Goal: Task Accomplishment & Management: Complete application form

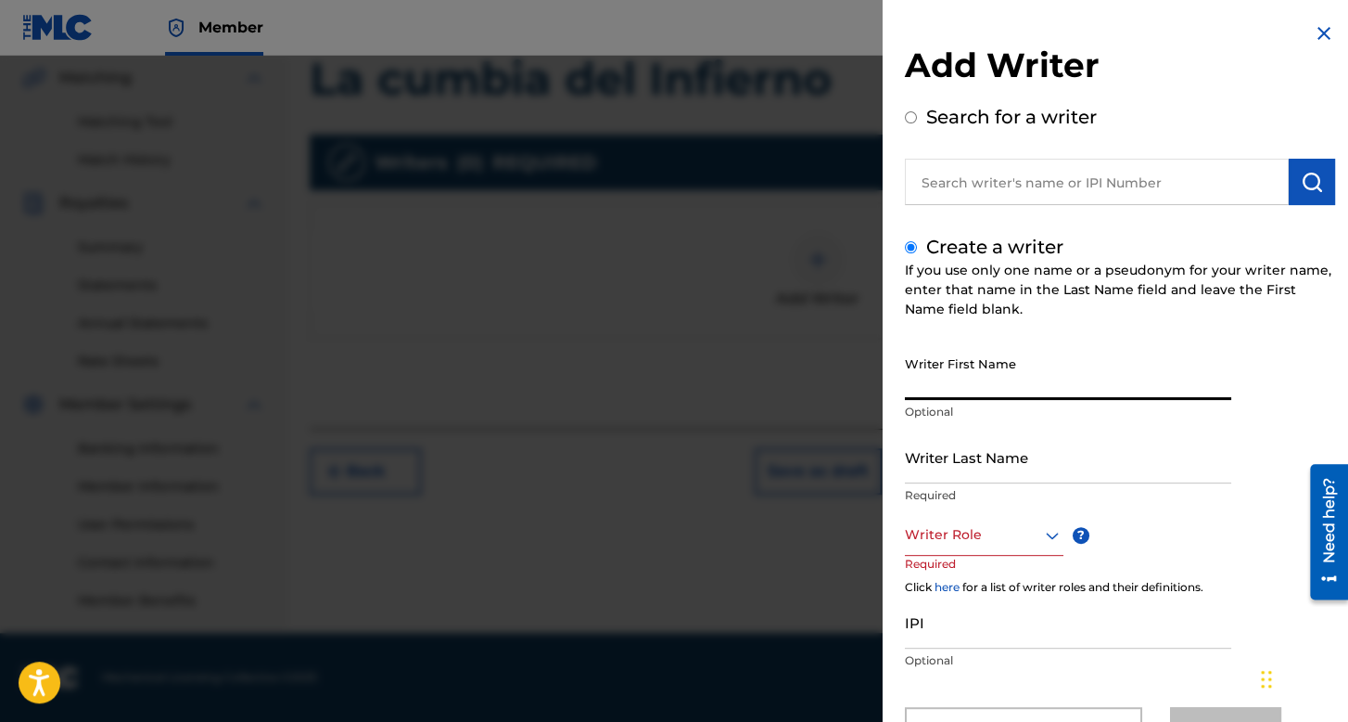
scroll to position [428, 0]
type input "[PERSON_NAME]"
click at [1002, 444] on input "Writer Last Name" at bounding box center [1068, 456] width 326 height 53
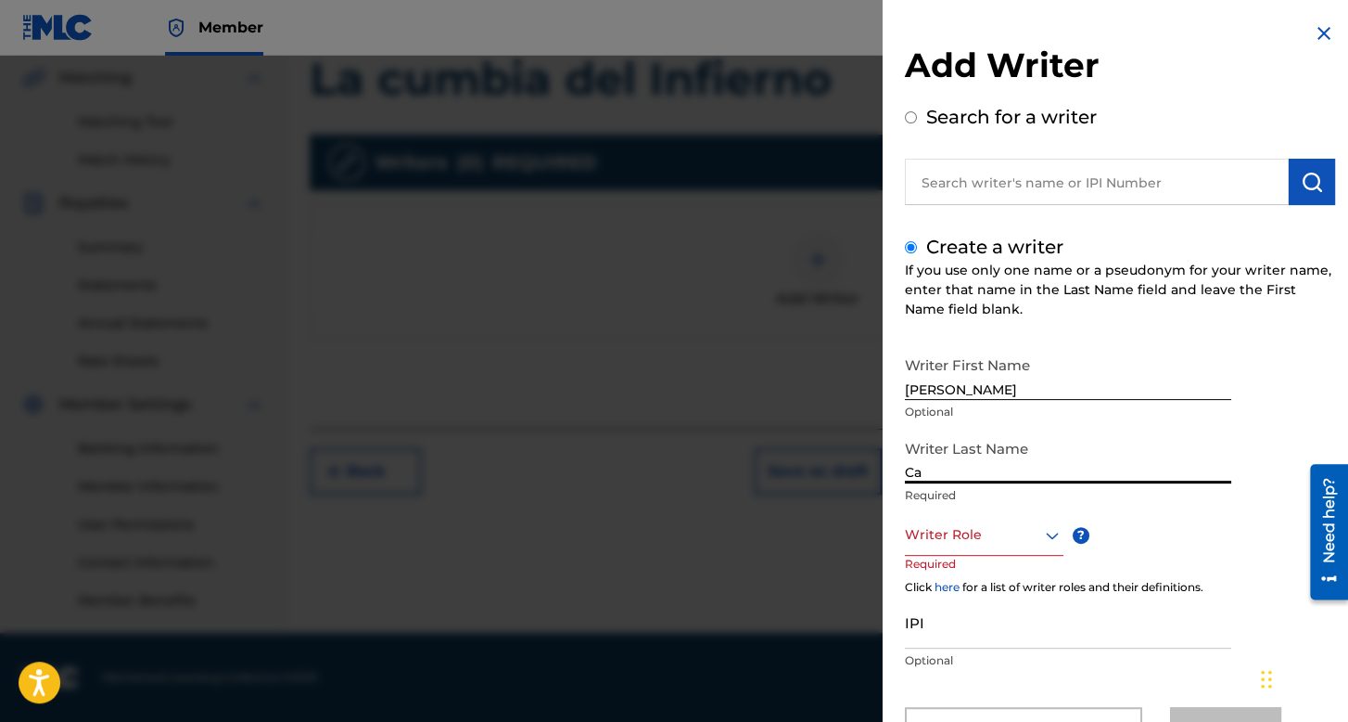
type input "C"
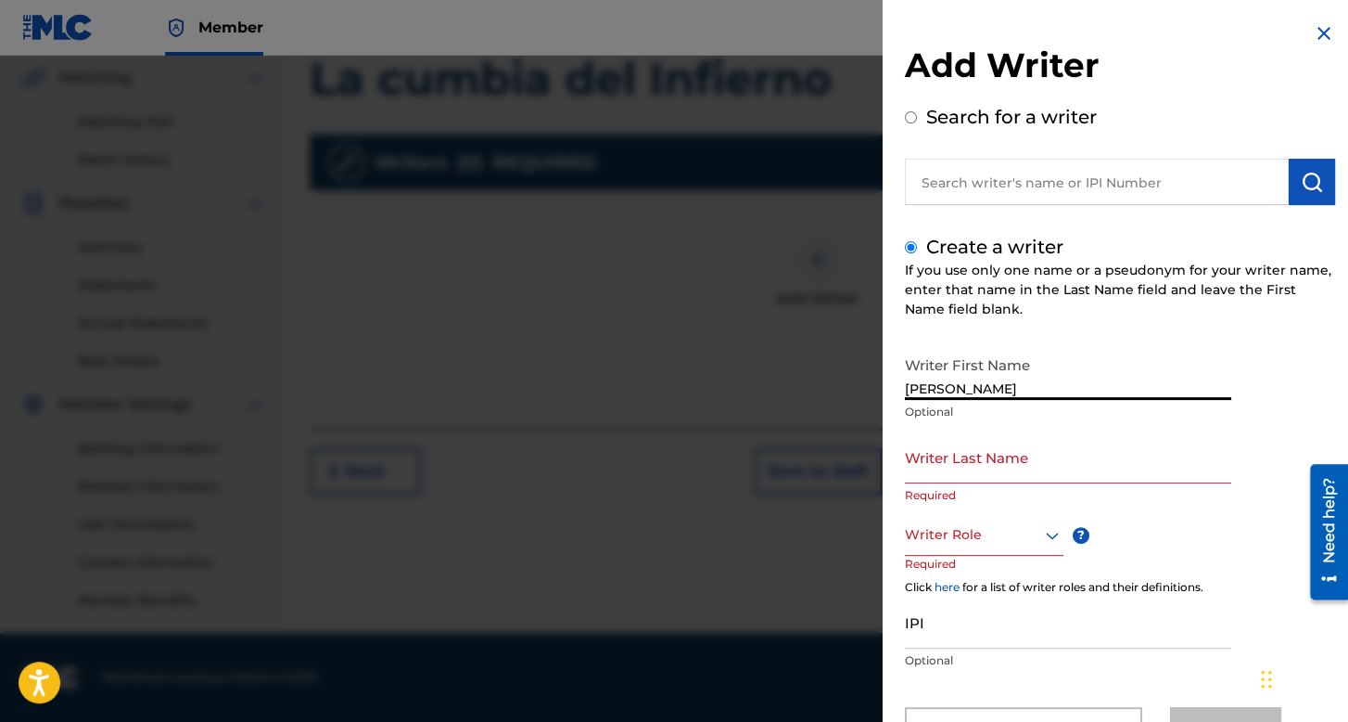
drag, startPoint x: 950, startPoint y: 391, endPoint x: 879, endPoint y: 382, distance: 71.1
click at [879, 382] on div "Add Writer Search for a writer Create a writer If you use only one name or a ps…" at bounding box center [674, 389] width 1348 height 666
type input "[PERSON_NAME]"
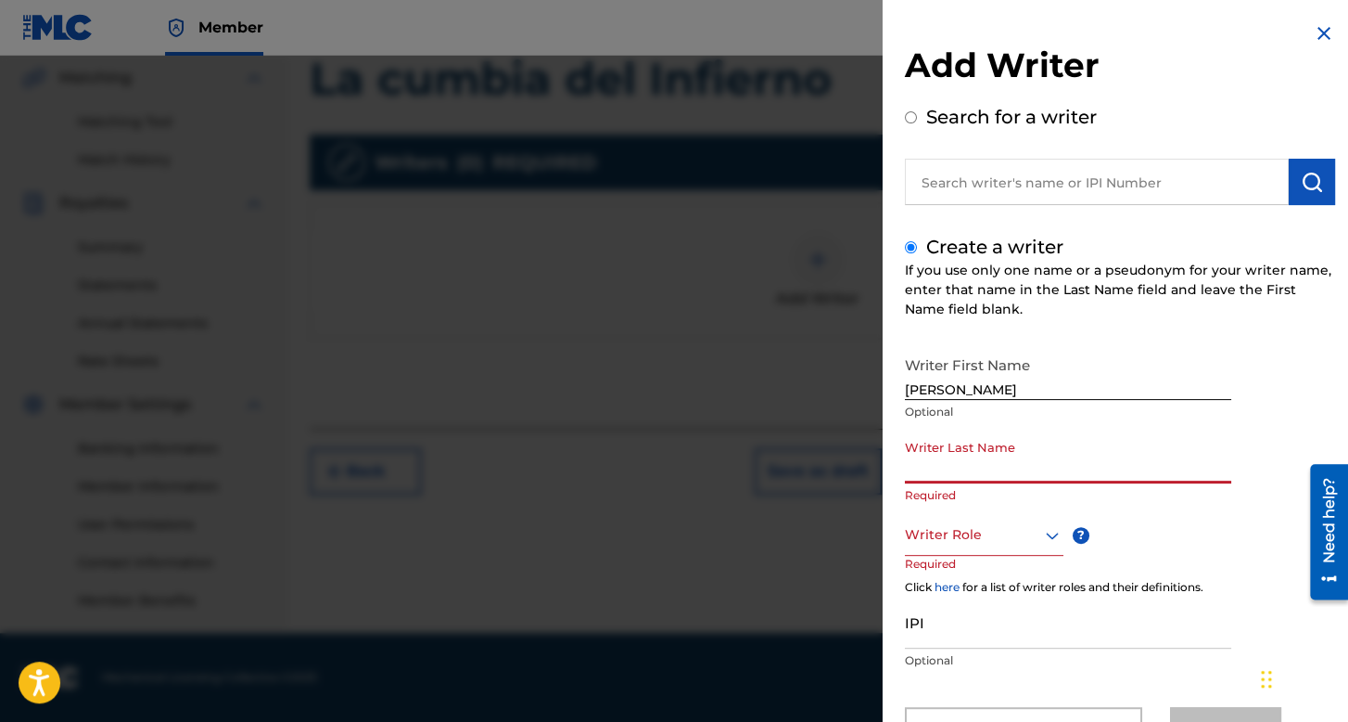
click at [940, 448] on input "Writer Last Name" at bounding box center [1068, 456] width 326 height 53
type input "[PERSON_NAME]"
click at [975, 532] on div "Writer Role" at bounding box center [984, 535] width 159 height 42
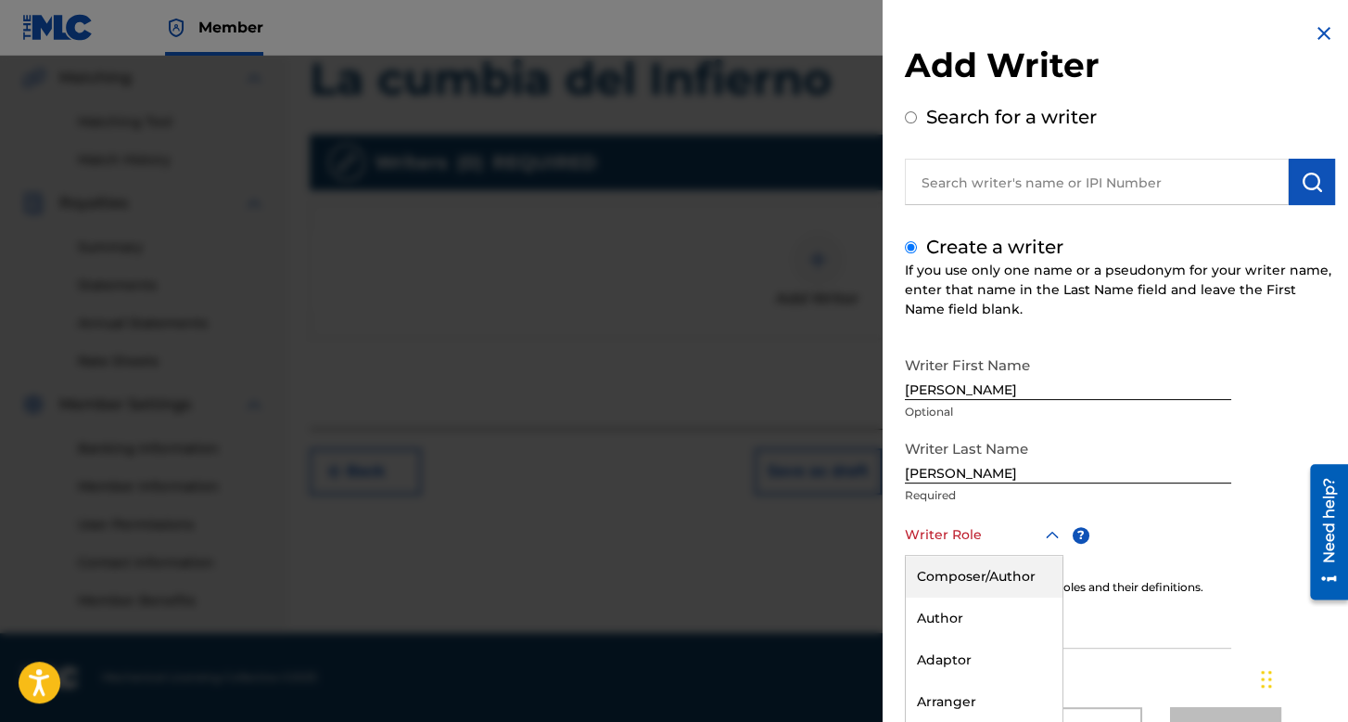
scroll to position [82, 0]
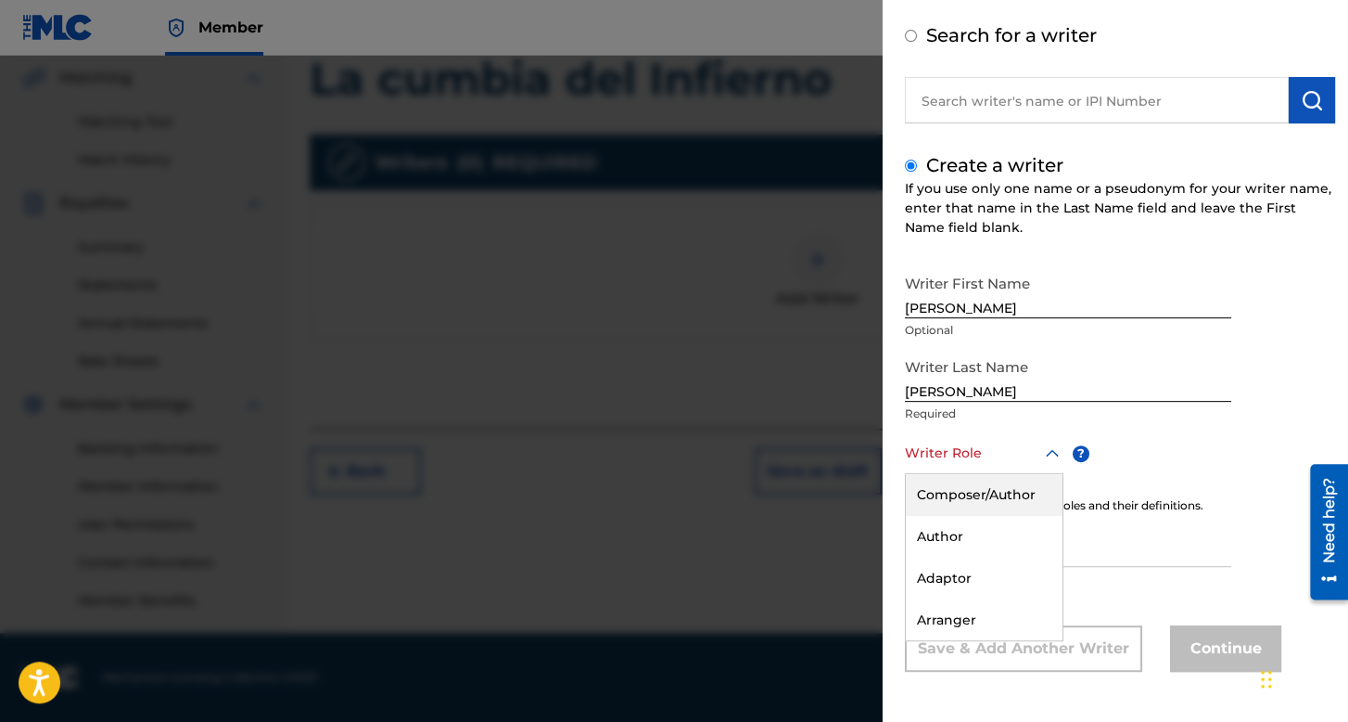
click at [987, 500] on div "Composer/Author" at bounding box center [984, 495] width 157 height 42
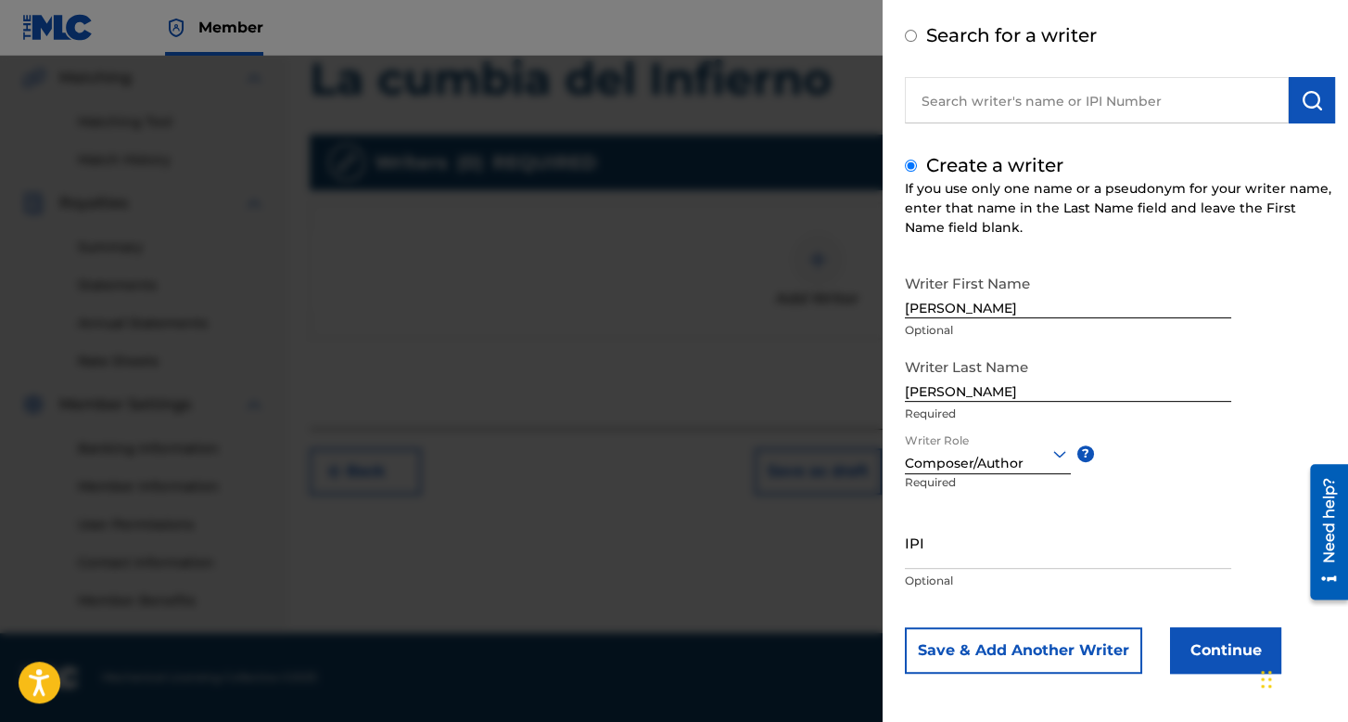
click at [1215, 641] on button "Continue" at bounding box center [1225, 650] width 111 height 46
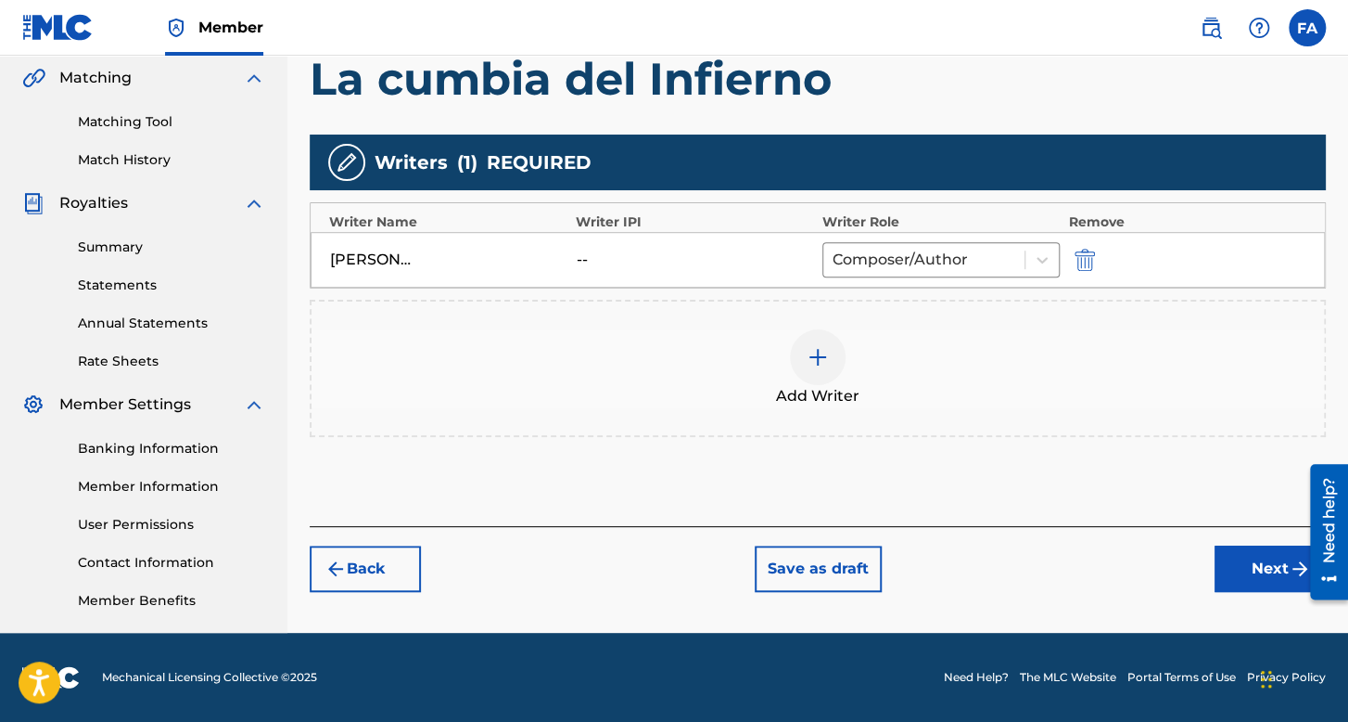
click at [1232, 552] on button "Next" at bounding box center [1270, 568] width 111 height 46
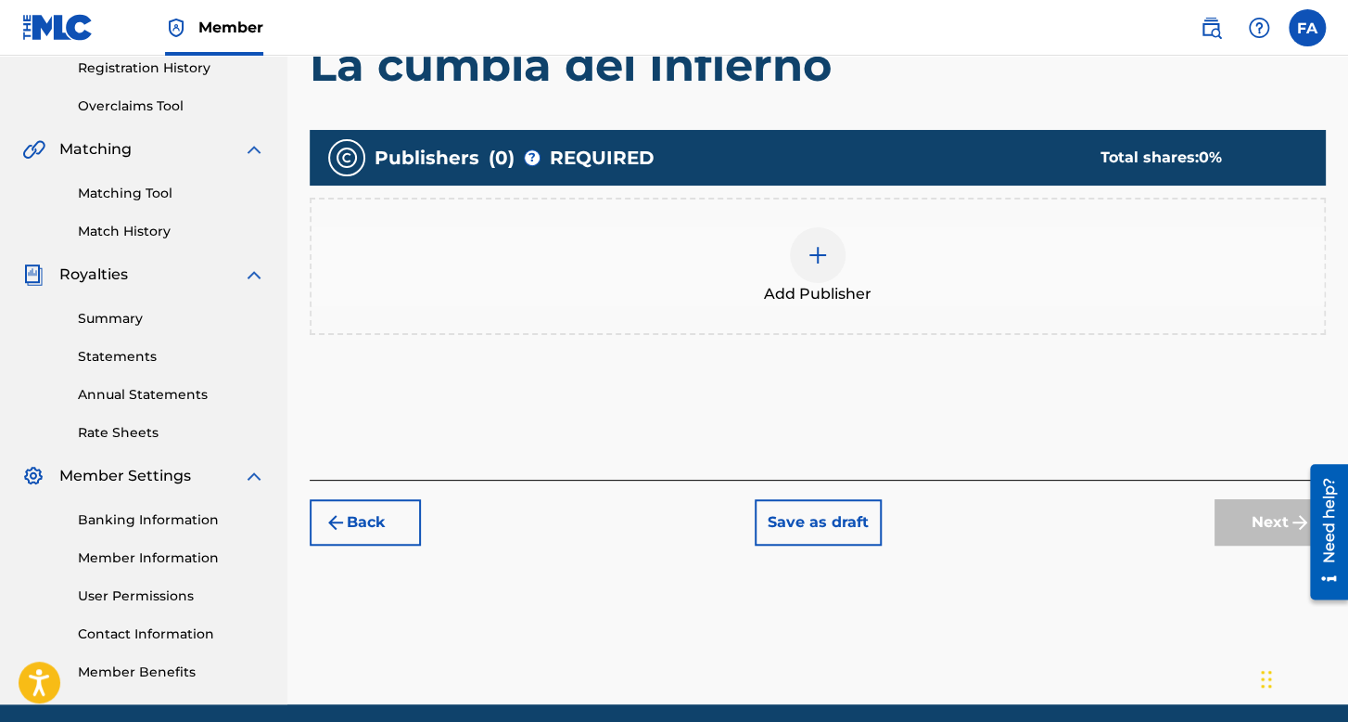
scroll to position [362, 0]
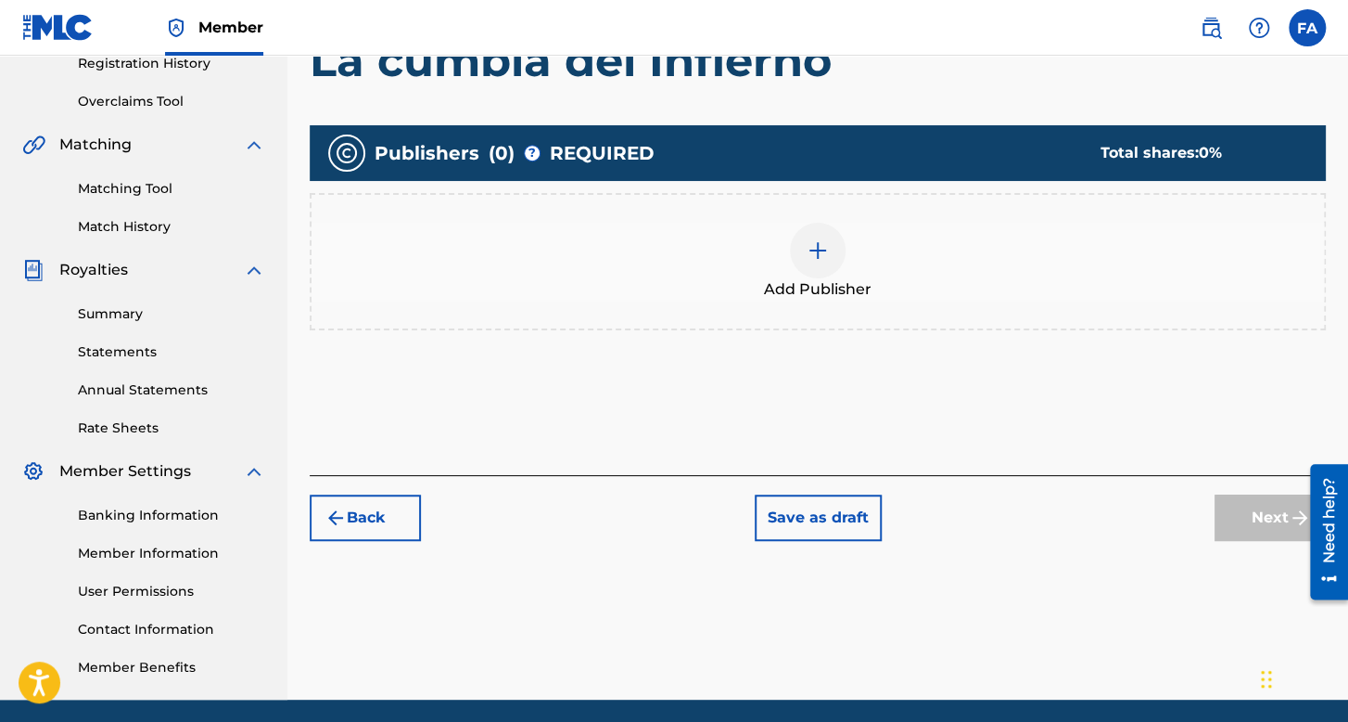
click at [863, 301] on div "Add Publisher" at bounding box center [818, 261] width 1016 height 137
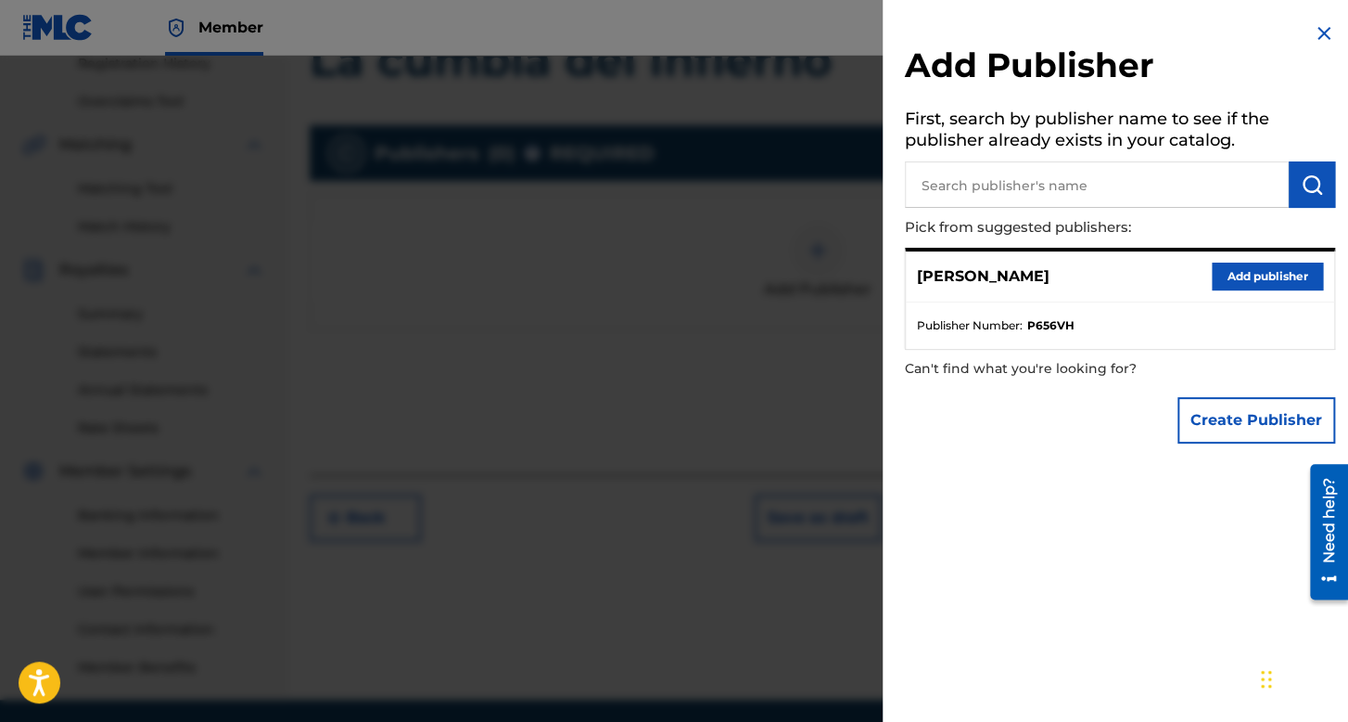
click at [1261, 265] on button "Add publisher" at bounding box center [1267, 276] width 111 height 28
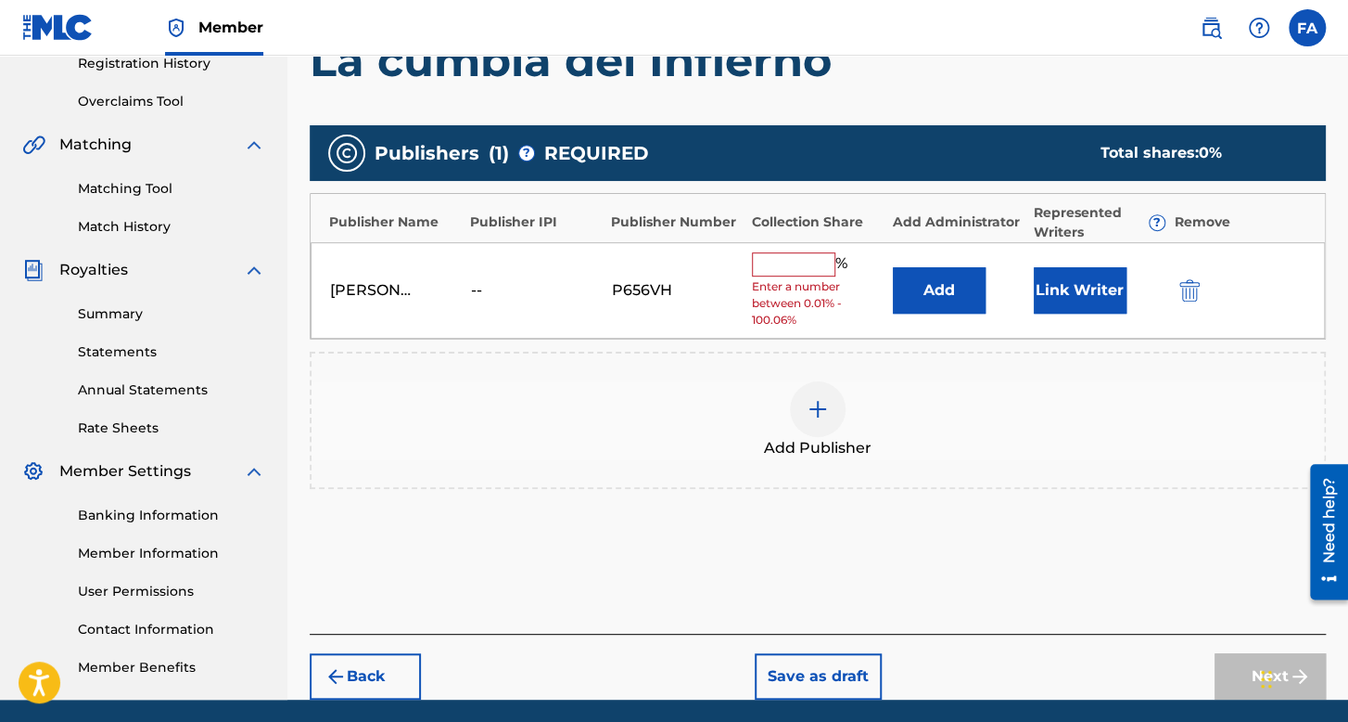
click at [807, 257] on input "text" at bounding box center [793, 264] width 83 height 24
type input "100"
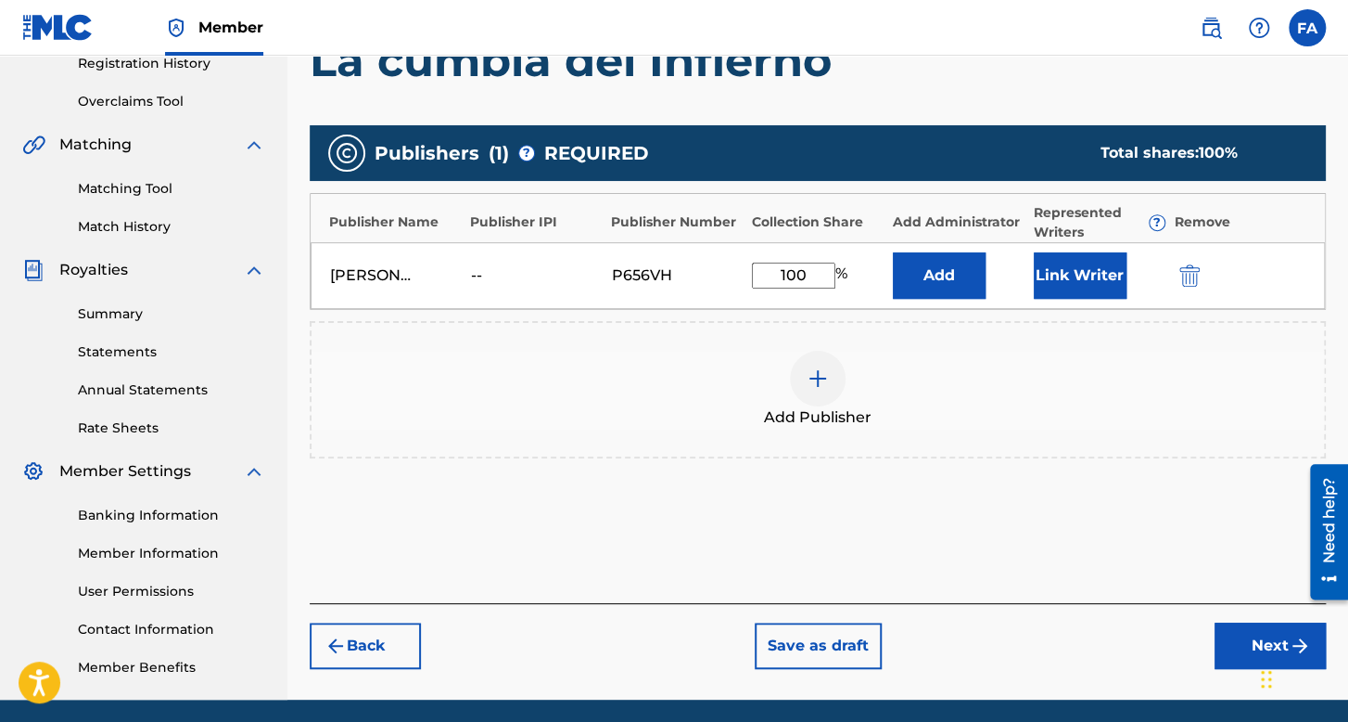
click at [1054, 287] on button "Link Writer" at bounding box center [1080, 275] width 93 height 46
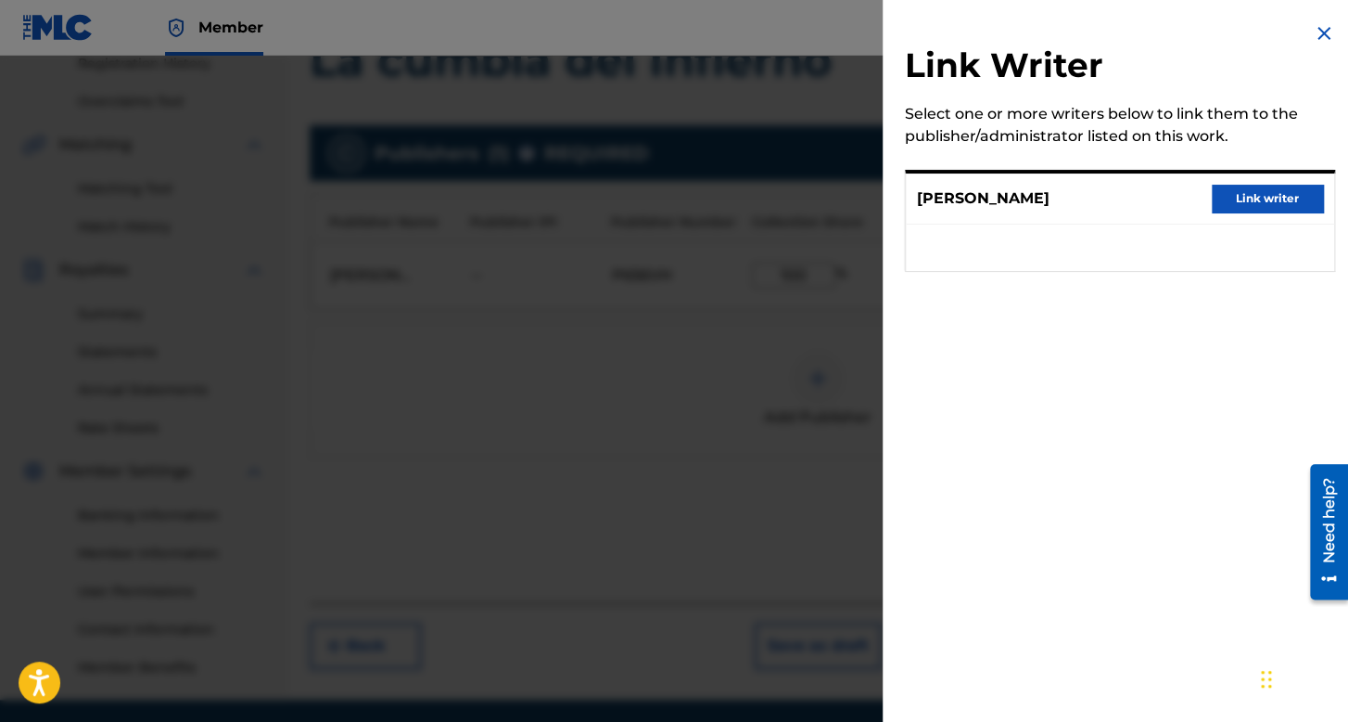
click at [1303, 201] on button "Link writer" at bounding box center [1267, 199] width 111 height 28
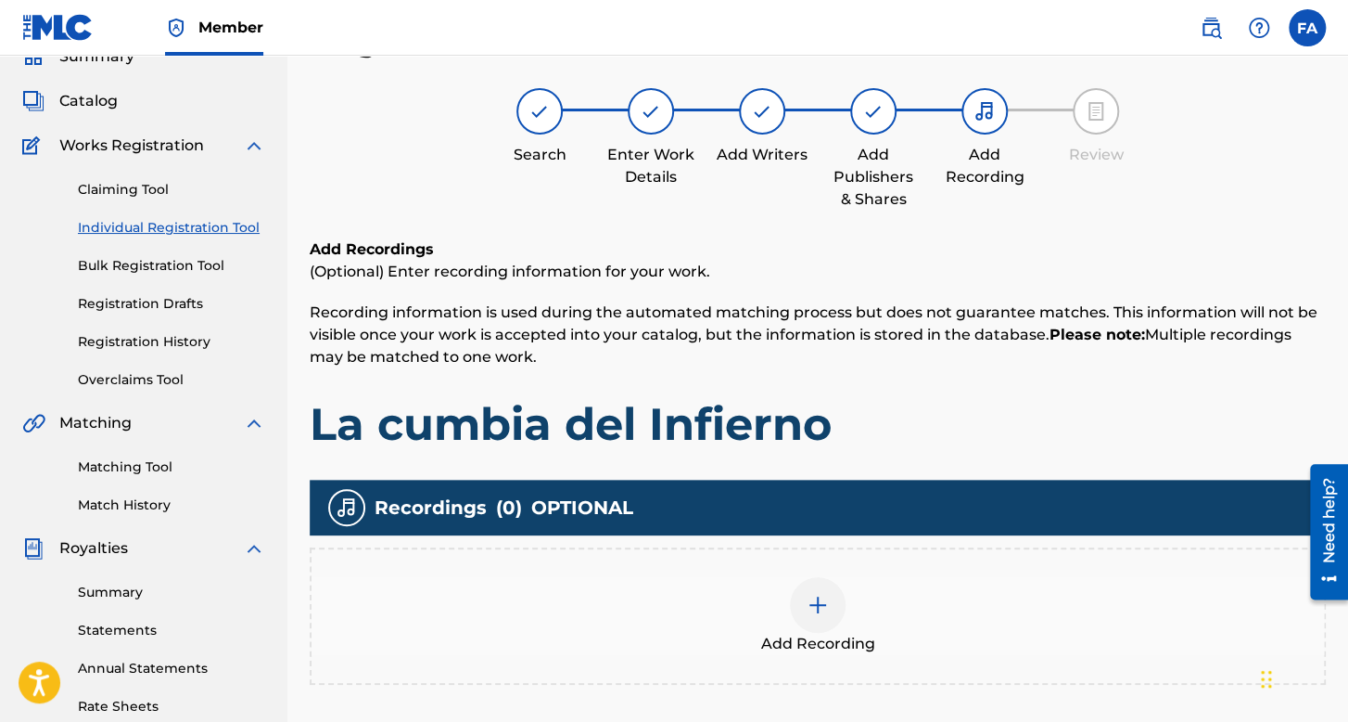
scroll to position [269, 0]
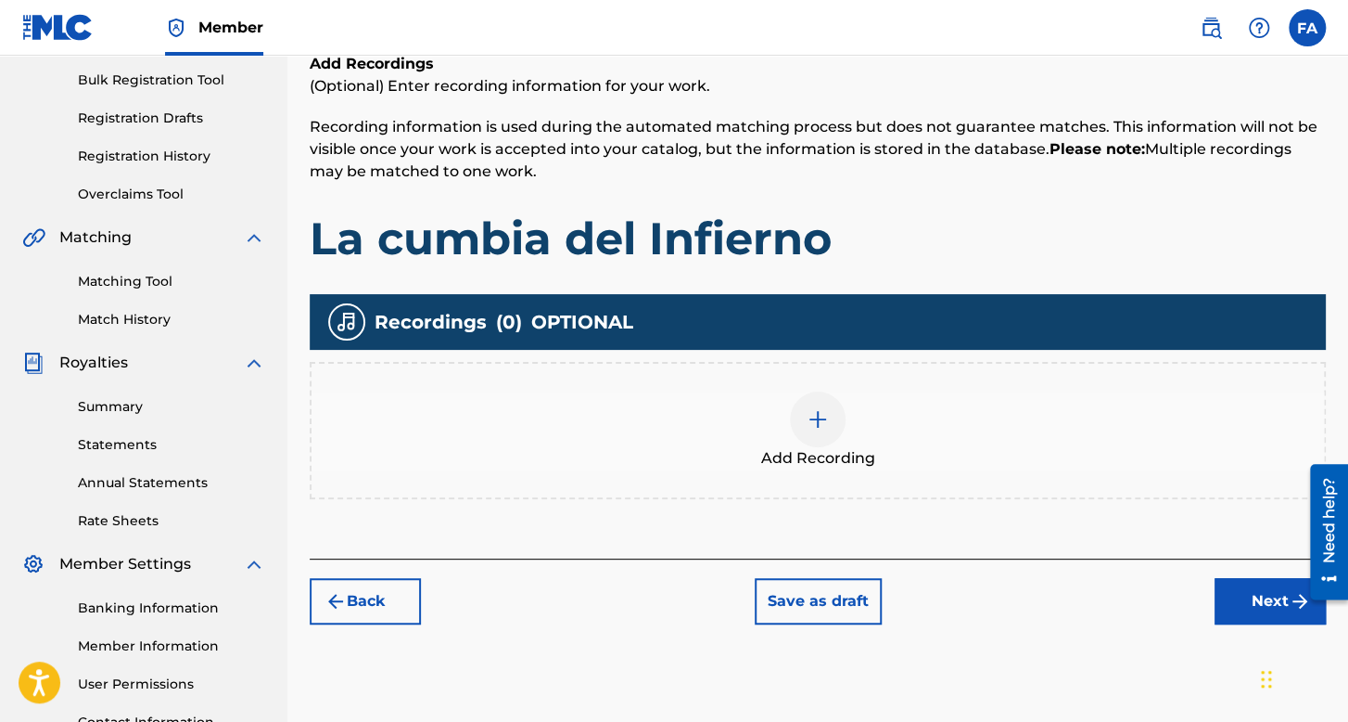
click at [821, 438] on div at bounding box center [818, 419] width 56 height 56
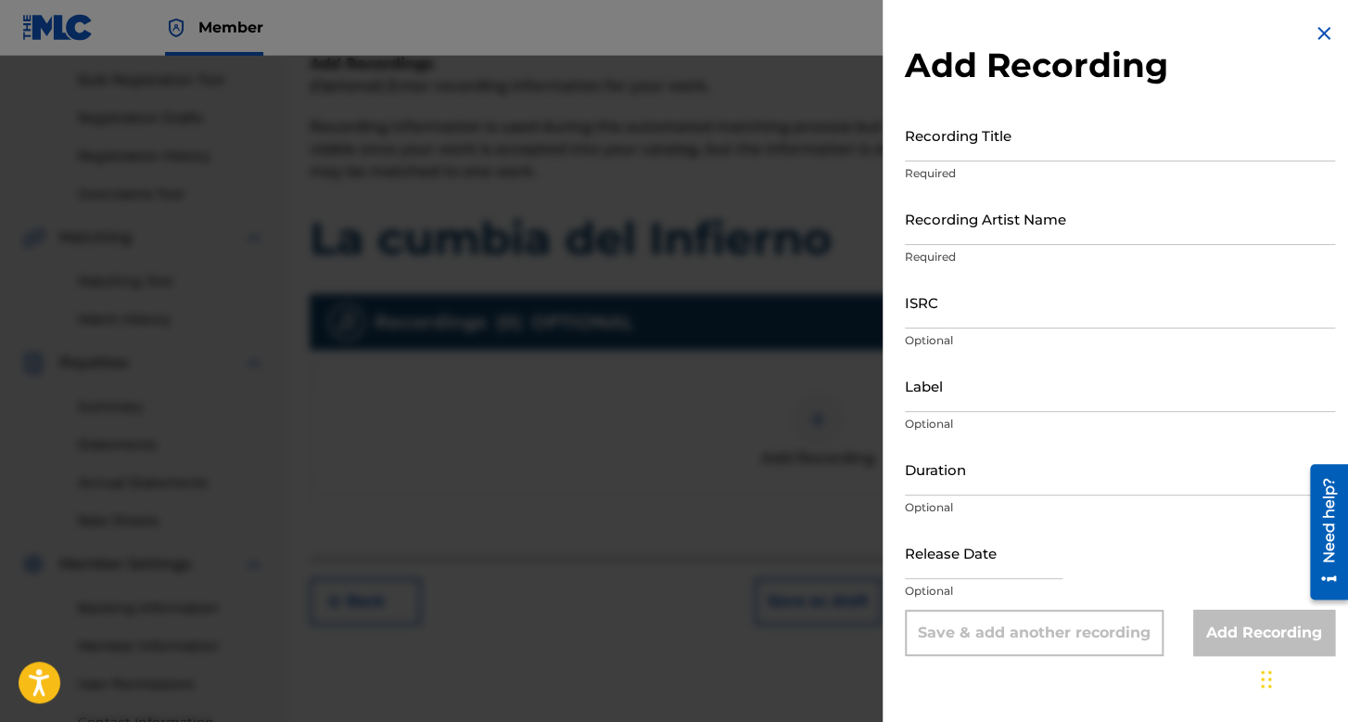
click at [993, 165] on p "Required" at bounding box center [1120, 173] width 430 height 17
click at [993, 157] on input "Recording Title" at bounding box center [1120, 135] width 430 height 53
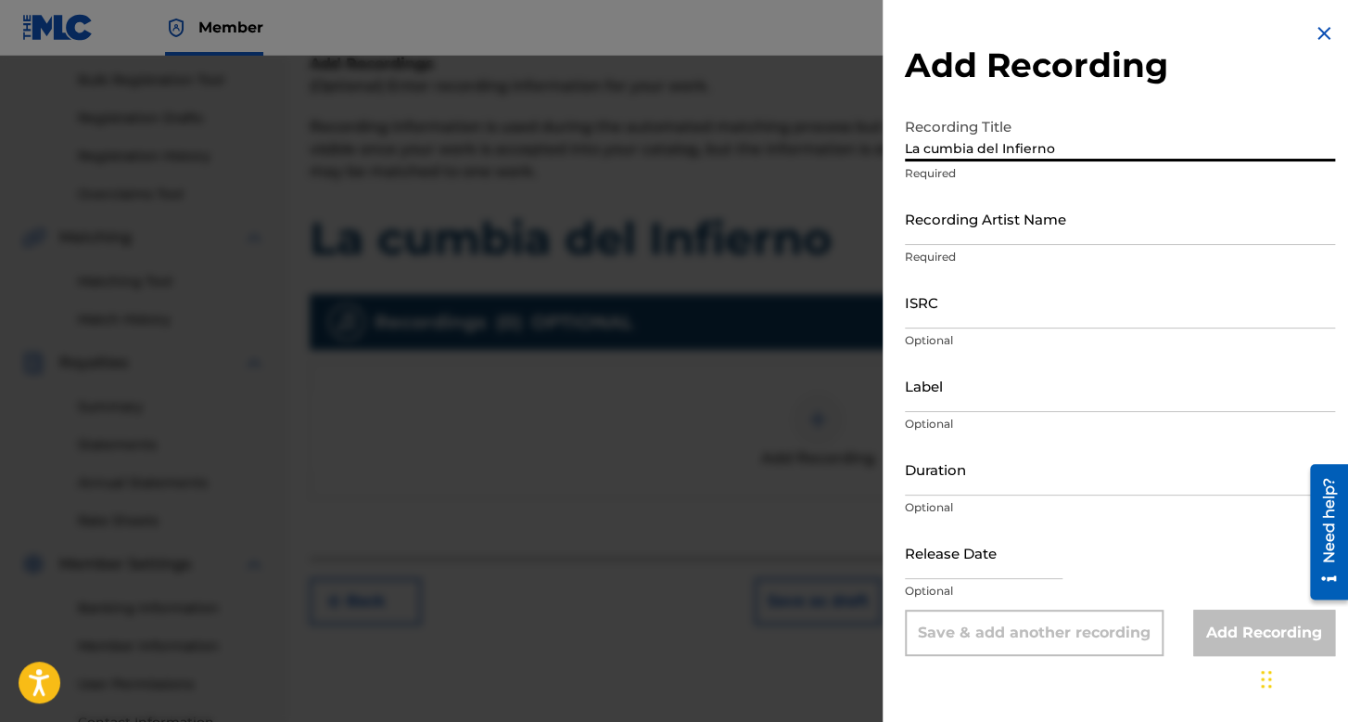
type input "La cumbia del Infierno"
click at [978, 237] on input "Recording Artist Name" at bounding box center [1120, 218] width 430 height 53
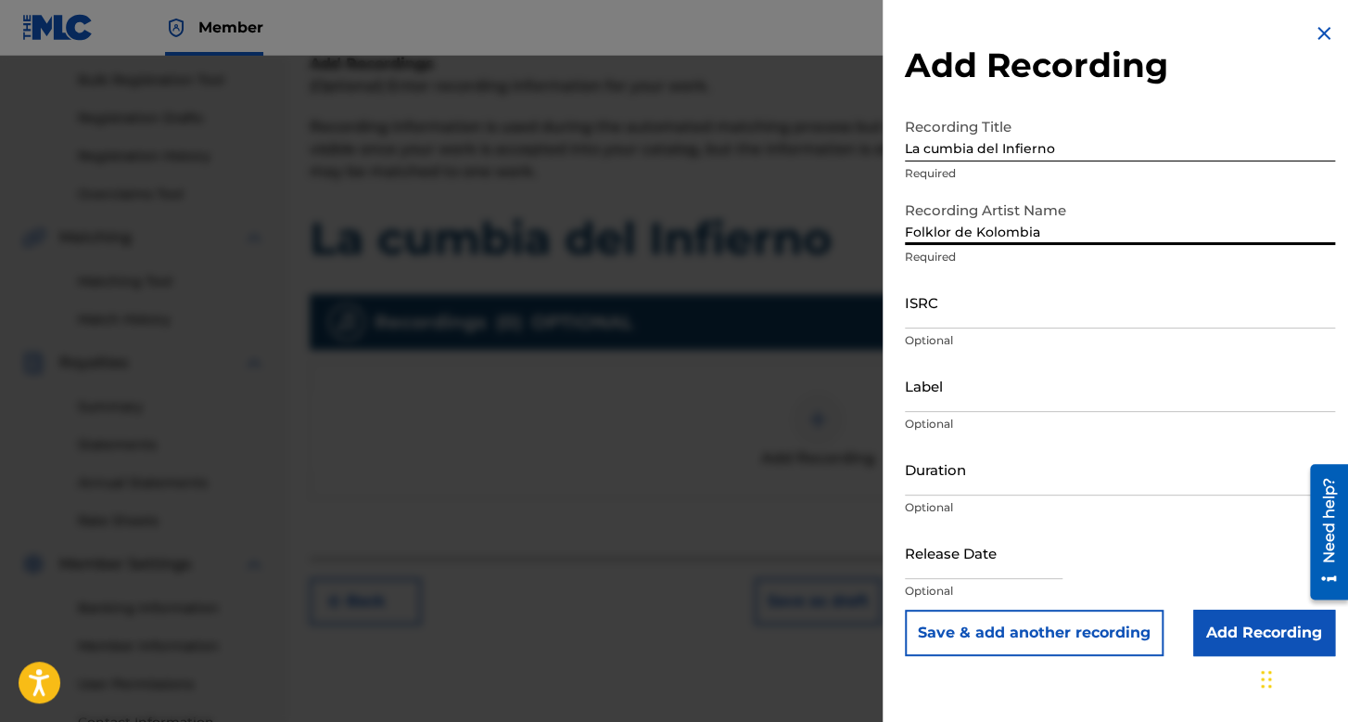
type input "Folklor de Kolombia"
click at [924, 314] on input "ISRC" at bounding box center [1120, 301] width 430 height 53
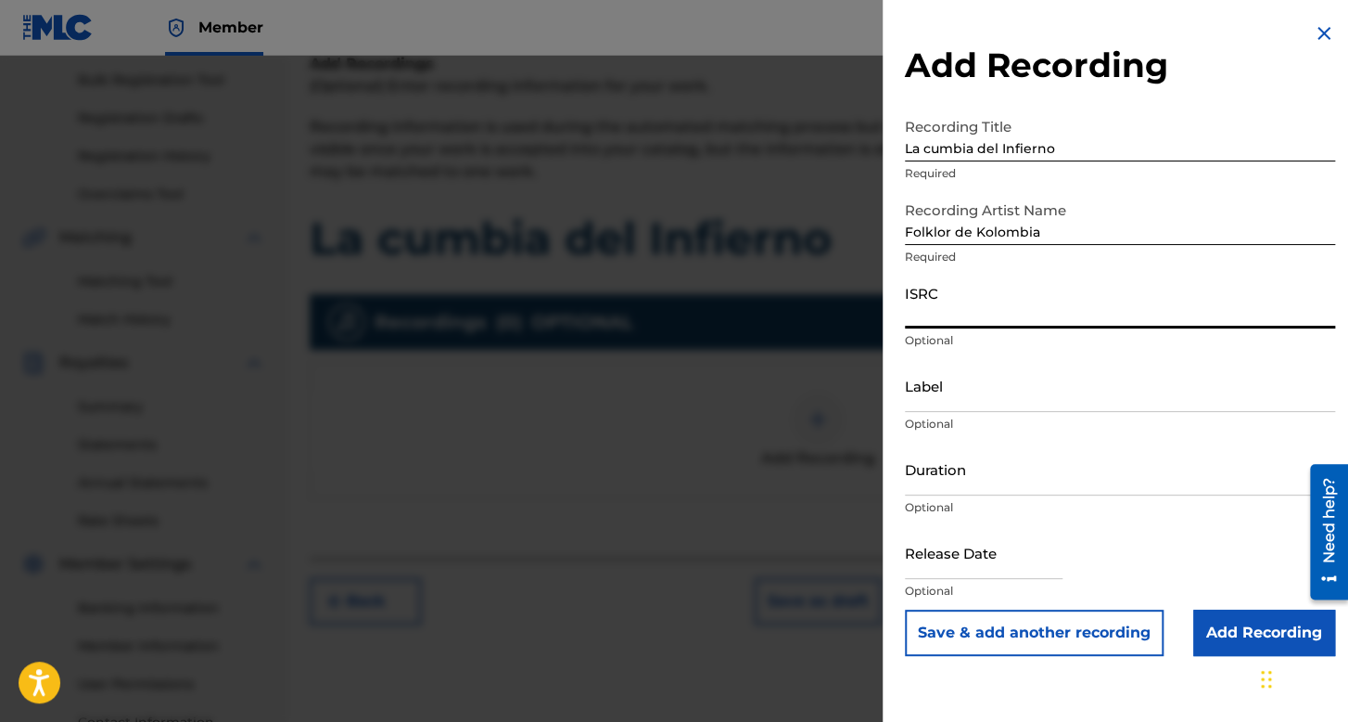
paste input "QZHNB2546933"
type input "QZHNB2546933"
click at [990, 496] on div "Duration Optional" at bounding box center [1120, 483] width 430 height 83
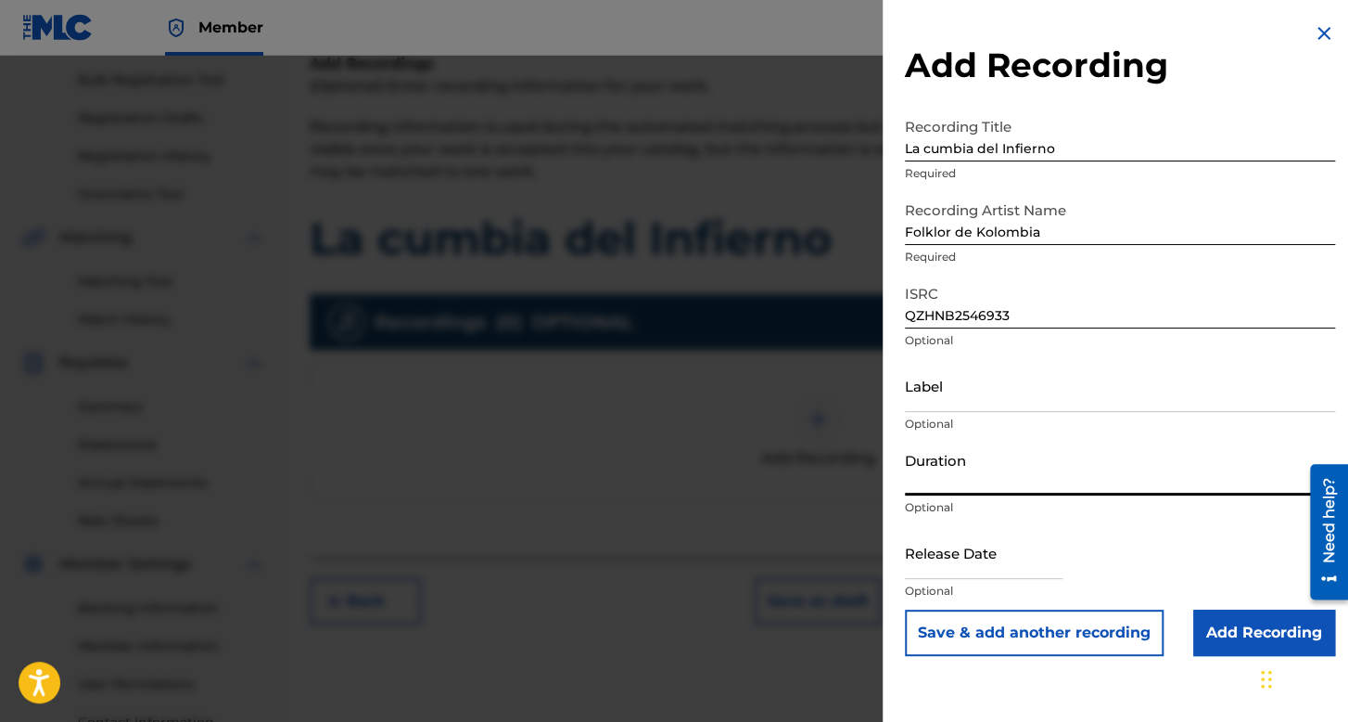
click at [970, 474] on input "Duration" at bounding box center [1120, 468] width 430 height 53
type input "03:48"
click at [1009, 566] on input "text" at bounding box center [984, 552] width 158 height 53
select select "7"
select select "2025"
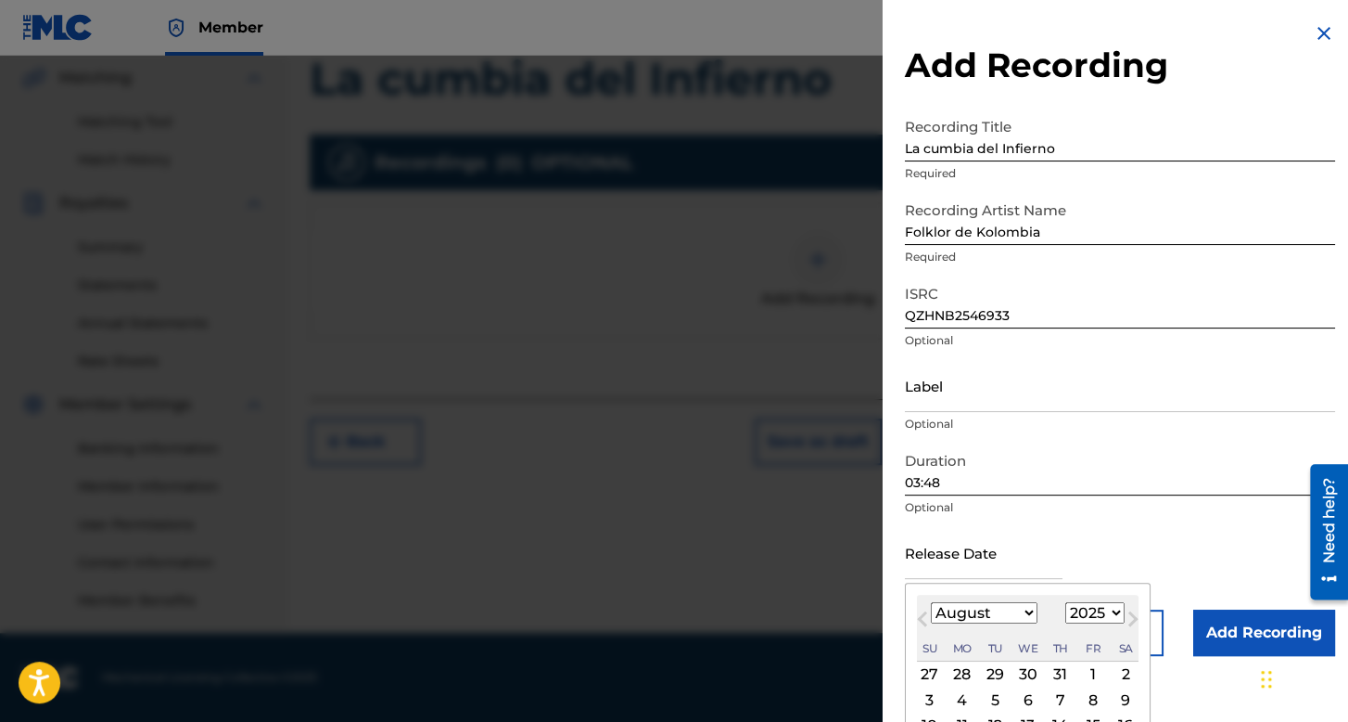
scroll to position [129, 0]
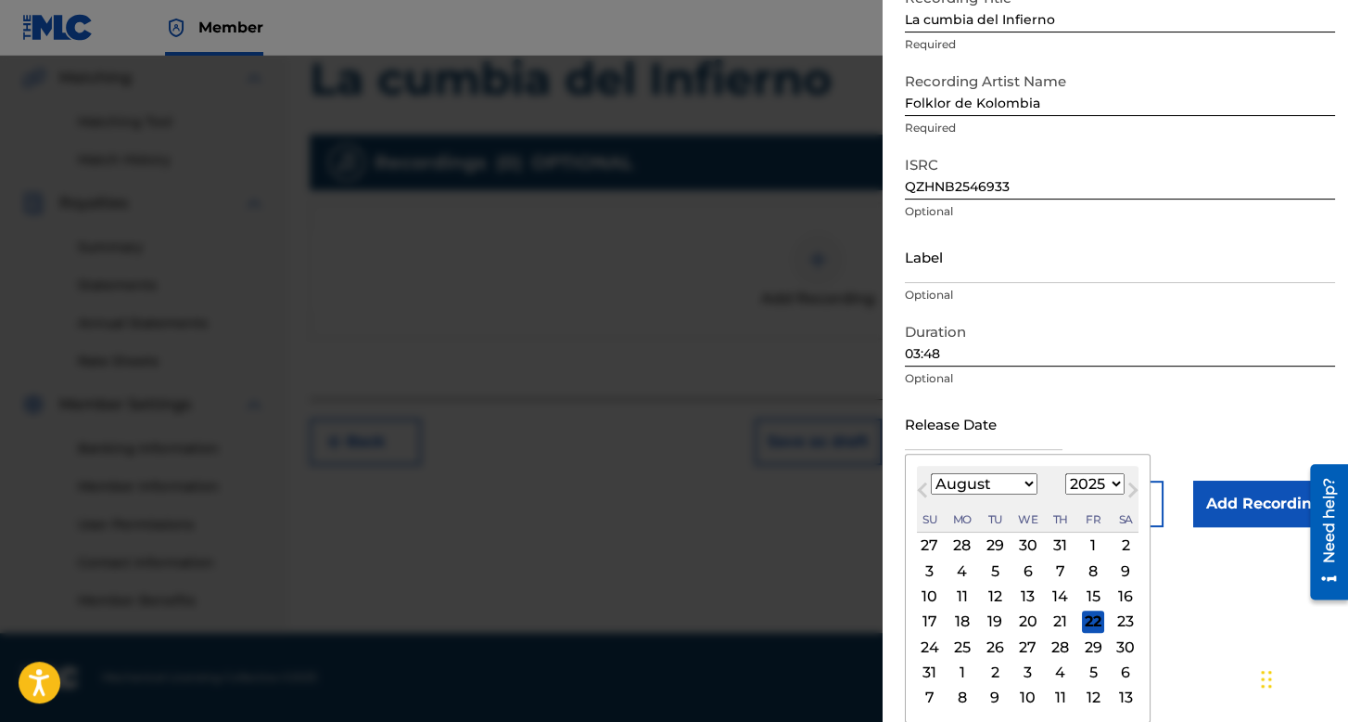
click at [994, 484] on select "January February March April May June July August September October November De…" at bounding box center [984, 483] width 107 height 21
select select "2"
click at [931, 473] on select "January February March April May June July August September October November De…" at bounding box center [984, 483] width 107 height 21
click at [1096, 476] on select "1899 1900 1901 1902 1903 1904 1905 1906 1907 1908 1909 1910 1911 1912 1913 1914…" at bounding box center [1095, 483] width 59 height 21
select select "2021"
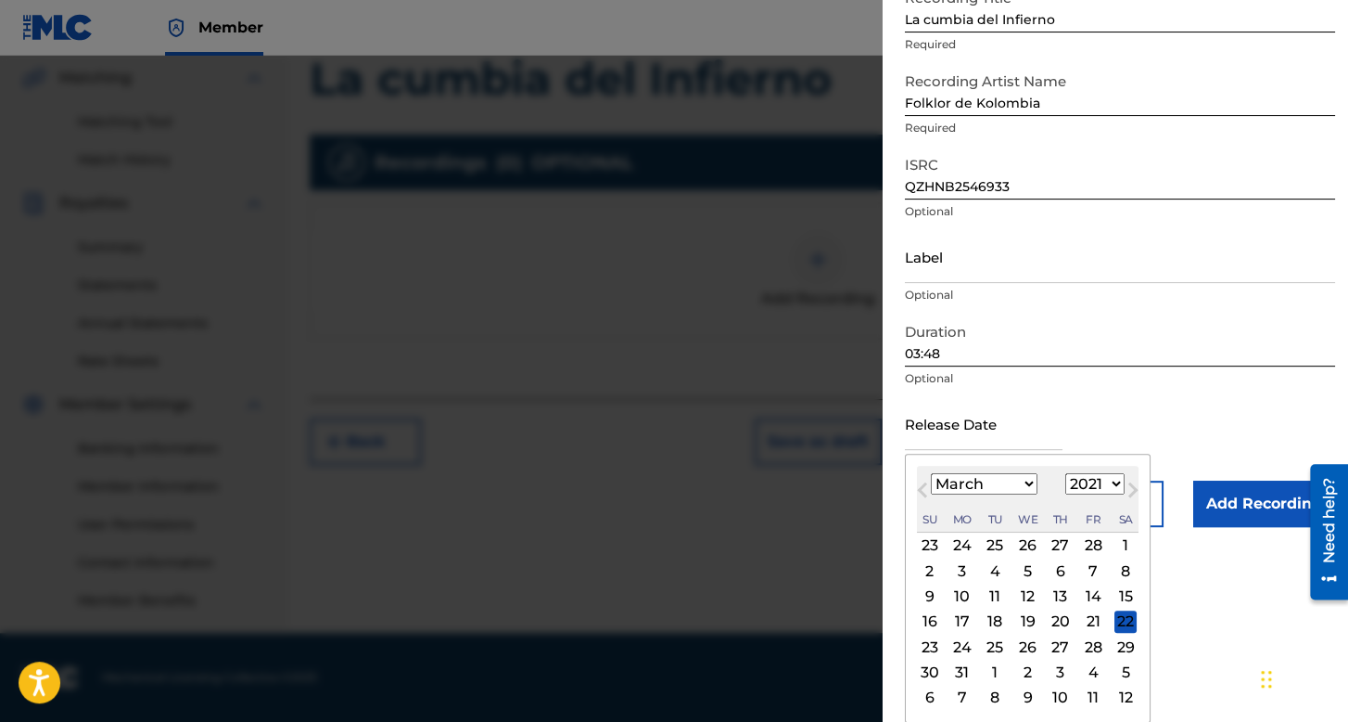
click at [1066, 494] on select "1899 1900 1901 1902 1903 1904 1905 1906 1907 1908 1909 1910 1911 1912 1913 1914…" at bounding box center [1095, 483] width 59 height 21
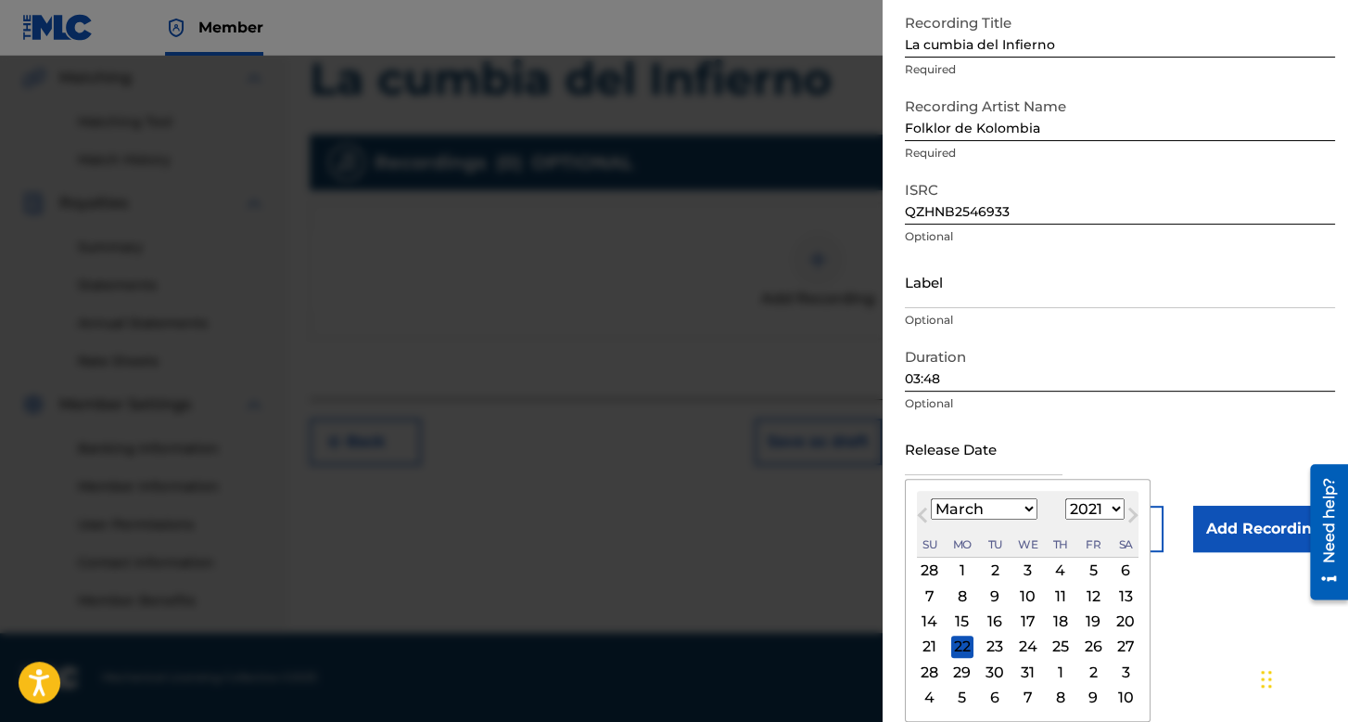
scroll to position [104, 0]
click at [1036, 591] on div "10" at bounding box center [1028, 595] width 22 height 22
type input "[DATE]"
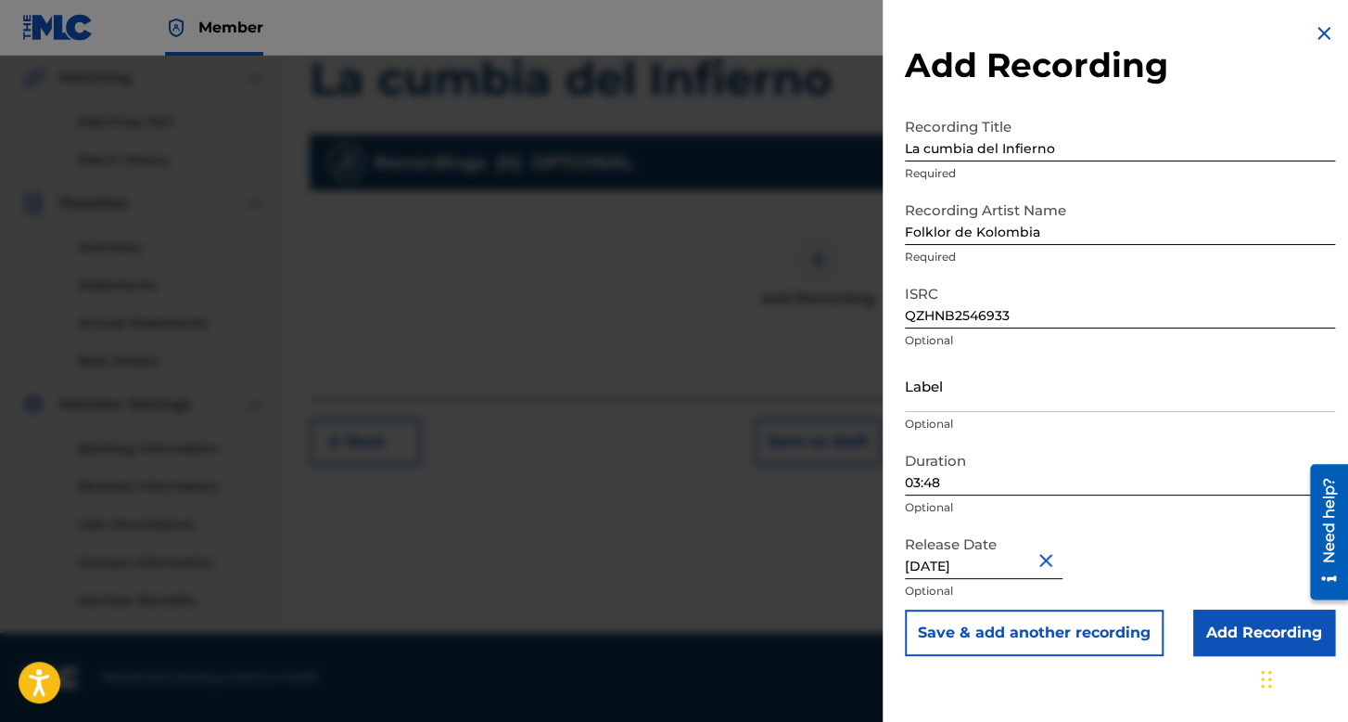
click at [1206, 622] on input "Add Recording" at bounding box center [1265, 632] width 142 height 46
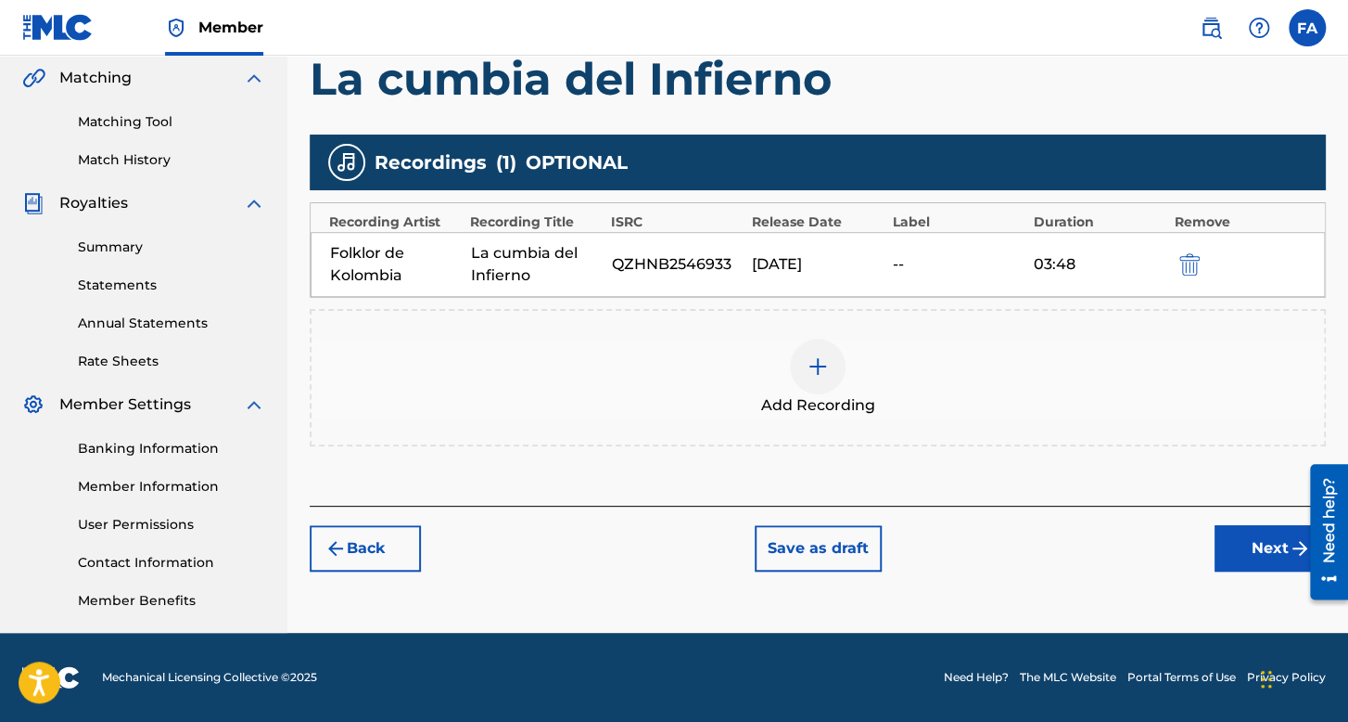
click at [1259, 540] on button "Next" at bounding box center [1270, 548] width 111 height 46
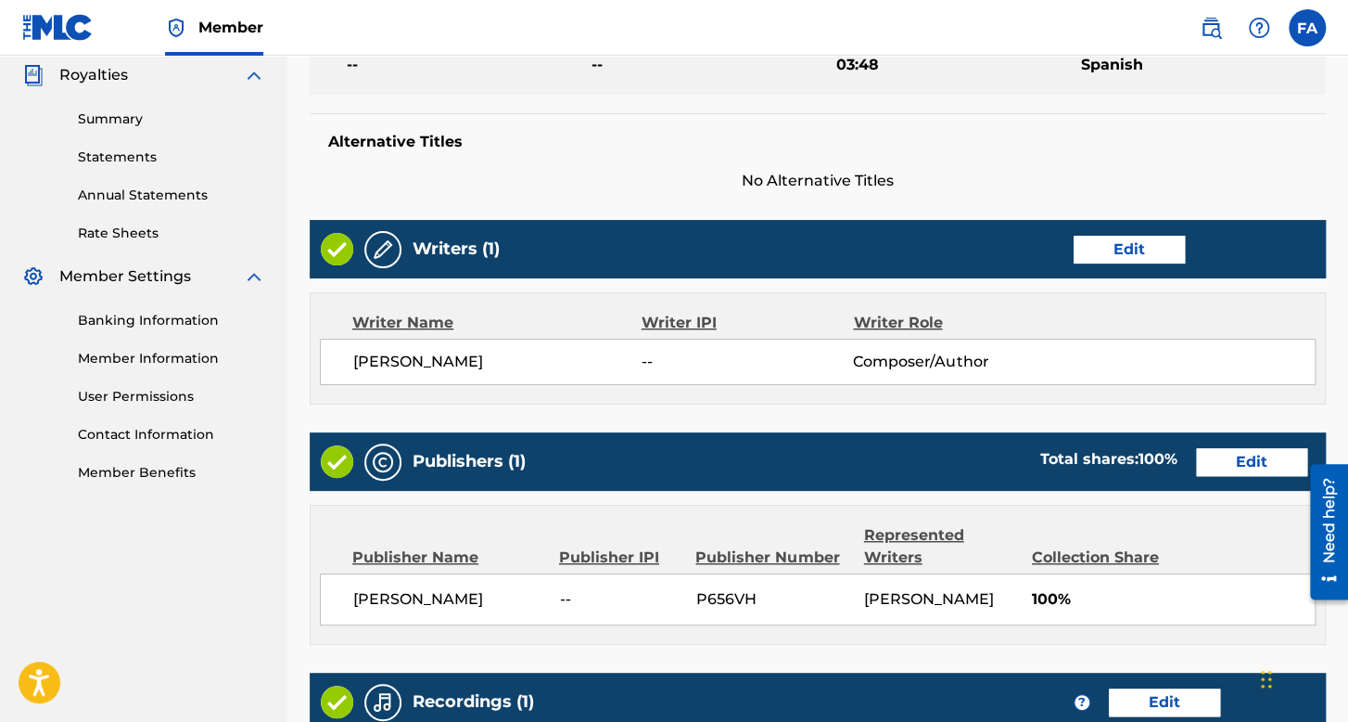
scroll to position [889, 0]
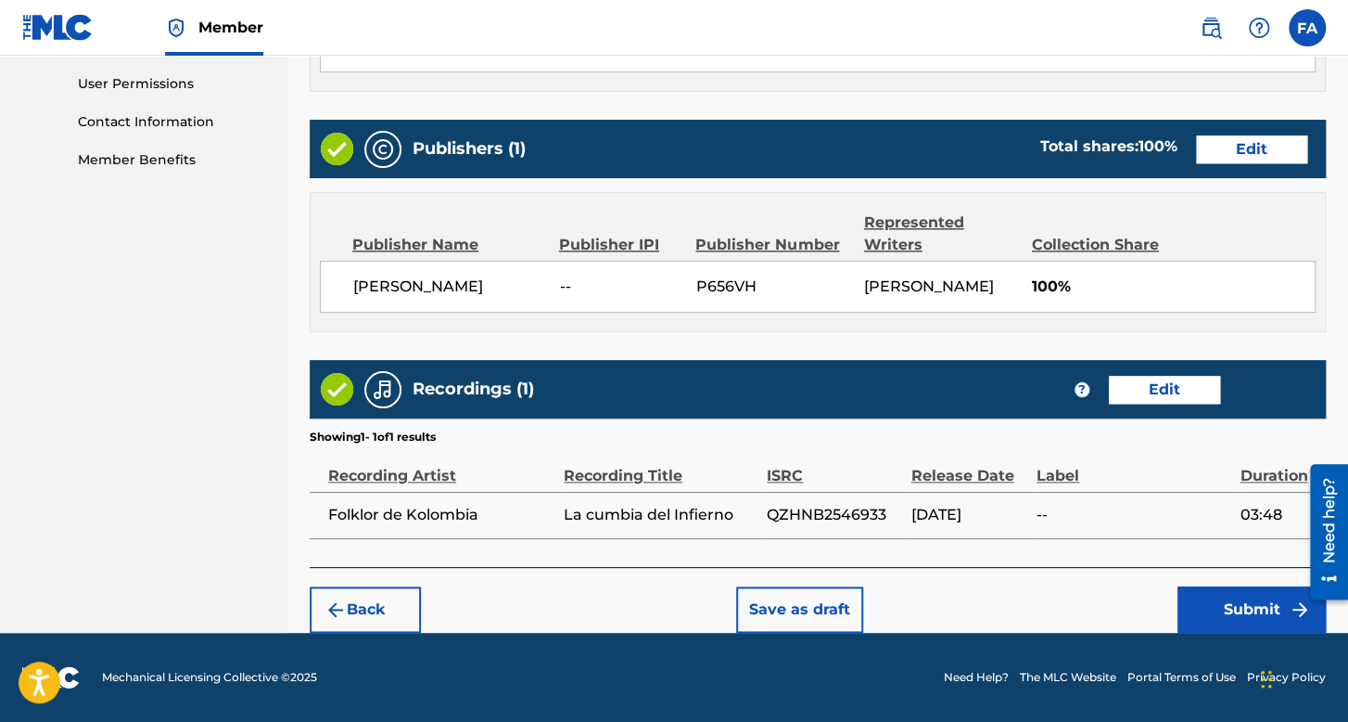
click at [1206, 607] on button "Submit" at bounding box center [1252, 609] width 148 height 46
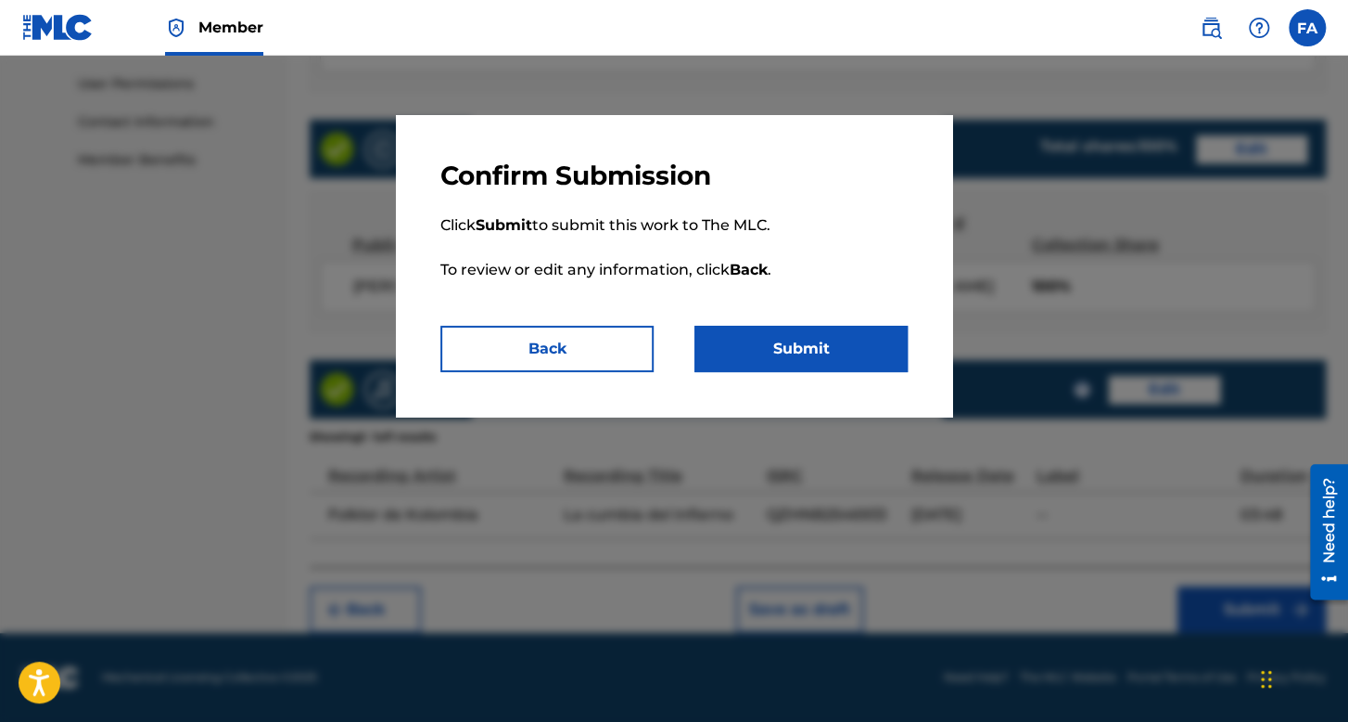
click at [881, 361] on button "Submit" at bounding box center [801, 349] width 213 height 46
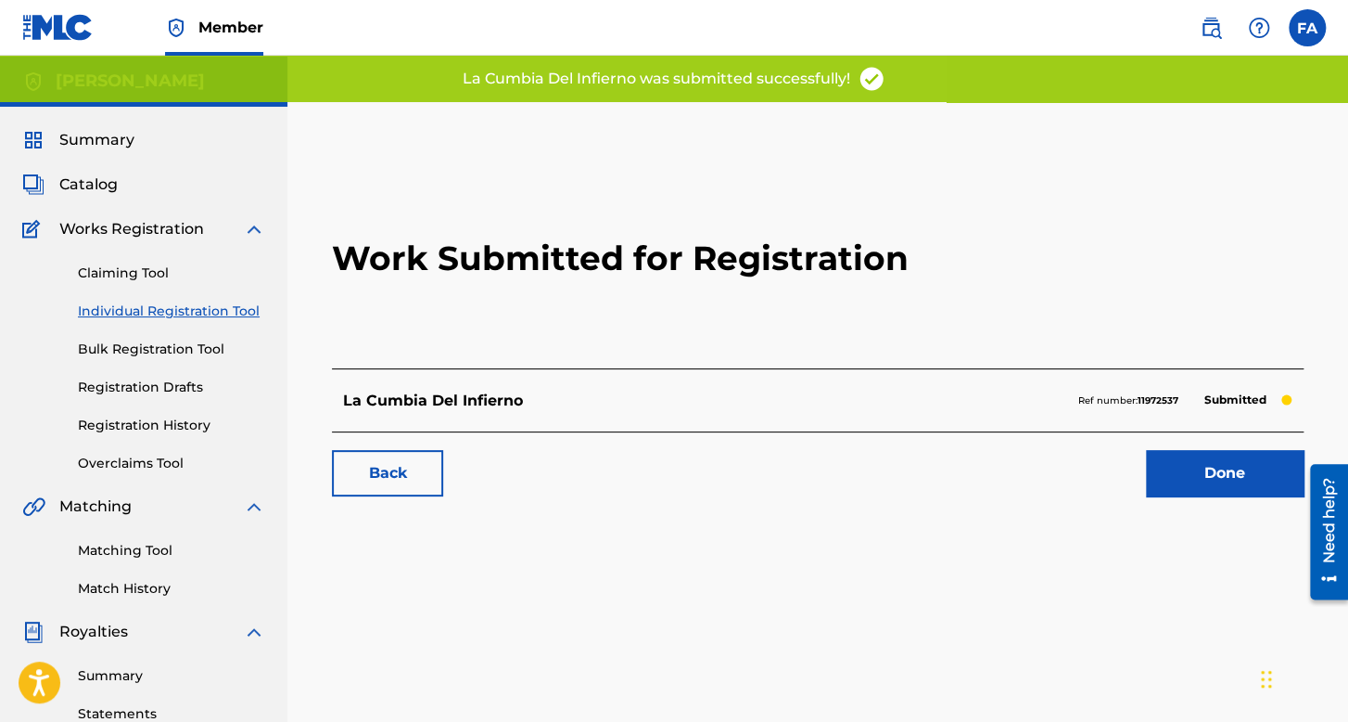
click at [189, 415] on link "Registration History" at bounding box center [171, 424] width 187 height 19
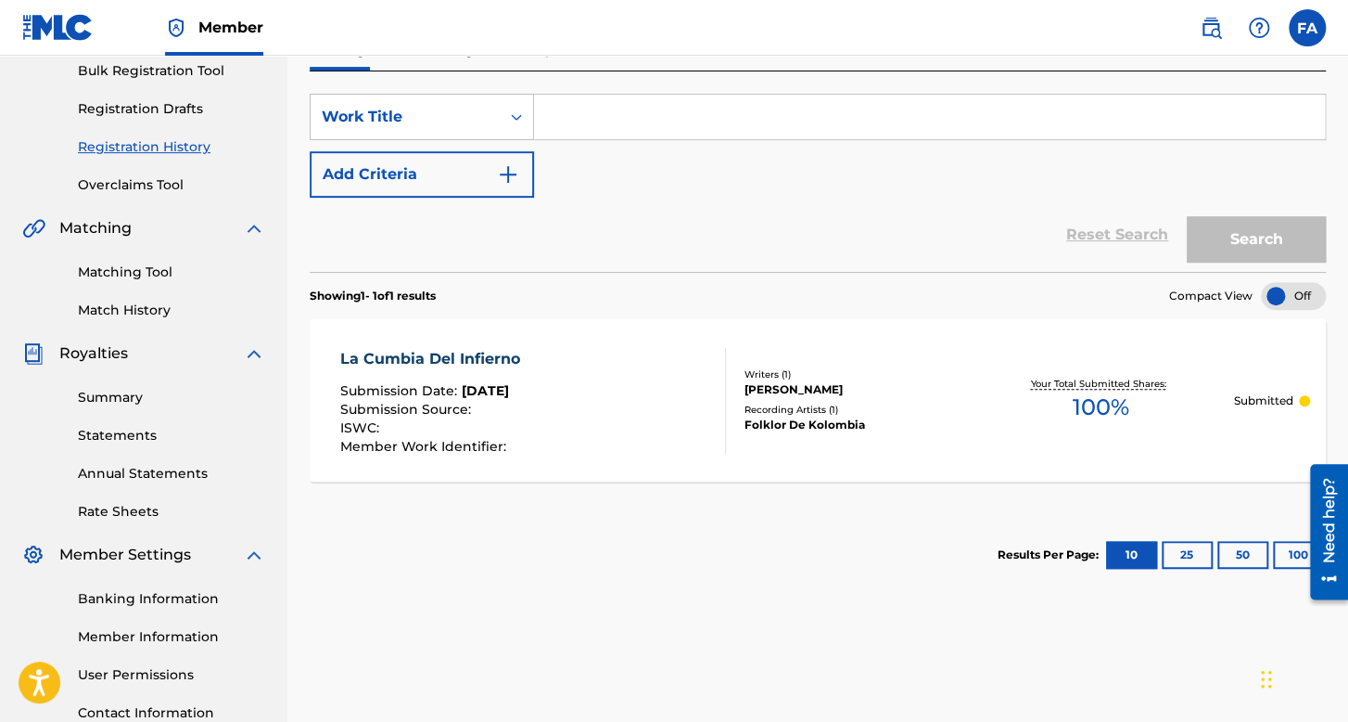
scroll to position [185, 0]
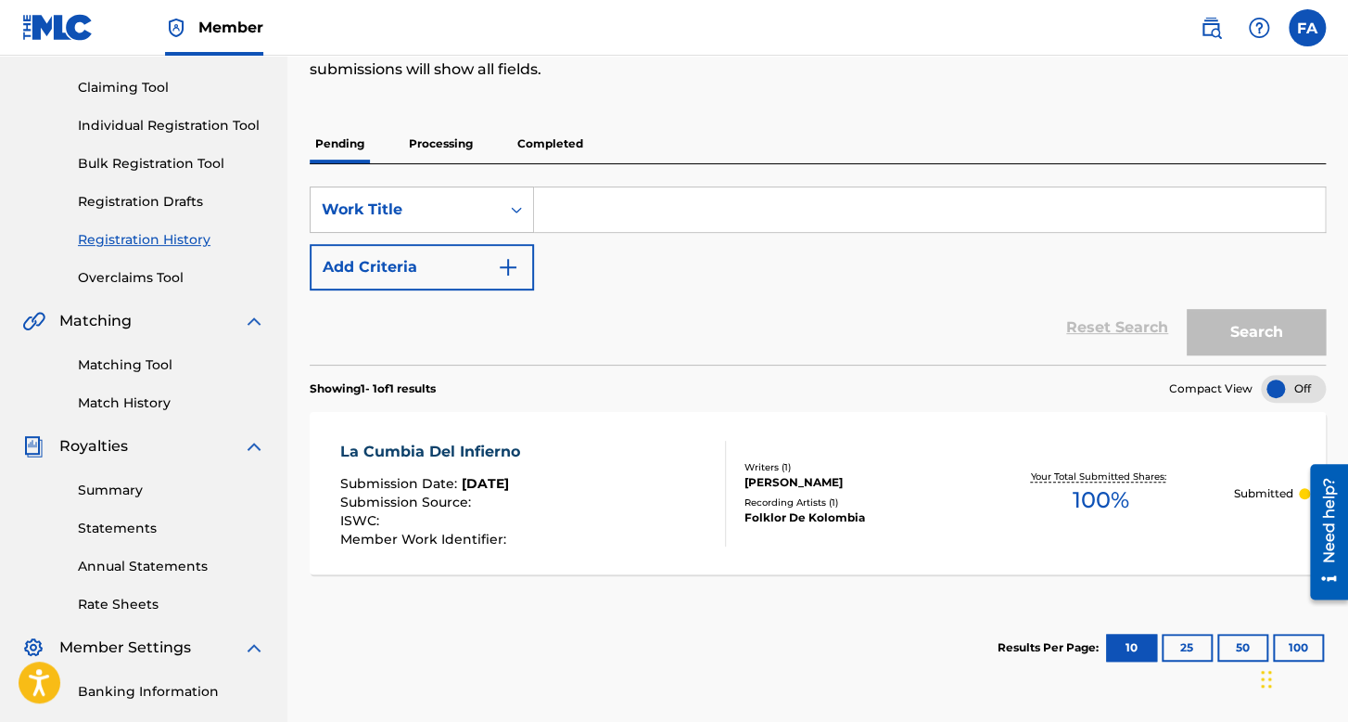
click at [209, 113] on div "Claiming Tool Individual Registration Tool Bulk Registration Tool Registration …" at bounding box center [143, 171] width 243 height 233
click at [214, 123] on link "Individual Registration Tool" at bounding box center [171, 125] width 187 height 19
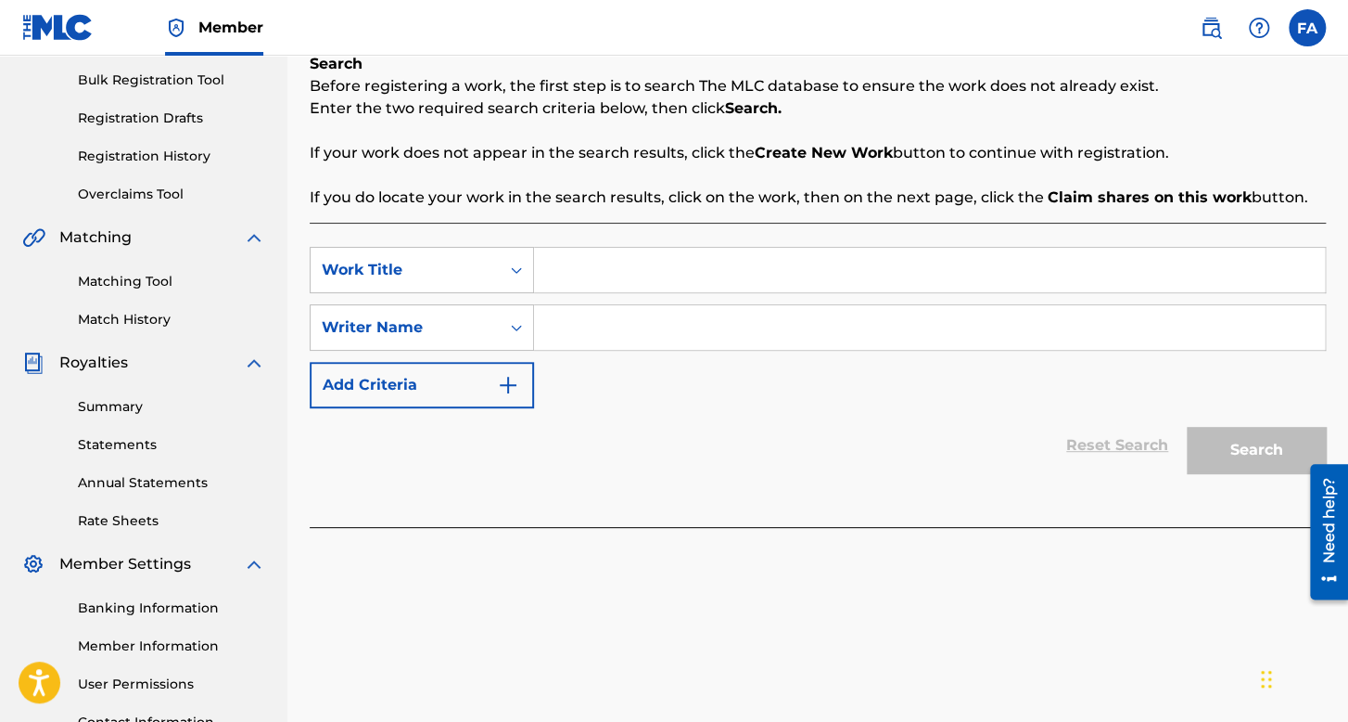
scroll to position [278, 0]
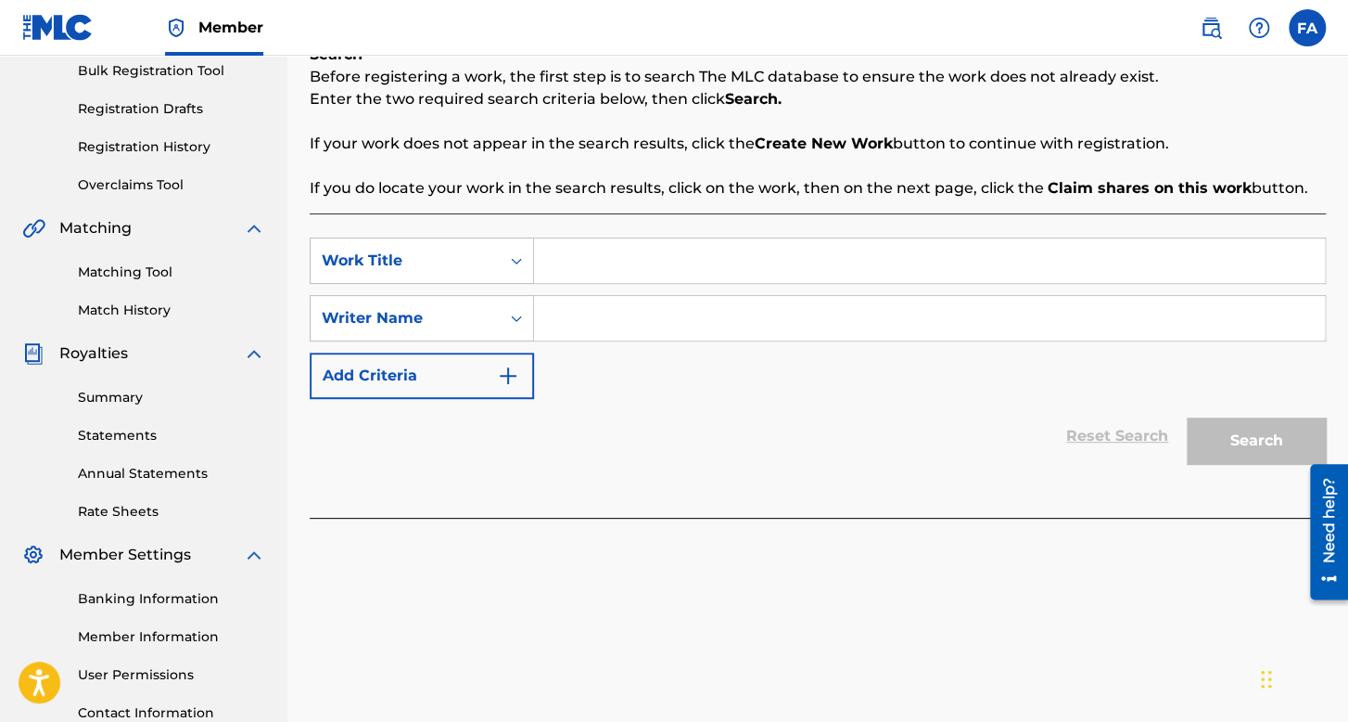
click at [631, 248] on input "Search Form" at bounding box center [929, 260] width 791 height 45
type input "La cumbia [PERSON_NAME]"
click at [619, 335] on input "Search Form" at bounding box center [929, 318] width 791 height 45
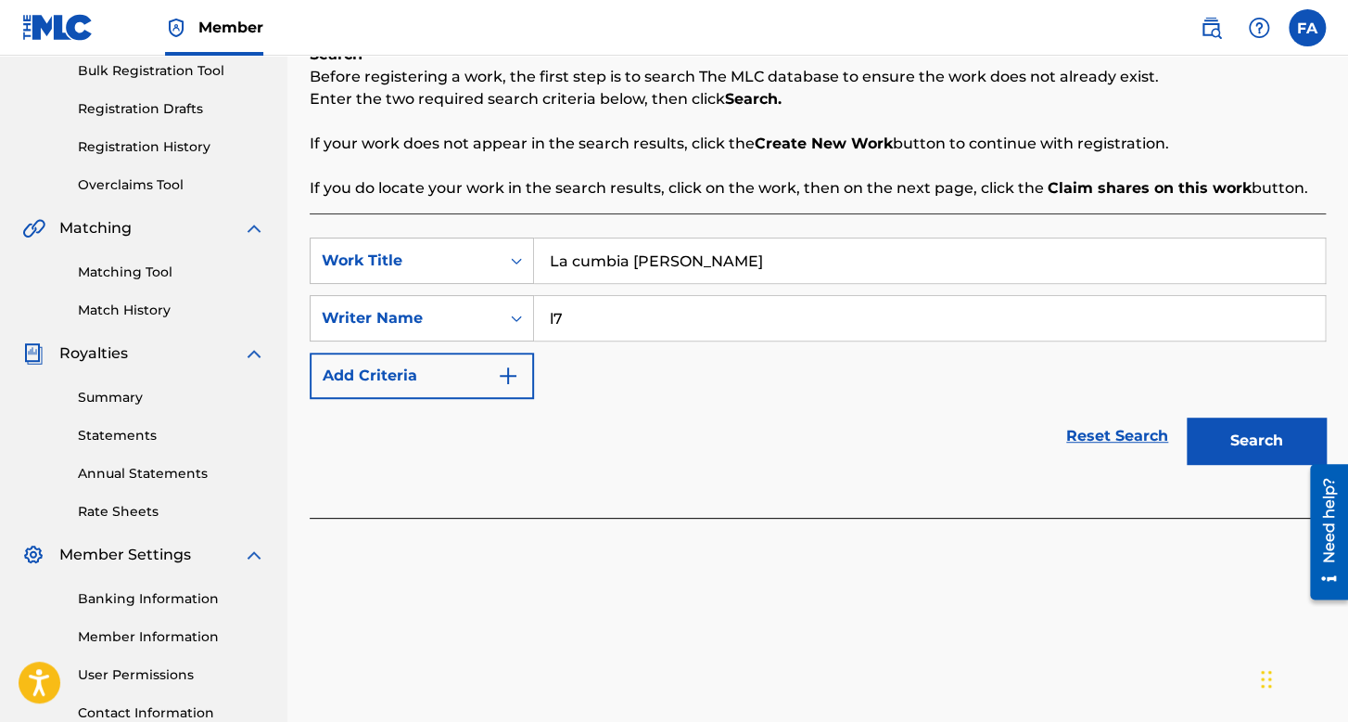
type input "l7"
click at [1187, 417] on button "Search" at bounding box center [1256, 440] width 139 height 46
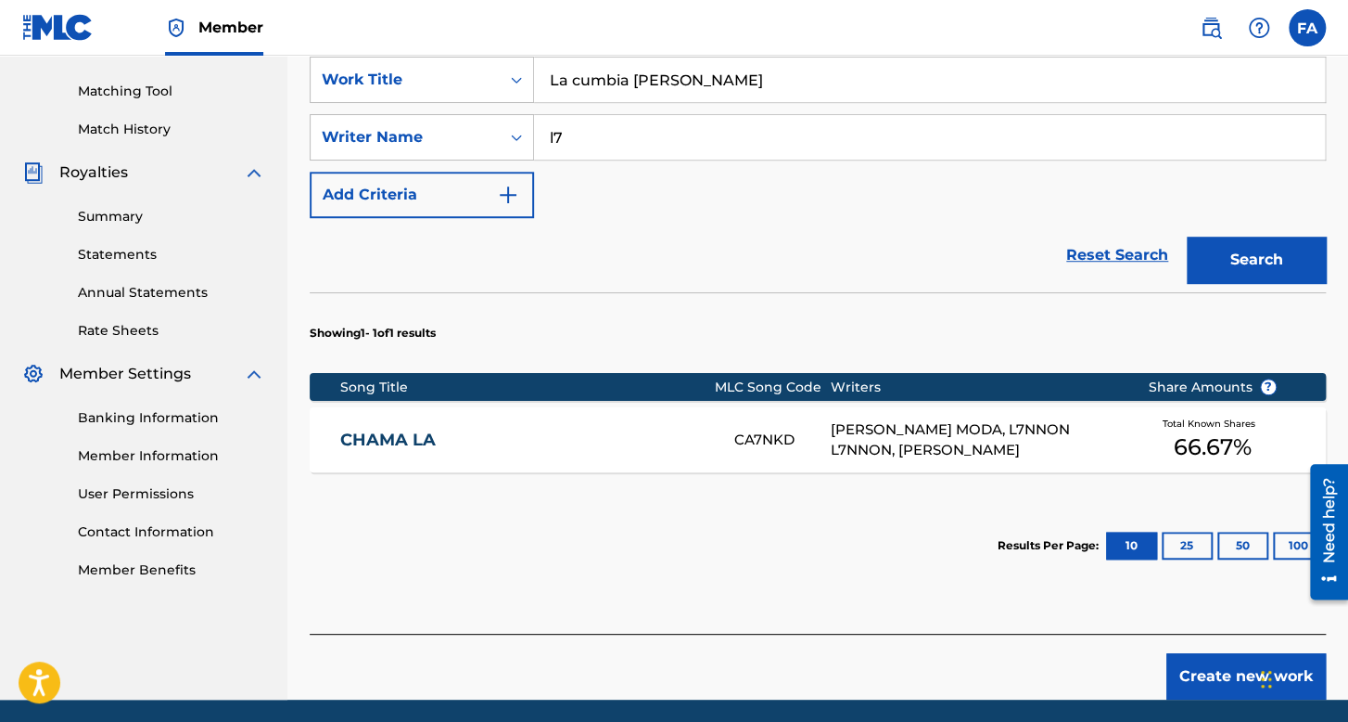
scroll to position [526, 0]
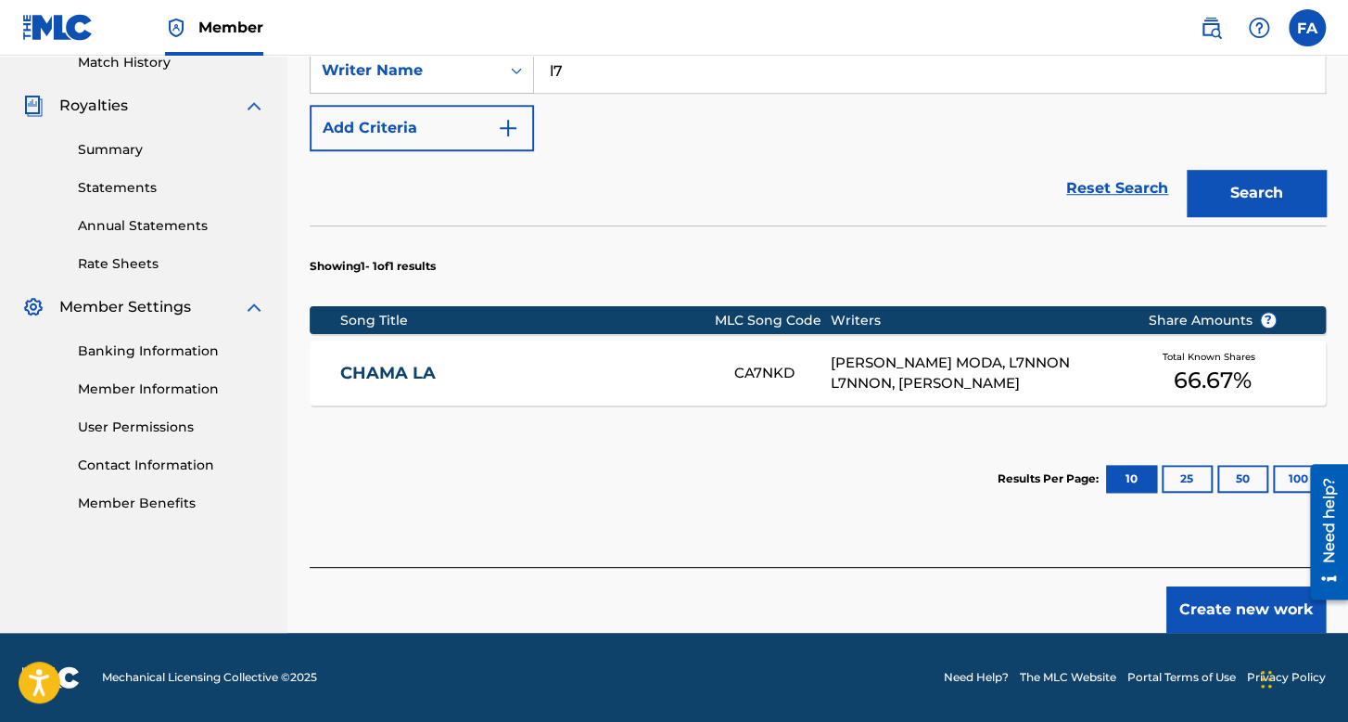
click at [1239, 601] on button "Create new work" at bounding box center [1247, 609] width 160 height 46
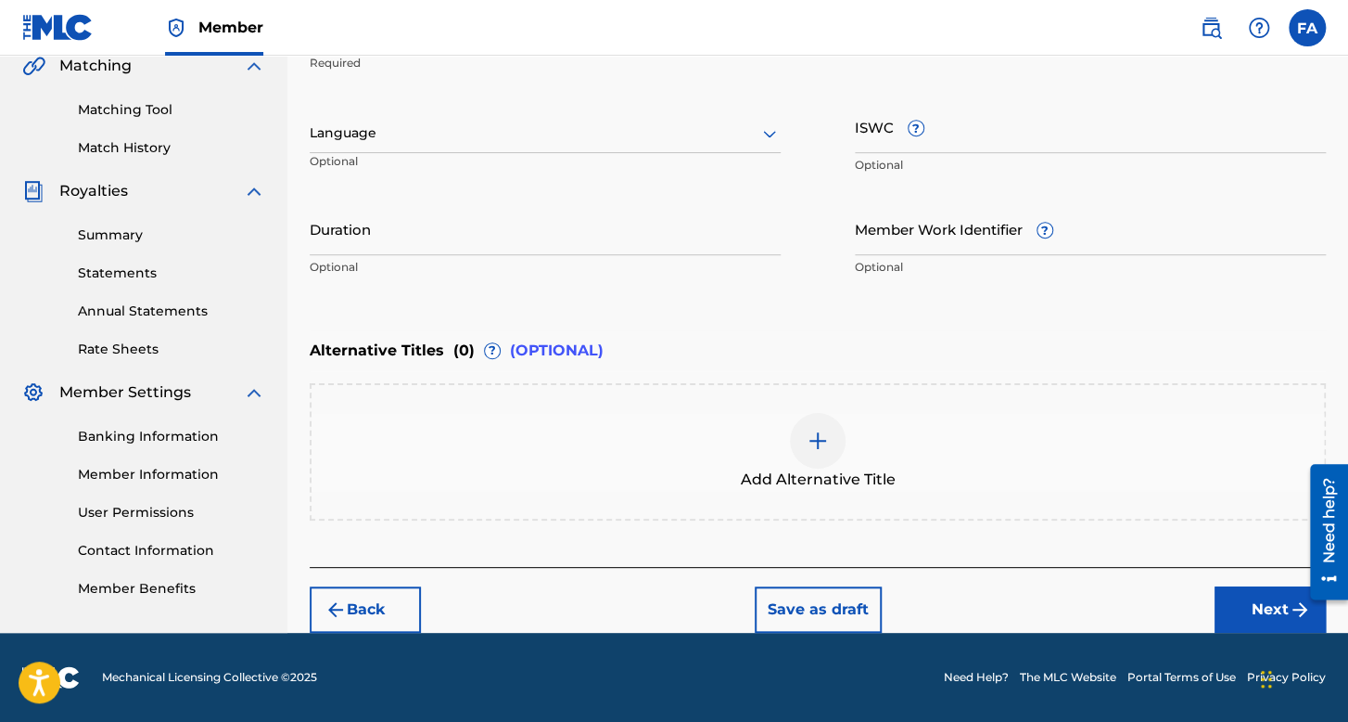
scroll to position [439, 0]
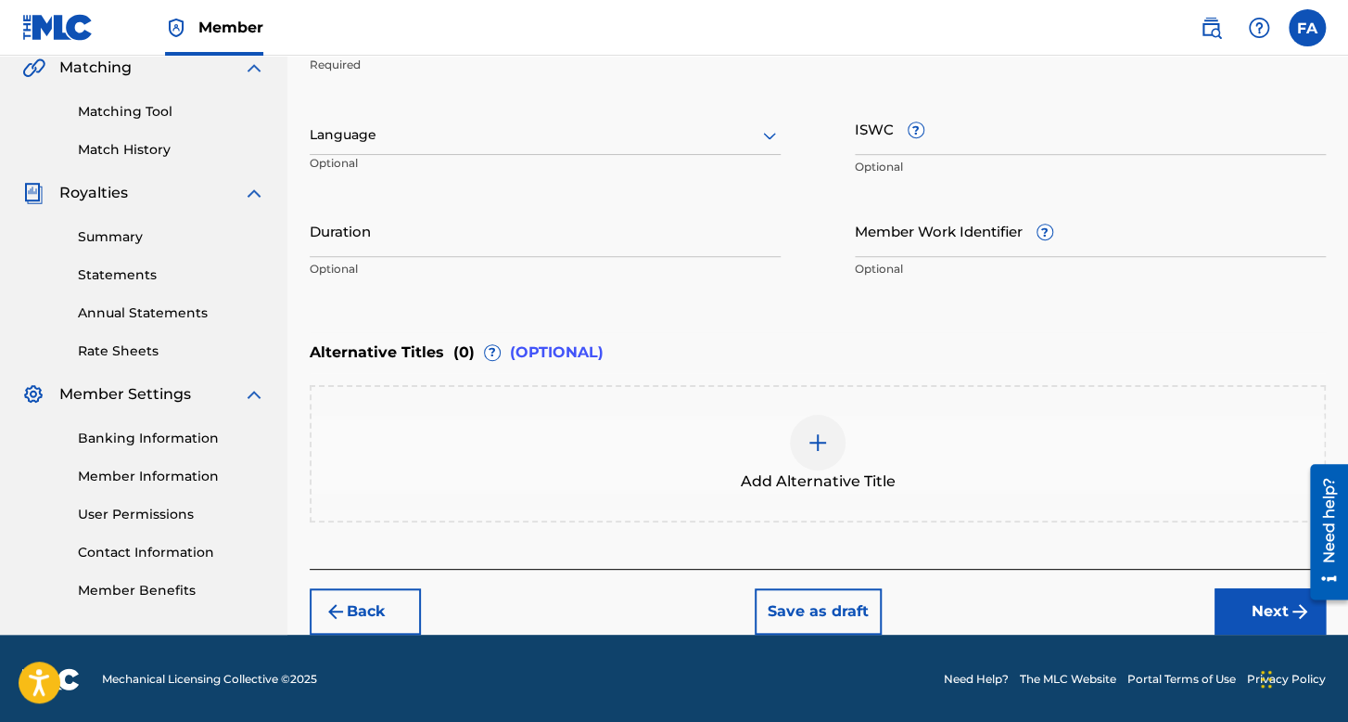
click at [560, 134] on div at bounding box center [545, 134] width 471 height 23
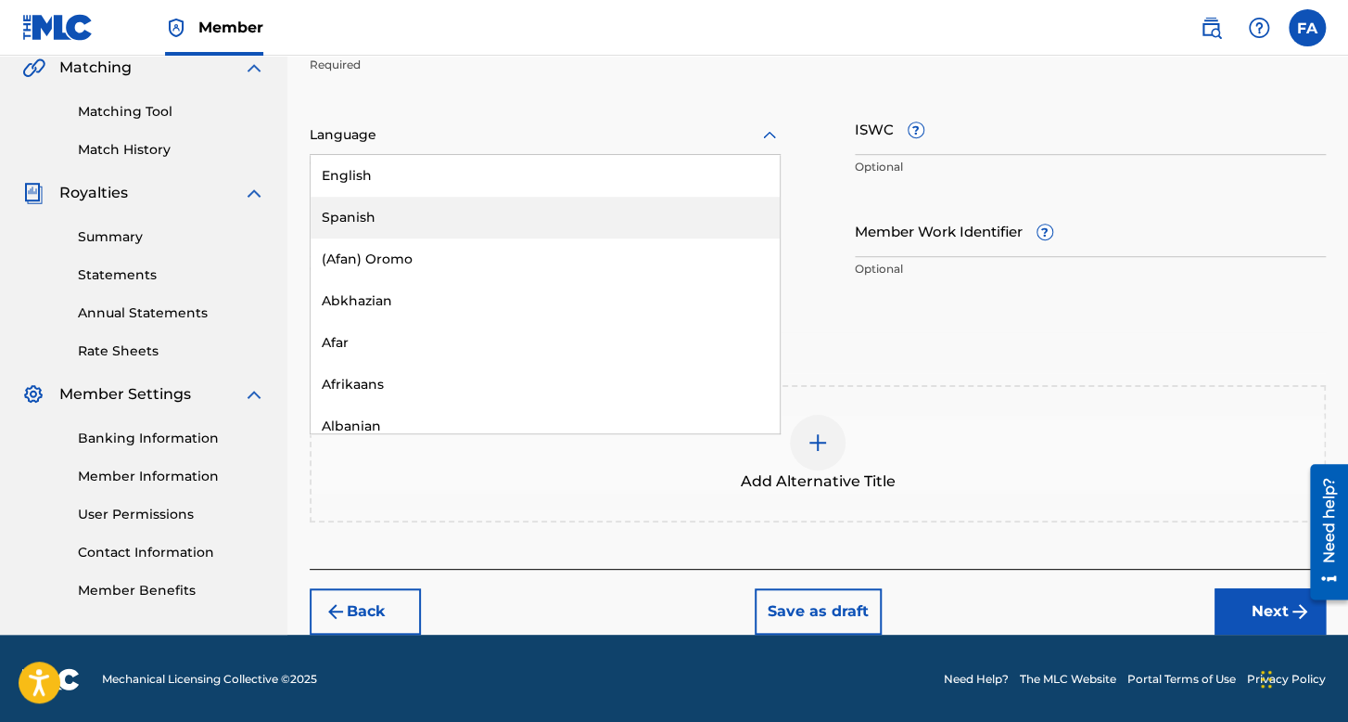
click at [414, 212] on div "Spanish" at bounding box center [545, 218] width 469 height 42
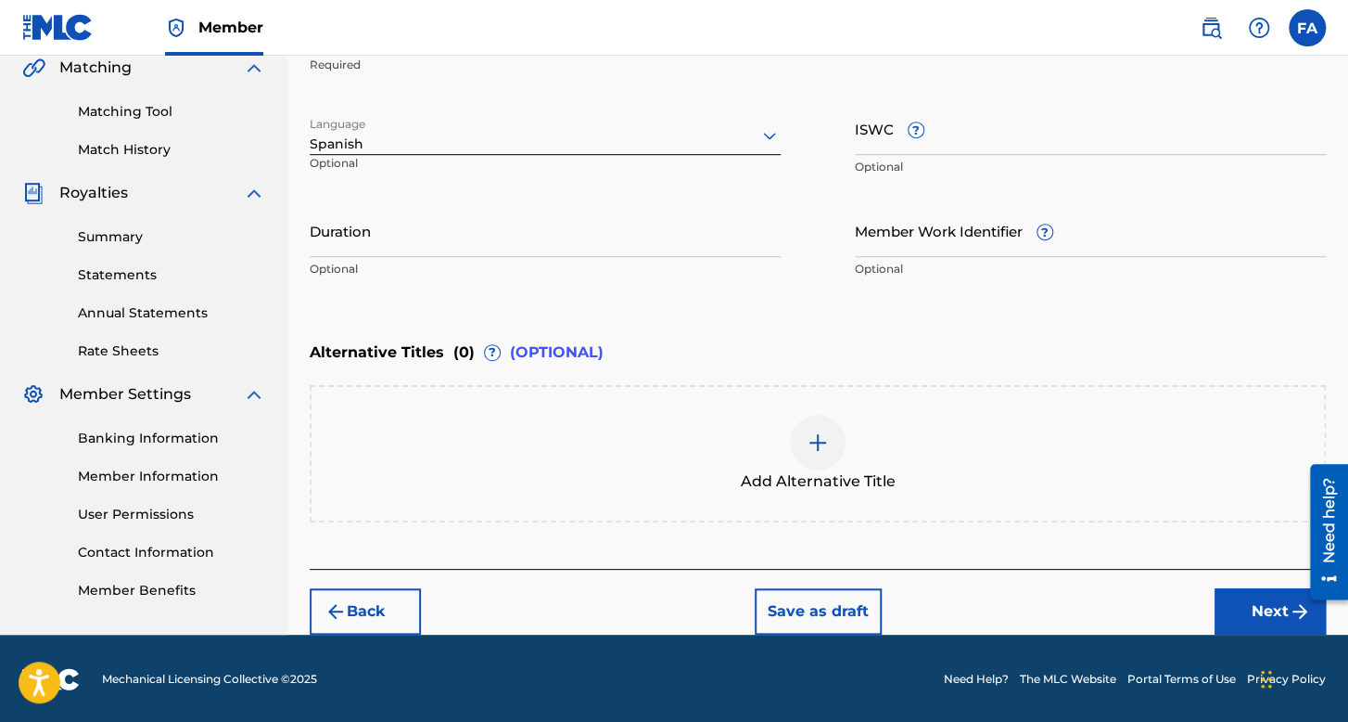
click at [415, 245] on input "Duration" at bounding box center [545, 230] width 471 height 53
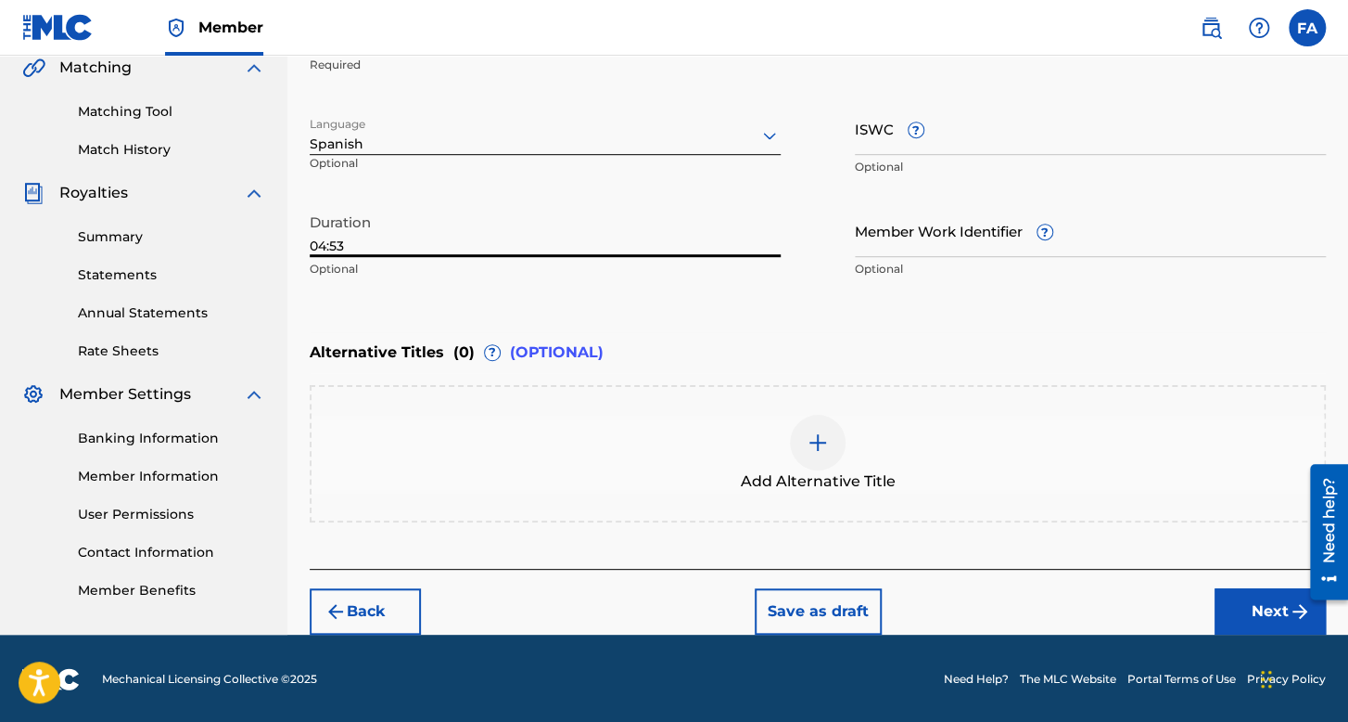
type input "04:53"
click at [1243, 589] on button "Next" at bounding box center [1270, 611] width 111 height 46
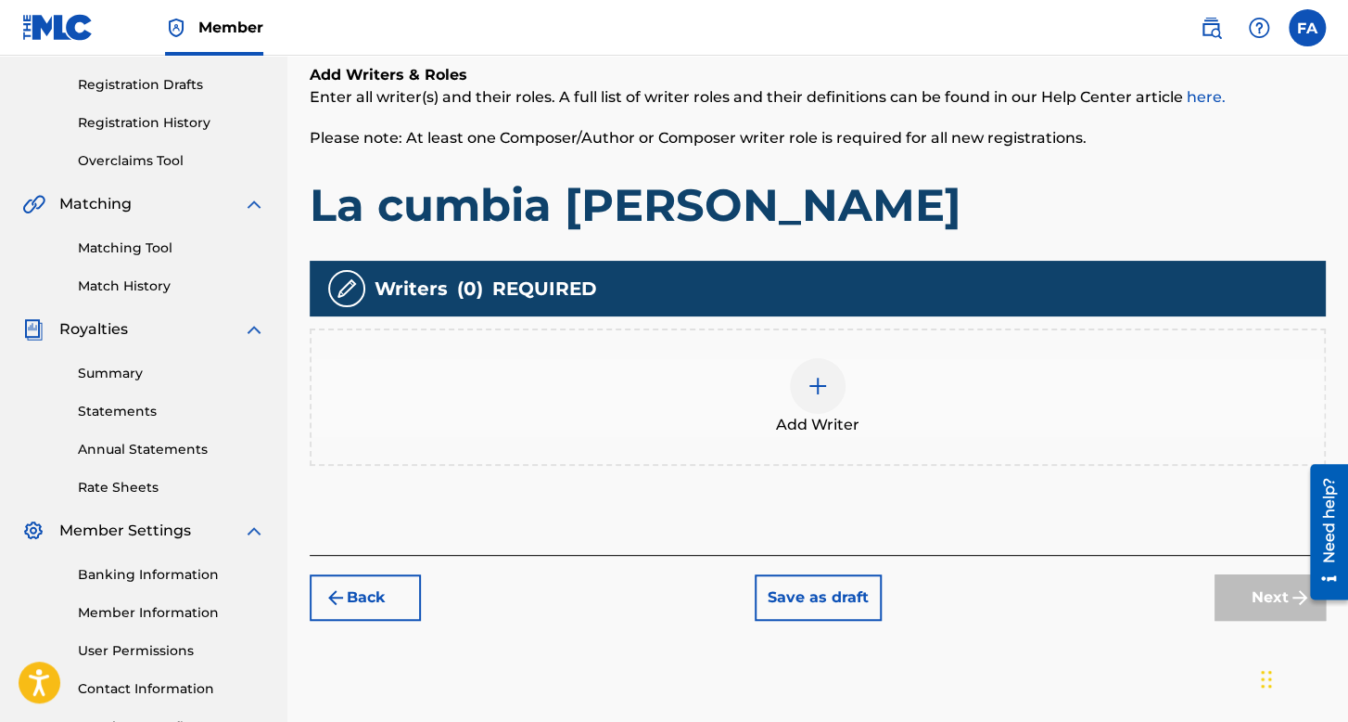
scroll to position [428, 0]
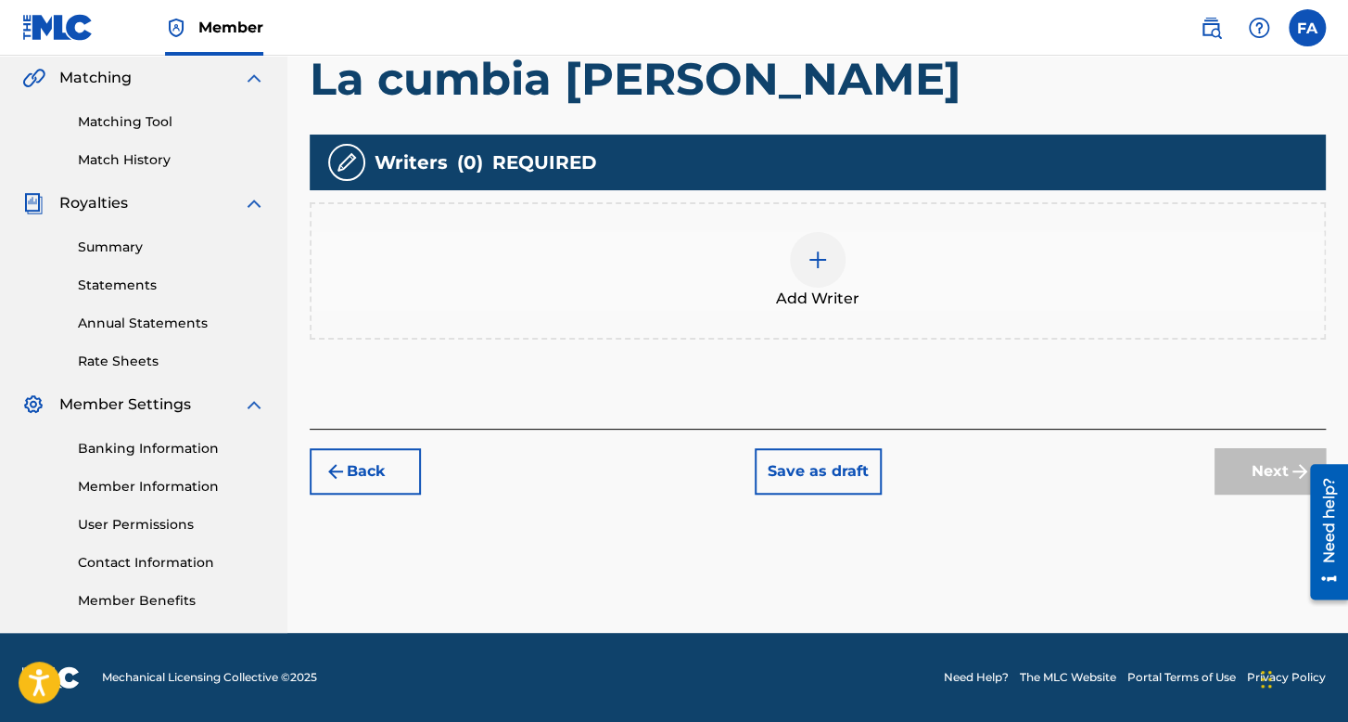
click at [875, 318] on div "Add Writer" at bounding box center [818, 270] width 1016 height 137
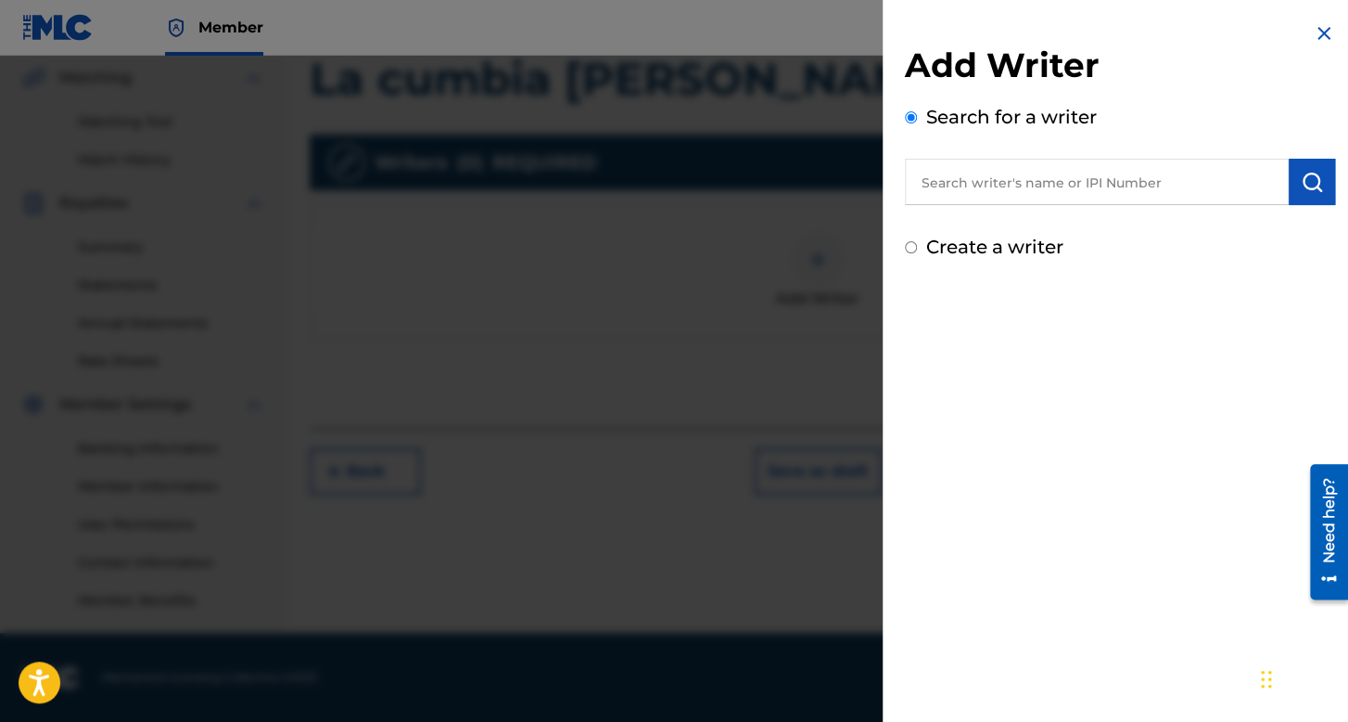
click at [914, 238] on div "Create a writer" at bounding box center [1120, 247] width 430 height 28
click at [911, 242] on input "Create a writer" at bounding box center [911, 247] width 12 height 12
radio input "false"
radio input "true"
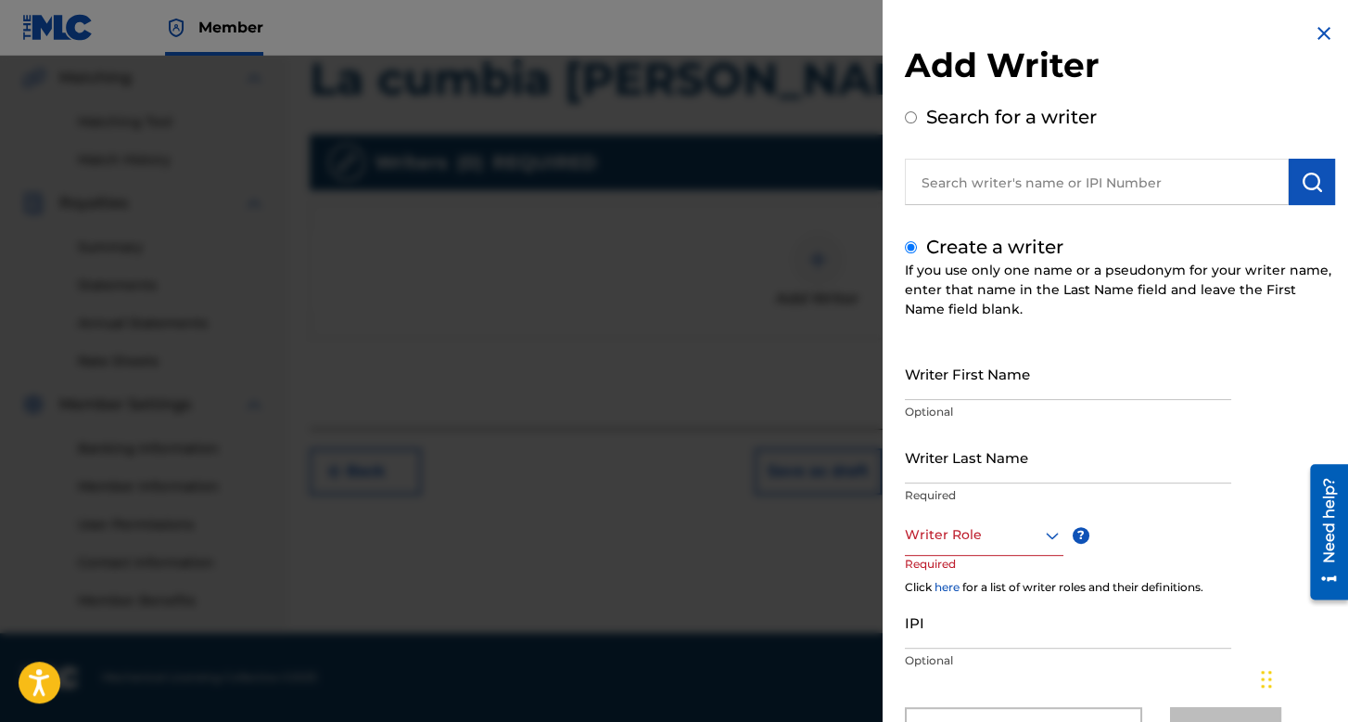
click at [998, 528] on div "Writer Role" at bounding box center [984, 535] width 159 height 42
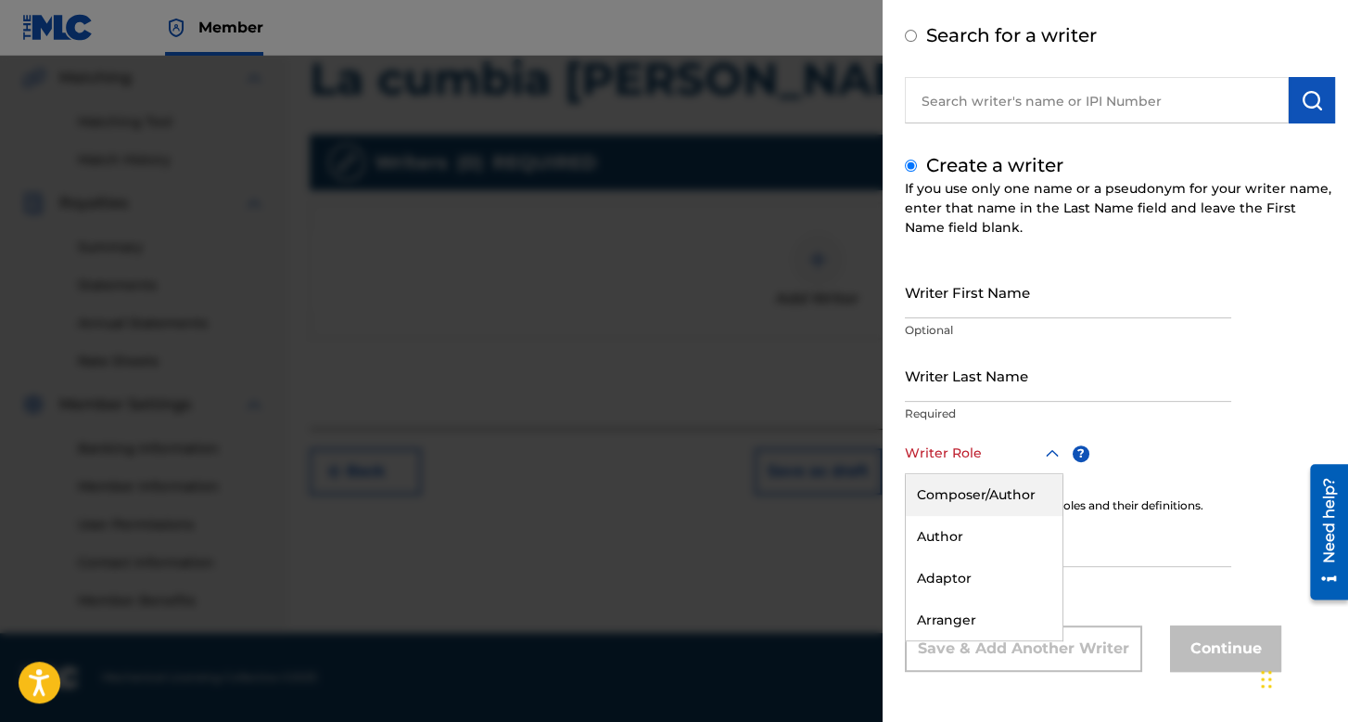
click at [994, 491] on div "Composer/Author" at bounding box center [984, 495] width 157 height 42
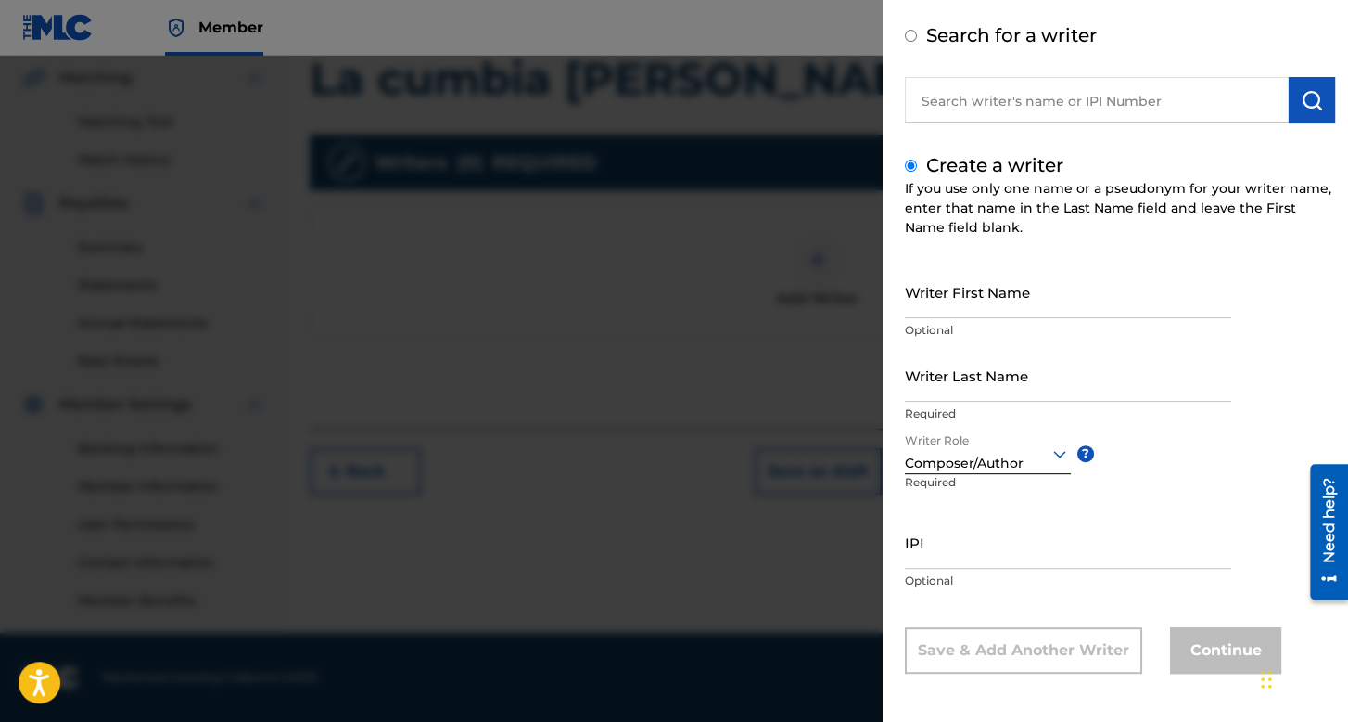
click at [951, 303] on input "Writer First Name" at bounding box center [1068, 291] width 326 height 53
type input "[PERSON_NAME]"
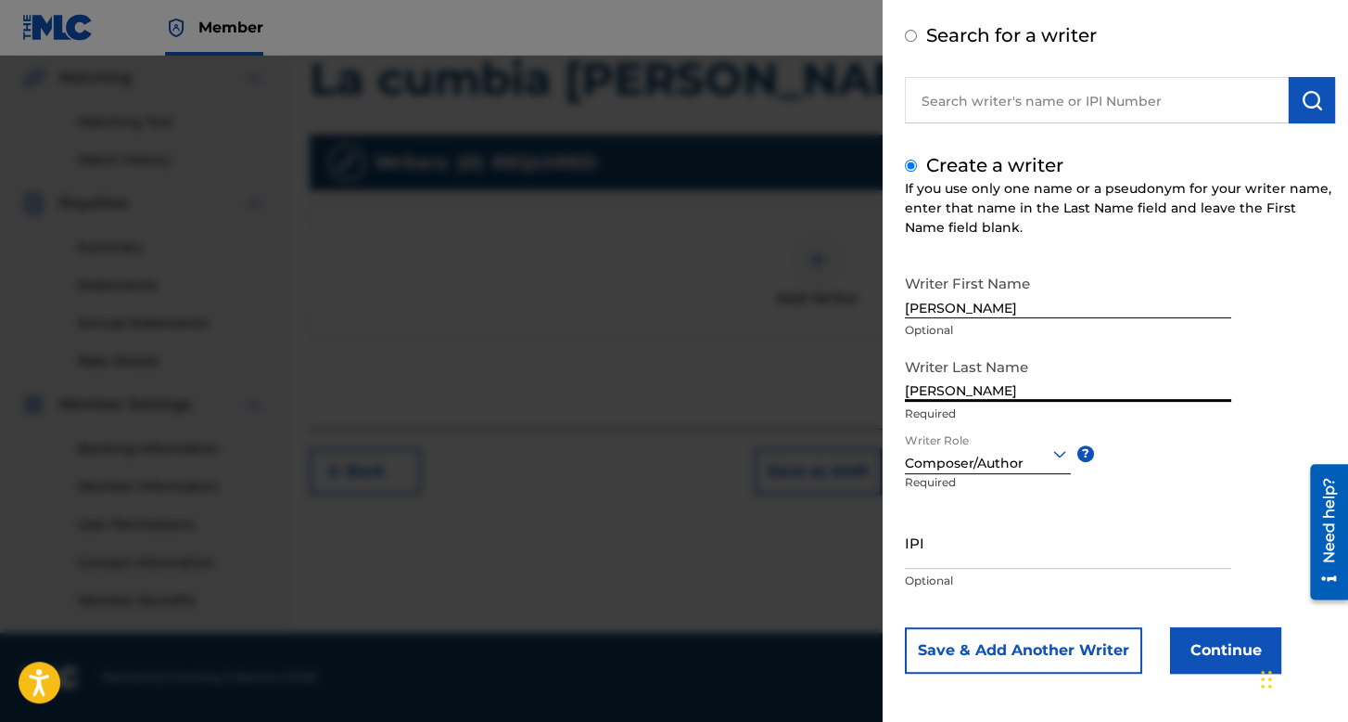
drag, startPoint x: 1040, startPoint y: 389, endPoint x: 834, endPoint y: 409, distance: 206.9
click at [834, 409] on div "Add Writer Search for a writer Create a writer If you use only one name or a ps…" at bounding box center [674, 389] width 1348 height 666
type input "[PERSON_NAME]"
click at [1191, 653] on button "Continue" at bounding box center [1225, 650] width 111 height 46
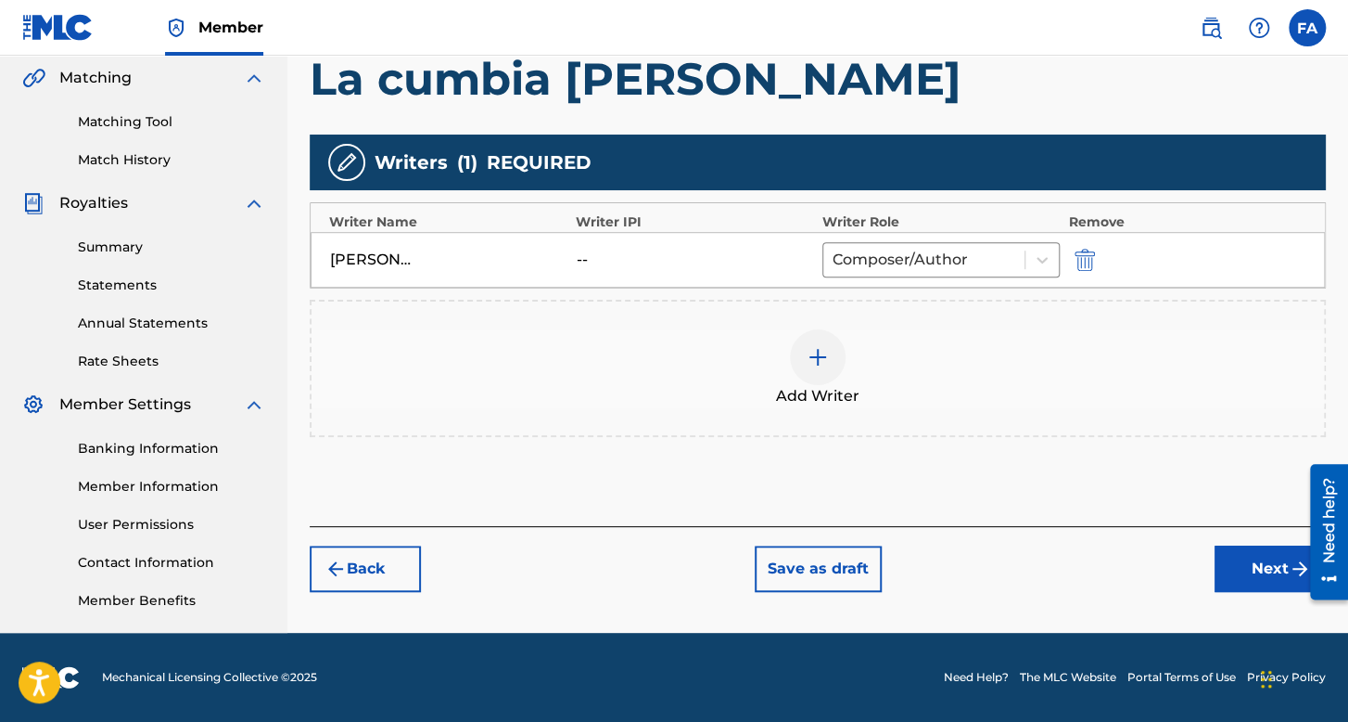
click at [1233, 557] on button "Next" at bounding box center [1270, 568] width 111 height 46
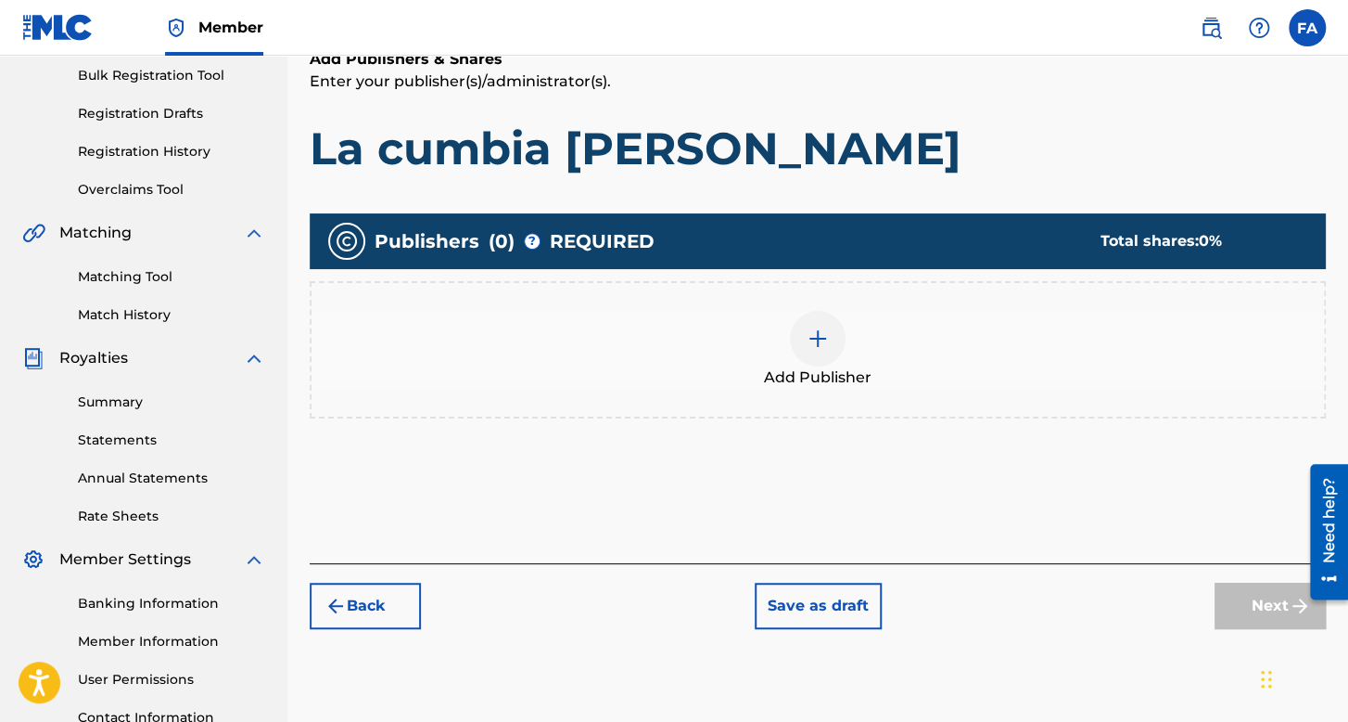
scroll to position [362, 0]
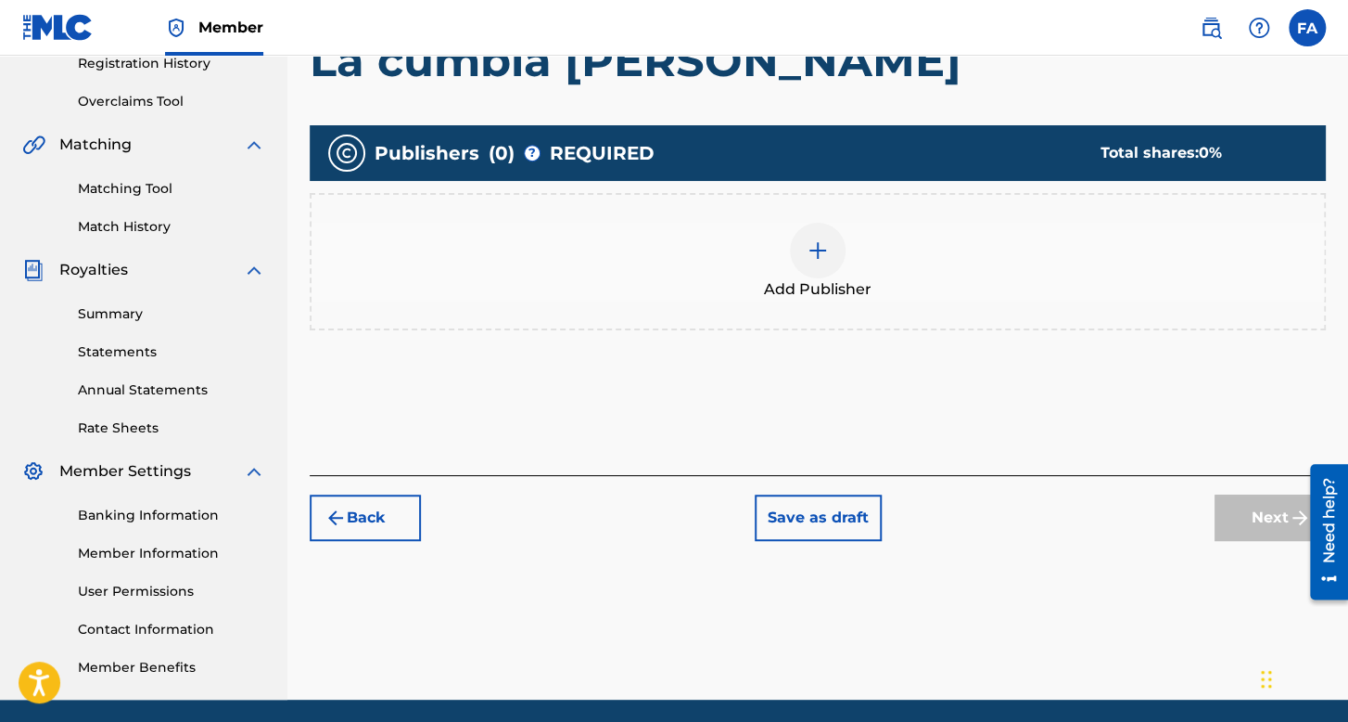
click at [816, 252] on img at bounding box center [818, 250] width 22 height 22
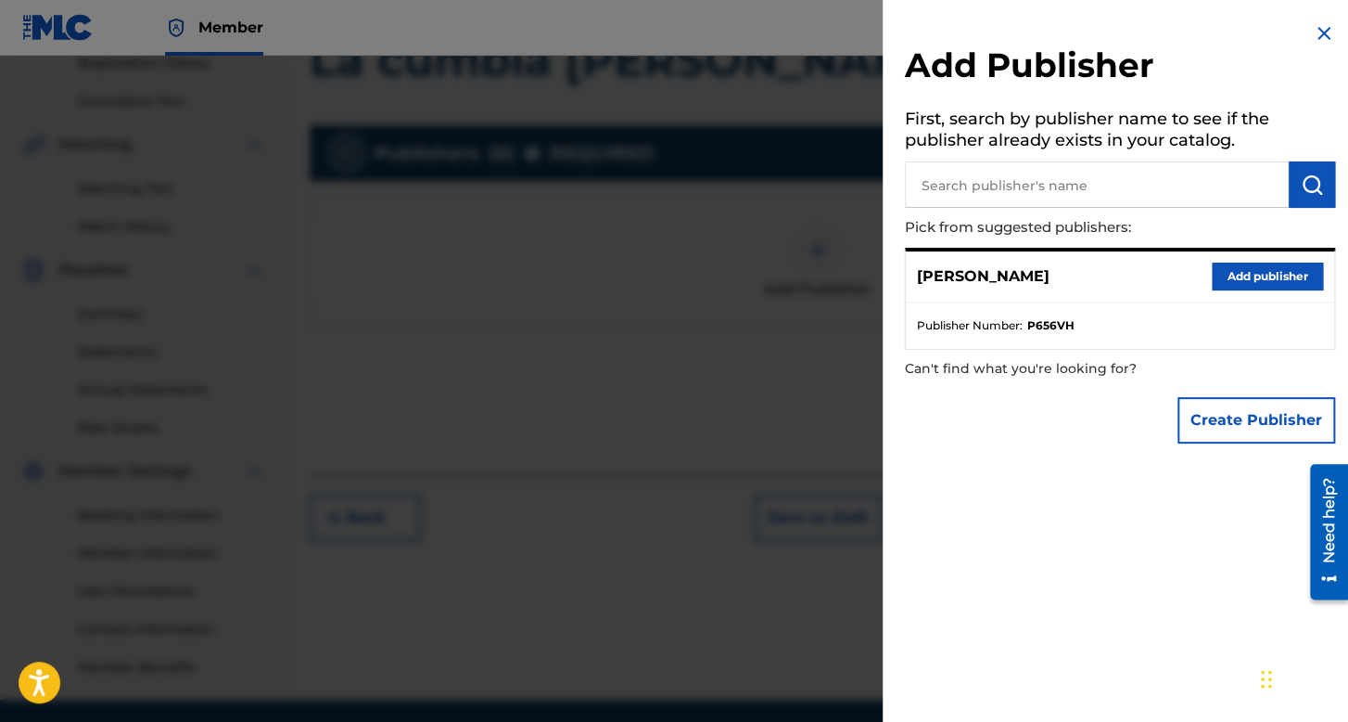
click at [1227, 282] on button "Add publisher" at bounding box center [1267, 276] width 111 height 28
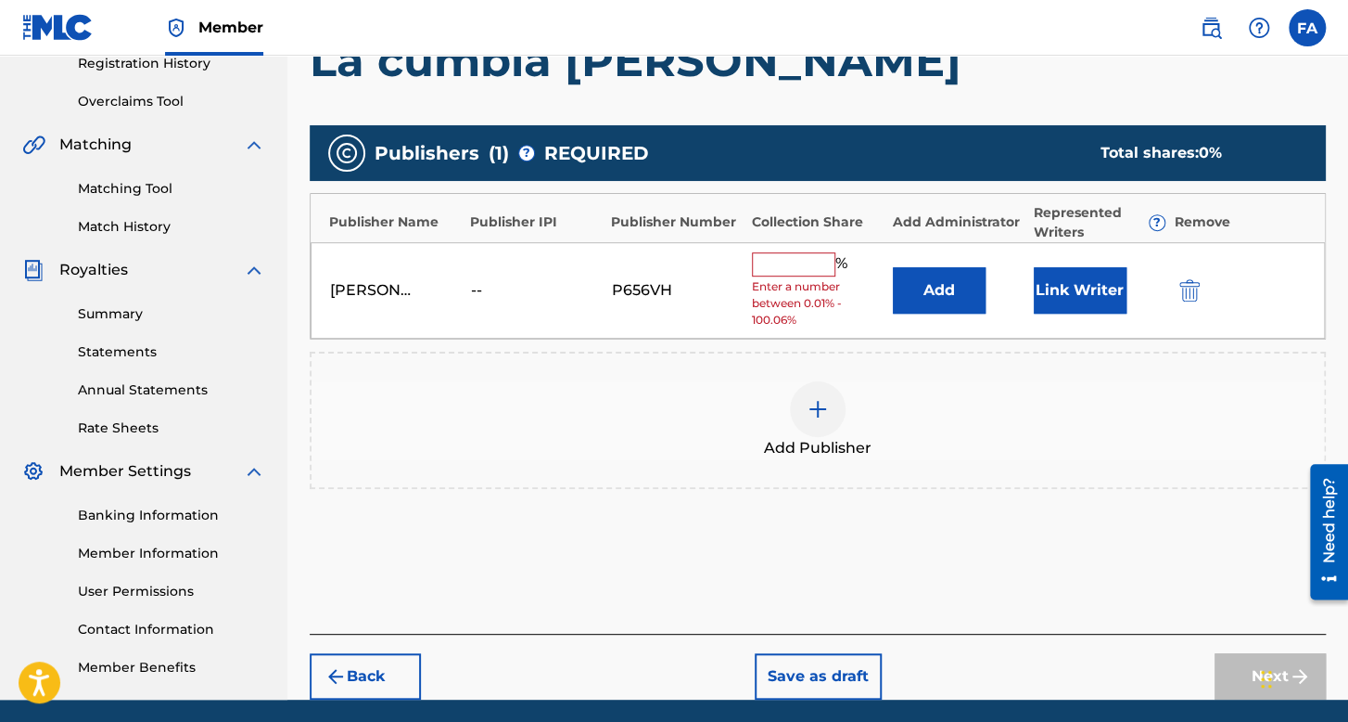
click at [801, 258] on input "text" at bounding box center [793, 264] width 83 height 24
type input "100"
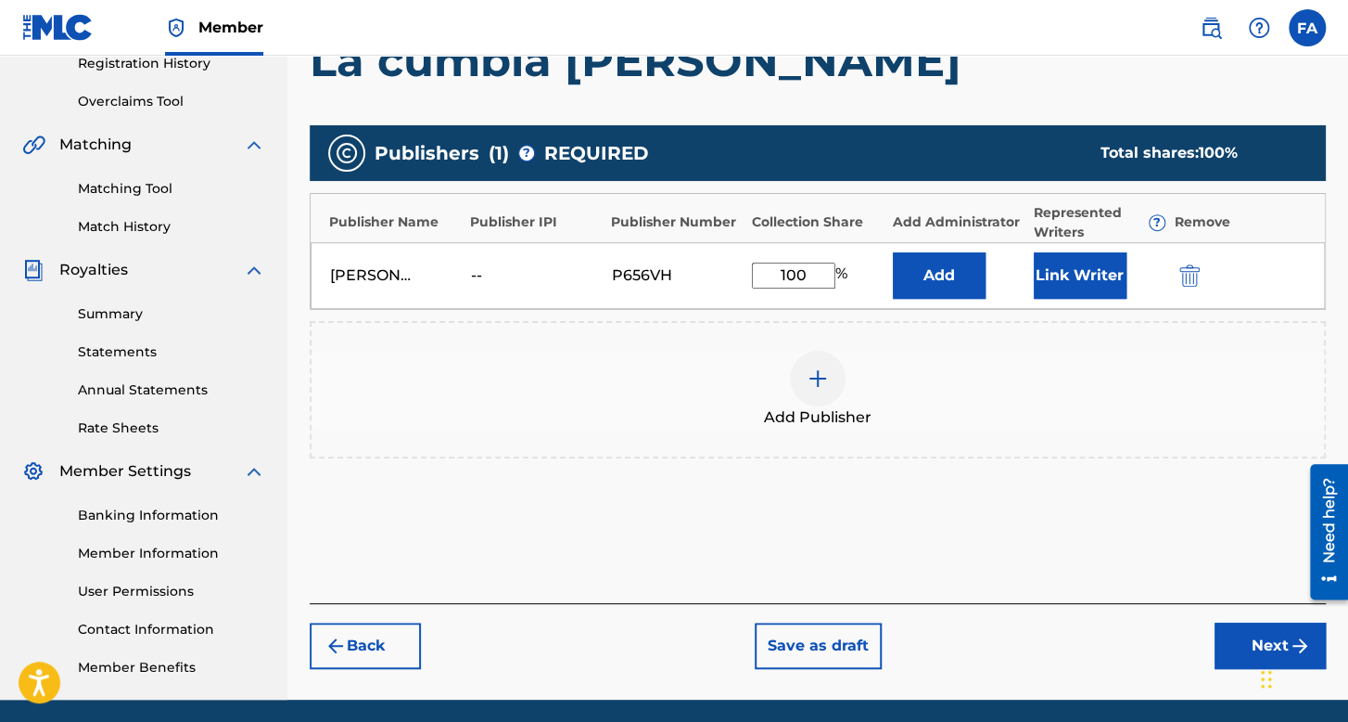
click at [1080, 268] on button "Link Writer" at bounding box center [1080, 275] width 93 height 46
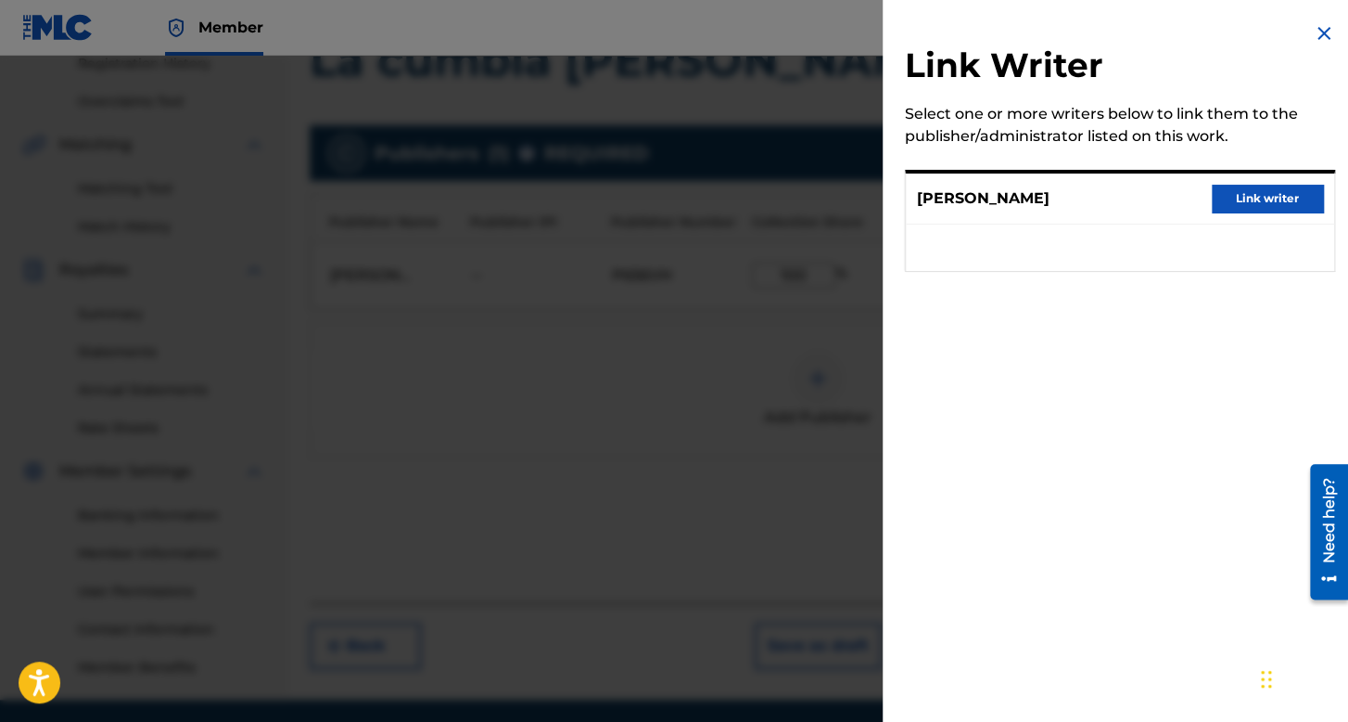
click at [1295, 205] on button "Link writer" at bounding box center [1267, 199] width 111 height 28
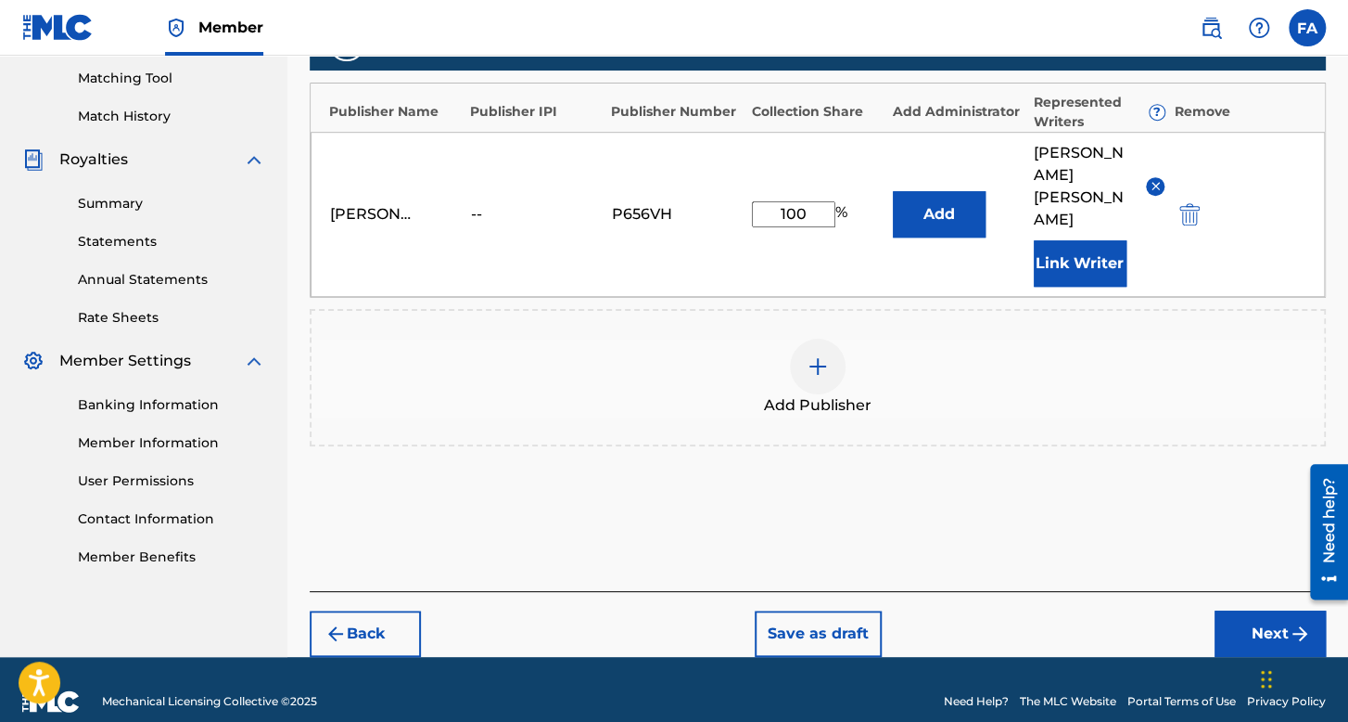
click at [1251, 610] on button "Next" at bounding box center [1270, 633] width 111 height 46
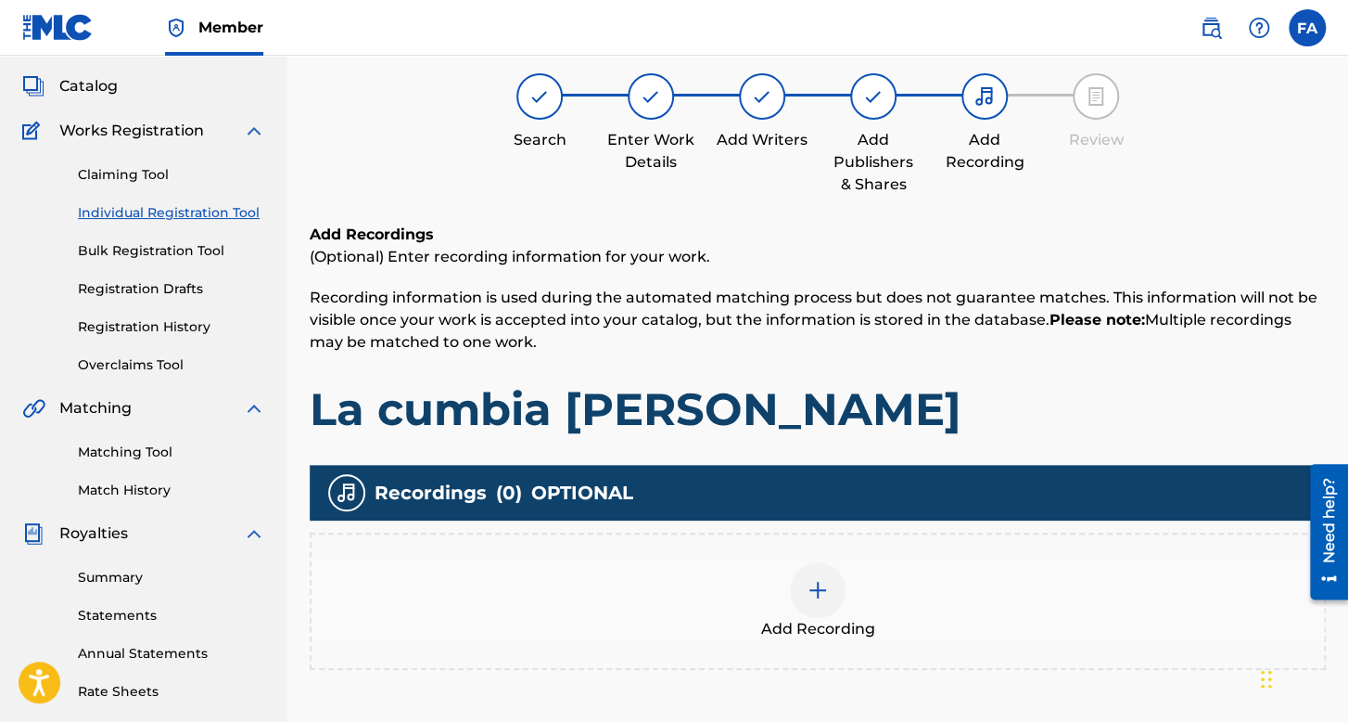
scroll to position [428, 0]
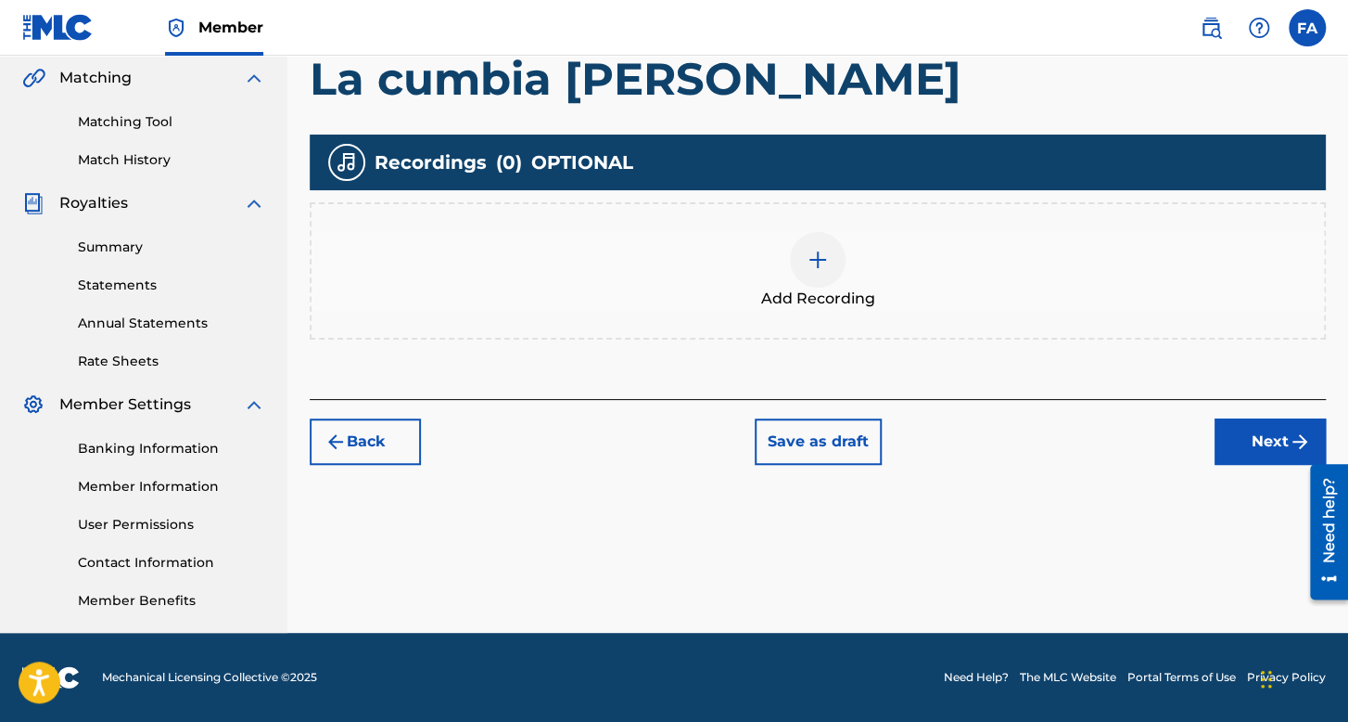
click at [827, 309] on div "Add Recording" at bounding box center [818, 270] width 1016 height 137
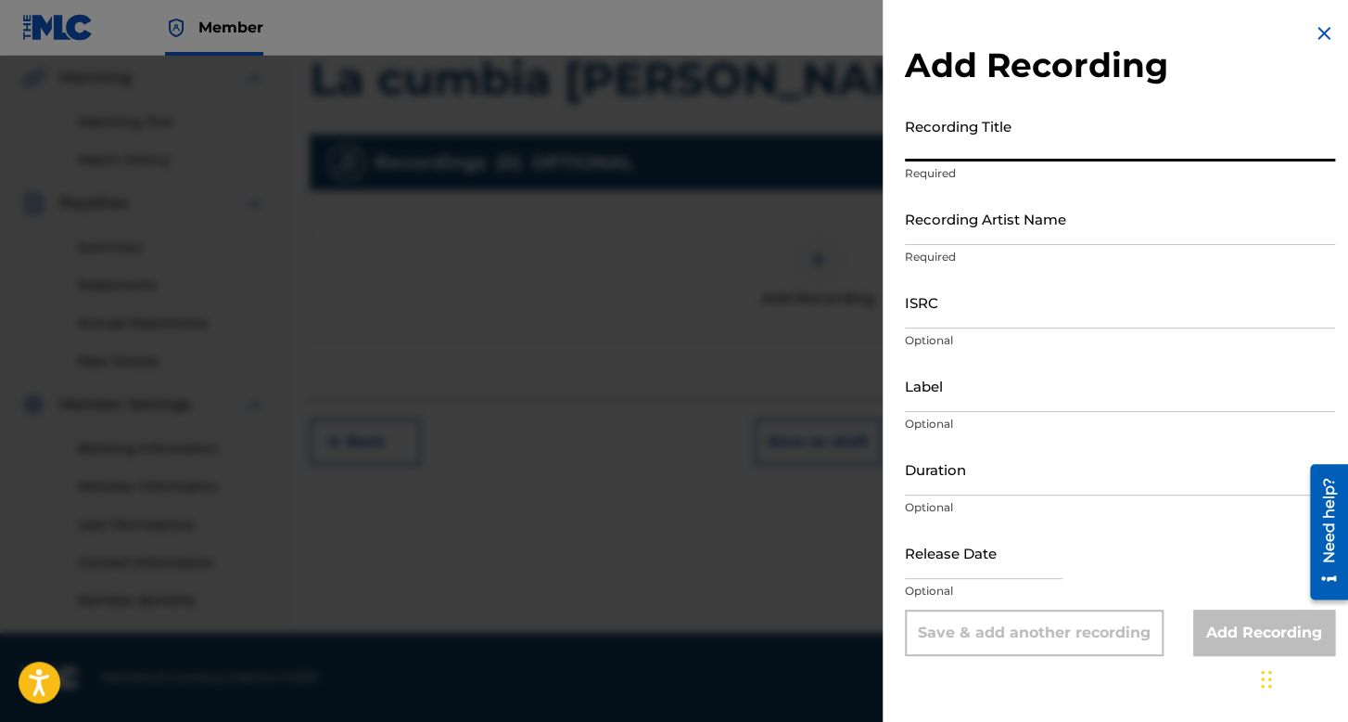
click at [994, 158] on input "Recording Title" at bounding box center [1120, 135] width 430 height 53
type input "La Cumbia [PERSON_NAME]"
click at [998, 224] on input "Recording Artist Name" at bounding box center [1120, 218] width 430 height 53
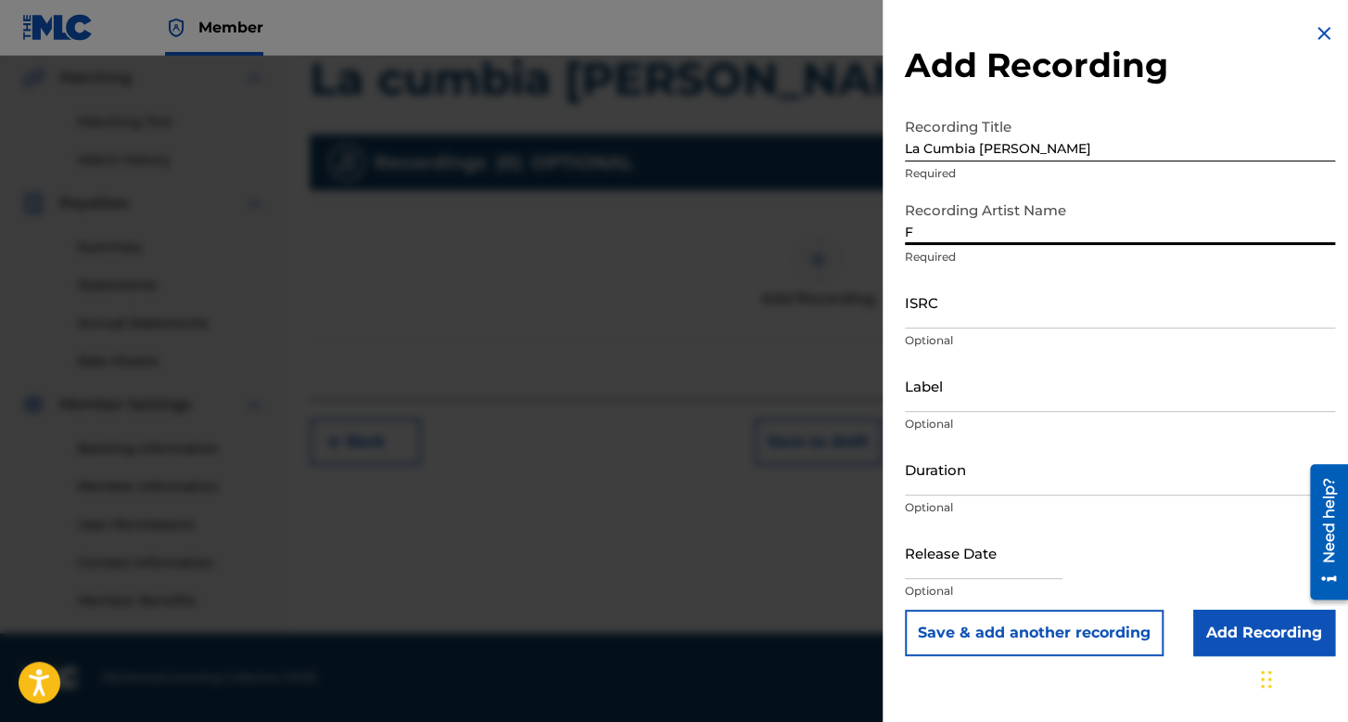
type input "Folklor de Kolombia"
click at [1001, 299] on input "ISRC" at bounding box center [1120, 301] width 430 height 53
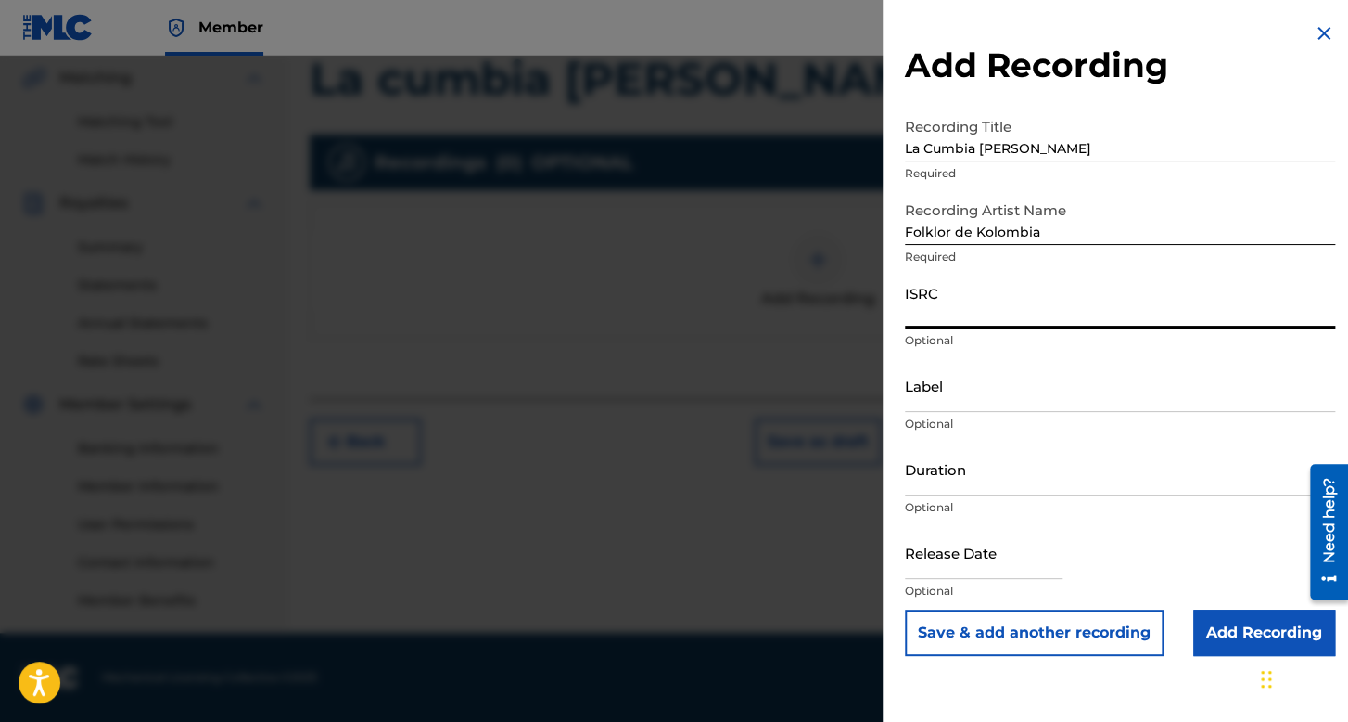
click at [990, 475] on input "Duration" at bounding box center [1120, 468] width 430 height 53
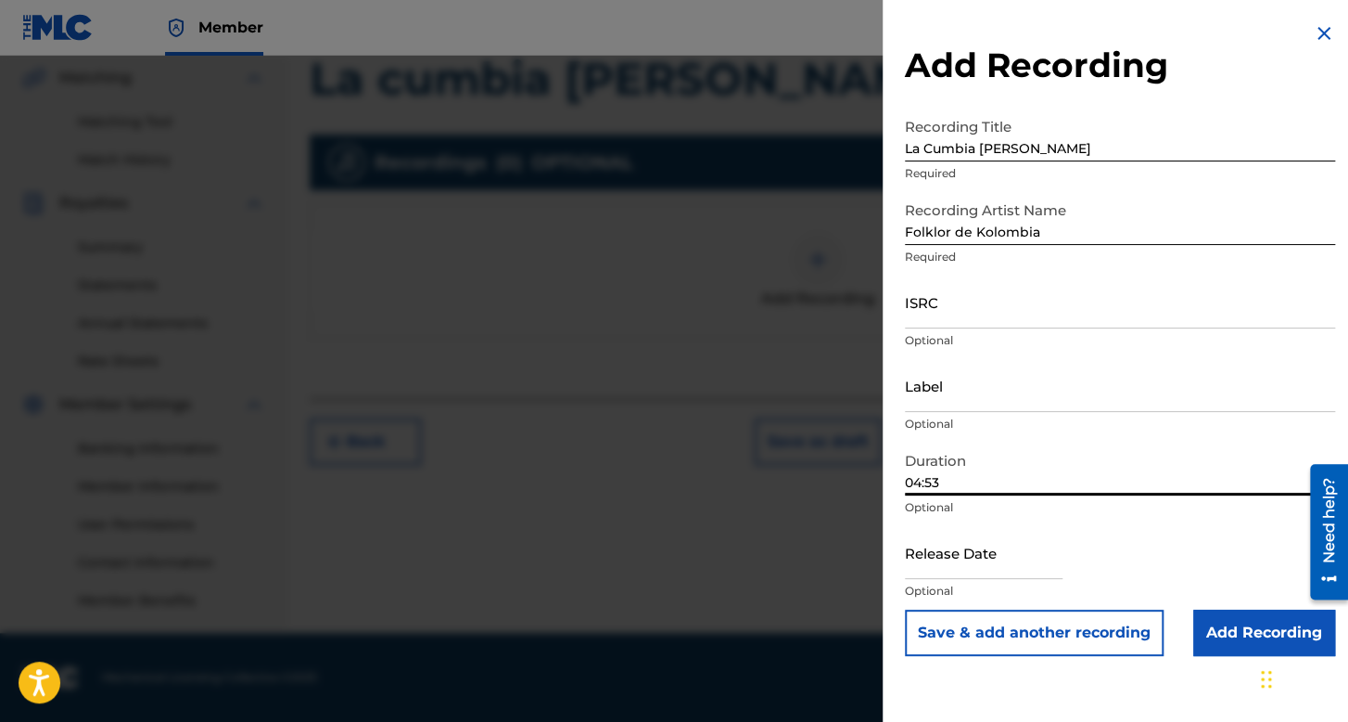
type input "04:53"
click at [937, 566] on input "text" at bounding box center [984, 552] width 158 height 53
select select "7"
select select "2025"
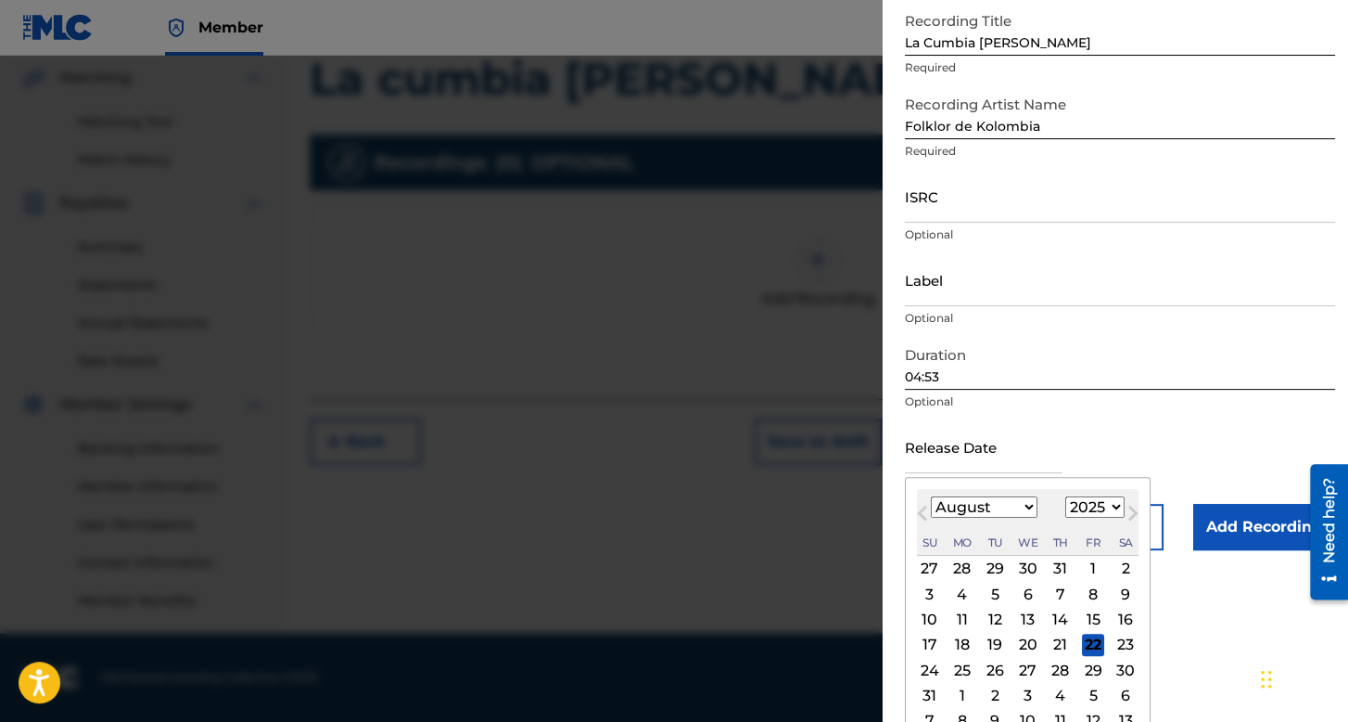
scroll to position [129, 0]
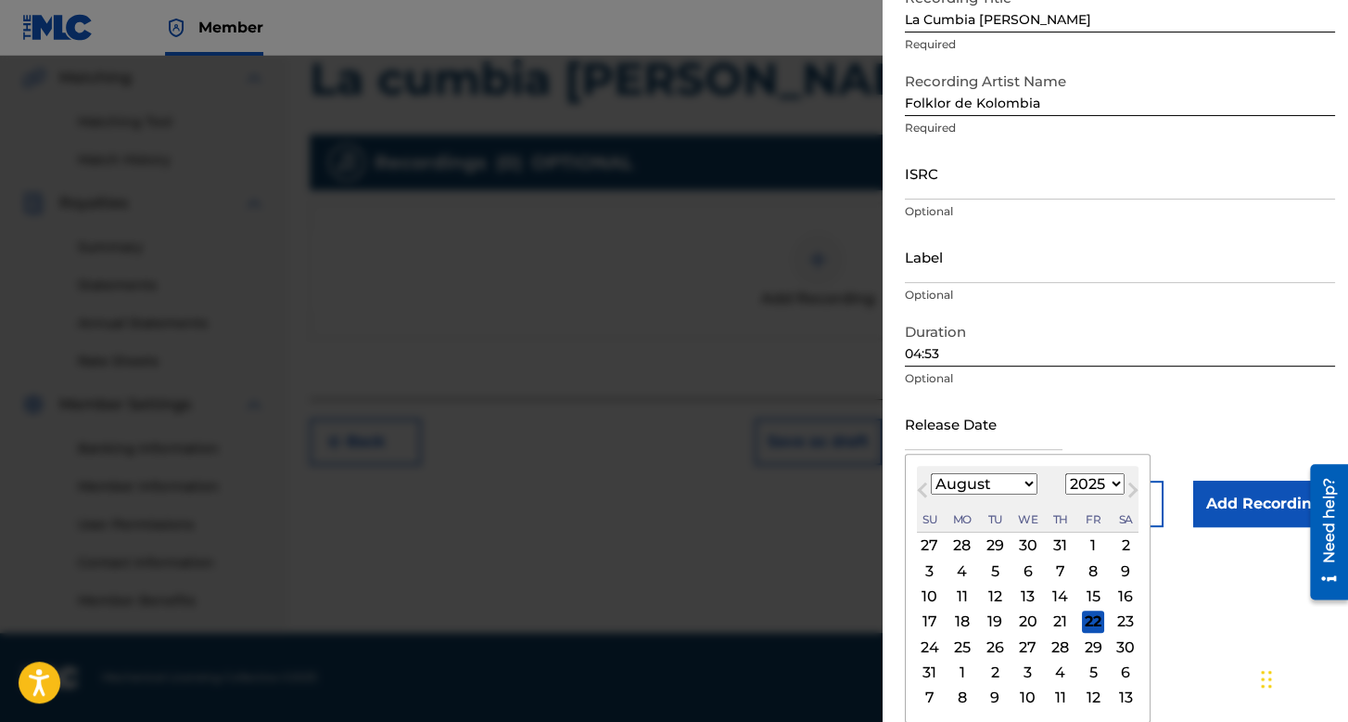
click at [1023, 487] on select "January February March April May June July August September October November De…" at bounding box center [984, 483] width 107 height 21
click at [931, 494] on select "January February March April May June July August September October November De…" at bounding box center [984, 483] width 107 height 21
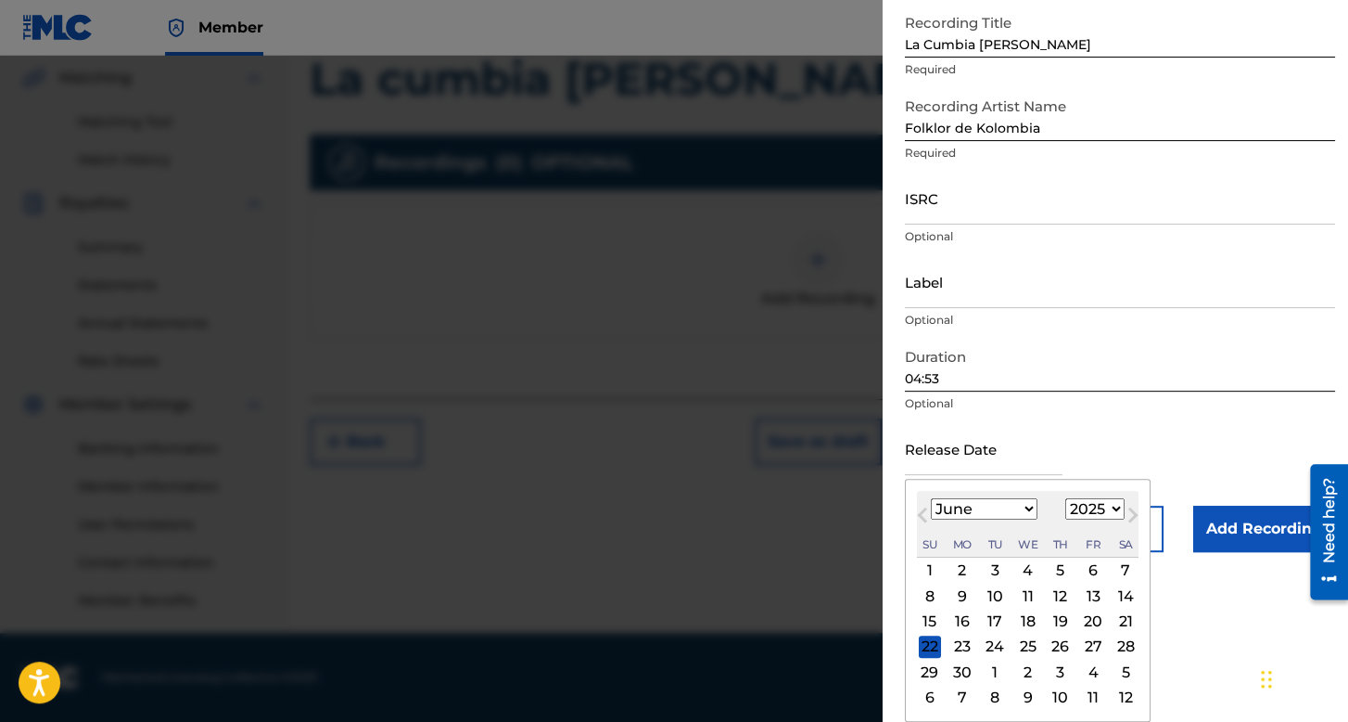
scroll to position [104, 0]
click at [1118, 505] on button "Next Month" at bounding box center [1133, 519] width 30 height 30
click at [1009, 512] on select "January February March April May June July August September October November De…" at bounding box center [984, 508] width 107 height 21
select select "5"
click at [931, 498] on select "January February March April May June July August September October November De…" at bounding box center [984, 508] width 107 height 21
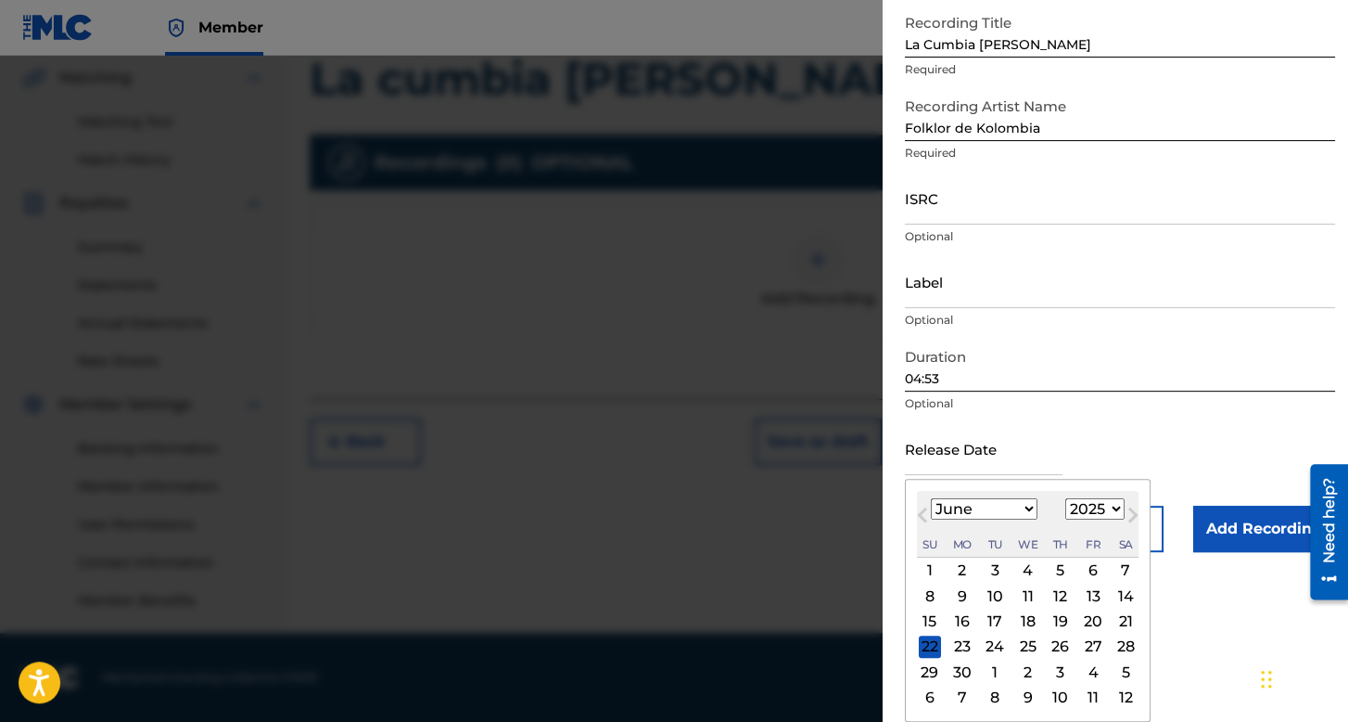
click at [1087, 509] on select "1899 1900 1901 1902 1903 1904 1905 1906 1907 1908 1909 1910 1911 1912 1913 1914…" at bounding box center [1095, 508] width 59 height 21
select select "2021"
click at [1066, 498] on select "1899 1900 1901 1902 1903 1904 1905 1906 1907 1908 1909 1910 1911 1912 1913 1914…" at bounding box center [1095, 508] width 59 height 21
click at [1051, 598] on div "10" at bounding box center [1061, 595] width 22 height 22
type input "[DATE]"
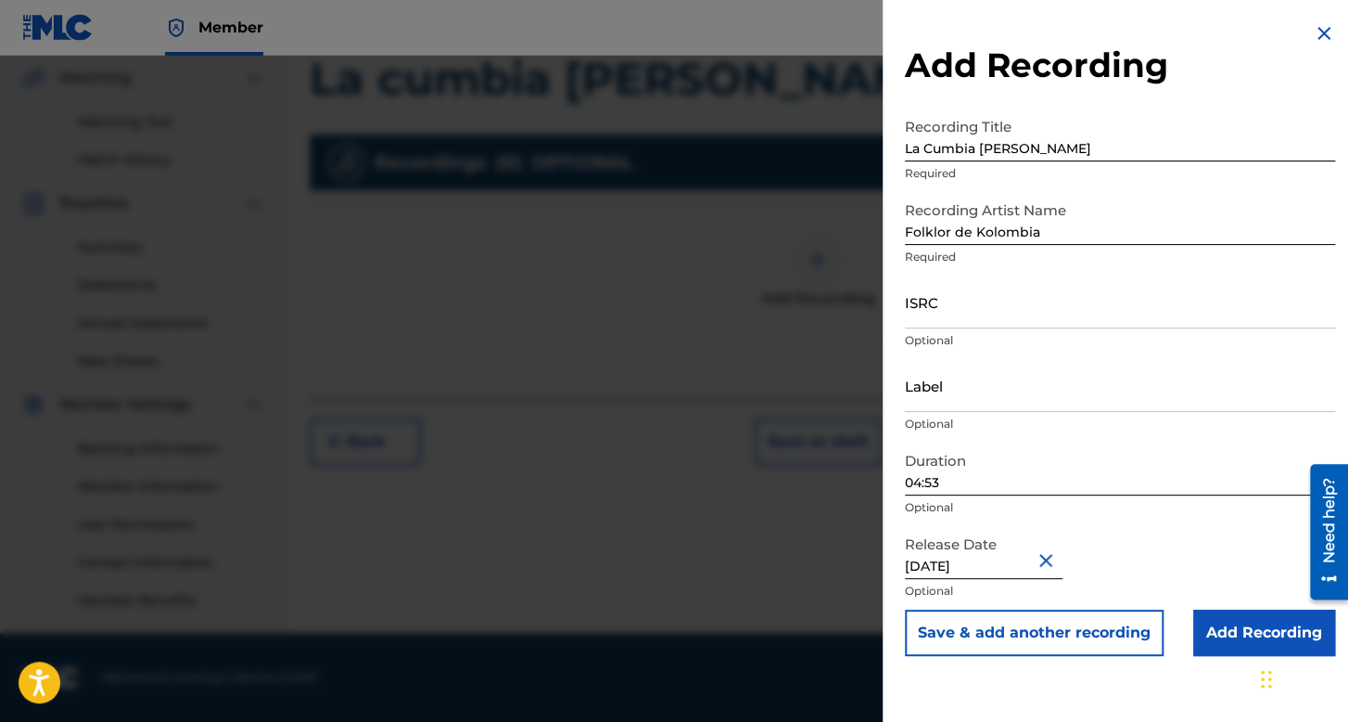
scroll to position [0, 0]
click at [1216, 624] on input "Add Recording" at bounding box center [1265, 632] width 142 height 46
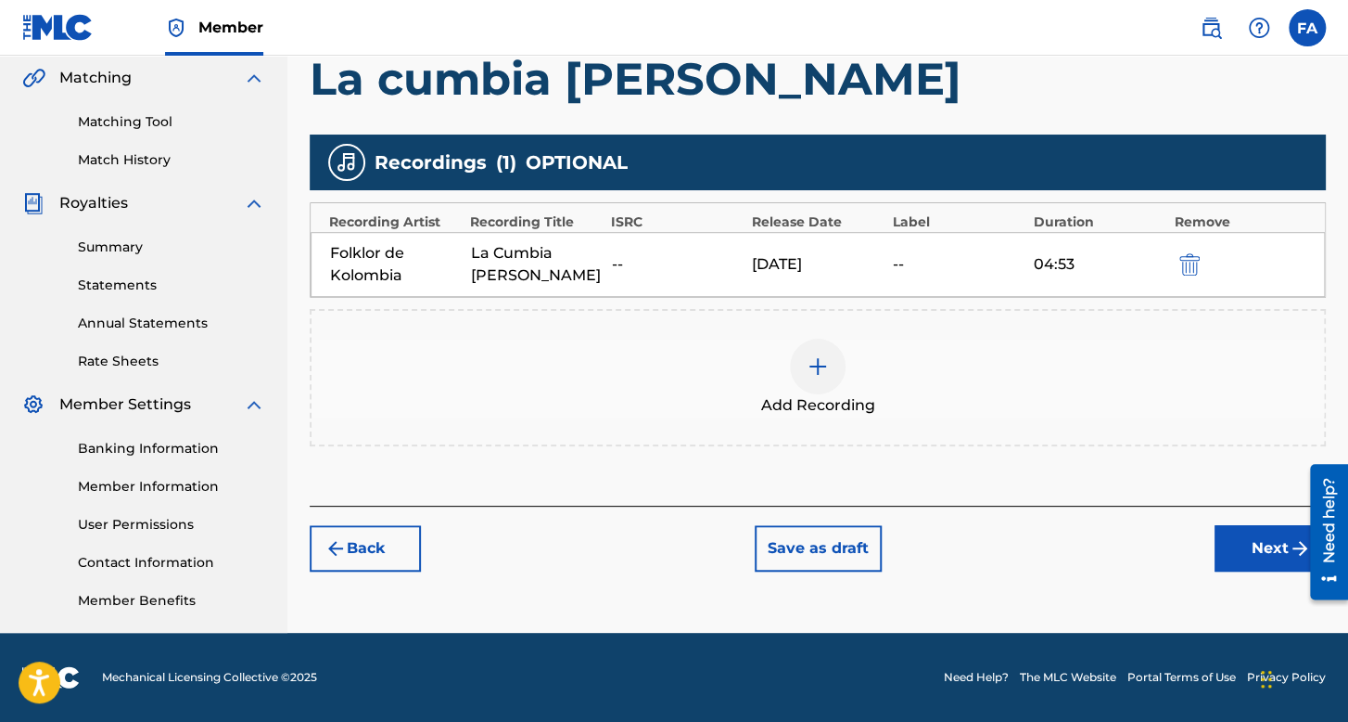
click at [1254, 558] on button "Next" at bounding box center [1270, 548] width 111 height 46
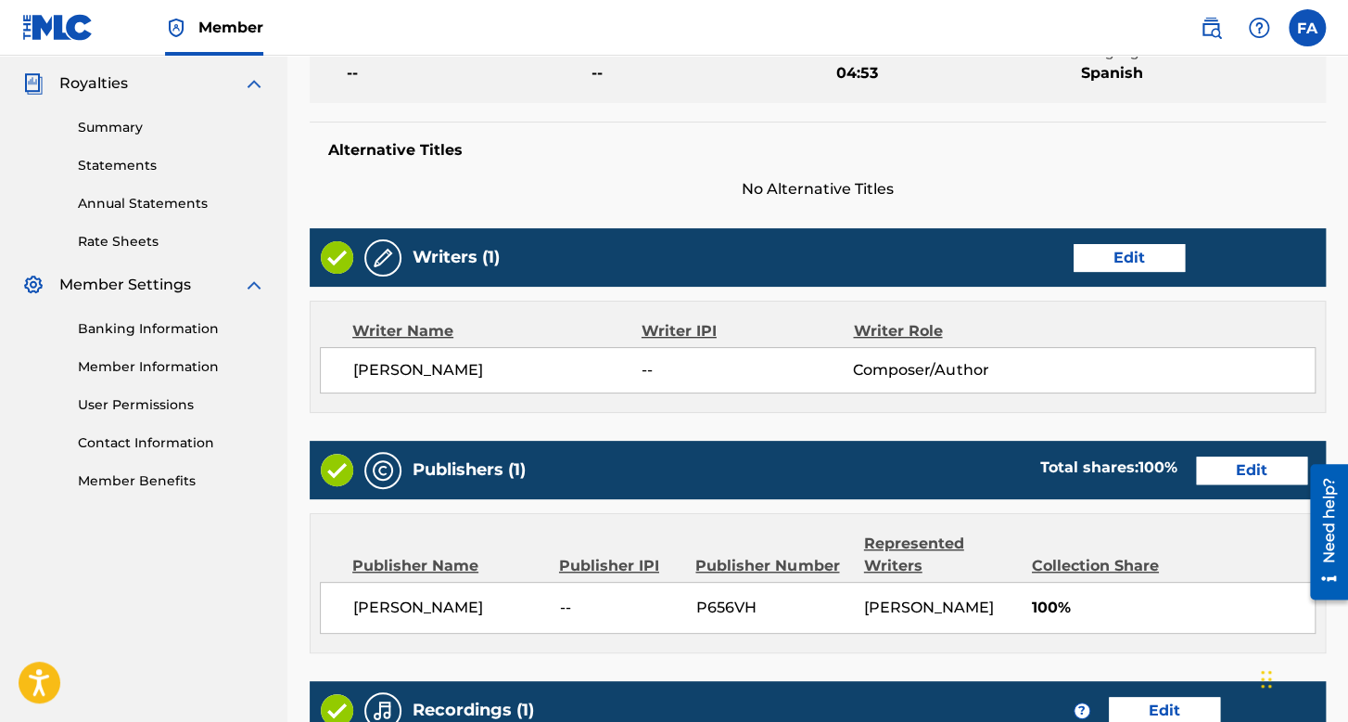
scroll to position [889, 0]
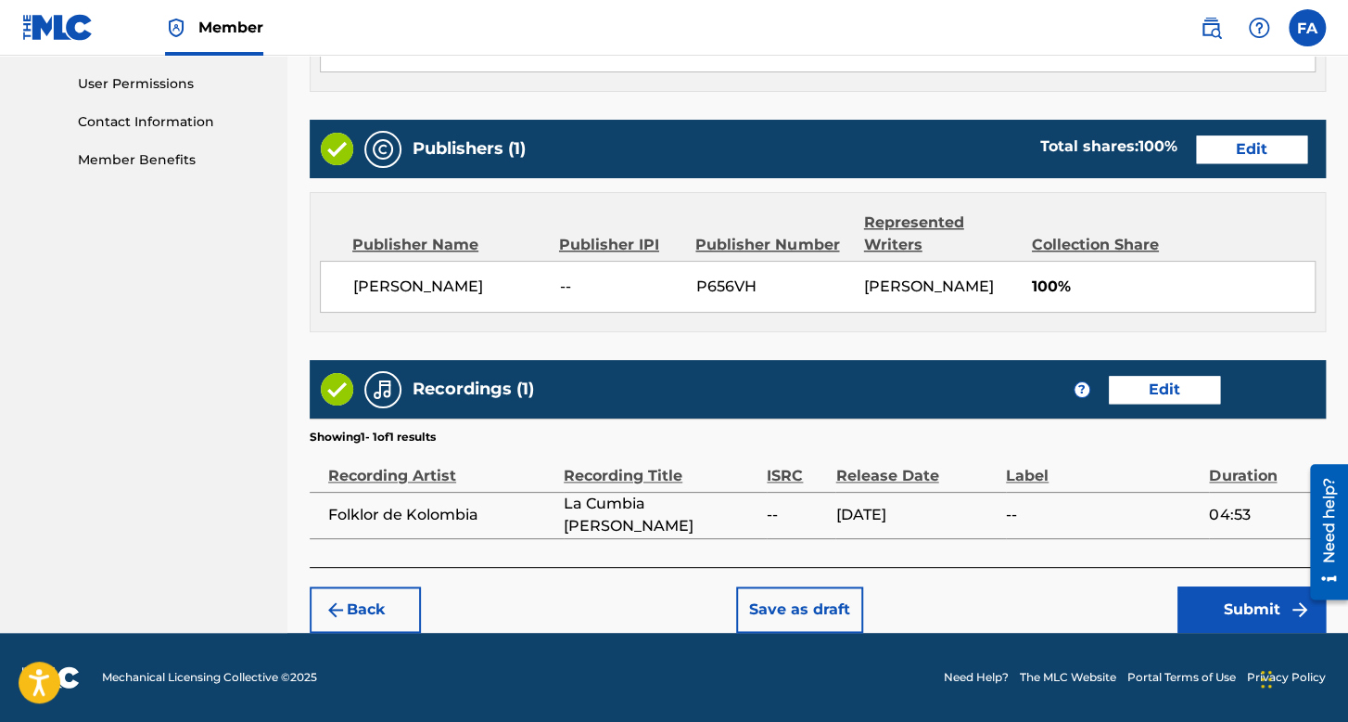
click at [1242, 591] on button "Submit" at bounding box center [1252, 609] width 148 height 46
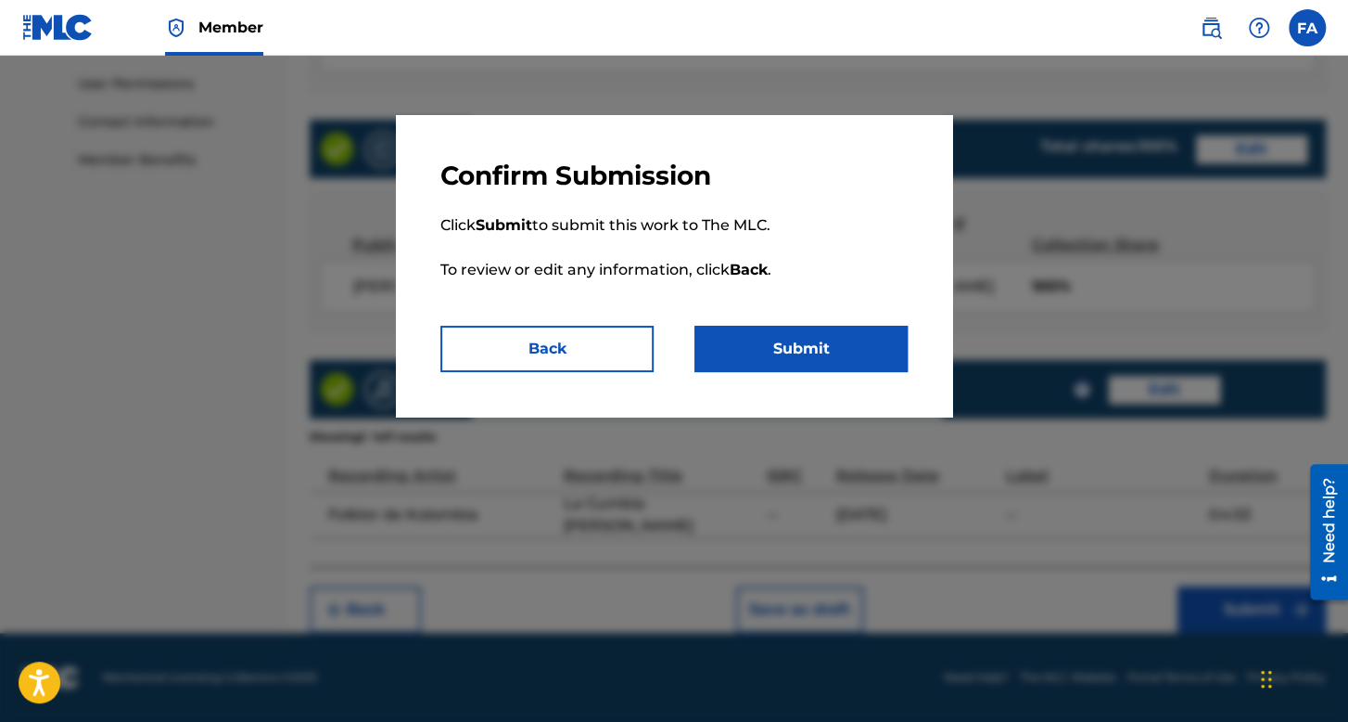
click at [844, 354] on button "Submit" at bounding box center [801, 349] width 213 height 46
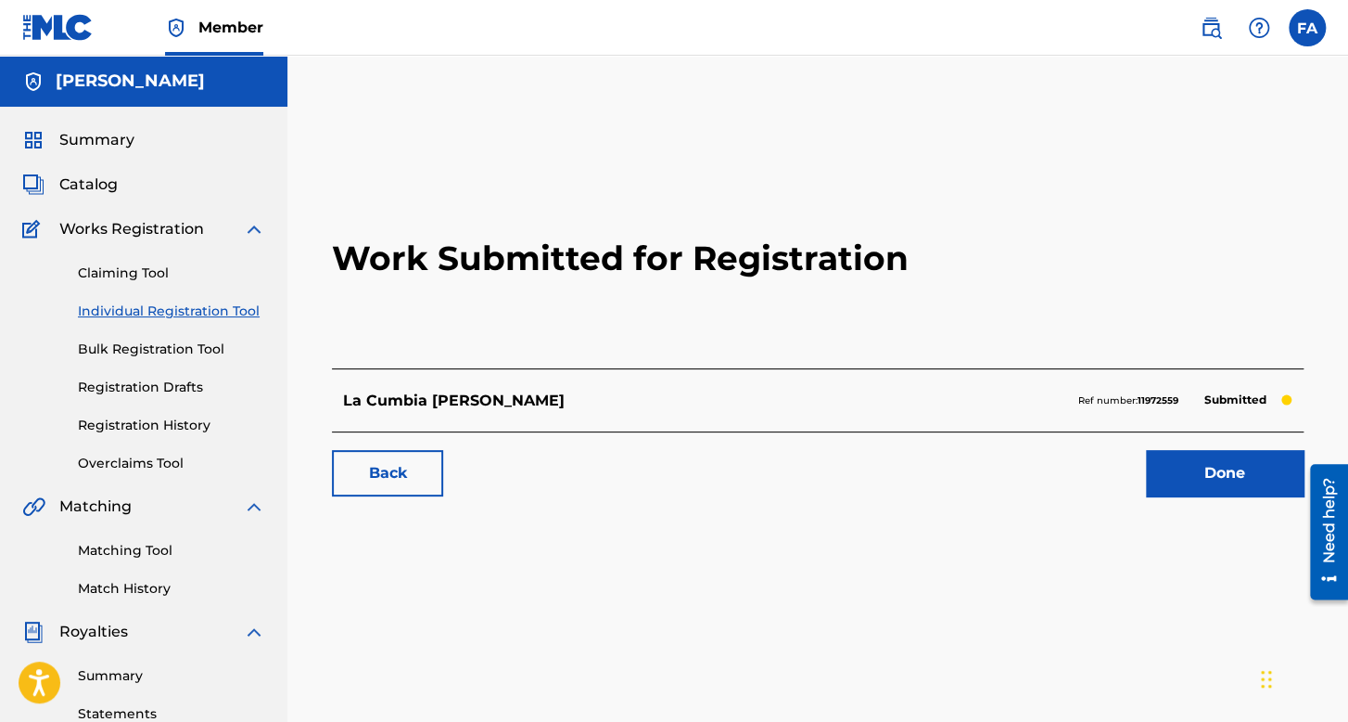
click at [211, 306] on link "Individual Registration Tool" at bounding box center [171, 310] width 187 height 19
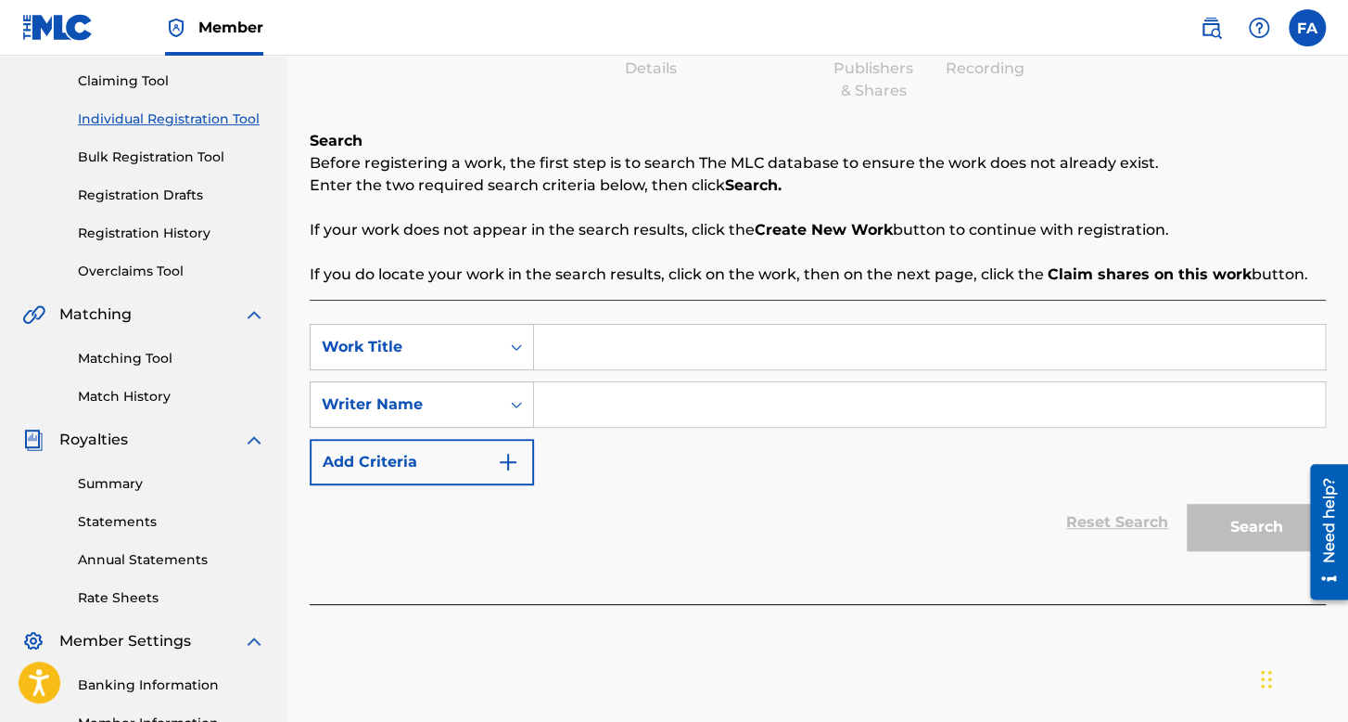
scroll to position [428, 0]
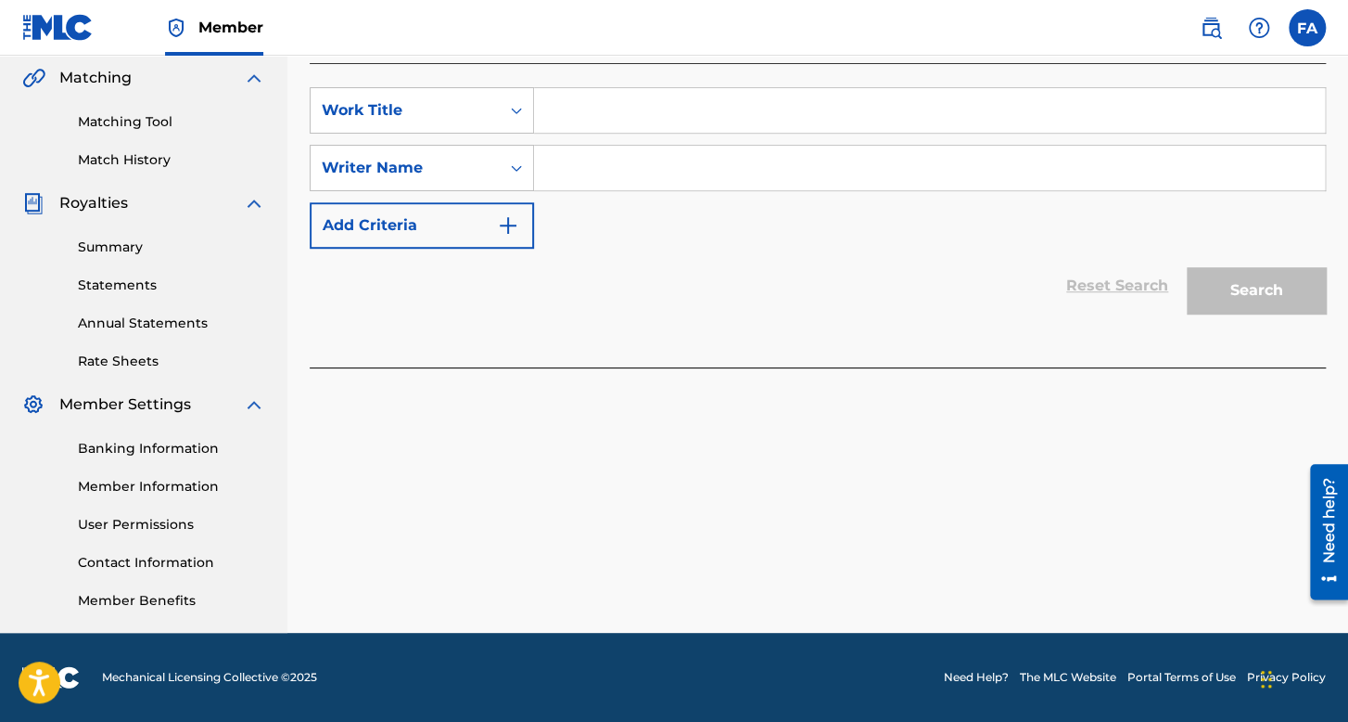
click at [605, 101] on input "Search Form" at bounding box center [929, 110] width 791 height 45
type input "Nuestra Cumbia"
click at [690, 160] on input "Search Form" at bounding box center [929, 168] width 791 height 45
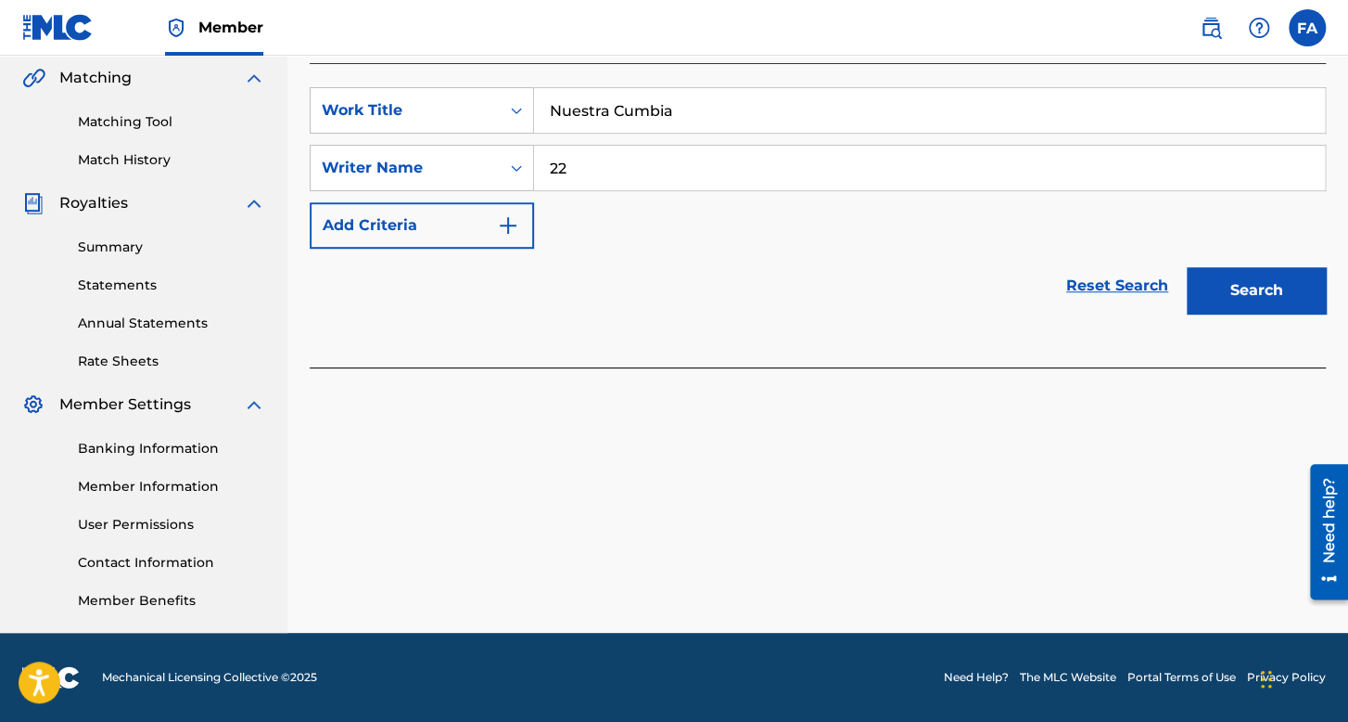
type input "22"
click at [1187, 267] on button "Search" at bounding box center [1256, 290] width 139 height 46
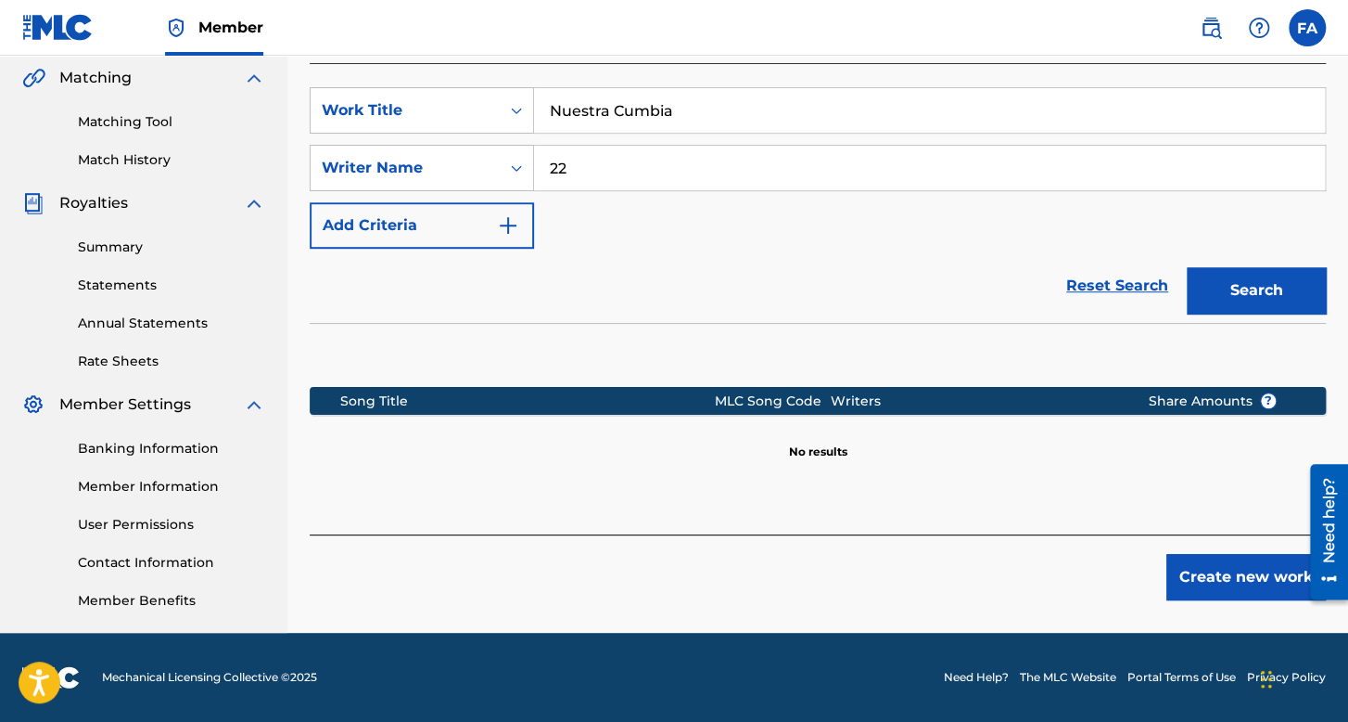
click at [1228, 570] on button "Create new work" at bounding box center [1247, 577] width 160 height 46
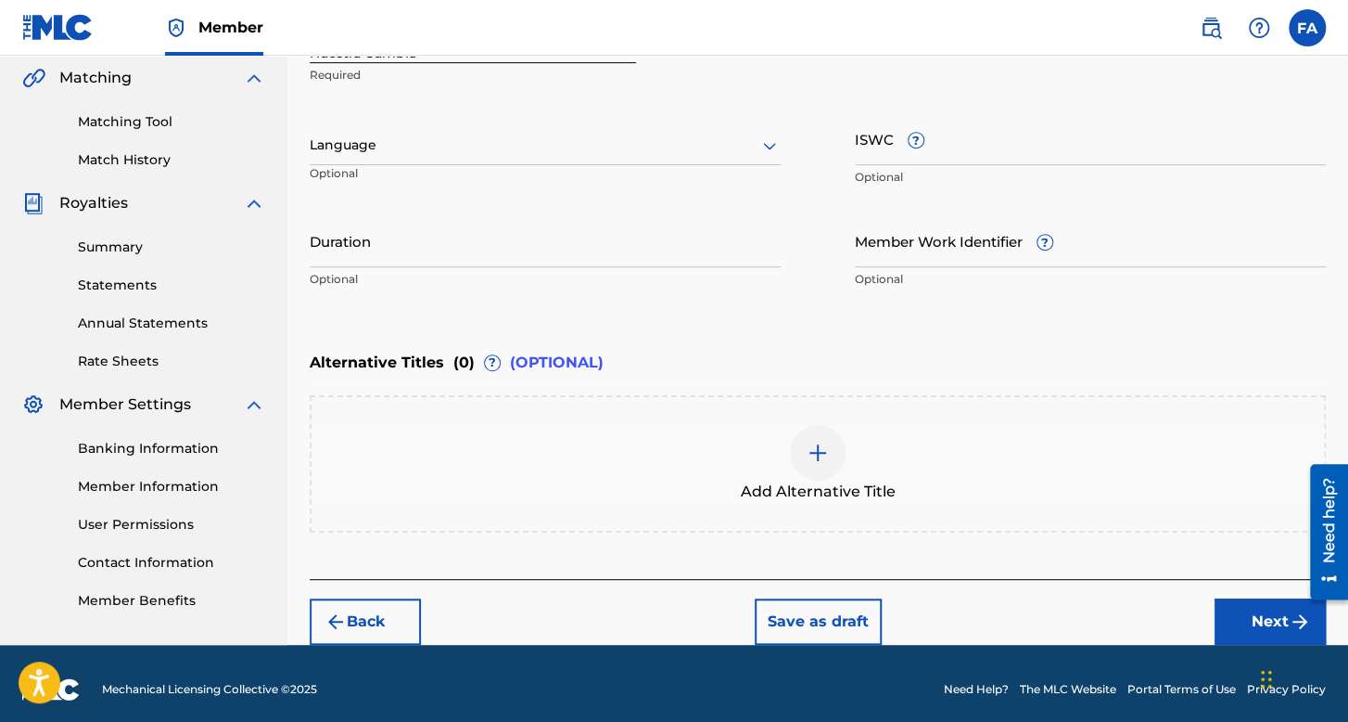
click at [584, 157] on div "Language" at bounding box center [545, 145] width 471 height 39
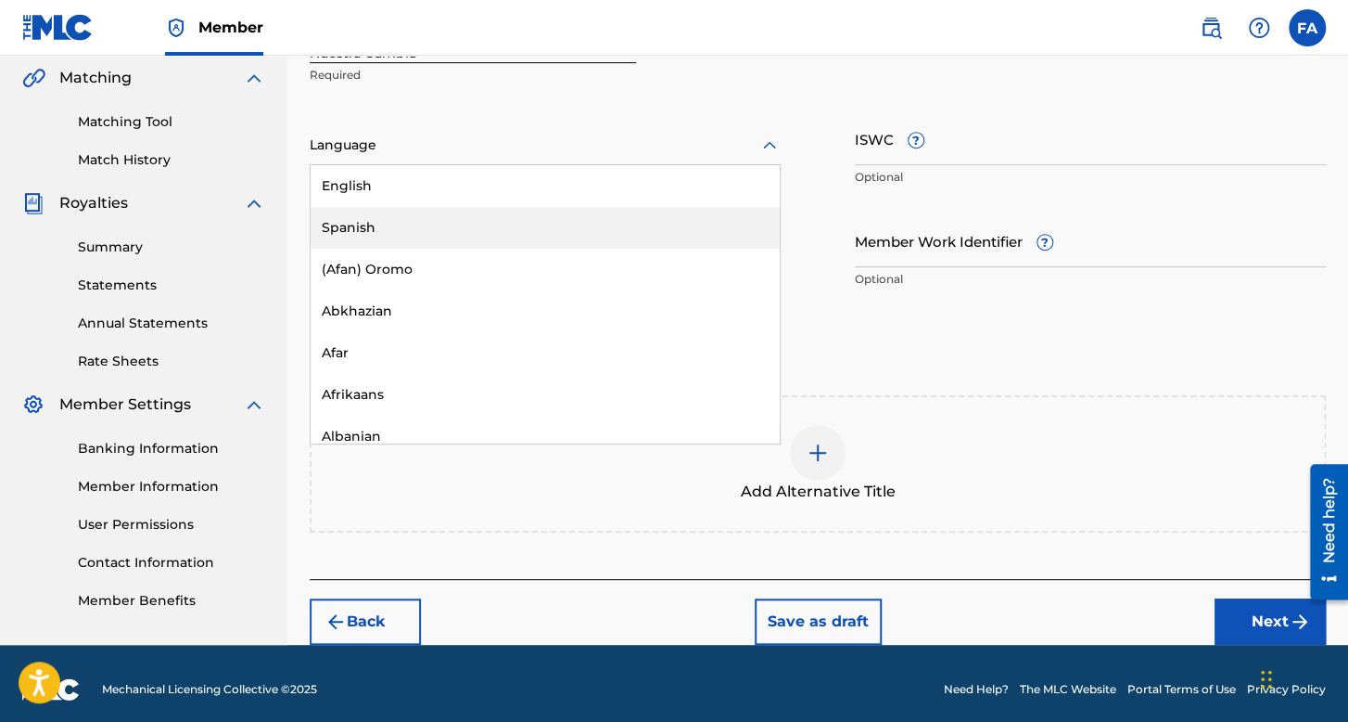
click at [526, 235] on div "Spanish" at bounding box center [545, 228] width 469 height 42
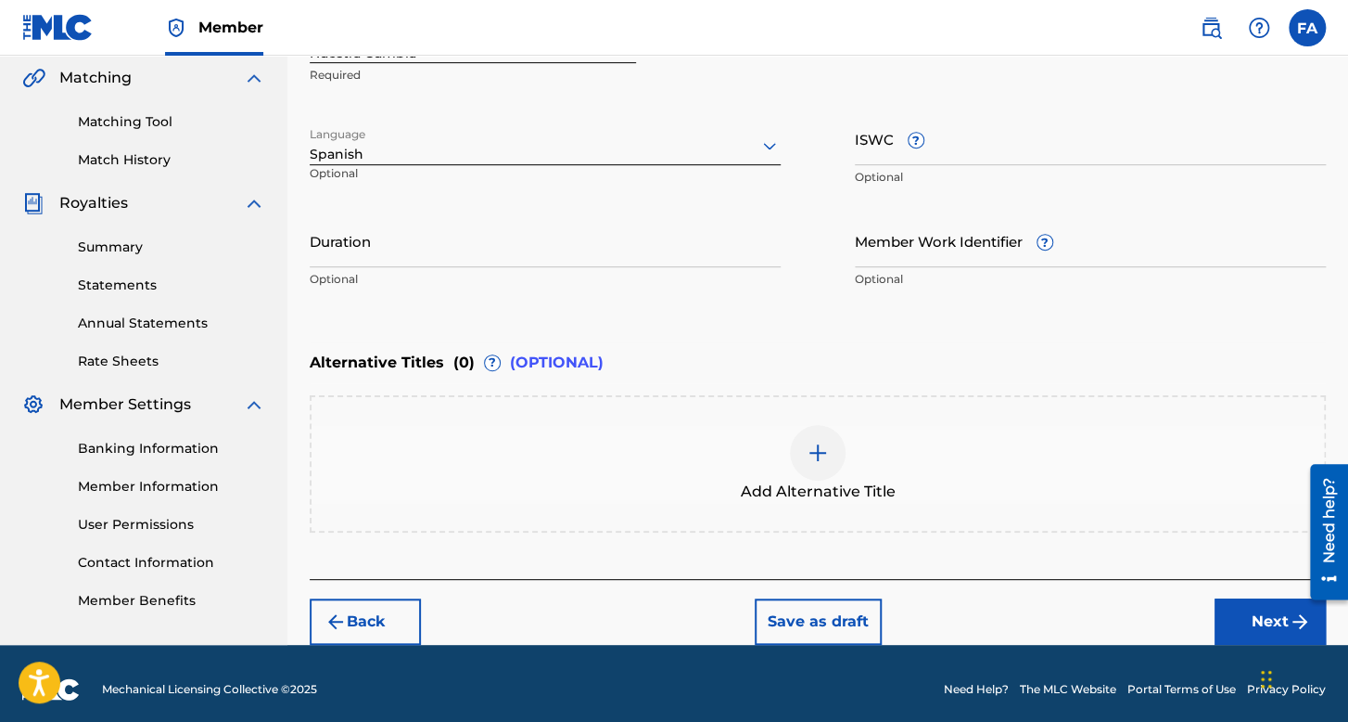
click at [506, 249] on input "Duration" at bounding box center [545, 240] width 471 height 53
type input "03:39"
click at [1231, 623] on button "Next" at bounding box center [1270, 621] width 111 height 46
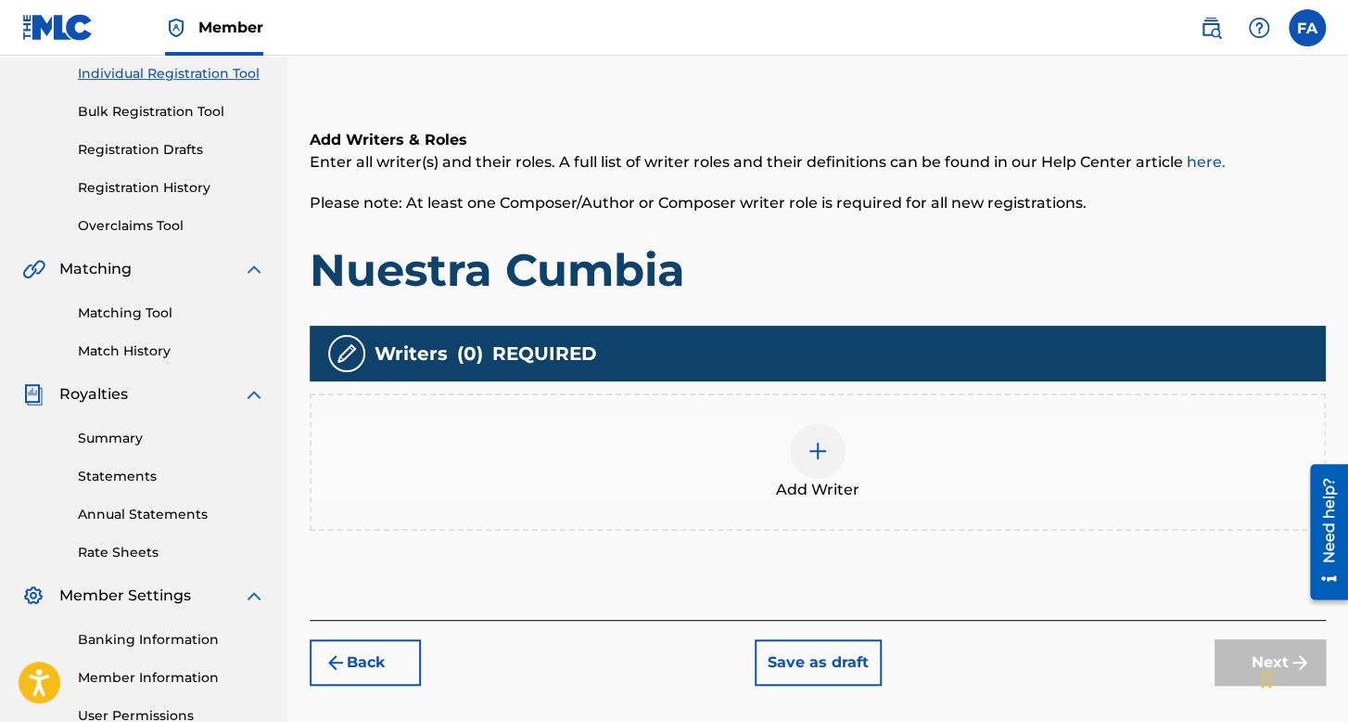
scroll to position [362, 0]
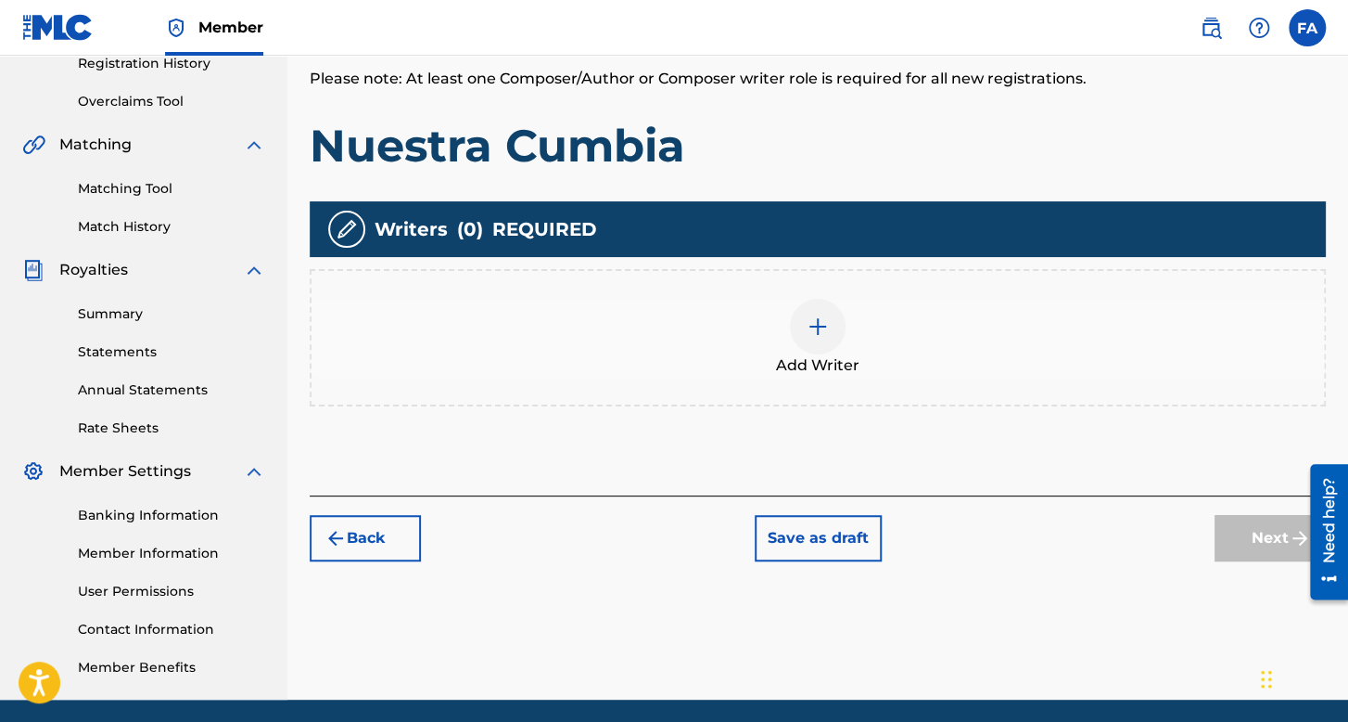
click at [835, 373] on span "Add Writer" at bounding box center [817, 365] width 83 height 22
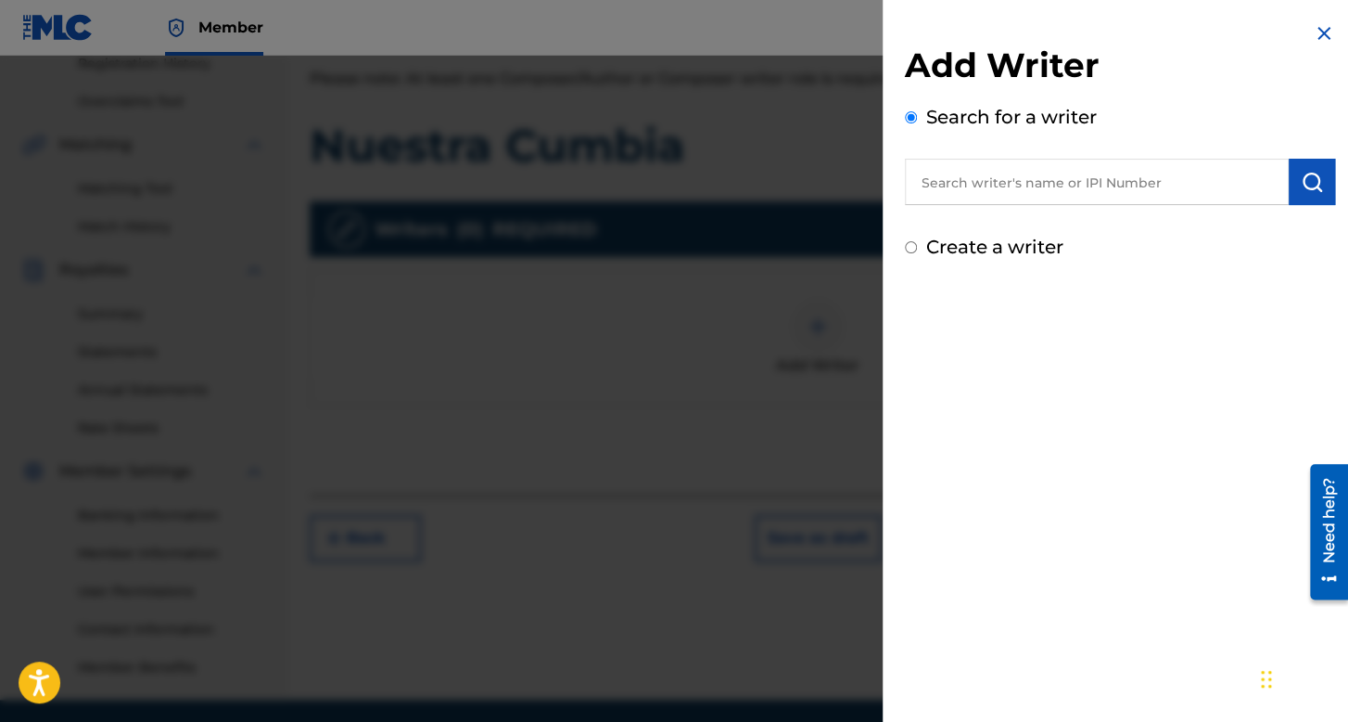
click at [913, 246] on input "Create a writer" at bounding box center [911, 247] width 12 height 12
radio input "false"
radio input "true"
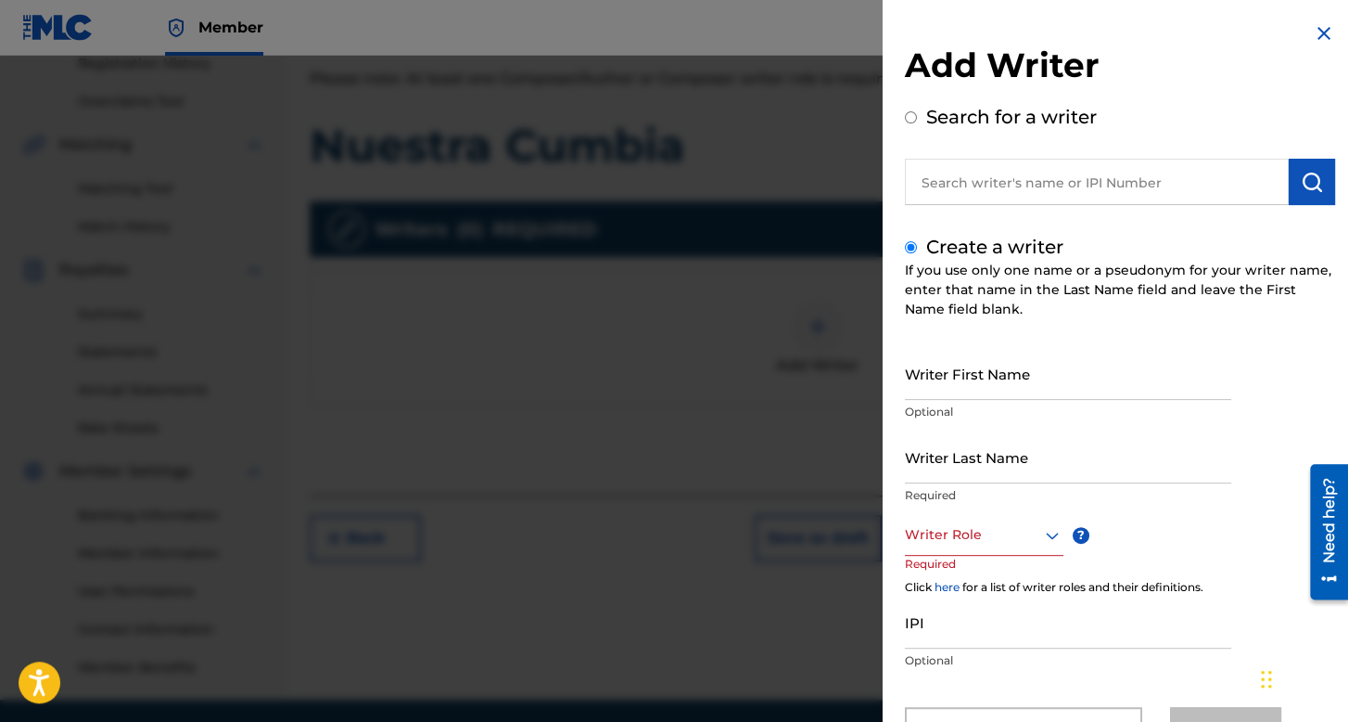
click at [990, 379] on input "Writer First Name" at bounding box center [1068, 373] width 326 height 53
type input "[PERSON_NAME]"
click at [1104, 475] on input "Writer Last Name" at bounding box center [1068, 456] width 326 height 53
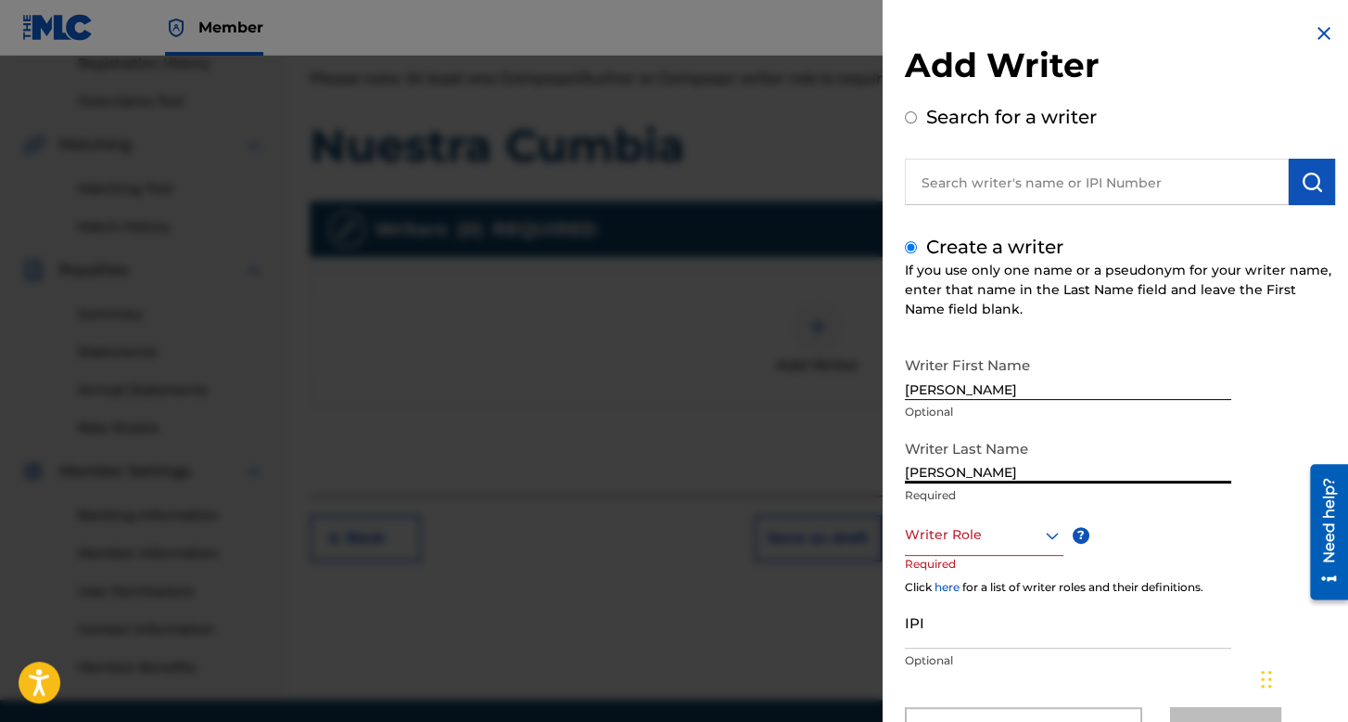
type input "[PERSON_NAME]"
click at [1011, 537] on div "Writer Role" at bounding box center [984, 535] width 159 height 42
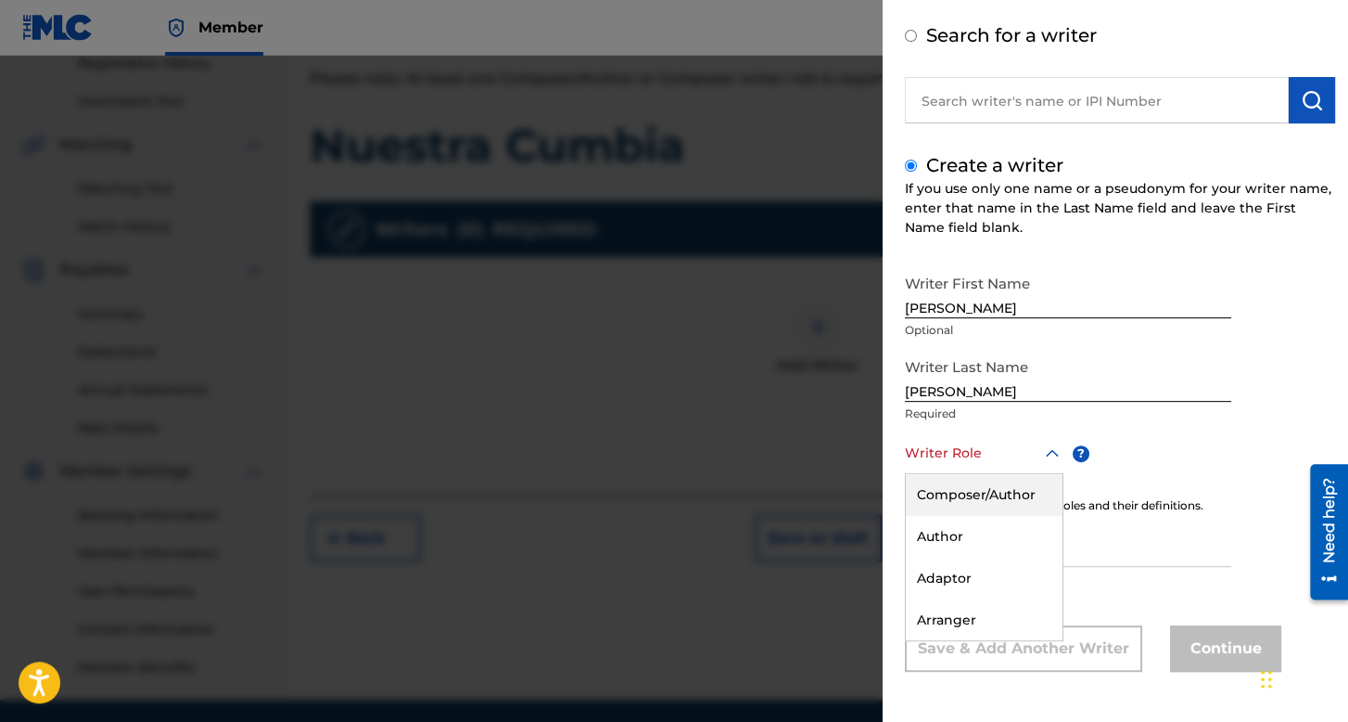
click at [983, 496] on div "Composer/Author" at bounding box center [984, 495] width 157 height 42
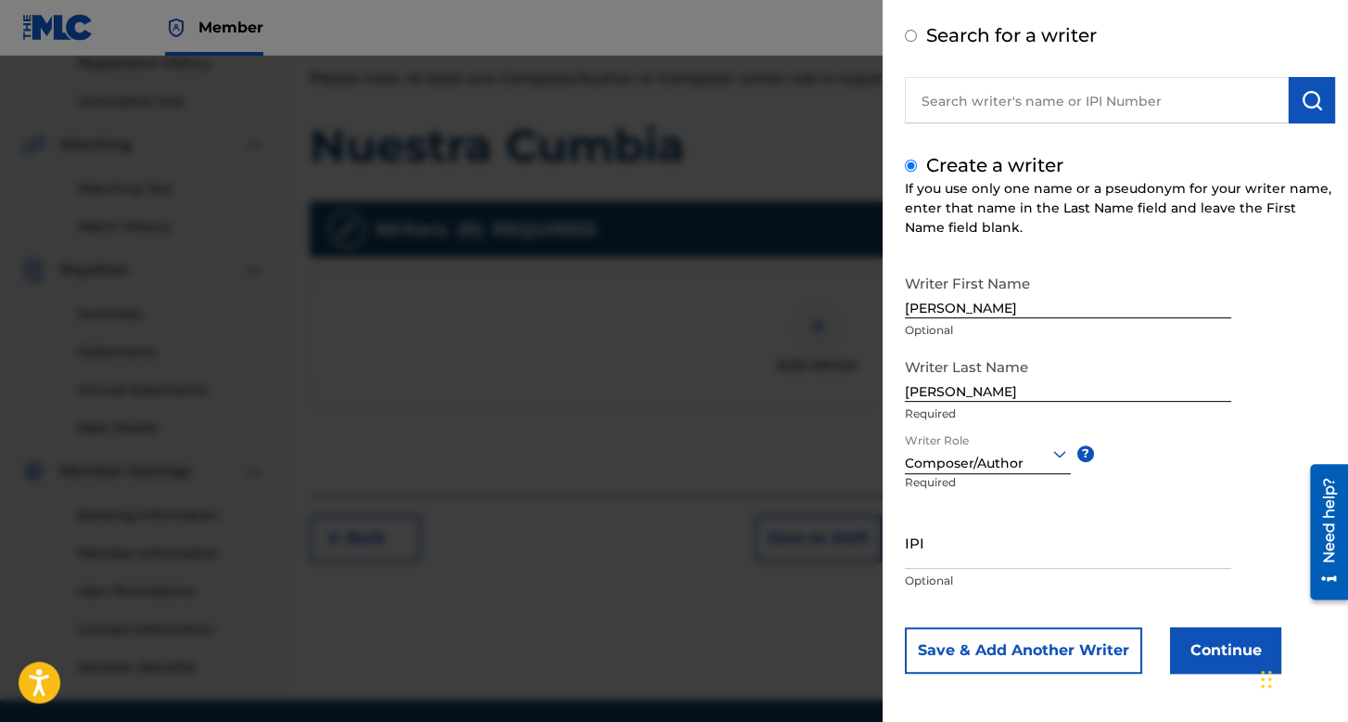
click at [1220, 639] on button "Continue" at bounding box center [1225, 650] width 111 height 46
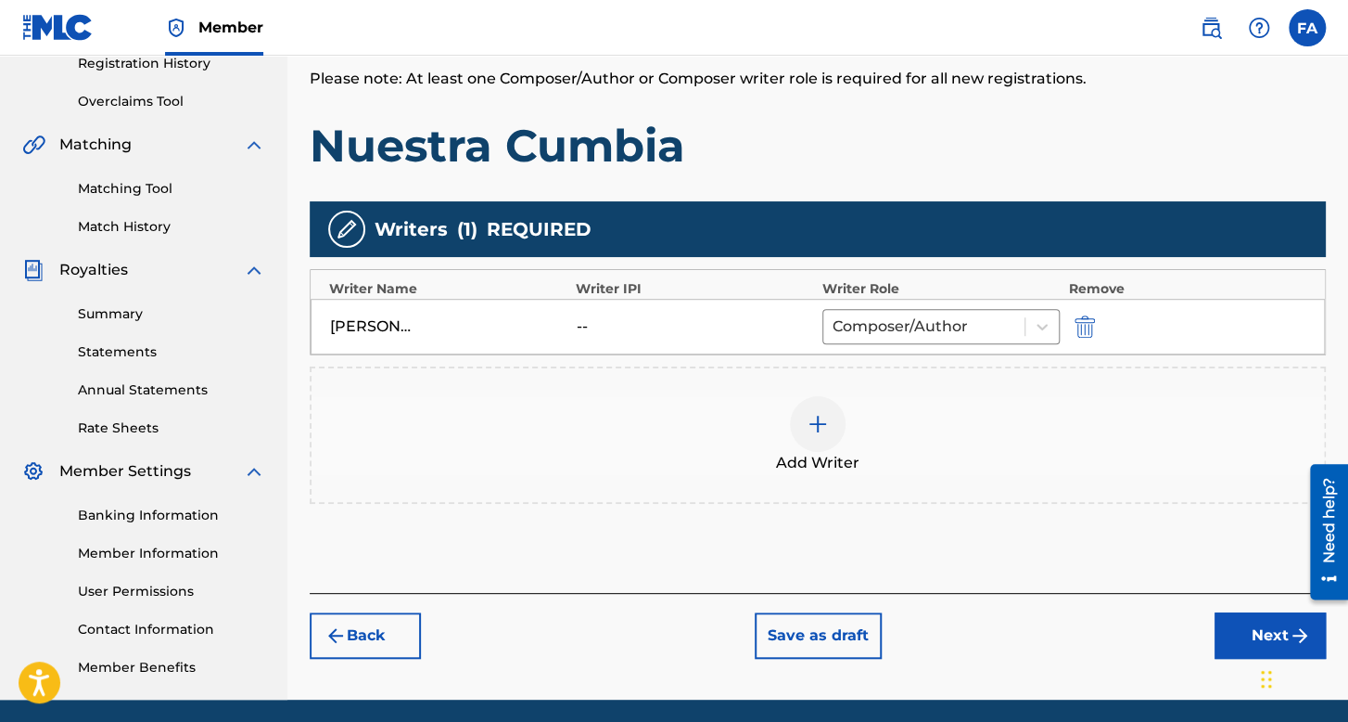
click at [1228, 608] on div "Back Save as draft Next" at bounding box center [818, 626] width 1016 height 66
click at [1234, 625] on button "Next" at bounding box center [1270, 635] width 111 height 46
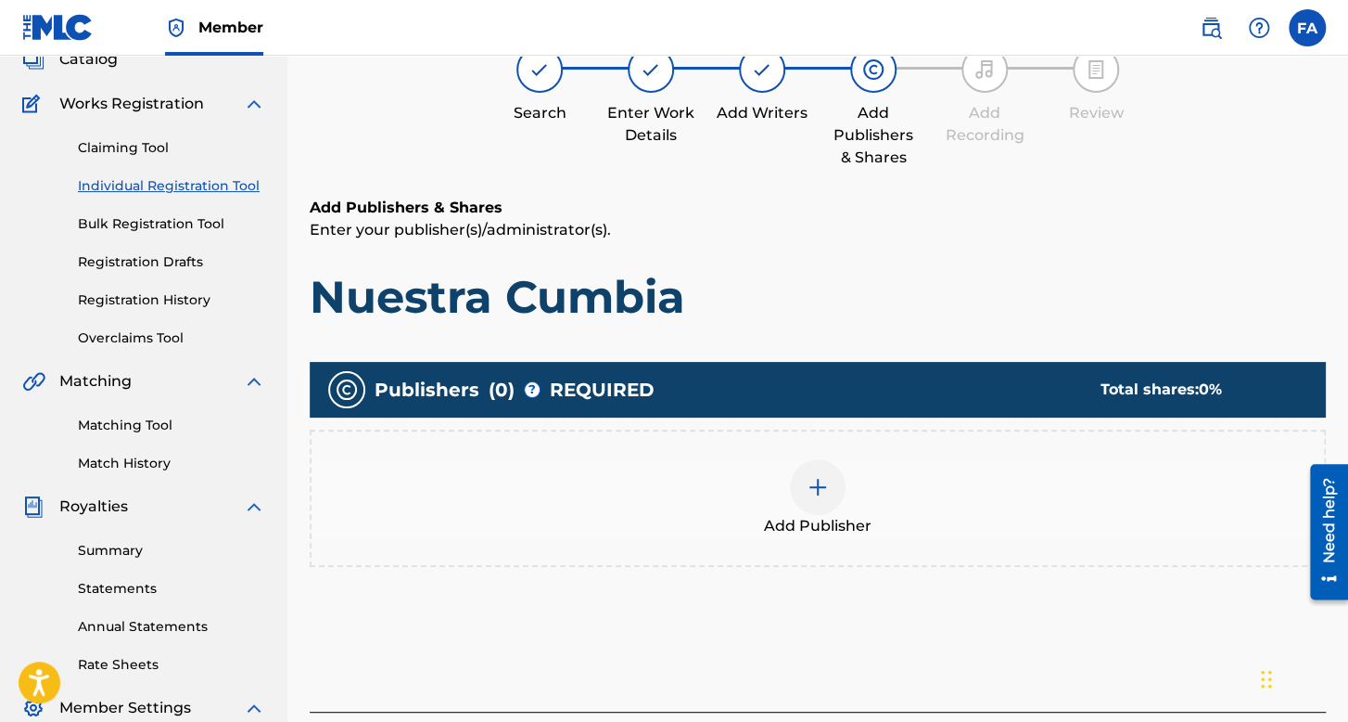
scroll to position [428, 0]
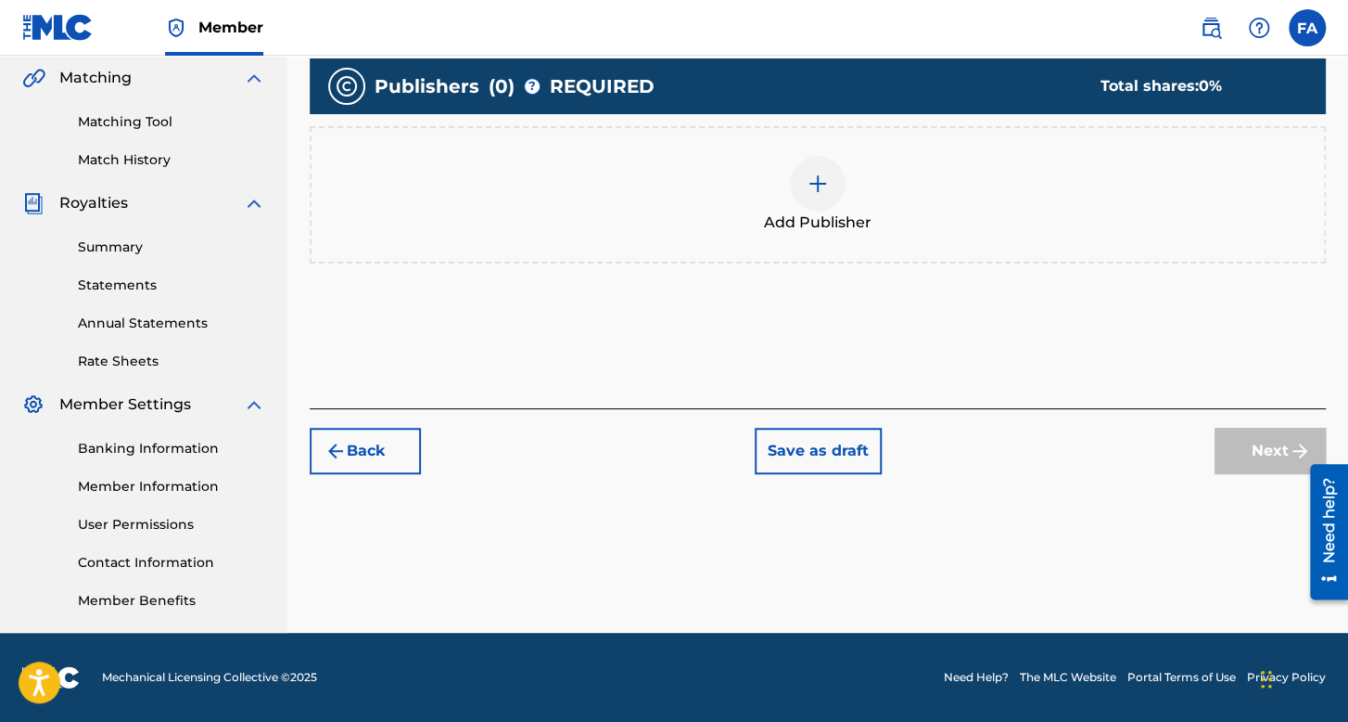
click at [841, 169] on div at bounding box center [818, 184] width 56 height 56
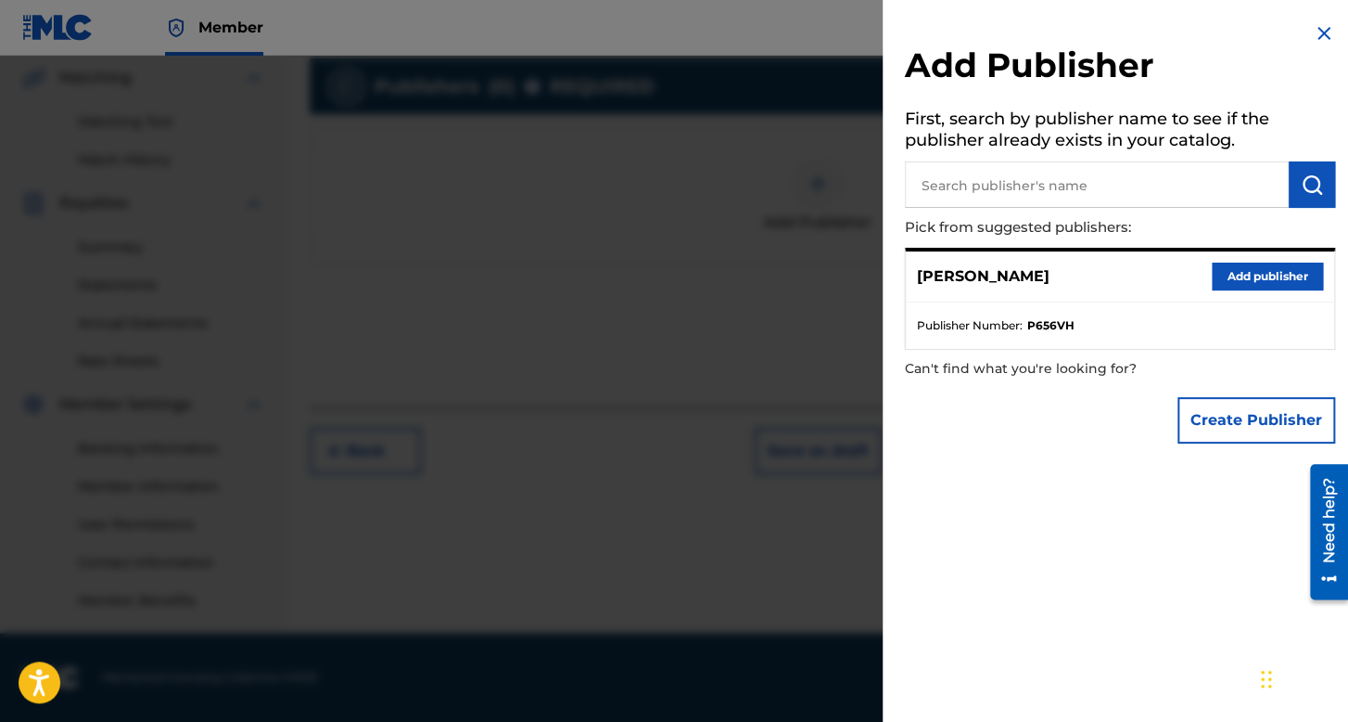
click at [1231, 279] on button "Add publisher" at bounding box center [1267, 276] width 111 height 28
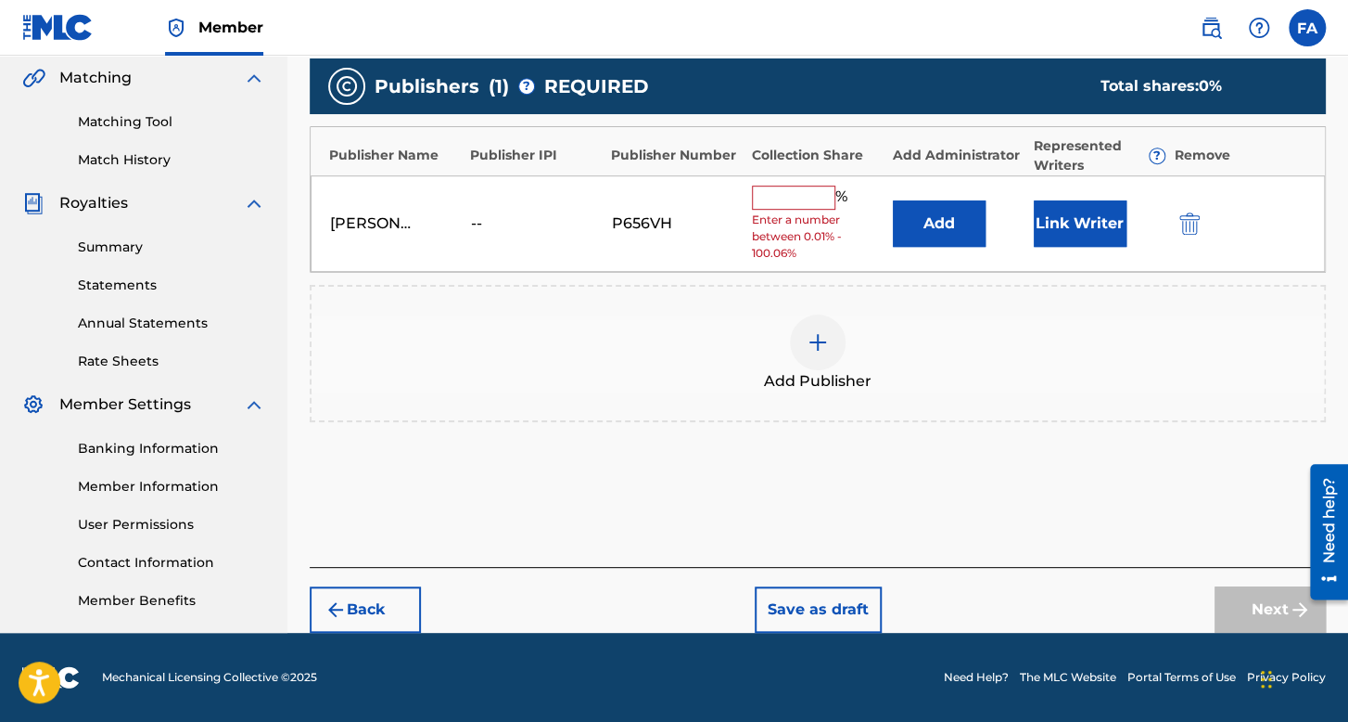
click at [794, 212] on span "Enter a number between 0.01% - 100.06%" at bounding box center [818, 236] width 132 height 50
click at [812, 197] on input "text" at bounding box center [793, 197] width 83 height 24
type input "100"
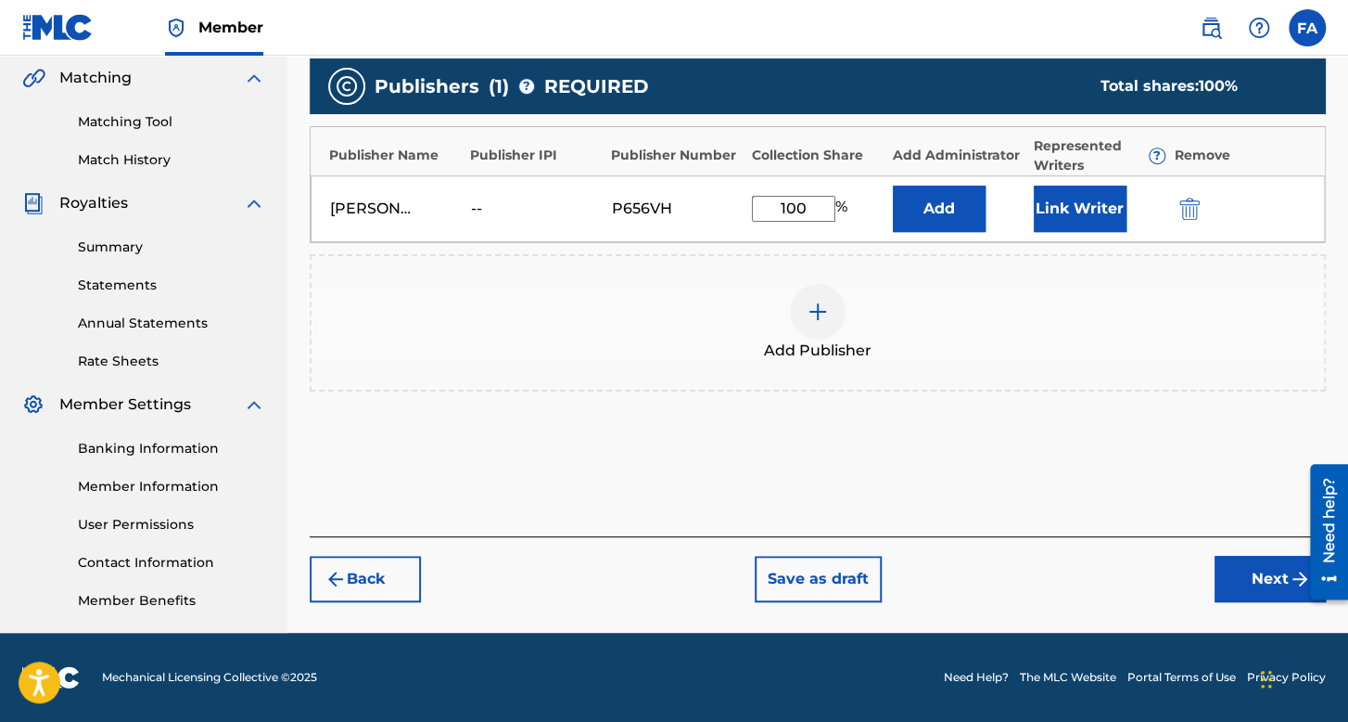
click at [1080, 197] on button "Link Writer" at bounding box center [1080, 208] width 93 height 46
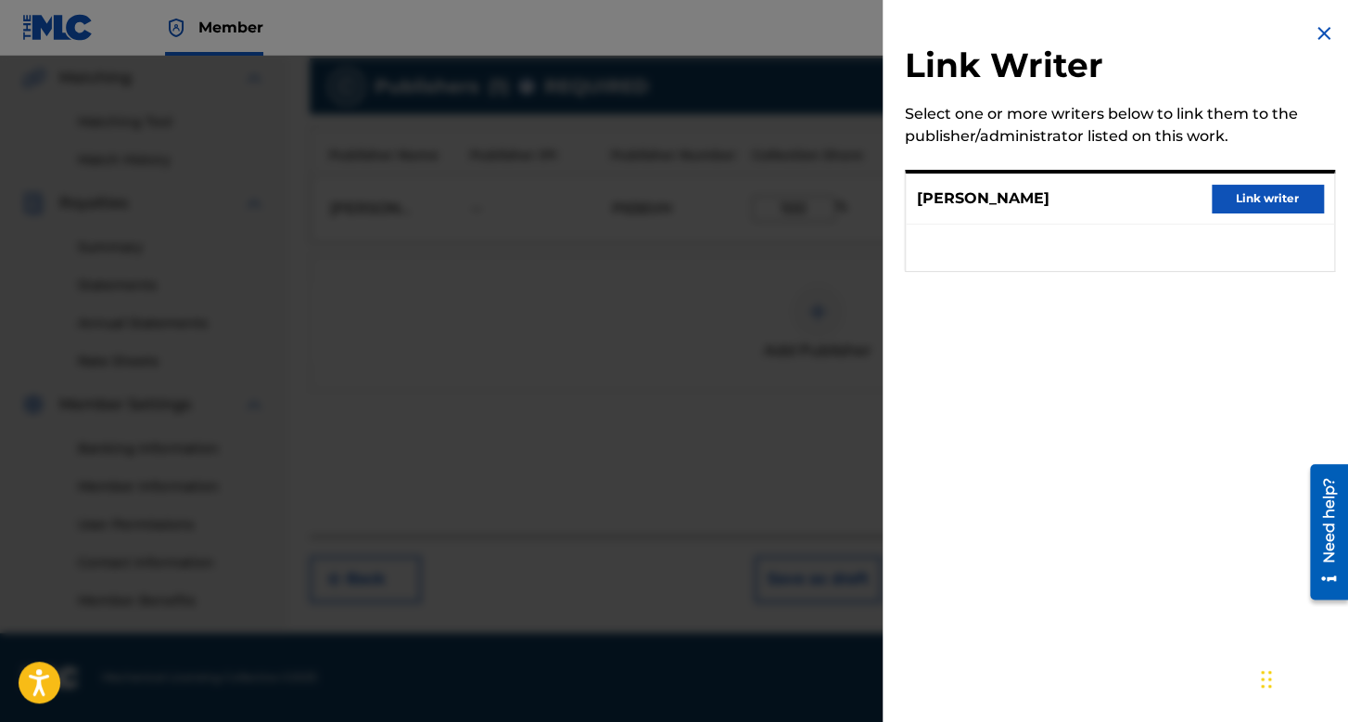
click at [1236, 185] on button "Link writer" at bounding box center [1267, 199] width 111 height 28
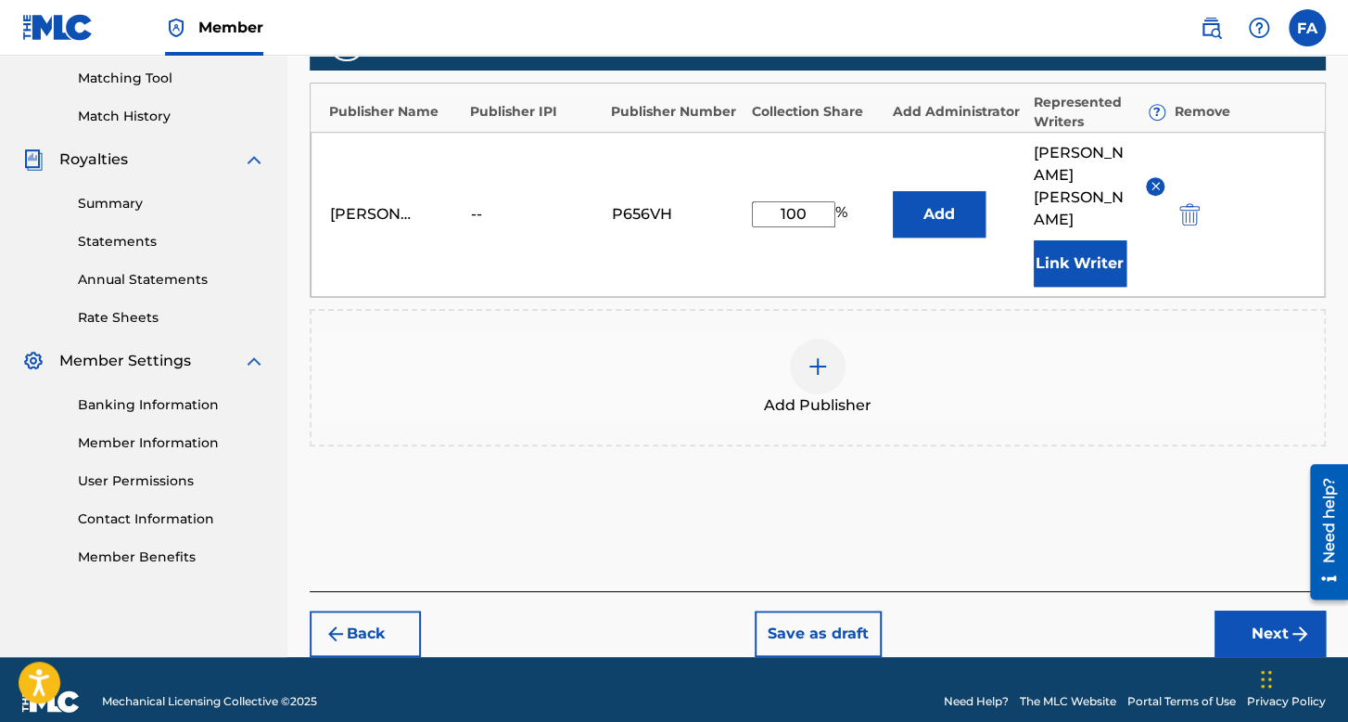
click at [1256, 610] on button "Next" at bounding box center [1270, 633] width 111 height 46
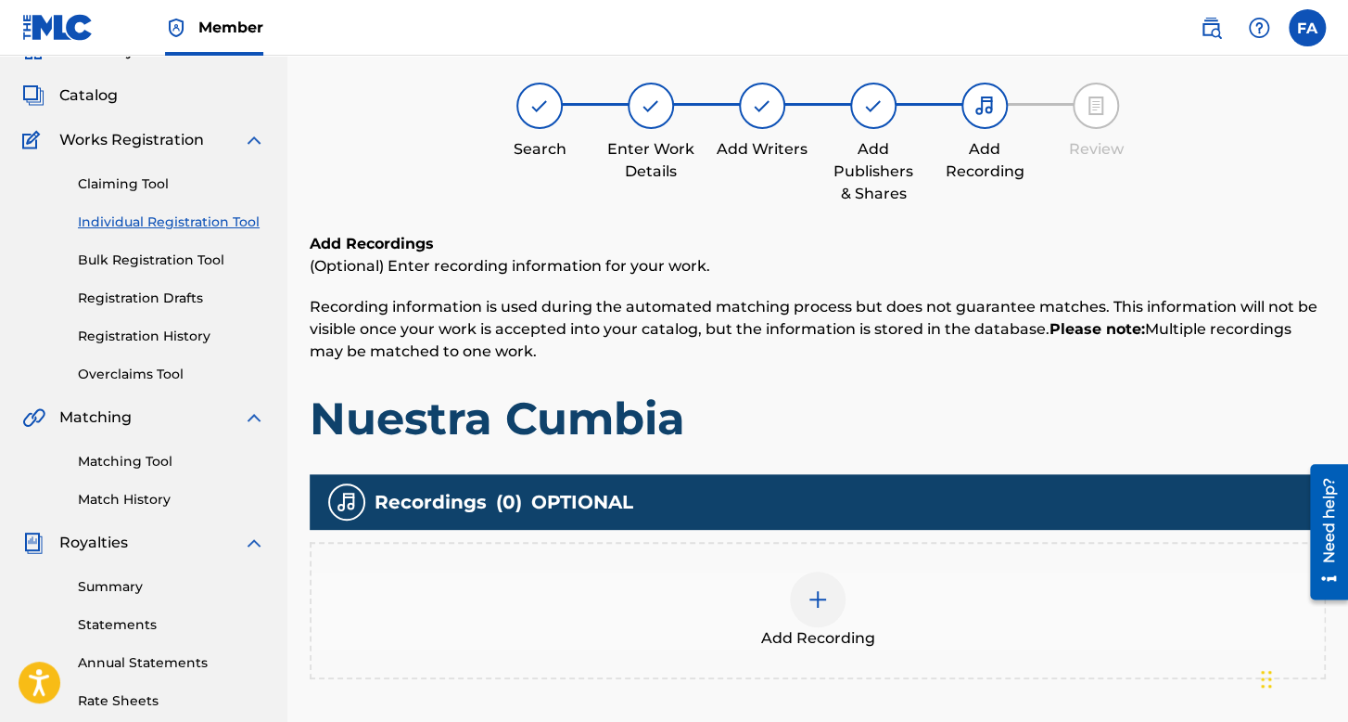
scroll to position [362, 0]
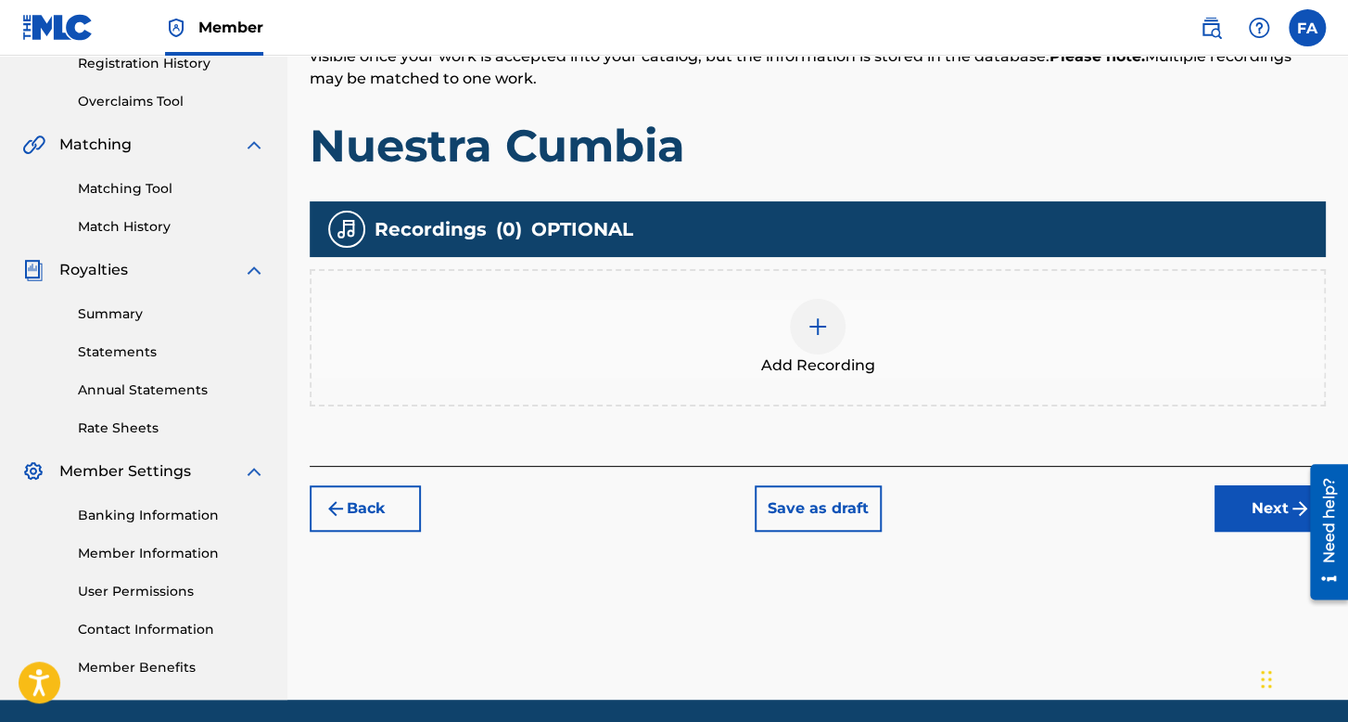
click at [836, 315] on div at bounding box center [818, 327] width 56 height 56
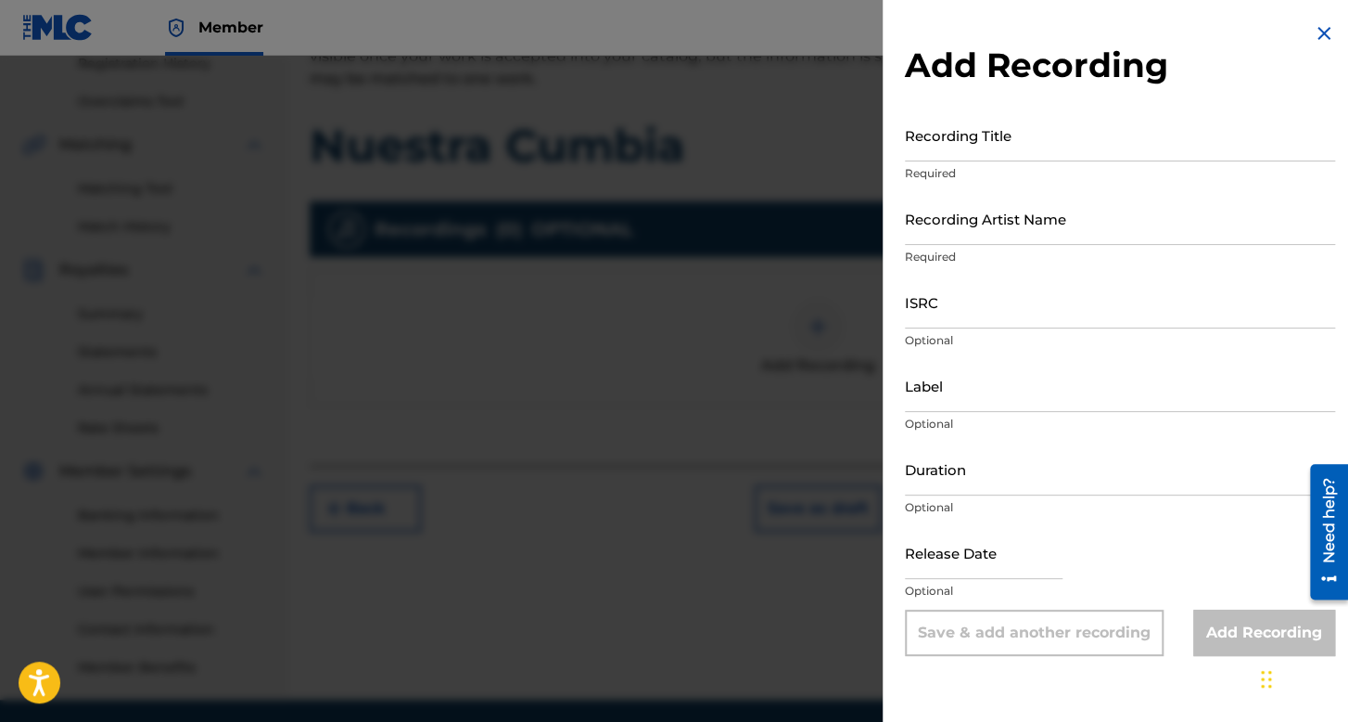
click at [954, 152] on input "Recording Title" at bounding box center [1120, 135] width 430 height 53
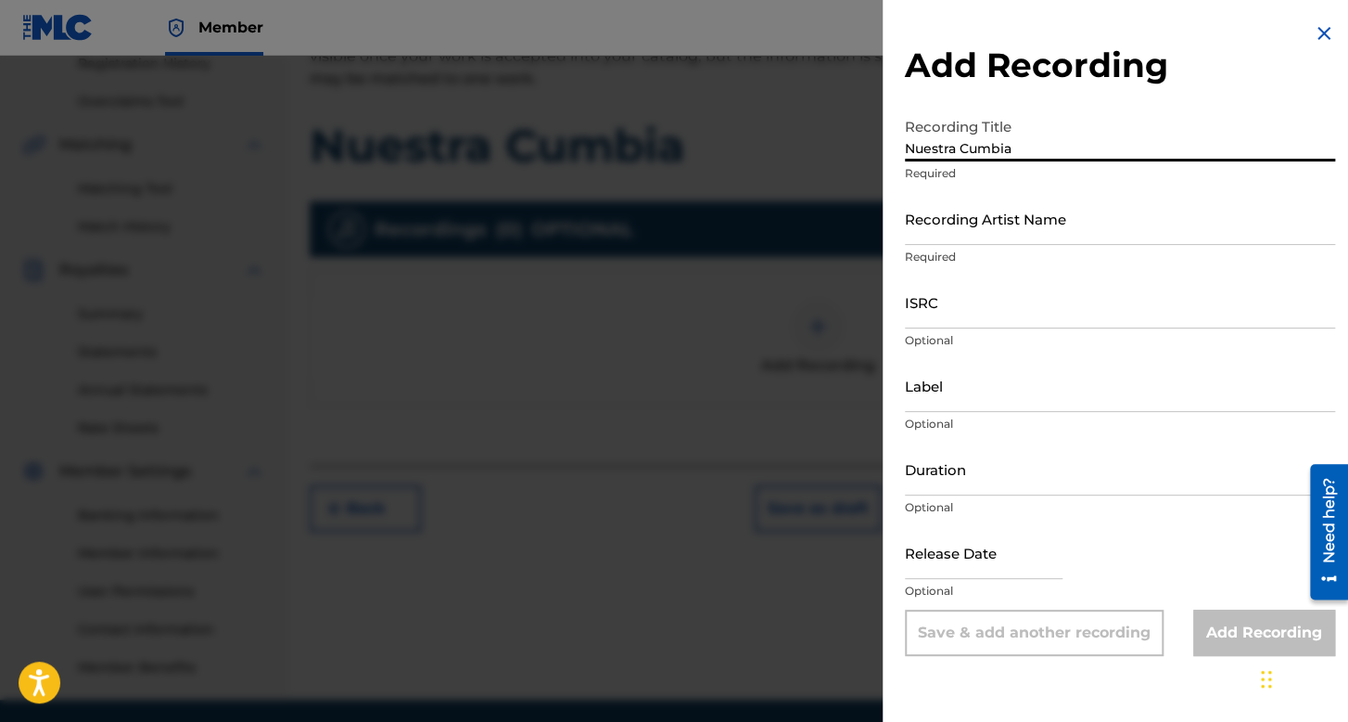
type input "Nuestra Cumbia"
click at [998, 249] on p "Required" at bounding box center [1120, 257] width 430 height 17
click at [998, 222] on input "Recording Artist Name" at bounding box center [1120, 218] width 430 height 53
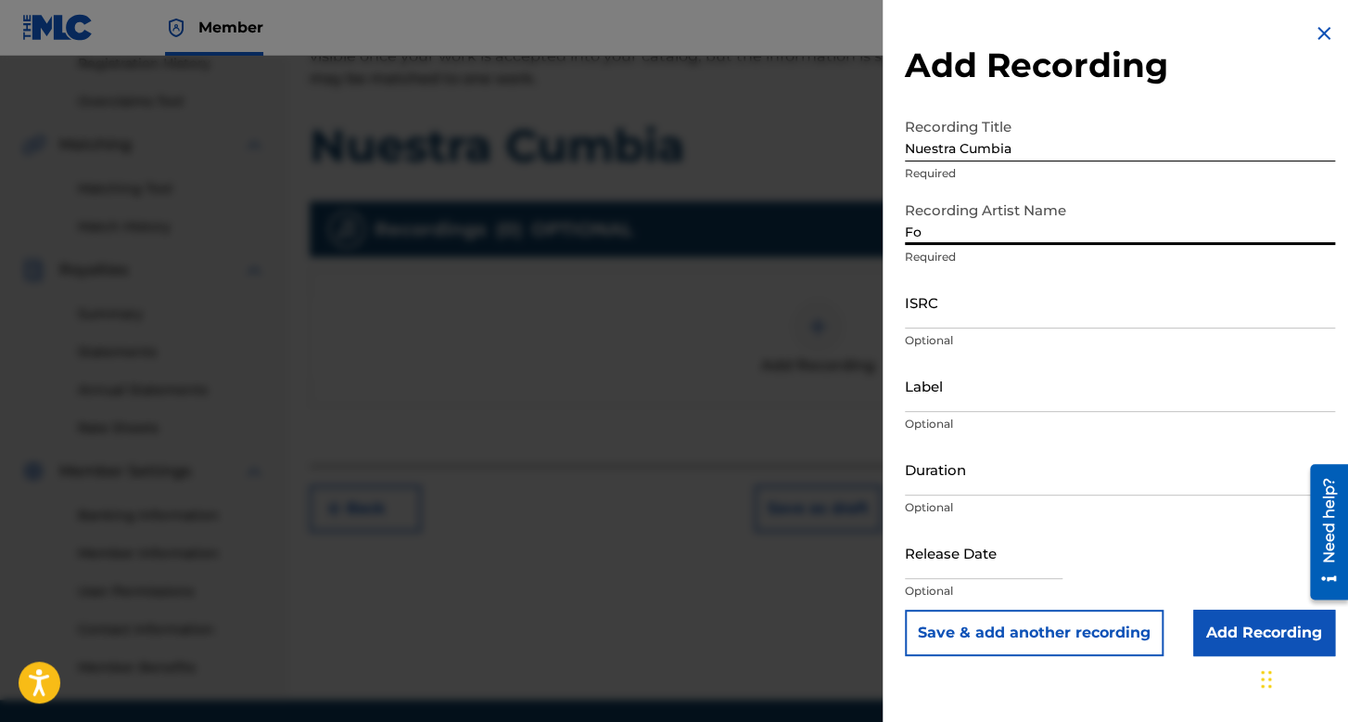
type input "Folklor de Kolombia"
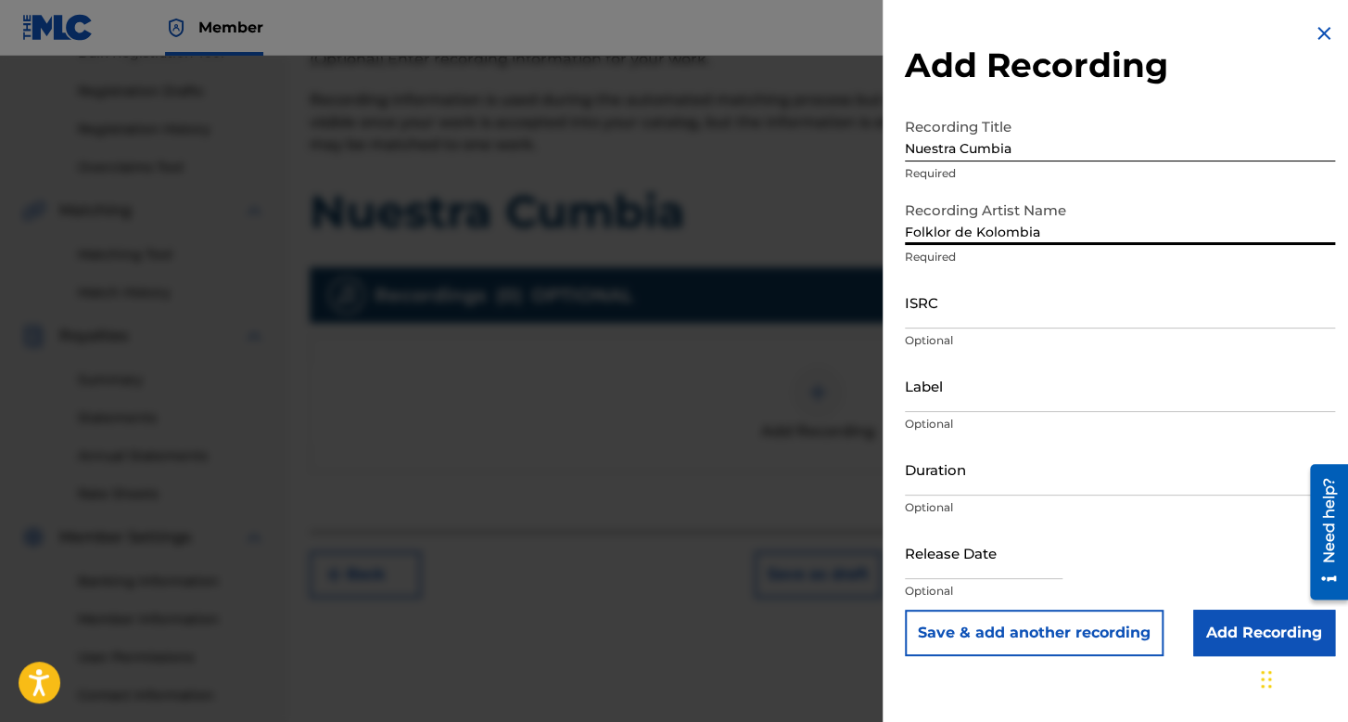
scroll to position [269, 0]
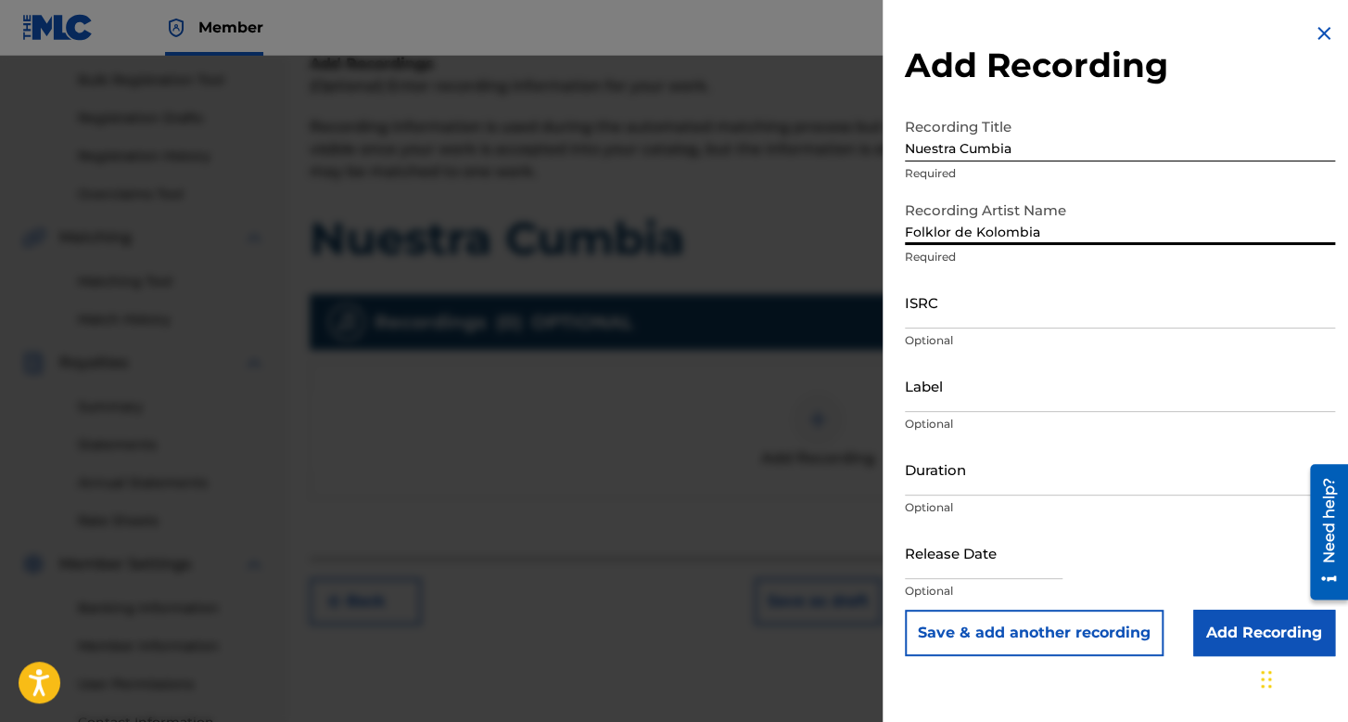
click at [1035, 311] on input "ISRC" at bounding box center [1120, 301] width 430 height 53
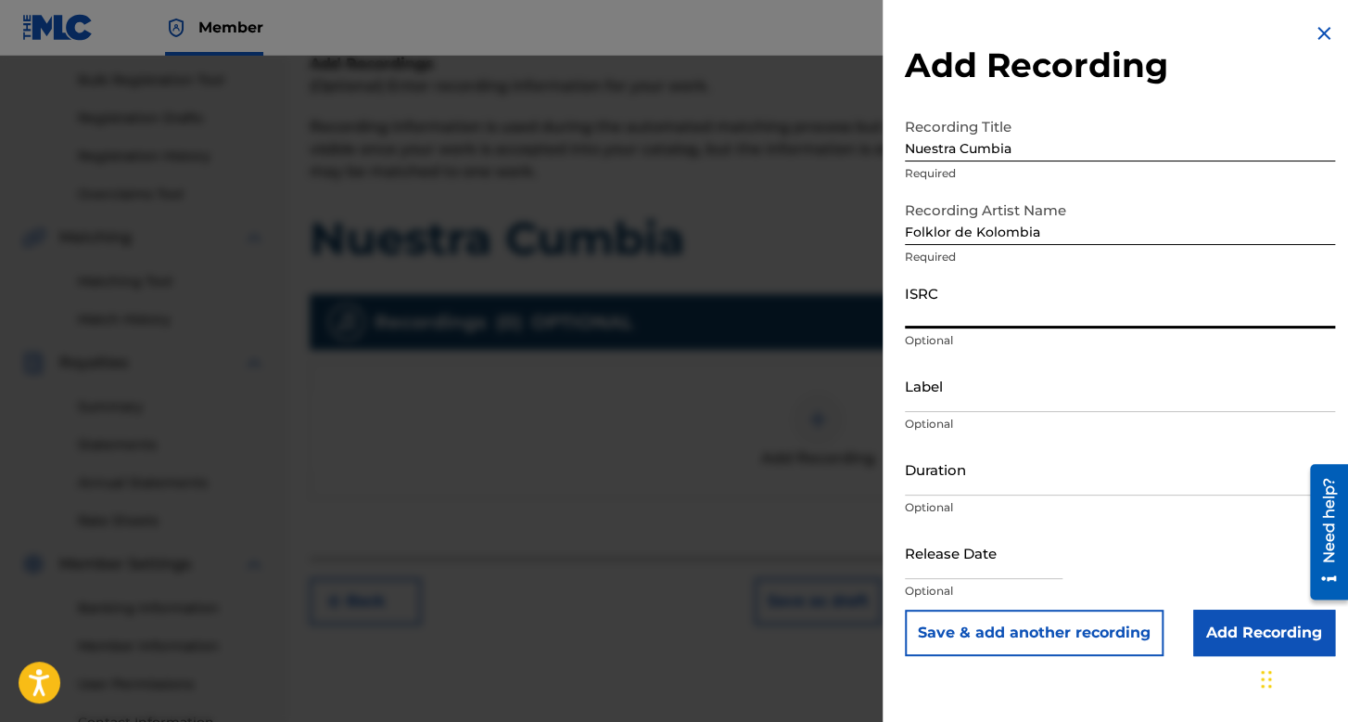
paste input "QZES72292811"
type input "QZES72292811"
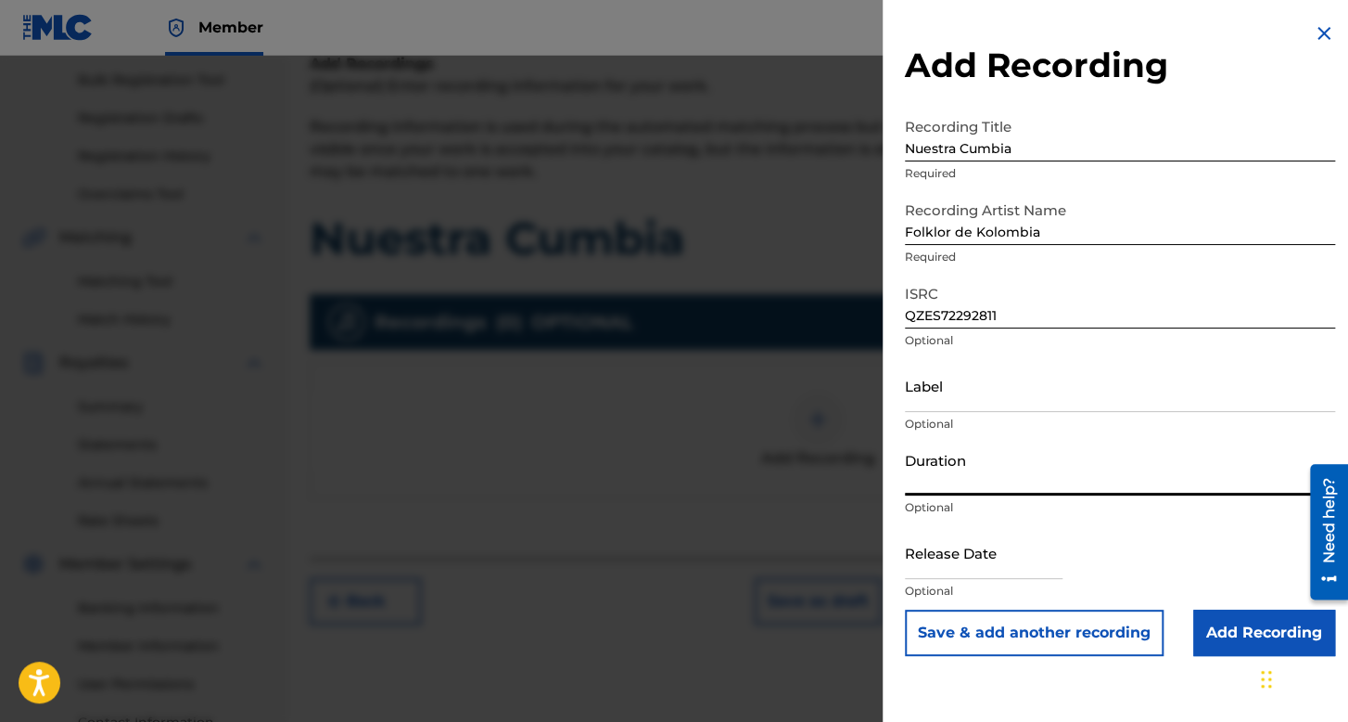
click at [965, 465] on input "Duration" at bounding box center [1120, 468] width 430 height 53
type input "03:39"
click at [964, 545] on input "text" at bounding box center [984, 552] width 158 height 53
select select "7"
select select "2025"
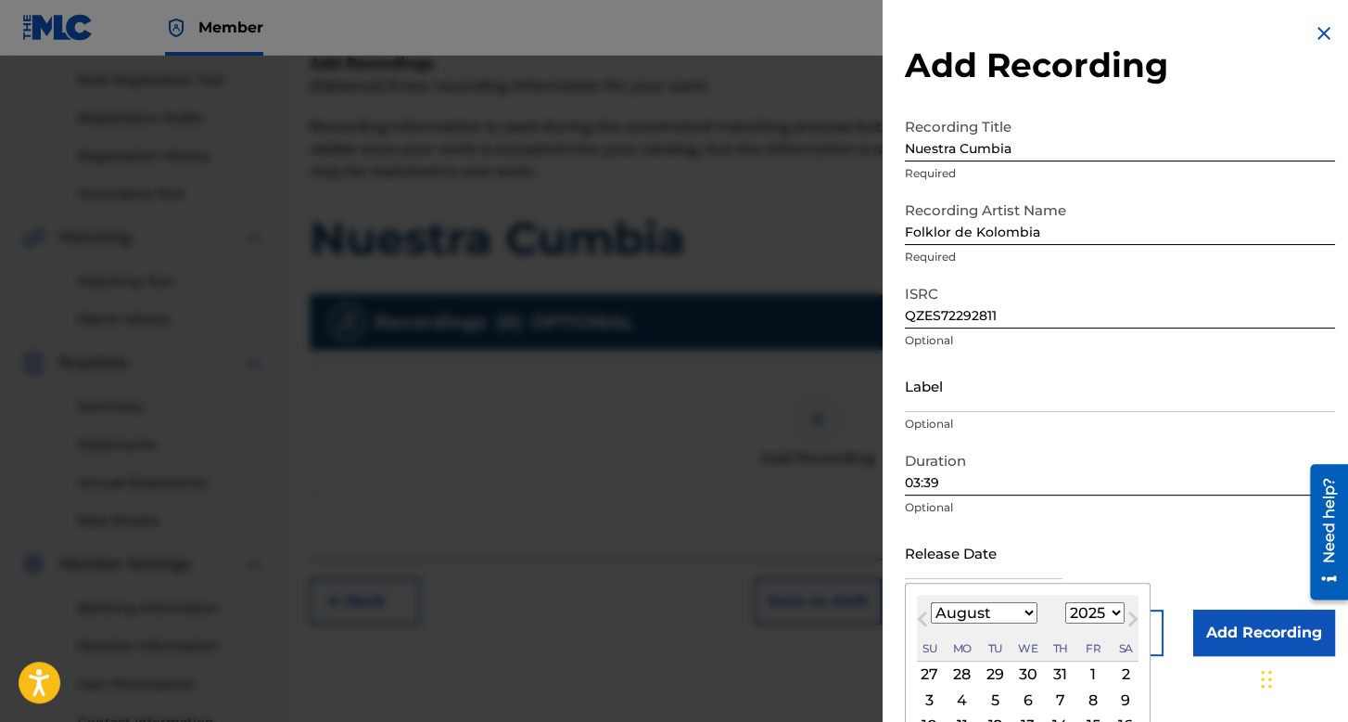
scroll to position [129, 0]
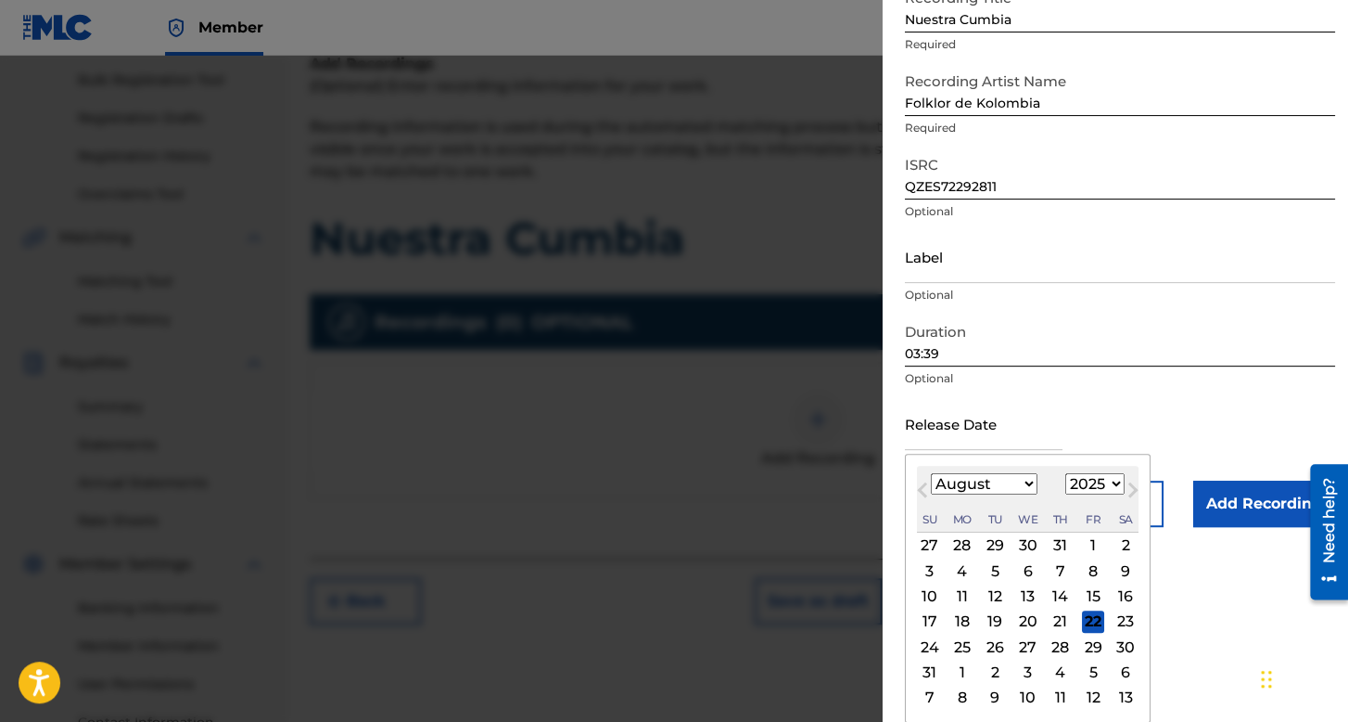
click at [1014, 483] on select "January February March April May June July August September October November De…" at bounding box center [984, 483] width 107 height 21
select select "2"
click at [931, 473] on select "January February March April May June July August September October November De…" at bounding box center [984, 483] width 107 height 21
click at [1087, 486] on select "1899 1900 1901 1902 1903 1904 1905 1906 1907 1908 1909 1910 1911 1912 1913 1914…" at bounding box center [1095, 483] width 59 height 21
select select "2022"
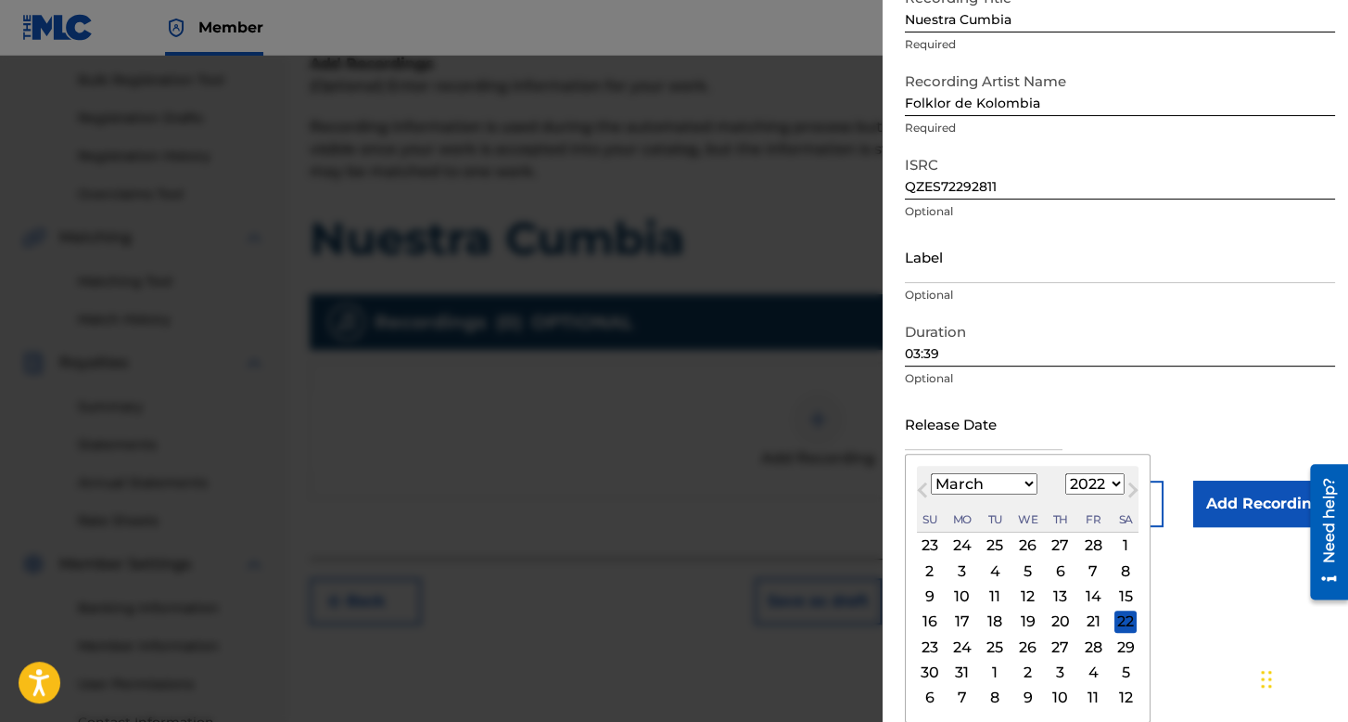
click at [1066, 494] on select "1899 1900 1901 1902 1903 1904 1905 1906 1907 1908 1909 1910 1911 1912 1913 1914…" at bounding box center [1095, 483] width 59 height 21
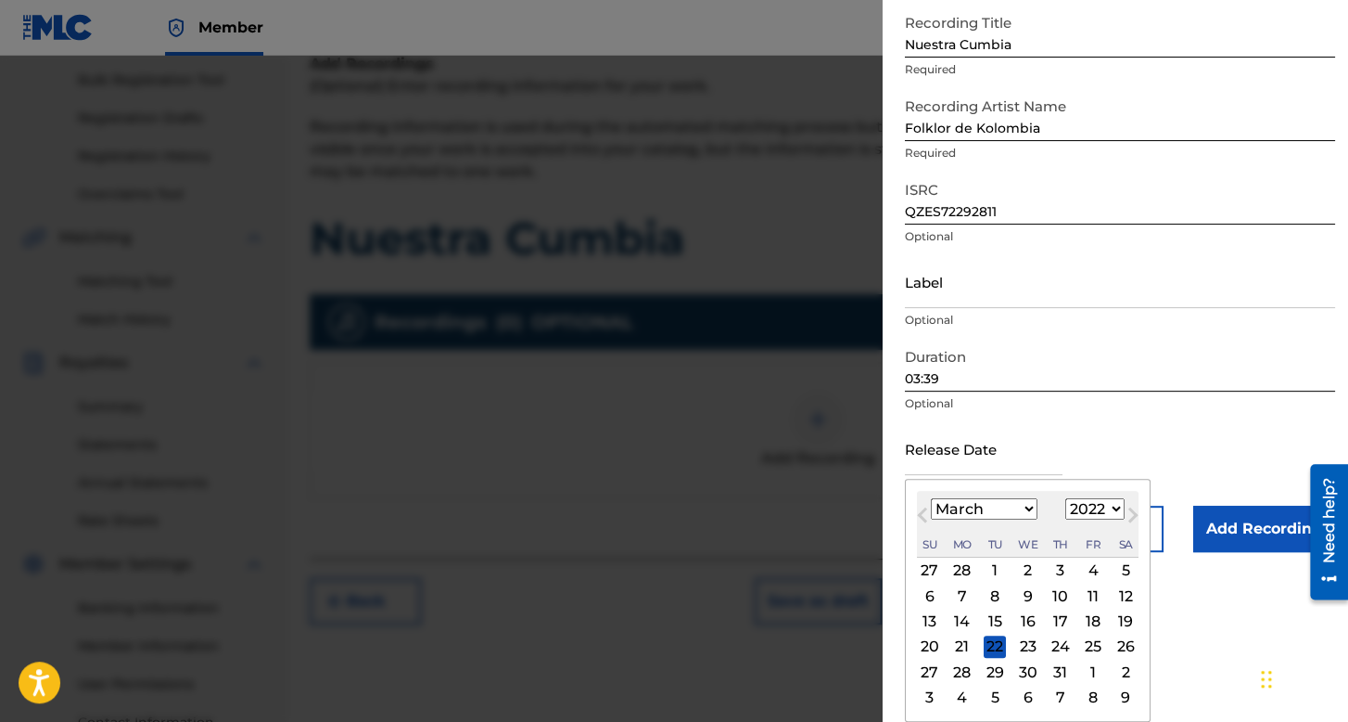
scroll to position [104, 0]
click at [998, 650] on div "22" at bounding box center [995, 646] width 22 height 22
type input "[DATE]"
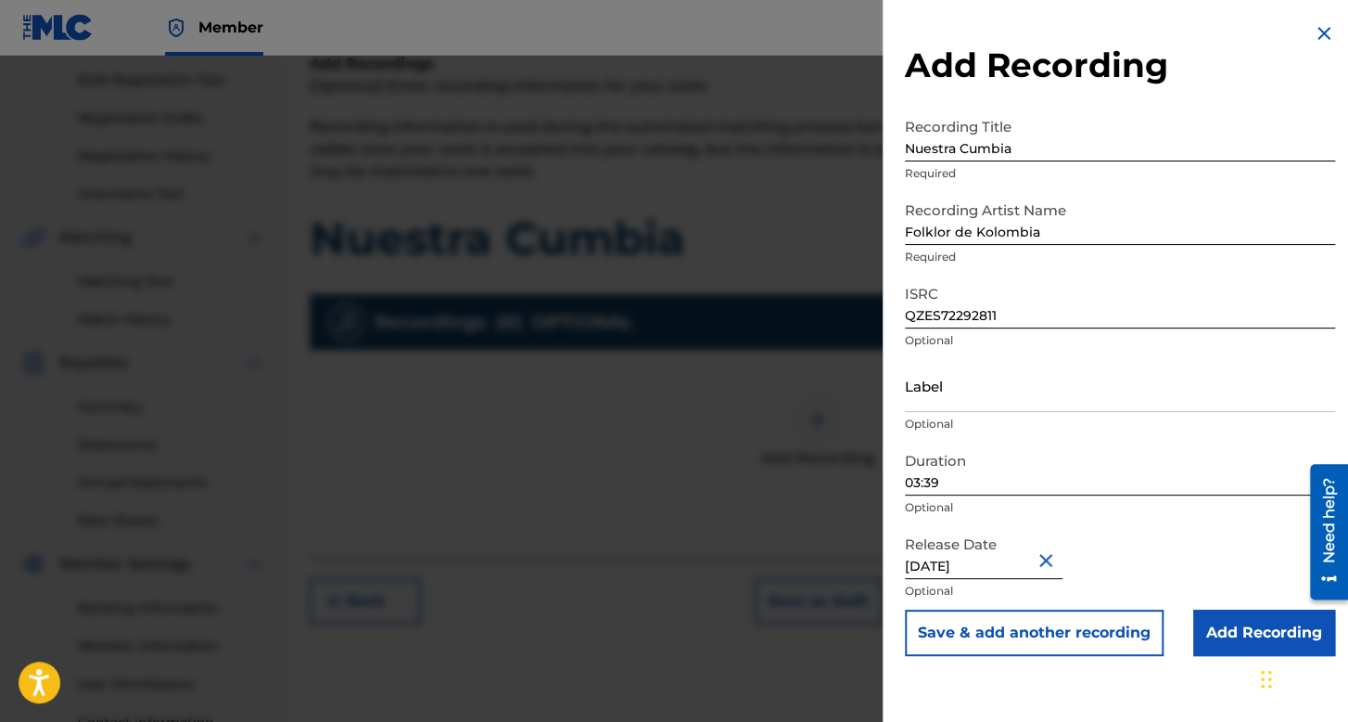
click at [1222, 633] on input "Add Recording" at bounding box center [1265, 632] width 142 height 46
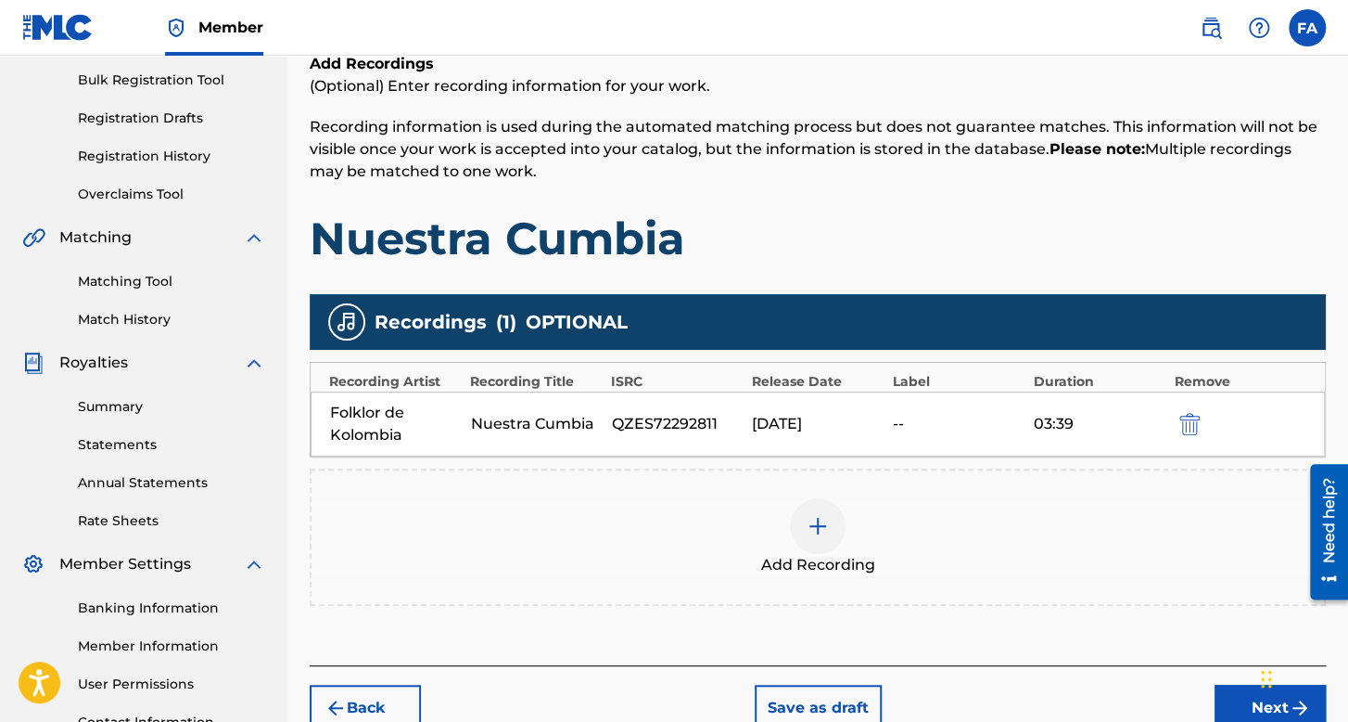
click at [1232, 705] on button "Next" at bounding box center [1270, 707] width 111 height 46
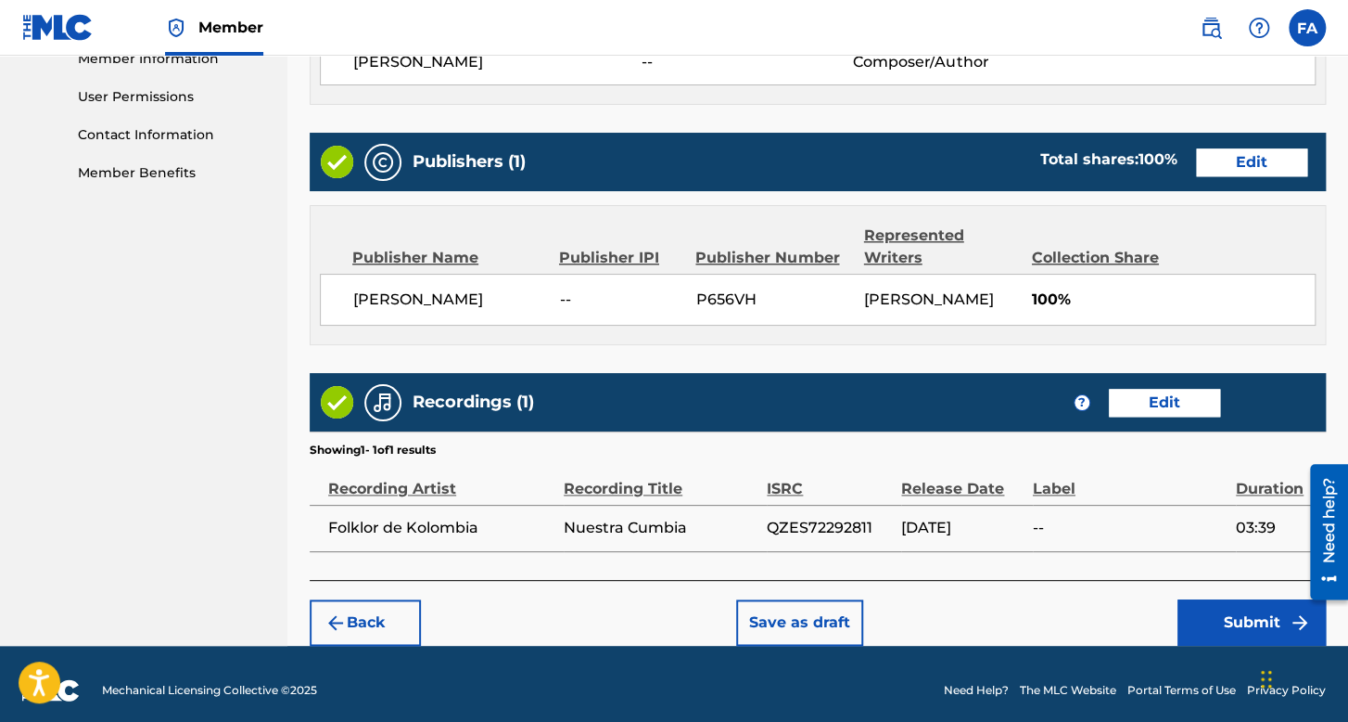
scroll to position [889, 0]
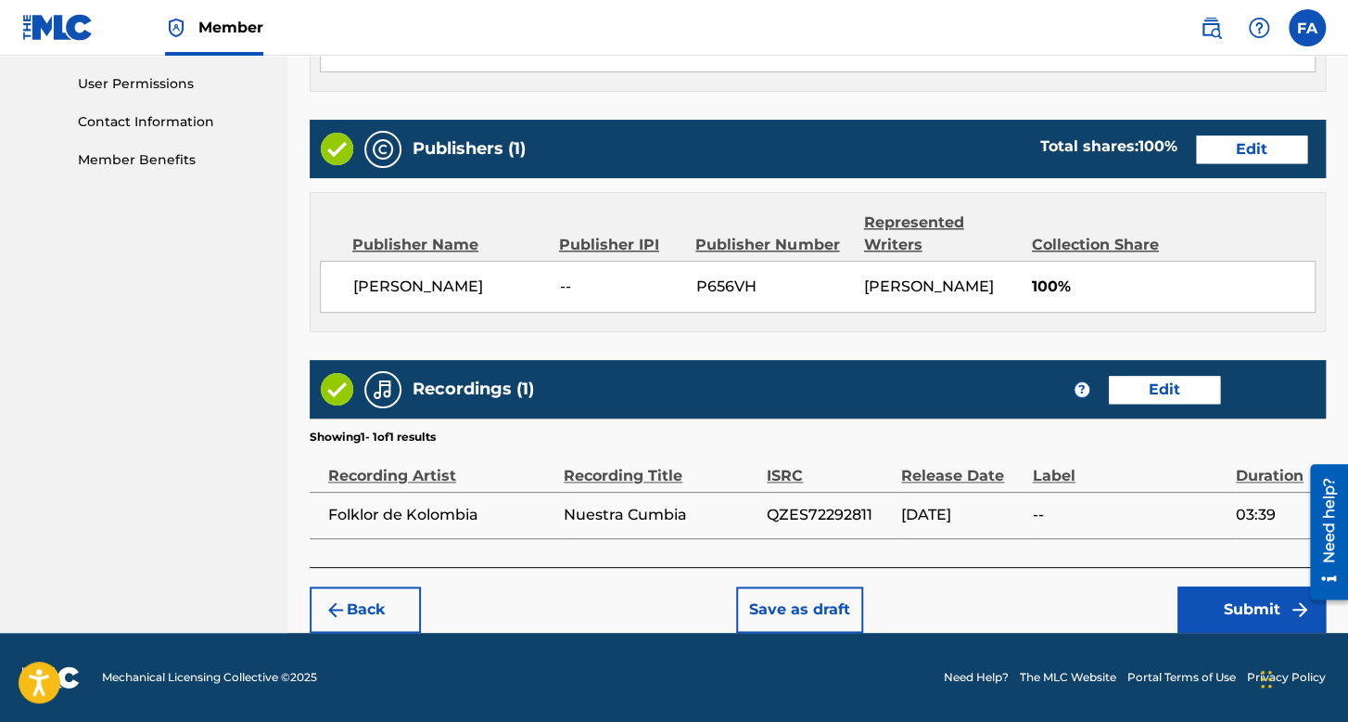
click at [1220, 618] on button "Submit" at bounding box center [1252, 609] width 148 height 46
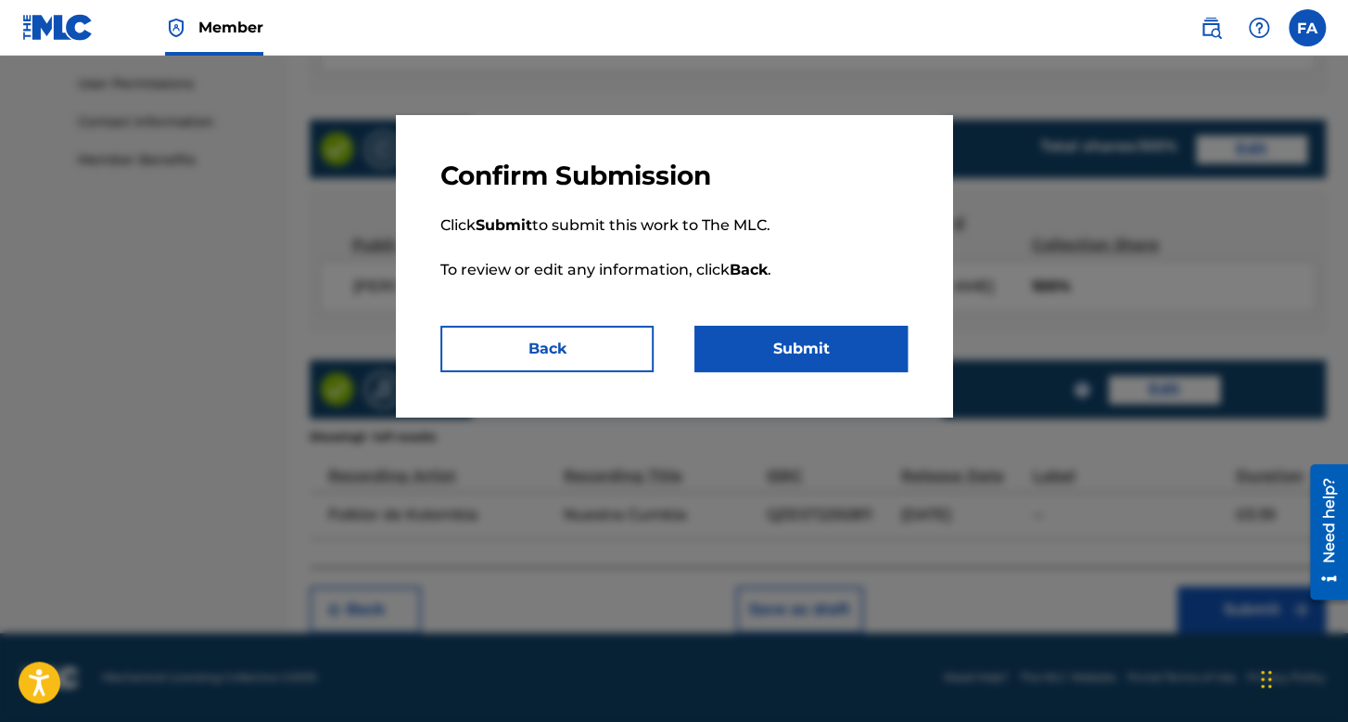
click at [776, 345] on button "Submit" at bounding box center [801, 349] width 213 height 46
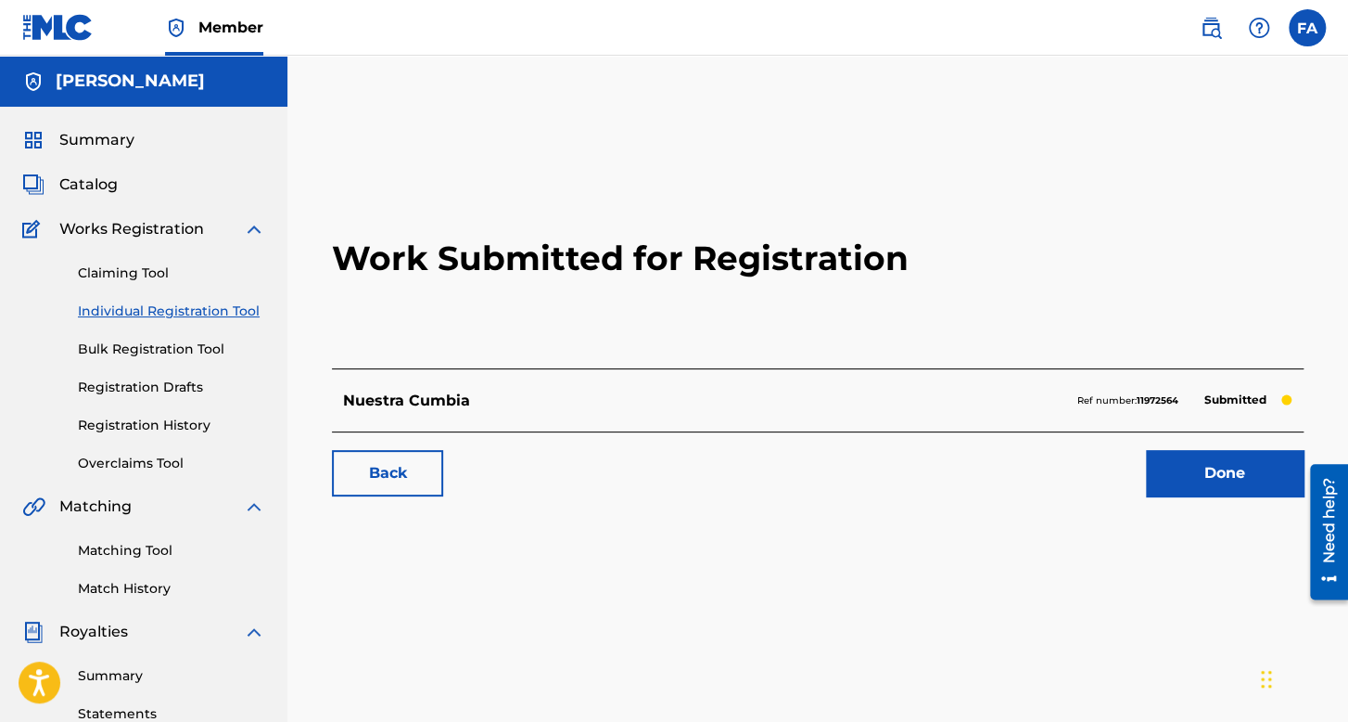
click at [160, 305] on link "Individual Registration Tool" at bounding box center [171, 310] width 187 height 19
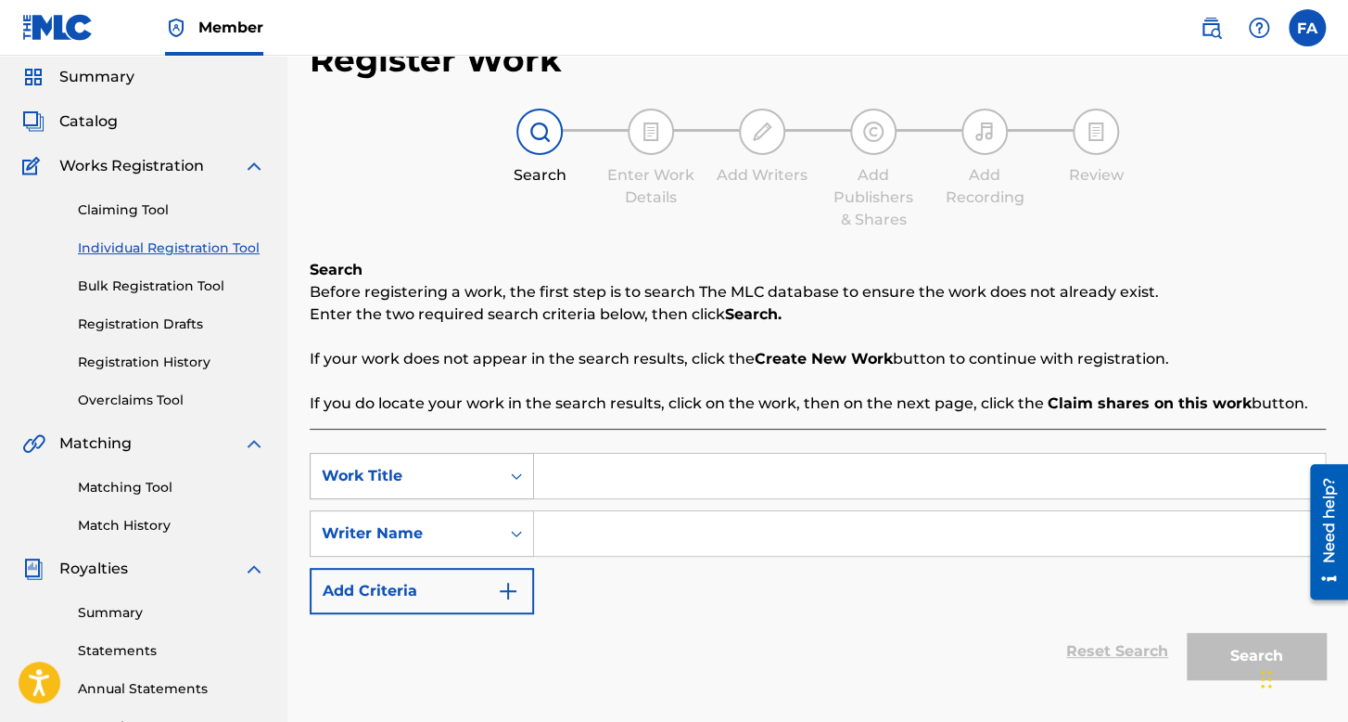
scroll to position [278, 0]
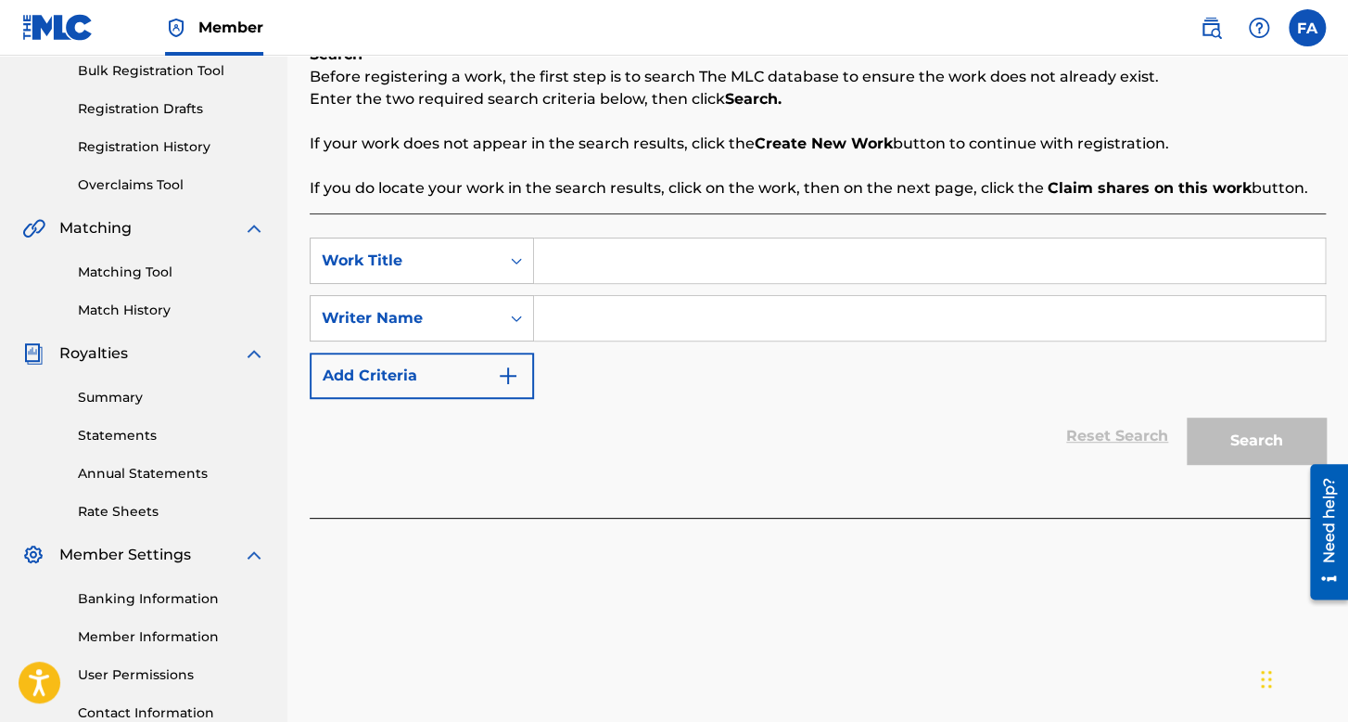
click at [559, 272] on input "Search Form" at bounding box center [929, 260] width 791 height 45
type input "Regresa Amor"
click at [595, 314] on input "Search Form" at bounding box center [929, 318] width 791 height 45
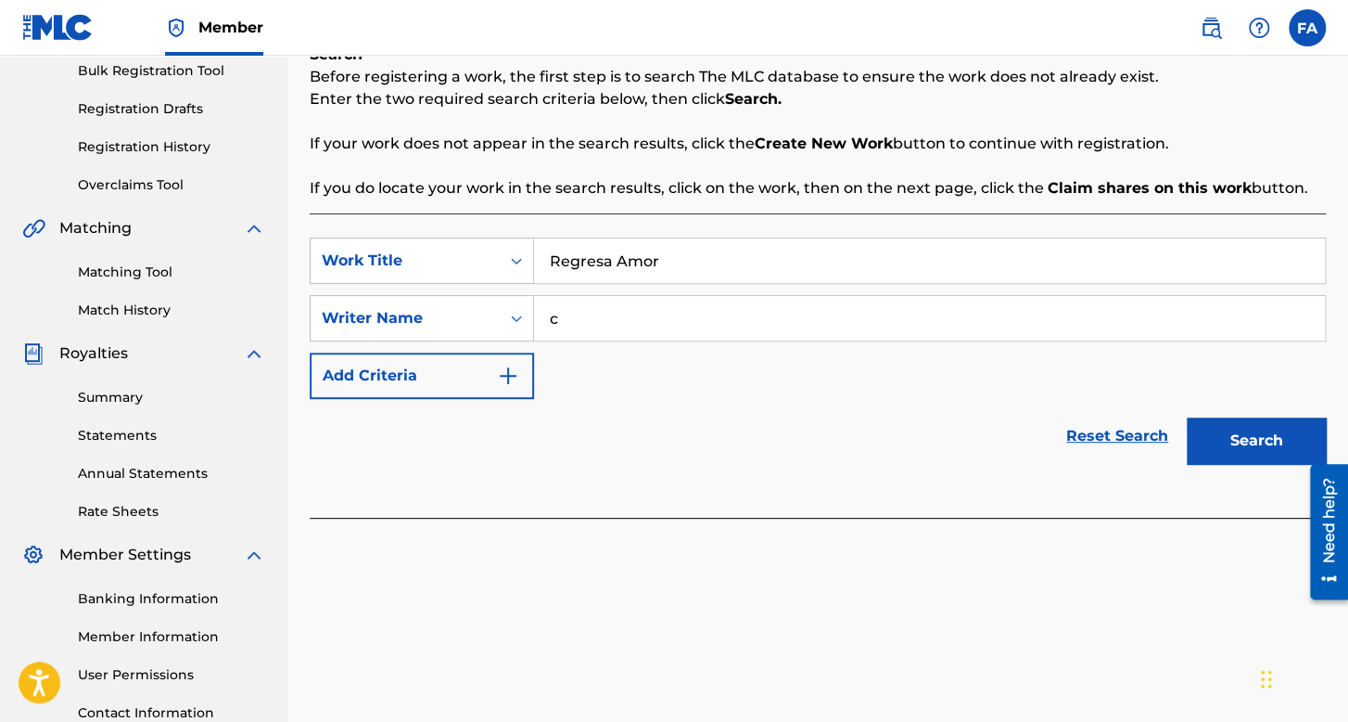
type input "c"
click at [1187, 417] on button "Search" at bounding box center [1256, 440] width 139 height 46
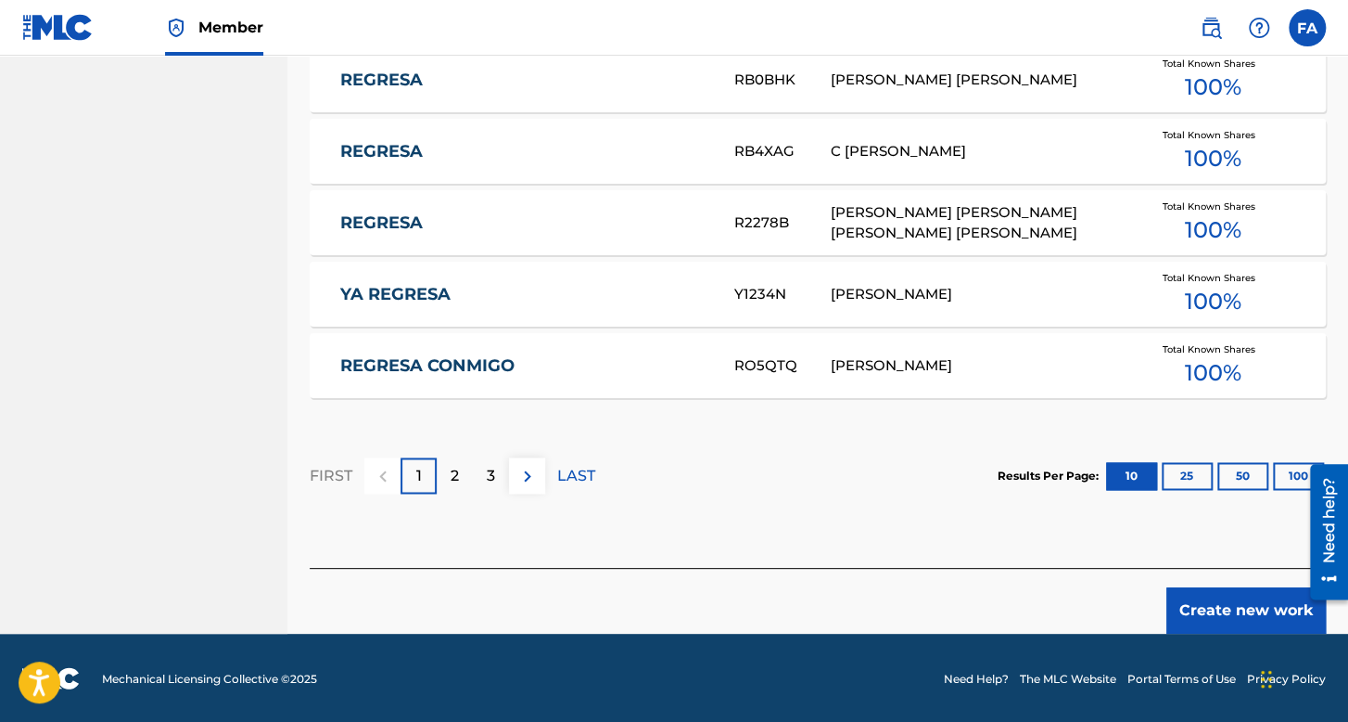
click at [1229, 600] on button "Create new work" at bounding box center [1247, 610] width 160 height 46
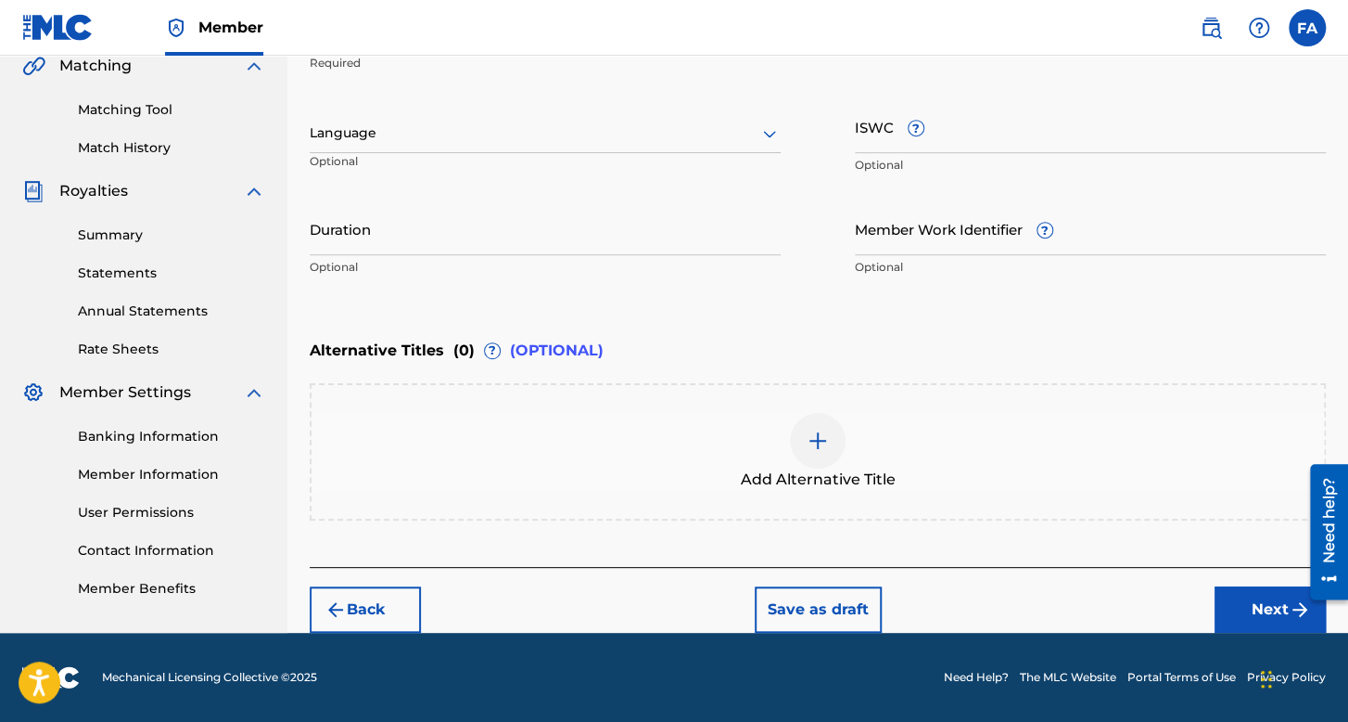
scroll to position [439, 0]
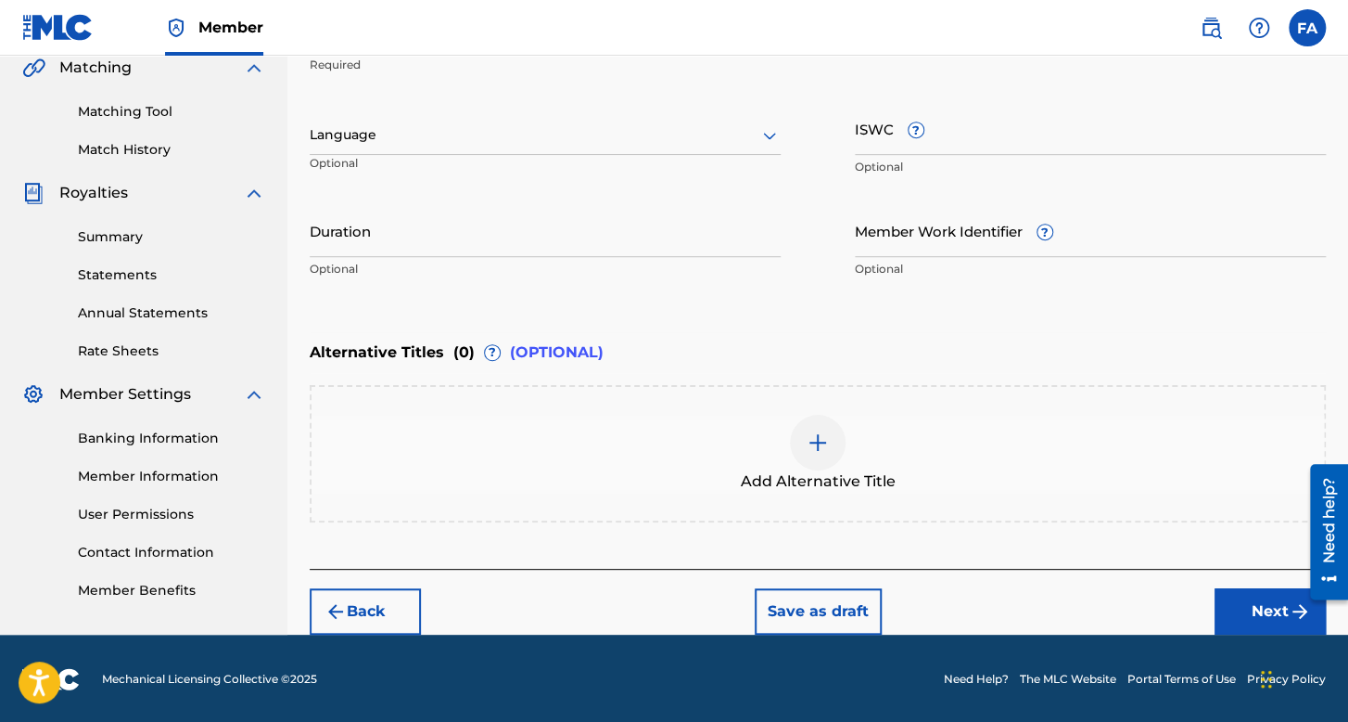
click at [535, 138] on div at bounding box center [545, 134] width 471 height 23
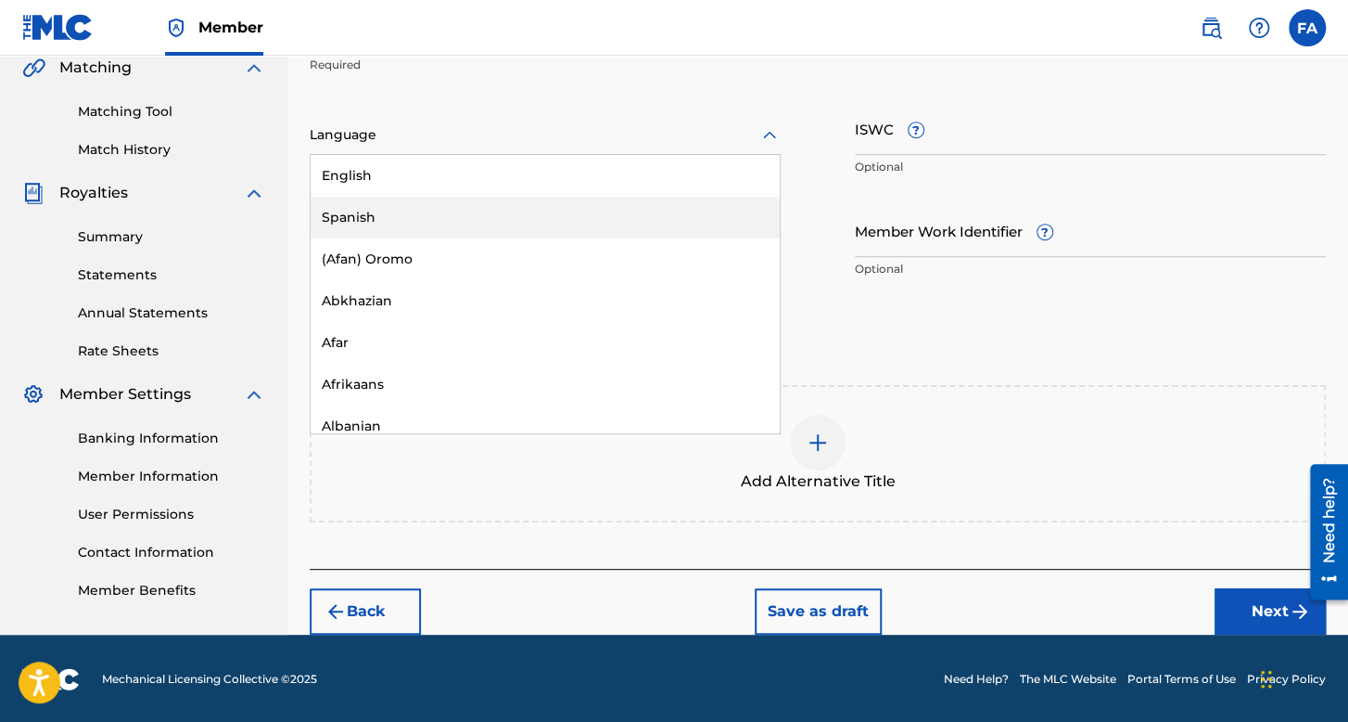
click at [492, 201] on div "Spanish" at bounding box center [545, 218] width 469 height 42
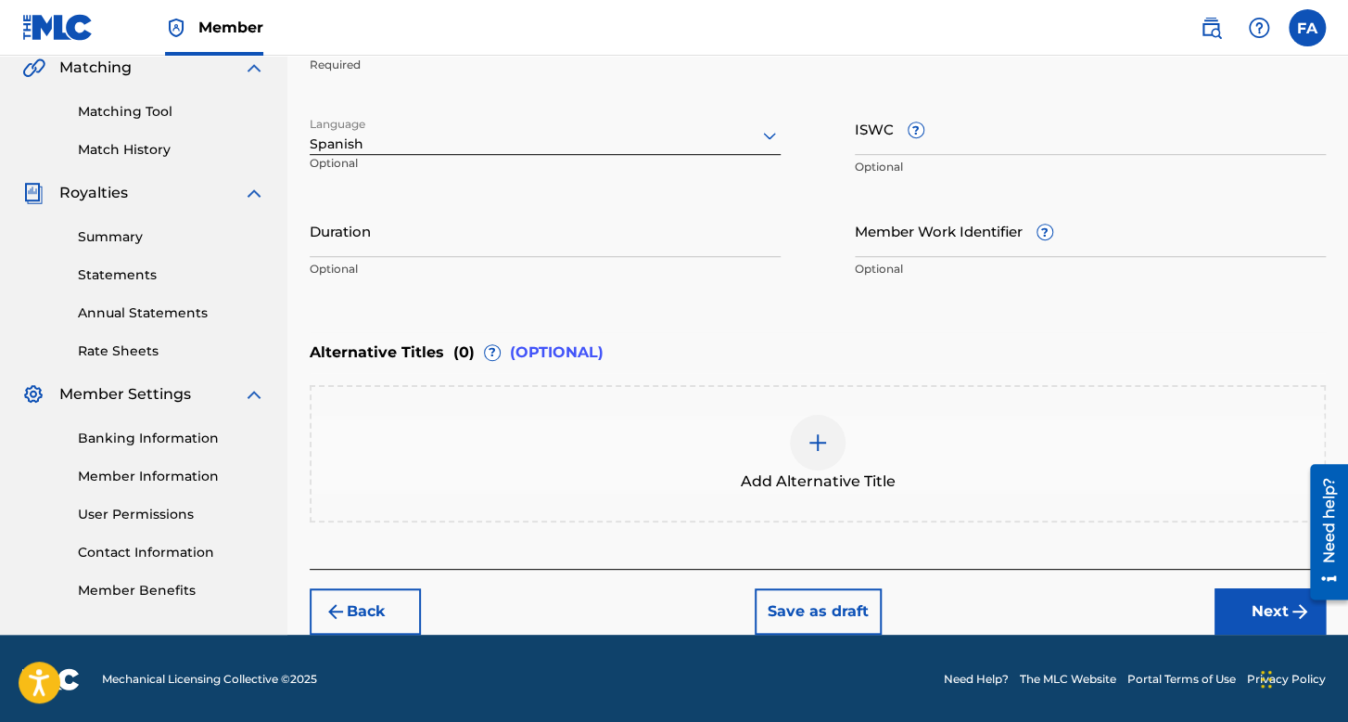
click at [490, 227] on input "Duration" at bounding box center [545, 230] width 471 height 53
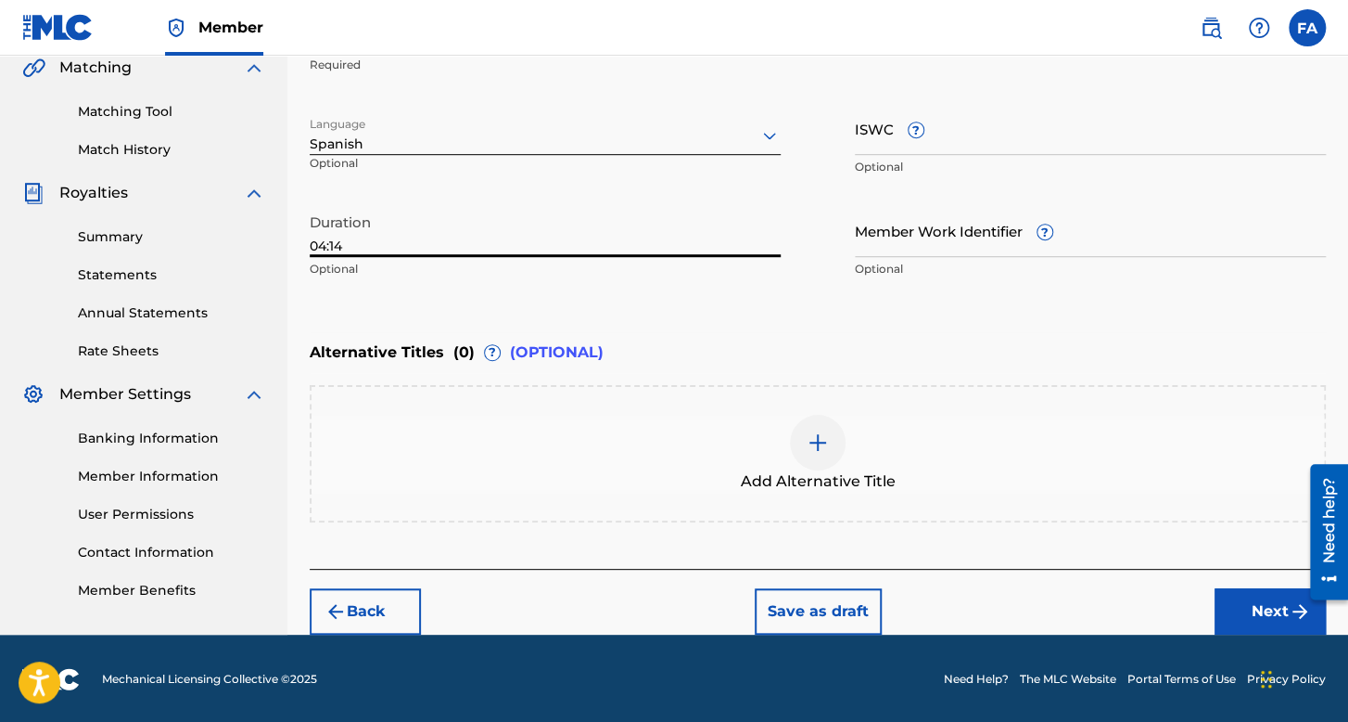
type input "04:14"
click at [1267, 608] on button "Next" at bounding box center [1270, 611] width 111 height 46
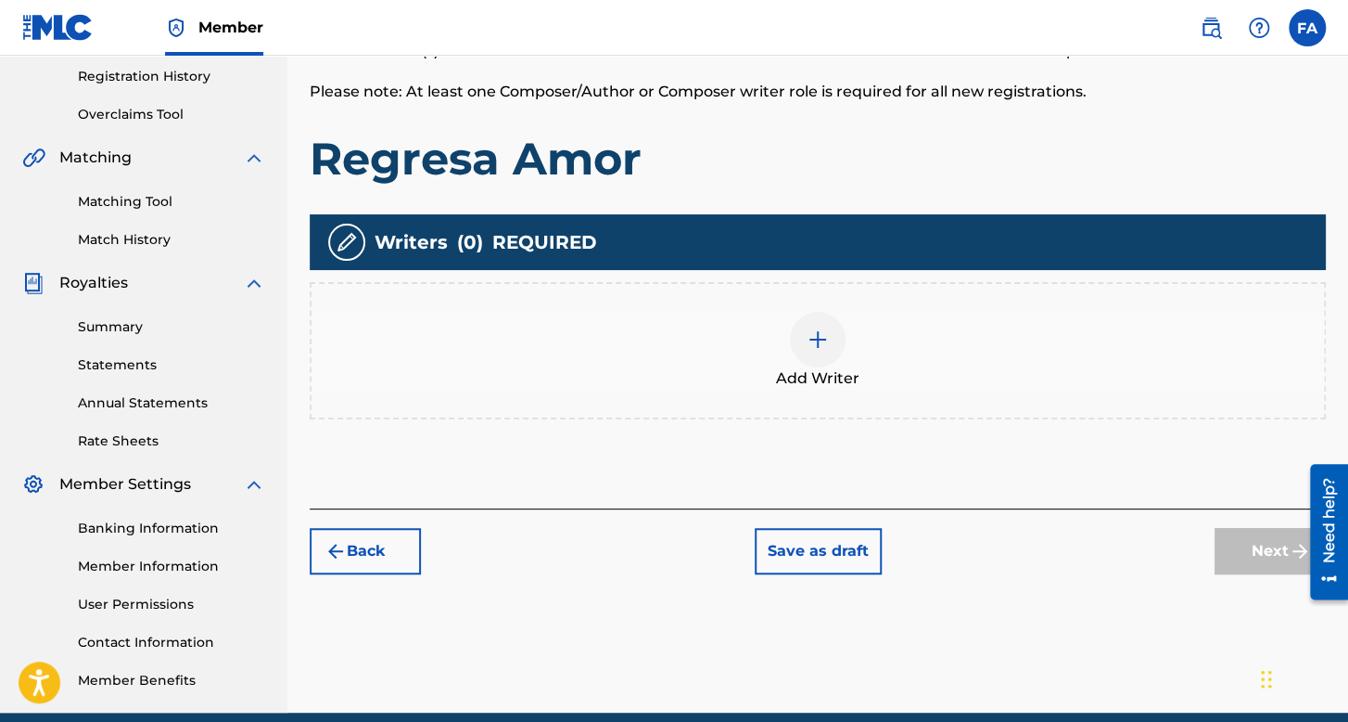
scroll to position [362, 0]
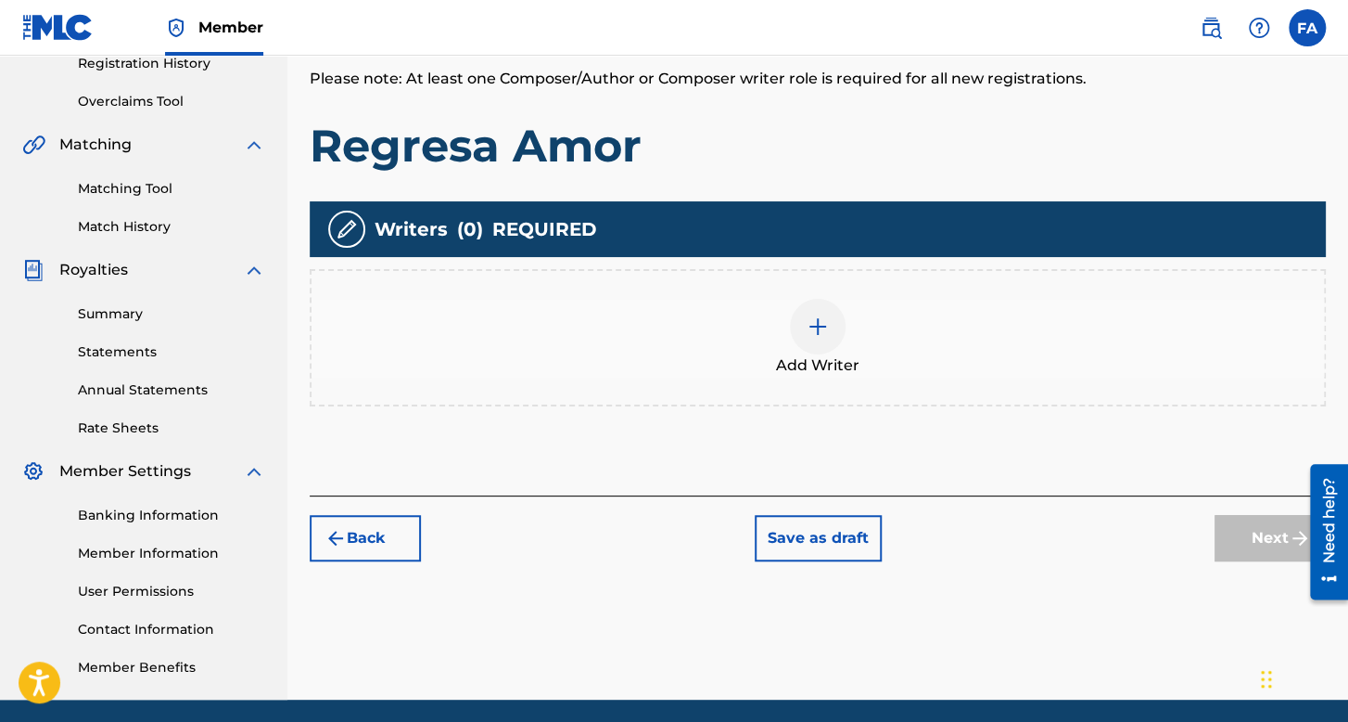
click at [817, 370] on span "Add Writer" at bounding box center [817, 365] width 83 height 22
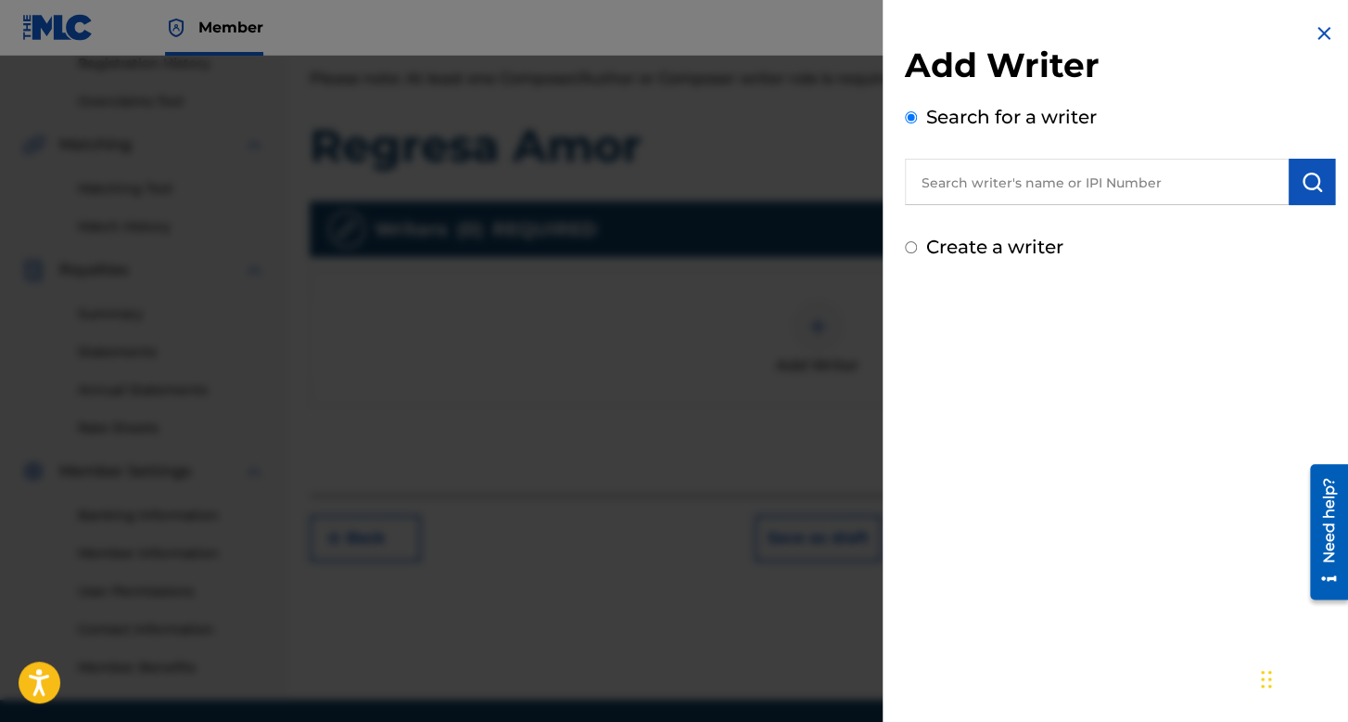
click at [952, 201] on input "text" at bounding box center [1097, 182] width 384 height 46
click at [997, 181] on input "text" at bounding box center [1097, 182] width 384 height 46
click at [911, 247] on input "Create a writer" at bounding box center [911, 247] width 12 height 12
radio input "false"
radio input "true"
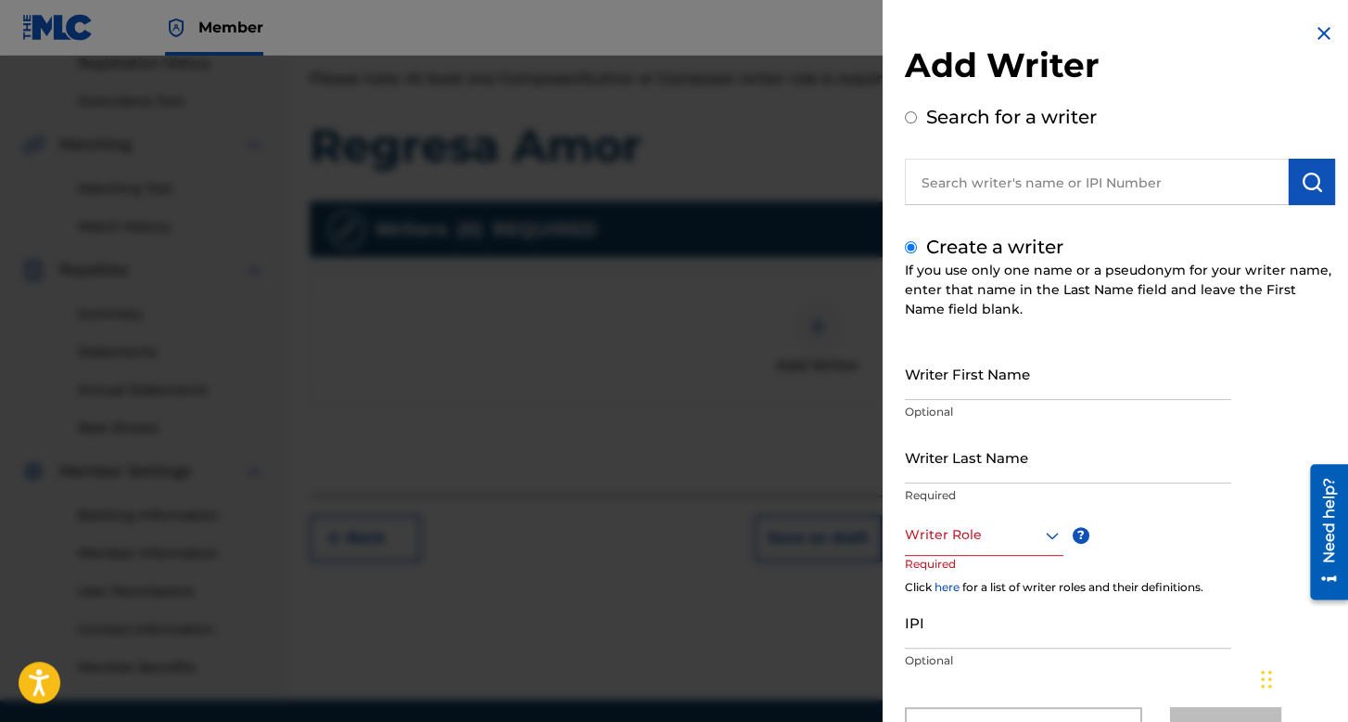
click at [960, 367] on input "Writer First Name" at bounding box center [1068, 373] width 326 height 53
type input "[PERSON_NAME]"
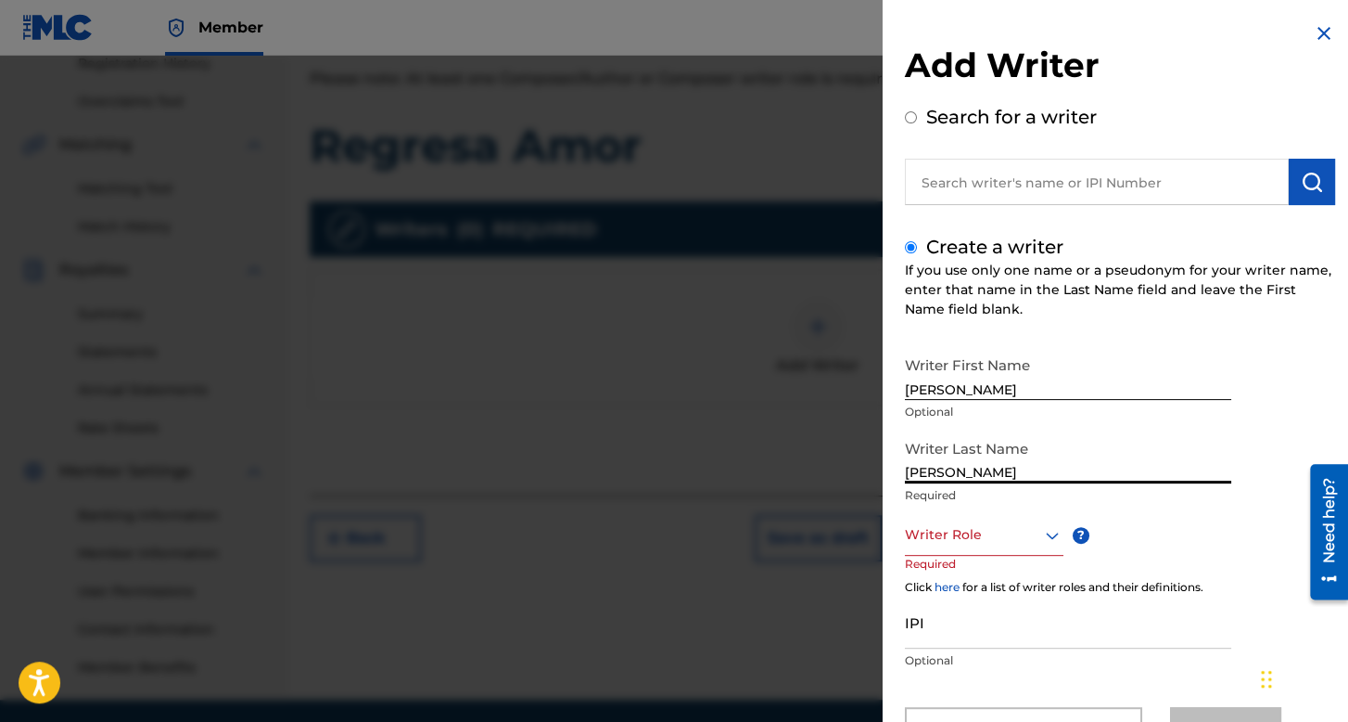
drag, startPoint x: 1039, startPoint y: 468, endPoint x: 779, endPoint y: 451, distance: 260.3
click at [779, 451] on div "Add Writer Search for a writer Create a writer If you use only one name or a ps…" at bounding box center [674, 389] width 1348 height 666
type input "[PERSON_NAME]"
click at [1013, 535] on div "Writer Role" at bounding box center [984, 535] width 159 height 42
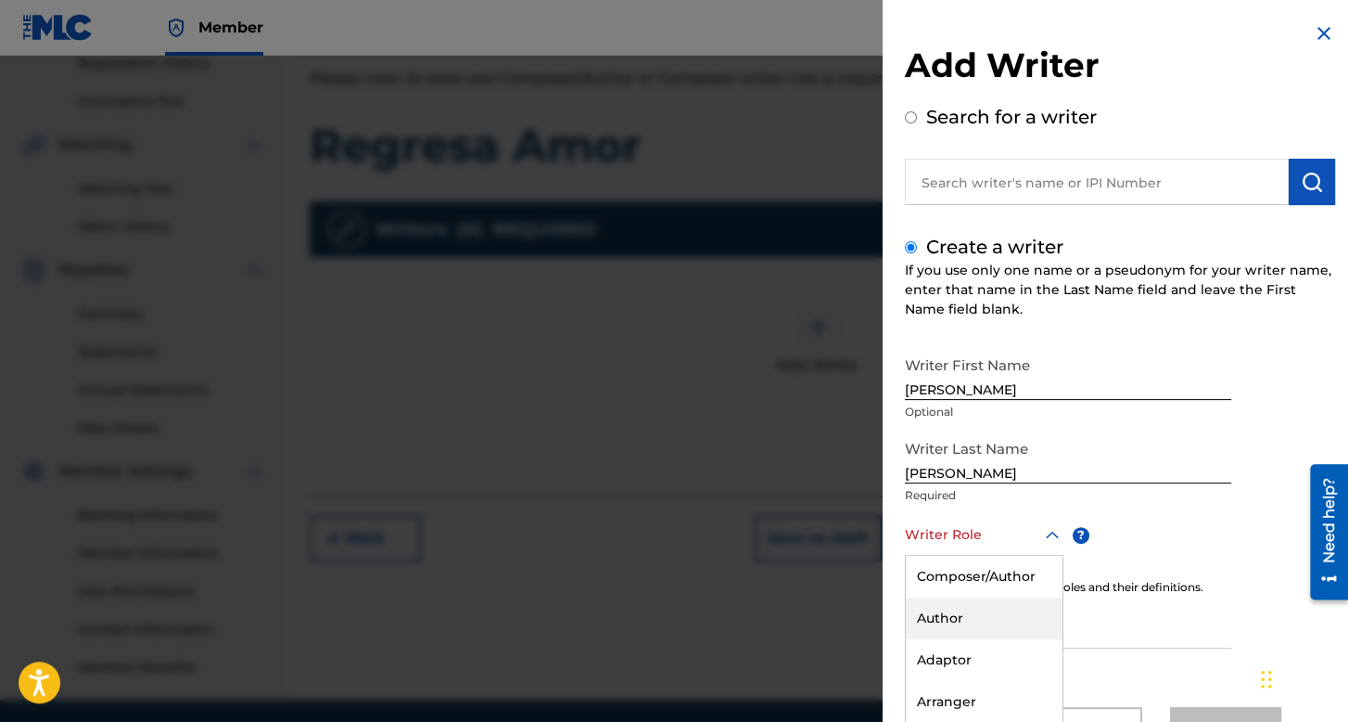
scroll to position [82, 0]
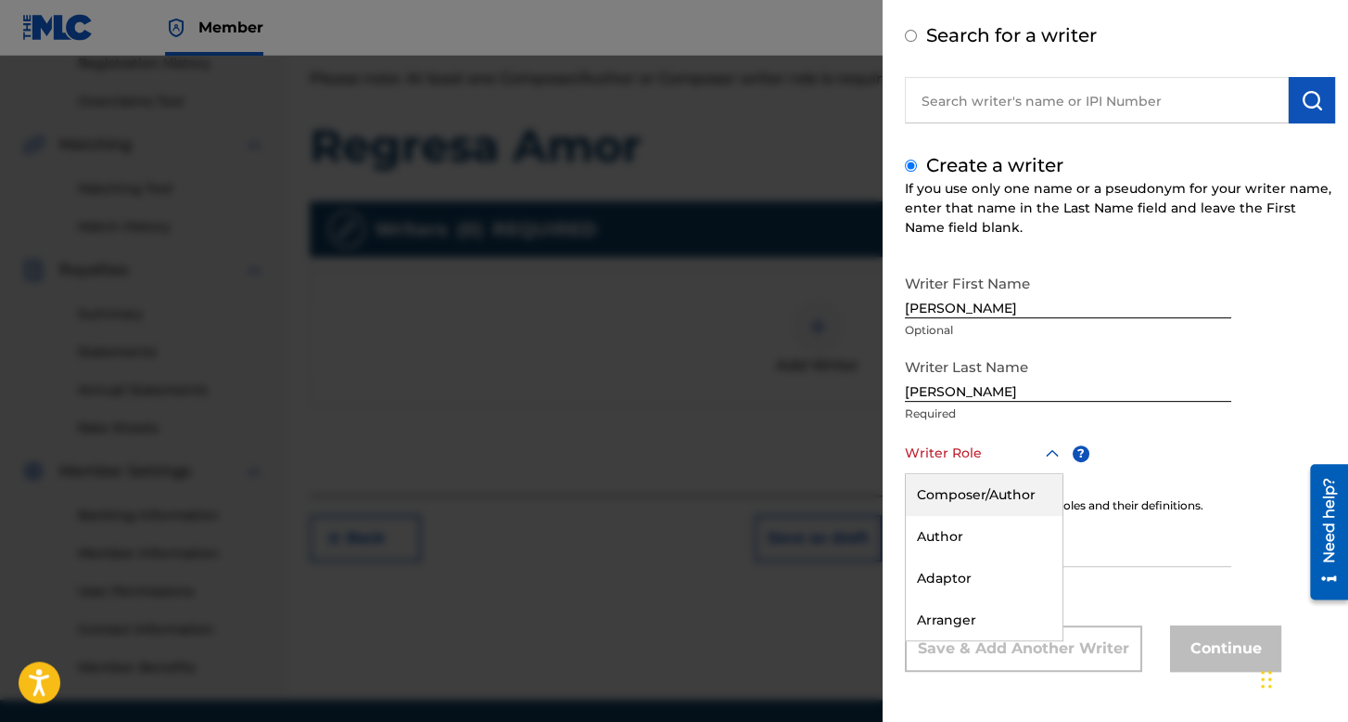
click at [983, 486] on div "Composer/Author" at bounding box center [984, 495] width 157 height 42
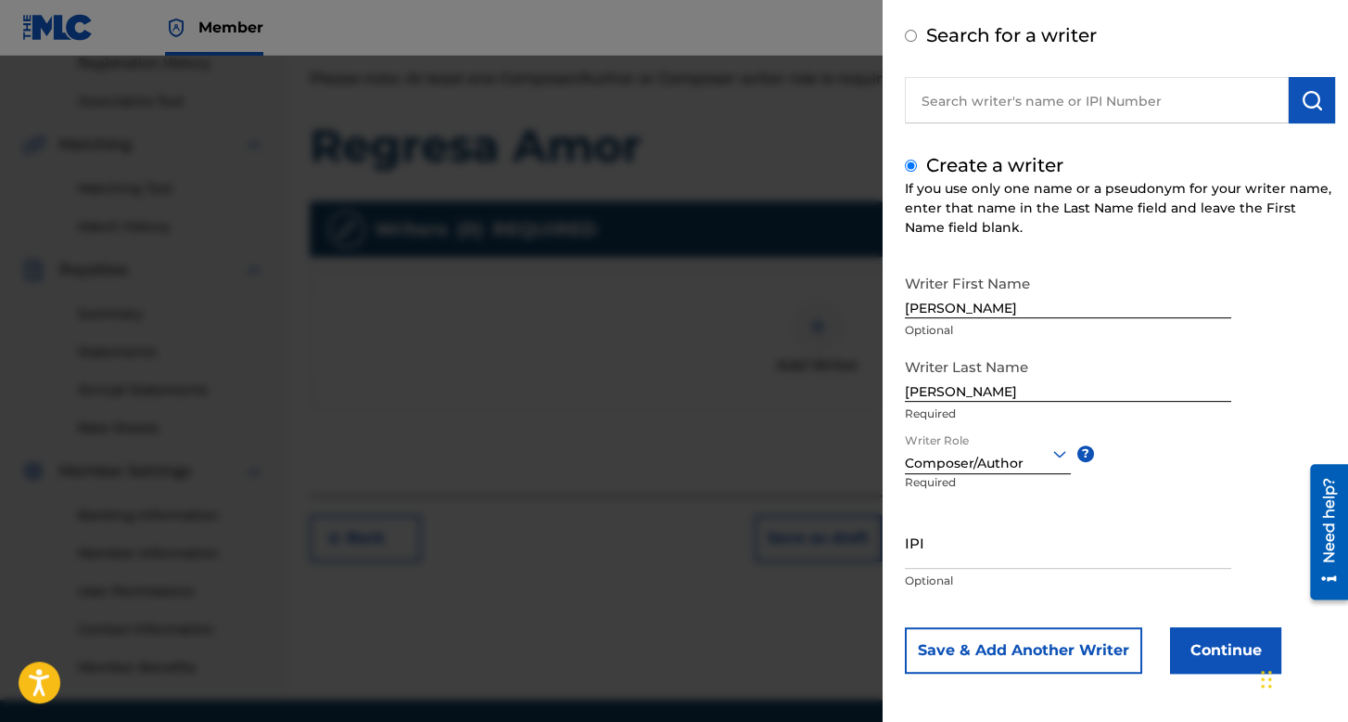
click at [1183, 642] on button "Continue" at bounding box center [1225, 650] width 111 height 46
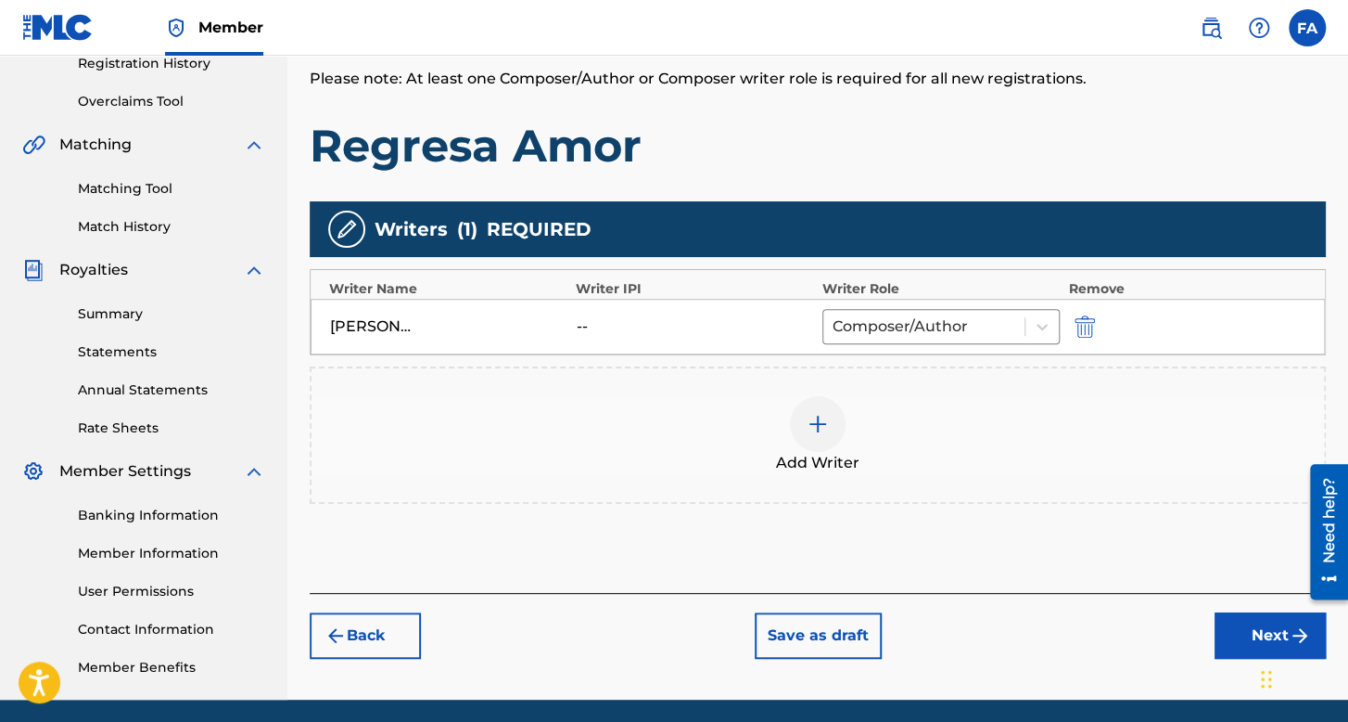
click at [1232, 620] on button "Next" at bounding box center [1270, 635] width 111 height 46
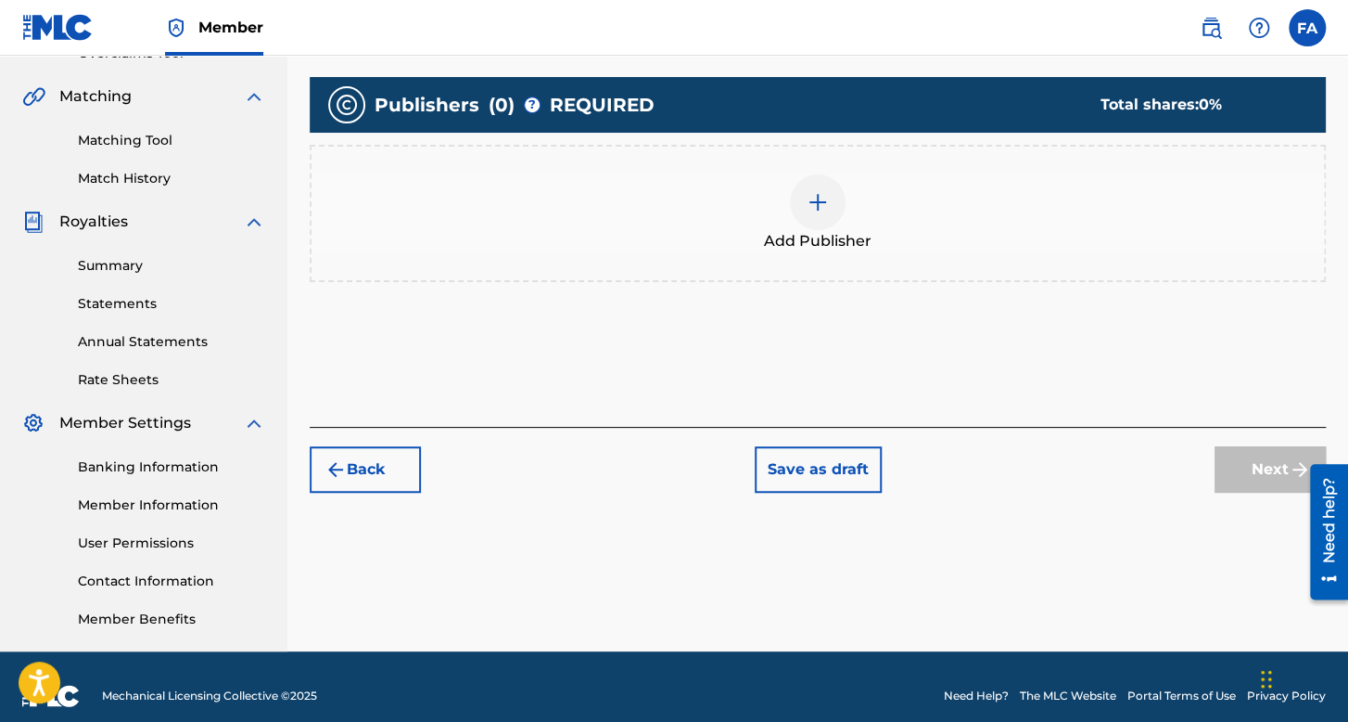
scroll to position [428, 0]
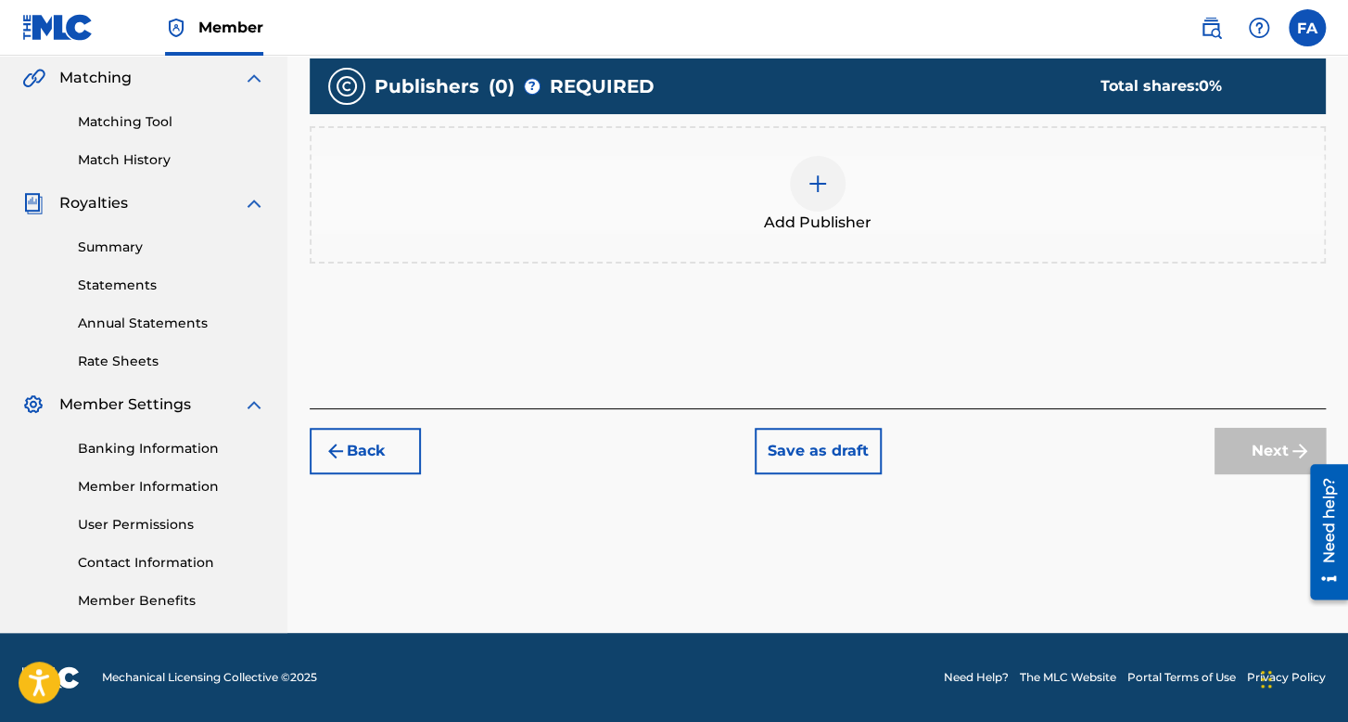
click at [823, 231] on span "Add Publisher" at bounding box center [818, 222] width 108 height 22
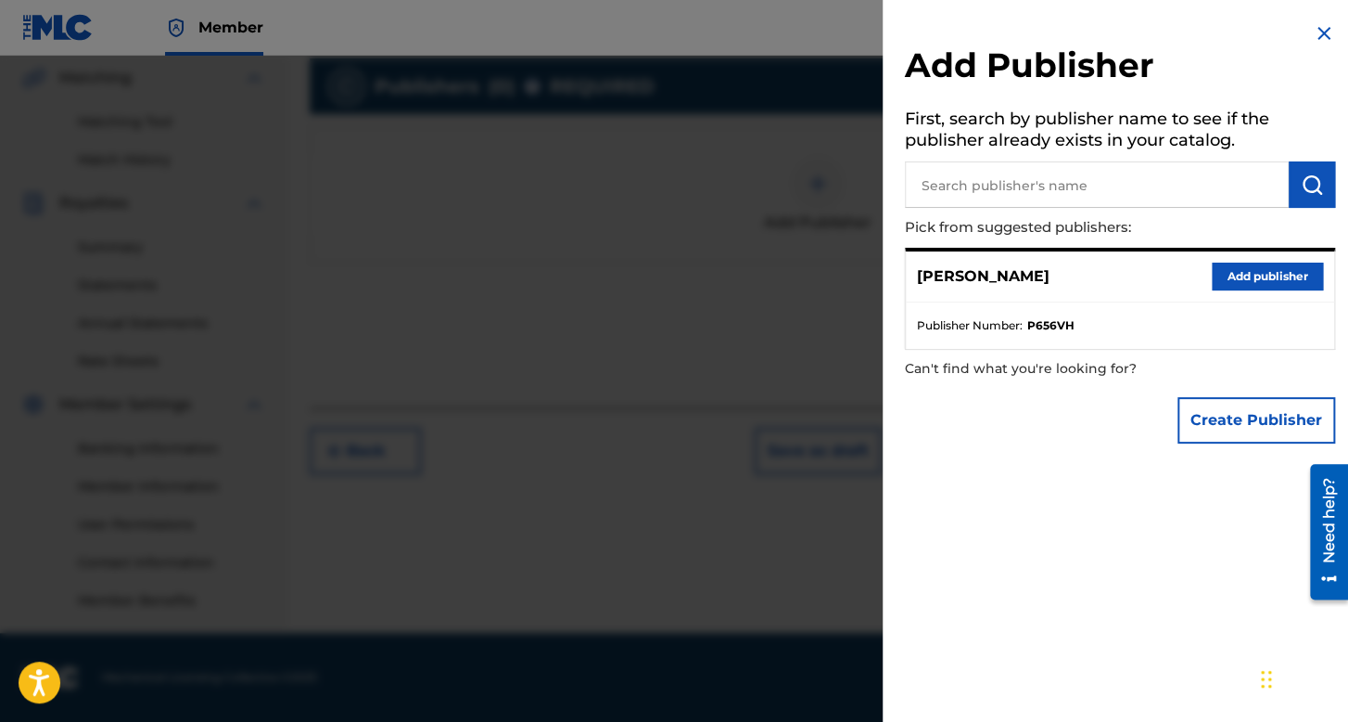
click at [1259, 275] on button "Add publisher" at bounding box center [1267, 276] width 111 height 28
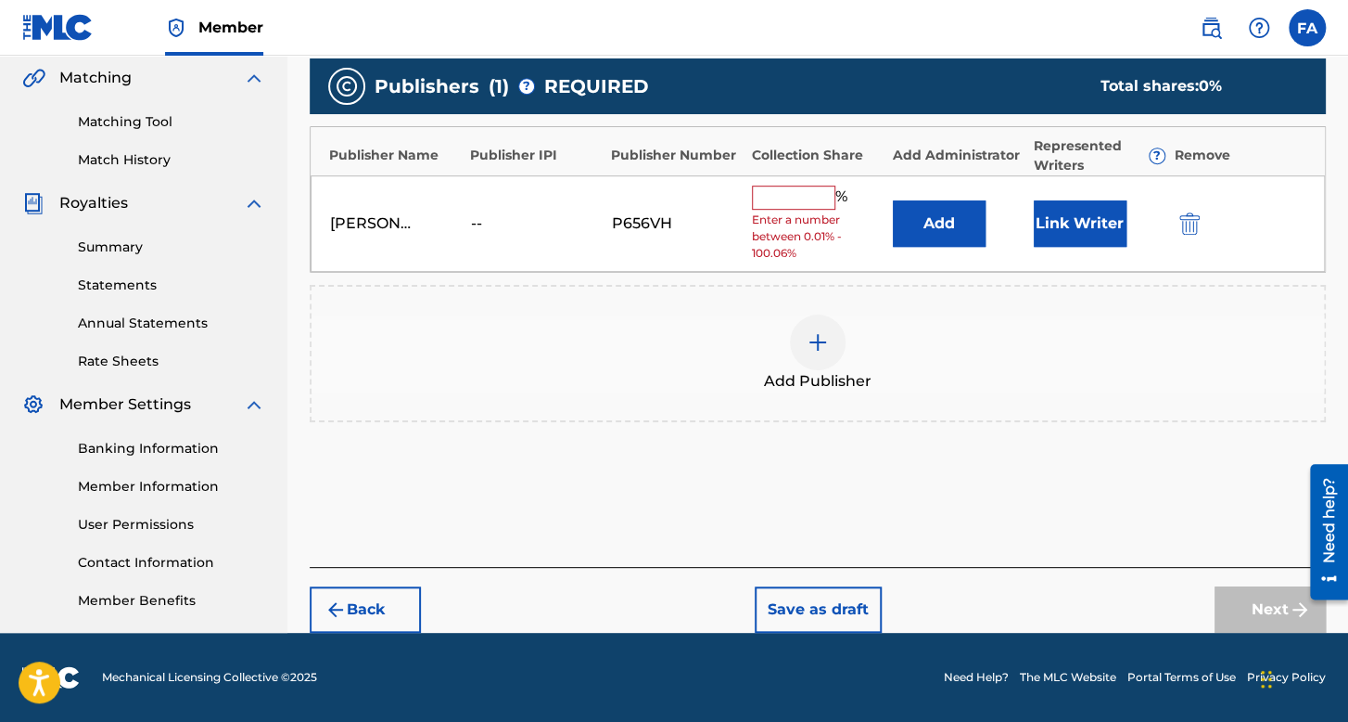
click at [770, 181] on div "[PERSON_NAME] -- P656VH % Enter a number between 0.01% - 100.06% Add Link Writer" at bounding box center [818, 223] width 1015 height 97
click at [786, 203] on input "text" at bounding box center [793, 197] width 83 height 24
type input "100"
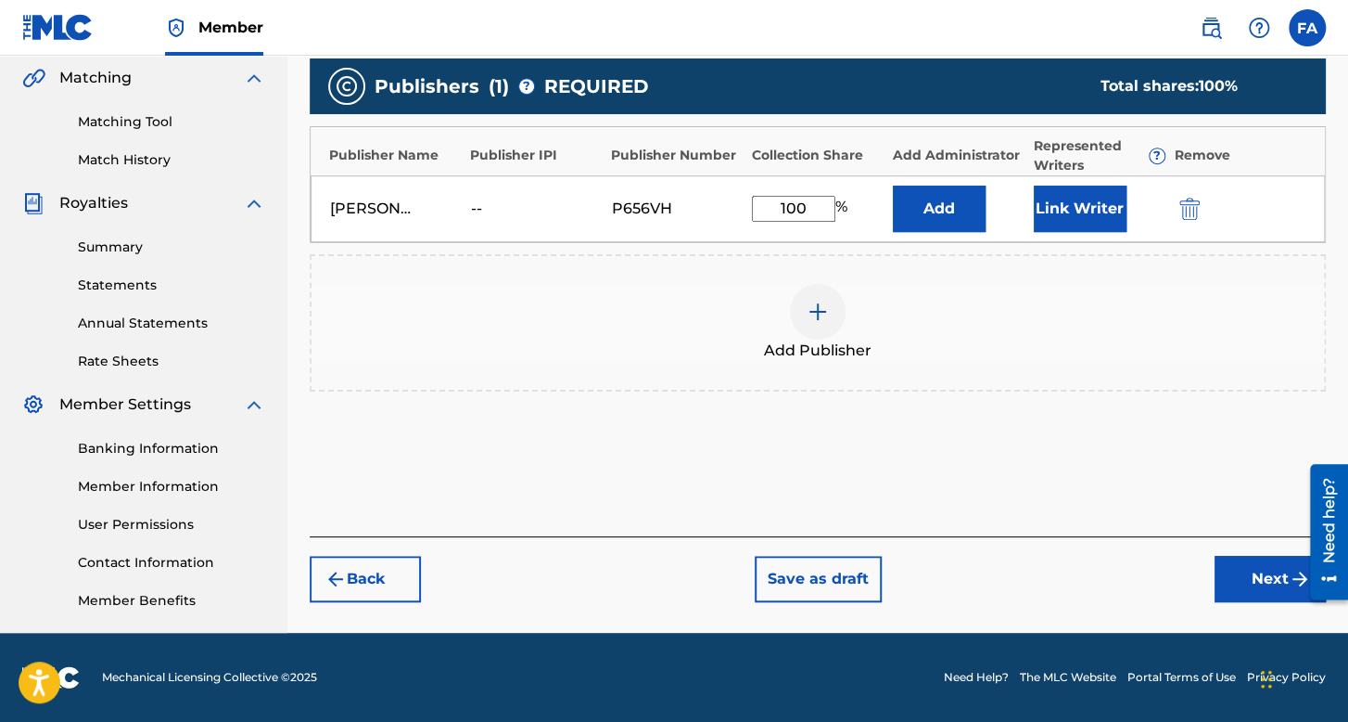
click at [1144, 189] on div "Link Writer" at bounding box center [1100, 208] width 132 height 46
click at [1099, 203] on button "Link Writer" at bounding box center [1080, 208] width 93 height 46
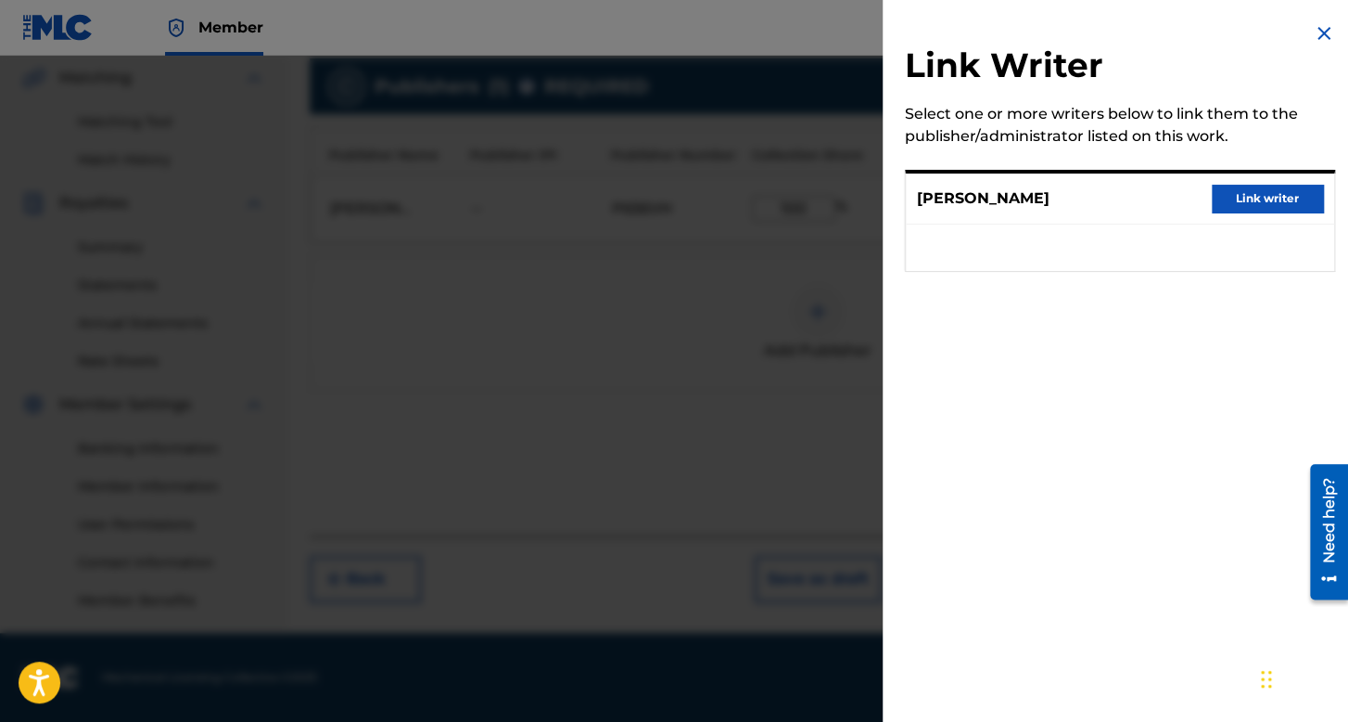
click at [1228, 207] on button "Link writer" at bounding box center [1267, 199] width 111 height 28
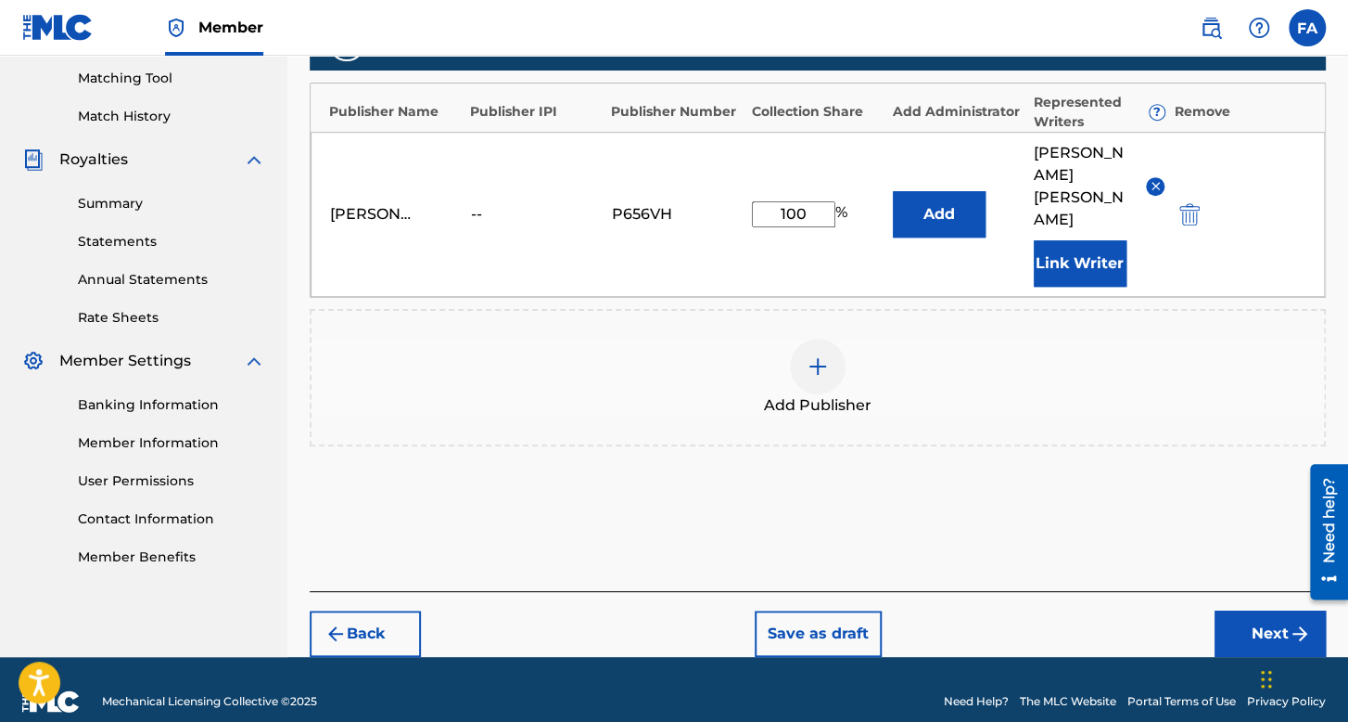
click at [1215, 621] on button "Next" at bounding box center [1270, 633] width 111 height 46
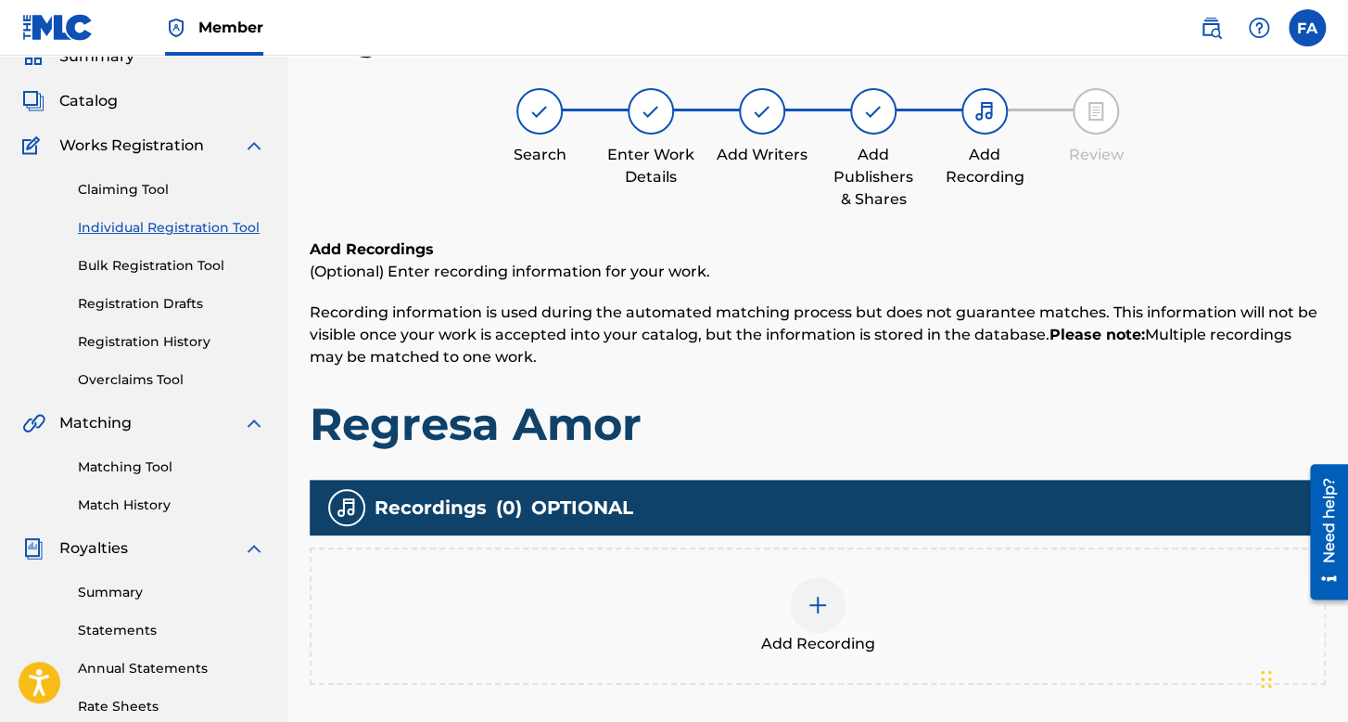
scroll to position [362, 0]
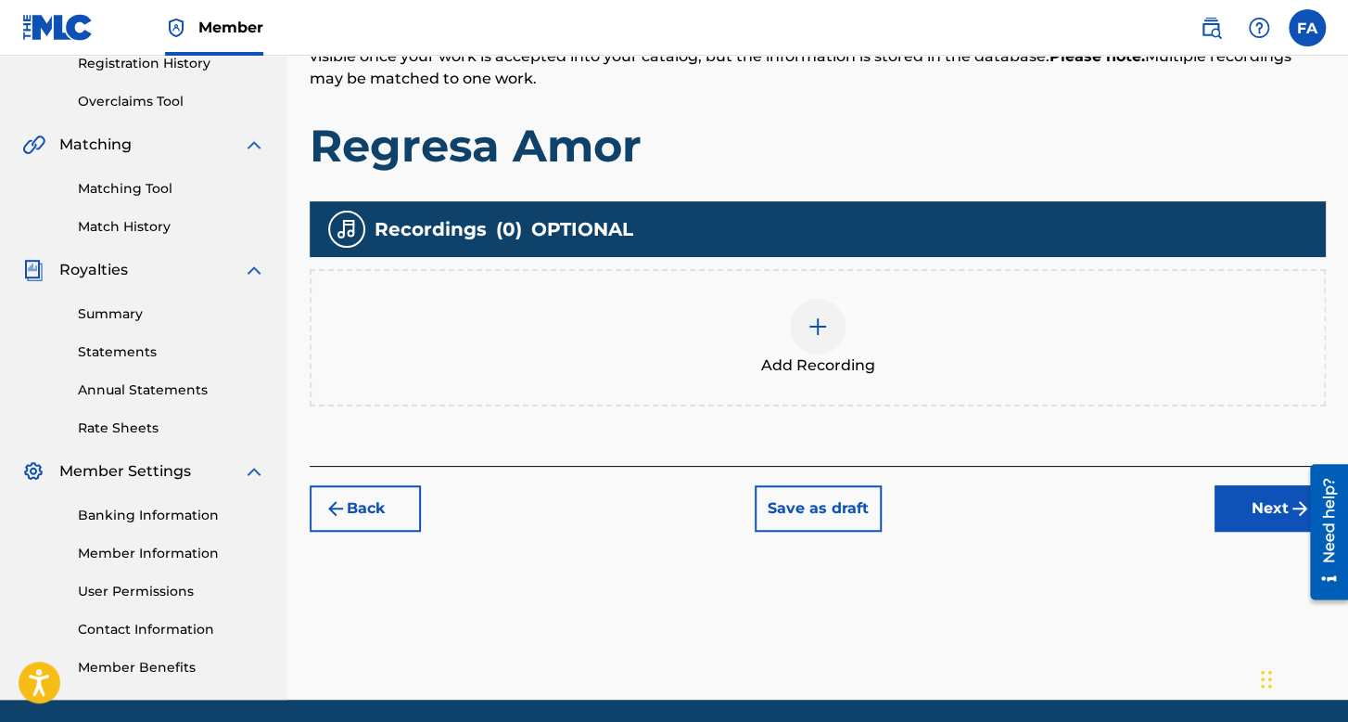
click at [784, 290] on div "Add Recording" at bounding box center [818, 337] width 1016 height 137
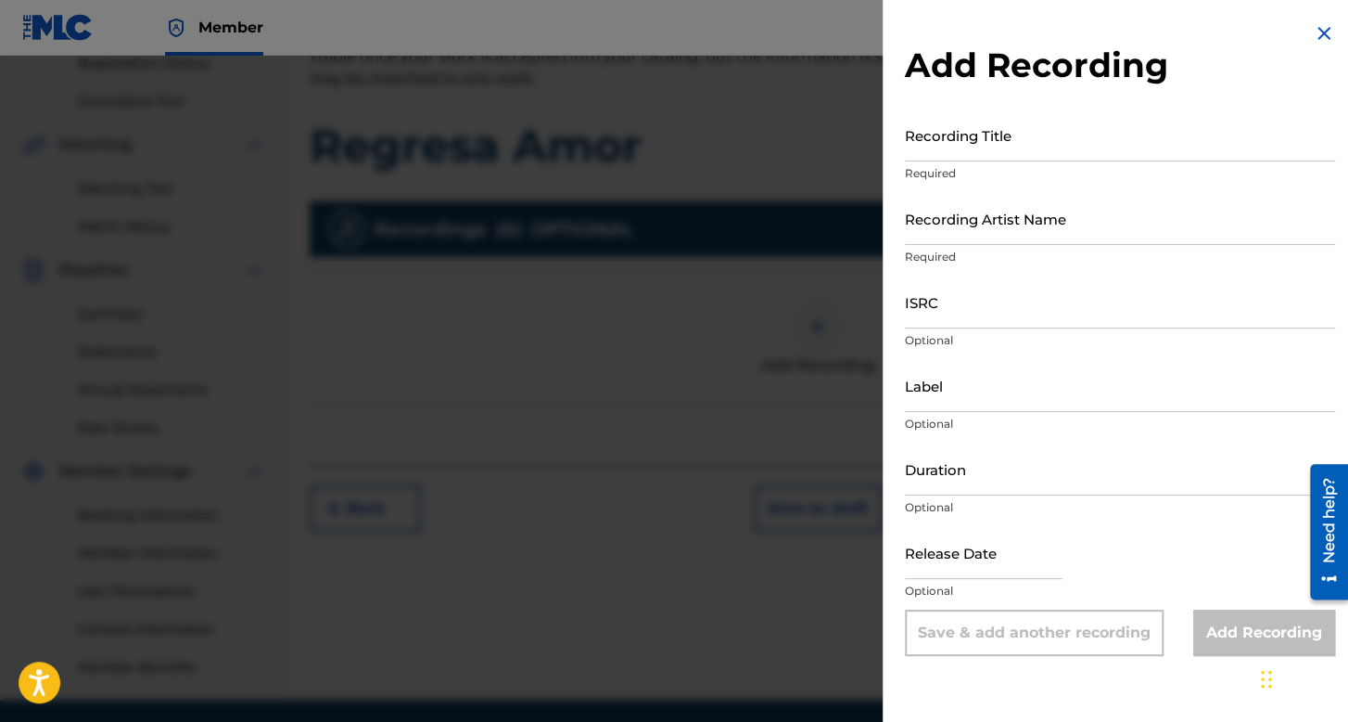
click at [964, 156] on input "Recording Title" at bounding box center [1120, 135] width 430 height 53
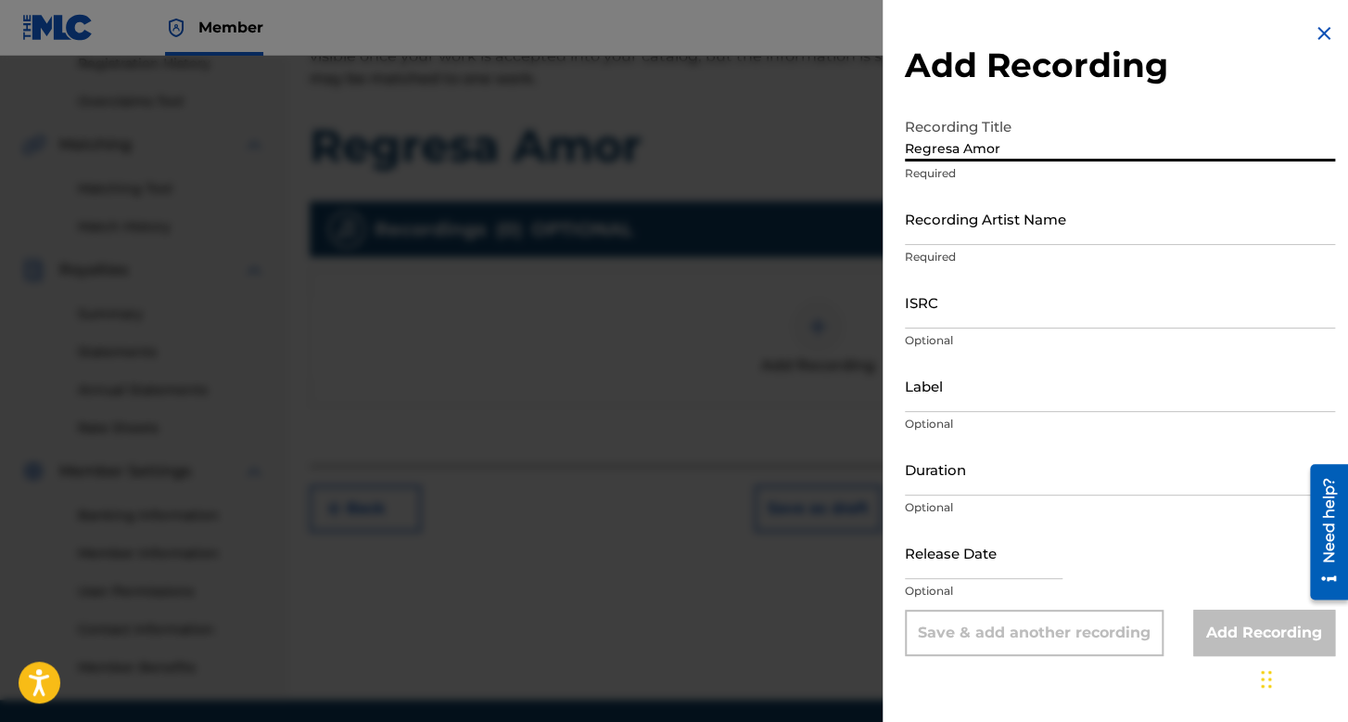
type input "Regresa Amor"
click at [979, 216] on input "Recording Artist Name" at bounding box center [1120, 218] width 430 height 53
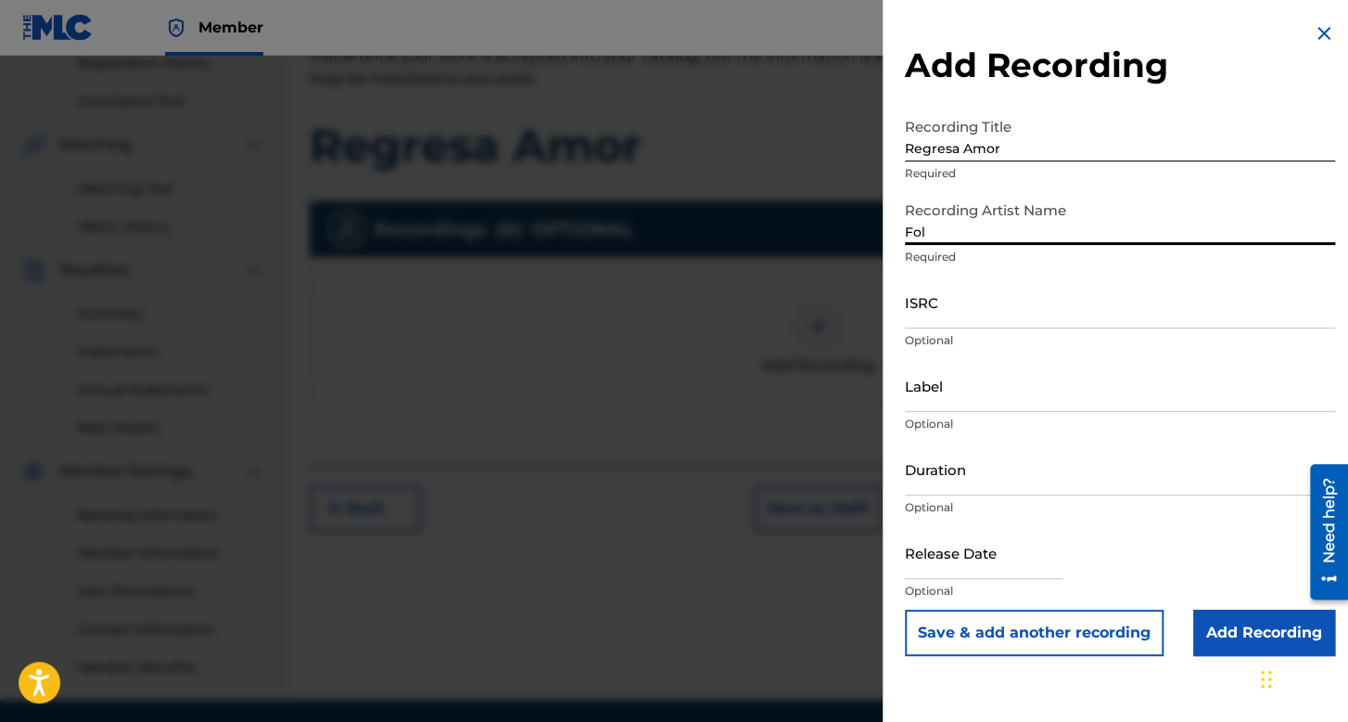
type input "Folklor de Kolombia"
click at [985, 298] on input "ISRC" at bounding box center [1120, 301] width 430 height 53
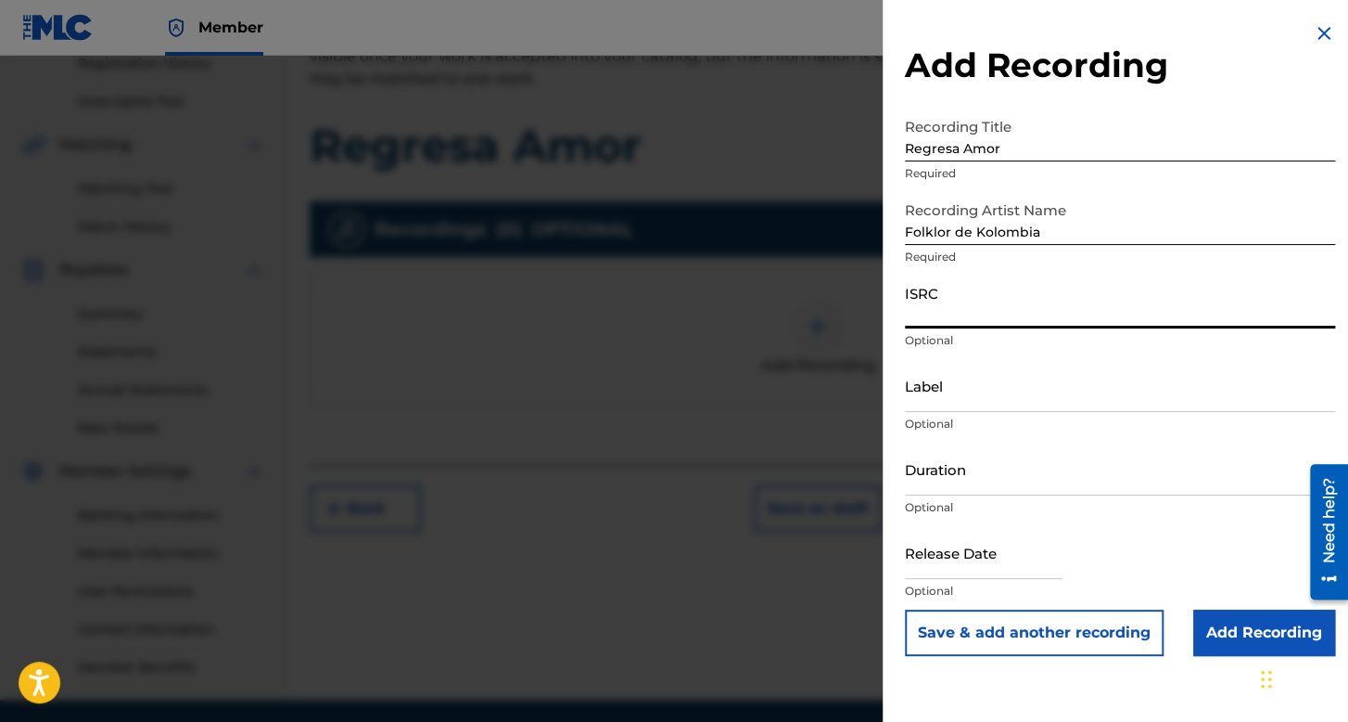
paste input "QZFZ42306459"
type input "QZFZ42306459"
click at [952, 471] on input "Duration" at bounding box center [1120, 468] width 430 height 53
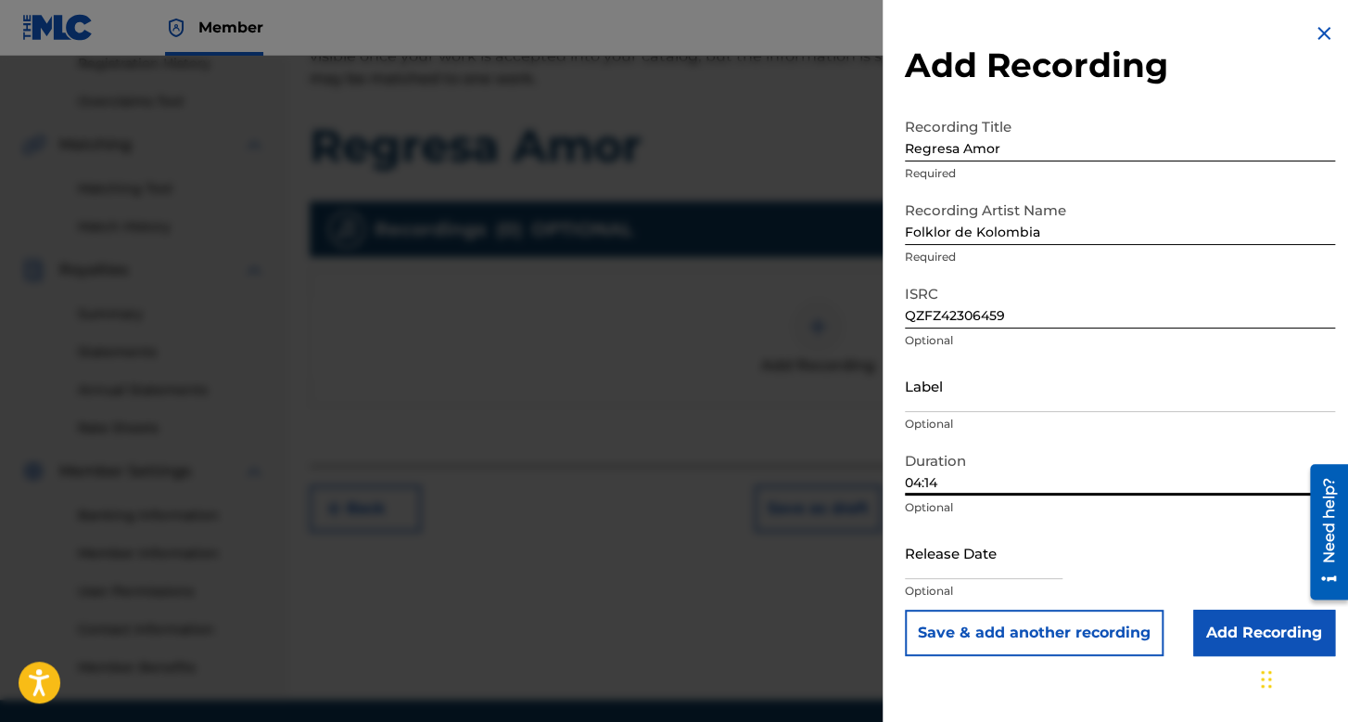
type input "04:14"
click at [981, 550] on input "text" at bounding box center [984, 552] width 158 height 53
select select "7"
select select "2025"
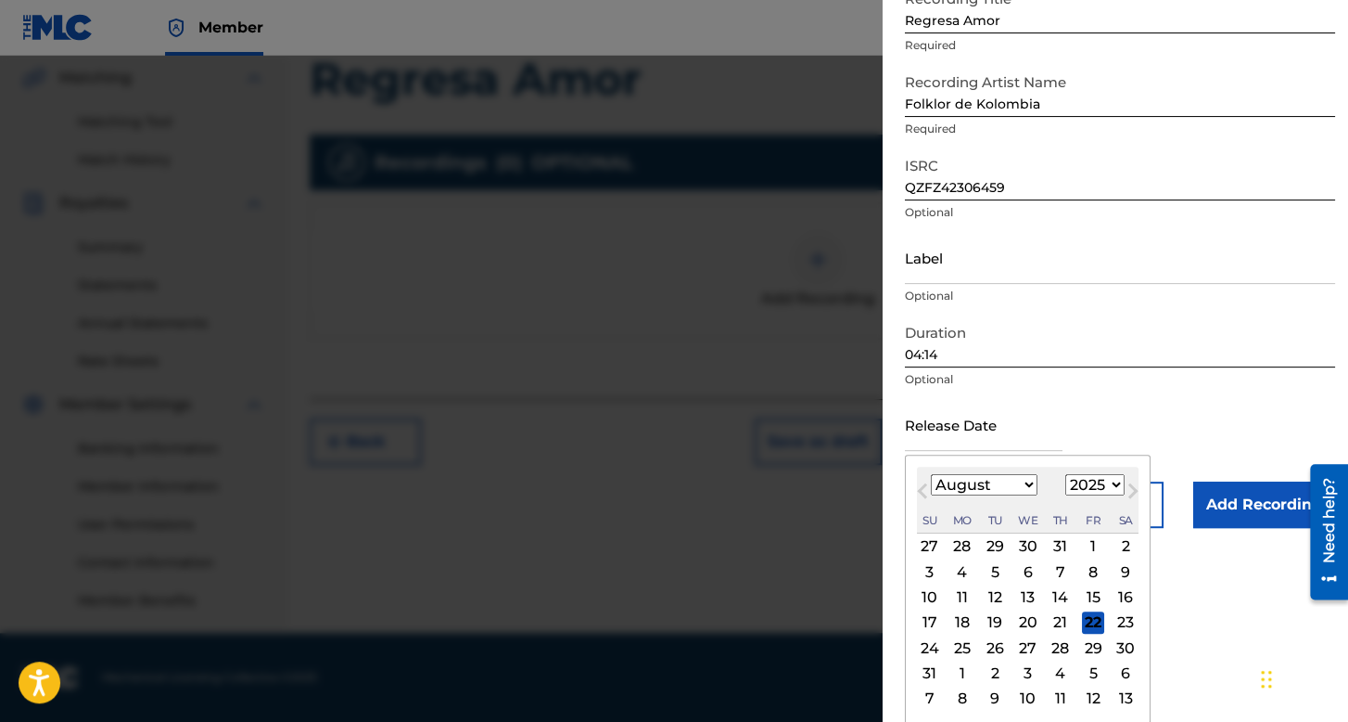
scroll to position [129, 0]
click at [1013, 485] on select "January February March April May June July August September October November De…" at bounding box center [984, 483] width 107 height 21
click at [994, 490] on select "January February March April May June July August September October November De…" at bounding box center [984, 483] width 107 height 21
select select "2"
click at [931, 473] on select "January February March April May June July August September October November De…" at bounding box center [984, 483] width 107 height 21
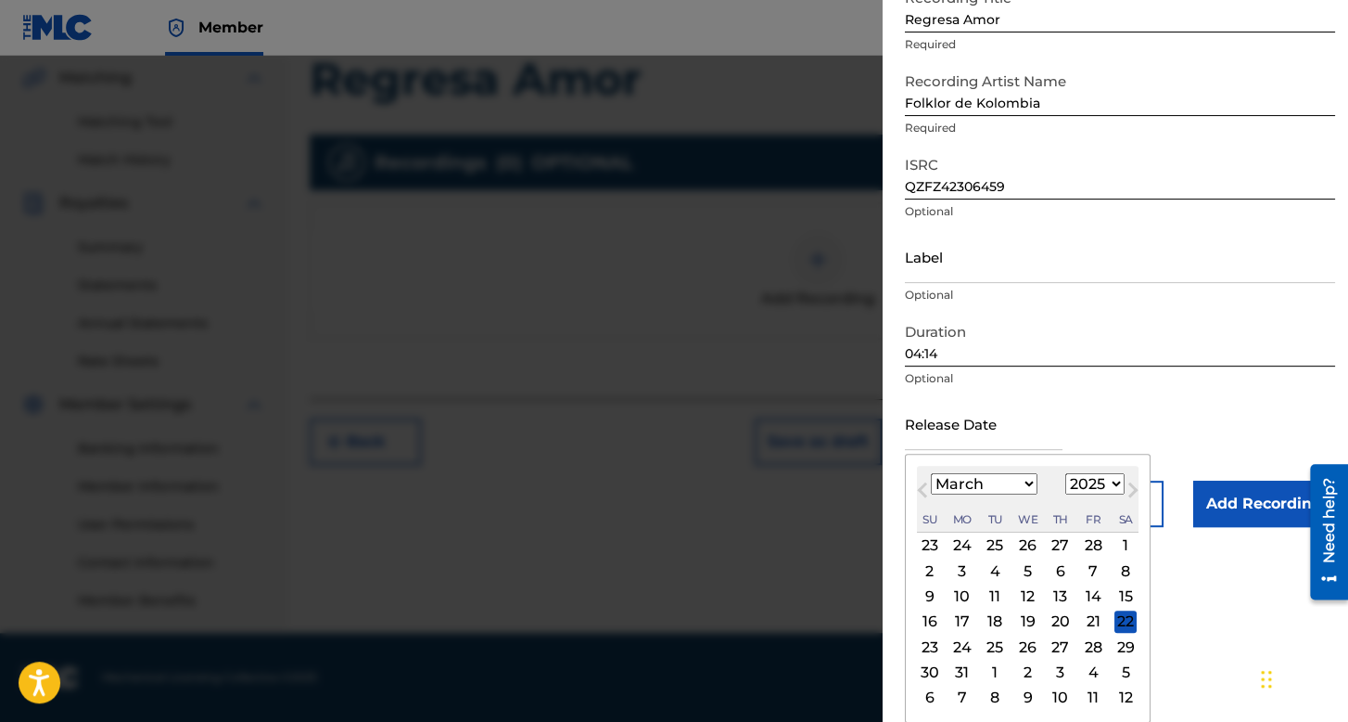
click at [1093, 493] on select "1899 1900 1901 1902 1903 1904 1905 1906 1907 1908 1909 1910 1911 1912 1913 1914…" at bounding box center [1095, 483] width 59 height 21
select select "2022"
click at [1066, 494] on select "1899 1900 1901 1902 1903 1904 1905 1906 1907 1908 1909 1910 1911 1912 1913 1914…" at bounding box center [1095, 483] width 59 height 21
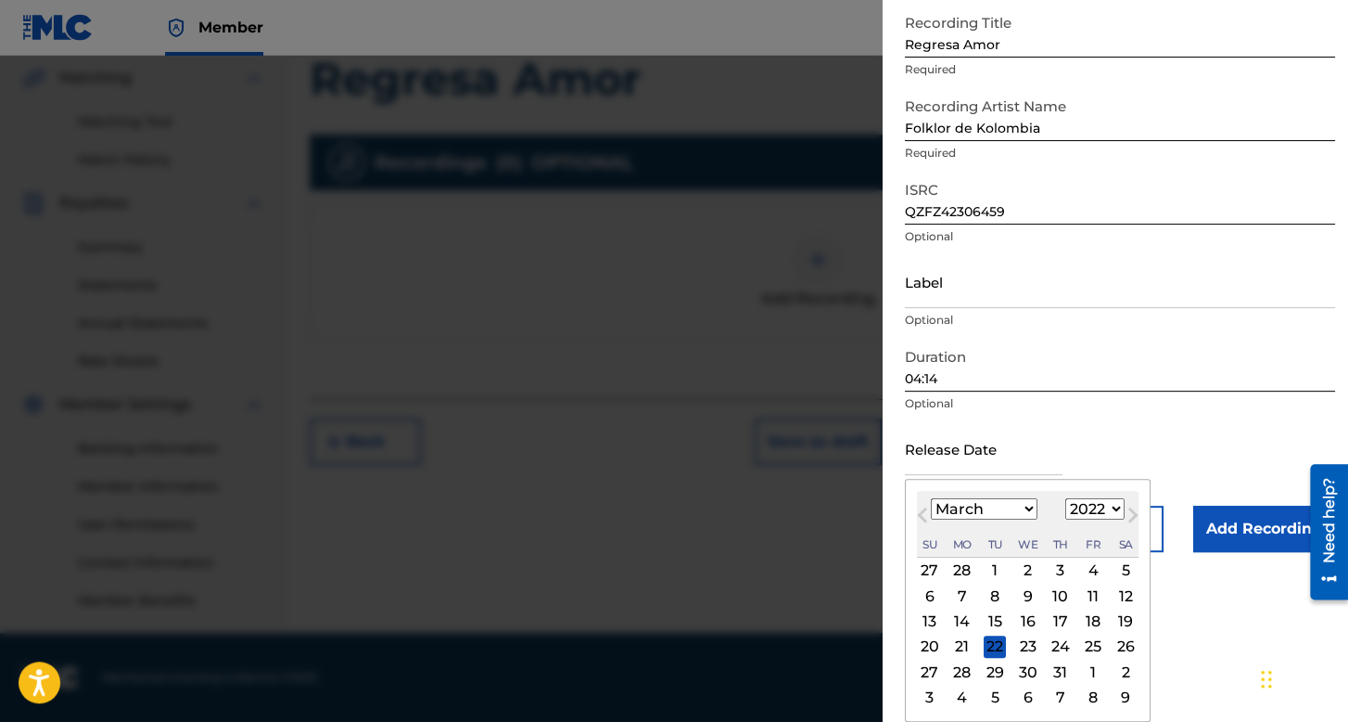
scroll to position [104, 0]
click at [924, 591] on div "6" at bounding box center [930, 595] width 22 height 22
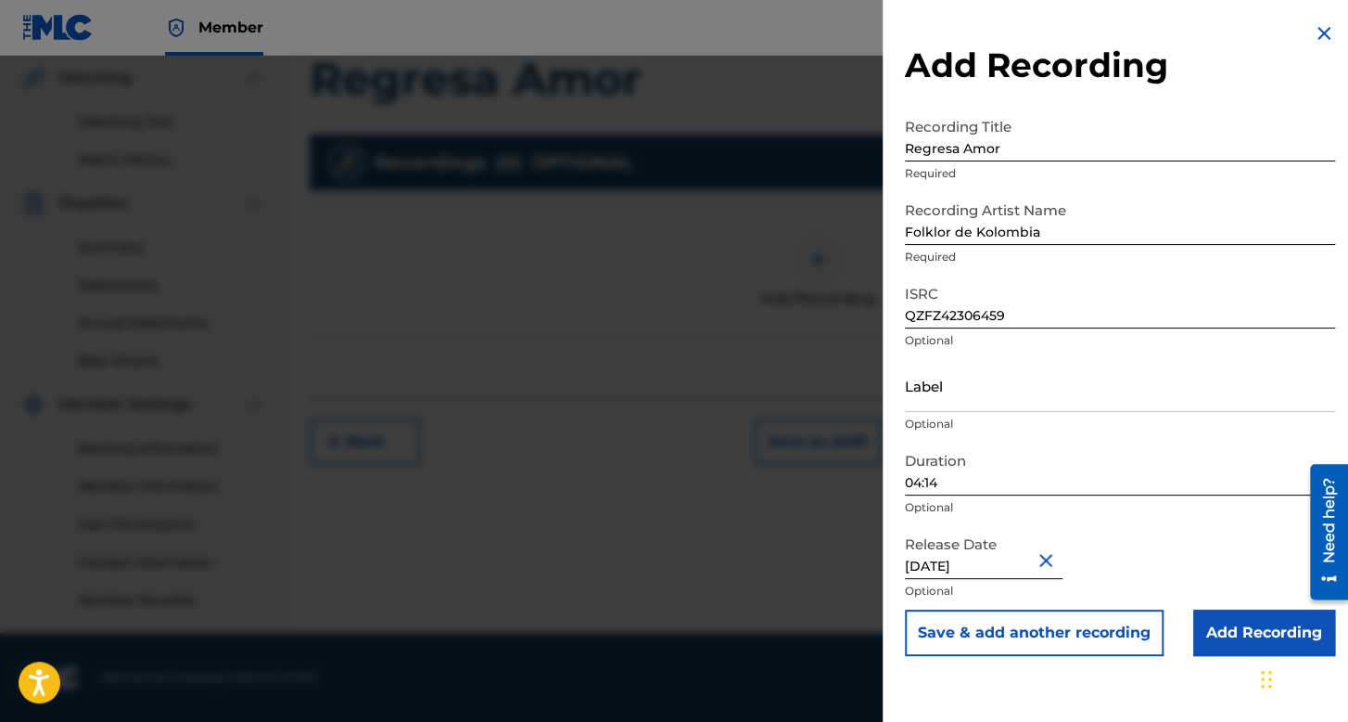
type input "[DATE]"
click at [1208, 633] on input "Add Recording" at bounding box center [1265, 632] width 142 height 46
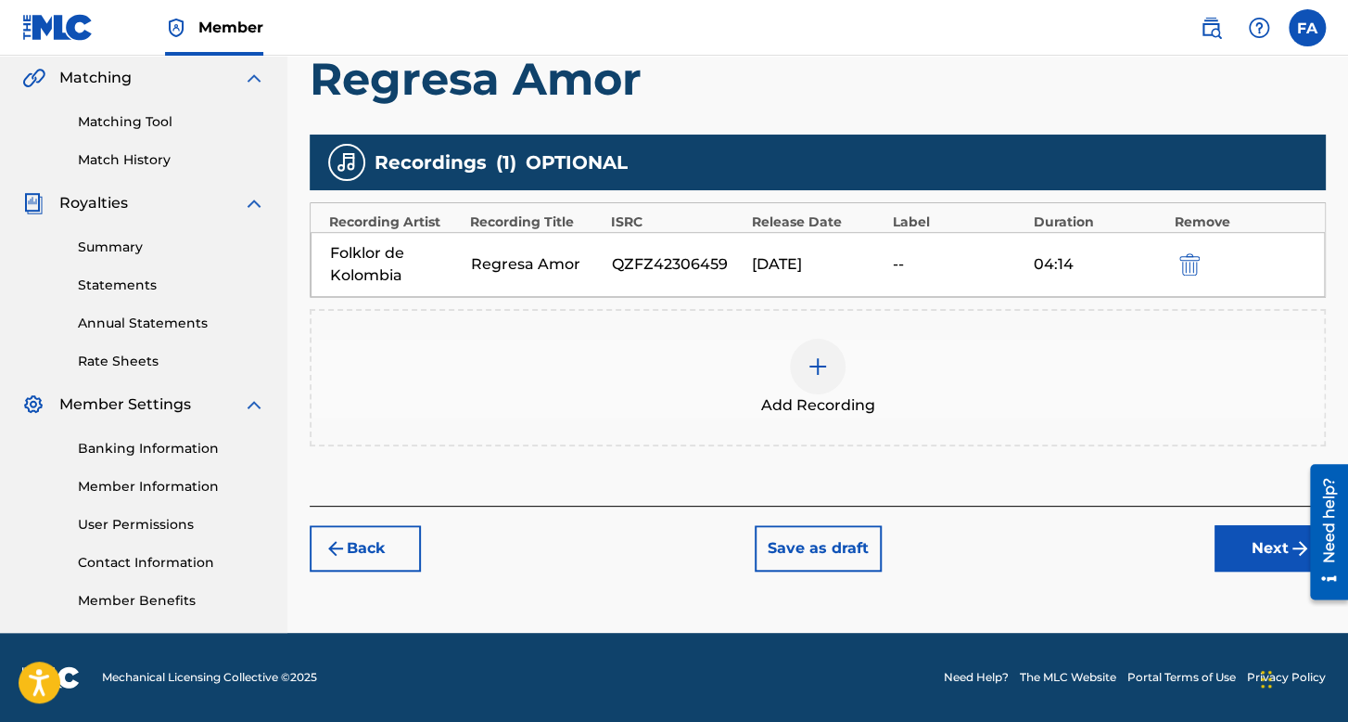
click at [1271, 535] on button "Next" at bounding box center [1270, 548] width 111 height 46
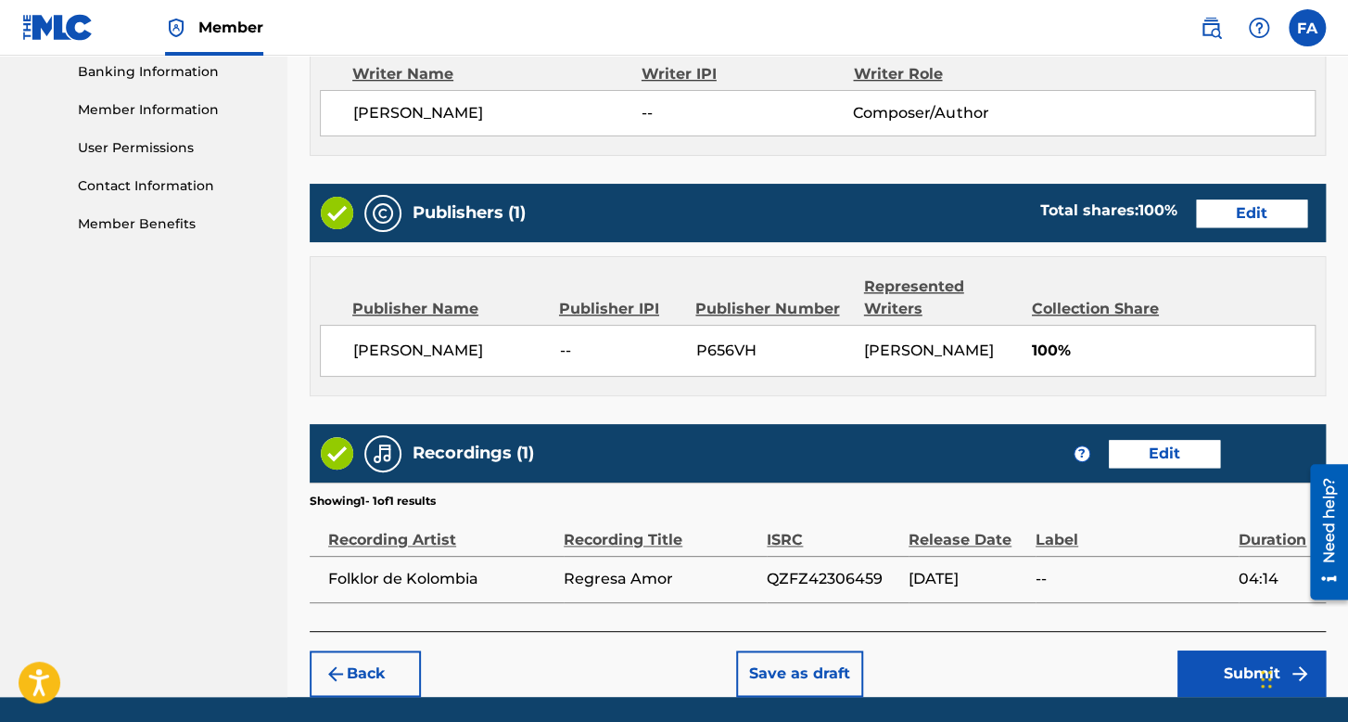
scroll to position [889, 0]
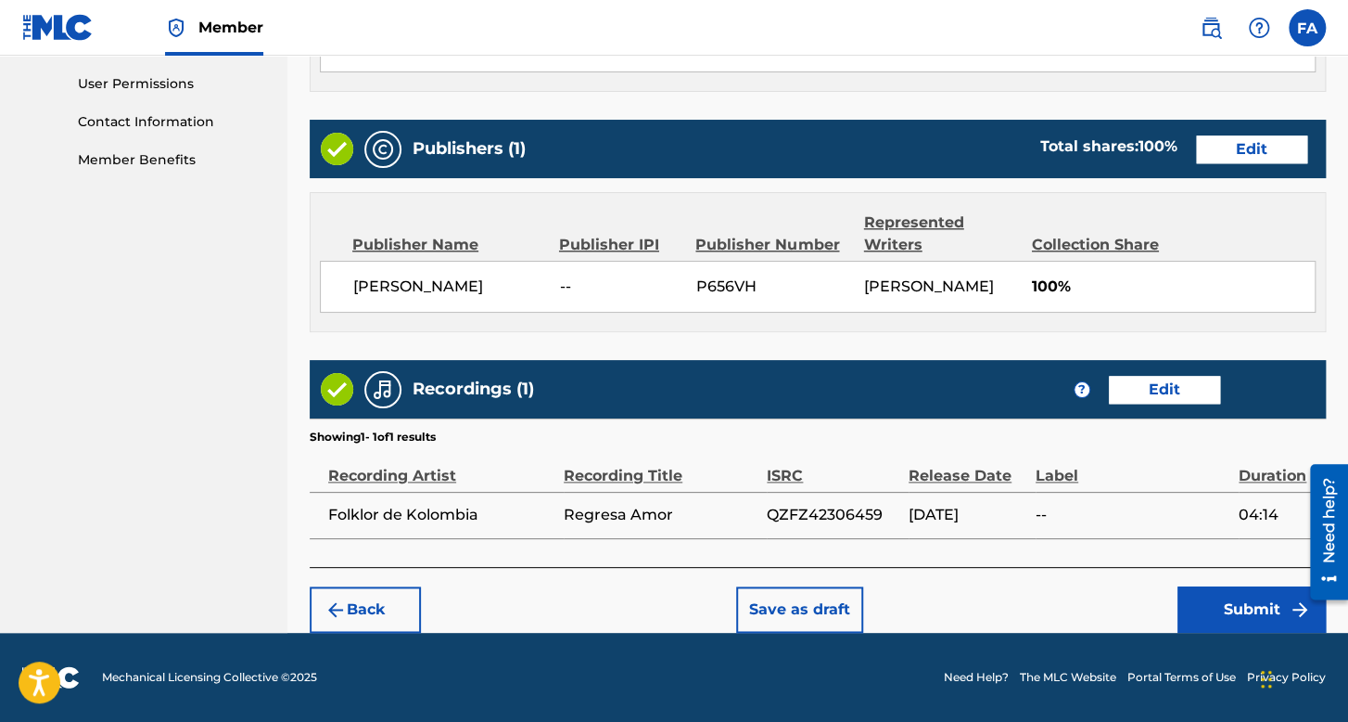
click at [1256, 594] on button "Submit" at bounding box center [1252, 609] width 148 height 46
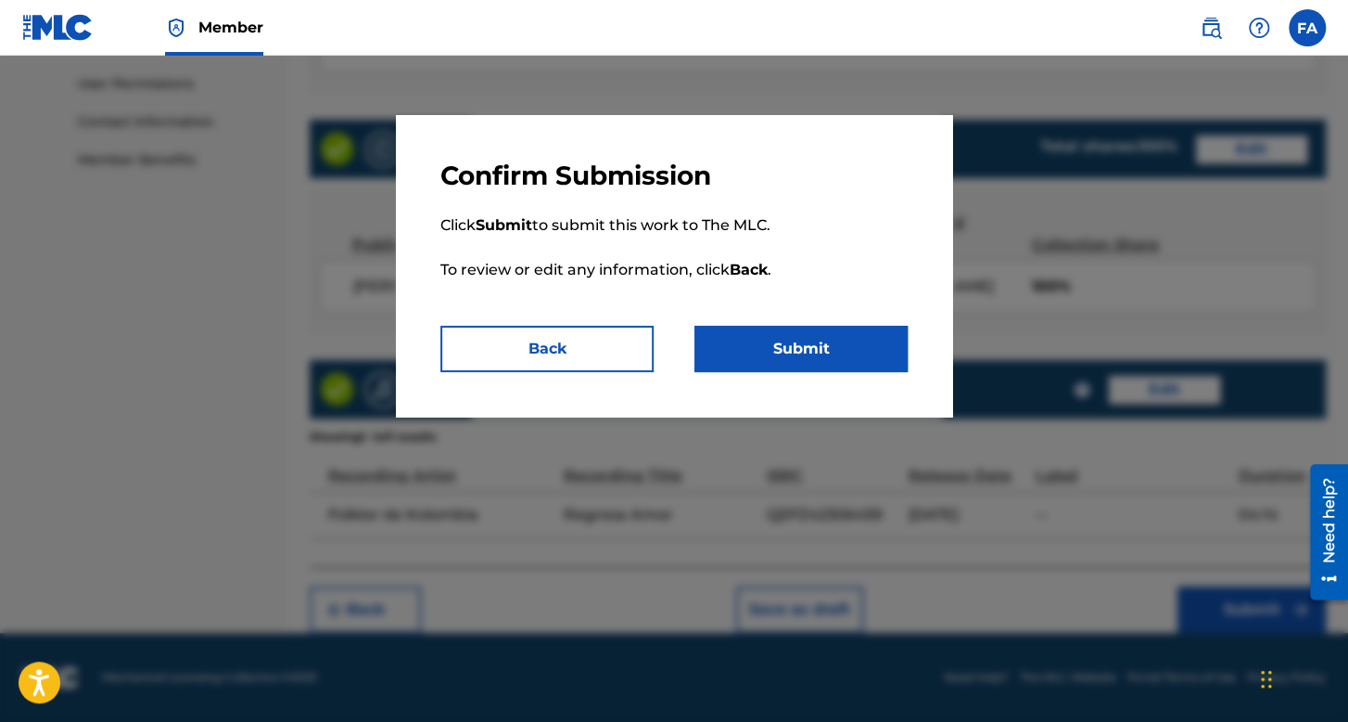
click at [808, 376] on div "Confirm Submission Click Submit to submit this work to The MLC. To review or ed…" at bounding box center [674, 265] width 556 height 301
click at [817, 332] on button "Submit" at bounding box center [801, 349] width 213 height 46
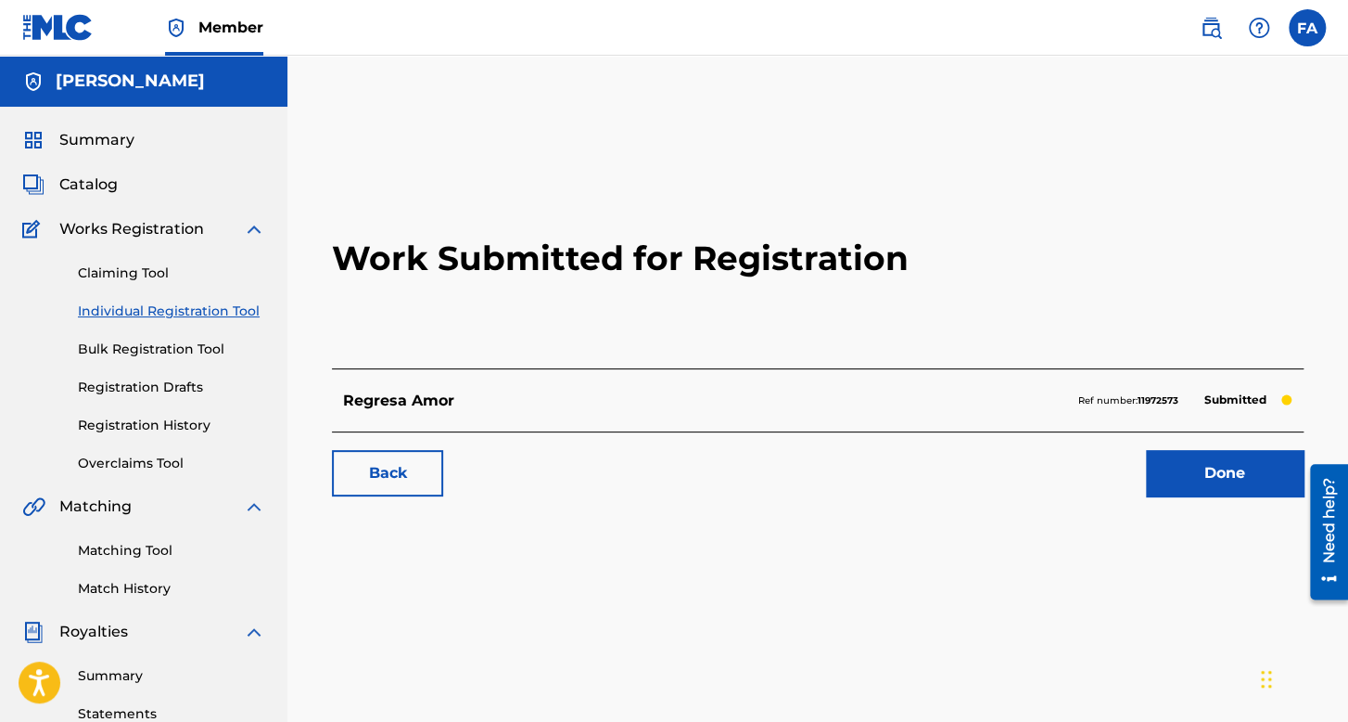
click at [195, 422] on link "Registration History" at bounding box center [171, 424] width 187 height 19
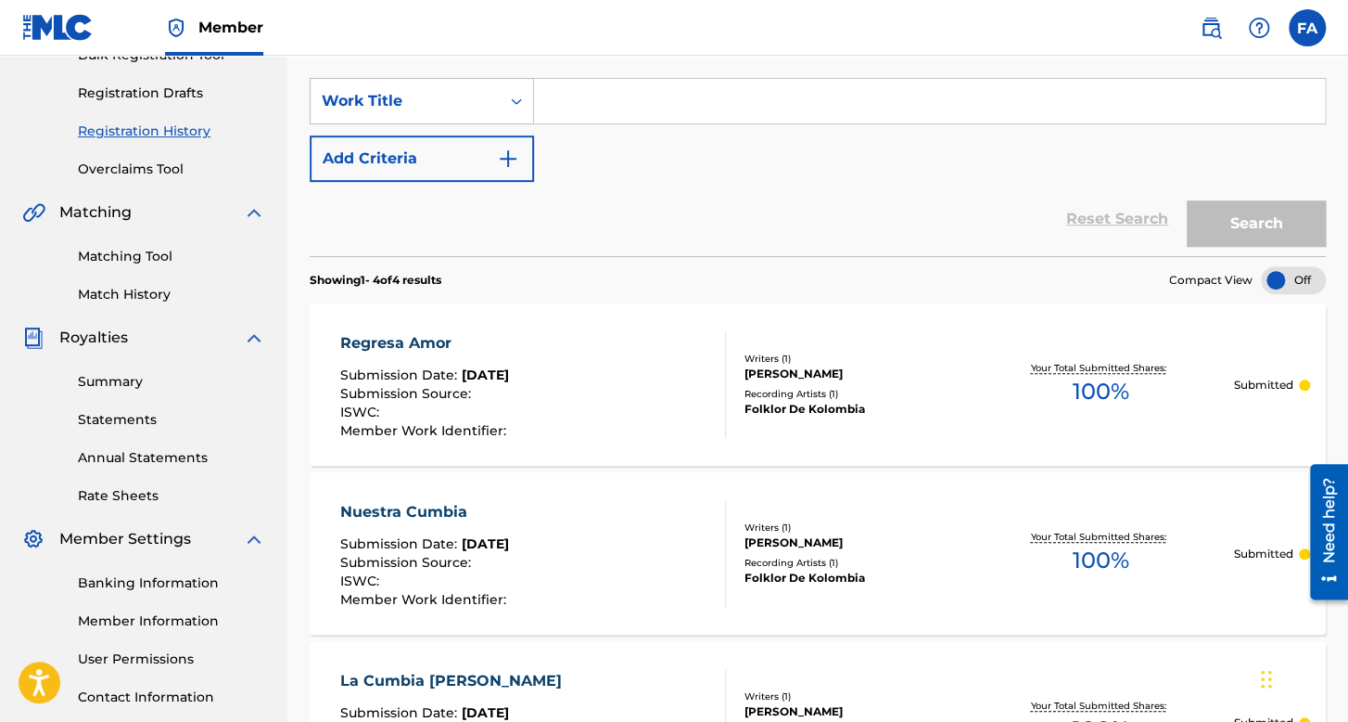
scroll to position [185, 0]
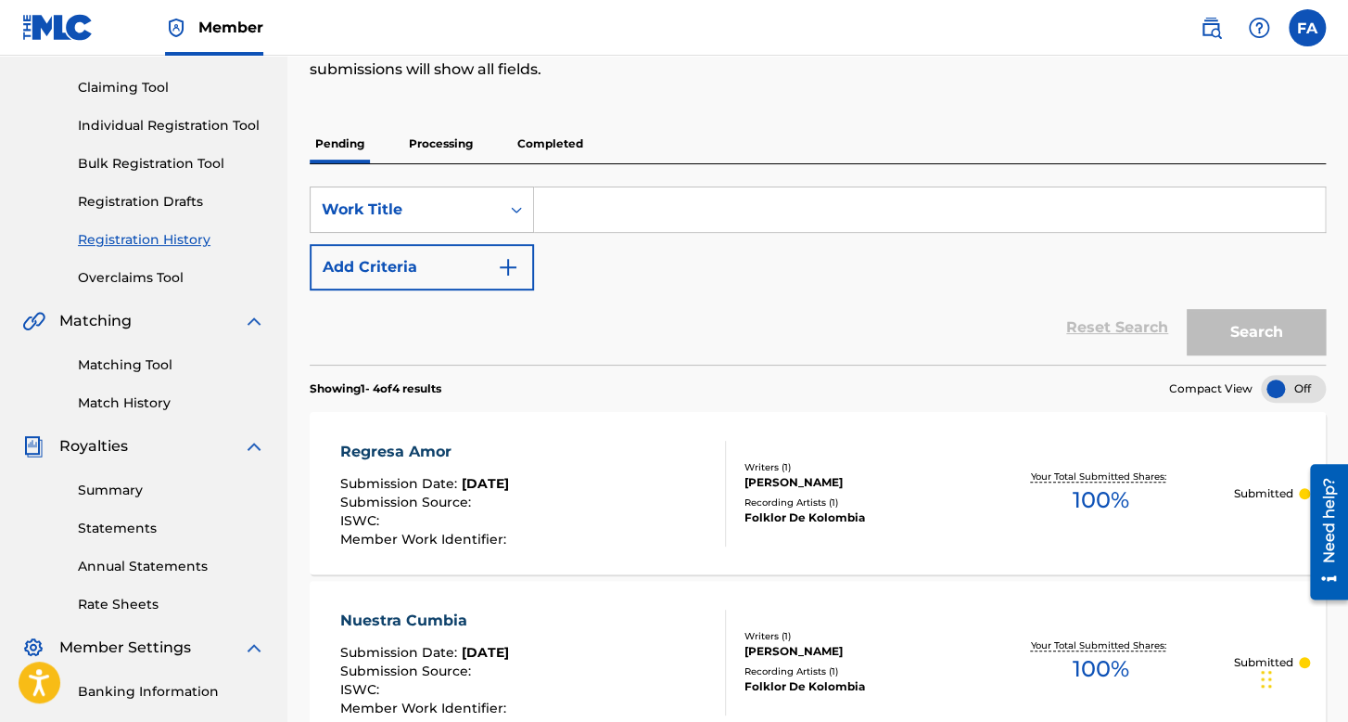
click at [197, 133] on link "Individual Registration Tool" at bounding box center [171, 125] width 187 height 19
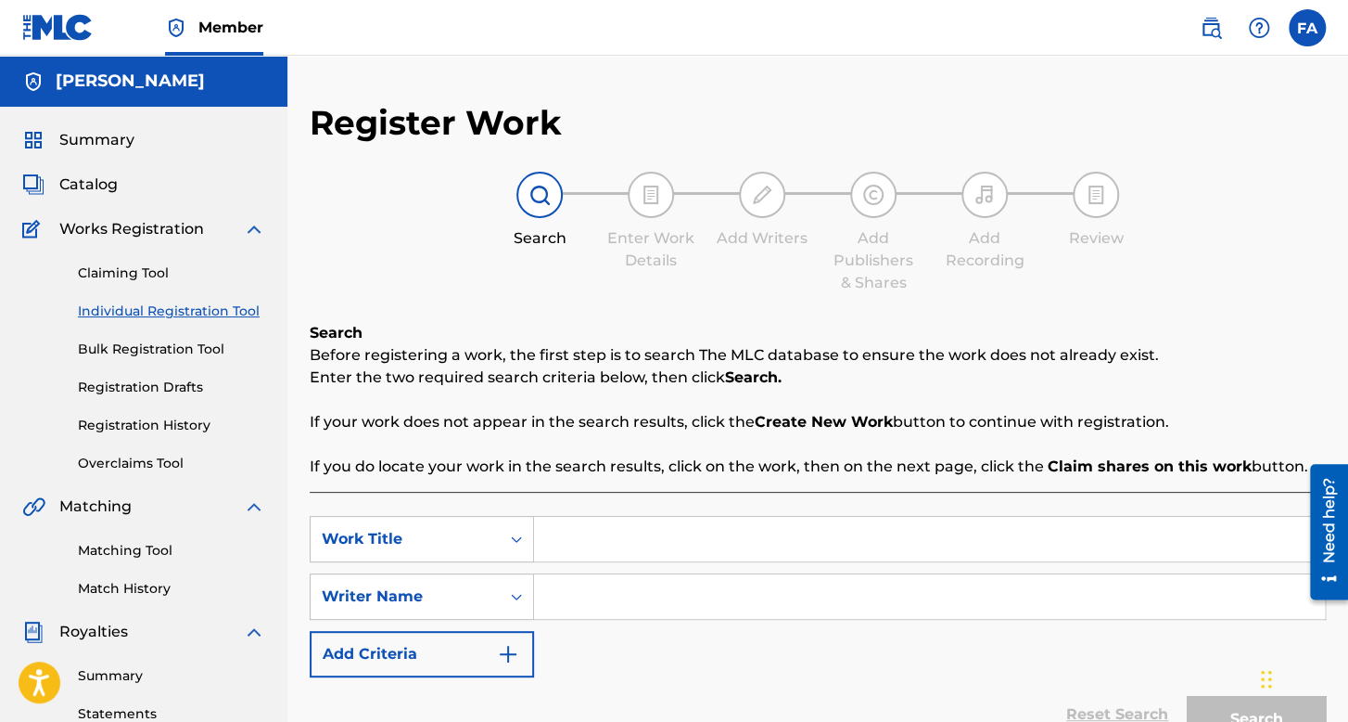
click at [608, 550] on input "Search Form" at bounding box center [929, 539] width 791 height 45
type input "Tecos"
click at [648, 611] on input "w" at bounding box center [929, 596] width 791 height 45
type input "w"
click at [1187, 696] on button "Search" at bounding box center [1256, 719] width 139 height 46
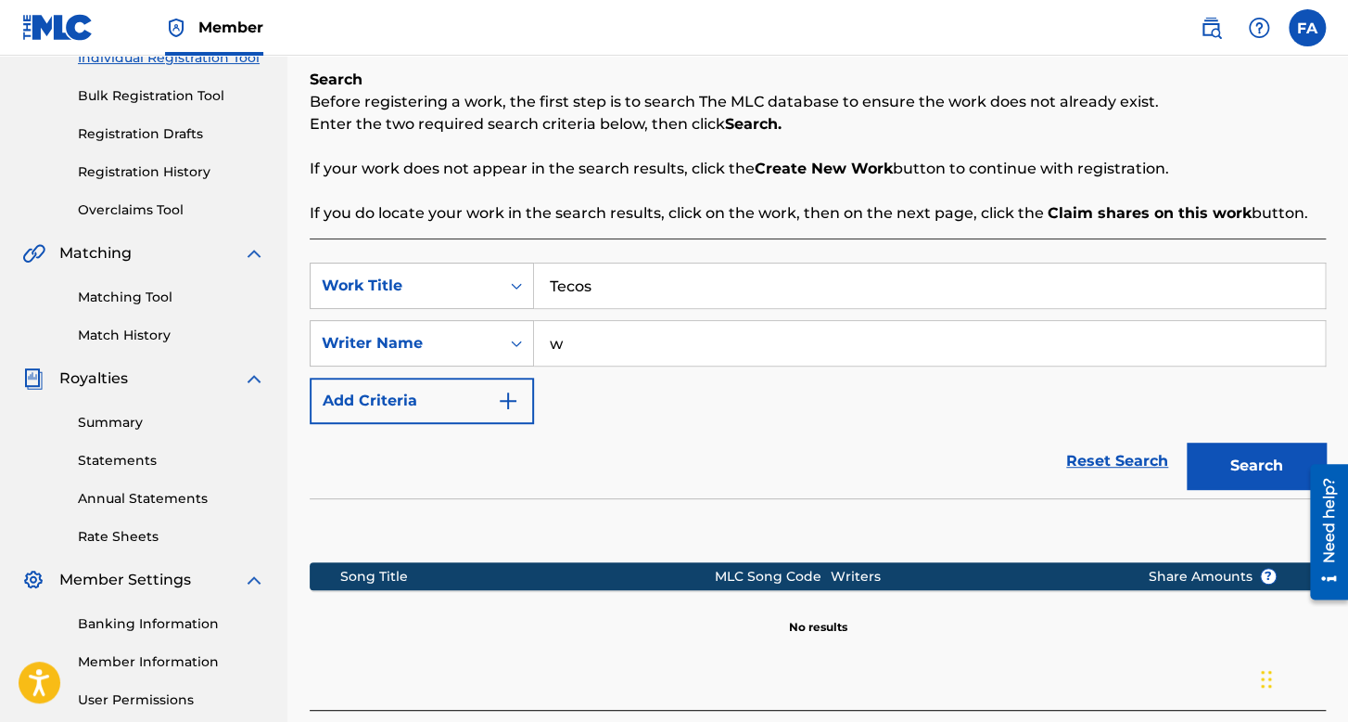
scroll to position [371, 0]
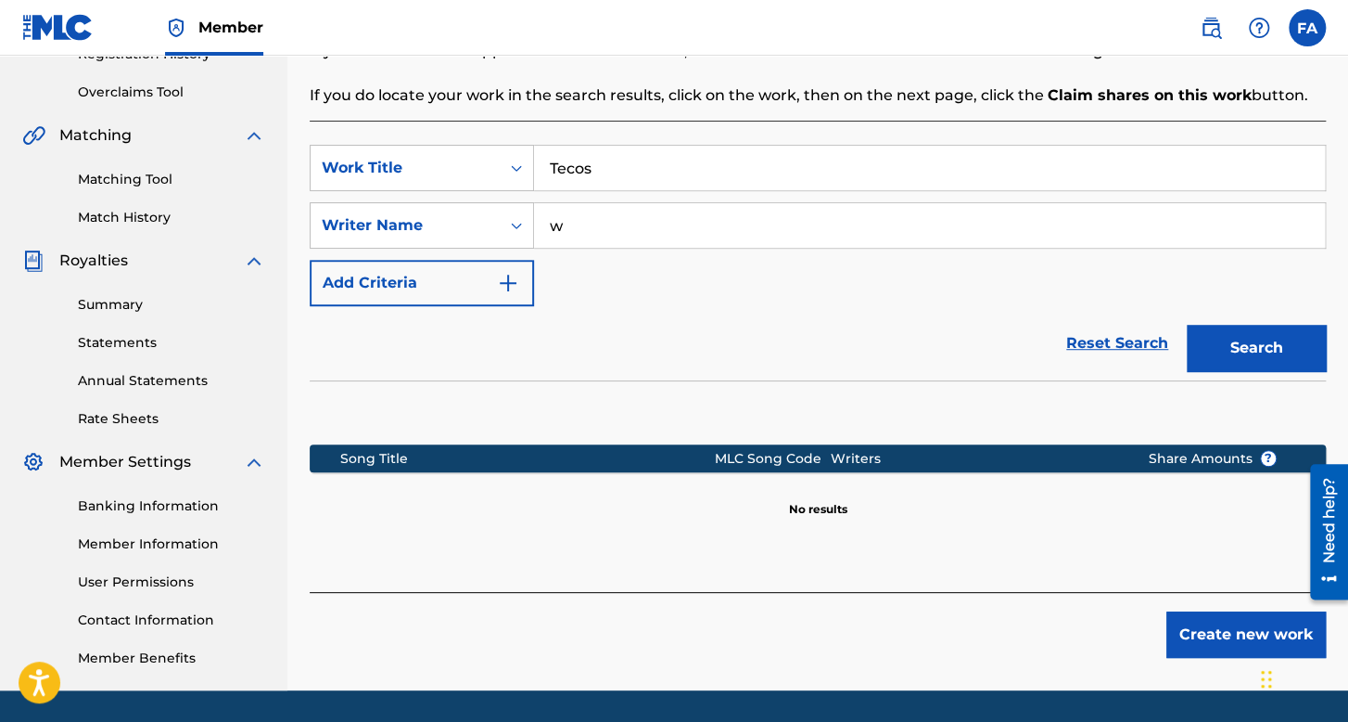
click at [1187, 641] on button "Create new work" at bounding box center [1247, 634] width 160 height 46
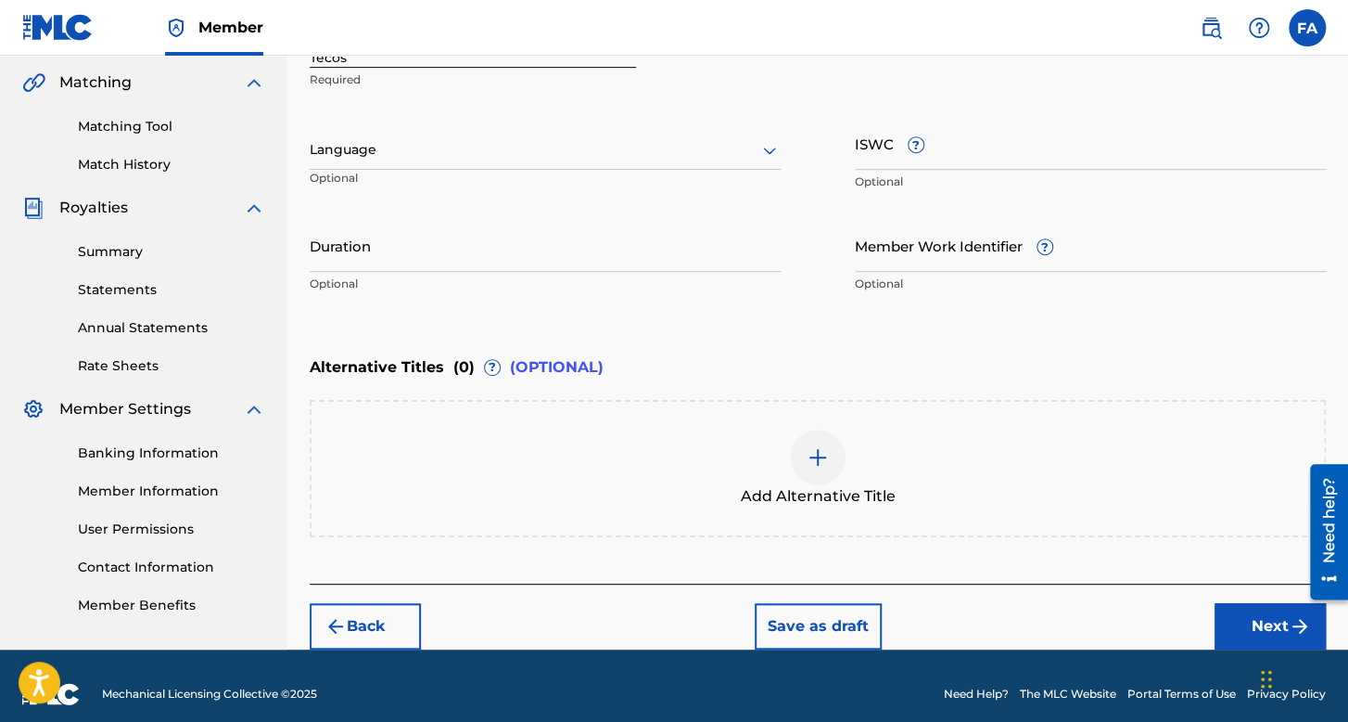
scroll to position [439, 0]
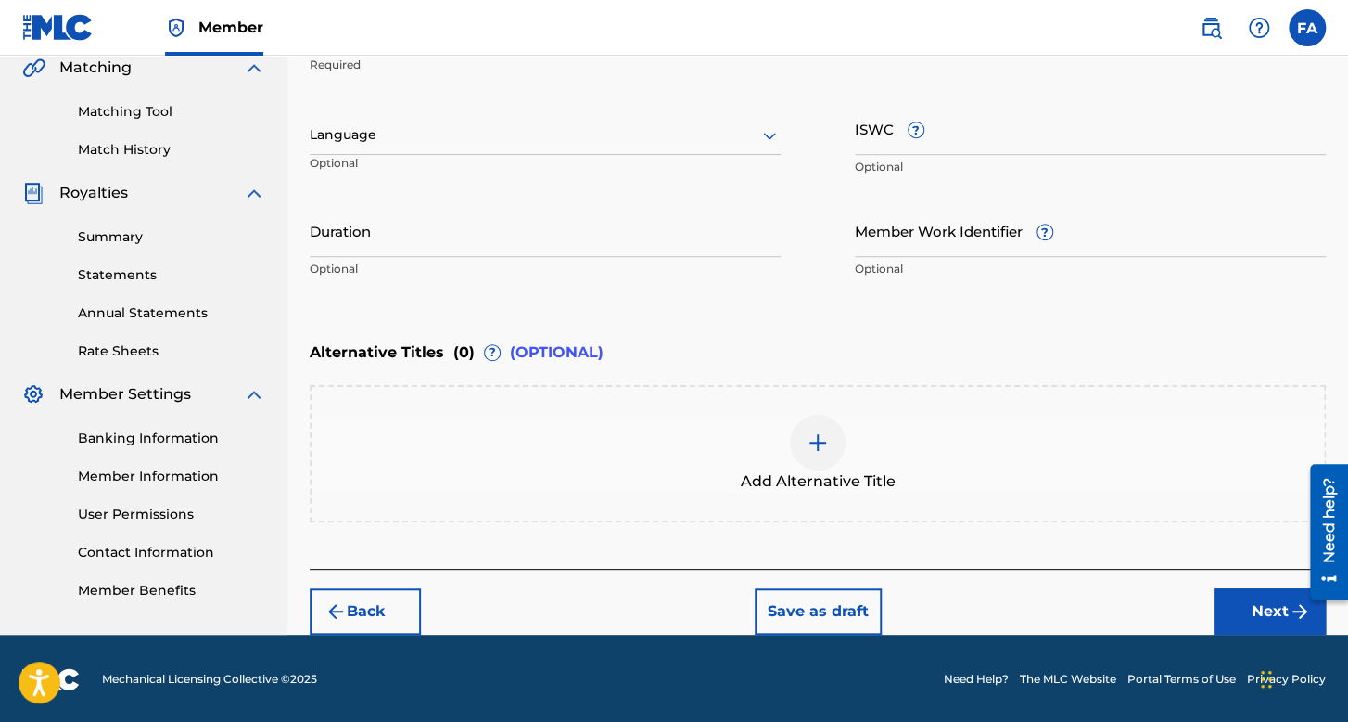
click at [499, 107] on div "Language Optional" at bounding box center [545, 143] width 471 height 83
click at [465, 141] on div at bounding box center [545, 134] width 471 height 23
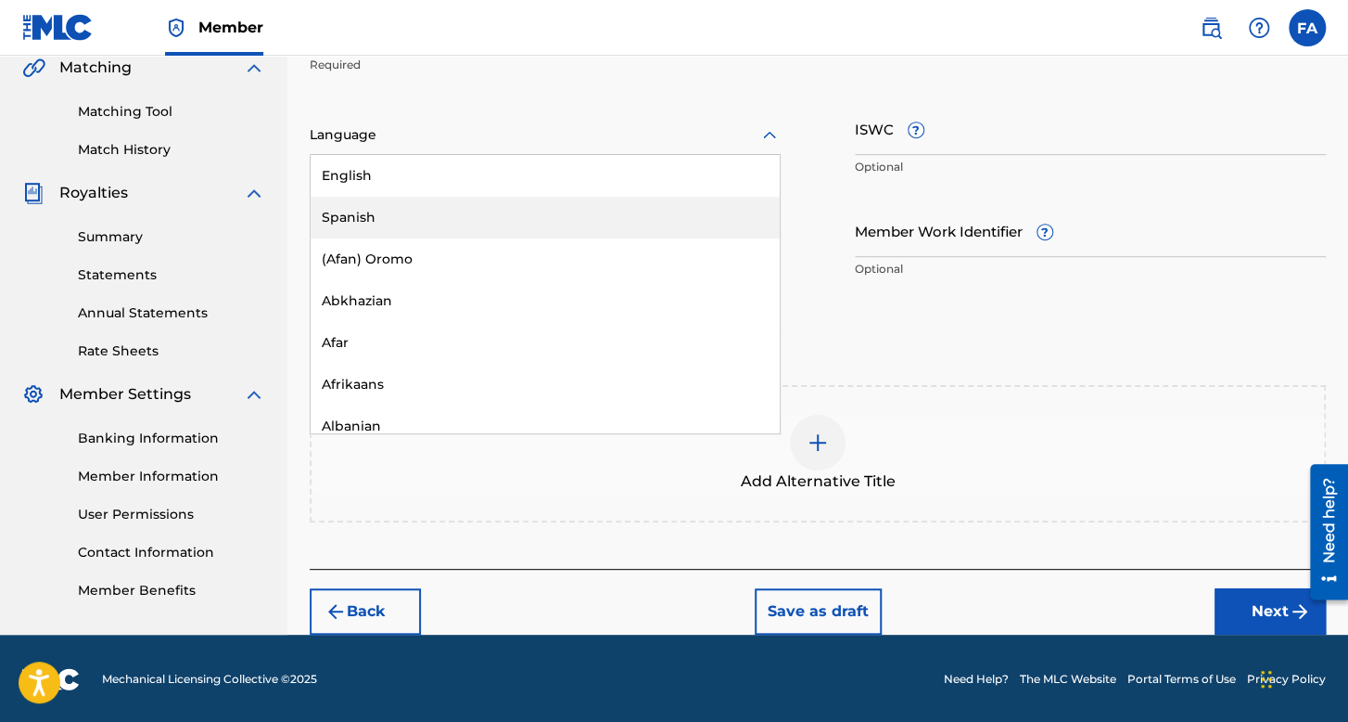
click at [420, 205] on div "Spanish" at bounding box center [545, 218] width 469 height 42
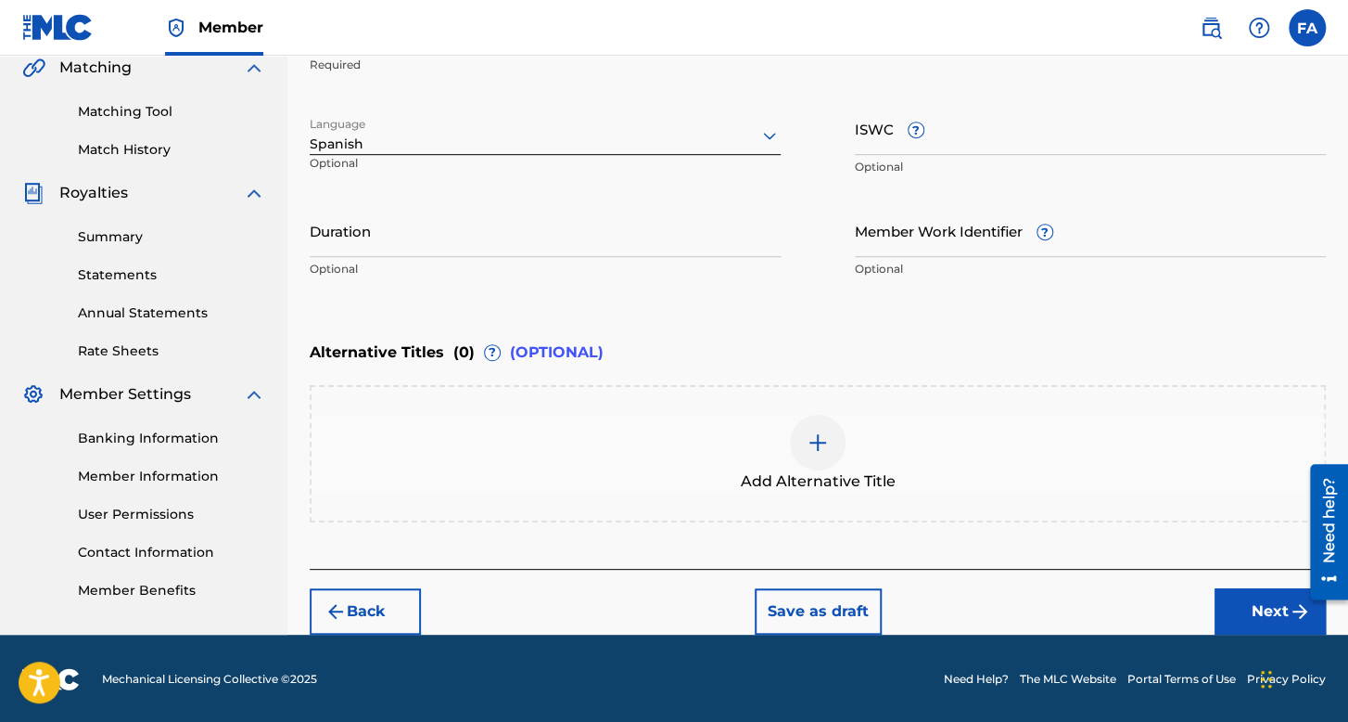
click at [415, 218] on input "Duration" at bounding box center [545, 230] width 471 height 53
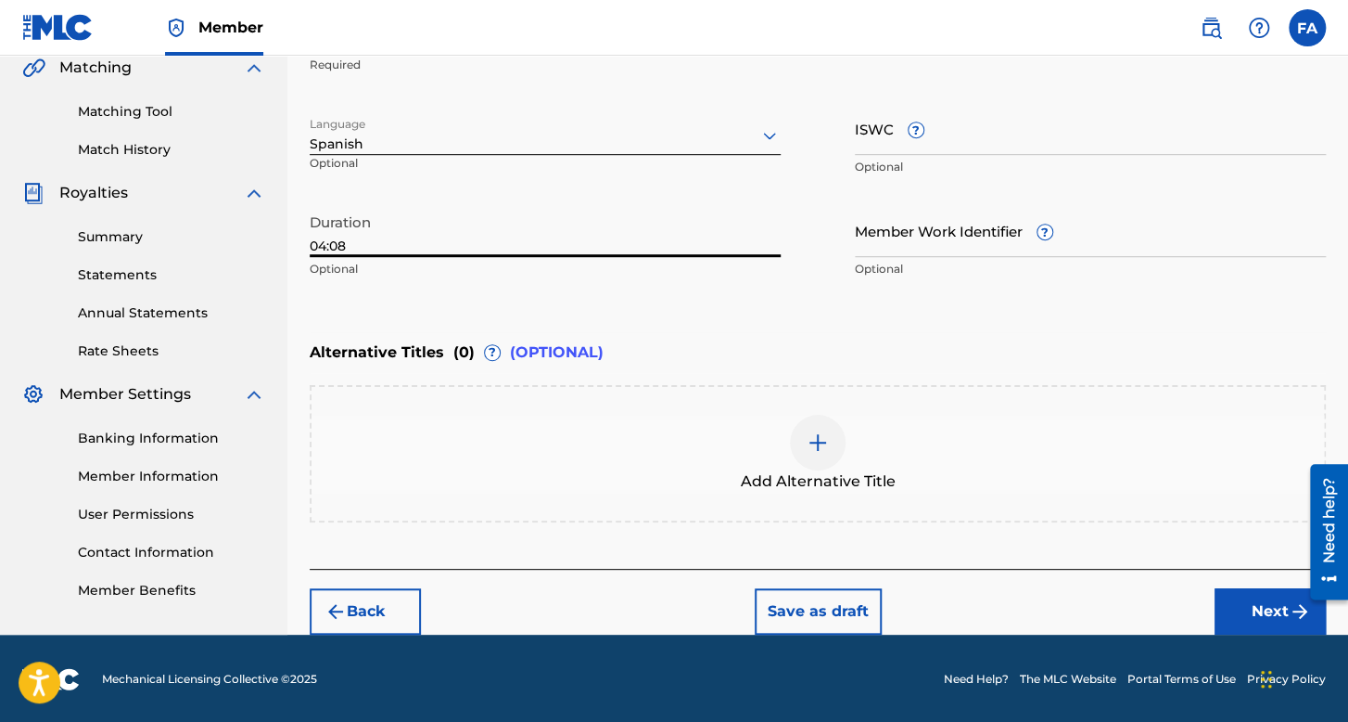
type input "04:08"
click at [1265, 596] on button "Next" at bounding box center [1270, 611] width 111 height 46
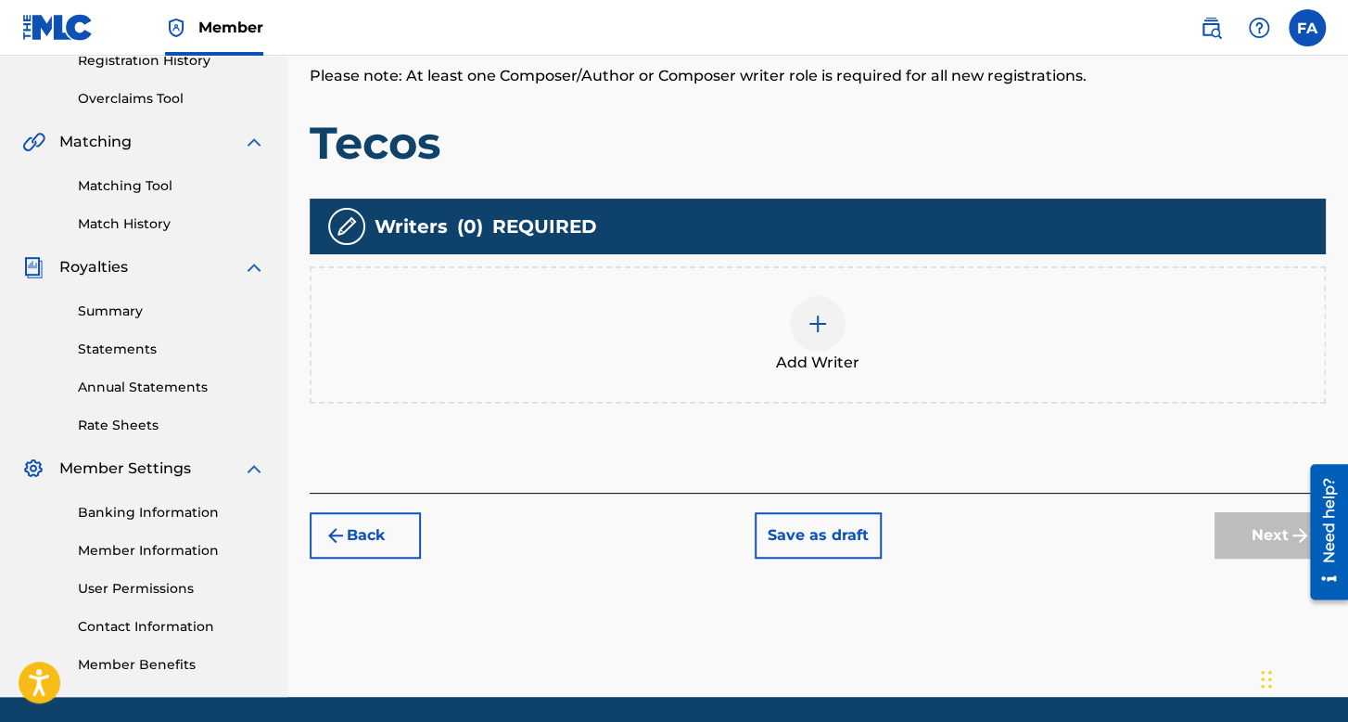
scroll to position [367, 0]
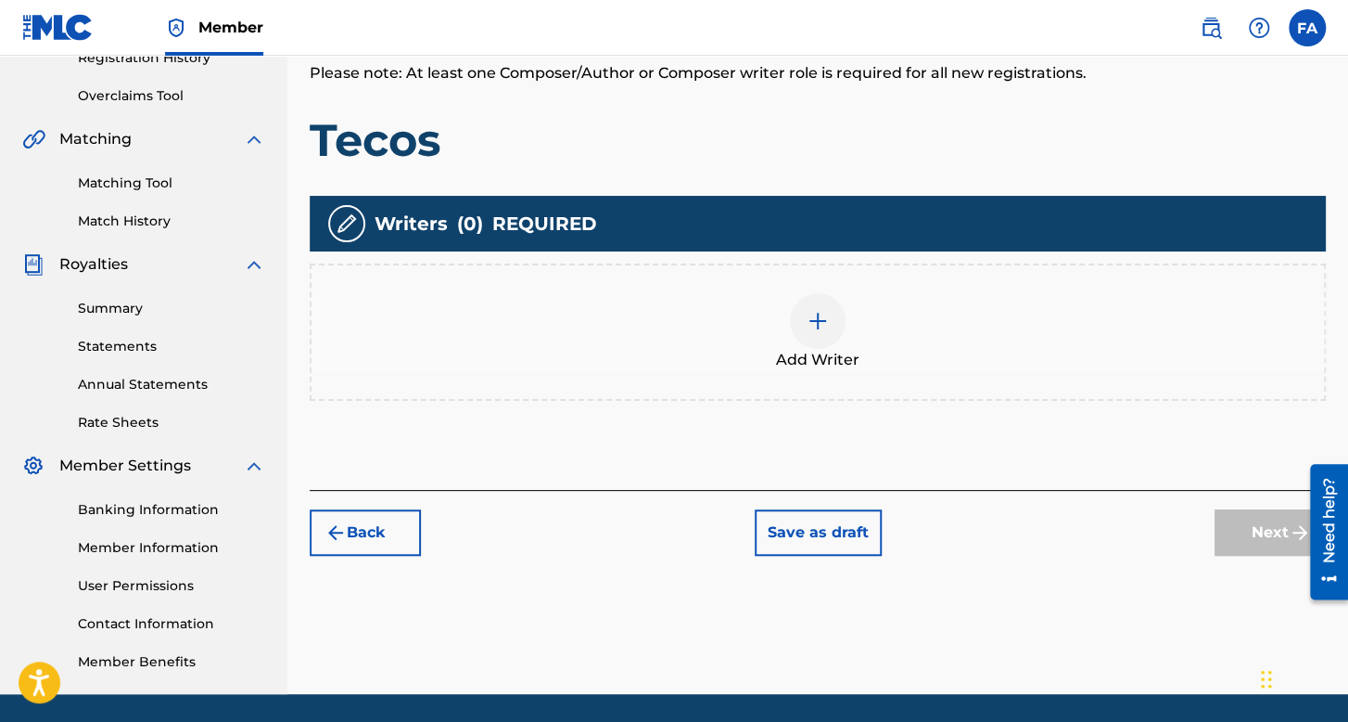
drag, startPoint x: 764, startPoint y: 262, endPoint x: 827, endPoint y: 308, distance: 78.3
click at [767, 284] on div "Writers ( 0 ) REQUIRED Add Writer" at bounding box center [818, 298] width 1016 height 205
click at [827, 310] on img at bounding box center [818, 321] width 22 height 22
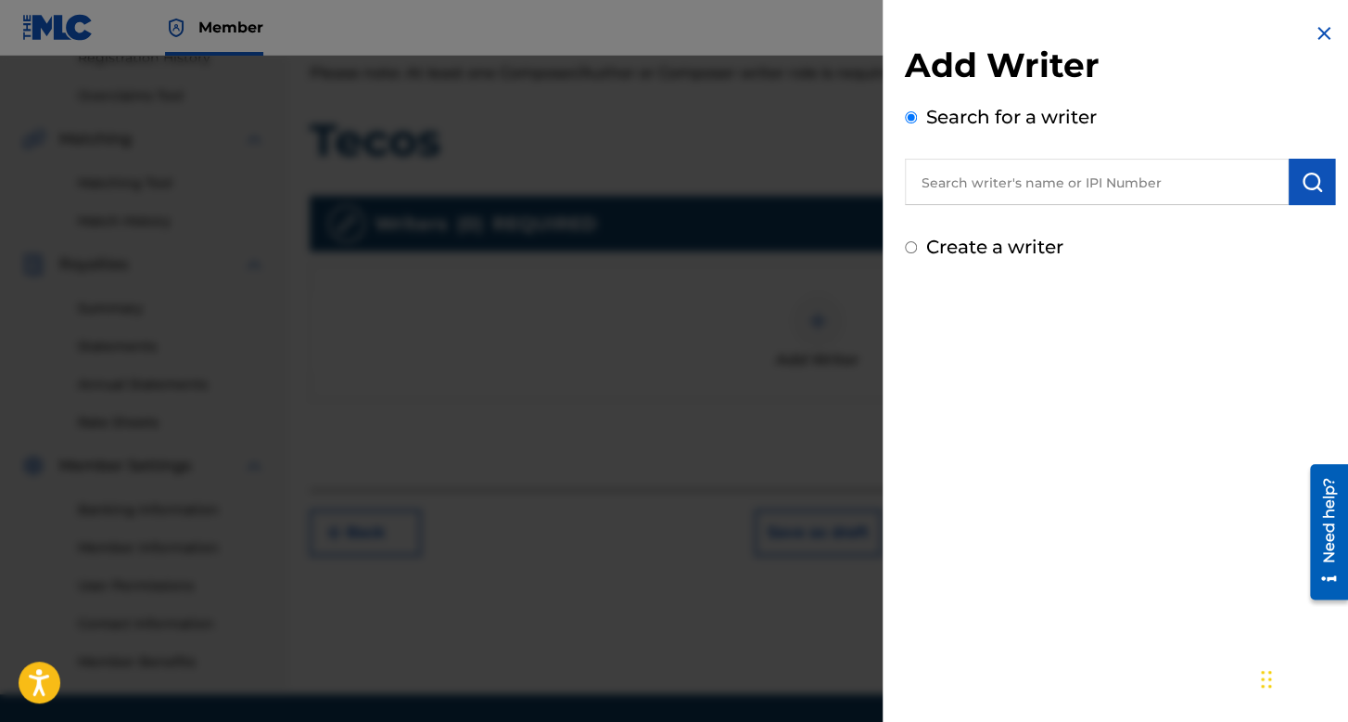
click at [909, 249] on input "Create a writer" at bounding box center [911, 247] width 12 height 12
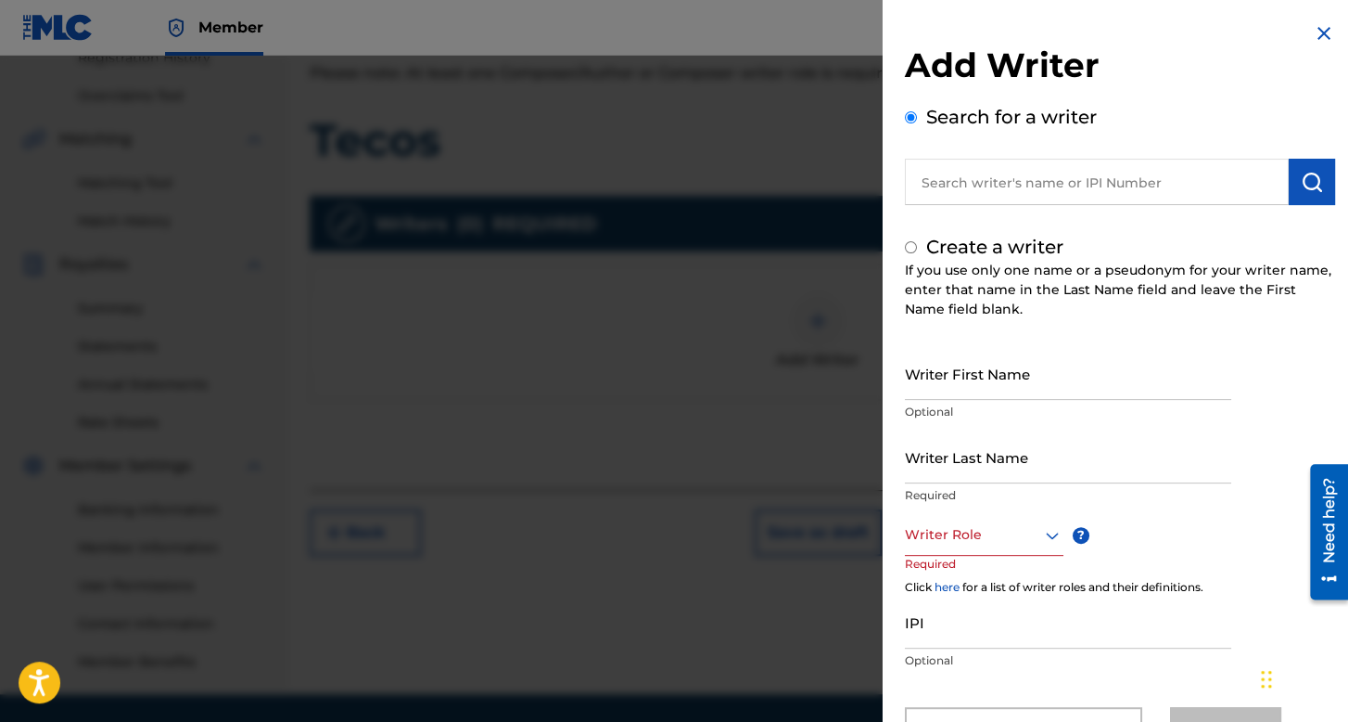
radio input "false"
radio input "true"
click at [940, 349] on div "Create a writer If you use only one name or a pseudonym for your writer name, e…" at bounding box center [1120, 493] width 430 height 520
click at [950, 416] on p "Optional" at bounding box center [1068, 411] width 326 height 17
click at [953, 395] on input "Writer First Name" at bounding box center [1068, 373] width 326 height 53
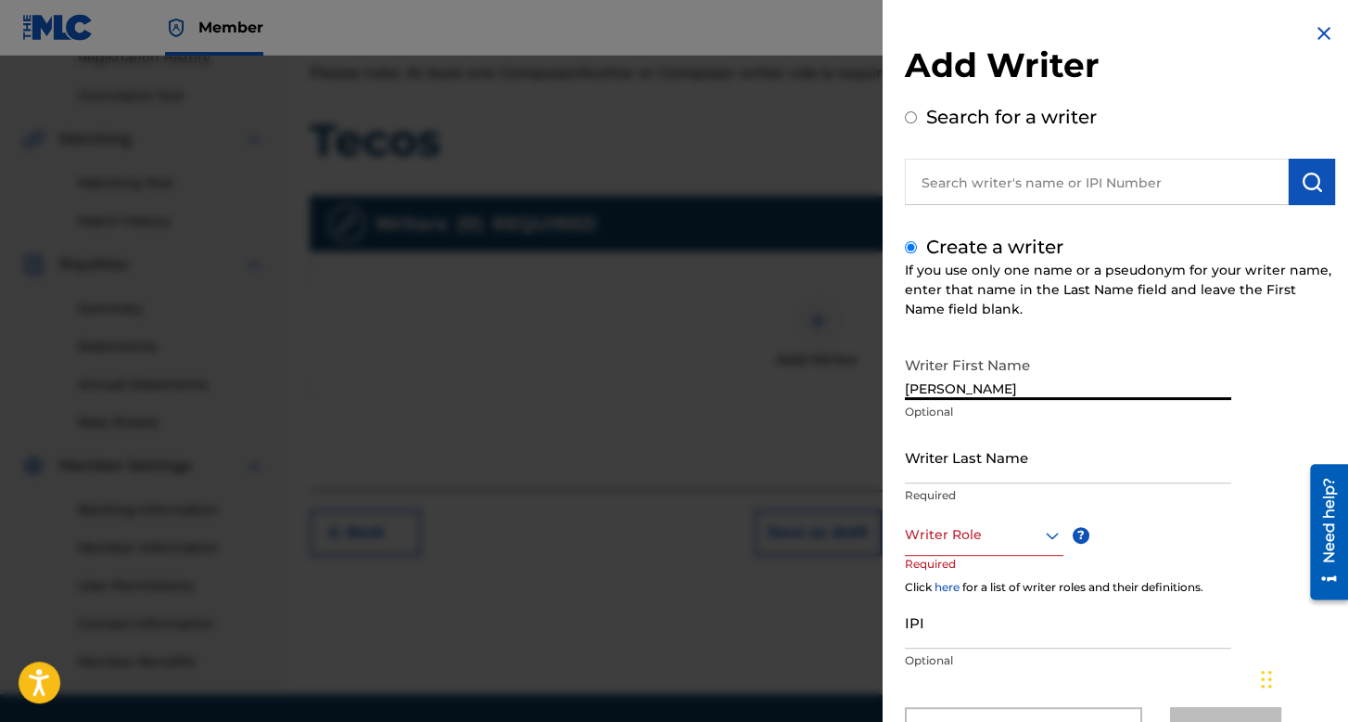
type input "[PERSON_NAME]"
click at [953, 457] on input "Writer Last Name" at bounding box center [1068, 456] width 326 height 53
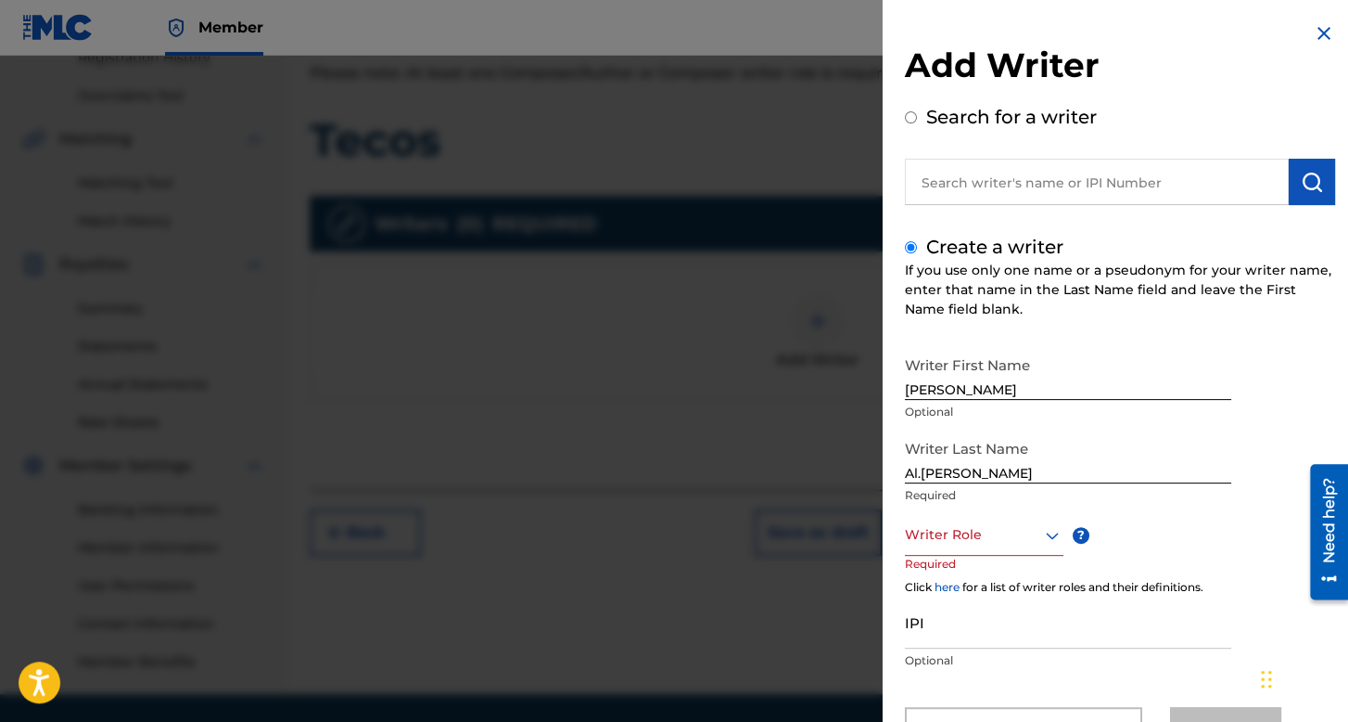
click at [924, 483] on div "Writer Last Name [PERSON_NAME].[PERSON_NAME] Required" at bounding box center [1068, 471] width 326 height 83
click at [924, 479] on input "Al.[PERSON_NAME]" at bounding box center [1068, 456] width 326 height 53
type input "[PERSON_NAME]"
click at [990, 544] on div "Writer Role" at bounding box center [984, 535] width 159 height 42
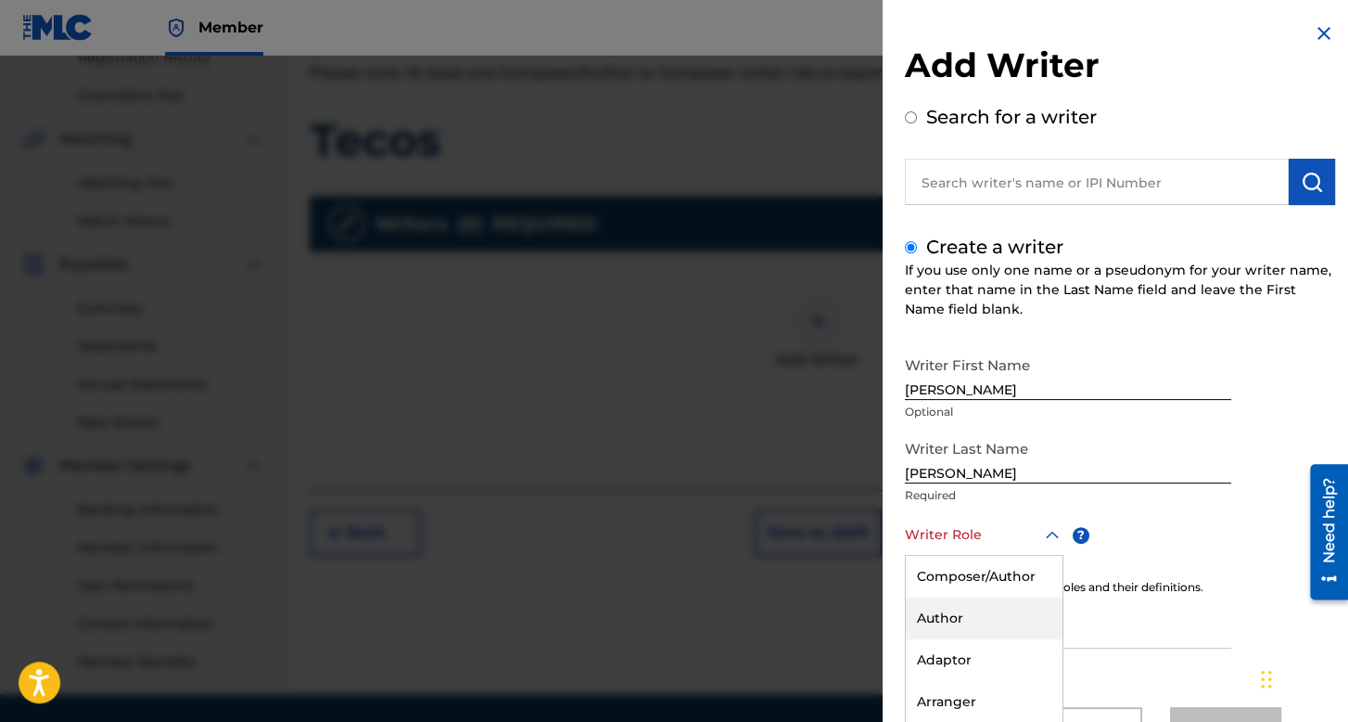
scroll to position [82, 0]
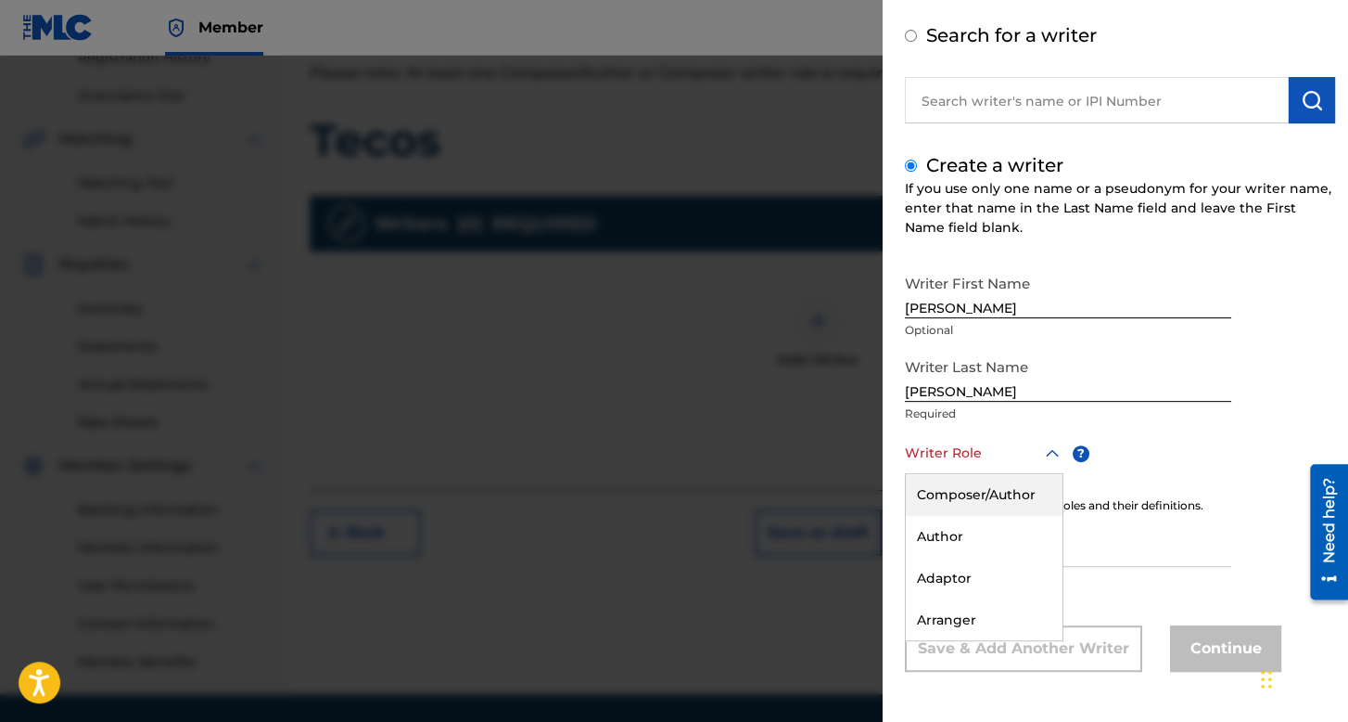
click at [988, 488] on div "Composer/Author" at bounding box center [984, 495] width 157 height 42
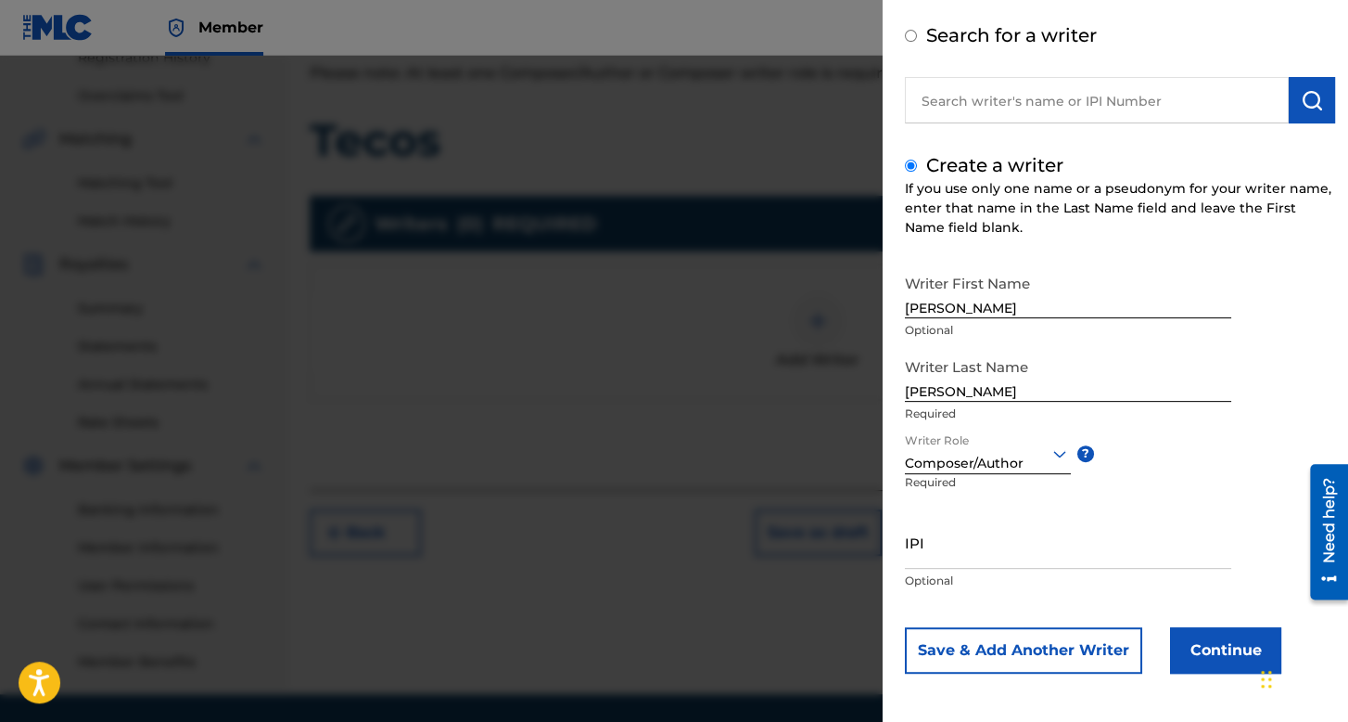
click at [1209, 665] on button "Continue" at bounding box center [1225, 650] width 111 height 46
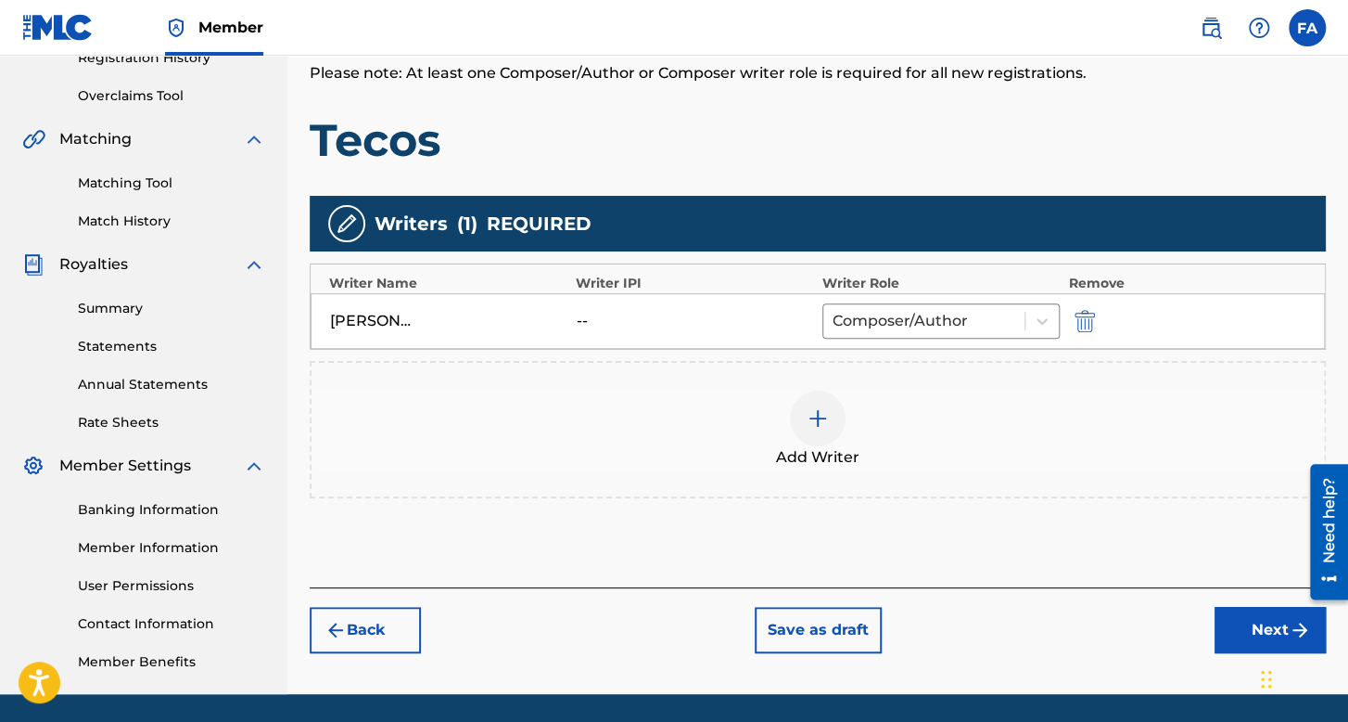
click at [1250, 639] on button "Next" at bounding box center [1270, 630] width 111 height 46
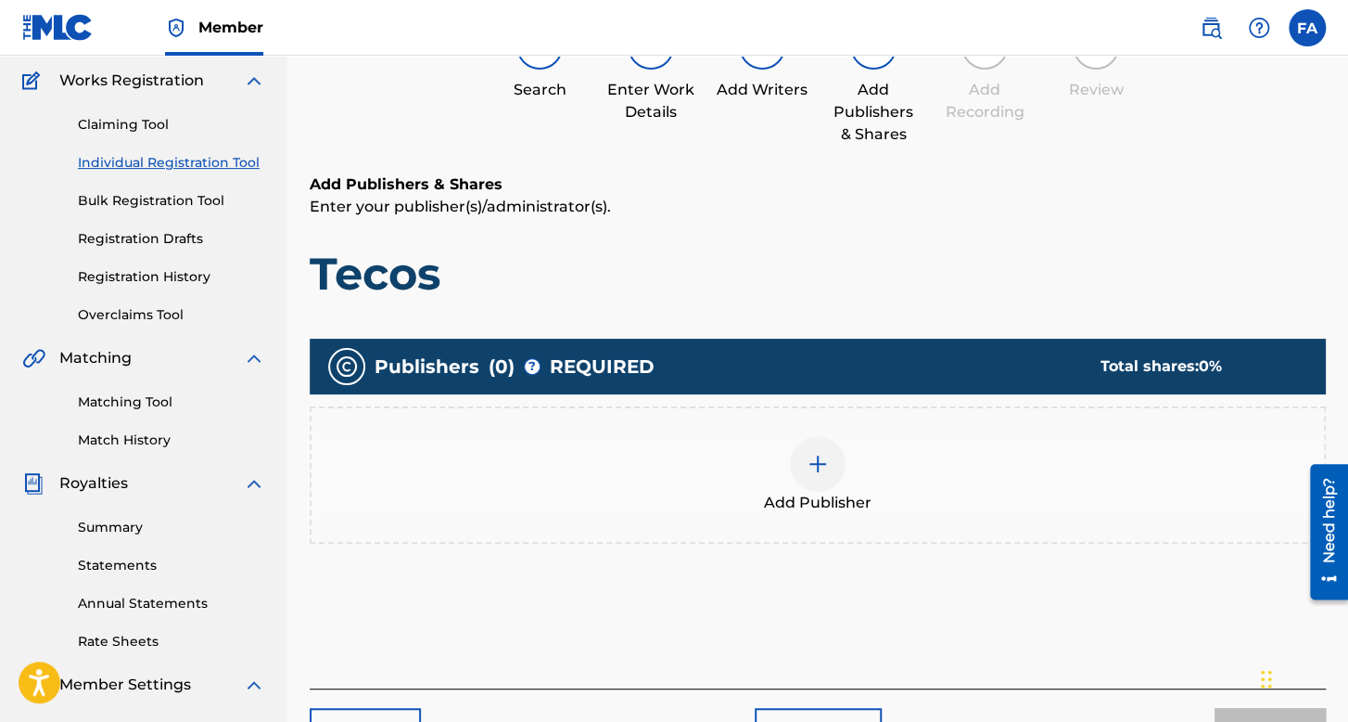
scroll to position [428, 0]
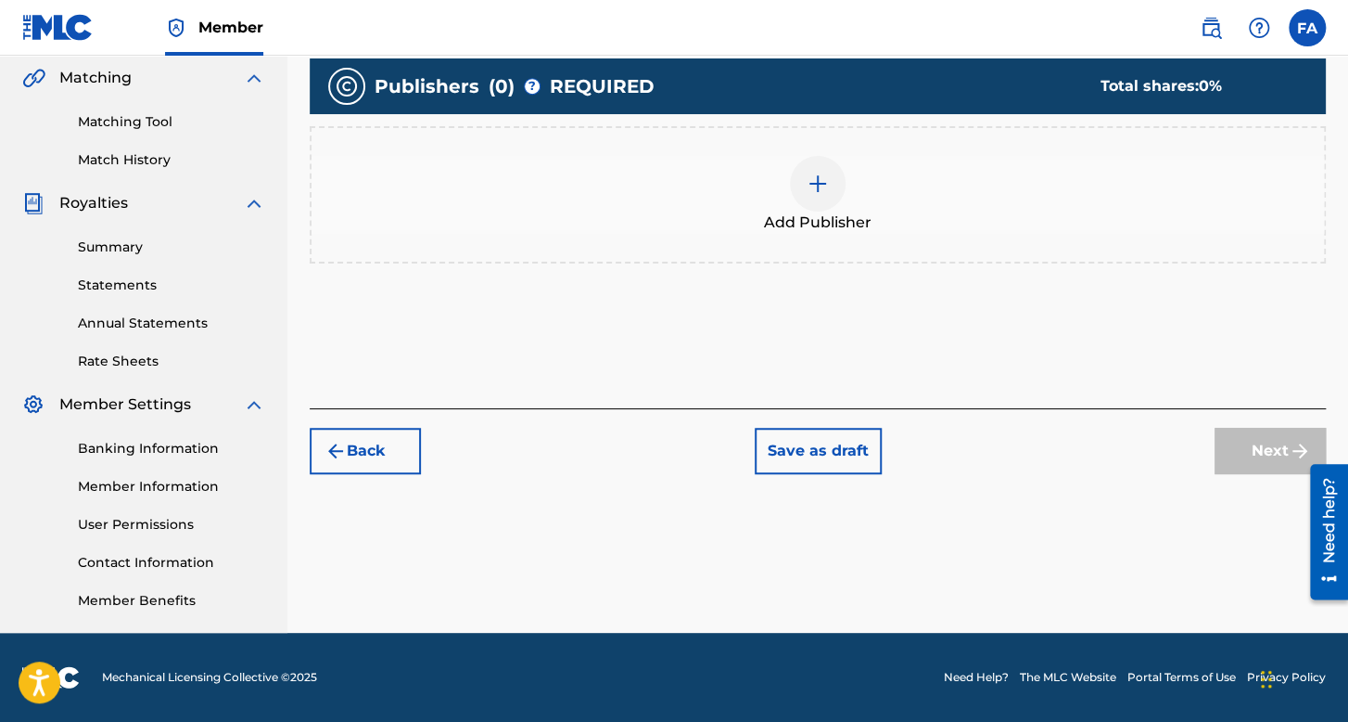
click at [811, 230] on span "Add Publisher" at bounding box center [818, 222] width 108 height 22
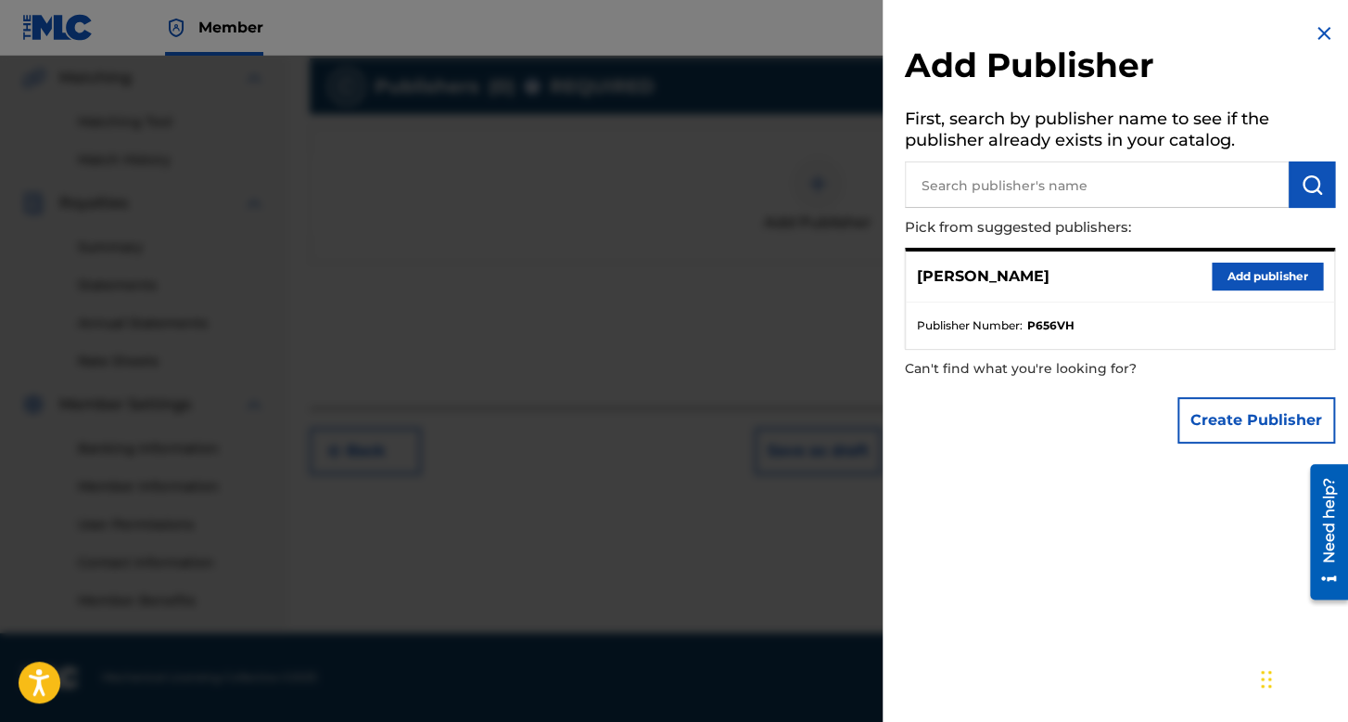
click at [1213, 287] on button "Add publisher" at bounding box center [1267, 276] width 111 height 28
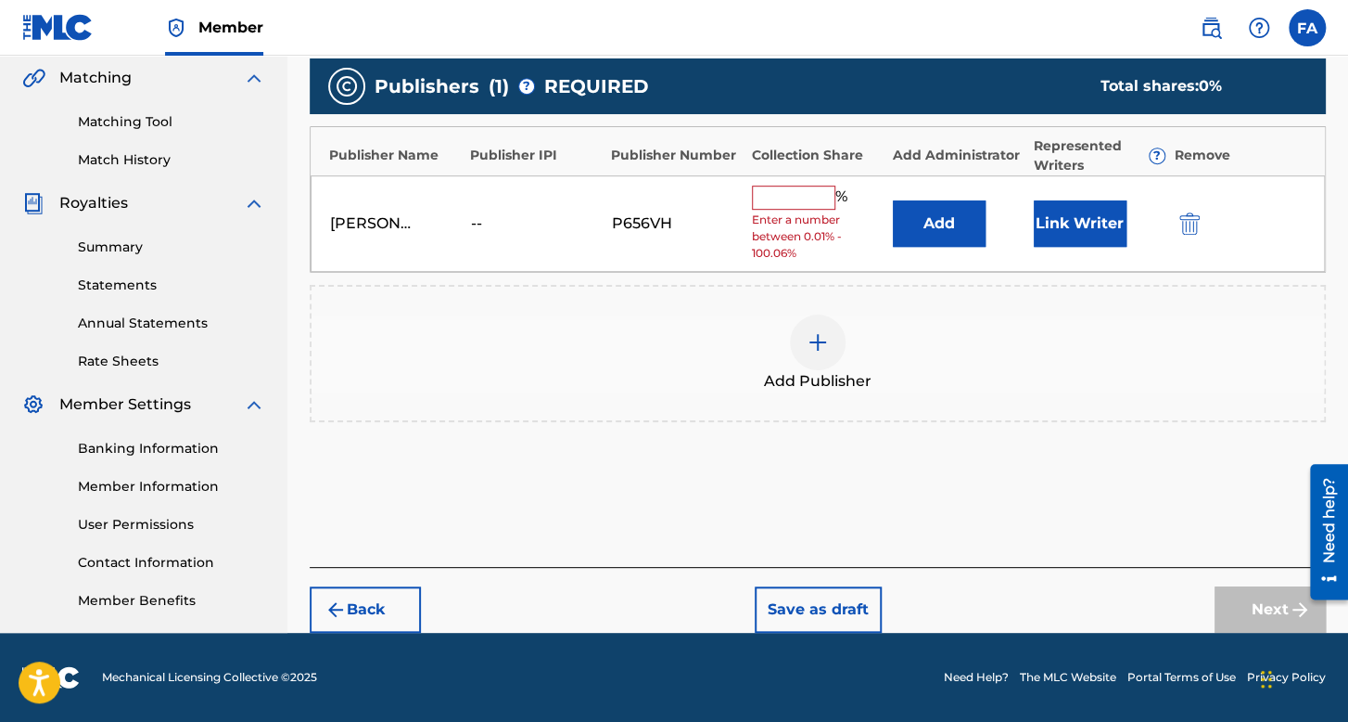
drag, startPoint x: 770, startPoint y: 185, endPoint x: 779, endPoint y: 194, distance: 13.1
click at [771, 185] on input "text" at bounding box center [793, 197] width 83 height 24
type input "100"
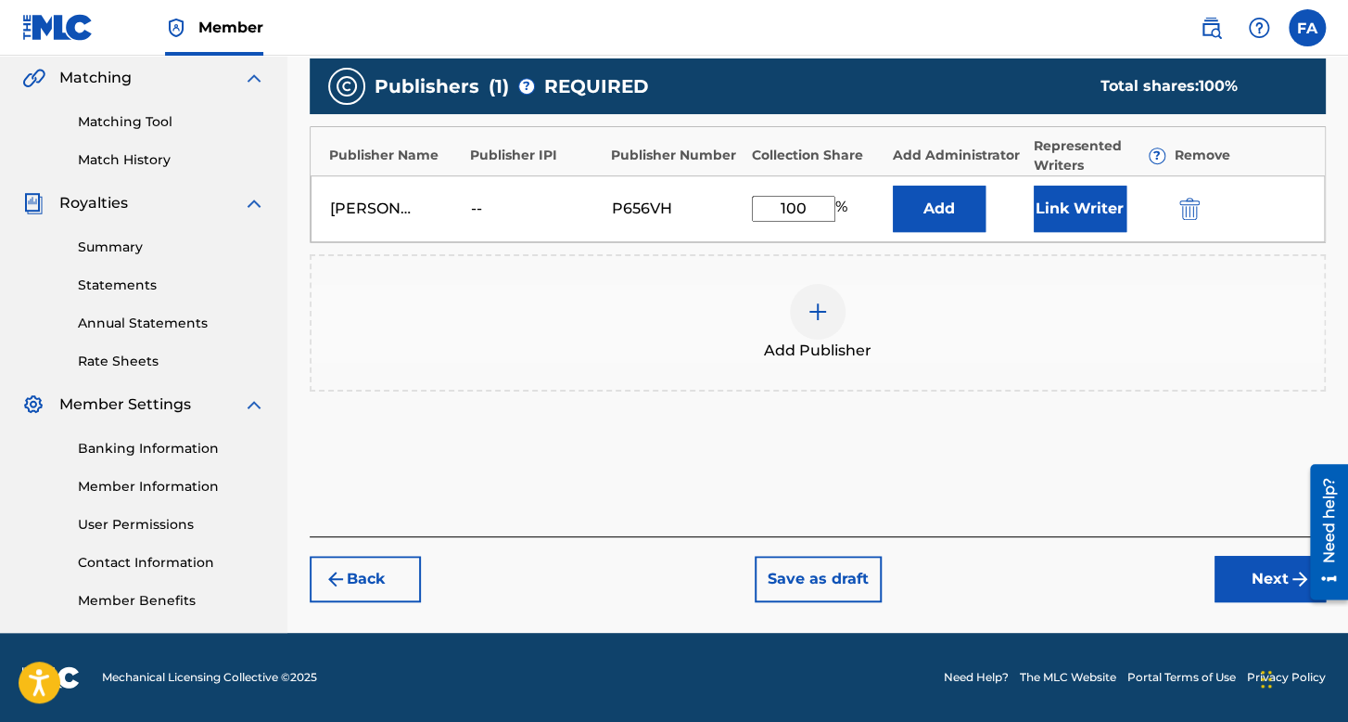
click at [1087, 216] on button "Link Writer" at bounding box center [1080, 208] width 93 height 46
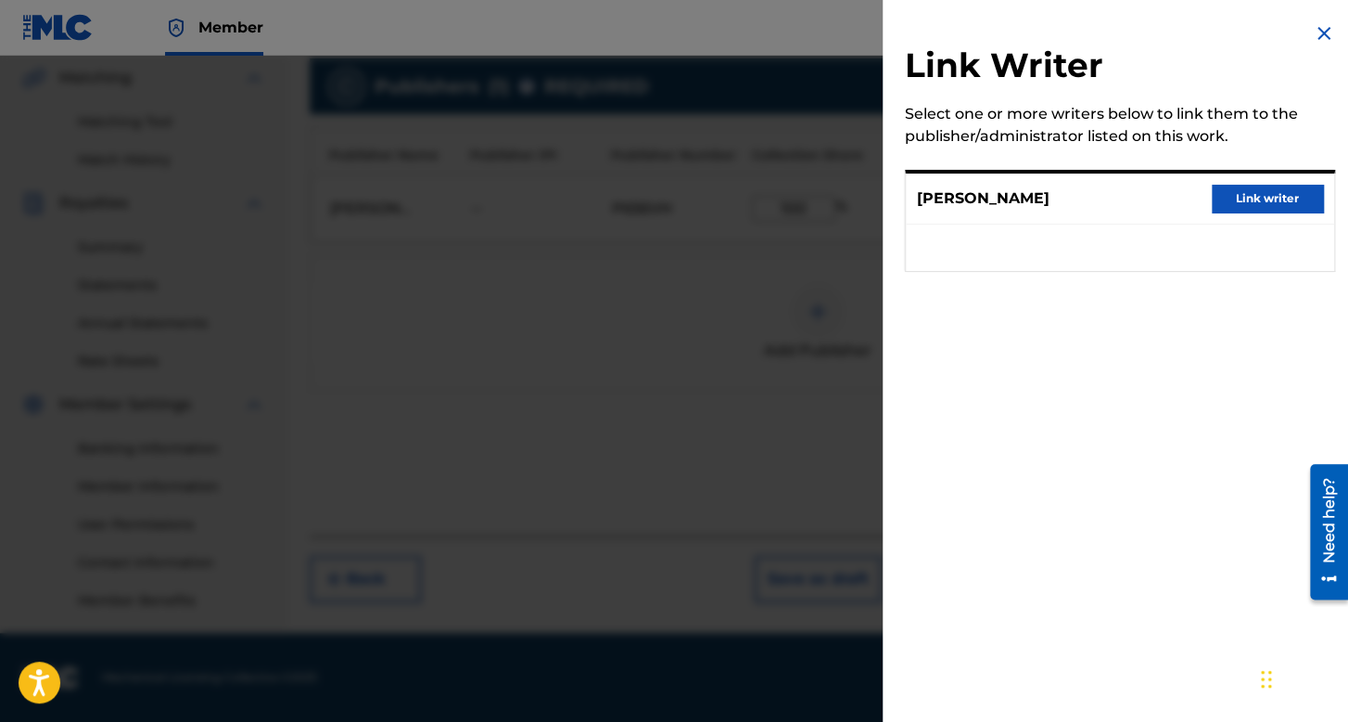
click at [1263, 211] on button "Link writer" at bounding box center [1267, 199] width 111 height 28
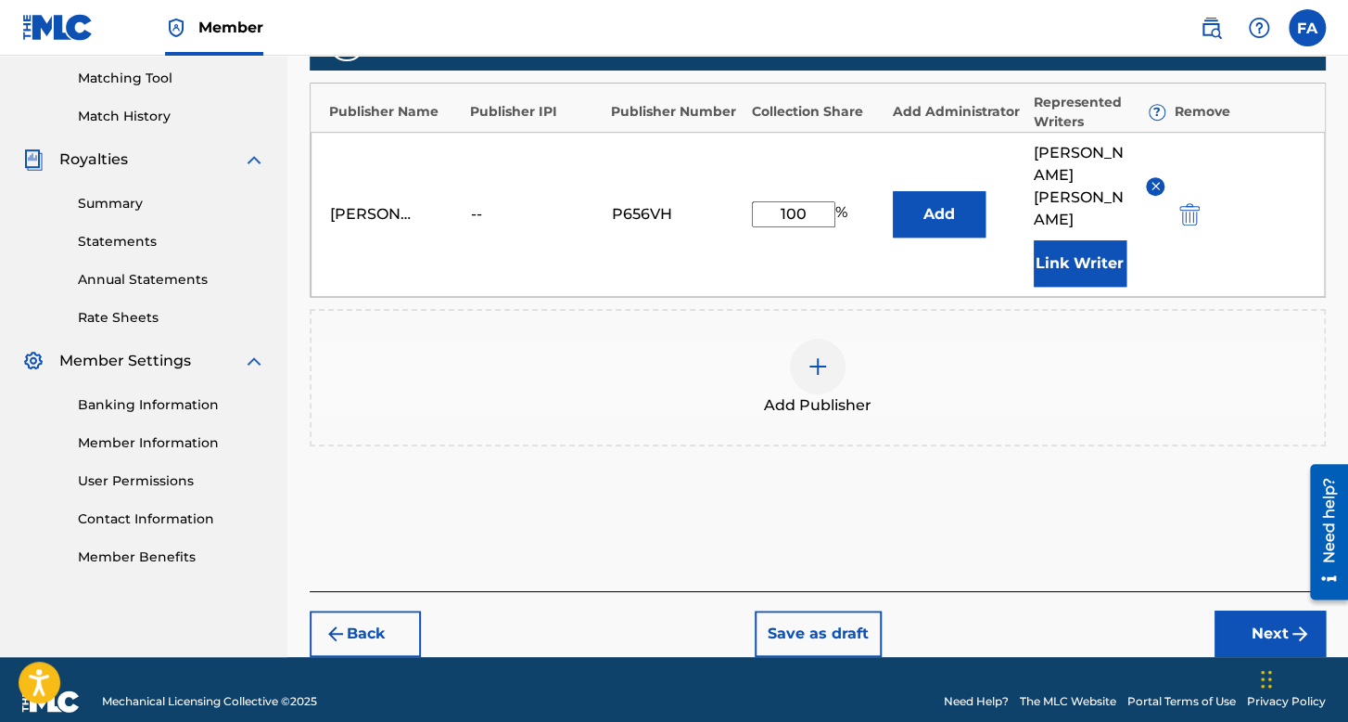
click at [1246, 591] on div "Back Save as draft Next" at bounding box center [818, 624] width 1016 height 66
click at [1252, 610] on button "Next" at bounding box center [1270, 633] width 111 height 46
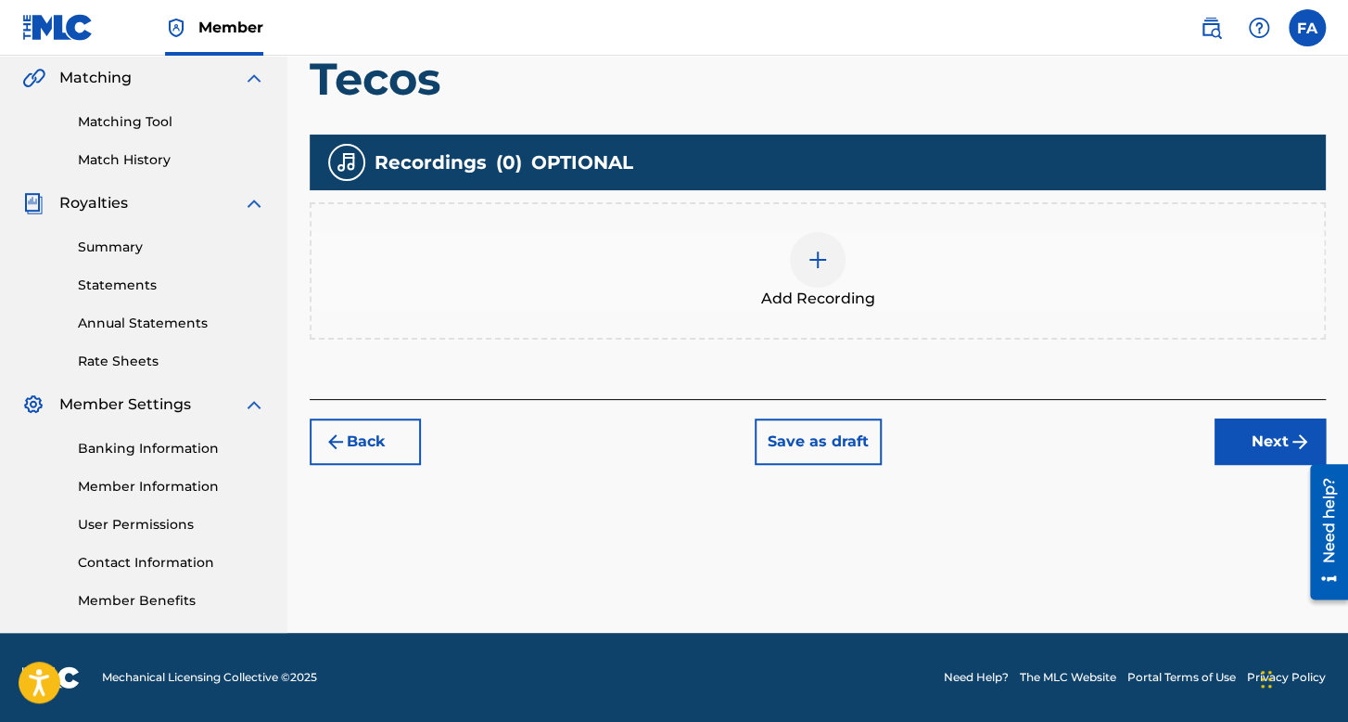
click at [831, 283] on div "Add Recording" at bounding box center [818, 271] width 1013 height 78
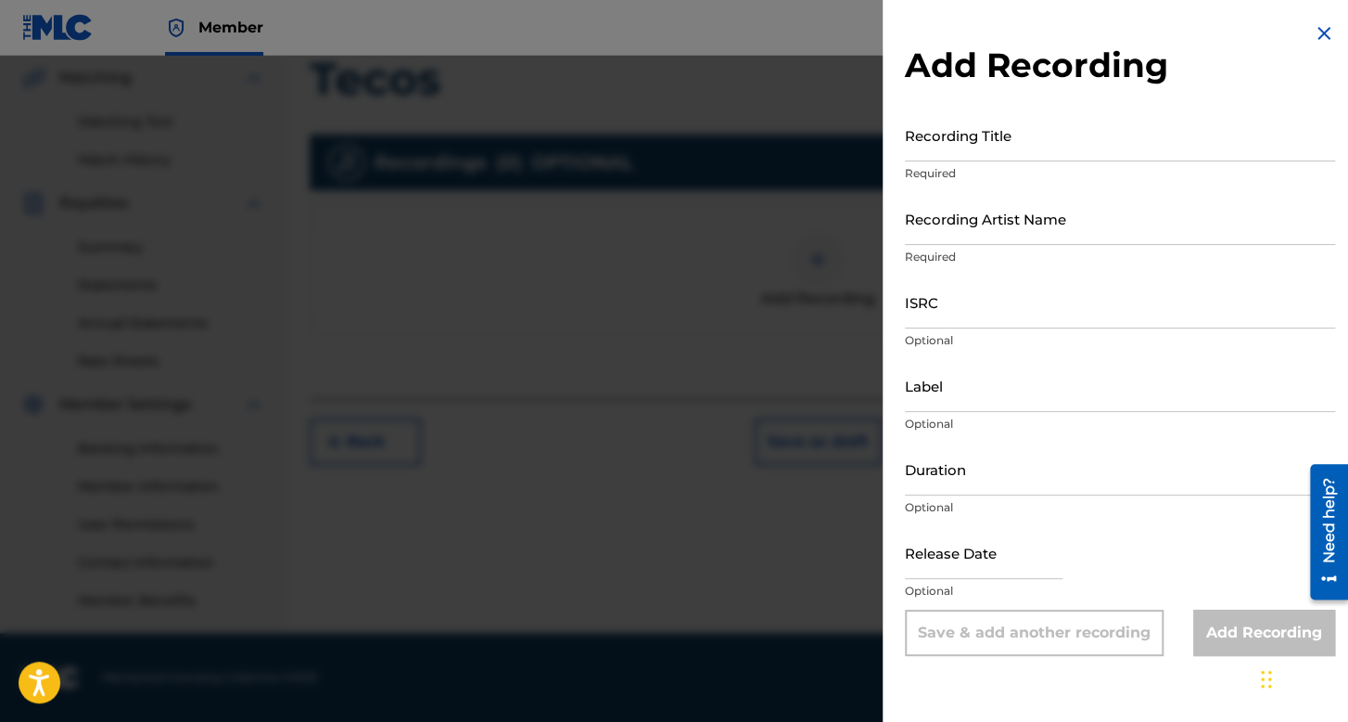
click at [994, 145] on input "Recording Title" at bounding box center [1120, 135] width 430 height 53
type input "R"
type input "Tecos"
click at [994, 201] on input "Recording Artist Name" at bounding box center [1120, 218] width 430 height 53
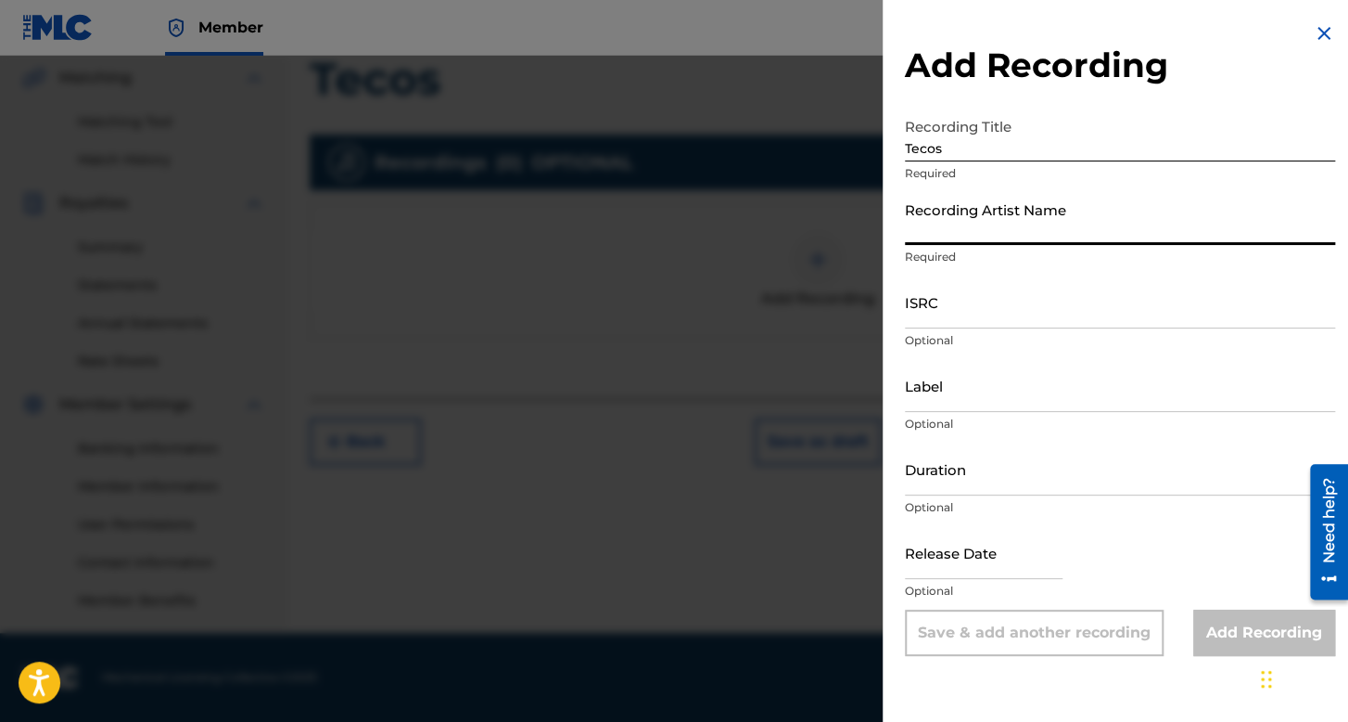
type input "Folklor de Kolombia"
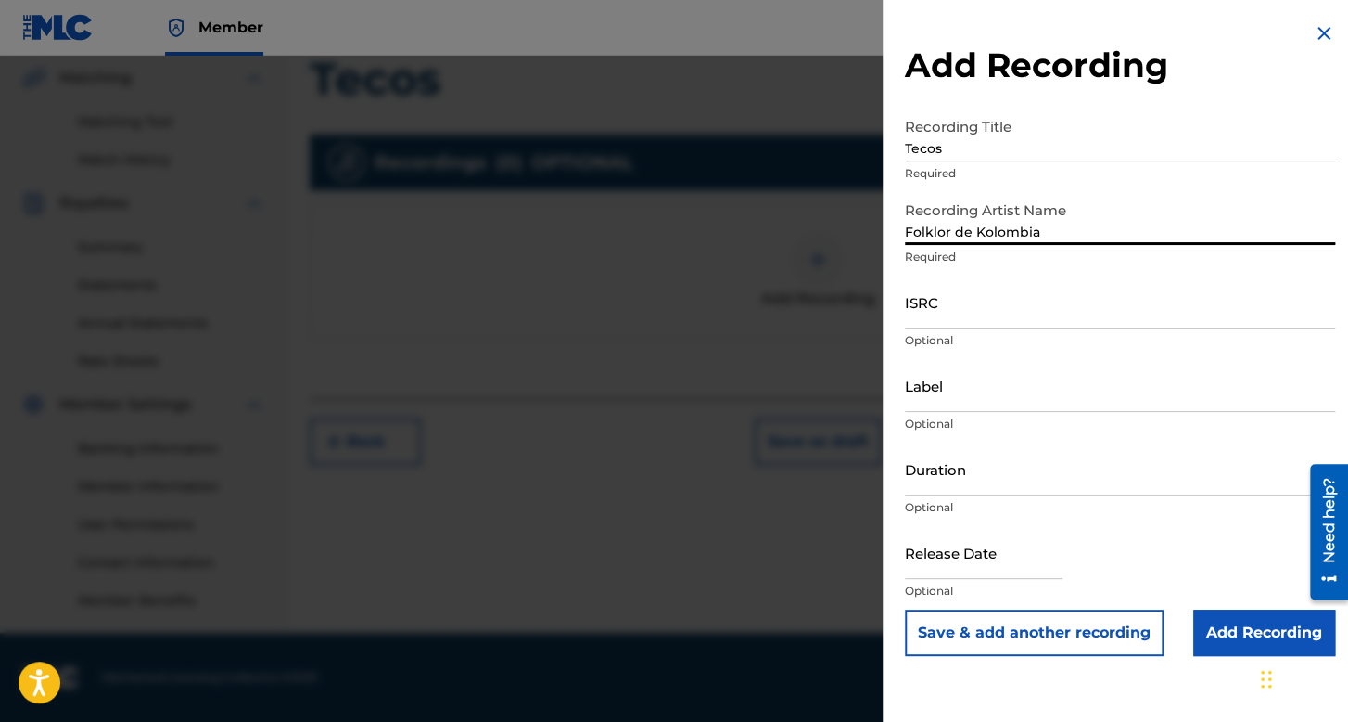
click at [983, 305] on input "ISRC" at bounding box center [1120, 301] width 430 height 53
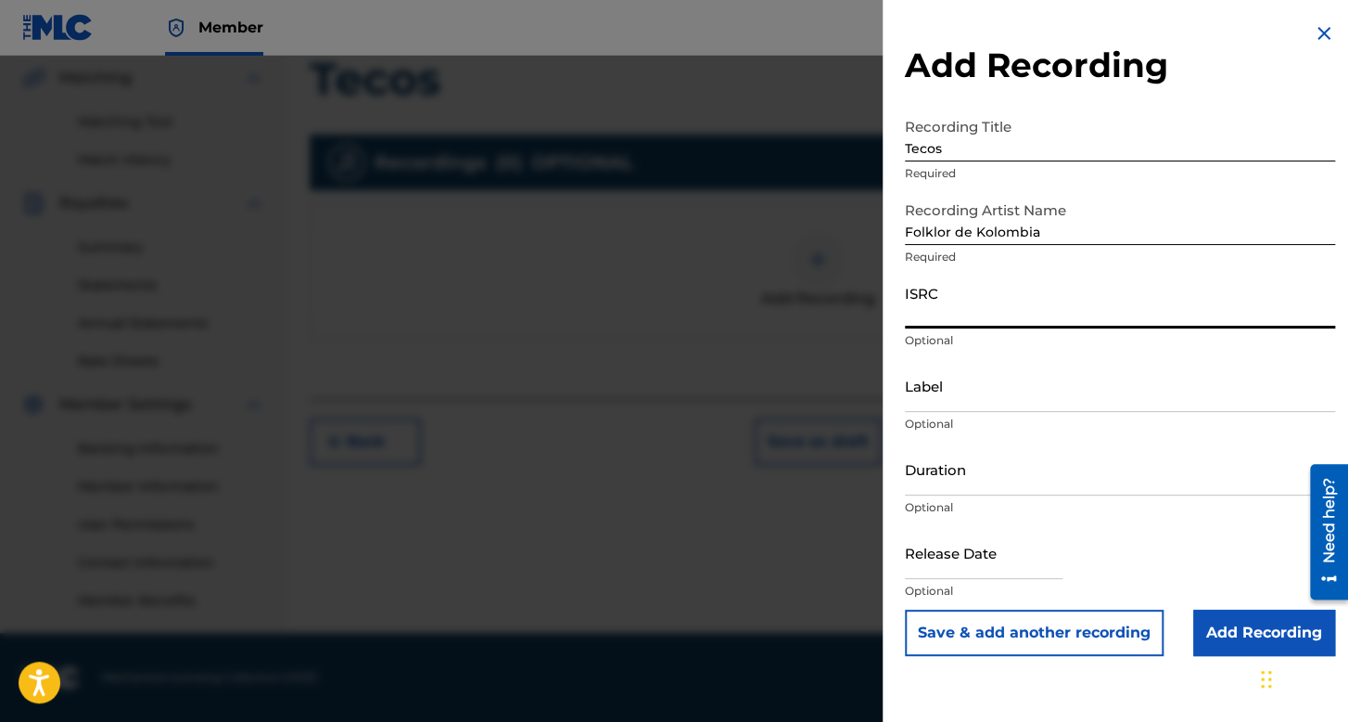
paste input "QZMEN2239627"
type input "QZMEN2239627"
click at [981, 468] on input "Duration" at bounding box center [1120, 468] width 430 height 53
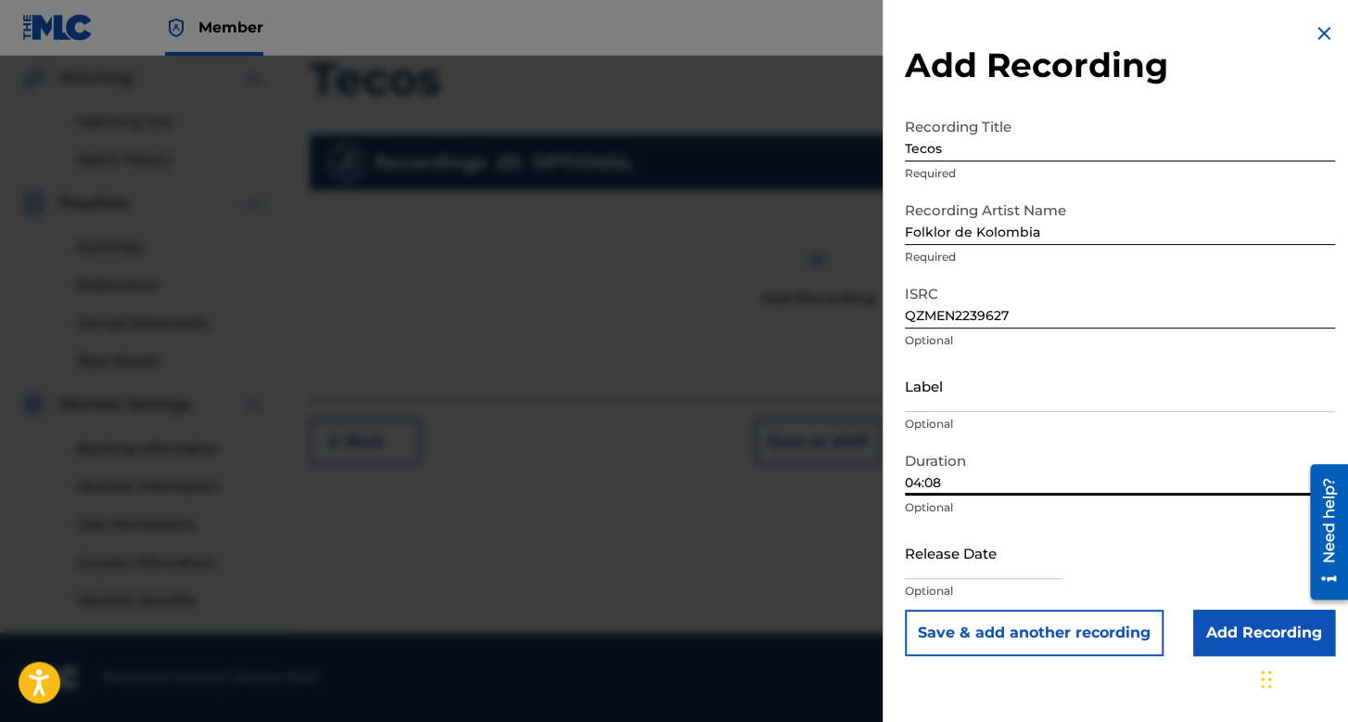
type input "04:08"
click at [976, 565] on input "text" at bounding box center [984, 552] width 158 height 53
select select "7"
select select "2025"
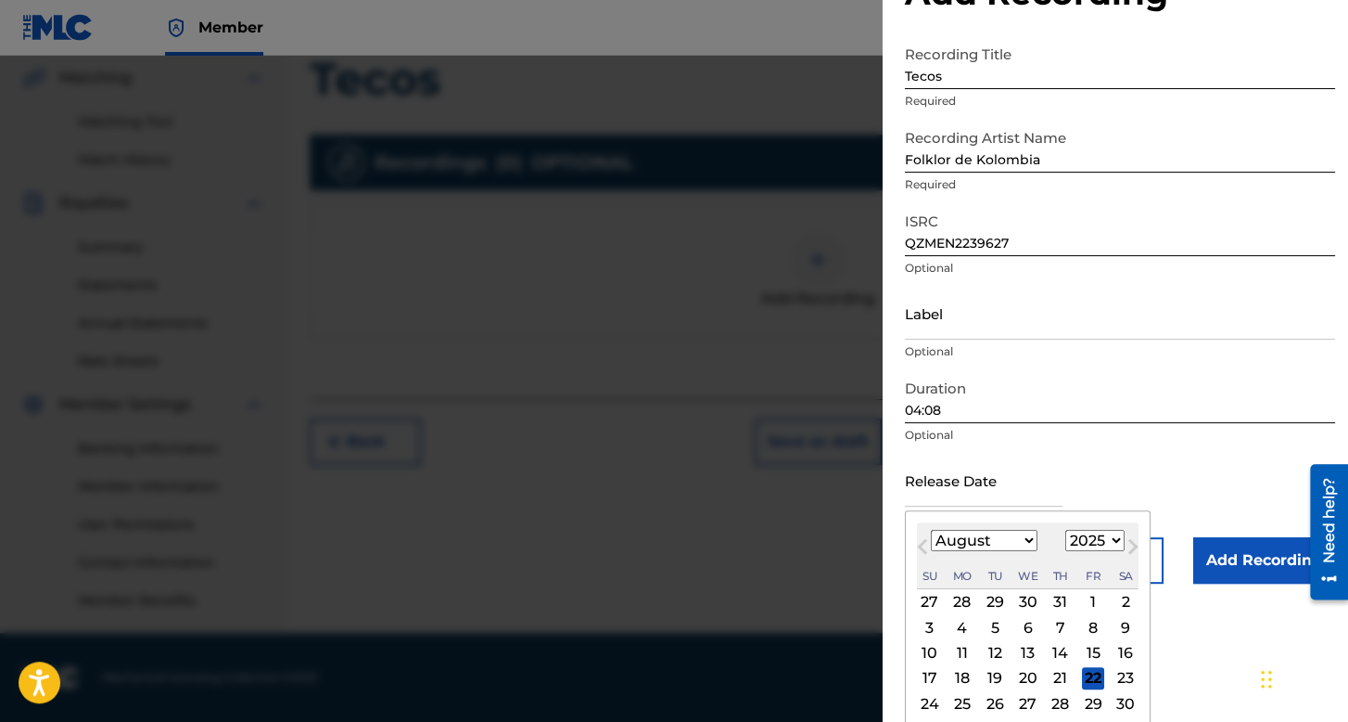
scroll to position [93, 0]
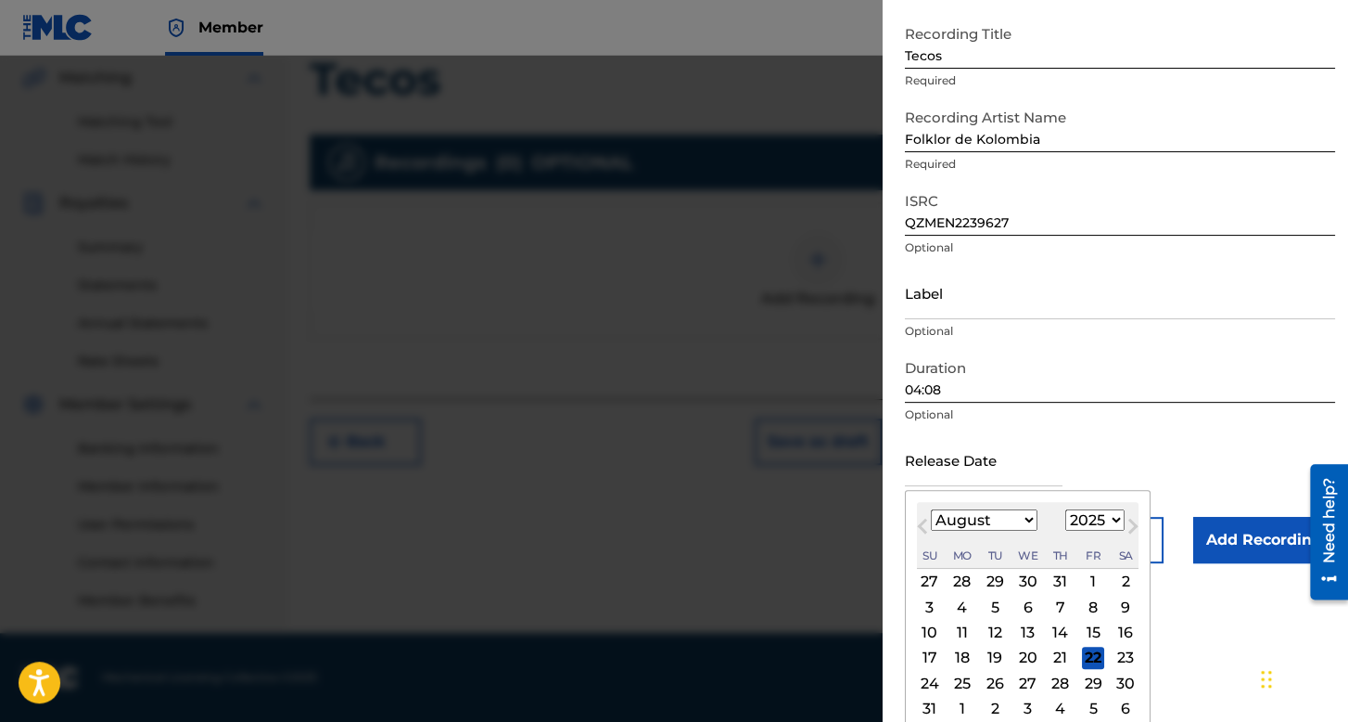
click at [959, 518] on select "January February March April May June July August September October November De…" at bounding box center [984, 519] width 107 height 21
select select "3"
click at [931, 509] on select "January February March April May June July August September October November De…" at bounding box center [984, 519] width 107 height 21
click at [1093, 524] on select "1899 1900 1901 1902 1903 1904 1905 1906 1907 1908 1909 1910 1911 1912 1913 1914…" at bounding box center [1095, 519] width 59 height 21
select select "2022"
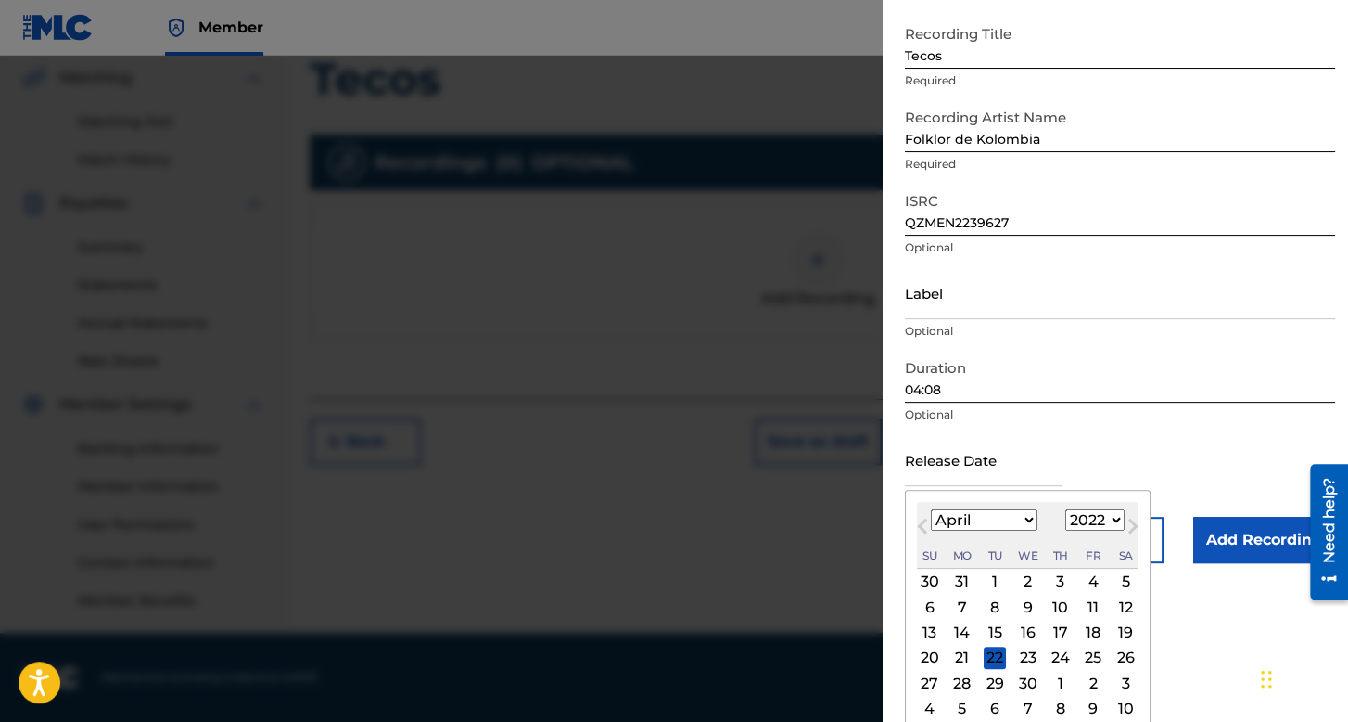
click at [1066, 509] on select "1899 1900 1901 1902 1903 1904 1905 1906 1907 1908 1909 1910 1911 1912 1913 1914…" at bounding box center [1095, 519] width 59 height 21
click at [1117, 632] on div "16" at bounding box center [1126, 632] width 22 height 22
type input "[DATE]"
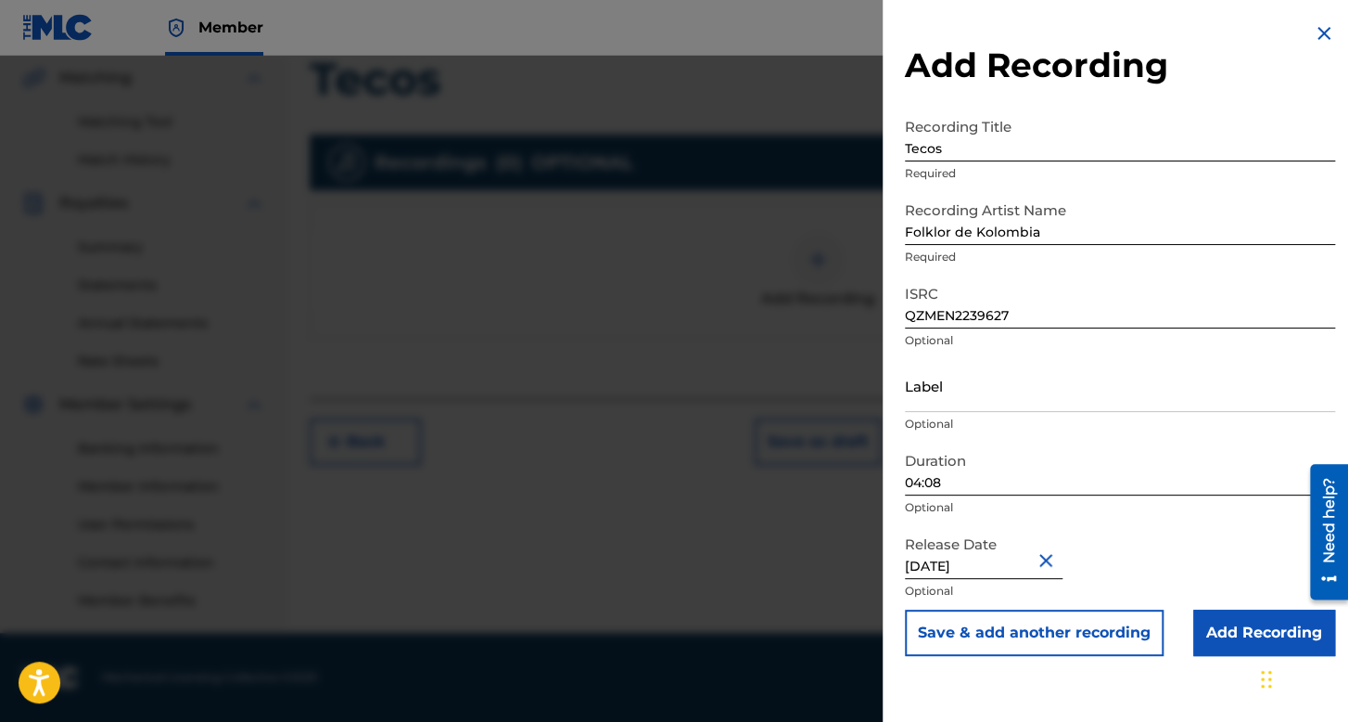
scroll to position [0, 0]
click at [1215, 620] on input "Add Recording" at bounding box center [1265, 632] width 142 height 46
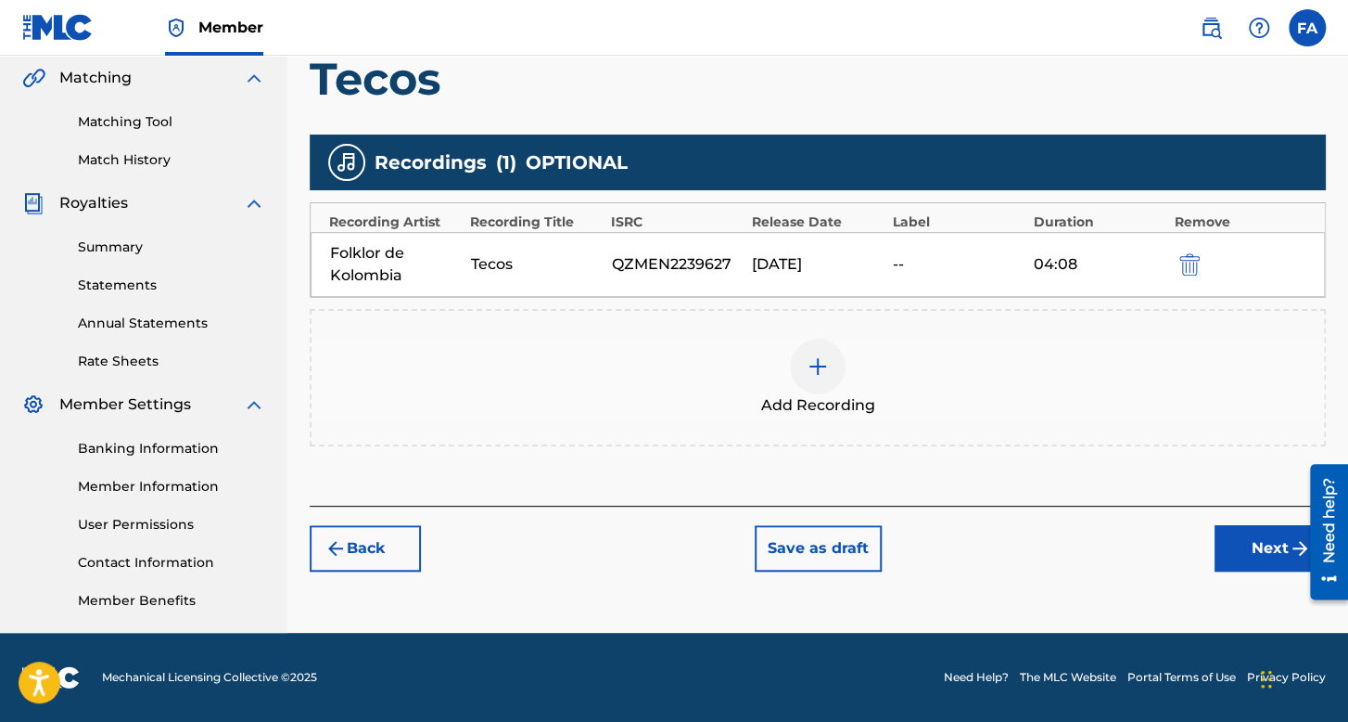
click at [1220, 565] on button "Next" at bounding box center [1270, 548] width 111 height 46
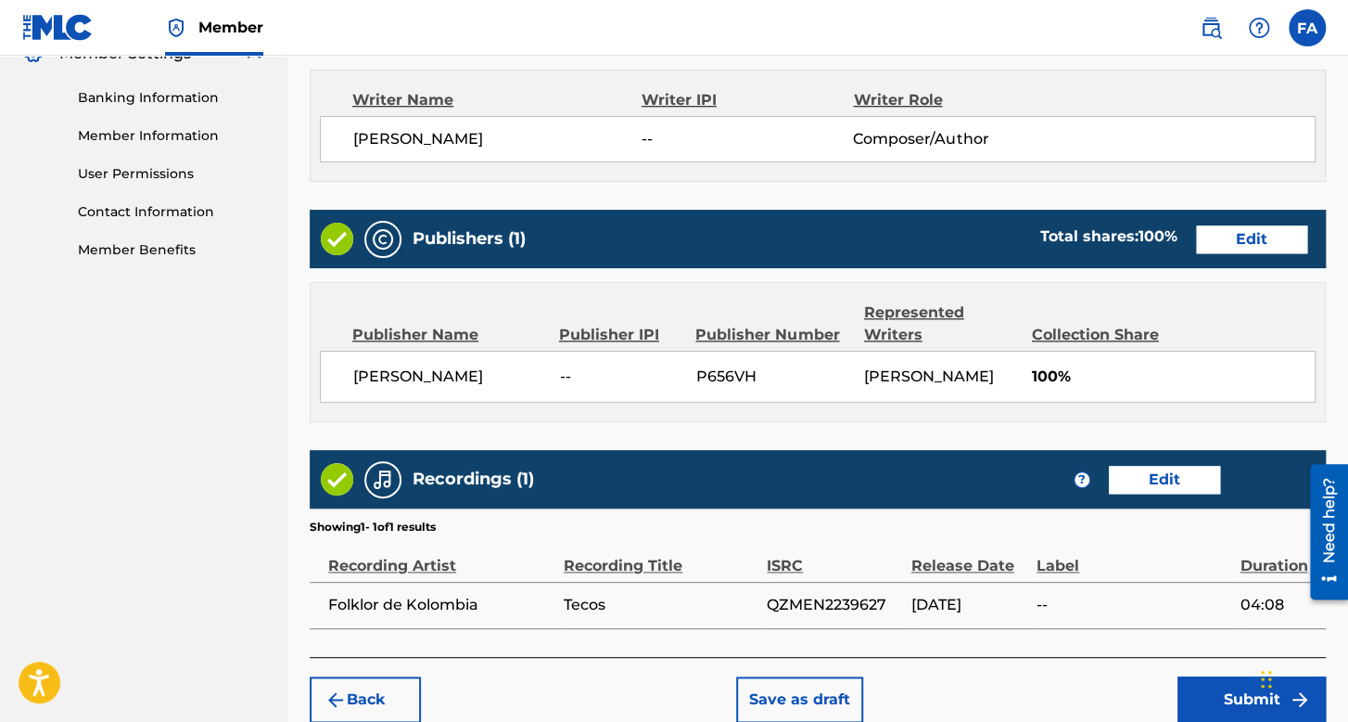
scroll to position [889, 0]
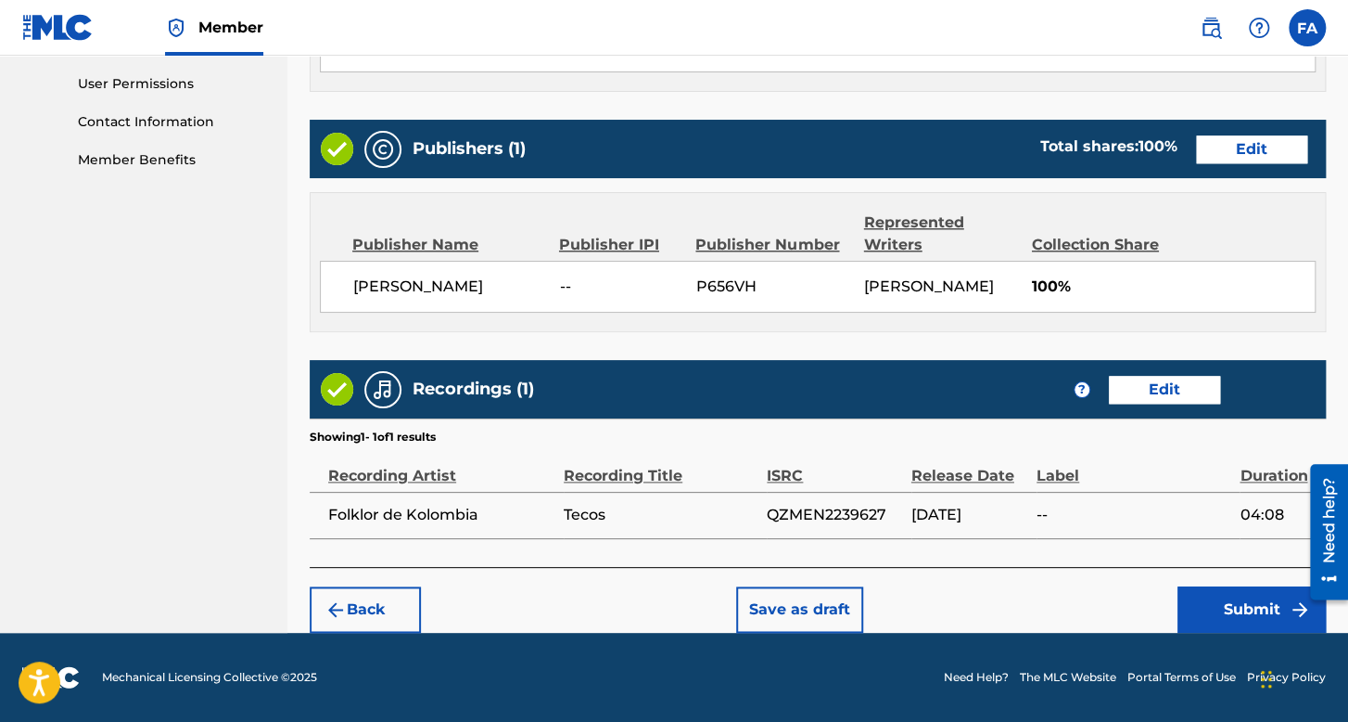
click at [1228, 599] on button "Submit" at bounding box center [1252, 609] width 148 height 46
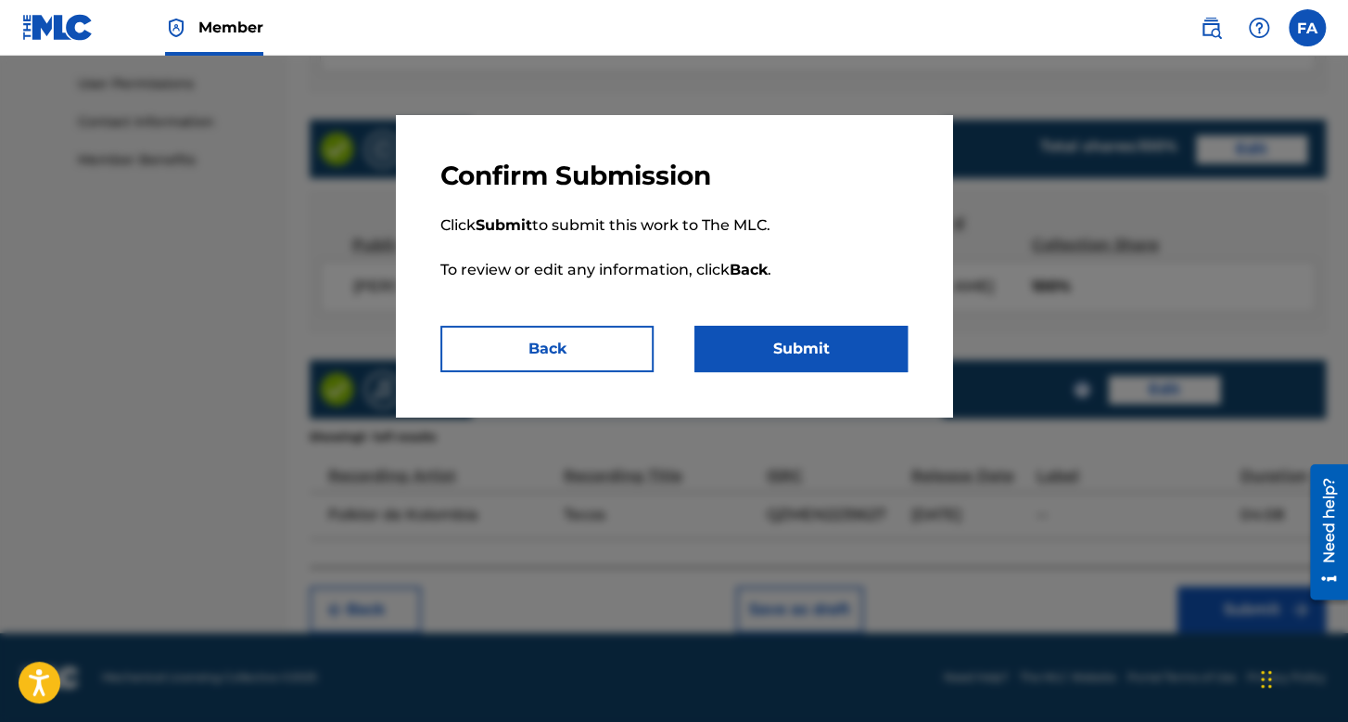
click at [784, 364] on button "Submit" at bounding box center [801, 349] width 213 height 46
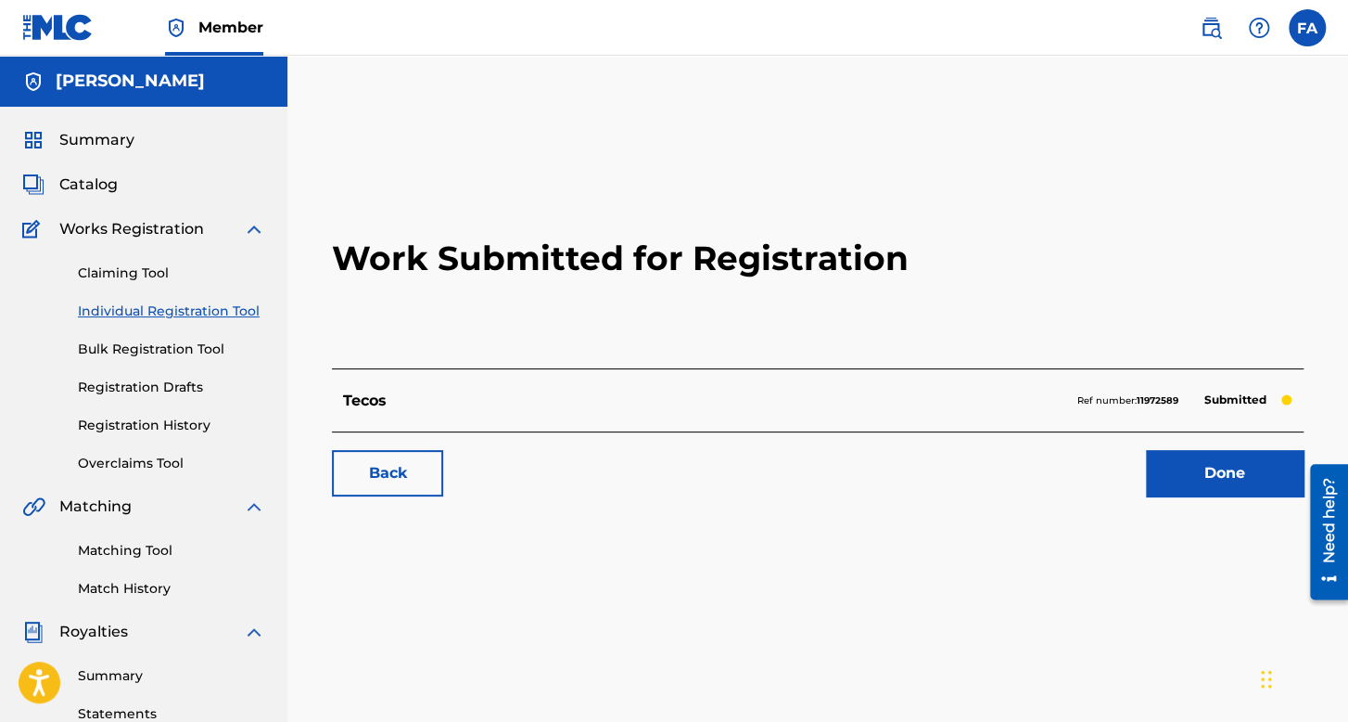
click at [235, 311] on link "Individual Registration Tool" at bounding box center [171, 310] width 187 height 19
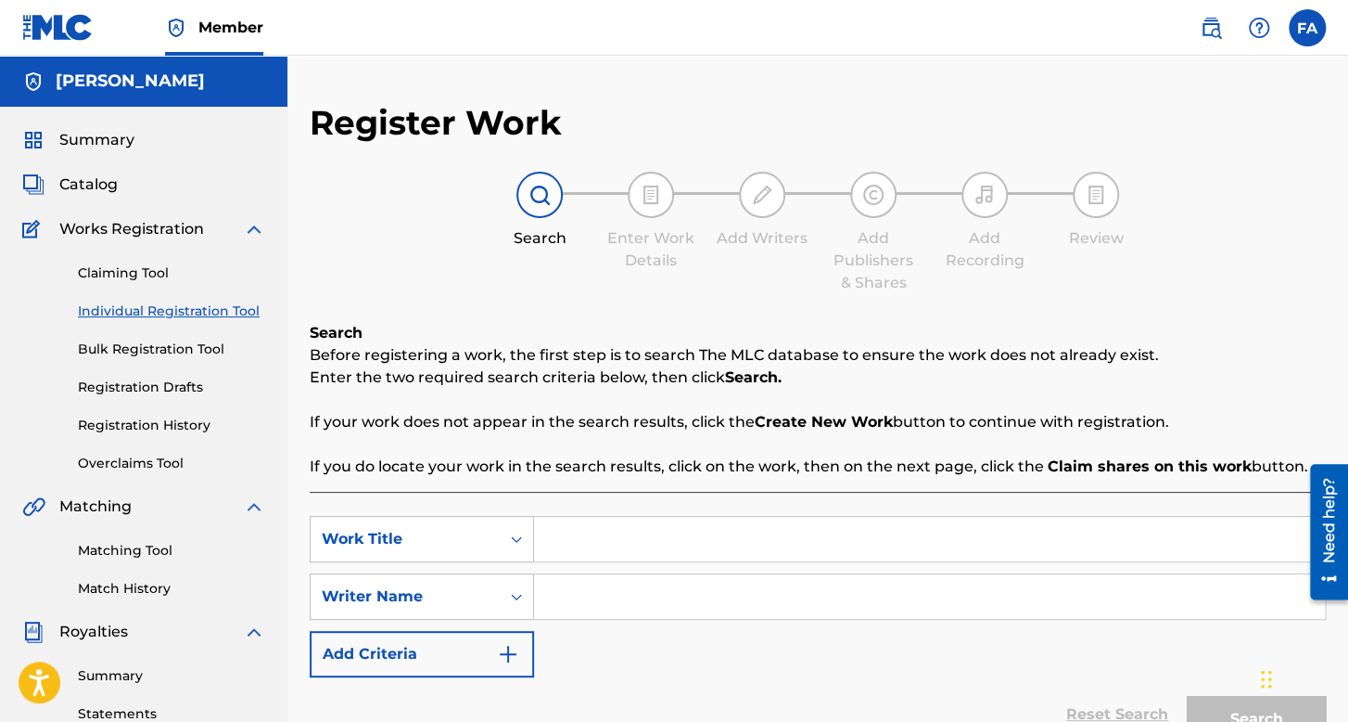
scroll to position [185, 0]
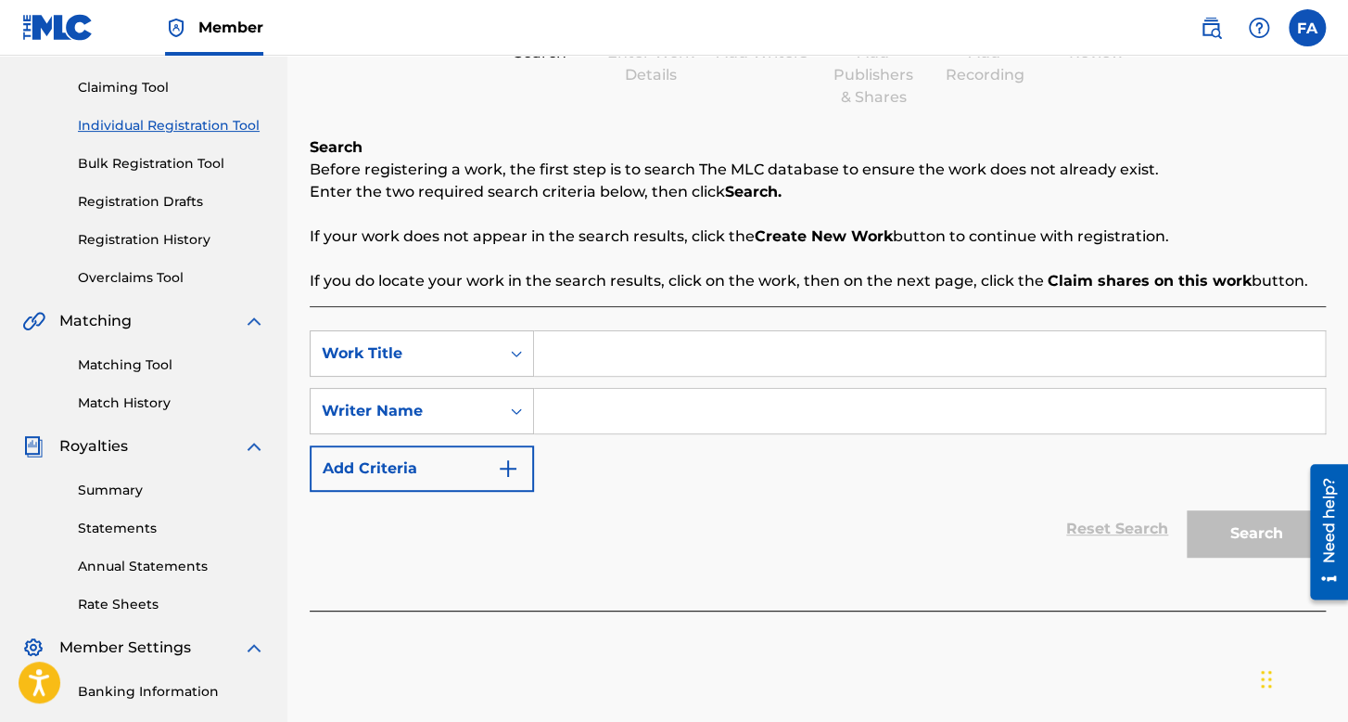
click at [588, 348] on input "Search Form" at bounding box center [929, 353] width 791 height 45
type input "LLEGARON"
click at [653, 394] on input "Search Form" at bounding box center [929, 411] width 791 height 45
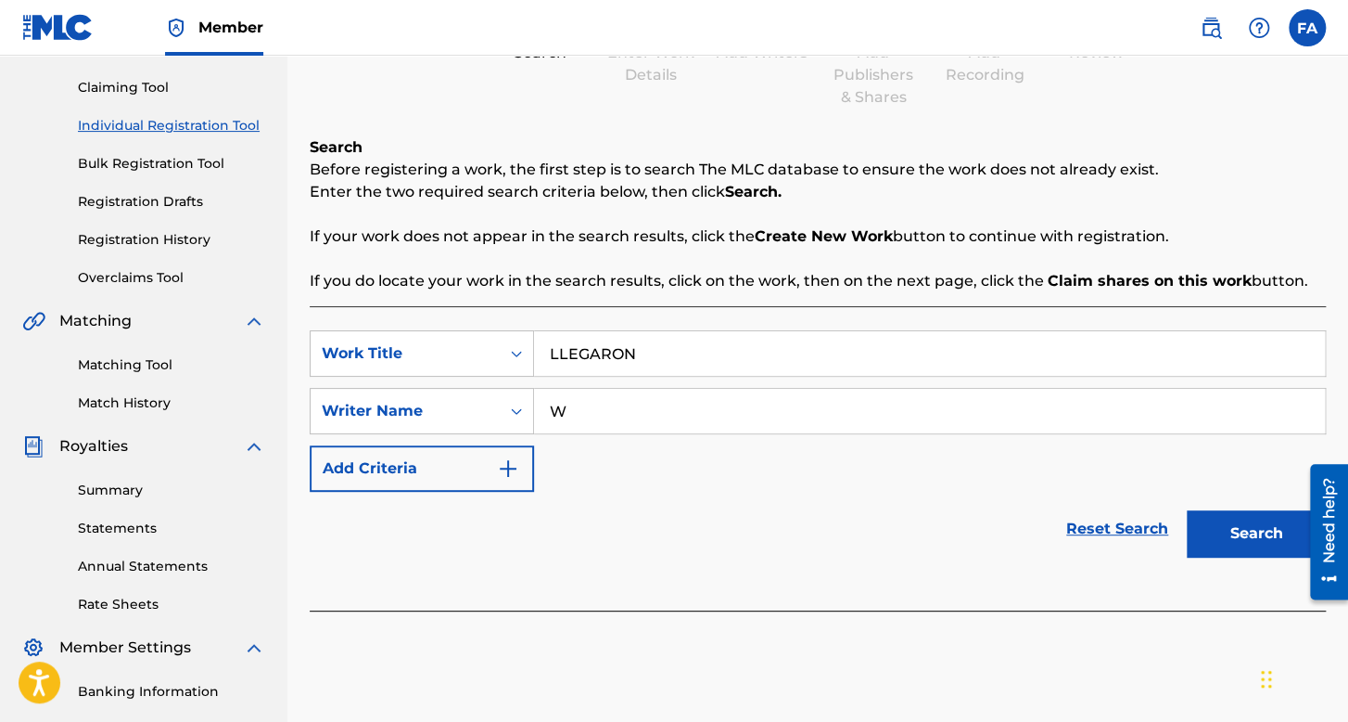
type input "W"
click at [1231, 520] on button "Search" at bounding box center [1256, 533] width 139 height 46
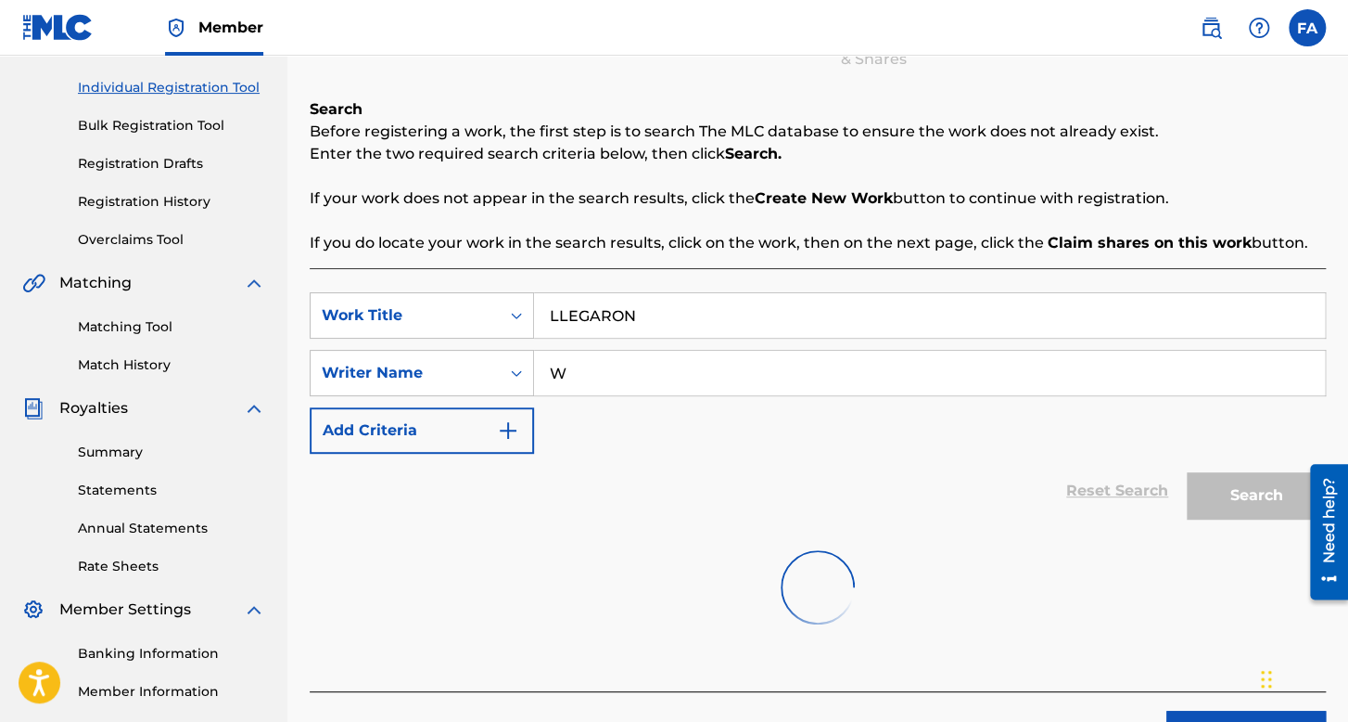
scroll to position [428, 0]
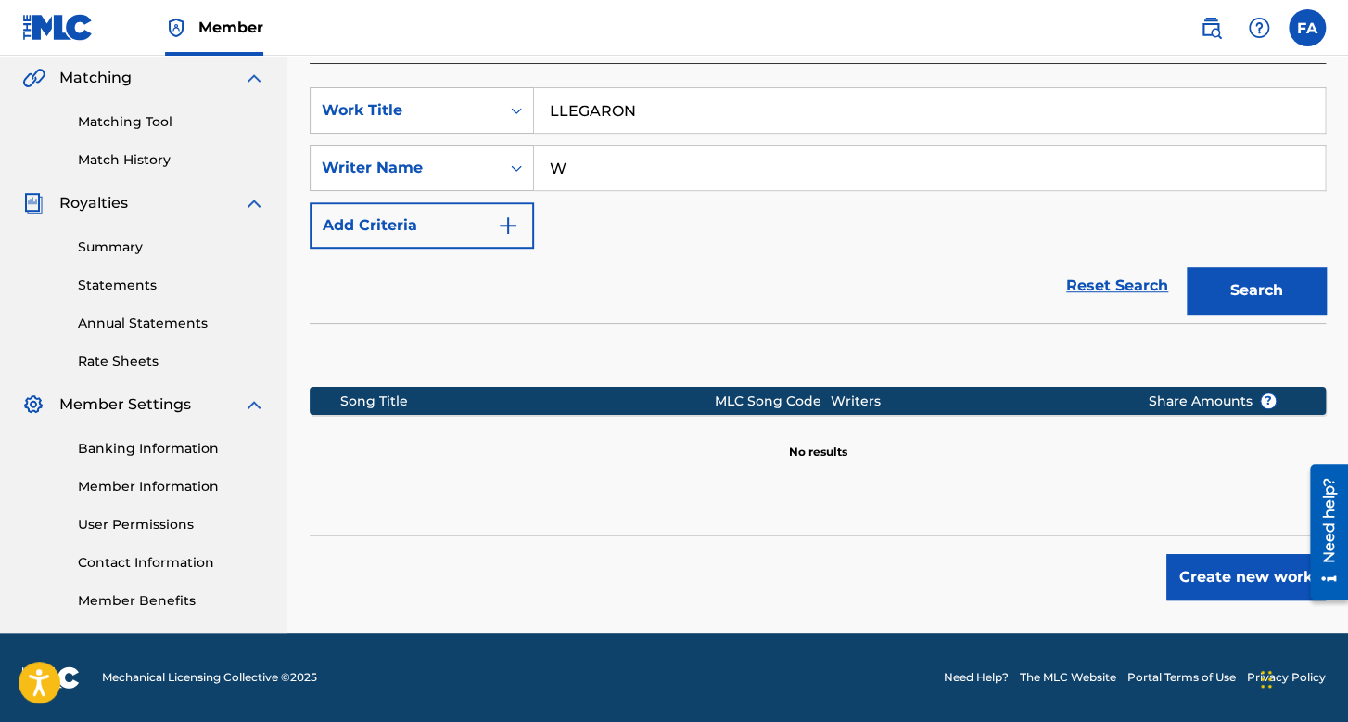
click at [1207, 569] on button "Create new work" at bounding box center [1247, 577] width 160 height 46
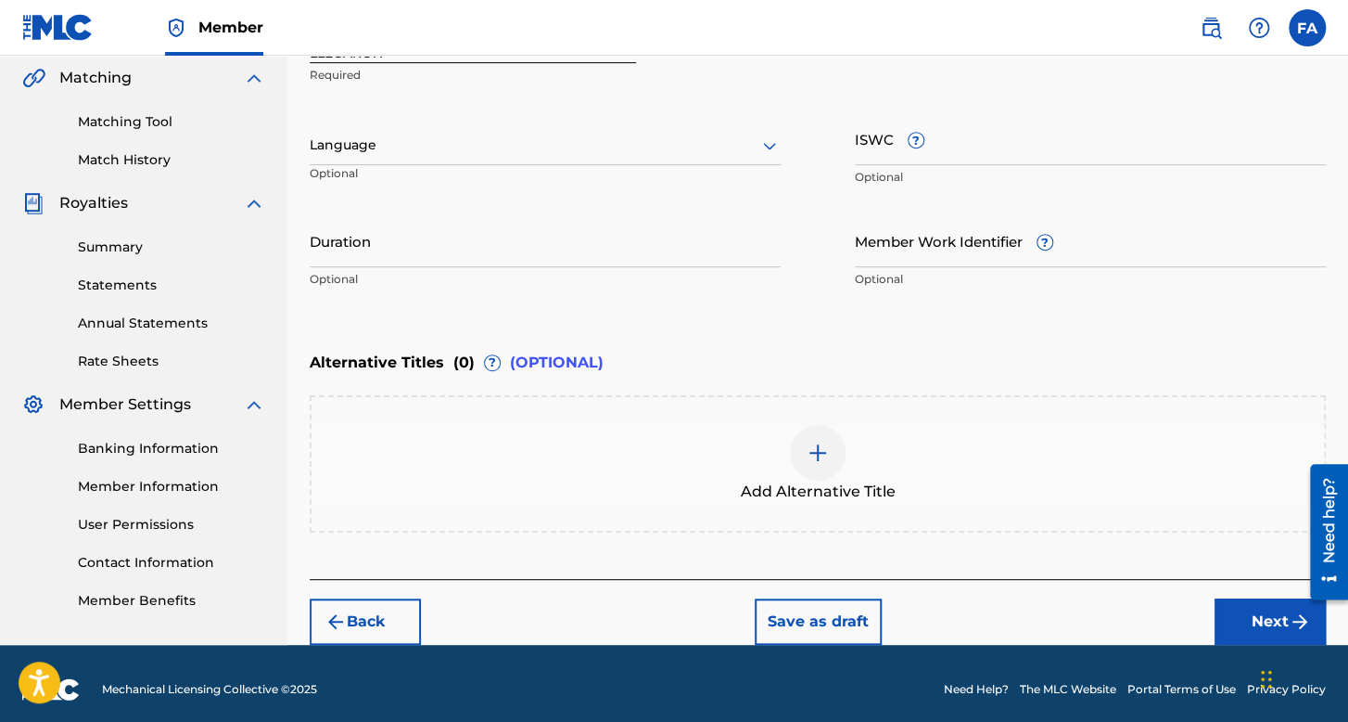
scroll to position [439, 0]
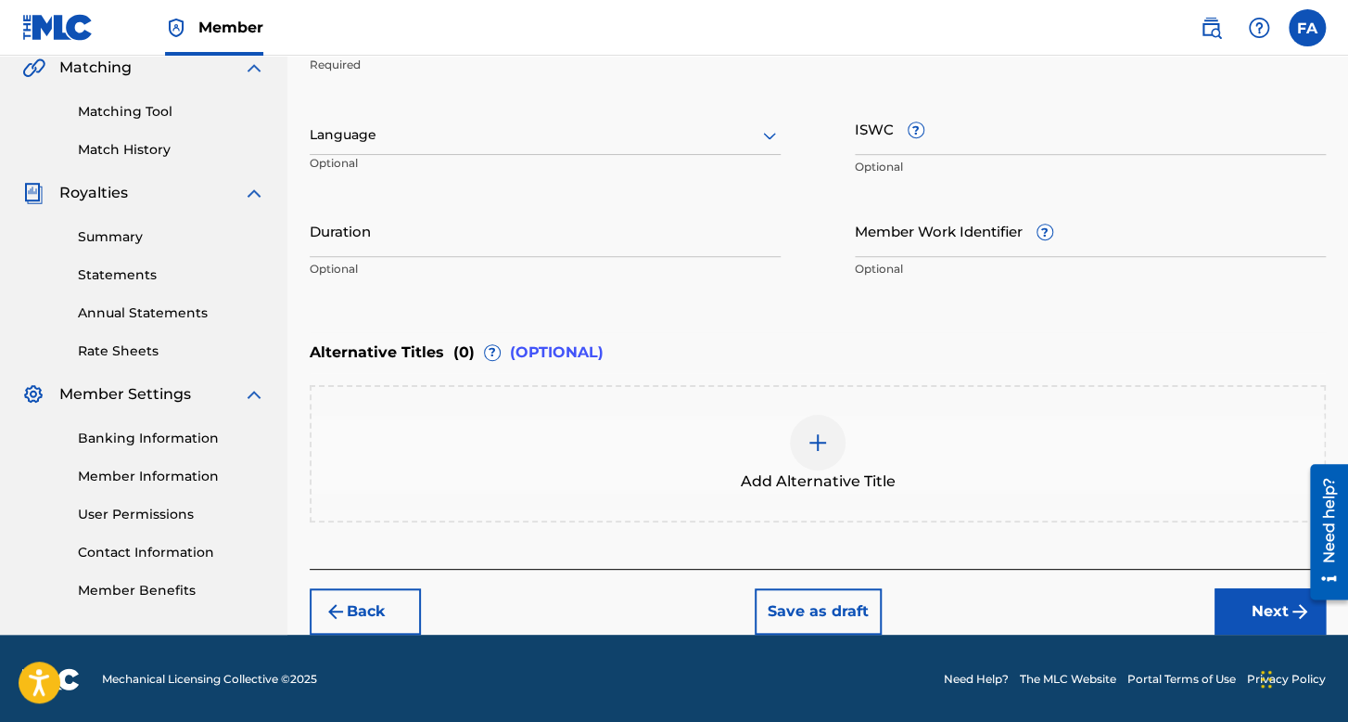
click at [557, 112] on div "Language Optional" at bounding box center [545, 143] width 471 height 83
click at [427, 130] on div at bounding box center [545, 134] width 471 height 23
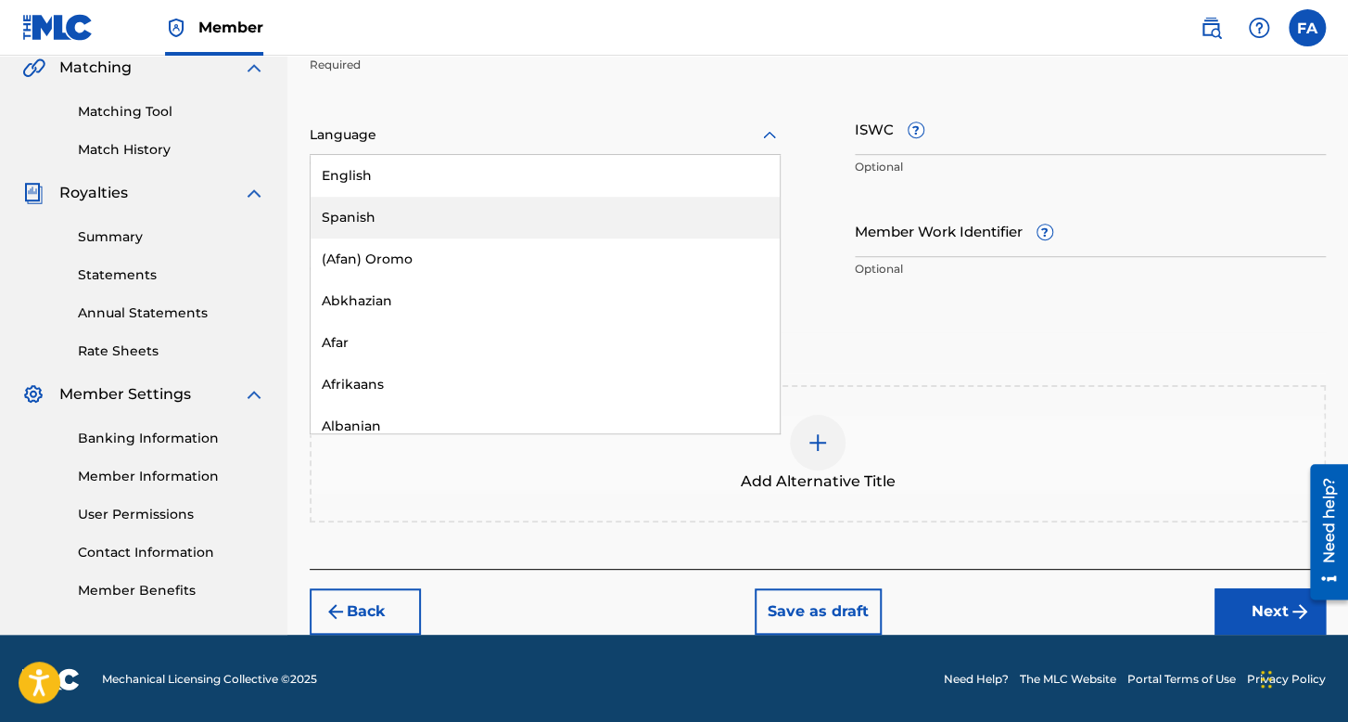
click at [388, 198] on div "Spanish" at bounding box center [545, 218] width 469 height 42
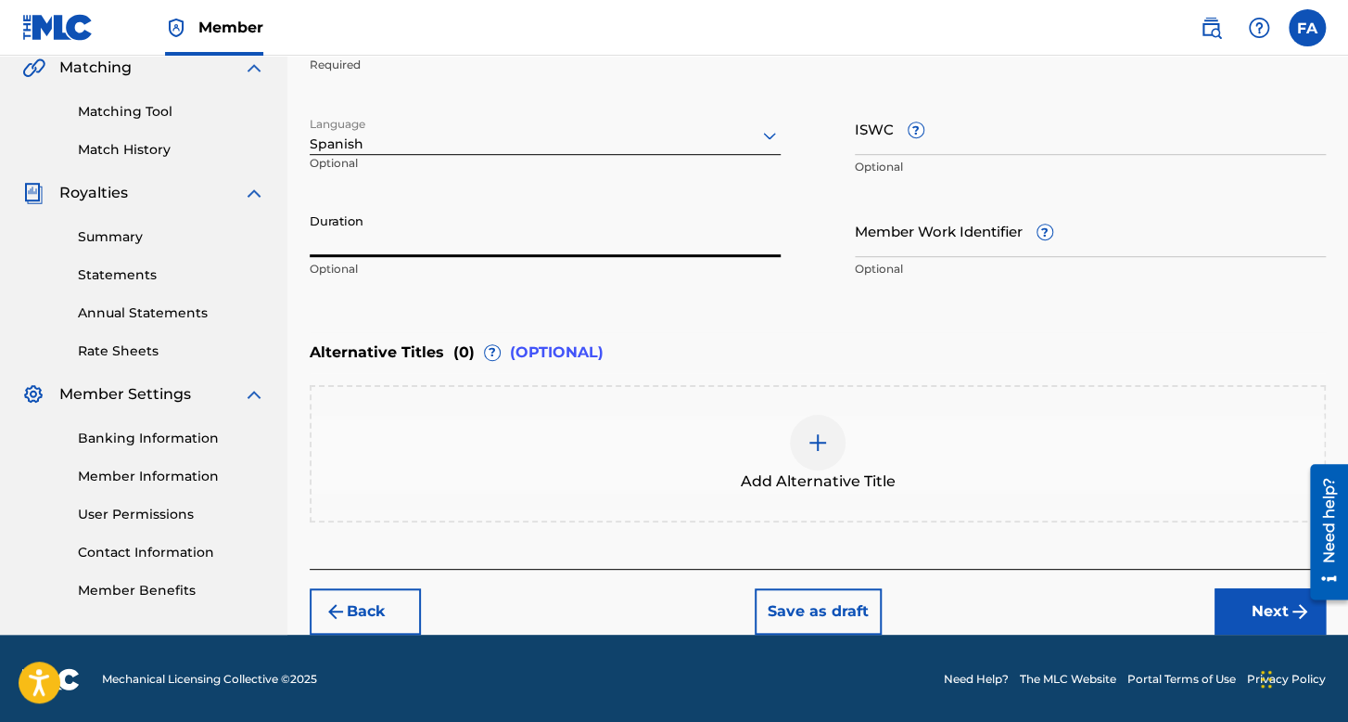
click at [371, 211] on input "Duration" at bounding box center [545, 230] width 471 height 53
type input "03:45"
click at [1221, 610] on button "Next" at bounding box center [1270, 611] width 111 height 46
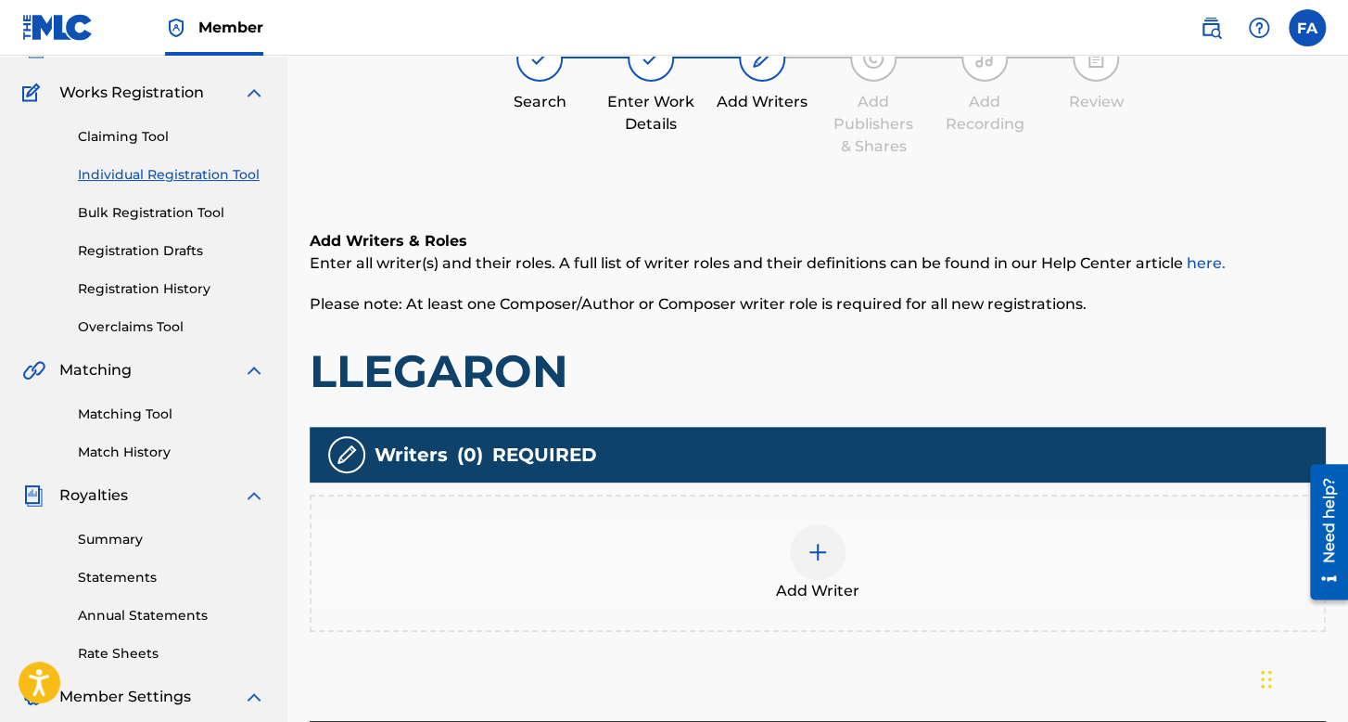
scroll to position [363, 0]
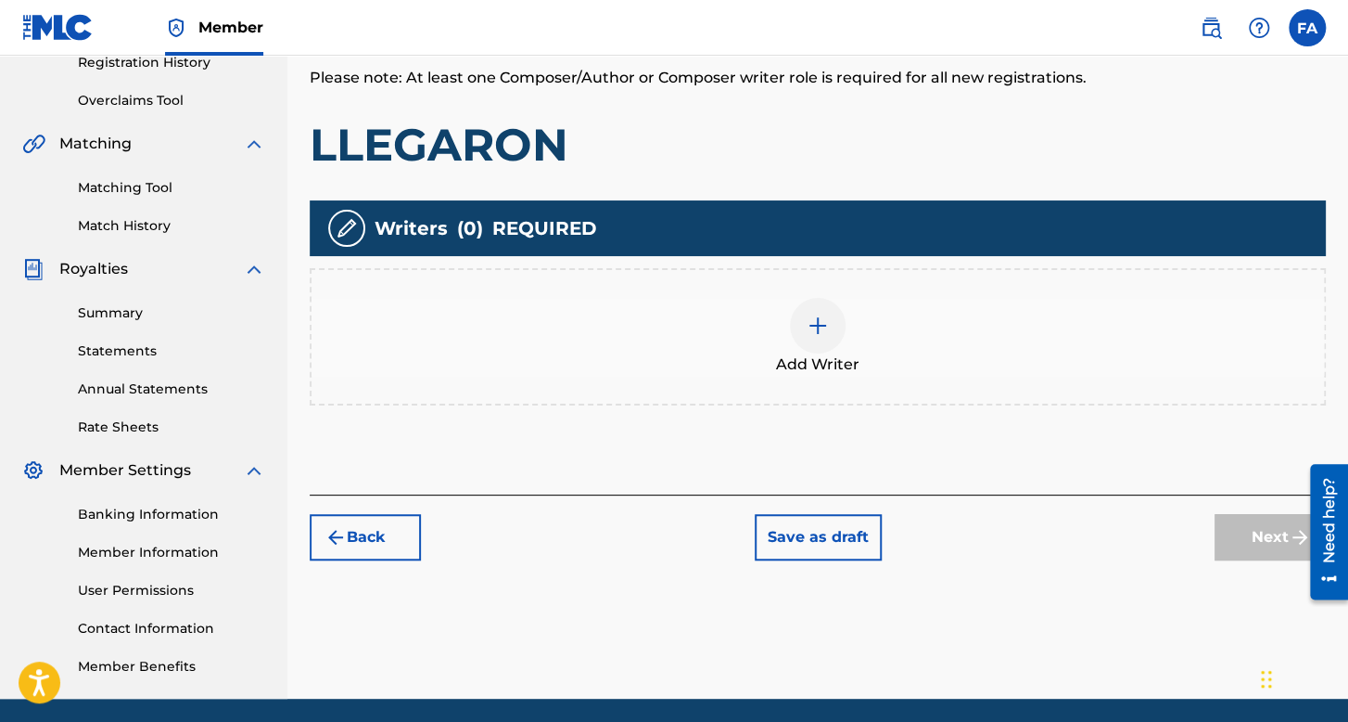
click at [792, 333] on div at bounding box center [818, 326] width 56 height 56
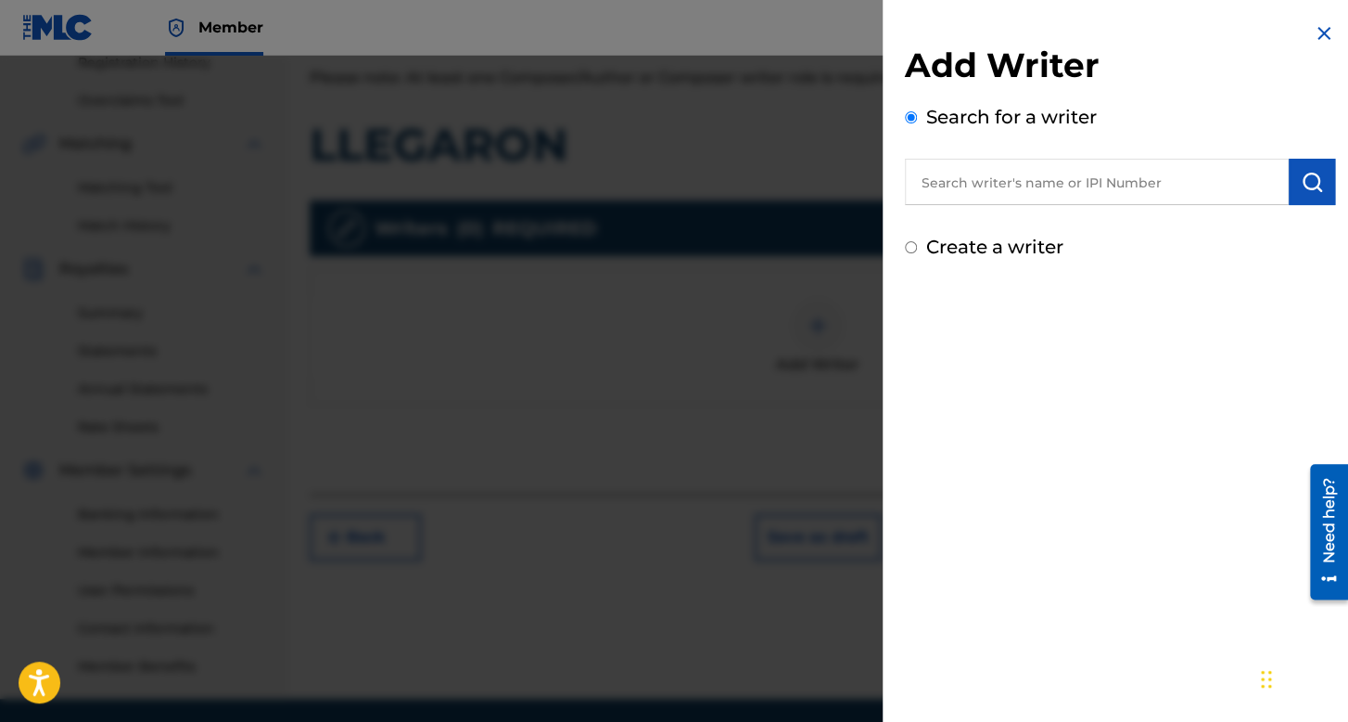
click at [905, 247] on input "Create a writer" at bounding box center [911, 247] width 12 height 12
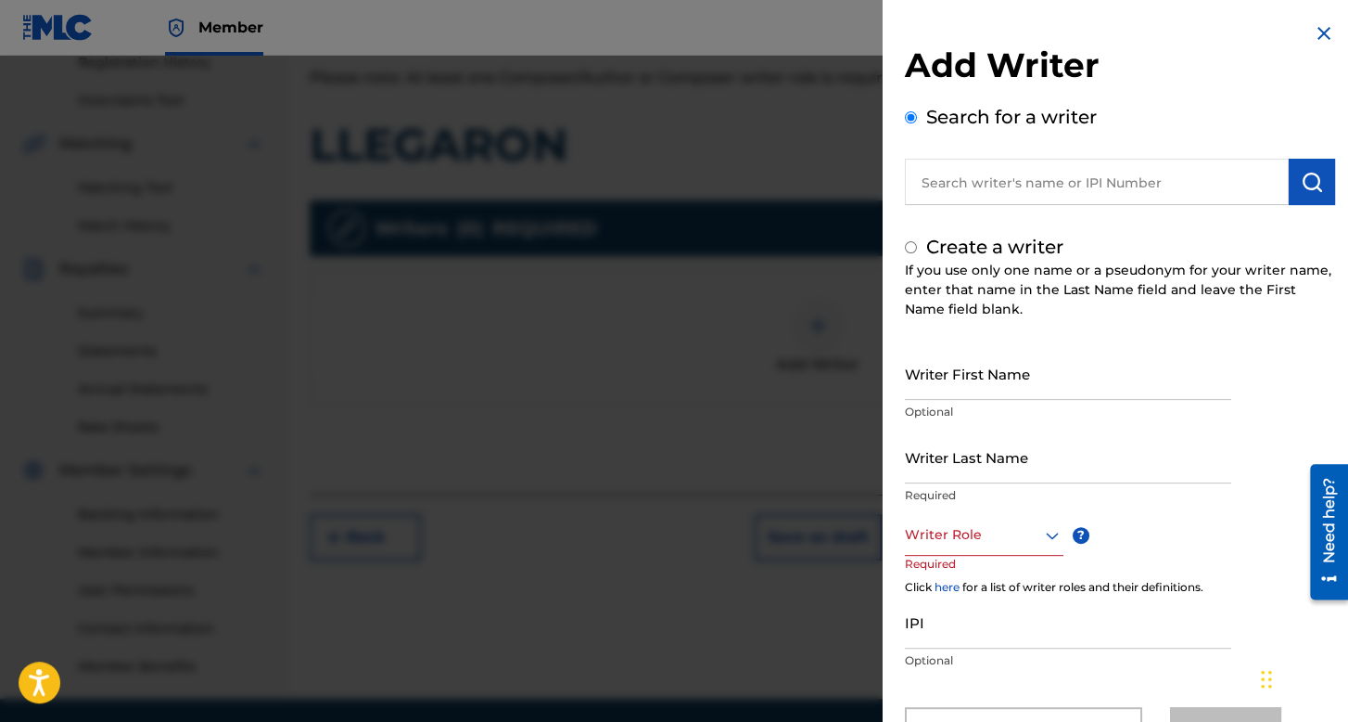
radio input "false"
radio input "true"
click at [956, 381] on input "Writer First Name" at bounding box center [1068, 373] width 326 height 53
type input "[PERSON_NAME]"
drag, startPoint x: 968, startPoint y: 437, endPoint x: 972, endPoint y: 446, distance: 10.0
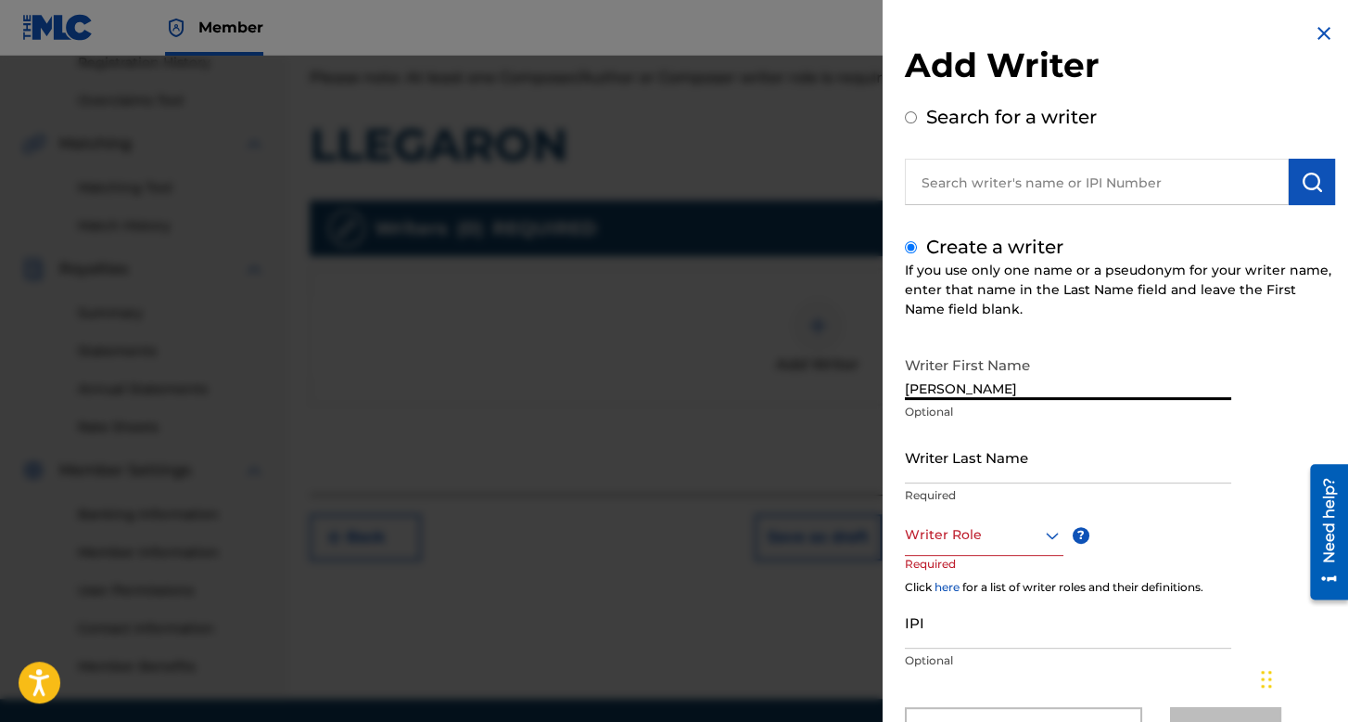
click at [971, 441] on input "Writer Last Name" at bounding box center [1068, 456] width 326 height 53
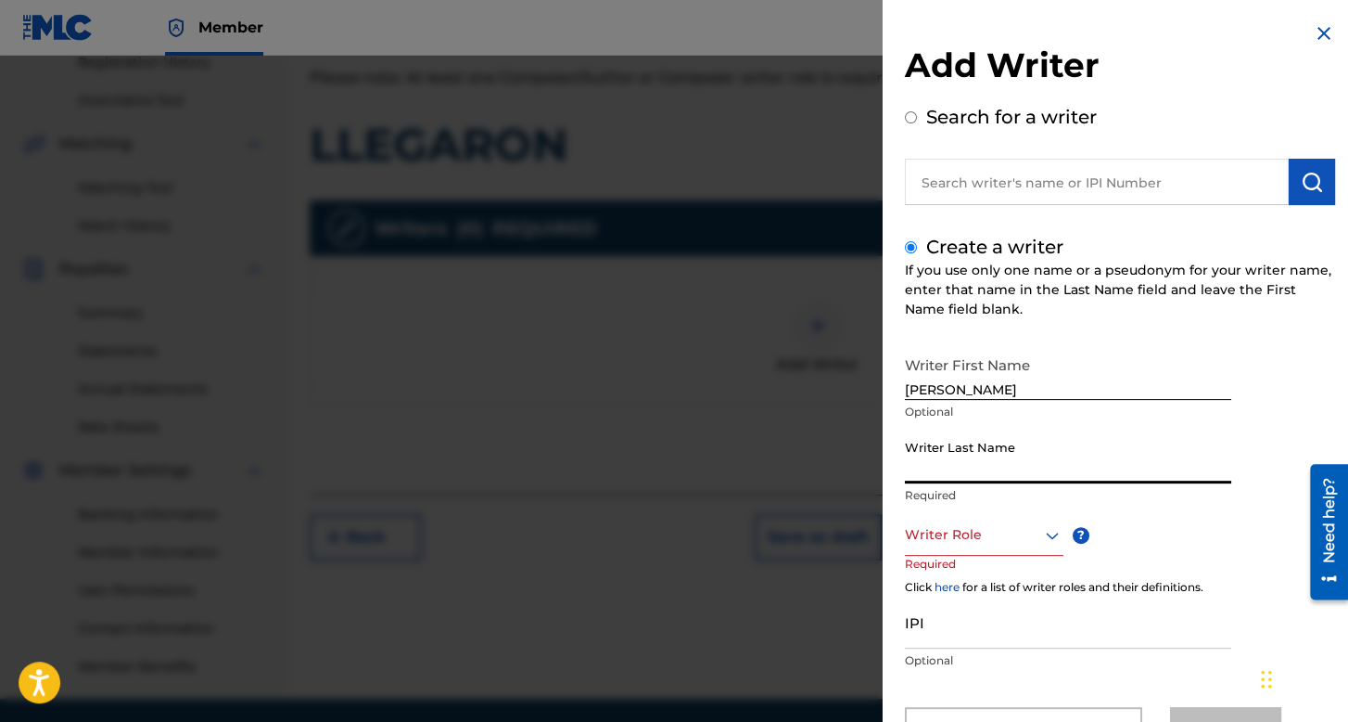
type input "a"
type input "[PERSON_NAME]"
click at [1000, 541] on div "Writer Role" at bounding box center [984, 535] width 159 height 42
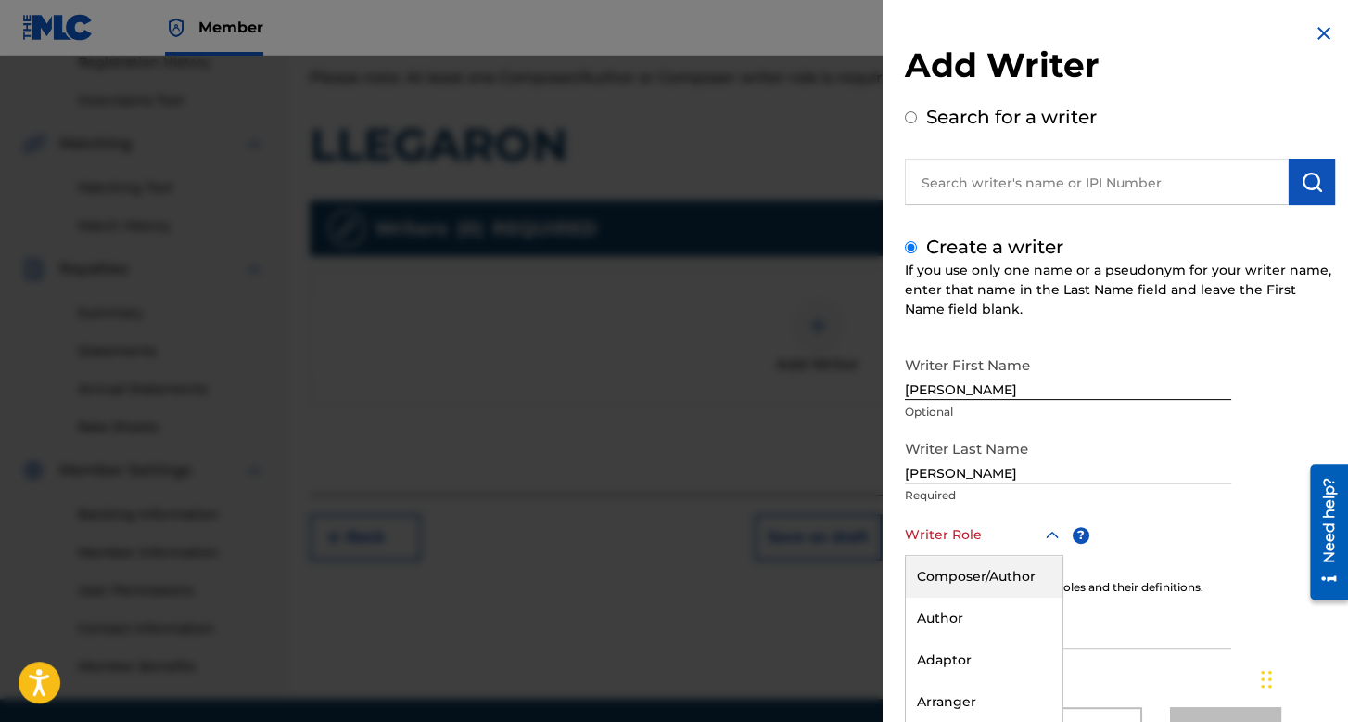
scroll to position [82, 0]
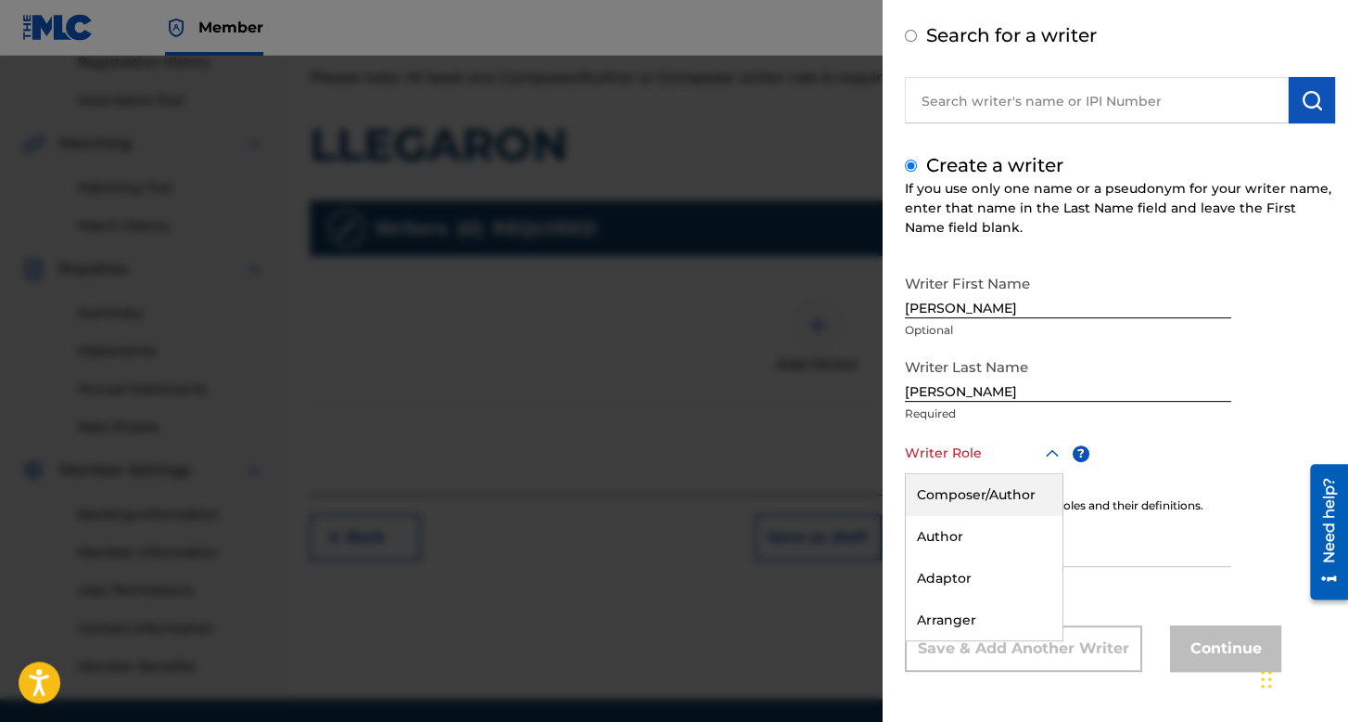
click at [992, 484] on div "Composer/Author" at bounding box center [984, 495] width 157 height 42
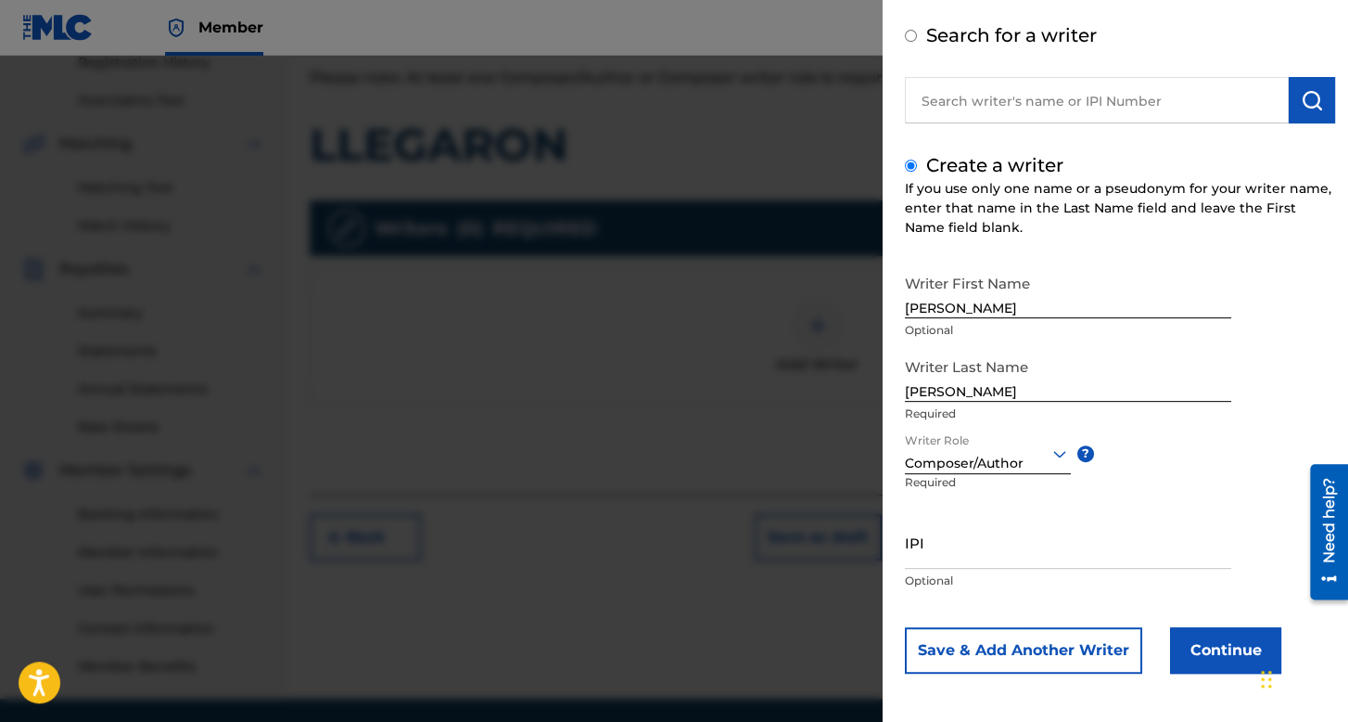
click at [1185, 640] on button "Continue" at bounding box center [1225, 650] width 111 height 46
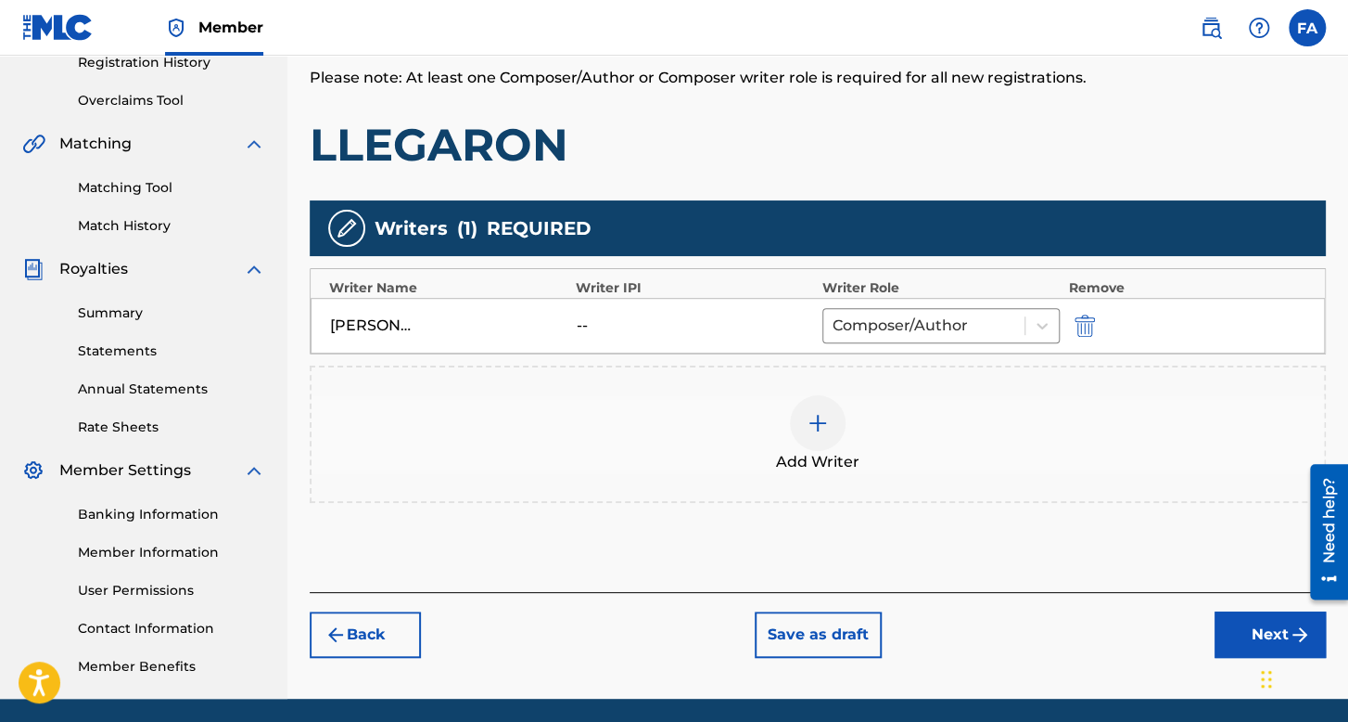
click at [1244, 627] on button "Next" at bounding box center [1270, 634] width 111 height 46
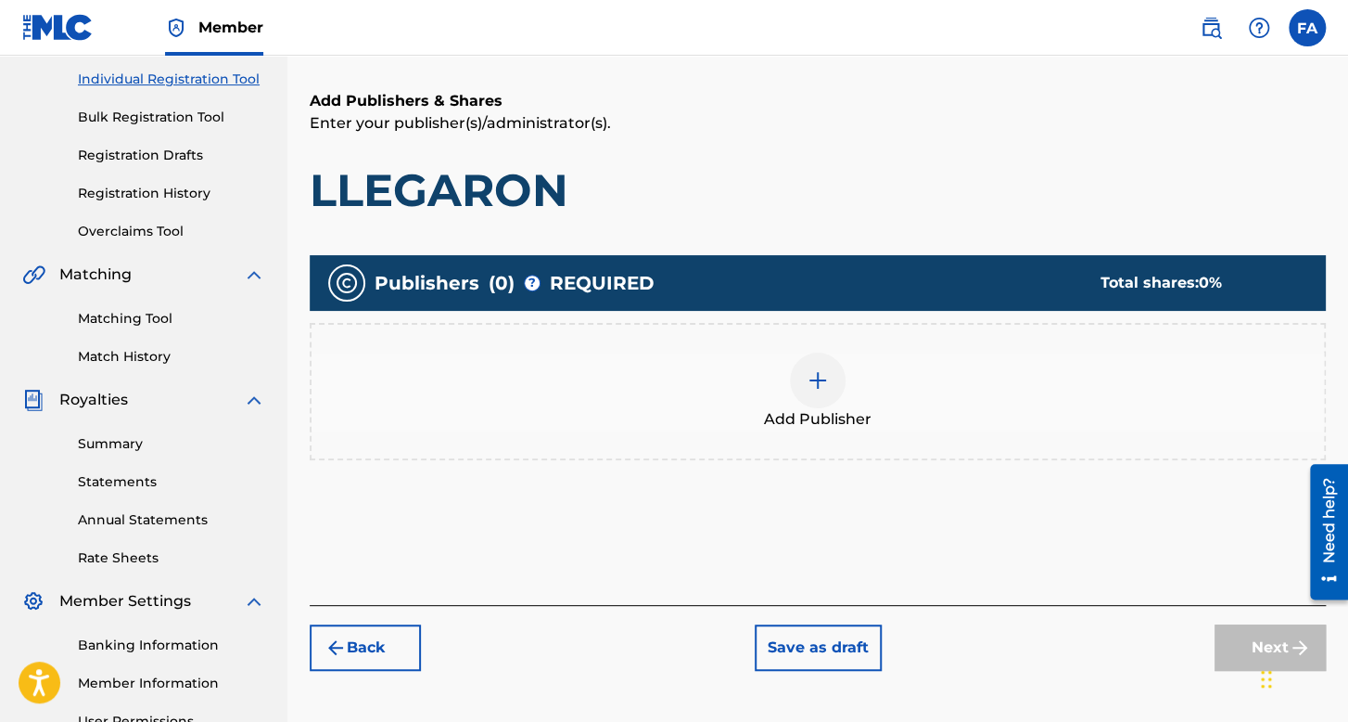
scroll to position [428, 0]
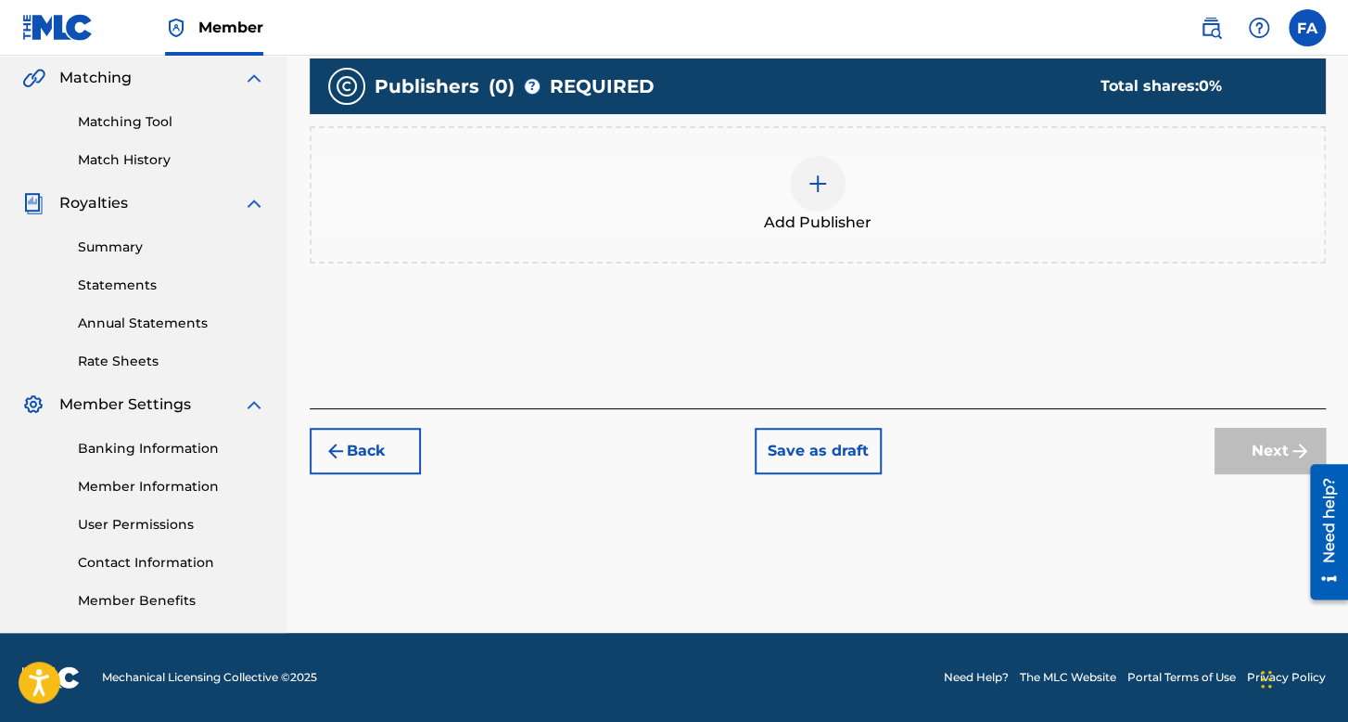
click at [831, 251] on div "Add Publisher" at bounding box center [818, 194] width 1016 height 137
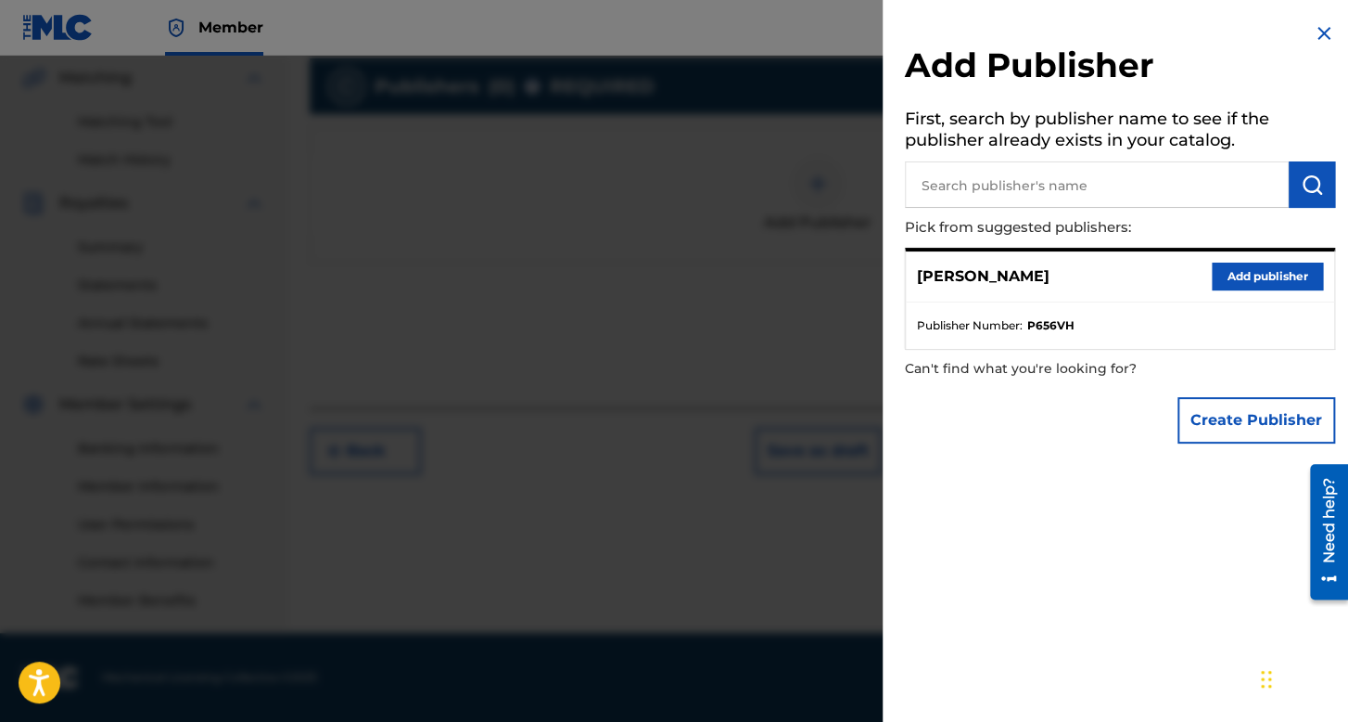
click at [1289, 278] on button "Add publisher" at bounding box center [1267, 276] width 111 height 28
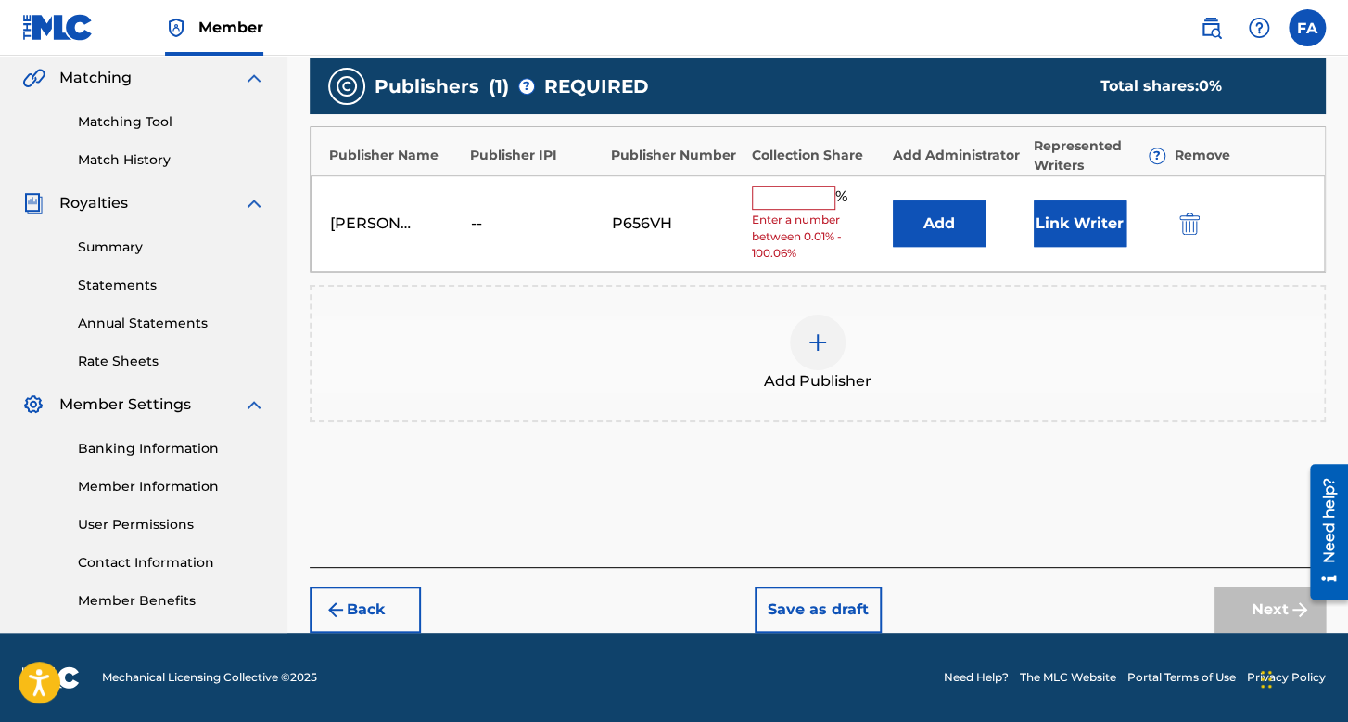
click at [799, 209] on div "% Enter a number between 0.01% - 100.06%" at bounding box center [818, 223] width 132 height 77
click at [810, 197] on input "text" at bounding box center [793, 197] width 83 height 24
type input "100"
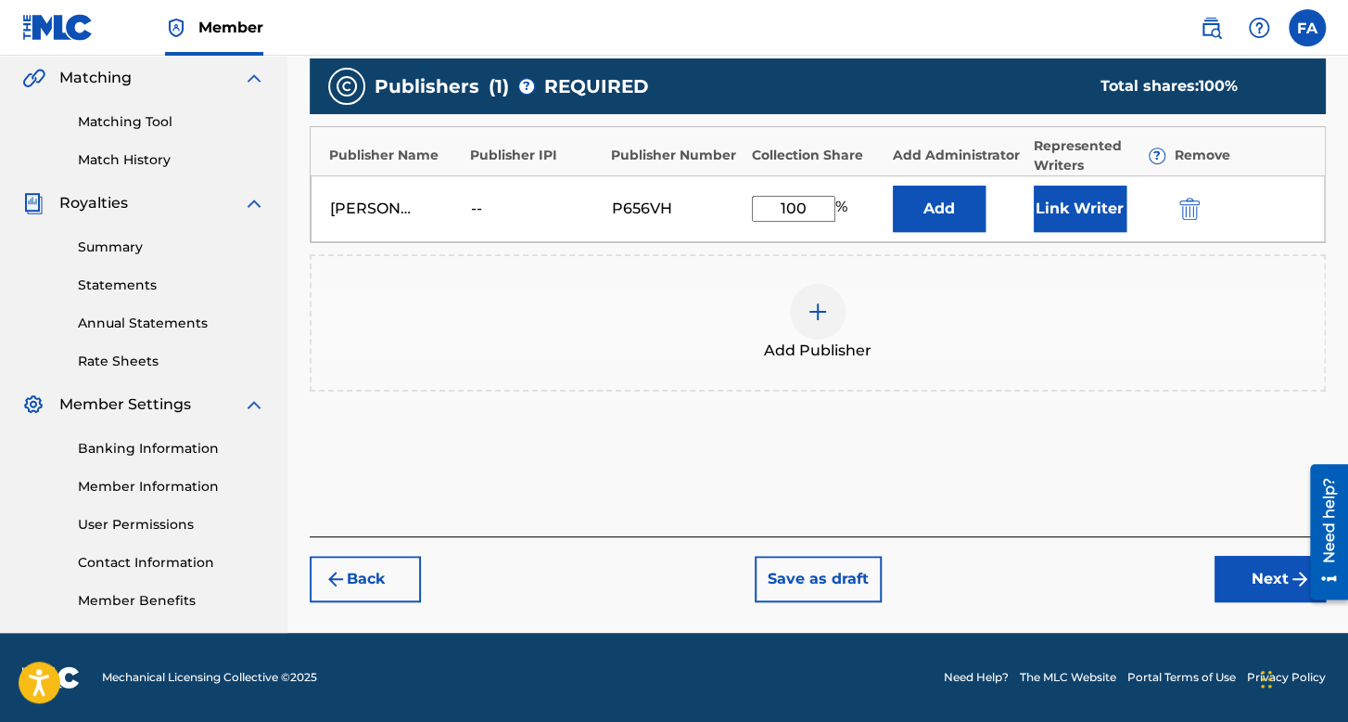
click at [1244, 592] on button "Next" at bounding box center [1270, 579] width 111 height 46
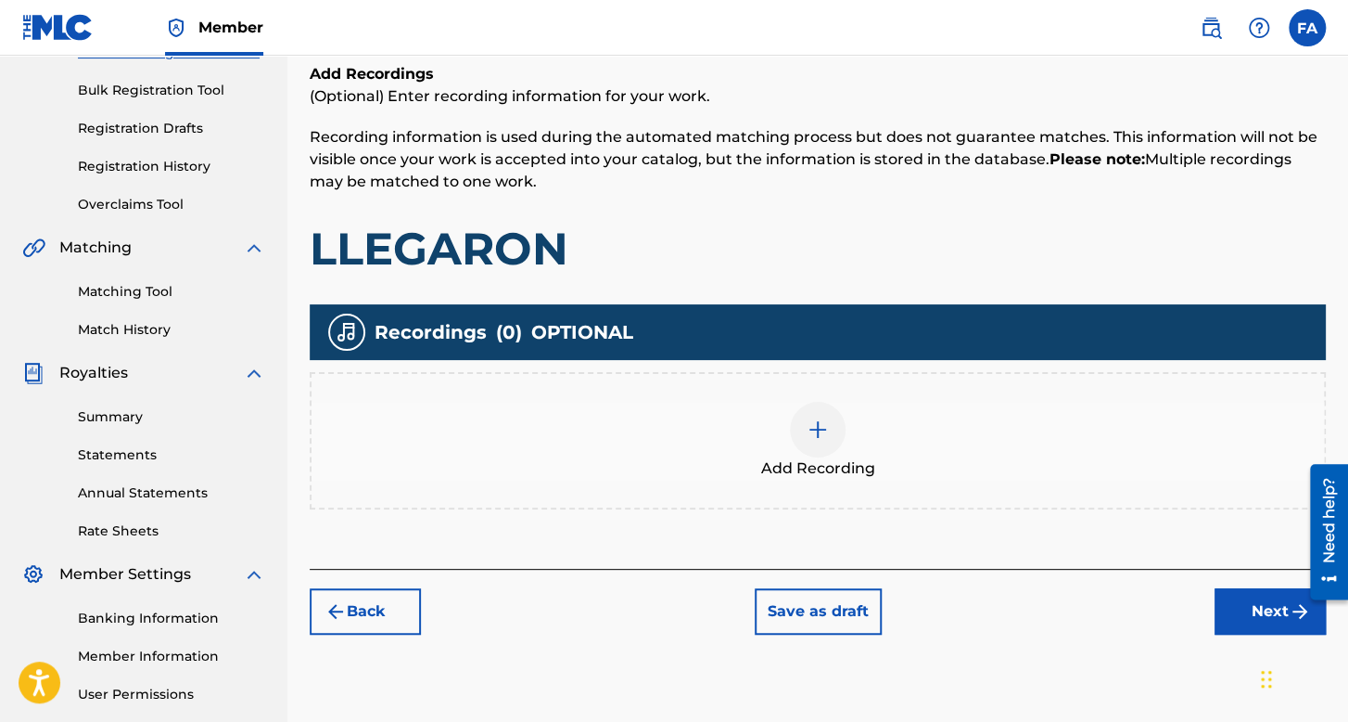
scroll to position [269, 0]
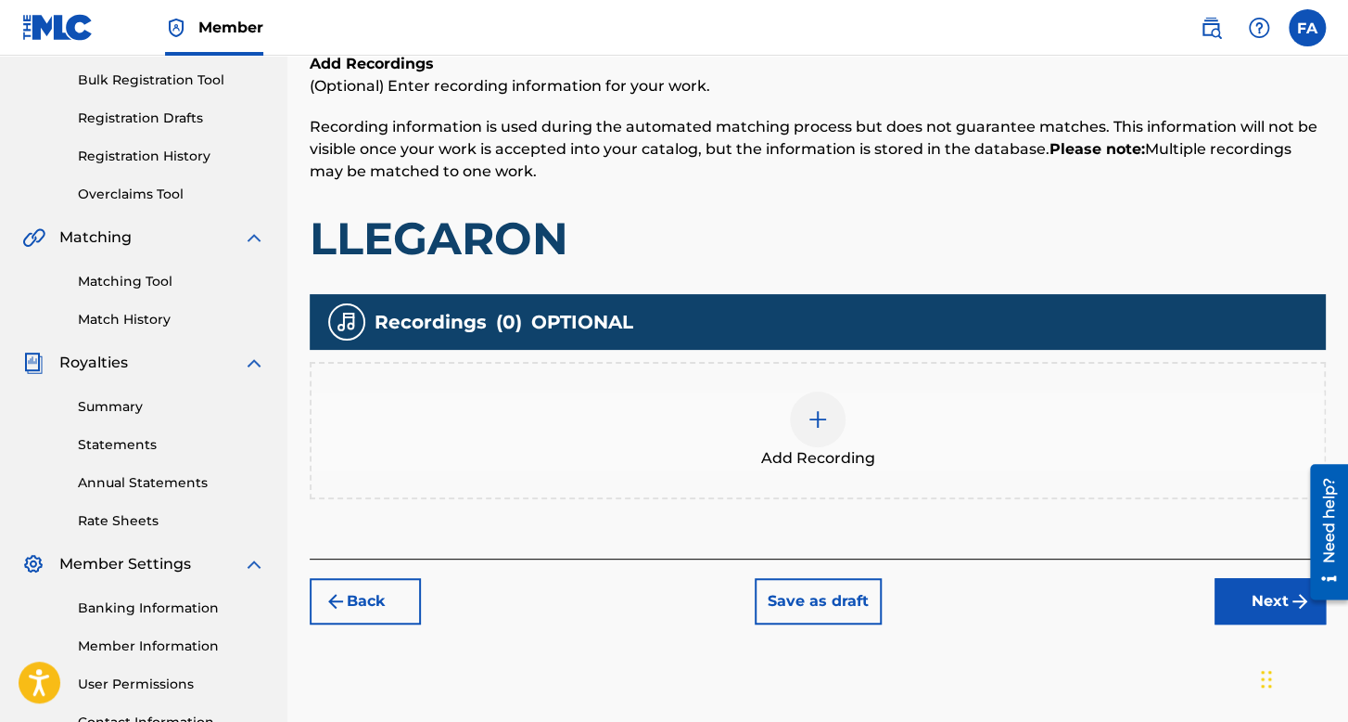
click at [847, 420] on div "Add Recording" at bounding box center [818, 430] width 1013 height 78
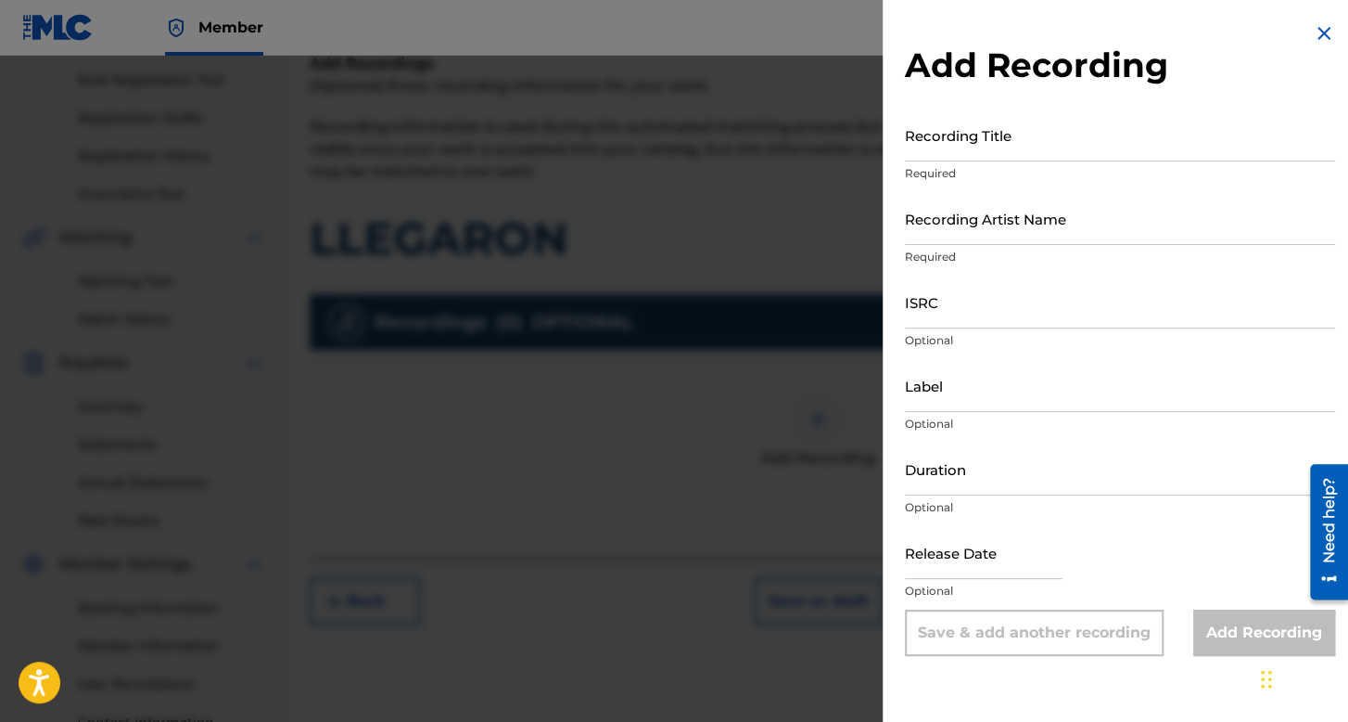
click at [1031, 146] on input "Recording Title" at bounding box center [1120, 135] width 430 height 53
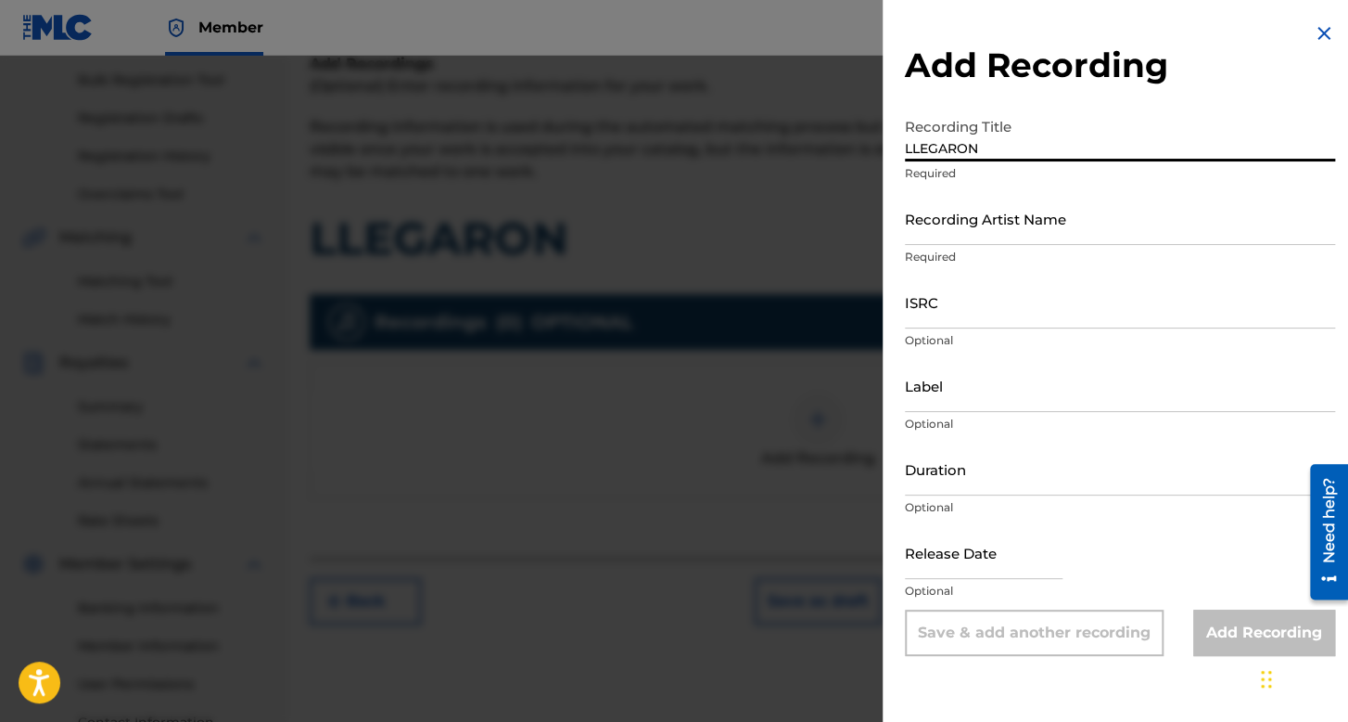
type input "LLEGARON"
click at [1081, 216] on input "Recording Artist Name" at bounding box center [1120, 218] width 430 height 53
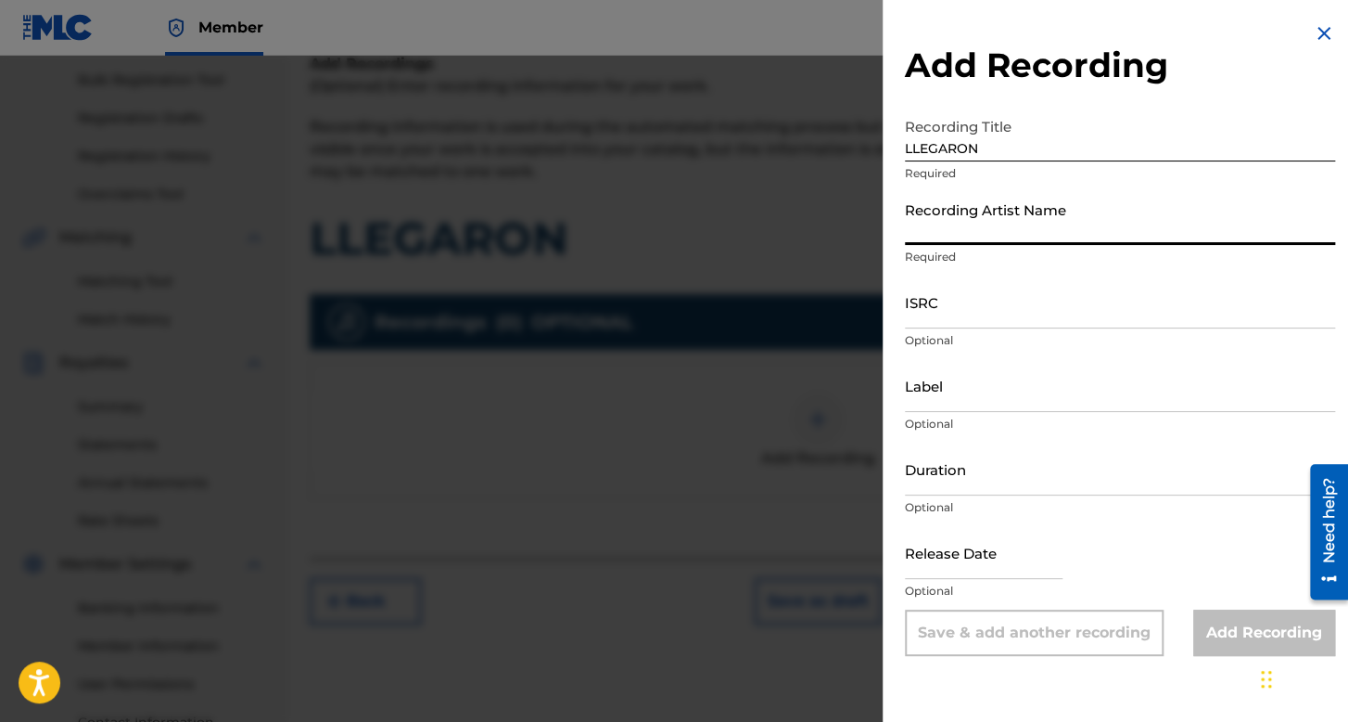
type input "Folklor de Kolombia"
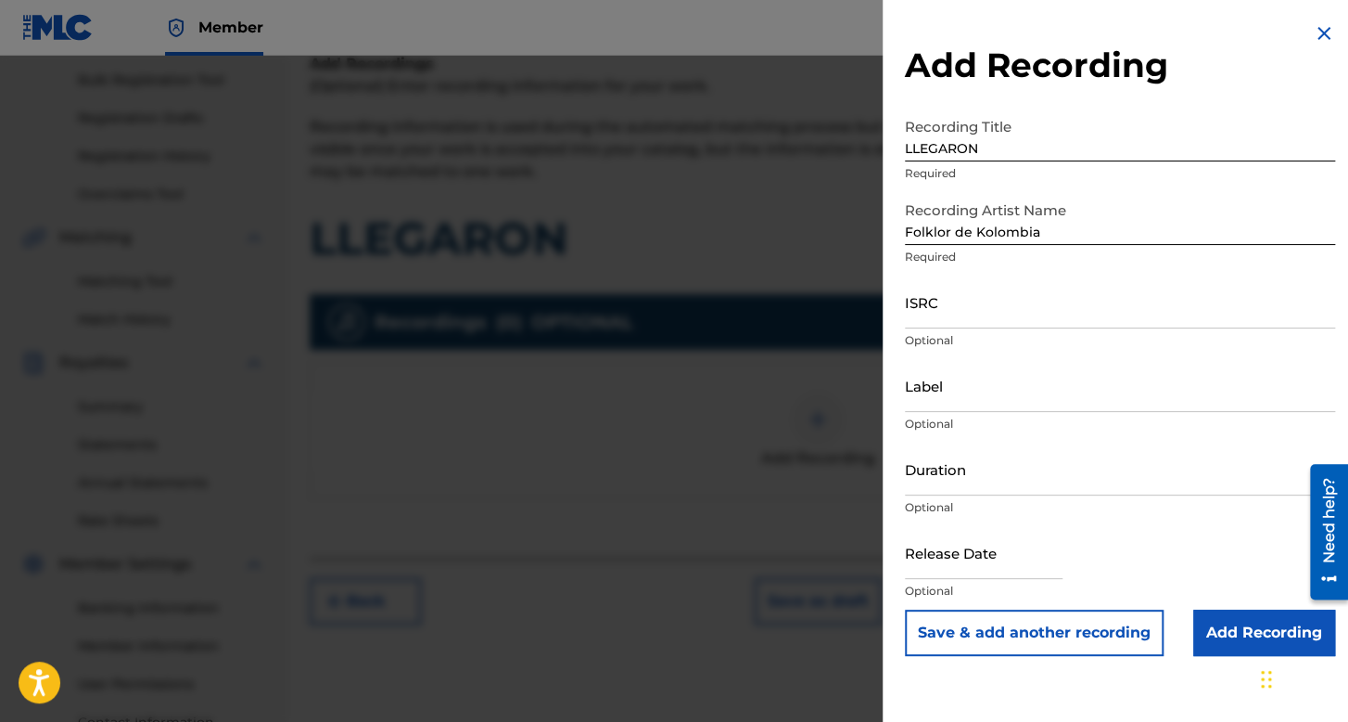
click at [899, 295] on div "Add Recording Recording Title LLEGARON Required Recording Artist Name Folklor d…" at bounding box center [1120, 339] width 475 height 678
click at [933, 310] on input "ISRC" at bounding box center [1120, 301] width 430 height 53
paste input "QZHNA2220050"
type input "QZHNA2220050"
click at [981, 472] on input "Duration" at bounding box center [1120, 468] width 430 height 53
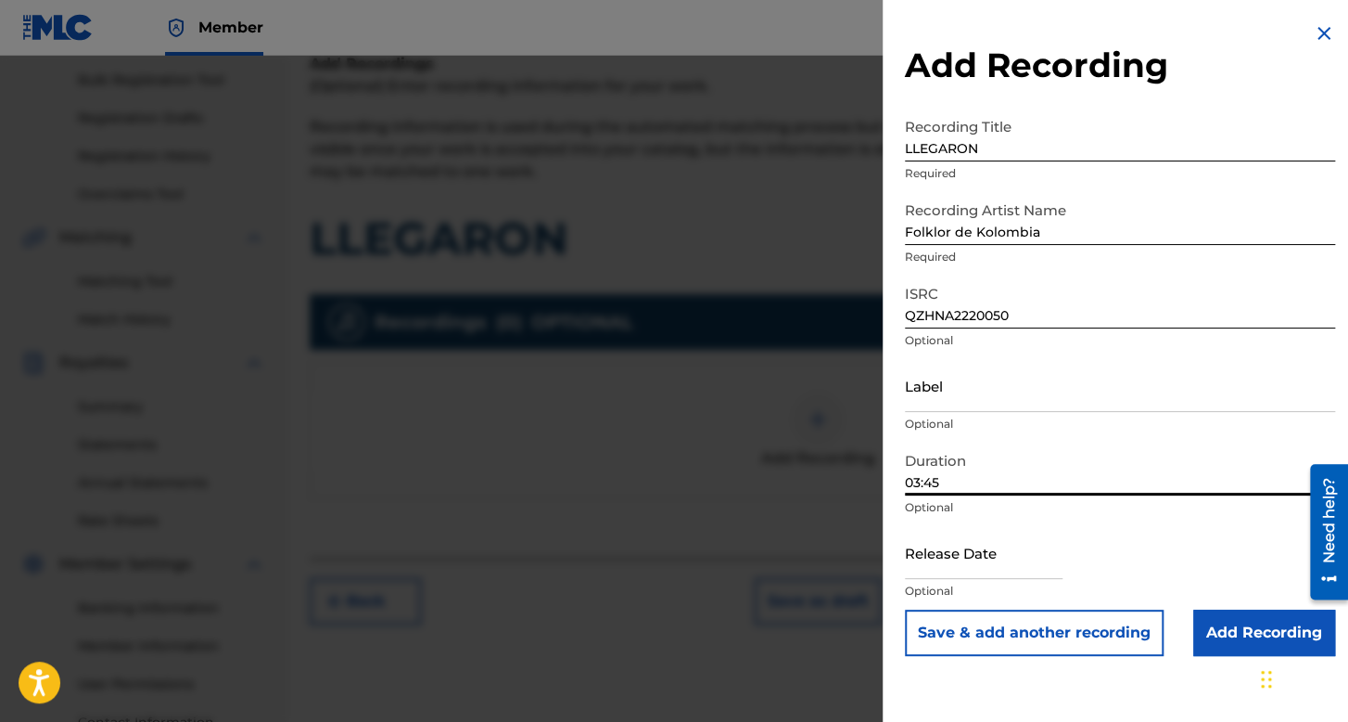
type input "03:45"
drag, startPoint x: 979, startPoint y: 536, endPoint x: 983, endPoint y: 556, distance: 19.8
click at [983, 555] on input "text" at bounding box center [984, 552] width 158 height 53
select select "7"
select select "2025"
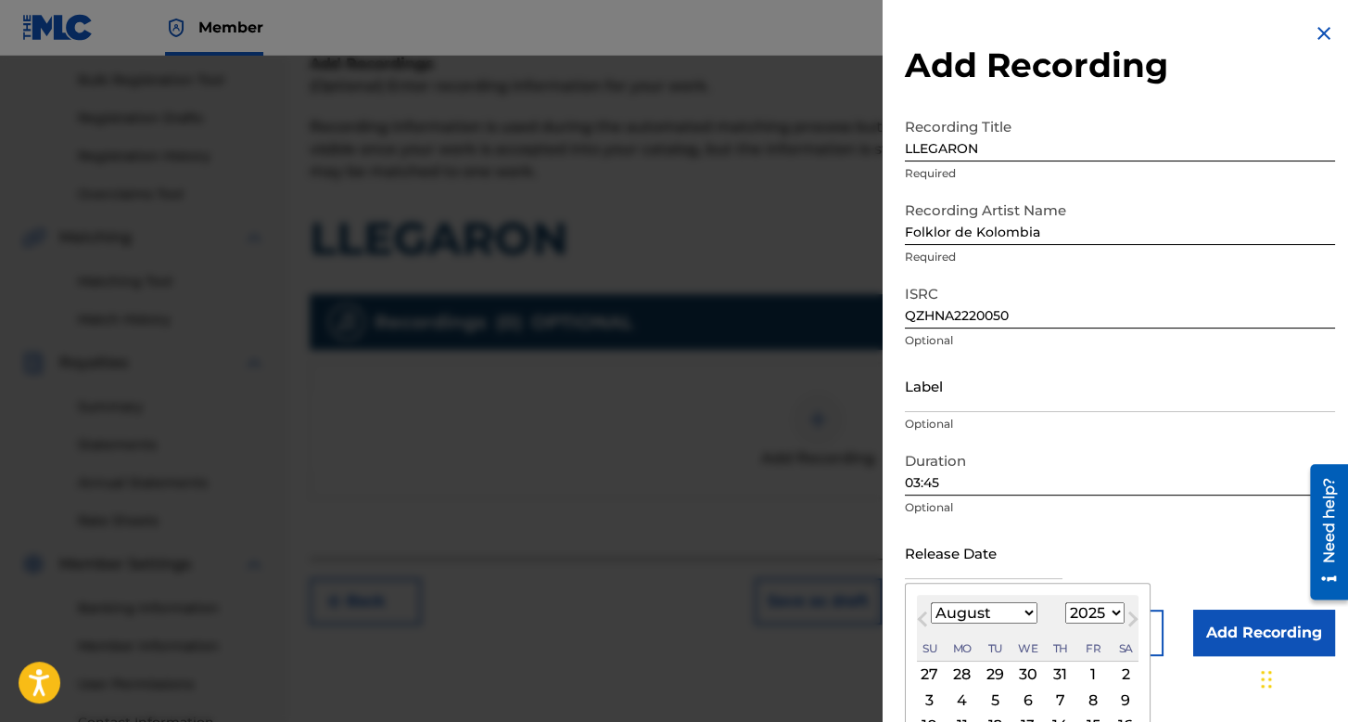
click at [985, 558] on input "text" at bounding box center [984, 552] width 158 height 53
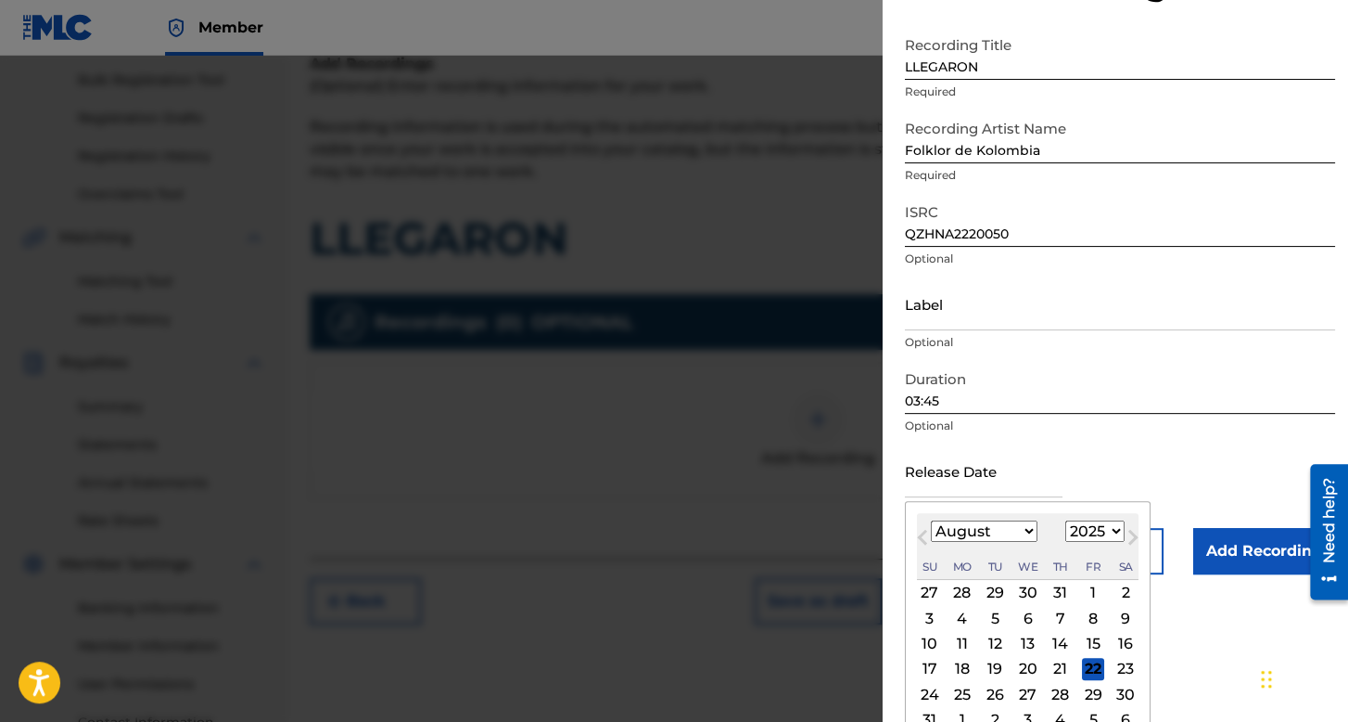
scroll to position [93, 0]
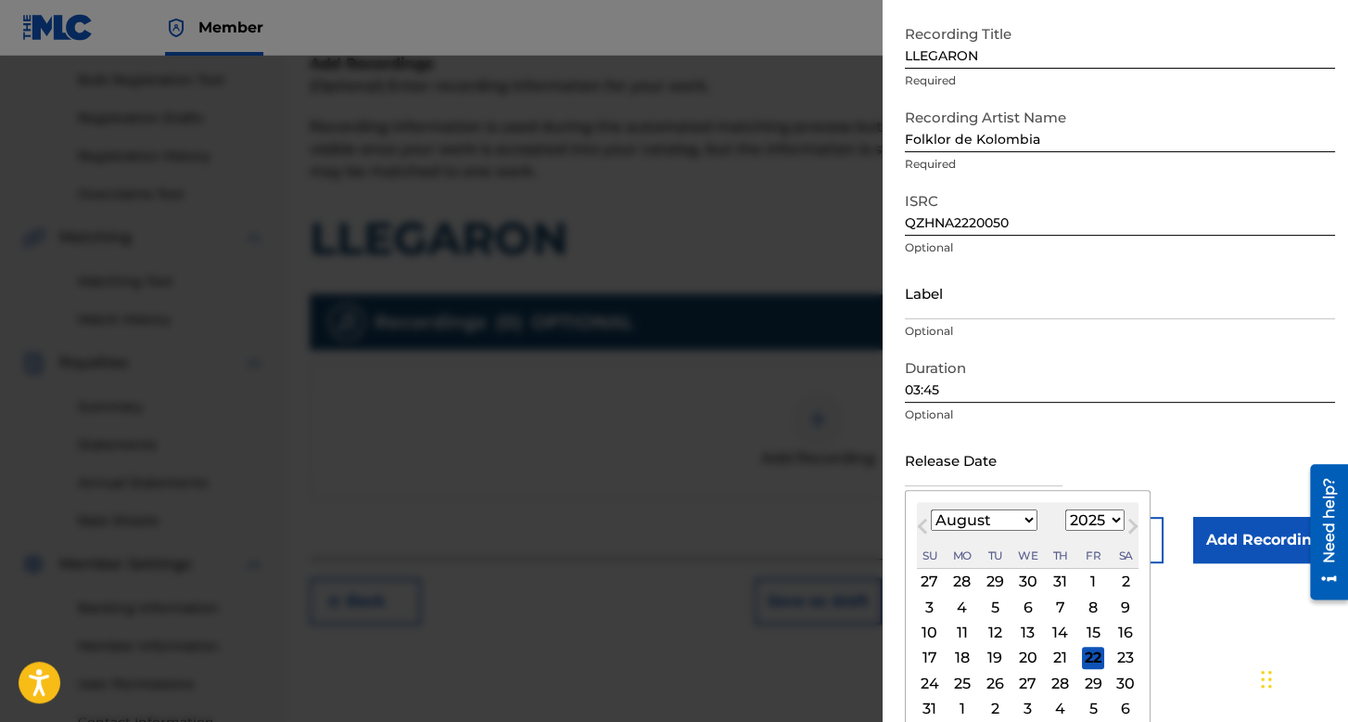
click at [1003, 520] on select "January February March April May June July August September October November De…" at bounding box center [984, 519] width 107 height 21
select select "5"
click at [931, 509] on select "January February March April May June July August September October November De…" at bounding box center [984, 519] width 107 height 21
click at [1074, 520] on select "1899 1900 1901 1902 1903 1904 1905 1906 1907 1908 1909 1910 1911 1912 1913 1914…" at bounding box center [1095, 519] width 59 height 21
select select "2022"
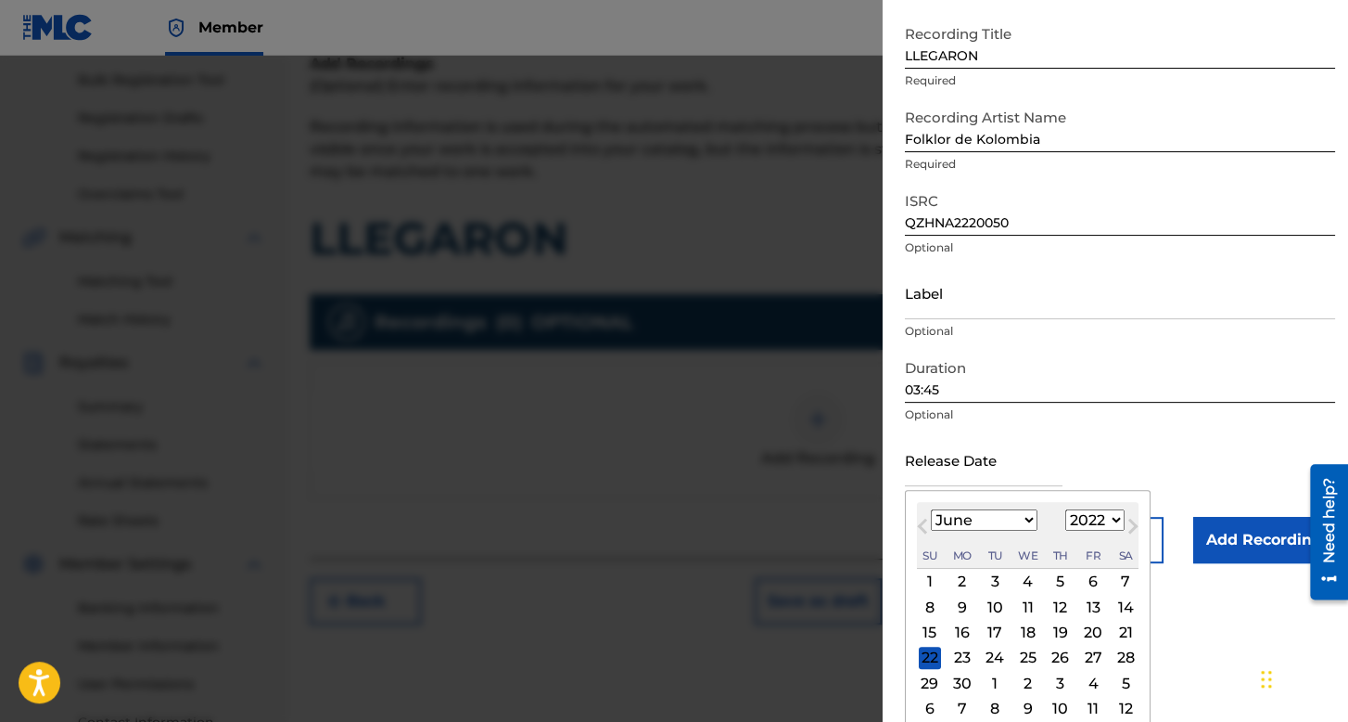
click at [1066, 509] on select "1899 1900 1901 1902 1903 1904 1905 1906 1907 1908 1909 1910 1911 1912 1913 1914…" at bounding box center [1095, 519] width 59 height 21
click at [1028, 598] on div "8" at bounding box center [1028, 606] width 22 height 22
type input "[DATE]"
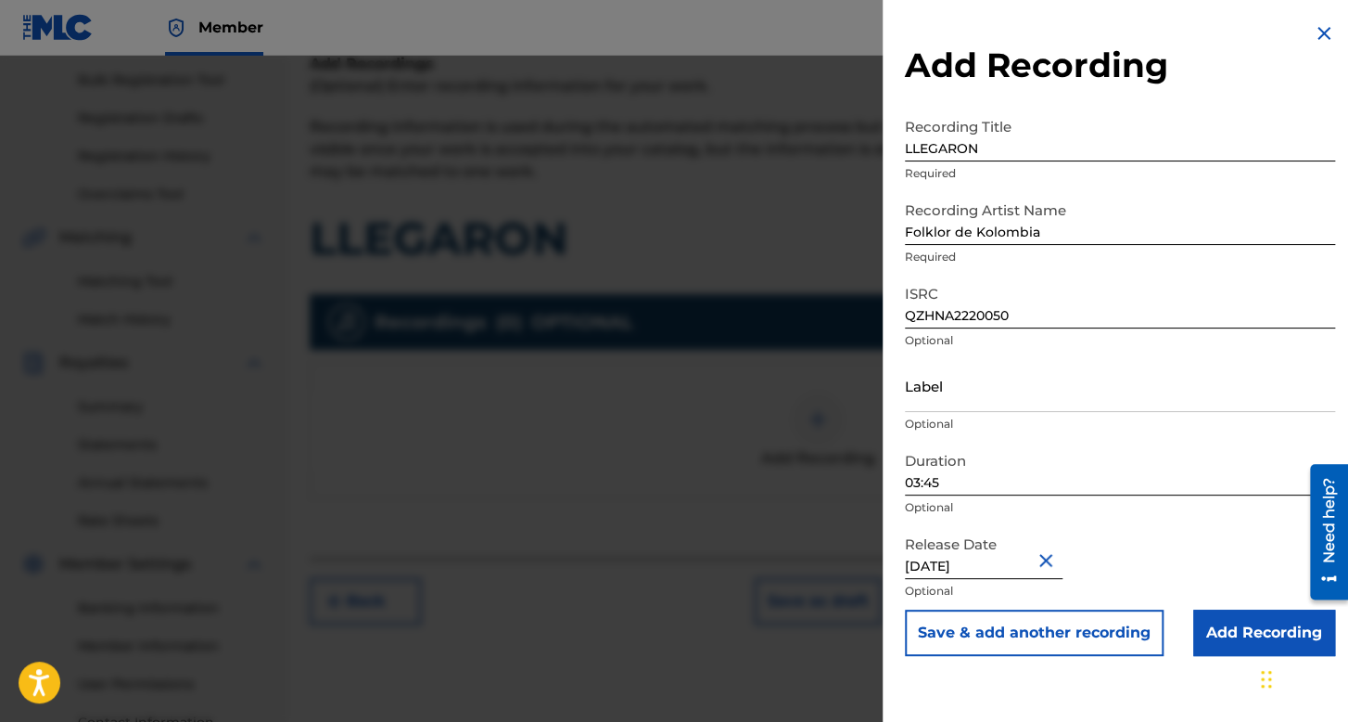
scroll to position [0, 0]
drag, startPoint x: 1213, startPoint y: 639, endPoint x: 1135, endPoint y: 547, distance: 120.4
click at [1214, 640] on input "Add Recording" at bounding box center [1265, 632] width 142 height 46
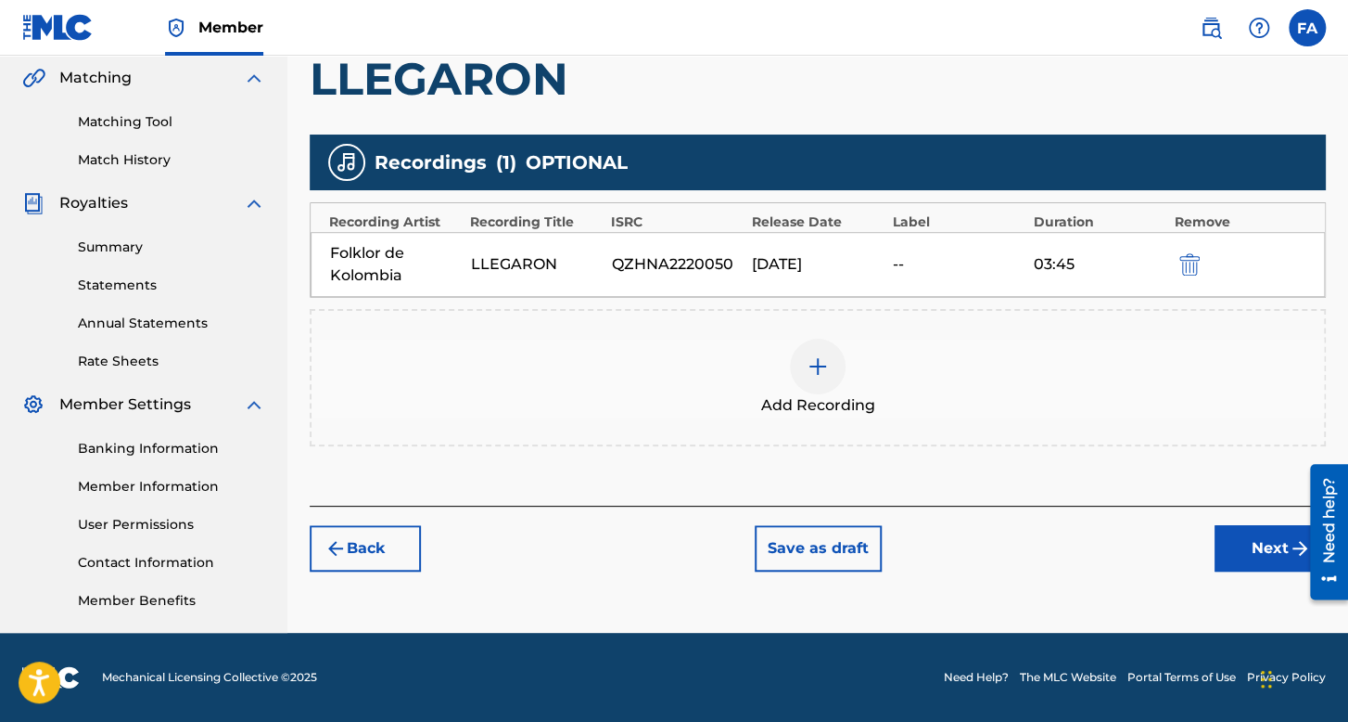
click at [1229, 552] on button "Next" at bounding box center [1270, 548] width 111 height 46
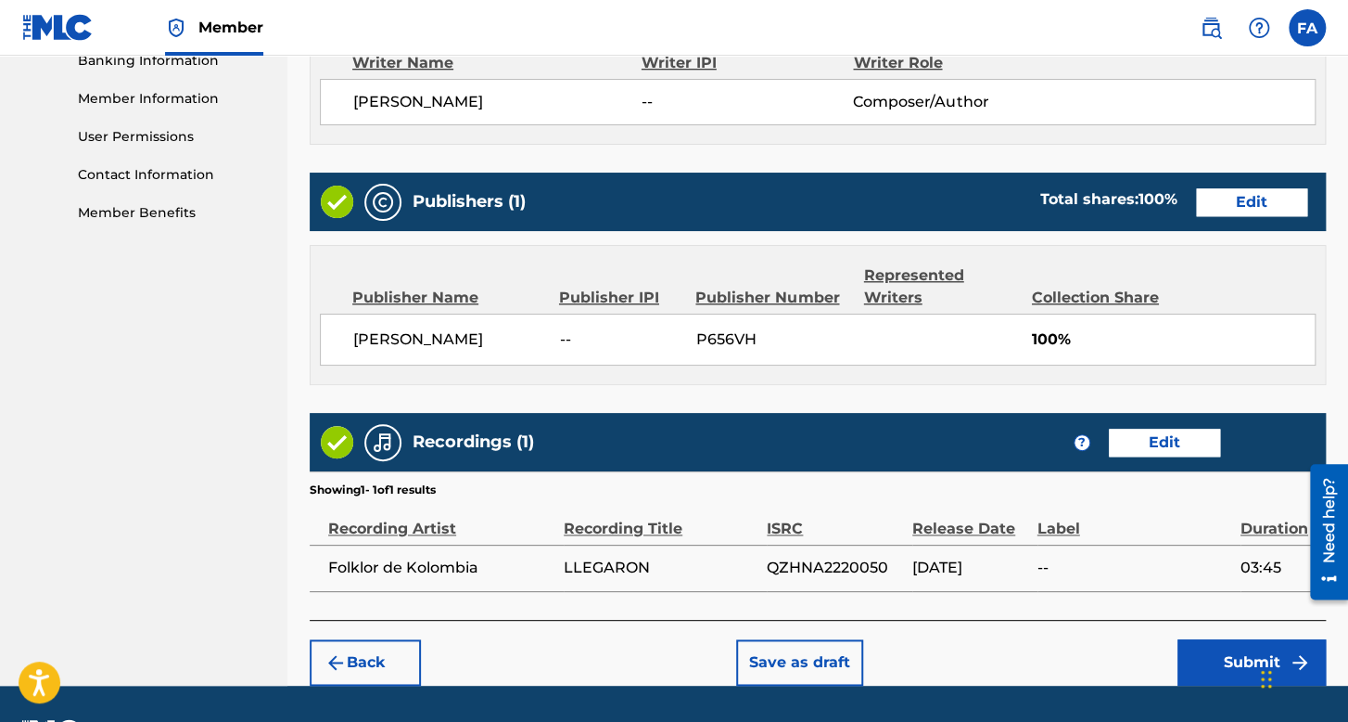
scroll to position [829, 0]
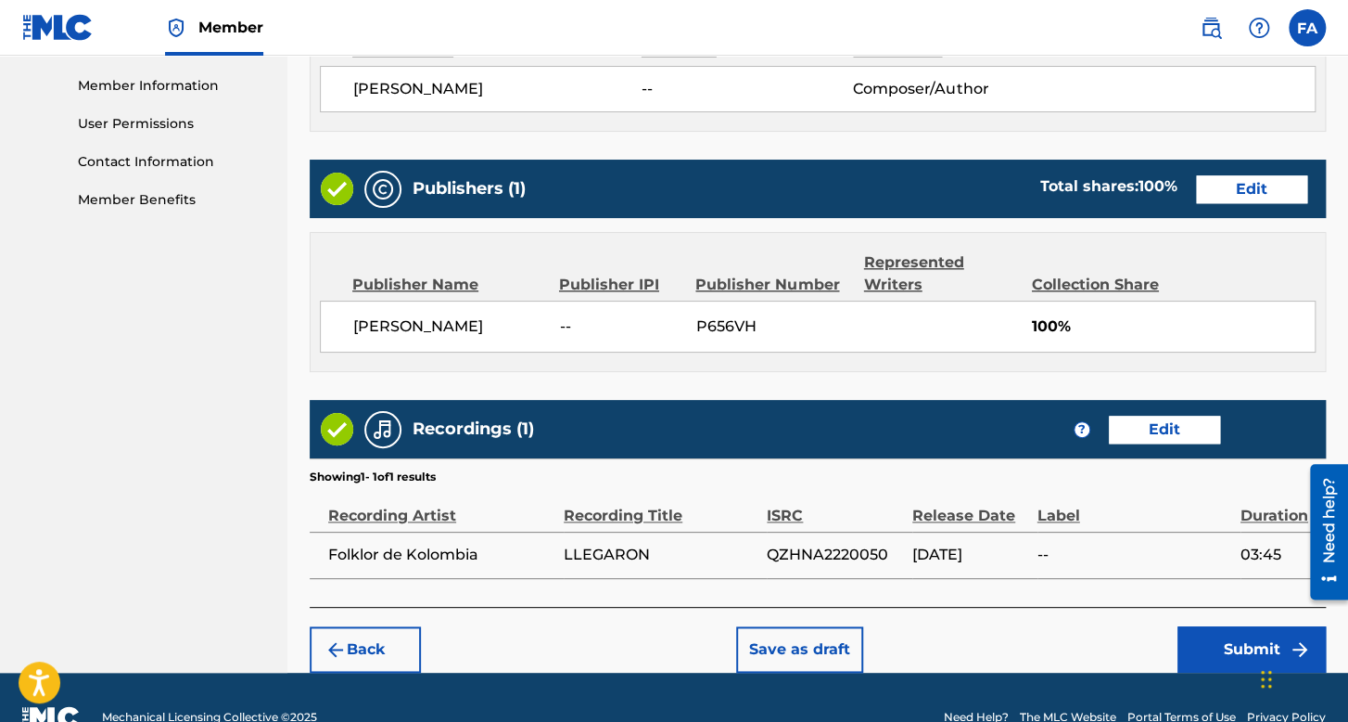
click at [1230, 650] on button "Submit" at bounding box center [1252, 649] width 148 height 46
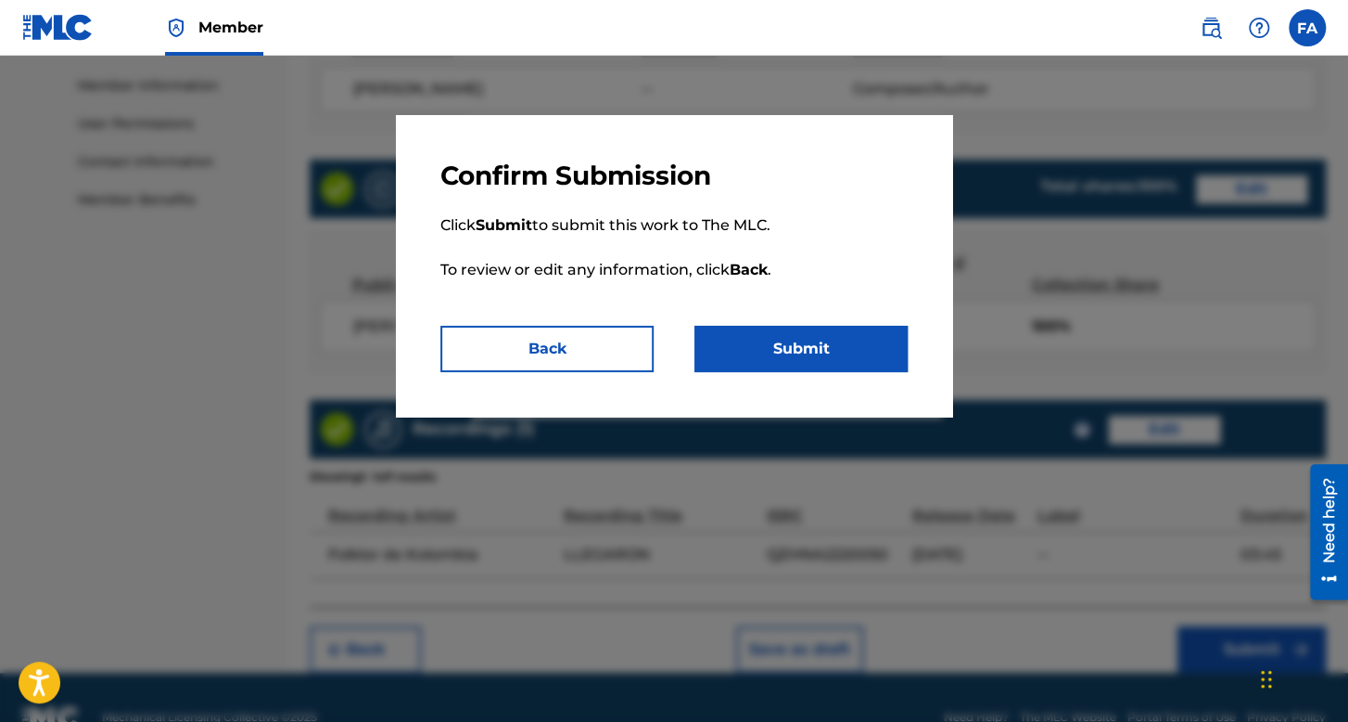
click at [772, 354] on button "Submit" at bounding box center [801, 349] width 213 height 46
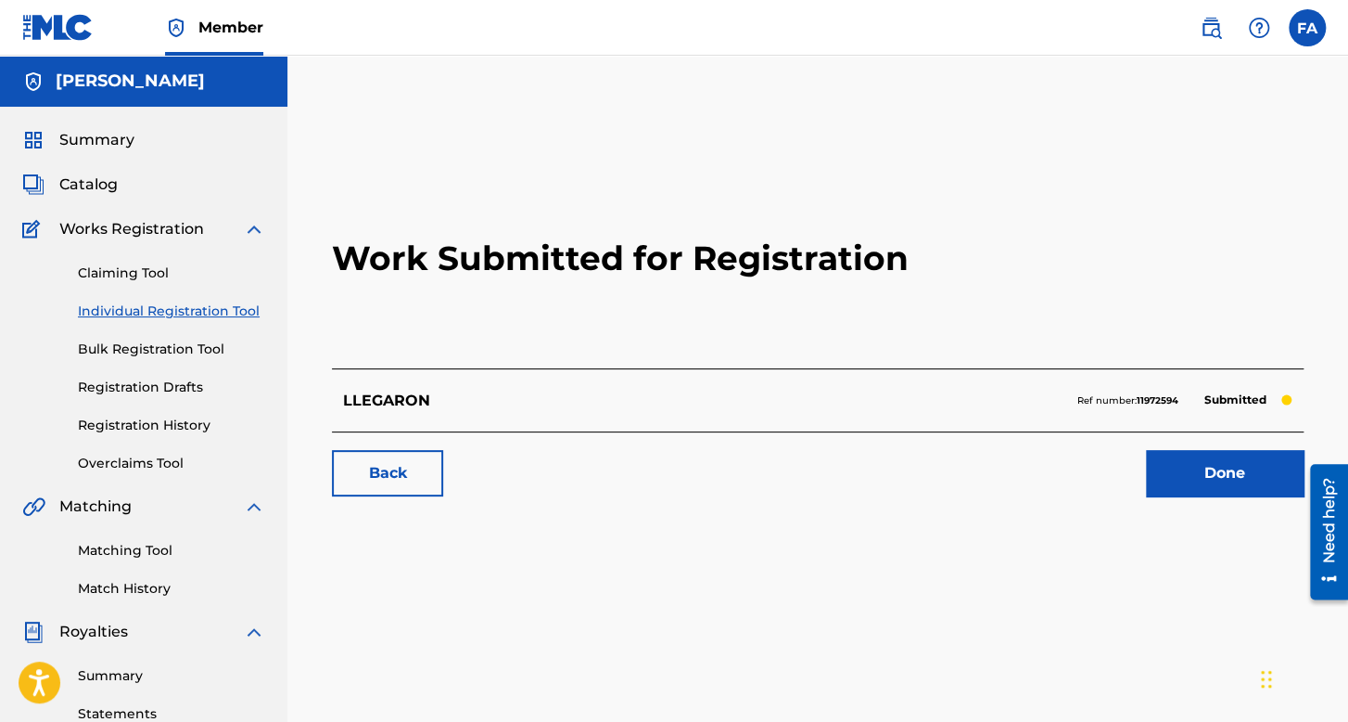
click at [199, 316] on link "Individual Registration Tool" at bounding box center [171, 310] width 187 height 19
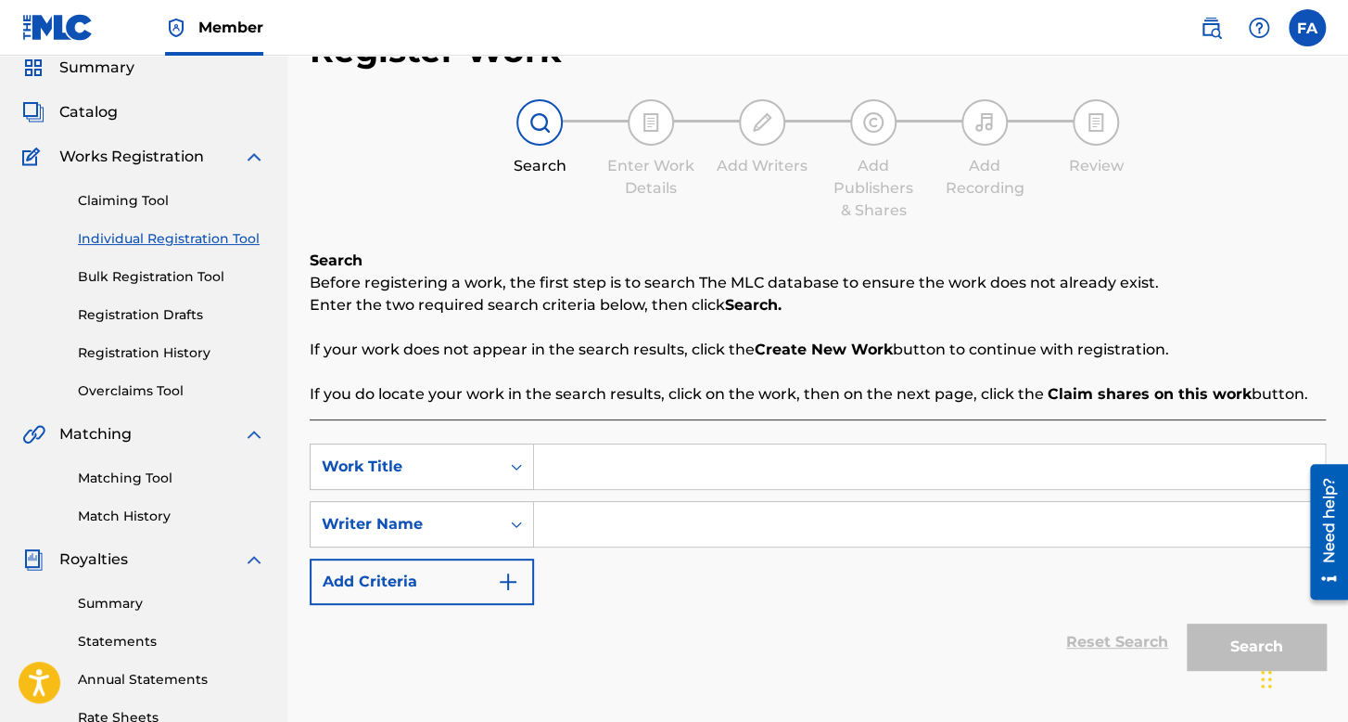
scroll to position [93, 0]
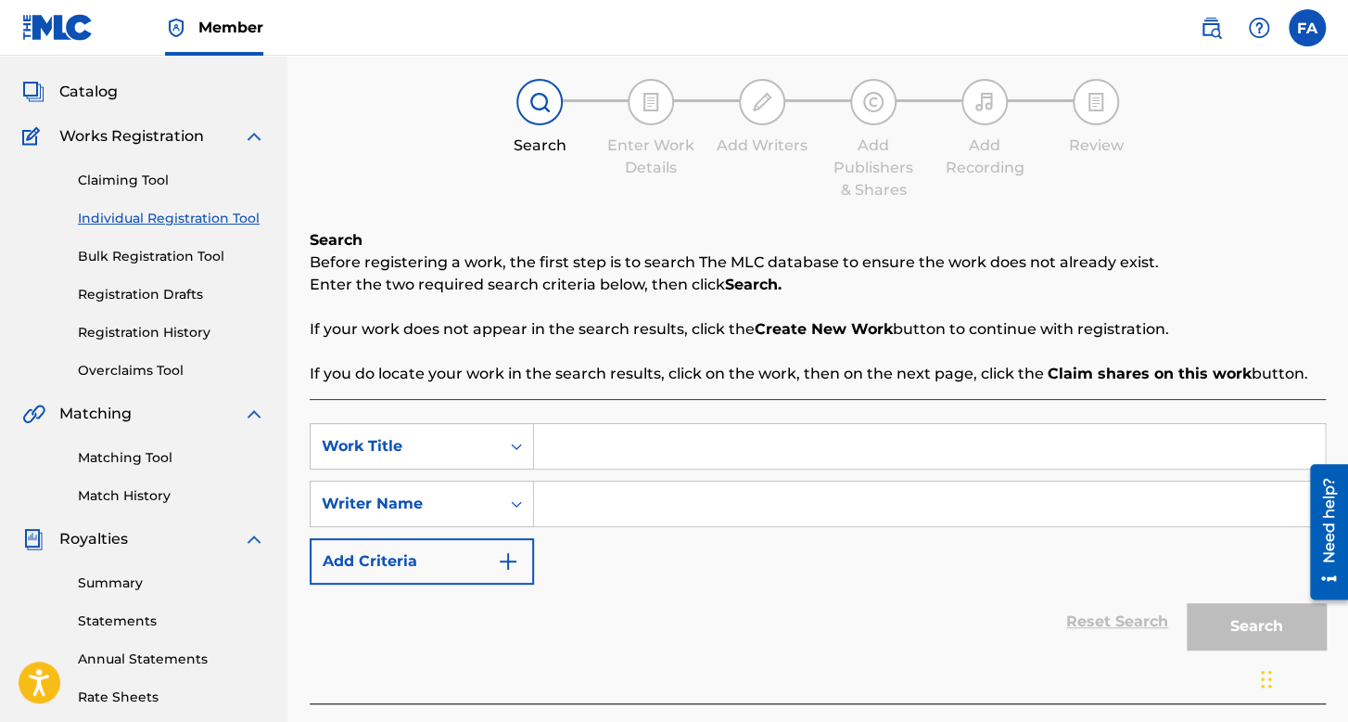
click at [575, 452] on input "Search Form" at bounding box center [929, 446] width 791 height 45
type input "El Mando R"
click at [605, 499] on input "Search Form" at bounding box center [929, 503] width 791 height 45
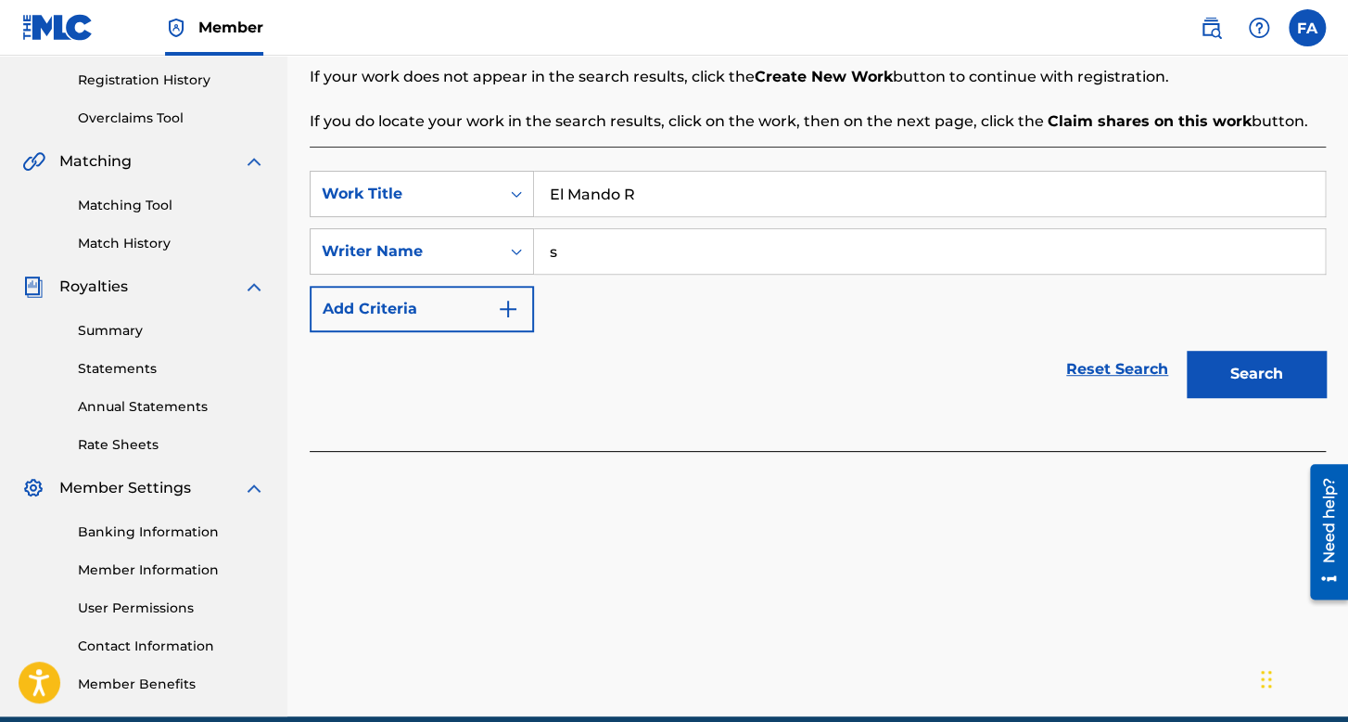
scroll to position [428, 0]
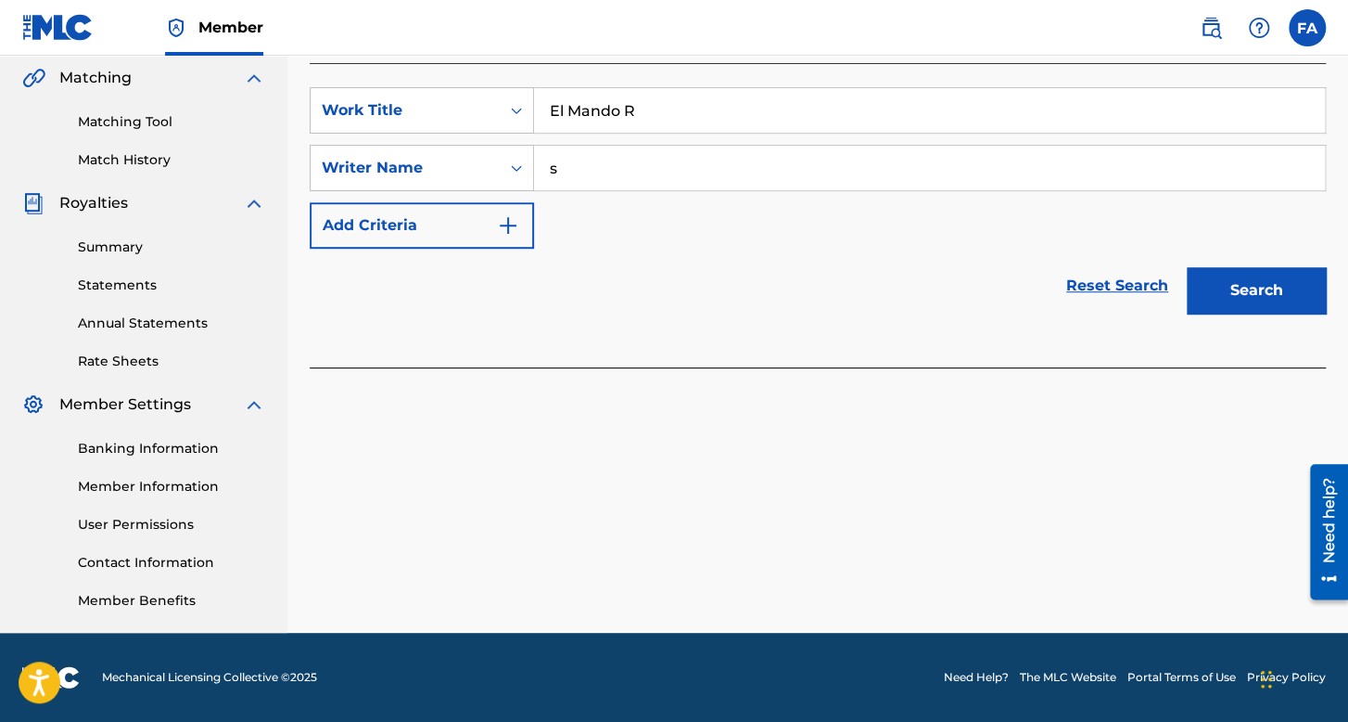
type input "s"
click at [1288, 287] on button "Search" at bounding box center [1256, 290] width 139 height 46
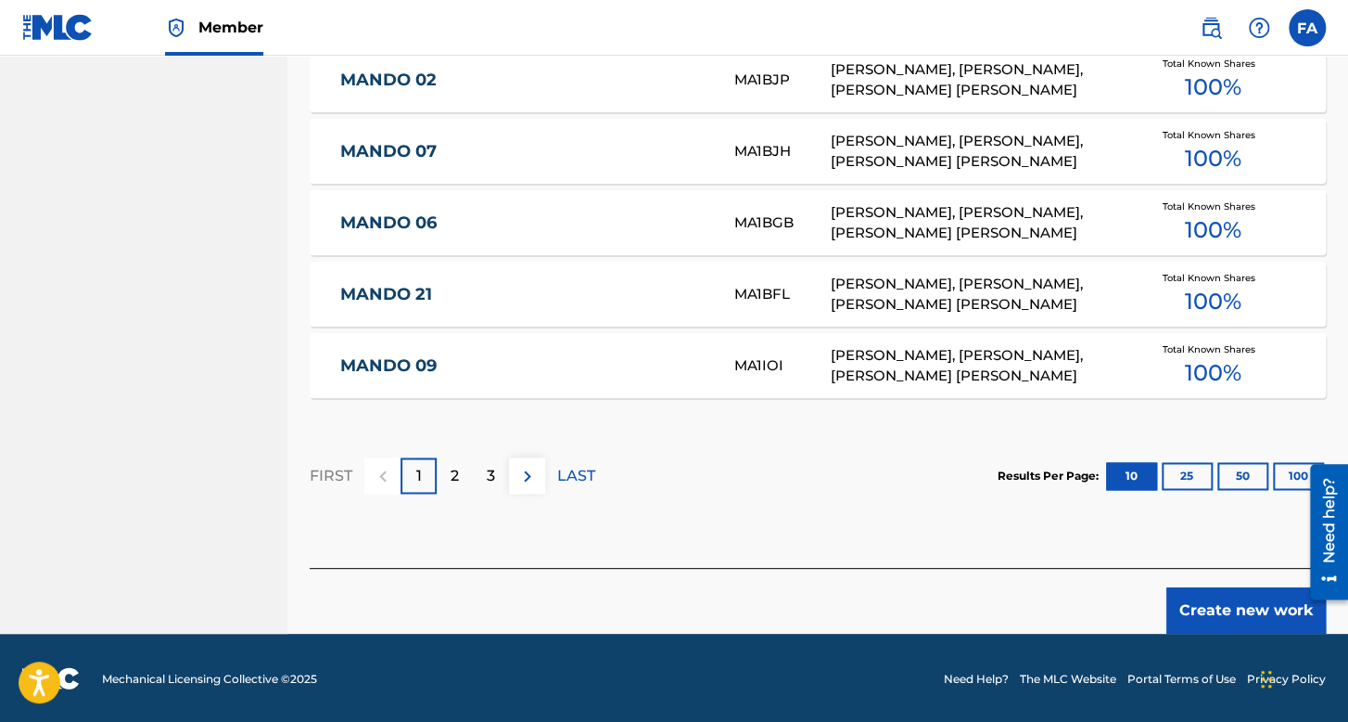
click at [1232, 592] on button "Create new work" at bounding box center [1247, 610] width 160 height 46
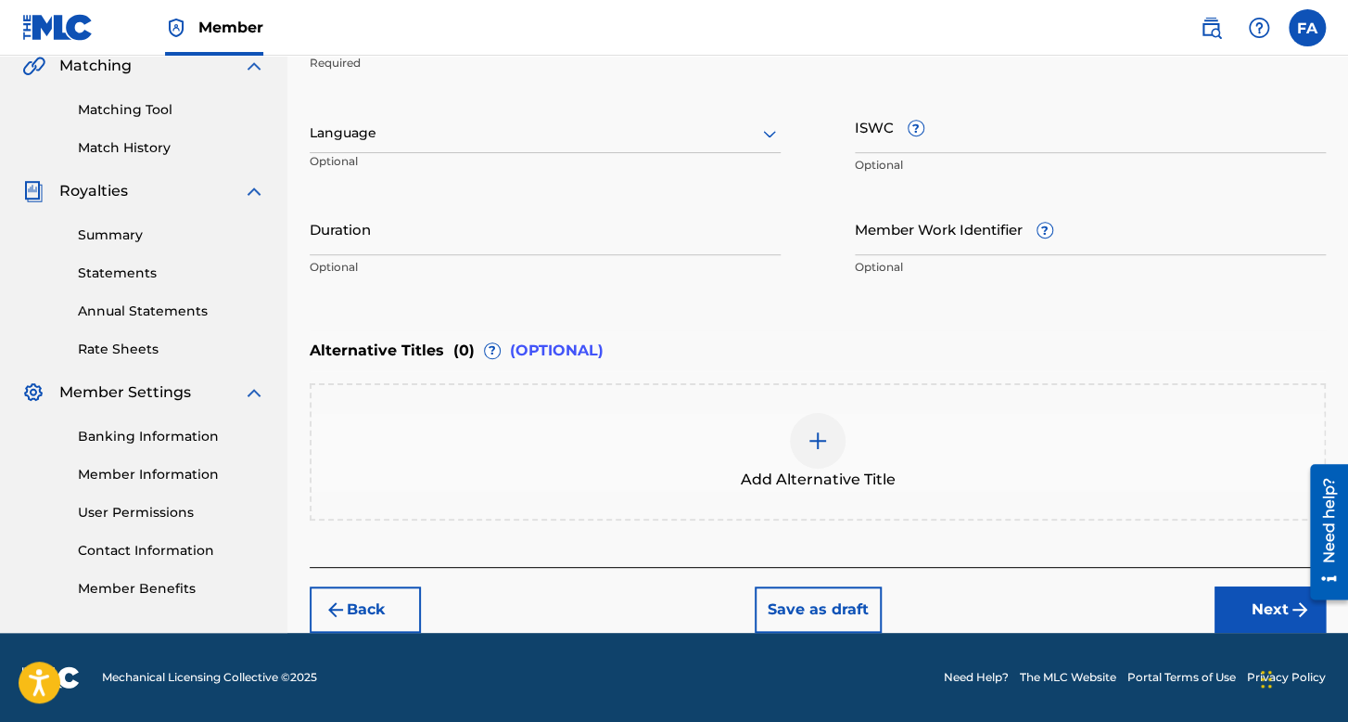
scroll to position [439, 0]
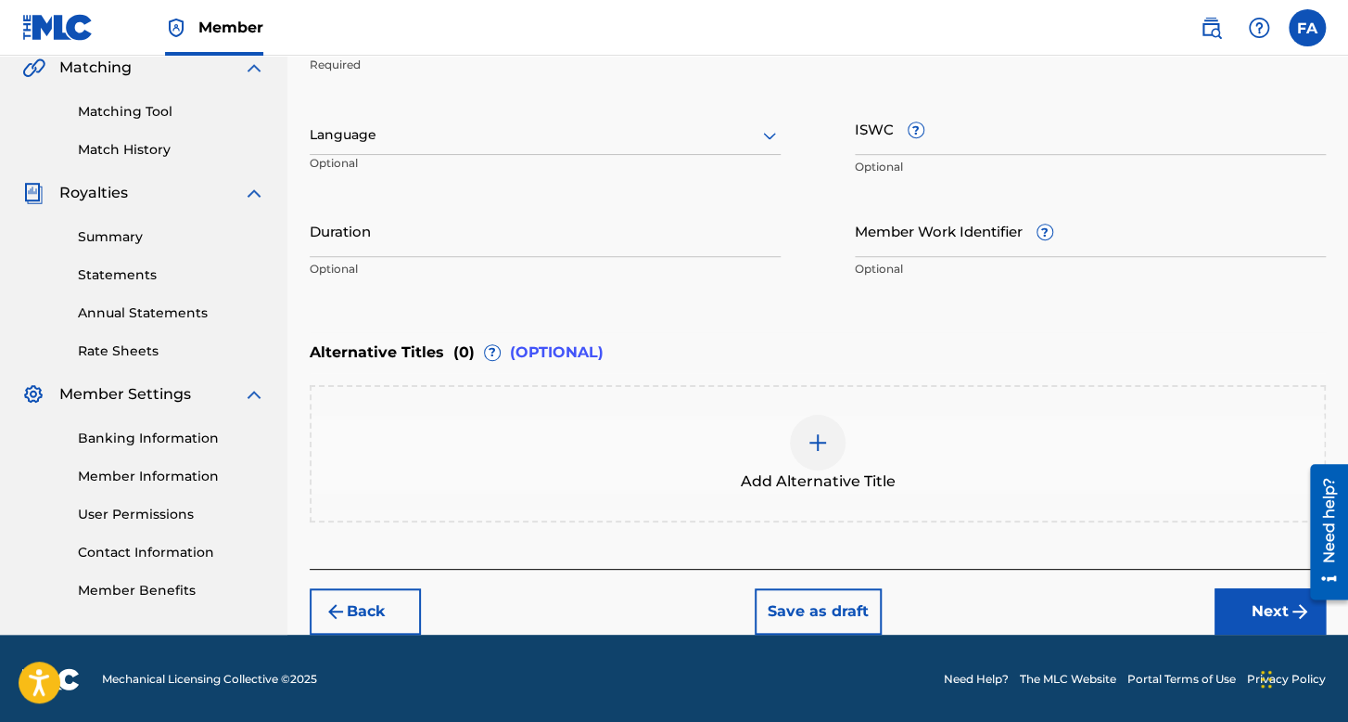
click at [546, 146] on div "Language" at bounding box center [545, 135] width 471 height 39
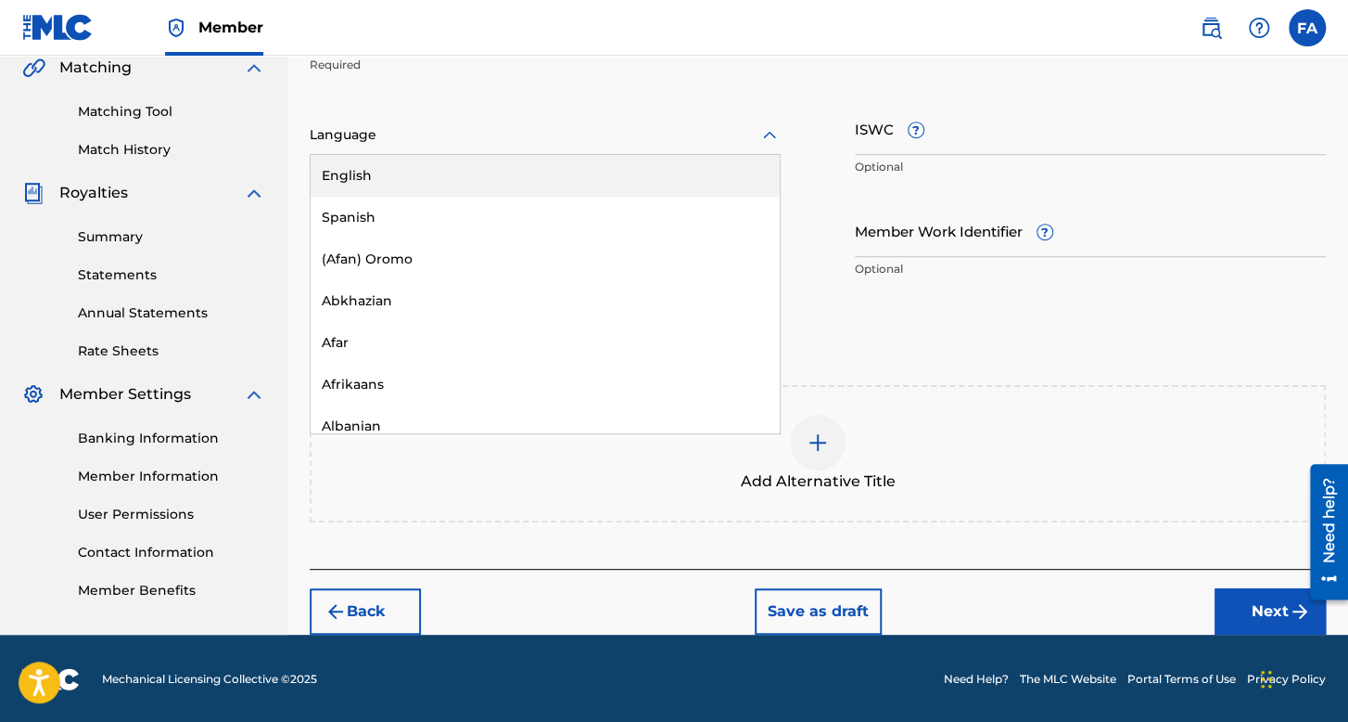
click at [423, 195] on div "English" at bounding box center [545, 176] width 469 height 42
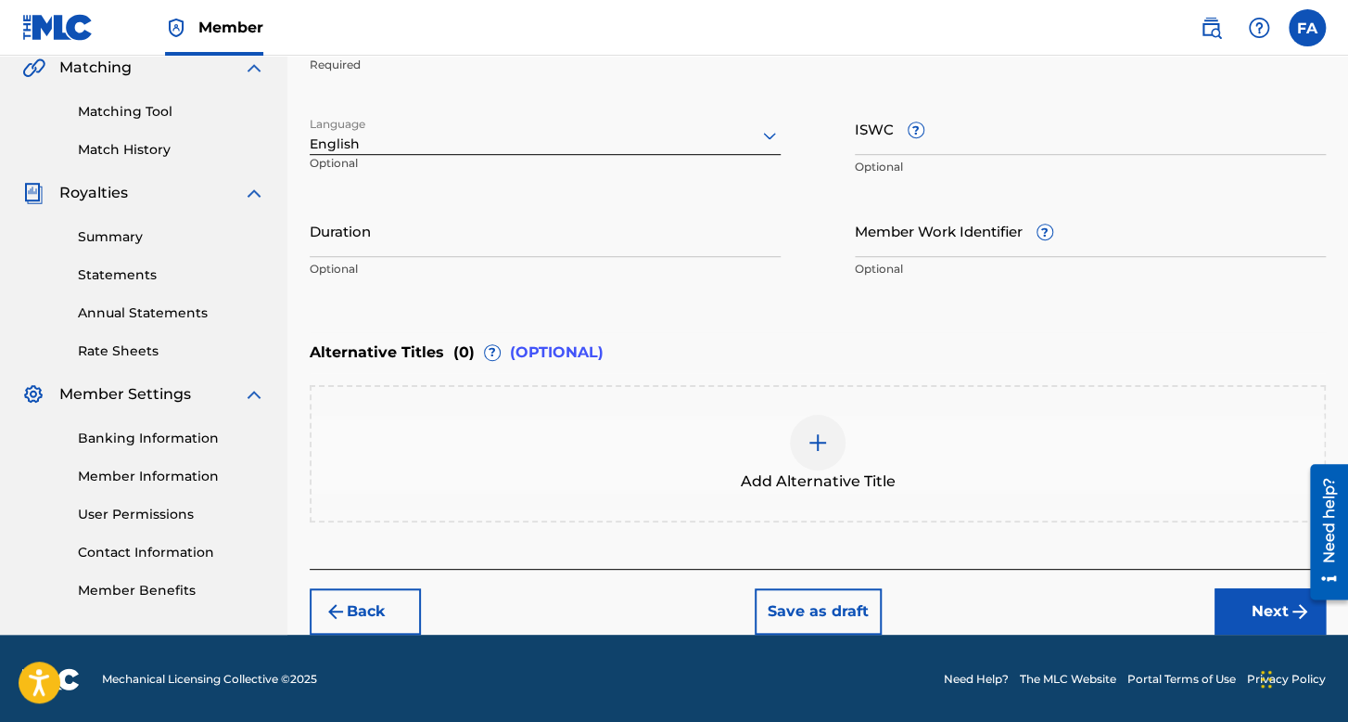
drag, startPoint x: 450, startPoint y: 138, endPoint x: 444, endPoint y: 147, distance: 10.8
click at [449, 139] on div at bounding box center [545, 134] width 471 height 23
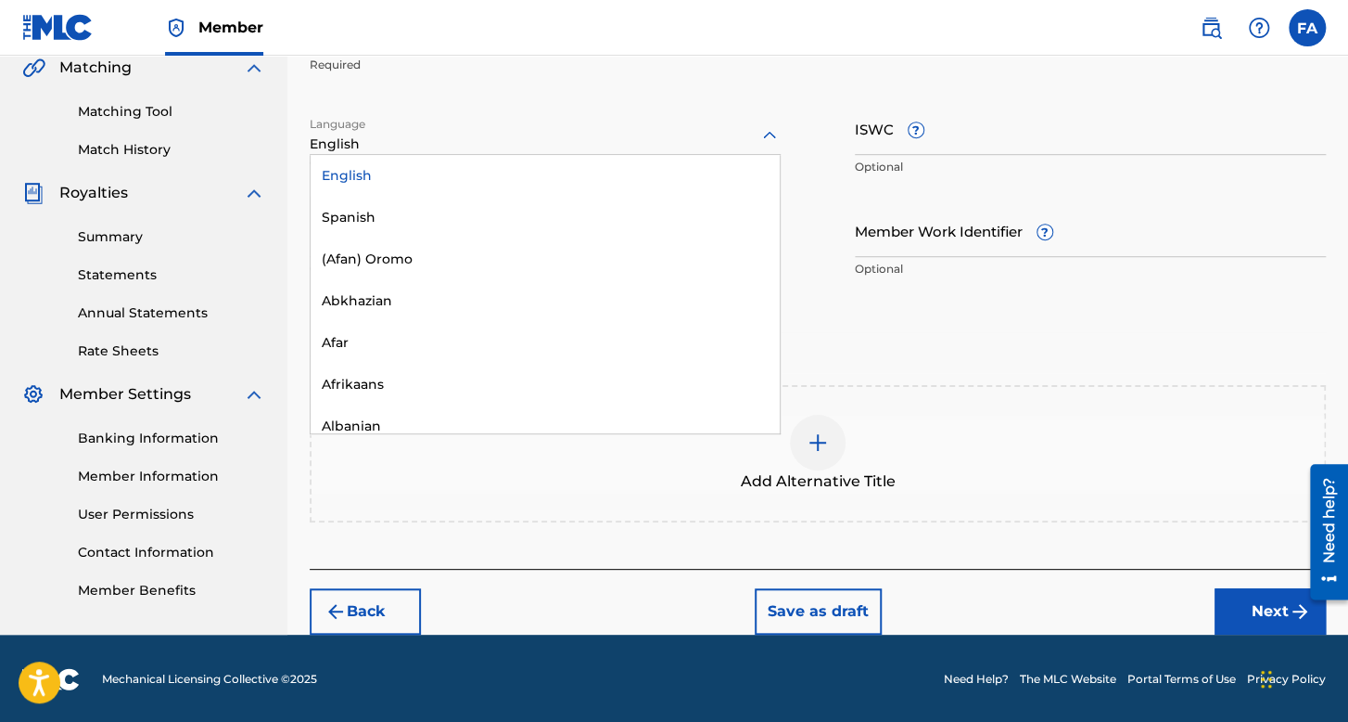
click at [425, 193] on div "English" at bounding box center [545, 176] width 469 height 42
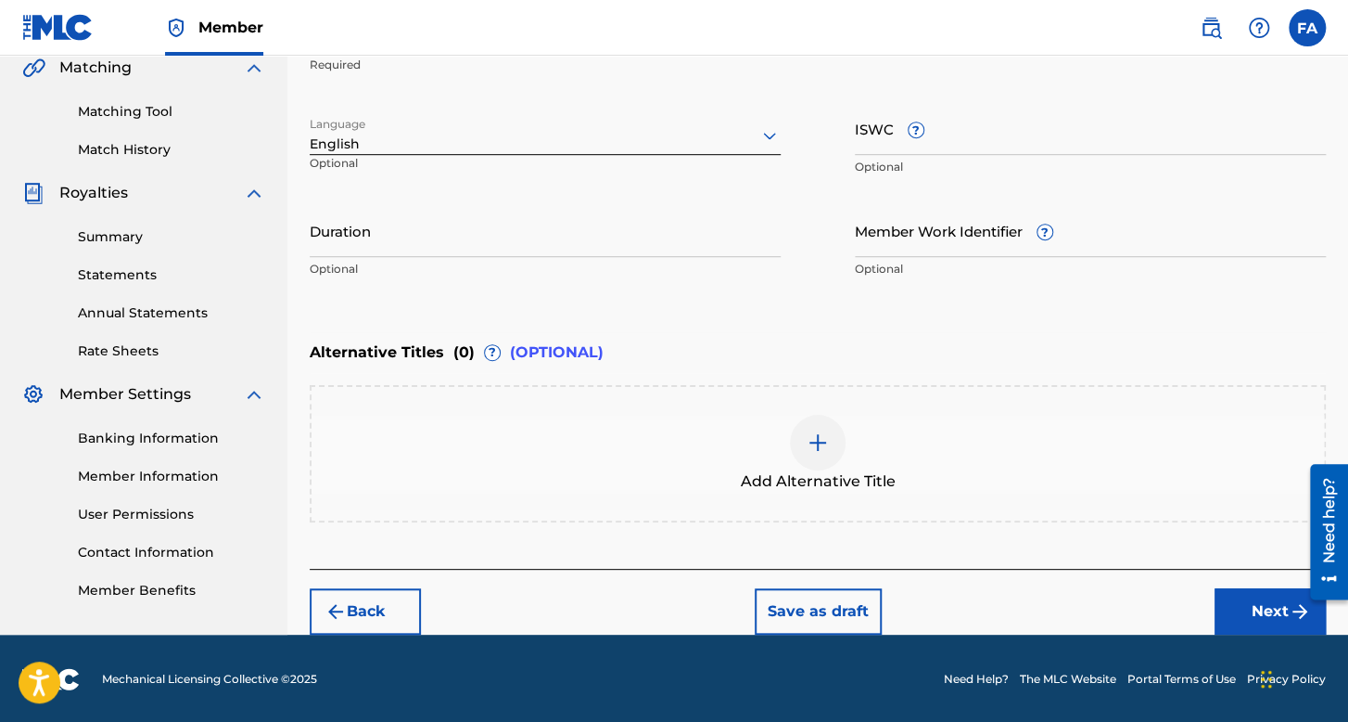
click at [430, 121] on div "English" at bounding box center [545, 135] width 471 height 39
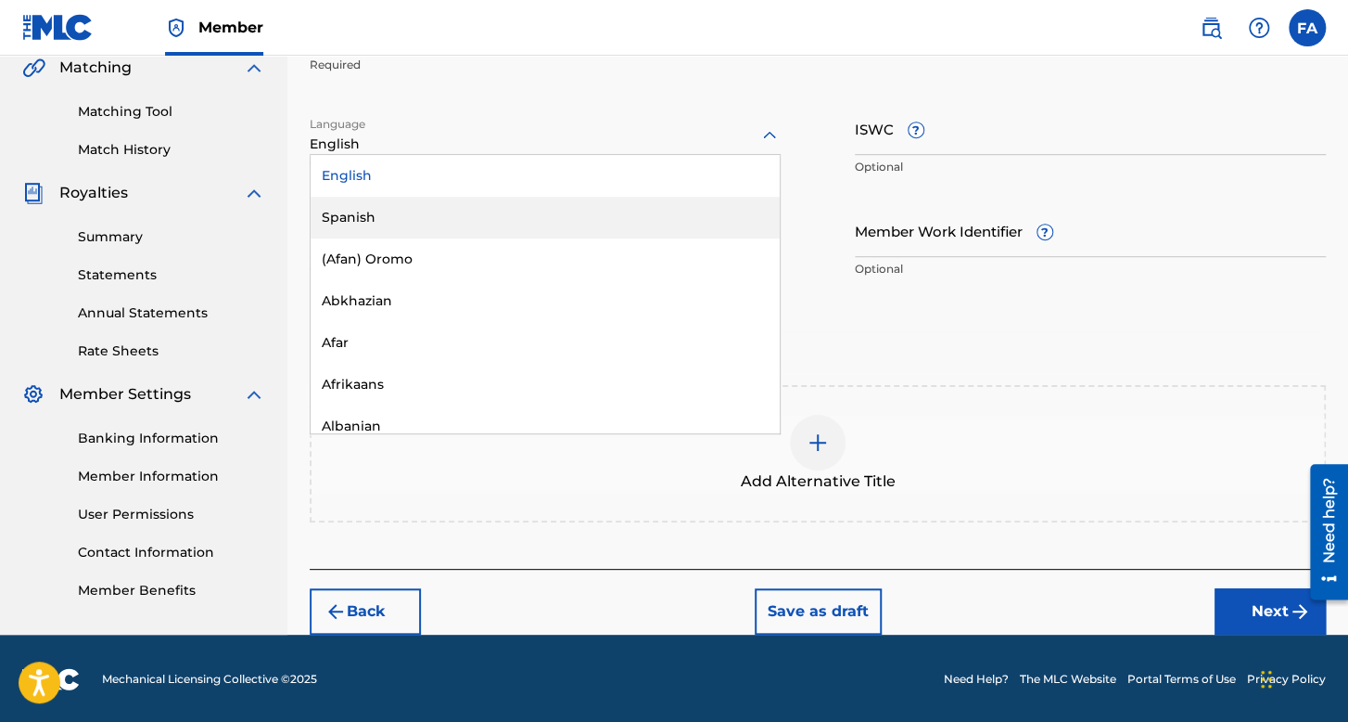
click at [403, 219] on div "Spanish" at bounding box center [545, 218] width 469 height 42
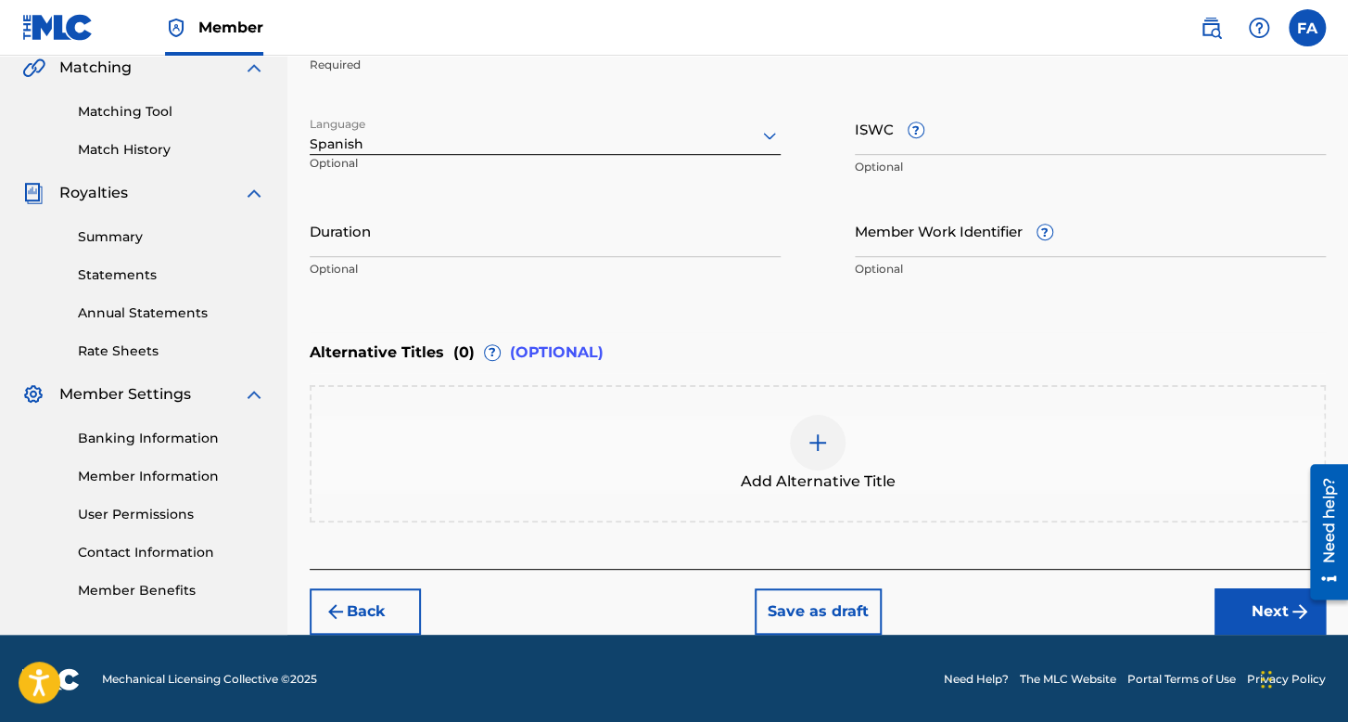
click at [403, 219] on input "Duration" at bounding box center [545, 230] width 471 height 53
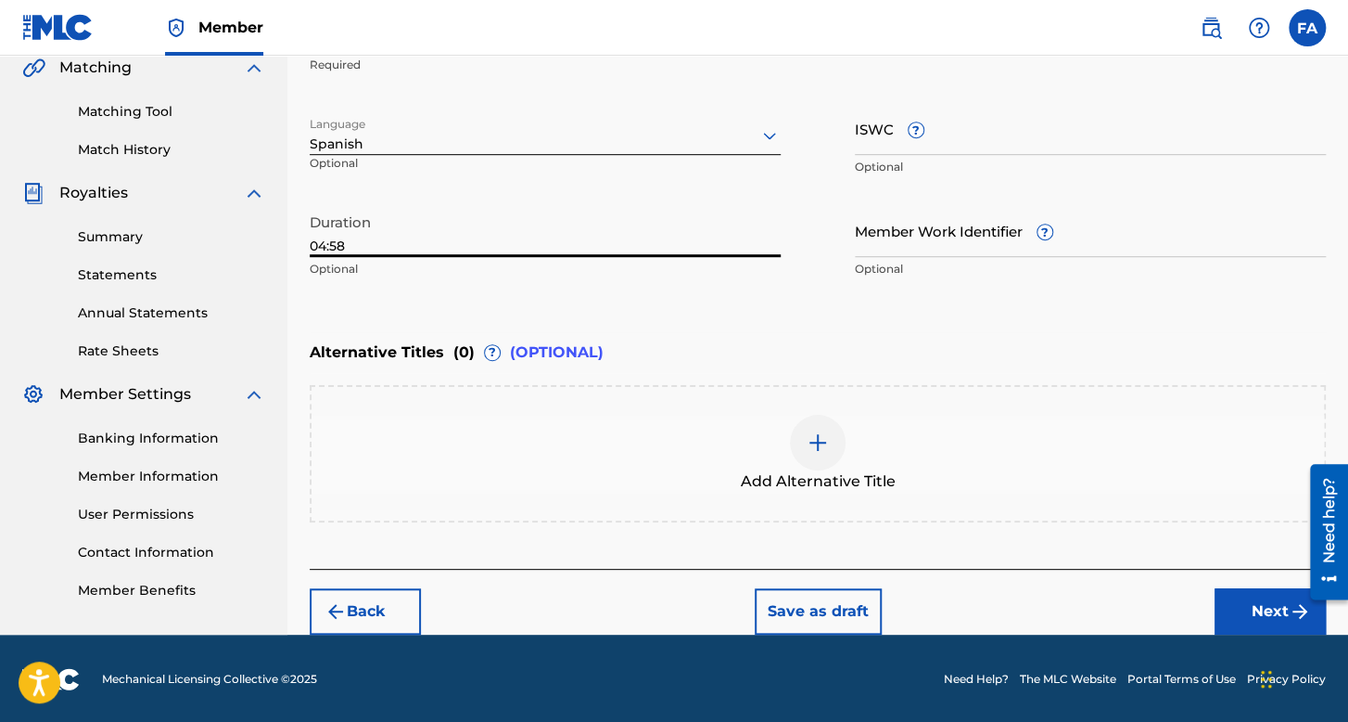
type input "04:58"
click at [1245, 613] on button "Next" at bounding box center [1270, 611] width 111 height 46
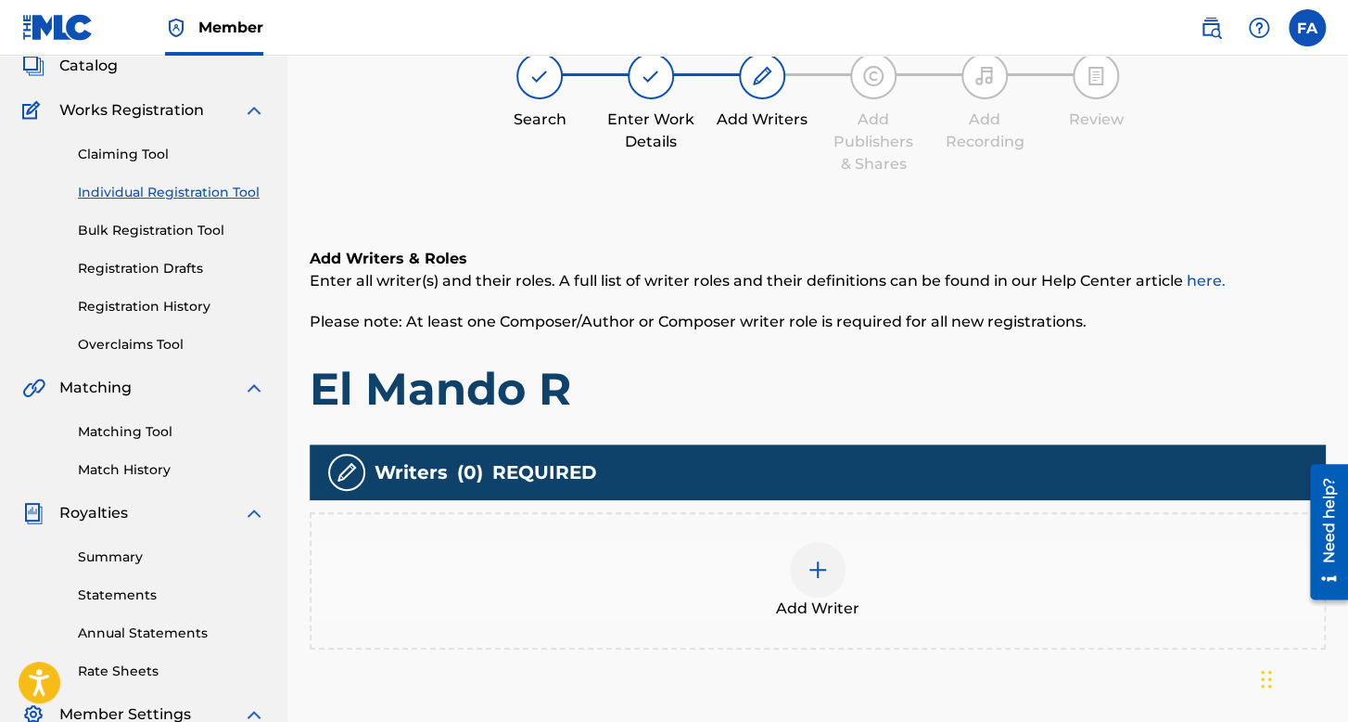
scroll to position [83, 0]
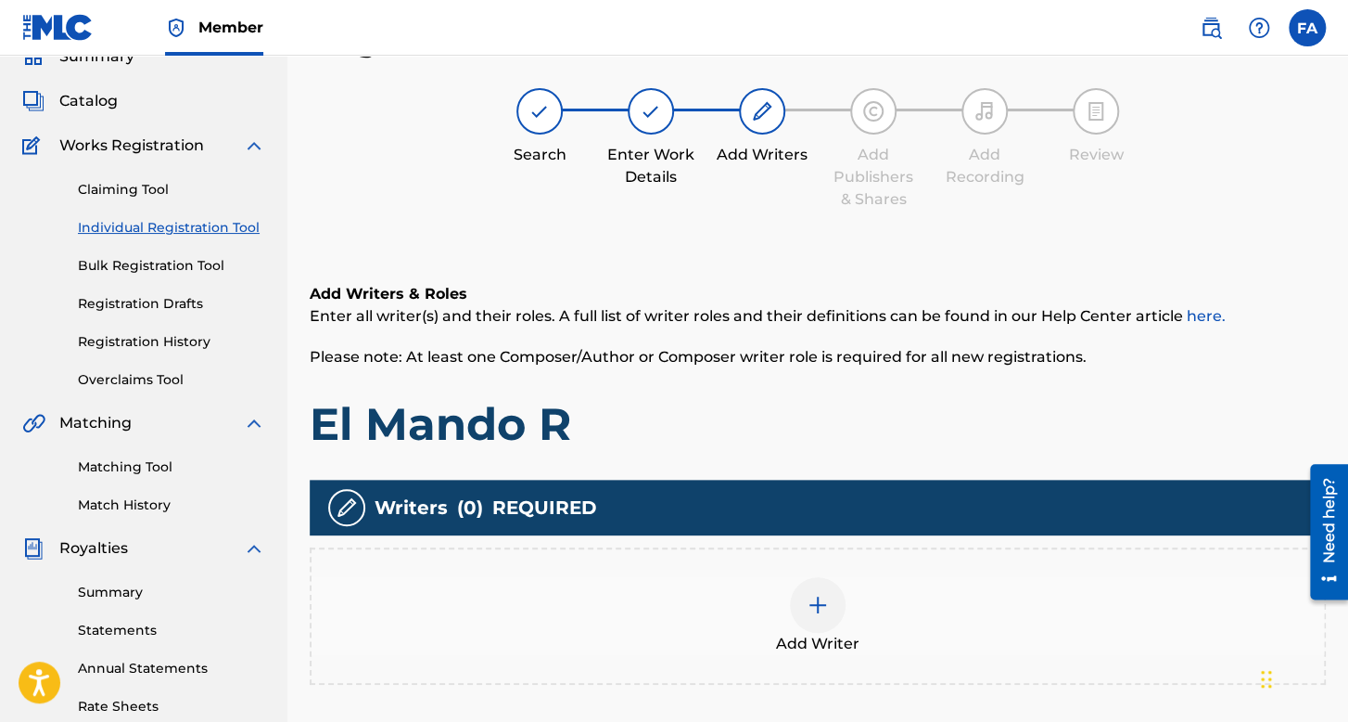
click at [832, 627] on div at bounding box center [818, 605] width 56 height 56
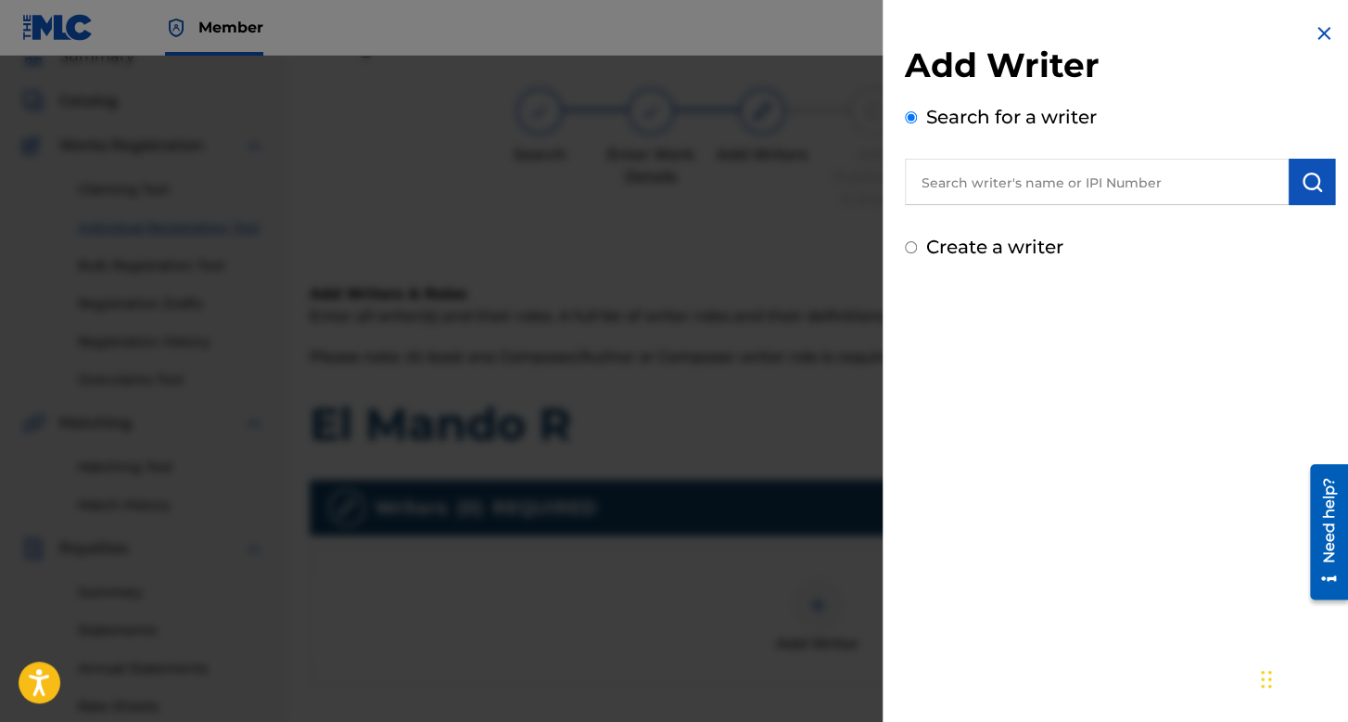
click at [952, 173] on input "text" at bounding box center [1097, 182] width 384 height 46
click at [905, 242] on input "Create a writer" at bounding box center [911, 247] width 12 height 12
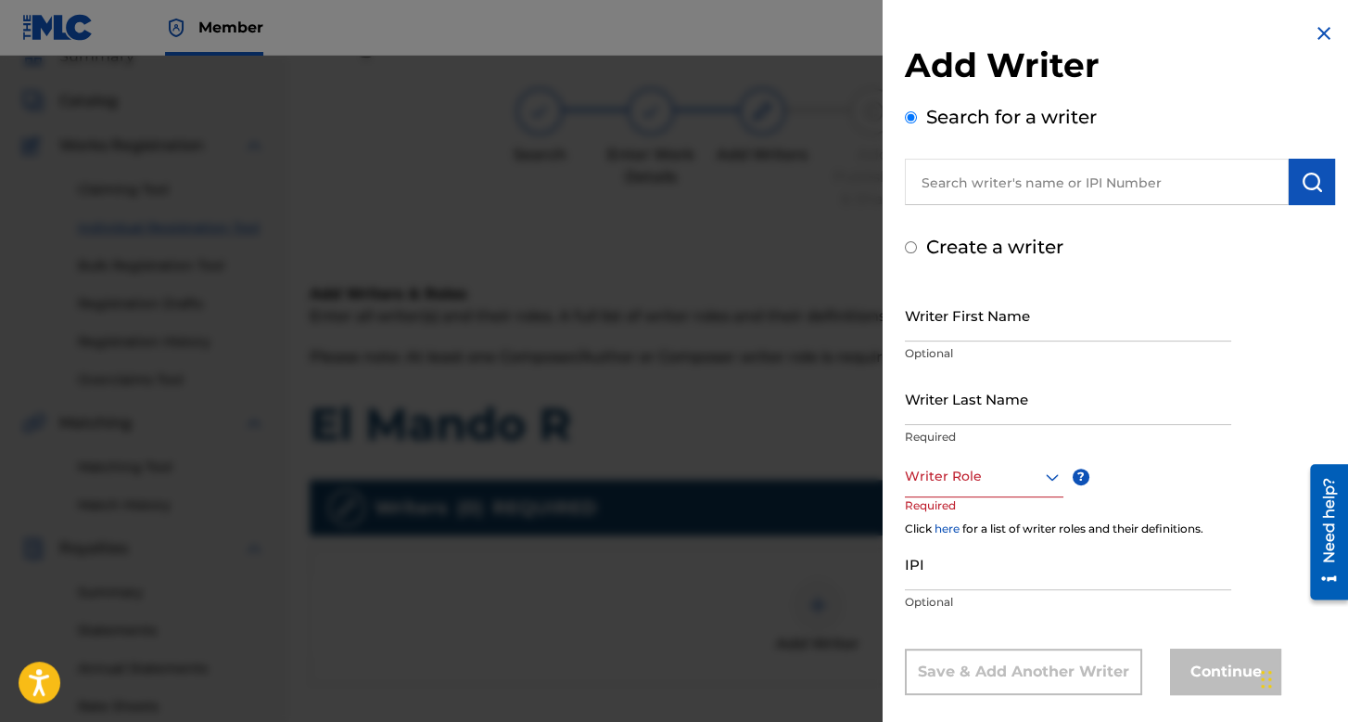
radio input "false"
radio input "true"
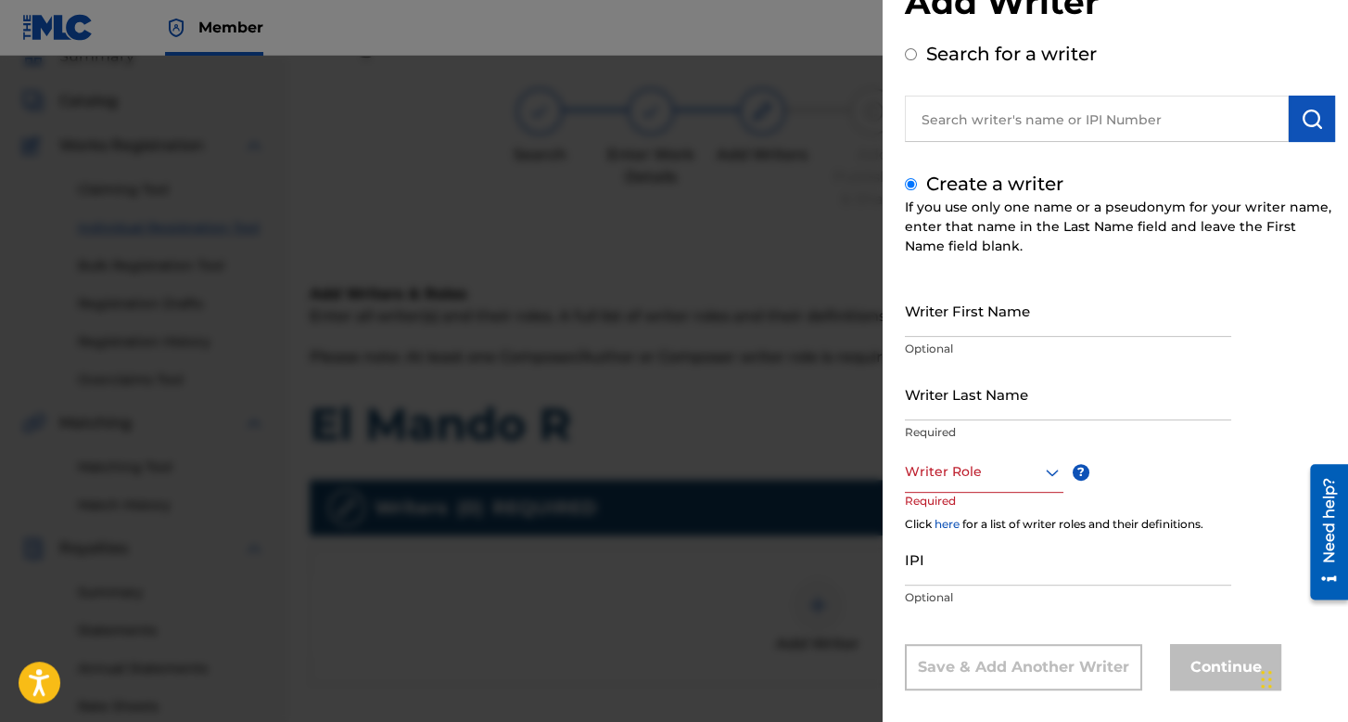
scroll to position [82, 0]
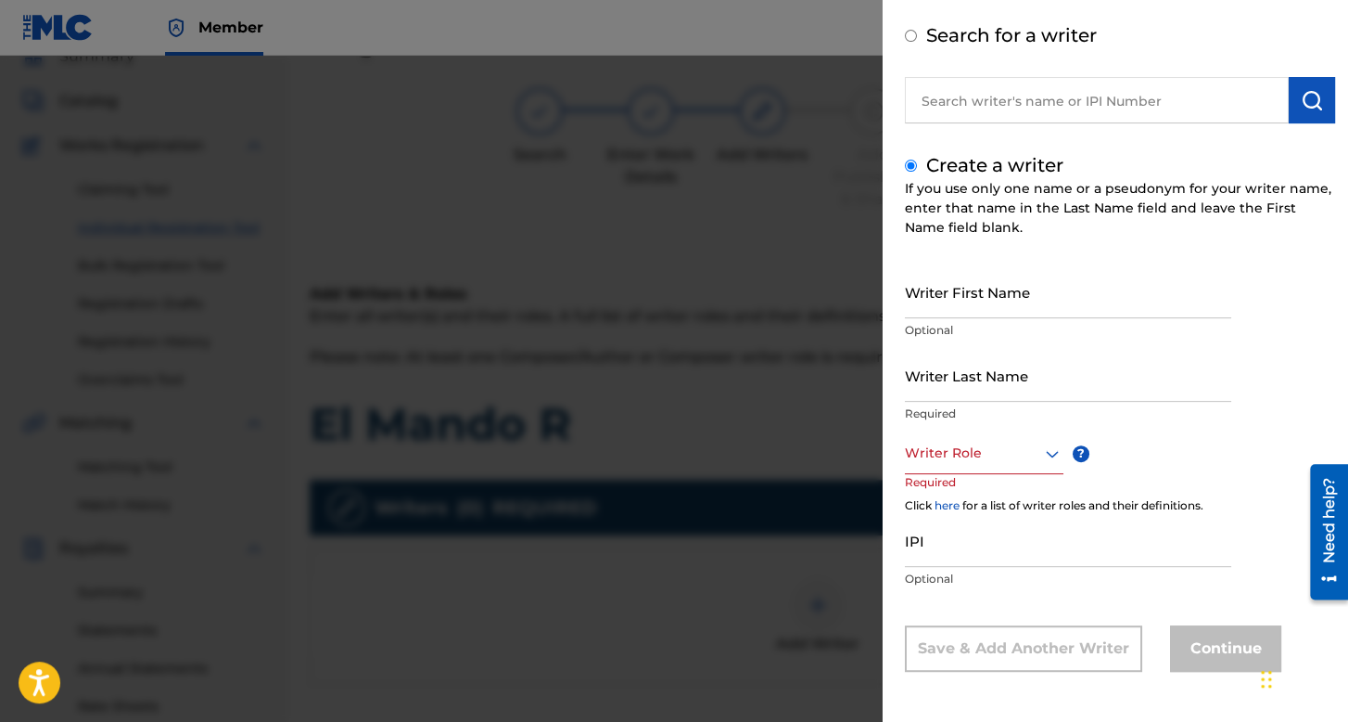
click at [938, 305] on input "Writer First Name" at bounding box center [1068, 291] width 326 height 53
type input "[PERSON_NAME]"
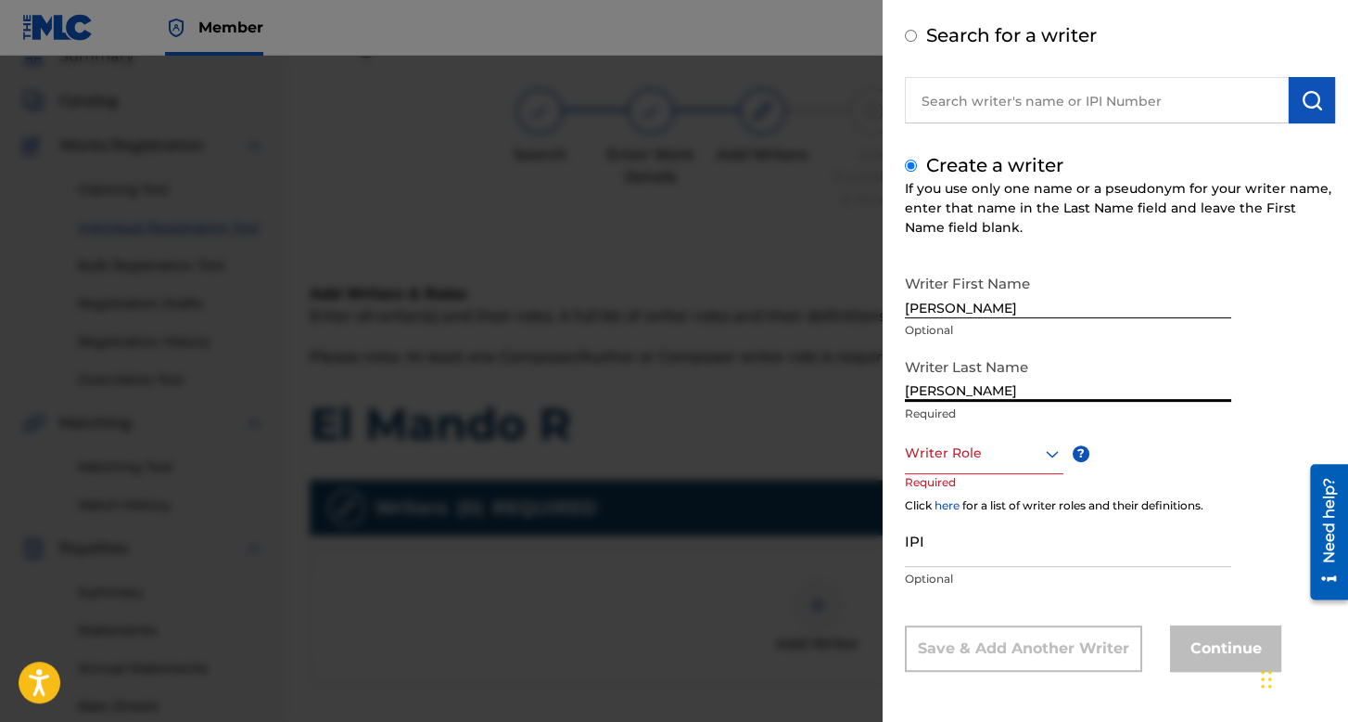
drag, startPoint x: 1054, startPoint y: 385, endPoint x: 767, endPoint y: 385, distance: 286.6
click at [767, 385] on div "Add Writer Search for a writer Create a writer If you use only one name or a ps…" at bounding box center [674, 389] width 1348 height 666
type input "[PERSON_NAME]"
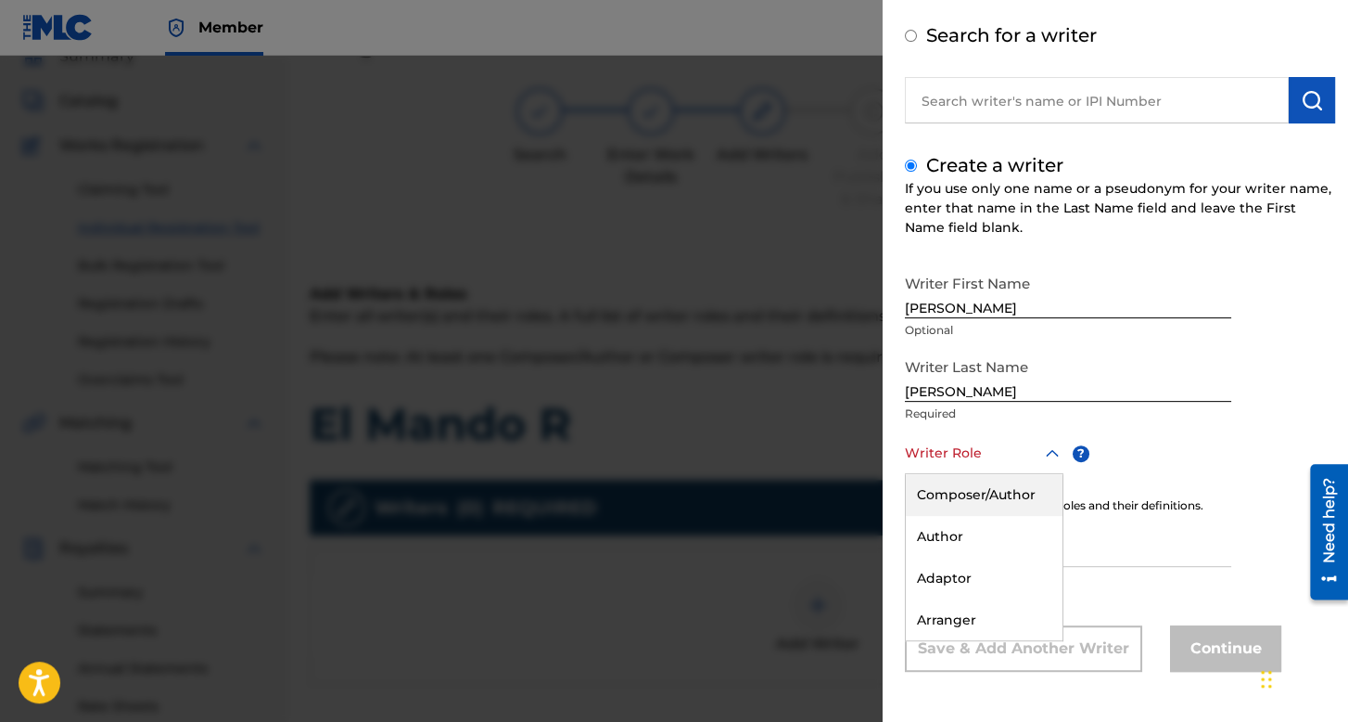
click at [1013, 449] on div at bounding box center [984, 452] width 159 height 23
click at [1011, 487] on div "Composer/Author" at bounding box center [984, 495] width 157 height 42
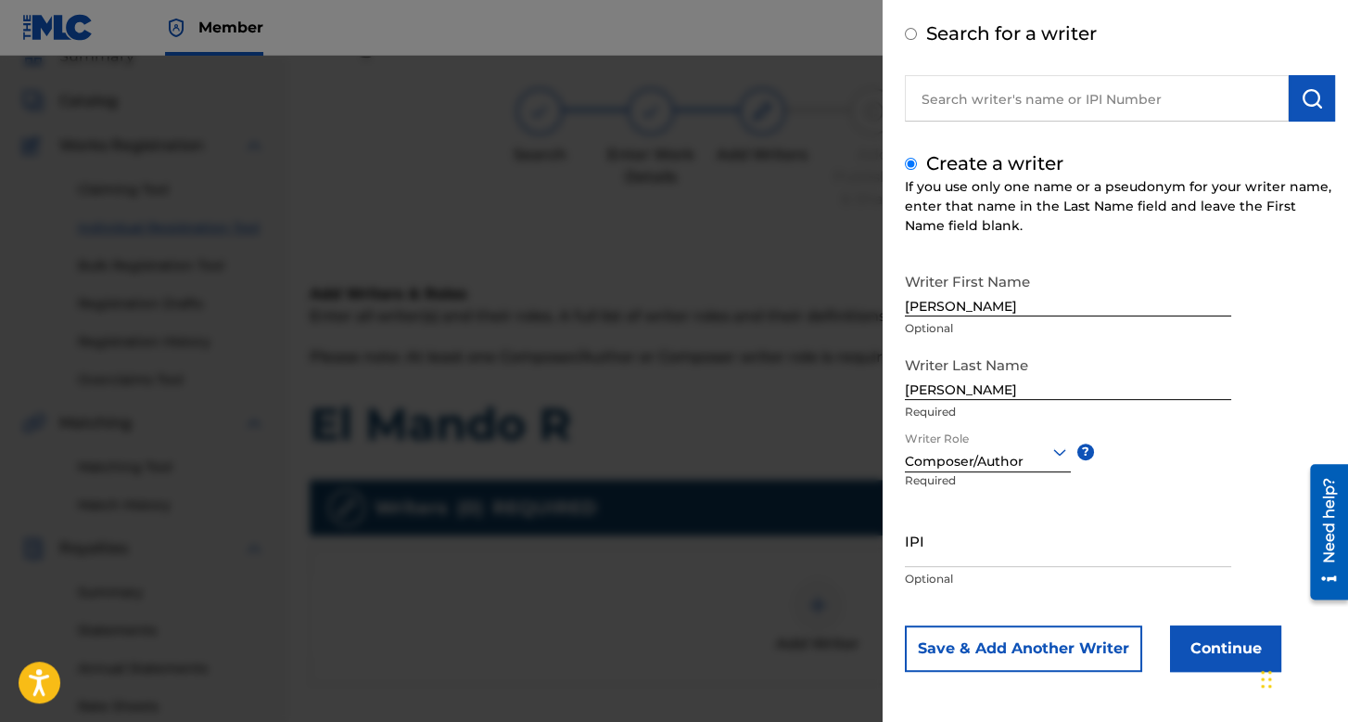
click at [1185, 650] on button "Continue" at bounding box center [1225, 648] width 111 height 46
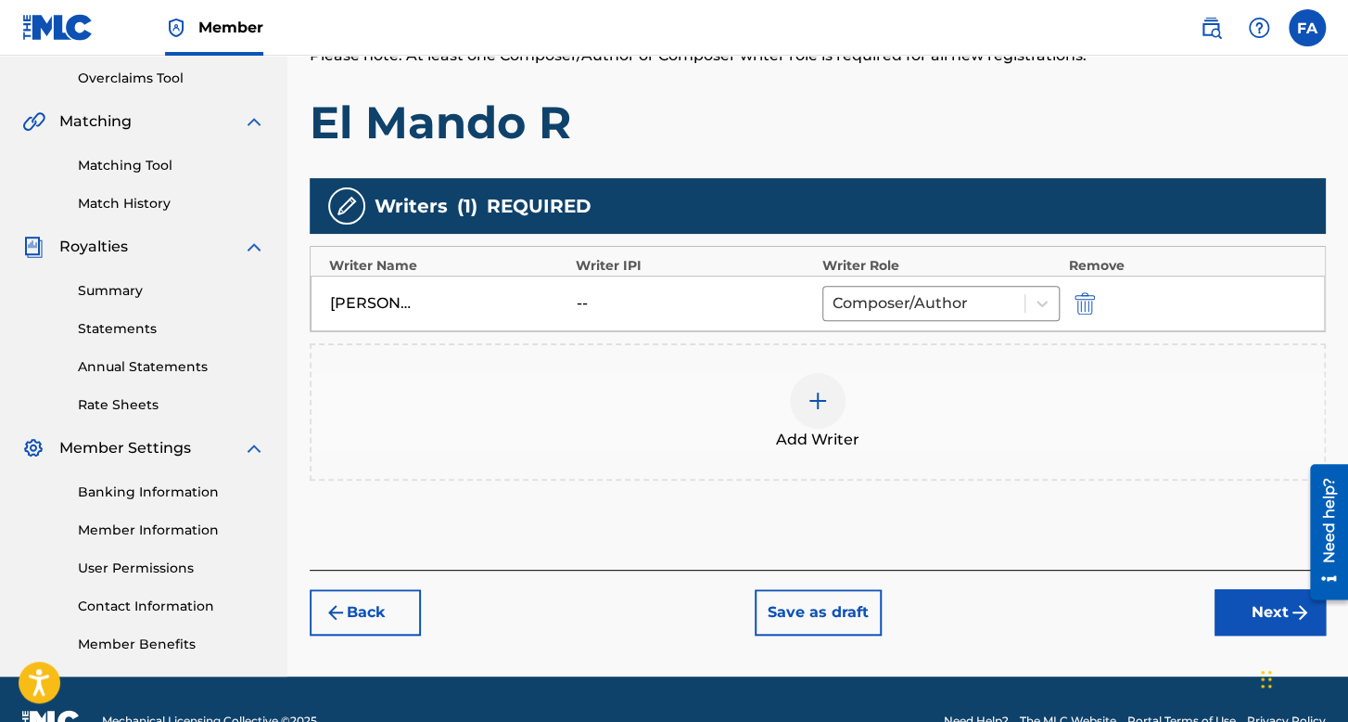
scroll to position [428, 0]
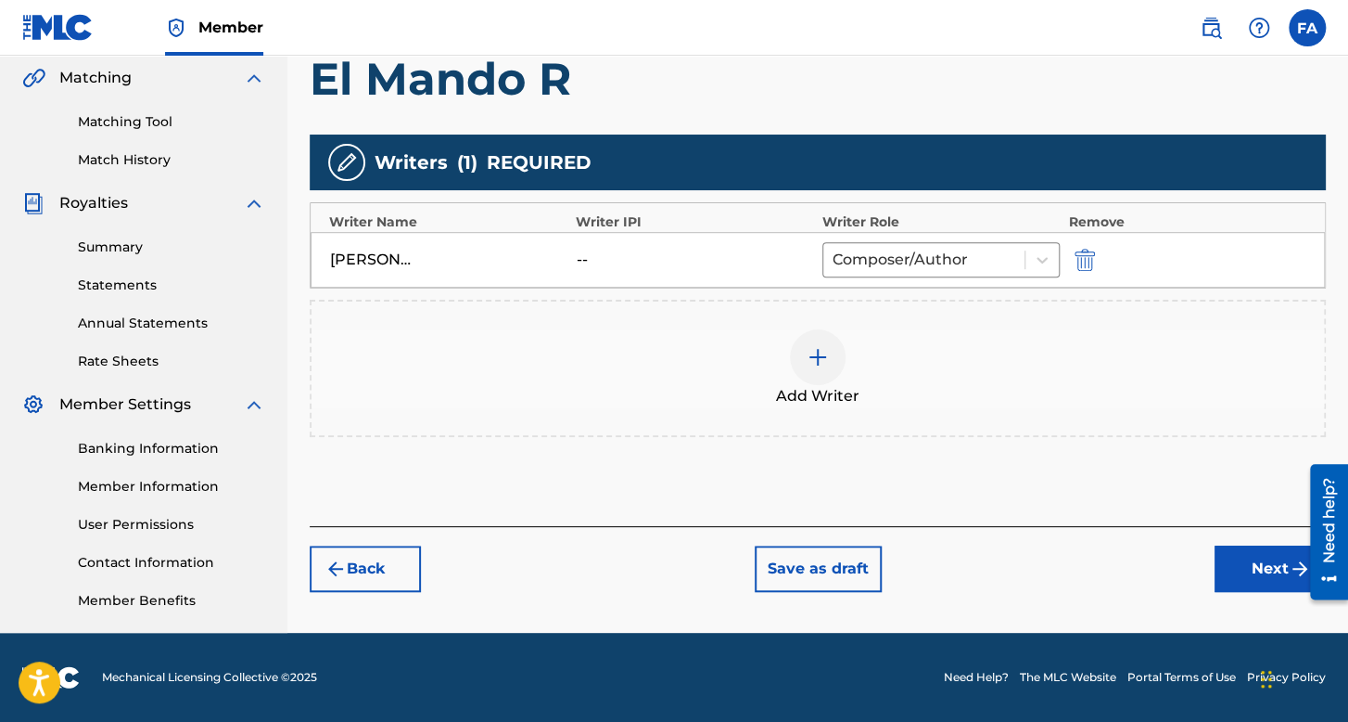
click at [1255, 558] on button "Next" at bounding box center [1270, 568] width 111 height 46
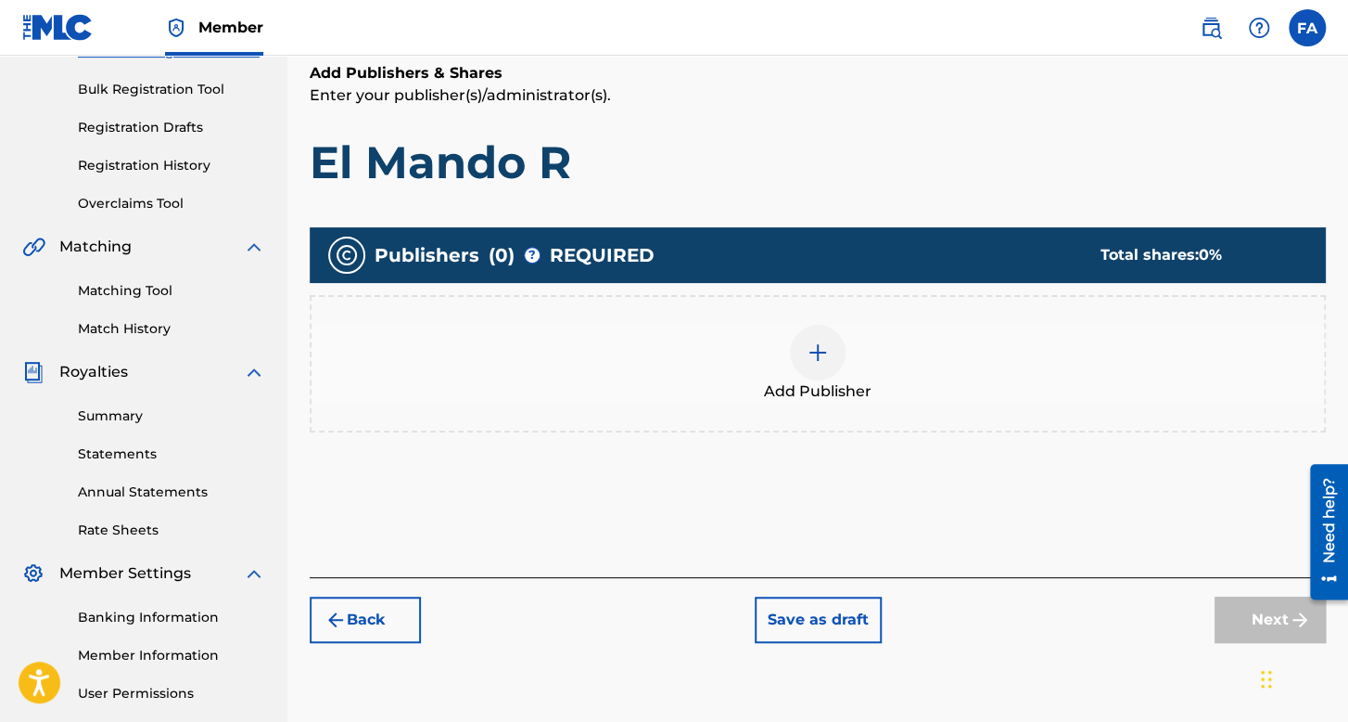
scroll to position [269, 0]
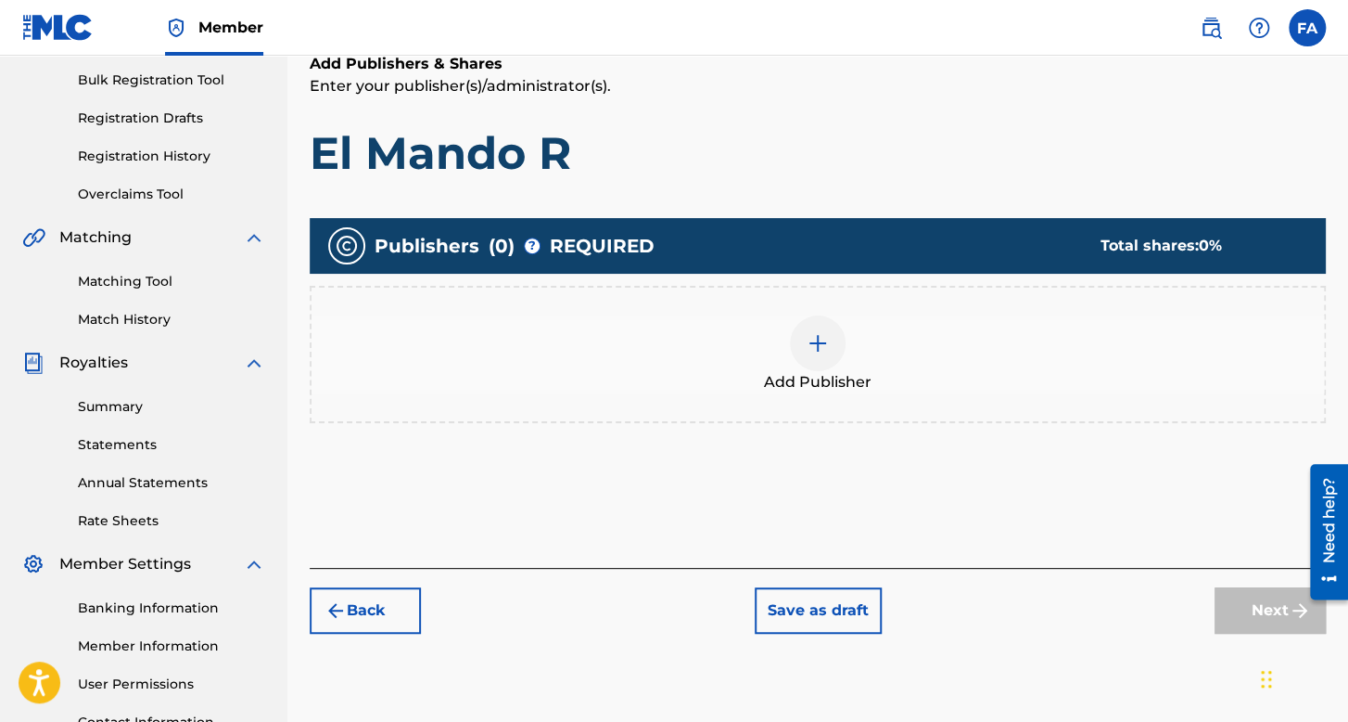
click at [819, 364] on div at bounding box center [818, 343] width 56 height 56
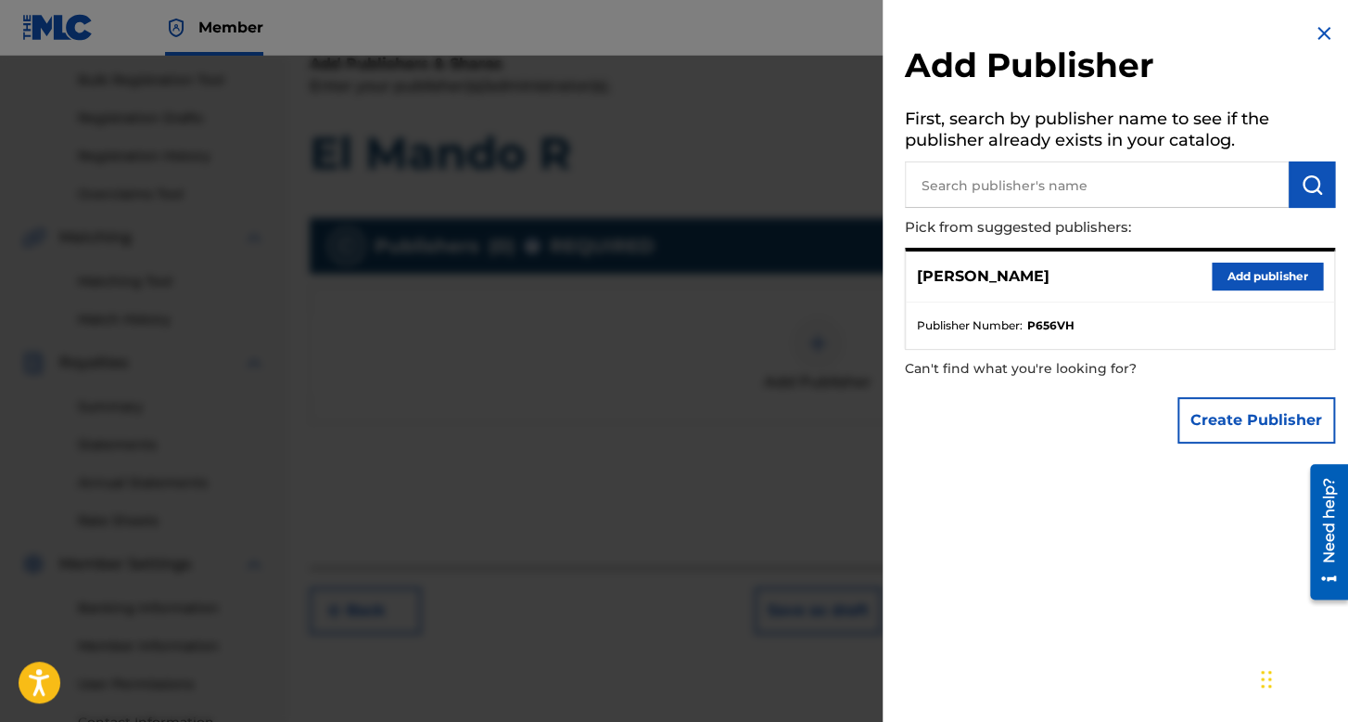
click at [1280, 280] on button "Add publisher" at bounding box center [1267, 276] width 111 height 28
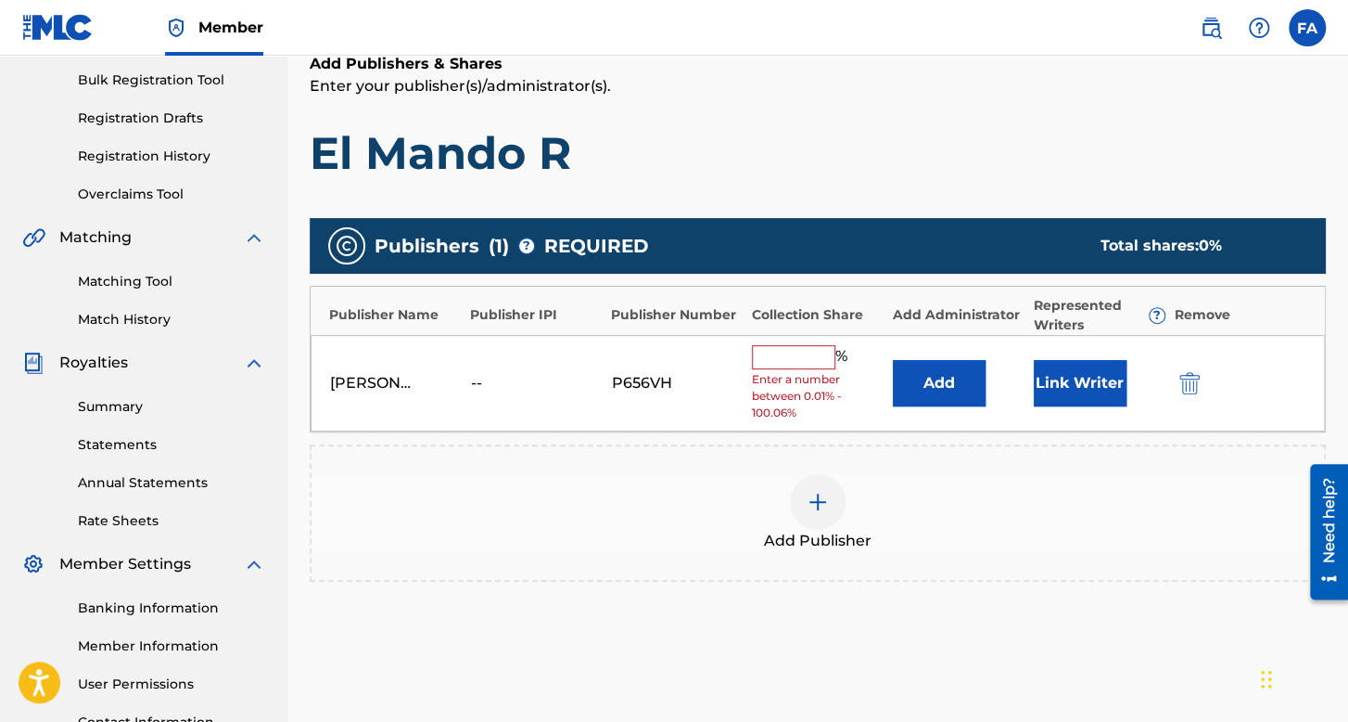
click at [809, 345] on input "text" at bounding box center [793, 357] width 83 height 24
type input "100"
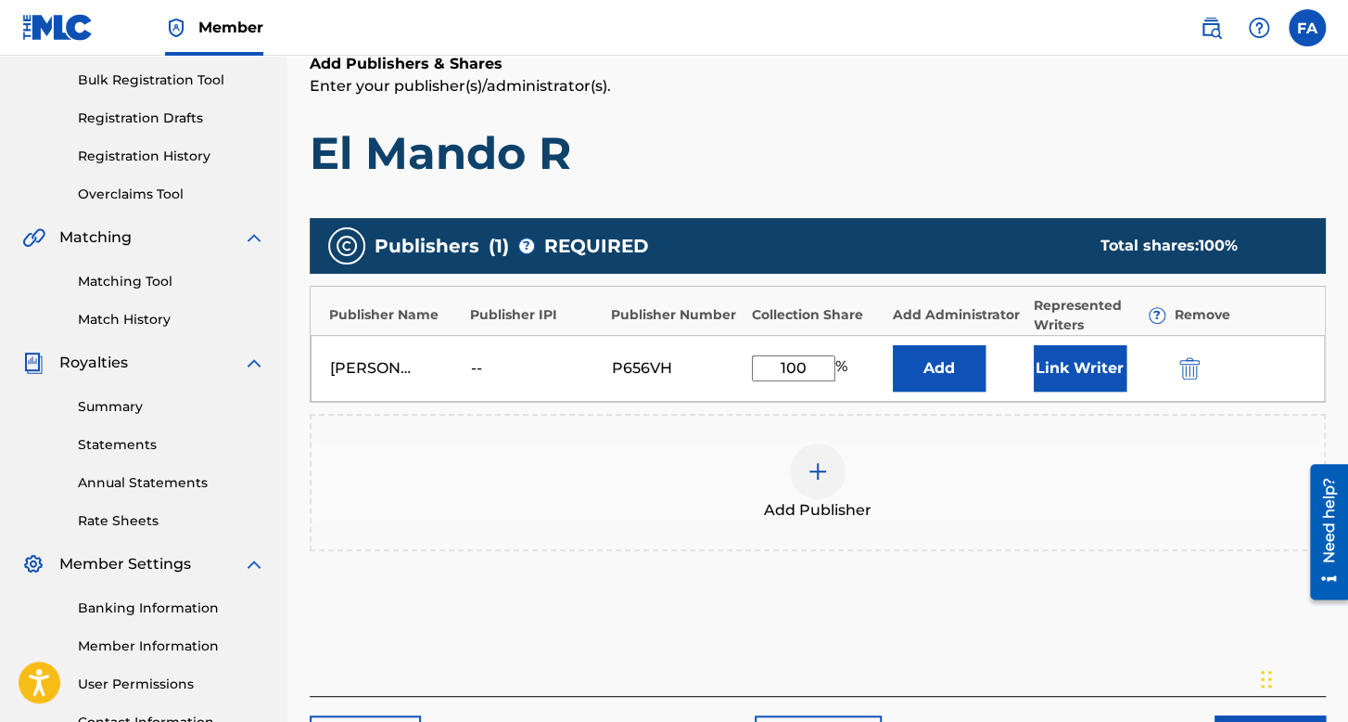
click at [1117, 380] on button "Link Writer" at bounding box center [1080, 368] width 93 height 46
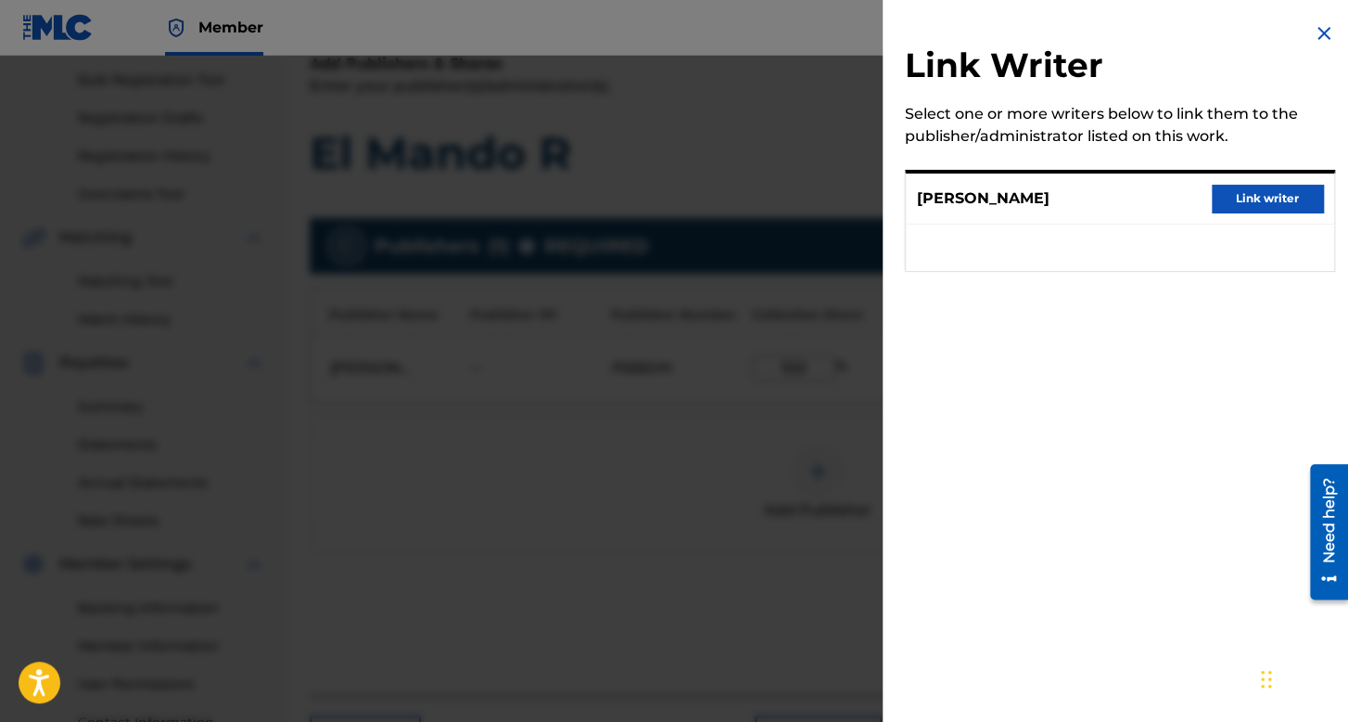
click at [1253, 208] on button "Link writer" at bounding box center [1267, 199] width 111 height 28
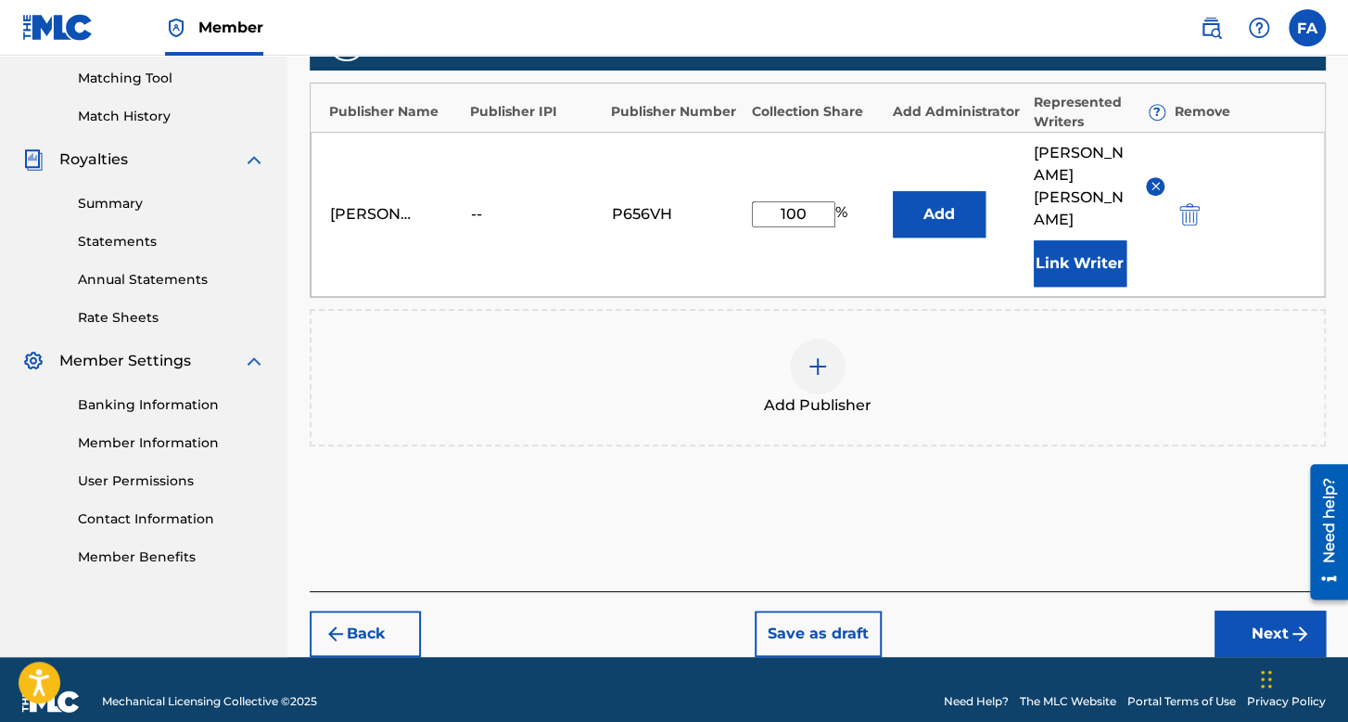
click at [1261, 613] on button "Next" at bounding box center [1270, 633] width 111 height 46
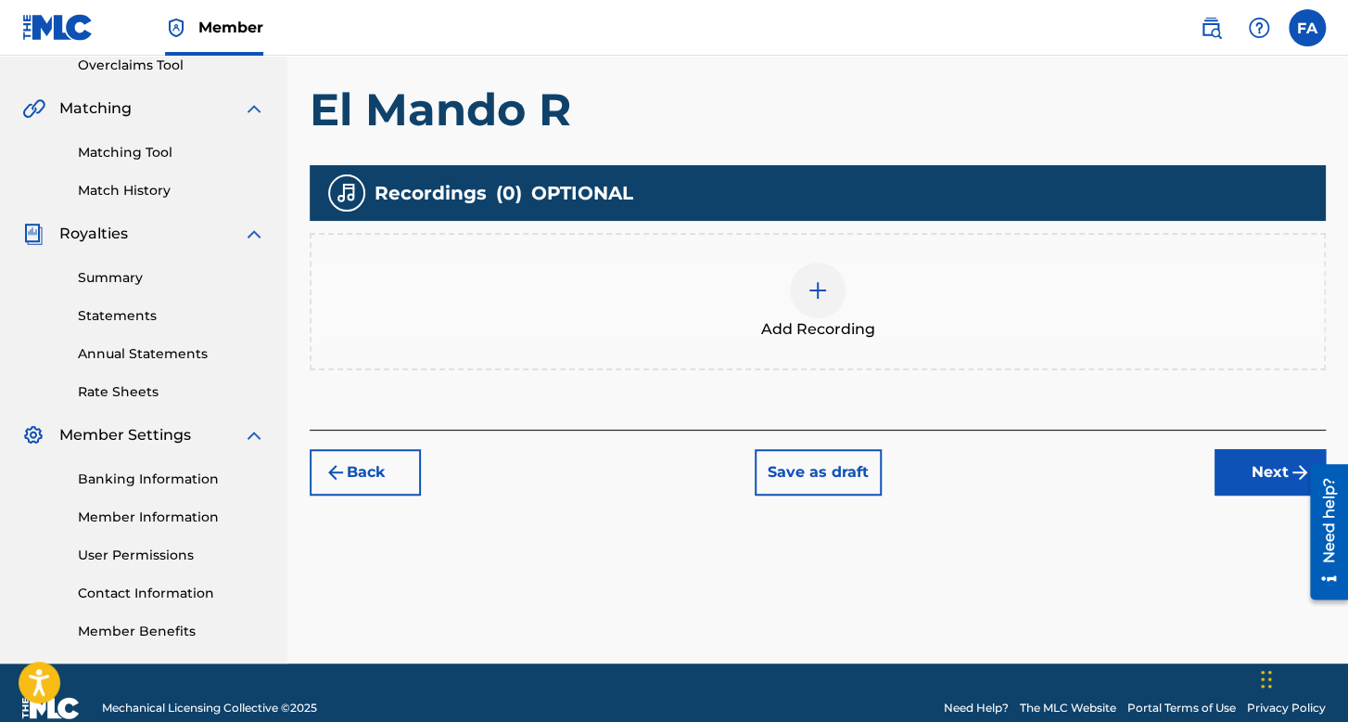
scroll to position [428, 0]
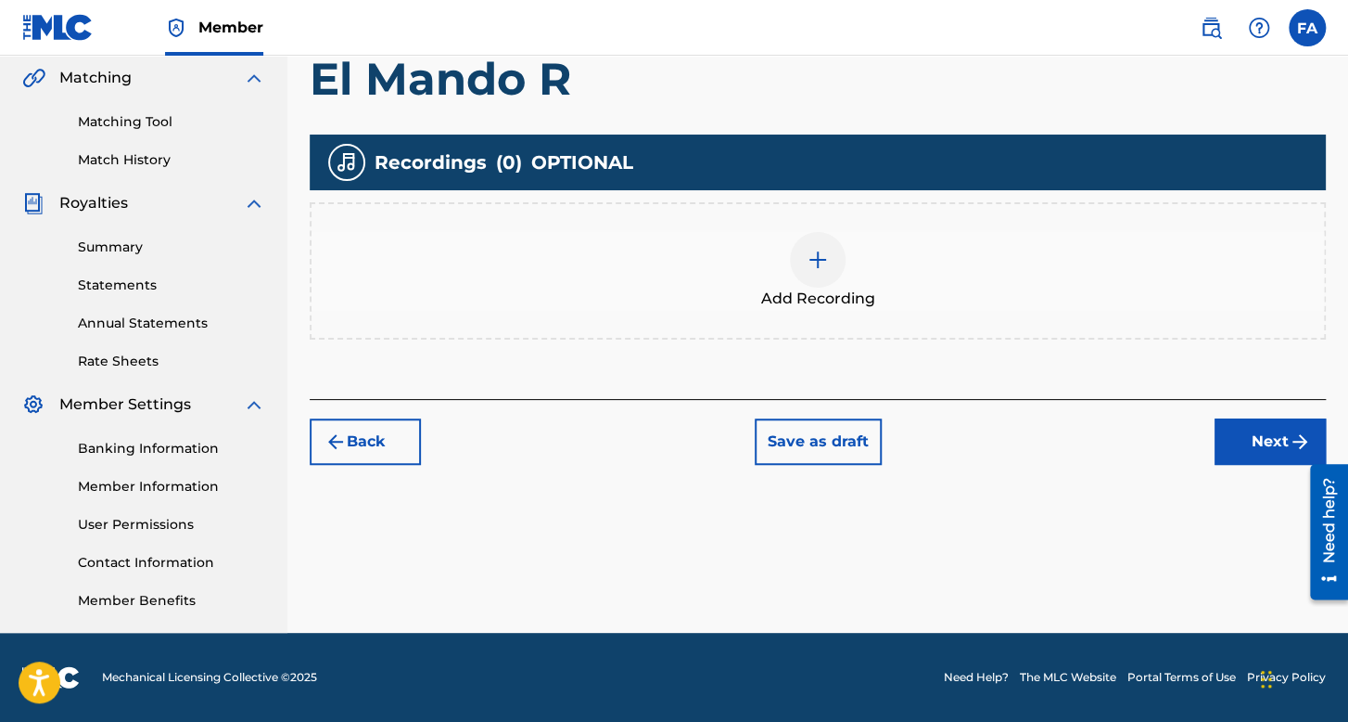
click at [851, 267] on div "Add Recording" at bounding box center [818, 271] width 1013 height 78
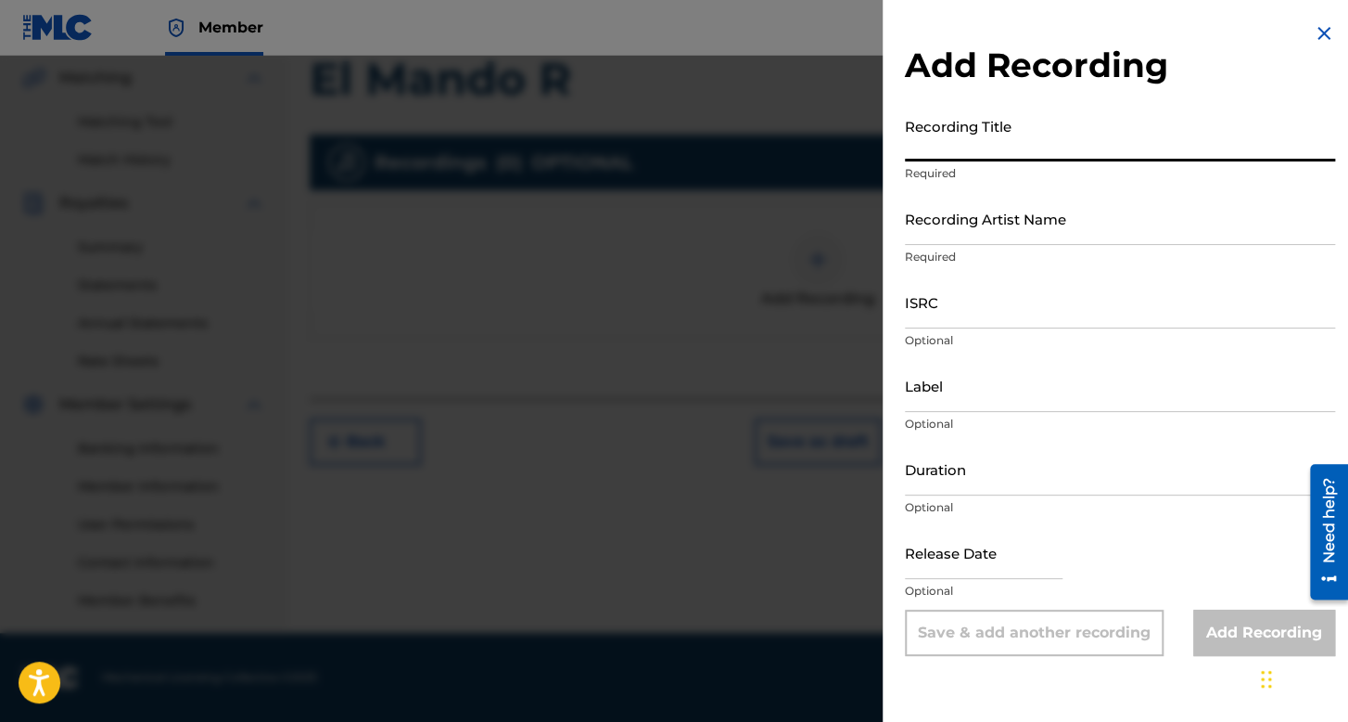
click at [964, 142] on input "Recording Title" at bounding box center [1120, 135] width 430 height 53
type input "El Mando R"
click at [983, 209] on input "Recording Artist Name" at bounding box center [1120, 218] width 430 height 53
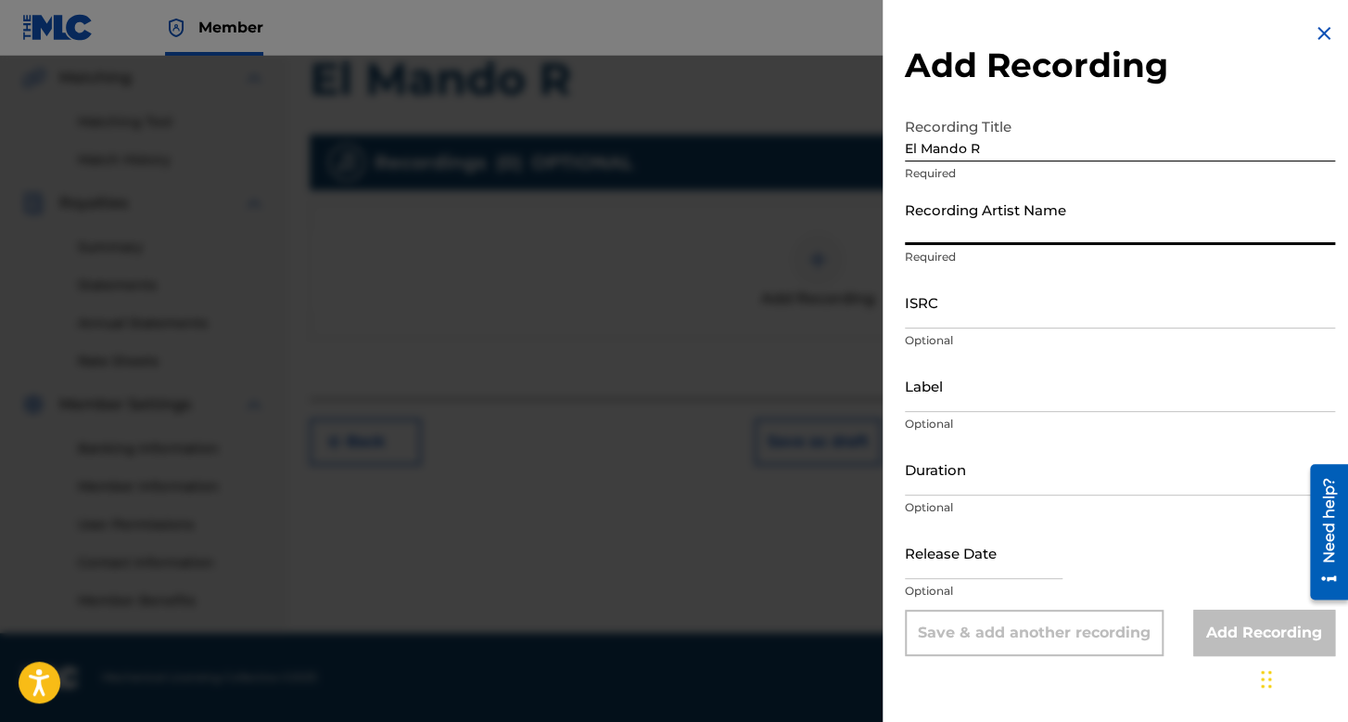
type input "Folklor de Kolombia"
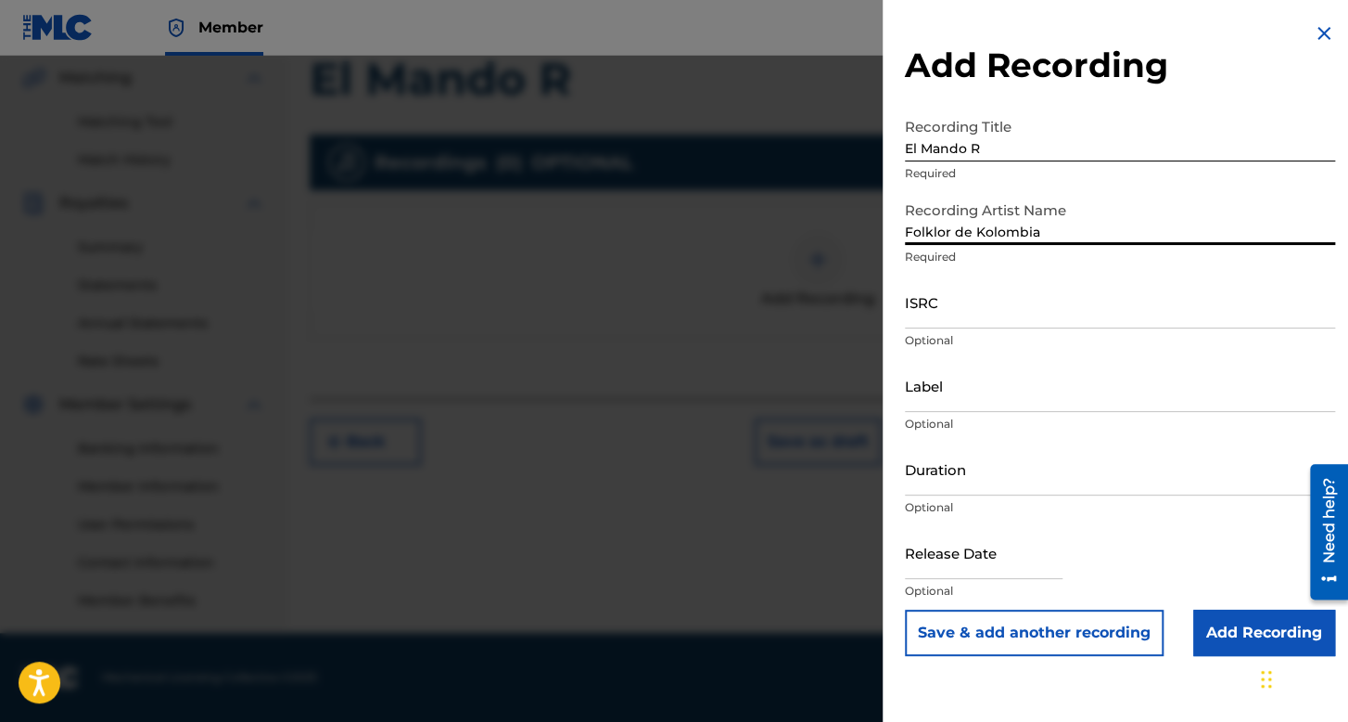
click at [981, 313] on input "ISRC" at bounding box center [1120, 301] width 430 height 53
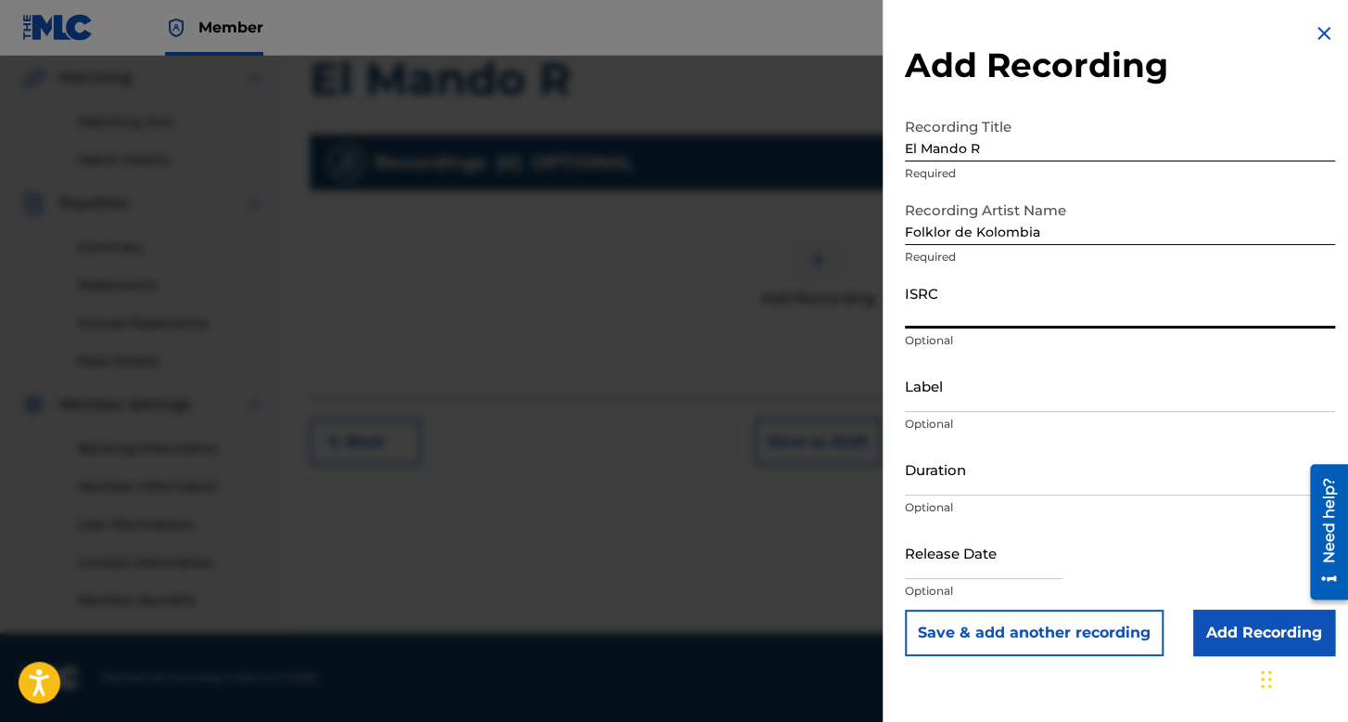
click at [918, 483] on input "Duration" at bounding box center [1120, 468] width 430 height 53
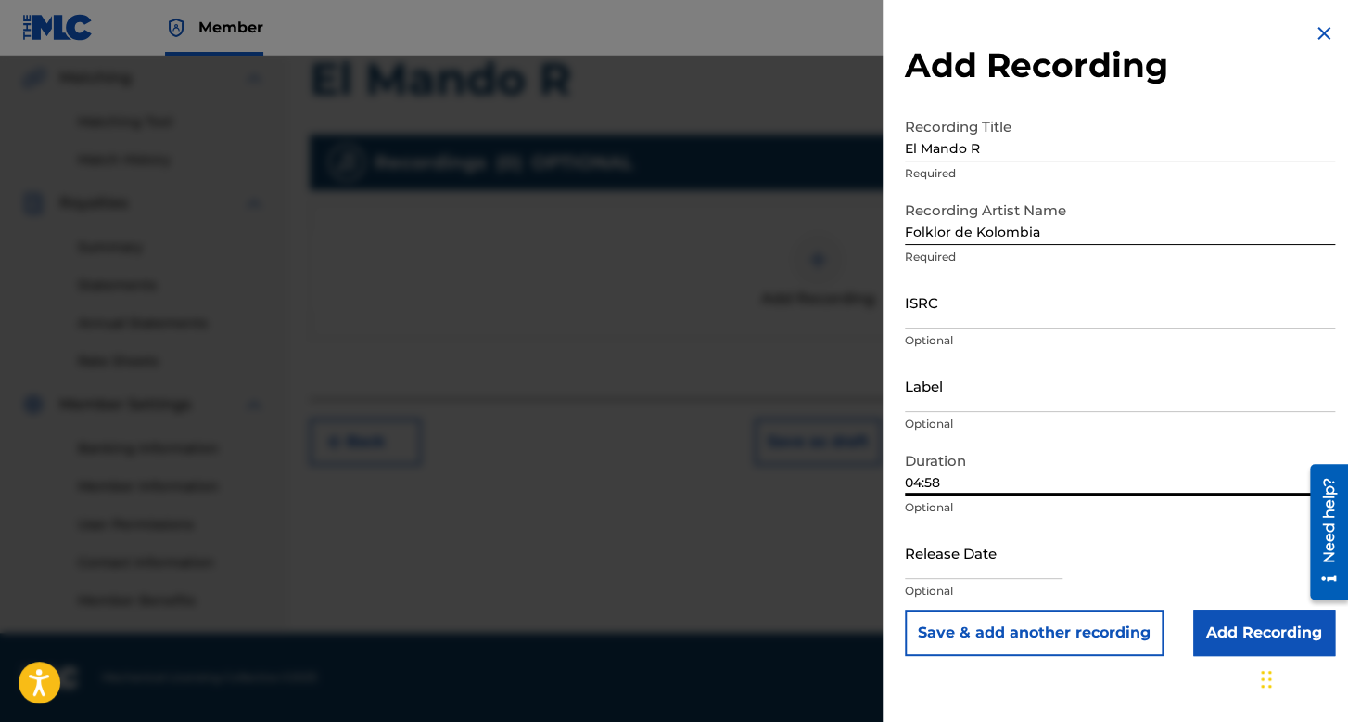
type input "04:58"
click at [987, 570] on input "text" at bounding box center [984, 552] width 158 height 53
select select "7"
select select "2025"
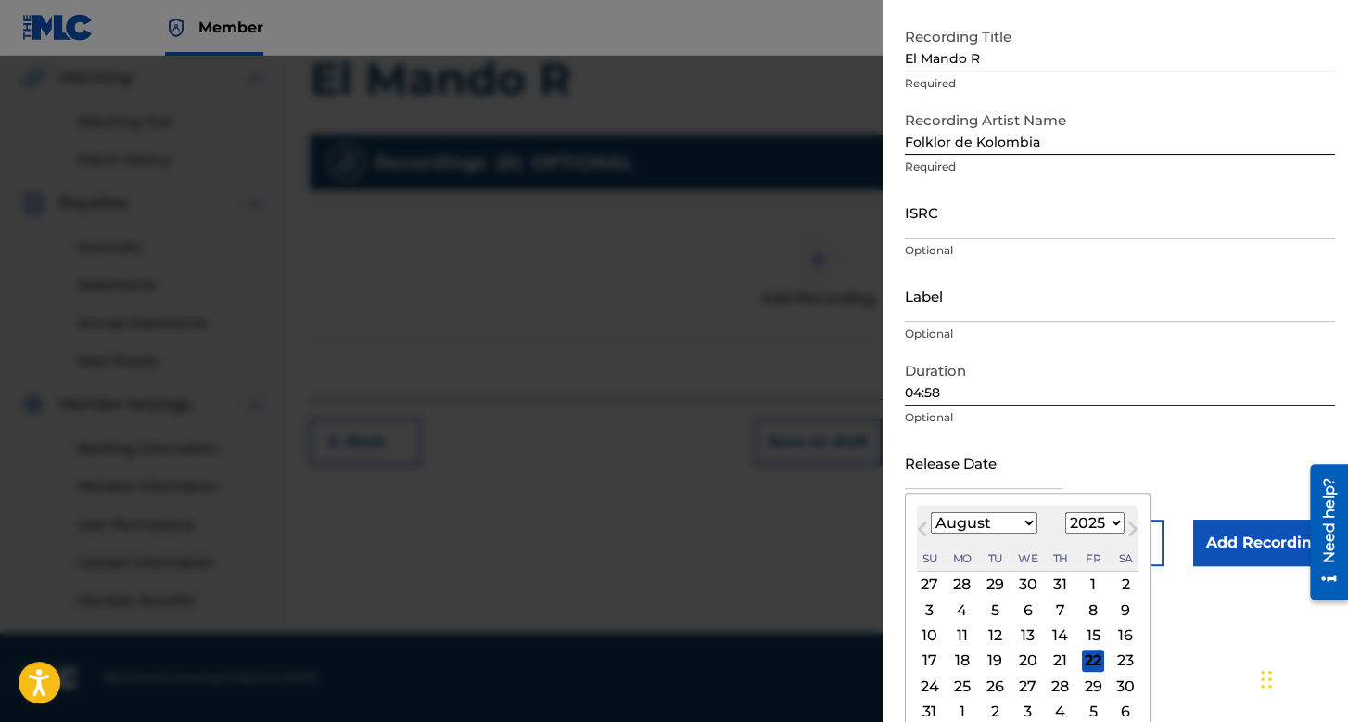
scroll to position [93, 0]
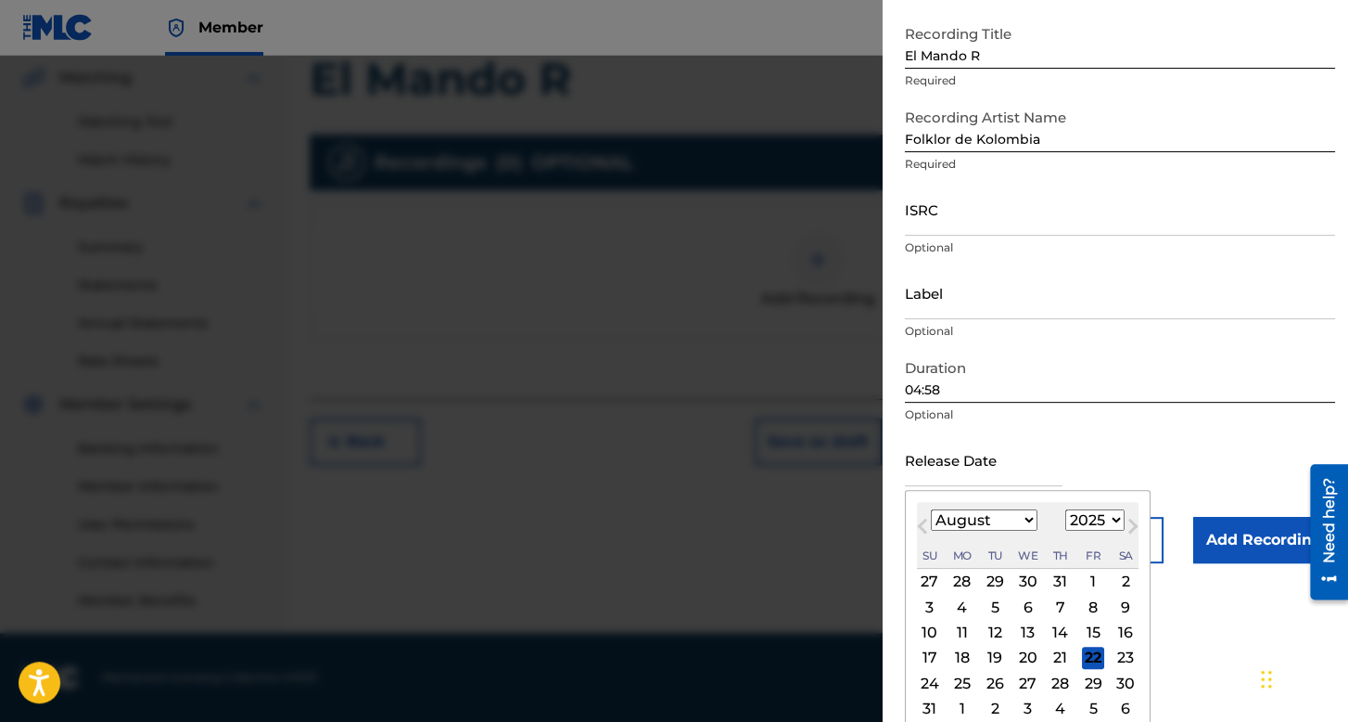
click at [998, 520] on select "January February March April May June July August September October November De…" at bounding box center [984, 519] width 107 height 21
select select "5"
click at [931, 509] on select "January February March April May June July August September October November De…" at bounding box center [984, 519] width 107 height 21
click at [1084, 523] on select "1899 1900 1901 1902 1903 1904 1905 1906 1907 1908 1909 1910 1911 1912 1913 1914…" at bounding box center [1095, 519] width 59 height 21
select select "2023"
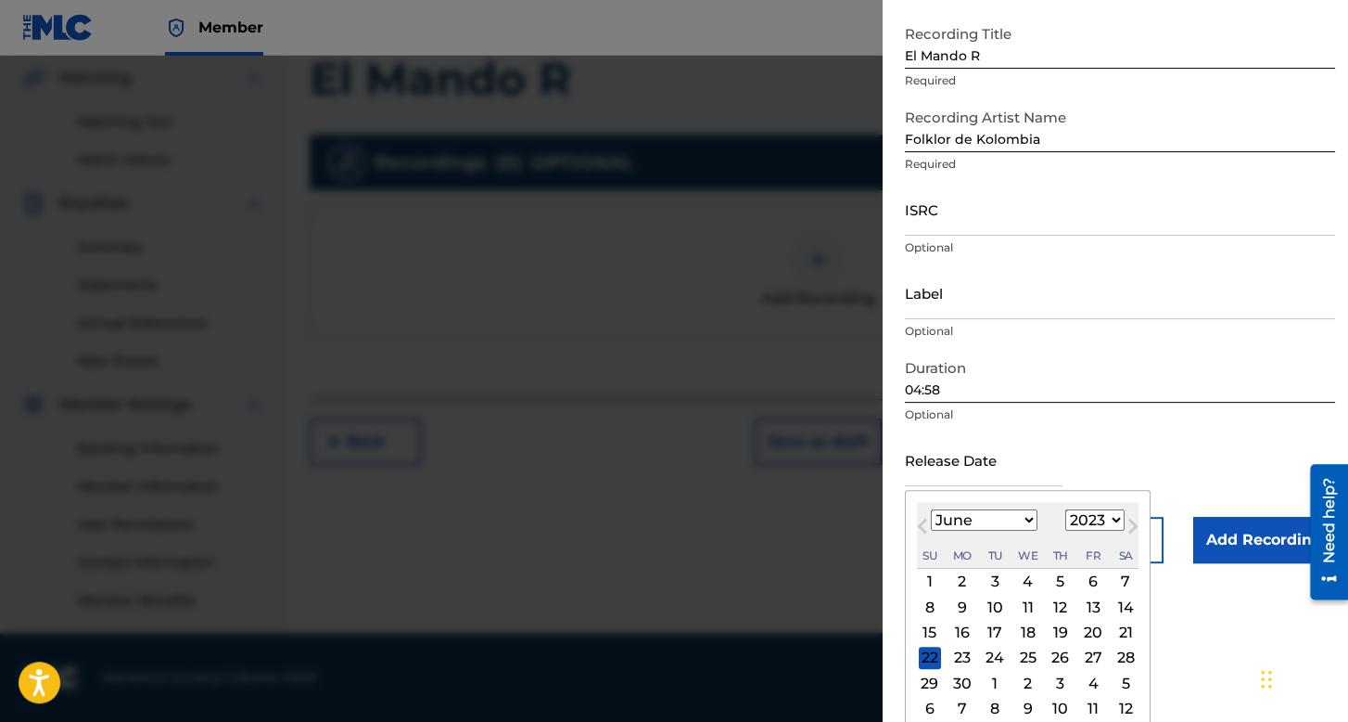
click at [1066, 509] on select "1899 1900 1901 1902 1903 1904 1905 1906 1907 1908 1909 1910 1911 1912 1913 1914…" at bounding box center [1095, 519] width 59 height 21
click at [1115, 610] on div "10" at bounding box center [1126, 606] width 22 height 22
type input "[DATE]"
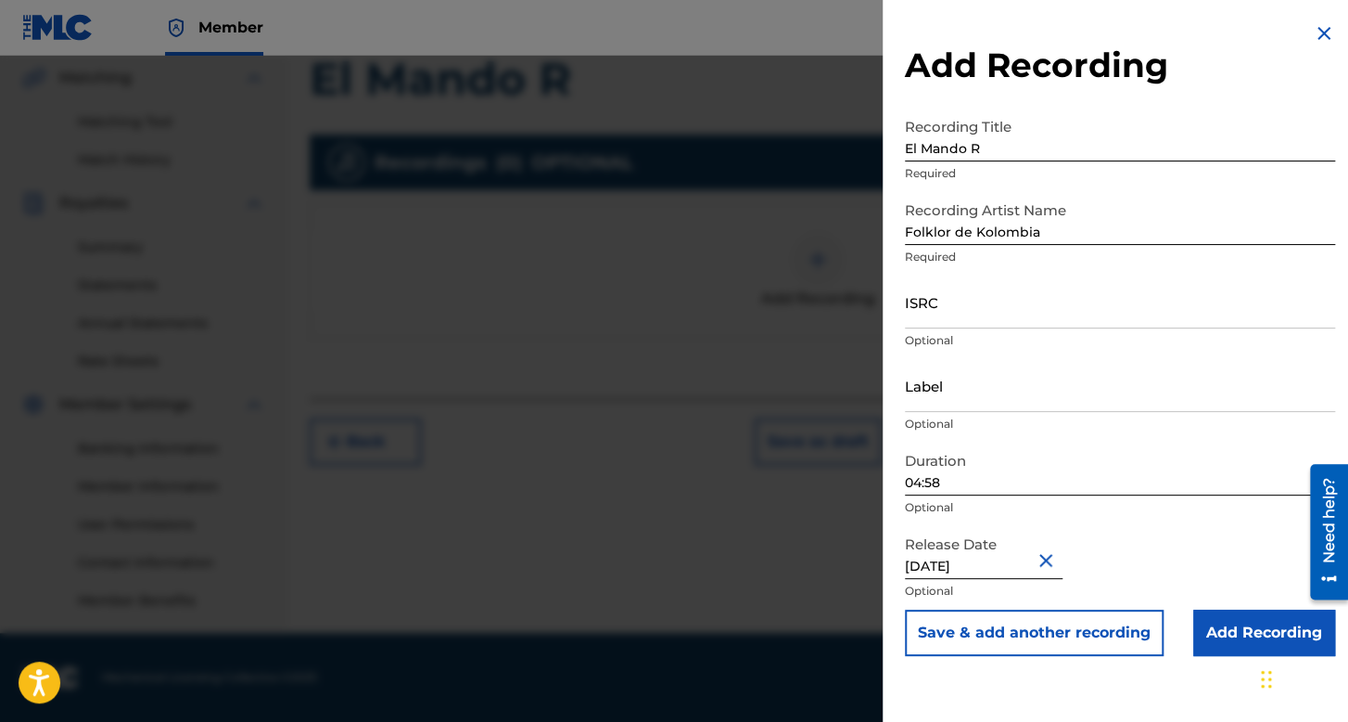
scroll to position [0, 0]
click at [1202, 633] on input "Add Recording" at bounding box center [1265, 632] width 142 height 46
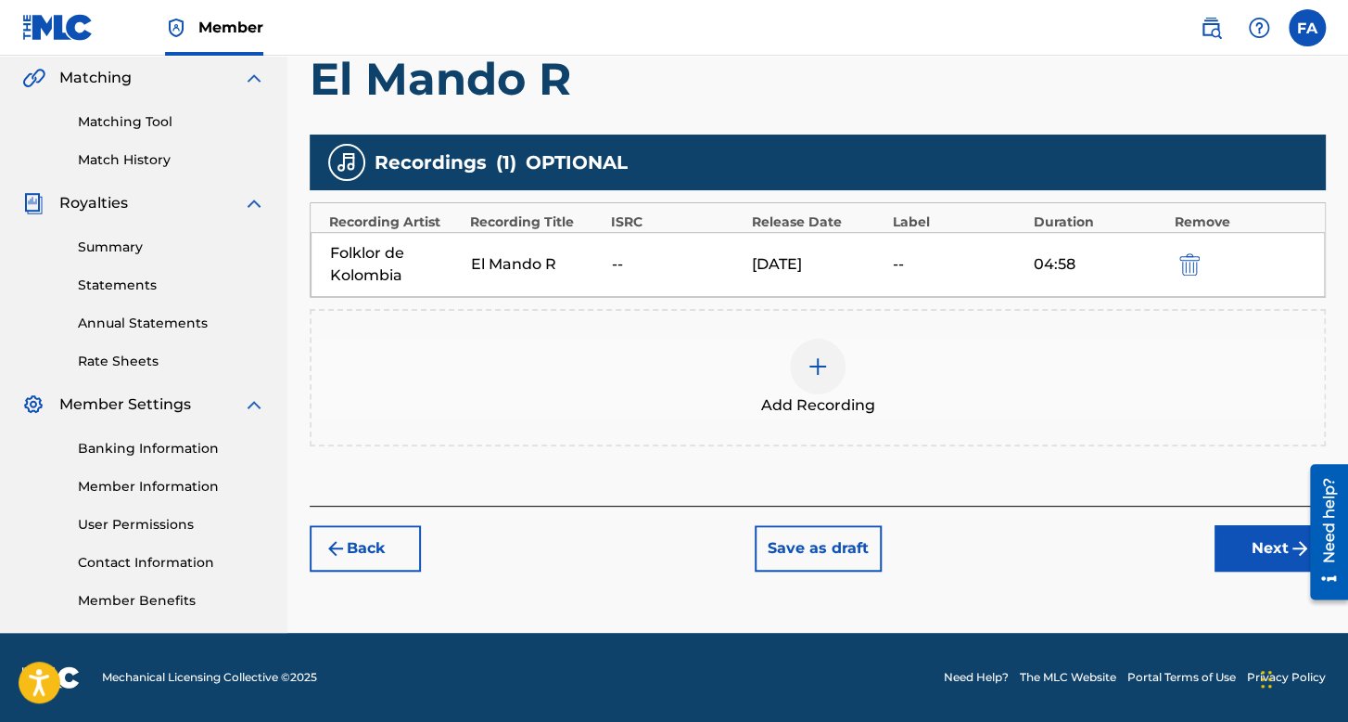
click at [1211, 543] on div "Back Save as draft Next" at bounding box center [818, 538] width 1016 height 66
click at [1262, 546] on button "Next" at bounding box center [1270, 548] width 111 height 46
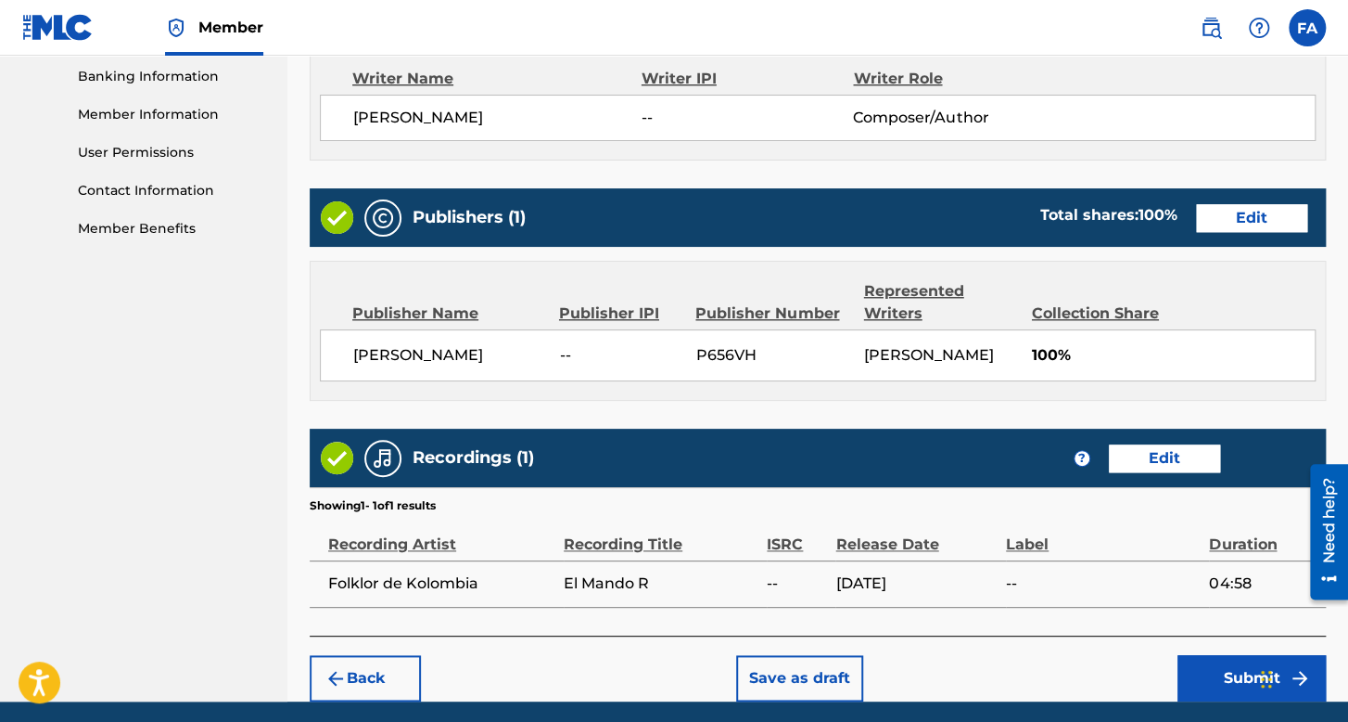
scroll to position [889, 0]
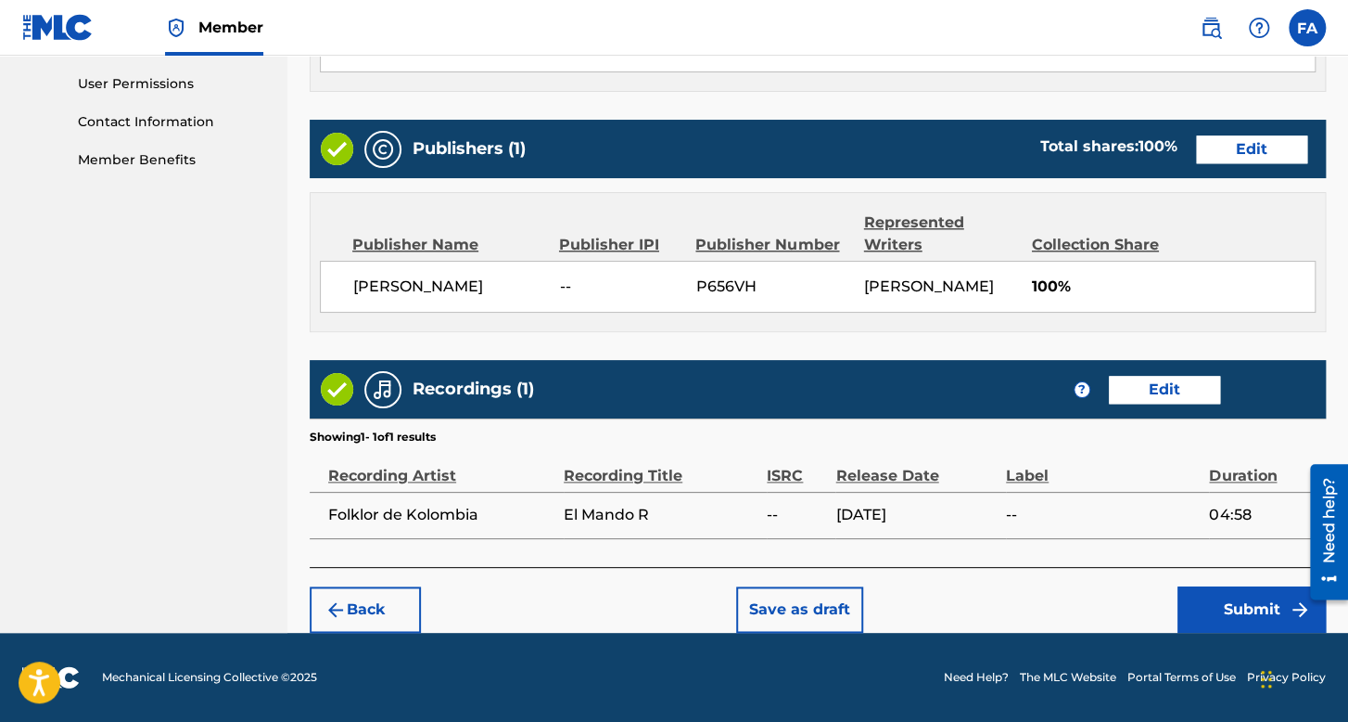
click at [1213, 598] on button "Submit" at bounding box center [1252, 609] width 148 height 46
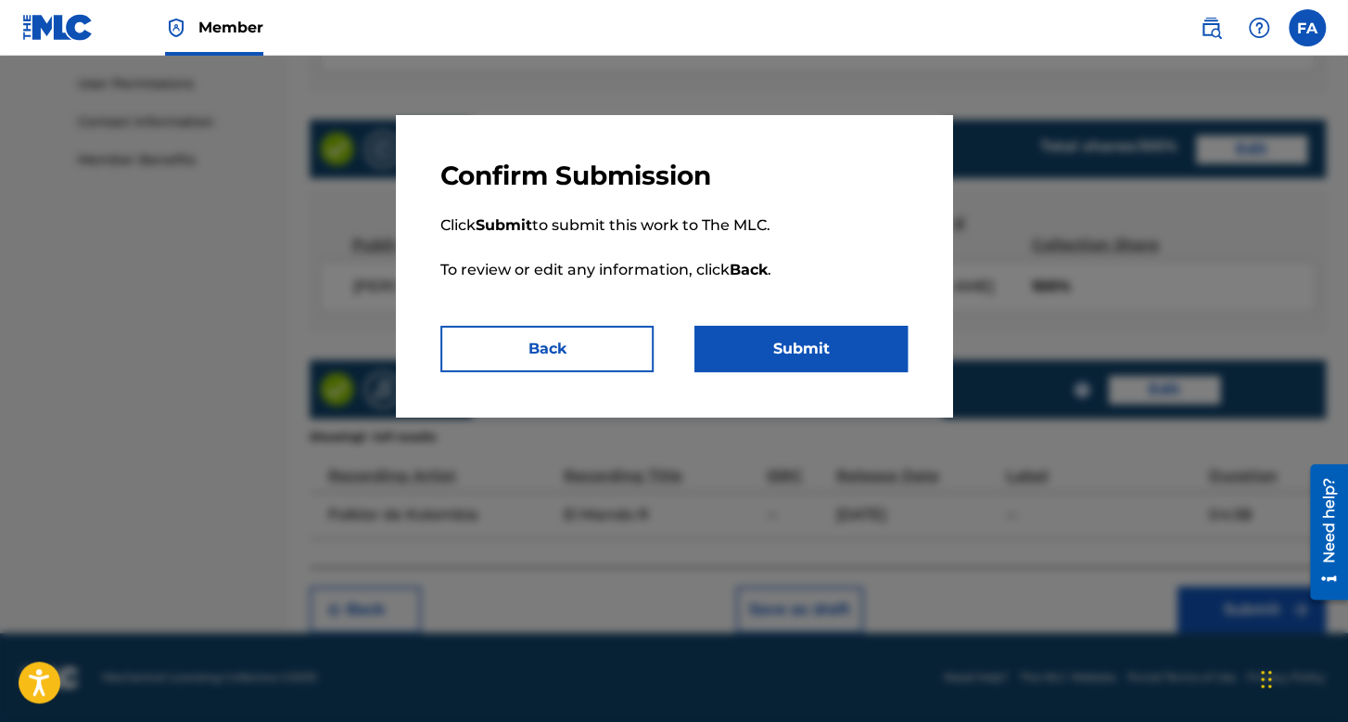
click at [745, 346] on button "Submit" at bounding box center [801, 349] width 213 height 46
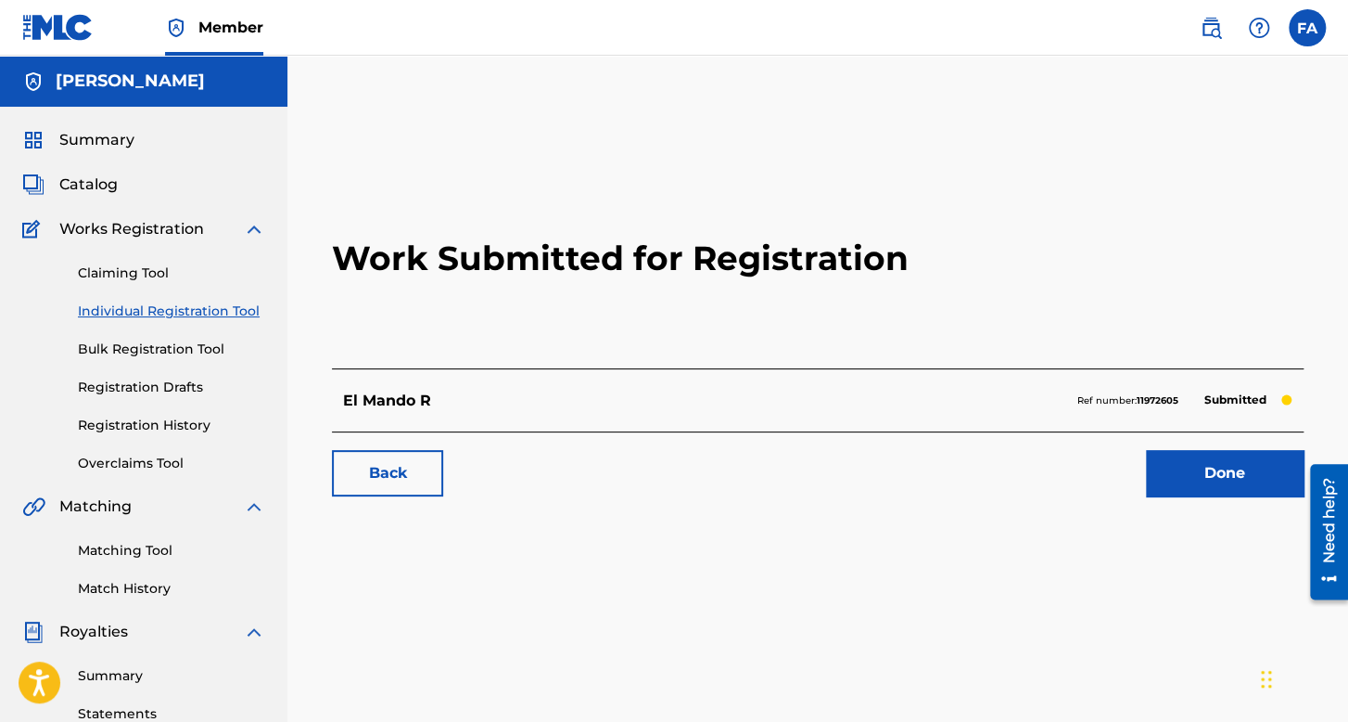
click at [228, 317] on link "Individual Registration Tool" at bounding box center [171, 310] width 187 height 19
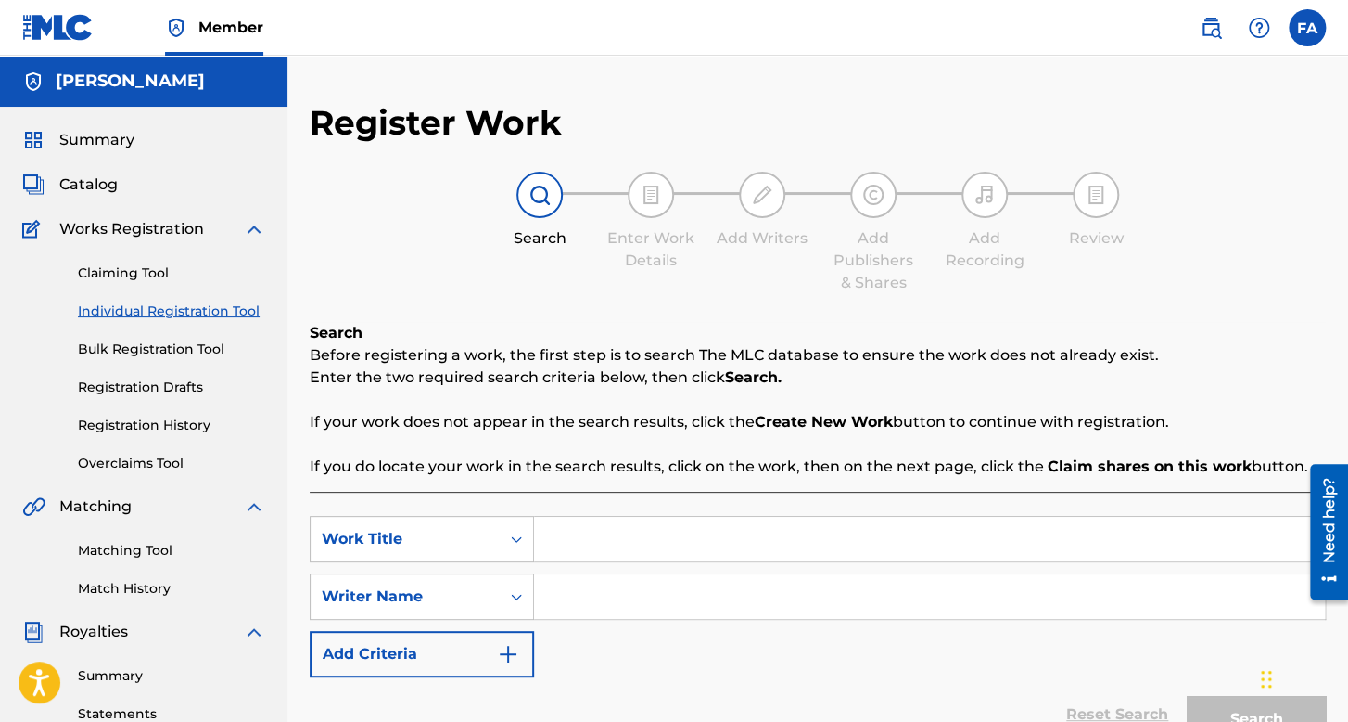
scroll to position [185, 0]
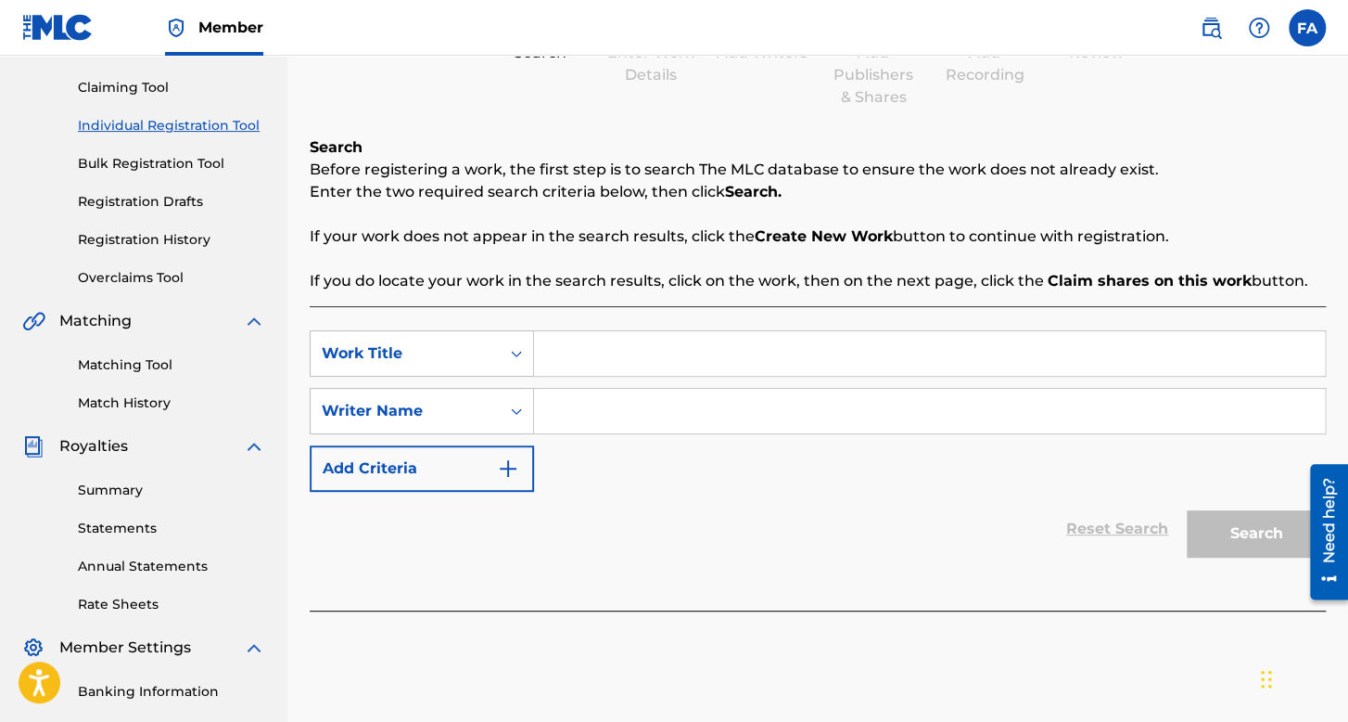
click at [594, 353] on input "Search Form" at bounding box center [929, 353] width 791 height 45
type input "La Coloretiada"
click at [716, 434] on div "SearchWithCriteria4838b308-e892-4019-bc0b-9a643a1d8dbd Work Title La Coloretiad…" at bounding box center [818, 410] width 1016 height 161
click at [708, 414] on input "Search Form" at bounding box center [929, 411] width 791 height 45
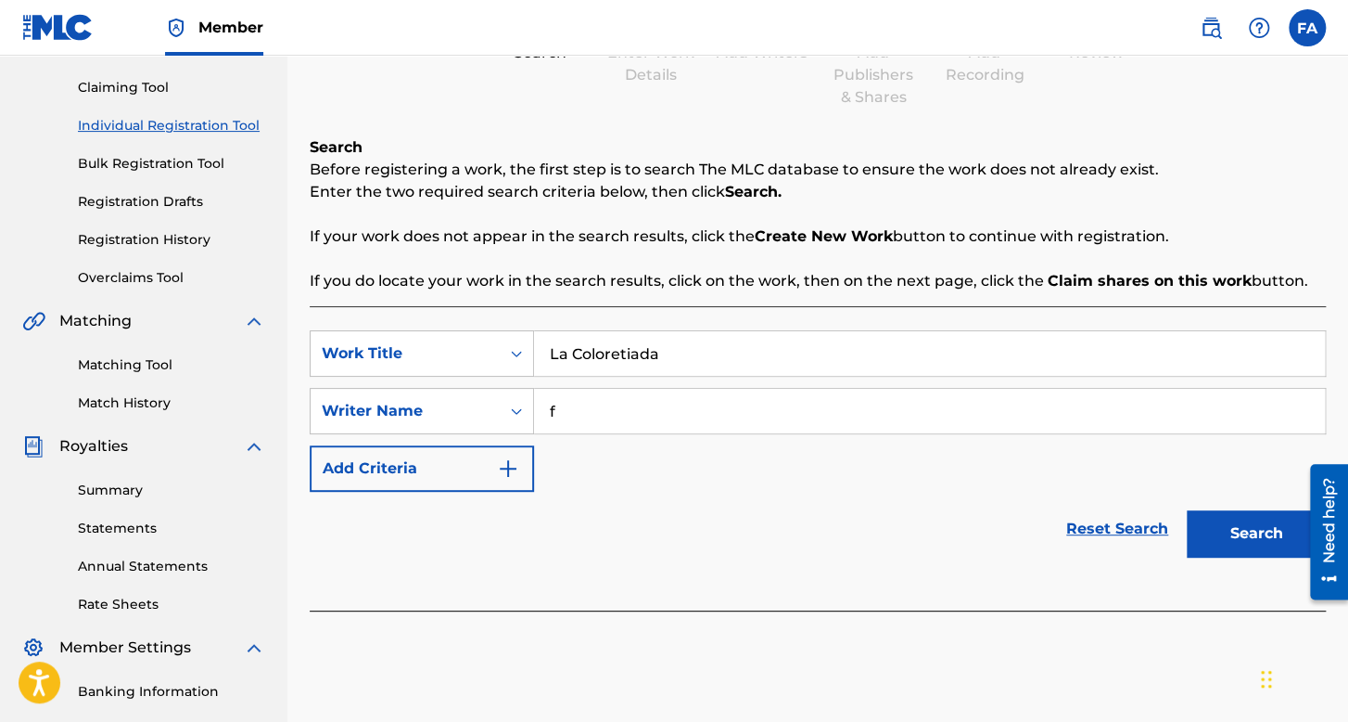
type input "f"
click at [1187, 510] on button "Search" at bounding box center [1256, 533] width 139 height 46
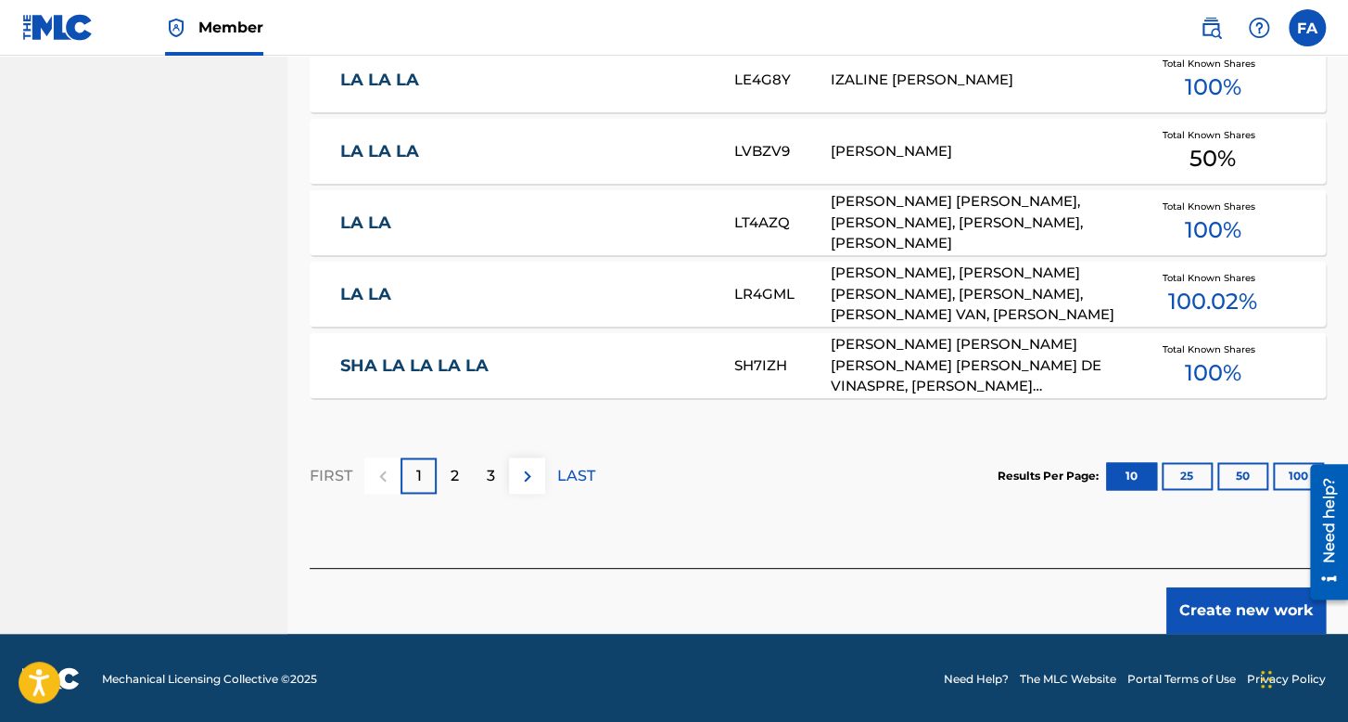
click at [1238, 599] on button "Create new work" at bounding box center [1247, 610] width 160 height 46
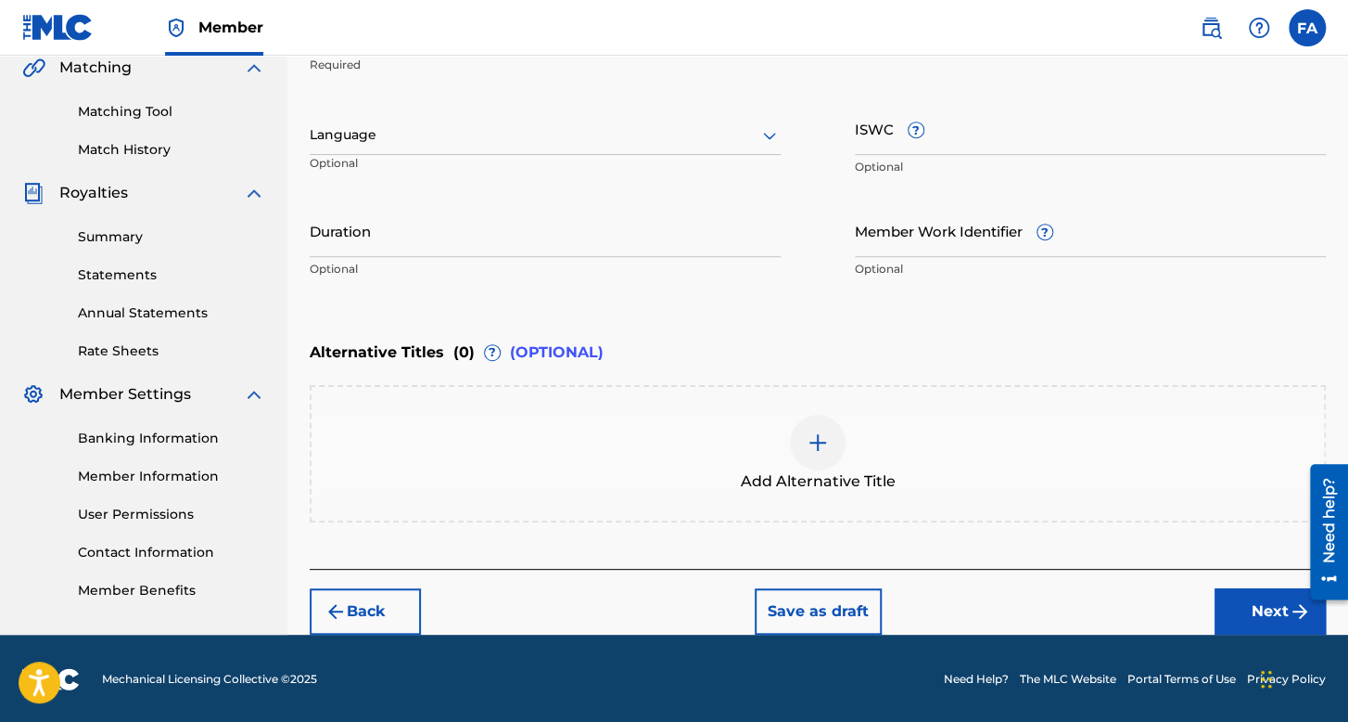
click at [390, 131] on div at bounding box center [545, 134] width 471 height 23
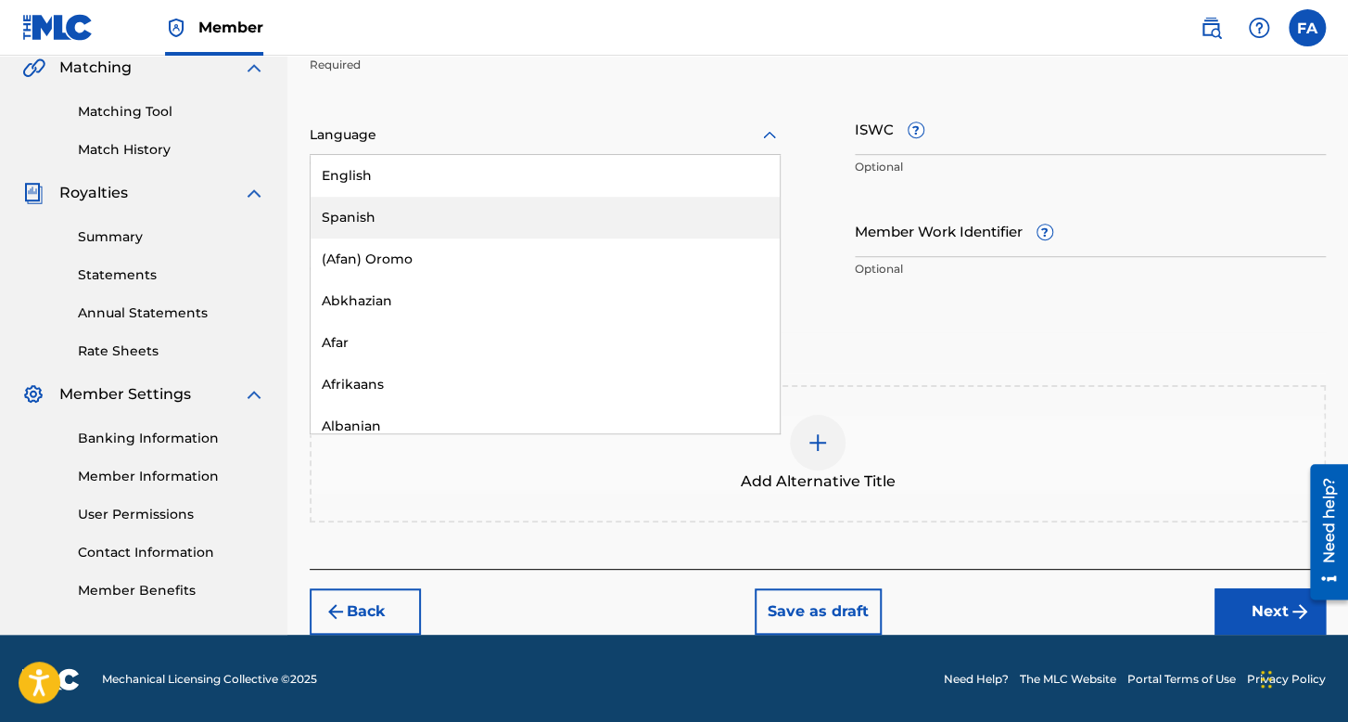
click at [428, 224] on div "Spanish" at bounding box center [545, 218] width 469 height 42
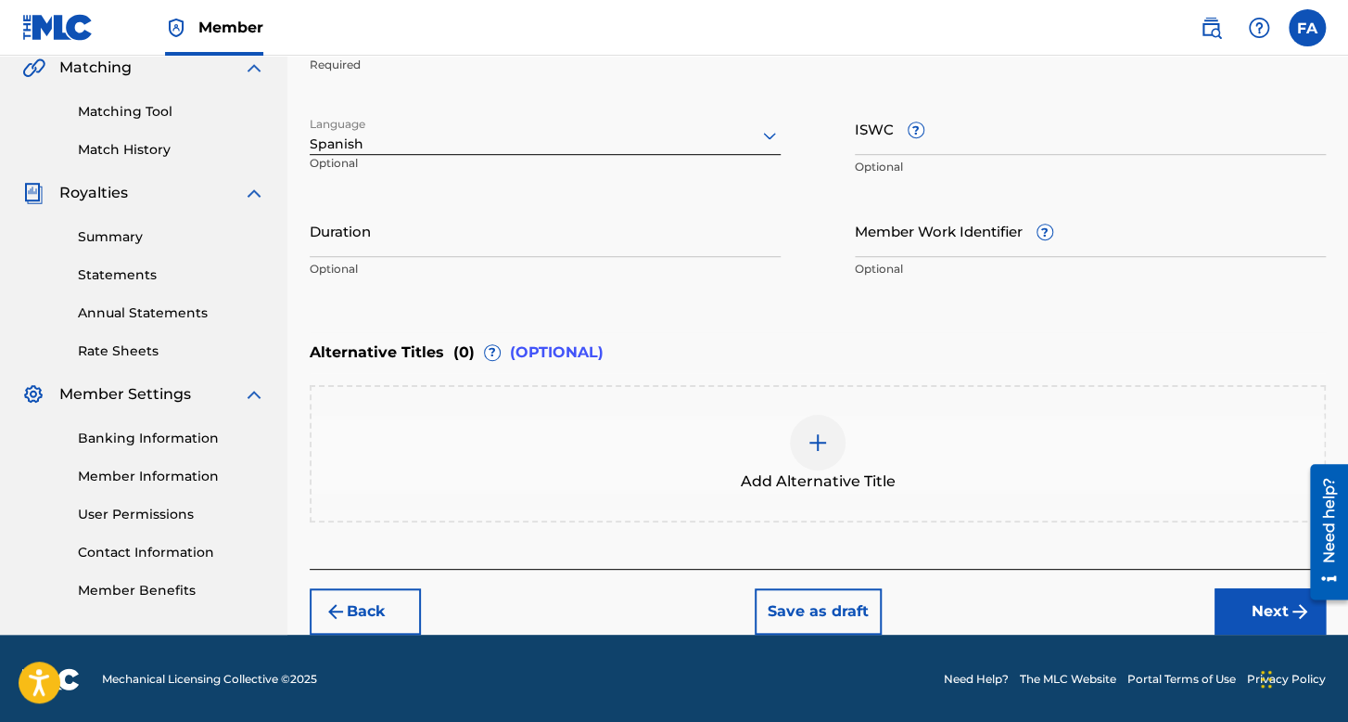
click at [444, 255] on input "Duration" at bounding box center [545, 230] width 471 height 53
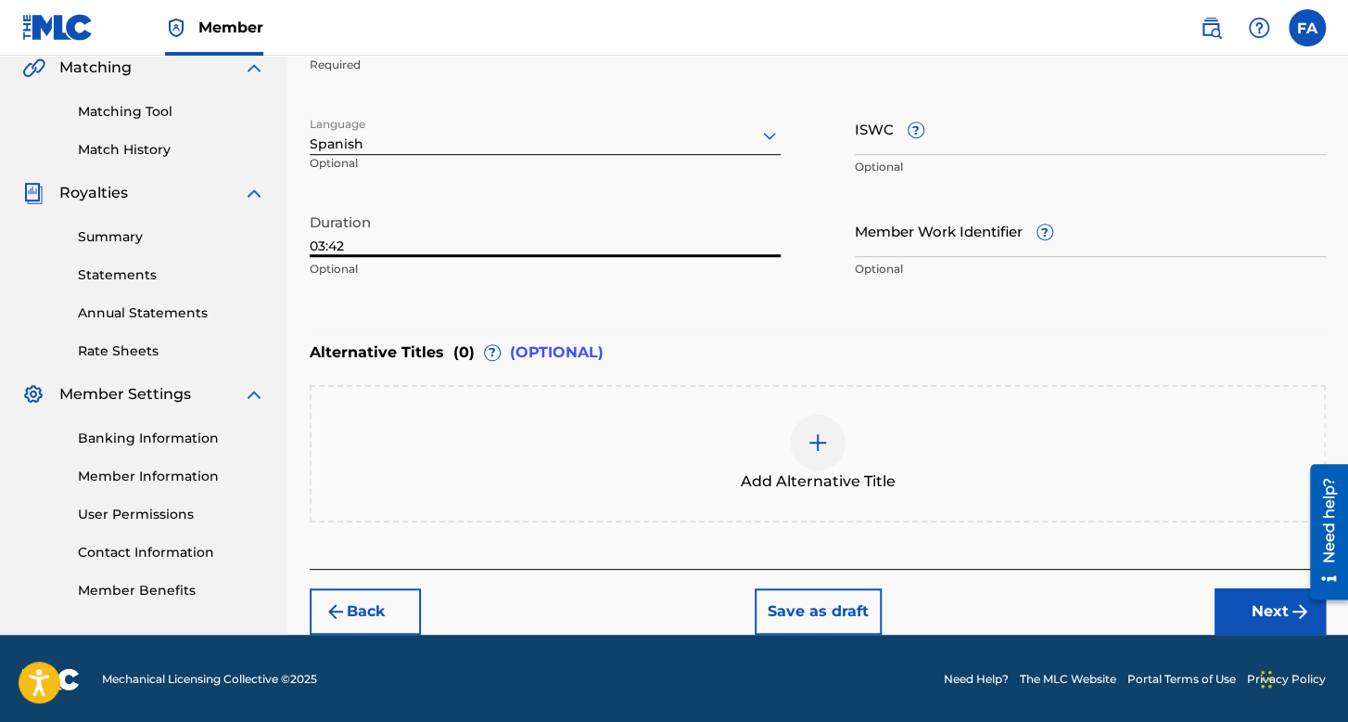
type input "03:42"
click at [1217, 598] on button "Next" at bounding box center [1270, 611] width 111 height 46
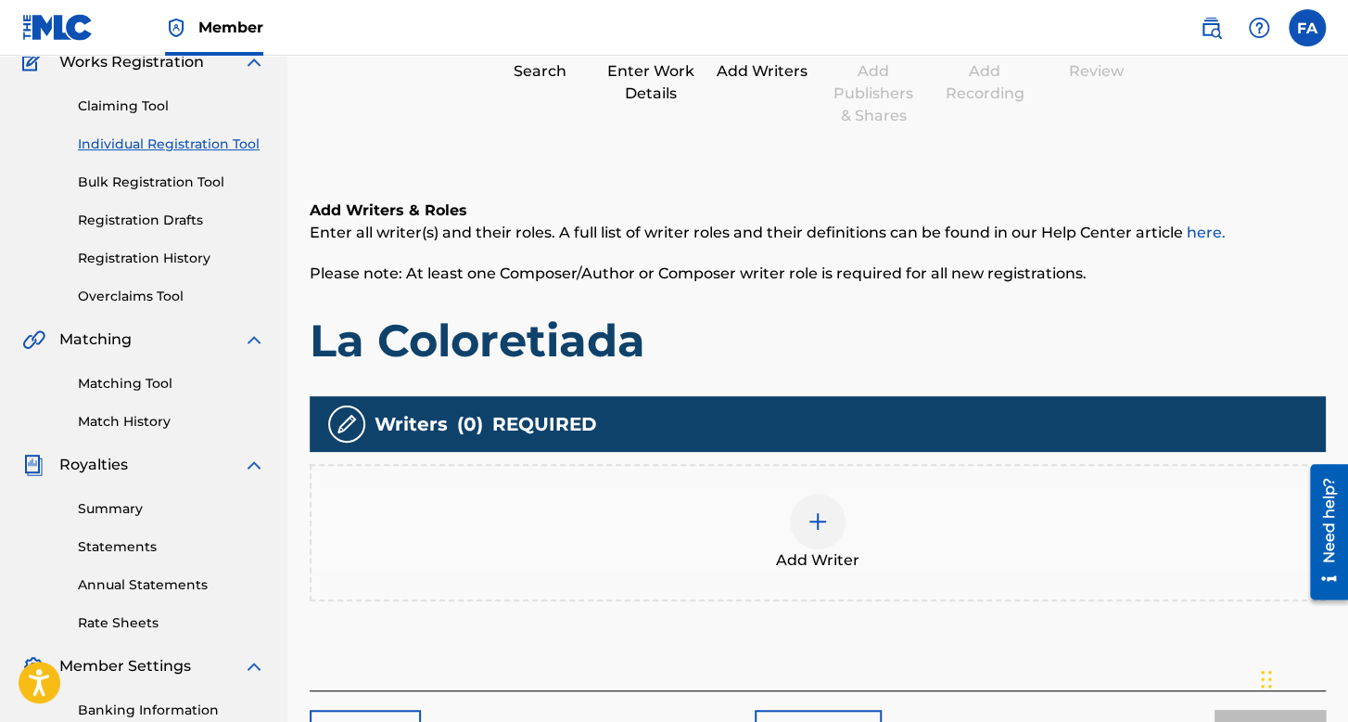
scroll to position [428, 0]
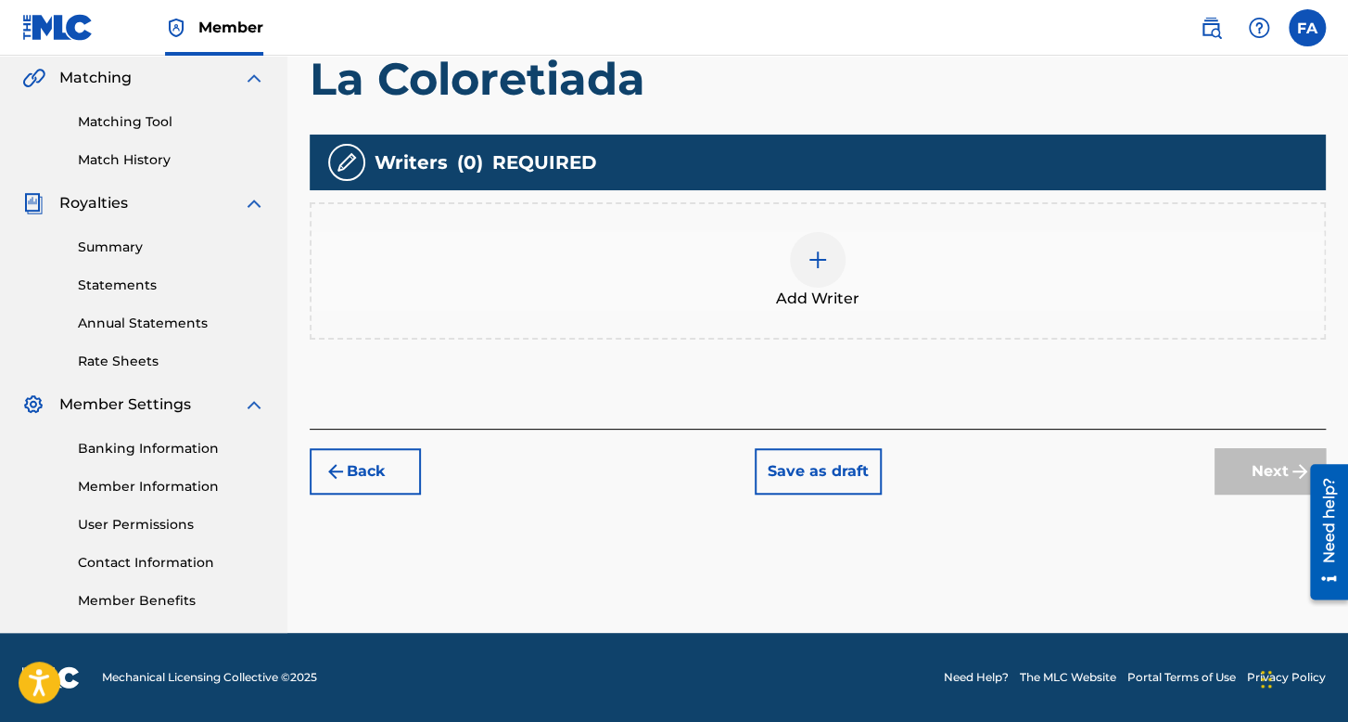
click at [762, 277] on div "Add Writer" at bounding box center [818, 271] width 1013 height 78
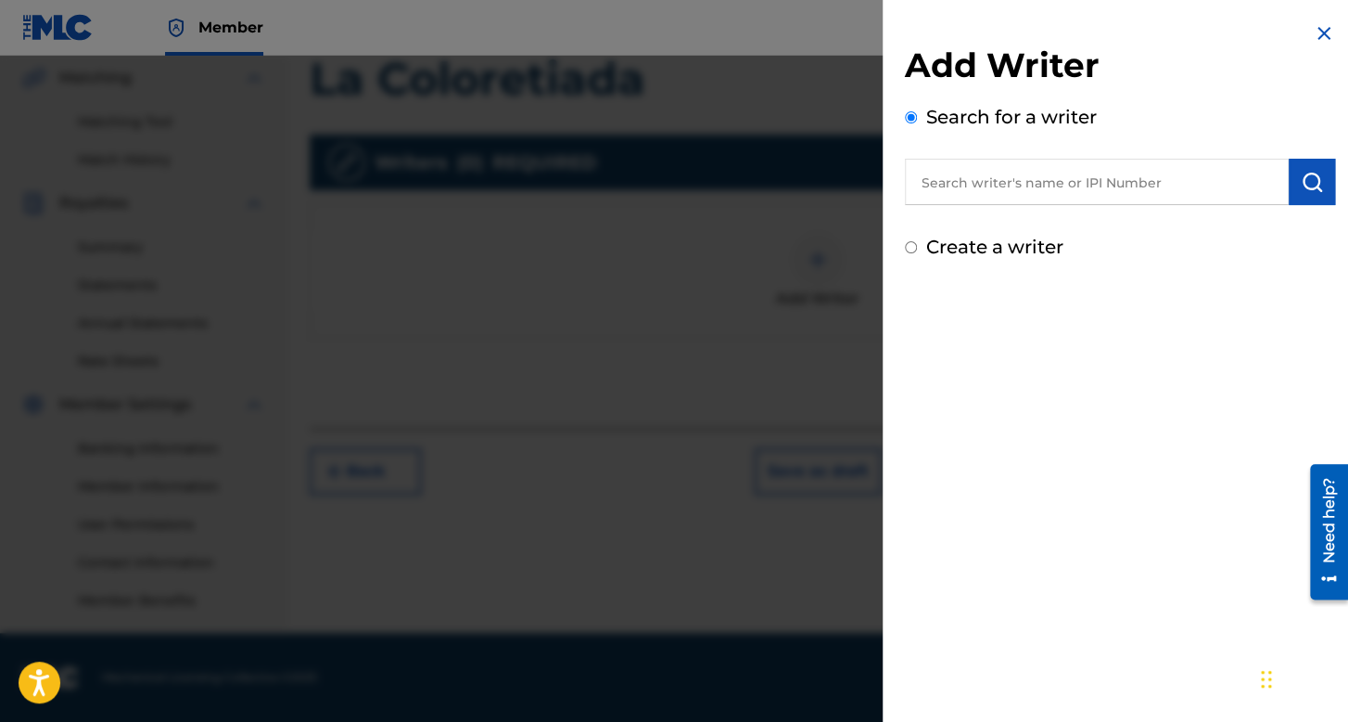
click at [906, 246] on input "Create a writer" at bounding box center [911, 247] width 12 height 12
radio input "false"
radio input "true"
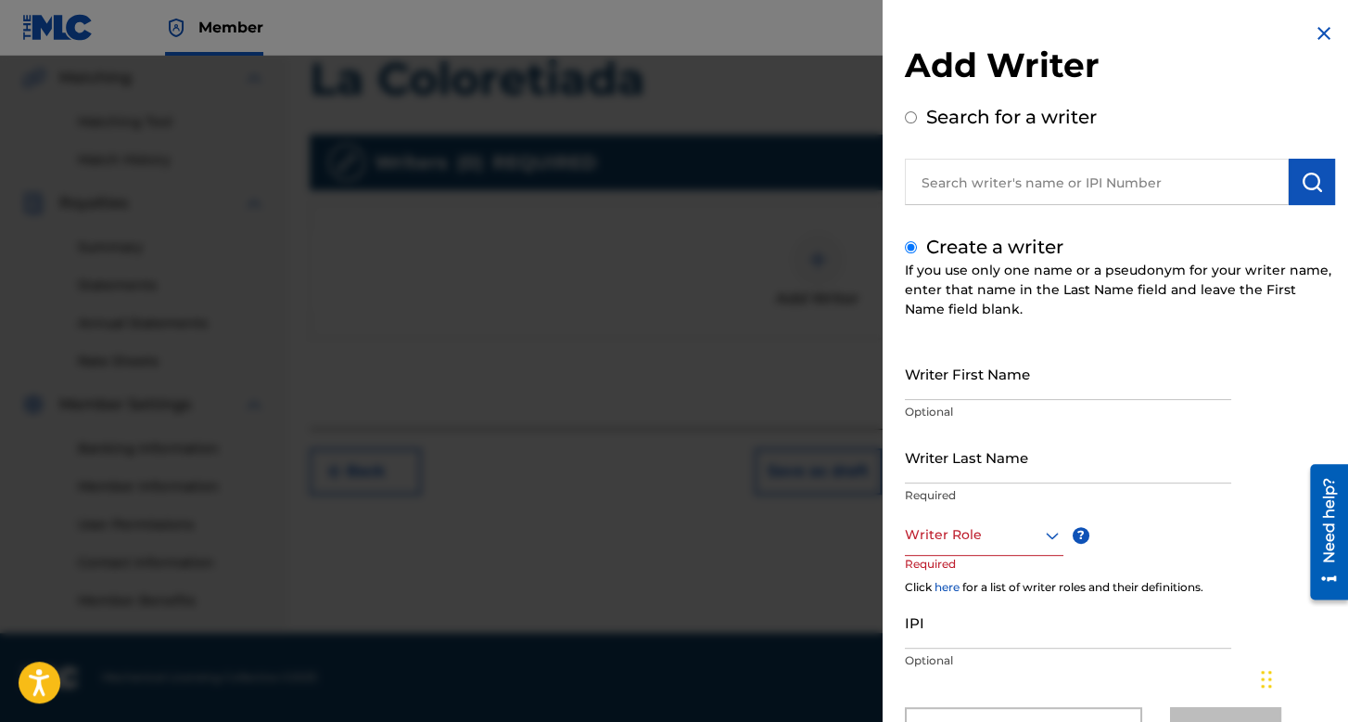
click at [964, 358] on input "Writer First Name" at bounding box center [1068, 373] width 326 height 53
type input "[PERSON_NAME]"
click at [990, 448] on input "Writer Last Name" at bounding box center [1068, 456] width 326 height 53
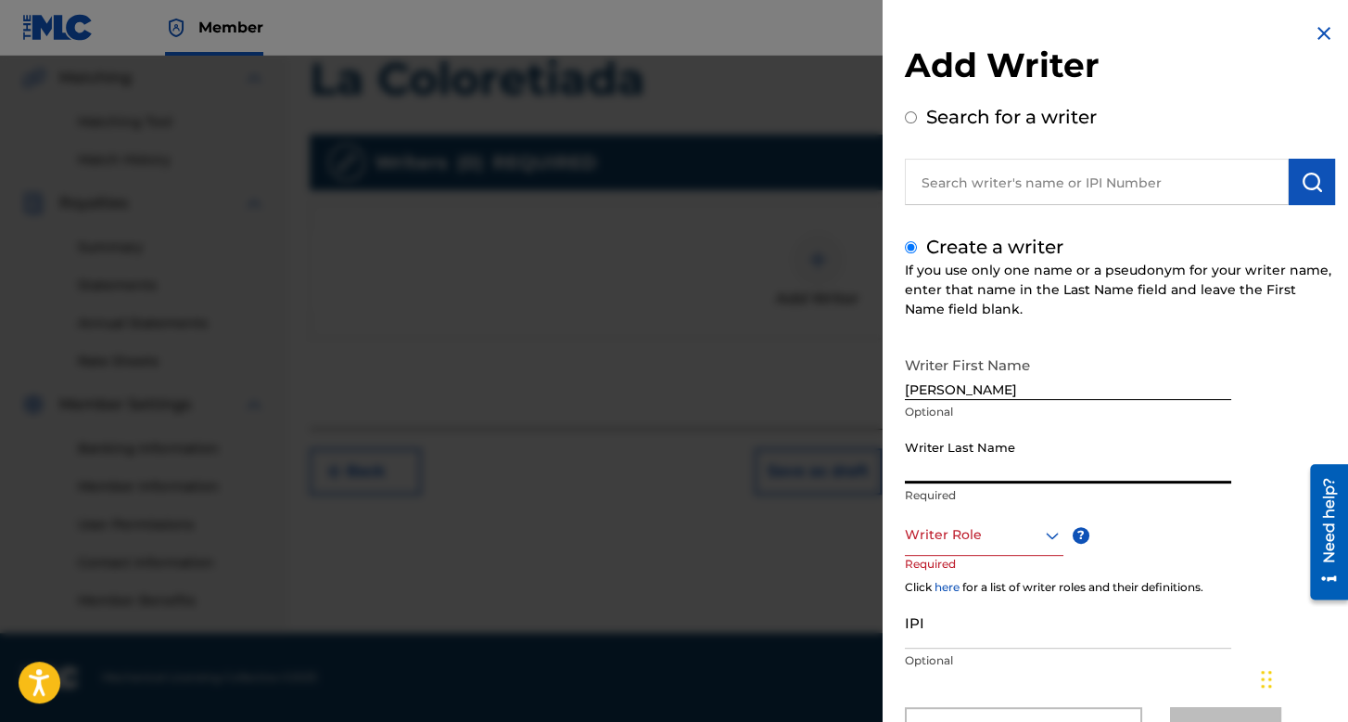
type input "a"
type input "[PERSON_NAME]"
click at [968, 550] on div "Writer Role" at bounding box center [984, 535] width 159 height 42
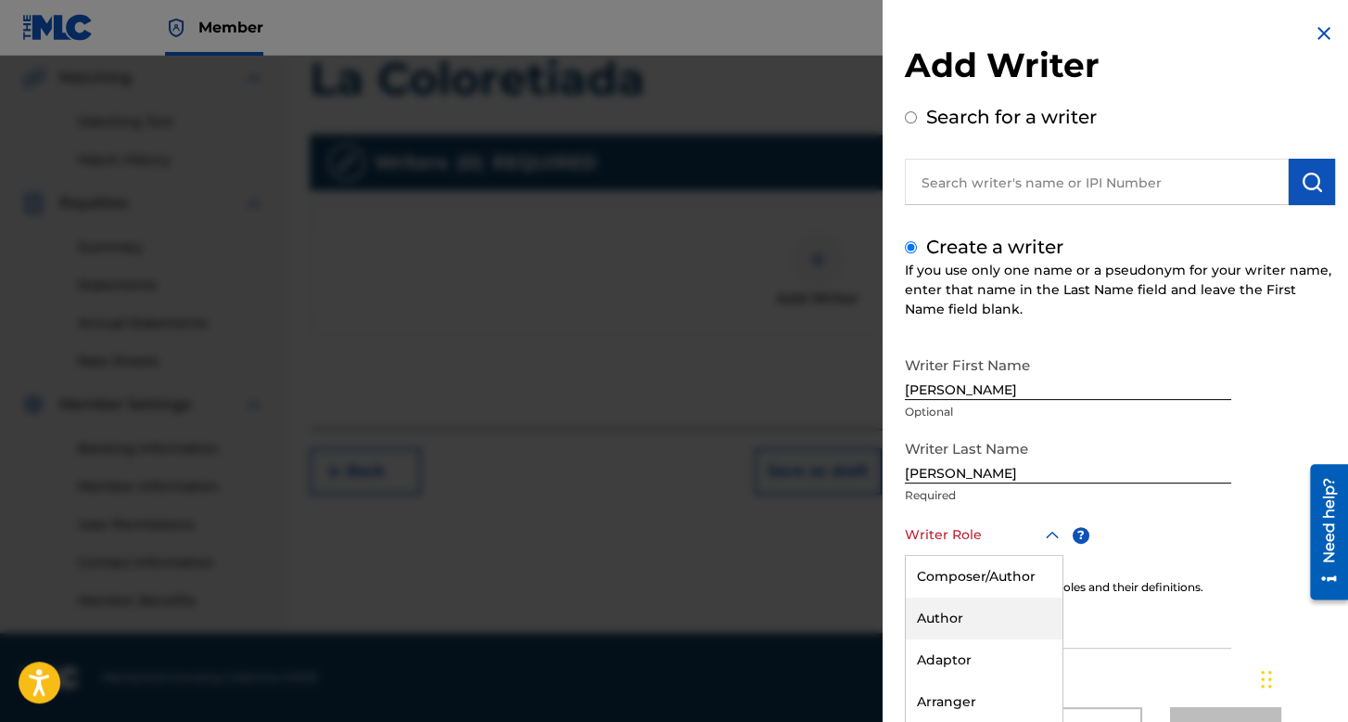
scroll to position [82, 0]
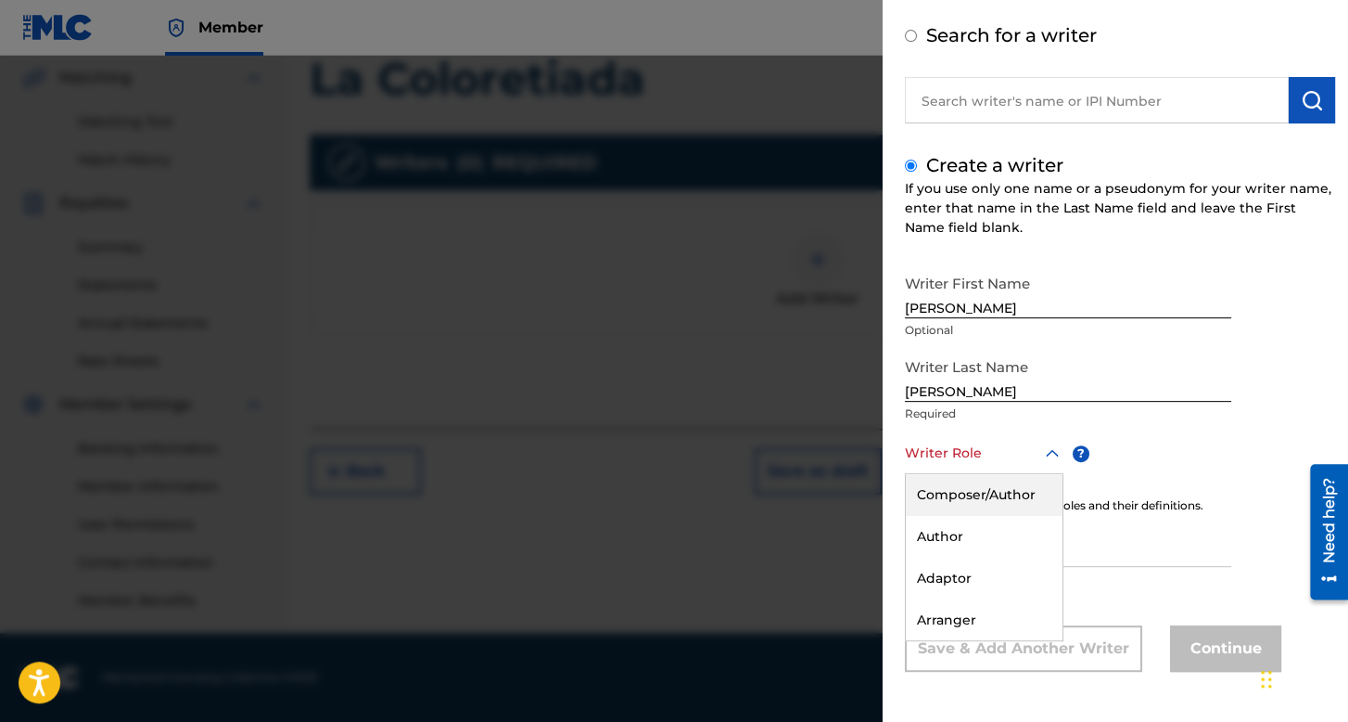
click at [968, 488] on div "Composer/Author" at bounding box center [984, 495] width 157 height 42
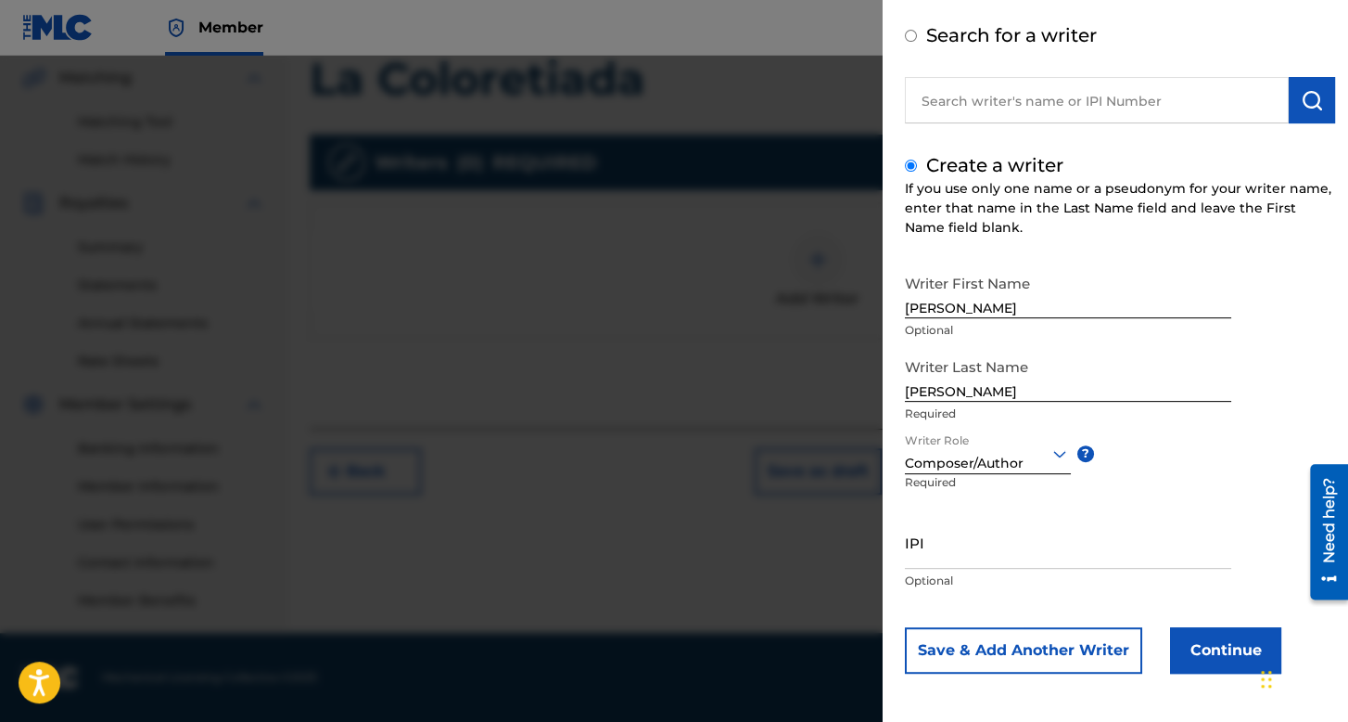
click at [1187, 637] on button "Continue" at bounding box center [1225, 650] width 111 height 46
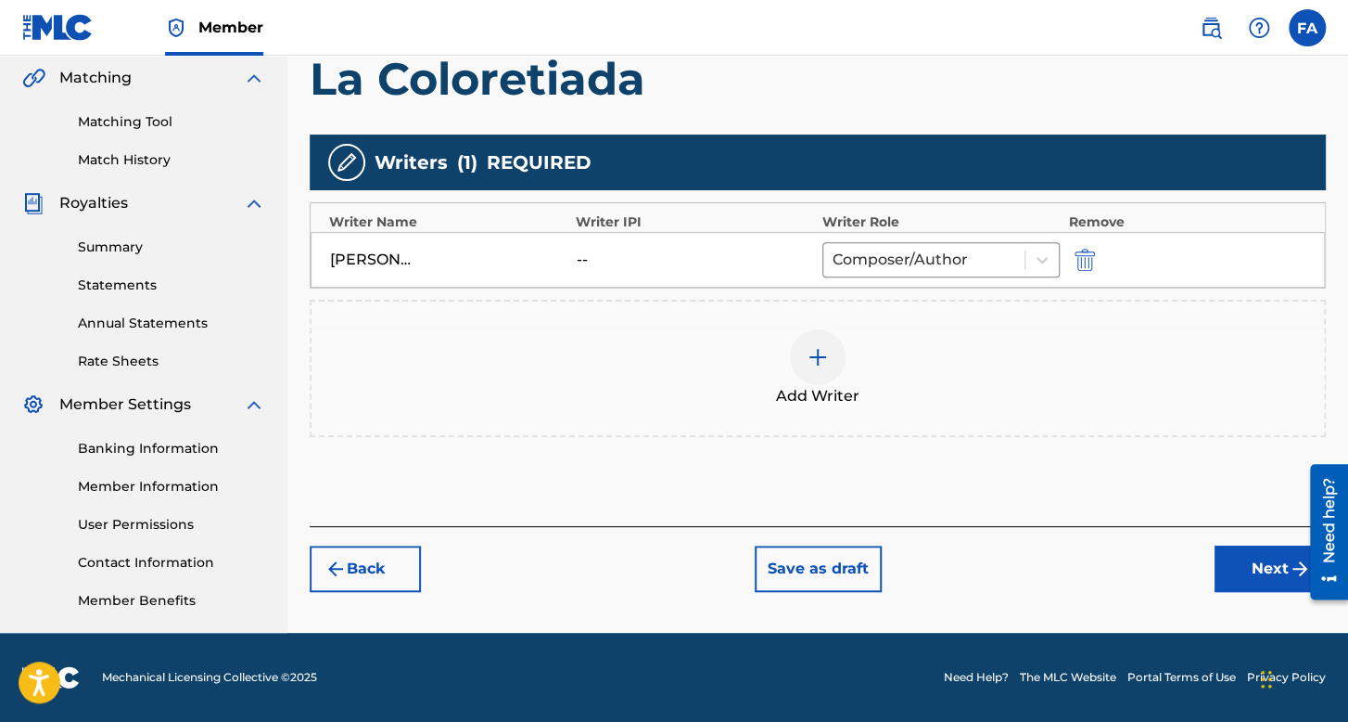
click at [1232, 554] on button "Next" at bounding box center [1270, 568] width 111 height 46
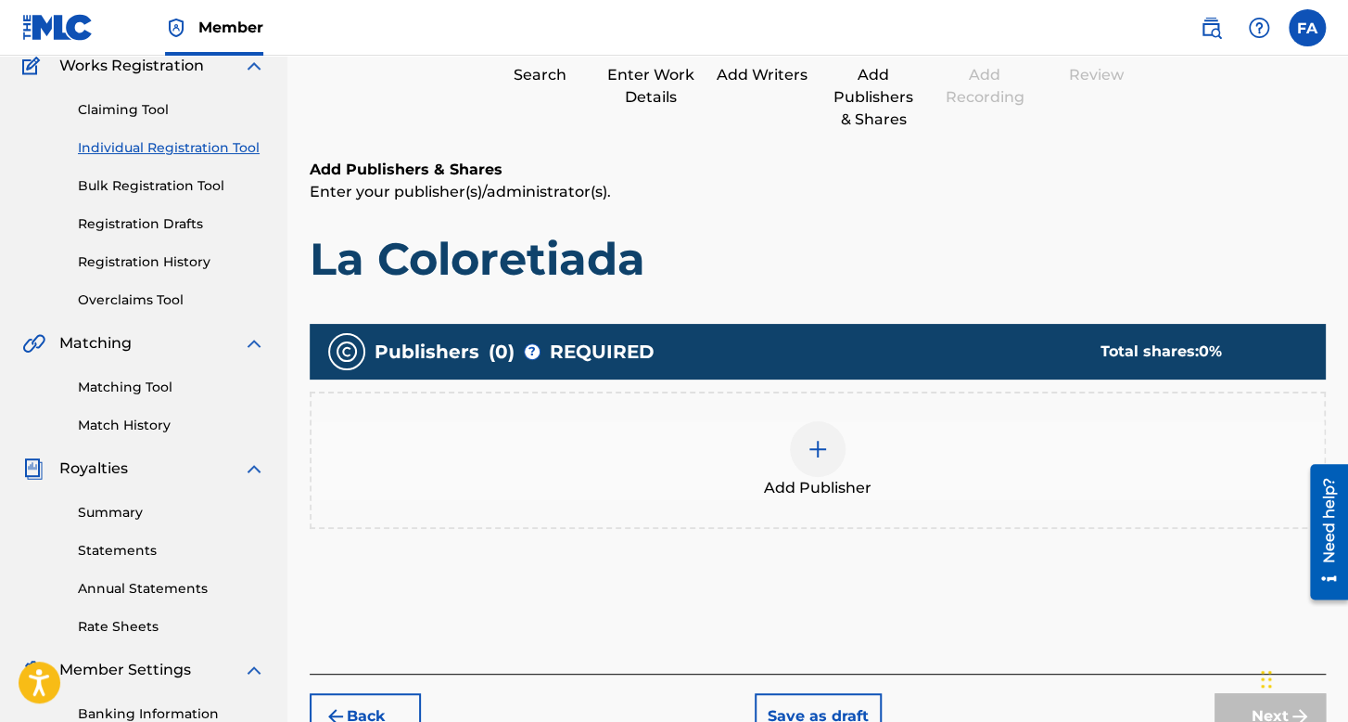
scroll to position [269, 0]
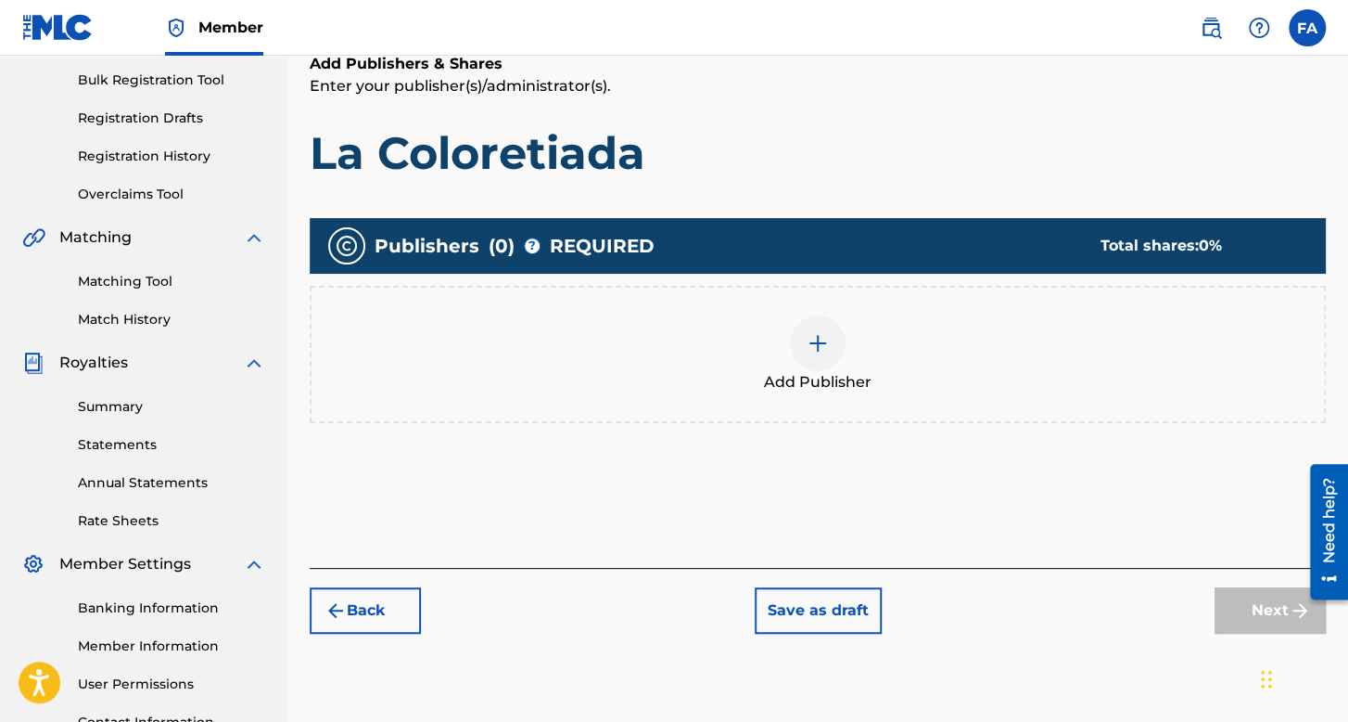
click at [783, 321] on div "Add Publisher" at bounding box center [818, 354] width 1013 height 78
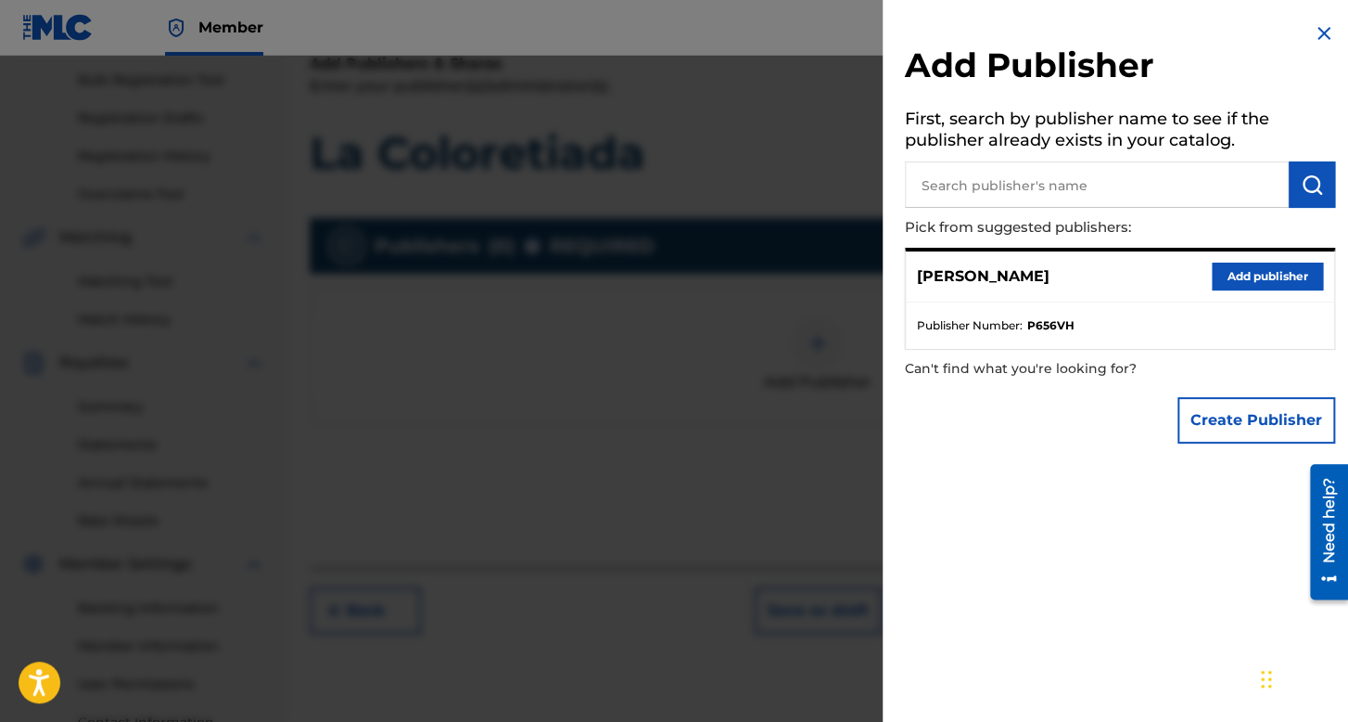
click at [1269, 273] on button "Add publisher" at bounding box center [1267, 276] width 111 height 28
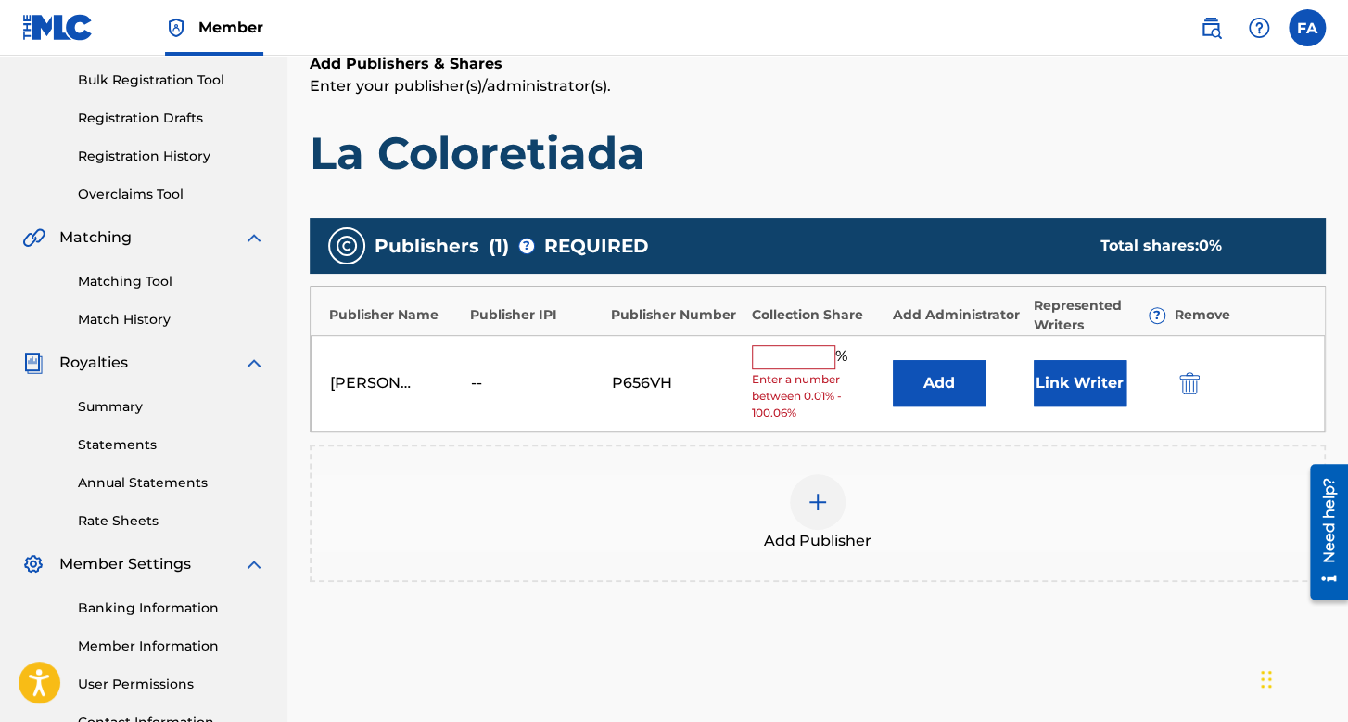
click at [799, 357] on input "text" at bounding box center [793, 357] width 83 height 24
type input "100"
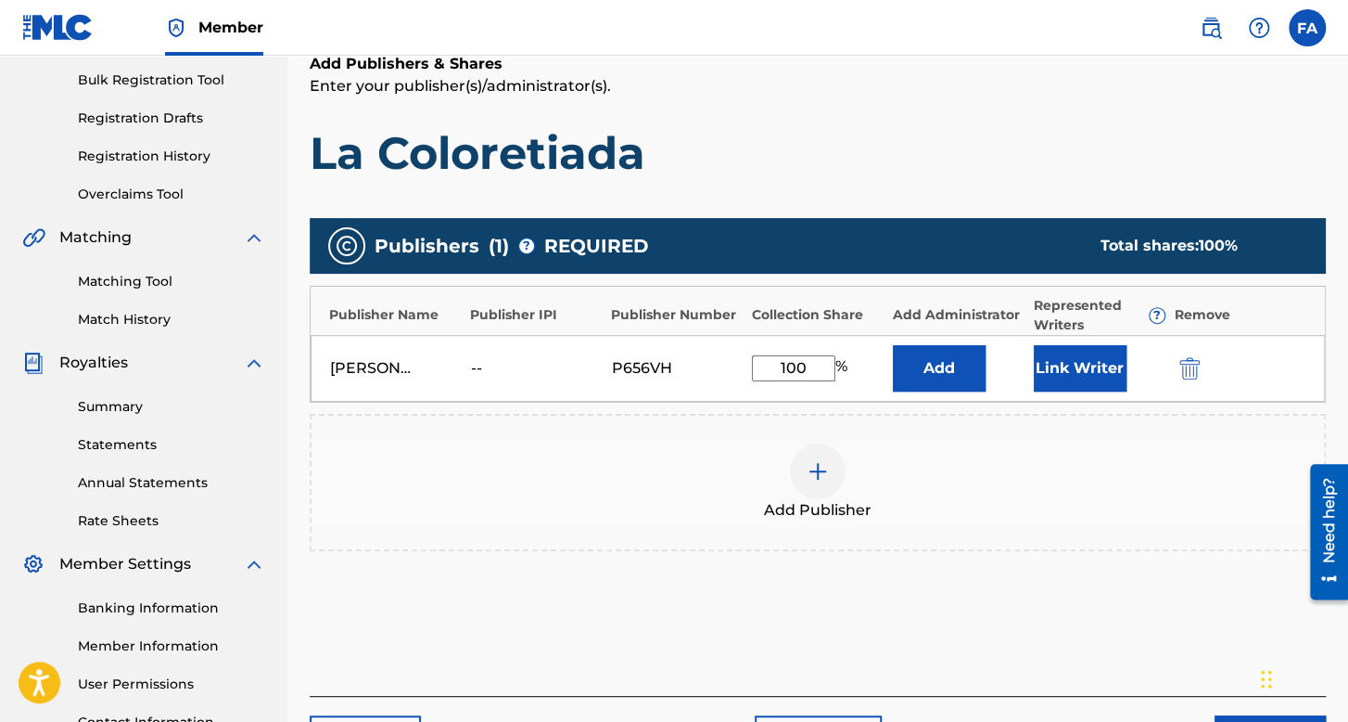
click at [1087, 376] on button "Link Writer" at bounding box center [1080, 368] width 93 height 46
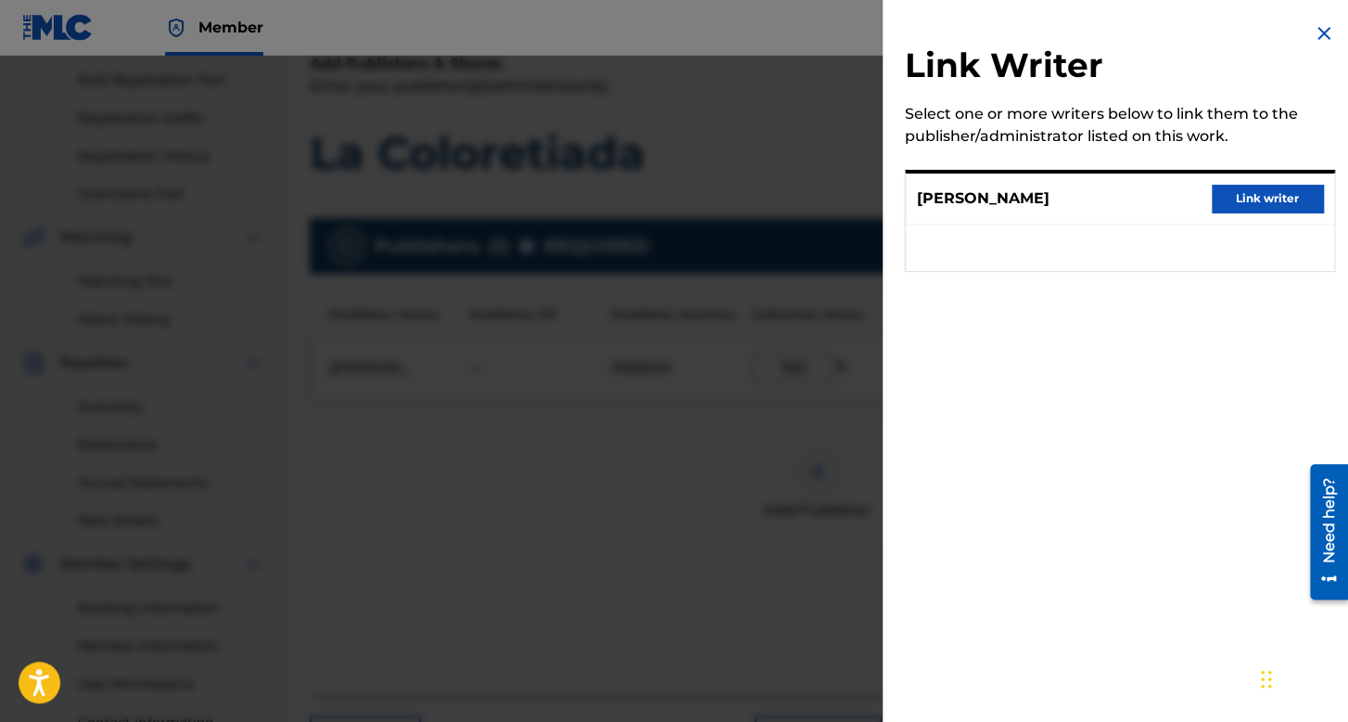
click at [1220, 202] on button "Link writer" at bounding box center [1267, 199] width 111 height 28
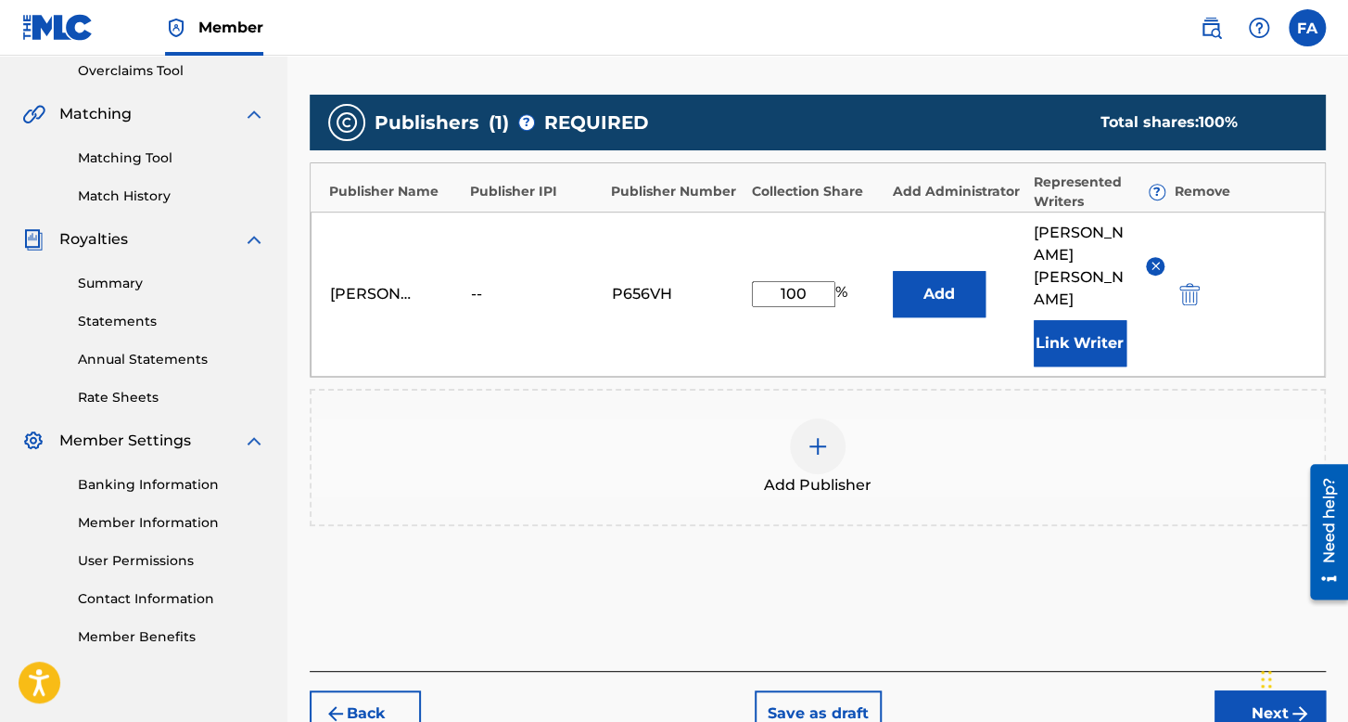
scroll to position [472, 0]
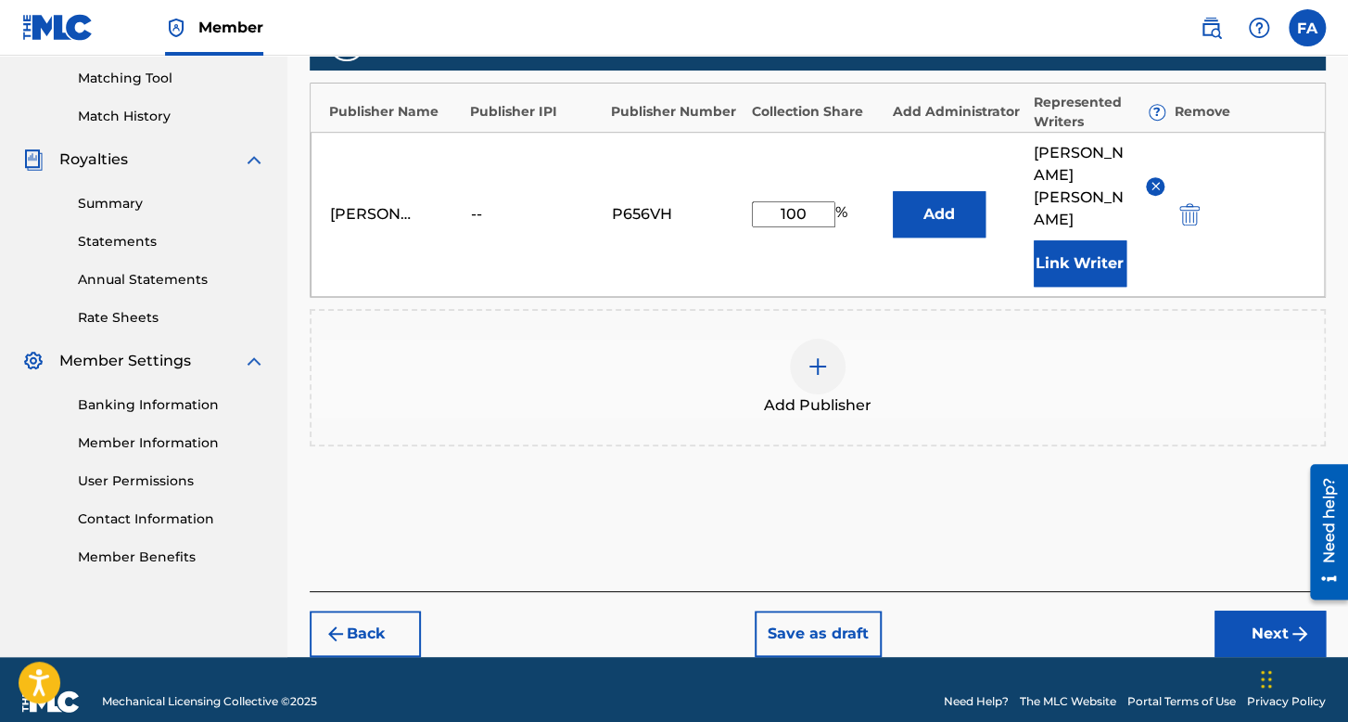
click at [1240, 610] on button "Next" at bounding box center [1270, 633] width 111 height 46
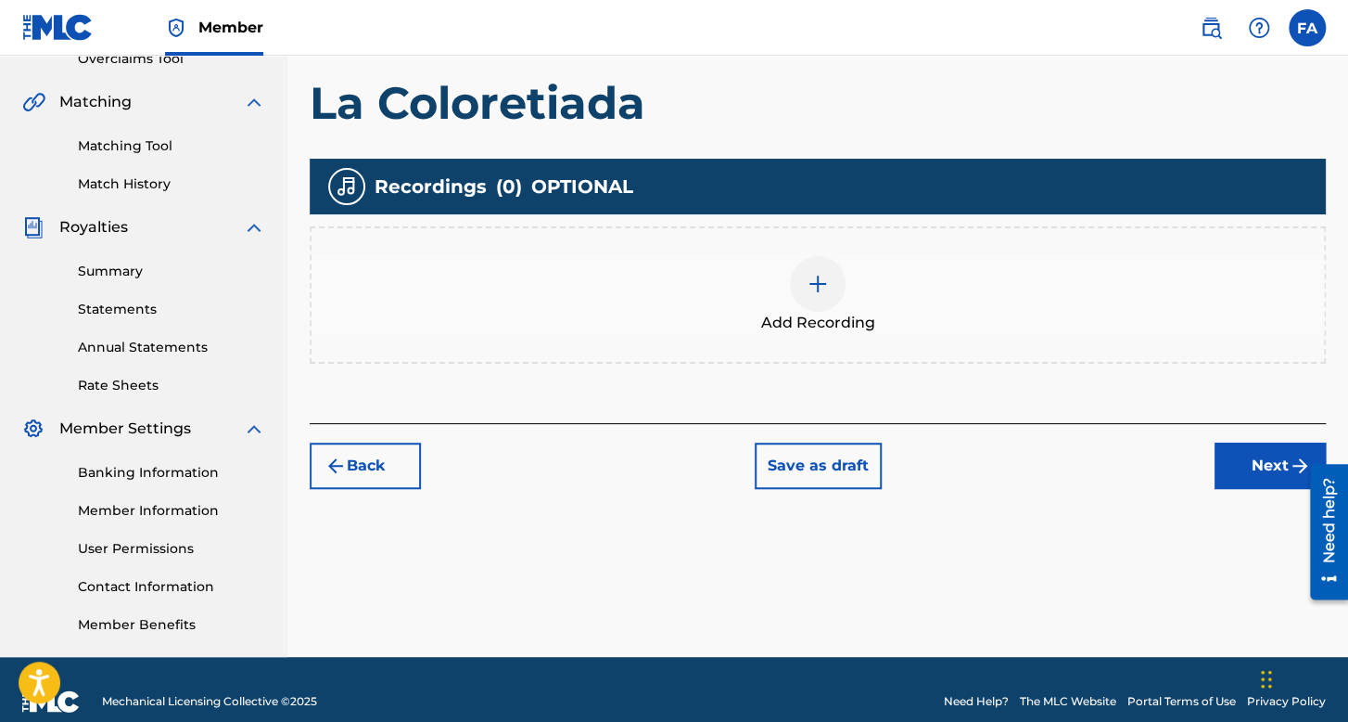
scroll to position [428, 0]
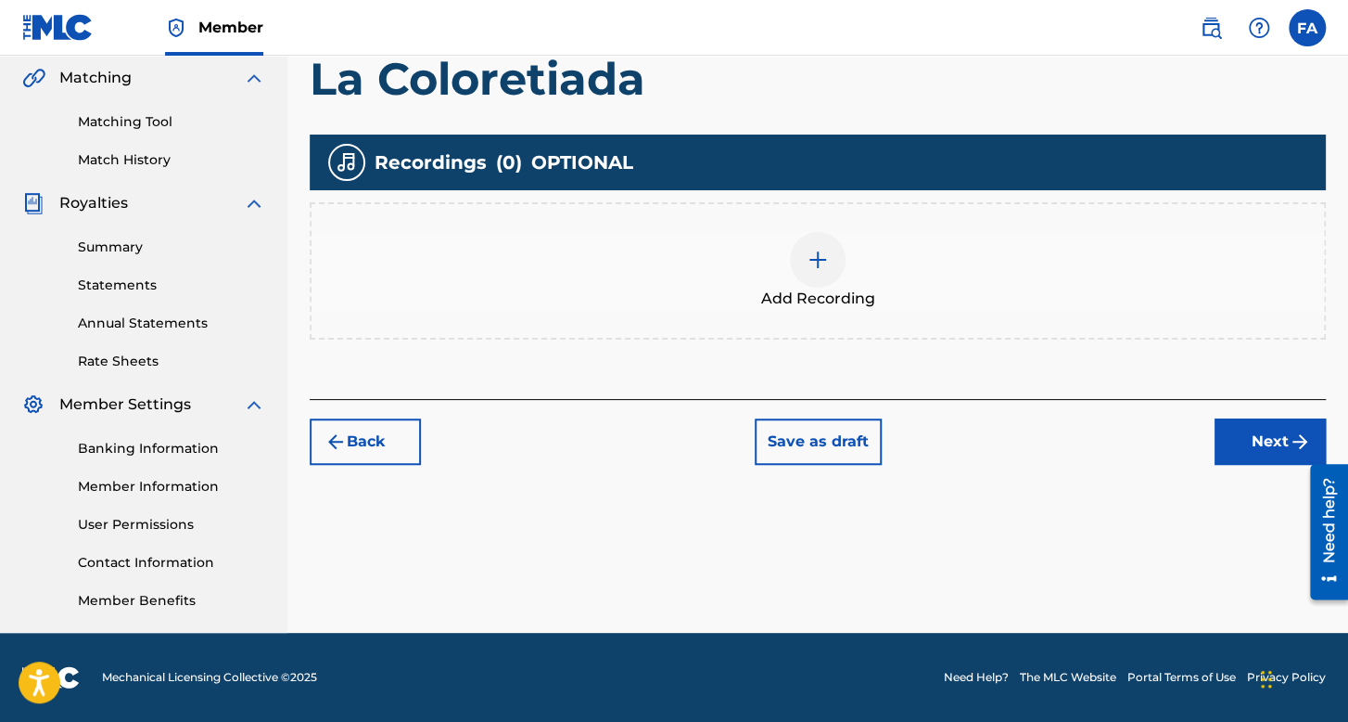
click at [823, 250] on img at bounding box center [818, 260] width 22 height 22
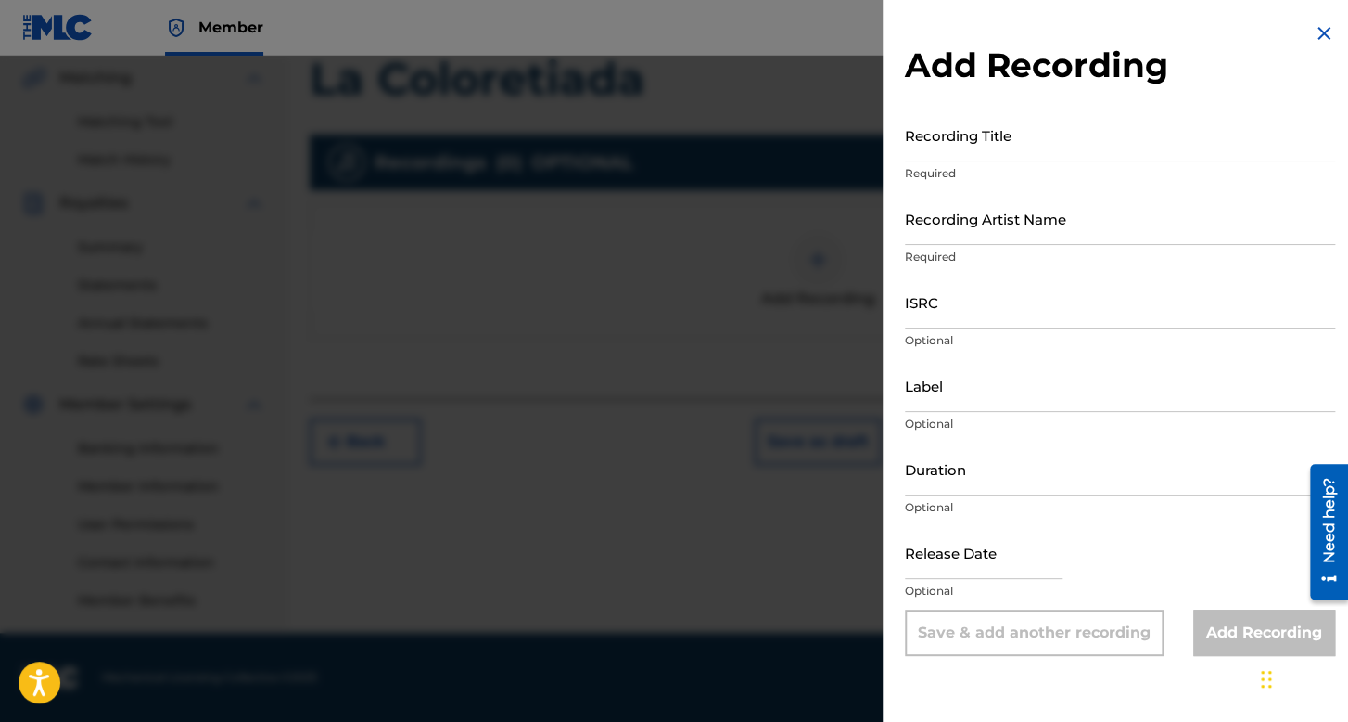
click at [980, 147] on input "Recording Title" at bounding box center [1120, 135] width 430 height 53
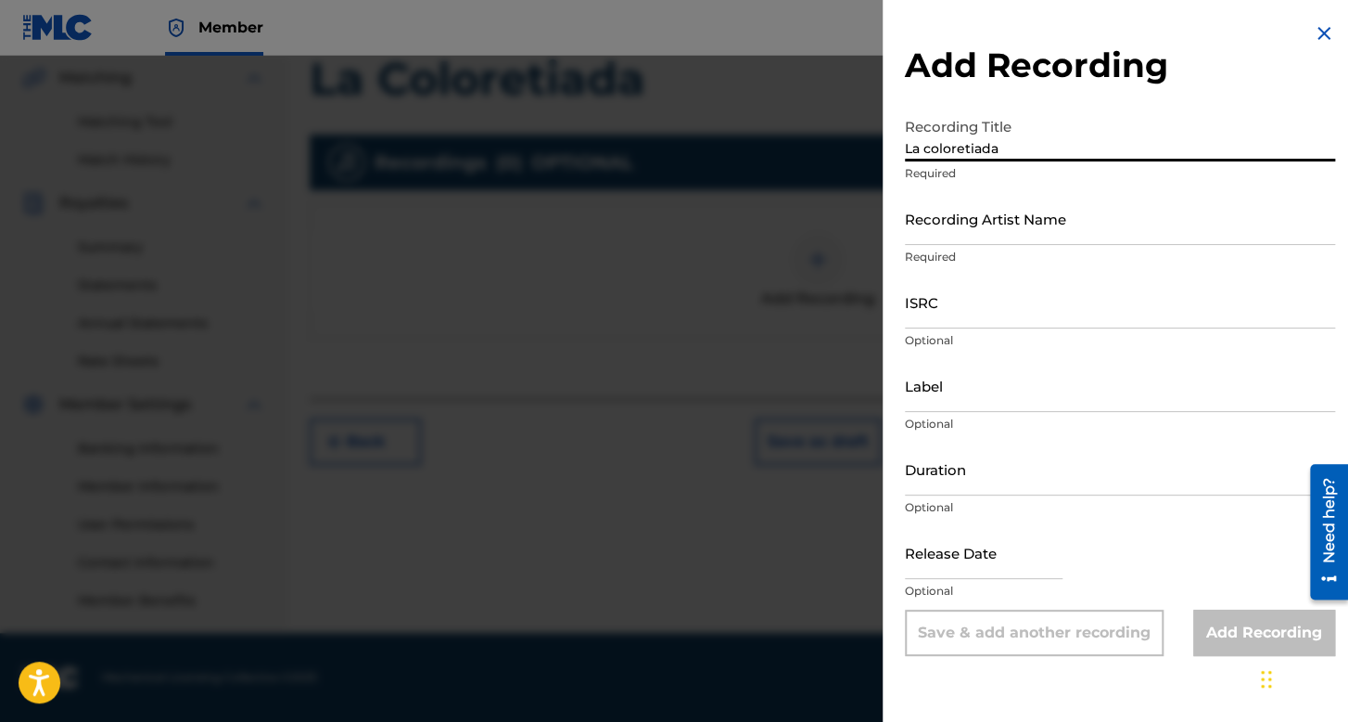
type input "La coloretiada"
click at [987, 213] on input "Recording Artist Name" at bounding box center [1120, 218] width 430 height 53
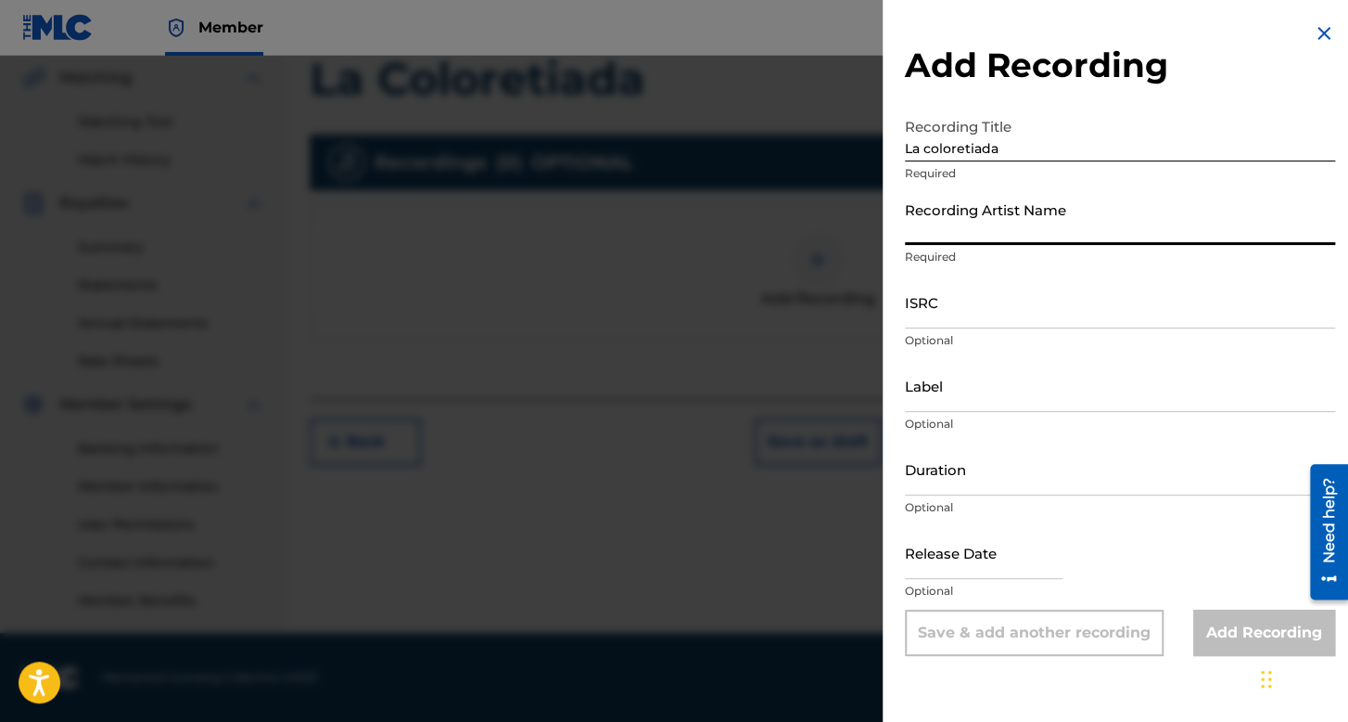
type input "Folklor de Kolombia"
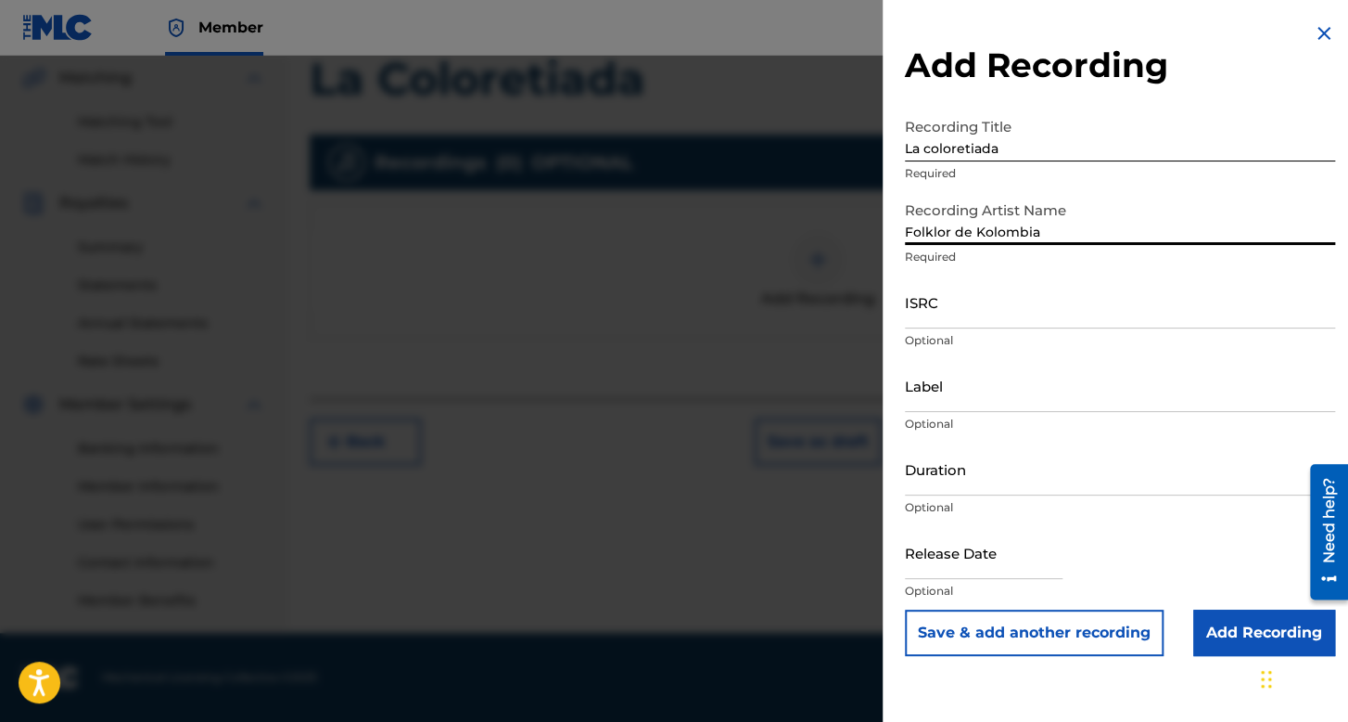
click at [1005, 332] on p "Optional" at bounding box center [1120, 340] width 430 height 17
drag, startPoint x: 1003, startPoint y: 322, endPoint x: 831, endPoint y: 204, distance: 208.1
click at [1003, 322] on input "ISRC" at bounding box center [1120, 301] width 430 height 53
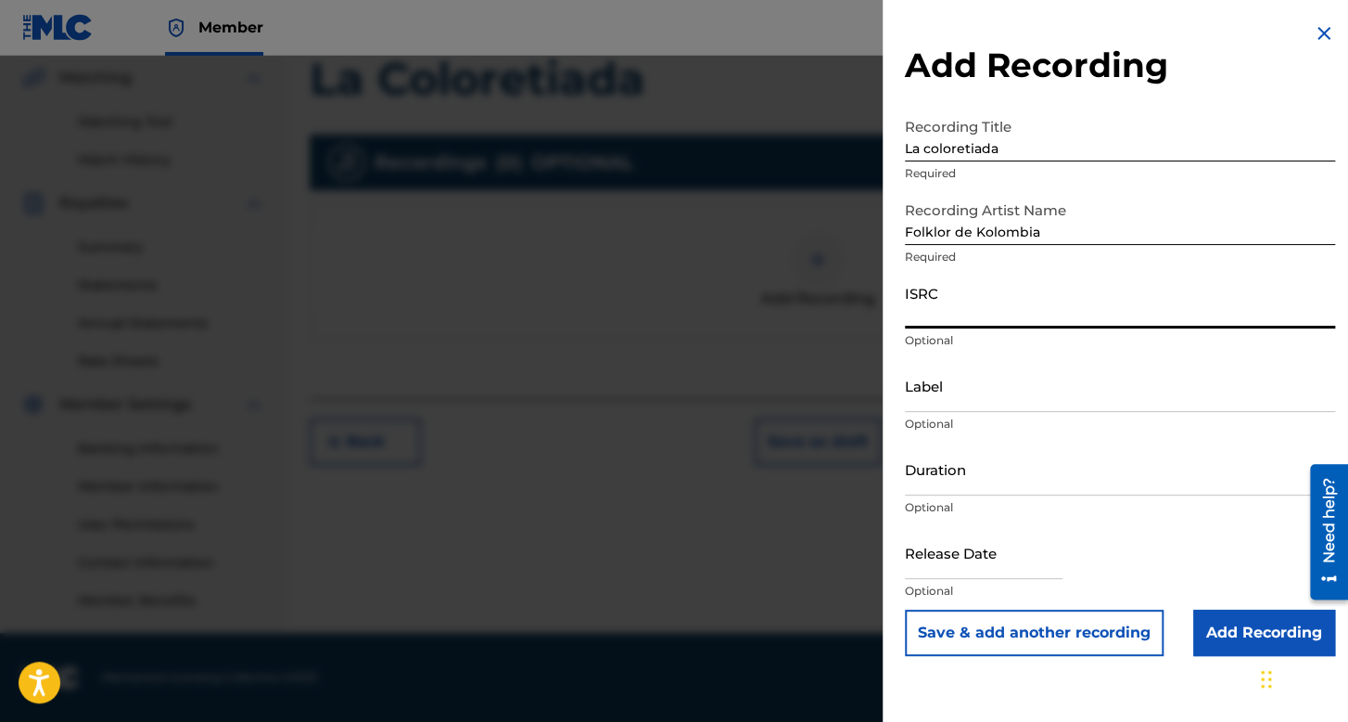
paste input "QZMEM2225227"
type input "QZMEM2225227"
click at [926, 487] on input "Duration" at bounding box center [1120, 468] width 430 height 53
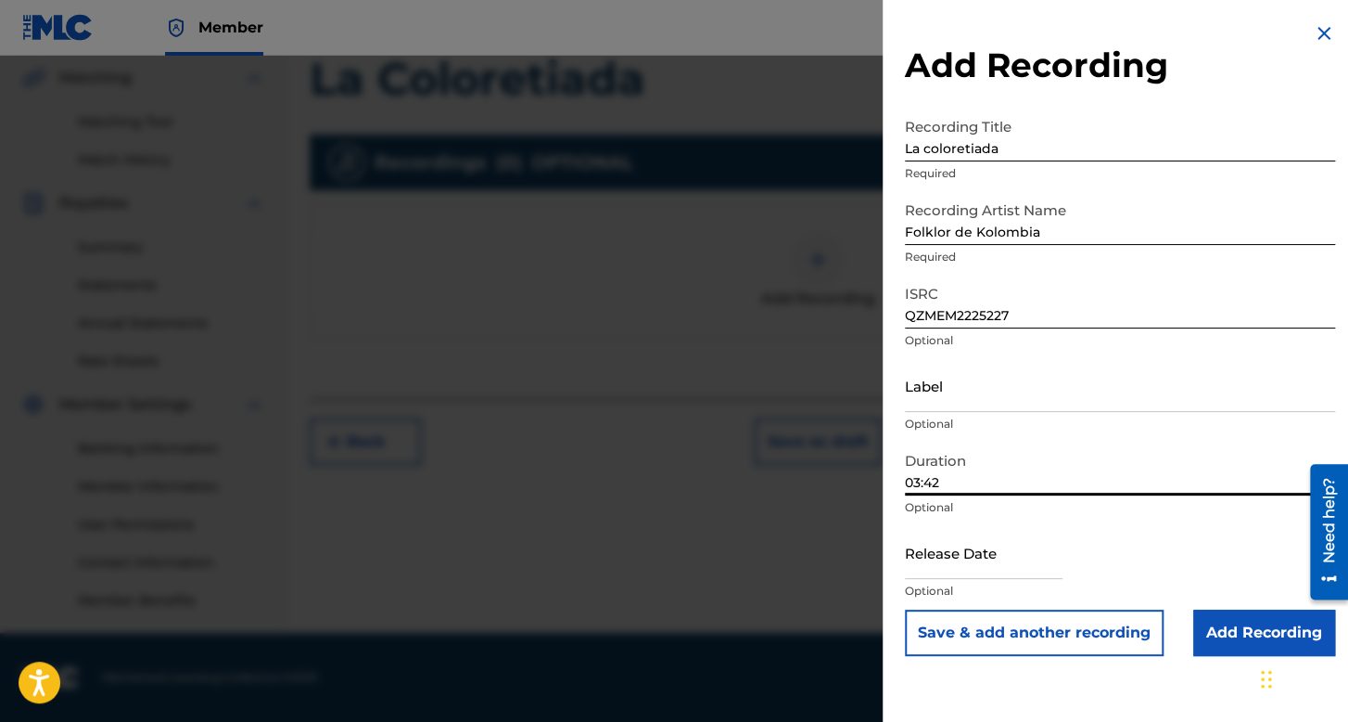
type input "03:42"
click at [995, 553] on input "text" at bounding box center [984, 552] width 158 height 53
select select "7"
select select "2025"
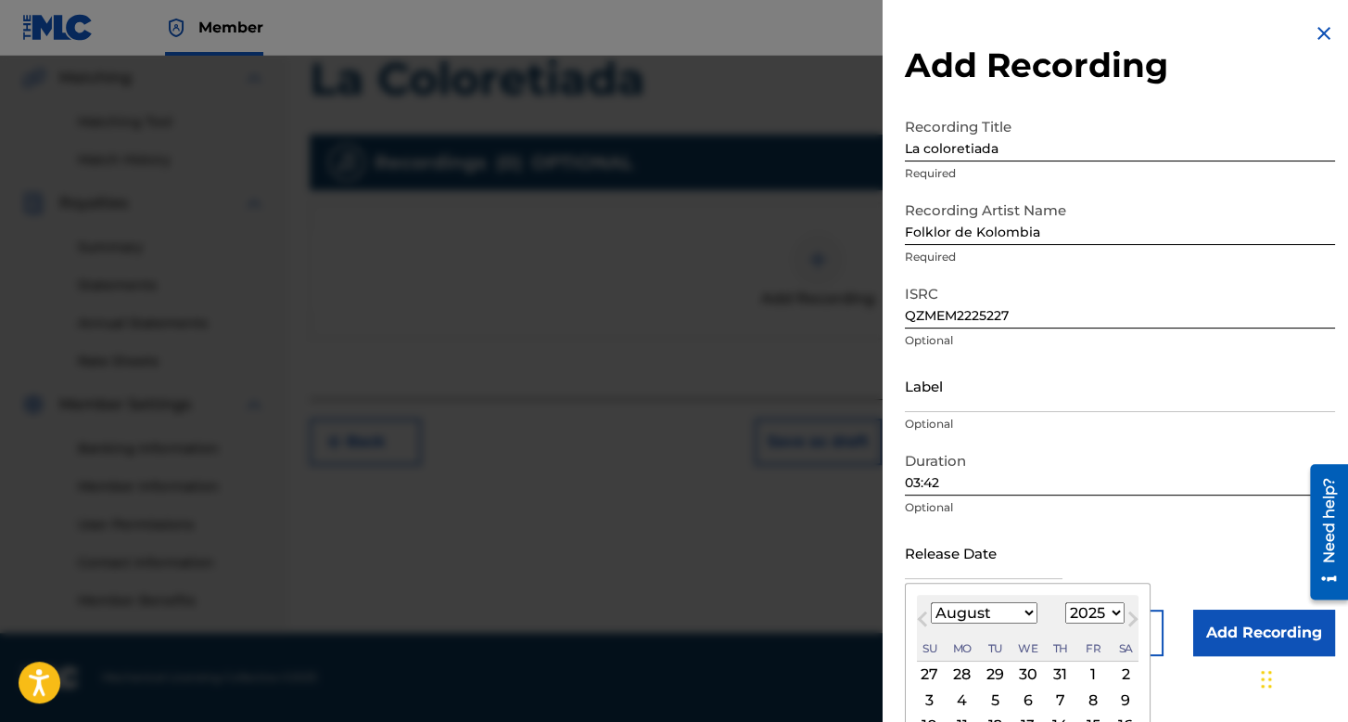
scroll to position [129, 0]
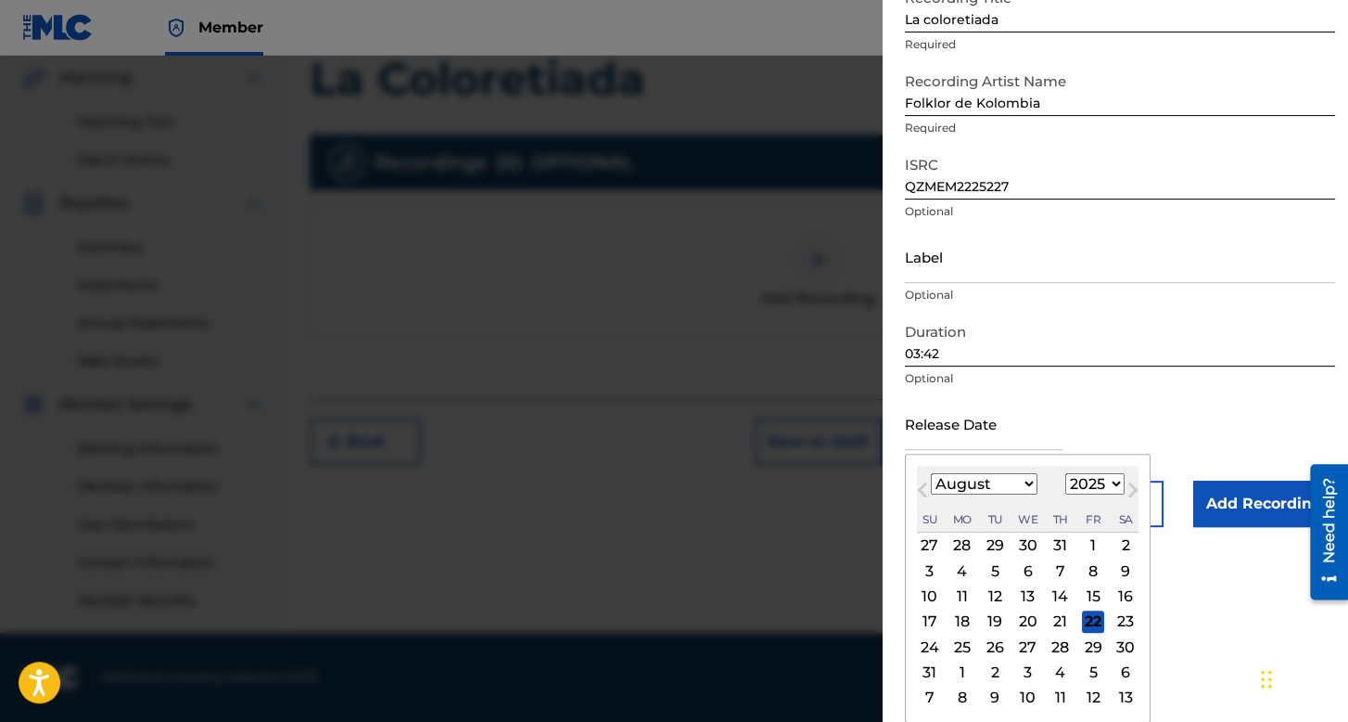
click at [967, 487] on select "January February March April May June July August September October November De…" at bounding box center [984, 483] width 107 height 21
select select "5"
click at [931, 494] on select "January February March April May June July August September October November De…" at bounding box center [984, 483] width 107 height 21
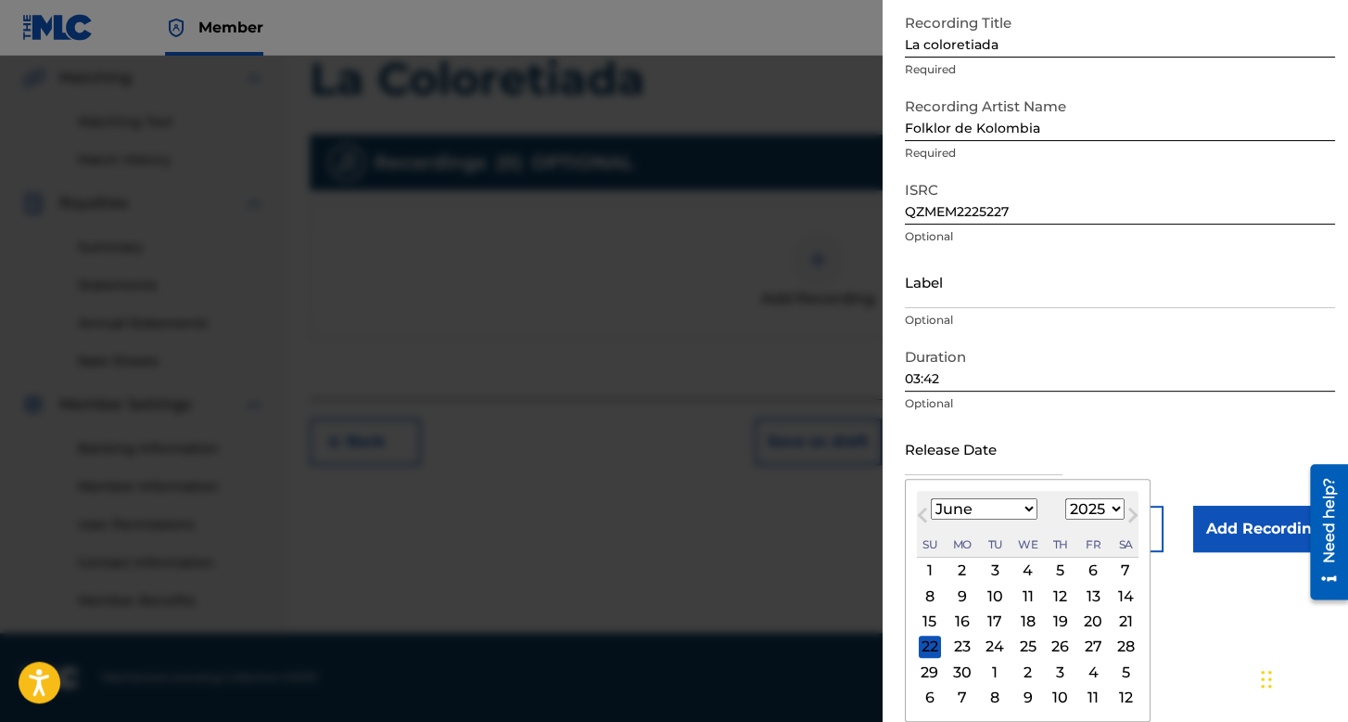
scroll to position [104, 0]
click at [1105, 507] on select "1899 1900 1901 1902 1903 1904 1905 1906 1907 1908 1909 1910 1911 1912 1913 1914…" at bounding box center [1095, 508] width 59 height 21
select select "2023"
click at [1066, 498] on select "1899 1900 1901 1902 1903 1904 1905 1906 1907 1908 1909 1910 1911 1912 1913 1914…" at bounding box center [1095, 508] width 59 height 21
click at [1093, 620] on div "16" at bounding box center [1093, 621] width 22 height 22
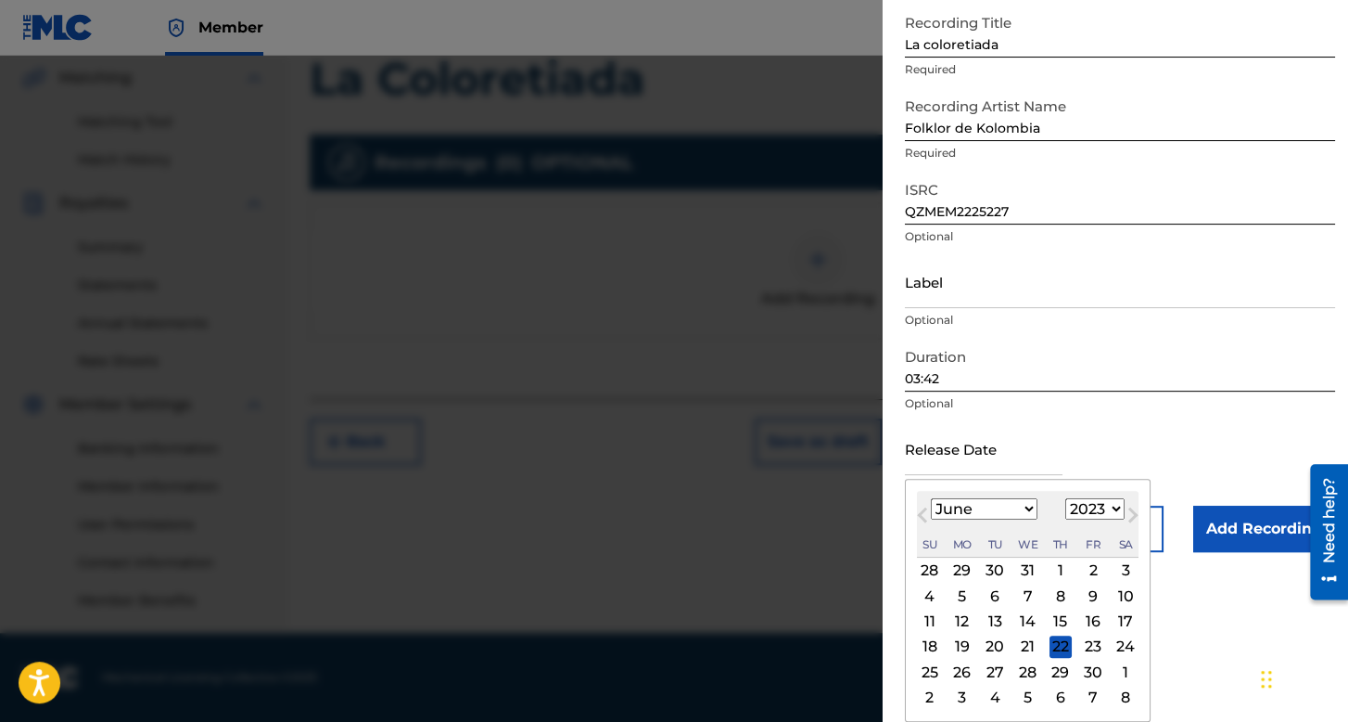
type input "[DATE]"
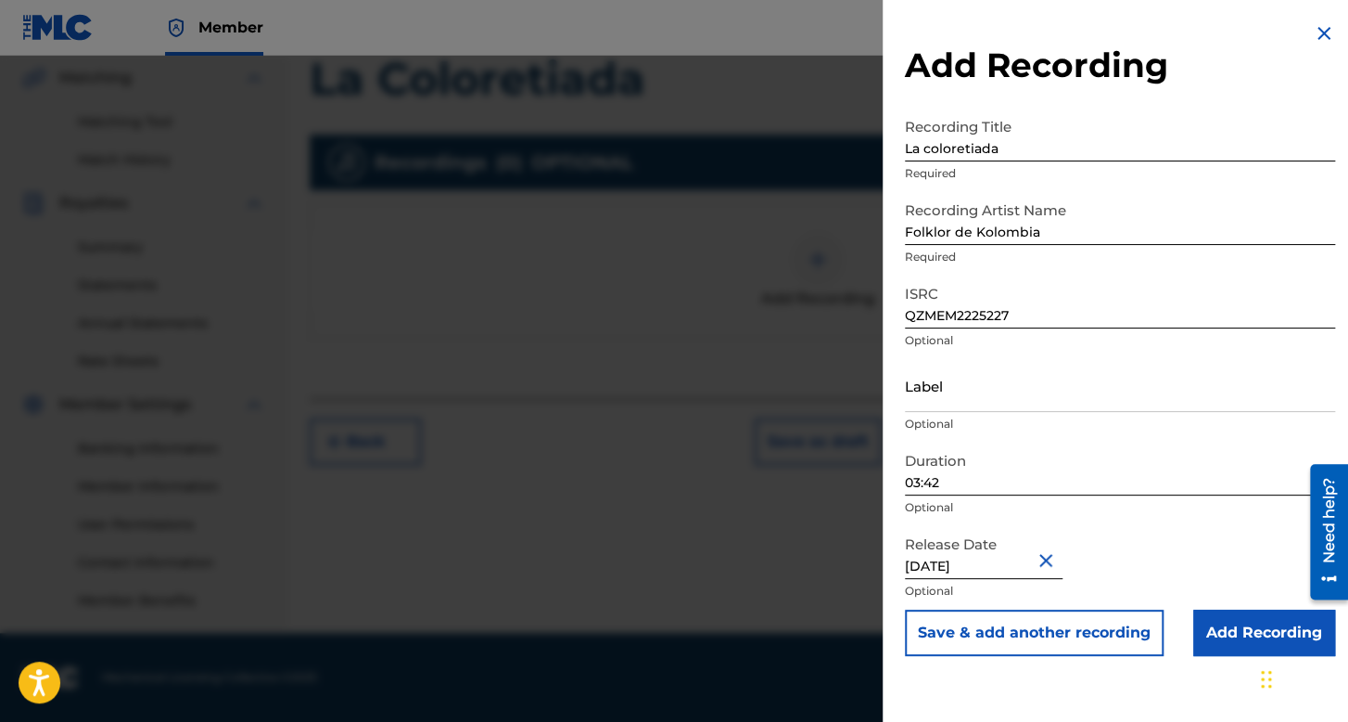
scroll to position [0, 0]
click at [1198, 624] on input "Add Recording" at bounding box center [1265, 632] width 142 height 46
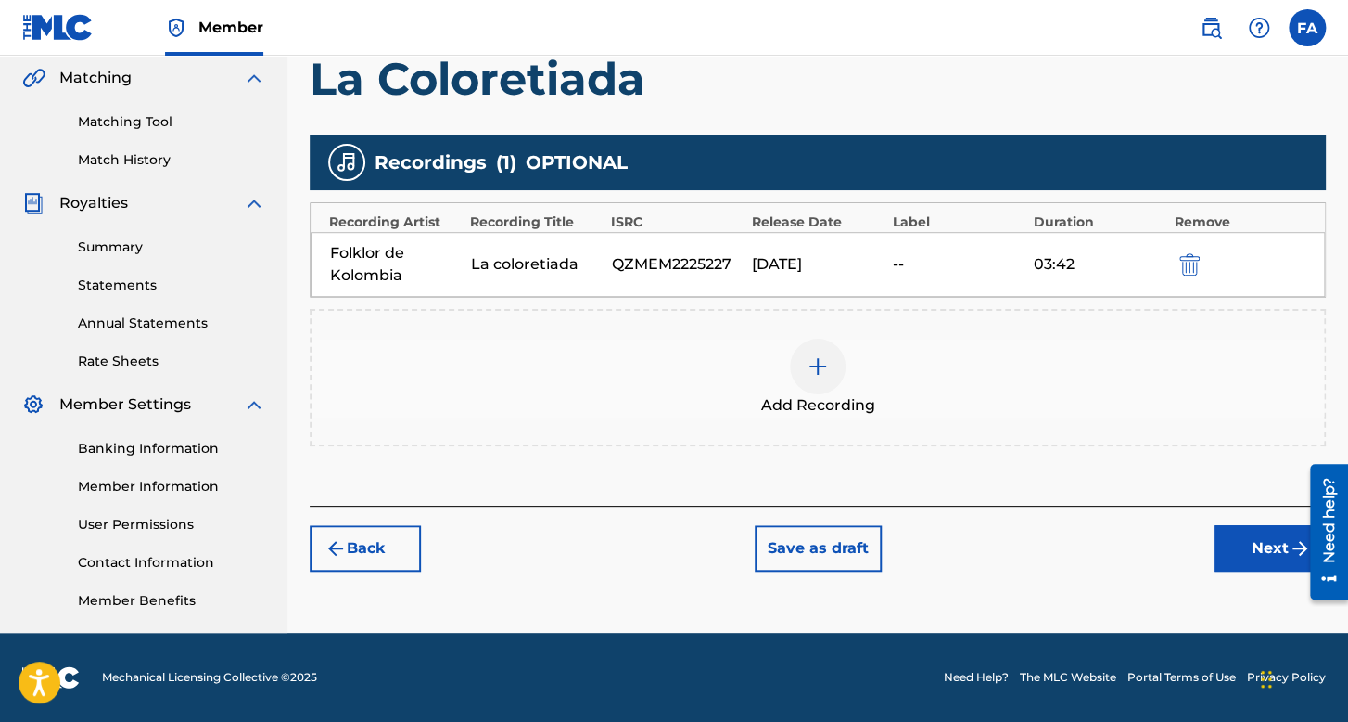
click at [1243, 583] on div "Register Work Search Enter Work Details Add Writers Add Publishers & Shares Add…" at bounding box center [818, 153] width 1061 height 959
click at [1257, 560] on button "Next" at bounding box center [1270, 548] width 111 height 46
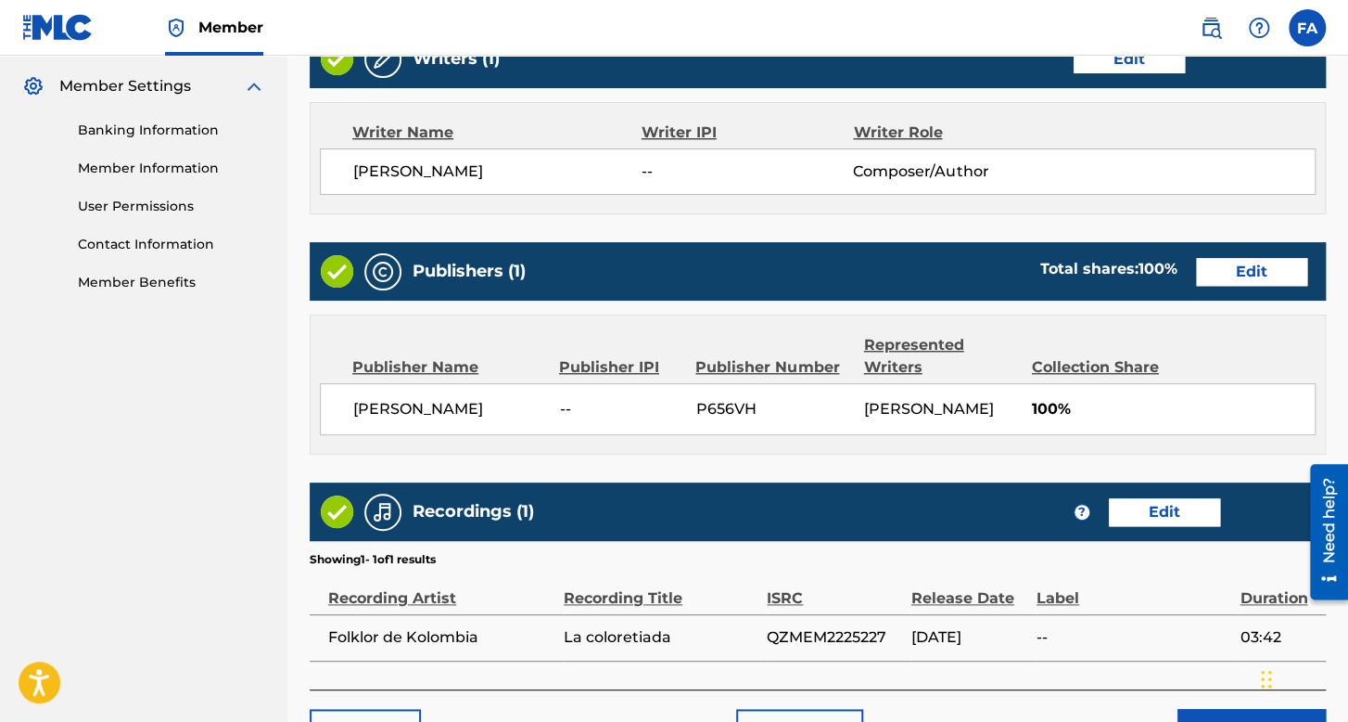
scroll to position [889, 0]
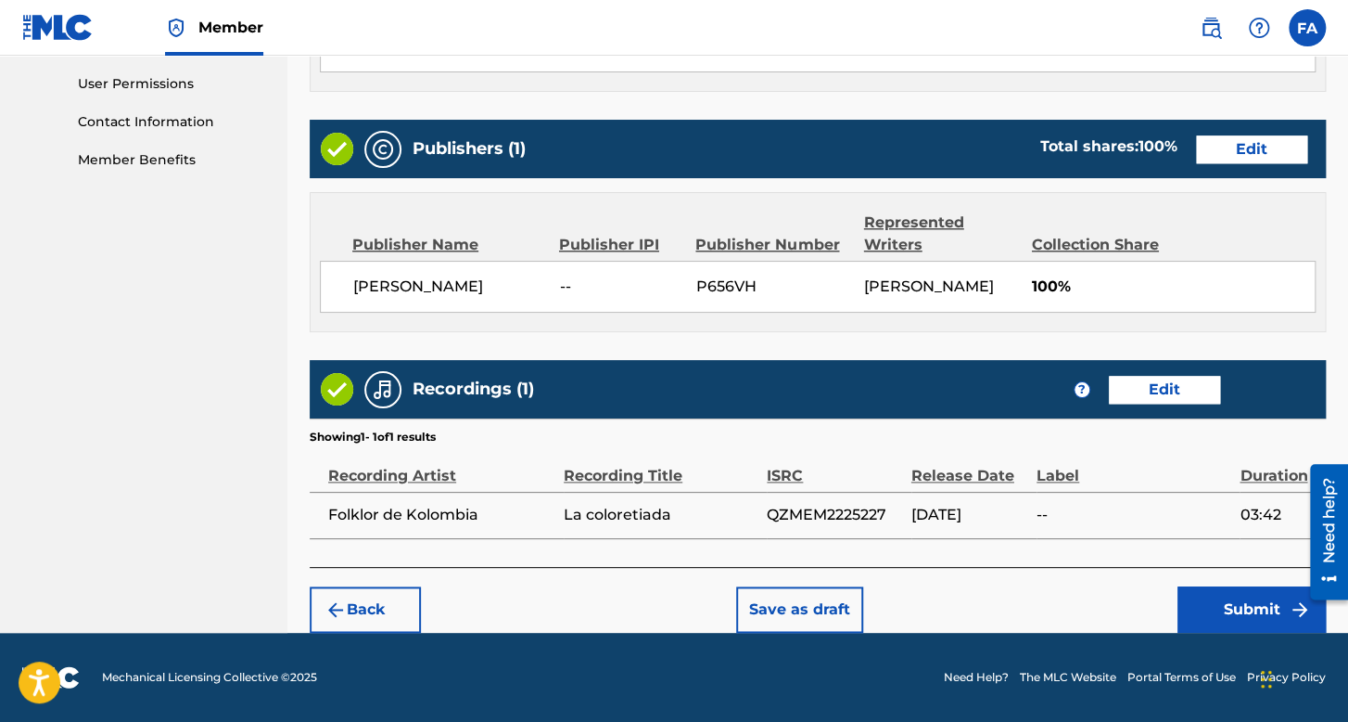
click at [1246, 609] on div "Back Save as draft Submit" at bounding box center [818, 600] width 1016 height 66
click at [1246, 609] on button "Submit" at bounding box center [1252, 609] width 148 height 46
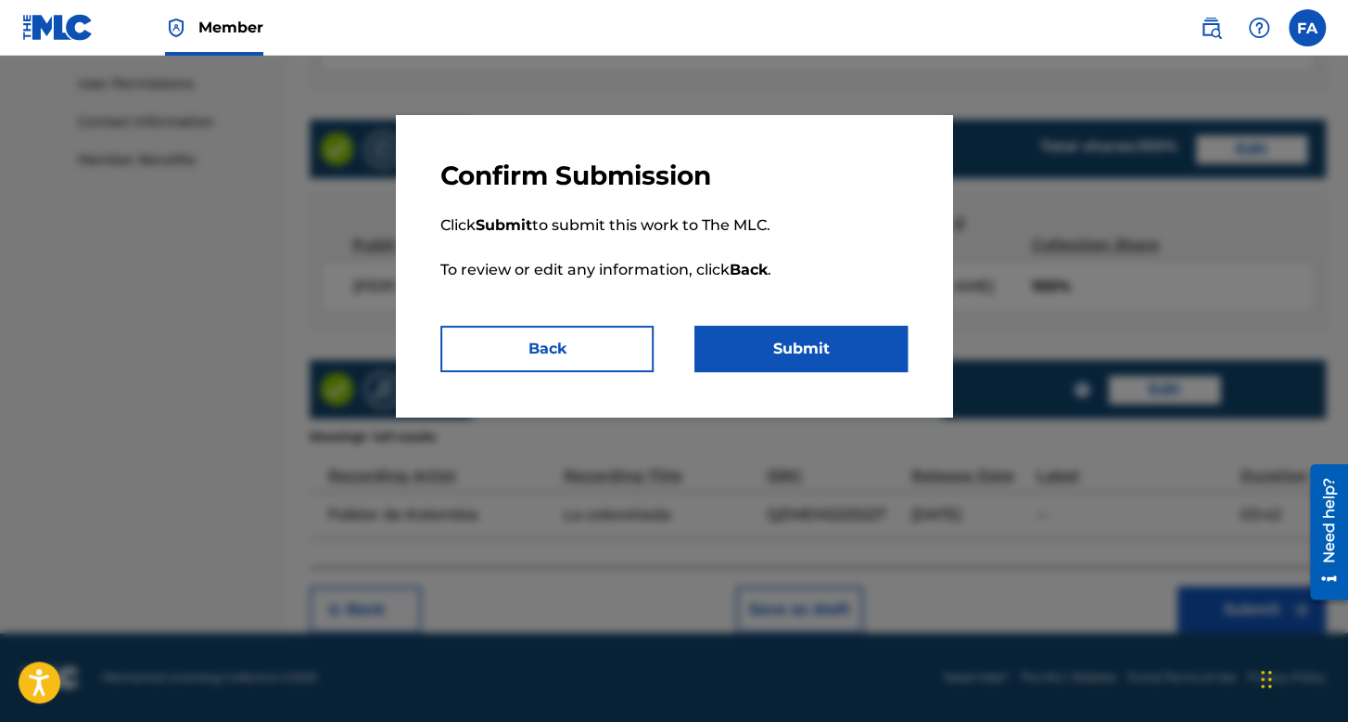
click at [794, 364] on button "Submit" at bounding box center [801, 349] width 213 height 46
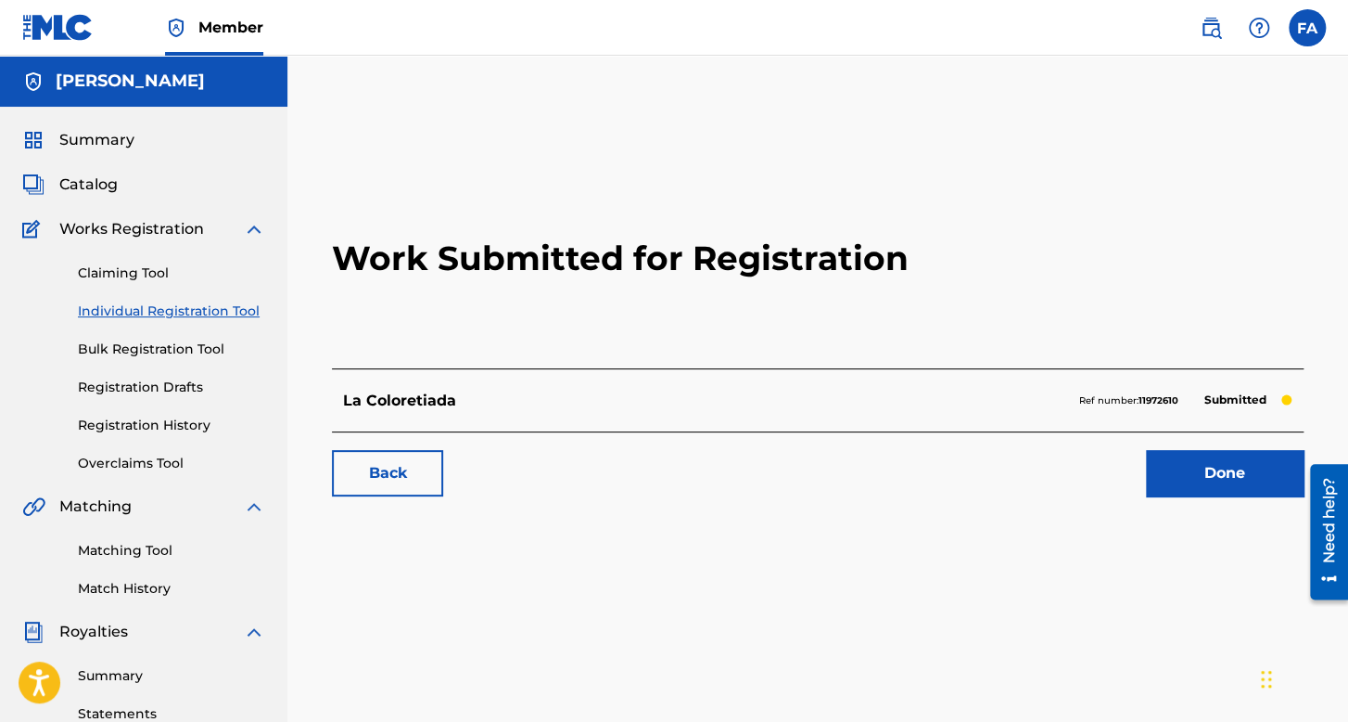
click at [197, 309] on link "Individual Registration Tool" at bounding box center [171, 310] width 187 height 19
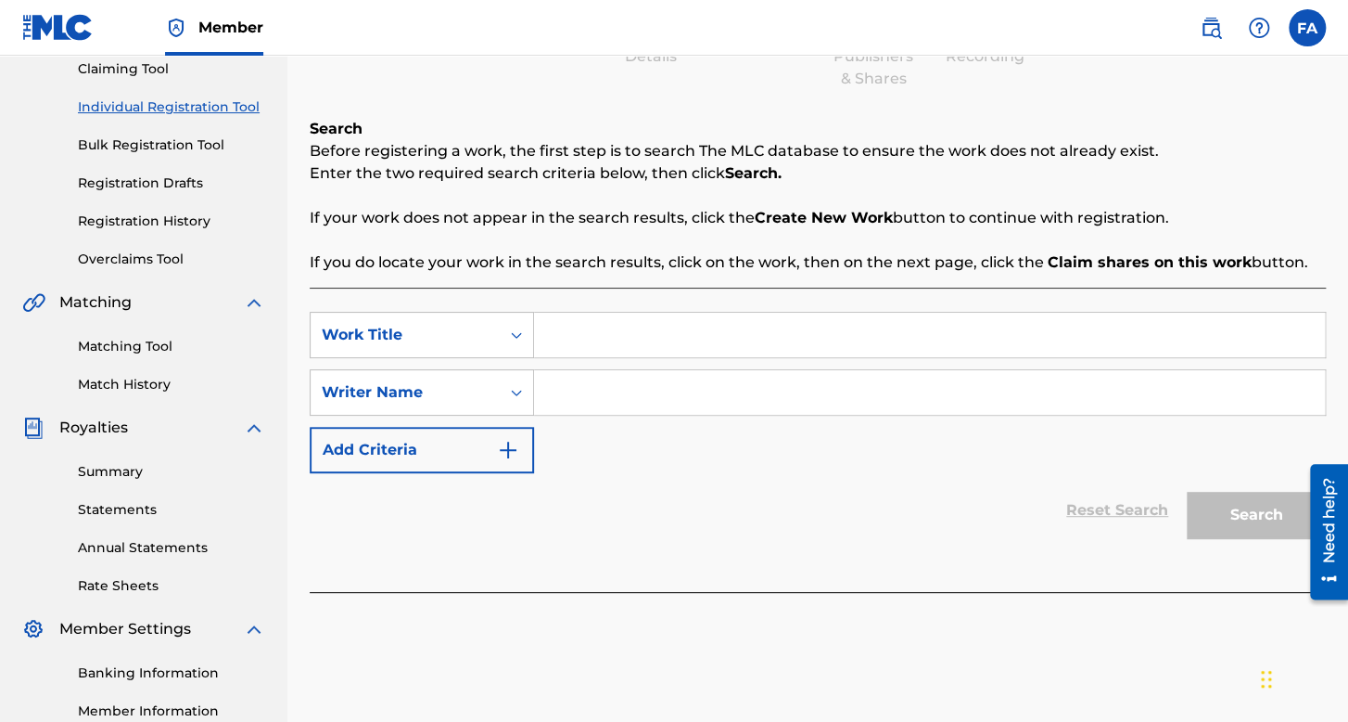
scroll to position [278, 0]
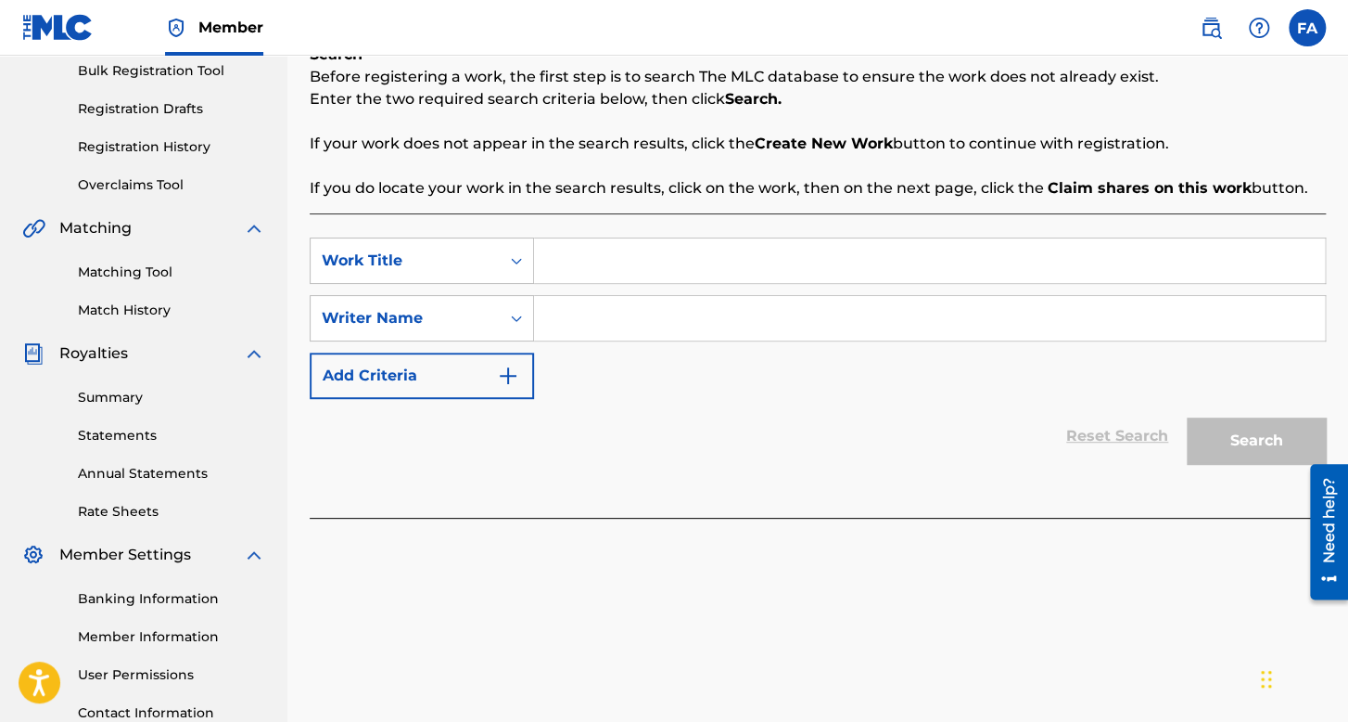
click at [571, 263] on input "Search Form" at bounding box center [929, 260] width 791 height 45
type input "Los 2 Carnales"
click at [698, 320] on input "Search Form" at bounding box center [929, 318] width 791 height 45
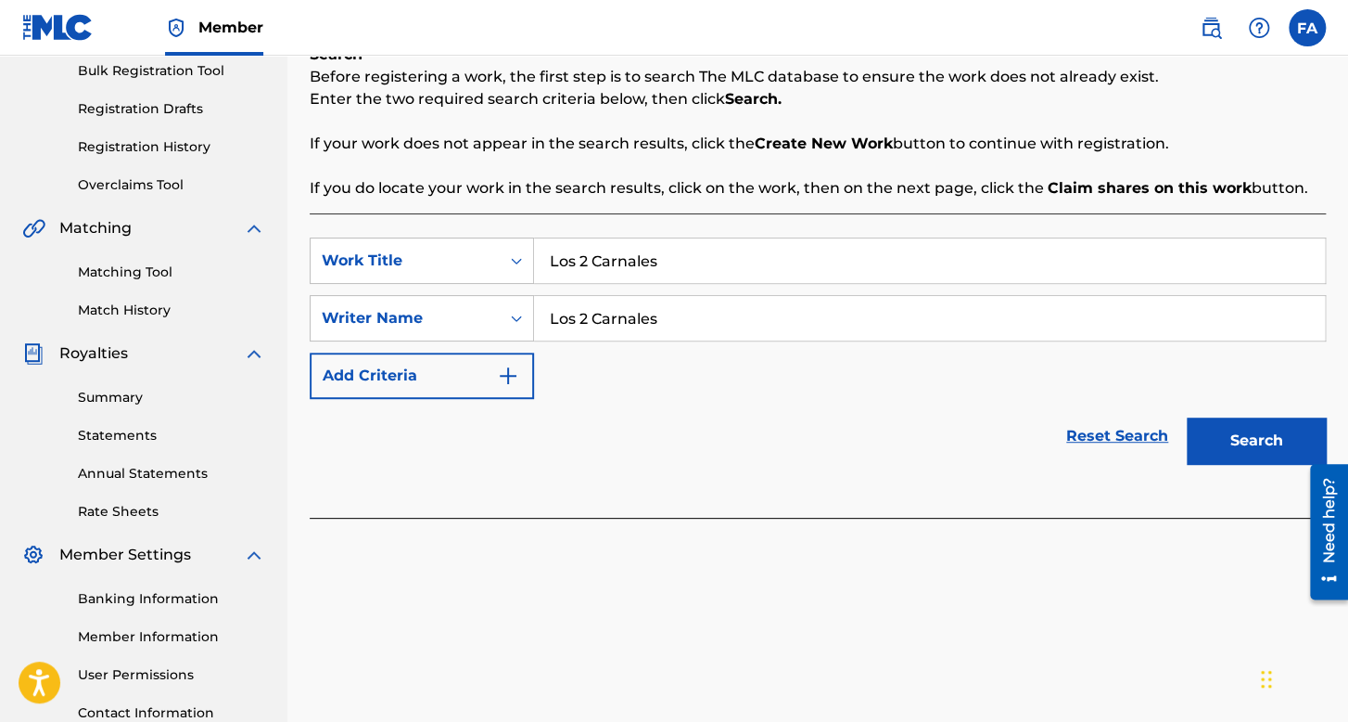
type input "Los 2 Carnales"
click at [1240, 452] on button "Search" at bounding box center [1256, 440] width 139 height 46
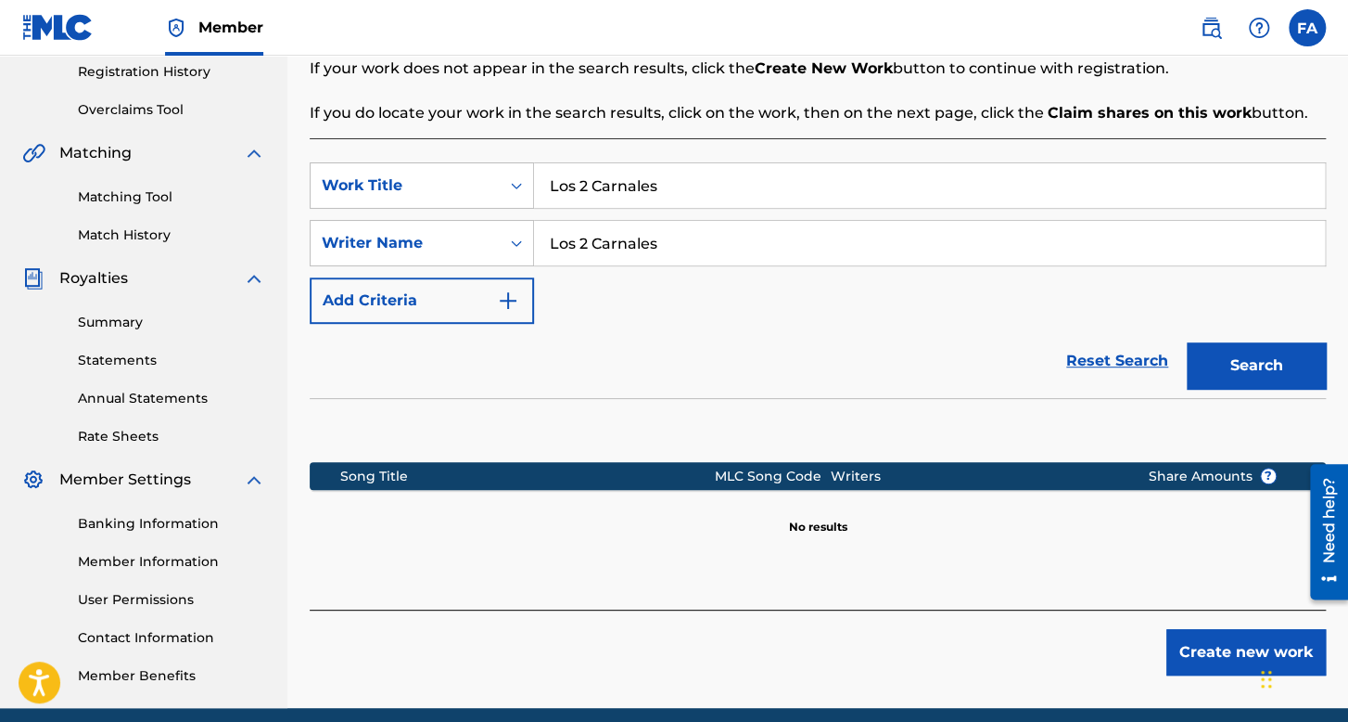
scroll to position [428, 0]
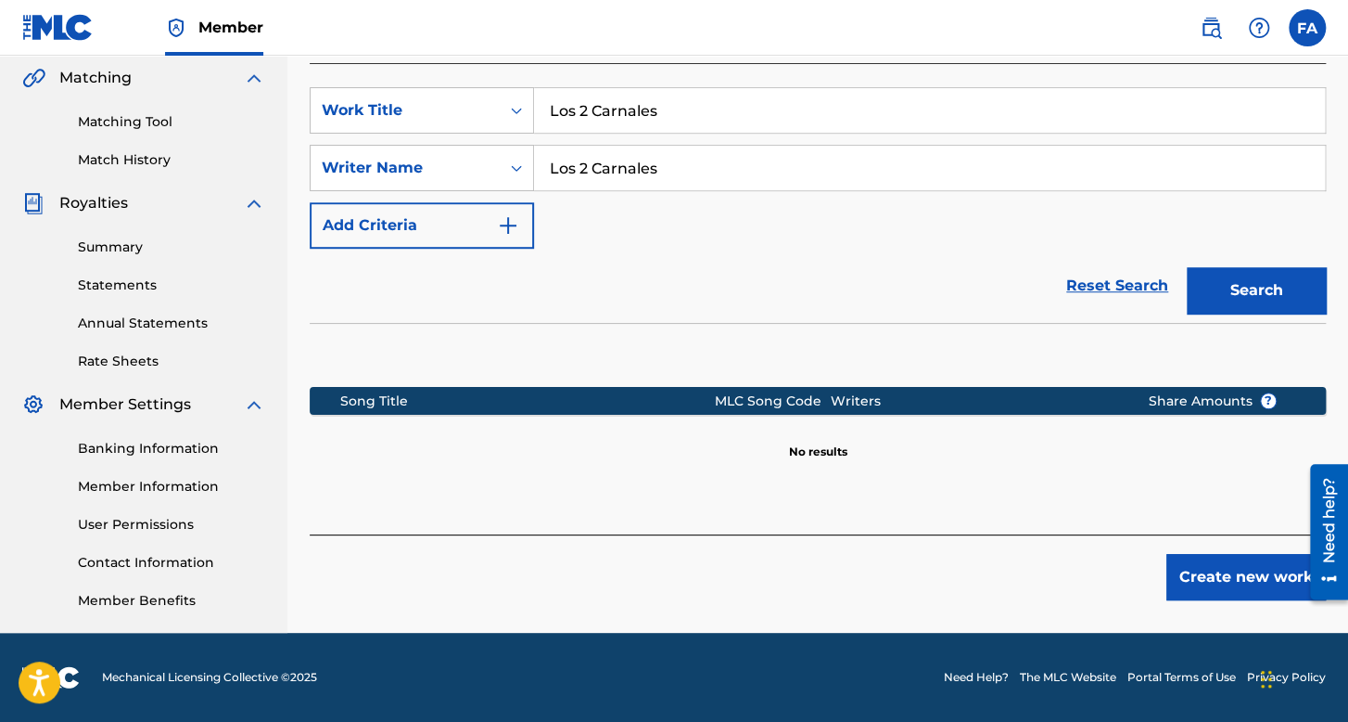
click at [1233, 556] on button "Create new work" at bounding box center [1247, 577] width 160 height 46
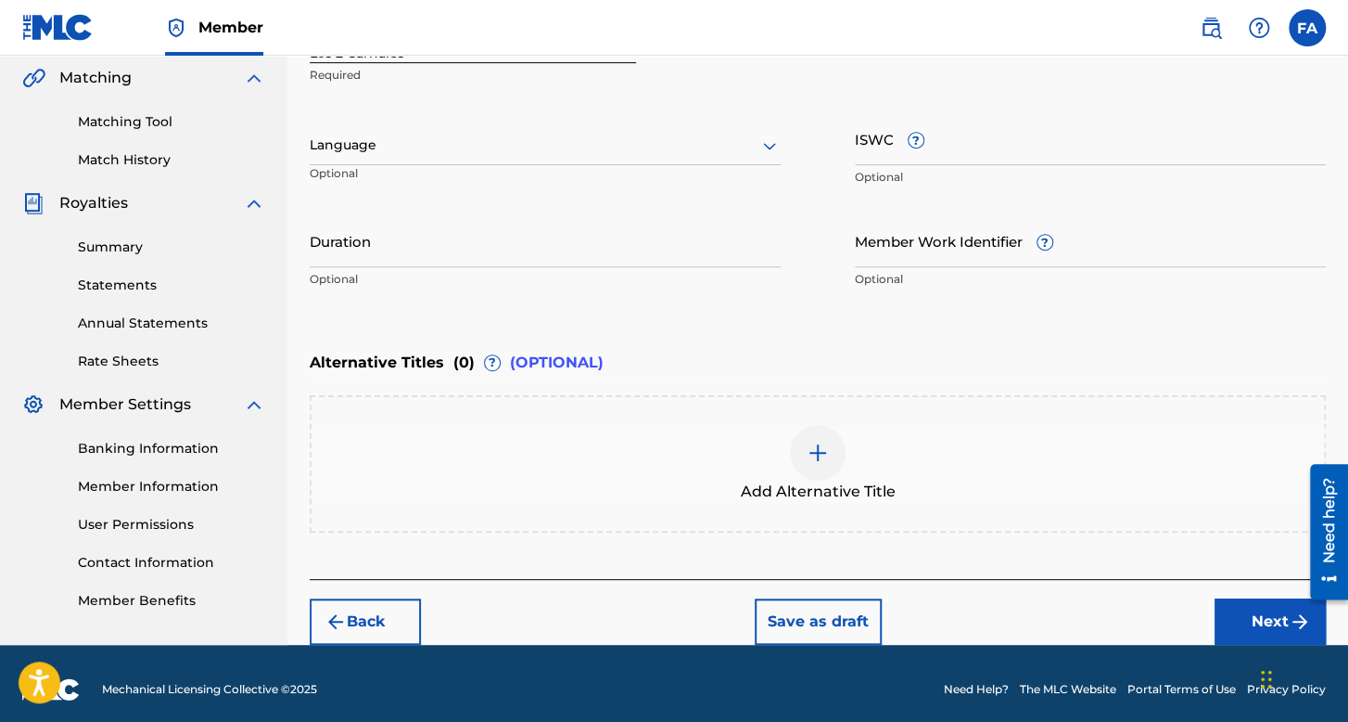
click at [608, 132] on div "Language" at bounding box center [545, 145] width 471 height 39
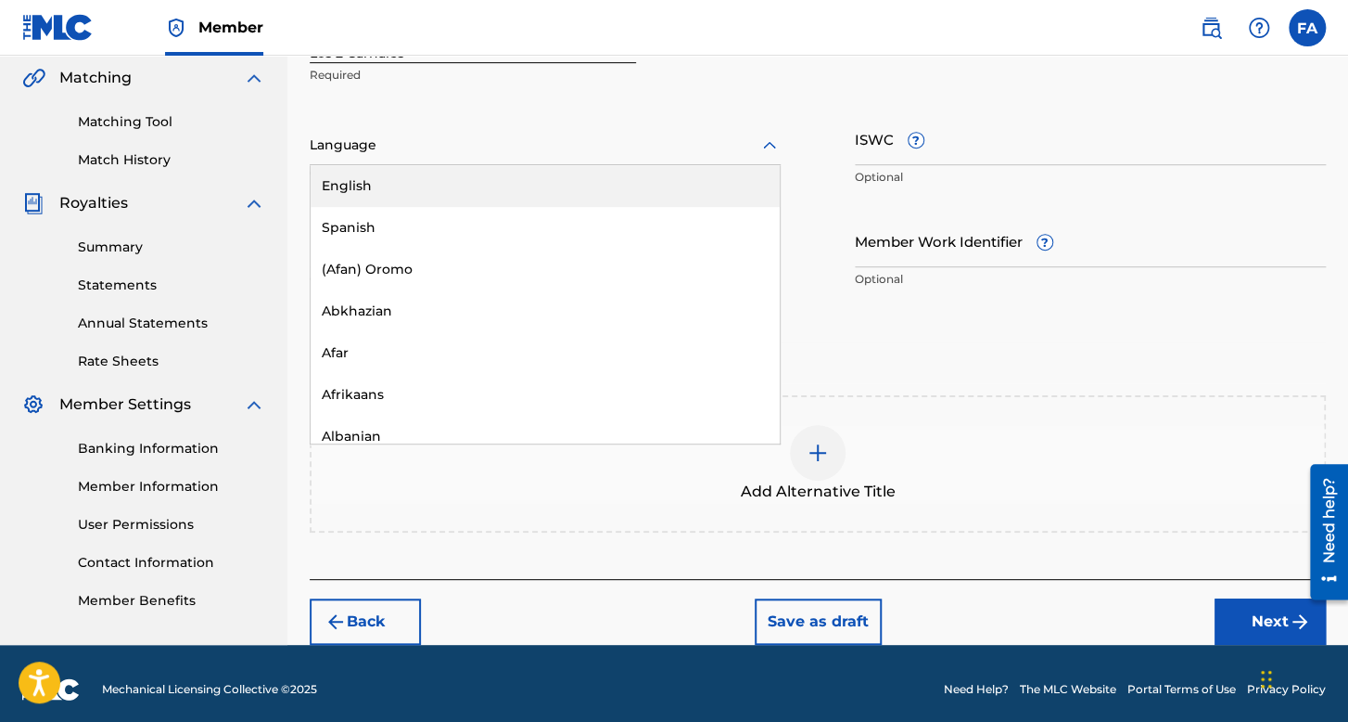
click at [465, 204] on div "English" at bounding box center [545, 186] width 469 height 42
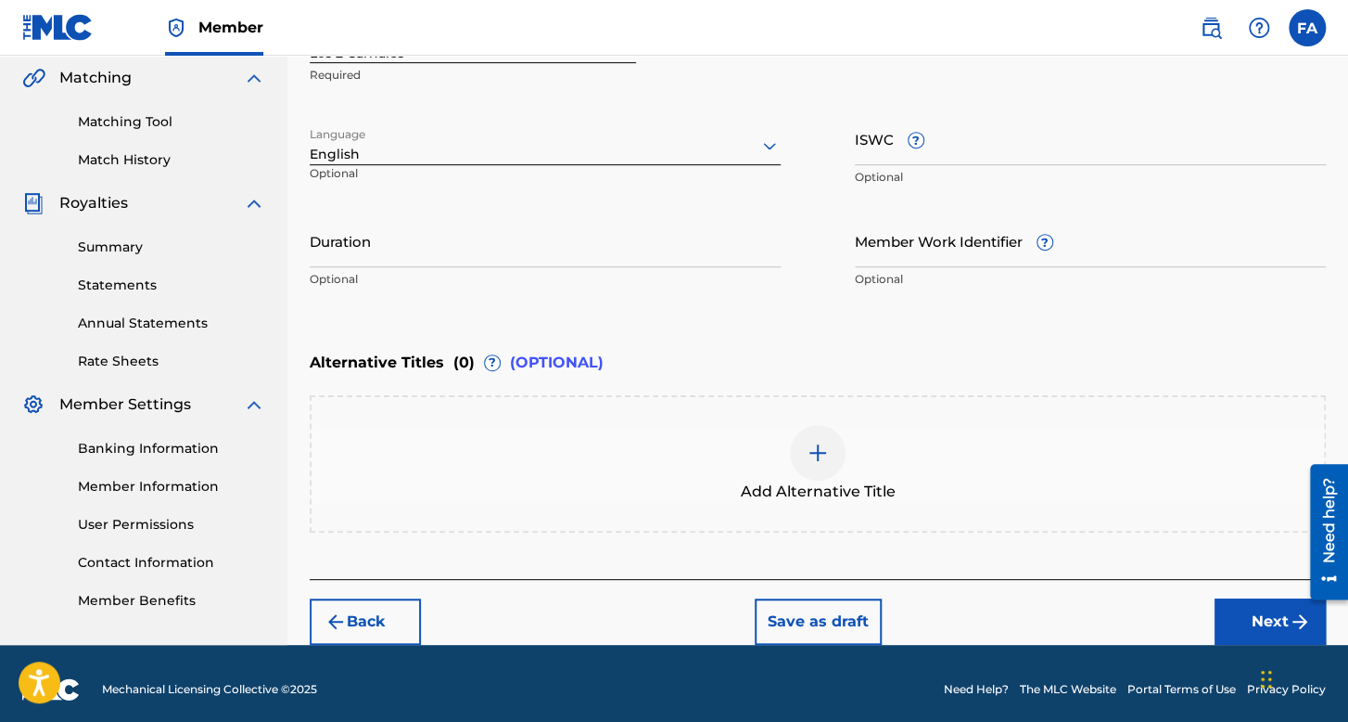
click at [461, 225] on input "Duration" at bounding box center [545, 240] width 471 height 53
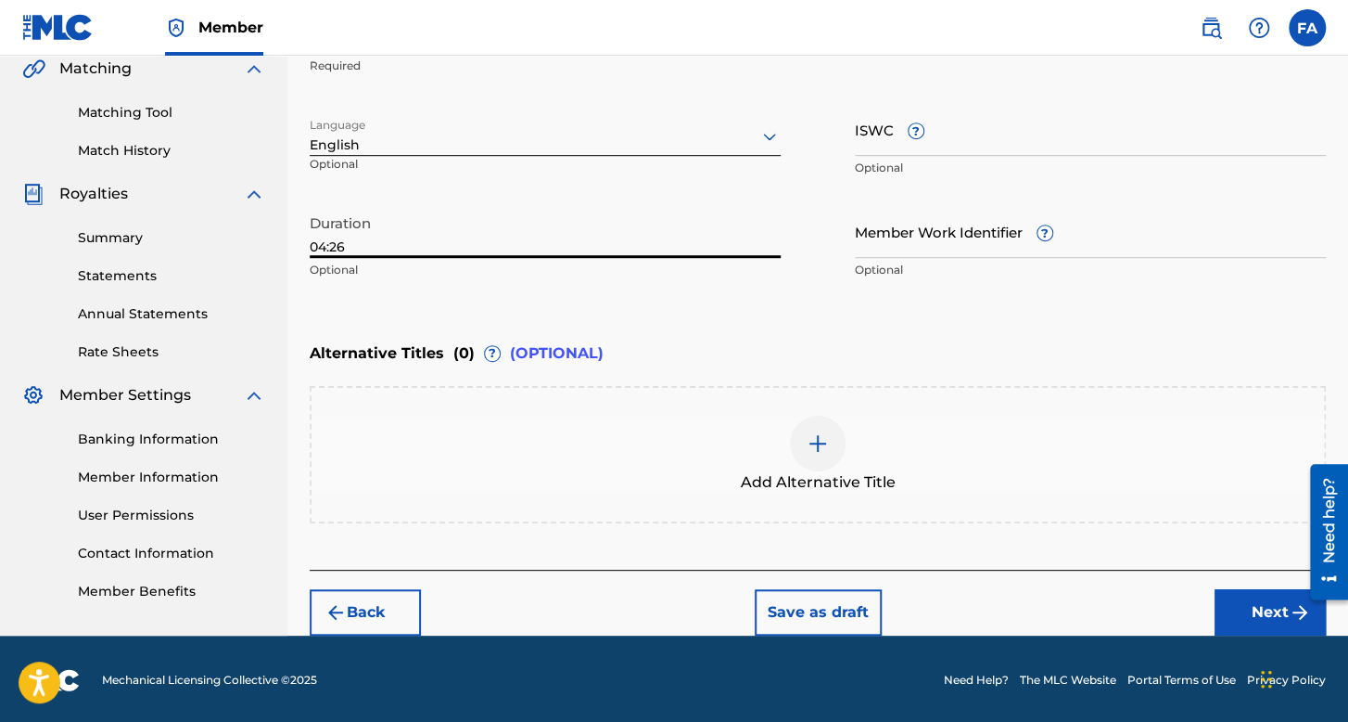
scroll to position [439, 0]
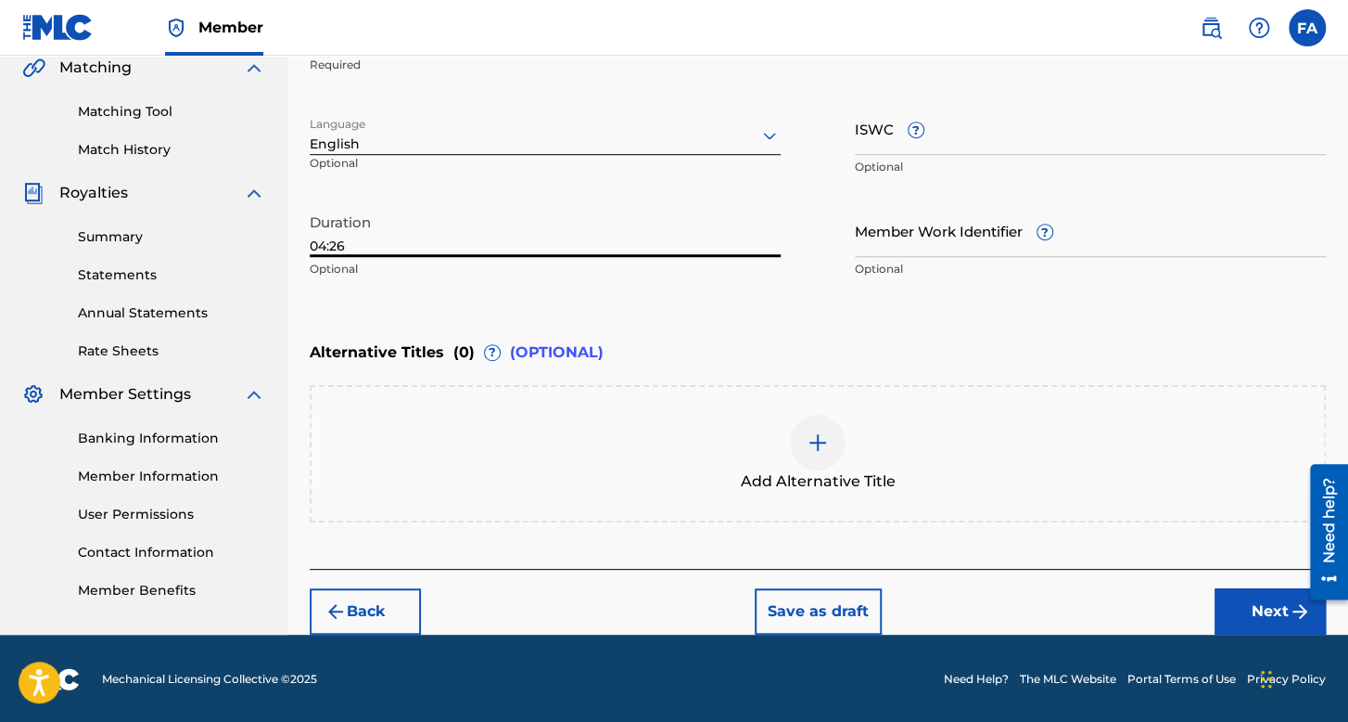
type input "04:26"
click at [1261, 598] on button "Next" at bounding box center [1270, 611] width 111 height 46
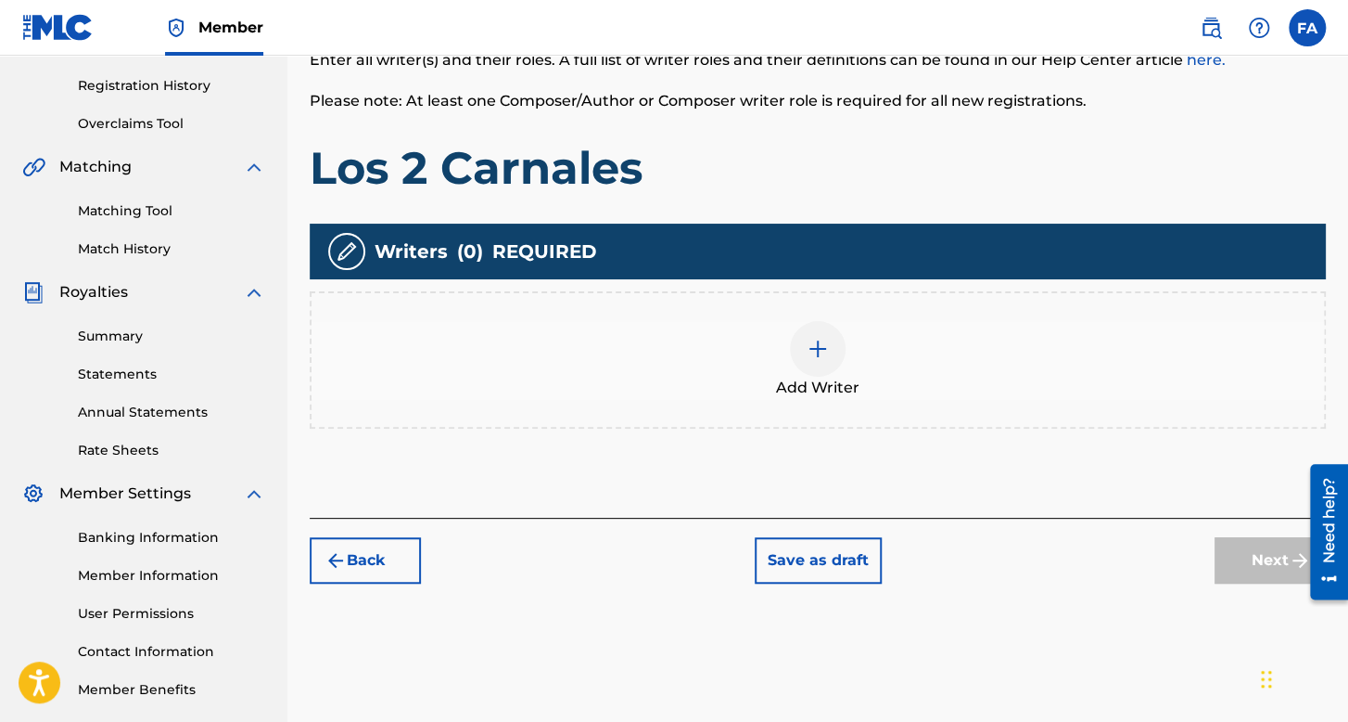
scroll to position [371, 0]
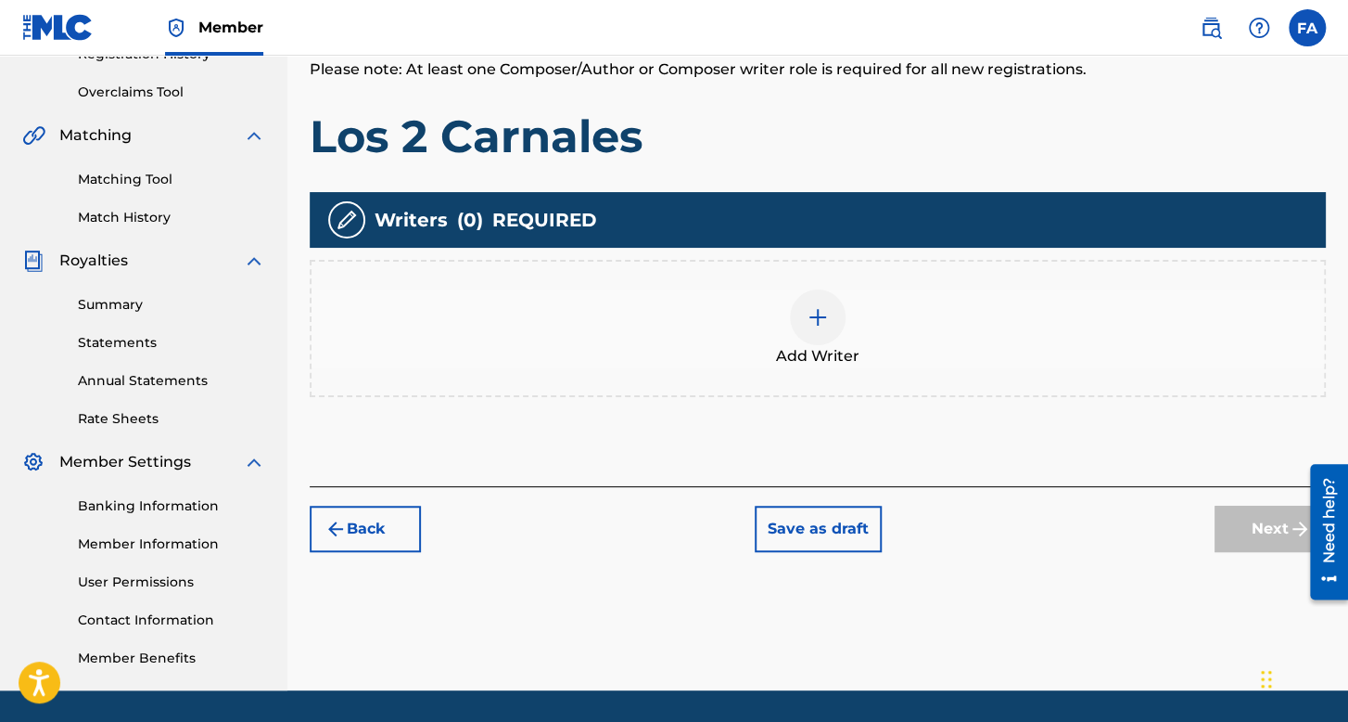
click at [792, 330] on div "Add Writer" at bounding box center [818, 328] width 1013 height 78
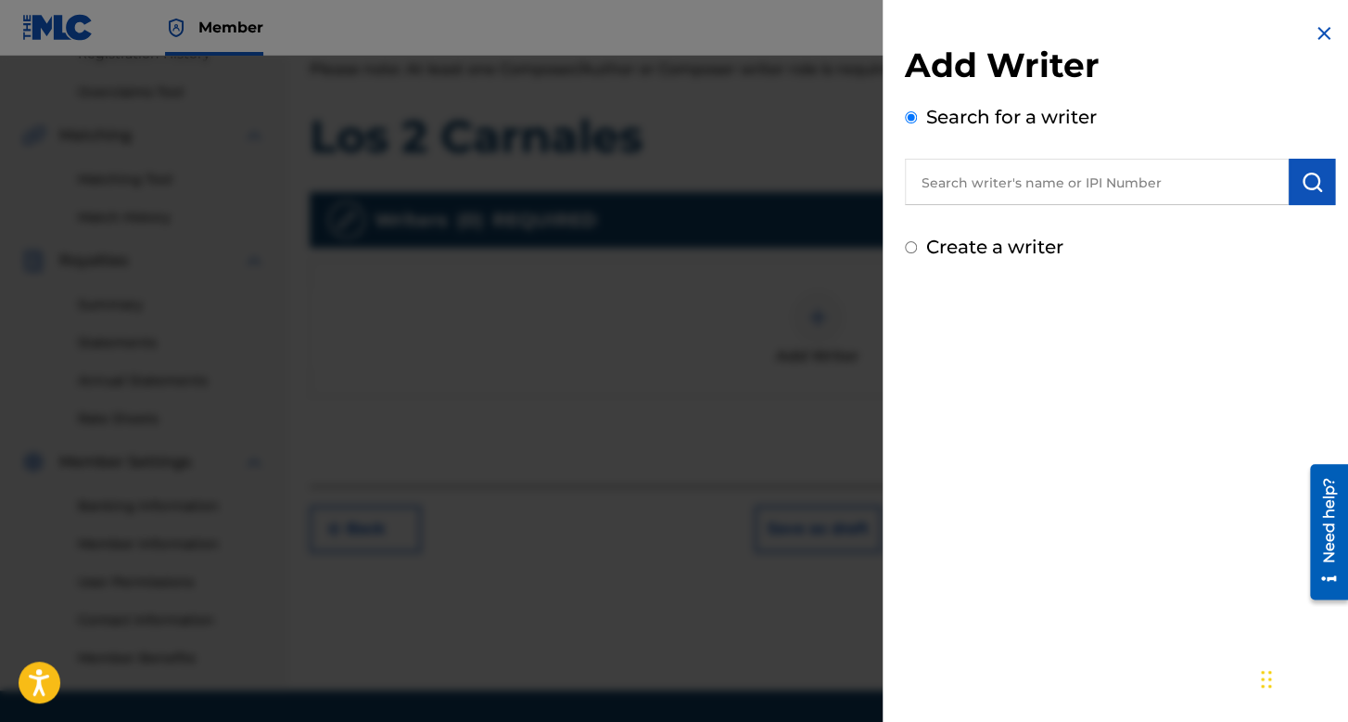
click at [404, 164] on div at bounding box center [674, 417] width 1348 height 722
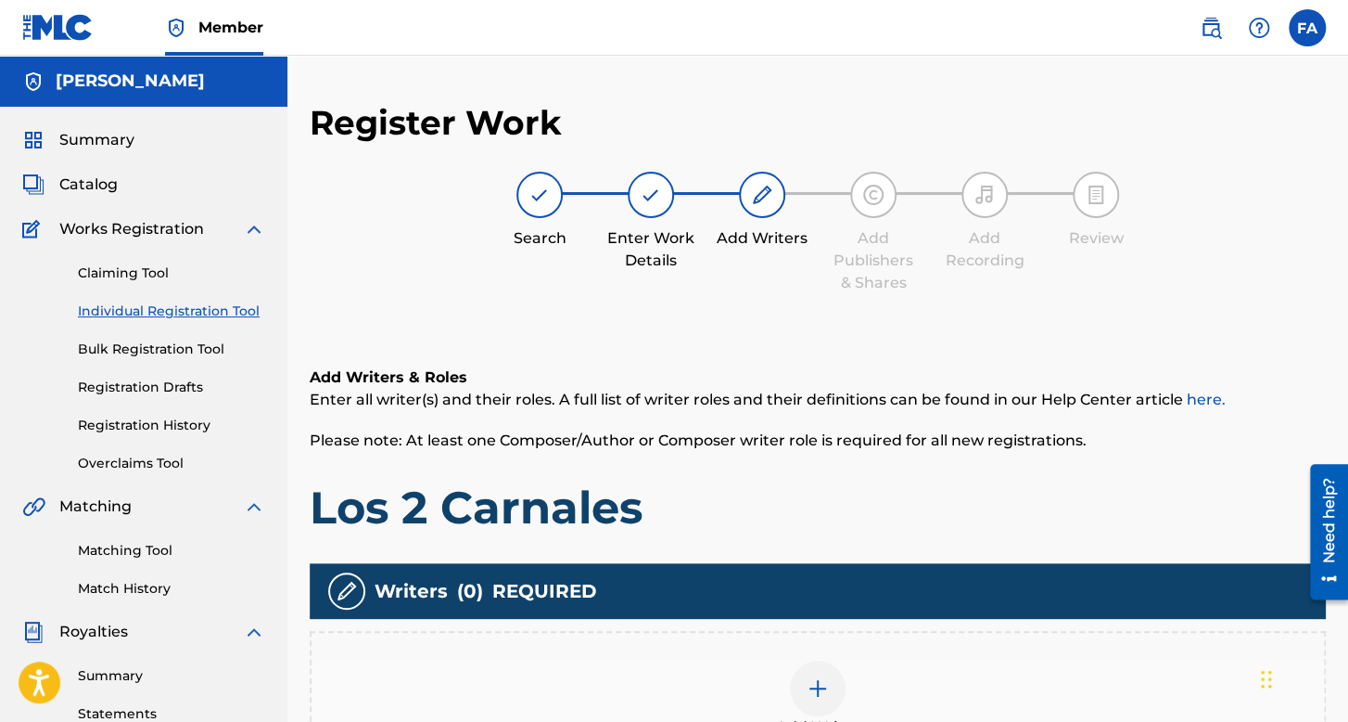
scroll to position [278, 0]
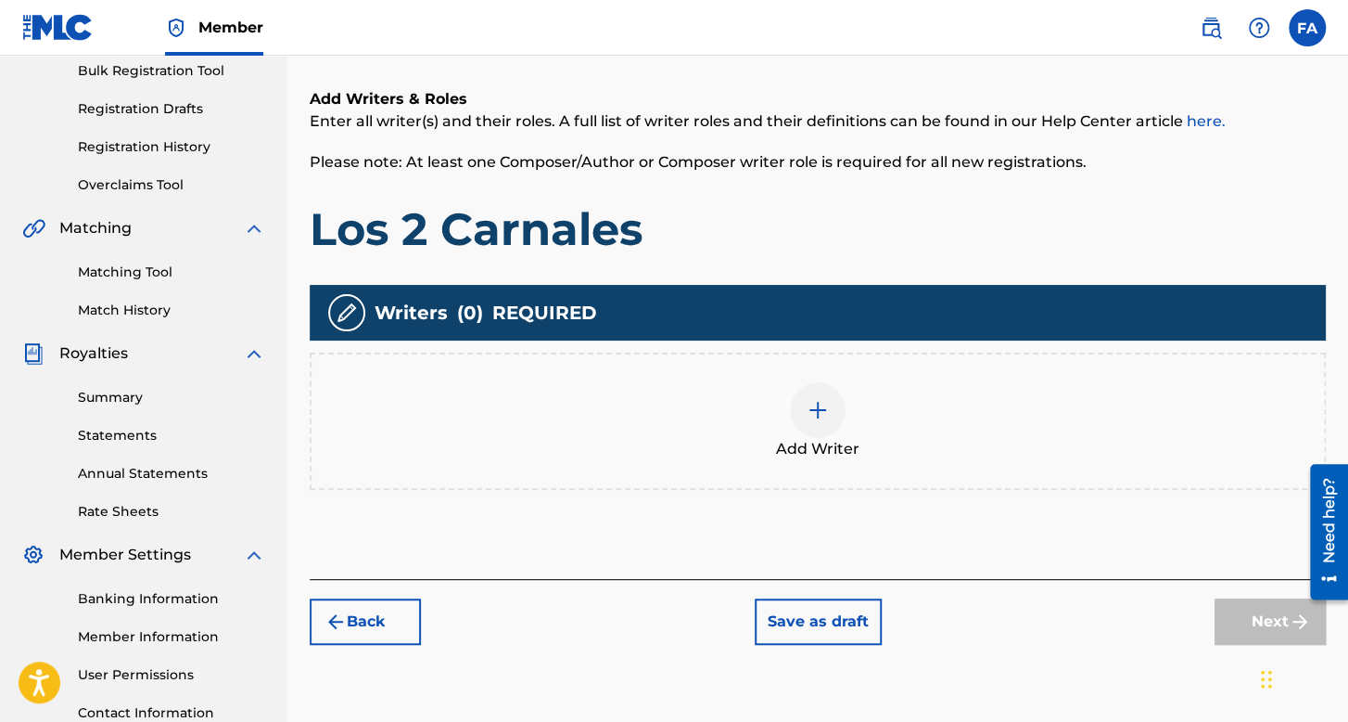
click at [368, 630] on button "Back" at bounding box center [365, 621] width 111 height 46
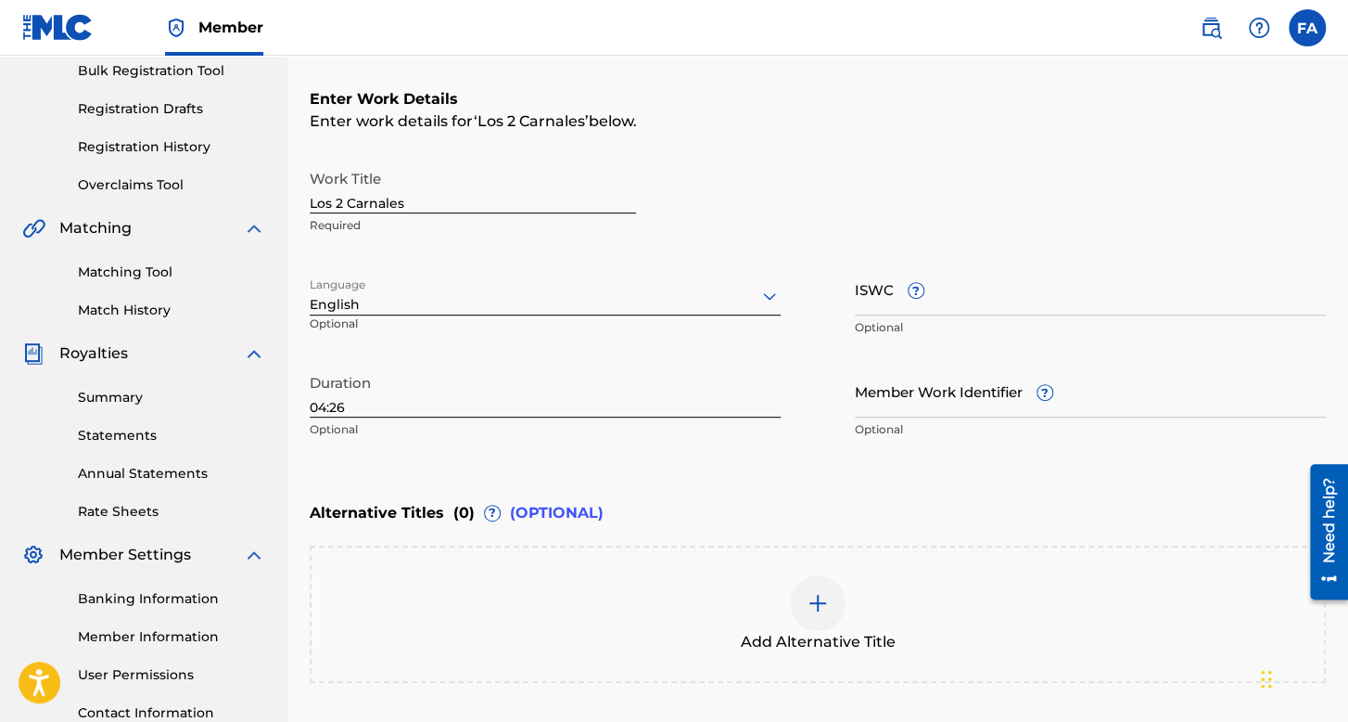
click at [423, 301] on div at bounding box center [545, 295] width 471 height 23
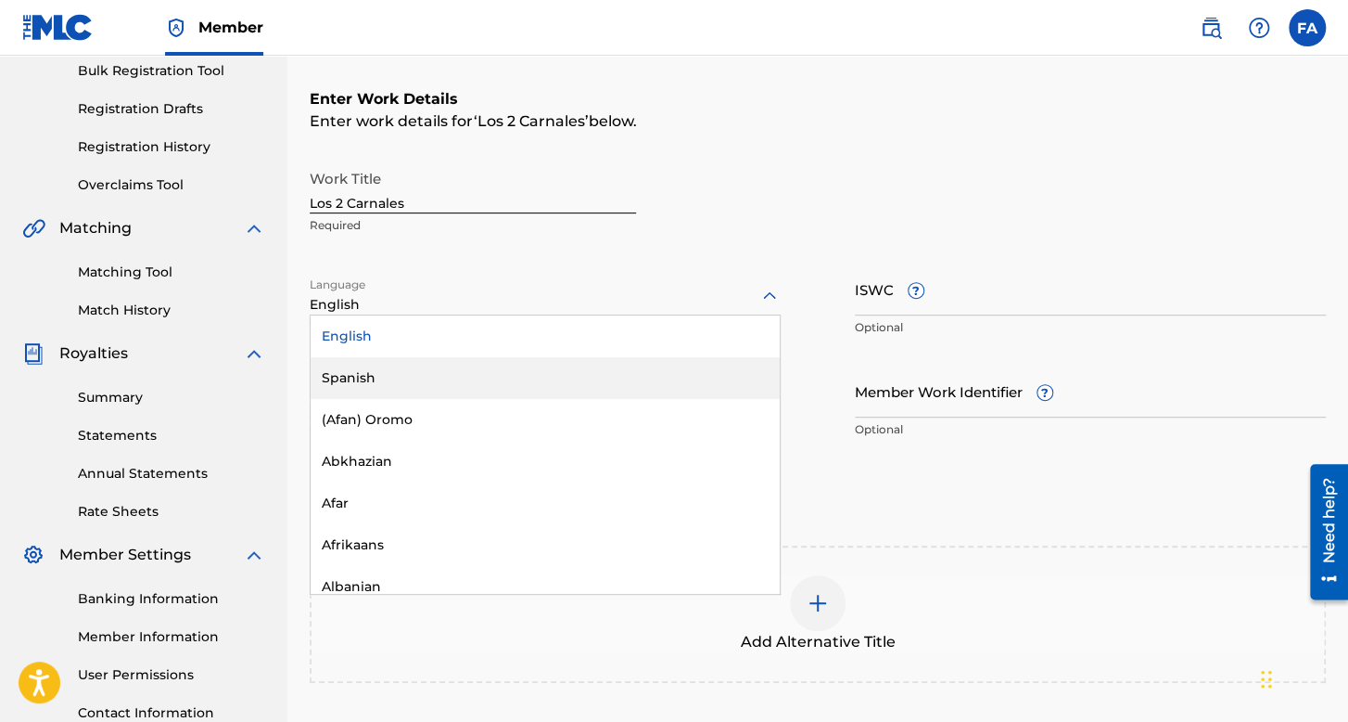
click at [419, 372] on div "Spanish" at bounding box center [545, 378] width 469 height 42
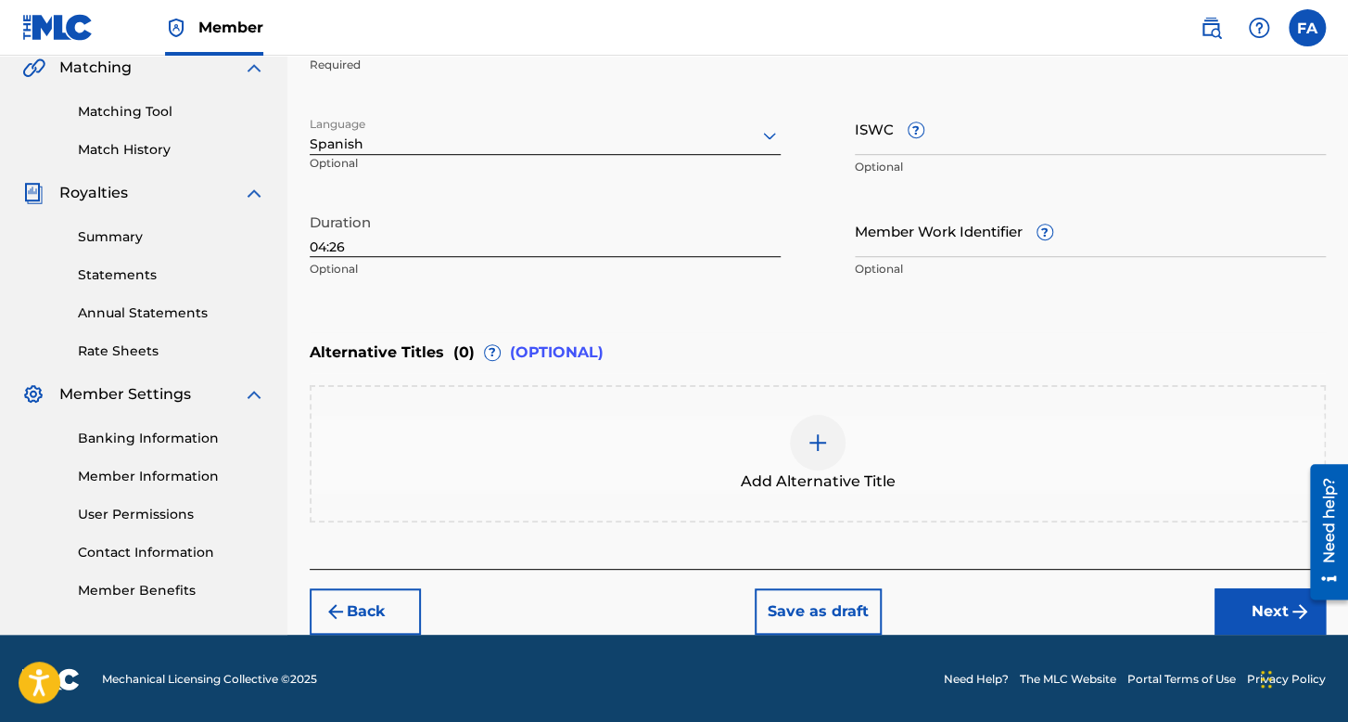
click at [1257, 593] on button "Next" at bounding box center [1270, 611] width 111 height 46
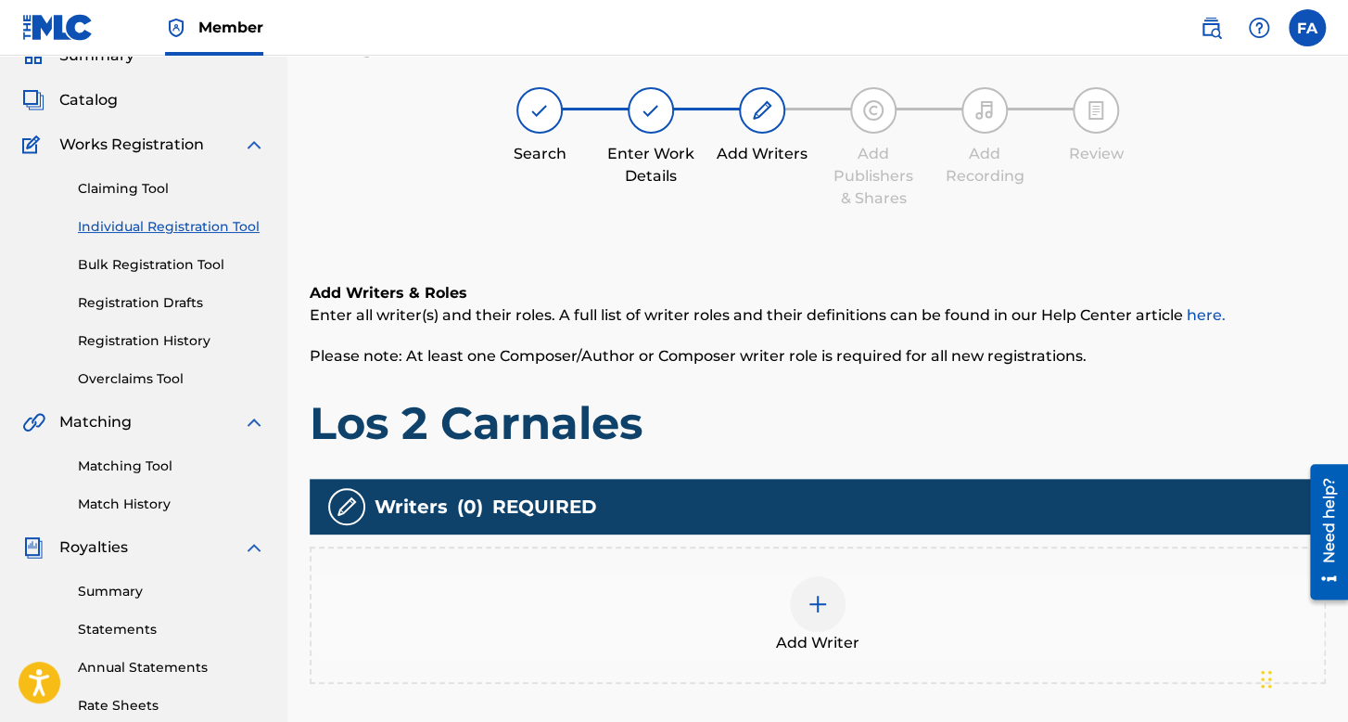
scroll to position [83, 0]
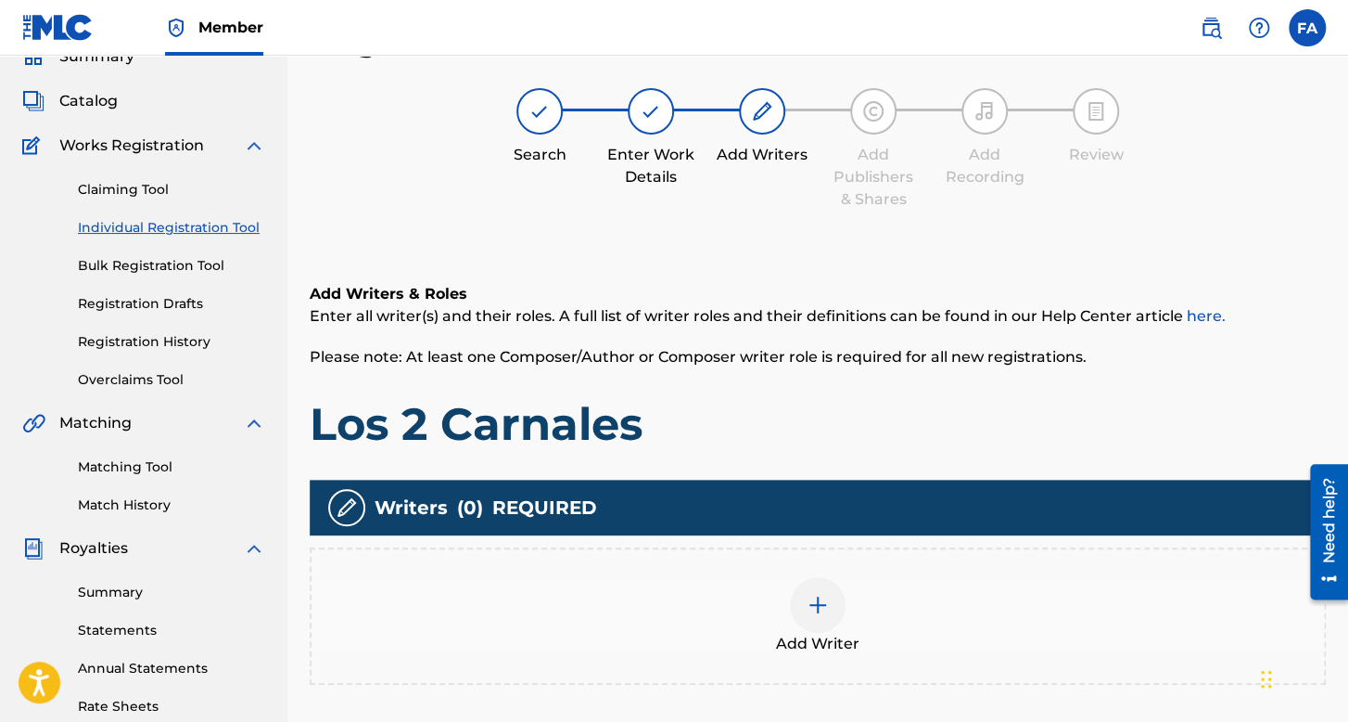
click at [801, 635] on span "Add Writer" at bounding box center [817, 644] width 83 height 22
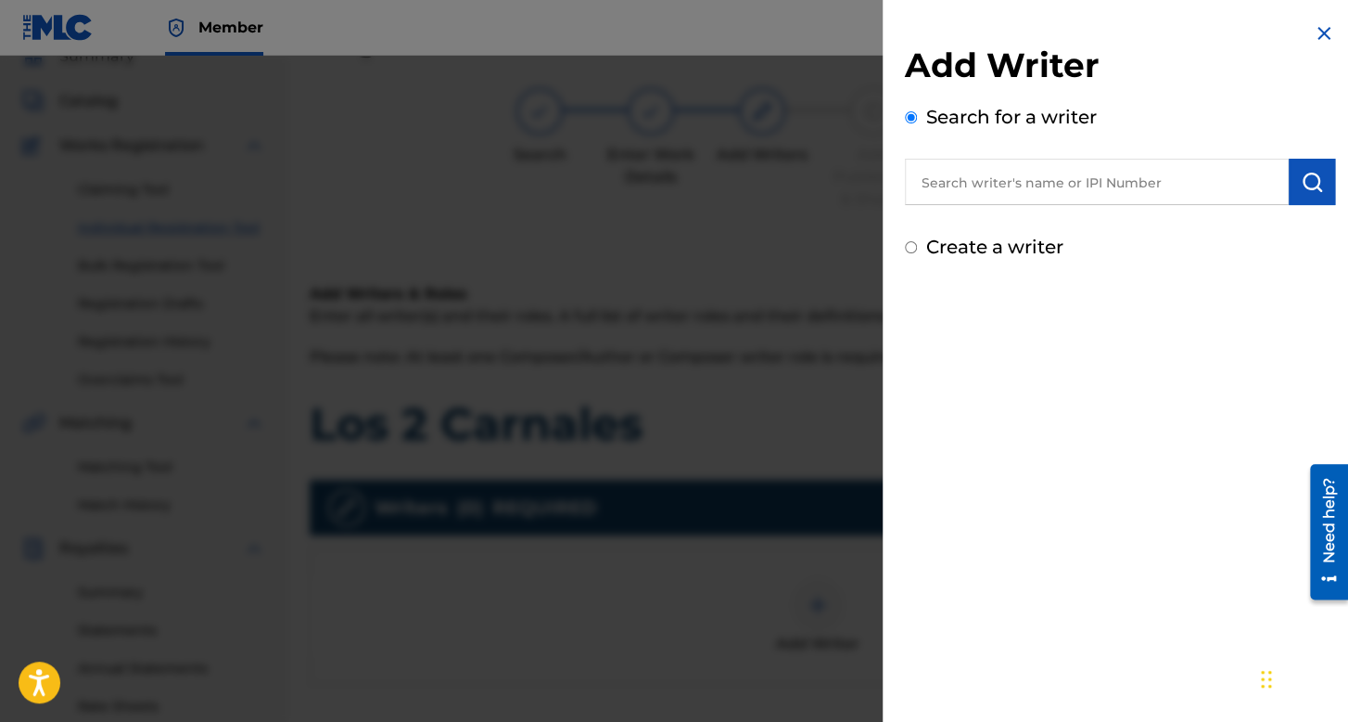
click at [908, 252] on input "Create a writer" at bounding box center [911, 247] width 12 height 12
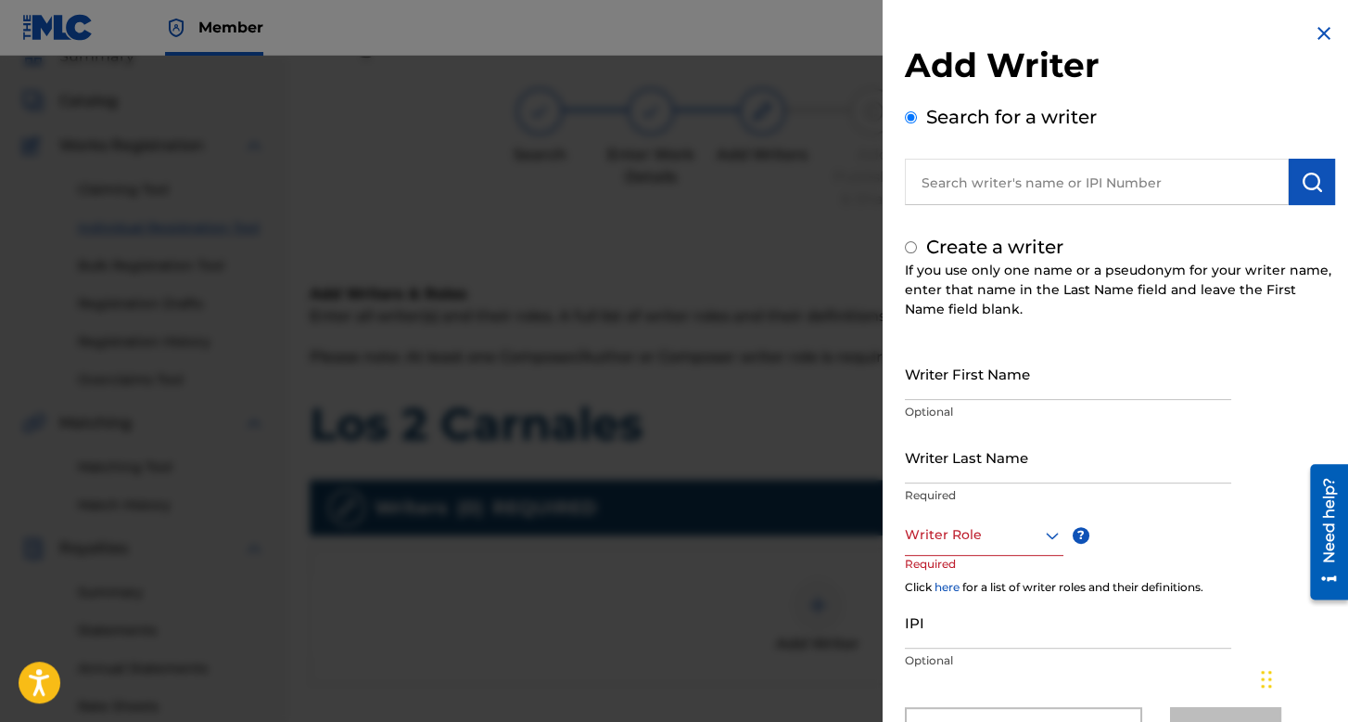
radio input "false"
radio input "true"
click at [974, 401] on div "Writer First Name Optional" at bounding box center [1068, 388] width 326 height 83
click at [978, 383] on input "Writer First Name" at bounding box center [1068, 373] width 326 height 53
type input "[PERSON_NAME]"
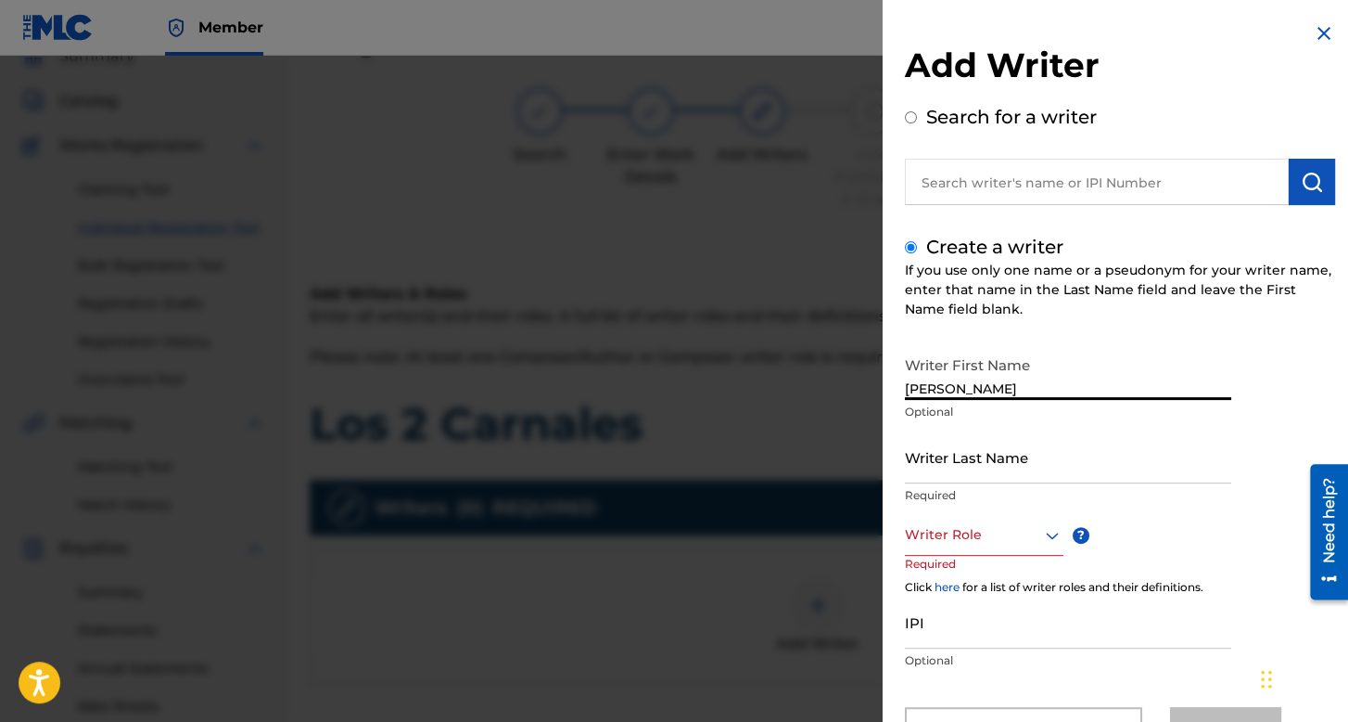
click at [974, 431] on input "Writer Last Name" at bounding box center [1068, 456] width 326 height 53
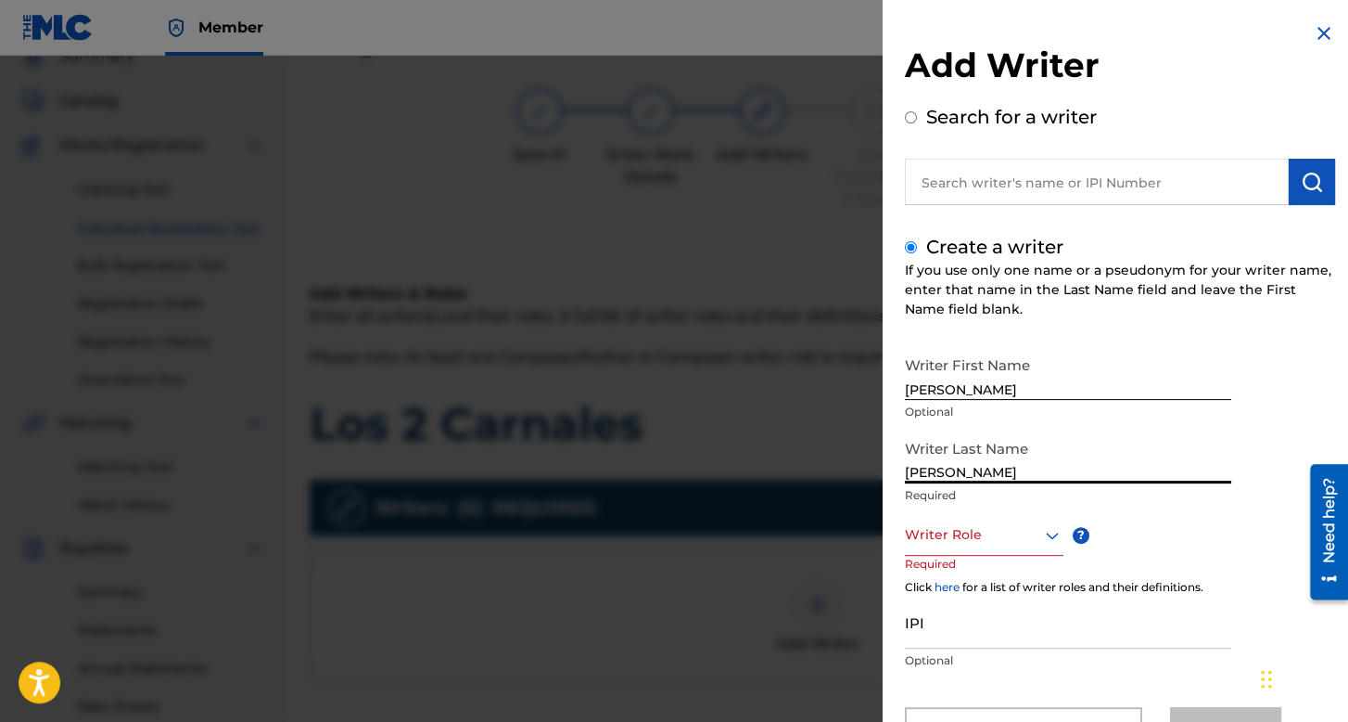
type input "[PERSON_NAME]"
click at [972, 524] on div "Writer Role" at bounding box center [984, 535] width 159 height 42
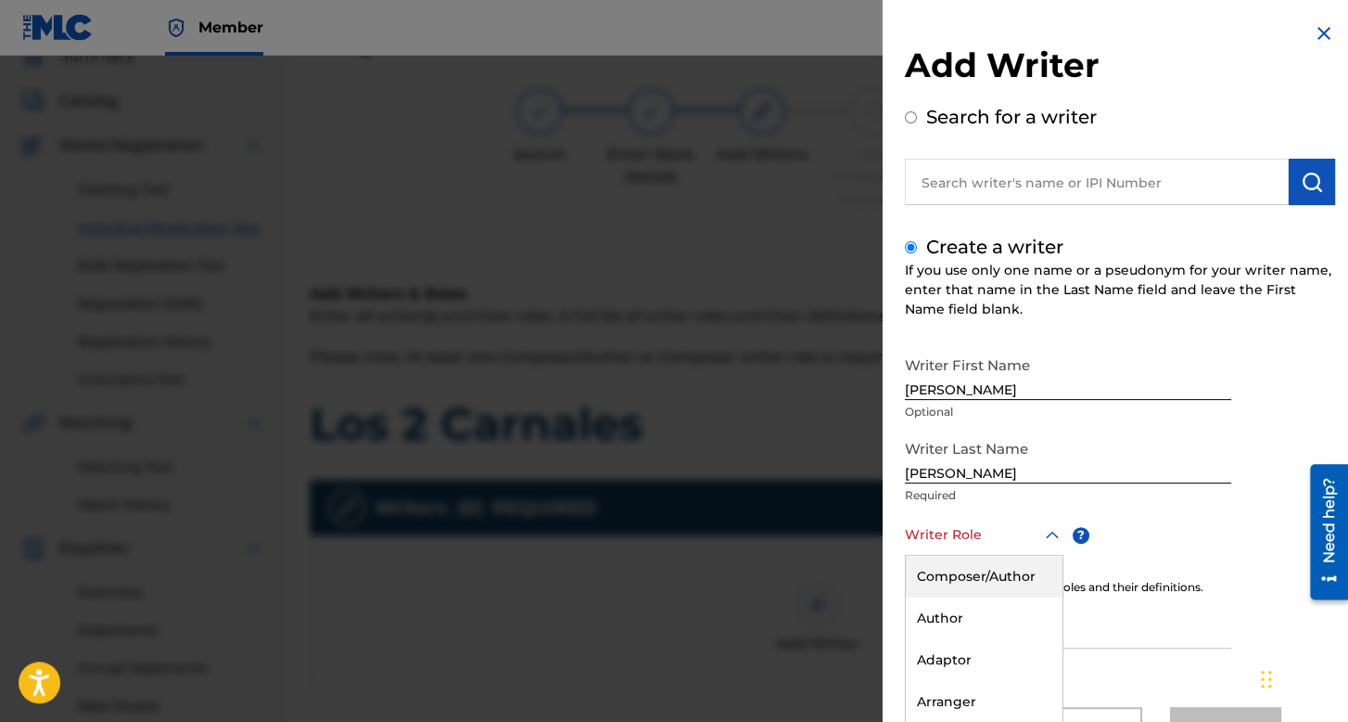
scroll to position [82, 0]
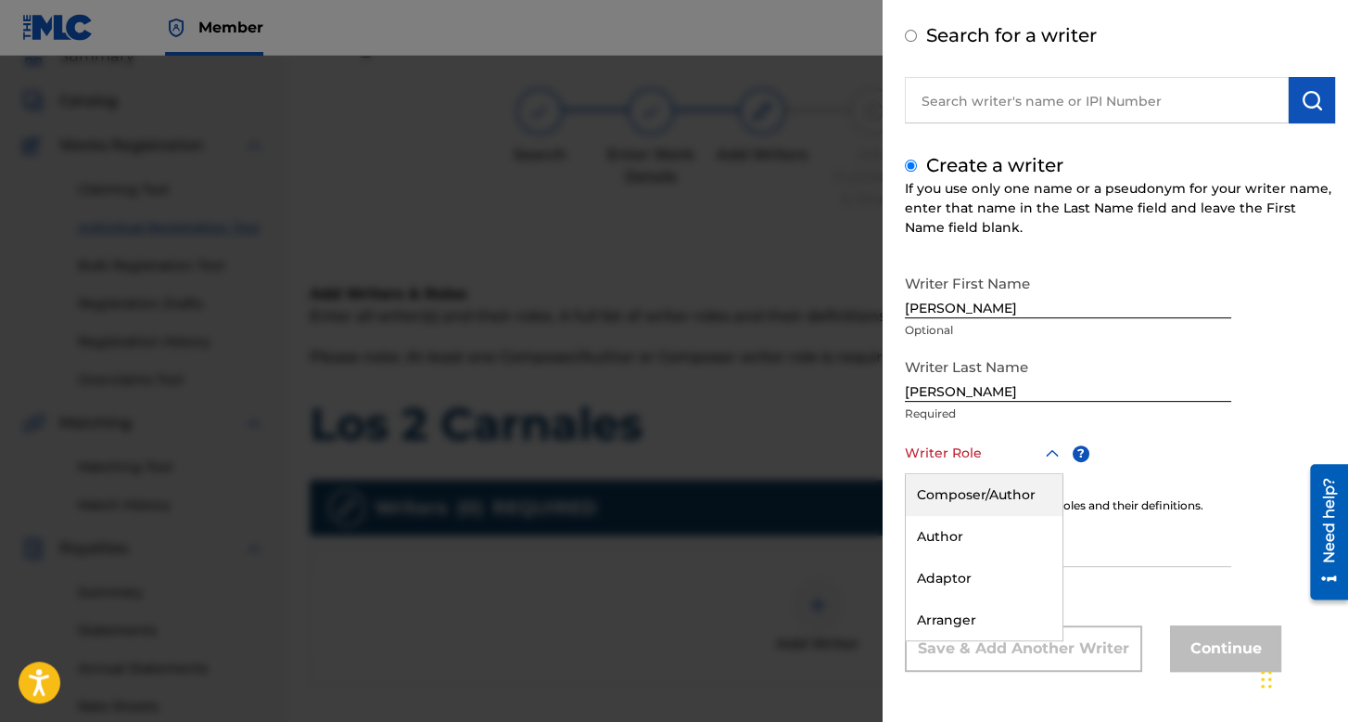
click at [985, 482] on div "Composer/Author" at bounding box center [984, 495] width 157 height 42
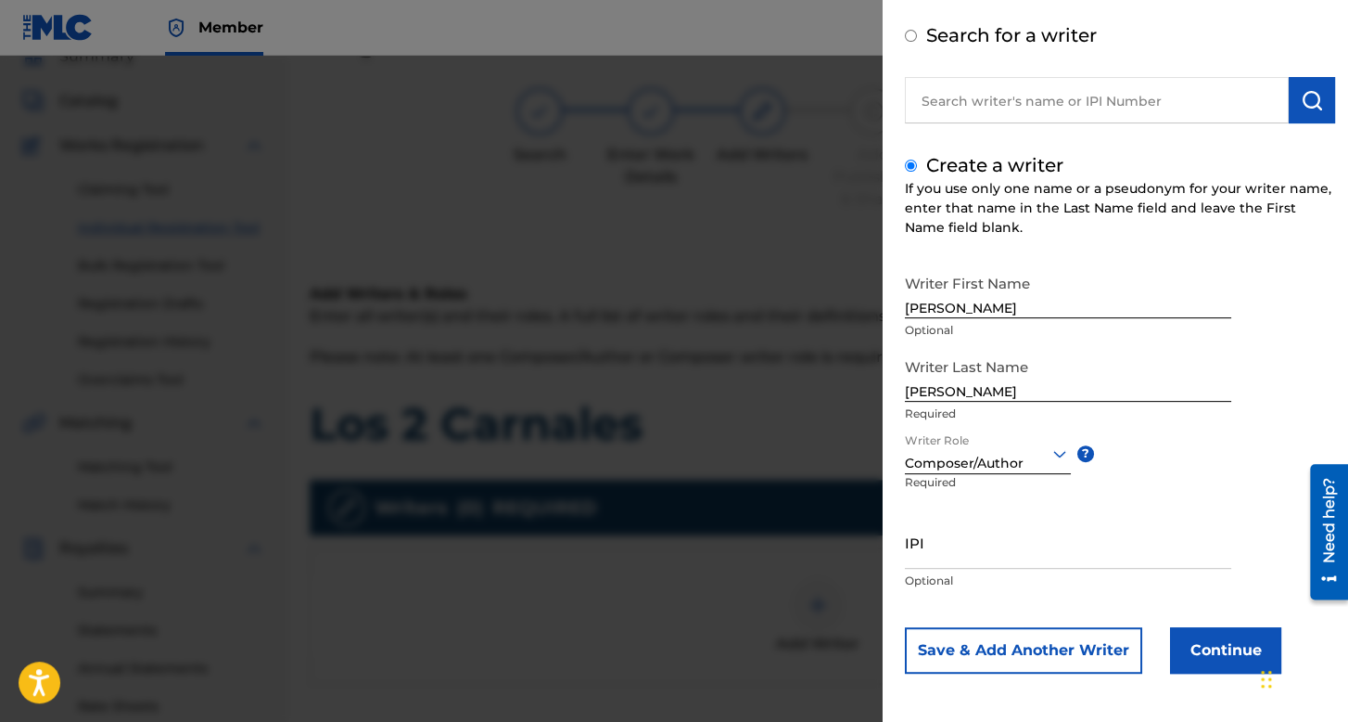
click at [966, 533] on input "IPI" at bounding box center [1068, 542] width 326 height 53
click at [1178, 643] on button "Continue" at bounding box center [1225, 650] width 111 height 46
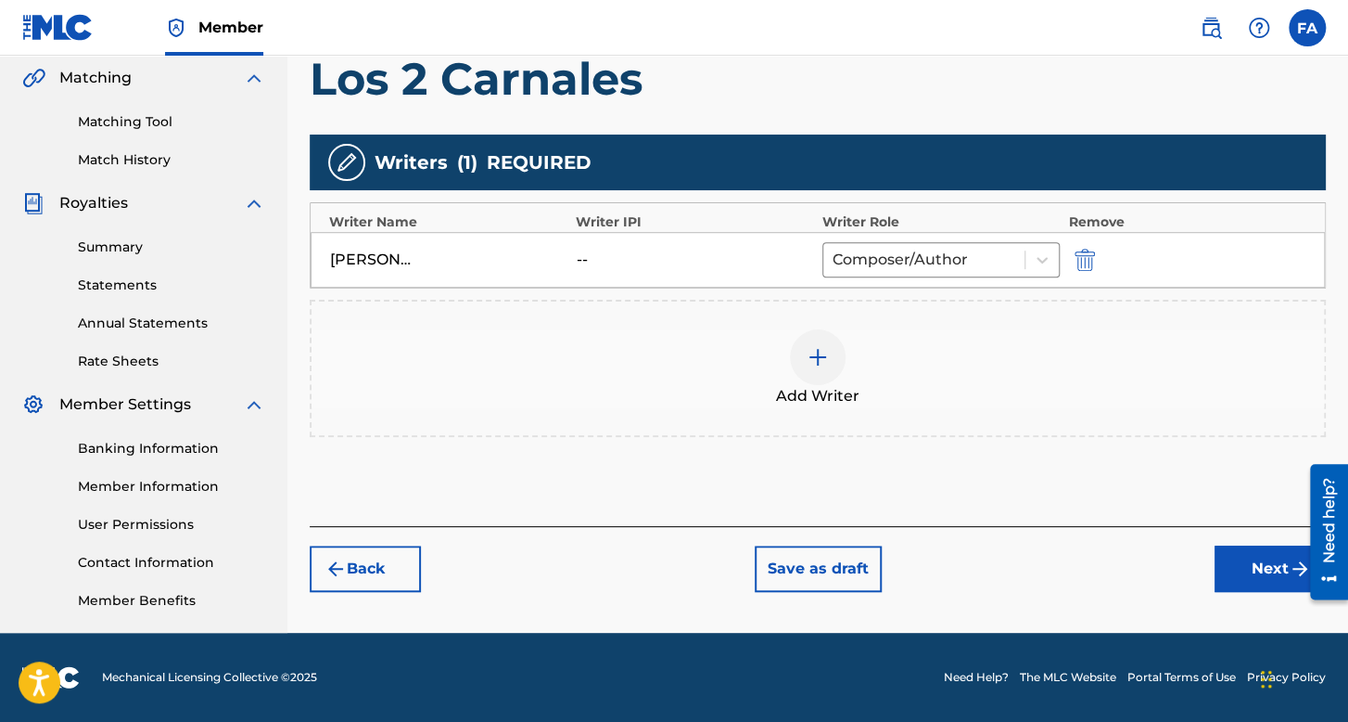
click at [1233, 572] on button "Next" at bounding box center [1270, 568] width 111 height 46
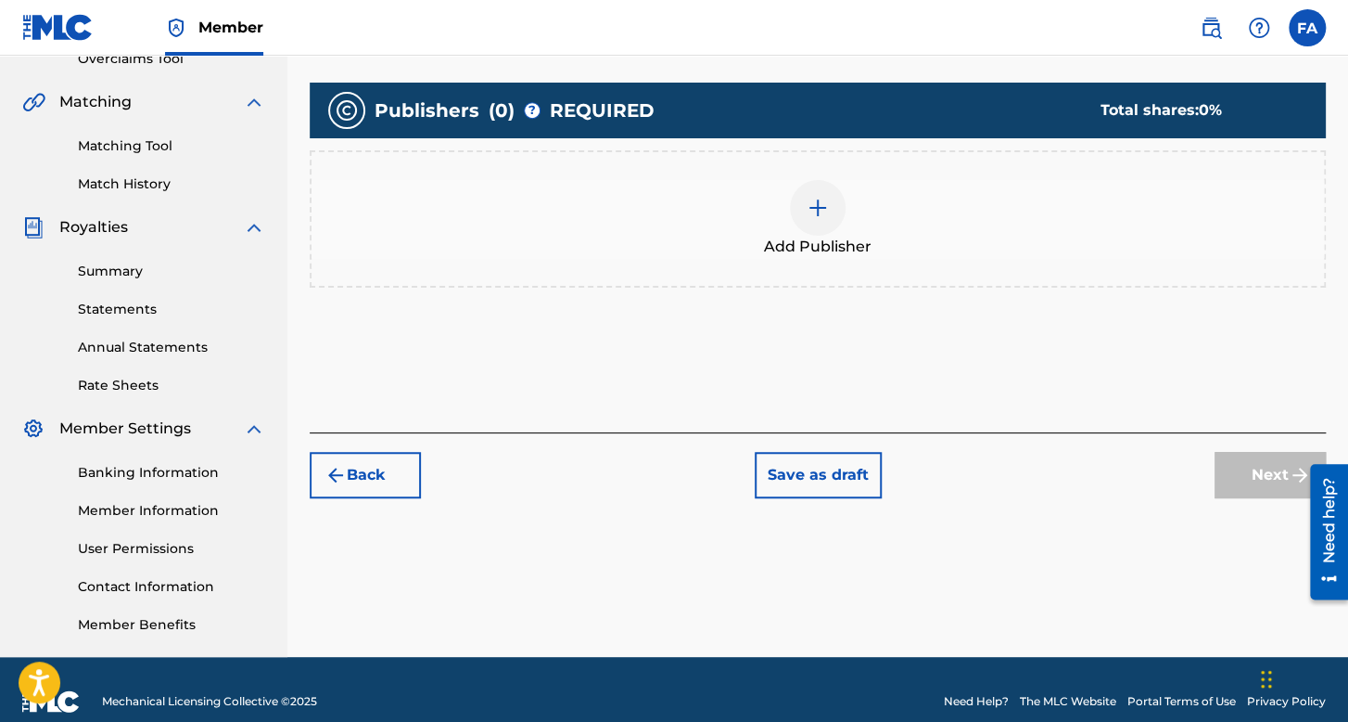
scroll to position [371, 0]
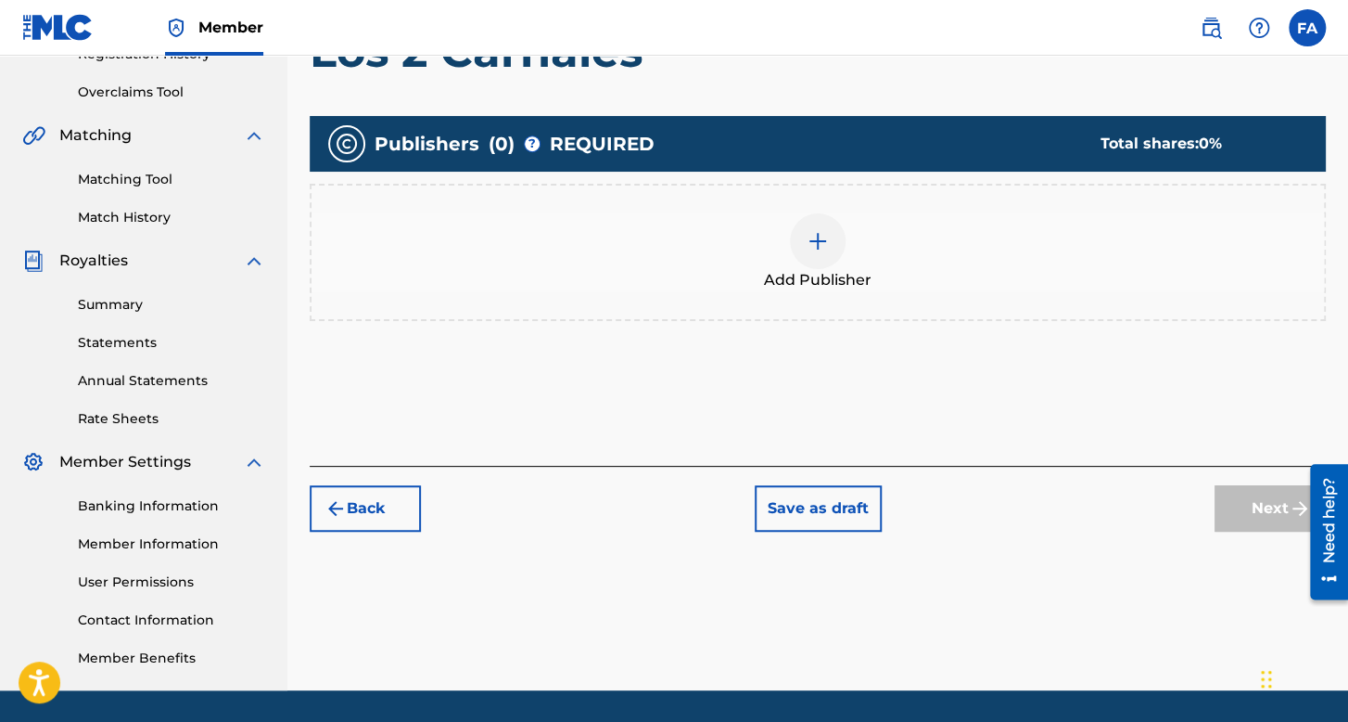
click at [811, 292] on div "Add Publisher" at bounding box center [818, 252] width 1016 height 137
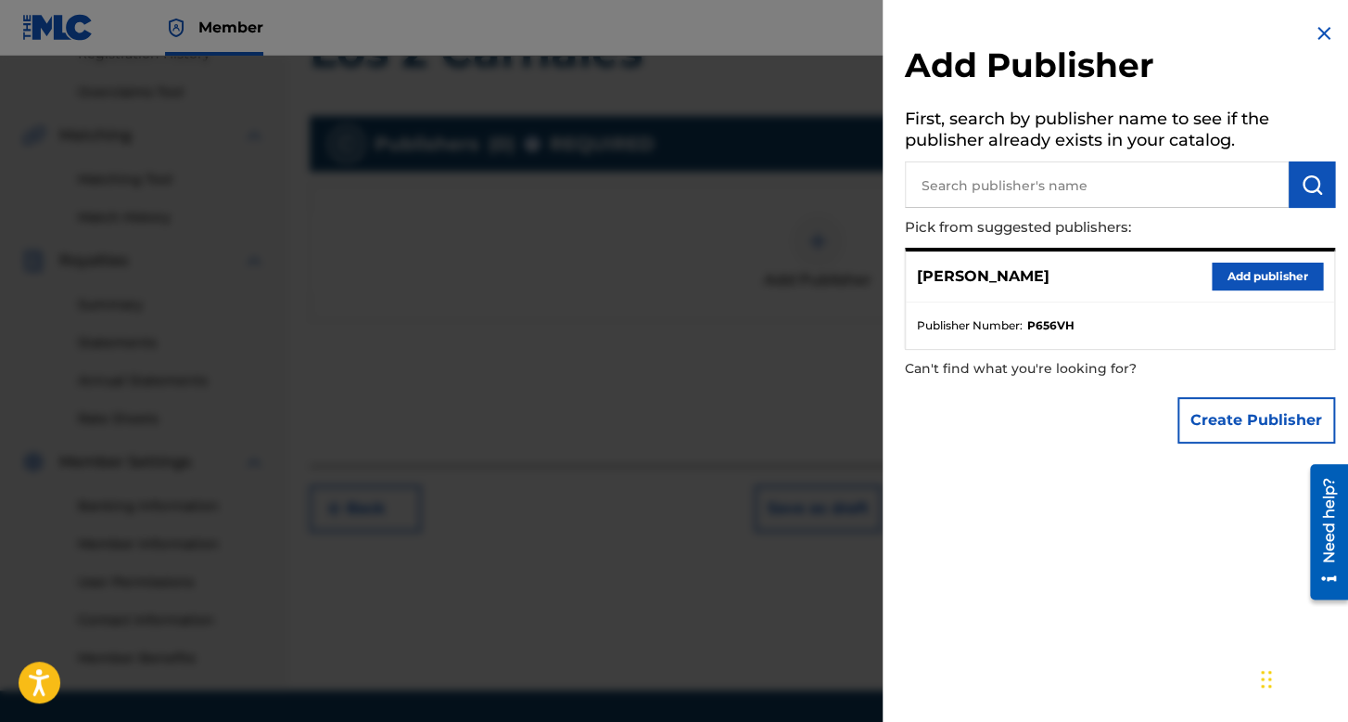
click at [1259, 270] on button "Add publisher" at bounding box center [1267, 276] width 111 height 28
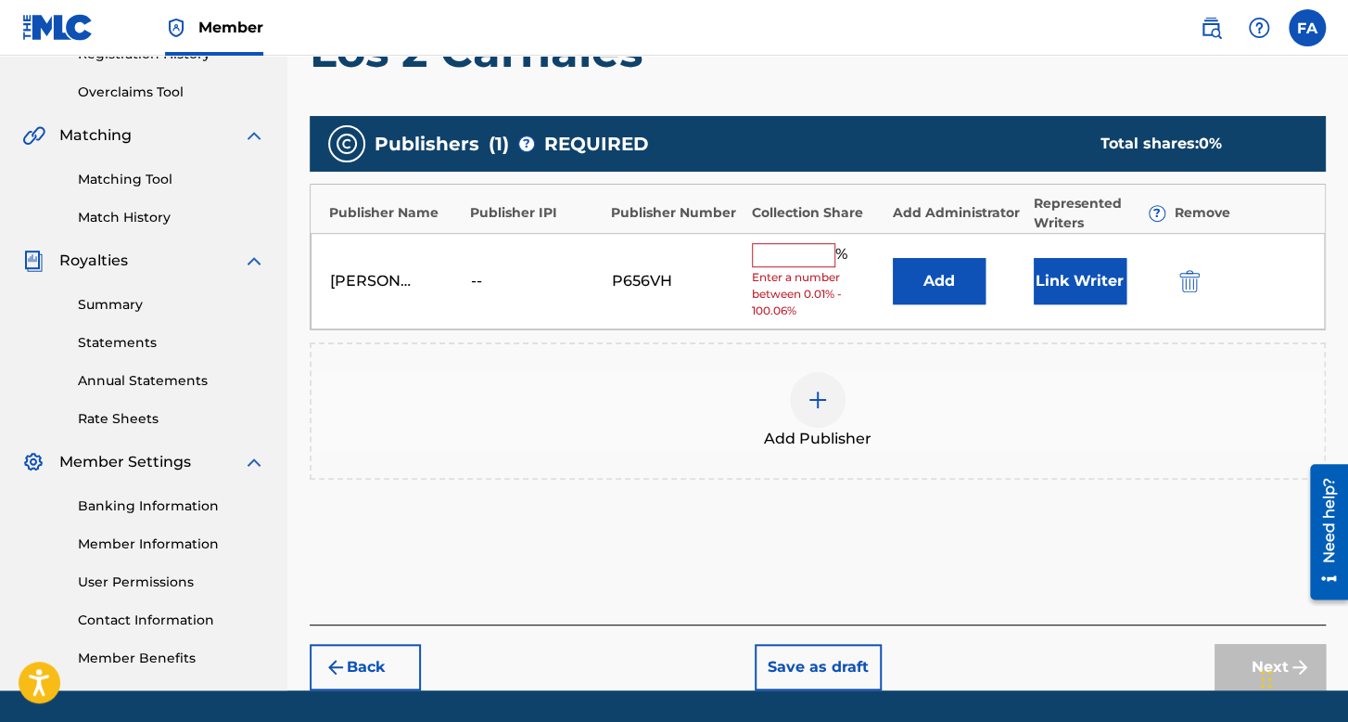
click at [782, 253] on input "text" at bounding box center [793, 255] width 83 height 24
type input "100"
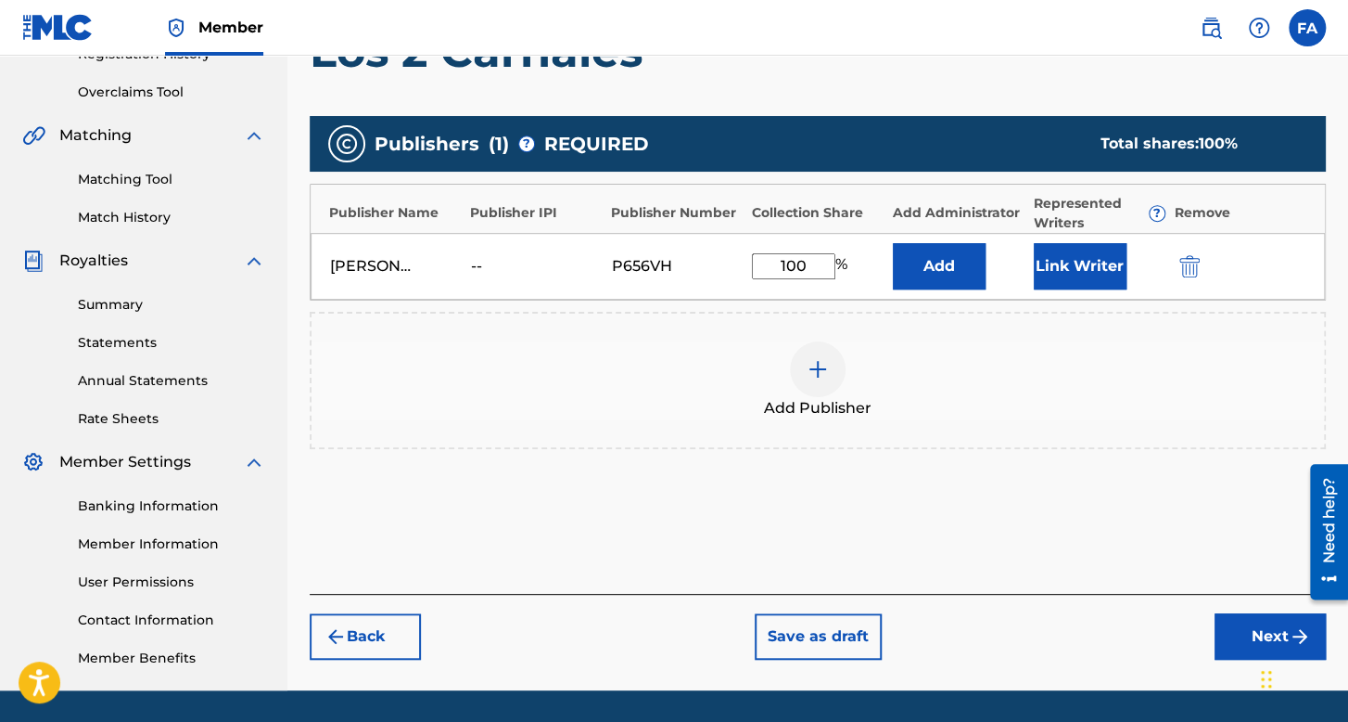
click at [1092, 258] on button "Link Writer" at bounding box center [1080, 266] width 93 height 46
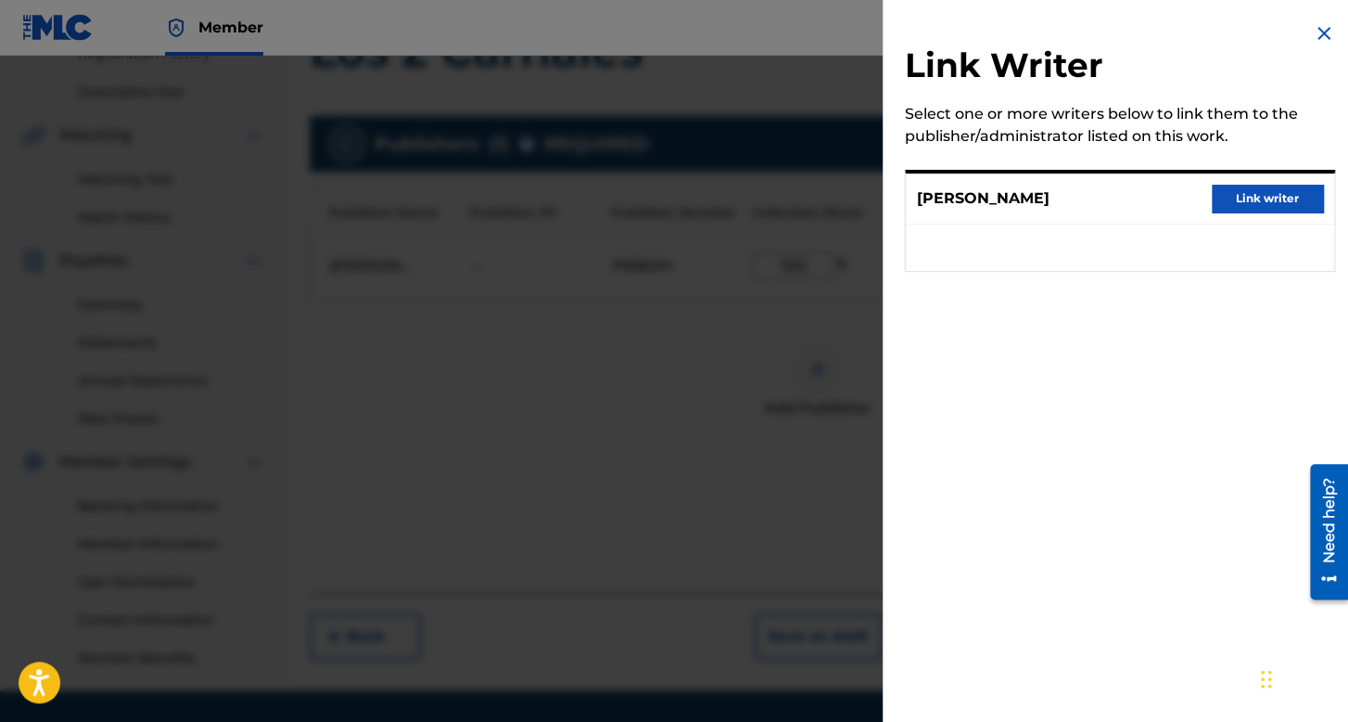
click at [1289, 175] on div "[PERSON_NAME] Link writer" at bounding box center [1120, 198] width 428 height 51
click at [1273, 213] on div "[PERSON_NAME] Link writer" at bounding box center [1120, 198] width 428 height 51
click at [1276, 209] on button "Link writer" at bounding box center [1267, 199] width 111 height 28
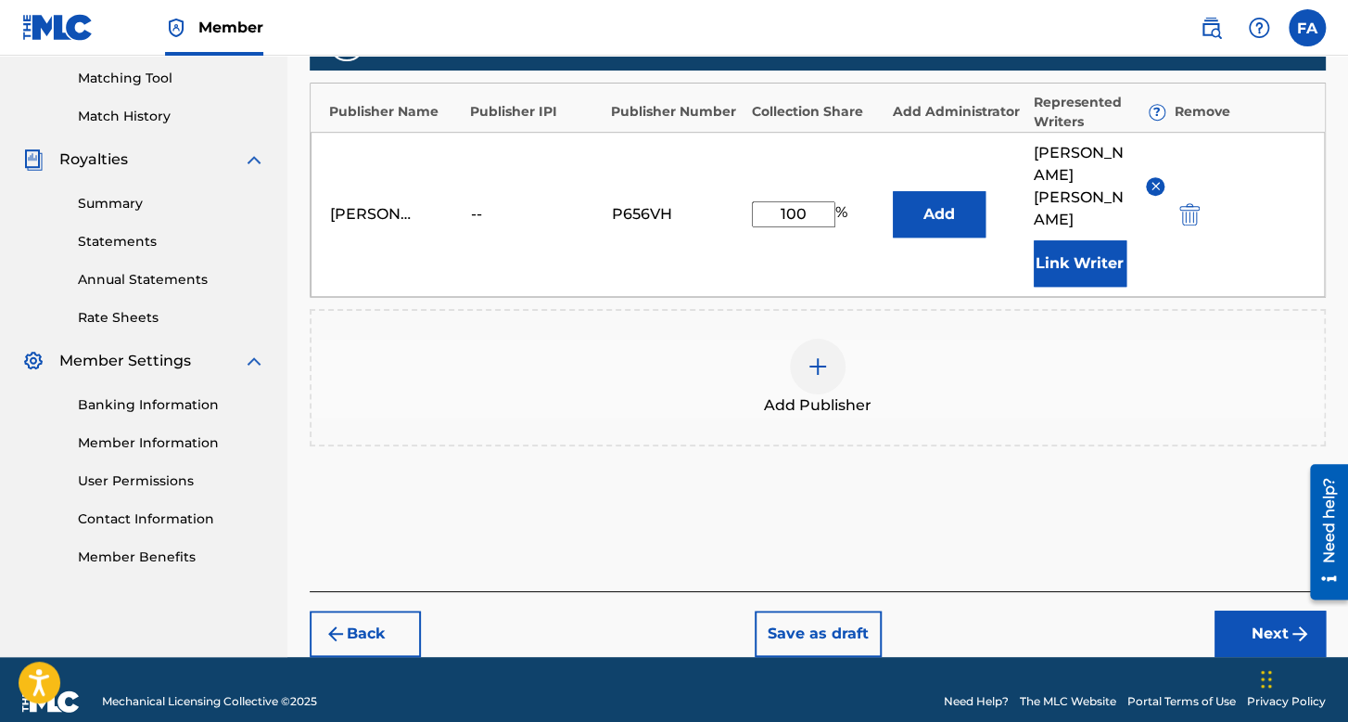
click at [1267, 613] on button "Next" at bounding box center [1270, 633] width 111 height 46
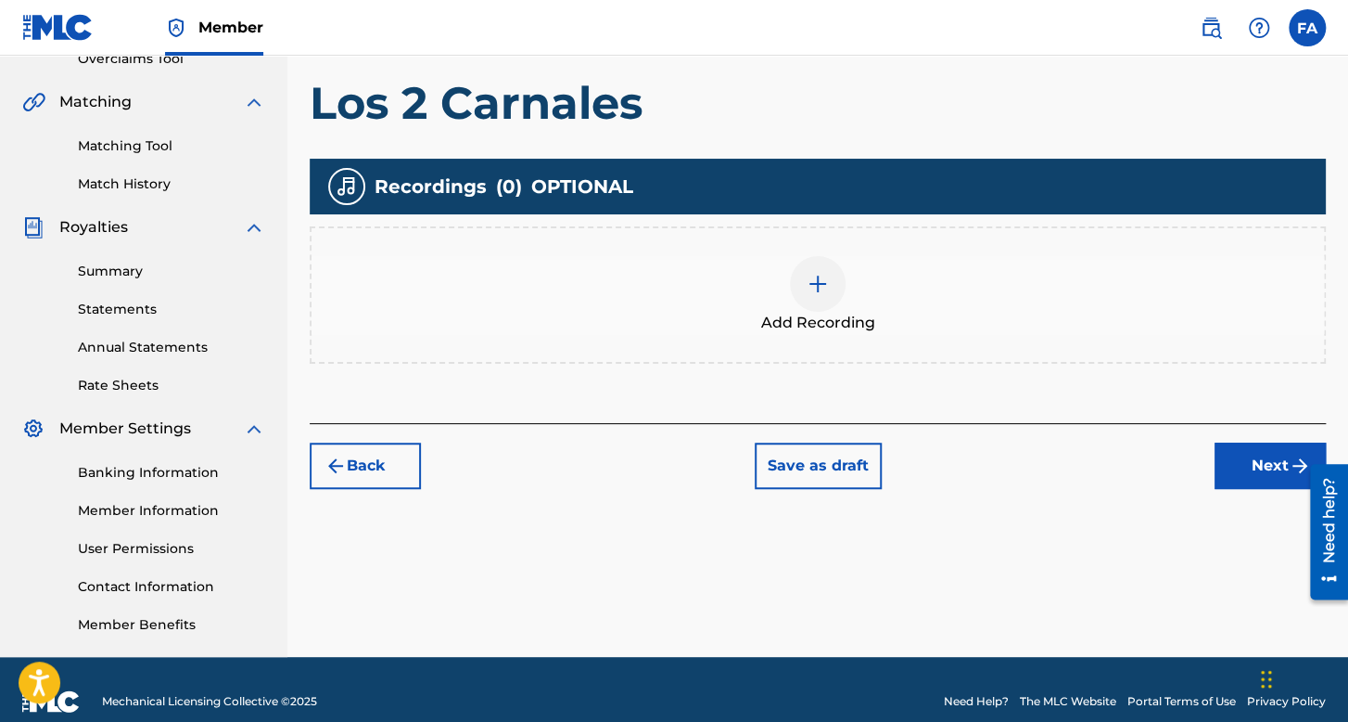
scroll to position [428, 0]
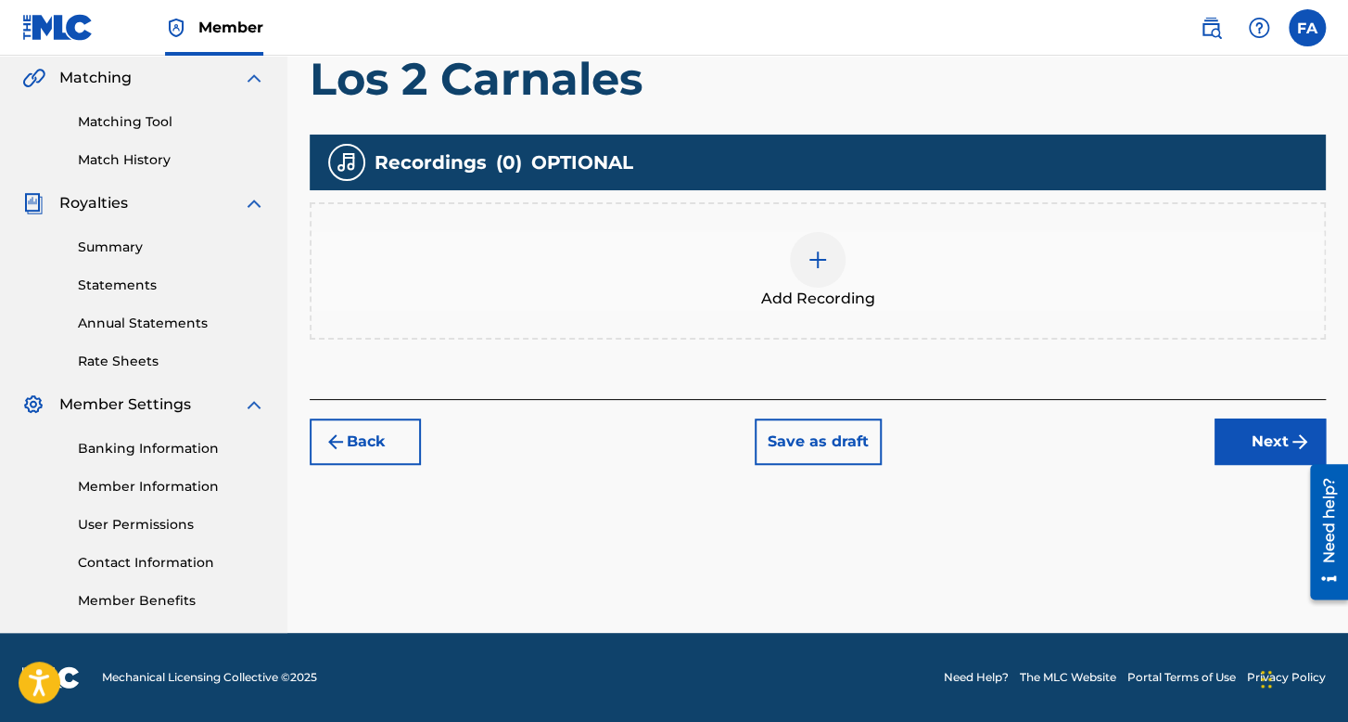
click at [808, 300] on span "Add Recording" at bounding box center [818, 299] width 114 height 22
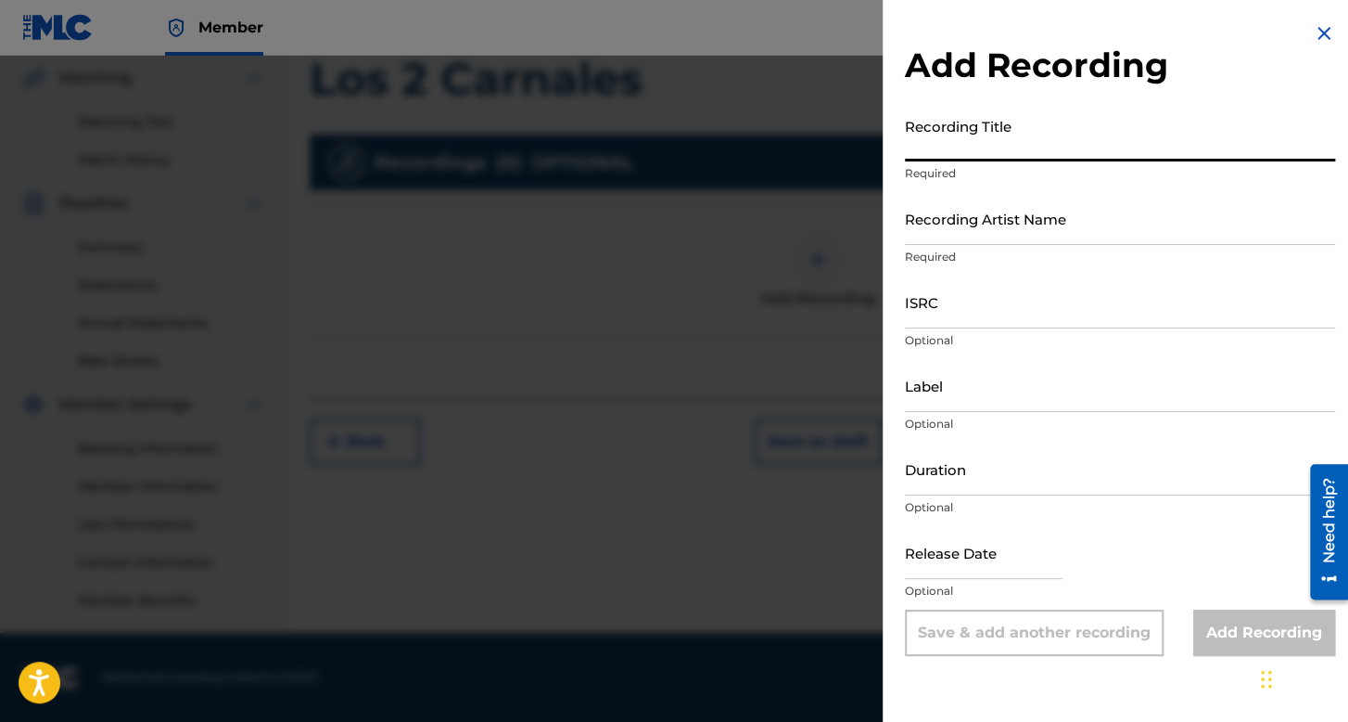
click at [988, 139] on input "Recording Title" at bounding box center [1120, 135] width 430 height 53
type input "Los 2 Carnales"
drag, startPoint x: 974, startPoint y: 208, endPoint x: 978, endPoint y: 228, distance: 20.9
click at [978, 228] on input "Recording Artist Name" at bounding box center [1120, 218] width 430 height 53
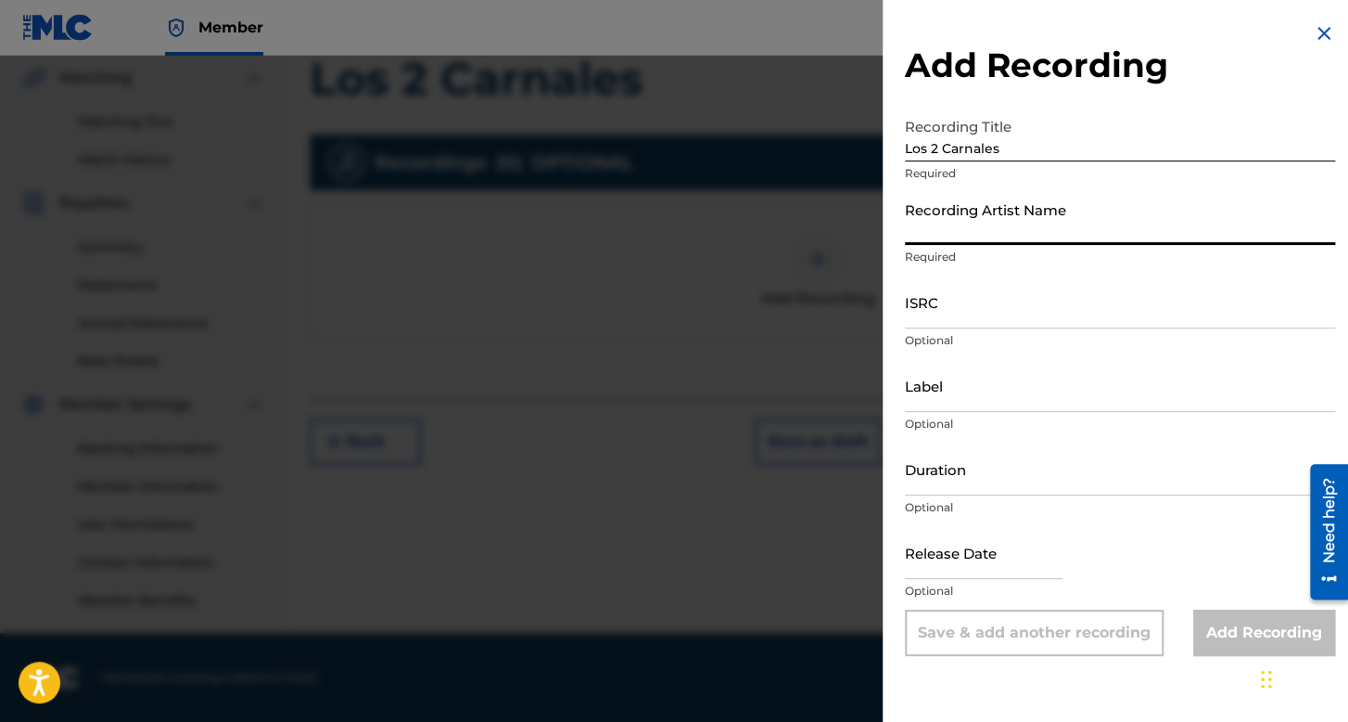
type input "Folklor de Kolombia"
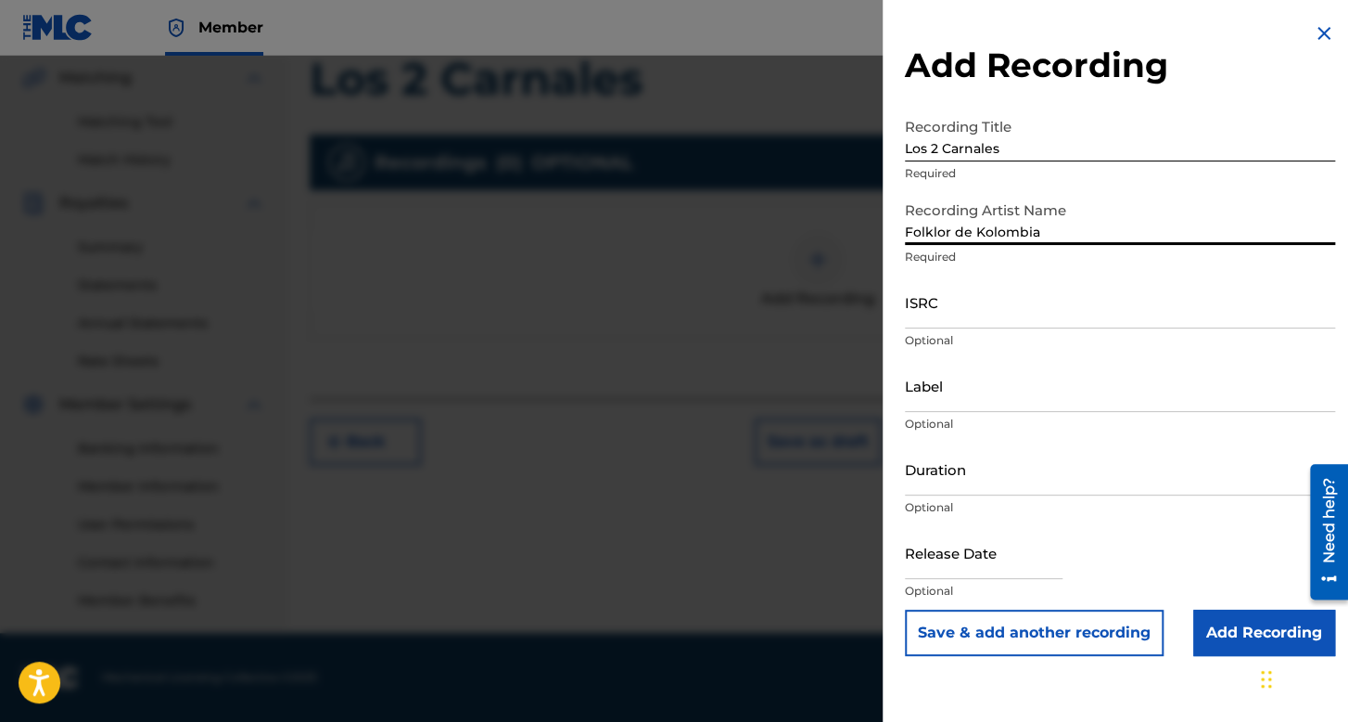
drag, startPoint x: 970, startPoint y: 305, endPoint x: 953, endPoint y: 299, distance: 17.9
click at [970, 305] on input "ISRC" at bounding box center [1120, 301] width 430 height 53
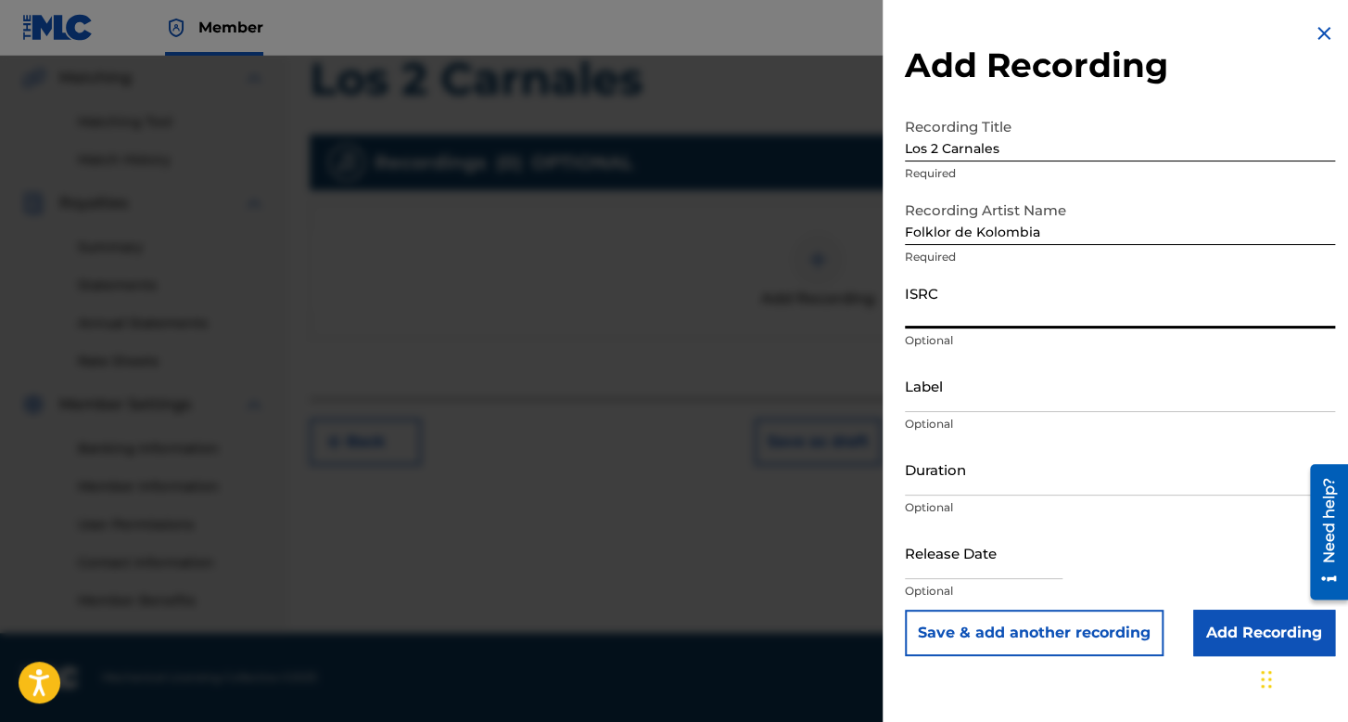
paste input "QZHNB2549496"
type input "QZHNB2549496"
click at [968, 478] on input "Duration" at bounding box center [1120, 468] width 430 height 53
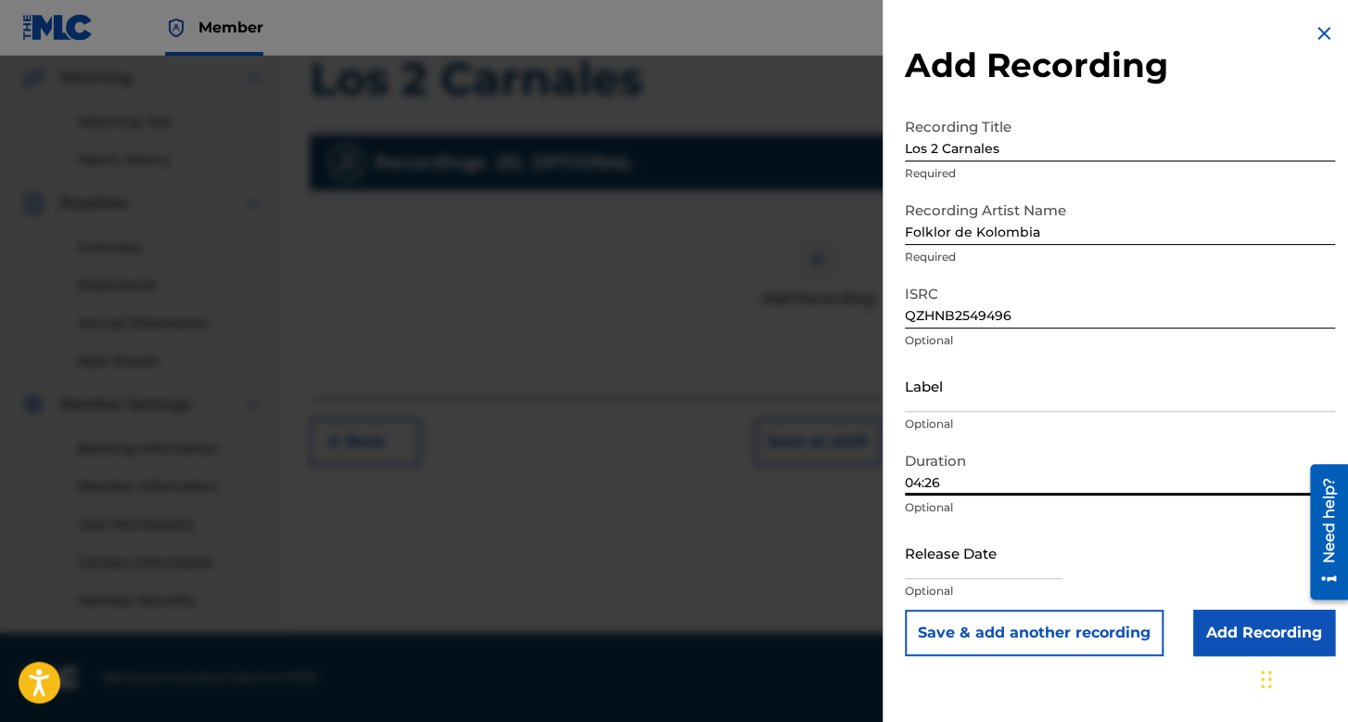
type input "04:26"
click at [927, 577] on input "text" at bounding box center [984, 552] width 158 height 53
select select "7"
select select "2025"
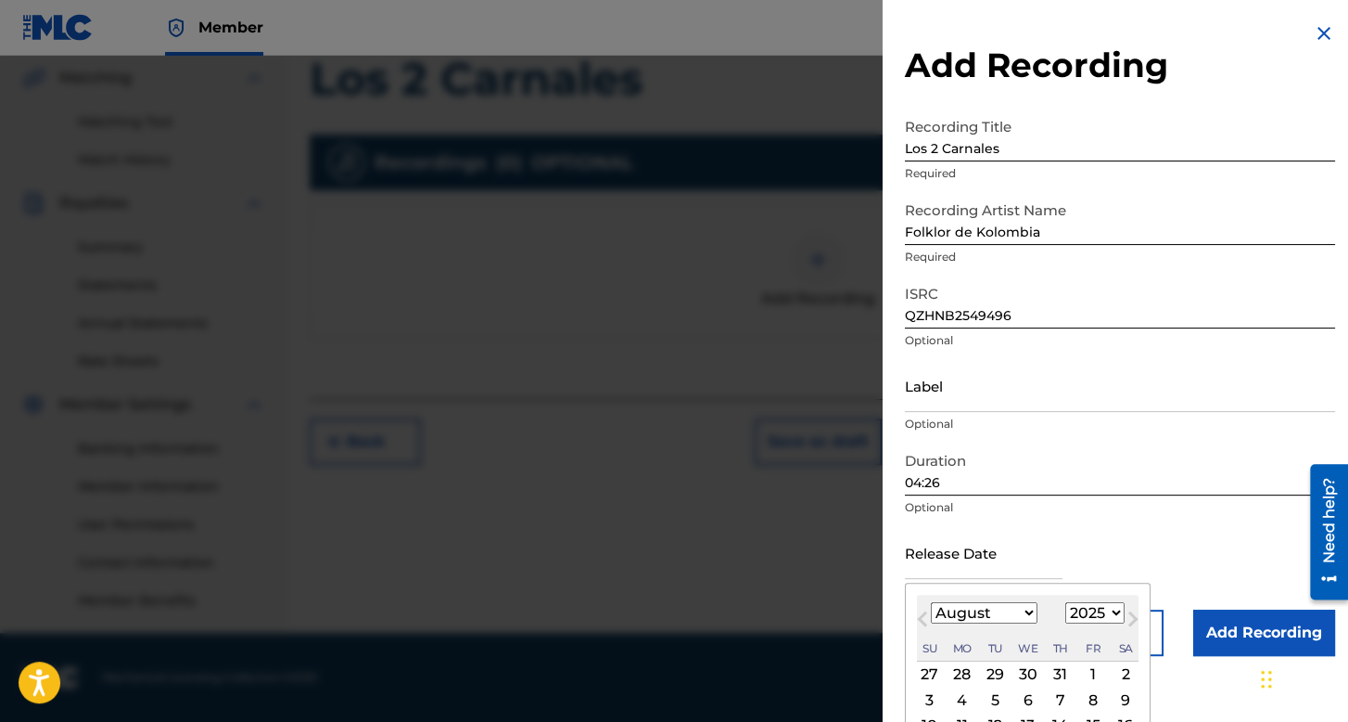
scroll to position [129, 0]
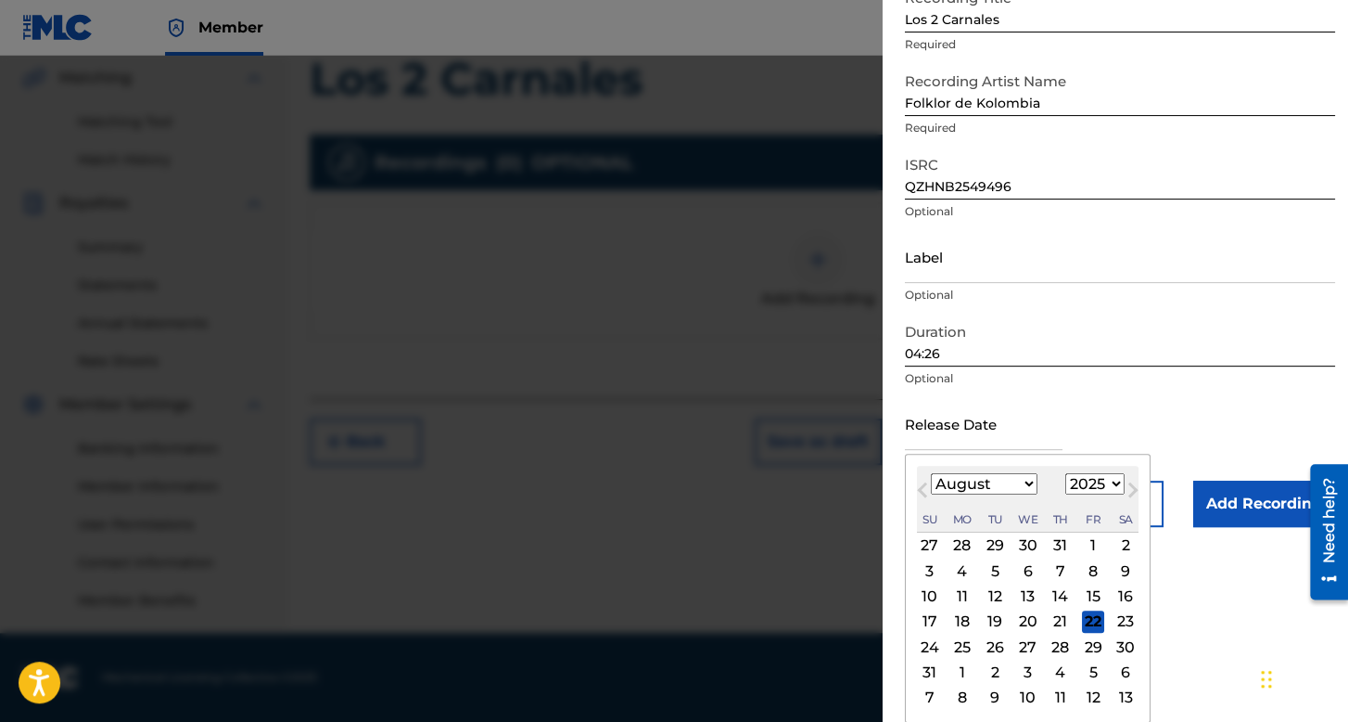
click at [1017, 490] on select "January February March April May June July August September October November De…" at bounding box center [984, 483] width 107 height 21
select select "1"
click at [931, 494] on select "January February March April May June July August September October November De…" at bounding box center [984, 483] width 107 height 21
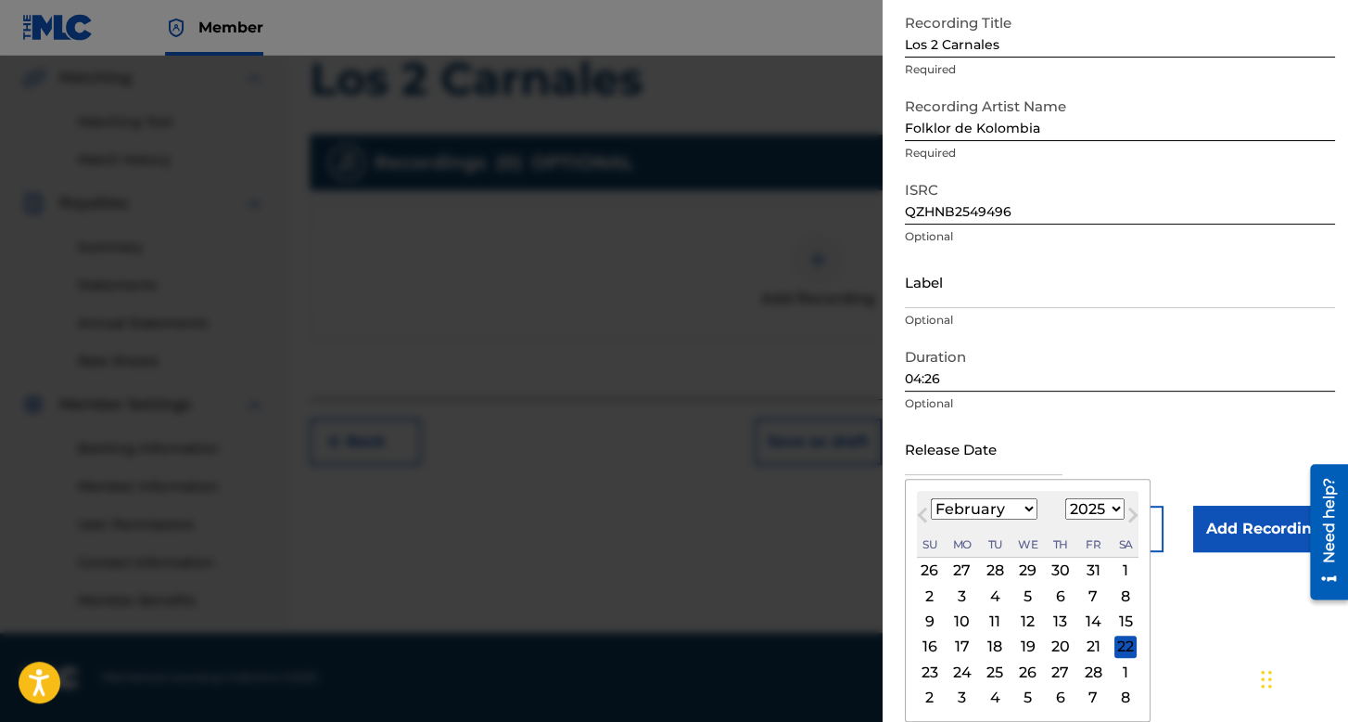
scroll to position [104, 0]
click at [1101, 514] on select "1899 1900 1901 1902 1903 1904 1905 1906 1907 1908 1909 1910 1911 1912 1913 1914…" at bounding box center [1095, 508] width 59 height 21
select select "2024"
click at [1066, 498] on select "1899 1900 1901 1902 1903 1904 1905 1906 1907 1908 1909 1910 1911 1912 1913 1914…" at bounding box center [1095, 508] width 59 height 21
click at [1120, 591] on div "10" at bounding box center [1126, 595] width 22 height 22
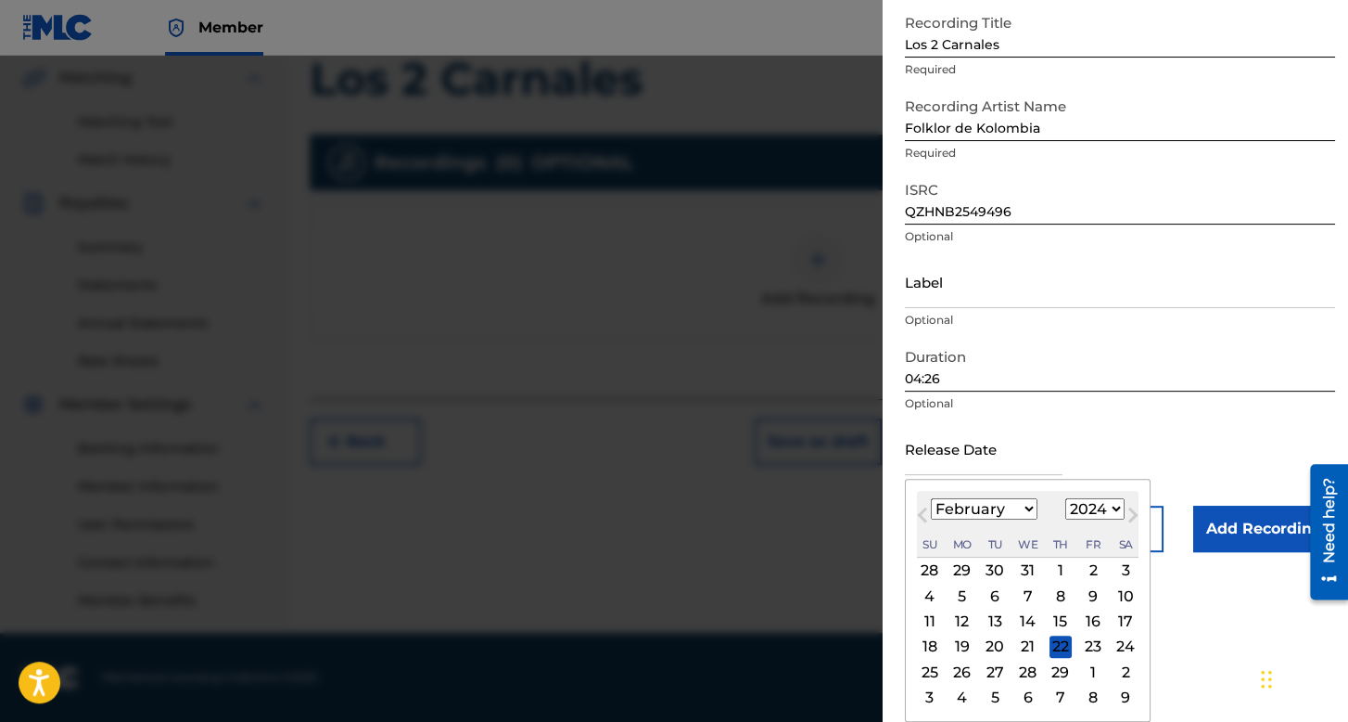
type input "[DATE]"
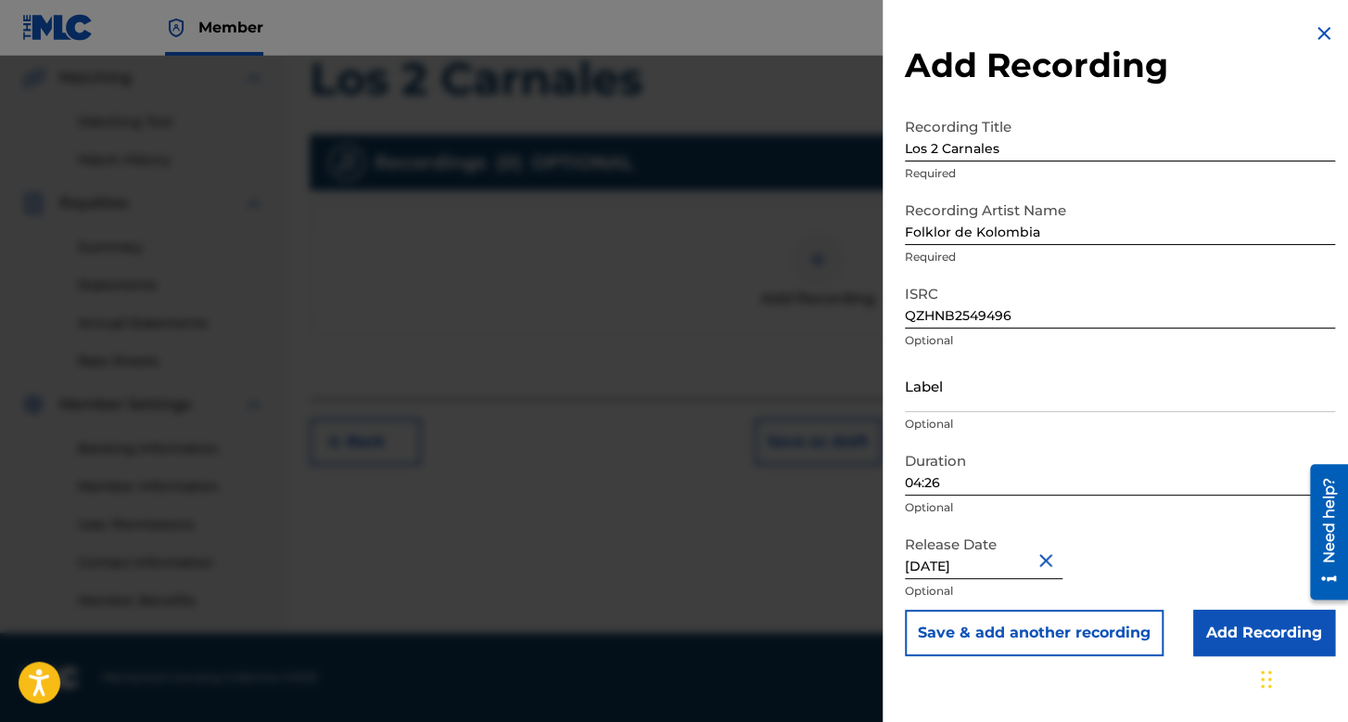
scroll to position [0, 0]
click at [1218, 637] on input "Add Recording" at bounding box center [1265, 632] width 142 height 46
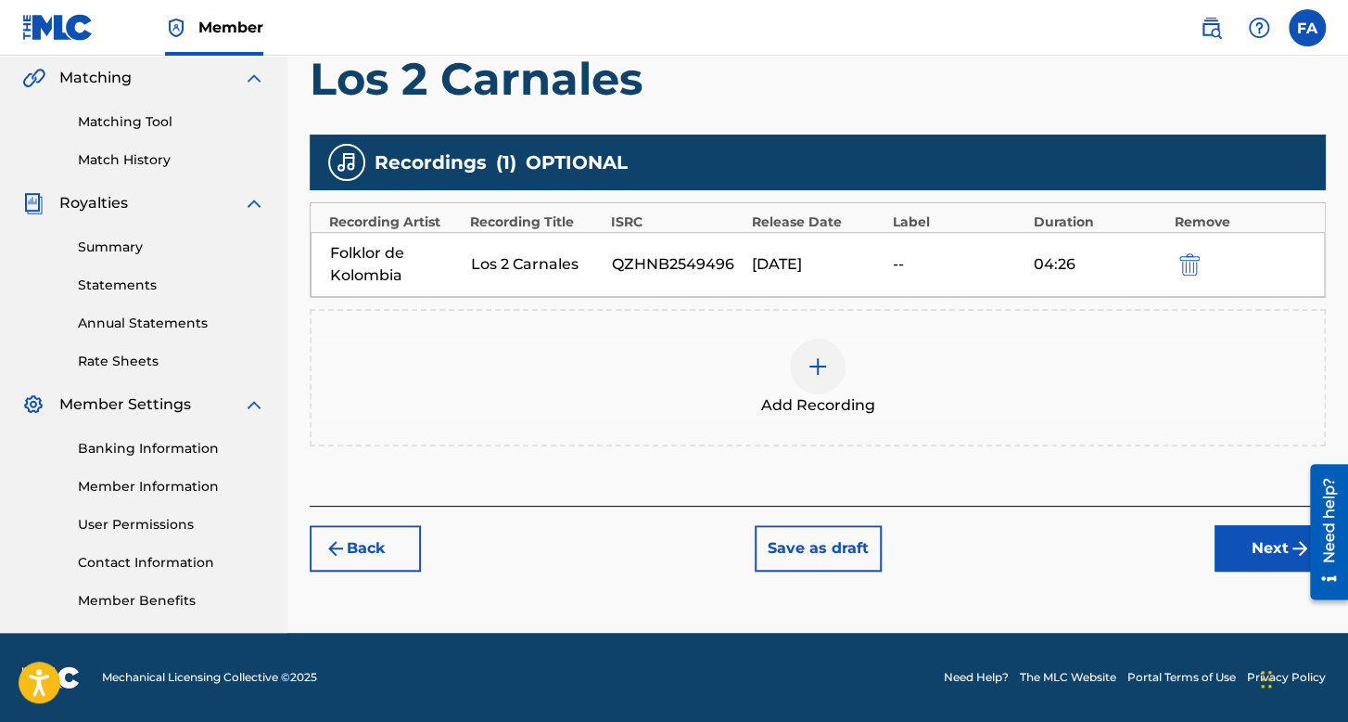
click at [1227, 532] on button "Next" at bounding box center [1270, 548] width 111 height 46
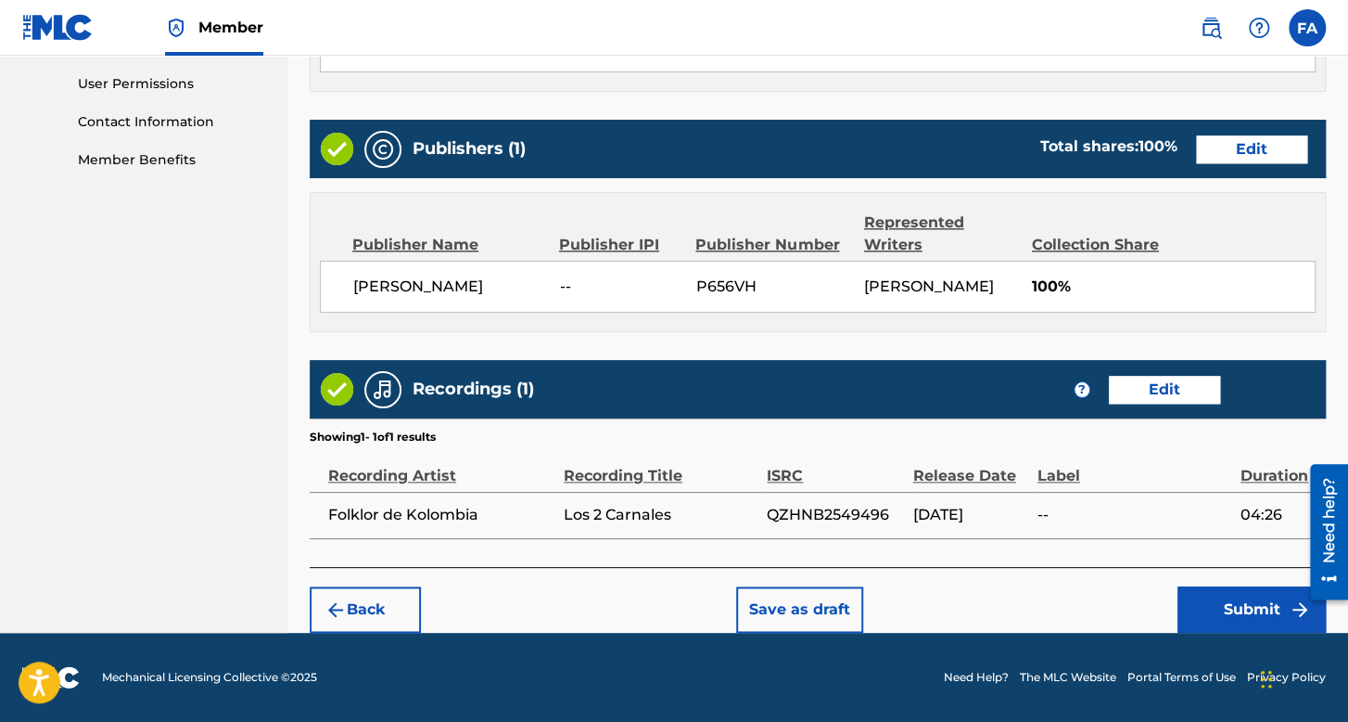
scroll to position [889, 0]
click at [1232, 611] on button "Submit" at bounding box center [1252, 609] width 148 height 46
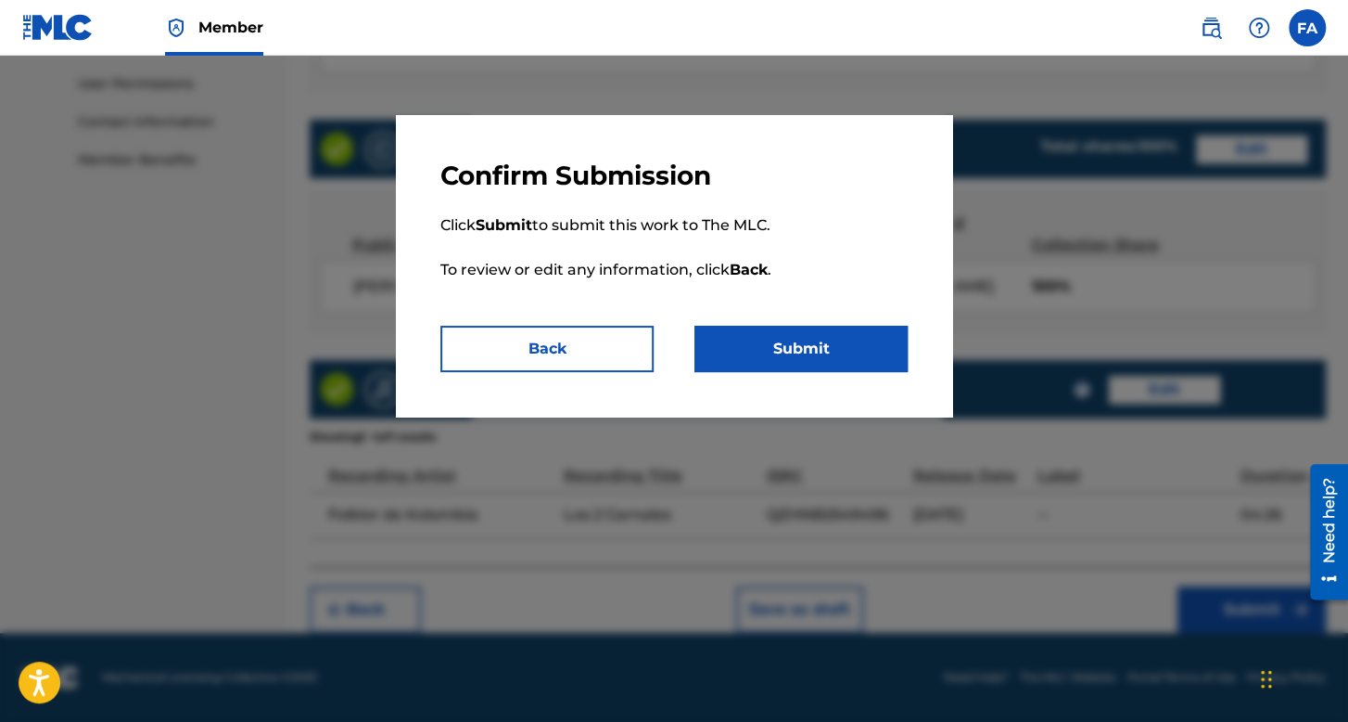
click at [806, 339] on button "Submit" at bounding box center [801, 349] width 213 height 46
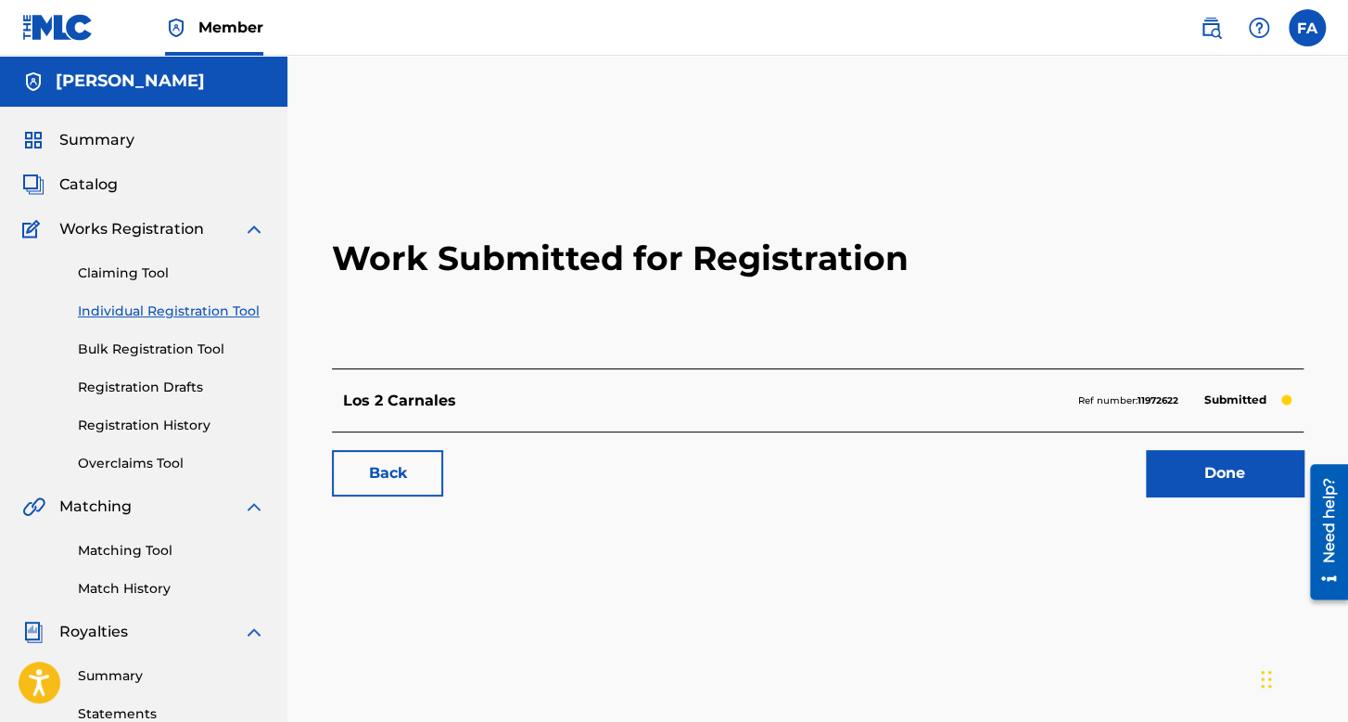
click at [237, 298] on div "Claiming Tool Individual Registration Tool Bulk Registration Tool Registration …" at bounding box center [143, 356] width 243 height 233
click at [241, 309] on link "Individual Registration Tool" at bounding box center [171, 310] width 187 height 19
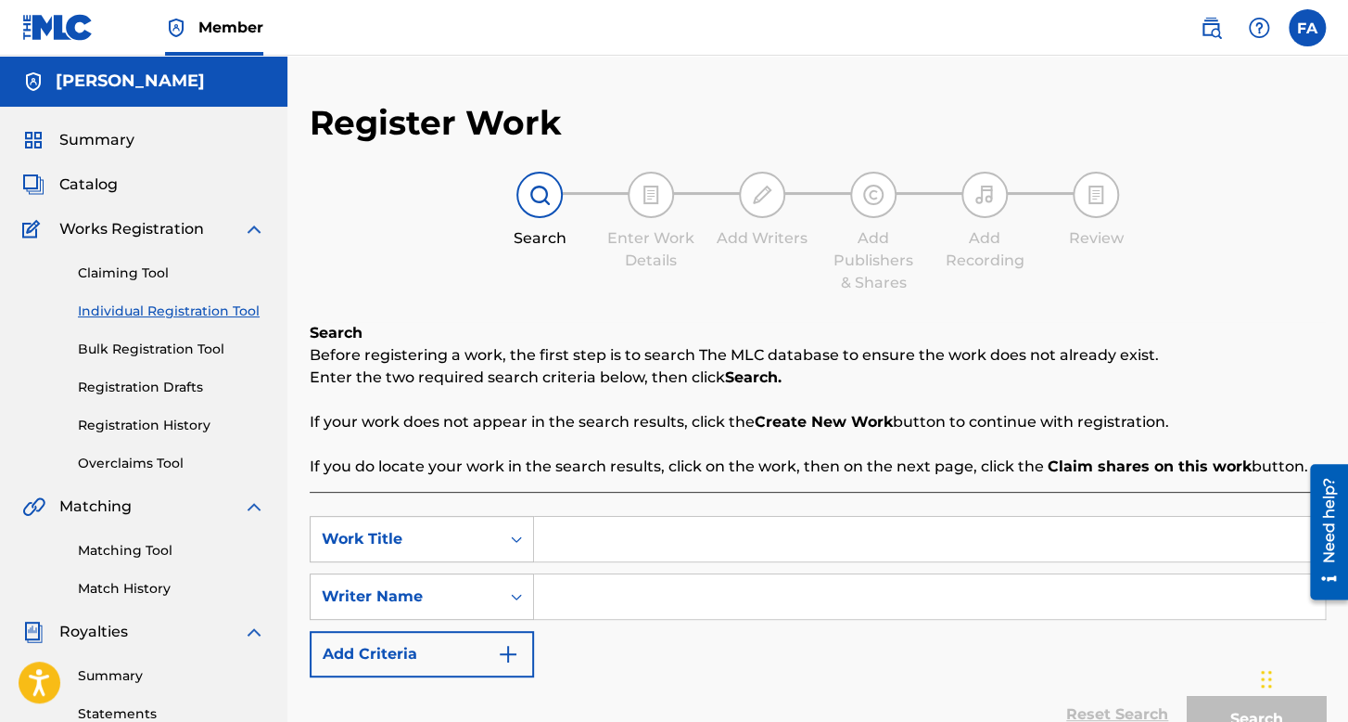
click at [655, 514] on div "SearchWithCriteria4838b308-e892-4019-bc0b-9a643a1d8dbd Work Title SearchWithCri…" at bounding box center [818, 644] width 1016 height 304
click at [655, 525] on input "Search Form" at bounding box center [929, 539] width 791 height 45
type input "Cumbias Belicas"
click at [671, 580] on input "Search Form" at bounding box center [929, 596] width 791 height 45
type input "s"
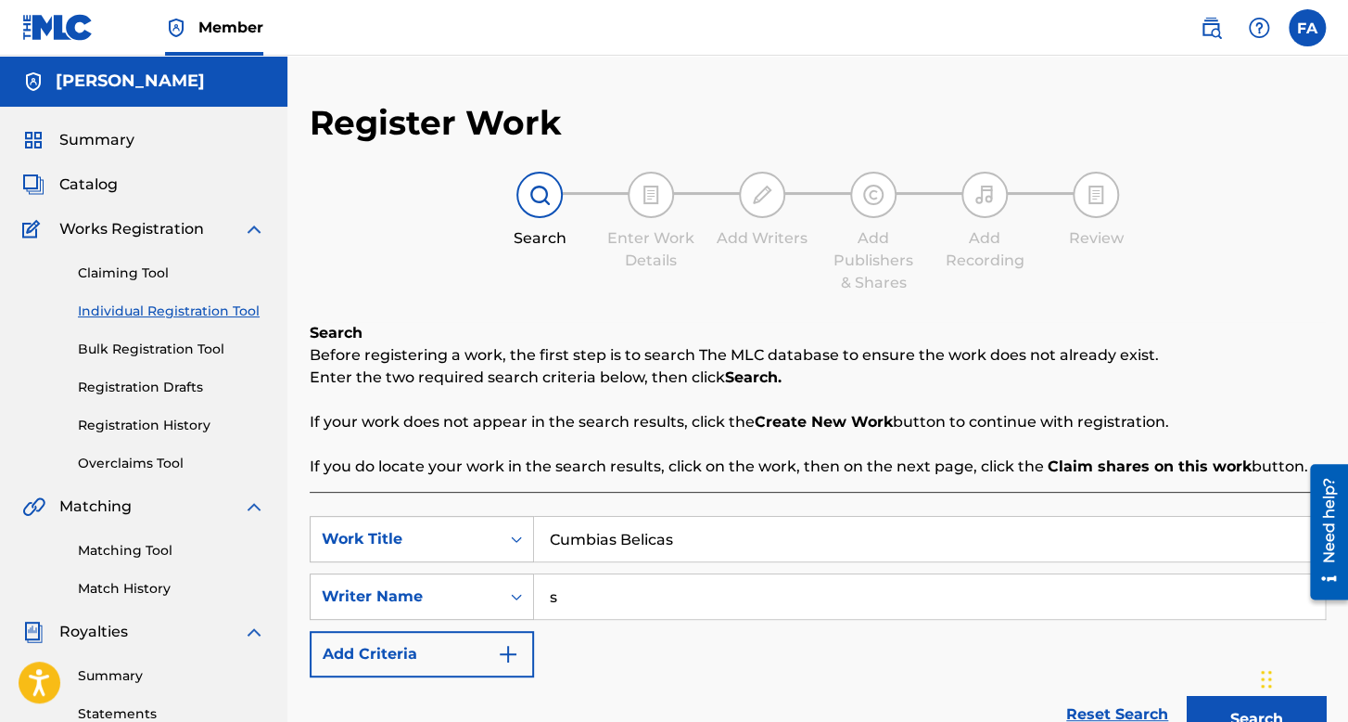
click at [1187, 696] on button "Search" at bounding box center [1256, 719] width 139 height 46
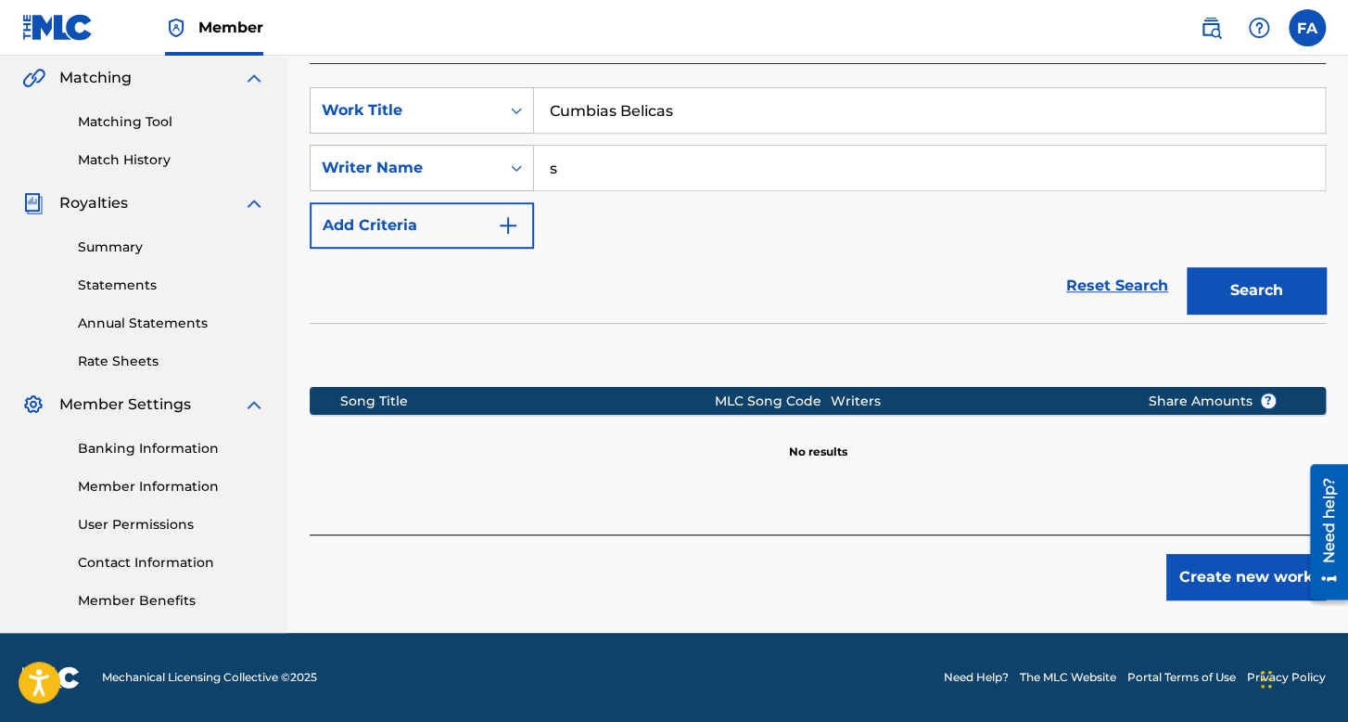
click at [1183, 565] on button "Create new work" at bounding box center [1247, 577] width 160 height 46
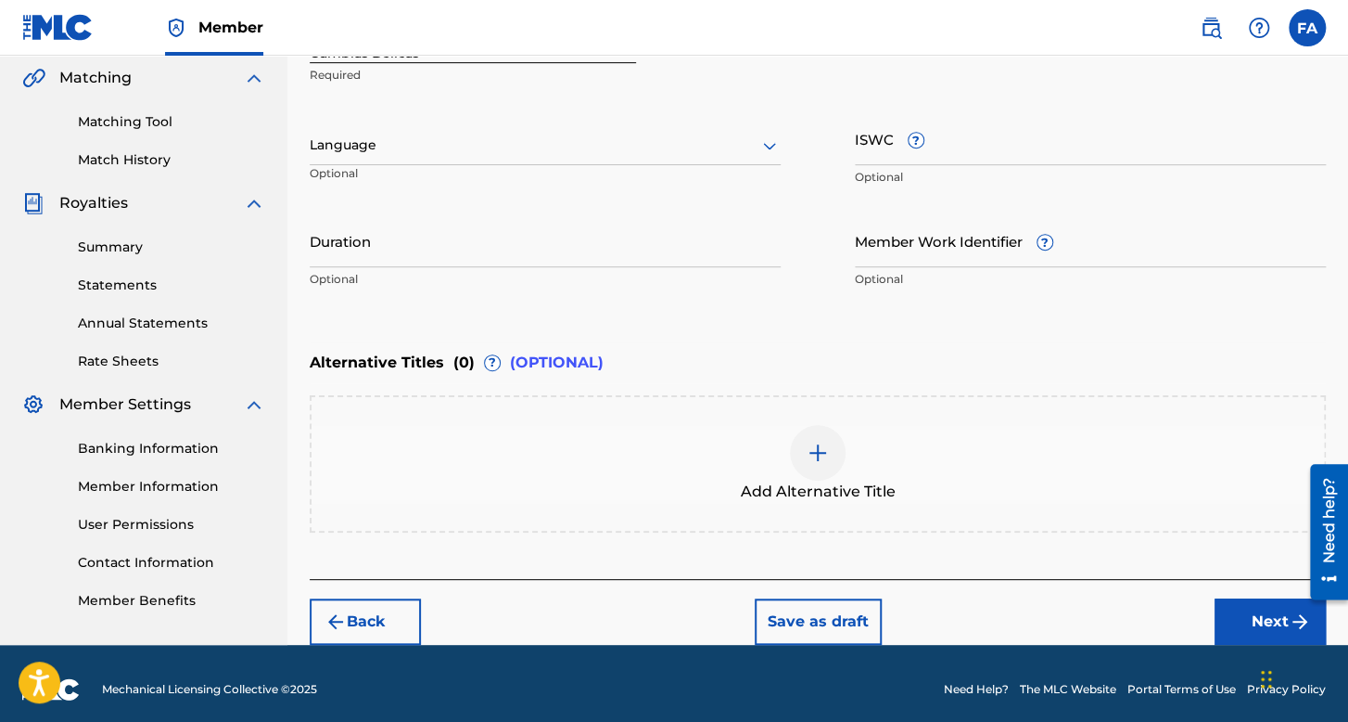
click at [479, 132] on div "Language" at bounding box center [545, 145] width 471 height 39
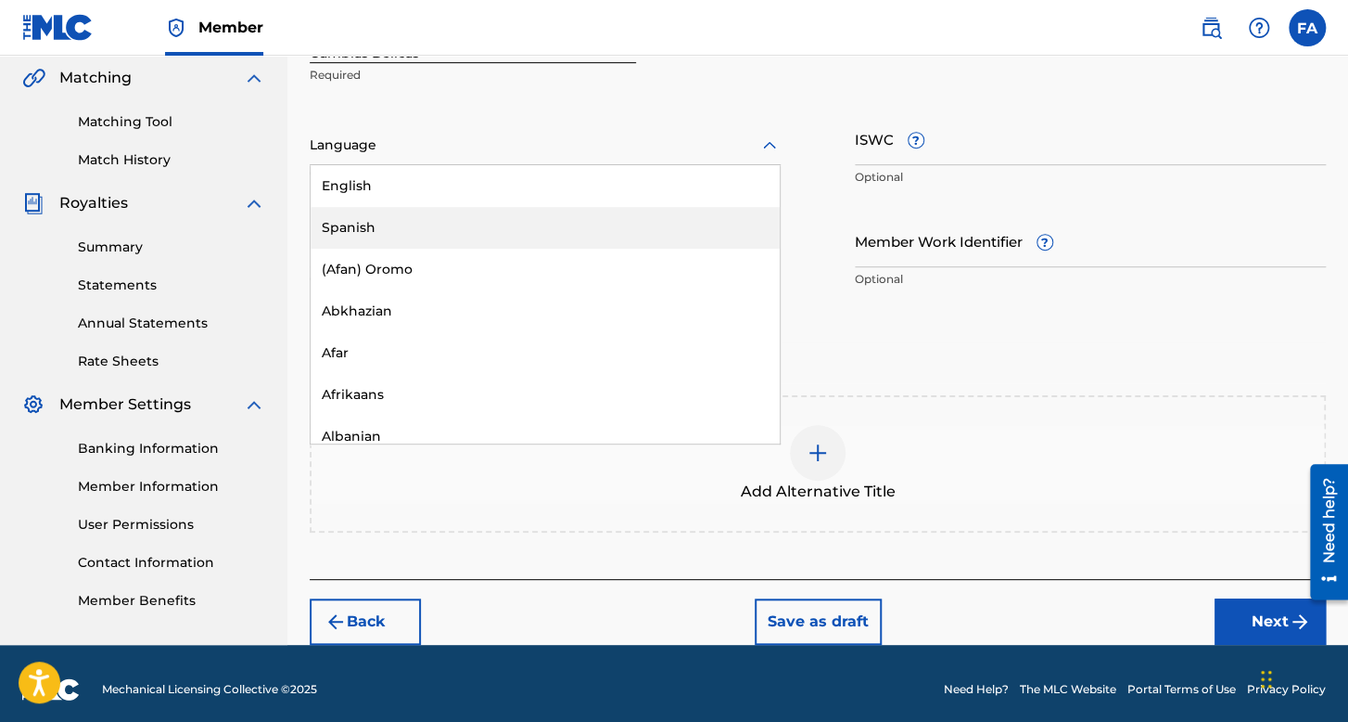
click at [449, 221] on div "Spanish" at bounding box center [545, 228] width 469 height 42
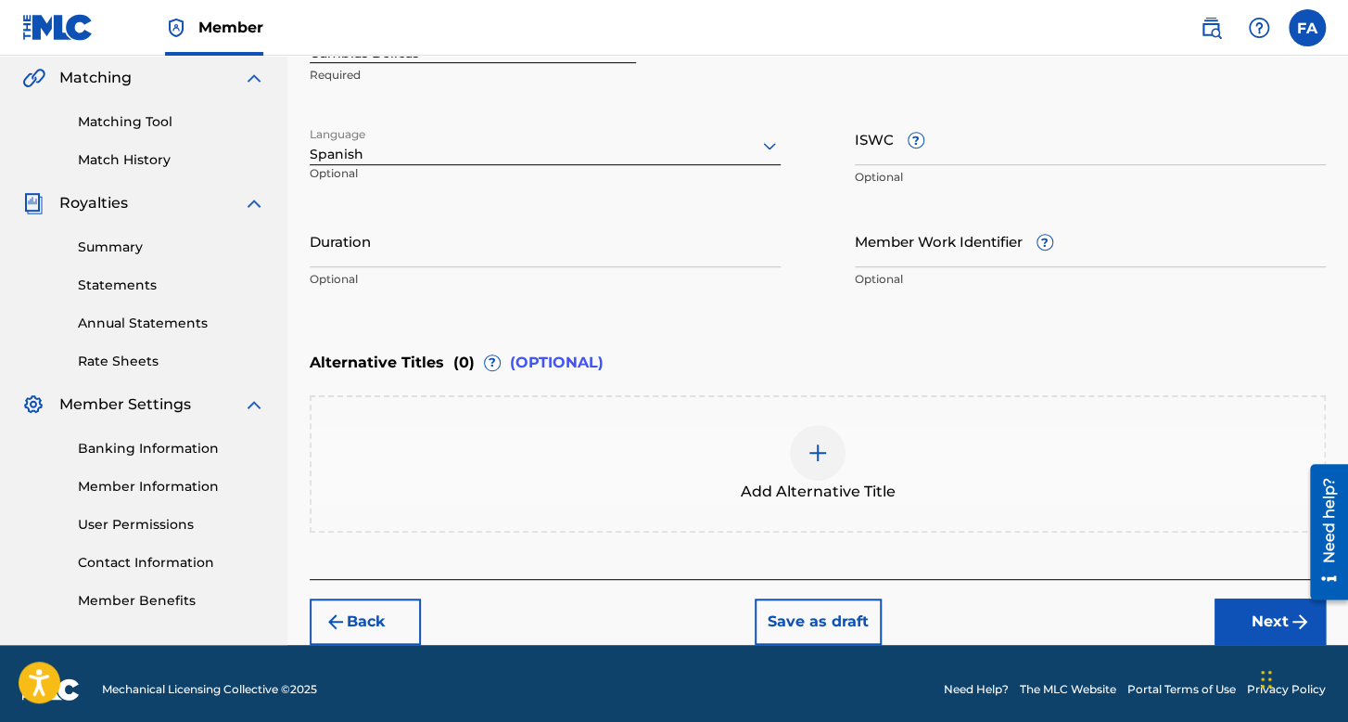
click at [451, 240] on input "Duration" at bounding box center [545, 240] width 471 height 53
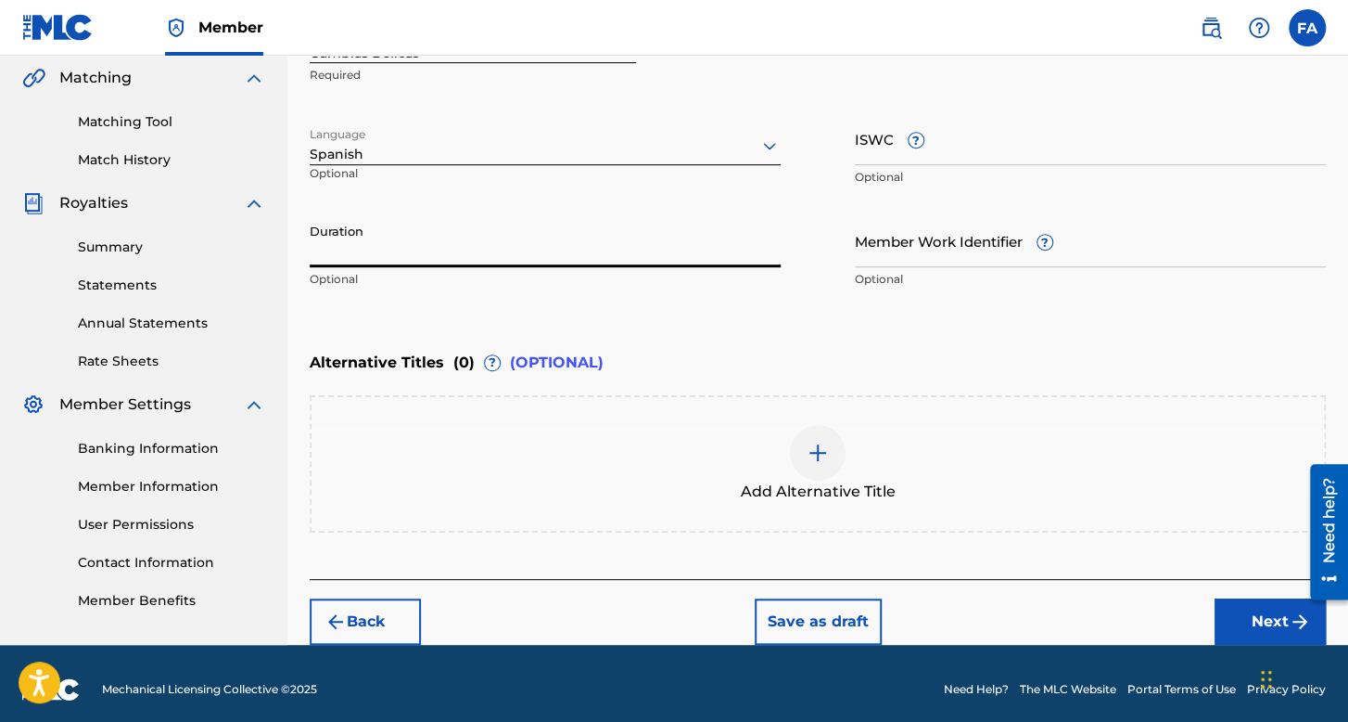
click at [408, 281] on div "Duration Optional" at bounding box center [545, 255] width 471 height 83
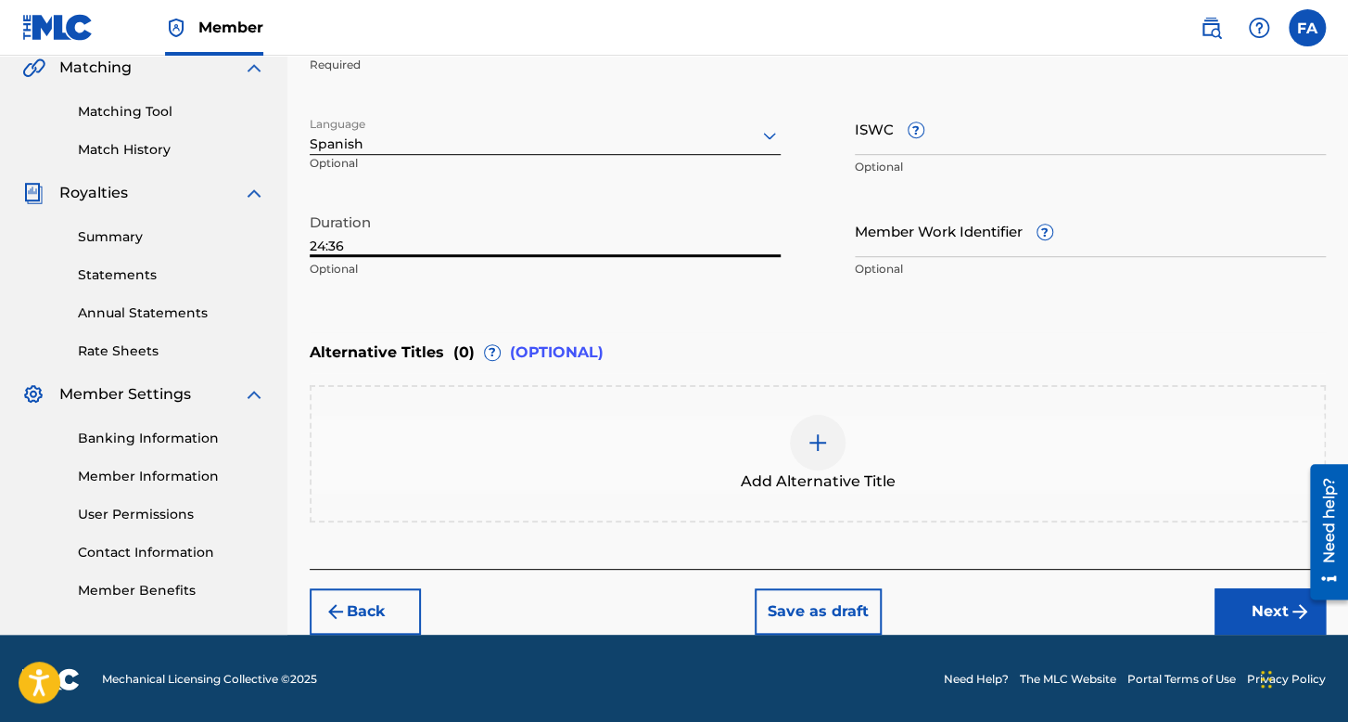
type input "24:36"
click at [1235, 590] on button "Next" at bounding box center [1270, 611] width 111 height 46
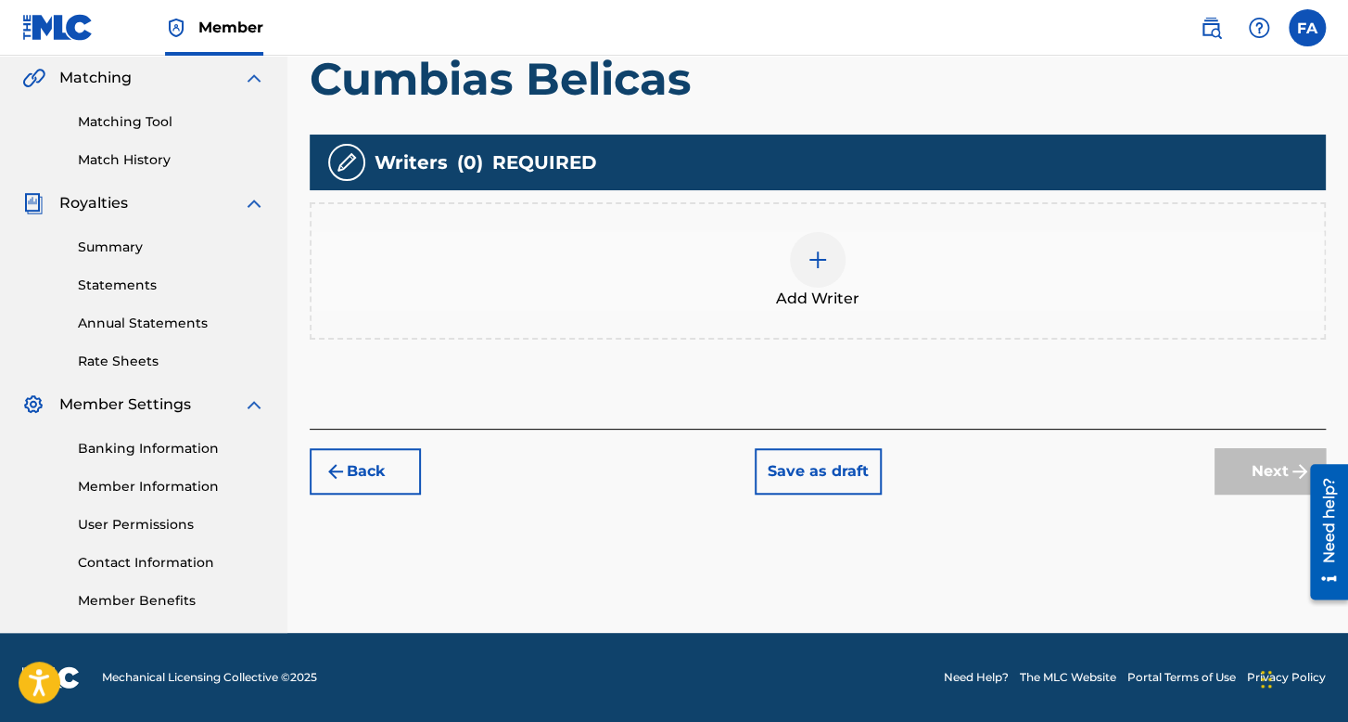
click at [827, 298] on span "Add Writer" at bounding box center [817, 299] width 83 height 22
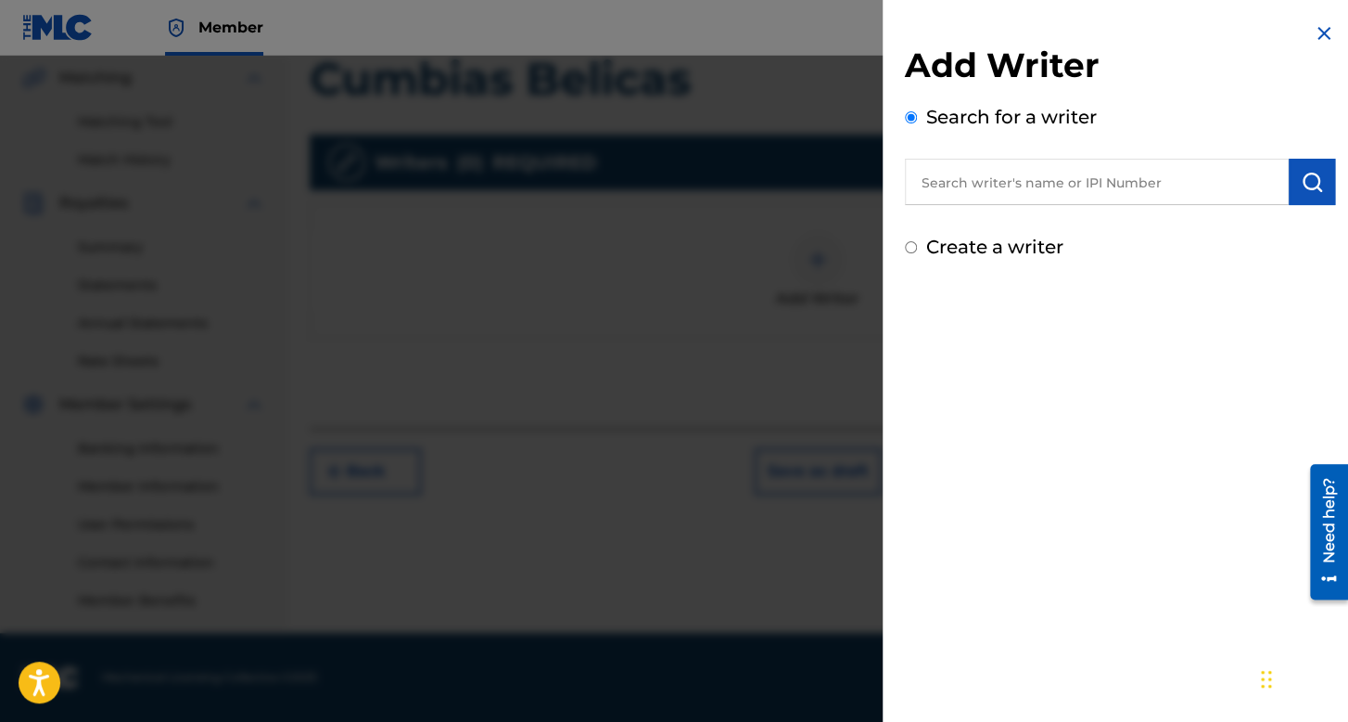
click at [942, 190] on input "text" at bounding box center [1097, 182] width 384 height 46
click at [914, 247] on input "Create a writer" at bounding box center [911, 247] width 12 height 12
radio input "false"
radio input "true"
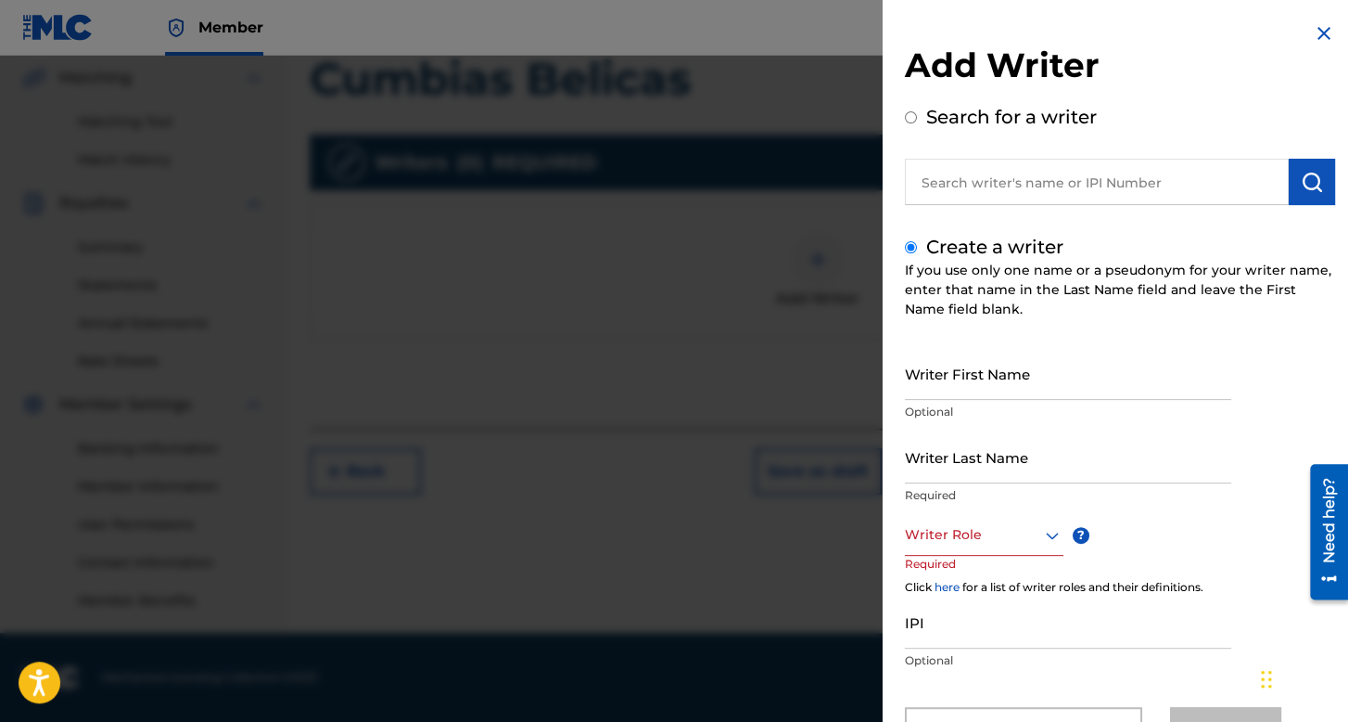
click at [959, 345] on div "Create a writer If you use only one name or a pseudonym for your writer name, e…" at bounding box center [1120, 493] width 430 height 520
click at [953, 364] on input "Writer First Name" at bounding box center [1068, 373] width 326 height 53
type input "[PERSON_NAME]"
click at [965, 472] on input "Writer Last Name" at bounding box center [1068, 456] width 326 height 53
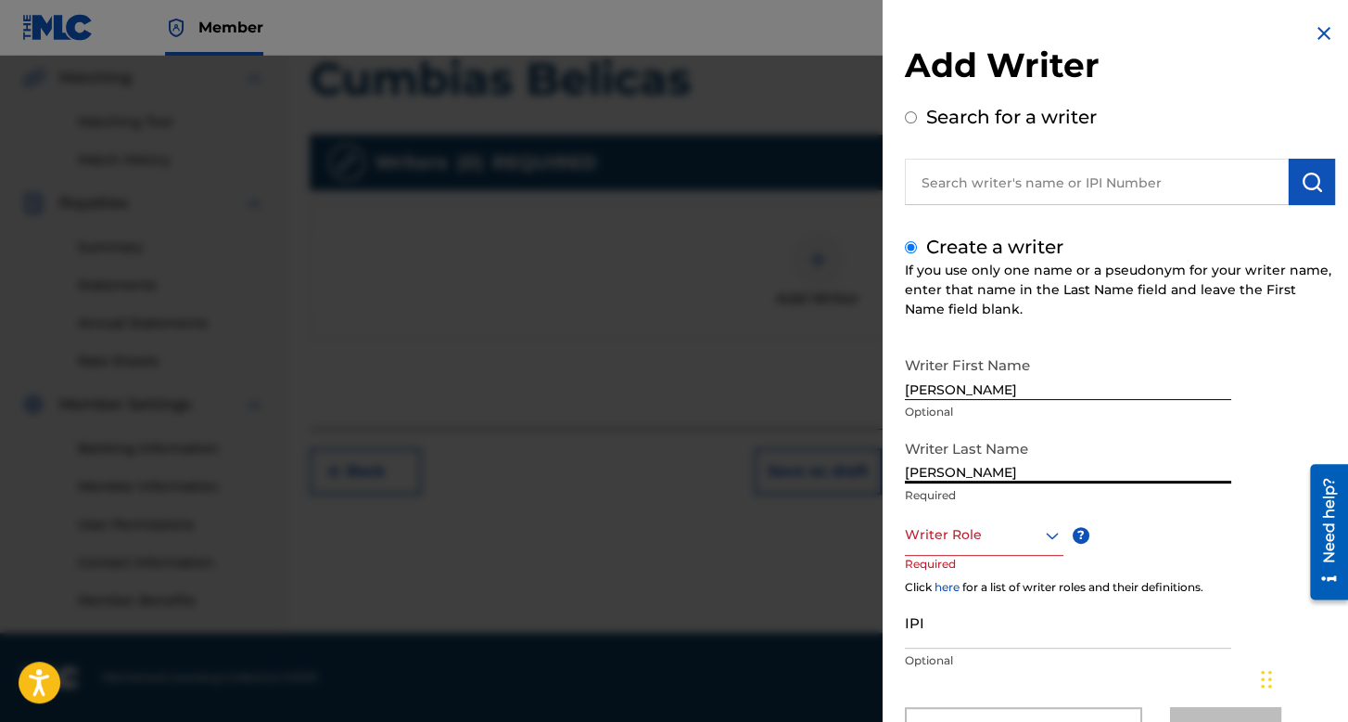
type input "[PERSON_NAME]"
click at [1035, 536] on div "Writer Role" at bounding box center [984, 535] width 159 height 42
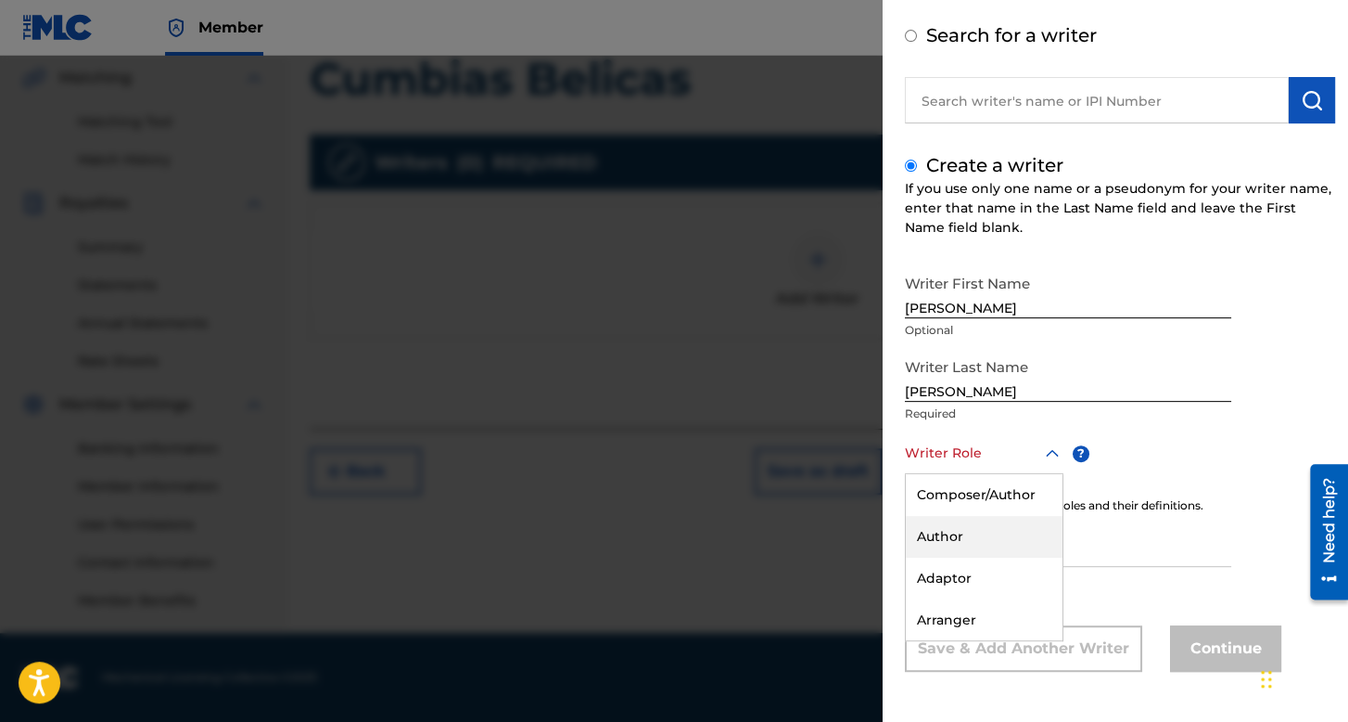
scroll to position [82, 0]
click at [986, 497] on div "Composer/Author" at bounding box center [984, 495] width 157 height 42
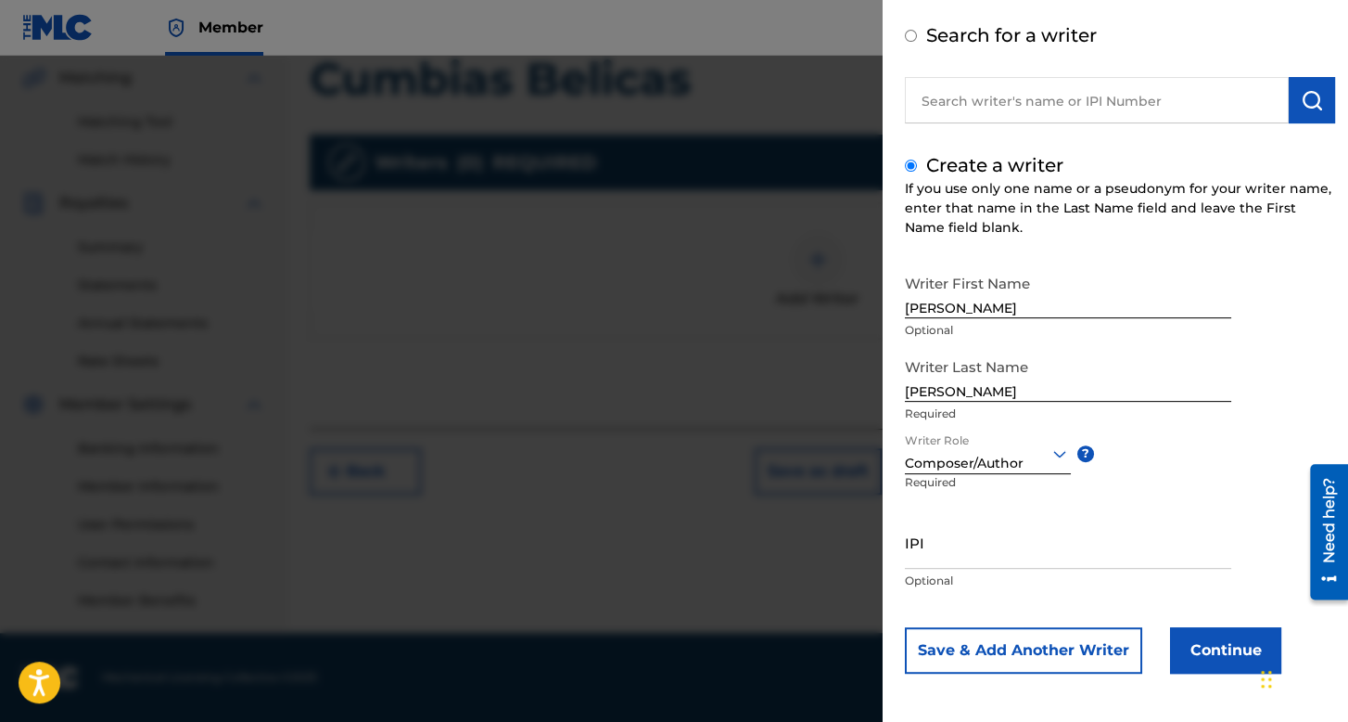
click at [1195, 660] on button "Continue" at bounding box center [1225, 650] width 111 height 46
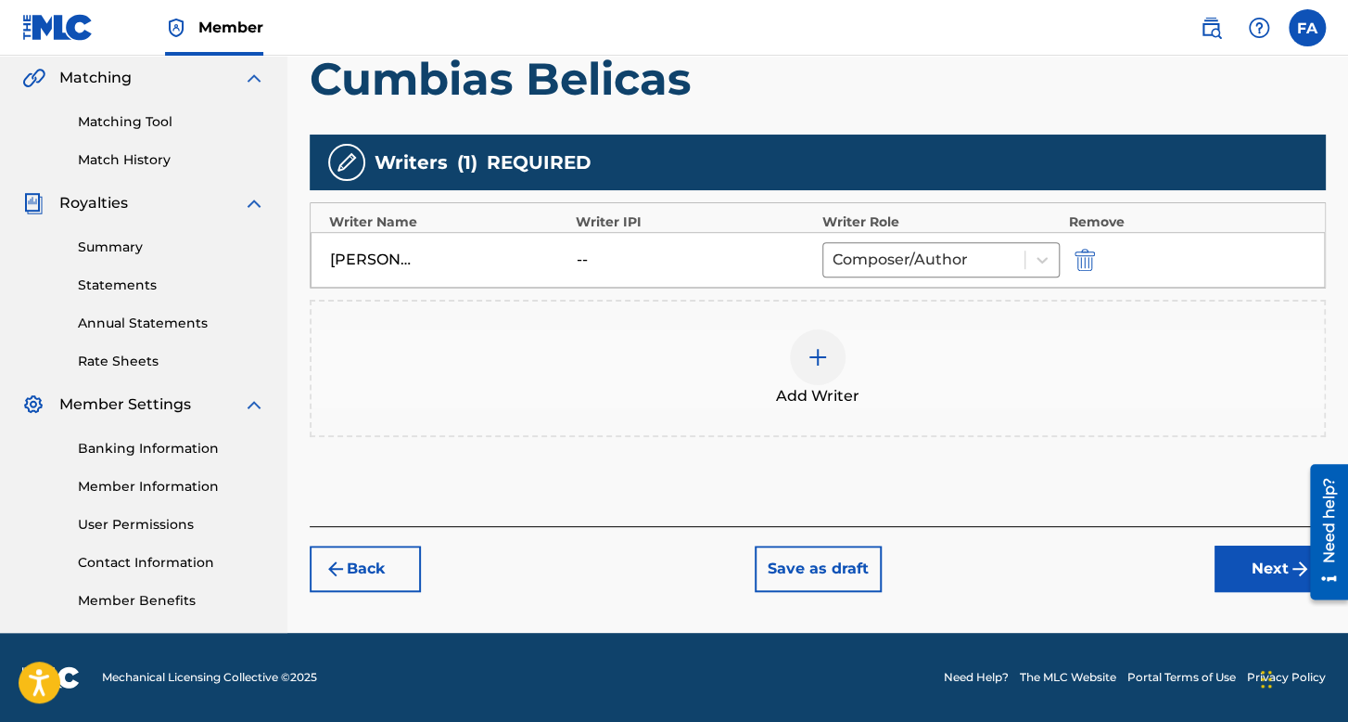
click at [1286, 556] on button "Next" at bounding box center [1270, 568] width 111 height 46
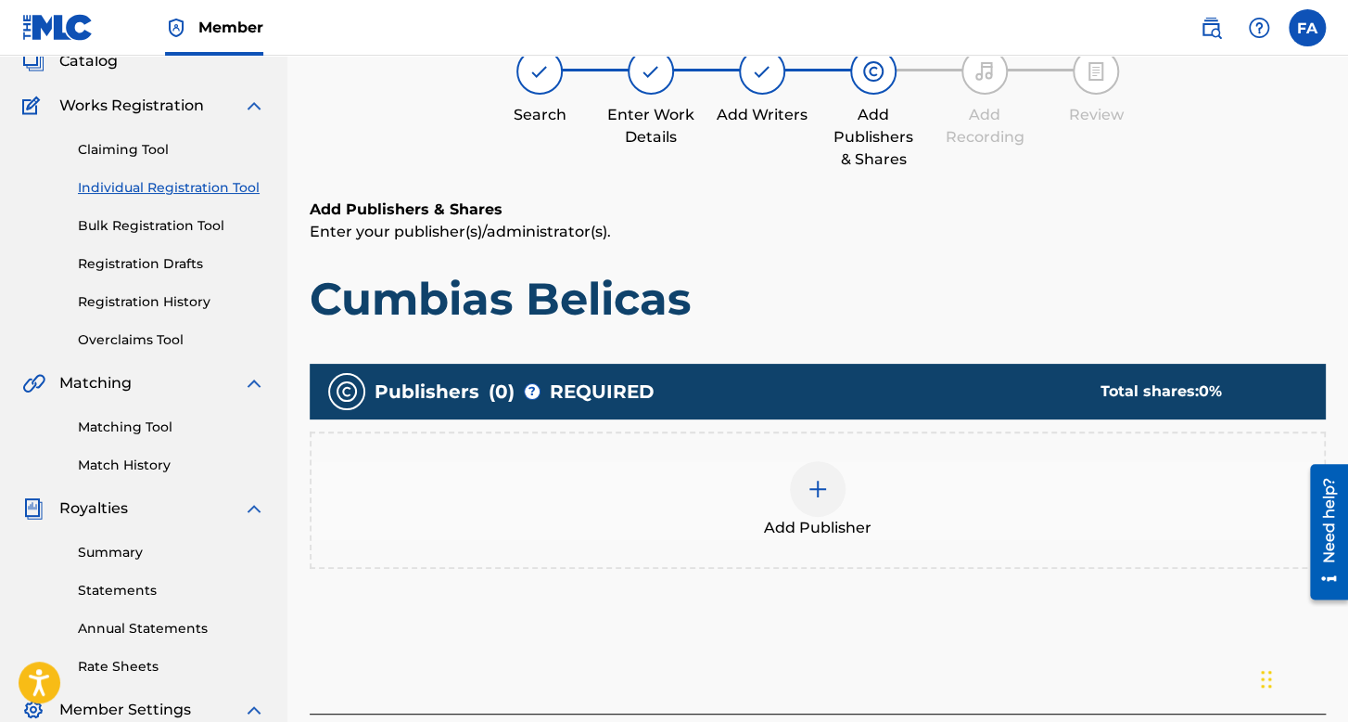
scroll to position [362, 0]
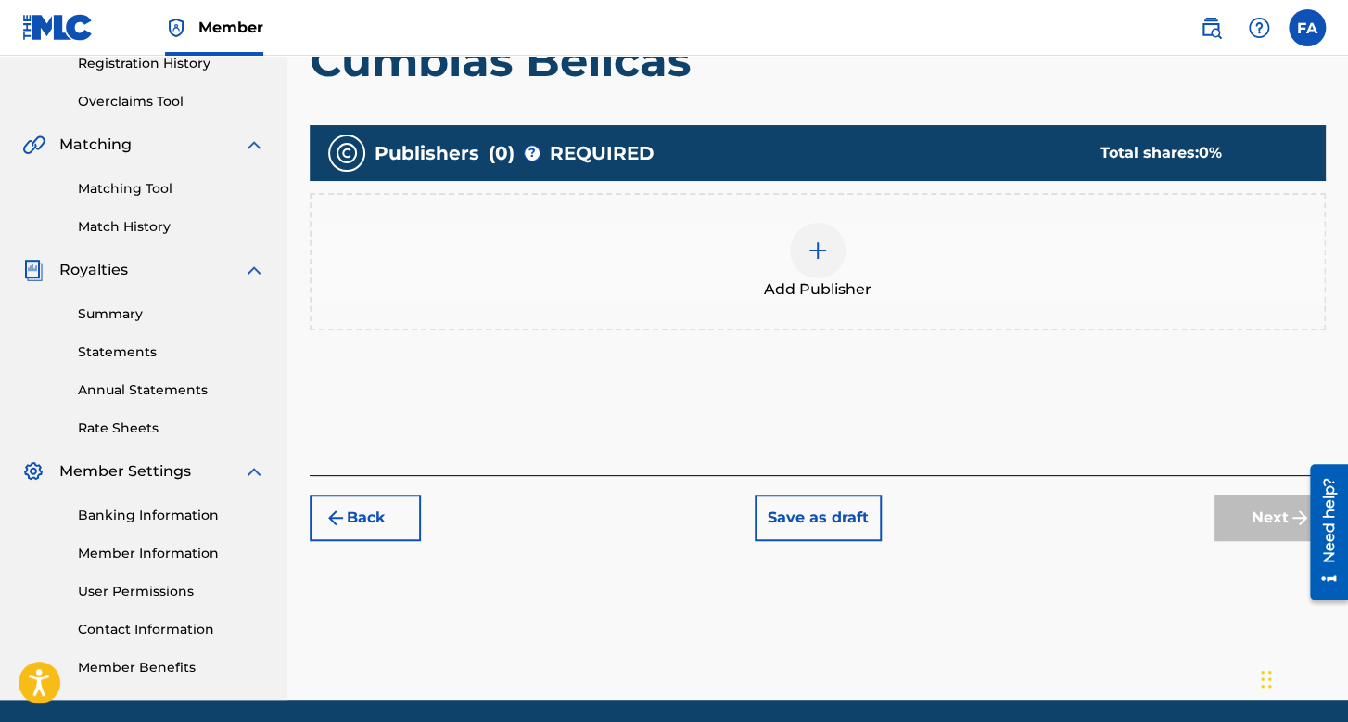
click at [831, 323] on div "Add Publisher" at bounding box center [818, 261] width 1016 height 137
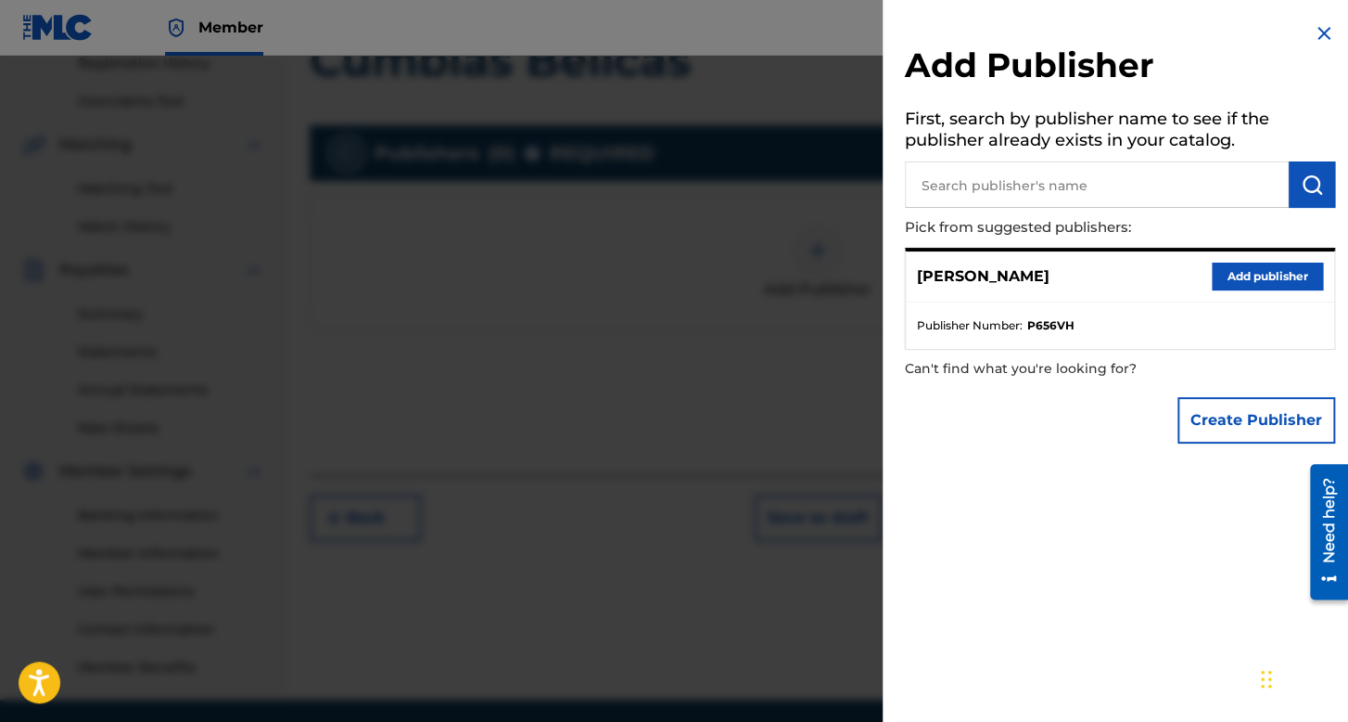
click at [1270, 276] on button "Add publisher" at bounding box center [1267, 276] width 111 height 28
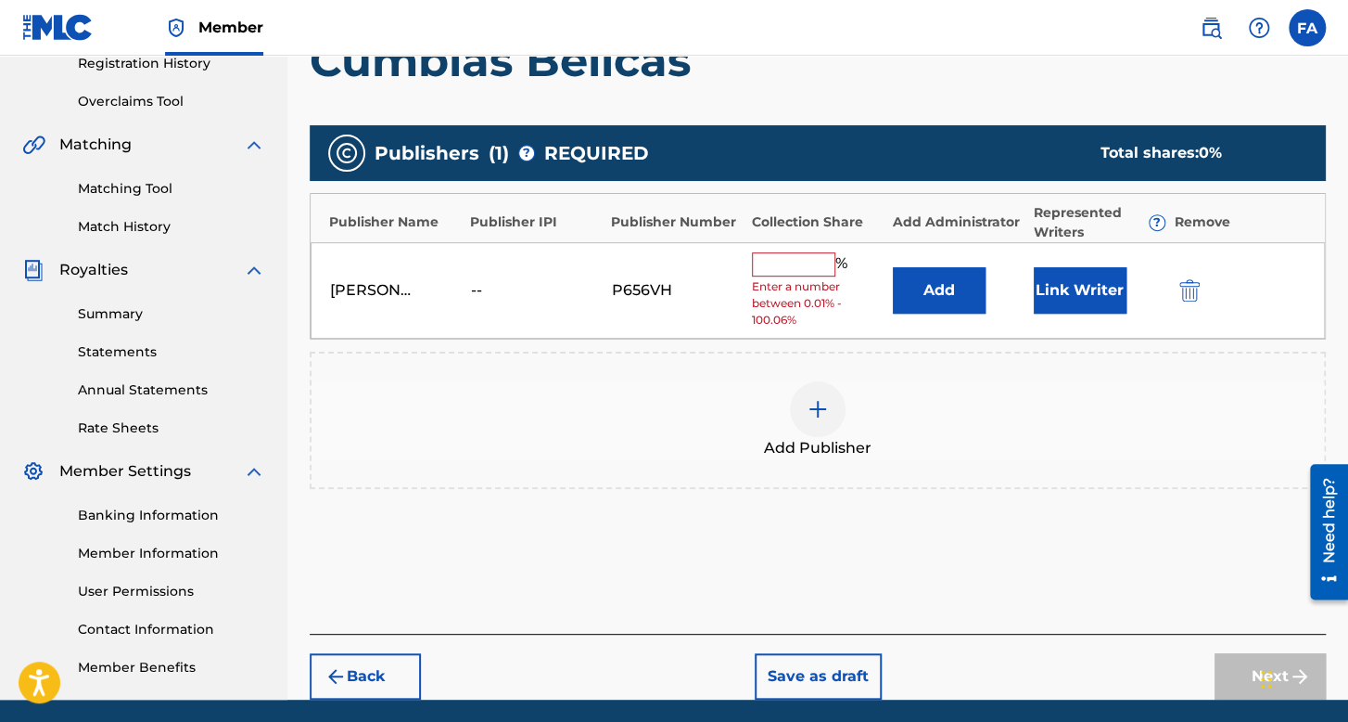
click at [789, 275] on div "% Enter a number between 0.01% - 100.06%" at bounding box center [818, 290] width 132 height 77
click at [809, 252] on input "text" at bounding box center [793, 264] width 83 height 24
type input "100"
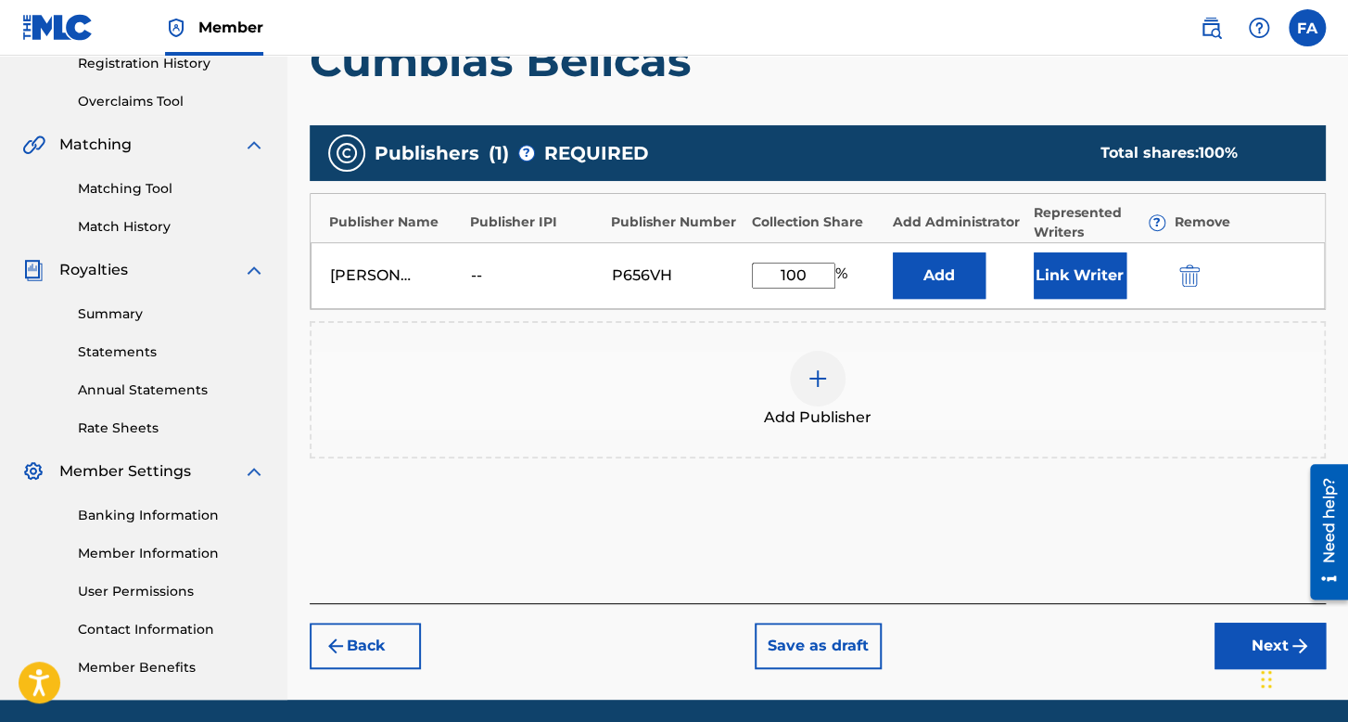
click at [1121, 275] on button "Link Writer" at bounding box center [1080, 275] width 93 height 46
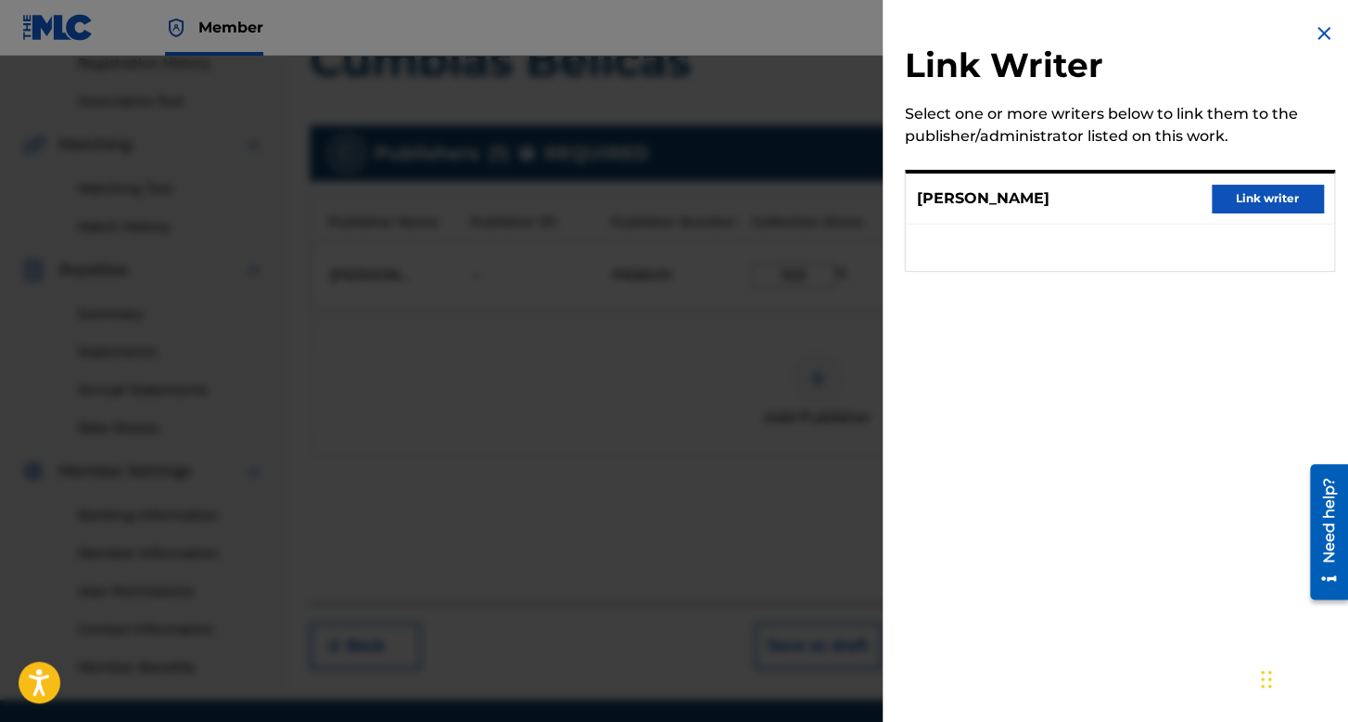
click at [1271, 191] on button "Link writer" at bounding box center [1267, 199] width 111 height 28
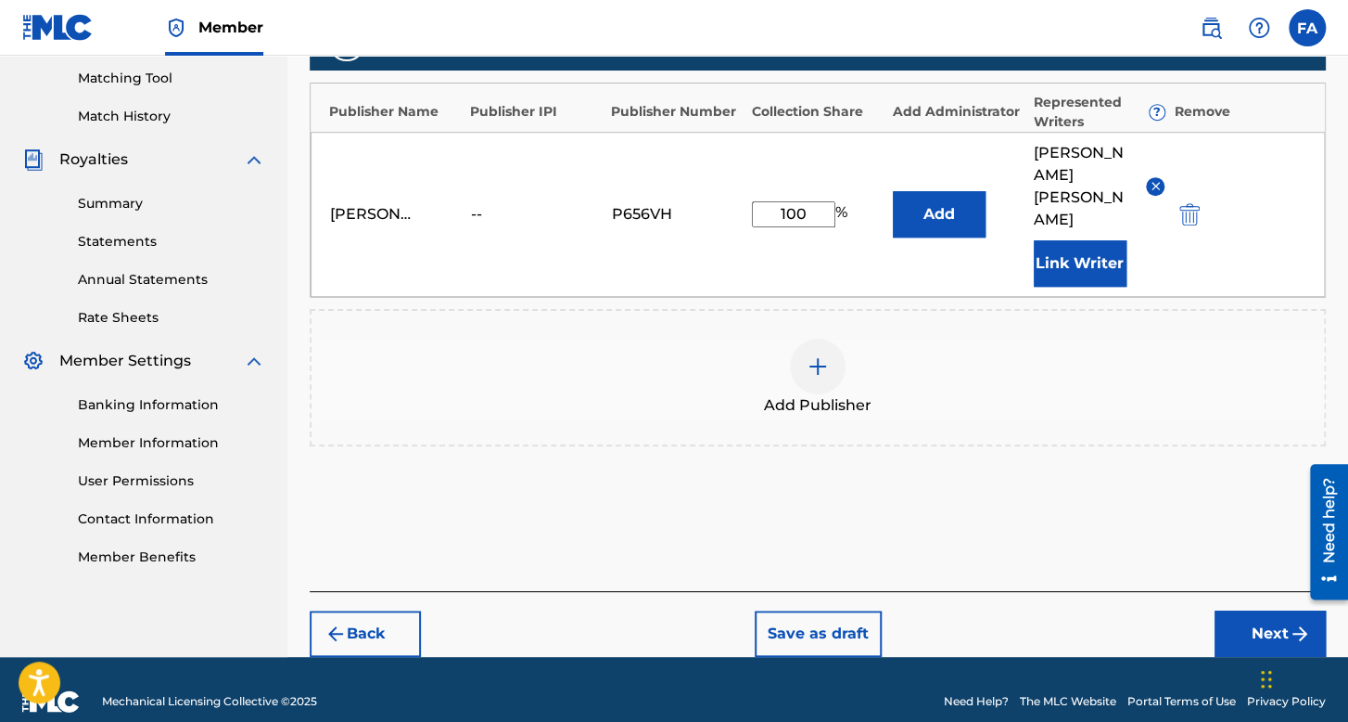
click at [1220, 610] on button "Next" at bounding box center [1270, 633] width 111 height 46
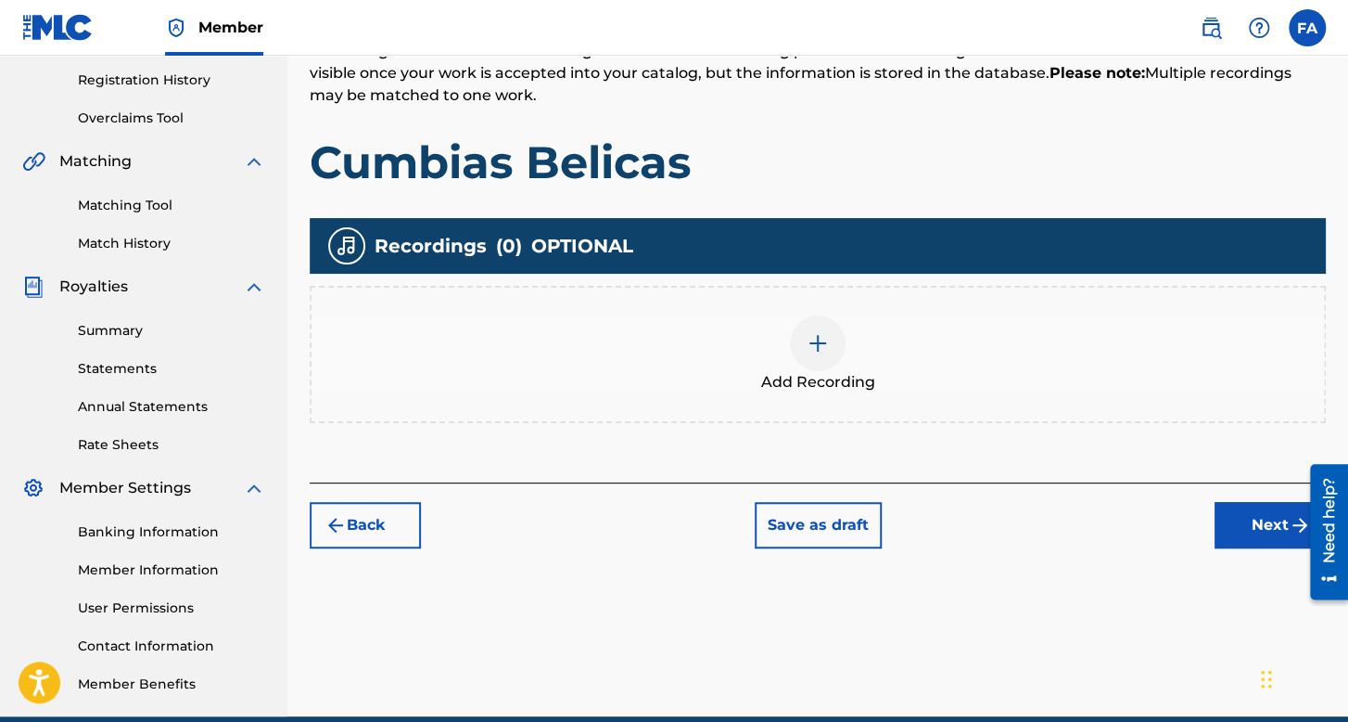
scroll to position [367, 0]
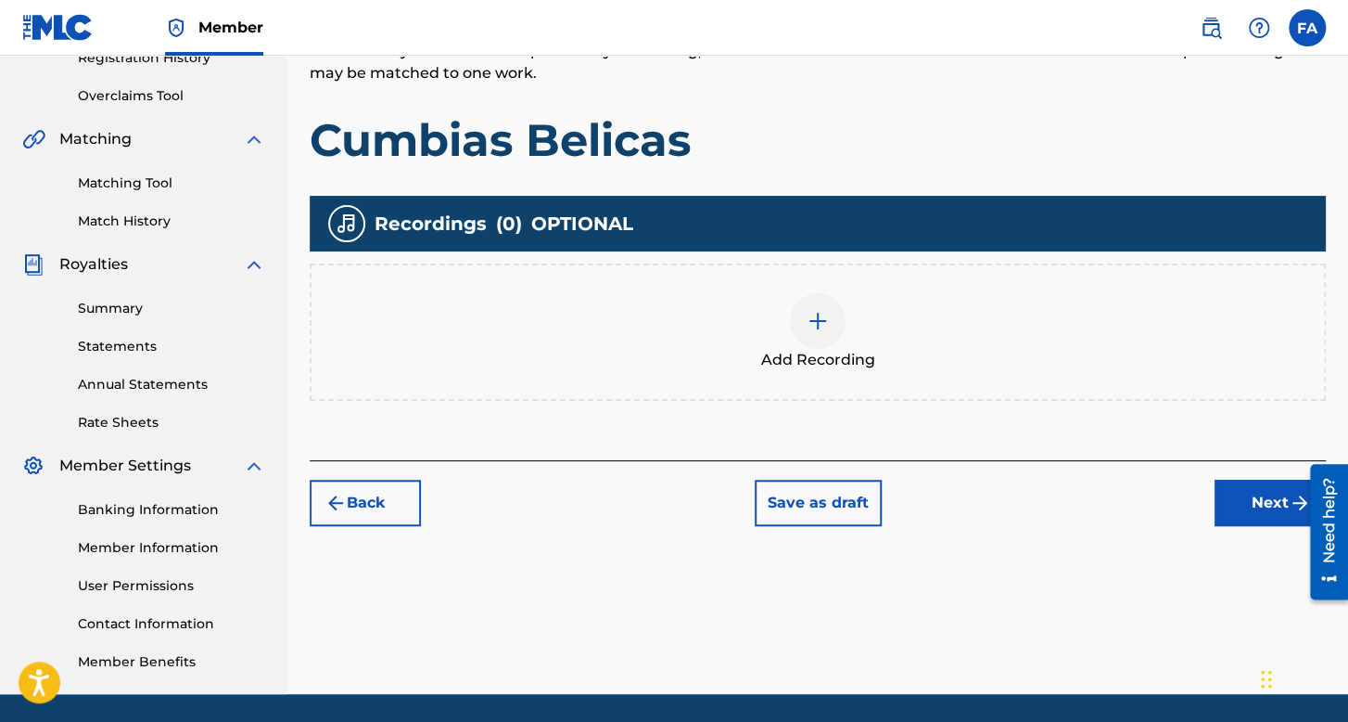
click at [852, 346] on div "Add Recording" at bounding box center [818, 332] width 1013 height 78
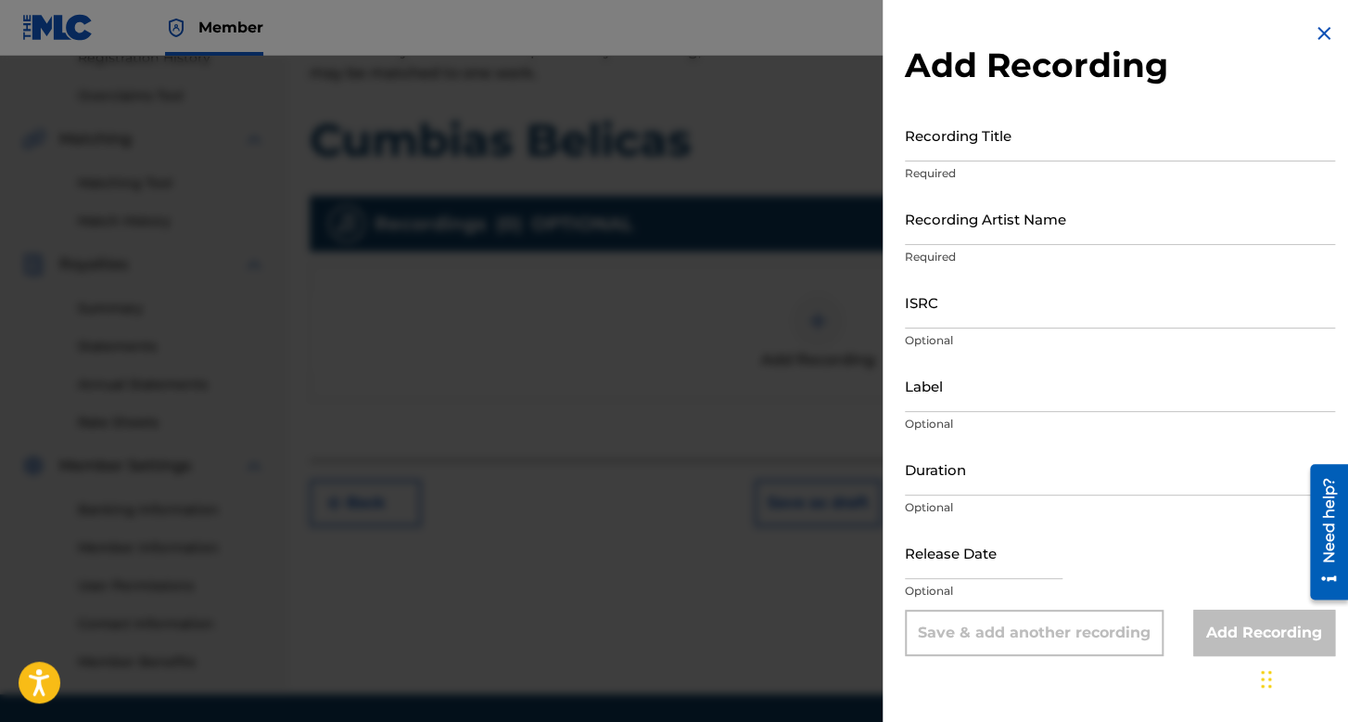
click at [1020, 129] on input "Recording Title" at bounding box center [1120, 135] width 430 height 53
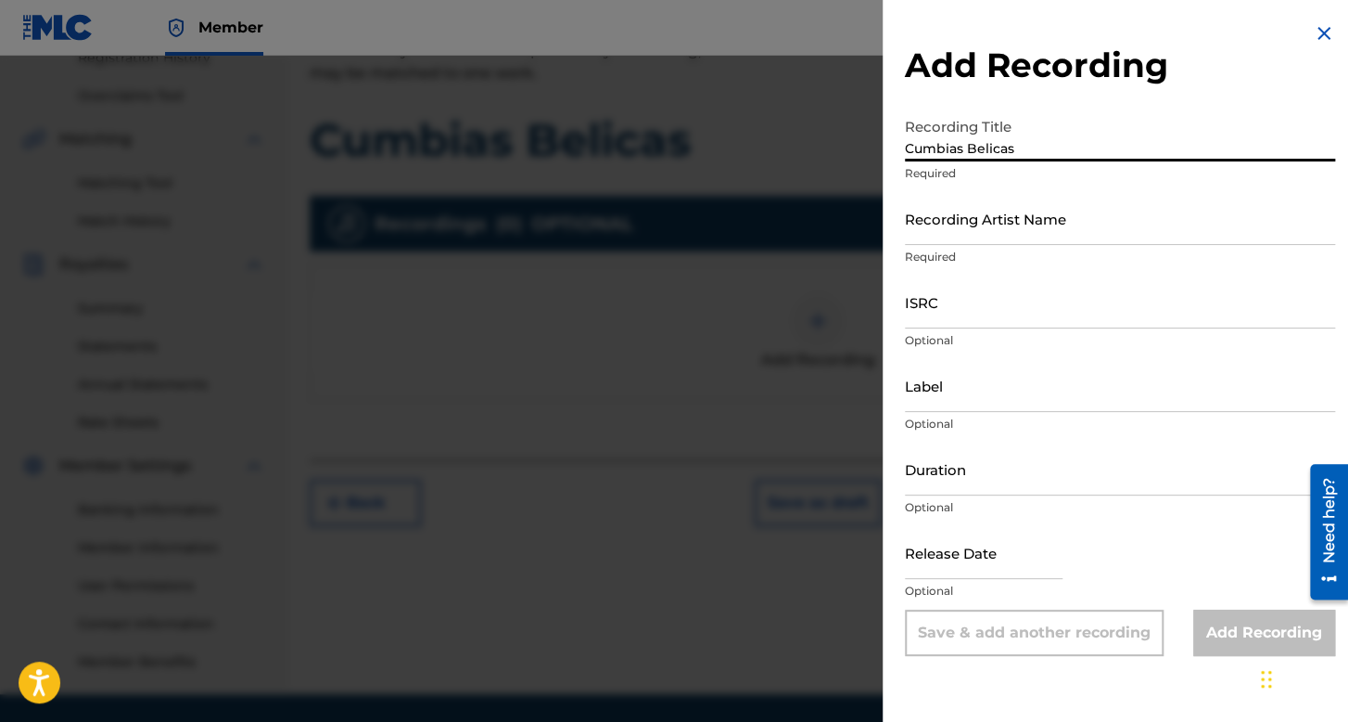
type input "Cumbias Belicas"
click at [986, 230] on input "Recording Artist Name" at bounding box center [1120, 218] width 430 height 53
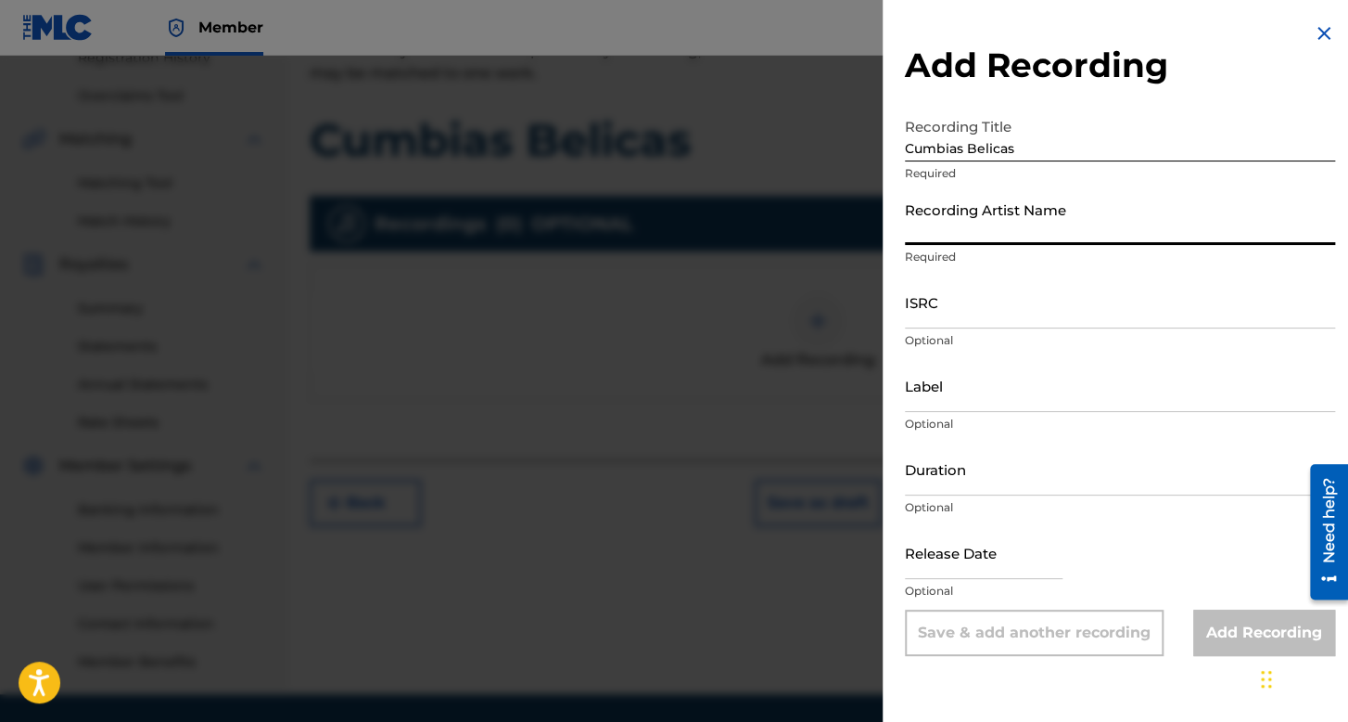
type input "Folklor de Kolombia"
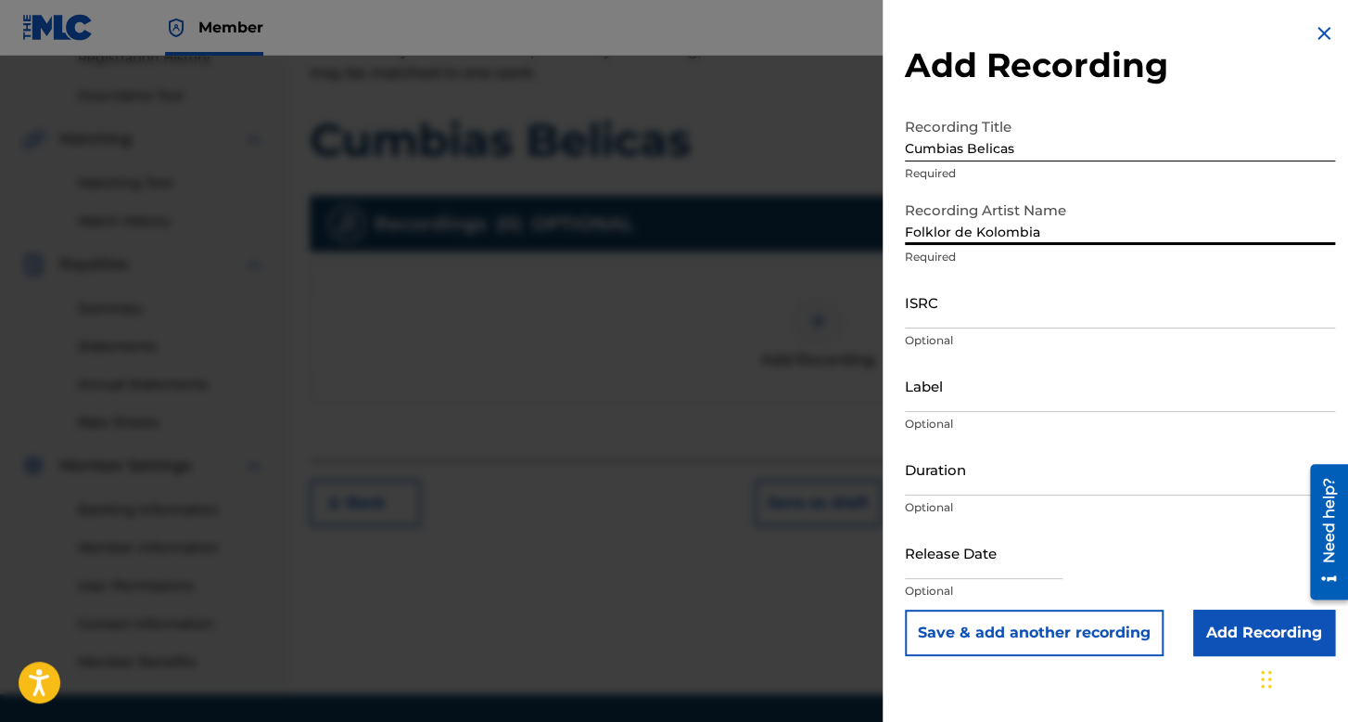
click at [982, 292] on input "ISRC" at bounding box center [1120, 301] width 430 height 53
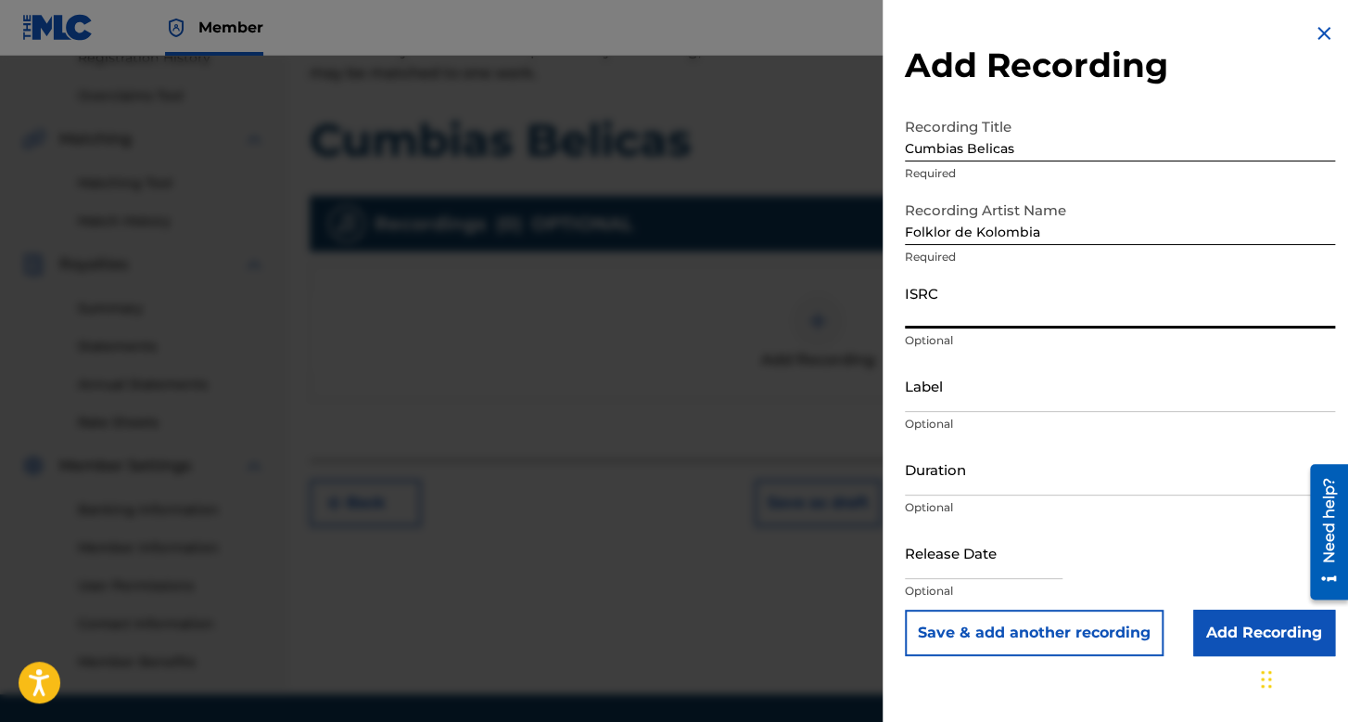
paste input "QZTB22441506"
type input "QZTB22441506"
click at [986, 463] on input "Duration" at bounding box center [1120, 468] width 430 height 53
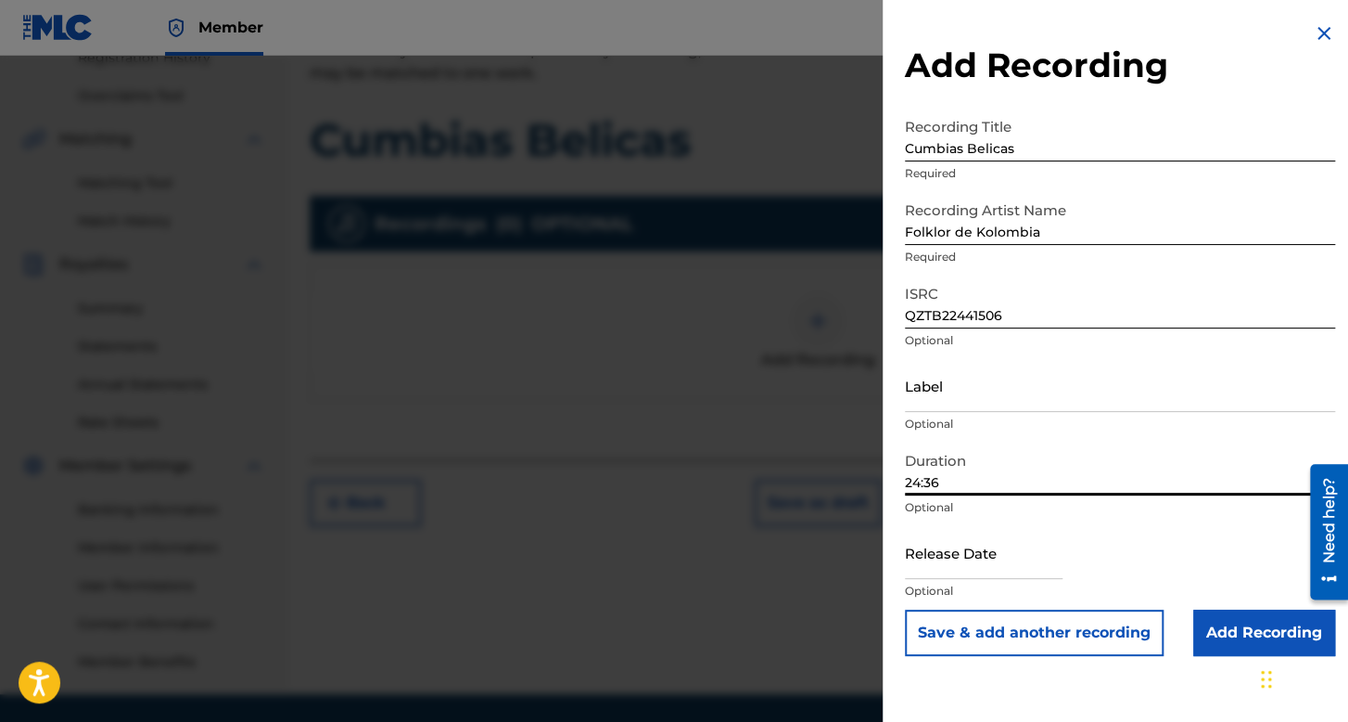
type input "24:36"
click at [932, 552] on input "text" at bounding box center [984, 552] width 158 height 53
select select "7"
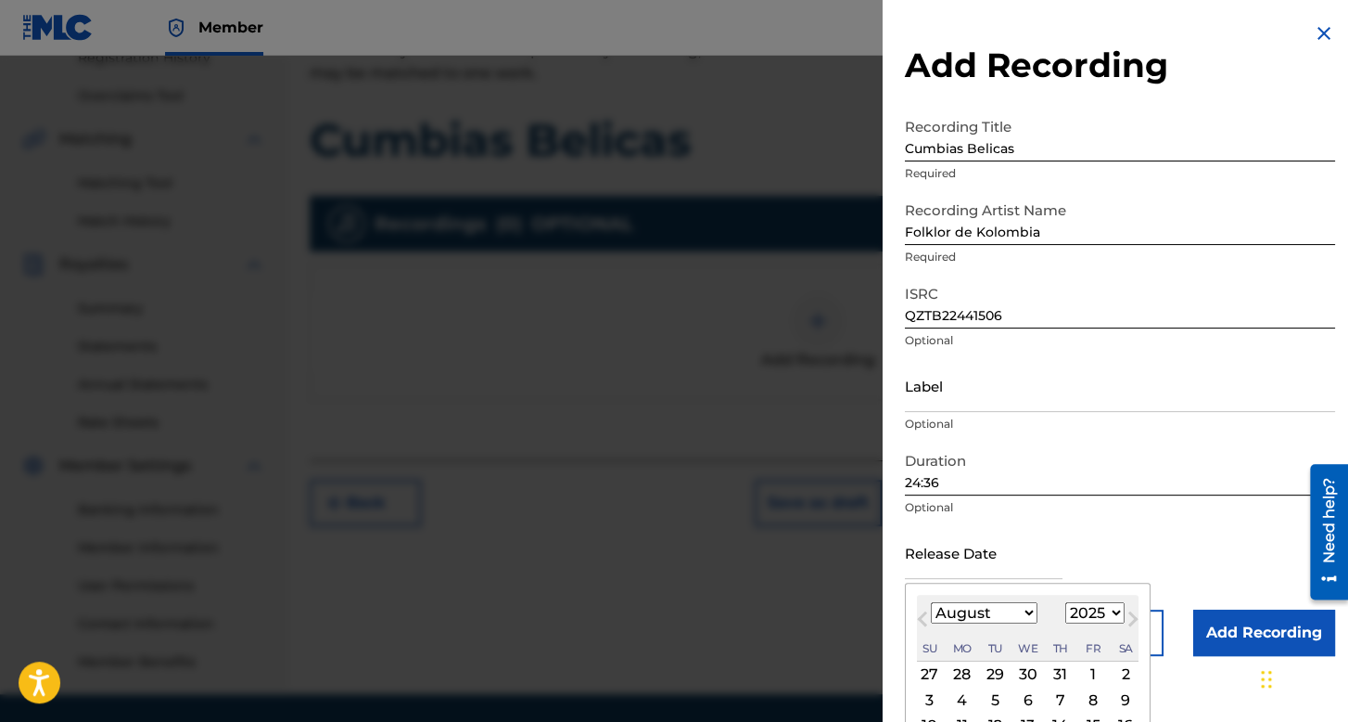
scroll to position [129, 0]
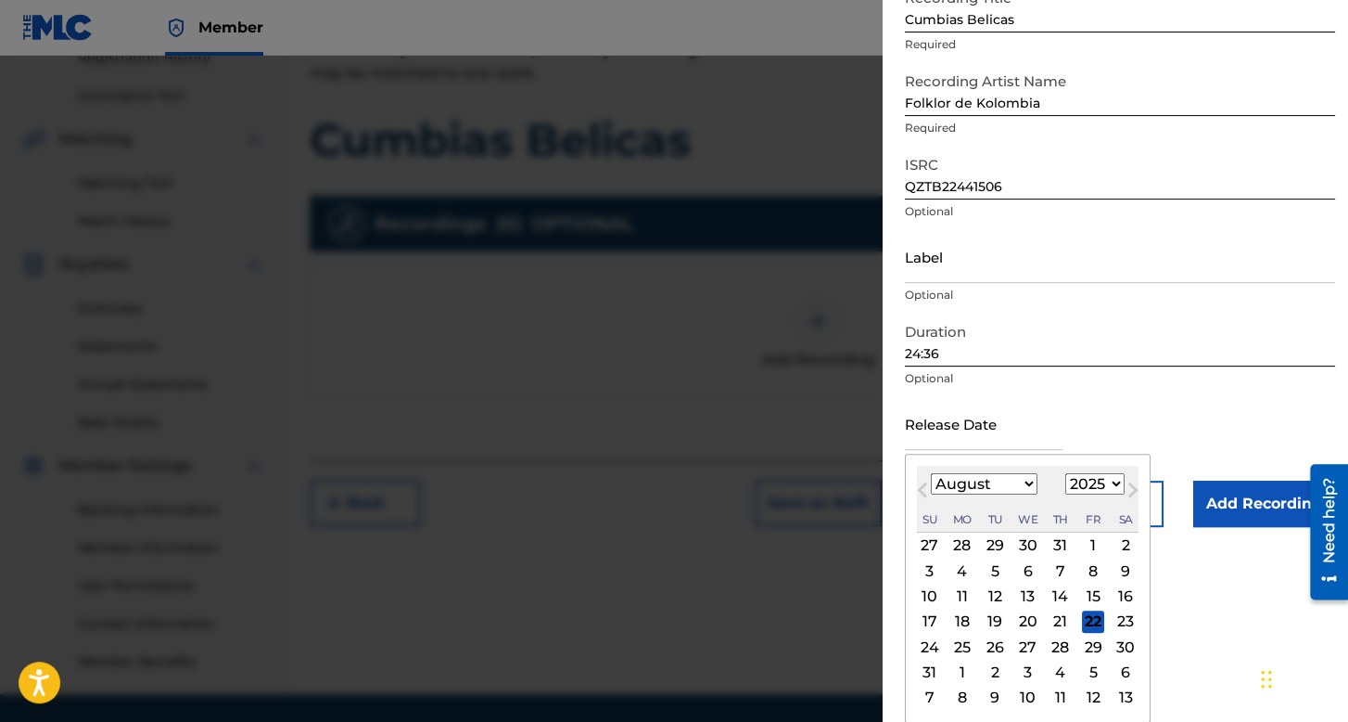
click at [999, 487] on select "January February March April May June July August September October November De…" at bounding box center [984, 483] width 107 height 21
click at [931, 473] on select "January February March April May June July August September October November De…" at bounding box center [984, 483] width 107 height 21
click at [1095, 487] on select "1899 1900 1901 1902 1903 1904 1905 1906 1907 1908 1909 1910 1911 1912 1913 1914…" at bounding box center [1095, 483] width 59 height 21
select select "2024"
click at [1066, 494] on select "1899 1900 1901 1902 1903 1904 1905 1906 1907 1908 1909 1910 1911 1912 1913 1914…" at bounding box center [1095, 483] width 59 height 21
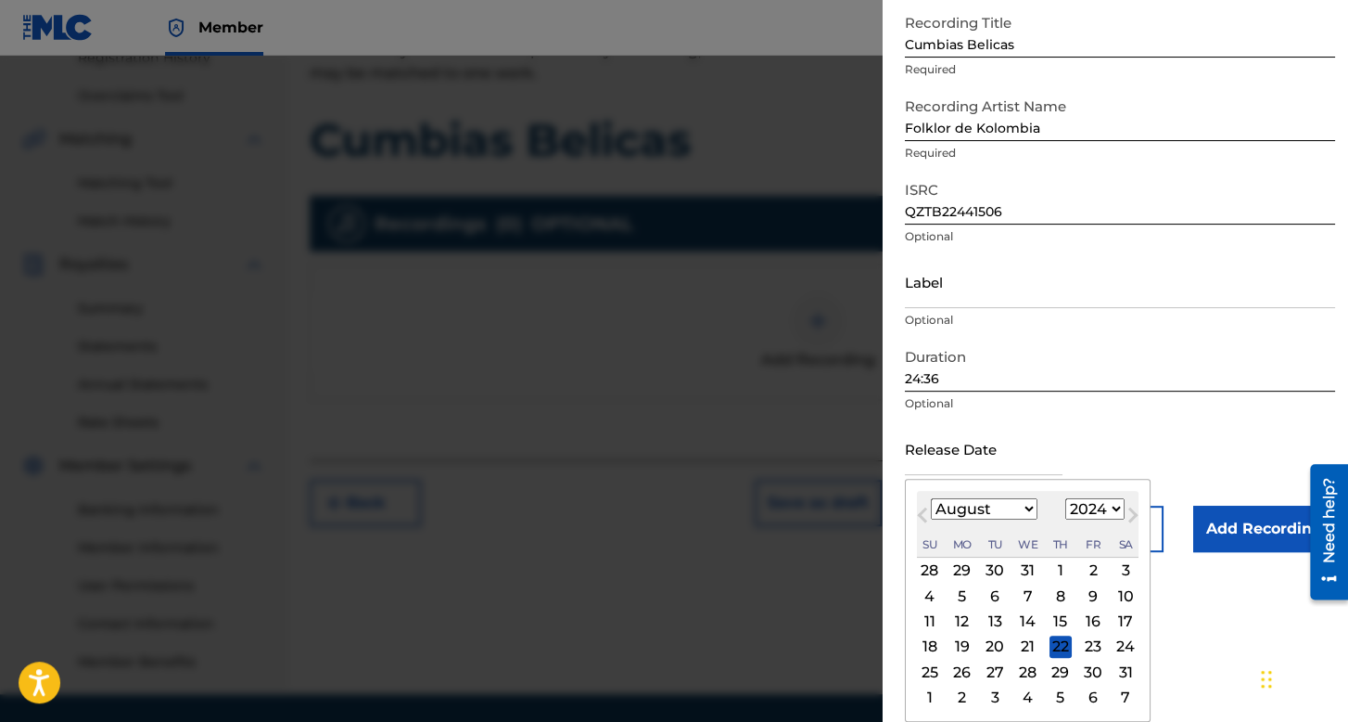
scroll to position [104, 0]
click at [1128, 570] on div "3" at bounding box center [1126, 570] width 22 height 22
type input "[DATE]"
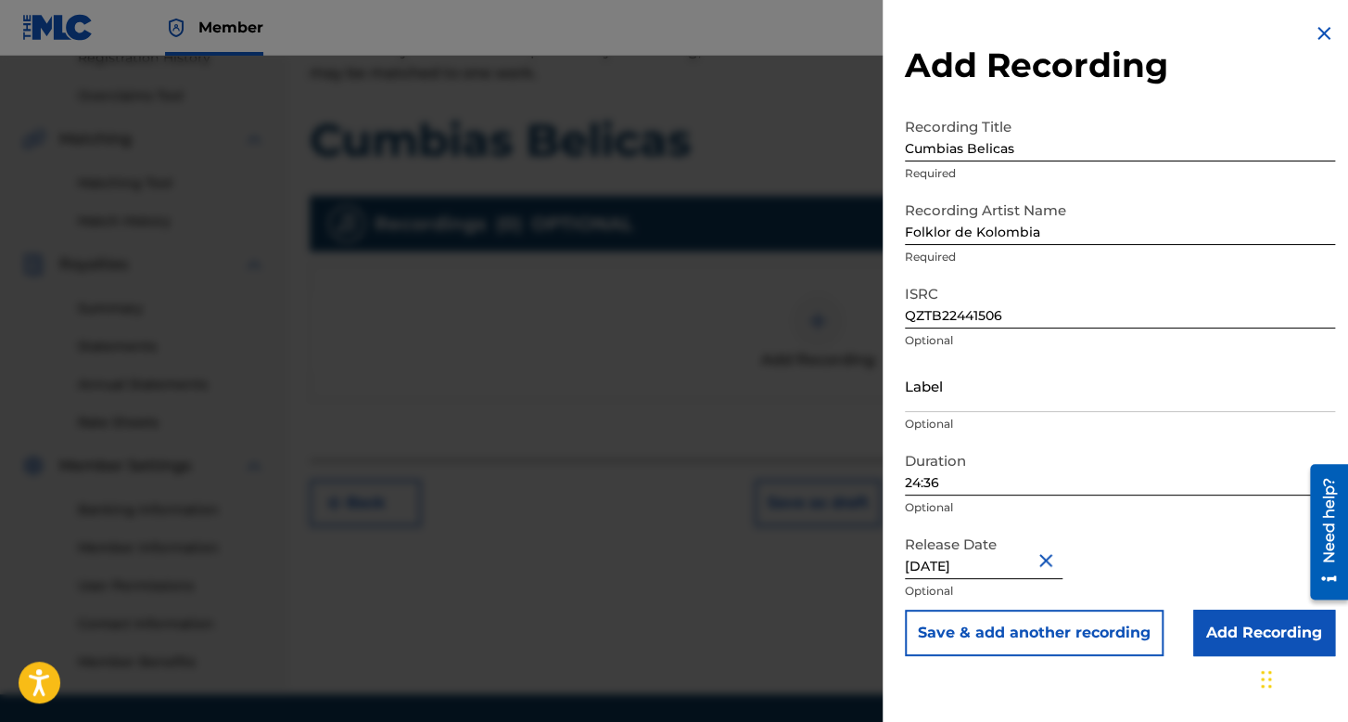
scroll to position [0, 0]
click at [1194, 611] on input "Add Recording" at bounding box center [1265, 632] width 142 height 46
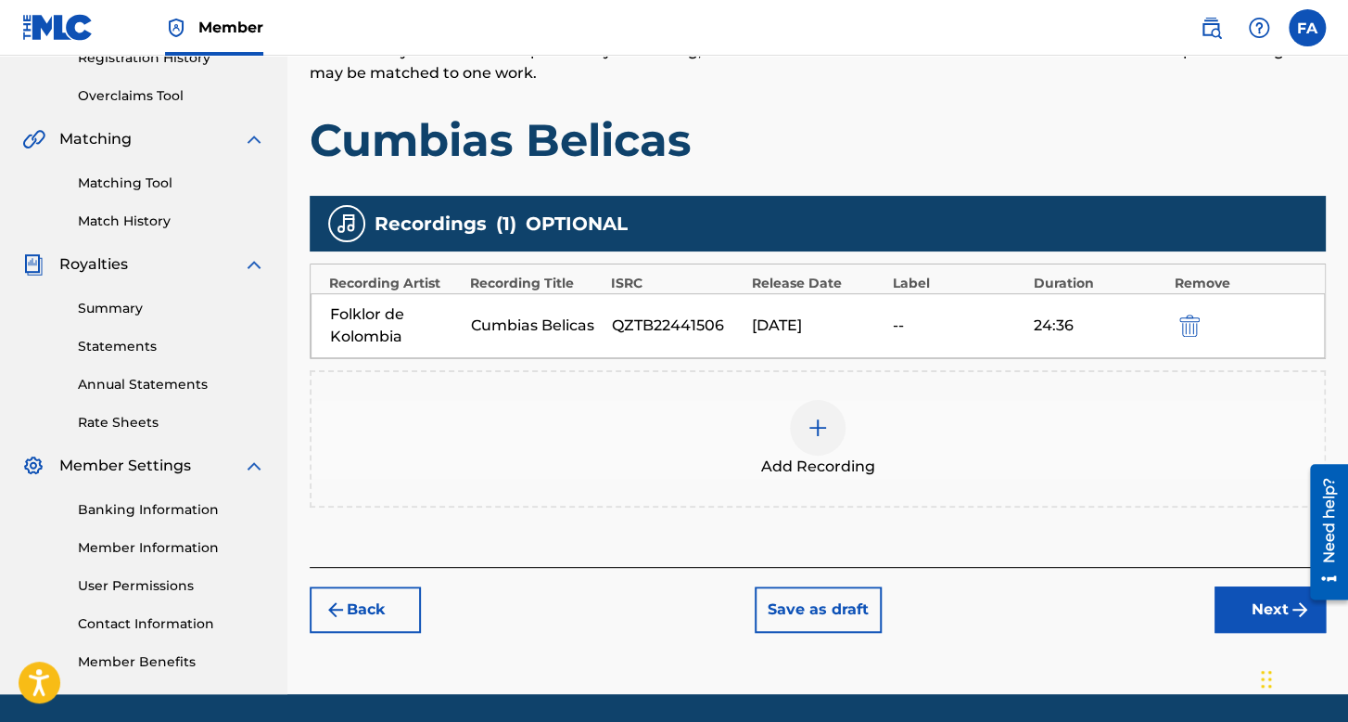
click at [1233, 594] on button "Next" at bounding box center [1270, 609] width 111 height 46
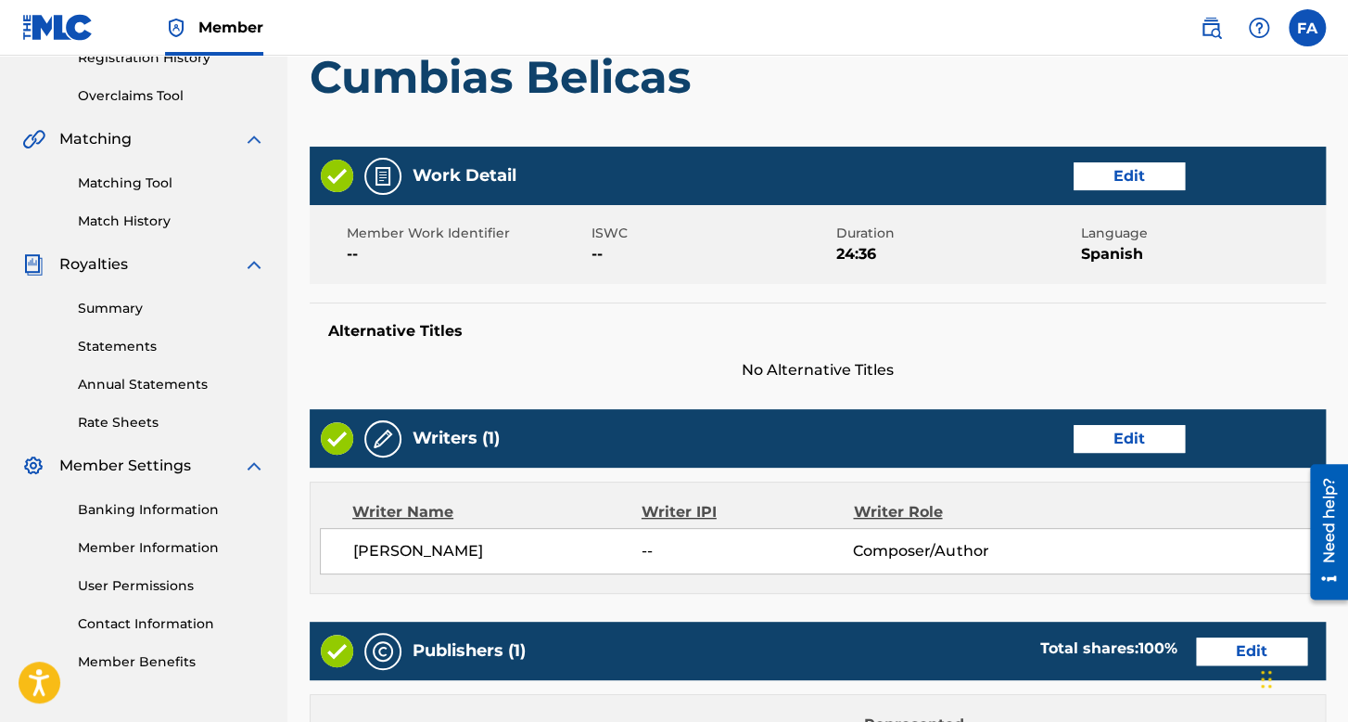
scroll to position [889, 0]
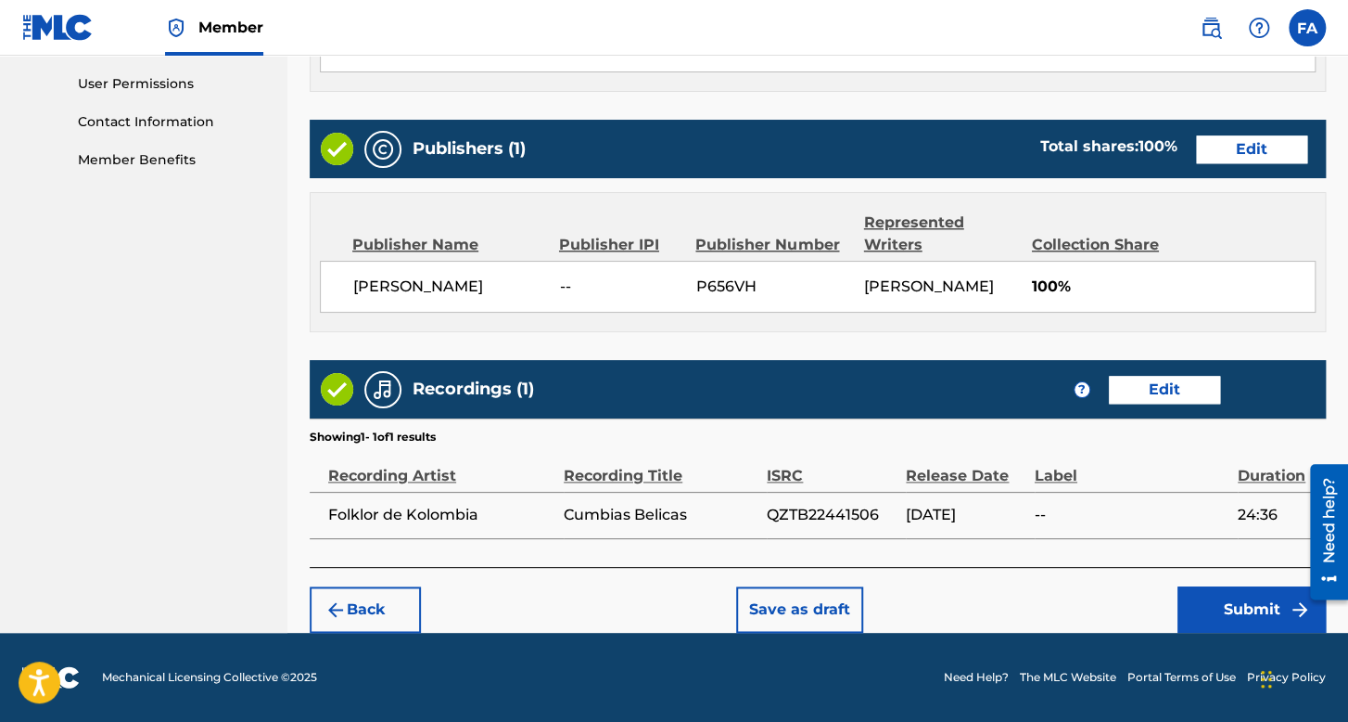
click at [1310, 607] on button "Submit" at bounding box center [1252, 609] width 148 height 46
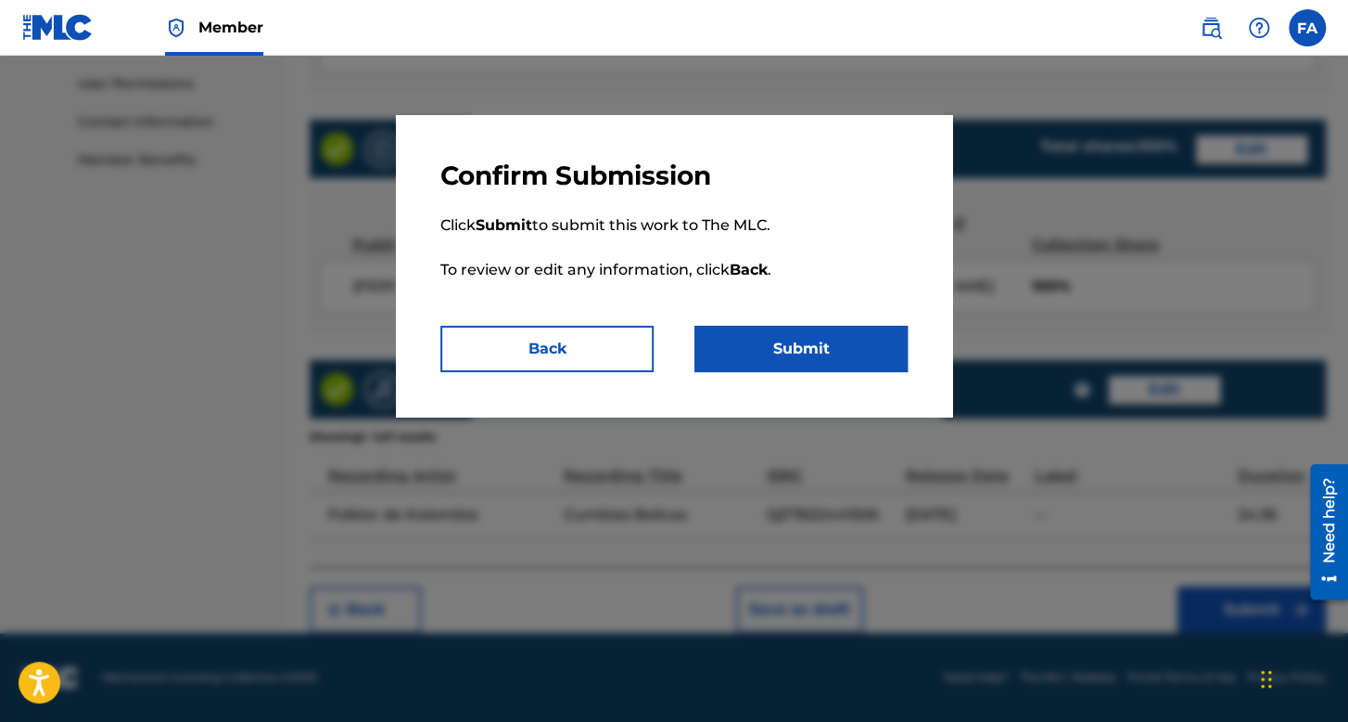
click at [770, 366] on button "Submit" at bounding box center [801, 349] width 213 height 46
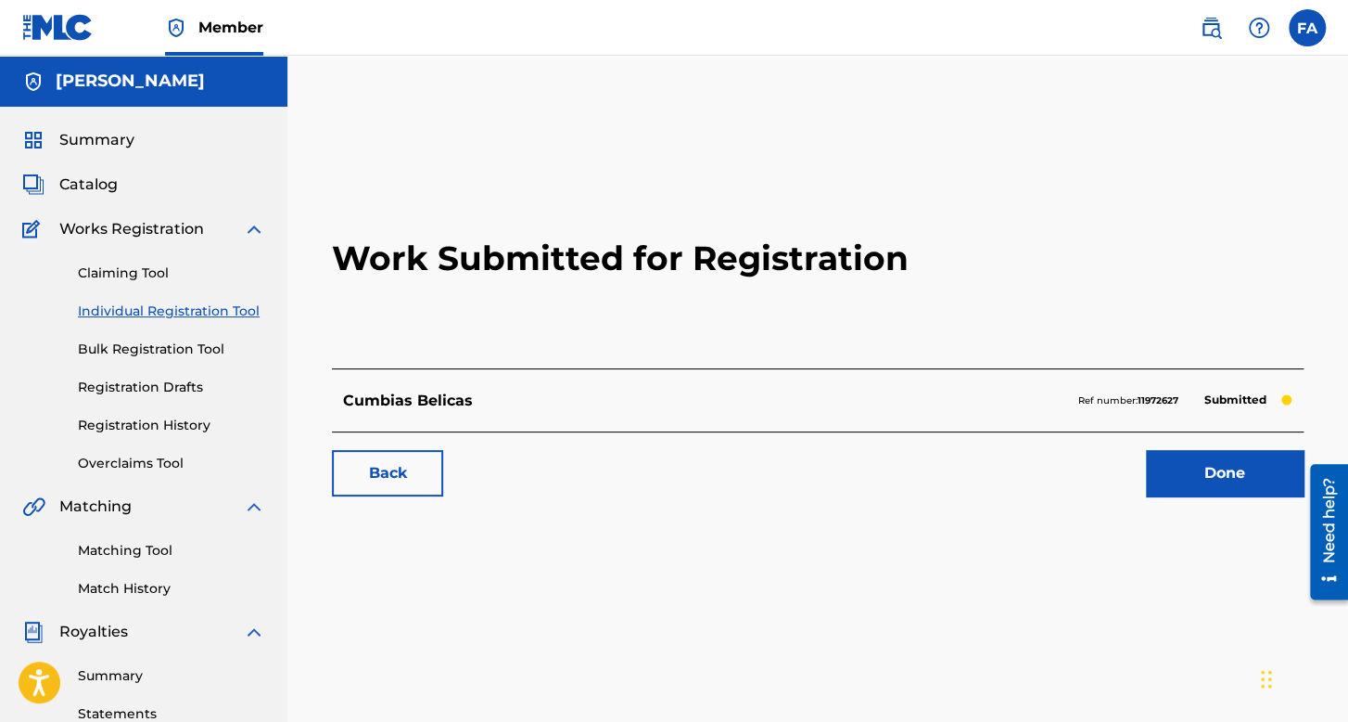
click at [205, 304] on link "Individual Registration Tool" at bounding box center [171, 310] width 187 height 19
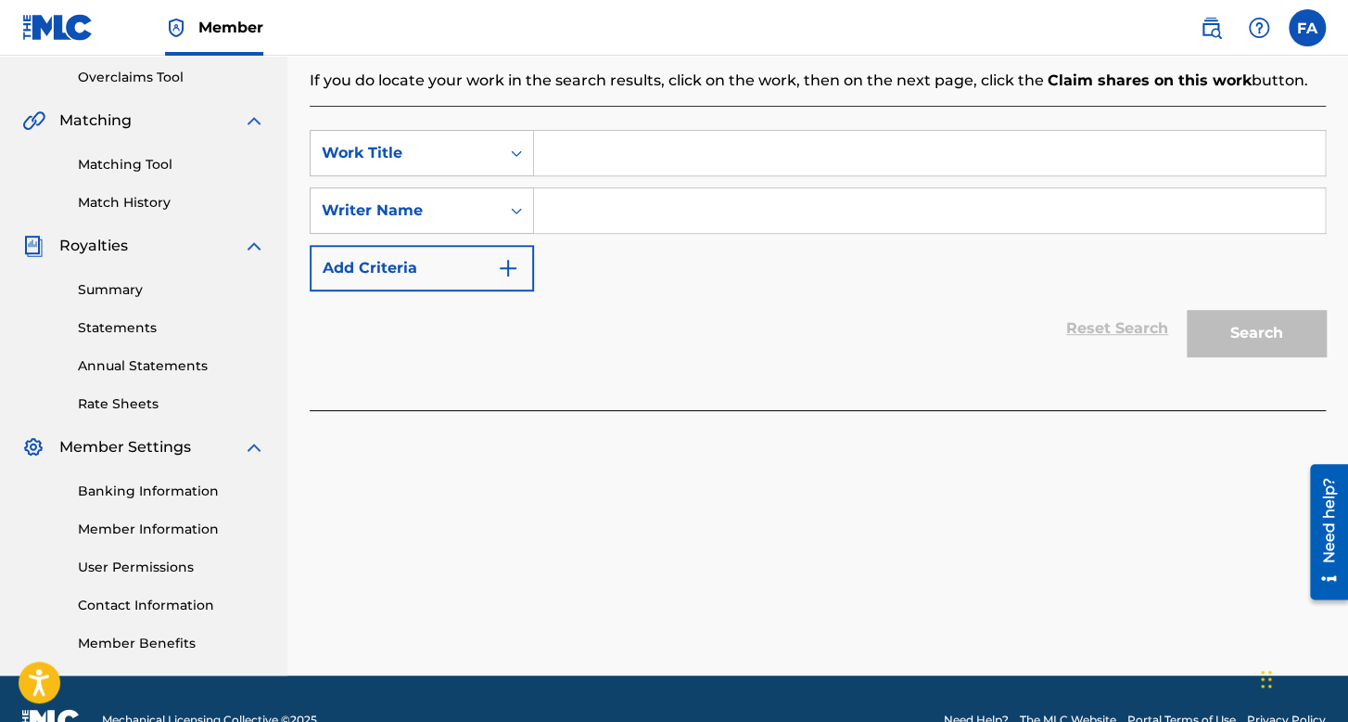
scroll to position [428, 0]
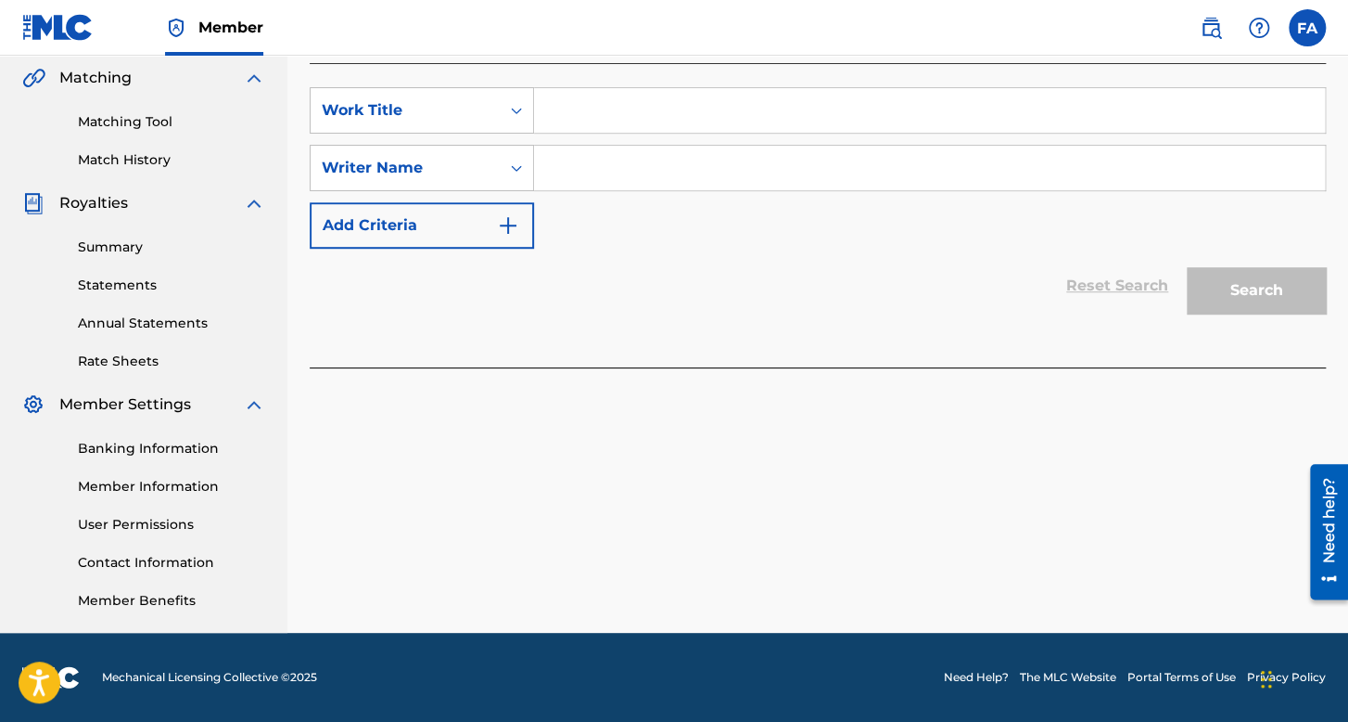
click at [578, 85] on div "SearchWithCriteria4838b308-e892-4019-bc0b-9a643a1d8dbd Work Title SearchWithCri…" at bounding box center [818, 215] width 1016 height 304
click at [580, 112] on input "Search Form" at bounding box center [929, 110] width 791 height 45
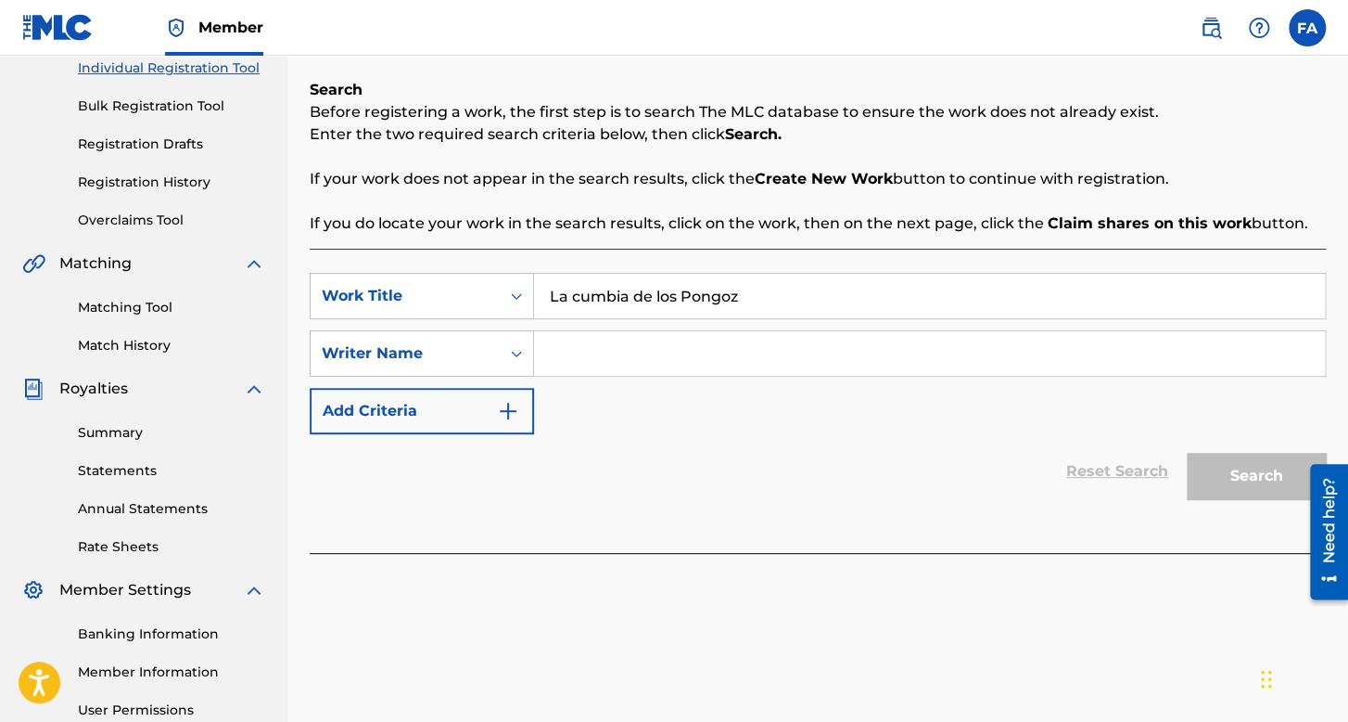
type input "La cumbia de los Pongoz"
click at [642, 351] on input "Search Form" at bounding box center [929, 353] width 791 height 45
type input "s"
click at [1187, 453] on button "Search" at bounding box center [1256, 476] width 139 height 46
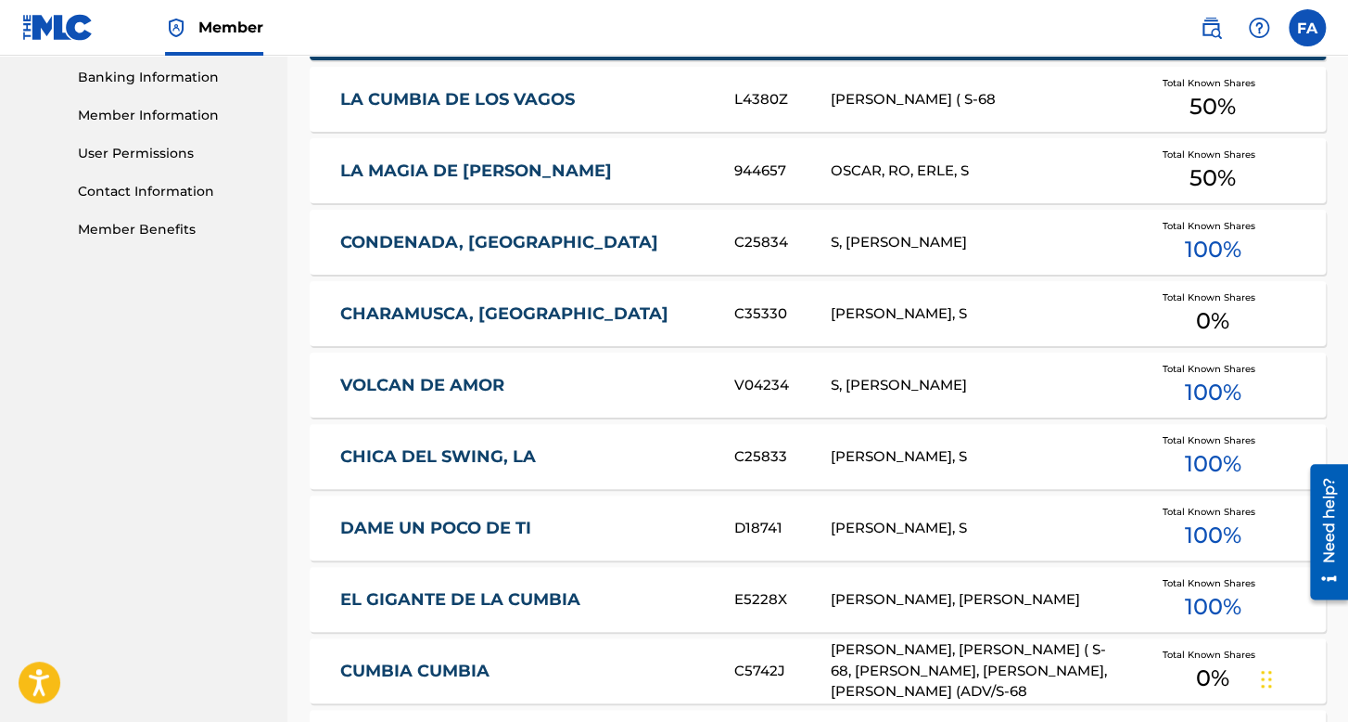
scroll to position [1176, 0]
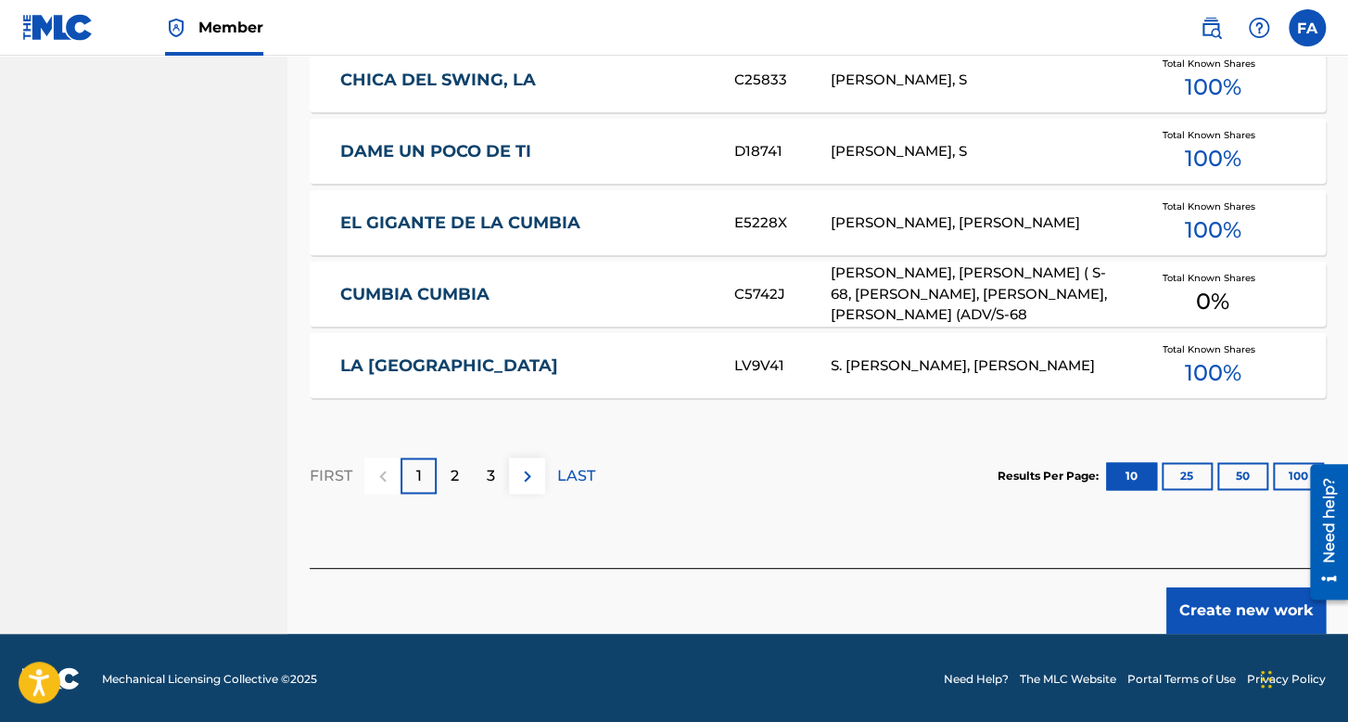
click at [1234, 609] on button "Create new work" at bounding box center [1247, 610] width 160 height 46
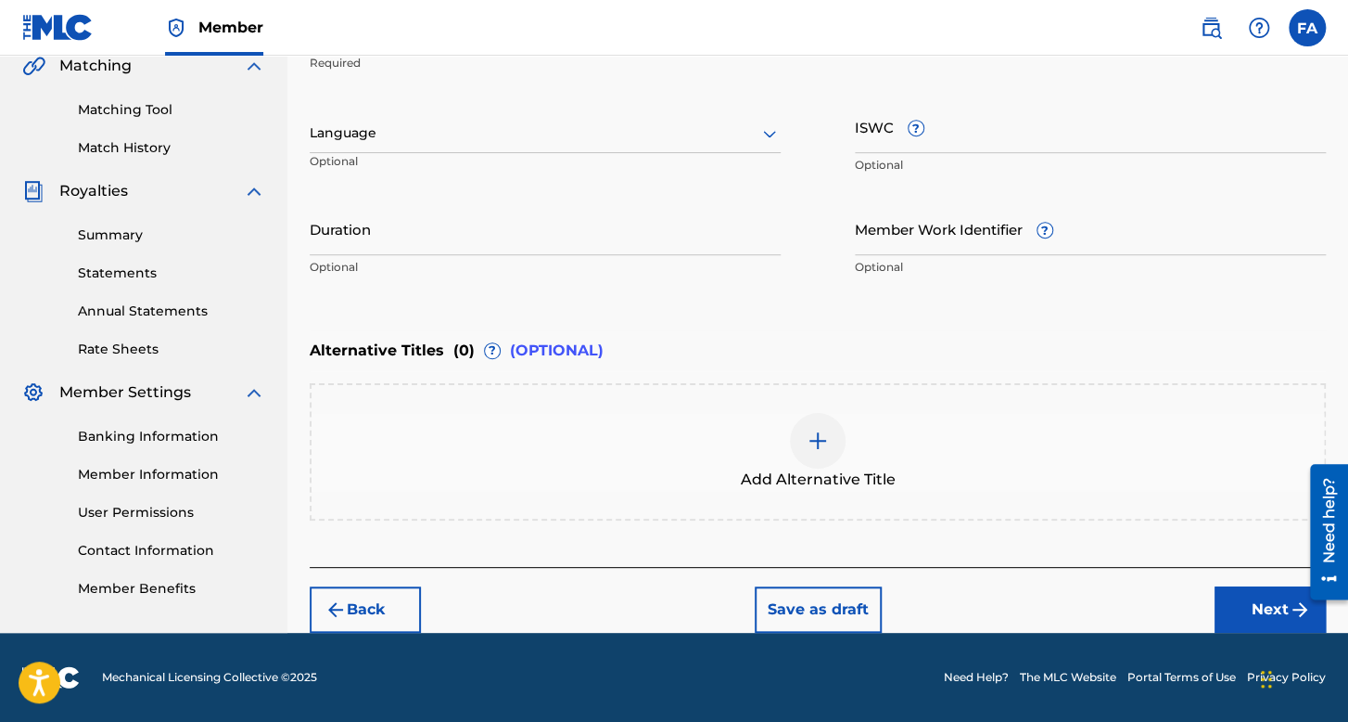
scroll to position [439, 0]
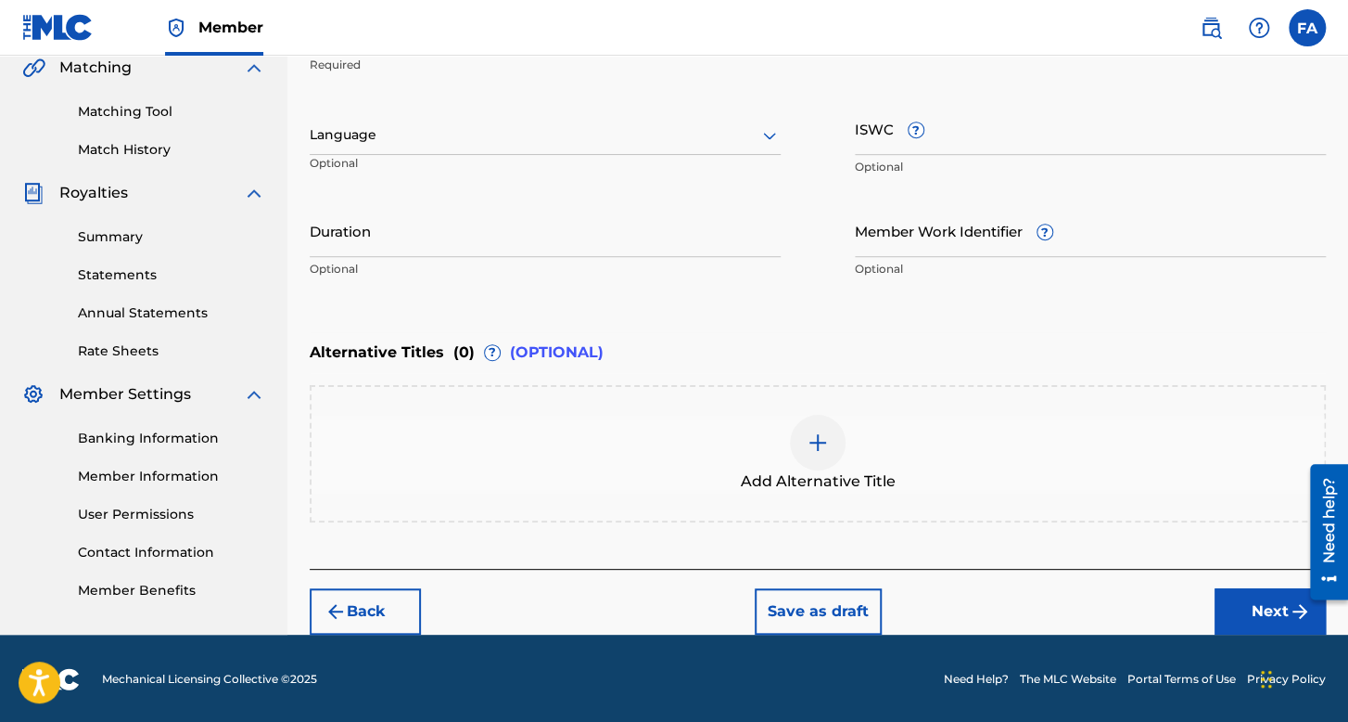
click at [539, 141] on div at bounding box center [545, 134] width 471 height 23
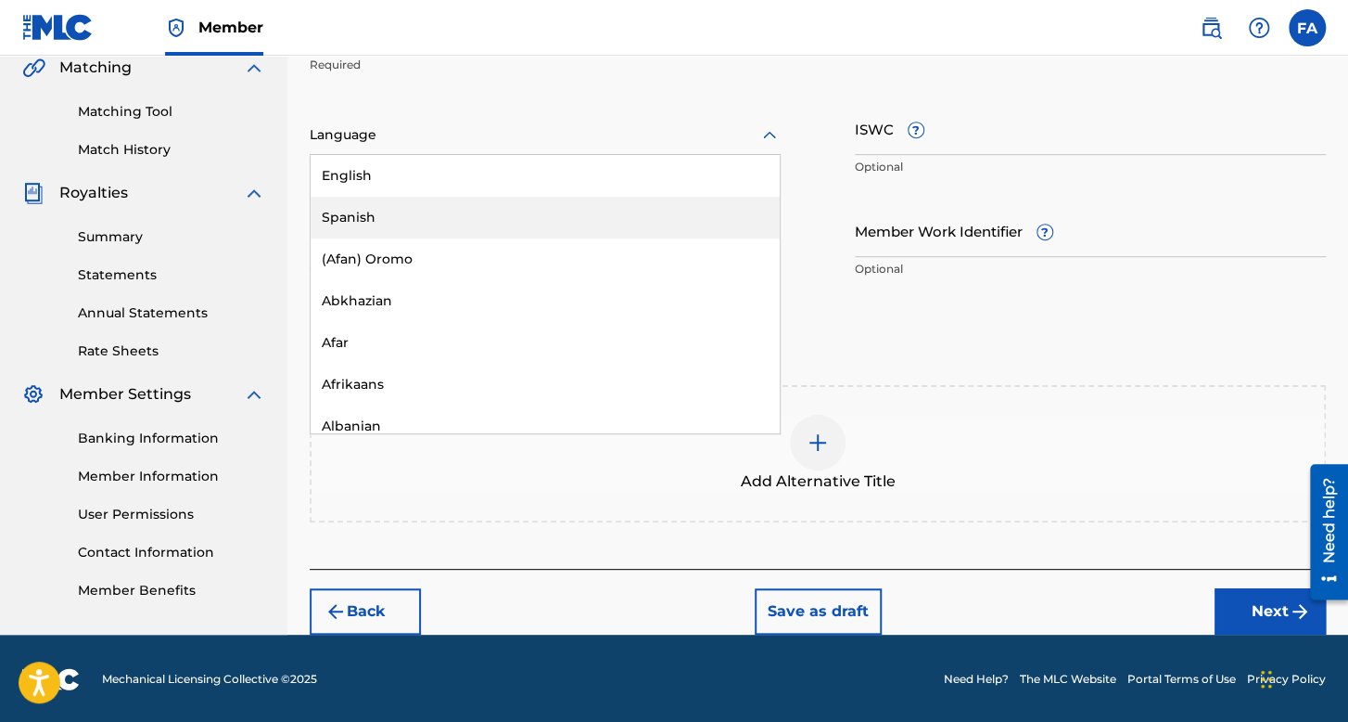
click at [373, 204] on div "Spanish" at bounding box center [545, 218] width 469 height 42
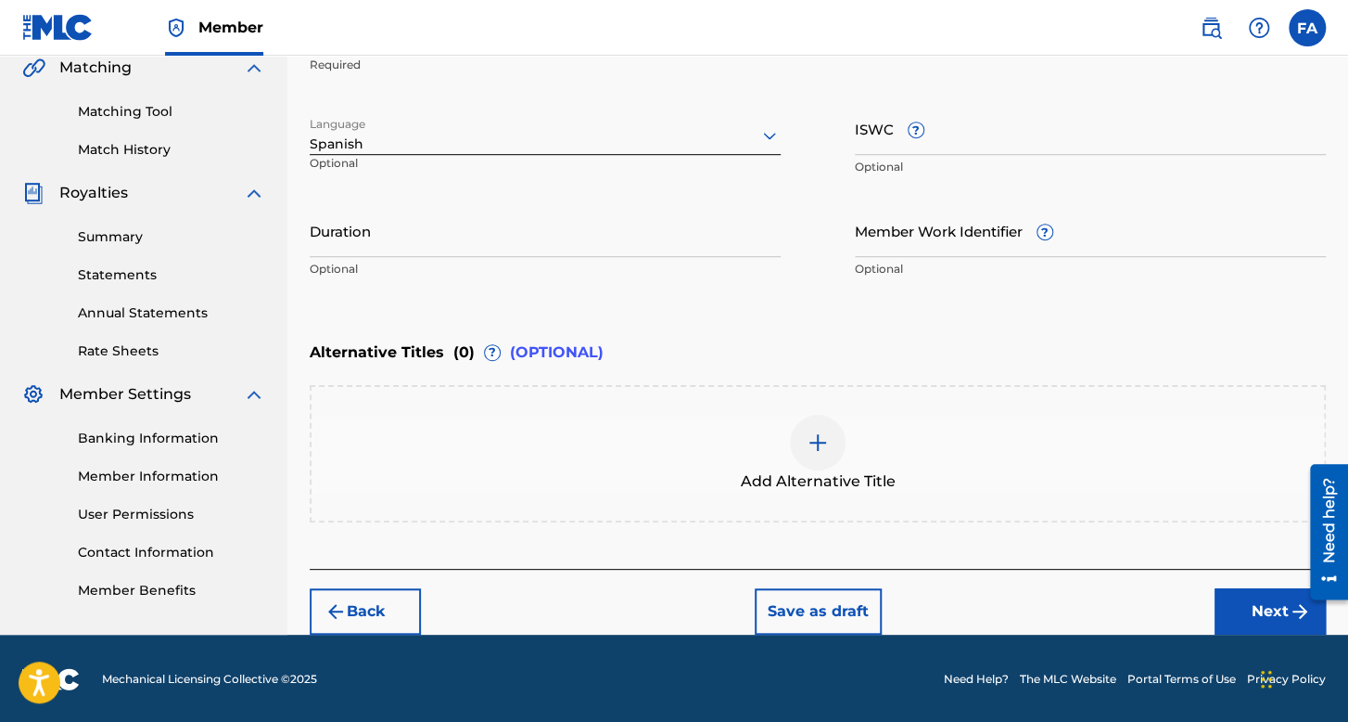
click at [369, 213] on input "Duration" at bounding box center [545, 230] width 471 height 53
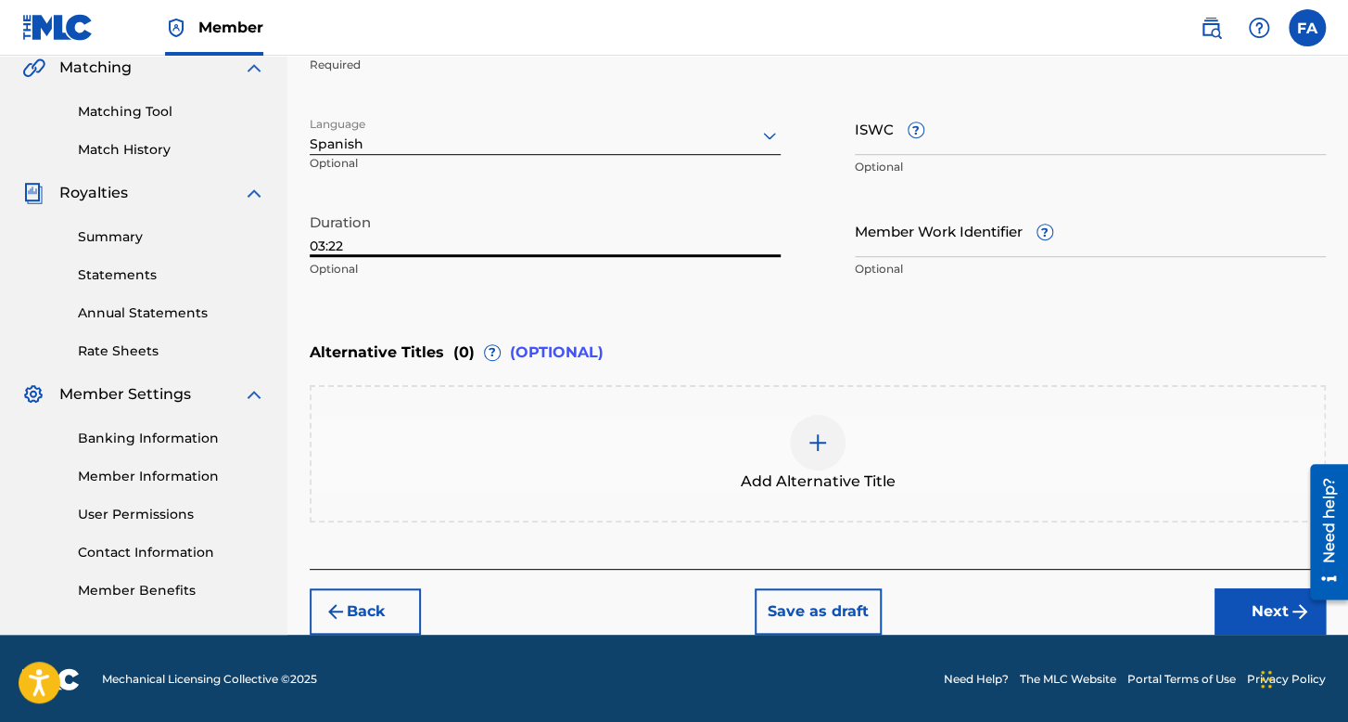
type input "03:22"
click at [1270, 629] on button "Next" at bounding box center [1270, 611] width 111 height 46
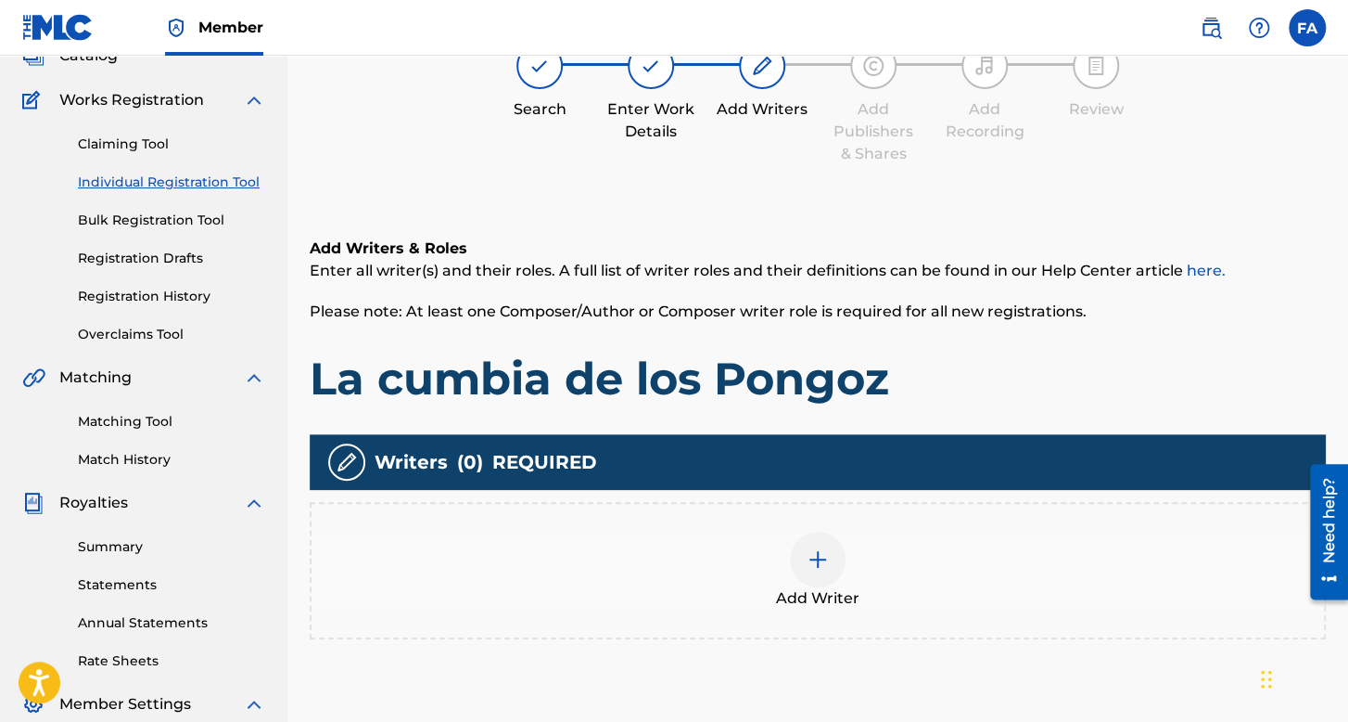
scroll to position [428, 0]
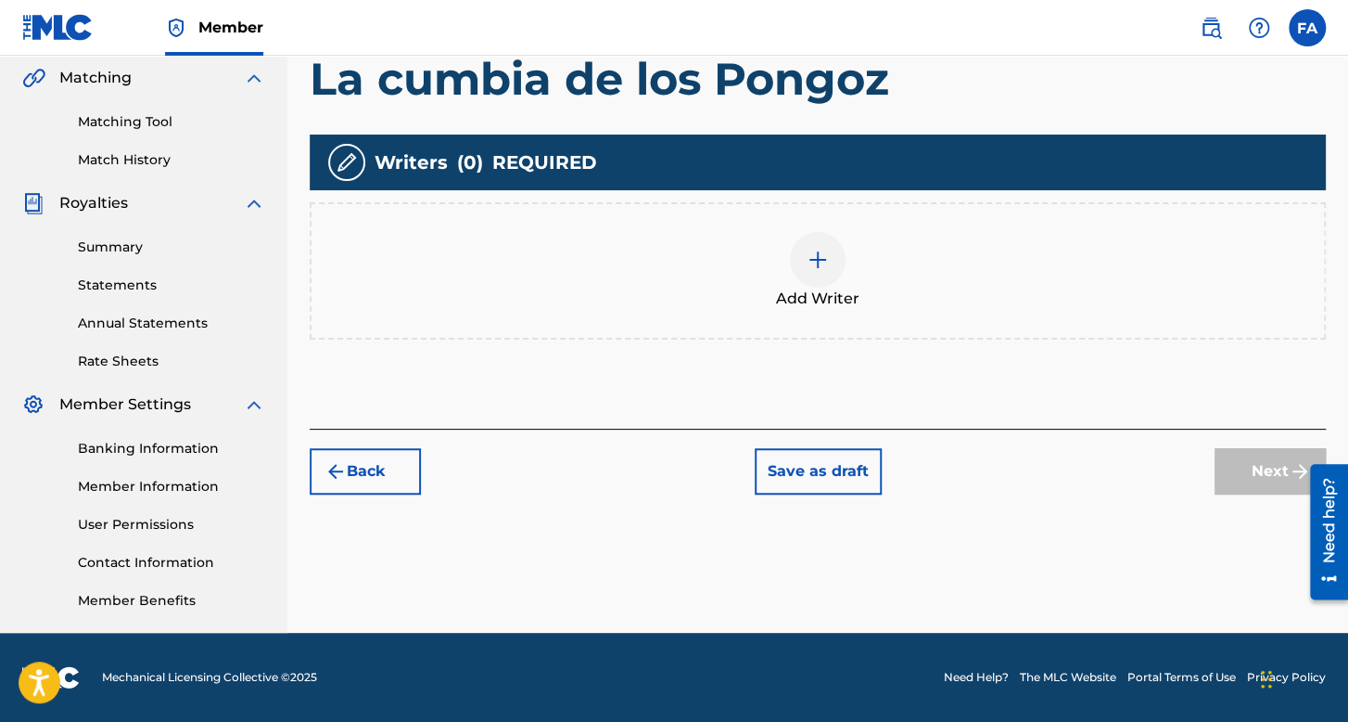
click at [778, 254] on div "Add Writer" at bounding box center [818, 271] width 1013 height 78
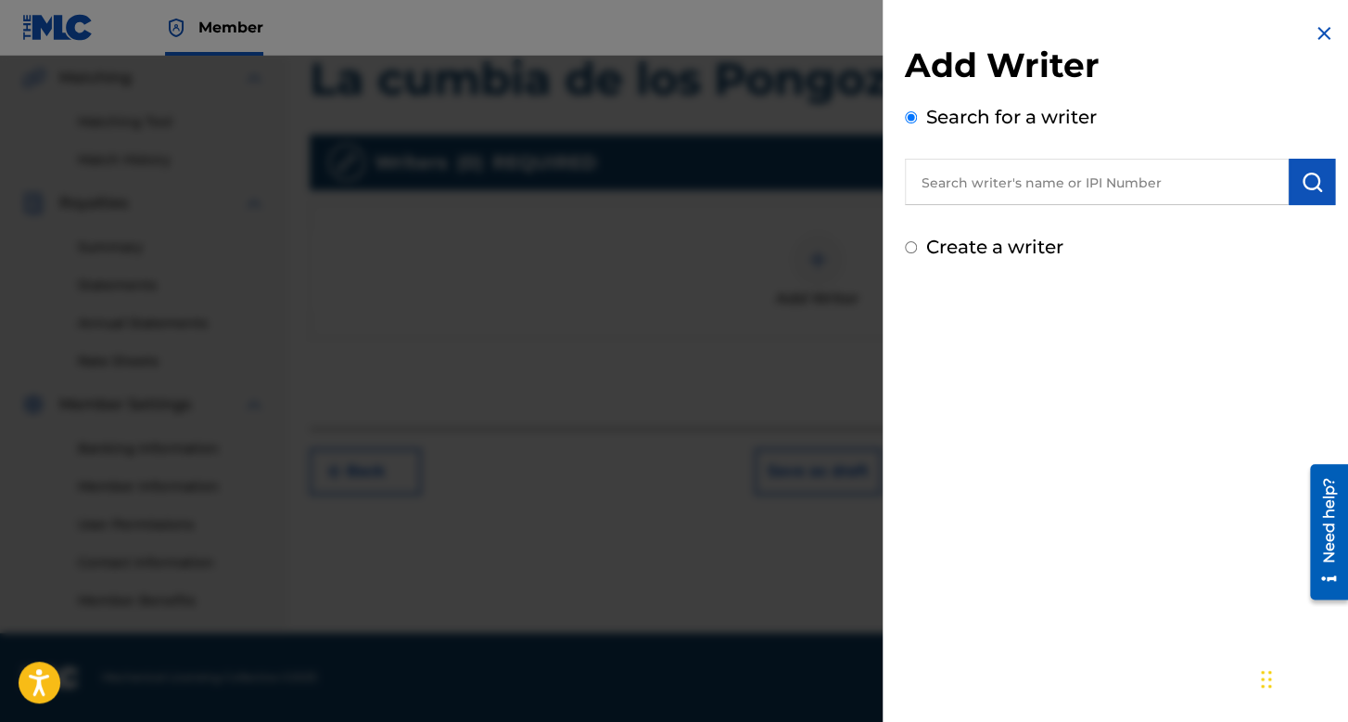
click at [913, 245] on input "Create a writer" at bounding box center [911, 247] width 12 height 12
radio input "false"
radio input "true"
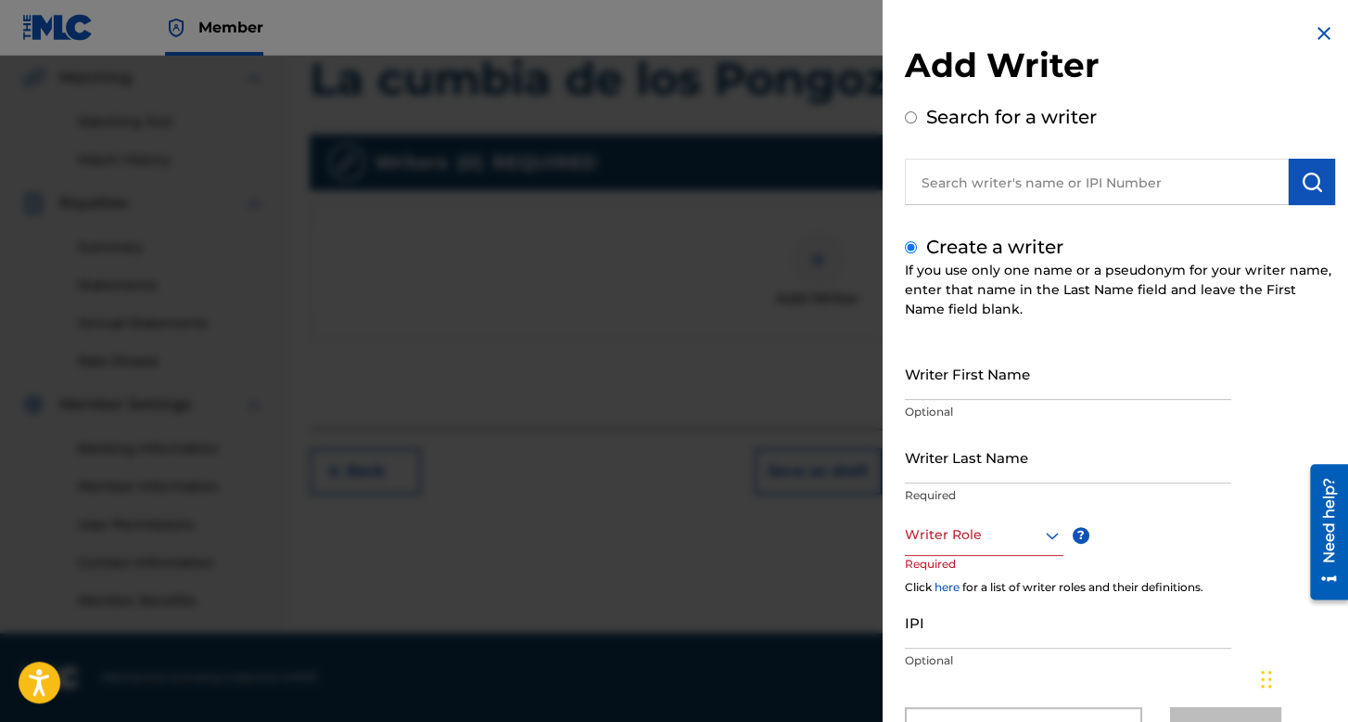
click at [991, 373] on input "Writer First Name" at bounding box center [1068, 373] width 326 height 53
type input "[PERSON_NAME]"
click at [1003, 472] on input "Writer Last Name" at bounding box center [1068, 456] width 326 height 53
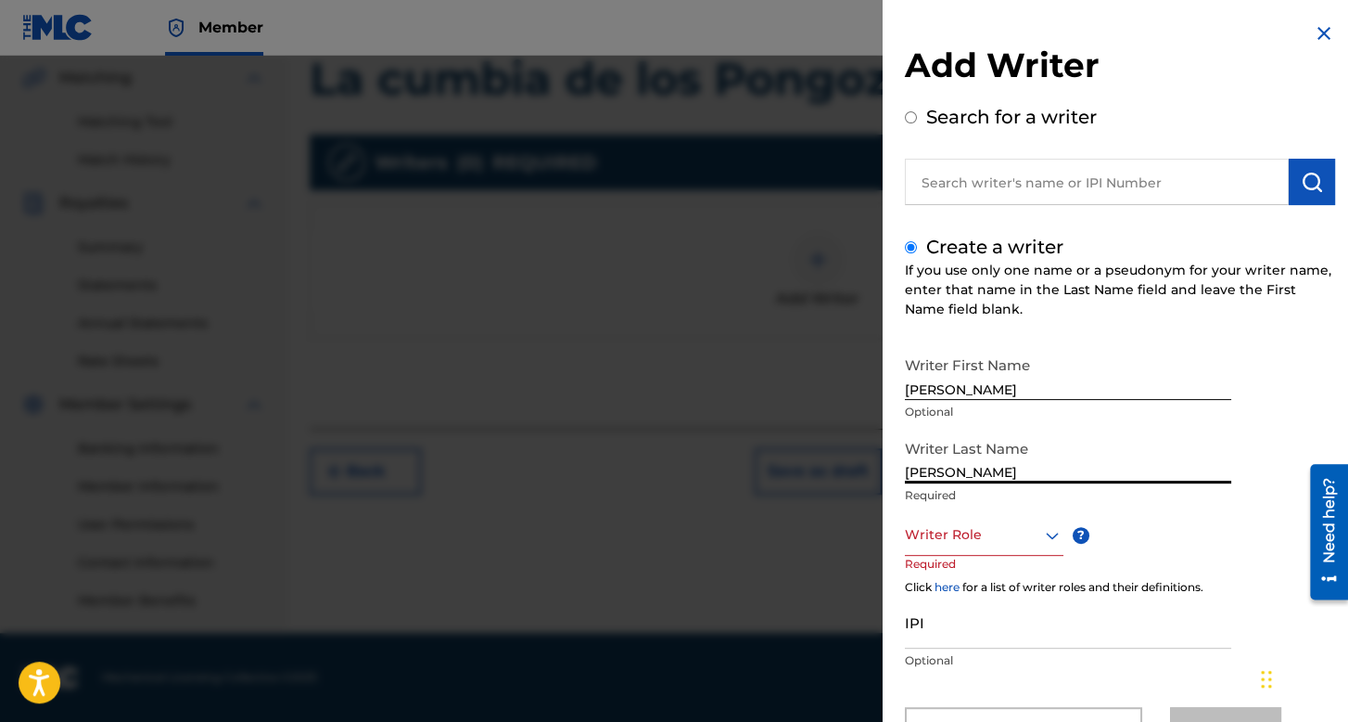
type input "[PERSON_NAME]"
click at [977, 538] on div "Writer Role" at bounding box center [984, 535] width 159 height 42
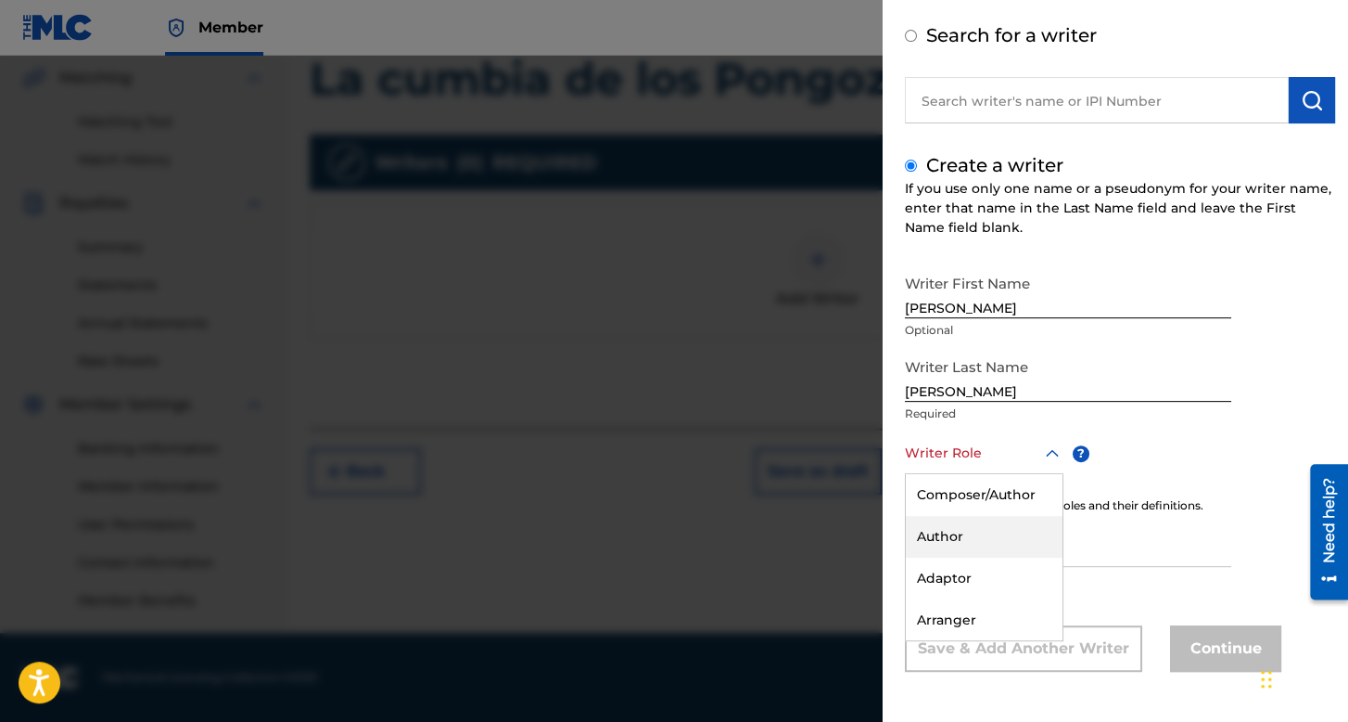
scroll to position [82, 0]
click at [990, 495] on div "Composer/Author" at bounding box center [984, 495] width 157 height 42
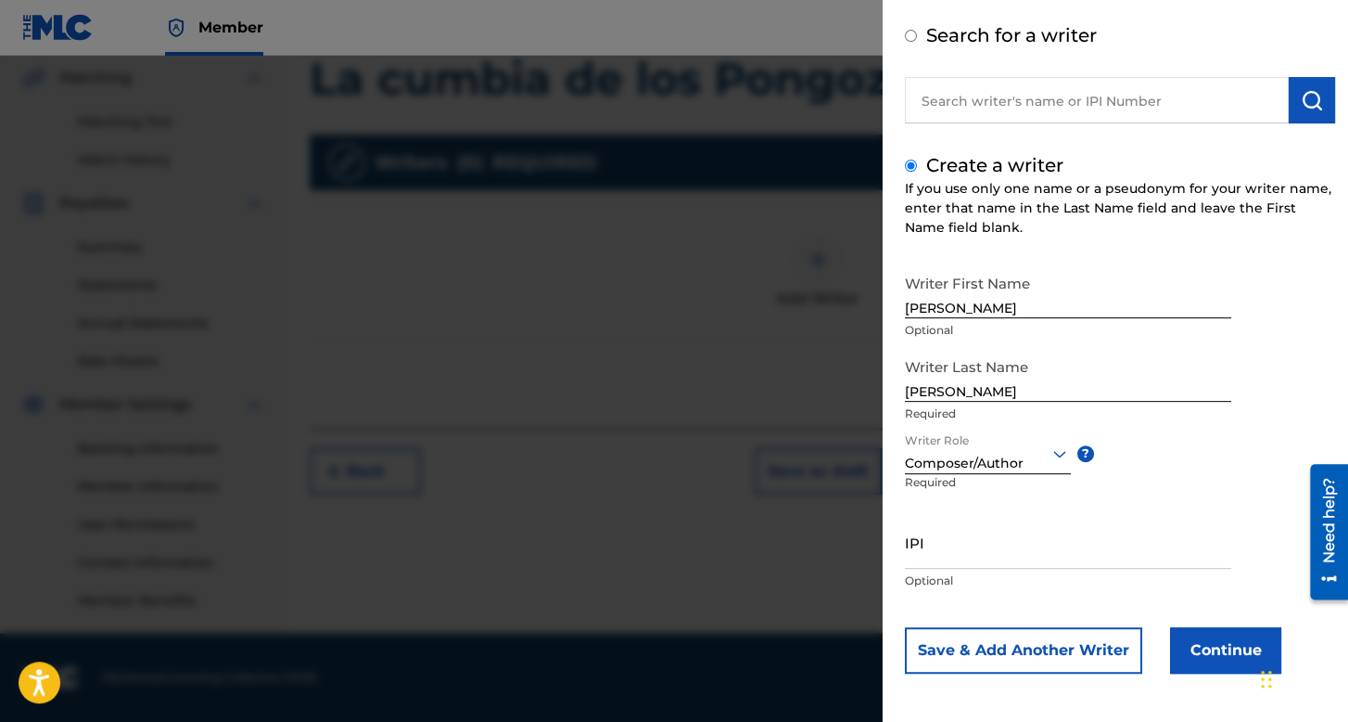
click at [1213, 643] on button "Continue" at bounding box center [1225, 650] width 111 height 46
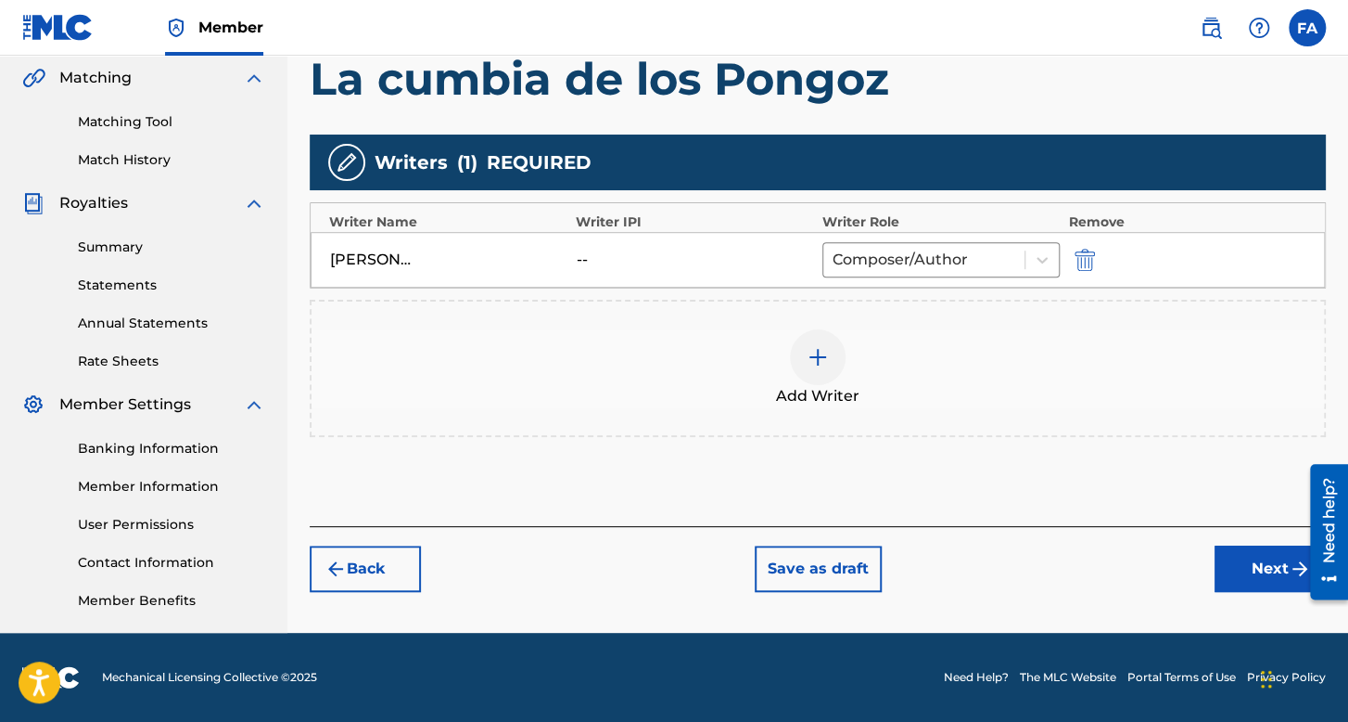
click at [1264, 610] on div "Register Work Search Enter Work Details Add Writers Add Publishers & Shares Add…" at bounding box center [818, 153] width 1061 height 959
click at [1260, 589] on button "Next" at bounding box center [1270, 568] width 111 height 46
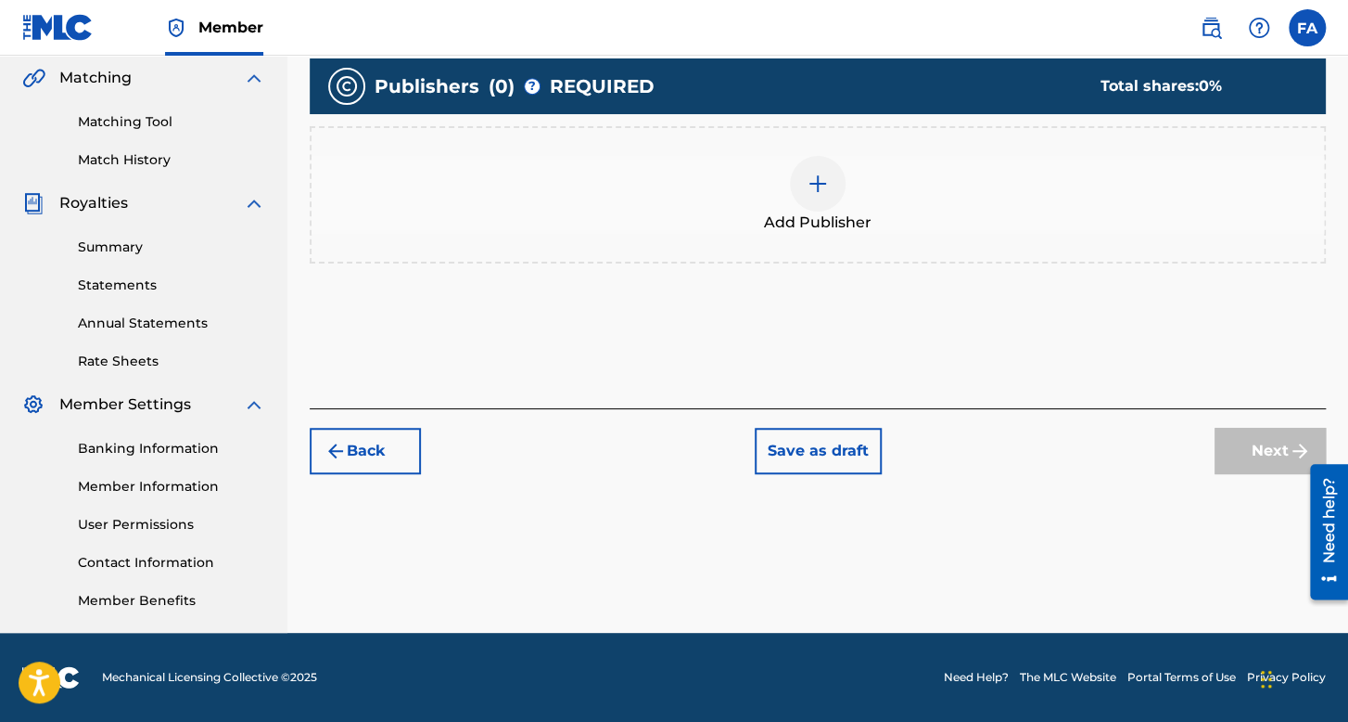
click at [812, 203] on div at bounding box center [818, 184] width 56 height 56
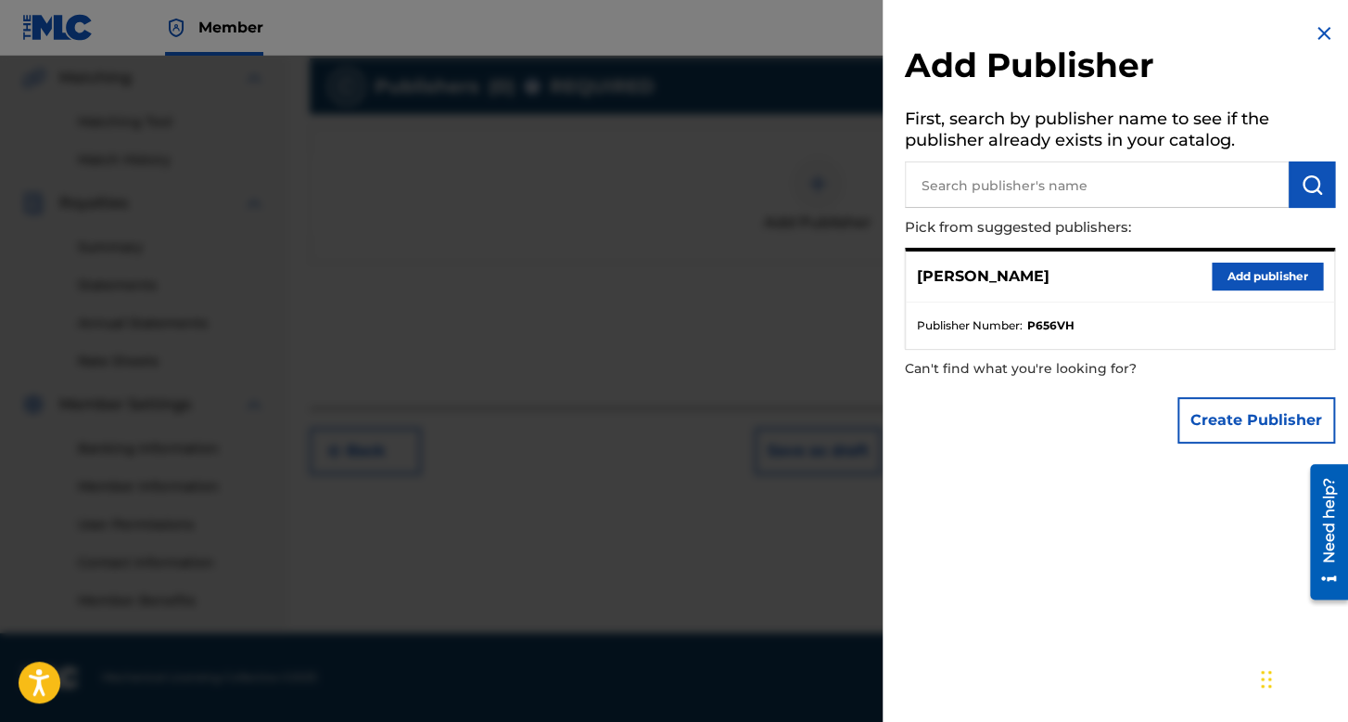
click at [1278, 287] on button "Add publisher" at bounding box center [1267, 276] width 111 height 28
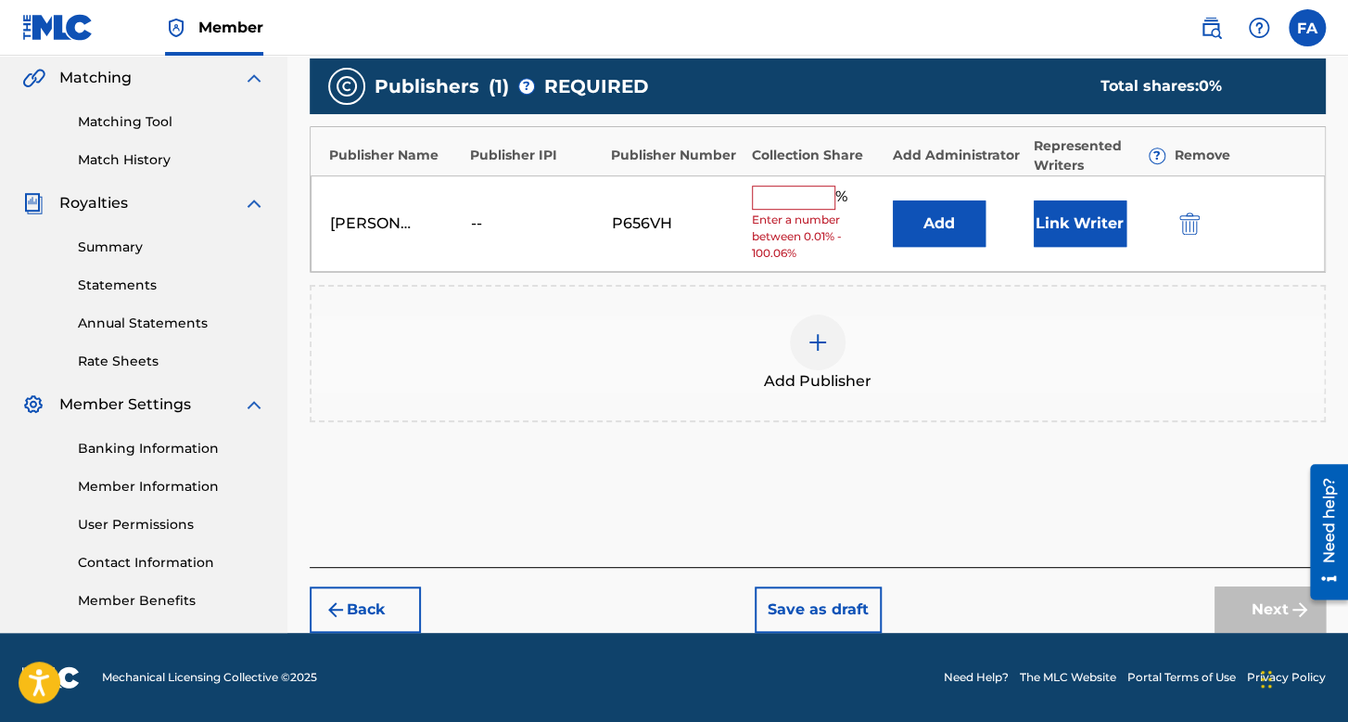
click at [817, 191] on input "text" at bounding box center [793, 197] width 83 height 24
type input "100"
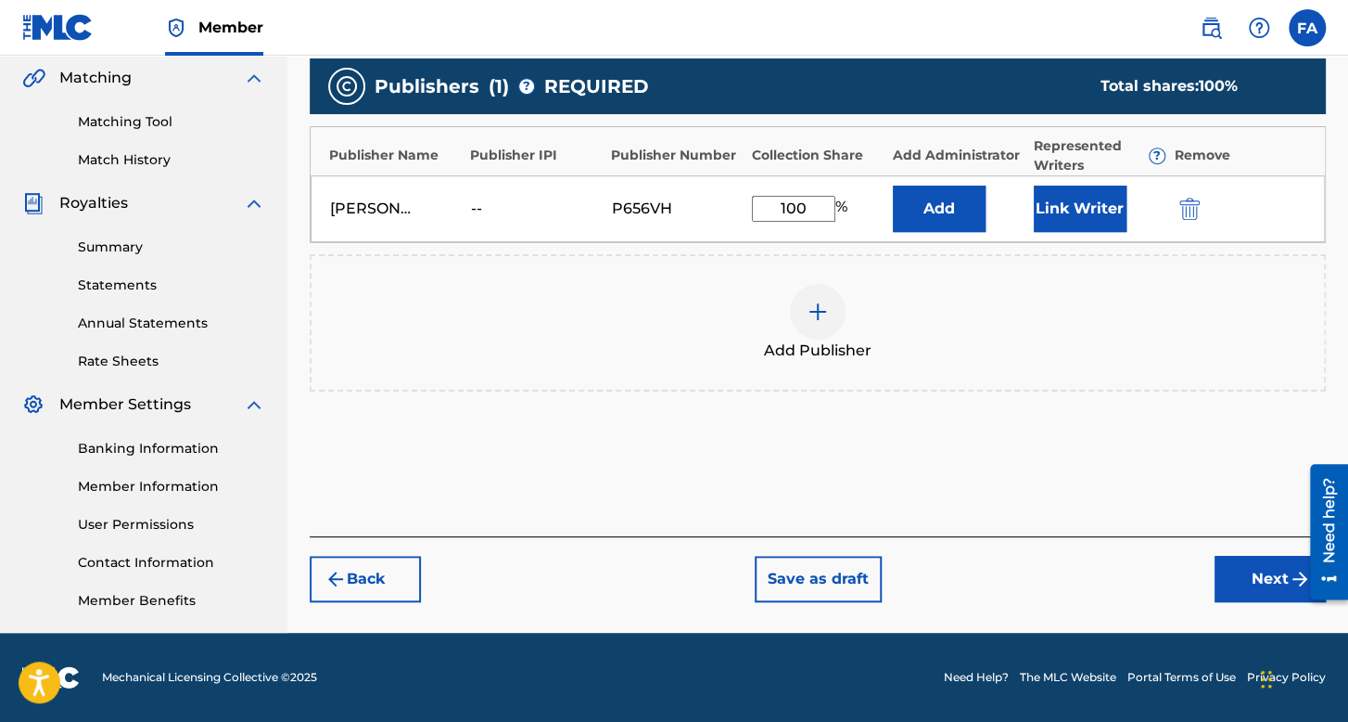
click at [1123, 212] on button "Link Writer" at bounding box center [1080, 208] width 93 height 46
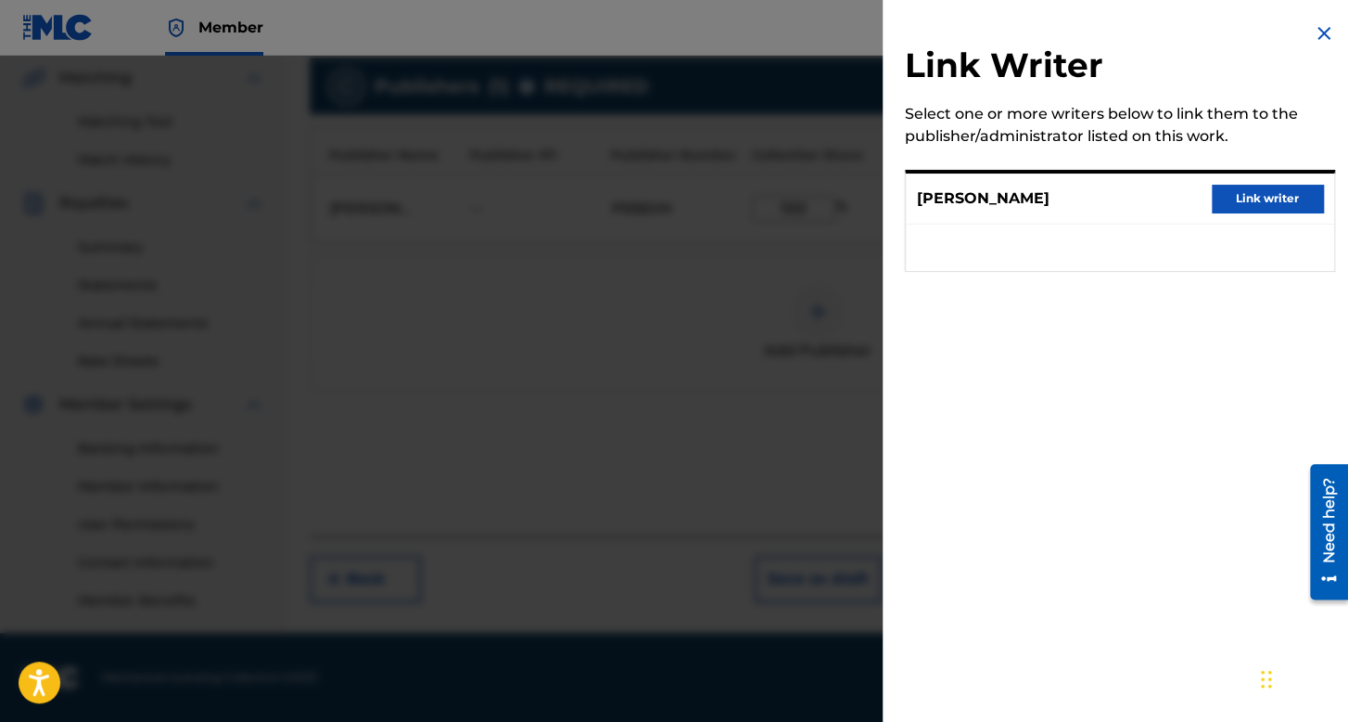
click at [1262, 200] on button "Link writer" at bounding box center [1267, 199] width 111 height 28
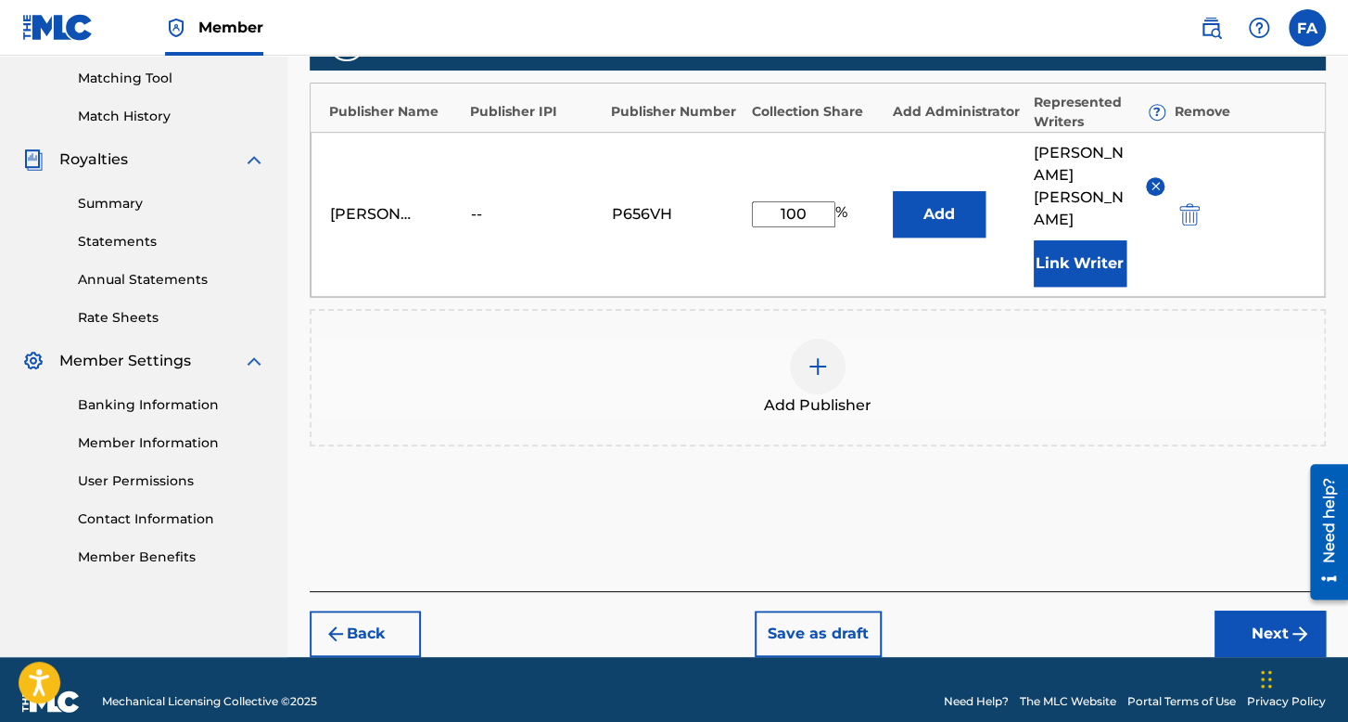
click at [1246, 618] on button "Next" at bounding box center [1270, 633] width 111 height 46
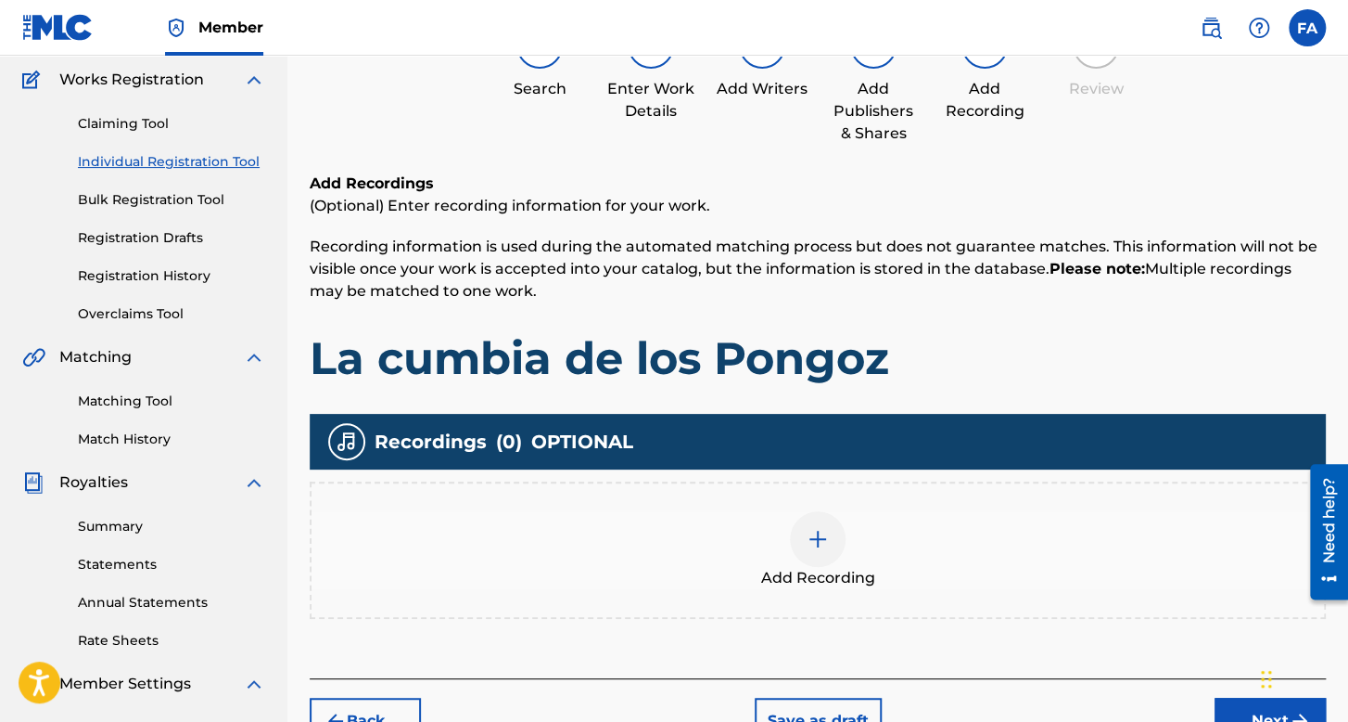
scroll to position [176, 0]
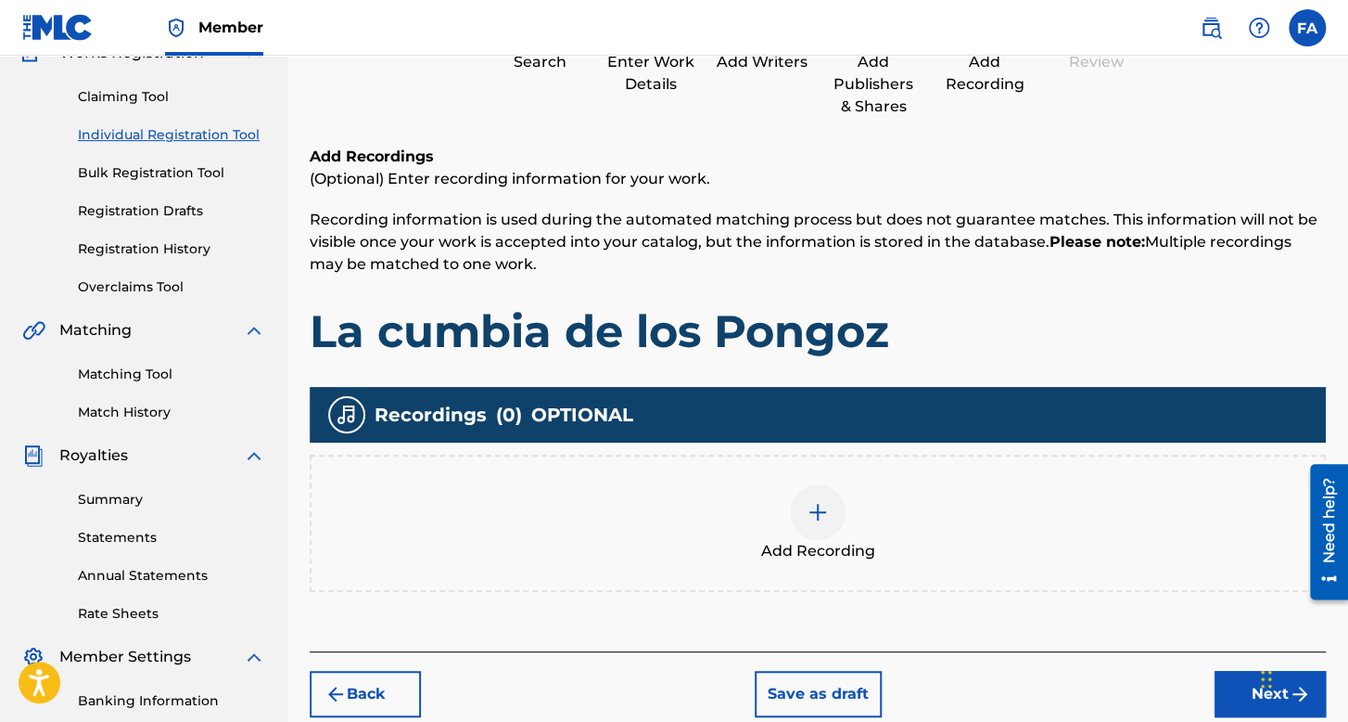
click at [794, 505] on div at bounding box center [818, 512] width 56 height 56
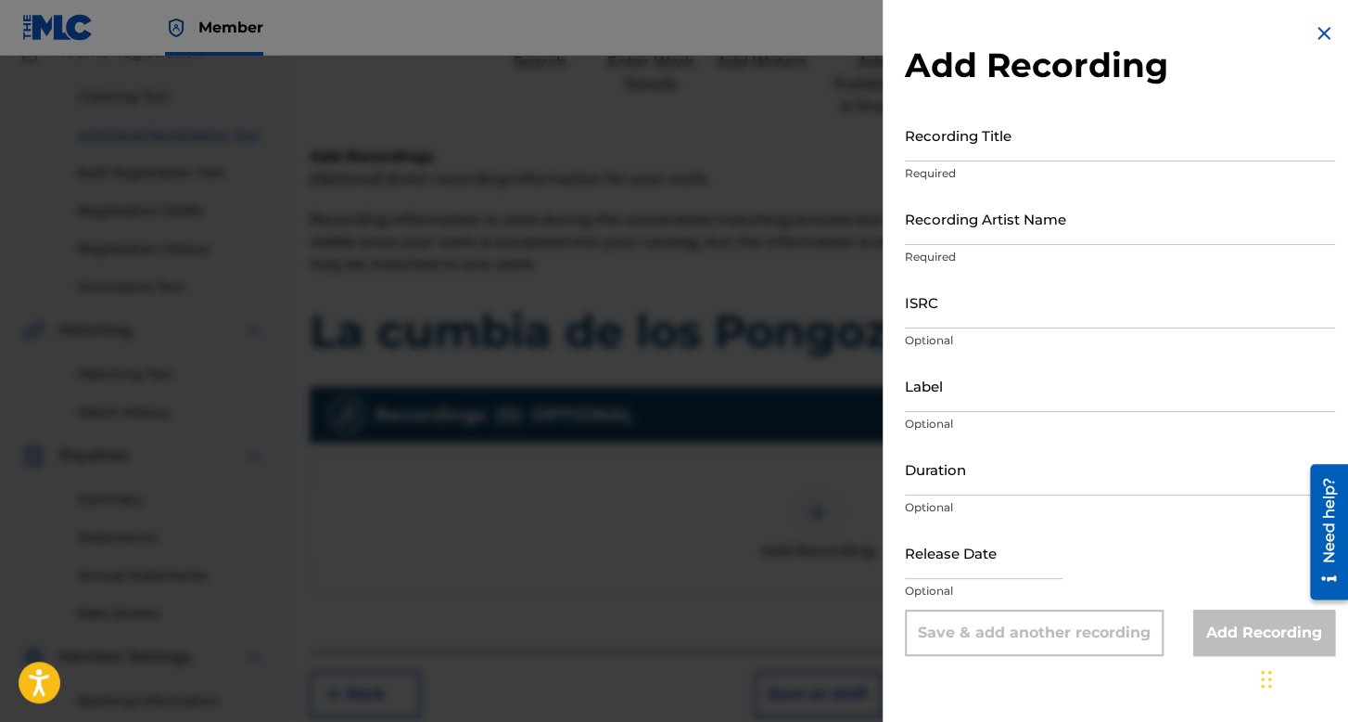
click at [1033, 106] on div "Add Recording Recording Title Required Recording Artist Name Required ISRC Opti…" at bounding box center [1120, 339] width 475 height 678
click at [1033, 142] on input "Recording Title" at bounding box center [1120, 135] width 430 height 53
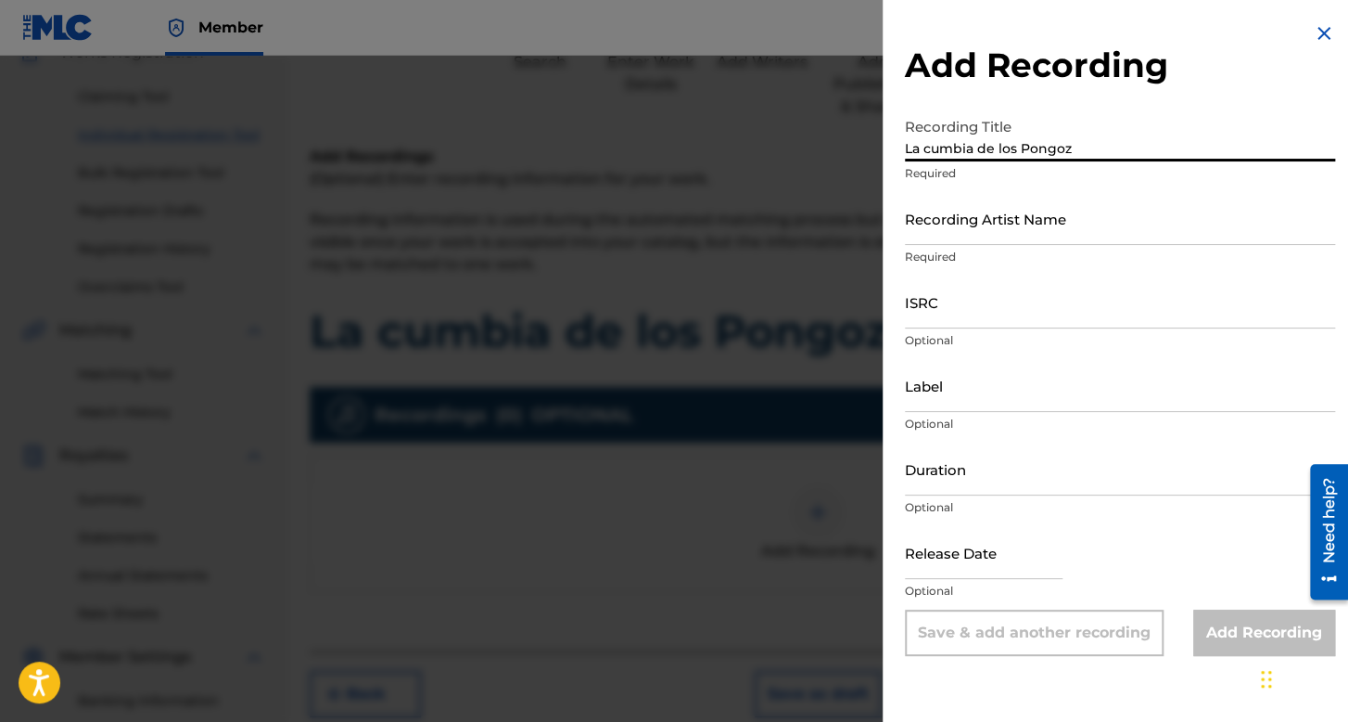
type input "La cumbia de los Pongoz"
drag, startPoint x: 864, startPoint y: 214, endPoint x: 932, endPoint y: 217, distance: 67.8
click at [888, 216] on div "Add Recording Recording Title La cumbia de los Pongoz Required Recording Artist…" at bounding box center [674, 389] width 1348 height 666
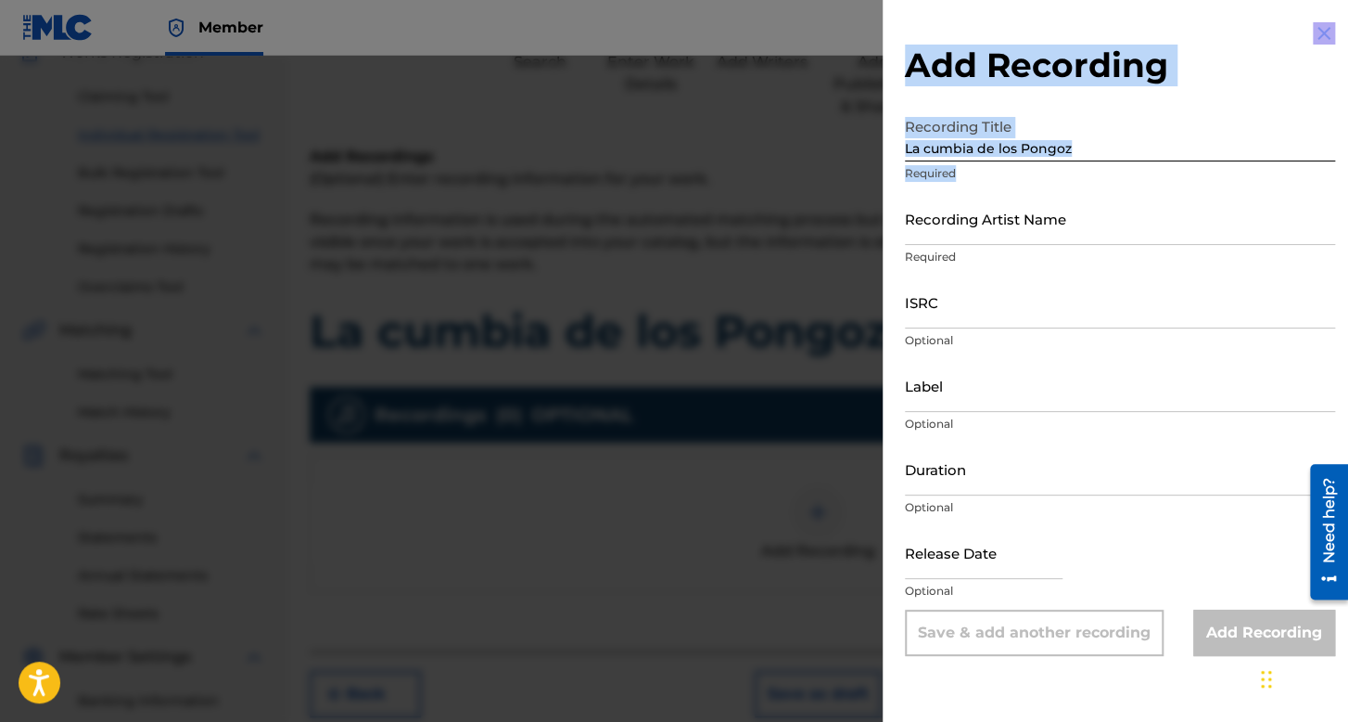
click at [936, 220] on input "Recording Artist Name" at bounding box center [1120, 218] width 430 height 53
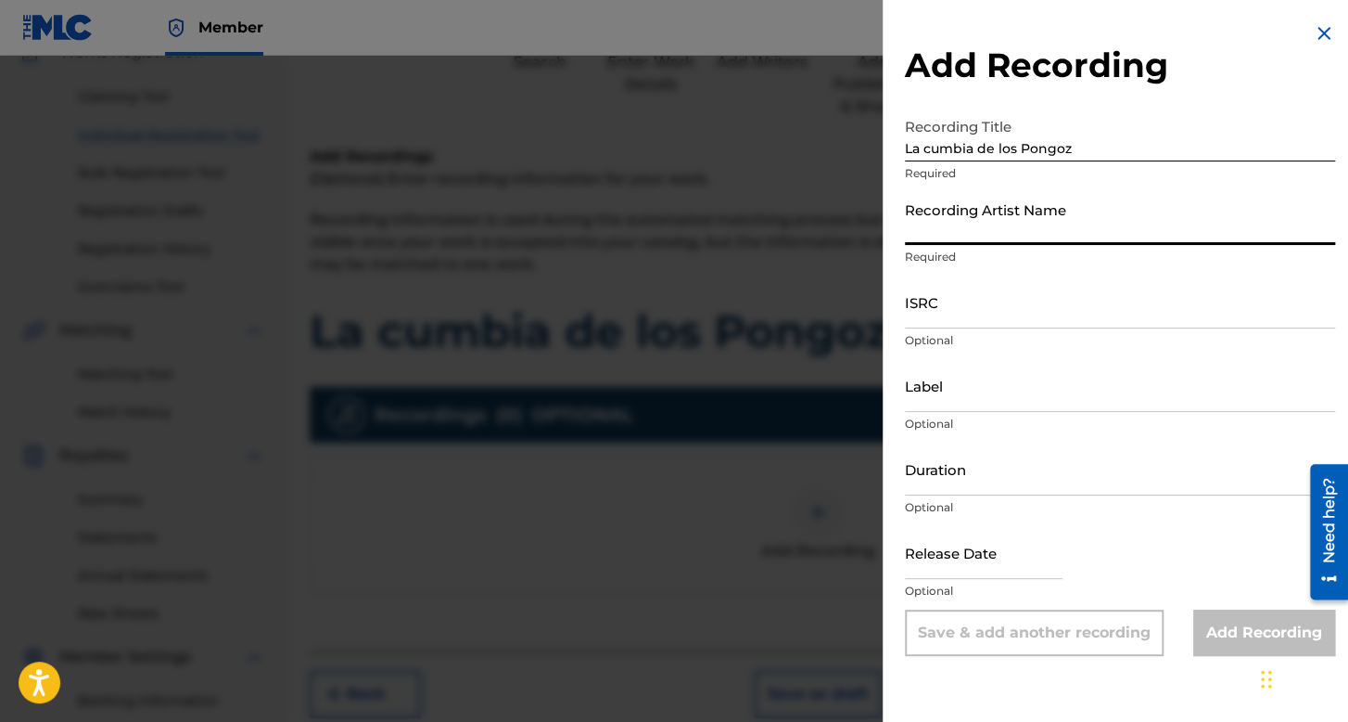
type input "Folklor de Kolombia"
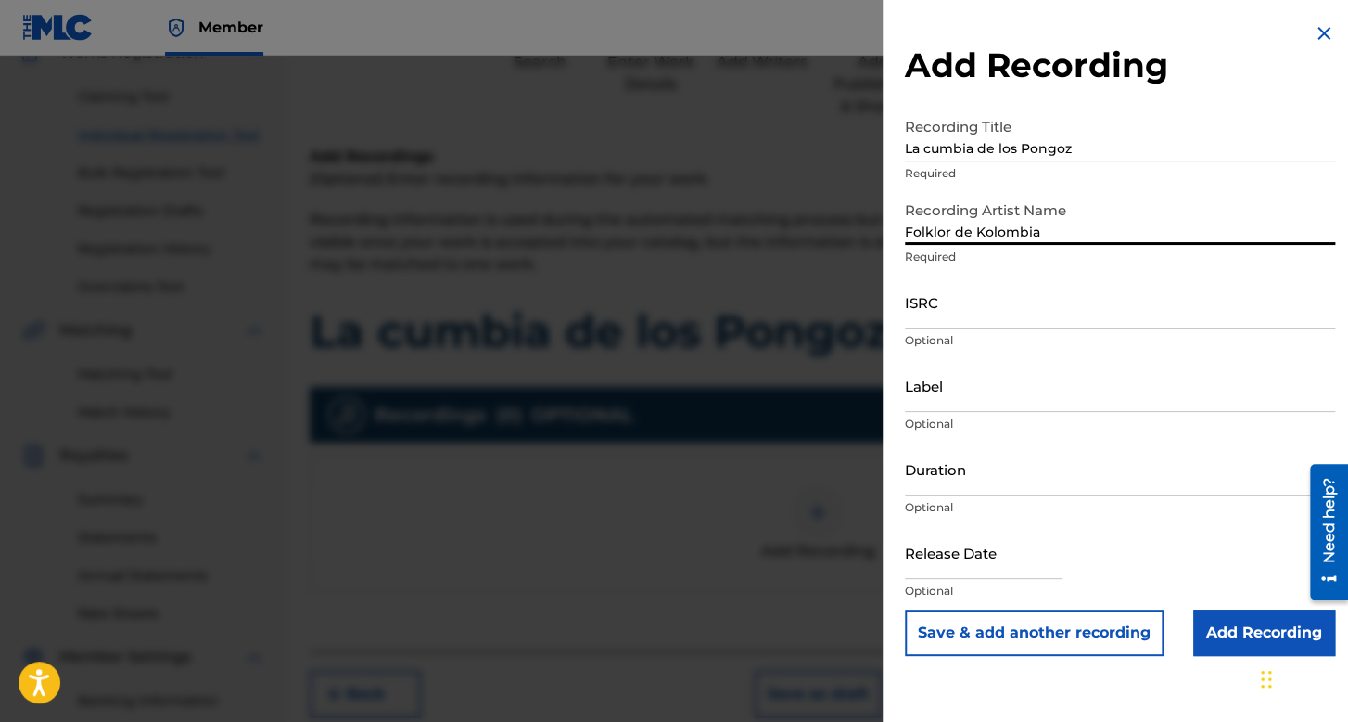
click at [1036, 316] on input "ISRC" at bounding box center [1120, 301] width 430 height 53
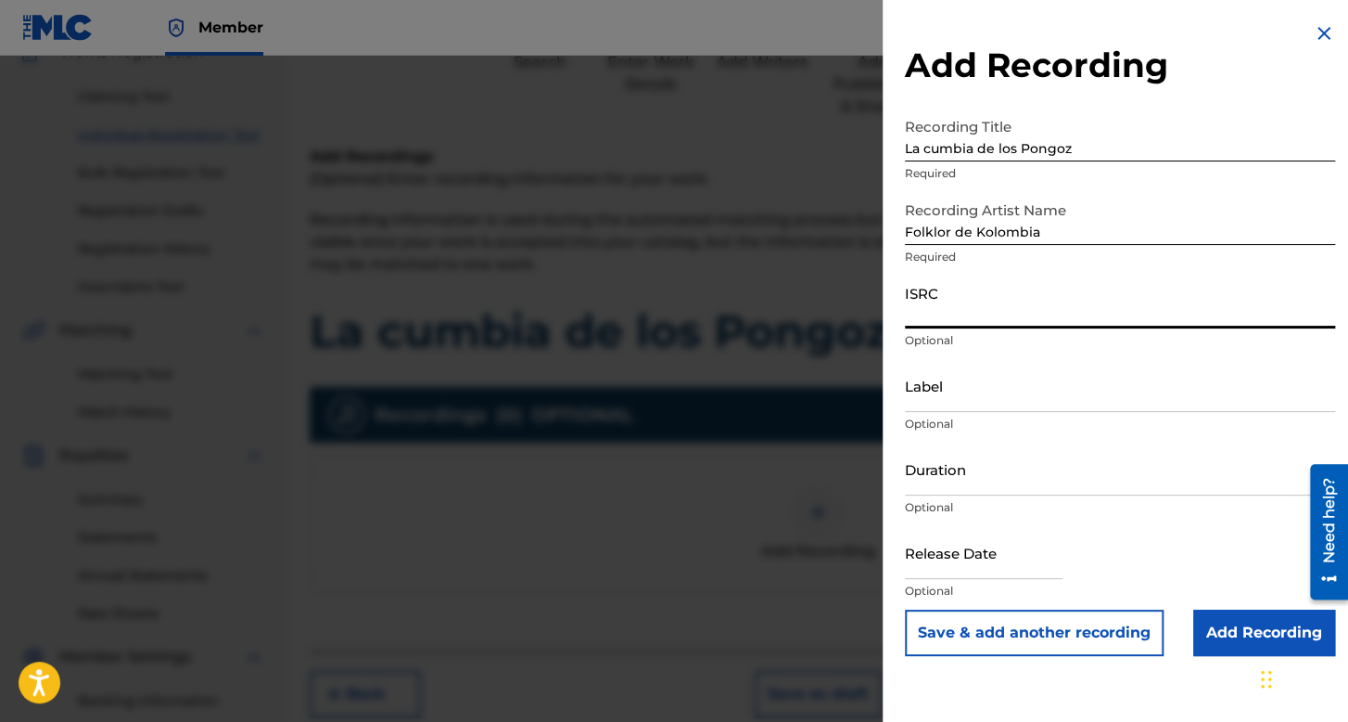
paste input "QZWFV2477908"
type input "QZWFV2477908"
click at [969, 483] on input "Duration" at bounding box center [1120, 468] width 430 height 53
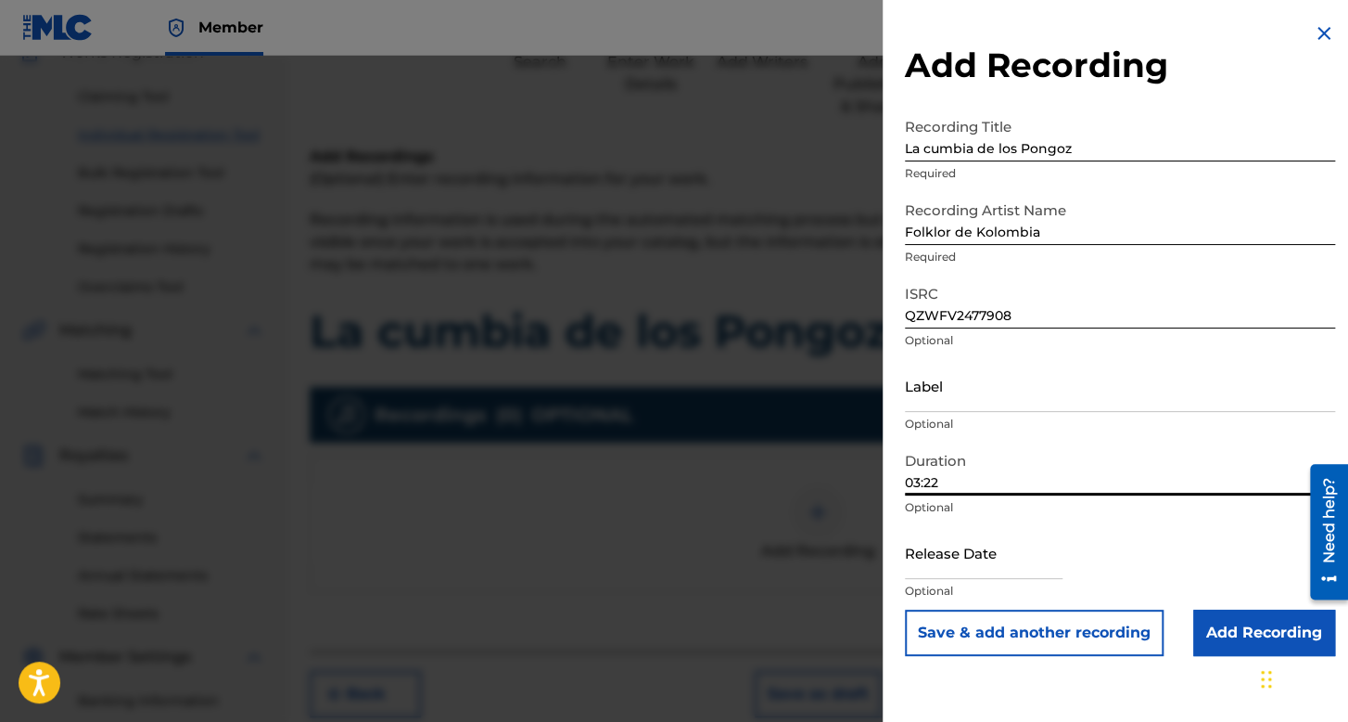
type input "03:22"
click at [992, 560] on input "text" at bounding box center [984, 552] width 158 height 53
select select "7"
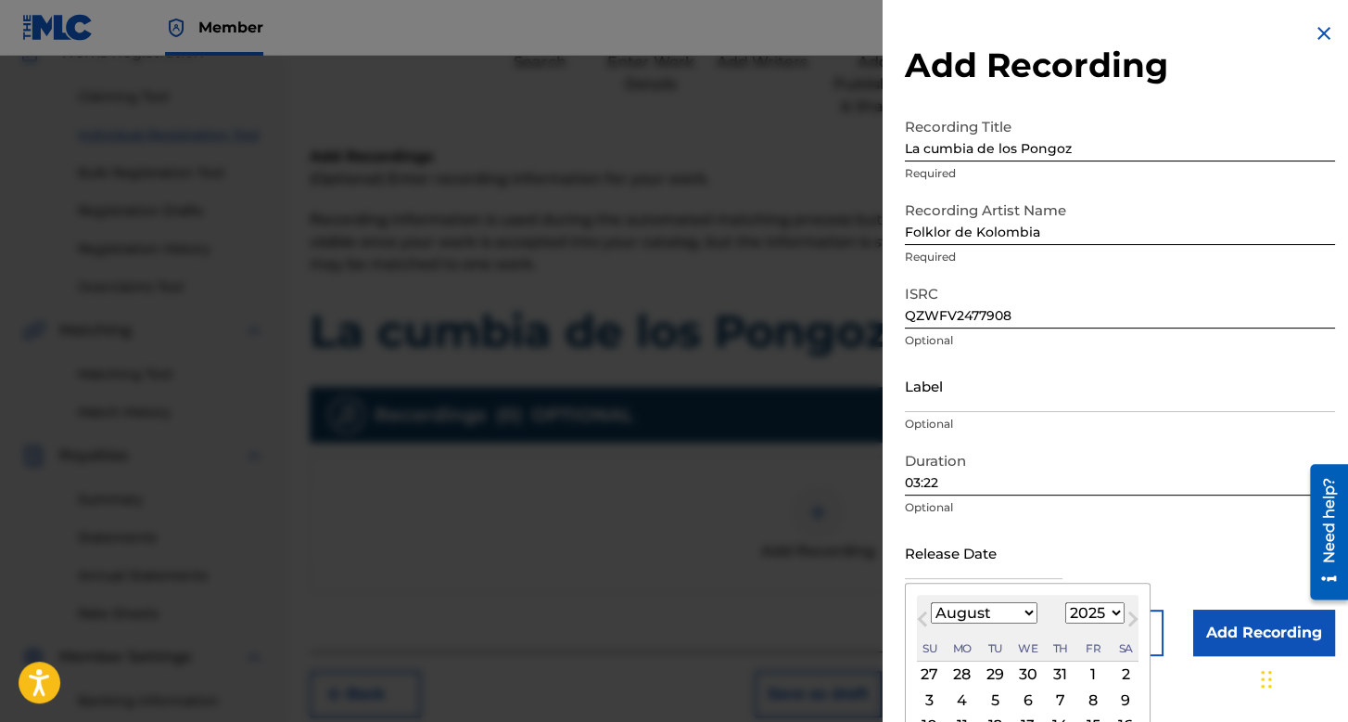
scroll to position [129, 0]
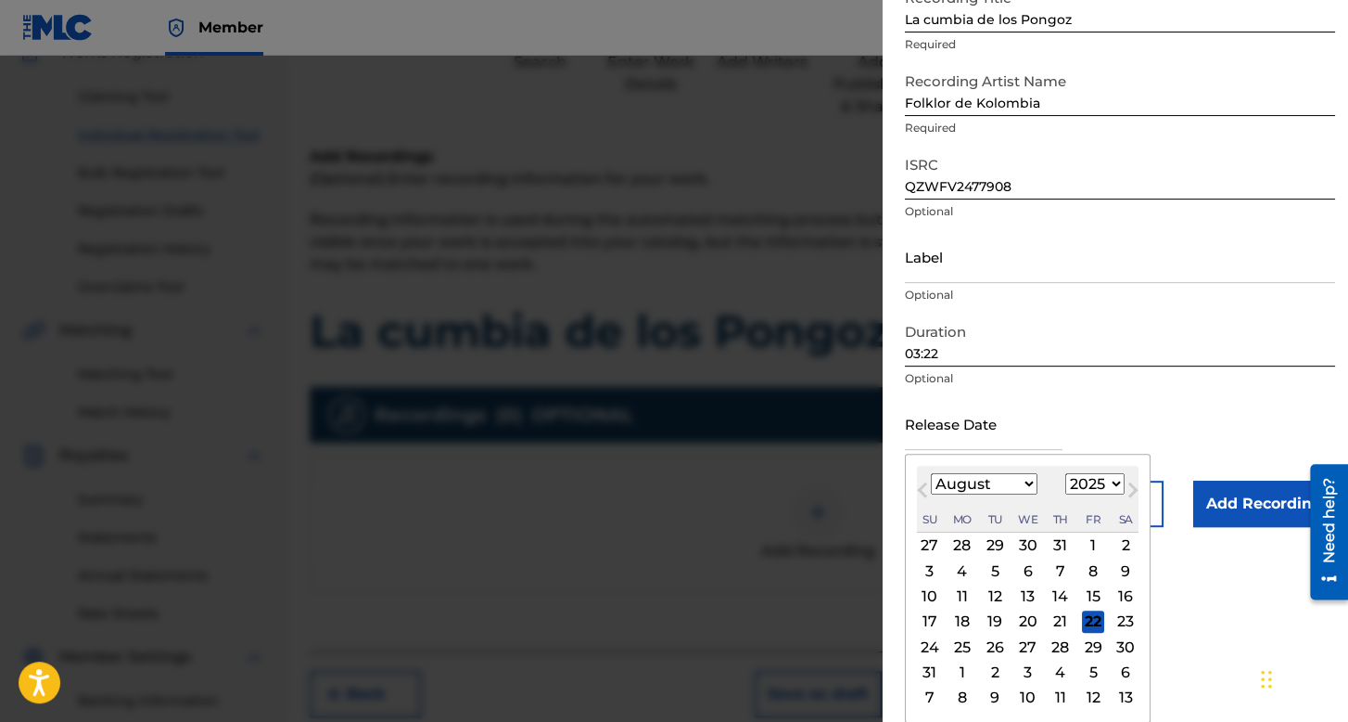
click at [1108, 490] on select "1899 1900 1901 1902 1903 1904 1905 1906 1907 1908 1909 1910 1911 1912 1913 1914…" at bounding box center [1095, 483] width 59 height 21
select select "2024"
click at [1066, 494] on select "1899 1900 1901 1902 1903 1904 1905 1906 1907 1908 1909 1910 1911 1912 1913 1914…" at bounding box center [1095, 483] width 59 height 21
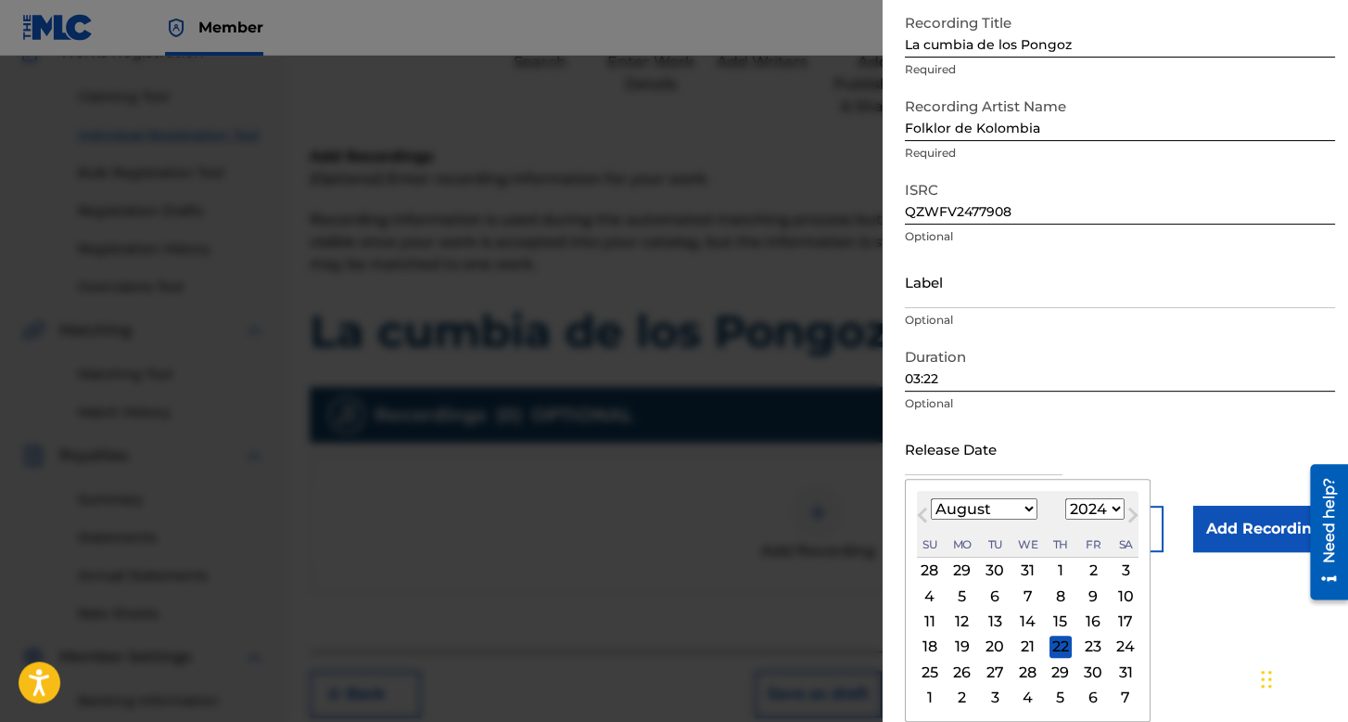
scroll to position [104, 0]
click at [981, 596] on div "4 5 6 7 8 9 10" at bounding box center [1028, 595] width 222 height 25
click at [987, 594] on div "6" at bounding box center [995, 595] width 22 height 22
type input "[DATE]"
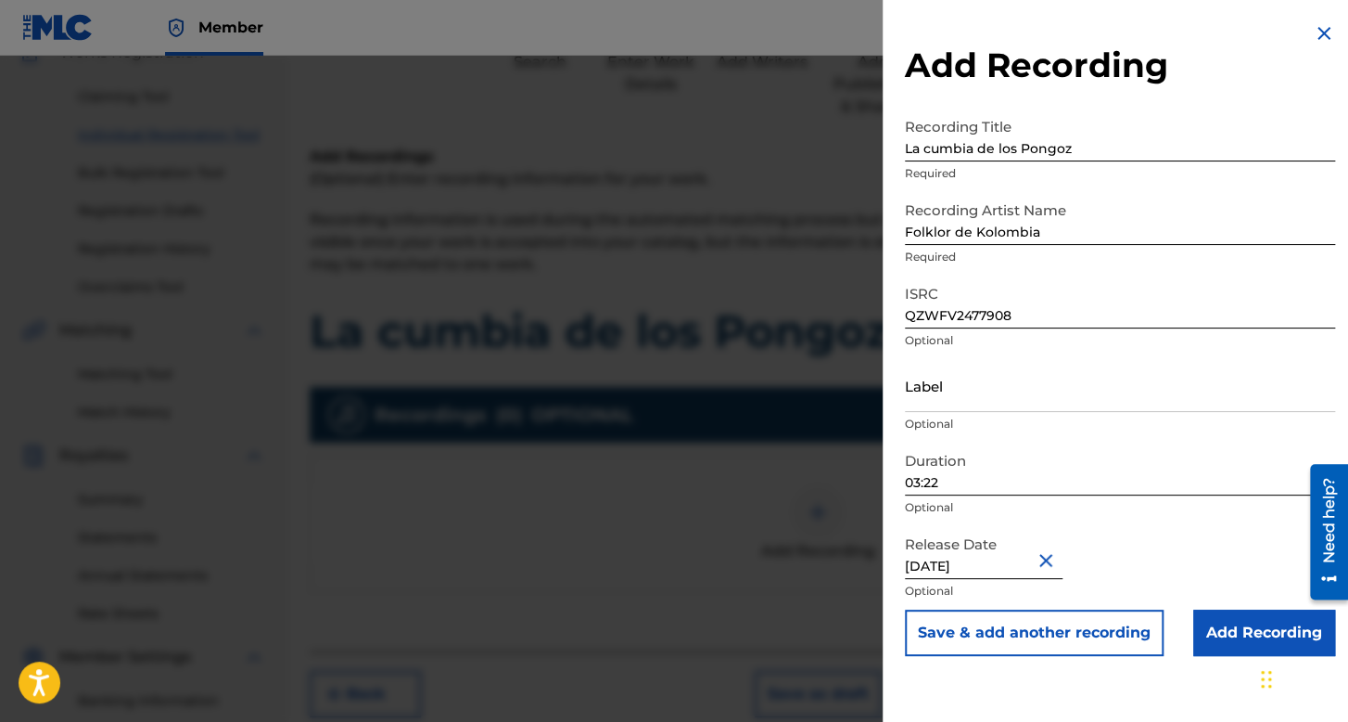
scroll to position [0, 0]
click at [1211, 637] on input "Add Recording" at bounding box center [1265, 632] width 142 height 46
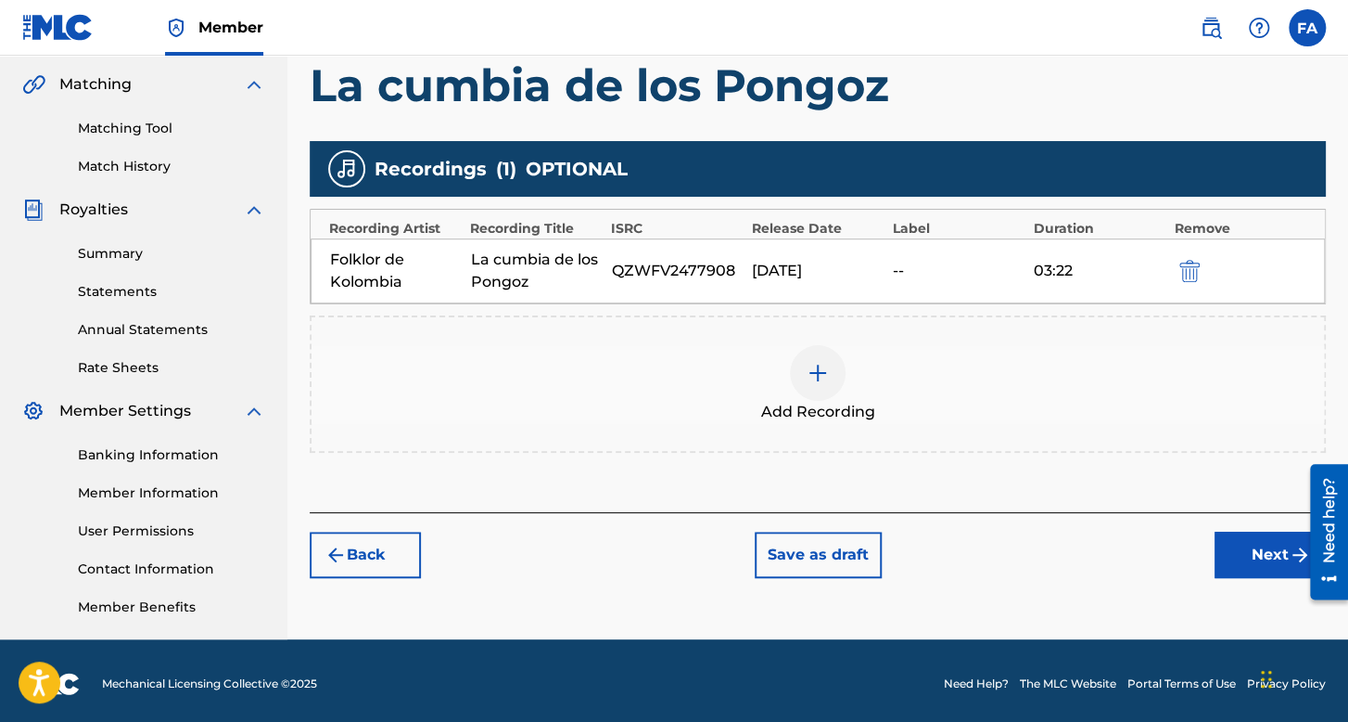
scroll to position [428, 0]
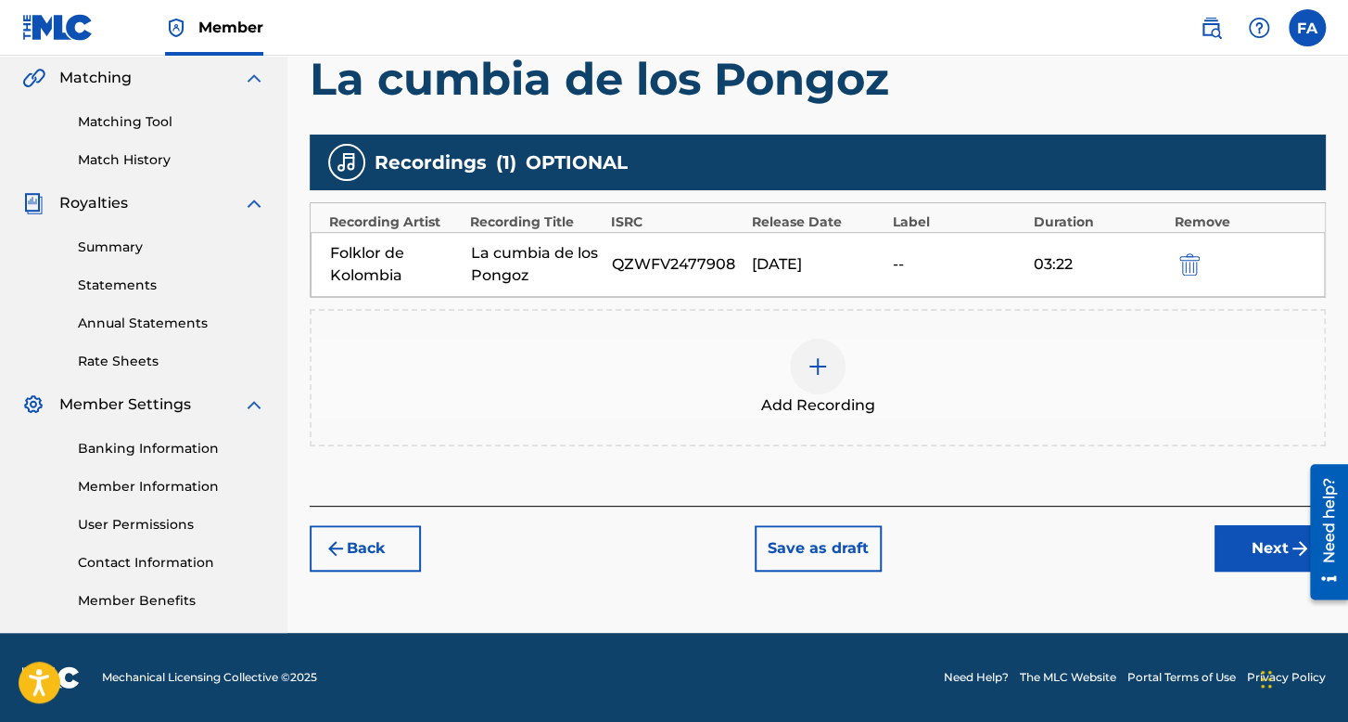
click at [1241, 564] on button "Next" at bounding box center [1270, 548] width 111 height 46
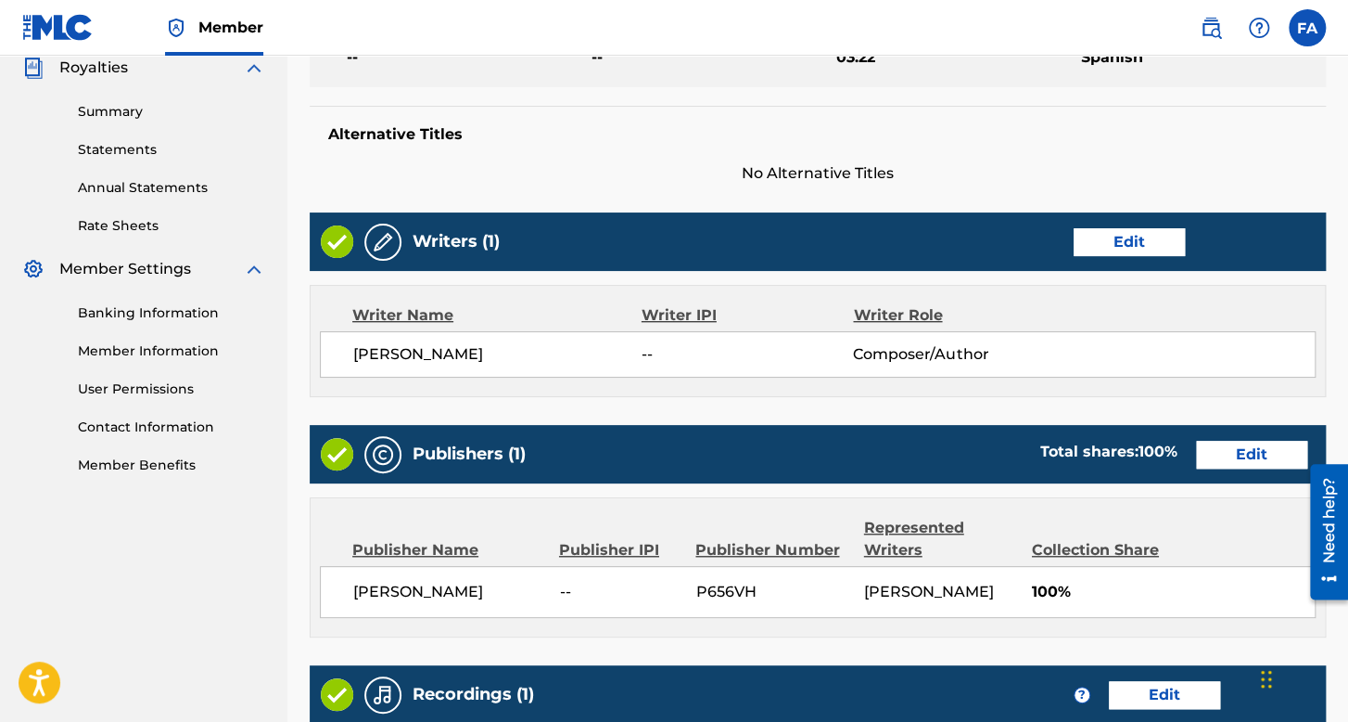
scroll to position [889, 0]
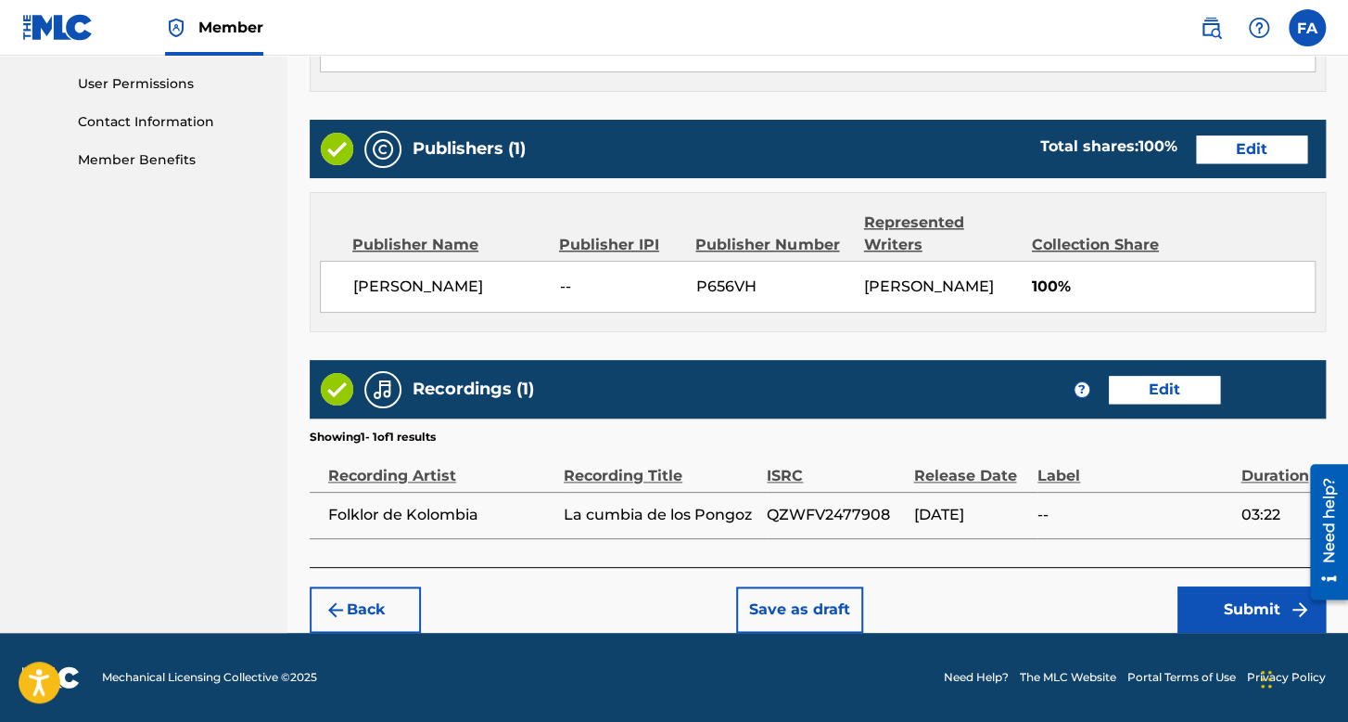
click at [1201, 618] on button "Submit" at bounding box center [1252, 609] width 148 height 46
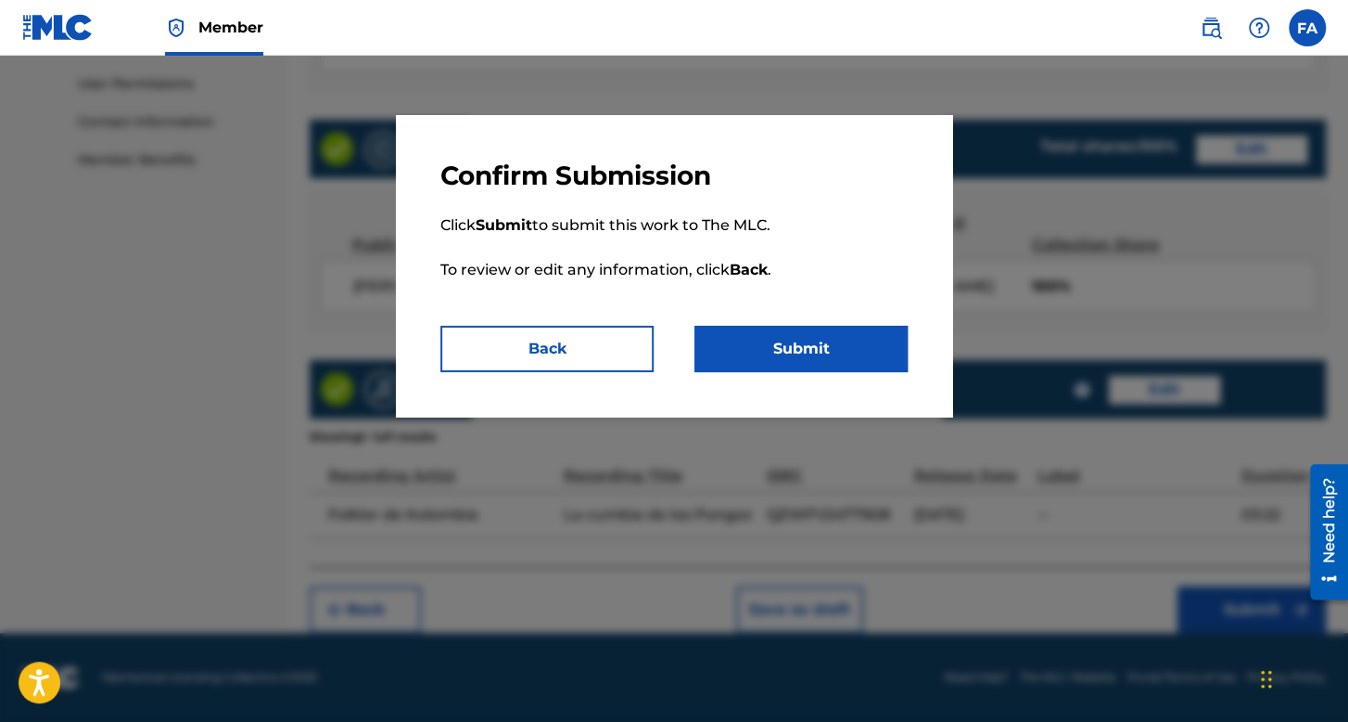
click at [843, 363] on button "Submit" at bounding box center [801, 349] width 213 height 46
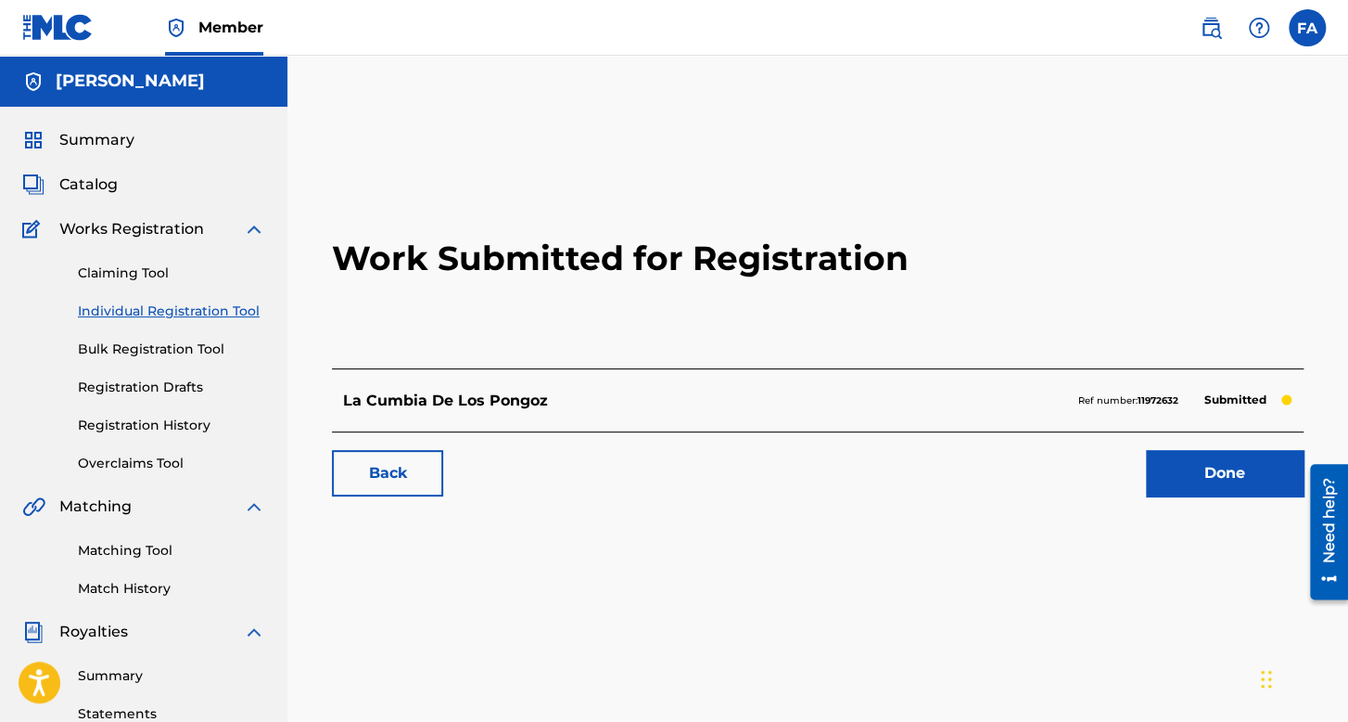
click at [161, 308] on link "Individual Registration Tool" at bounding box center [171, 310] width 187 height 19
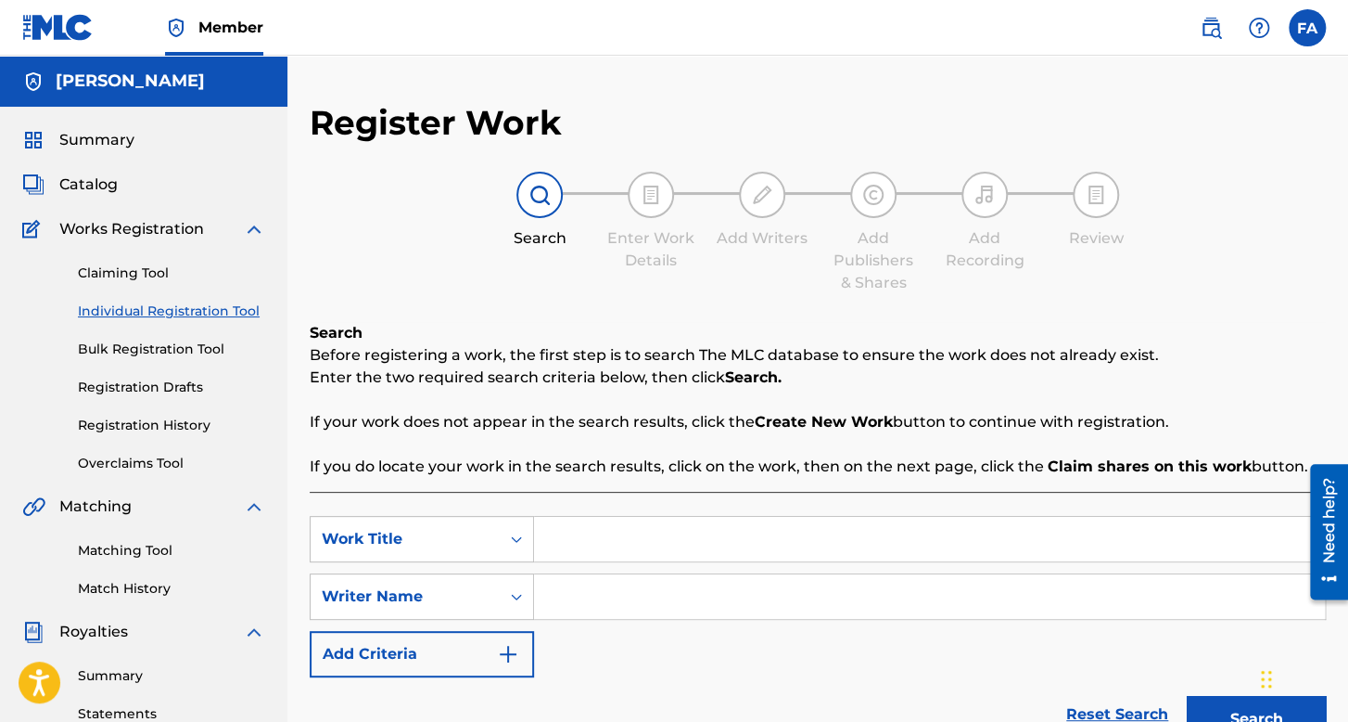
scroll to position [93, 0]
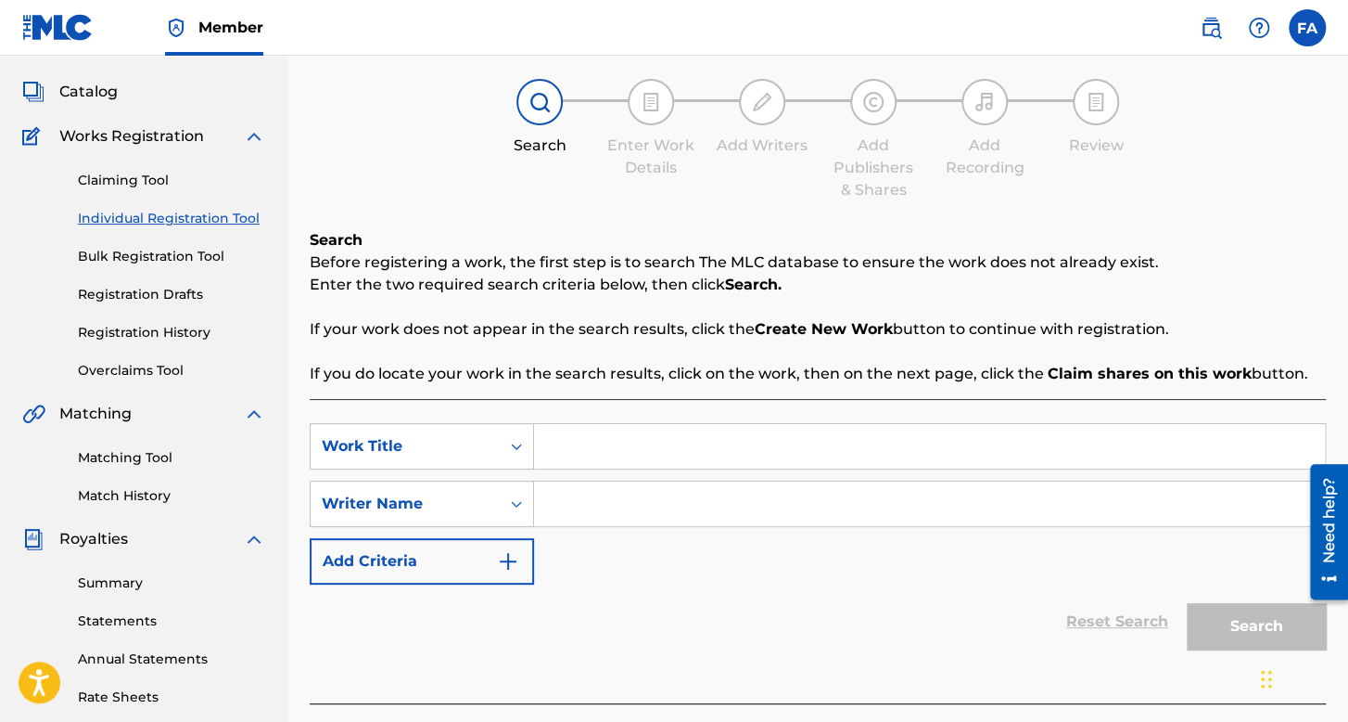
click at [594, 435] on input "Search Form" at bounding box center [929, 446] width 791 height 45
type input "El Tartaz"
click at [688, 490] on input "Search Form" at bounding box center [929, 503] width 791 height 45
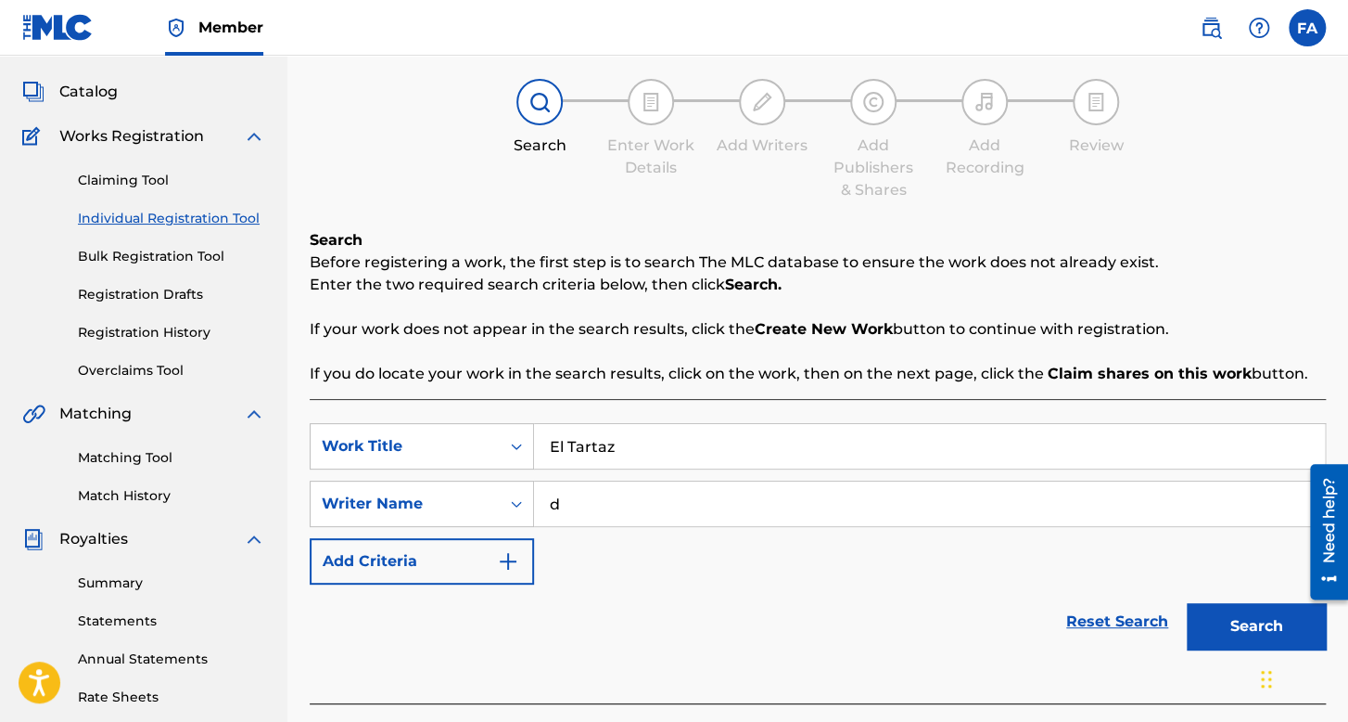
type input "d"
click at [1187, 603] on button "Search" at bounding box center [1256, 626] width 139 height 46
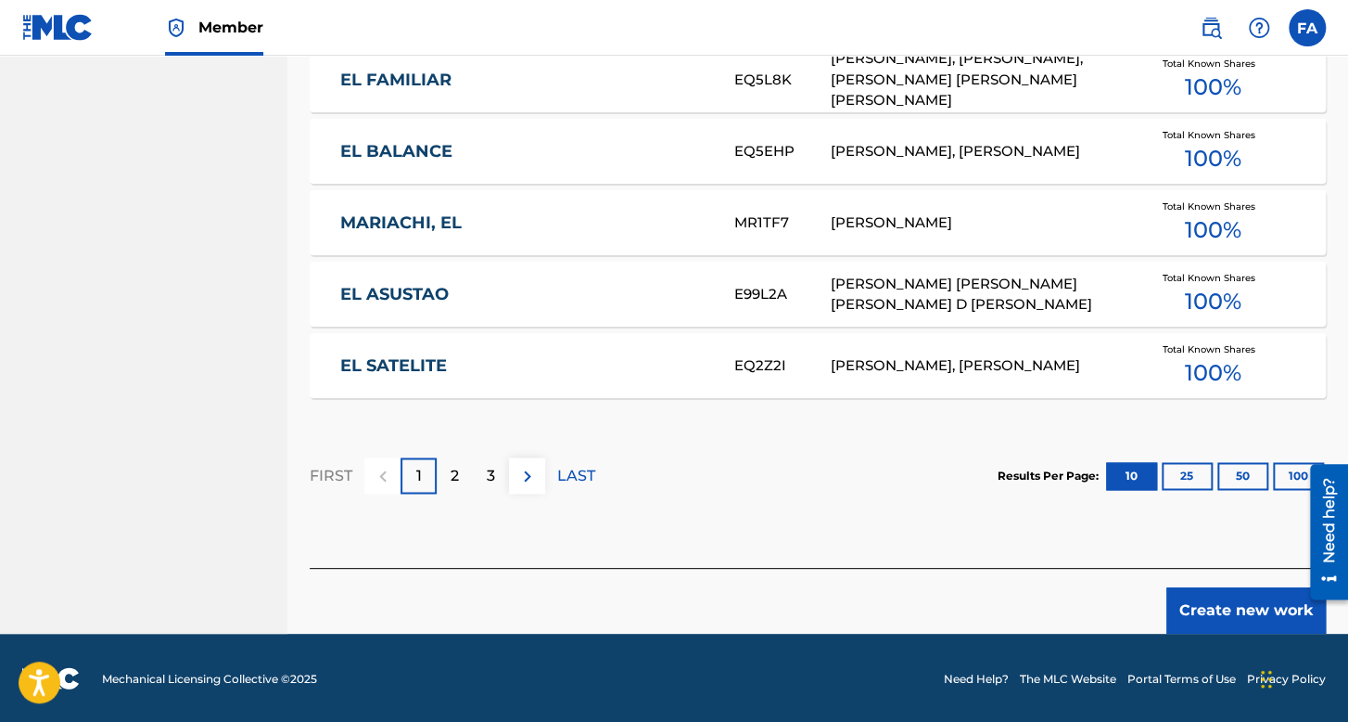
click at [1212, 616] on button "Create new work" at bounding box center [1247, 610] width 160 height 46
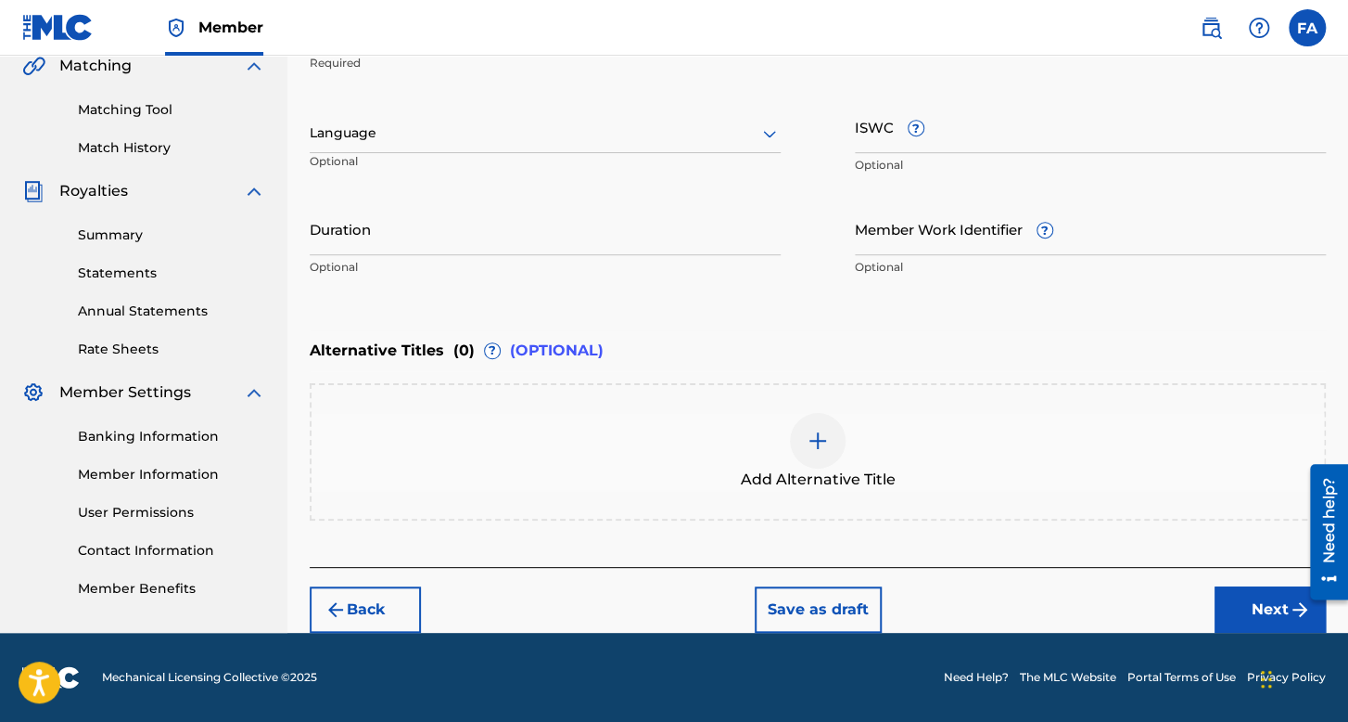
scroll to position [439, 0]
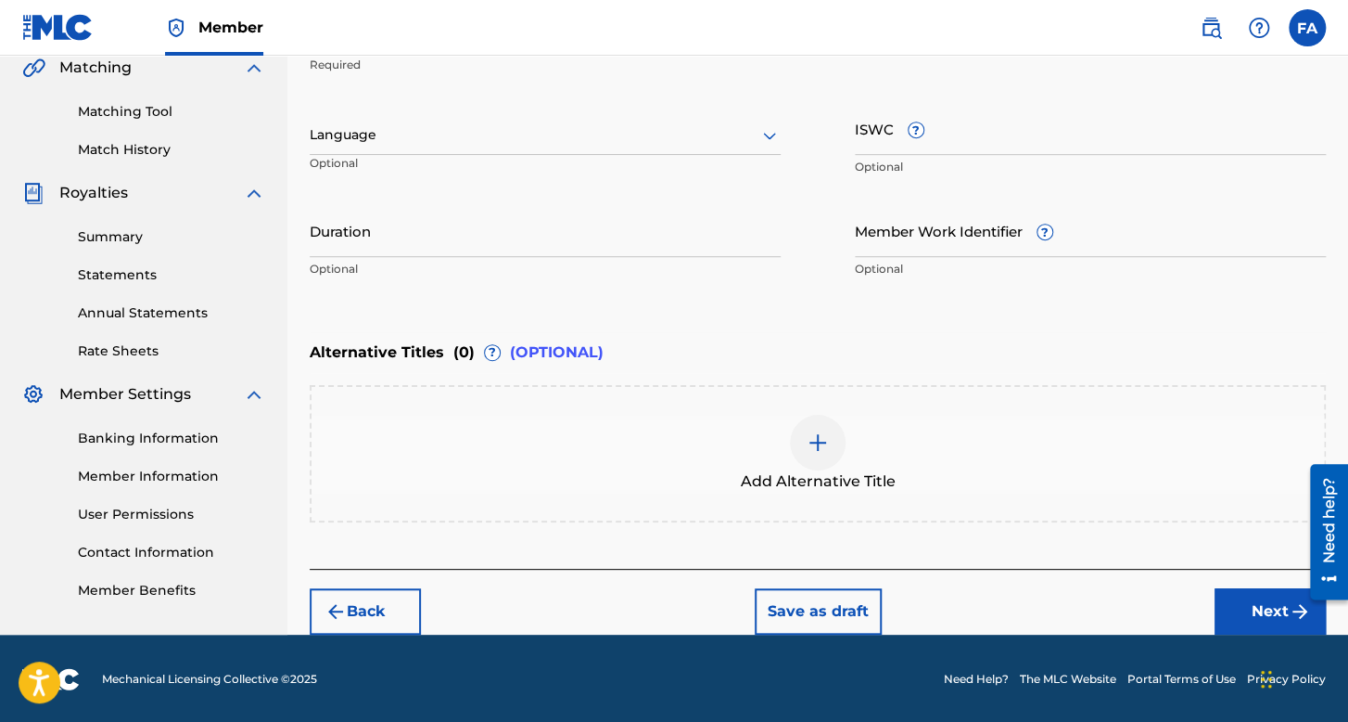
click at [505, 135] on div at bounding box center [545, 134] width 471 height 23
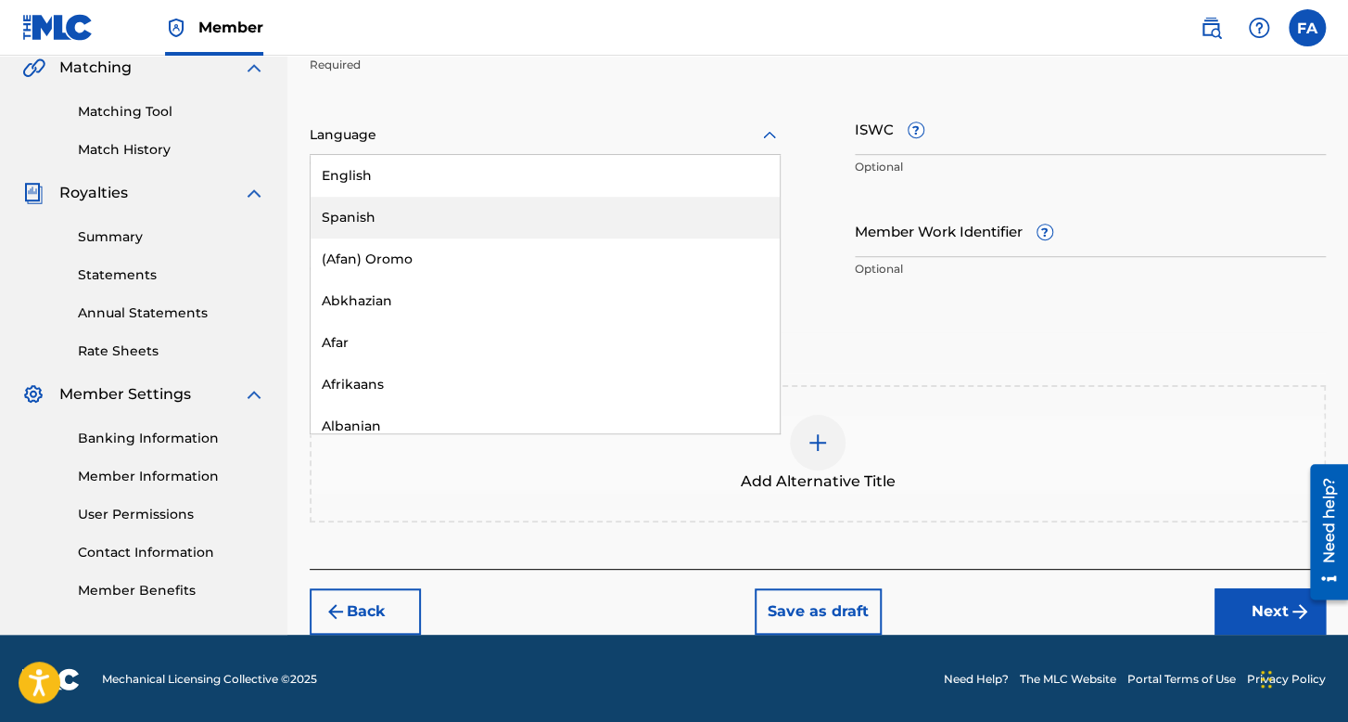
click at [438, 201] on div "Spanish" at bounding box center [545, 218] width 469 height 42
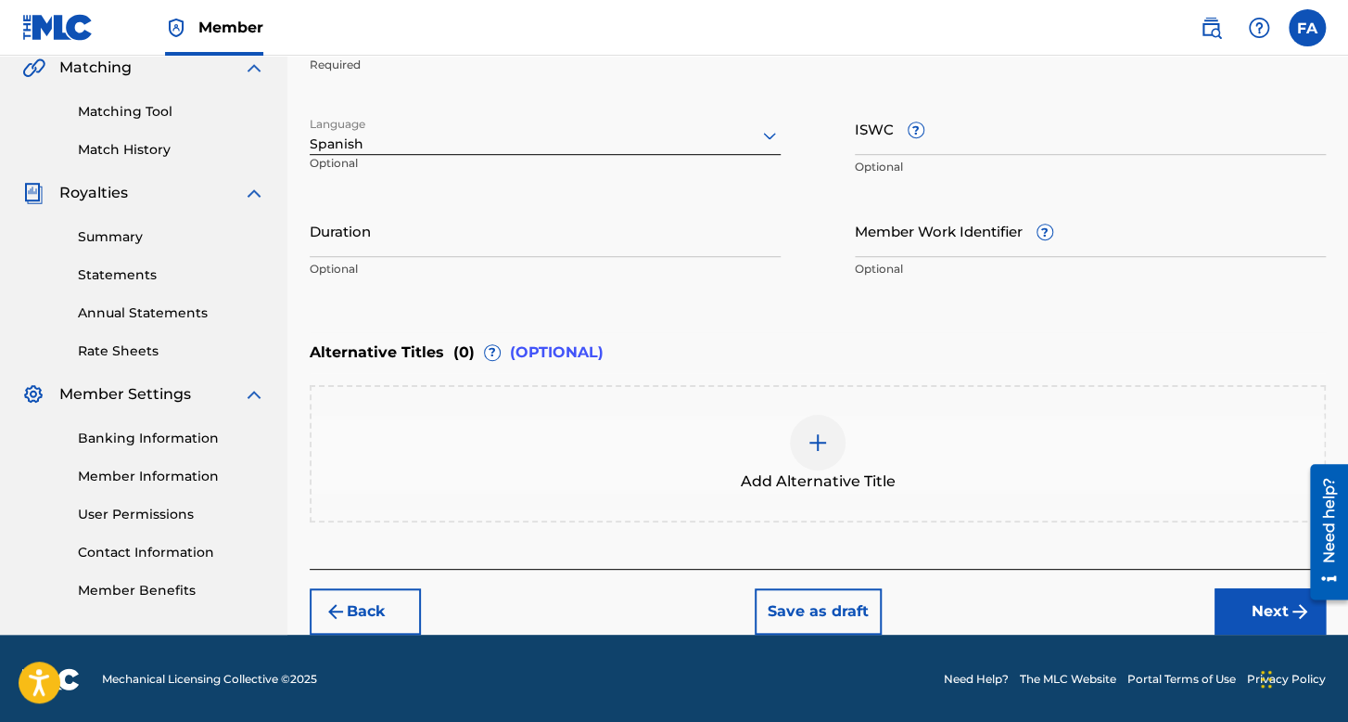
click at [437, 225] on input "Duration" at bounding box center [545, 230] width 471 height 53
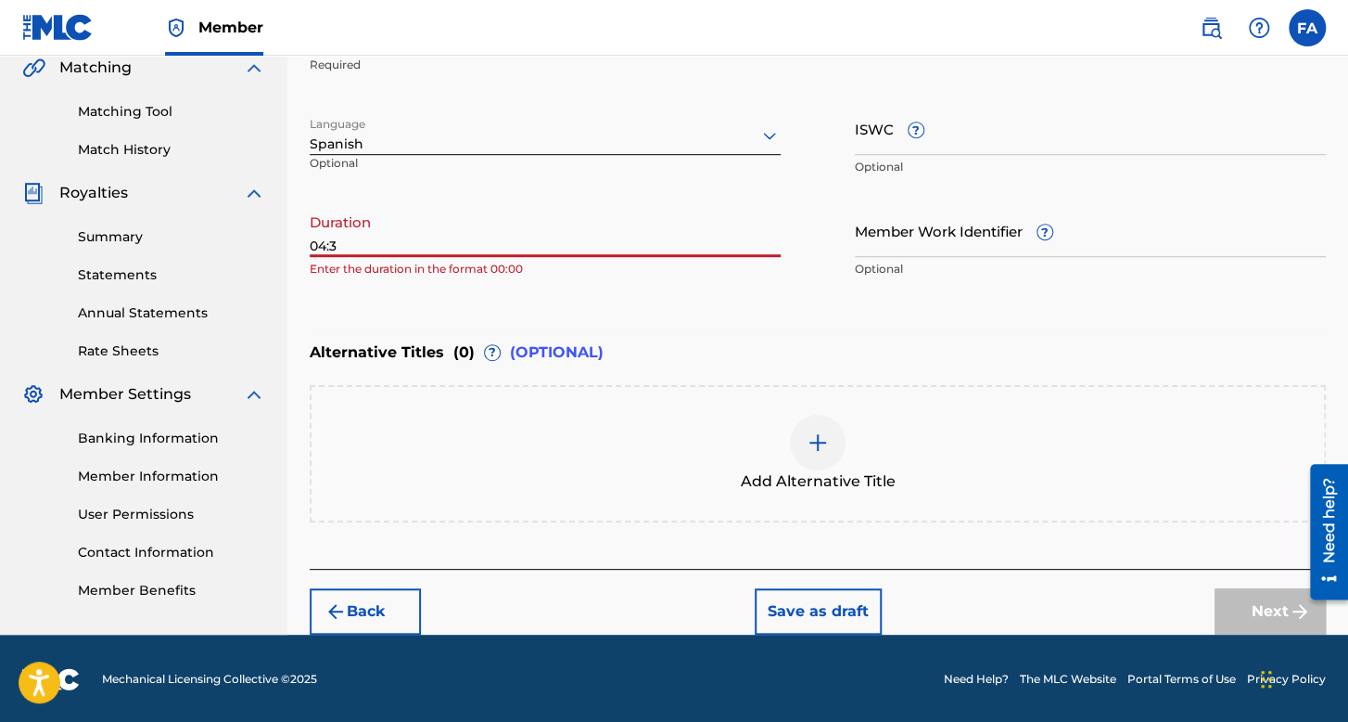
type input "04:31"
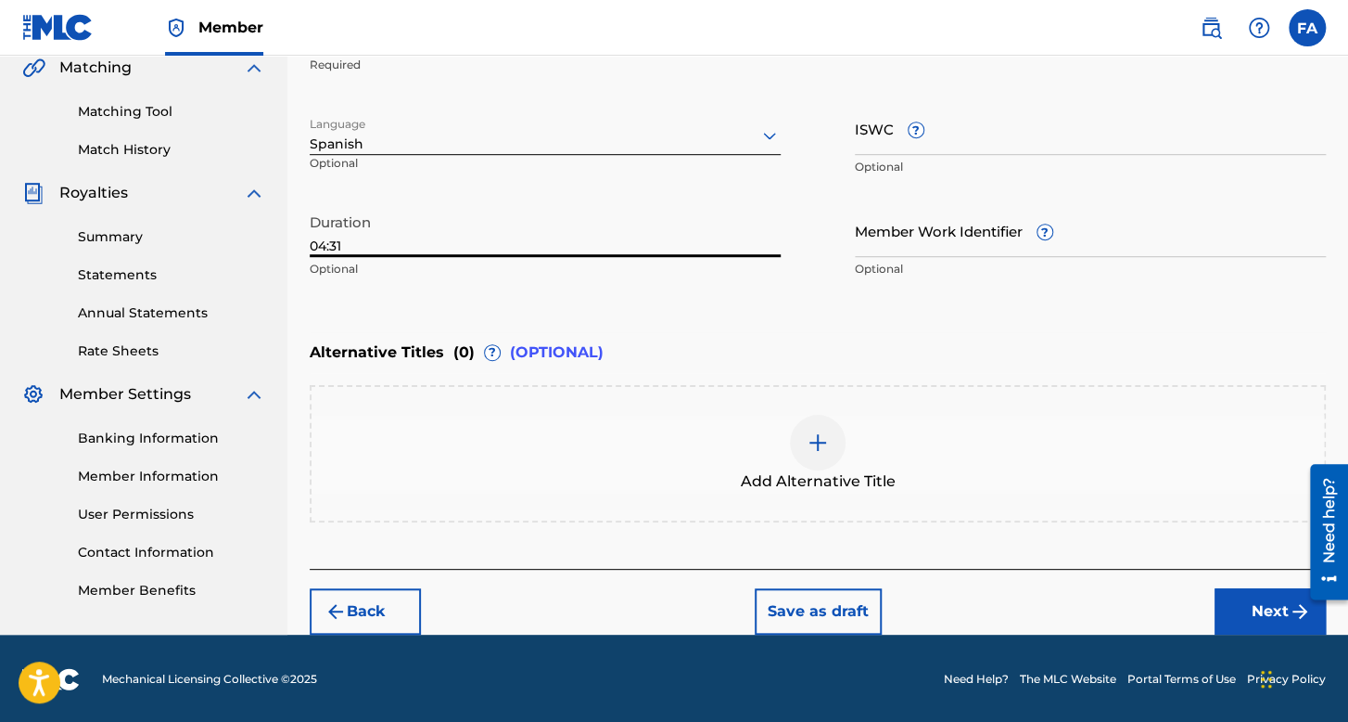
click at [1239, 620] on button "Next" at bounding box center [1270, 611] width 111 height 46
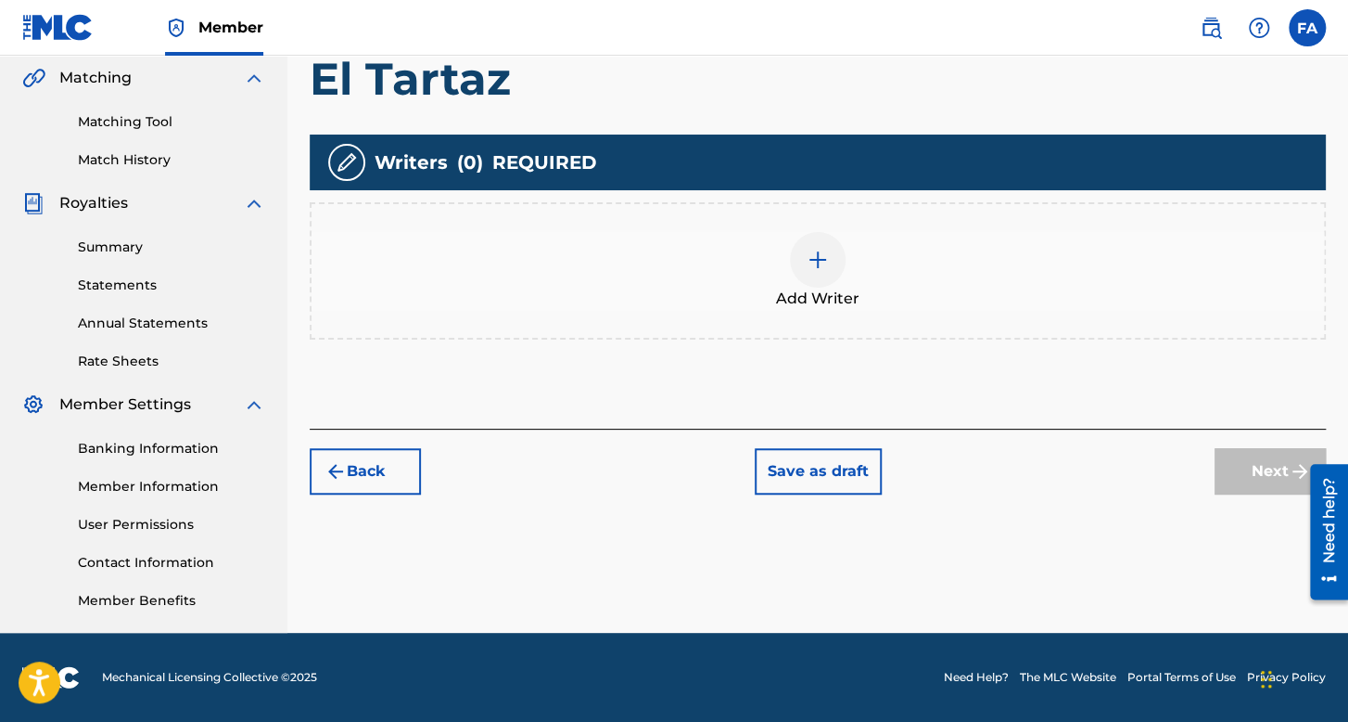
scroll to position [428, 0]
click at [834, 281] on div "Add Writer" at bounding box center [818, 271] width 1013 height 78
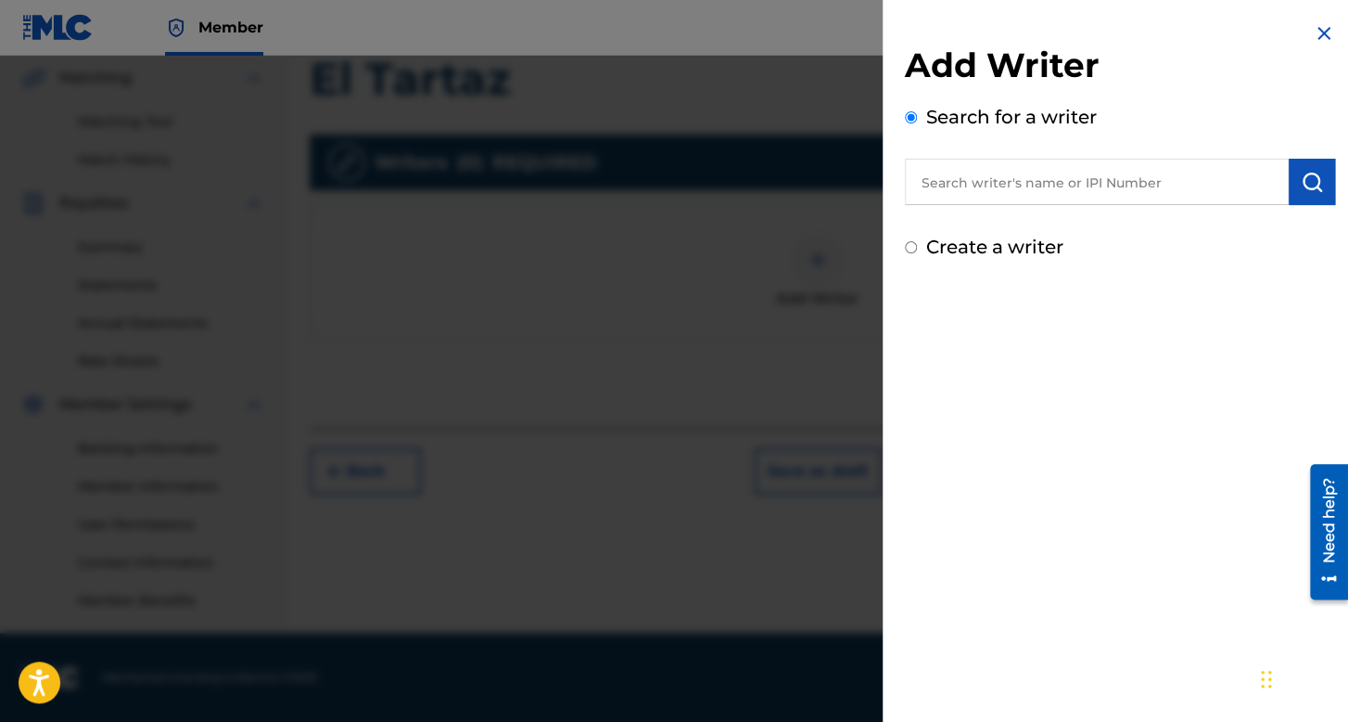
click at [907, 243] on input "Create a writer" at bounding box center [911, 247] width 12 height 12
radio input "false"
radio input "true"
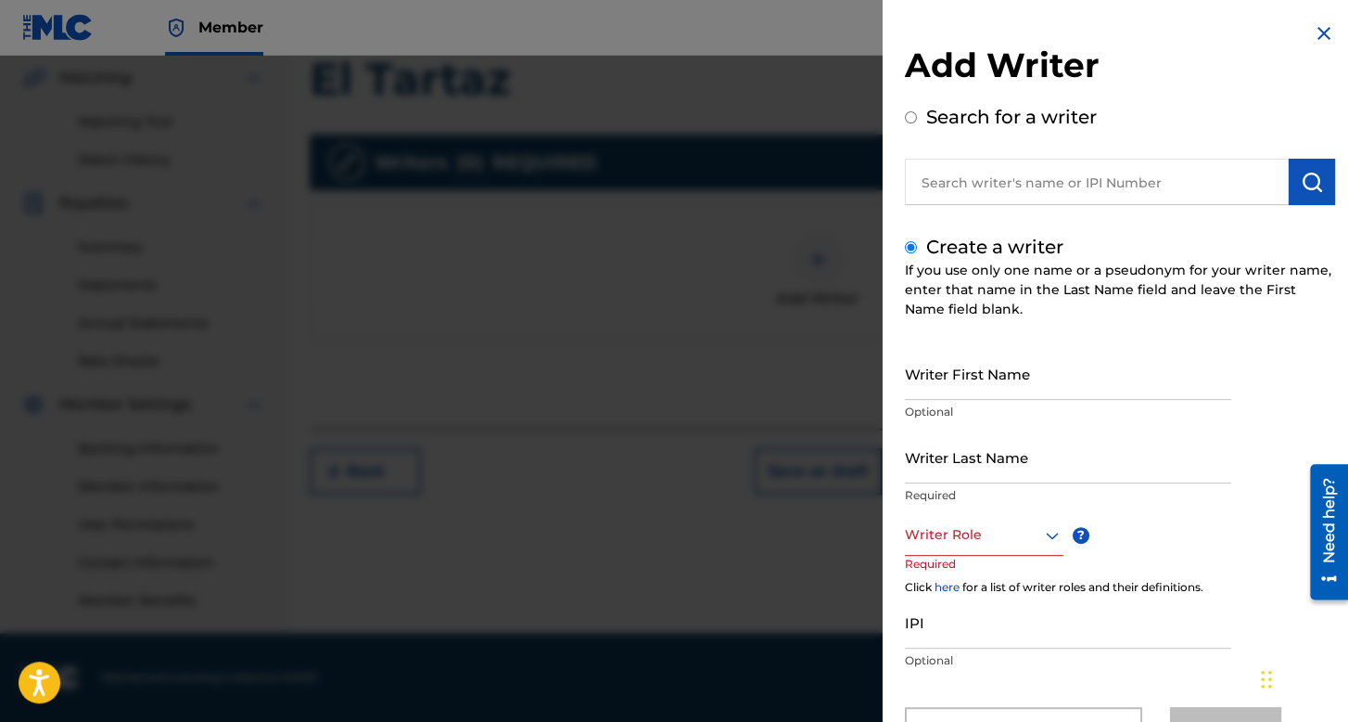
click at [905, 409] on p "Optional" at bounding box center [1068, 411] width 326 height 17
click at [965, 361] on input "Writer First Name" at bounding box center [1068, 373] width 326 height 53
type input "[PERSON_NAME]"
click at [953, 464] on input "Writer Last Name" at bounding box center [1068, 456] width 326 height 53
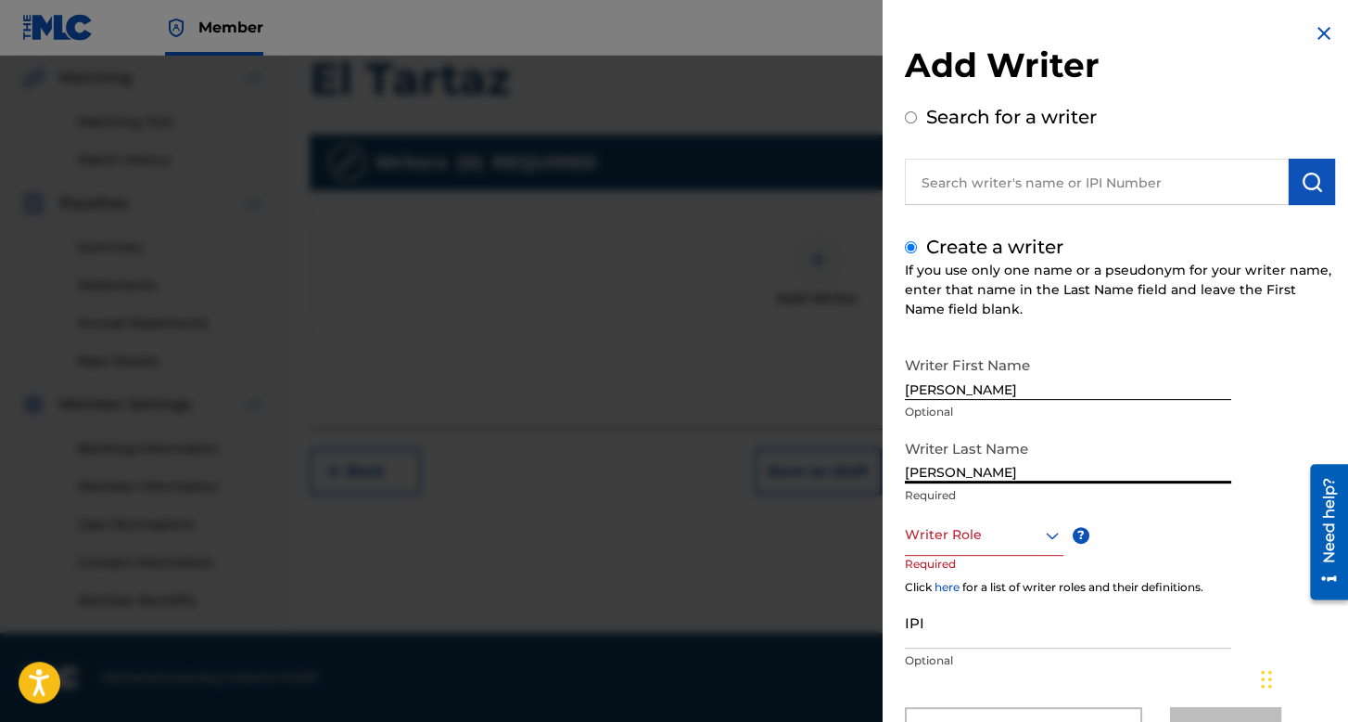
type input "[PERSON_NAME]"
click at [988, 522] on div "Writer Role" at bounding box center [984, 535] width 159 height 42
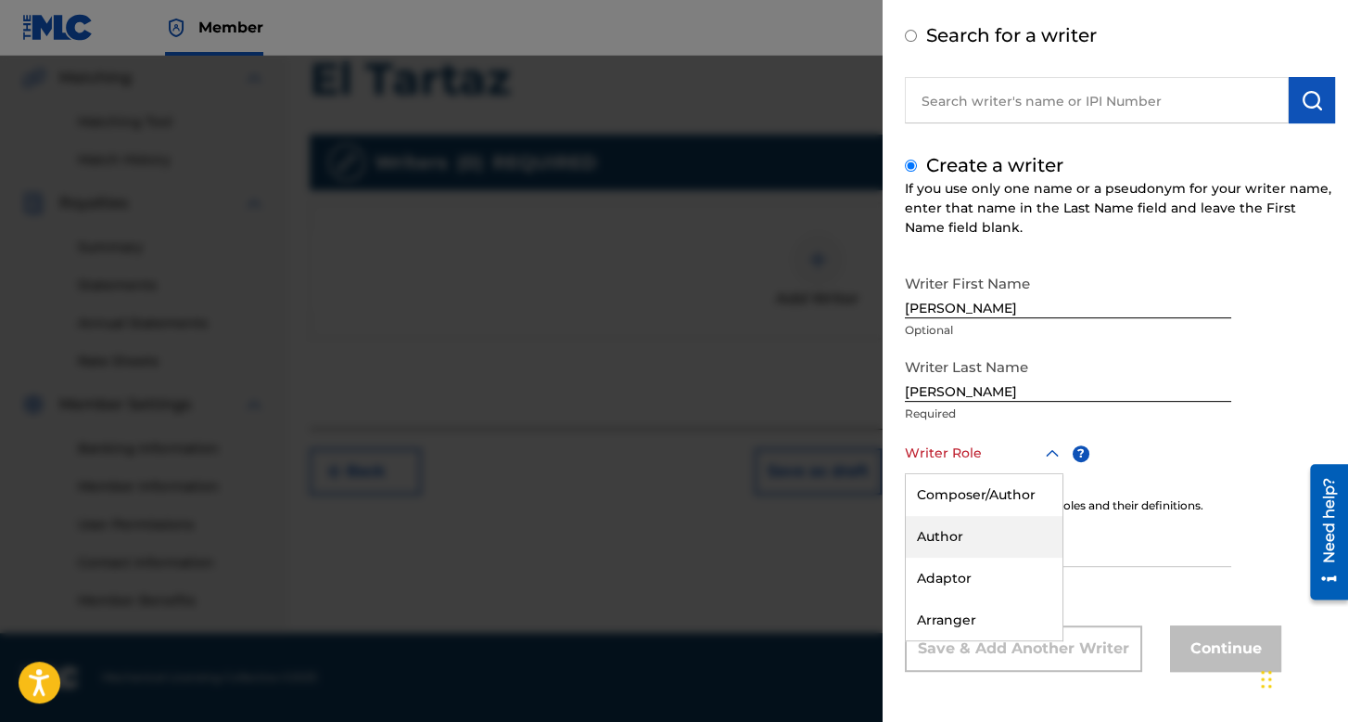
scroll to position [82, 0]
click at [995, 498] on div "Composer/Author" at bounding box center [984, 495] width 157 height 42
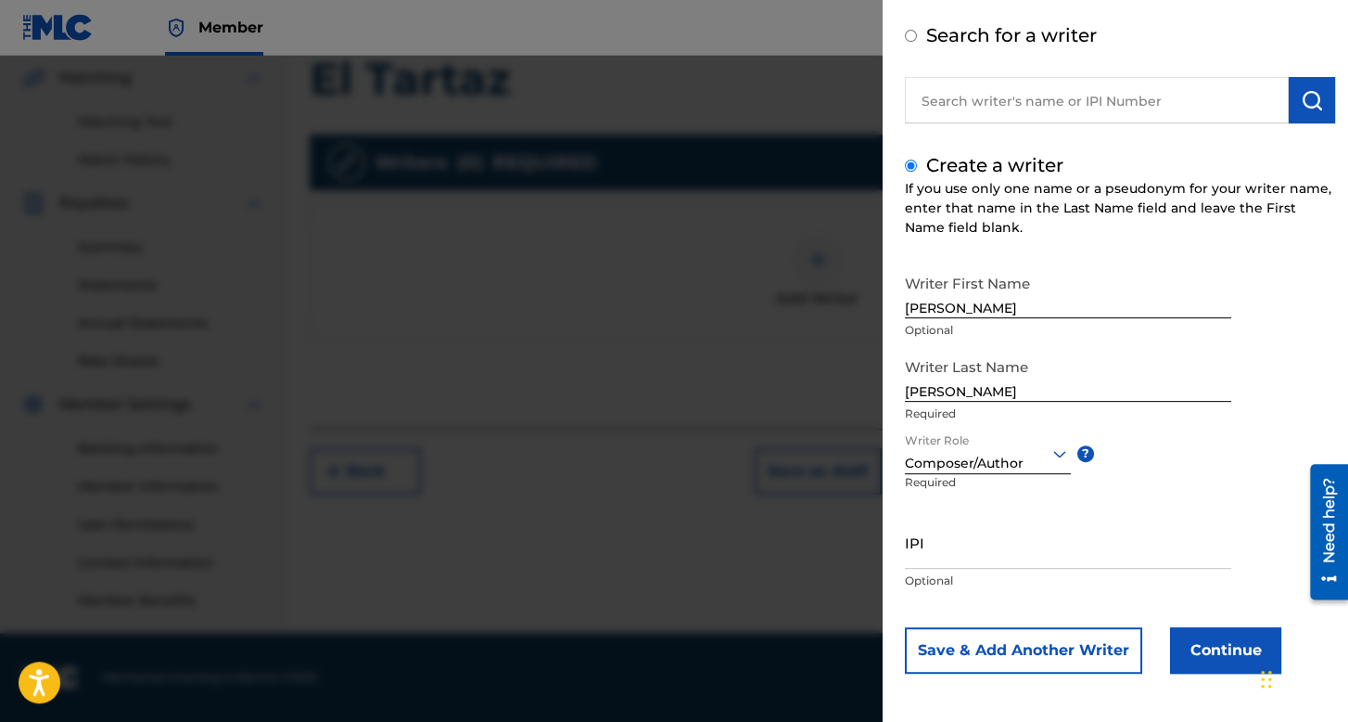
click at [1164, 627] on div "Save & Add Another Writer Continue" at bounding box center [1120, 650] width 430 height 46
click at [1187, 635] on button "Continue" at bounding box center [1225, 650] width 111 height 46
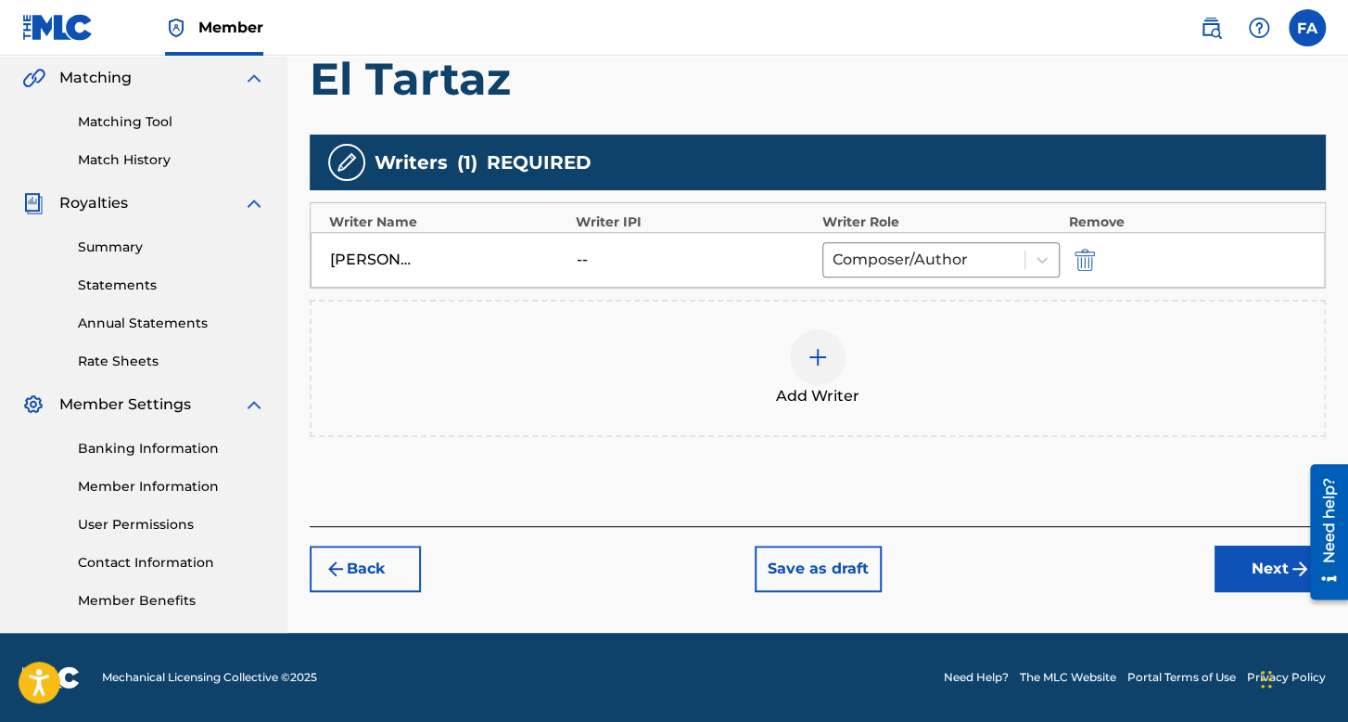
drag, startPoint x: 1211, startPoint y: 536, endPoint x: 1247, endPoint y: 569, distance: 48.6
click at [1216, 546] on div "Back Save as draft Next" at bounding box center [818, 559] width 1016 height 66
click at [1247, 569] on button "Next" at bounding box center [1270, 568] width 111 height 46
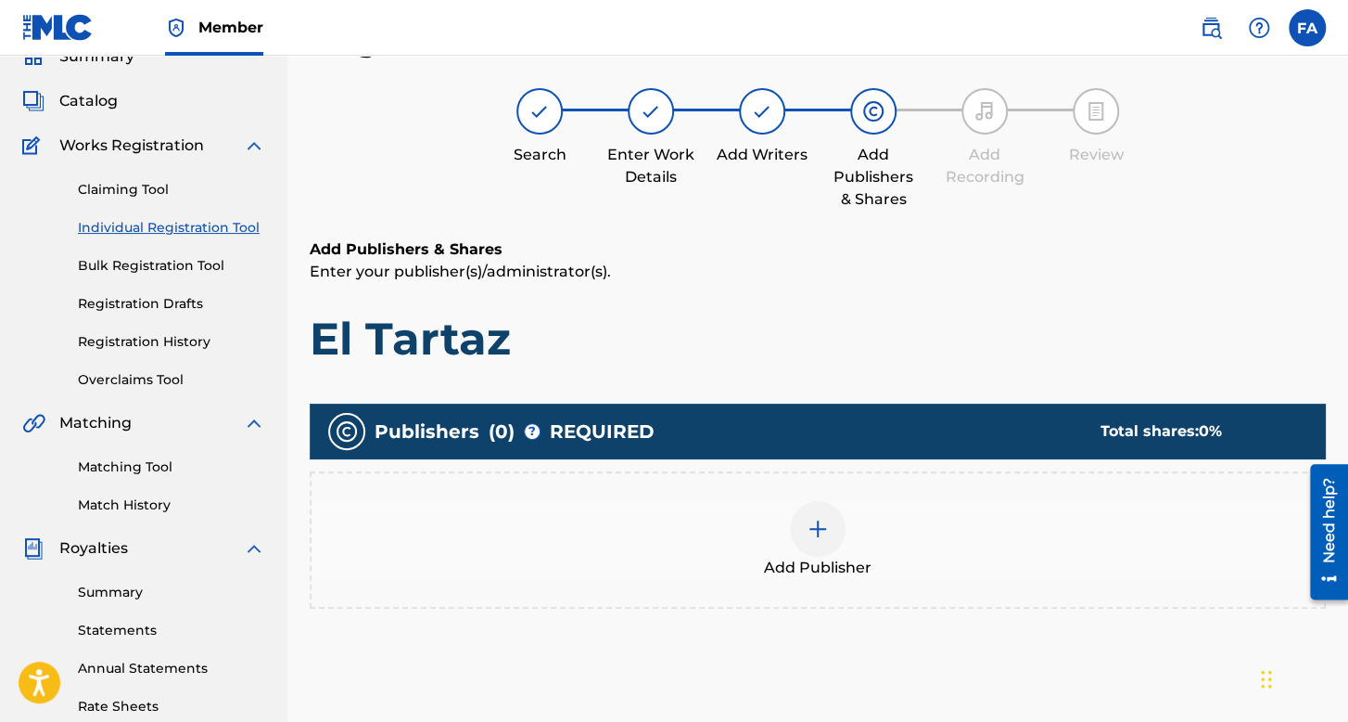
scroll to position [428, 0]
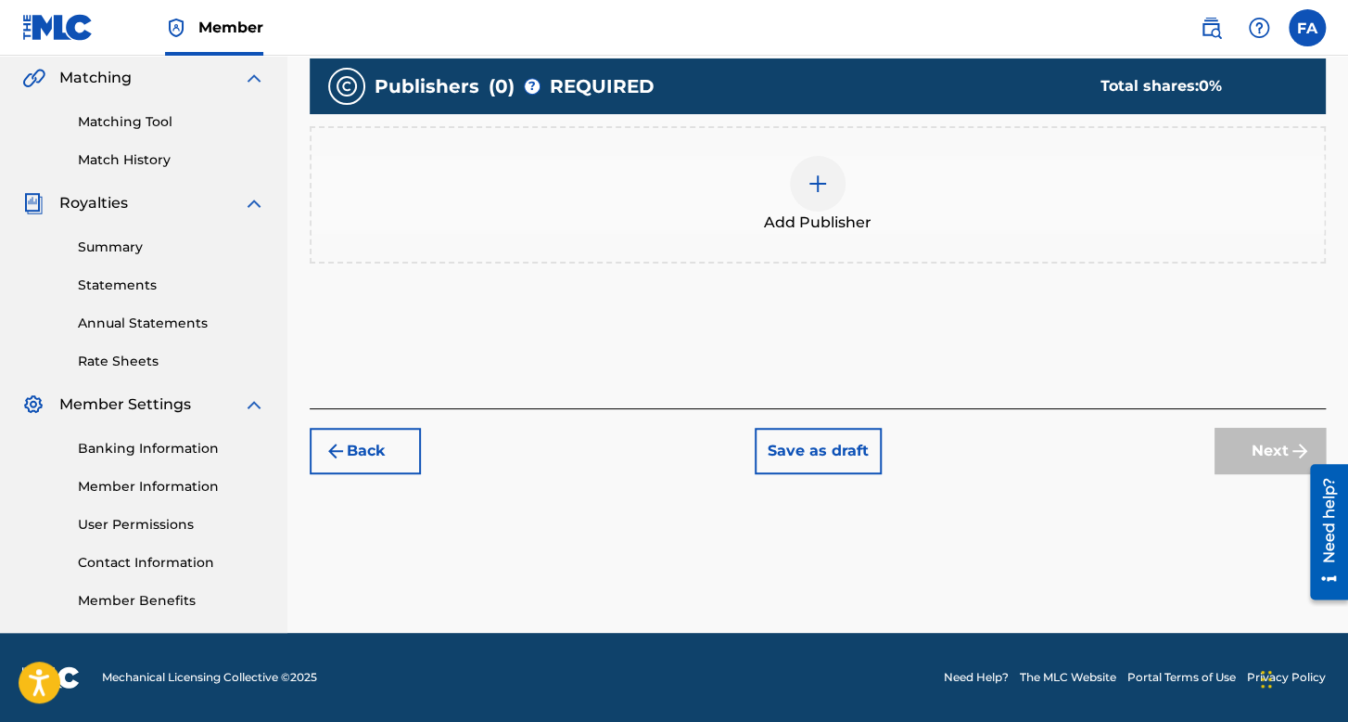
click at [816, 173] on img at bounding box center [818, 184] width 22 height 22
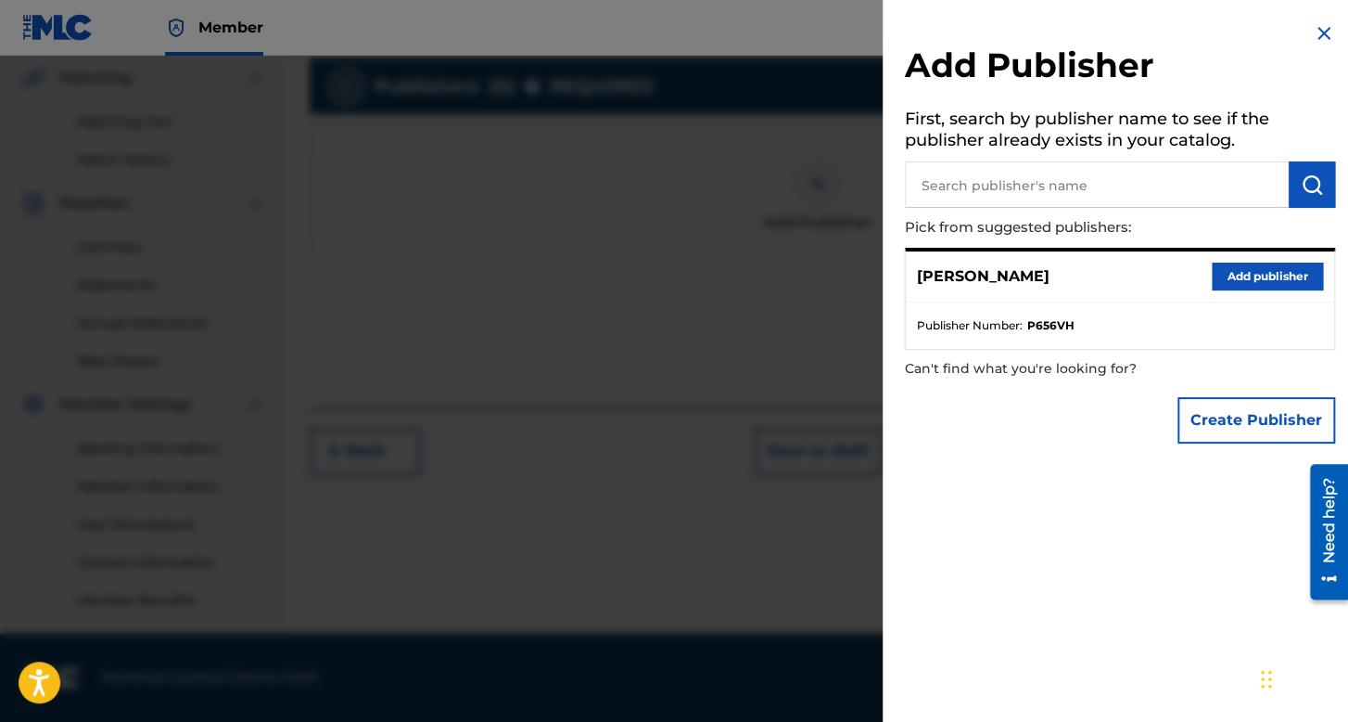
click at [1249, 283] on button "Add publisher" at bounding box center [1267, 276] width 111 height 28
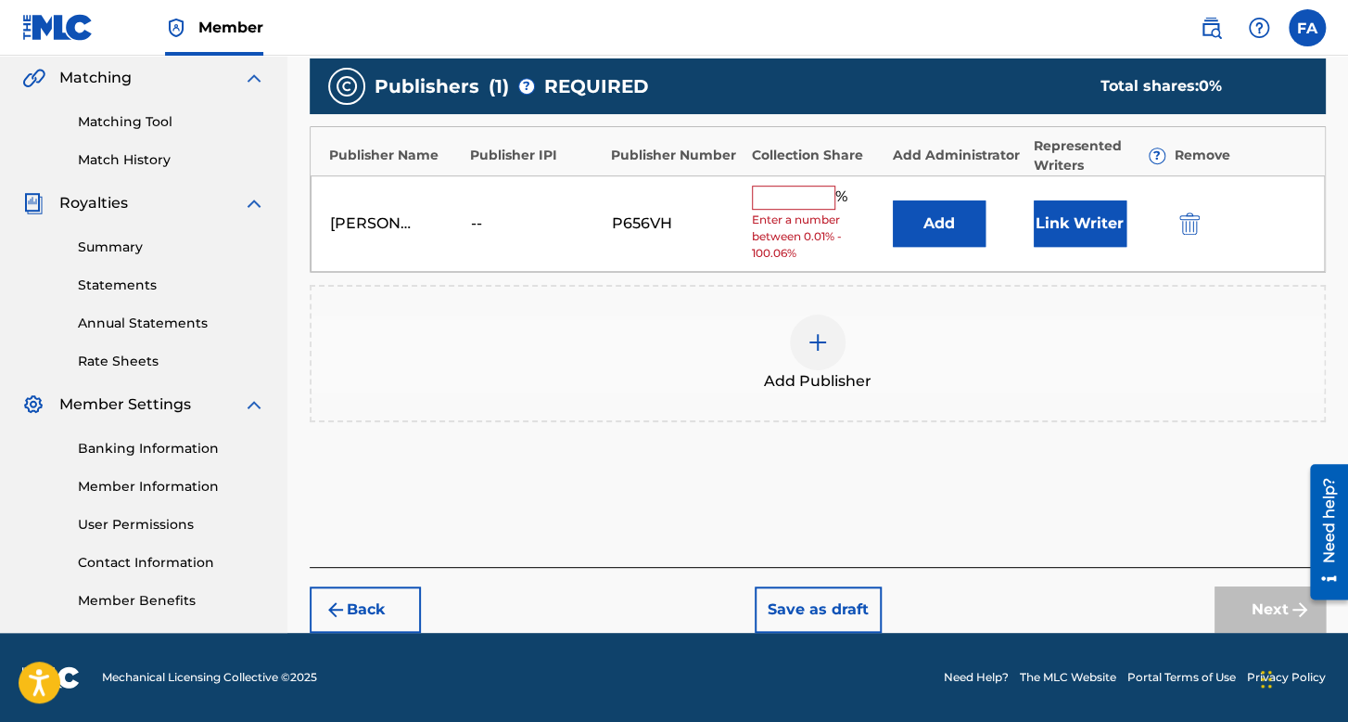
click at [776, 194] on input "text" at bounding box center [793, 197] width 83 height 24
type input "100"
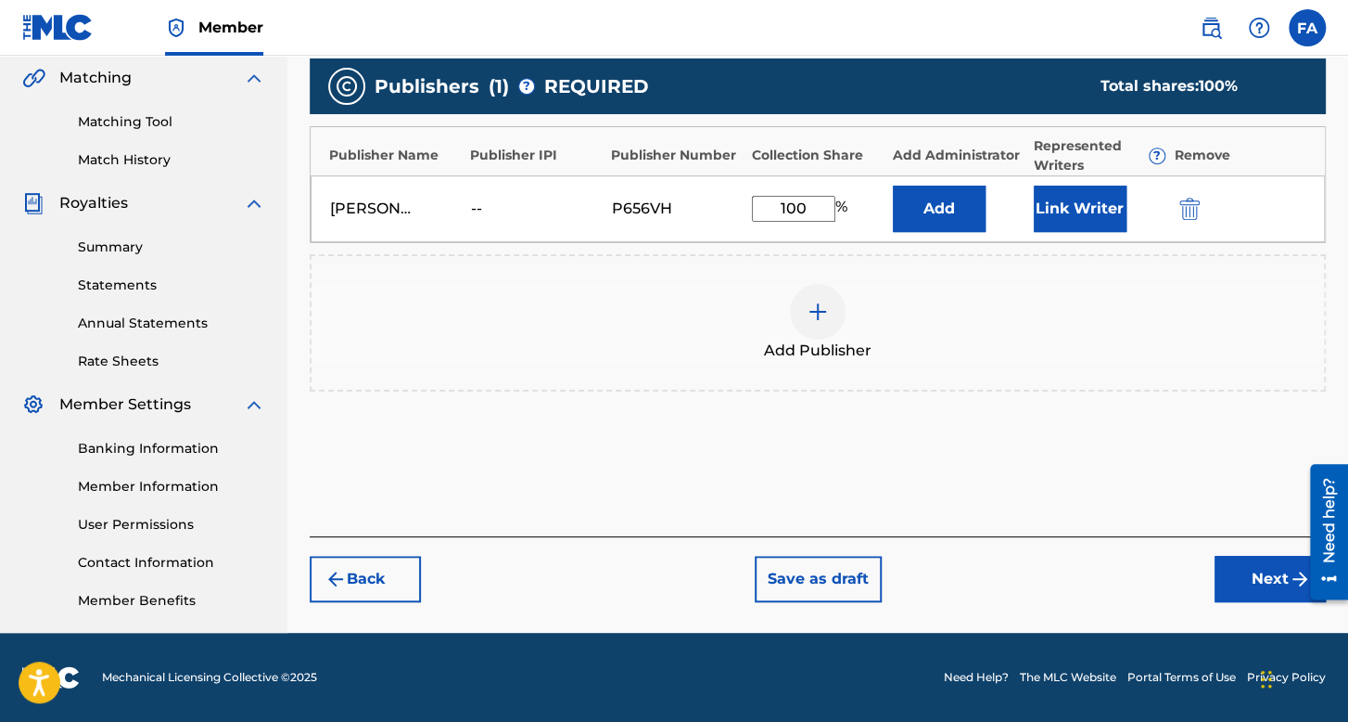
click at [1039, 218] on button "Link Writer" at bounding box center [1080, 208] width 93 height 46
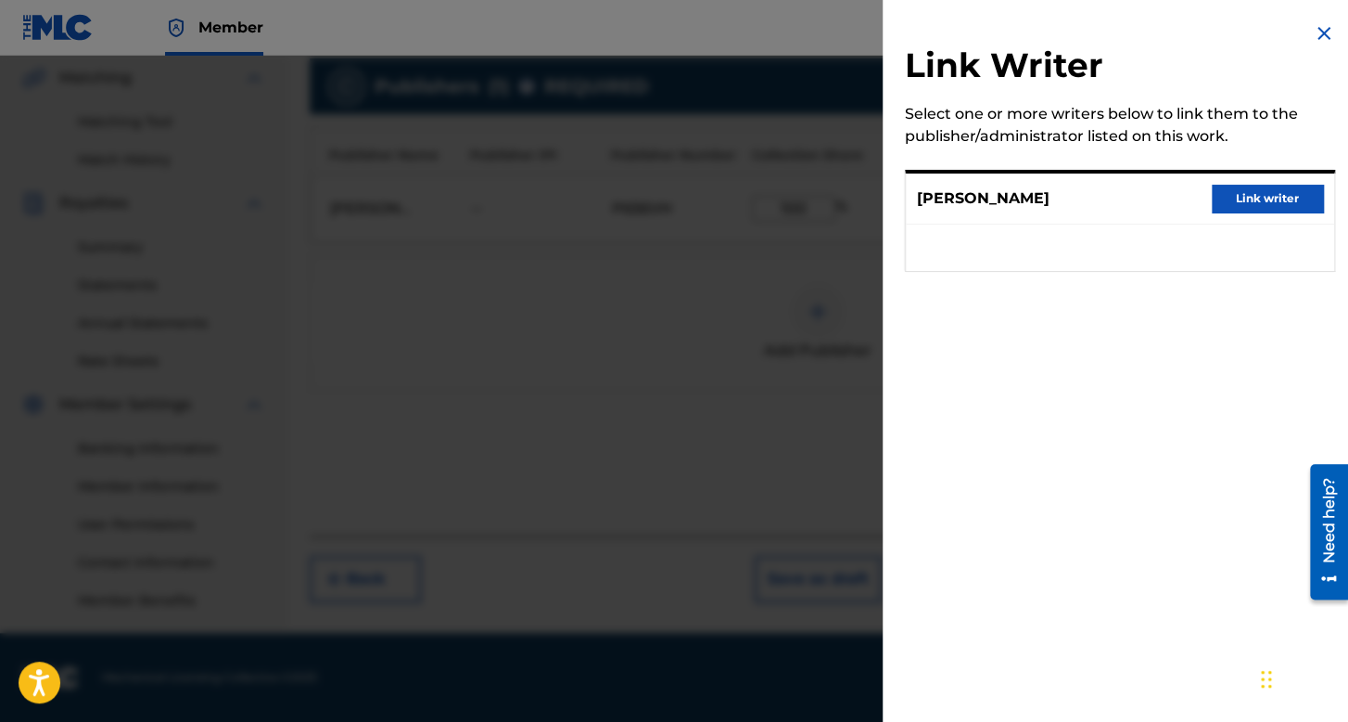
click at [1251, 206] on button "Link writer" at bounding box center [1267, 199] width 111 height 28
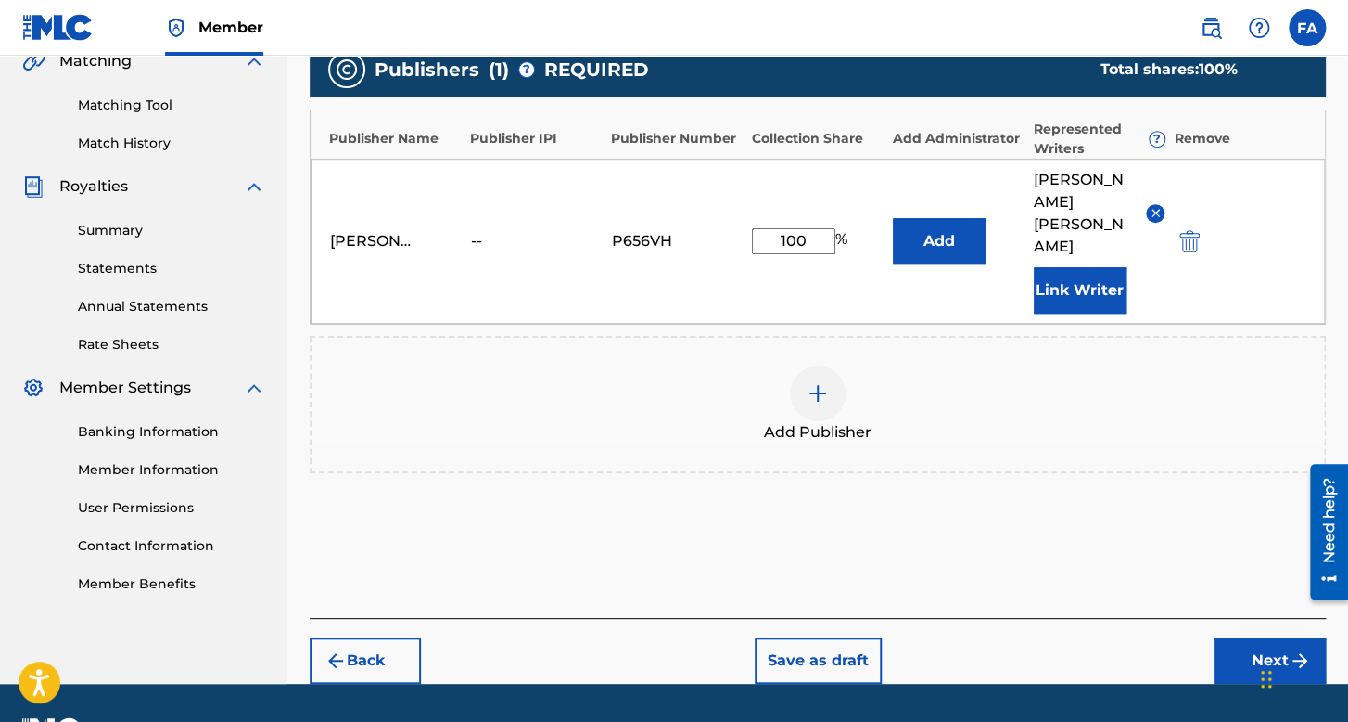
scroll to position [472, 0]
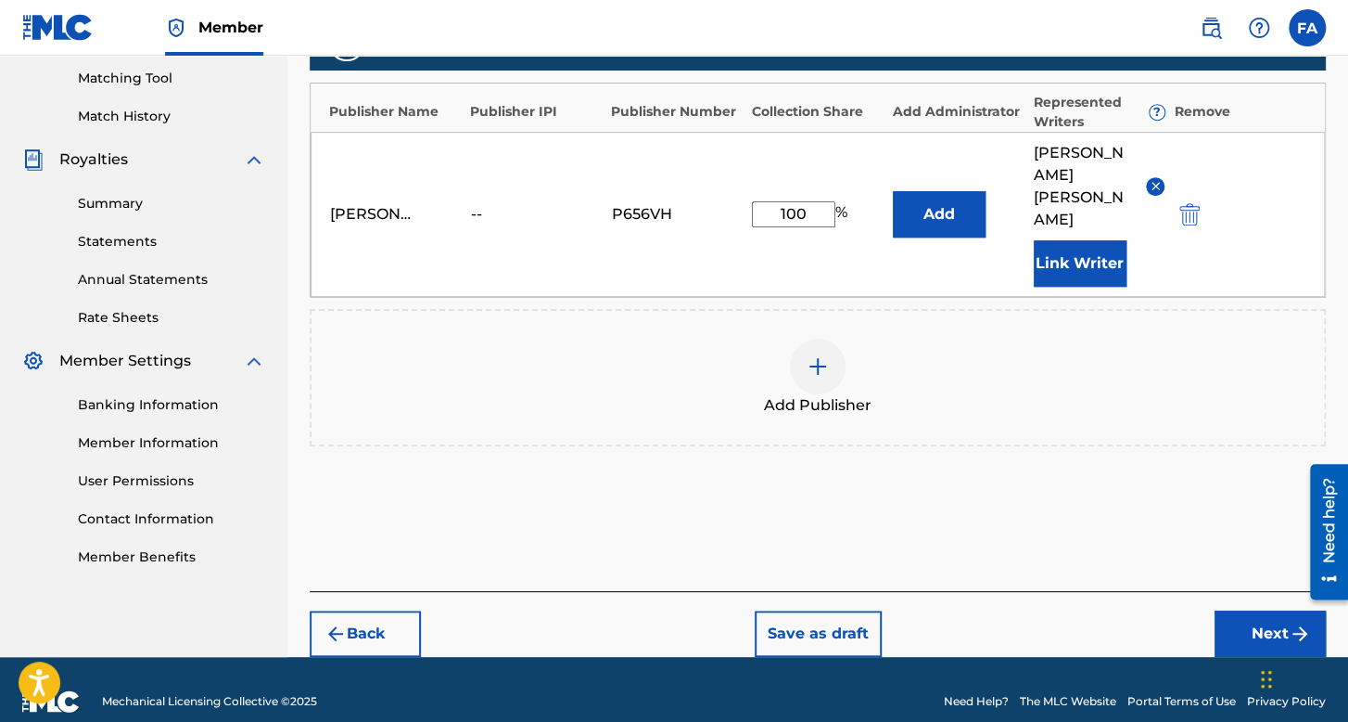
click at [1233, 610] on button "Next" at bounding box center [1270, 633] width 111 height 46
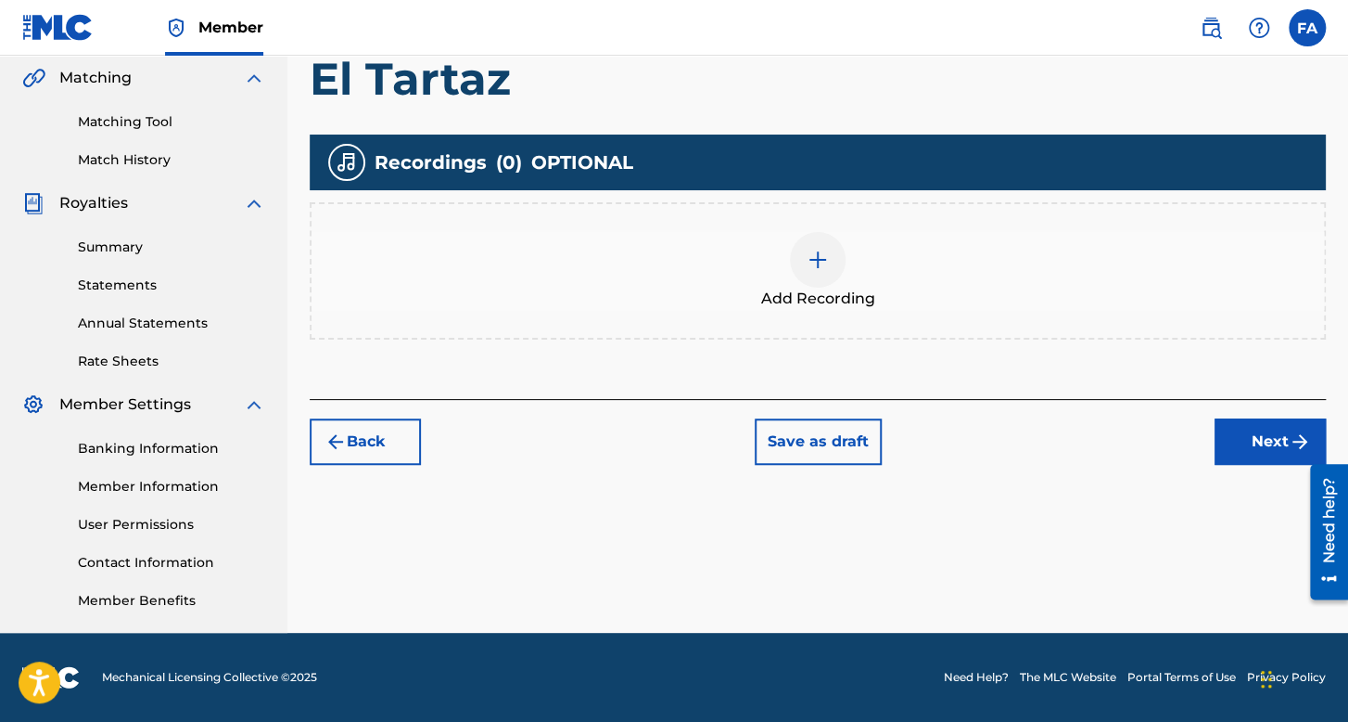
click at [824, 288] on span "Add Recording" at bounding box center [818, 299] width 114 height 22
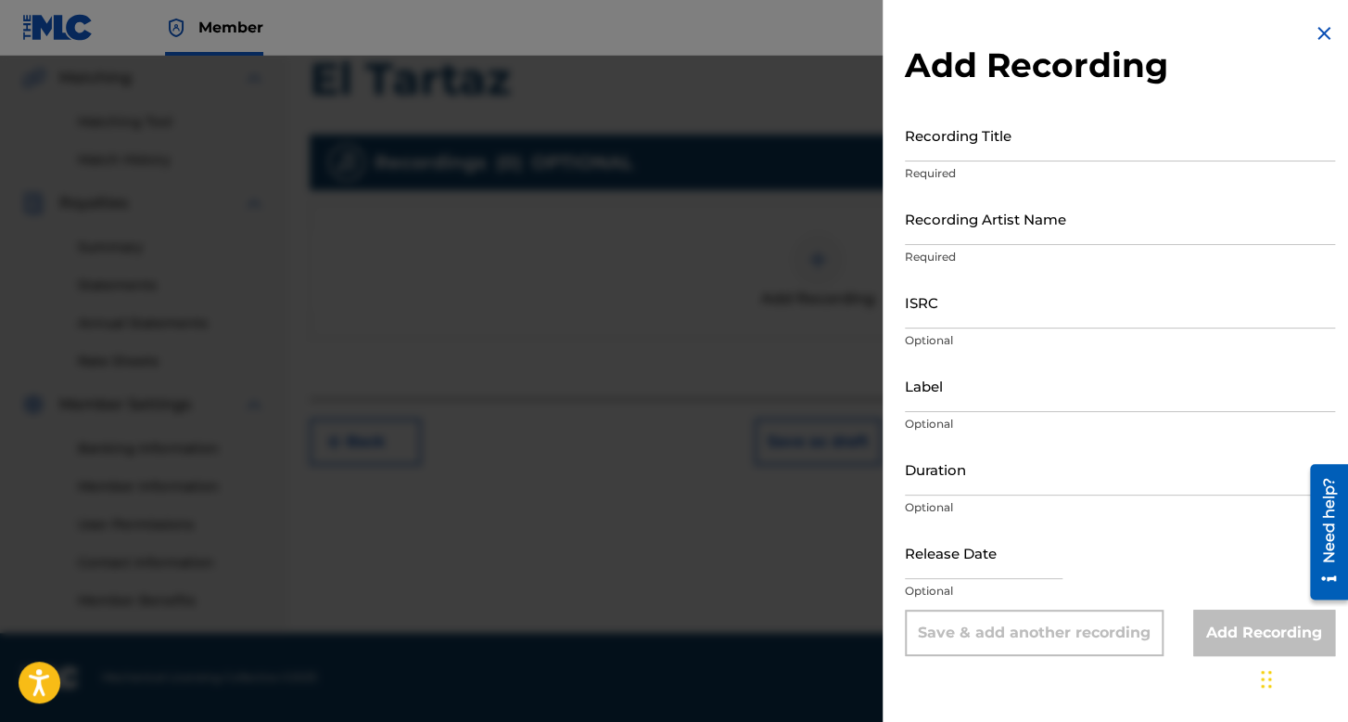
click at [952, 145] on input "Recording Title" at bounding box center [1120, 135] width 430 height 53
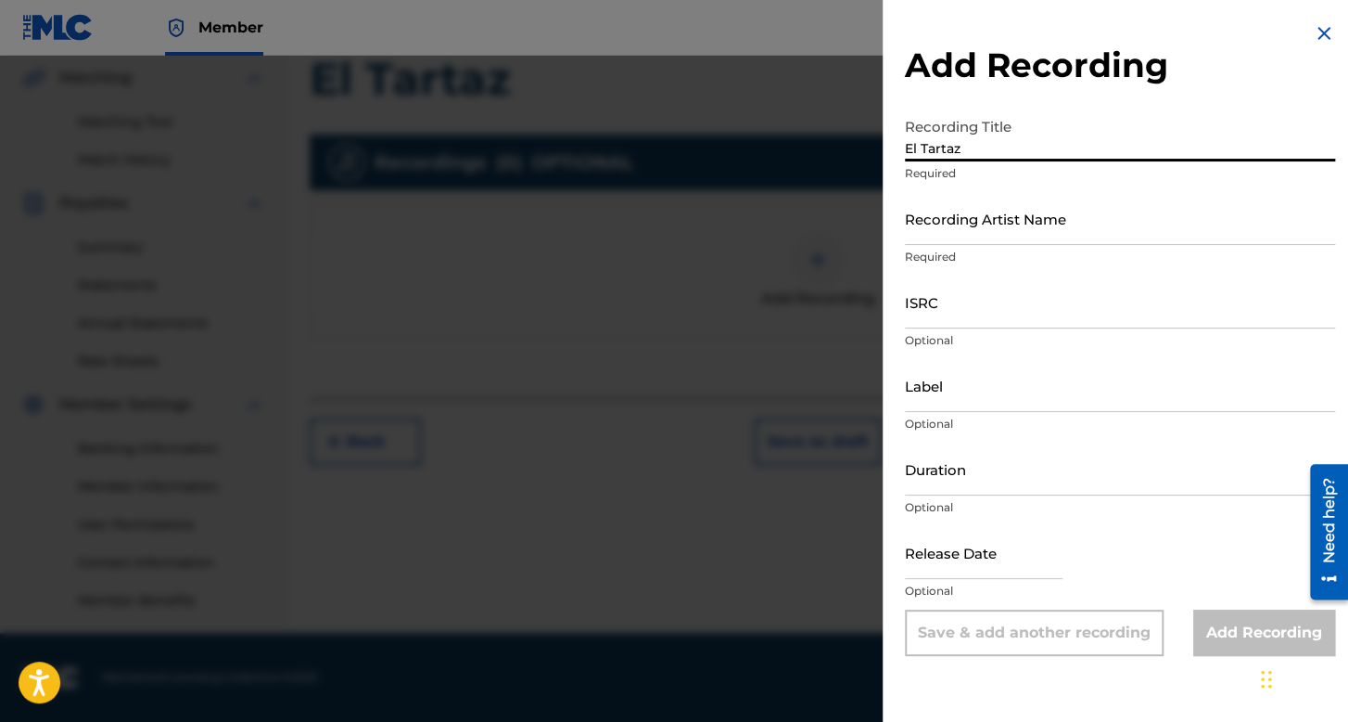
type input "El Tartaz"
click at [1002, 212] on input "Recording Artist Name" at bounding box center [1120, 218] width 430 height 53
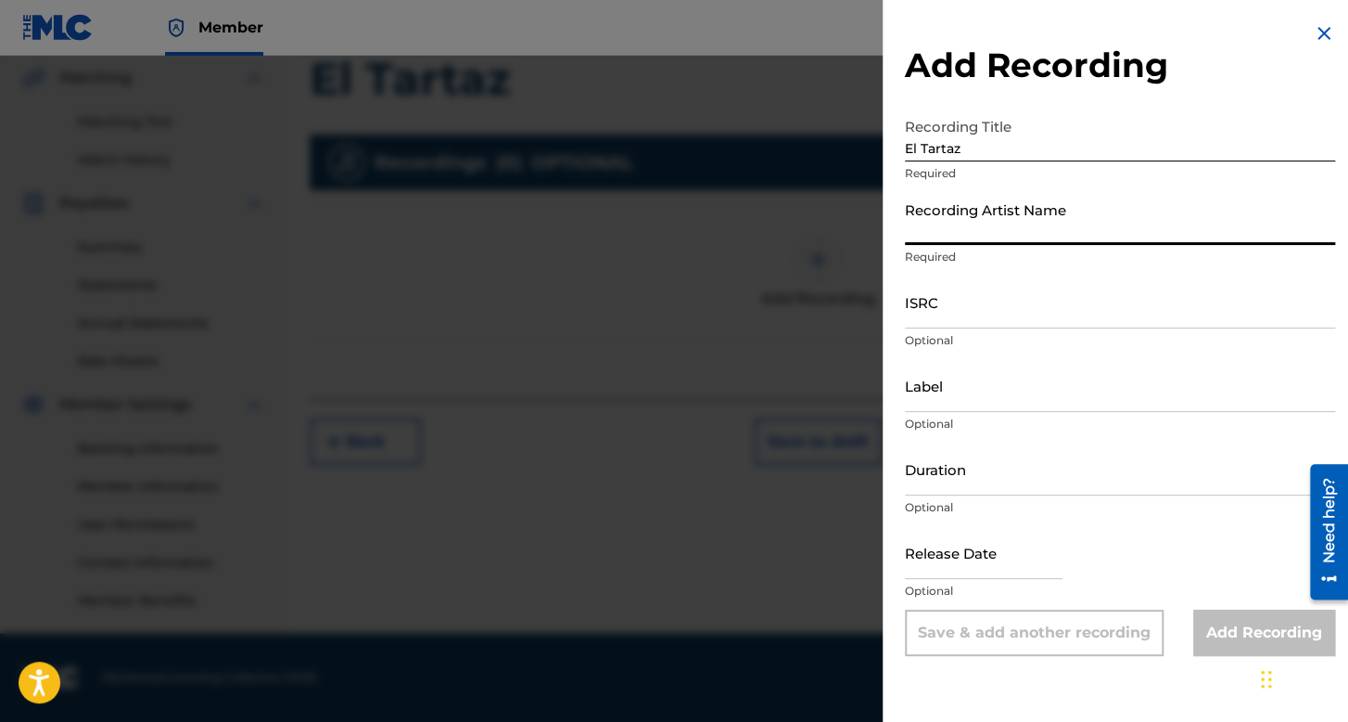
type input "Folklor de Kolombia"
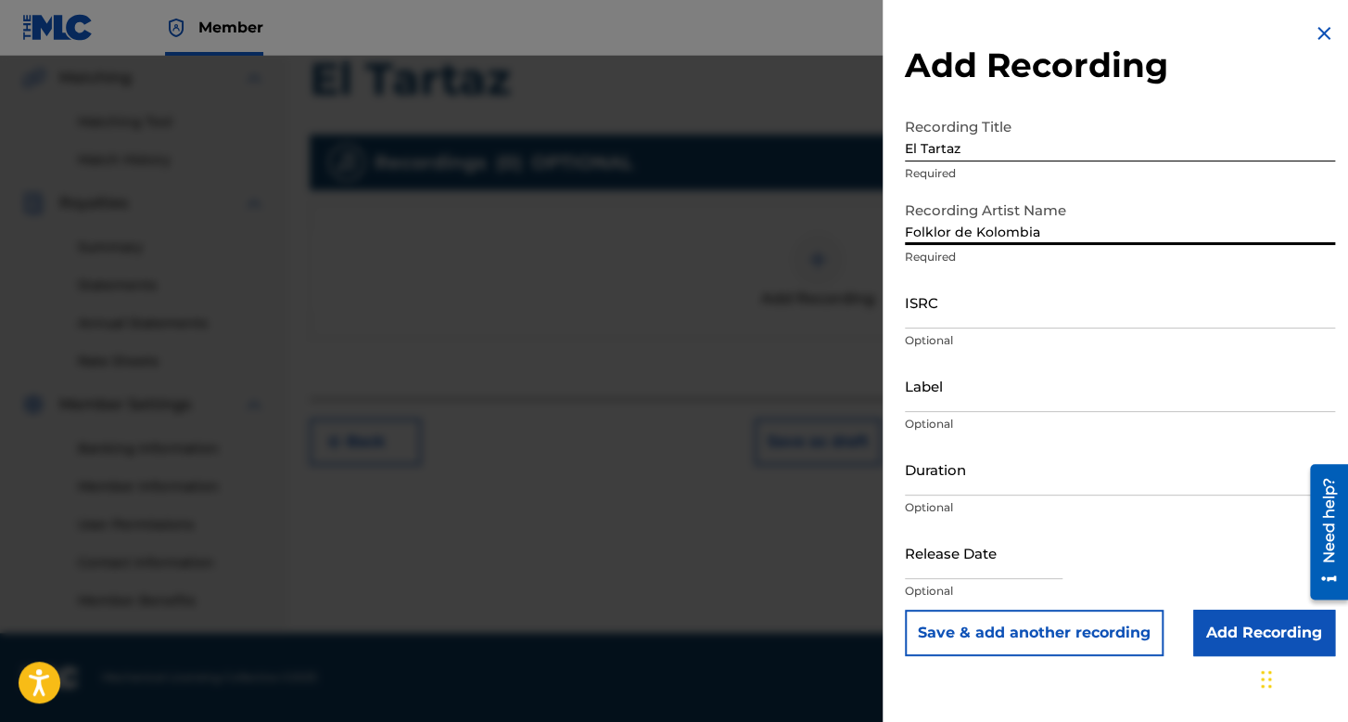
click at [990, 309] on input "ISRC" at bounding box center [1120, 301] width 430 height 53
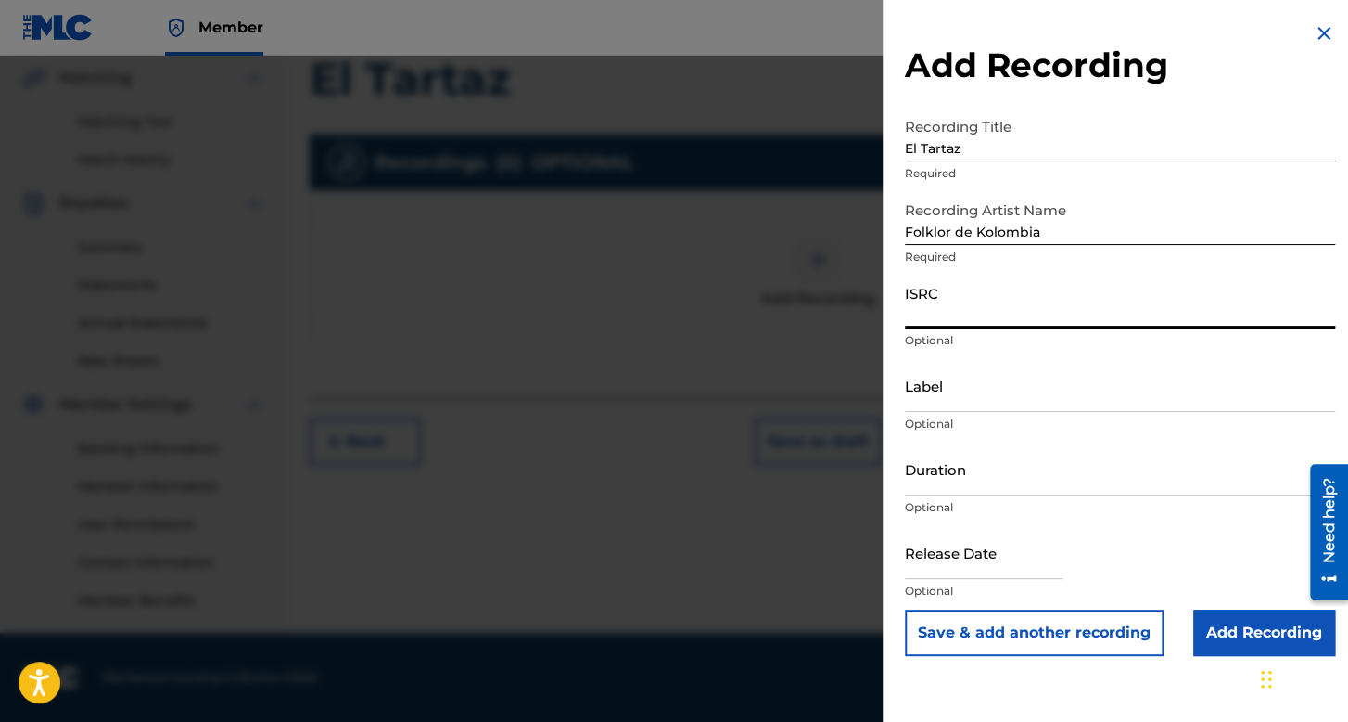
paste input "QZFZ42473434"
type input "QZFZ42473434"
drag, startPoint x: 950, startPoint y: 503, endPoint x: 950, endPoint y: 492, distance: 10.2
click at [950, 501] on p "Optional" at bounding box center [1120, 507] width 430 height 17
click at [950, 492] on input "Duration" at bounding box center [1120, 468] width 430 height 53
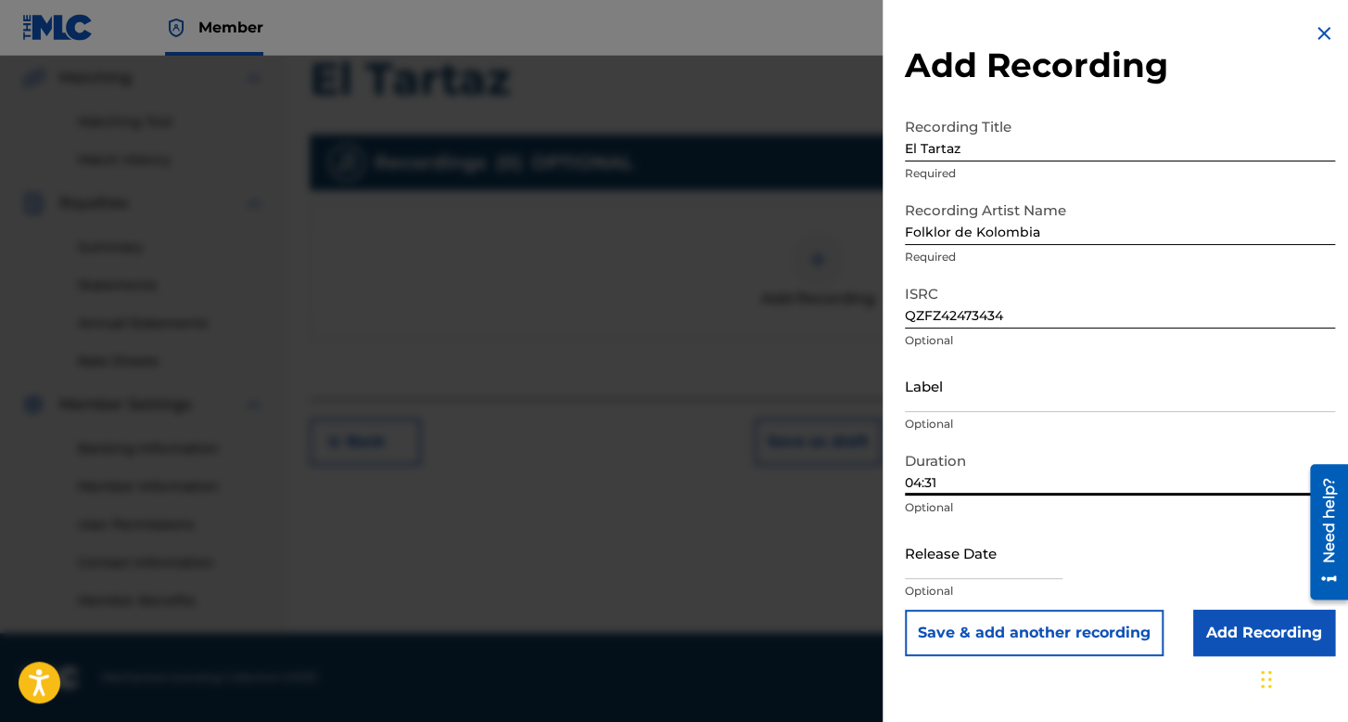
type input "04:31"
click at [953, 569] on input "text" at bounding box center [984, 552] width 158 height 53
select select "7"
select select "2025"
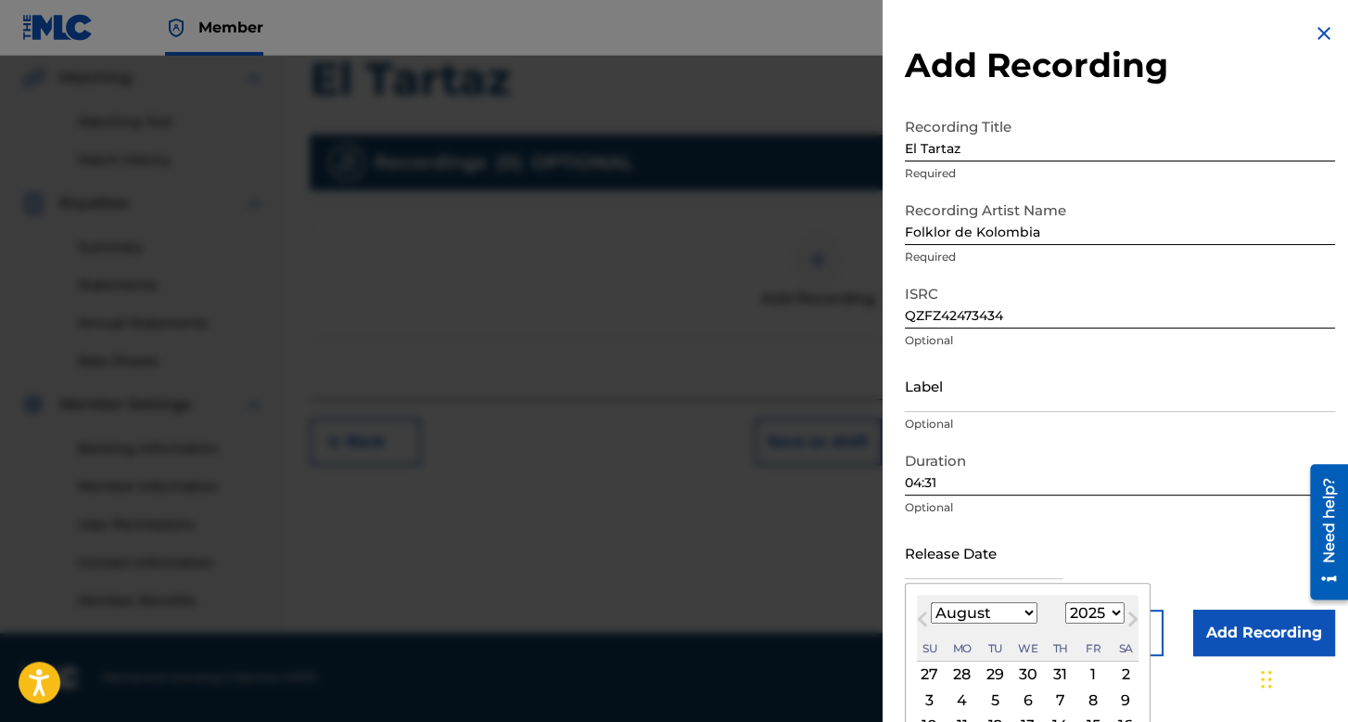
click at [998, 610] on select "January February March April May June July August September October November De…" at bounding box center [984, 612] width 107 height 21
select select "9"
click at [931, 602] on select "January February March April May June July August September October November De…" at bounding box center [984, 612] width 107 height 21
click at [1109, 617] on select "1899 1900 1901 1902 1903 1904 1905 1906 1907 1908 1909 1910 1911 1912 1913 1914…" at bounding box center [1095, 612] width 59 height 21
click at [1066, 602] on select "1899 1900 1901 1902 1903 1904 1905 1906 1907 1908 1909 1910 1911 1912 1913 1914…" at bounding box center [1095, 612] width 59 height 21
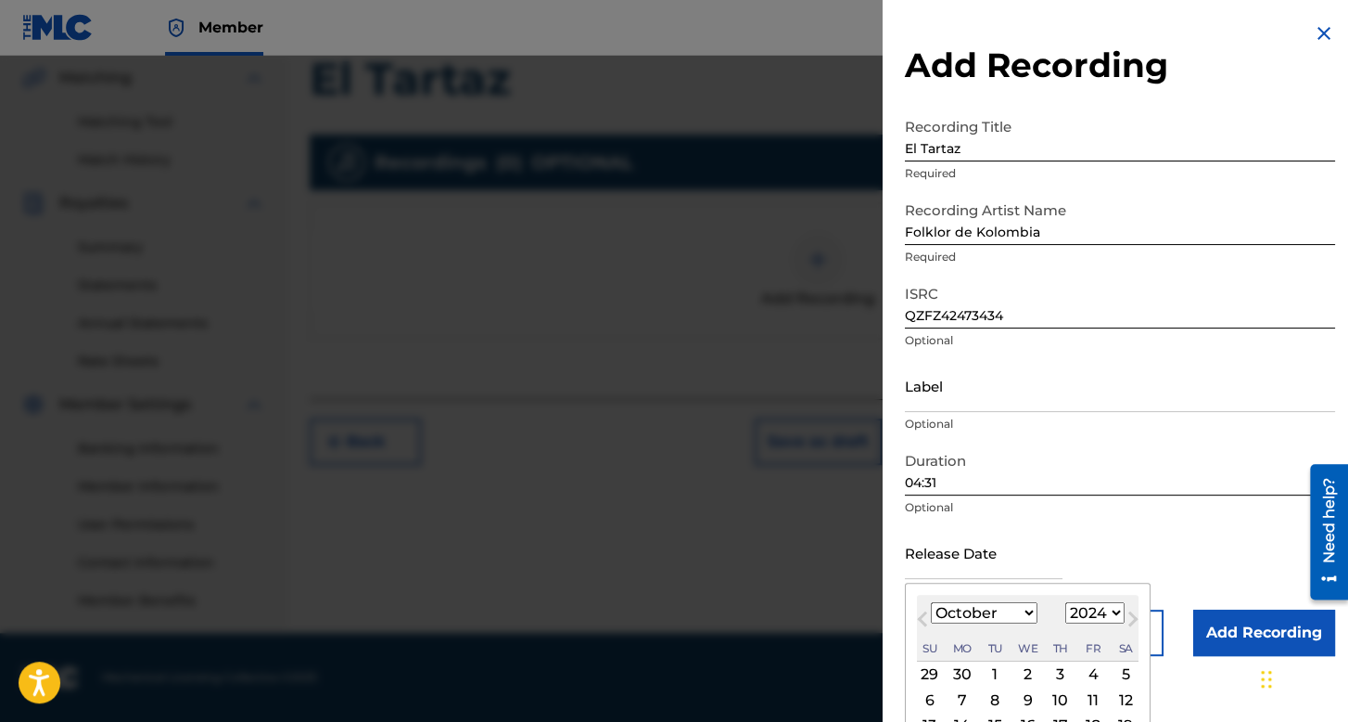
scroll to position [93, 0]
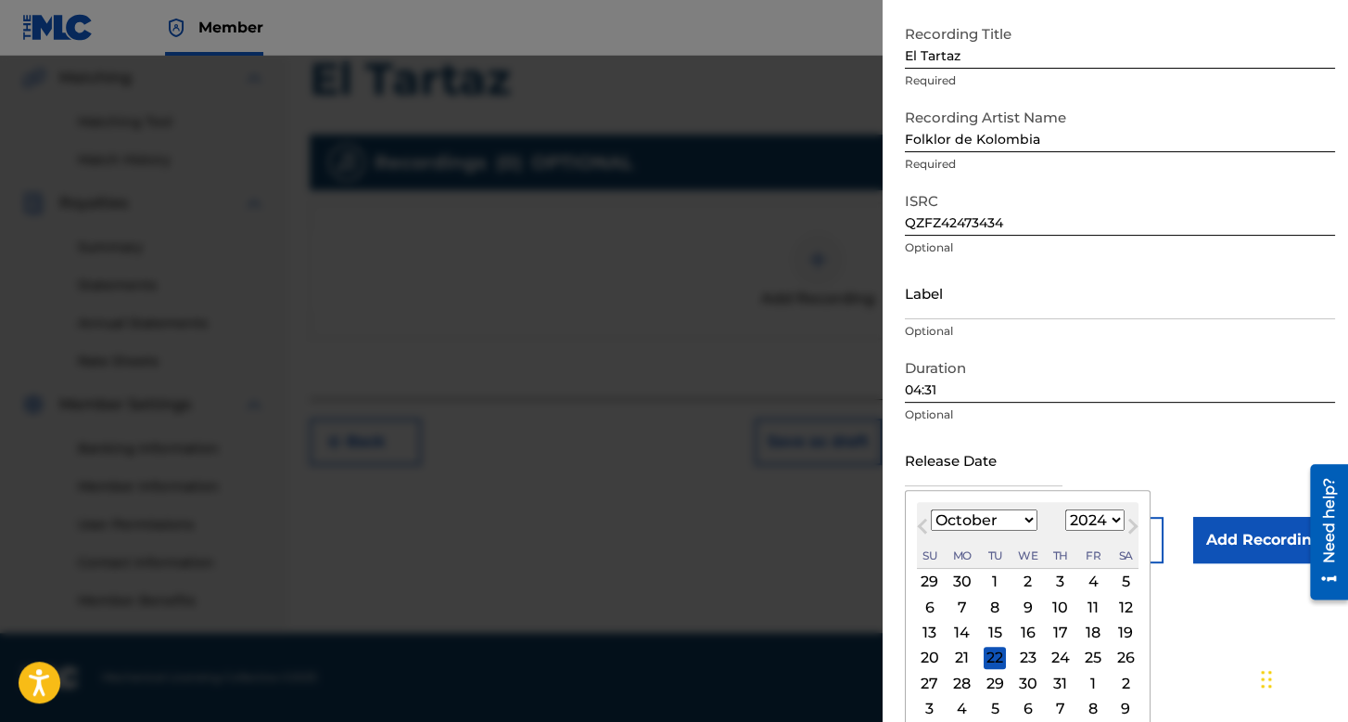
click at [1120, 609] on div "12" at bounding box center [1126, 606] width 22 height 22
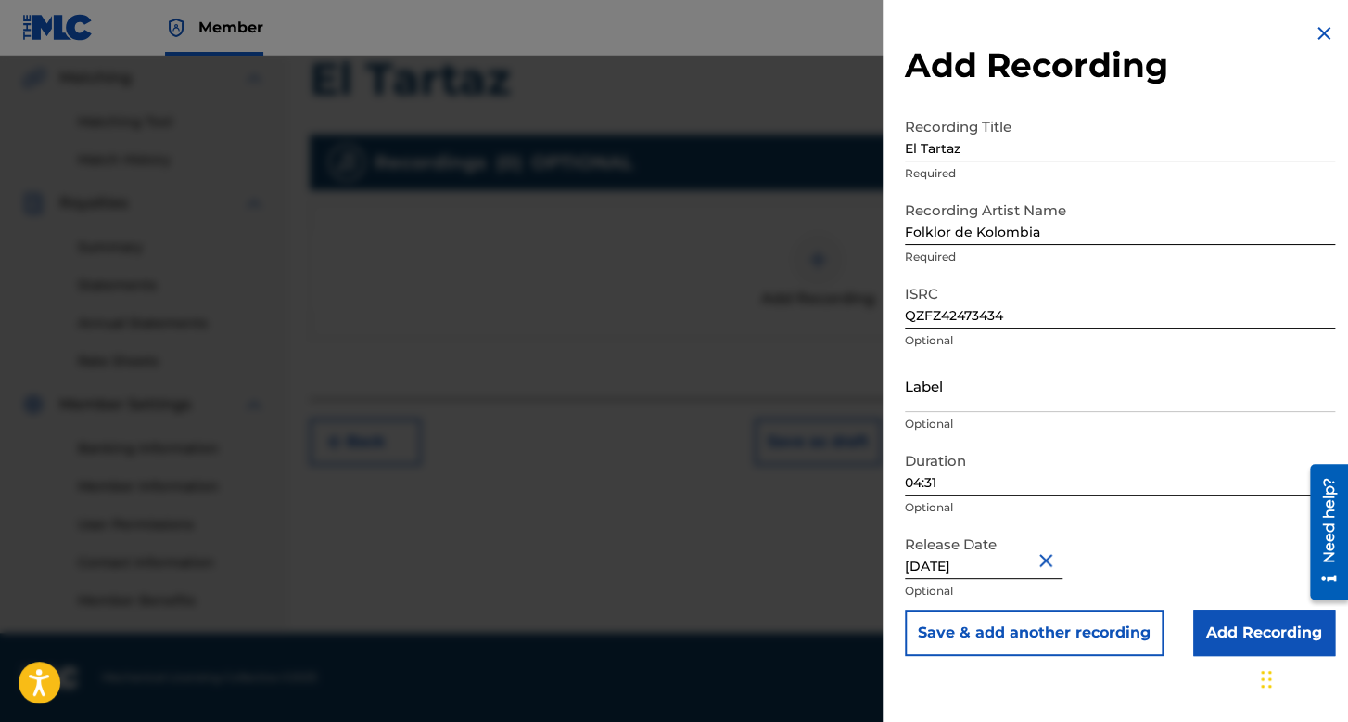
scroll to position [0, 0]
click at [1234, 624] on input "Add Recording" at bounding box center [1265, 632] width 142 height 46
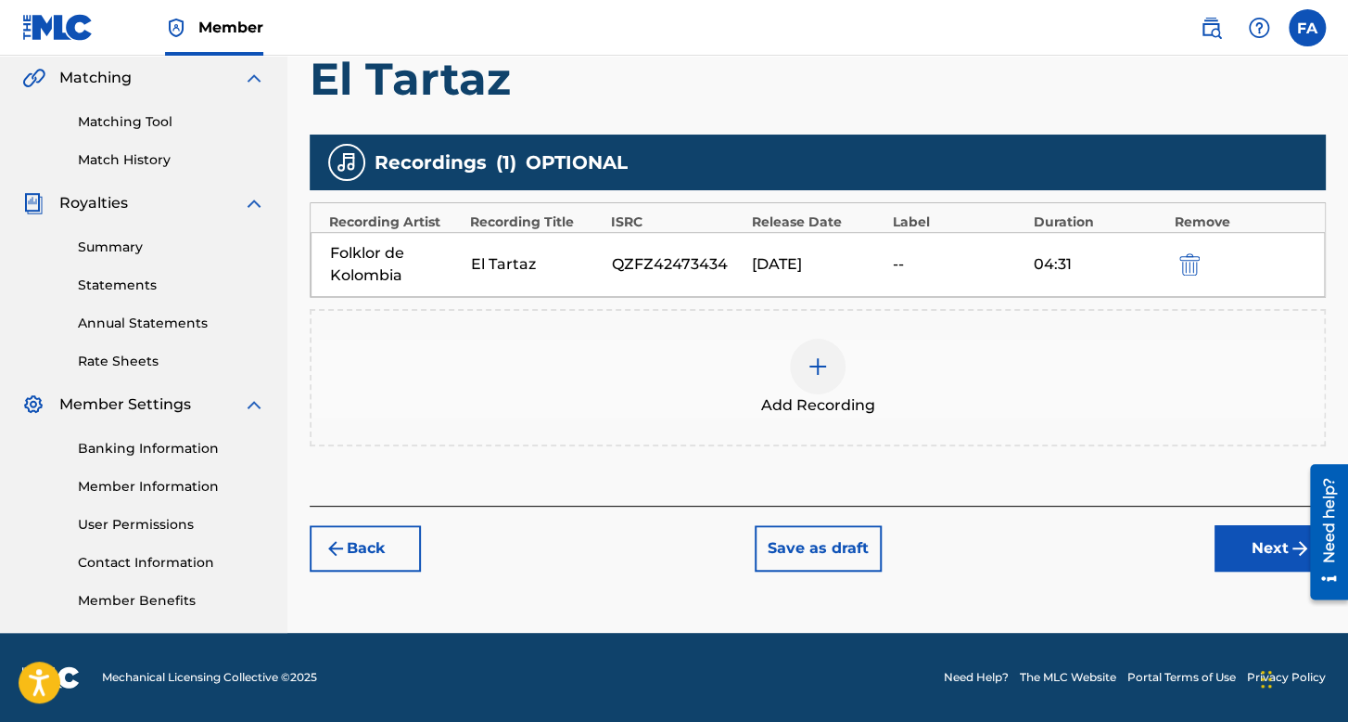
click at [1260, 549] on button "Next" at bounding box center [1270, 548] width 111 height 46
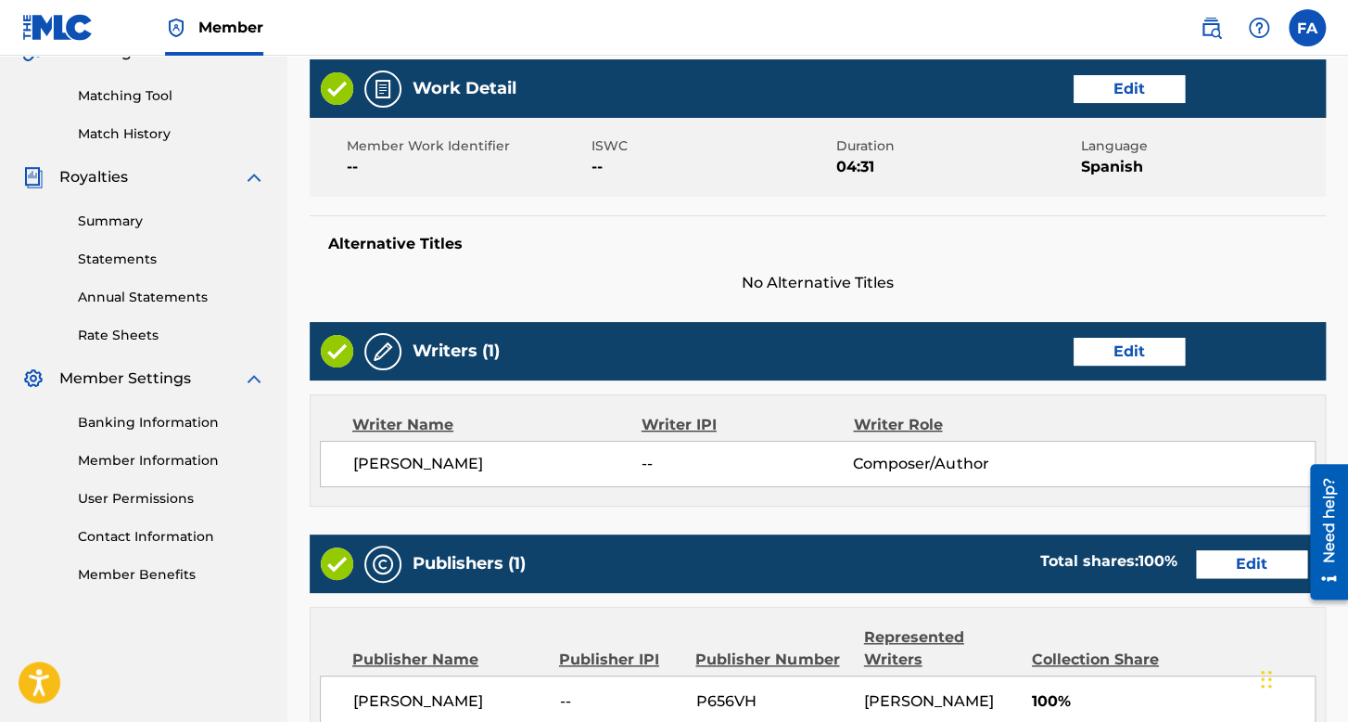
scroll to position [889, 0]
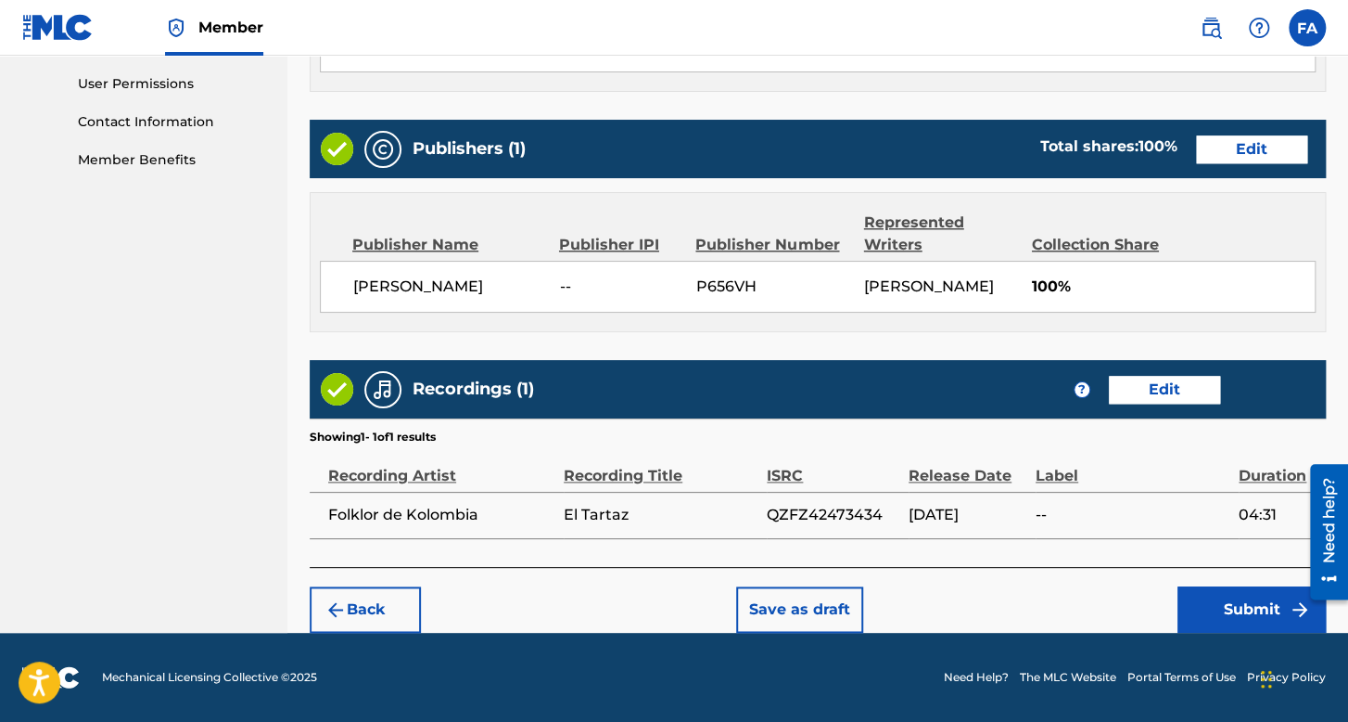
click at [1264, 594] on button "Submit" at bounding box center [1252, 609] width 148 height 46
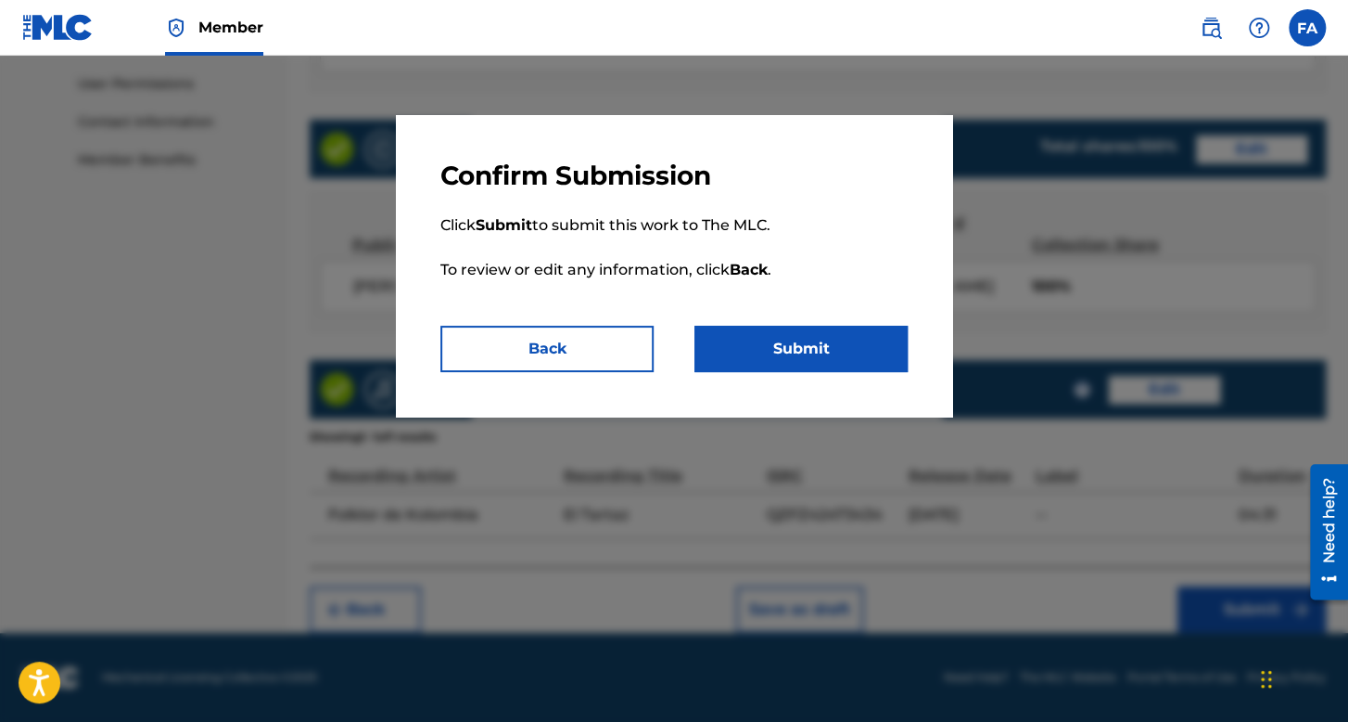
click at [832, 348] on button "Submit" at bounding box center [801, 349] width 213 height 46
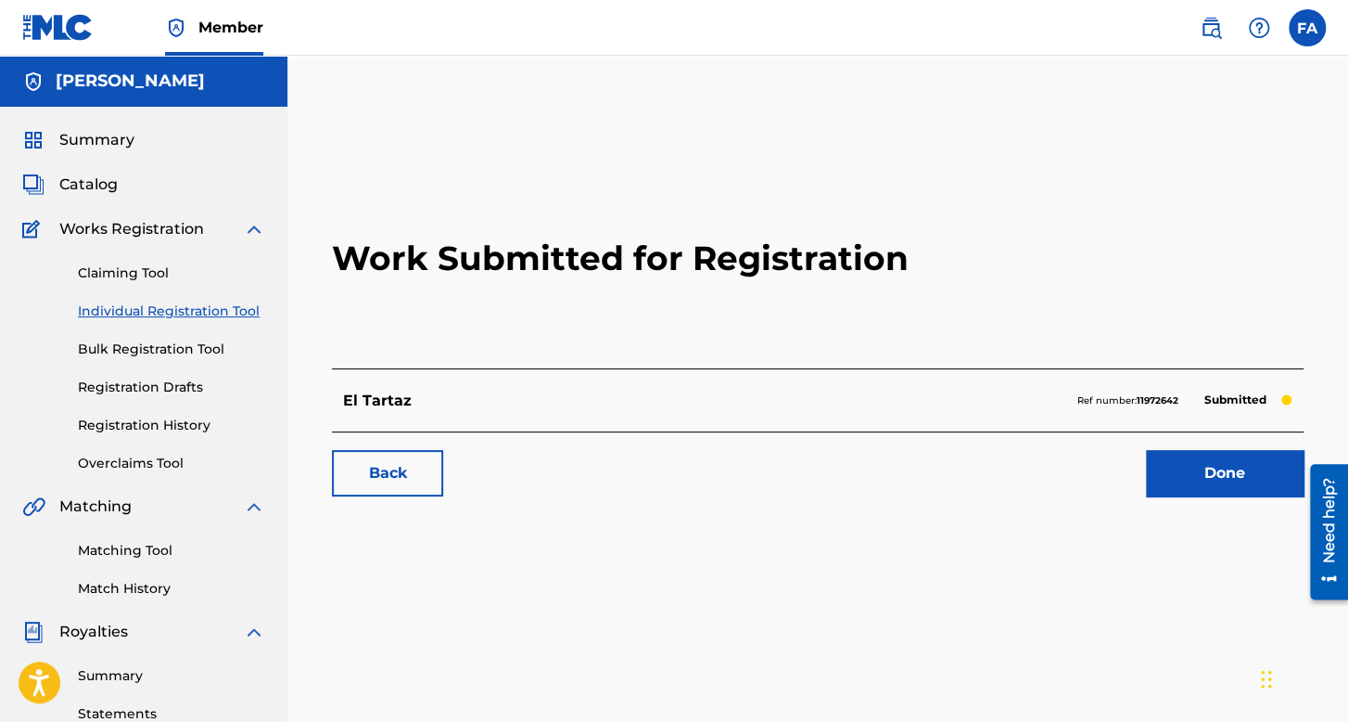
click at [261, 316] on link "Individual Registration Tool" at bounding box center [171, 310] width 187 height 19
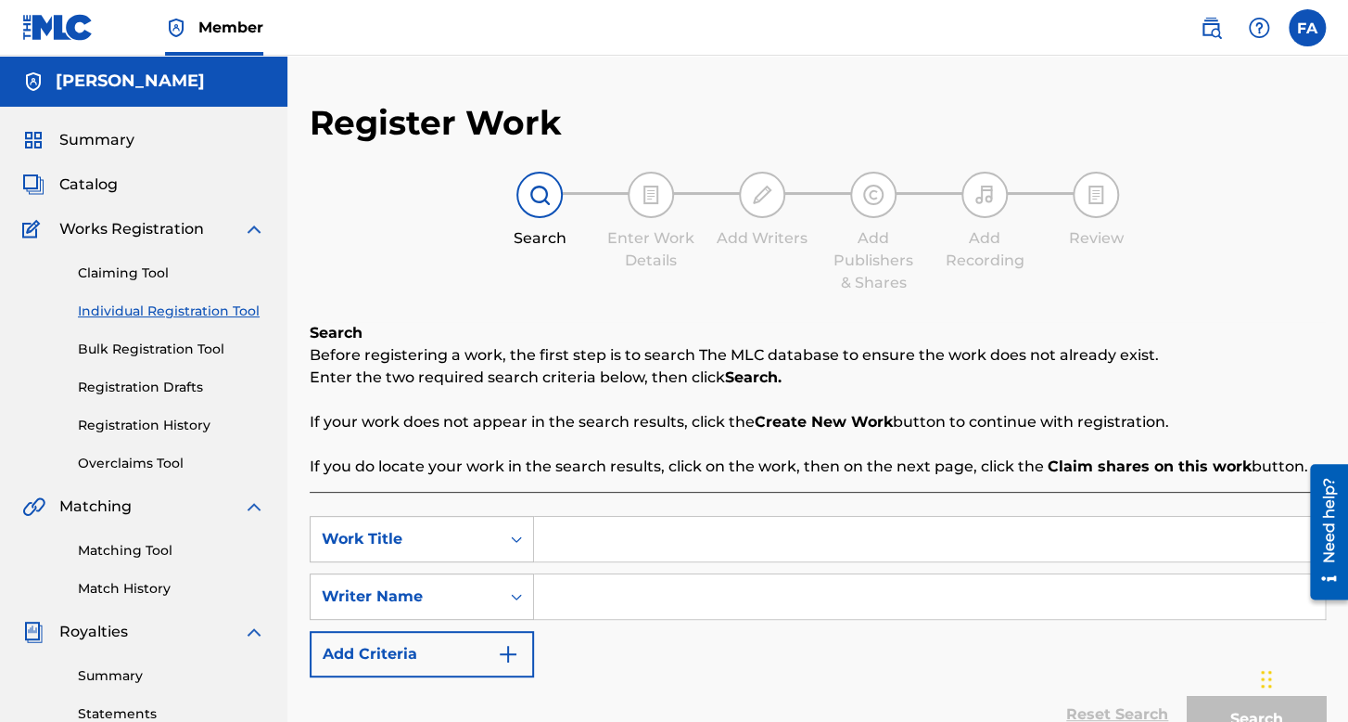
click at [684, 517] on input "Search Form" at bounding box center [929, 539] width 791 height 45
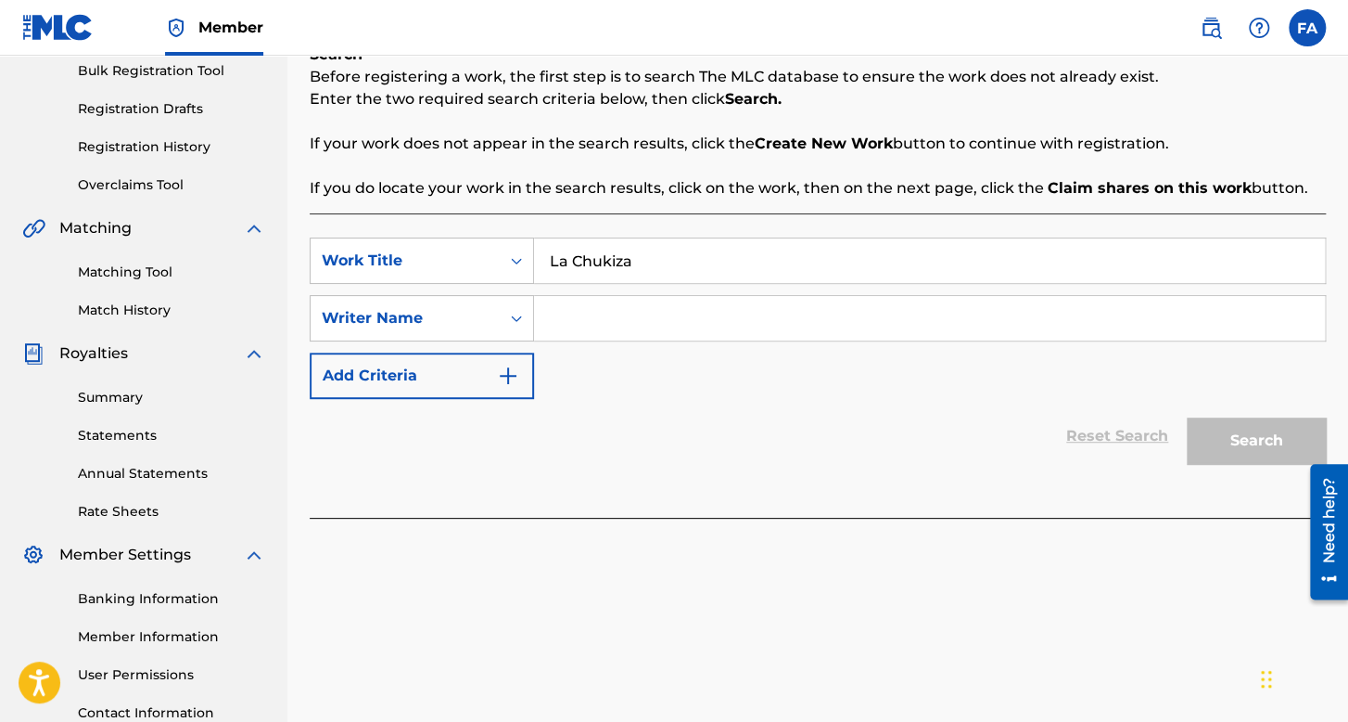
click at [652, 313] on input "Search Form" at bounding box center [929, 318] width 791 height 45
click at [1187, 417] on button "Search" at bounding box center [1256, 440] width 139 height 46
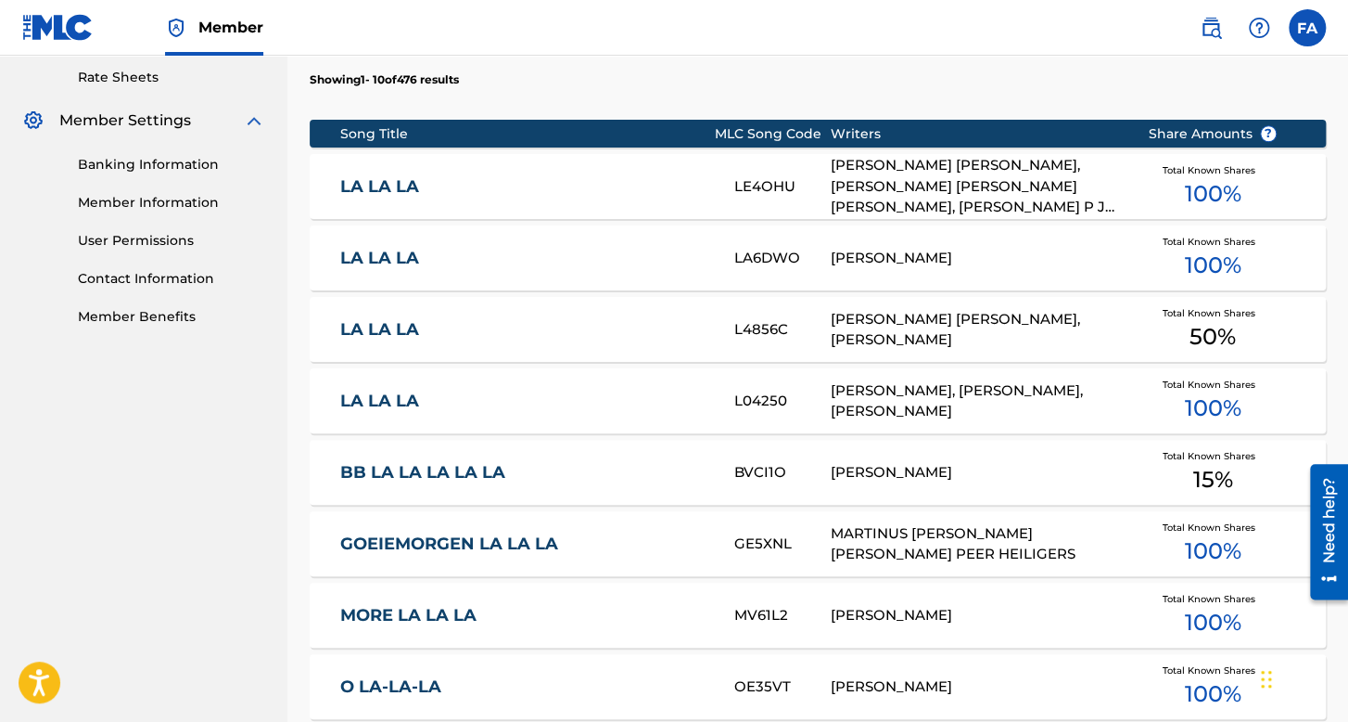
scroll to position [1176, 0]
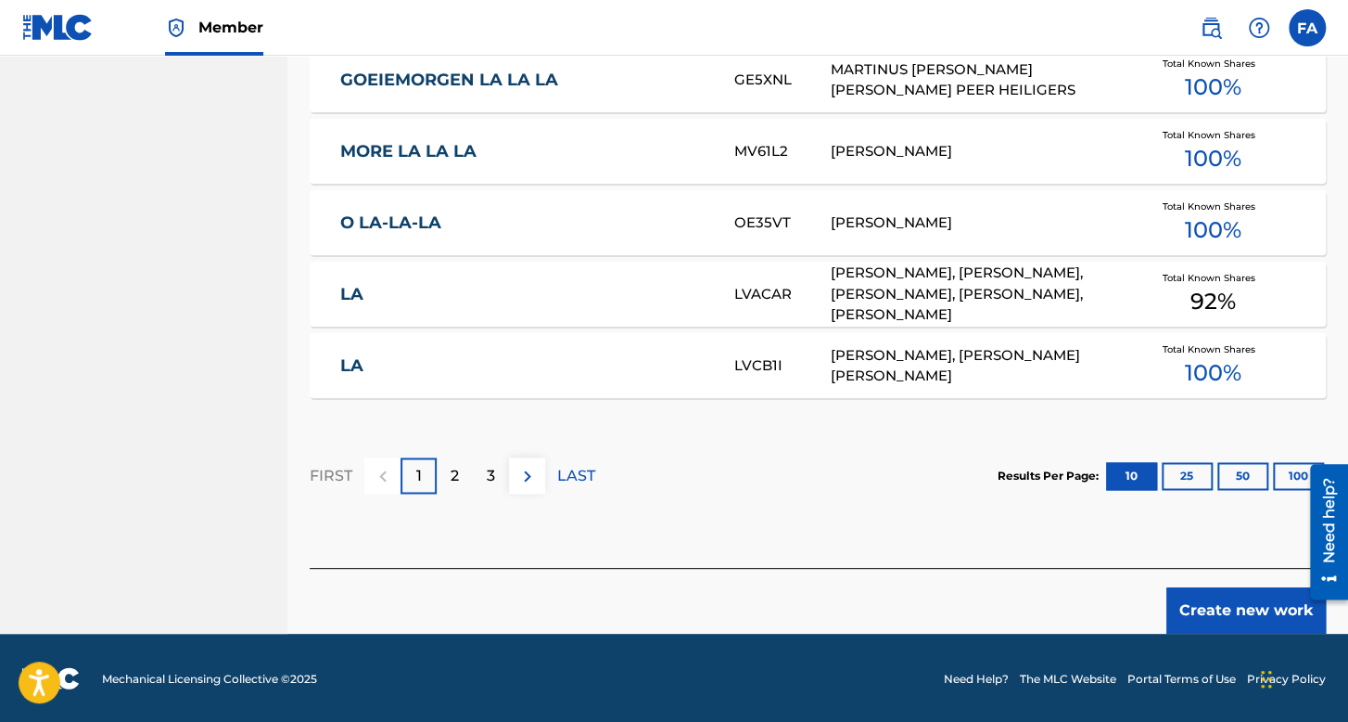
click at [1230, 613] on button "Create new work" at bounding box center [1247, 610] width 160 height 46
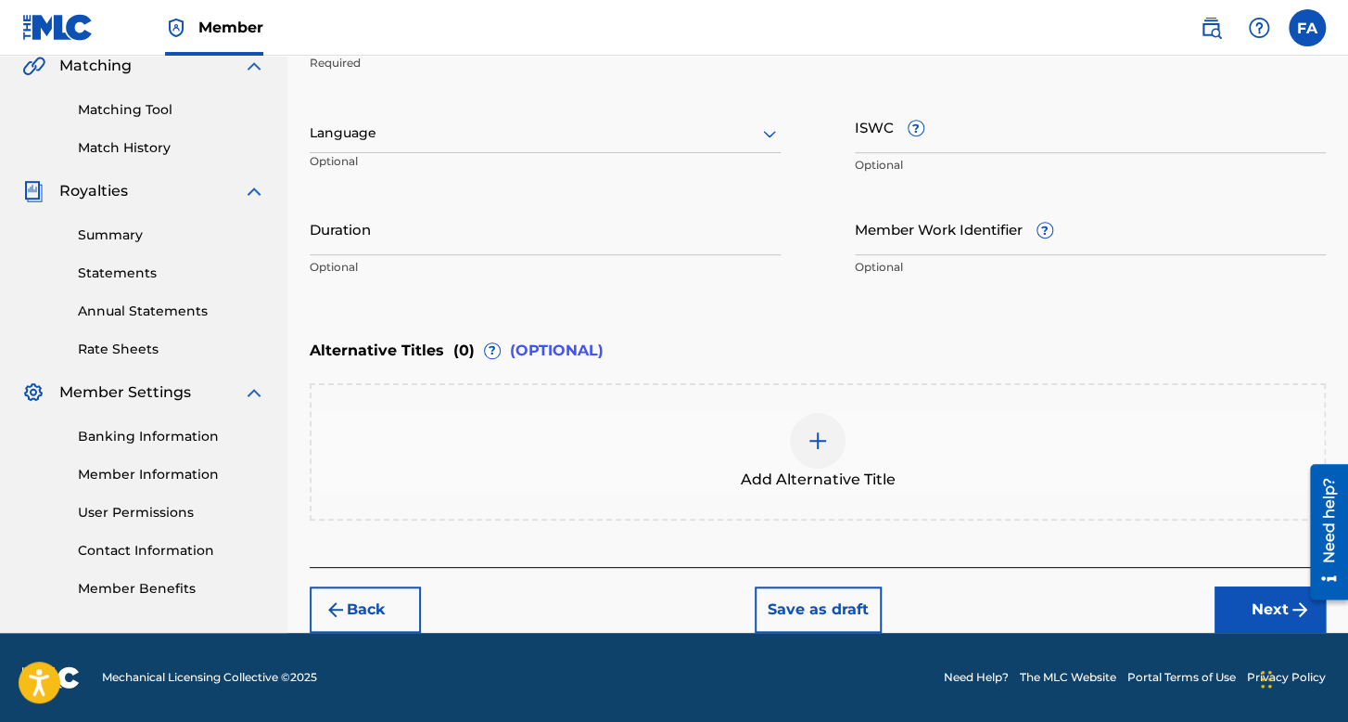
scroll to position [439, 0]
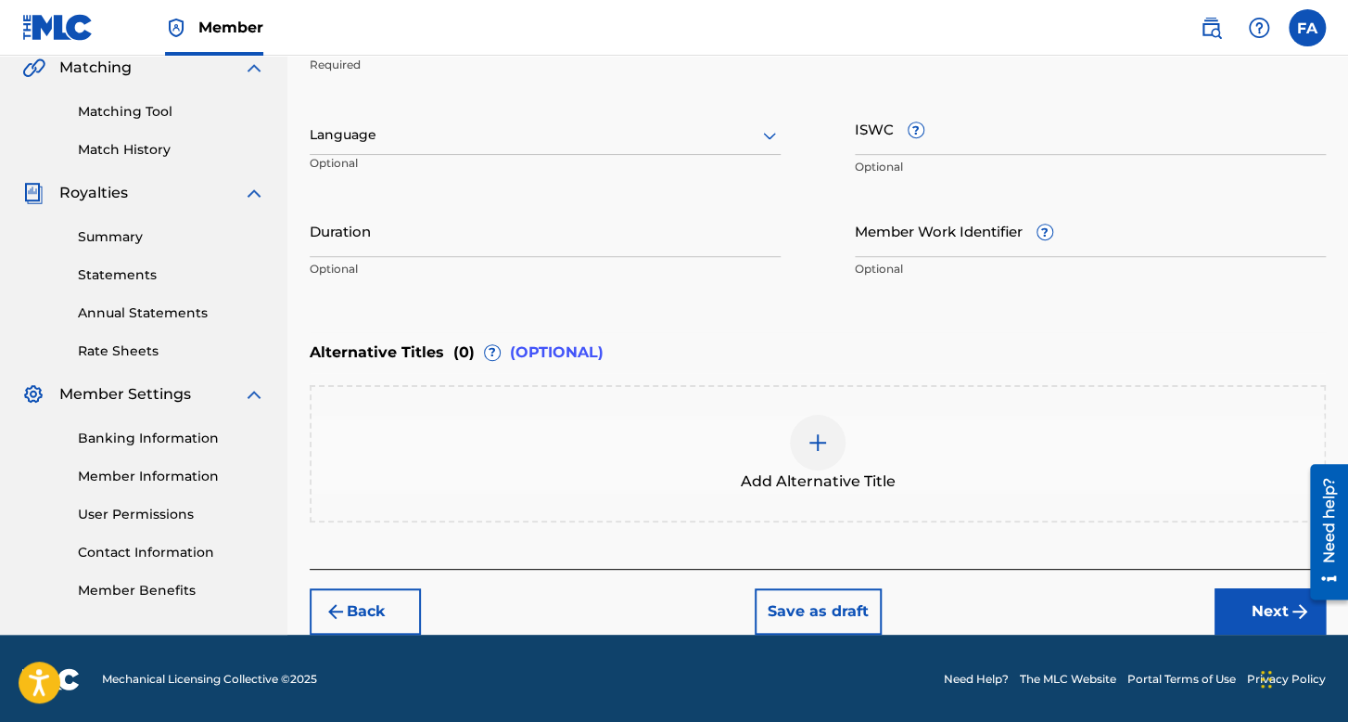
click at [460, 124] on div at bounding box center [545, 134] width 471 height 23
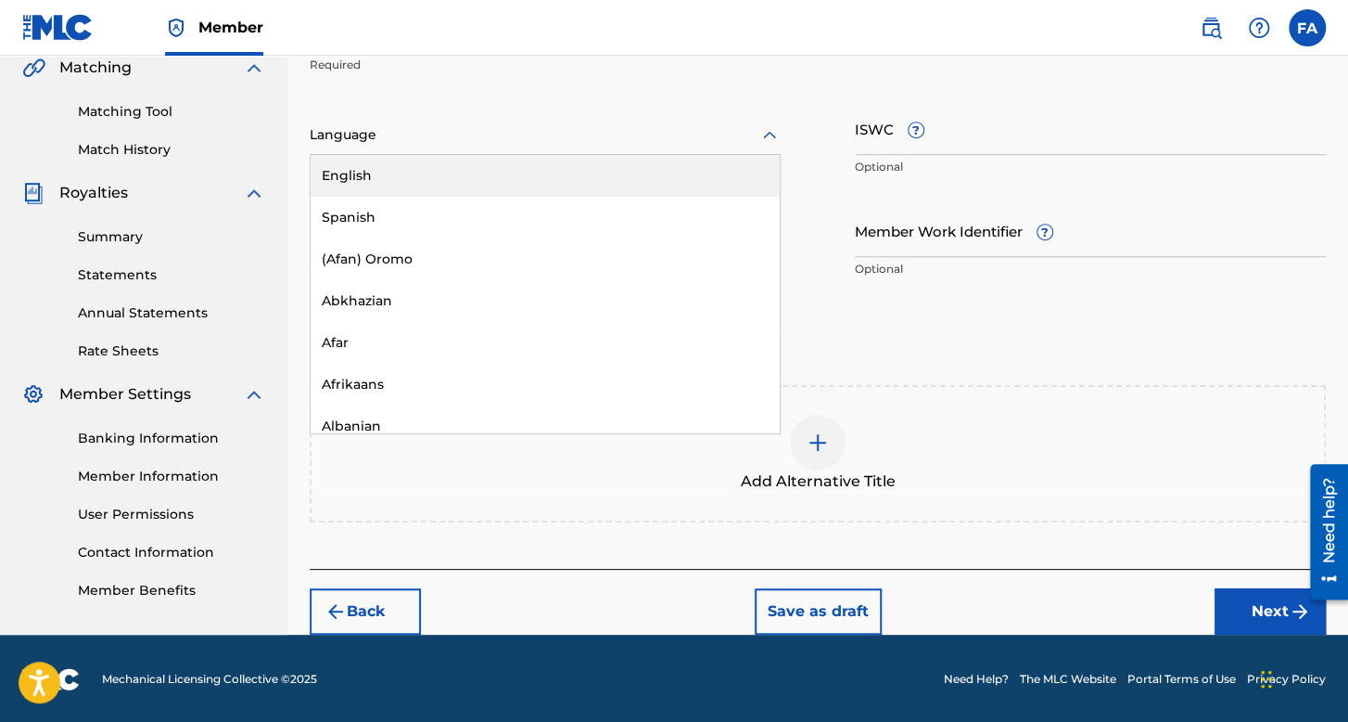
click at [378, 215] on div "Spanish" at bounding box center [545, 218] width 469 height 42
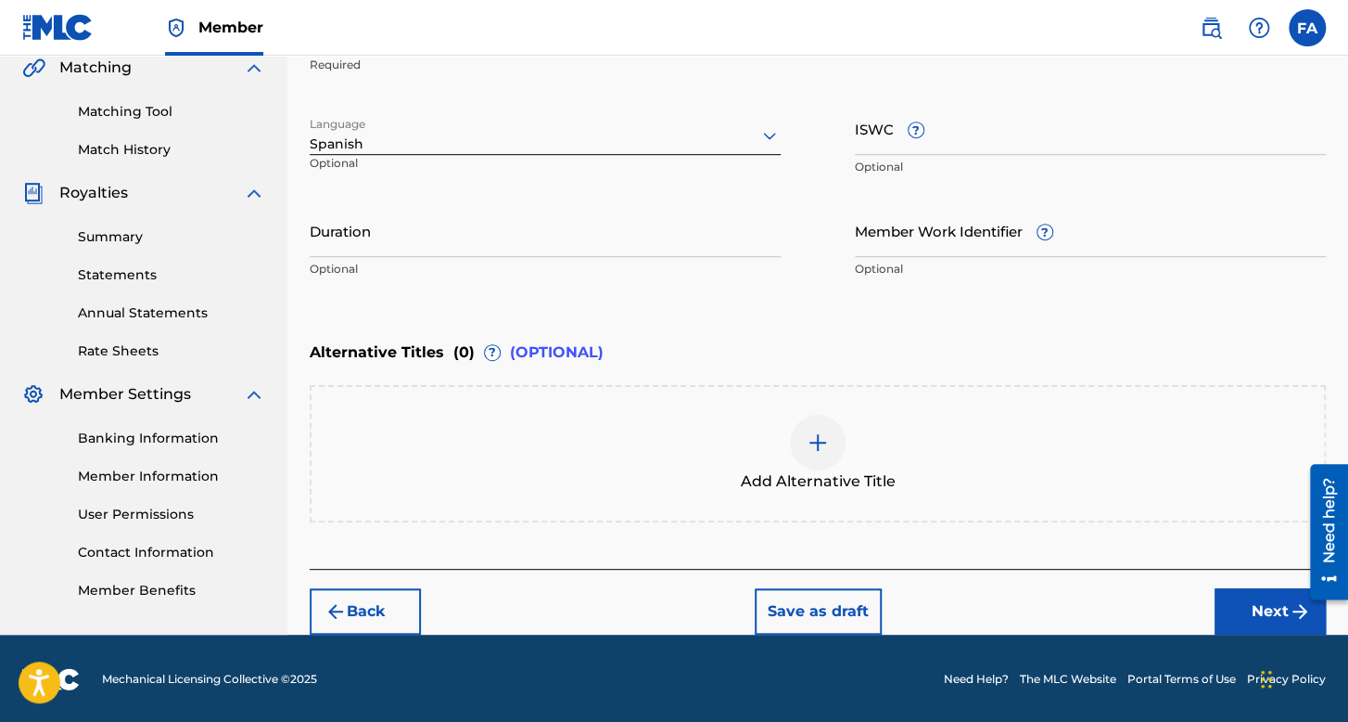
click at [378, 215] on input "Duration" at bounding box center [545, 230] width 471 height 53
click at [1235, 591] on button "Next" at bounding box center [1270, 611] width 111 height 46
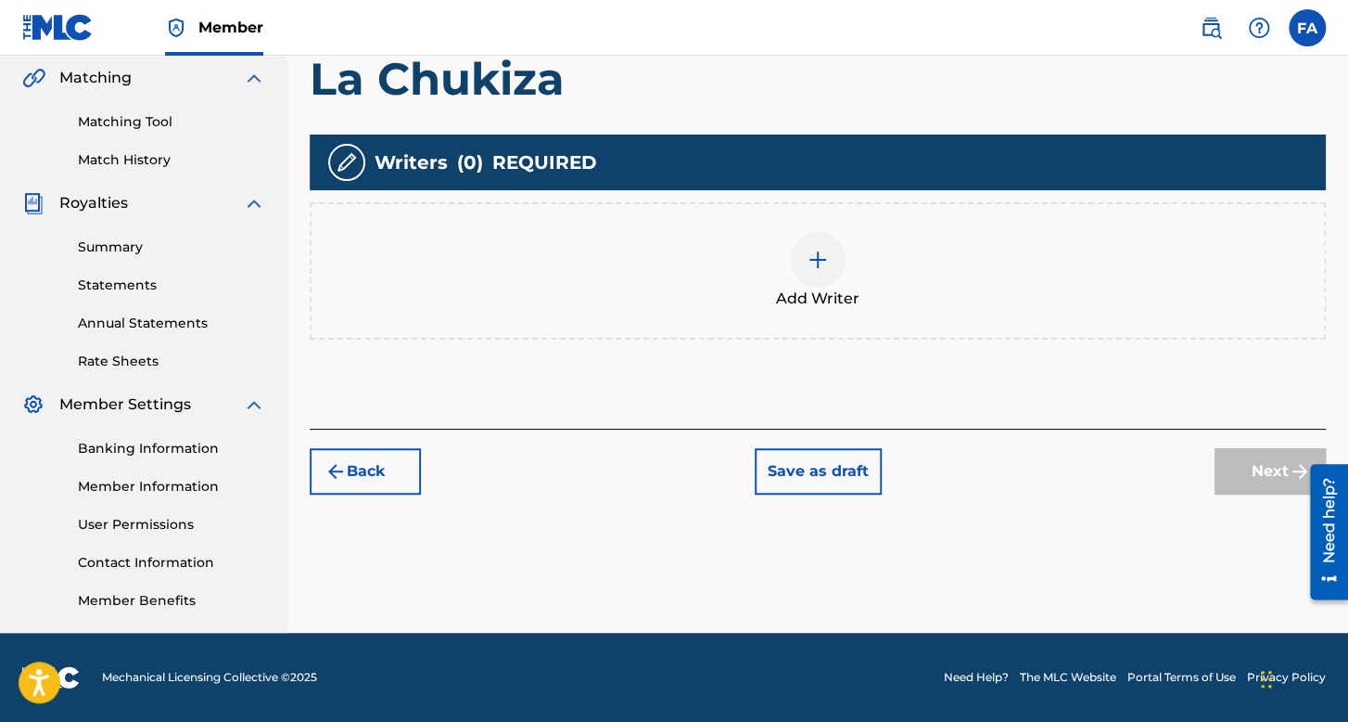
click at [829, 278] on div at bounding box center [818, 260] width 56 height 56
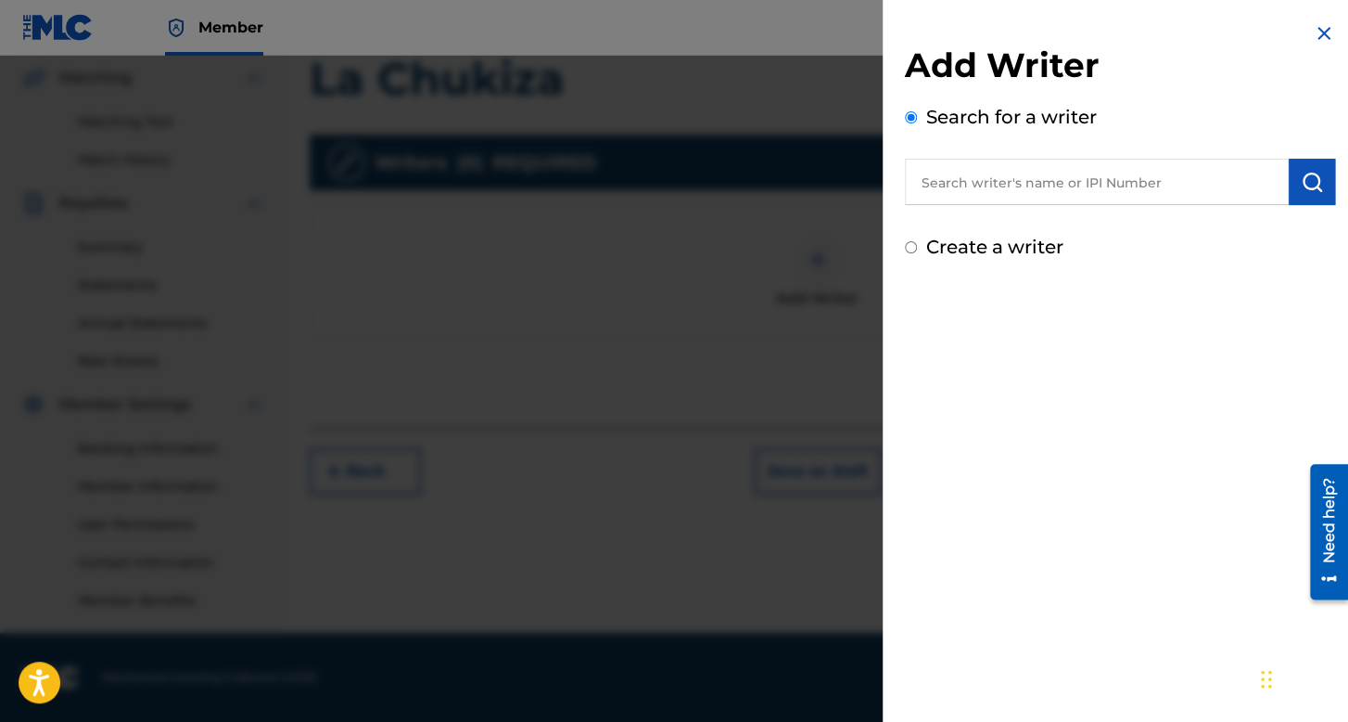
click at [953, 181] on input "text" at bounding box center [1097, 182] width 384 height 46
click at [905, 250] on input "Create a writer" at bounding box center [911, 247] width 12 height 12
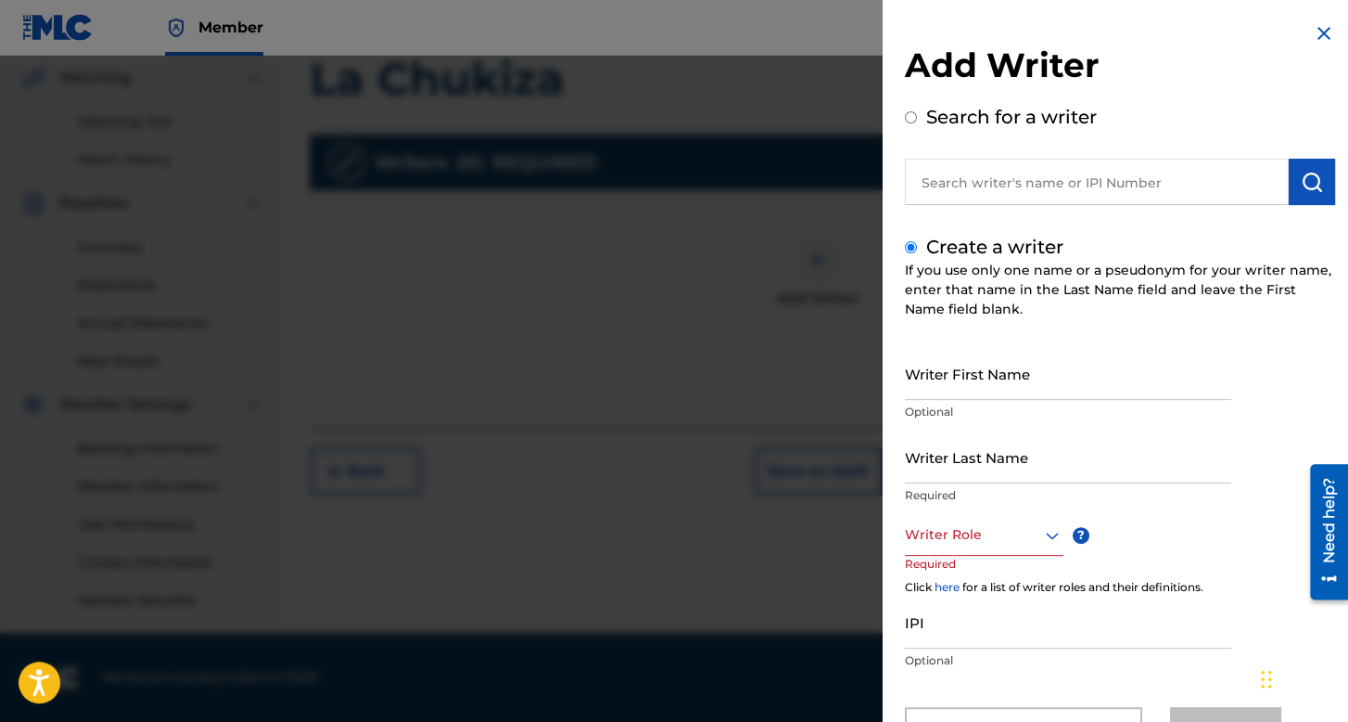
click at [943, 380] on input "Writer First Name" at bounding box center [1068, 373] width 326 height 53
click at [977, 466] on input "Writer Last Name" at bounding box center [1068, 456] width 326 height 53
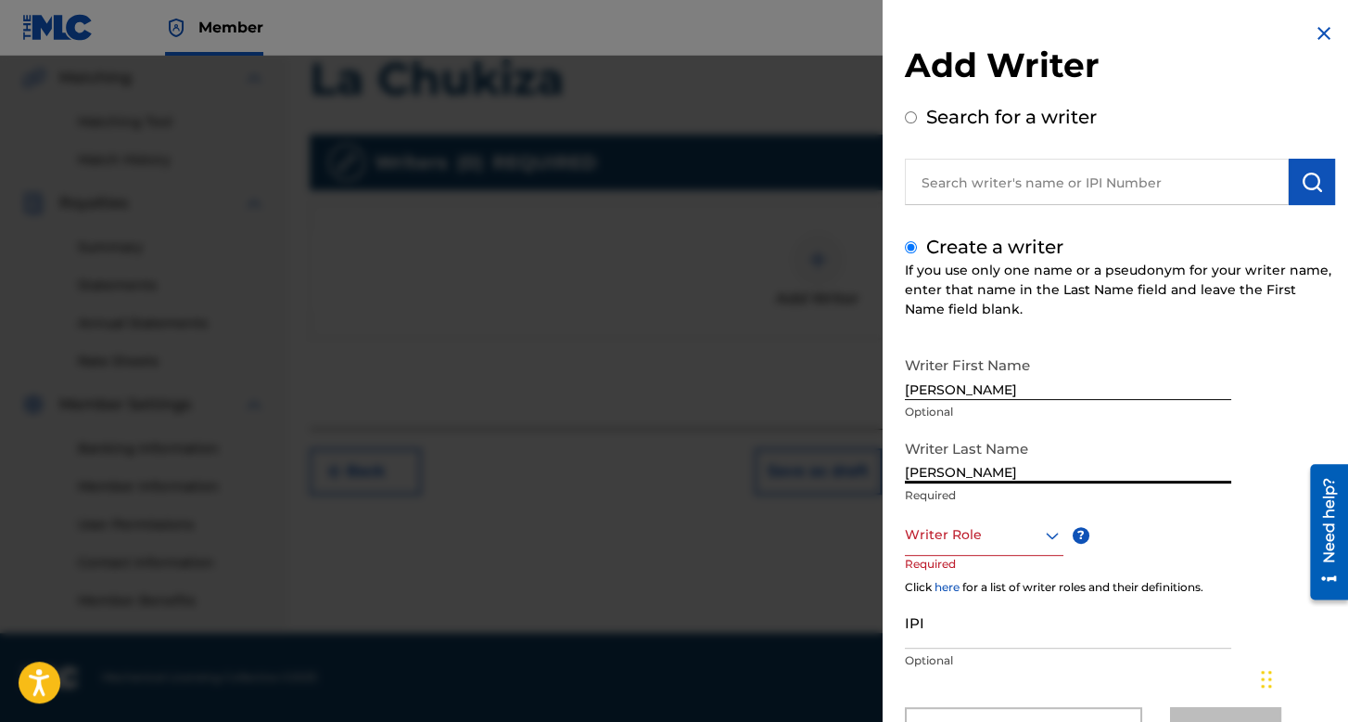
click at [1020, 508] on div "Writer Last Name [PERSON_NAME] Required" at bounding box center [1068, 471] width 326 height 83
click at [1020, 519] on div "Writer Role" at bounding box center [984, 535] width 159 height 42
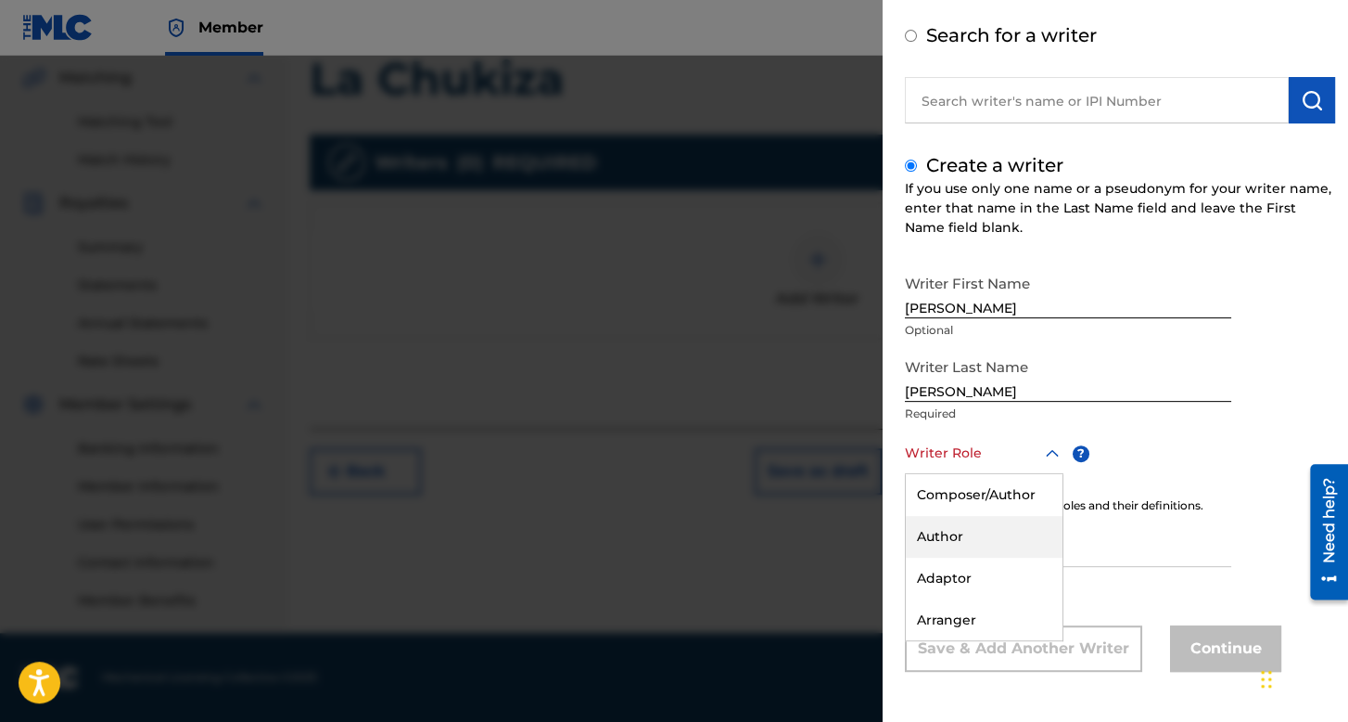
scroll to position [82, 0]
click at [1009, 495] on div "Composer/Author" at bounding box center [984, 495] width 157 height 42
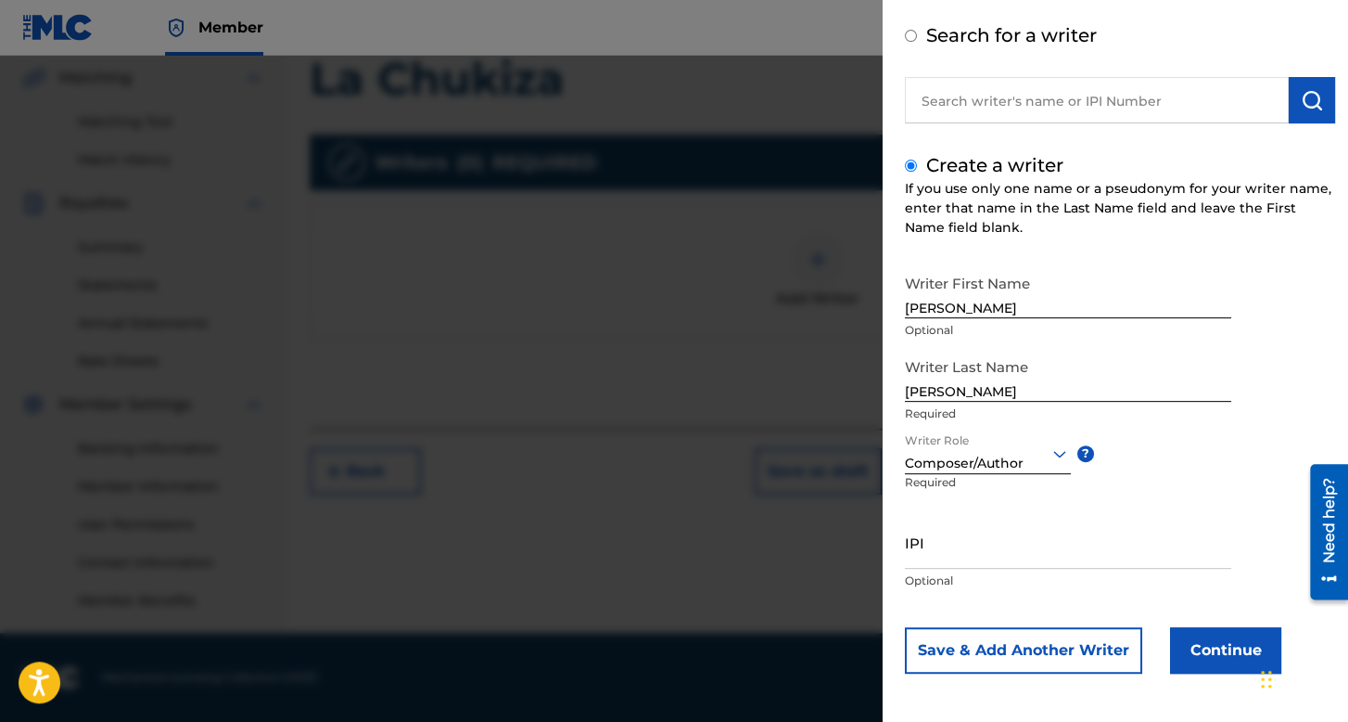
click at [1180, 630] on button "Continue" at bounding box center [1225, 650] width 111 height 46
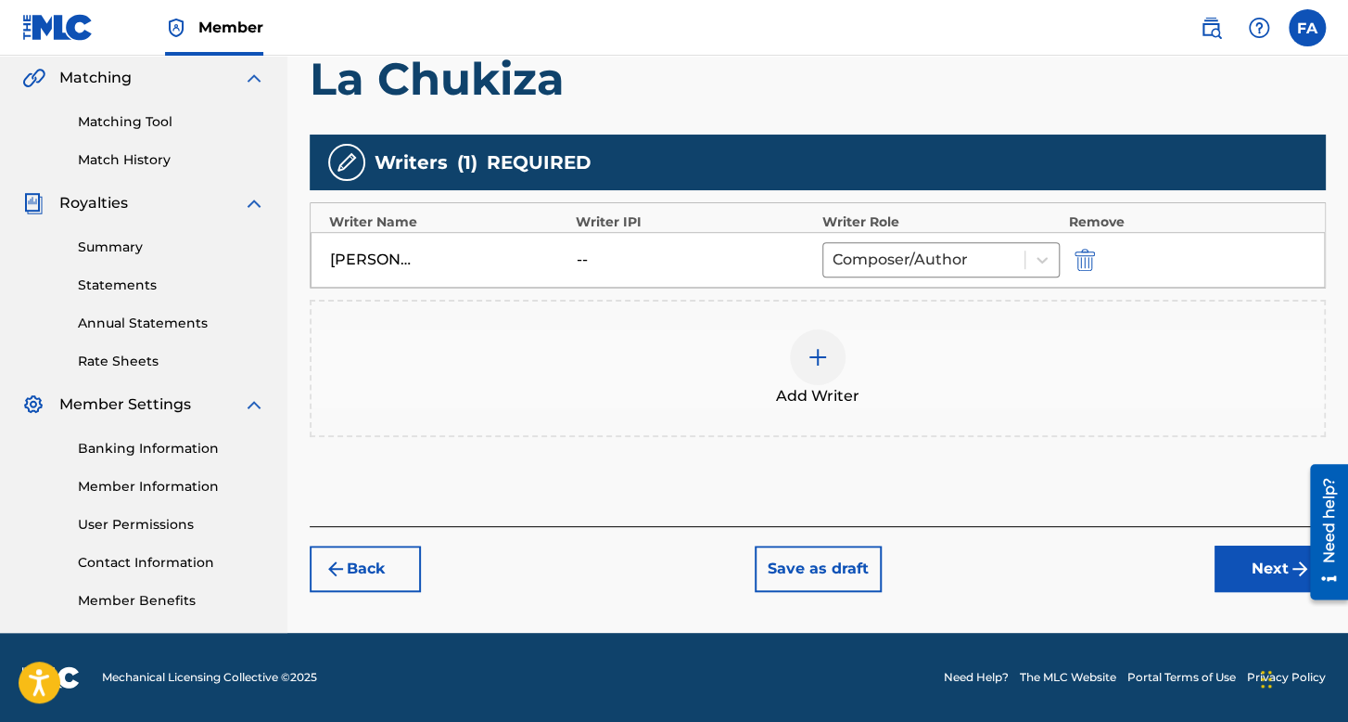
click at [1280, 565] on button "Next" at bounding box center [1270, 568] width 111 height 46
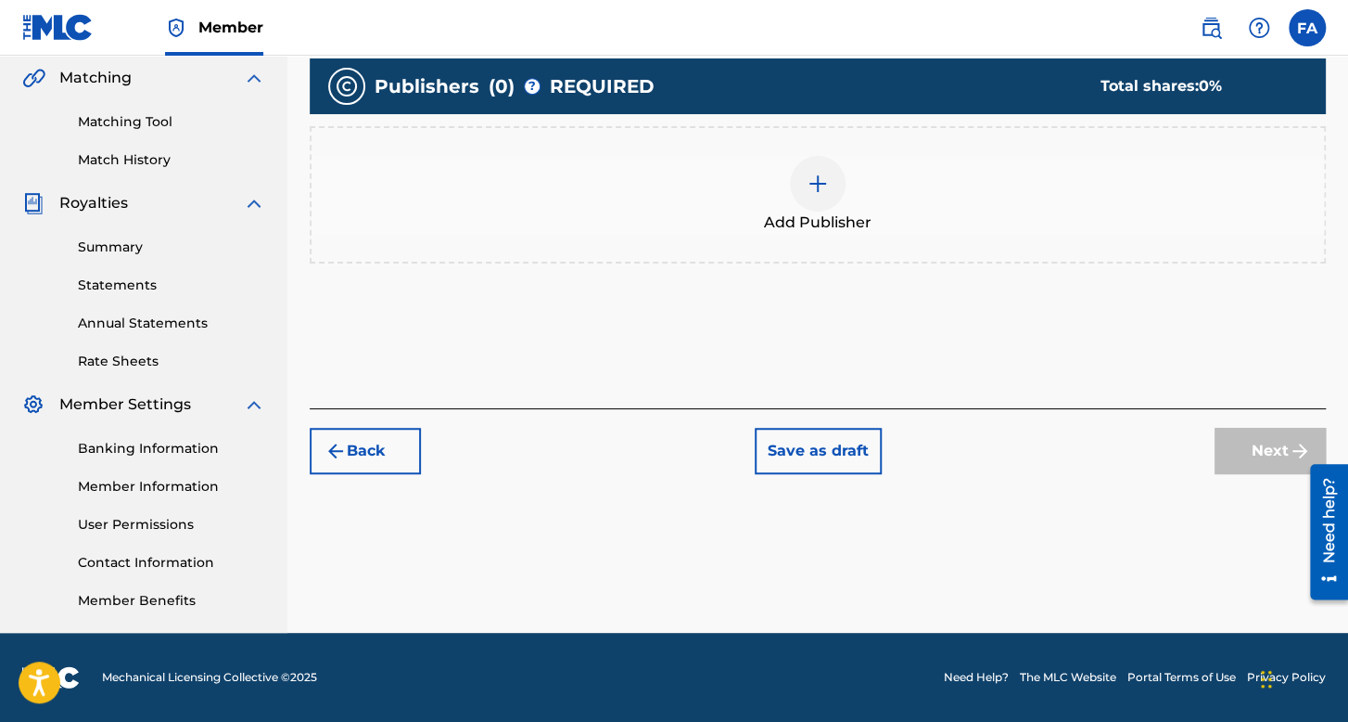
click at [809, 205] on div at bounding box center [818, 184] width 56 height 56
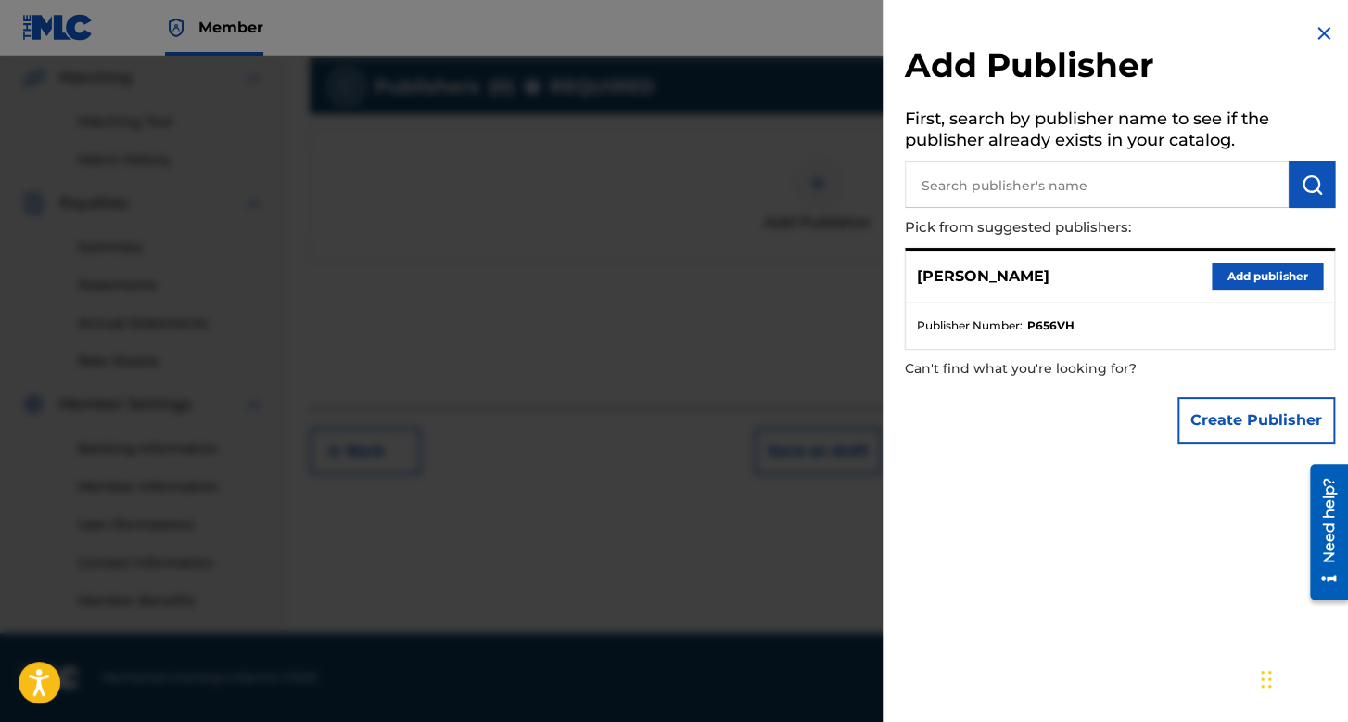
click at [1261, 288] on button "Add publisher" at bounding box center [1267, 276] width 111 height 28
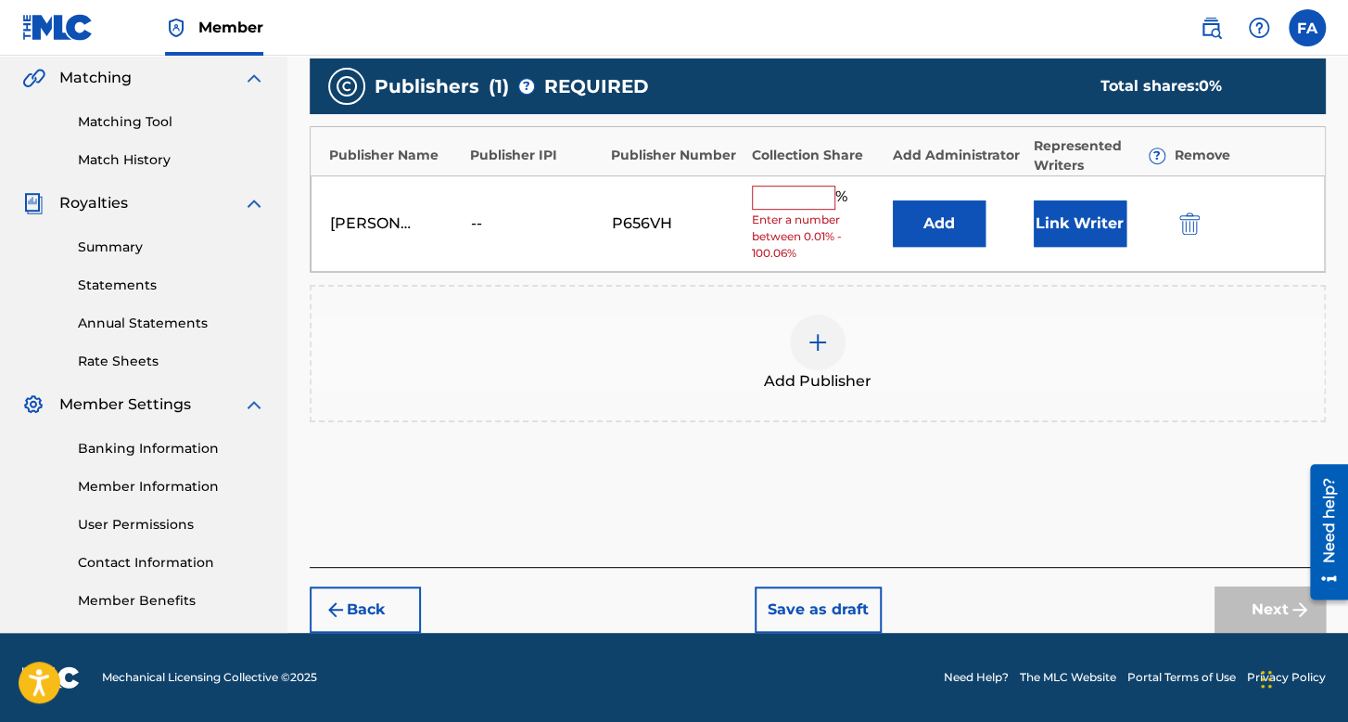
click at [757, 190] on input "text" at bounding box center [793, 197] width 83 height 24
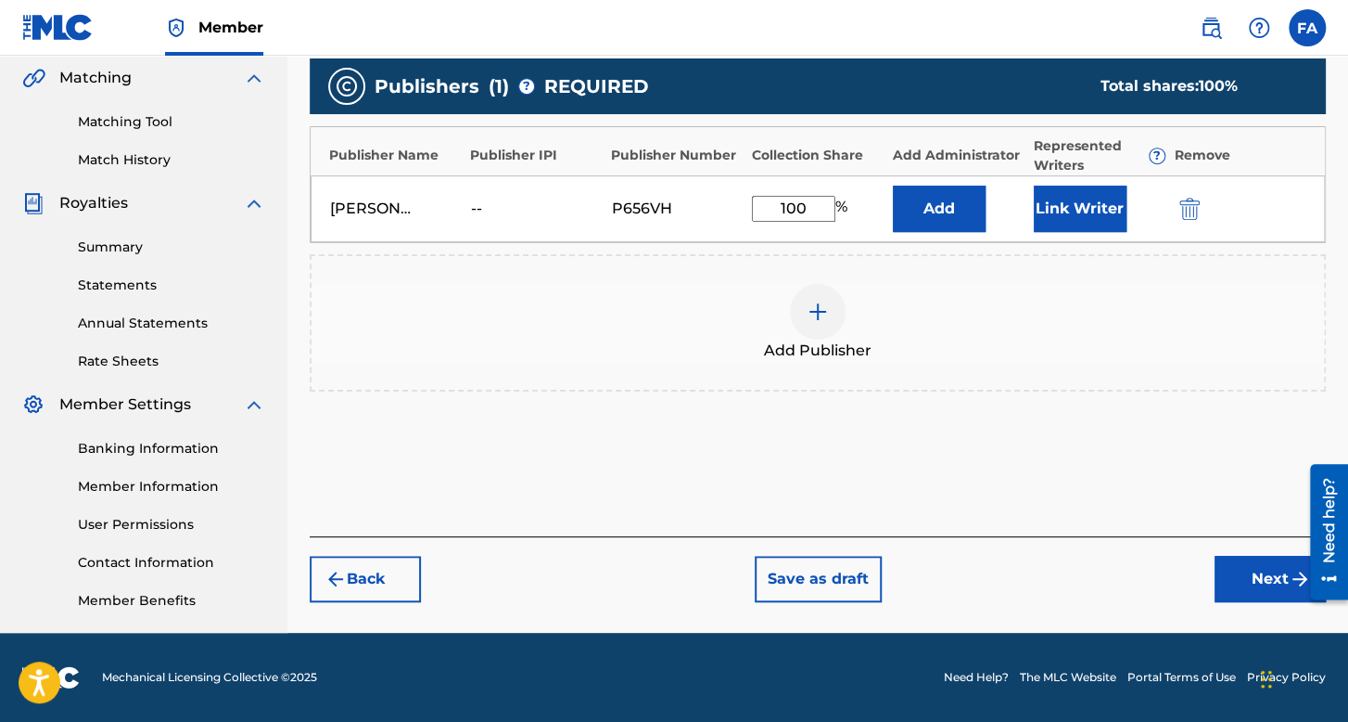
click at [1091, 209] on button "Link Writer" at bounding box center [1080, 208] width 93 height 46
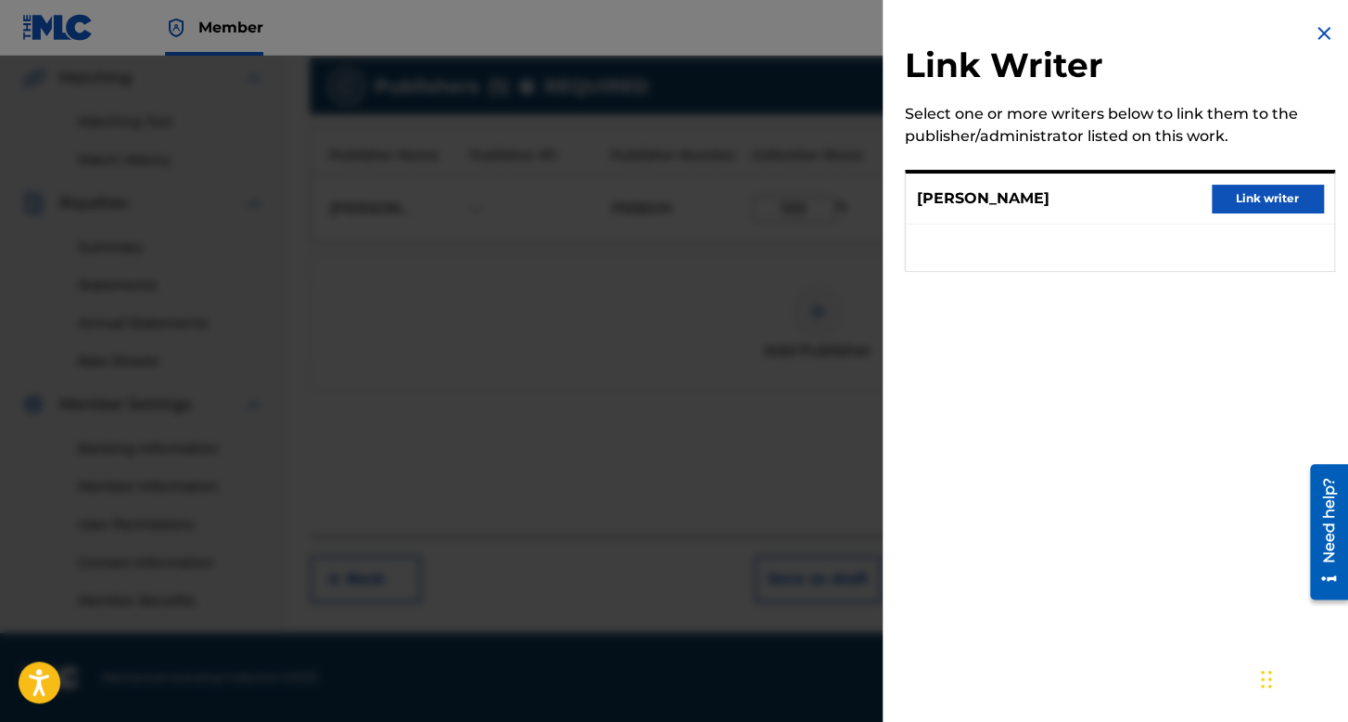
click at [1250, 182] on div "[PERSON_NAME] Link writer" at bounding box center [1120, 198] width 428 height 51
click at [1254, 198] on button "Link writer" at bounding box center [1267, 199] width 111 height 28
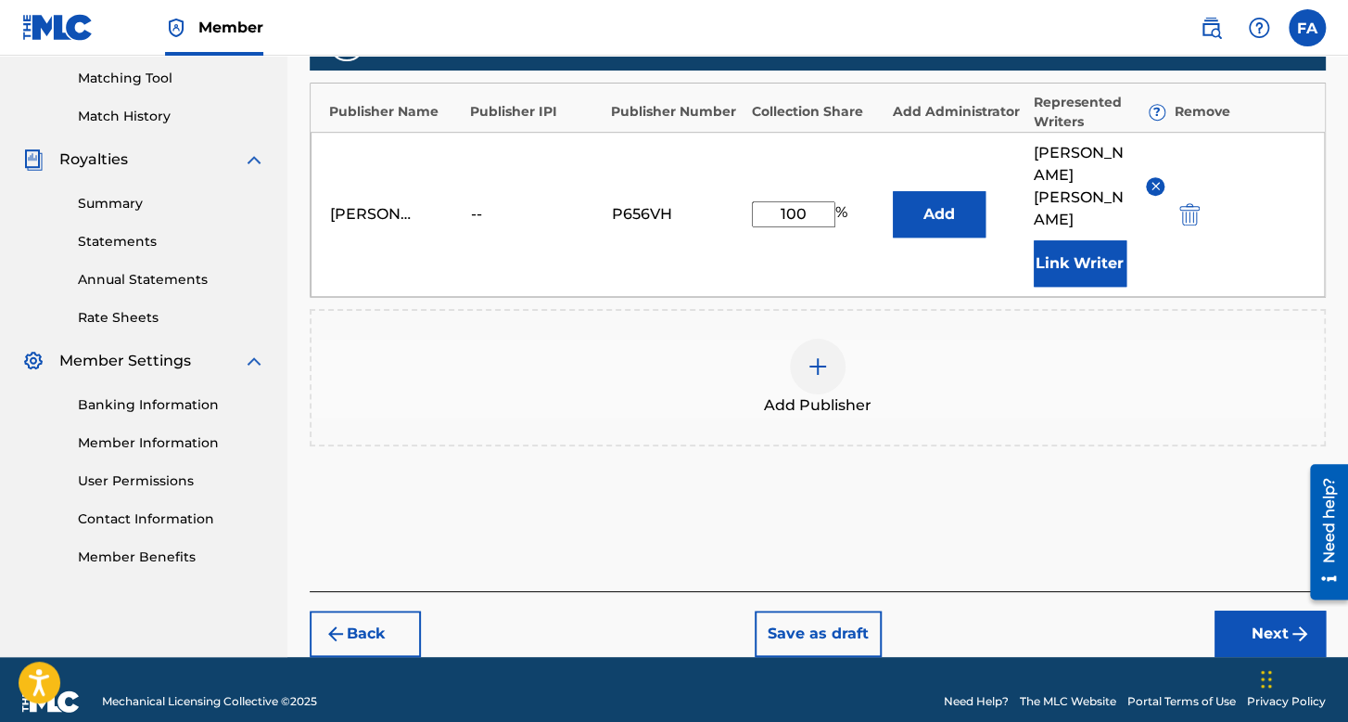
click at [1247, 610] on button "Next" at bounding box center [1270, 633] width 111 height 46
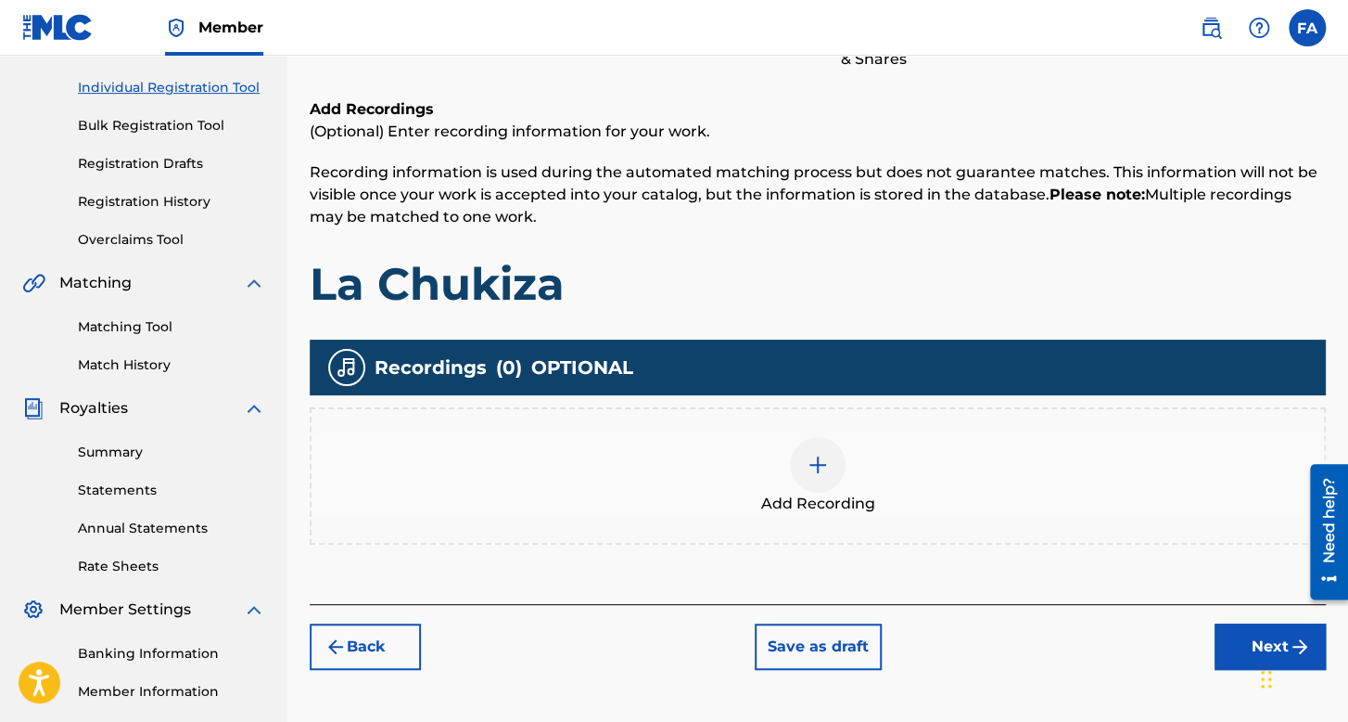
click at [779, 437] on div "Add Recording" at bounding box center [818, 476] width 1013 height 78
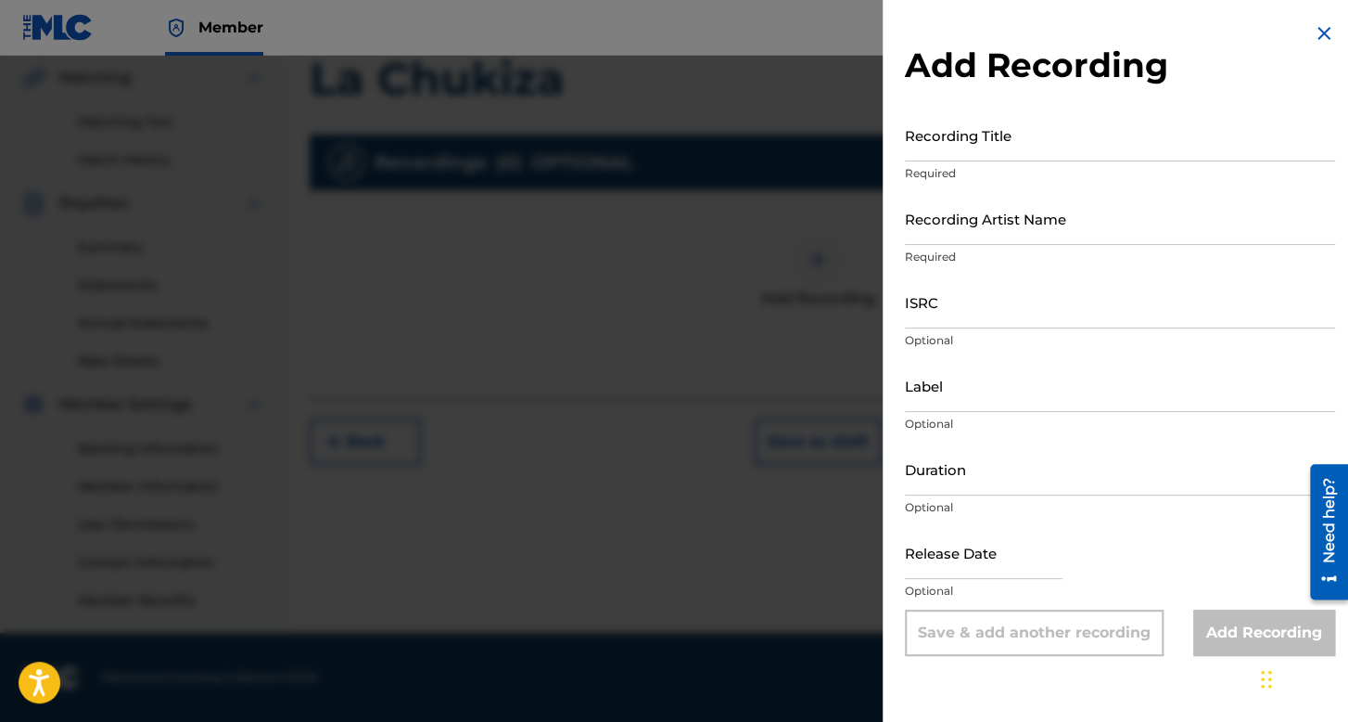
click at [965, 116] on input "Recording Title" at bounding box center [1120, 135] width 430 height 53
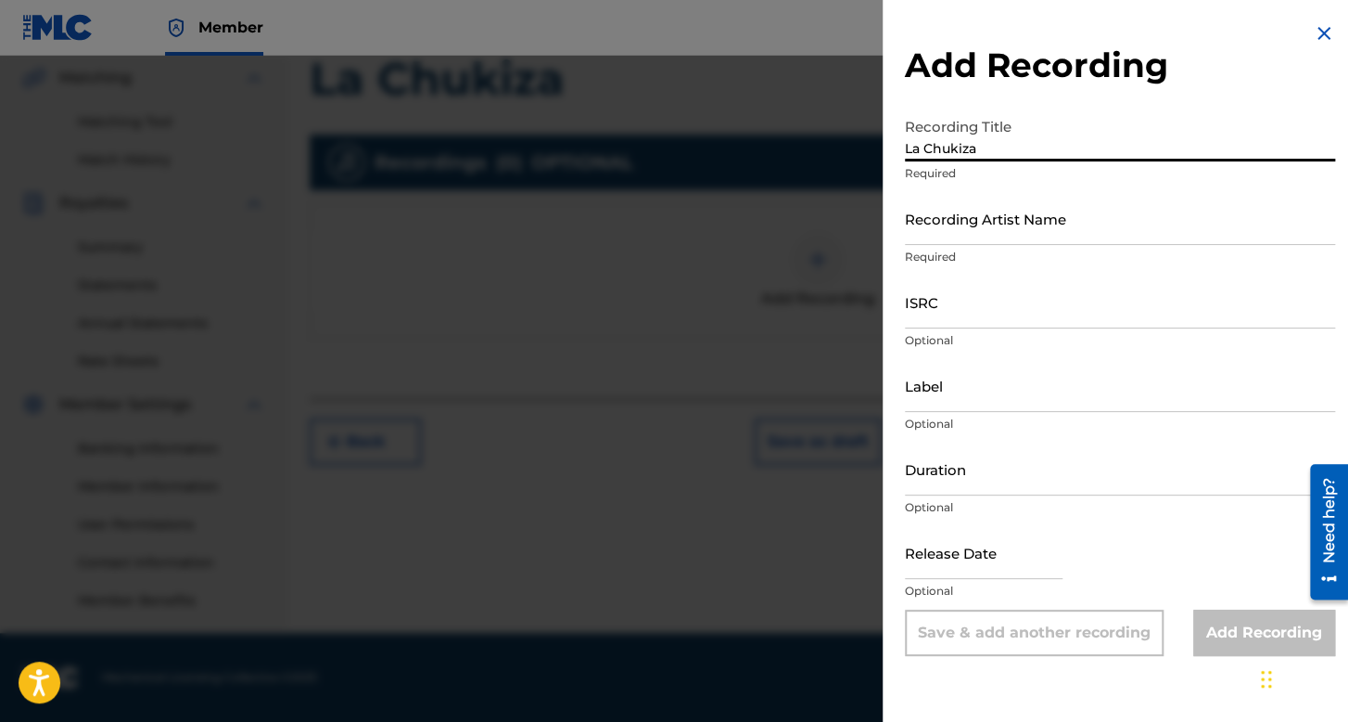
click at [978, 233] on input "Recording Artist Name" at bounding box center [1120, 218] width 430 height 53
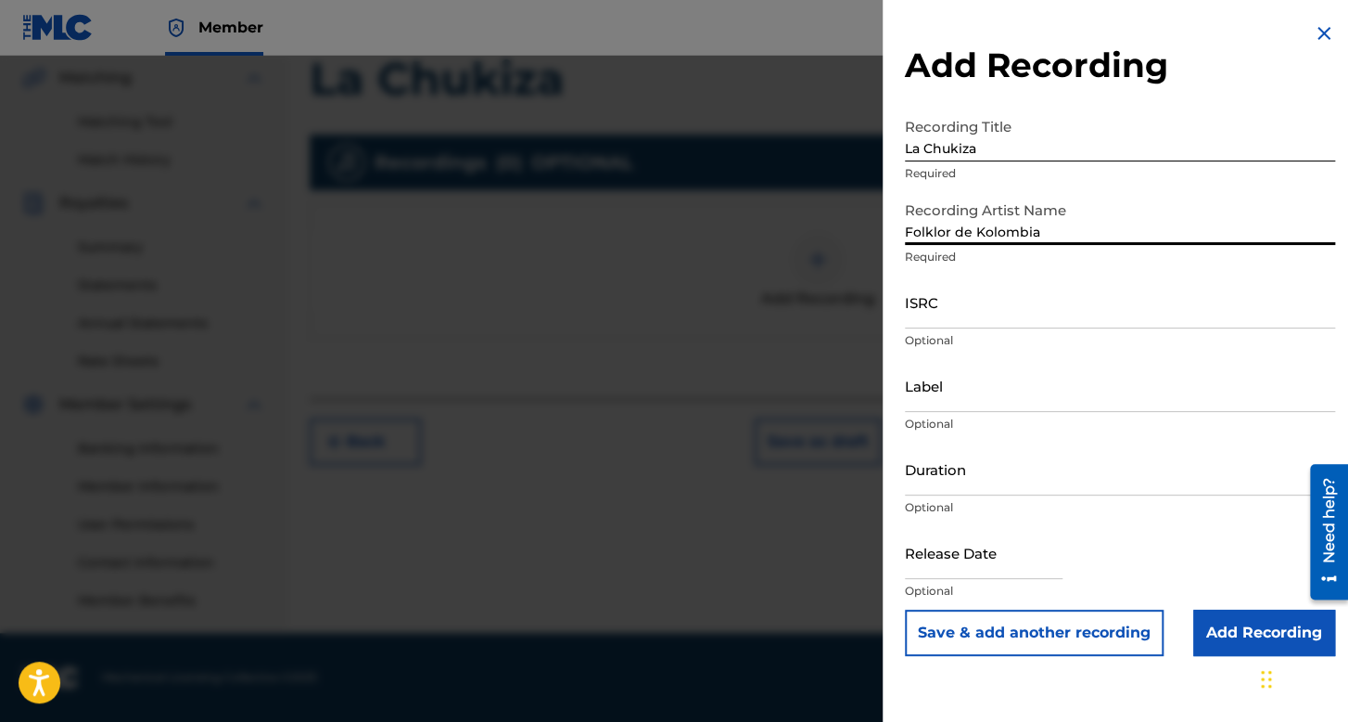
click at [940, 289] on input "ISRC" at bounding box center [1120, 301] width 430 height 53
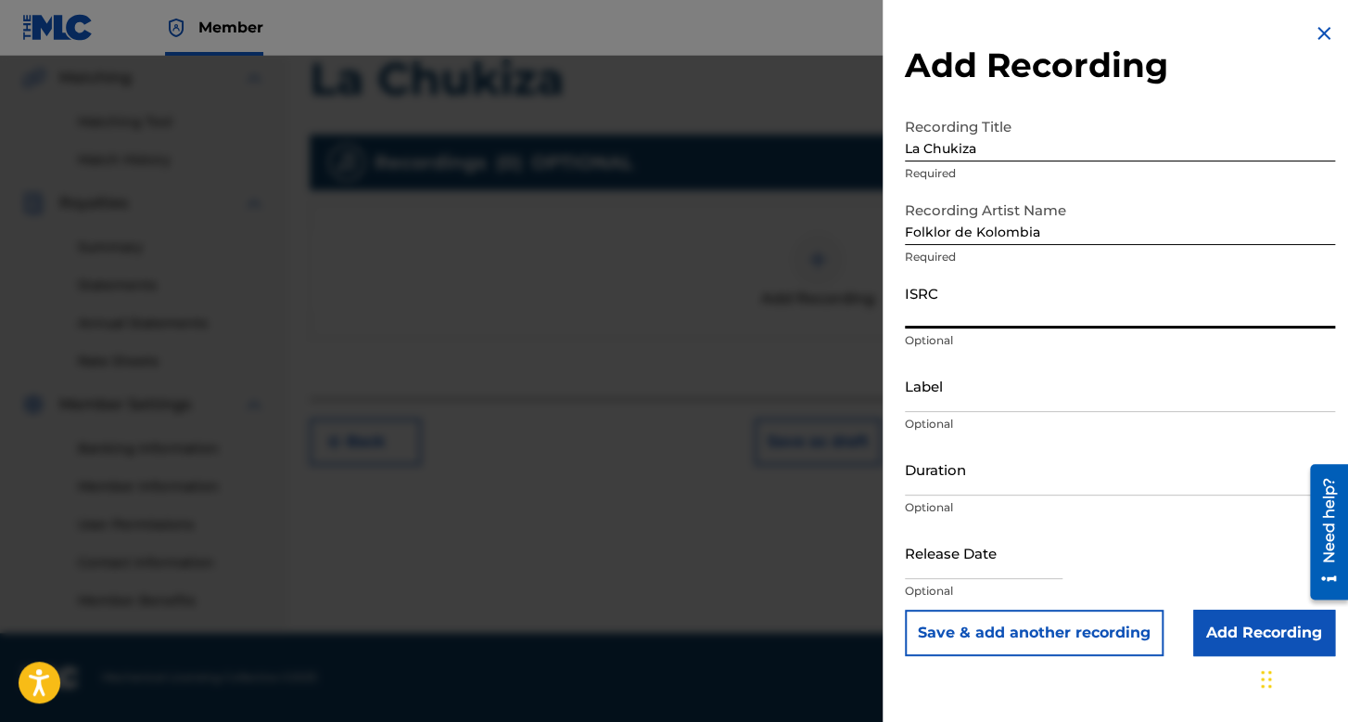
paste input "QZFYX2507948"
click at [965, 469] on input "Duration" at bounding box center [1120, 468] width 430 height 53
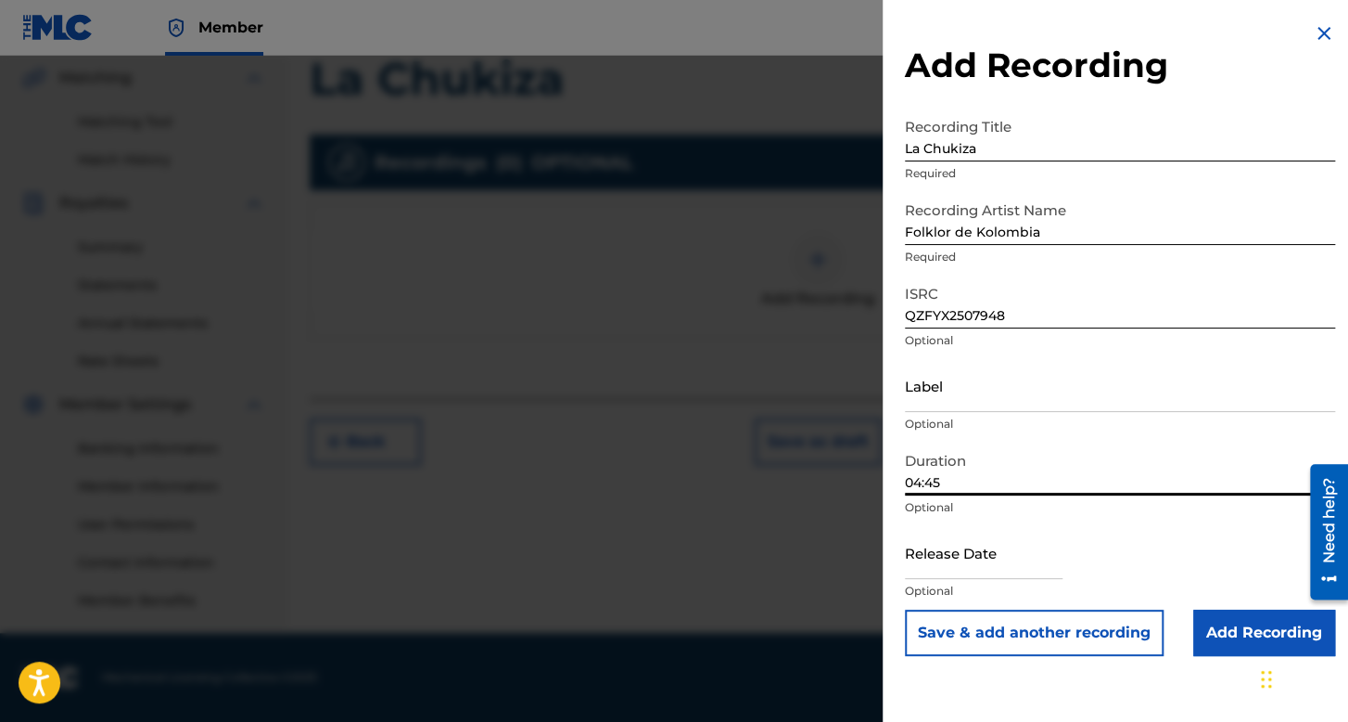
click at [973, 550] on input "text" at bounding box center [984, 552] width 158 height 53
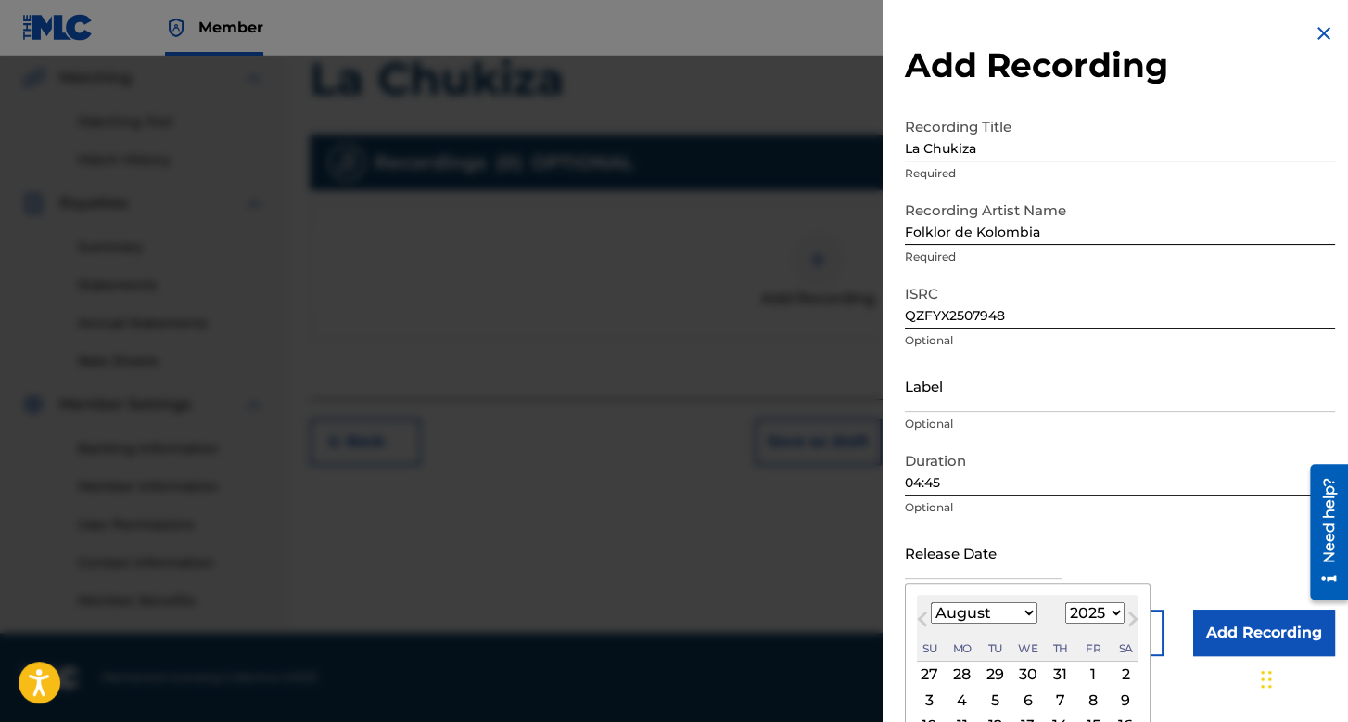
scroll to position [129, 0]
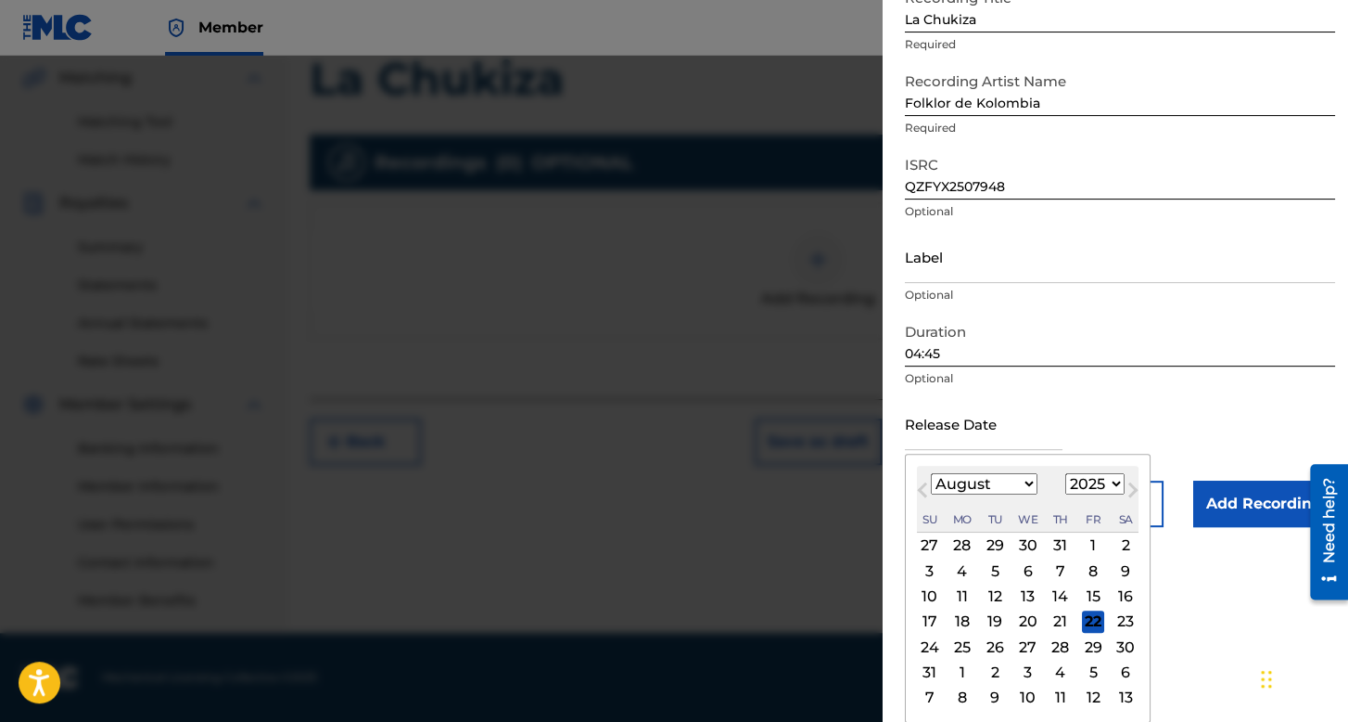
click at [1006, 479] on select "January February March April May June July August September October November De…" at bounding box center [984, 483] width 107 height 21
click at [931, 473] on select "January February March April May June July August September October November De…" at bounding box center [984, 483] width 107 height 21
click at [1087, 488] on select "1899 1900 1901 1902 1903 1904 1905 1906 1907 1908 1909 1910 1911 1912 1913 1914…" at bounding box center [1095, 483] width 59 height 21
click at [1066, 494] on select "1899 1900 1901 1902 1903 1904 1905 1906 1907 1908 1909 1910 1911 1912 1913 1914…" at bounding box center [1095, 483] width 59 height 21
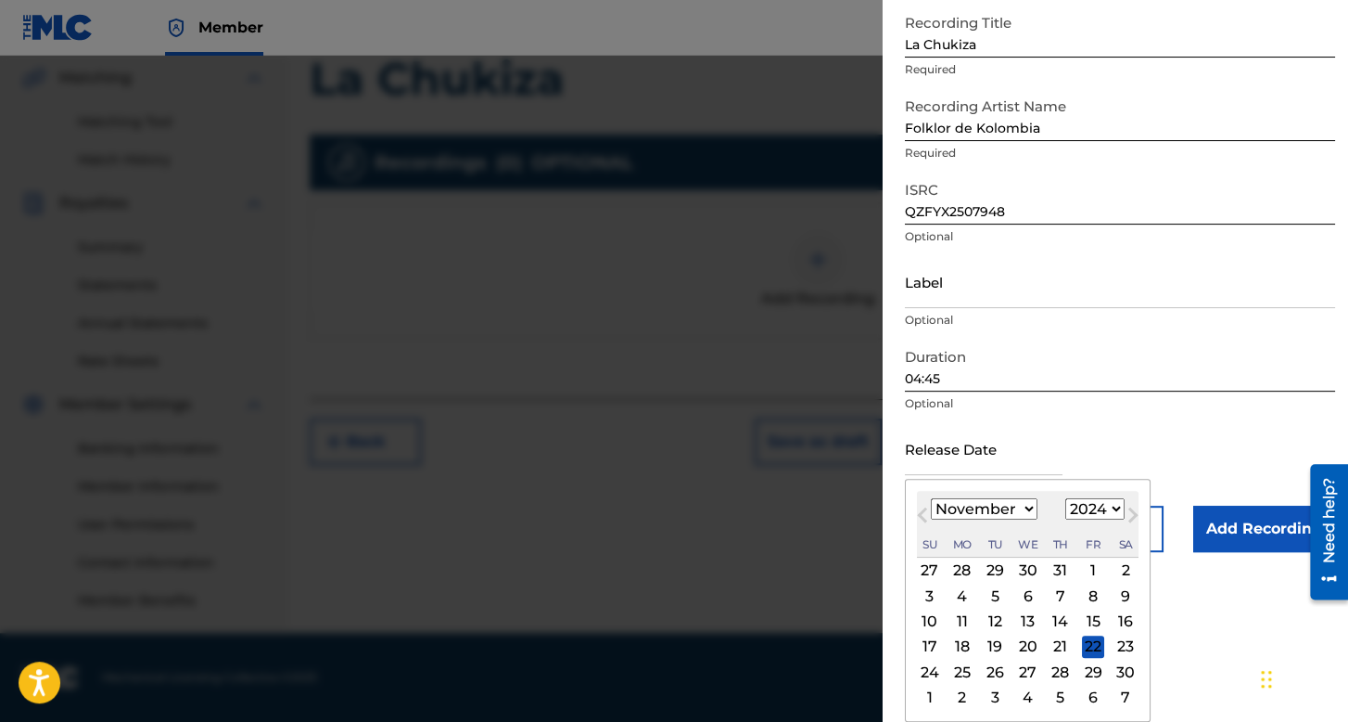
scroll to position [104, 0]
click at [914, 619] on div "[DATE] Previous Month Next Month [DATE] January February March April May June J…" at bounding box center [1028, 600] width 246 height 243
click at [922, 617] on div "10" at bounding box center [930, 621] width 22 height 22
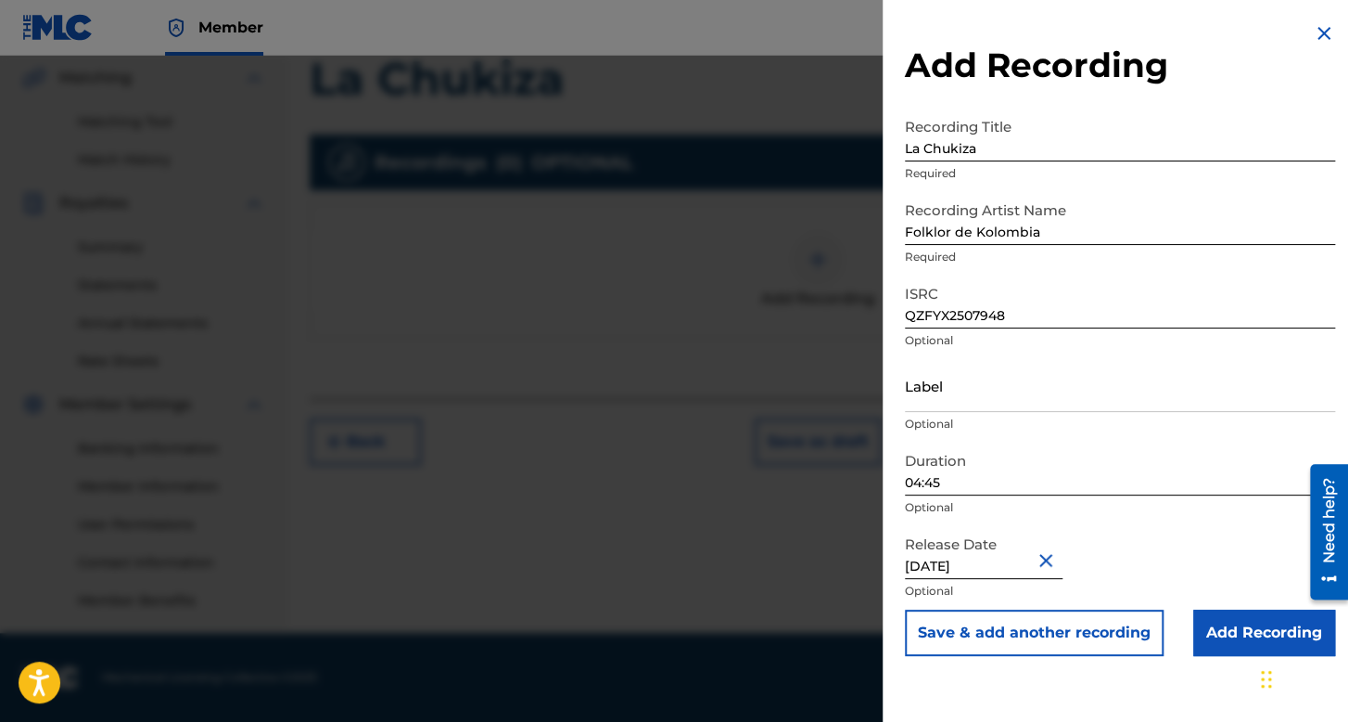
scroll to position [0, 0]
click at [1220, 616] on input "Add Recording" at bounding box center [1265, 632] width 142 height 46
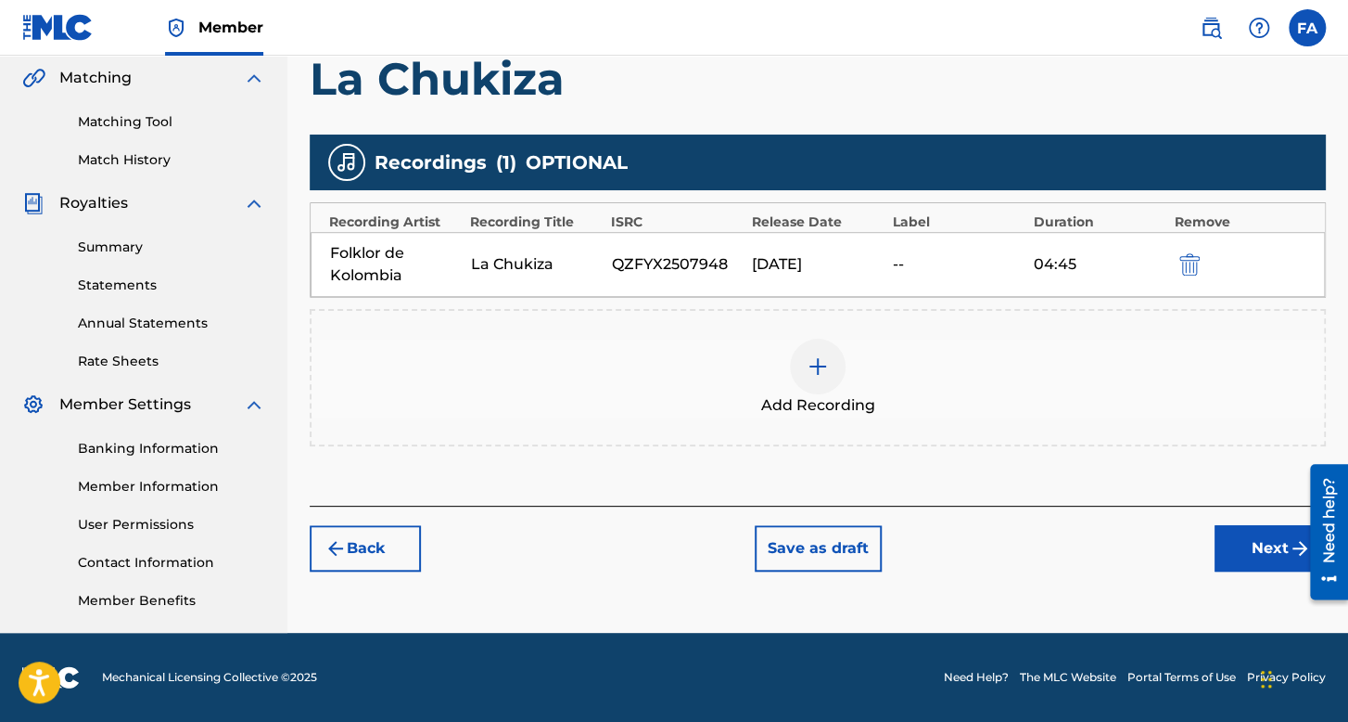
click at [1258, 562] on button "Next" at bounding box center [1270, 548] width 111 height 46
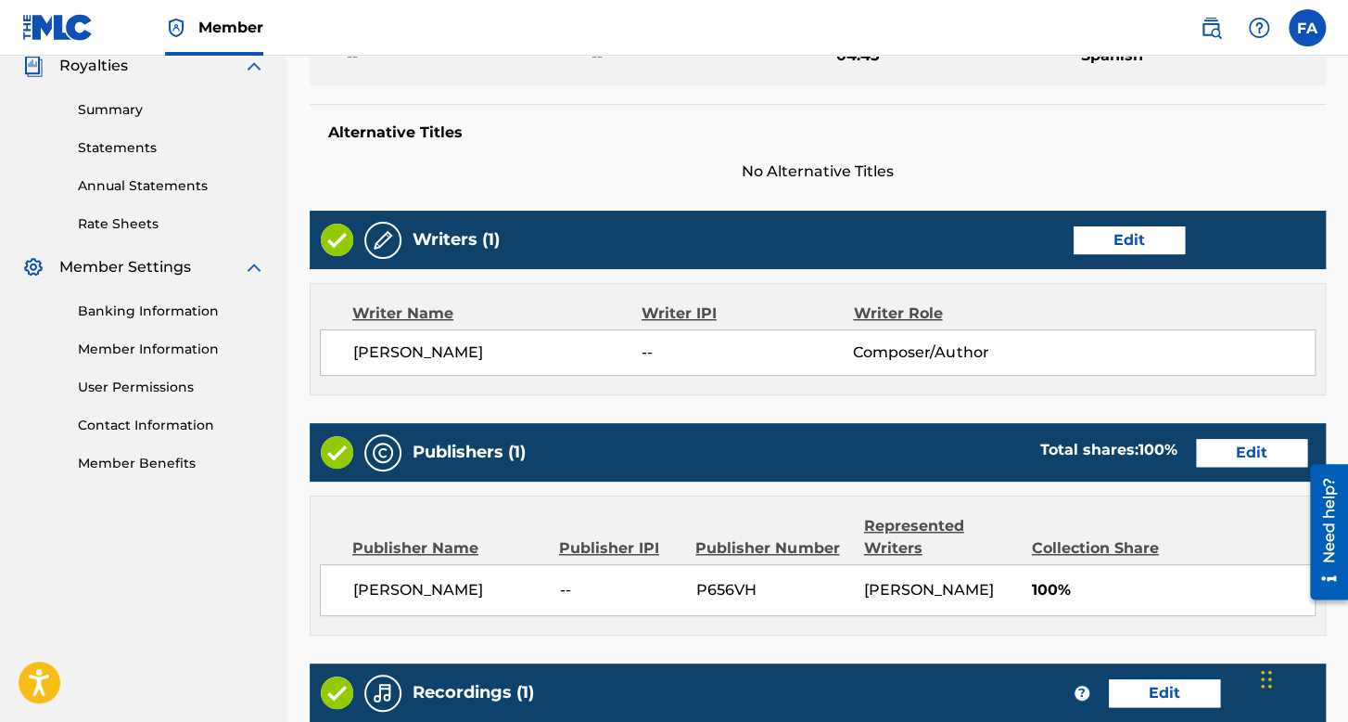
scroll to position [889, 0]
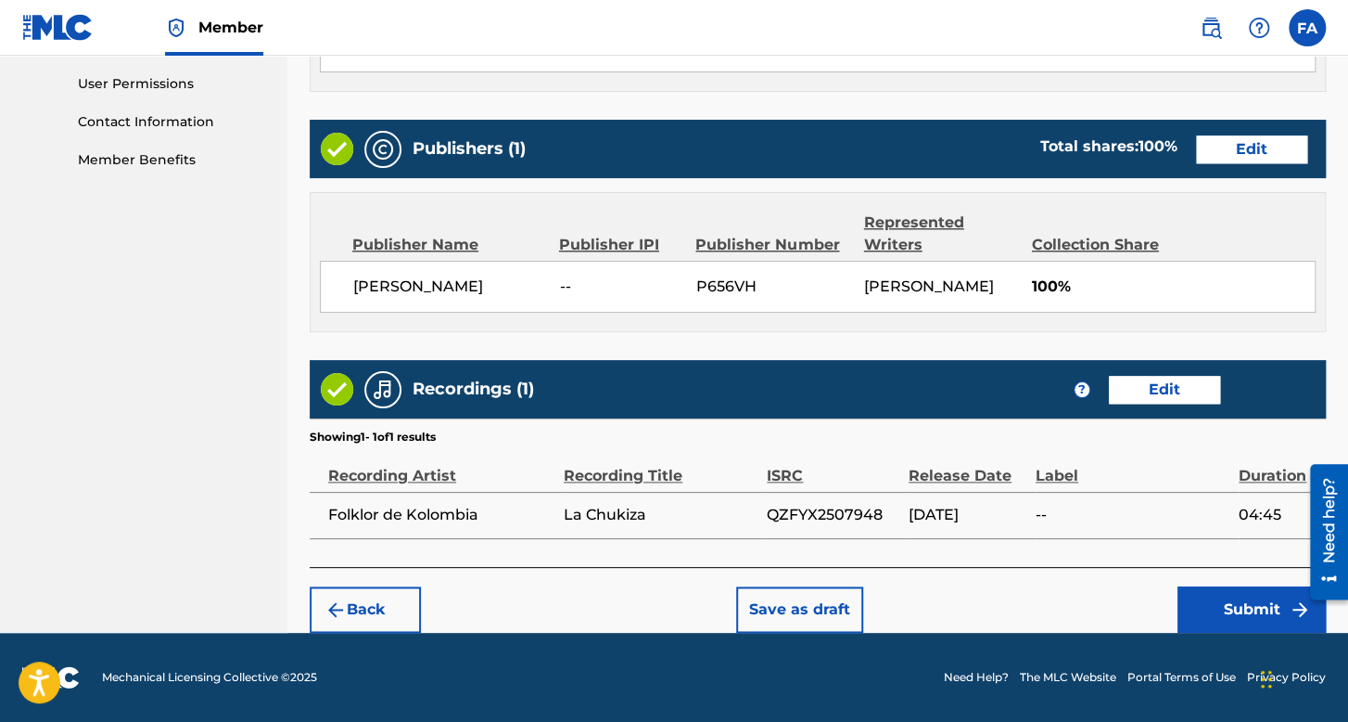
click at [1254, 586] on button "Submit" at bounding box center [1252, 609] width 148 height 46
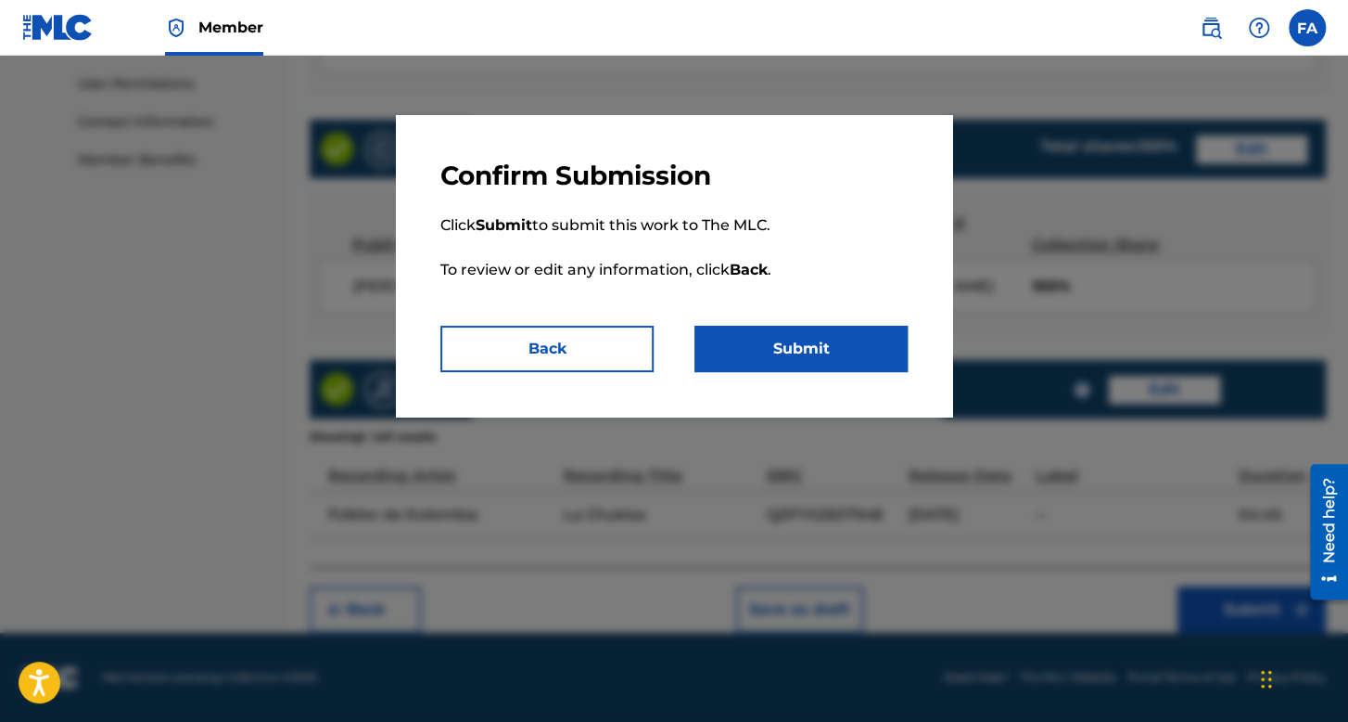
click at [838, 372] on div "Confirm Submission Click Submit to submit this work to The MLC. To review or ed…" at bounding box center [674, 265] width 556 height 301
click at [837, 357] on button "Submit" at bounding box center [801, 349] width 213 height 46
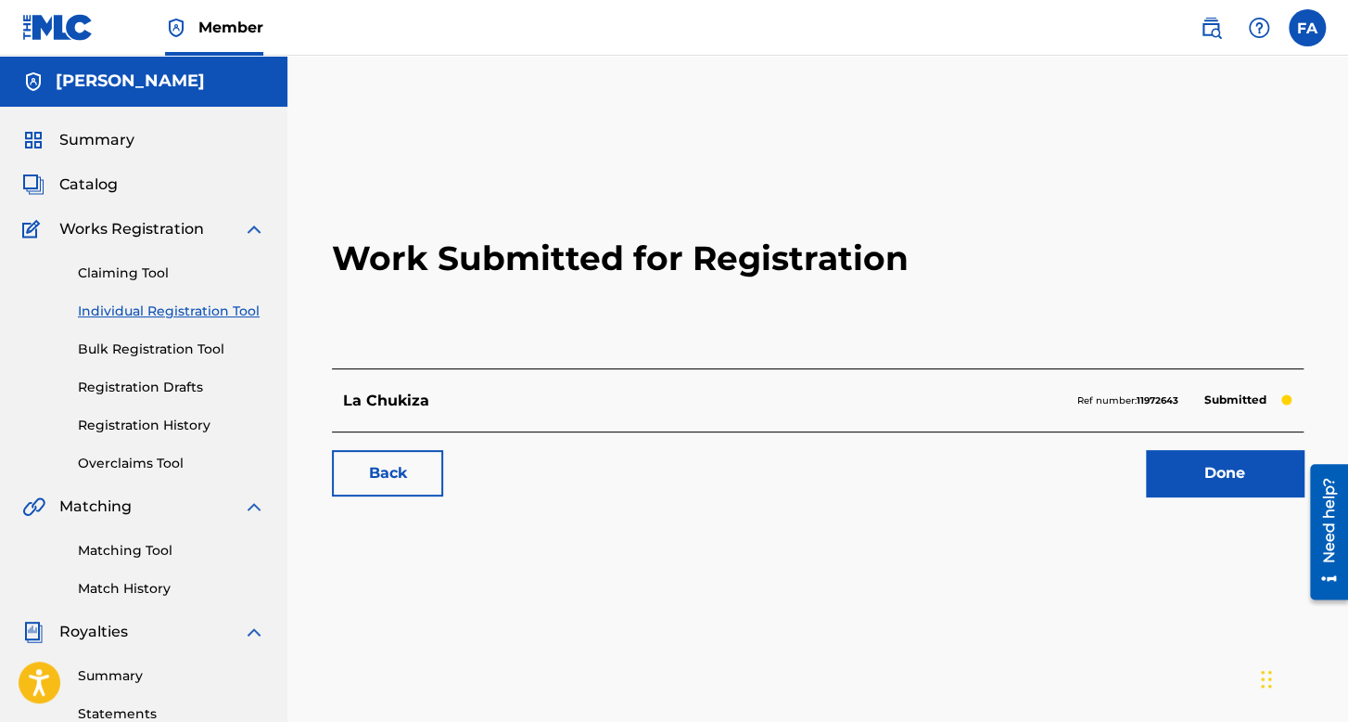
click at [189, 305] on link "Individual Registration Tool" at bounding box center [171, 310] width 187 height 19
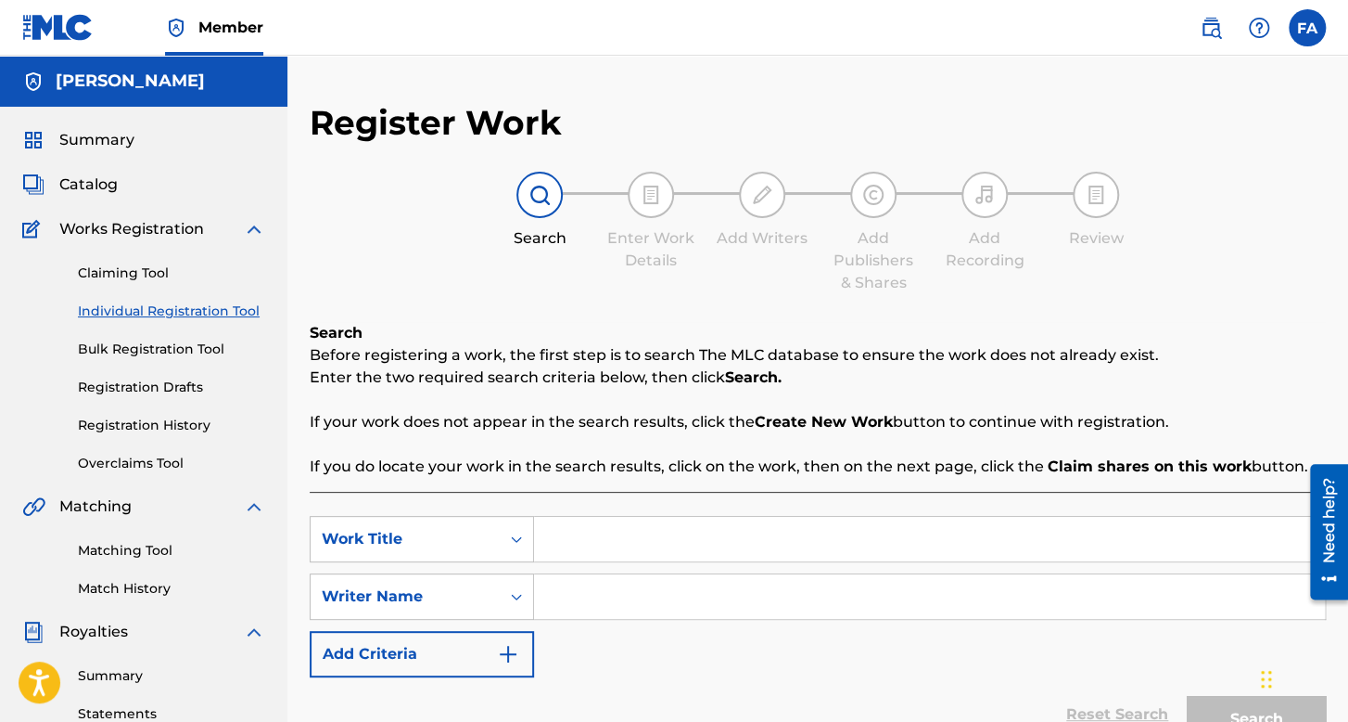
click at [579, 534] on input "Search Form" at bounding box center [929, 539] width 791 height 45
click at [695, 595] on input "Search Form" at bounding box center [929, 596] width 791 height 45
click at [1187, 696] on button "Search" at bounding box center [1256, 719] width 139 height 46
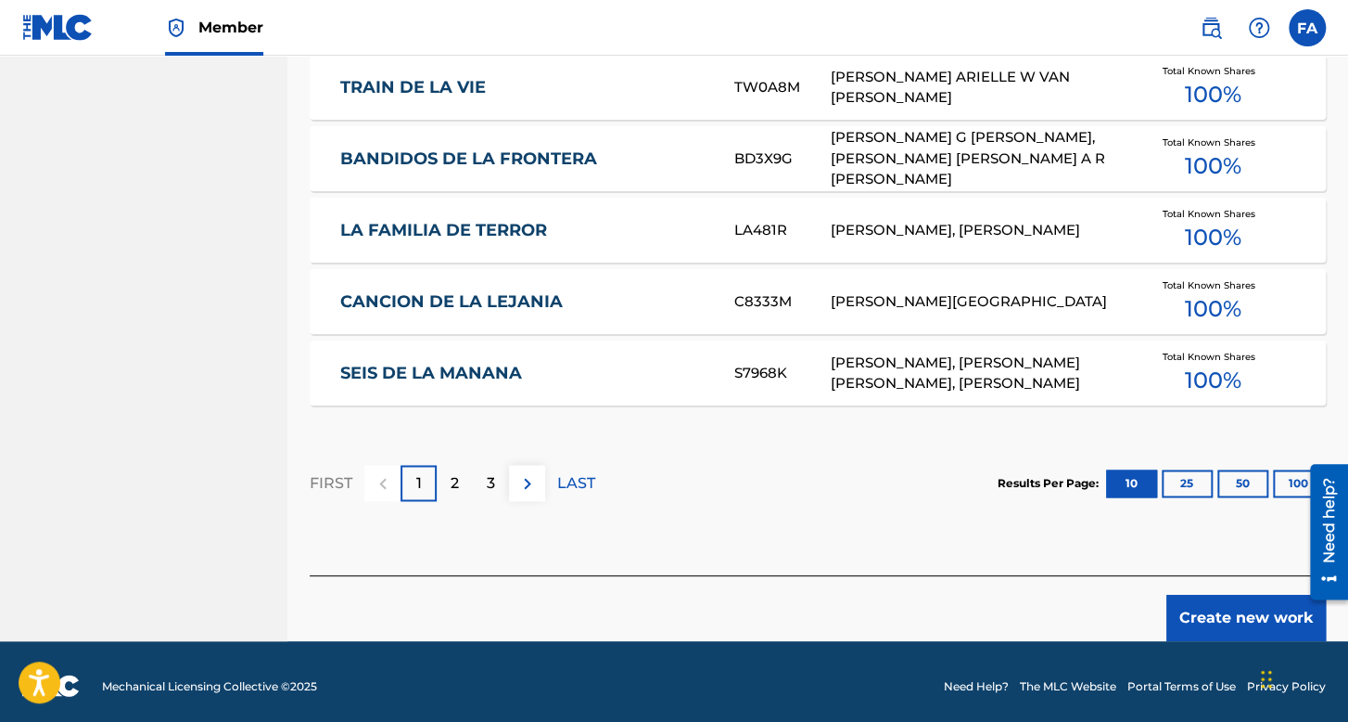
scroll to position [1176, 0]
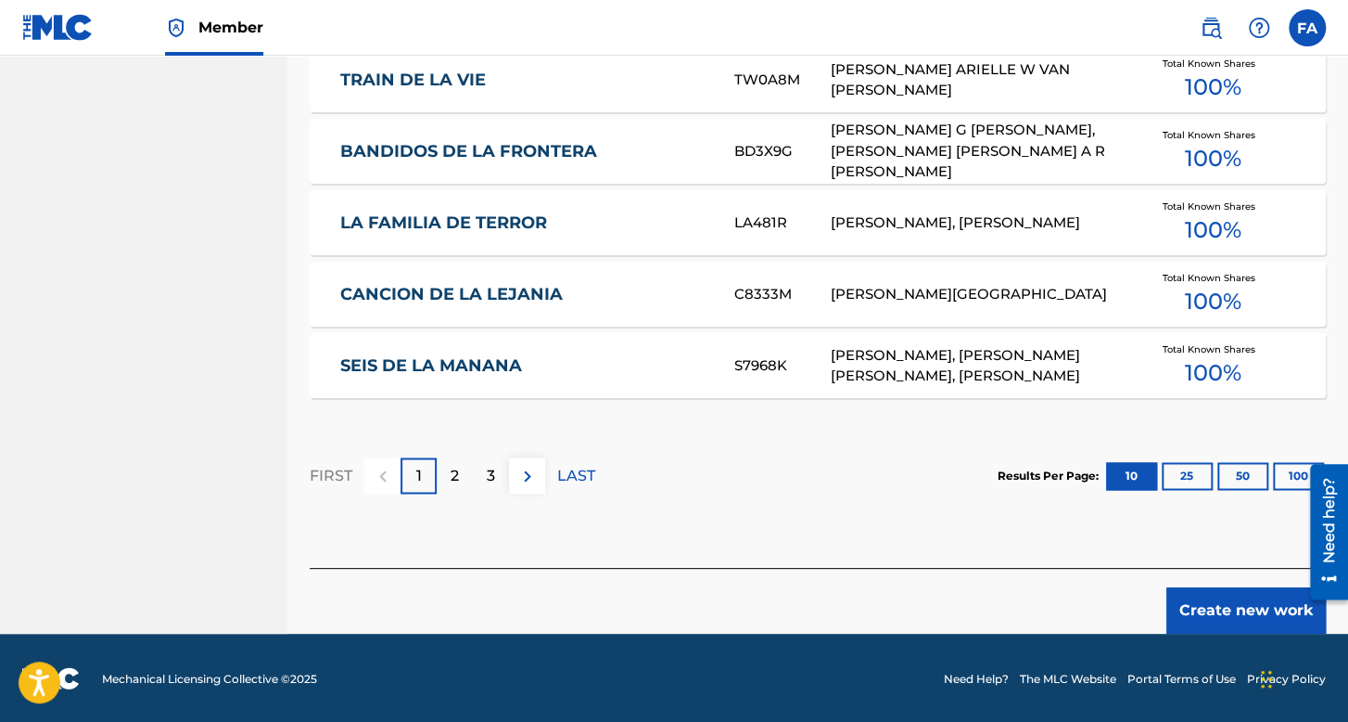
click at [1208, 583] on div "Create new work" at bounding box center [818, 601] width 1016 height 66
click at [1221, 609] on button "Create new work" at bounding box center [1247, 610] width 160 height 46
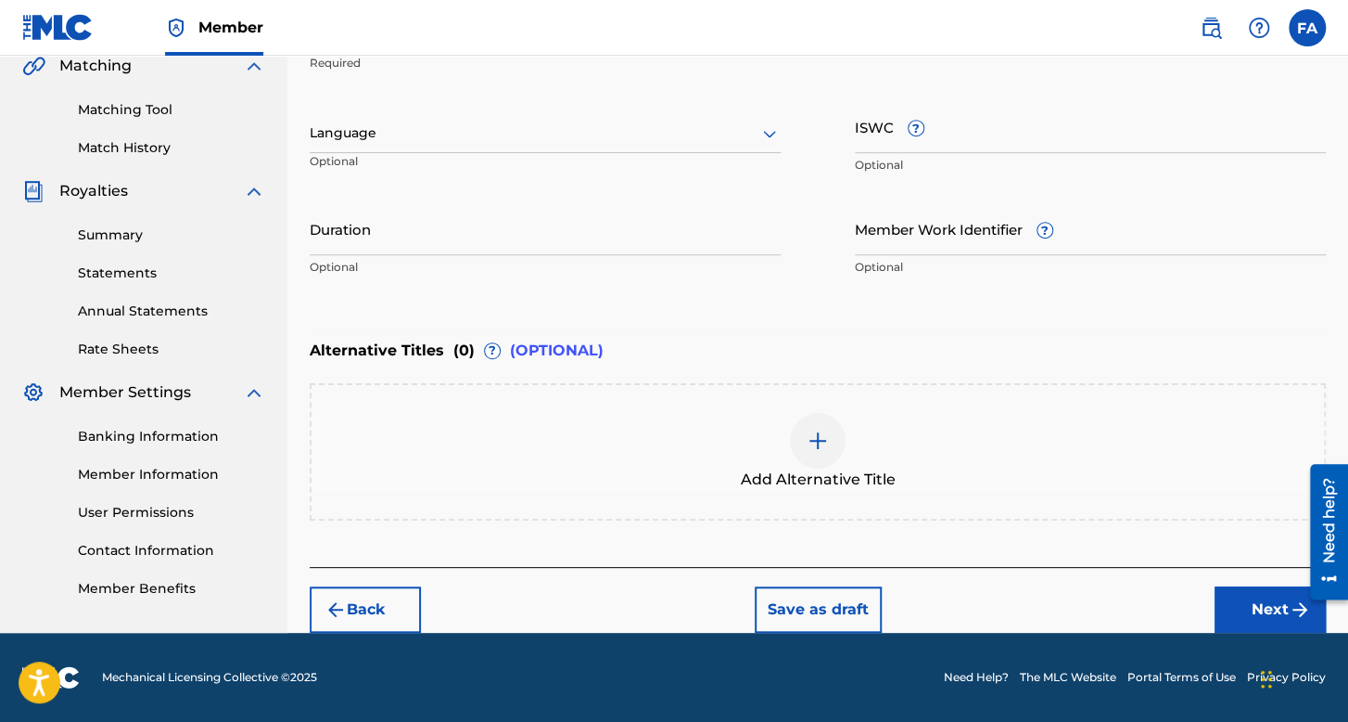
scroll to position [439, 0]
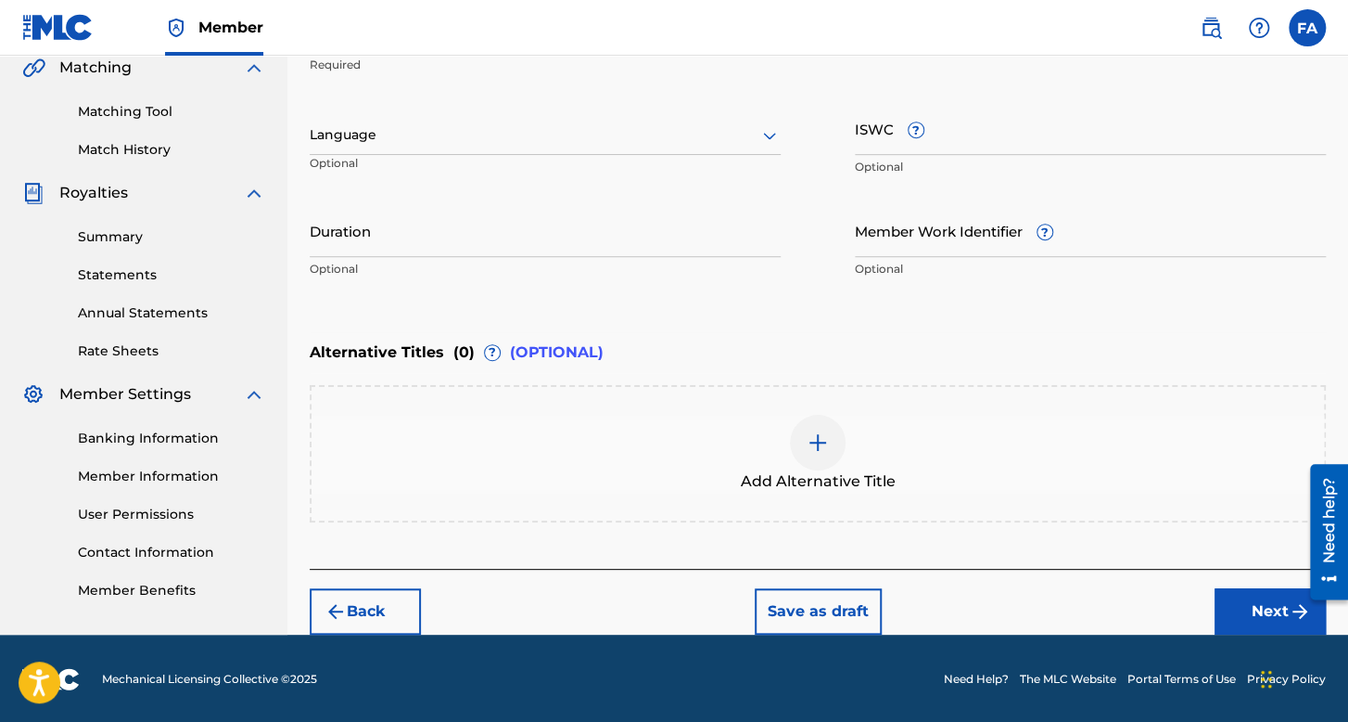
click at [548, 133] on div at bounding box center [545, 134] width 471 height 23
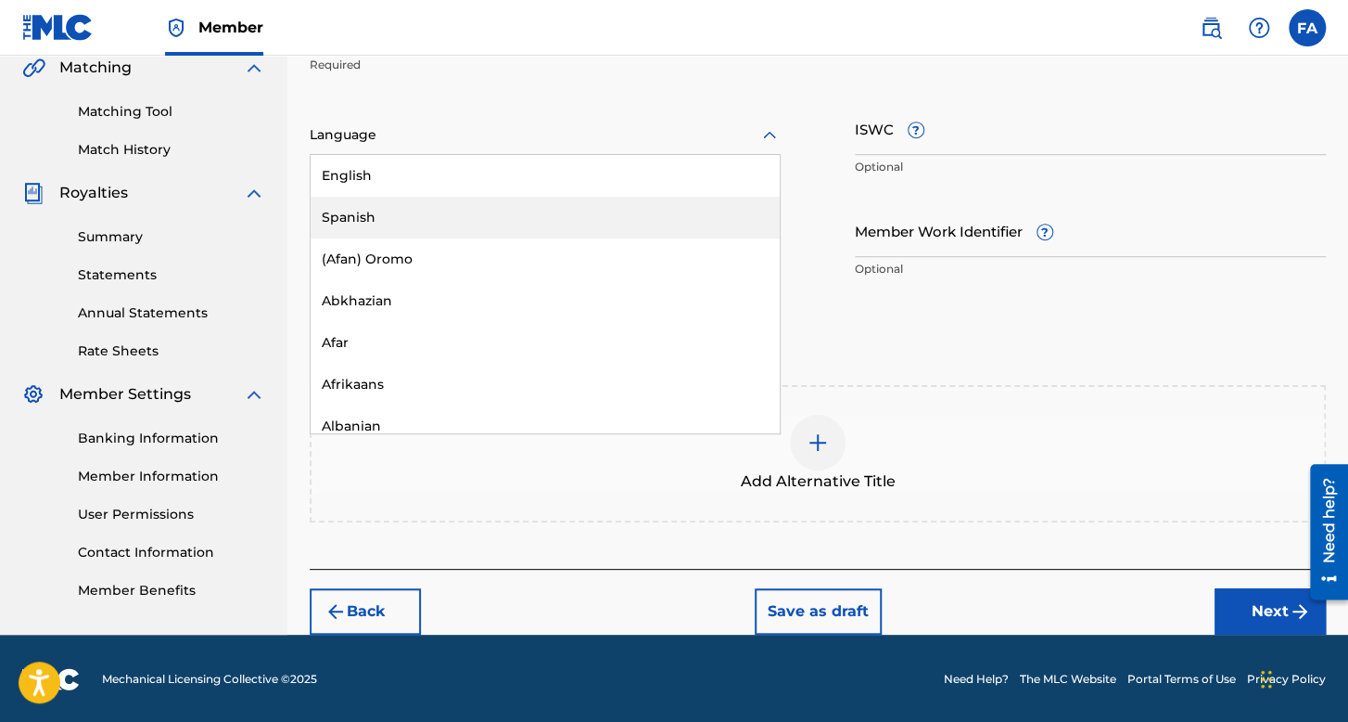
click at [440, 205] on div "Spanish" at bounding box center [545, 218] width 469 height 42
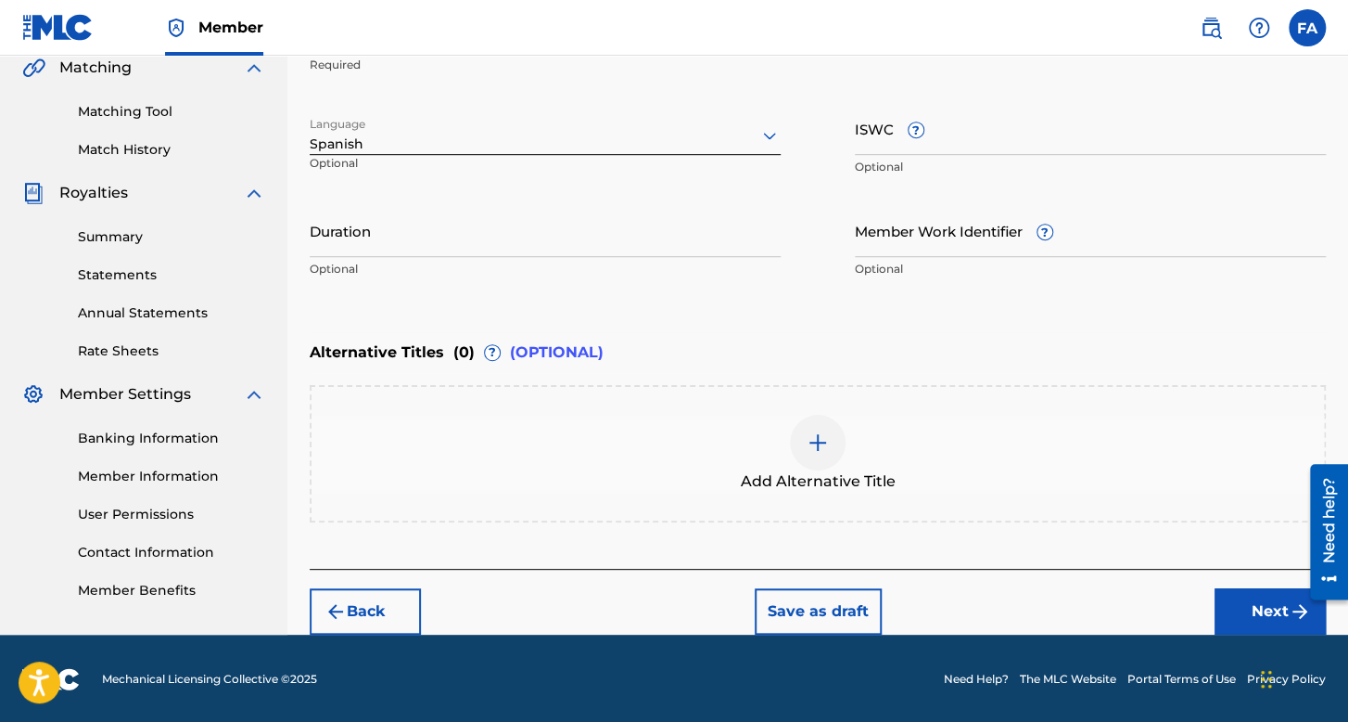
click at [438, 225] on input "Duration" at bounding box center [545, 230] width 471 height 53
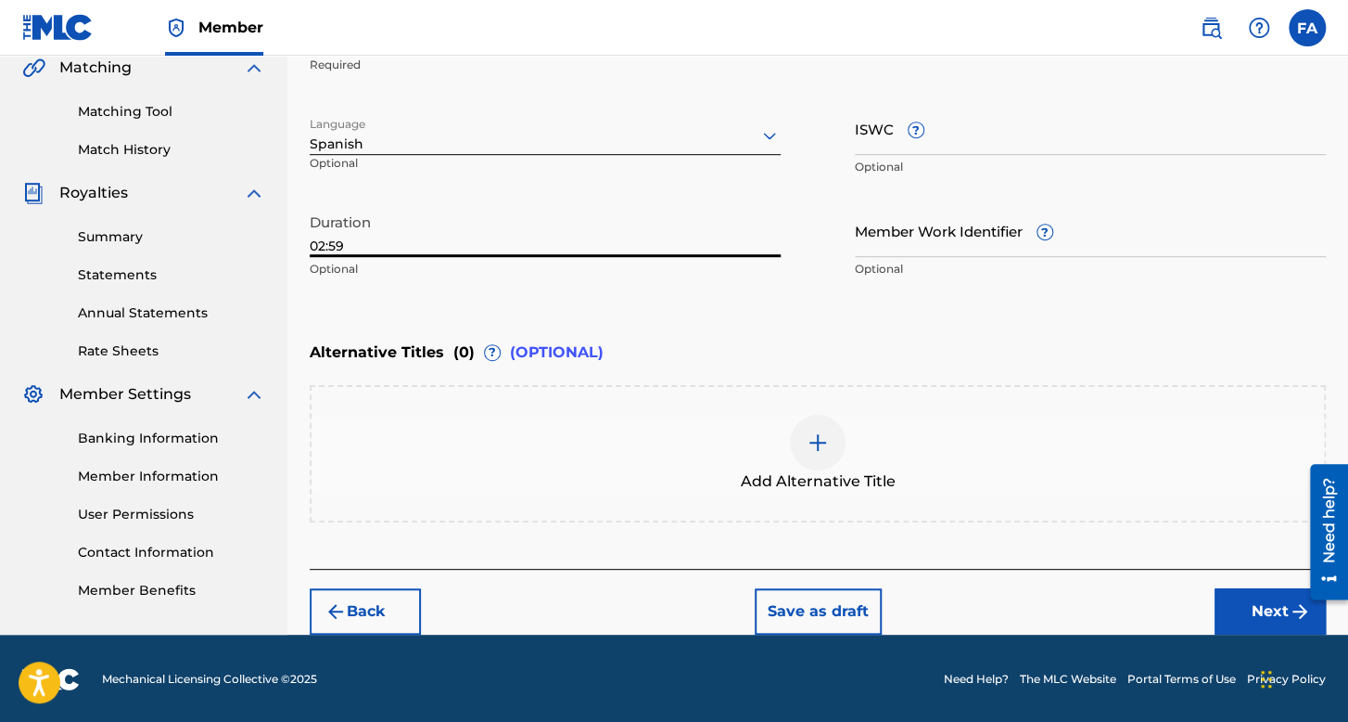
click at [1254, 607] on button "Next" at bounding box center [1270, 611] width 111 height 46
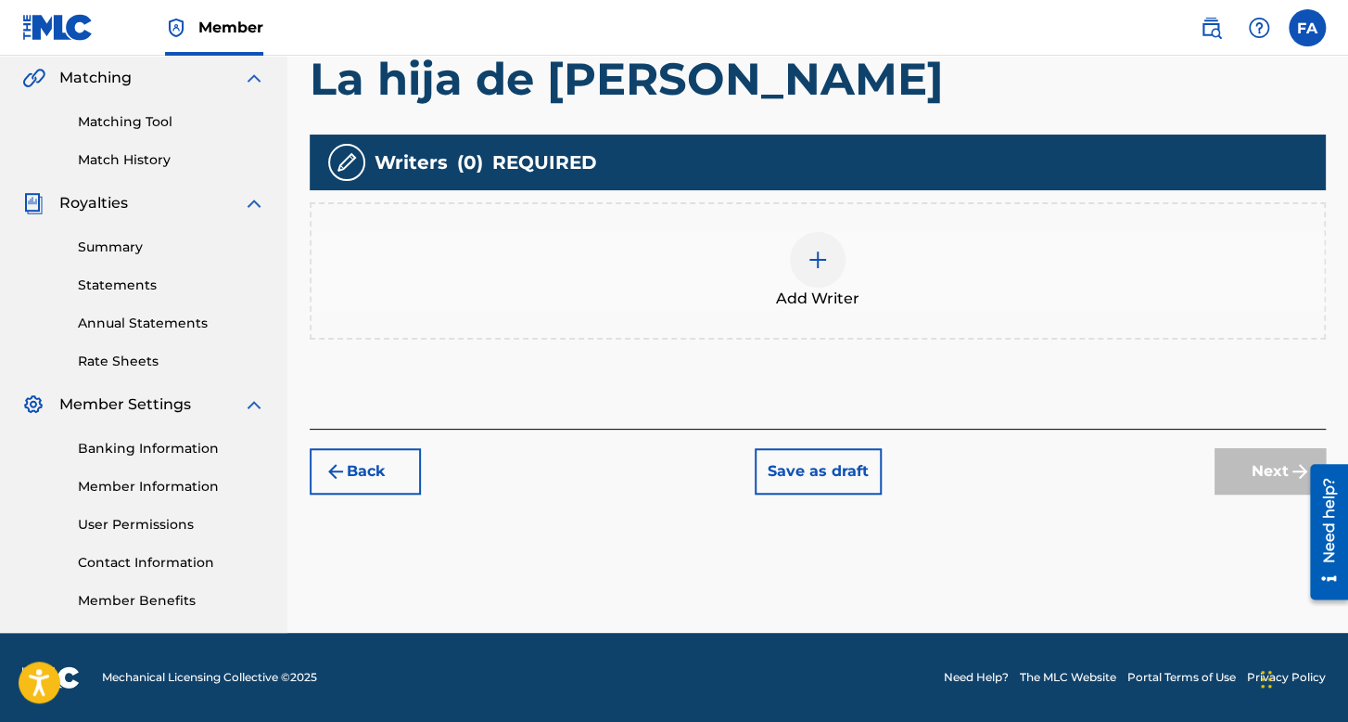
scroll to position [362, 0]
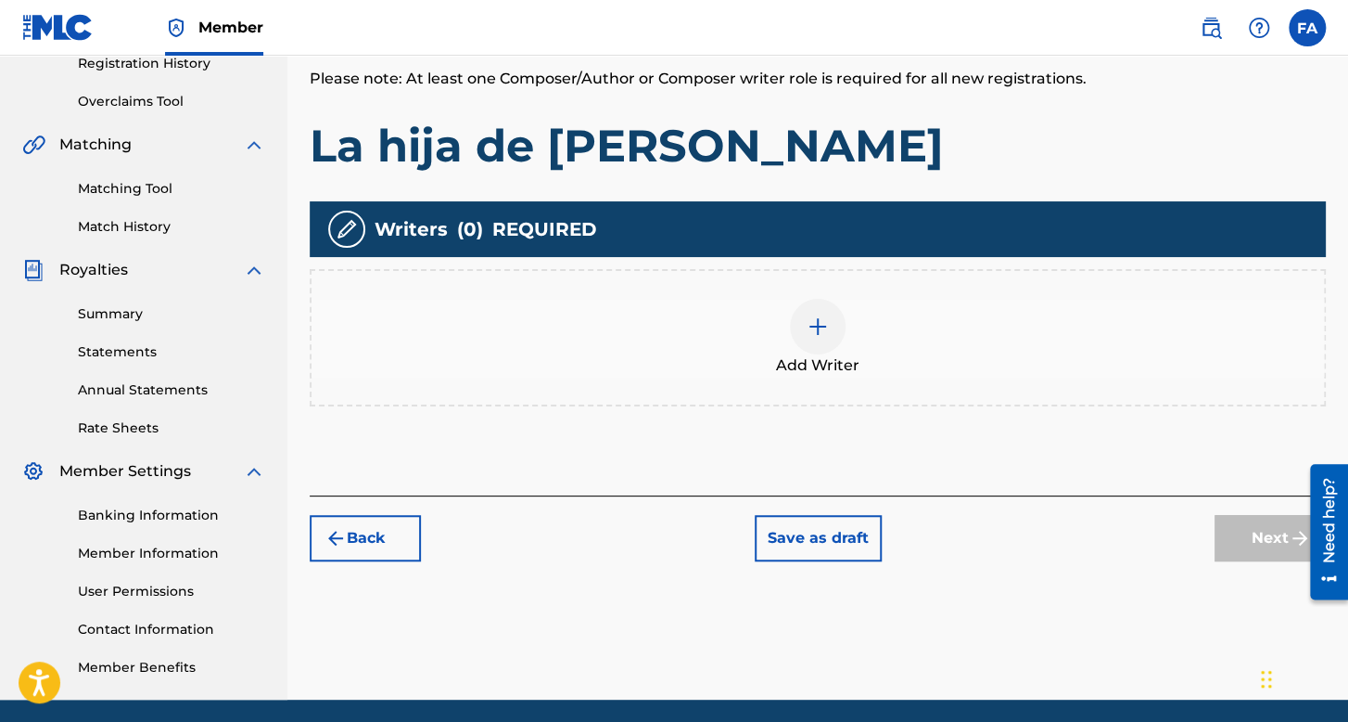
click at [813, 335] on img at bounding box center [818, 326] width 22 height 22
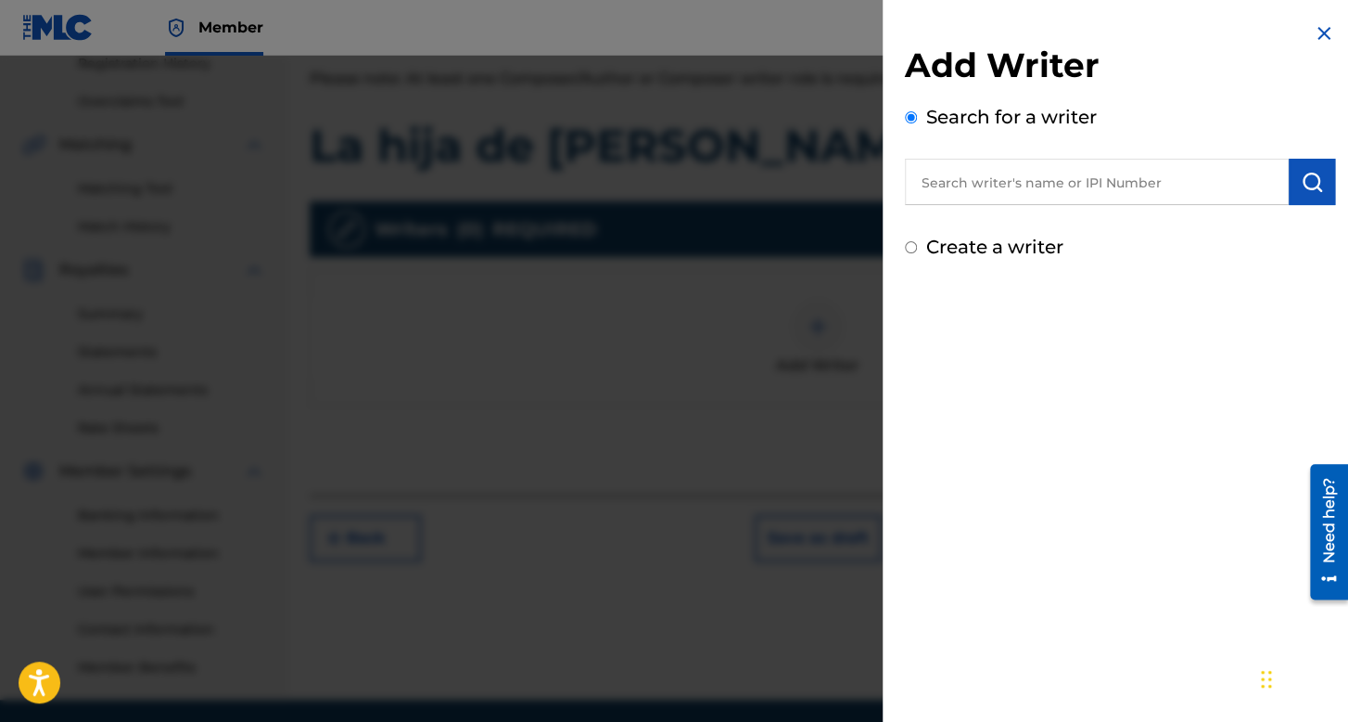
click at [913, 245] on input "Create a writer" at bounding box center [911, 247] width 12 height 12
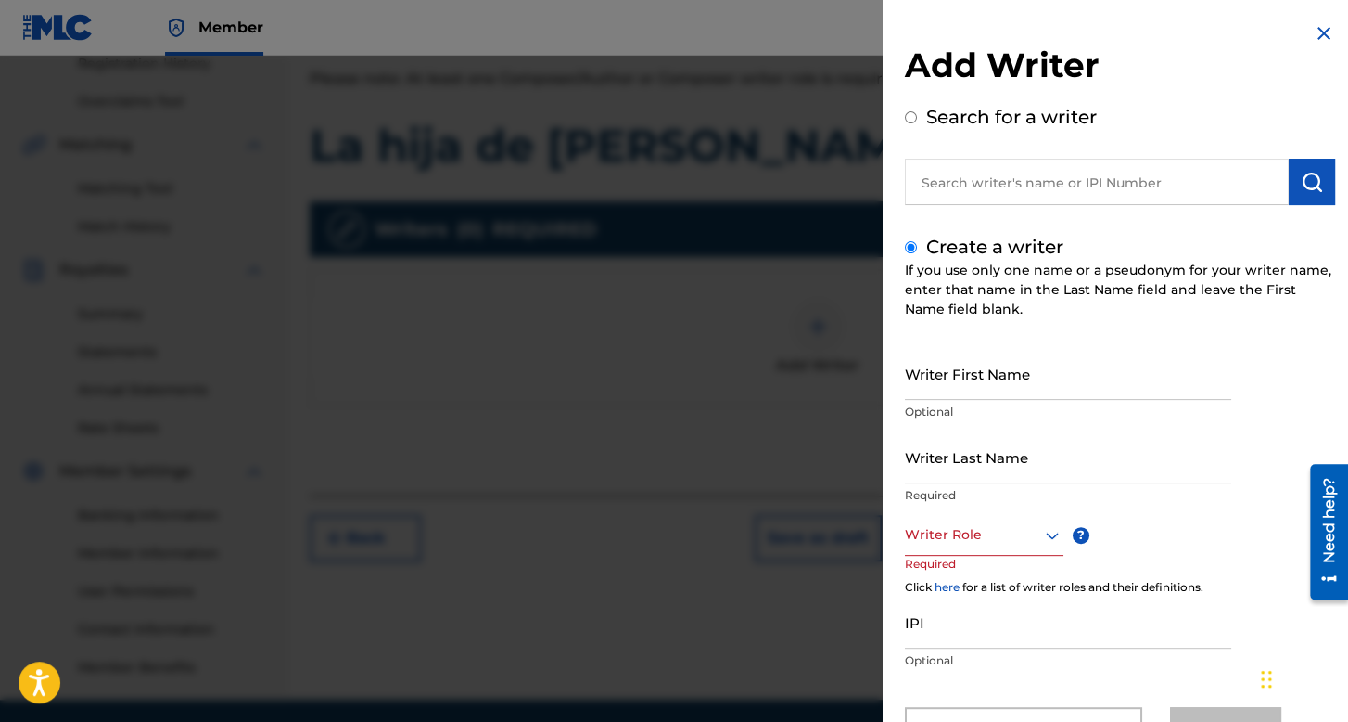
click at [930, 377] on input "Writer First Name" at bounding box center [1068, 373] width 326 height 53
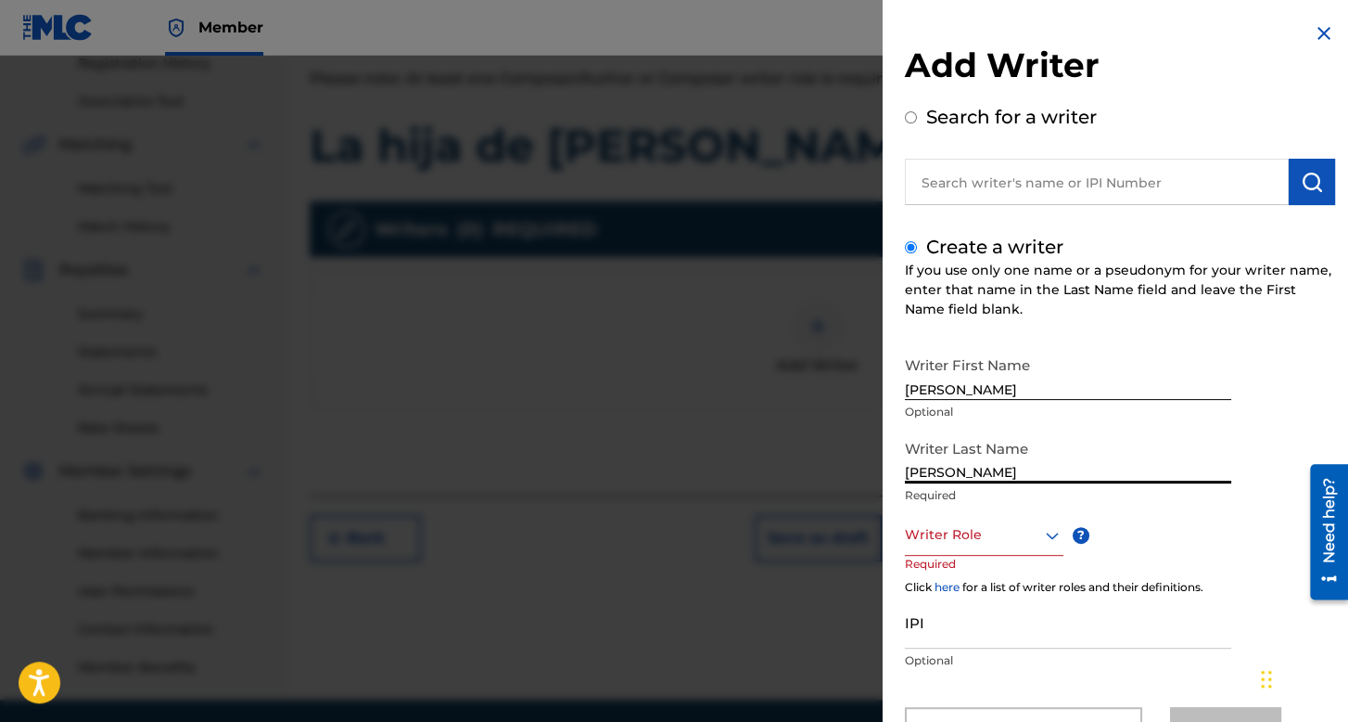
drag, startPoint x: 1037, startPoint y: 466, endPoint x: 839, endPoint y: 486, distance: 198.6
click at [839, 486] on div "Add Writer Search for a writer Create a writer If you use only one name or a ps…" at bounding box center [674, 389] width 1348 height 666
click at [967, 529] on div "Writer Role" at bounding box center [984, 535] width 159 height 42
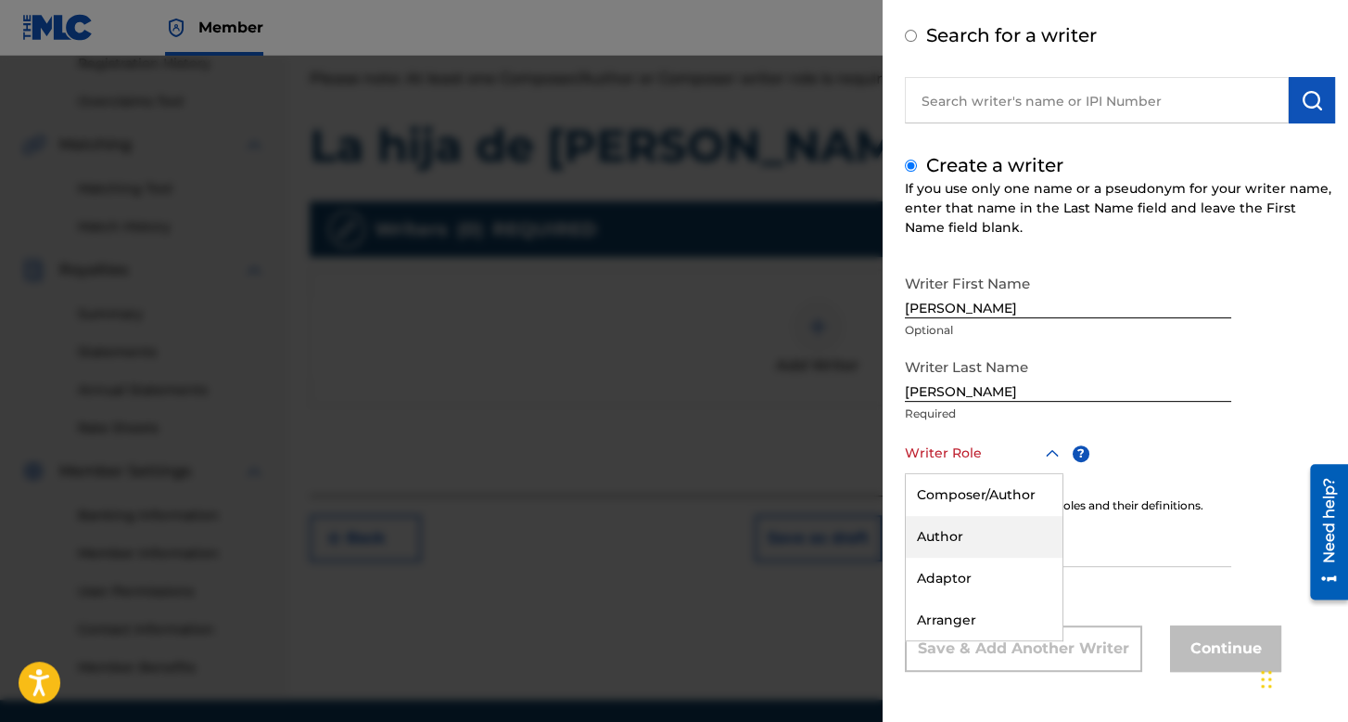
scroll to position [82, 0]
drag, startPoint x: 978, startPoint y: 478, endPoint x: 1043, endPoint y: 566, distance: 109.4
click at [979, 477] on div "Composer/Author" at bounding box center [984, 495] width 157 height 42
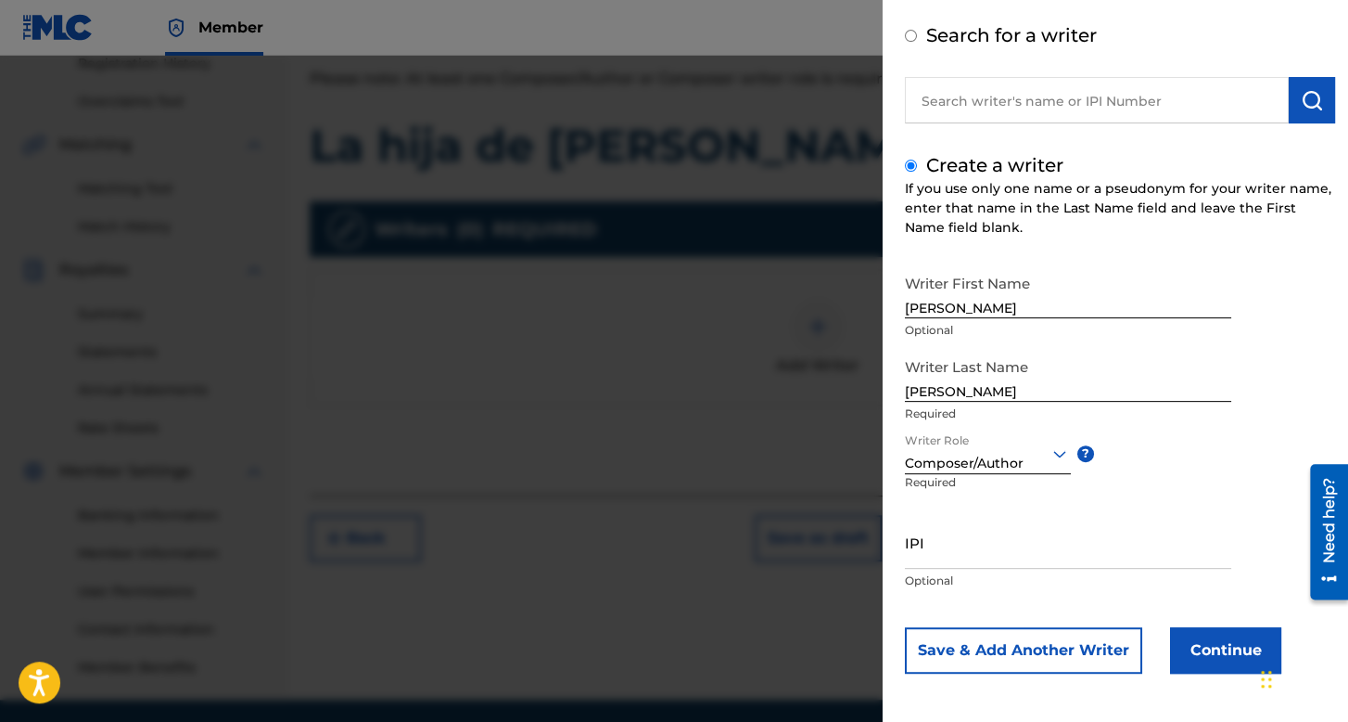
click at [1193, 627] on button "Continue" at bounding box center [1225, 650] width 111 height 46
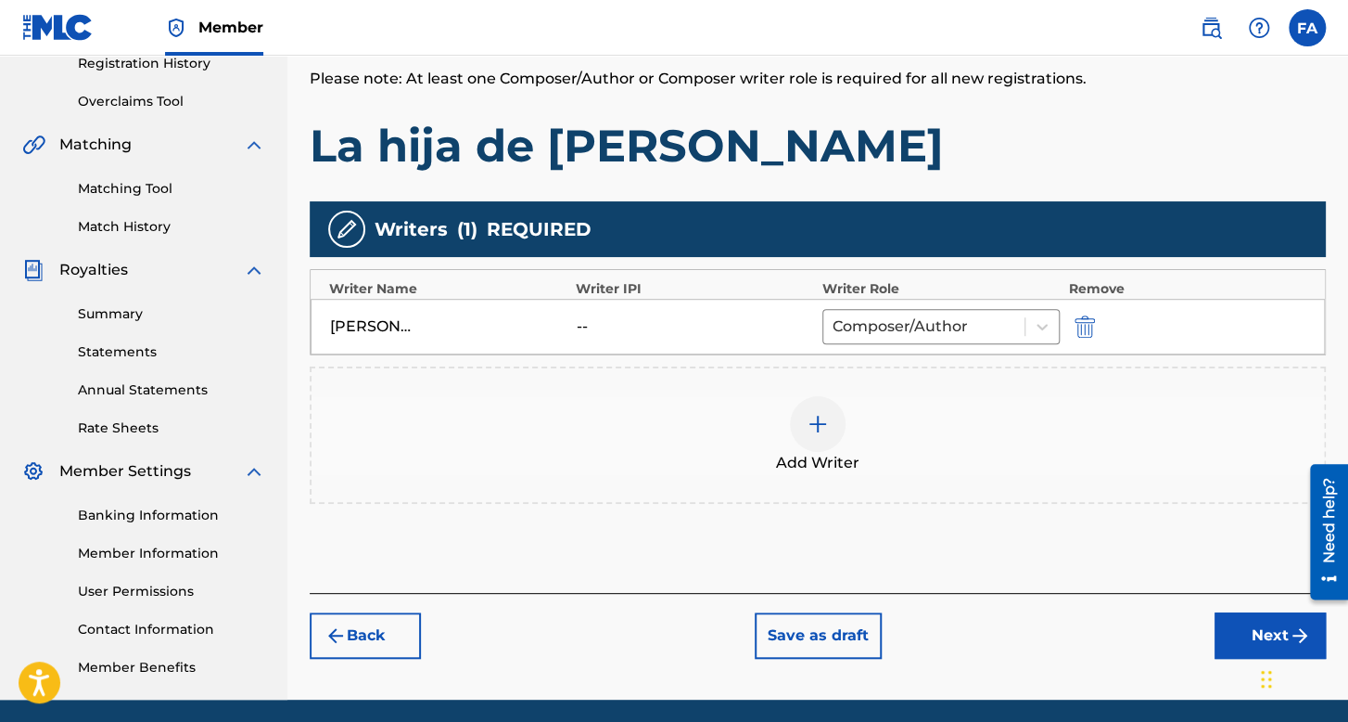
scroll to position [428, 0]
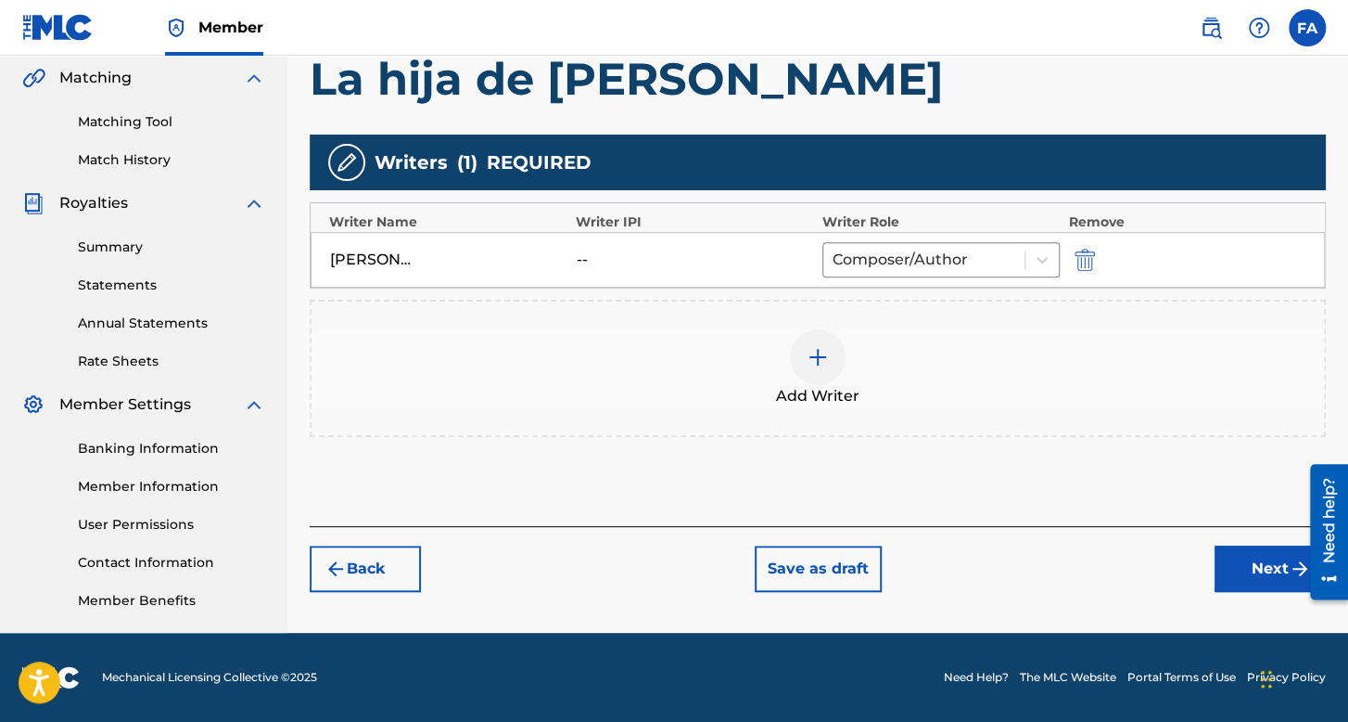
click at [1208, 555] on div "Back Save as draft Next" at bounding box center [818, 559] width 1016 height 66
click at [1248, 557] on button "Next" at bounding box center [1270, 568] width 111 height 46
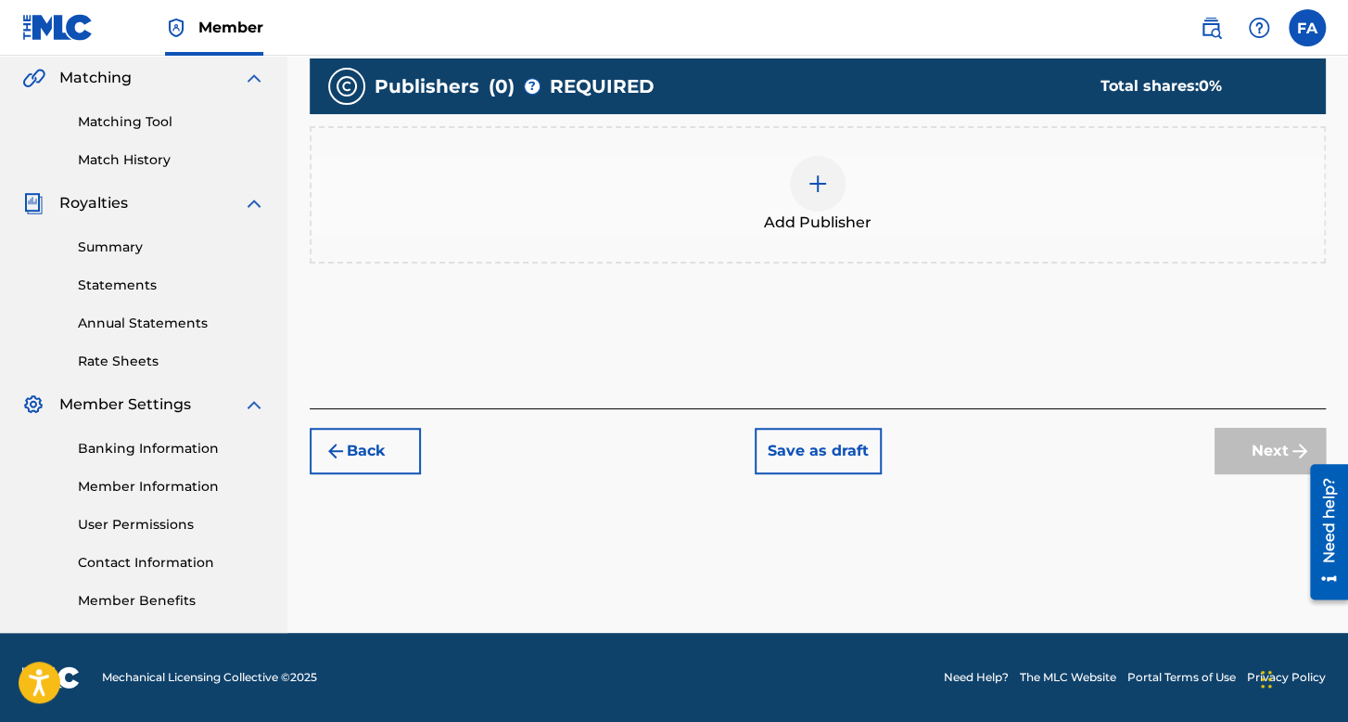
click at [819, 202] on div at bounding box center [818, 184] width 56 height 56
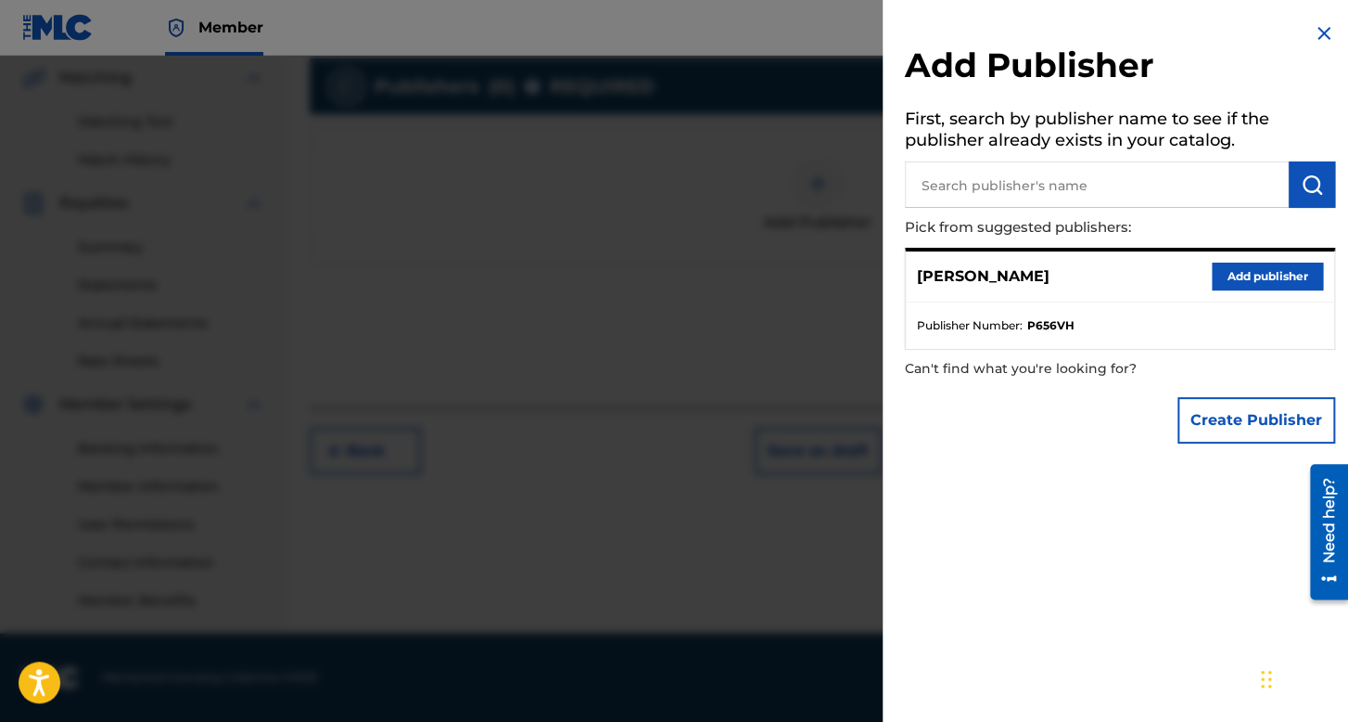
click at [1218, 277] on button "Add publisher" at bounding box center [1267, 276] width 111 height 28
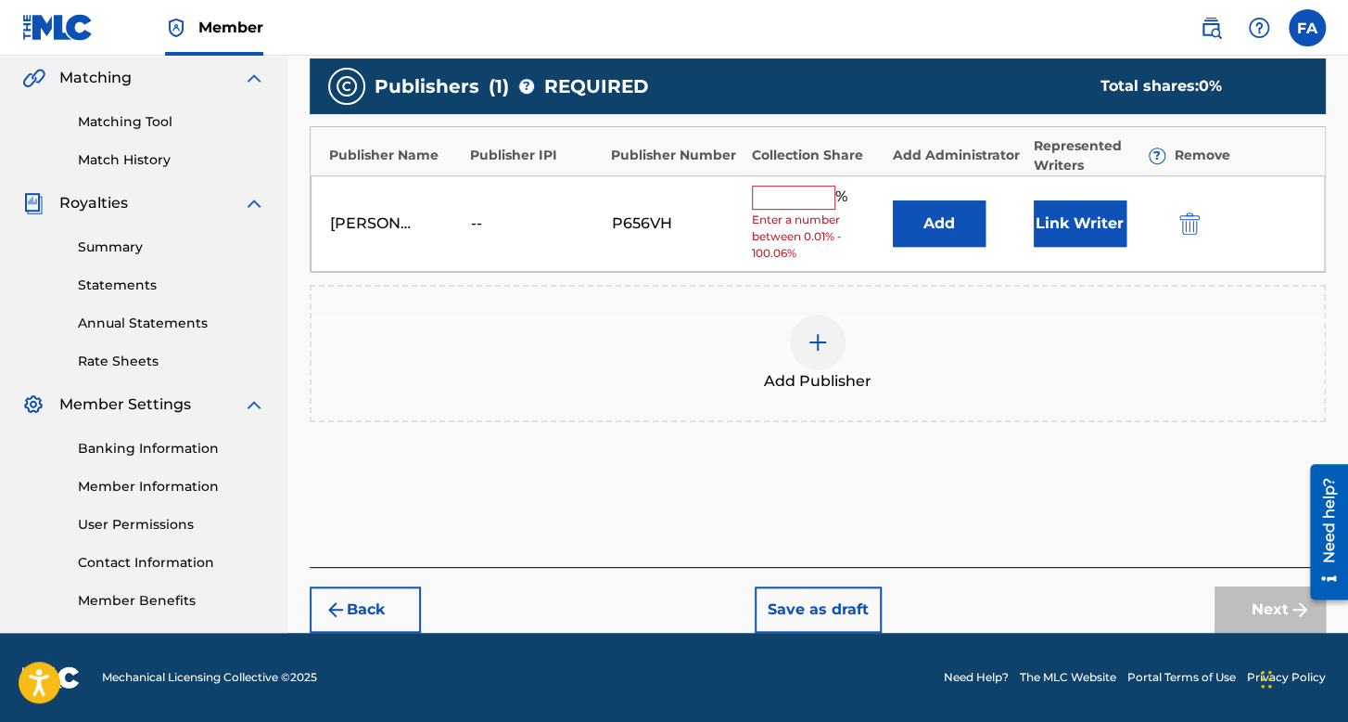
click at [811, 211] on span "Enter a number between 0.01% - 100.06%" at bounding box center [818, 236] width 132 height 50
drag, startPoint x: 799, startPoint y: 192, endPoint x: 804, endPoint y: 200, distance: 10.0
click at [799, 192] on input "text" at bounding box center [793, 197] width 83 height 24
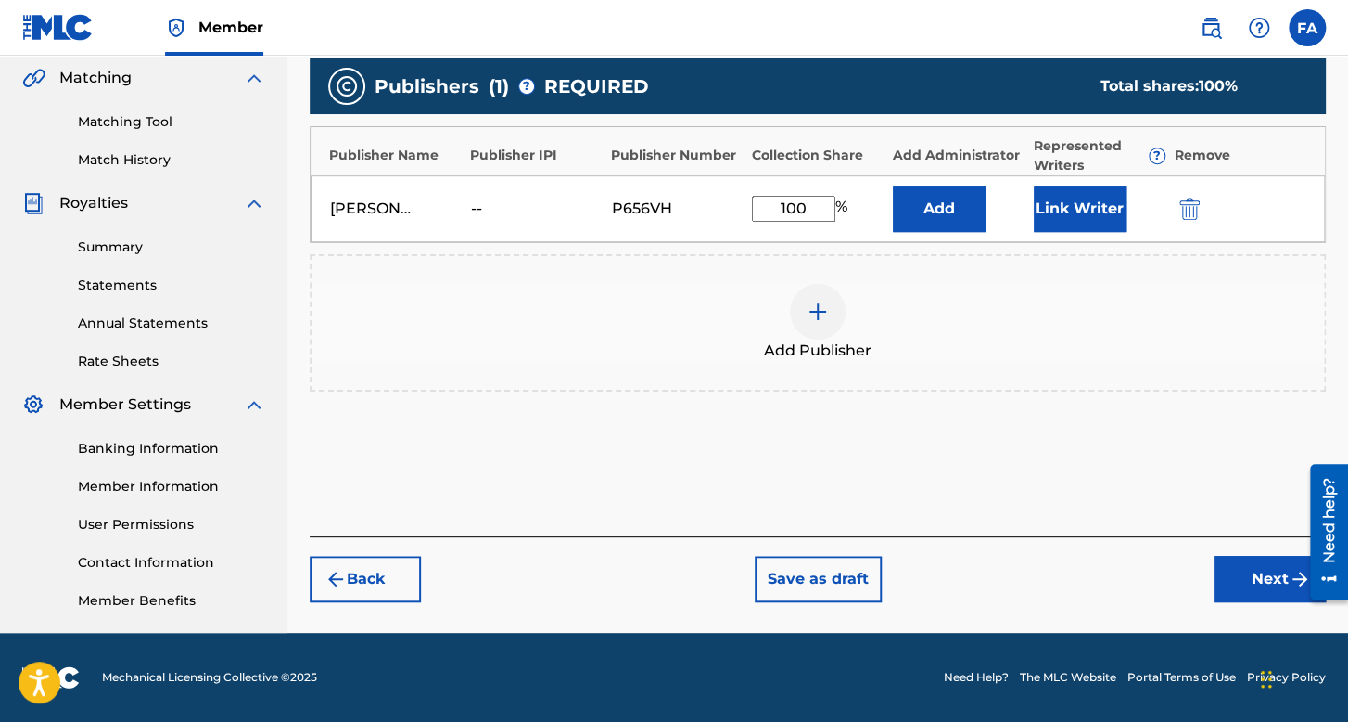
click at [1039, 204] on button "Link Writer" at bounding box center [1080, 208] width 93 height 46
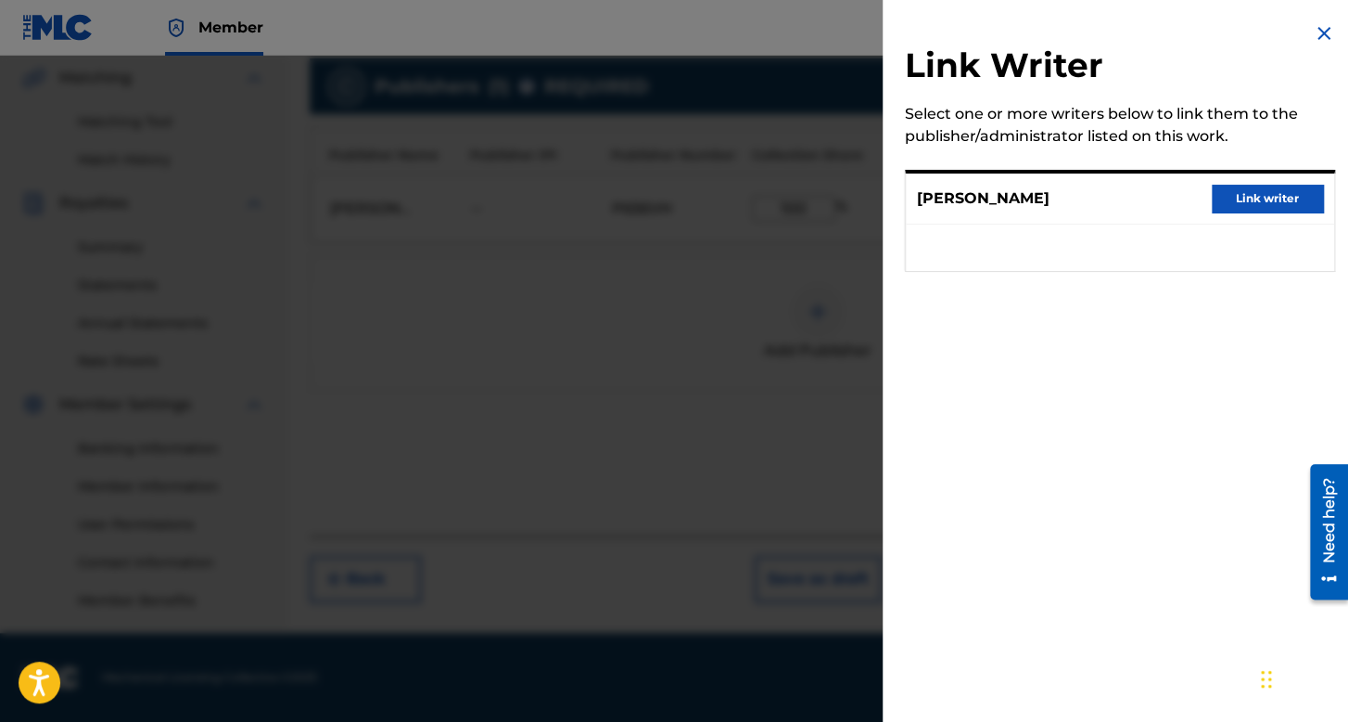
click at [1228, 201] on button "Link writer" at bounding box center [1267, 199] width 111 height 28
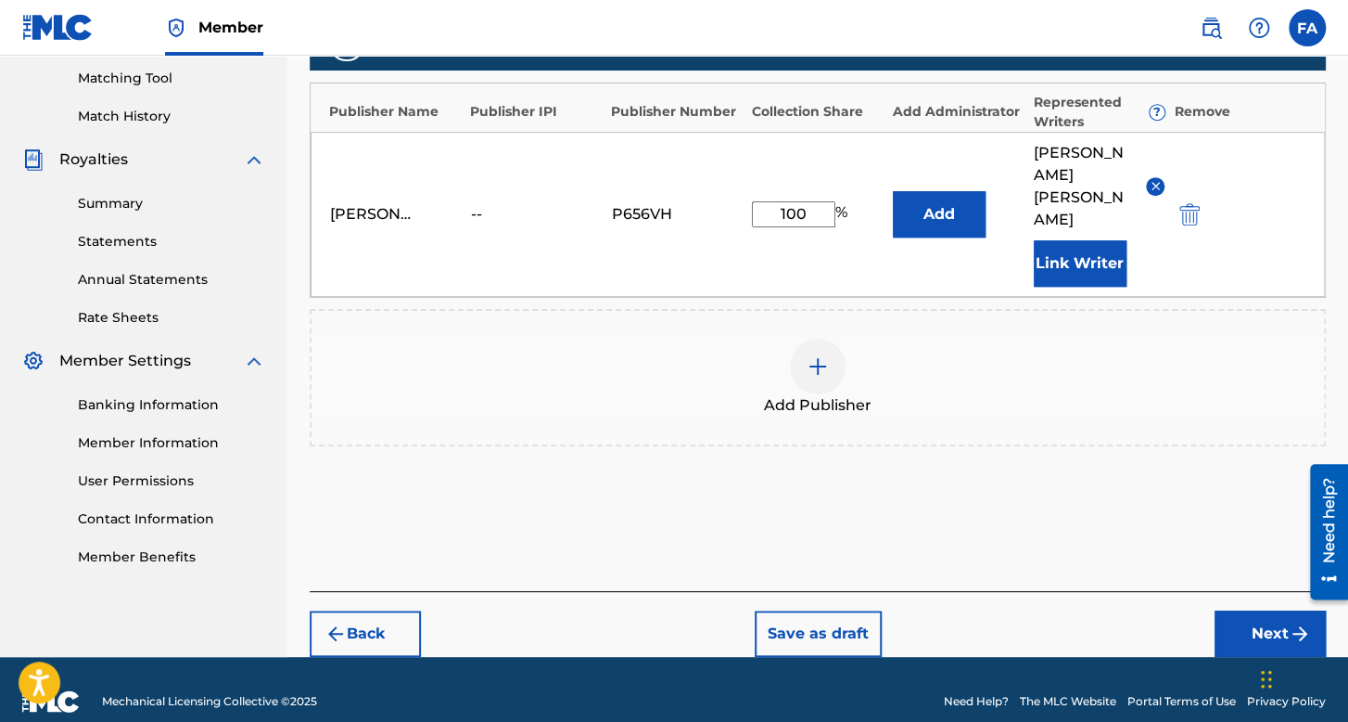
click at [1251, 610] on button "Next" at bounding box center [1270, 633] width 111 height 46
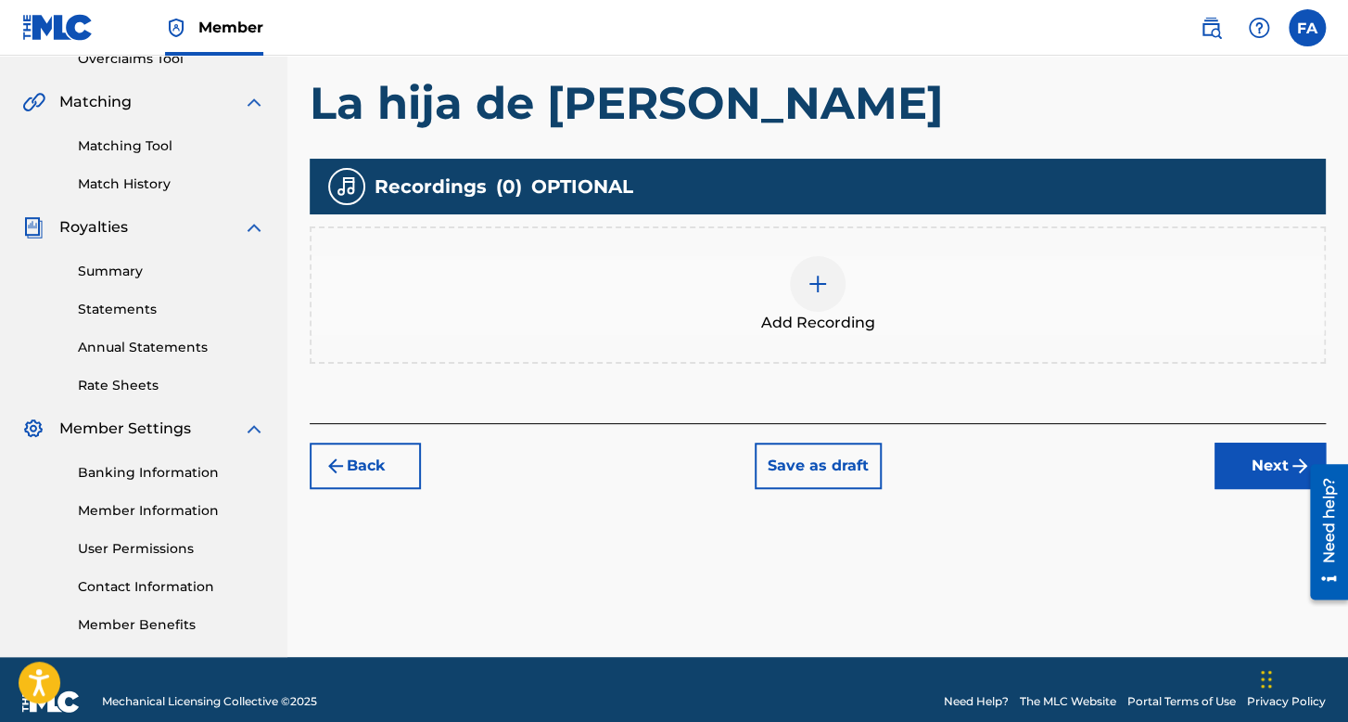
click at [797, 256] on div at bounding box center [818, 284] width 56 height 56
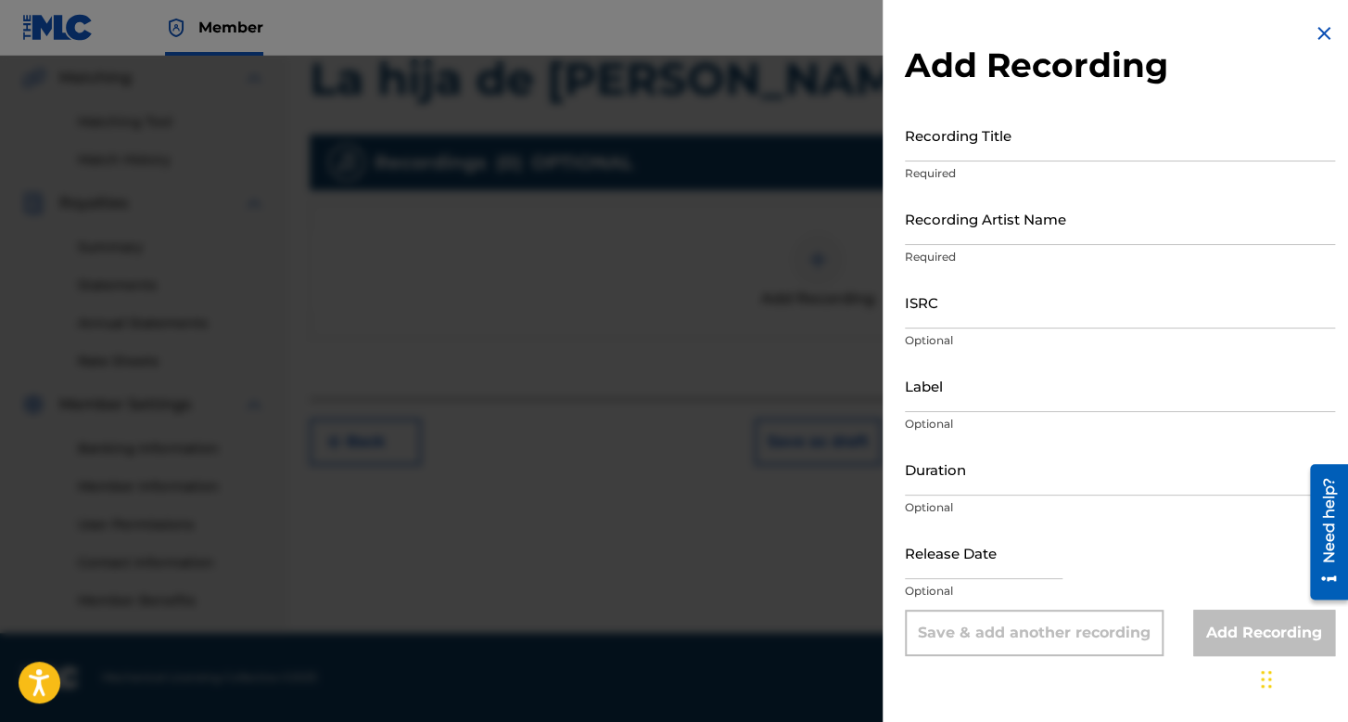
click at [983, 115] on input "Recording Title" at bounding box center [1120, 135] width 430 height 53
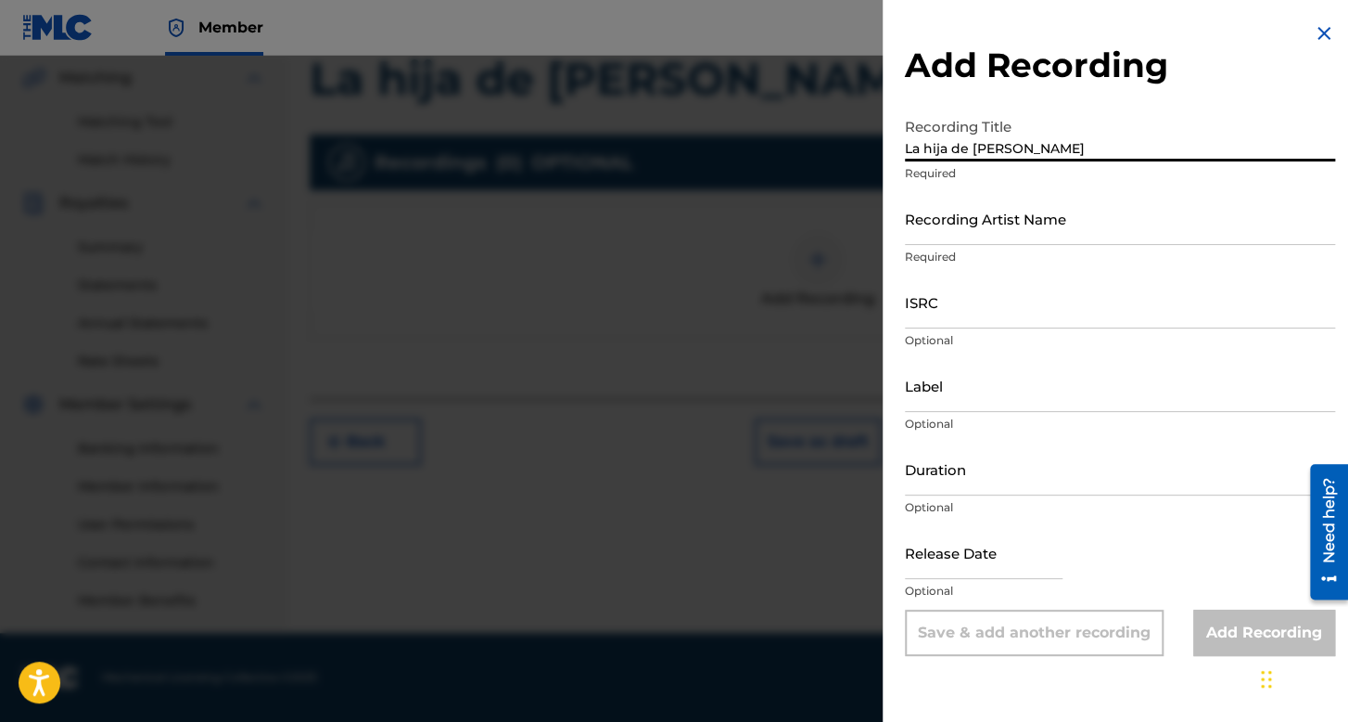
click at [975, 221] on input "Recording Artist Name" at bounding box center [1120, 218] width 430 height 53
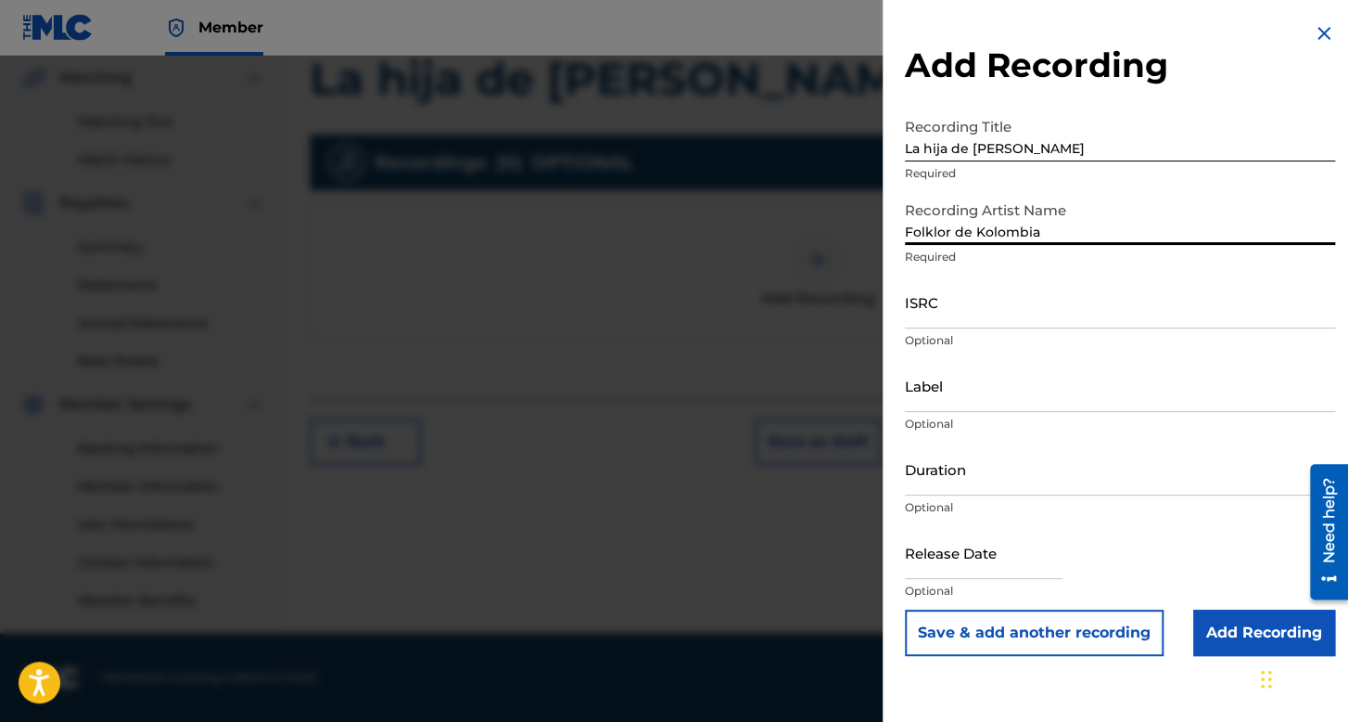
click at [986, 316] on input "ISRC" at bounding box center [1120, 301] width 430 height 53
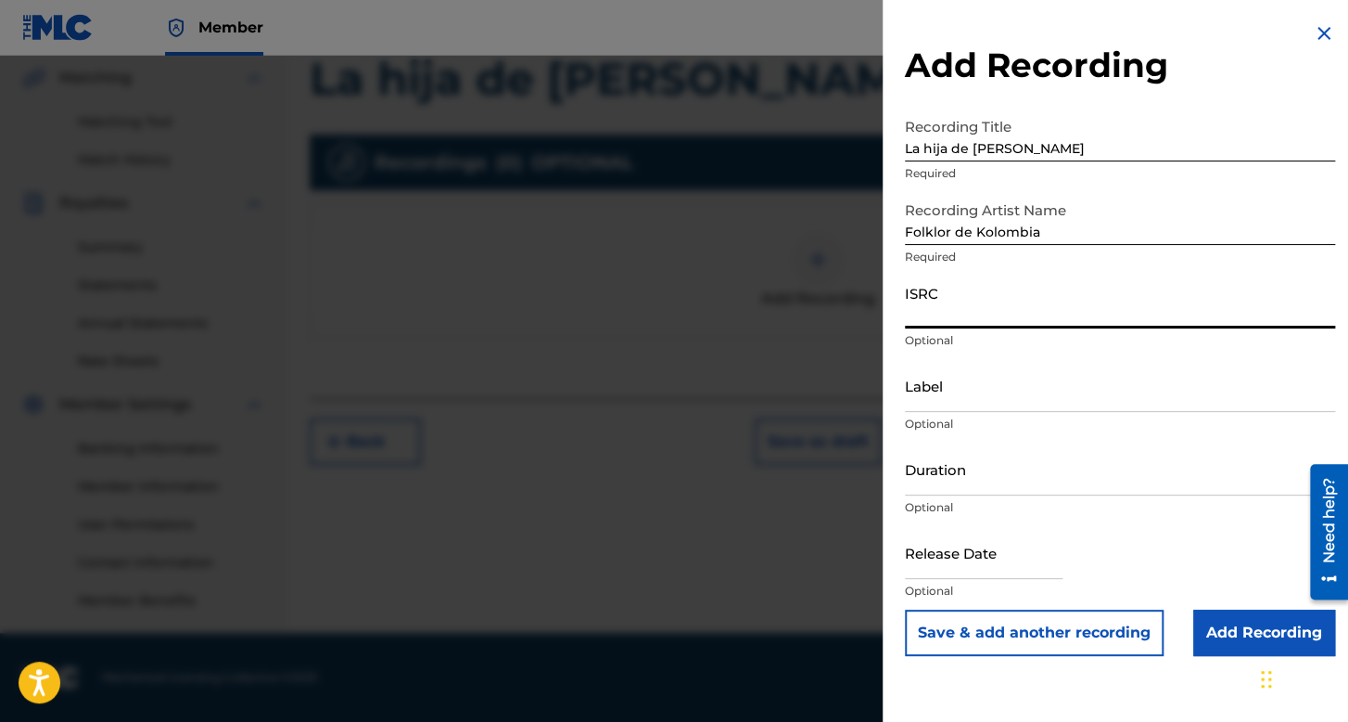
drag, startPoint x: 965, startPoint y: 447, endPoint x: 971, endPoint y: 464, distance: 17.6
click at [965, 448] on input "Duration" at bounding box center [1120, 468] width 430 height 53
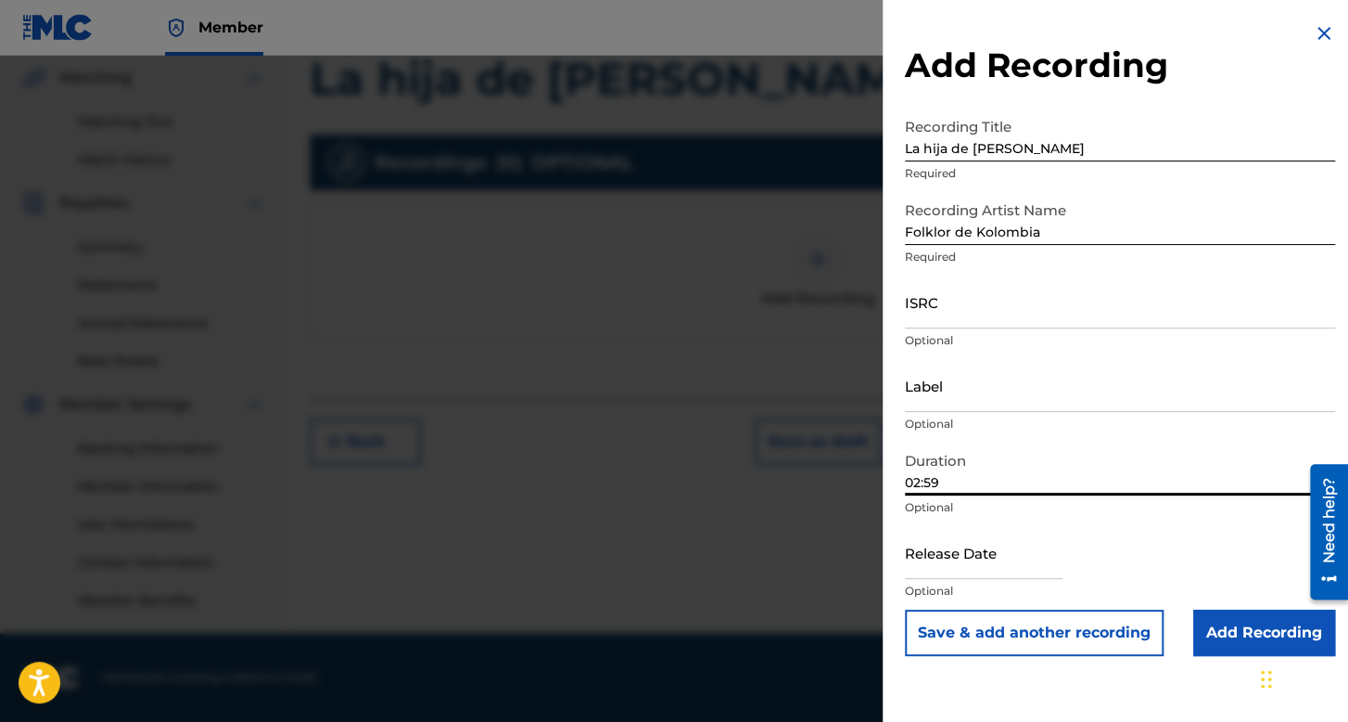
click at [1006, 557] on input "text" at bounding box center [984, 552] width 158 height 53
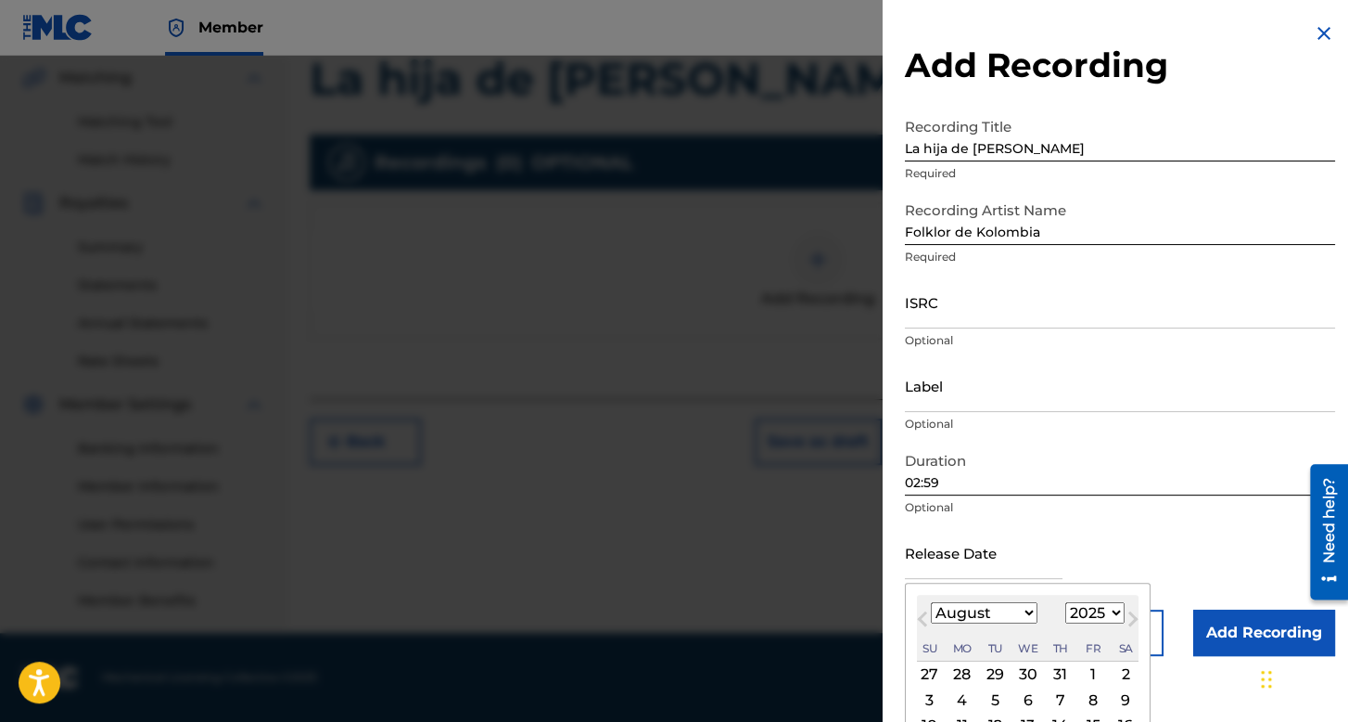
scroll to position [129, 0]
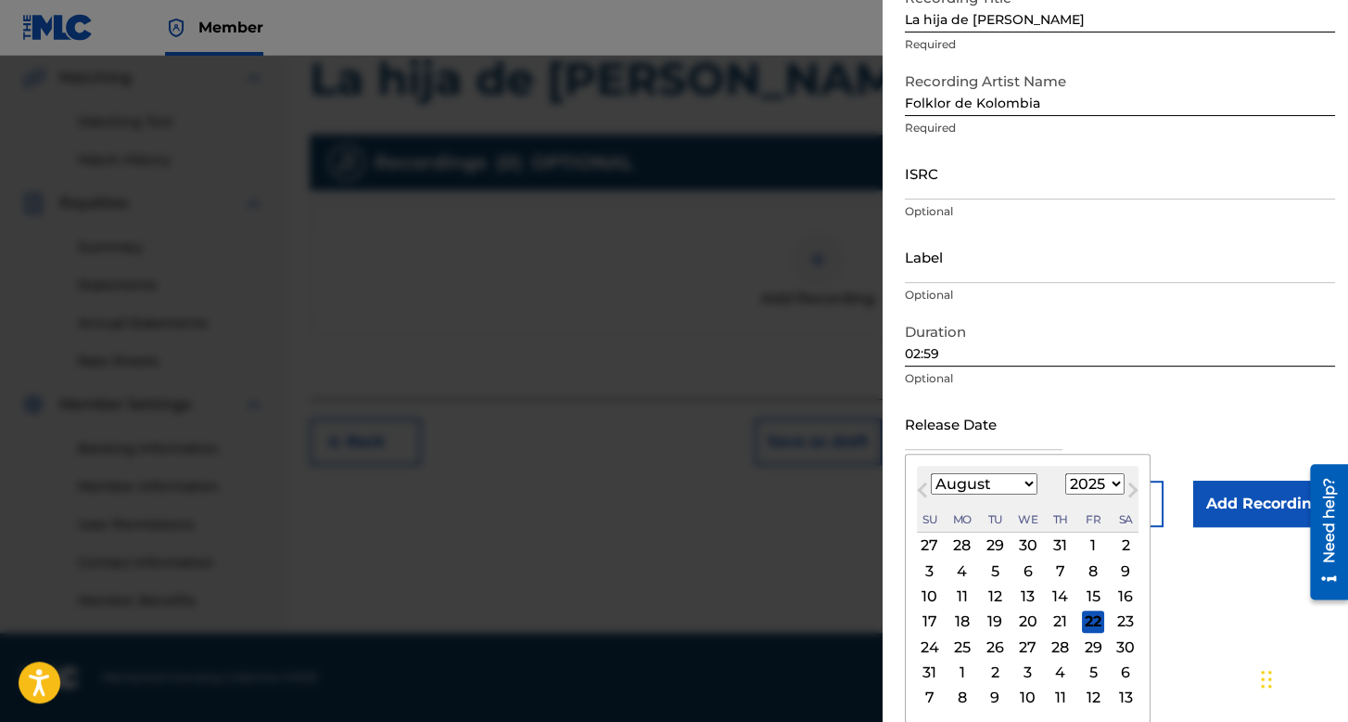
click at [979, 491] on select "January February March April May June July August September October November De…" at bounding box center [984, 483] width 107 height 21
click at [931, 473] on select "January February March April May June July August September October November De…" at bounding box center [984, 483] width 107 height 21
click at [1053, 565] on div "6" at bounding box center [1061, 570] width 22 height 22
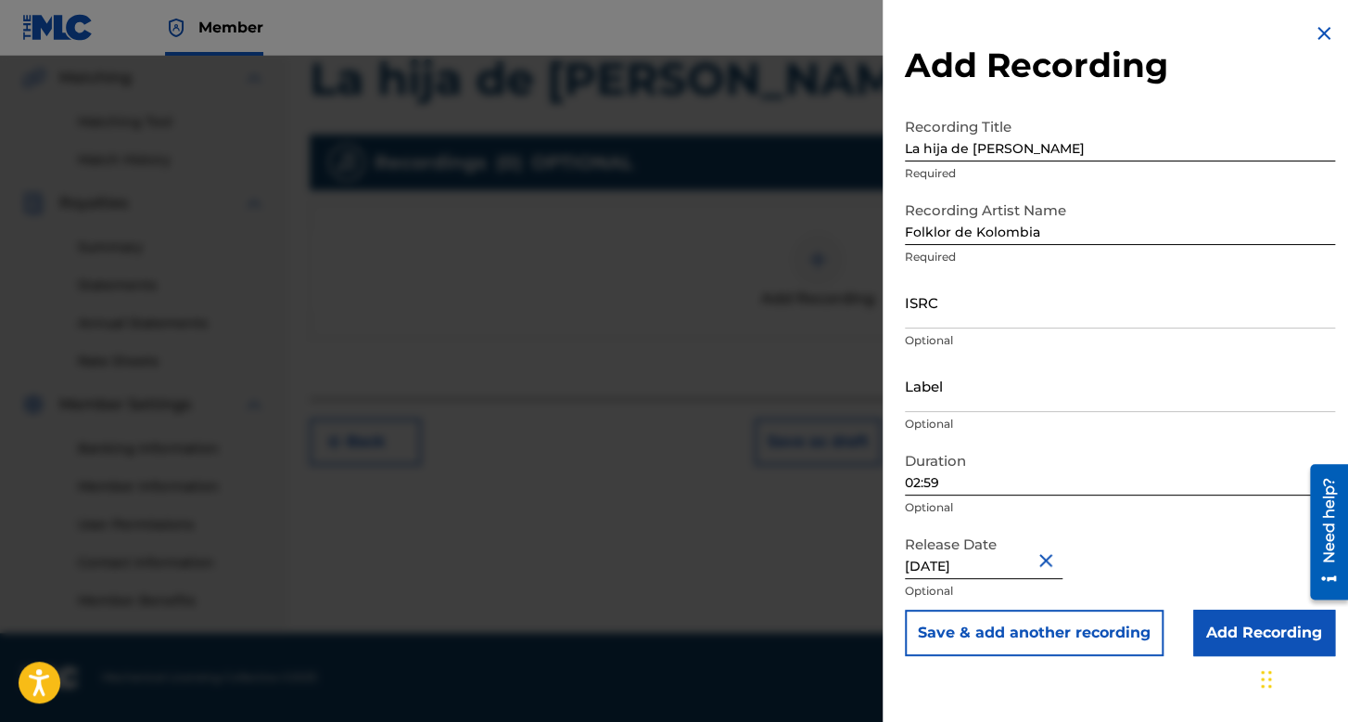
scroll to position [0, 0]
click at [1236, 633] on input "Add Recording" at bounding box center [1265, 632] width 142 height 46
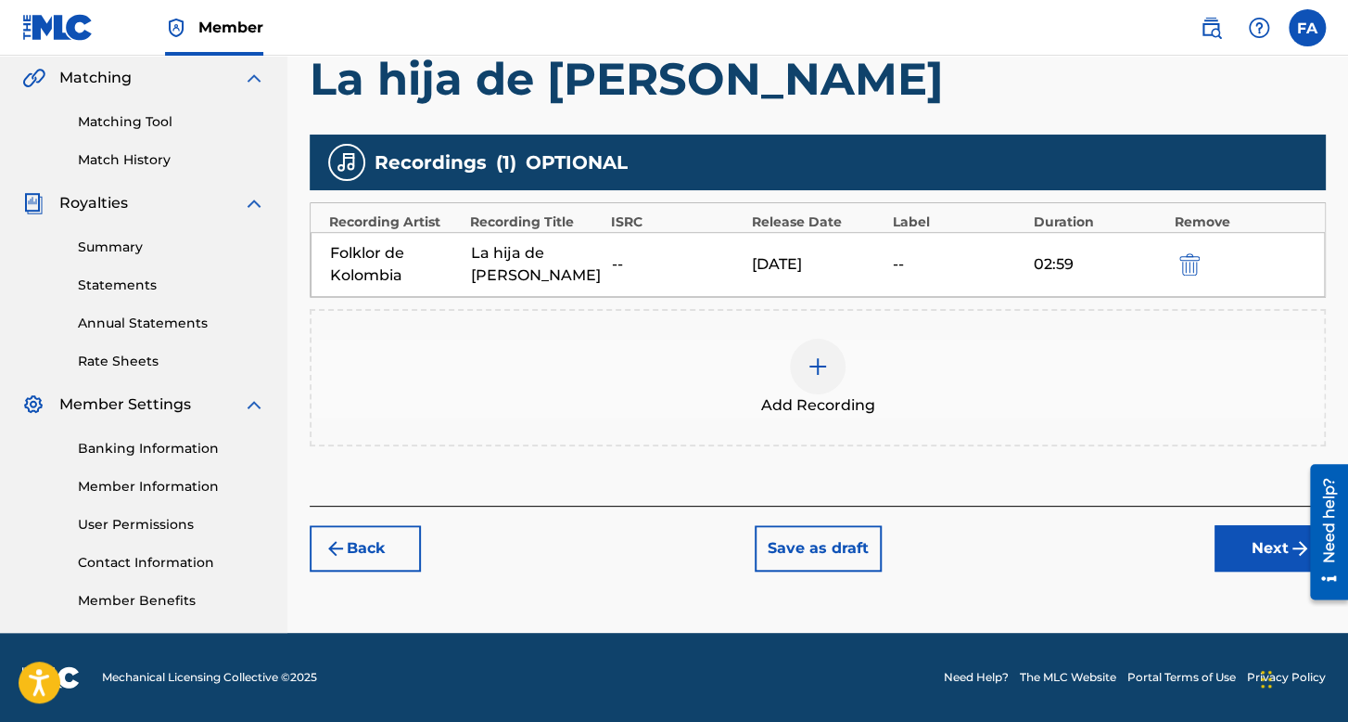
click at [1295, 575] on div "Register Work Search Enter Work Details Add Writers Add Publishers & Shares Add…" at bounding box center [818, 153] width 1061 height 959
click at [1267, 556] on button "Next" at bounding box center [1270, 548] width 111 height 46
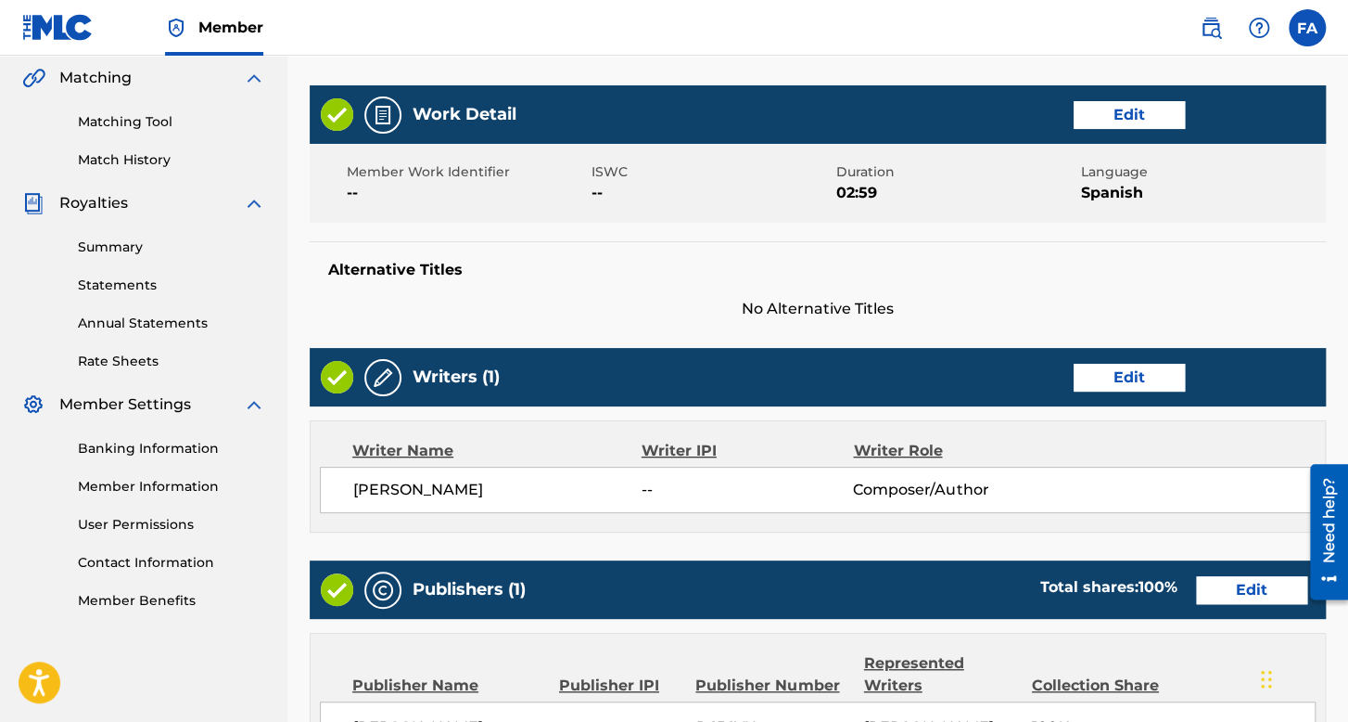
scroll to position [889, 0]
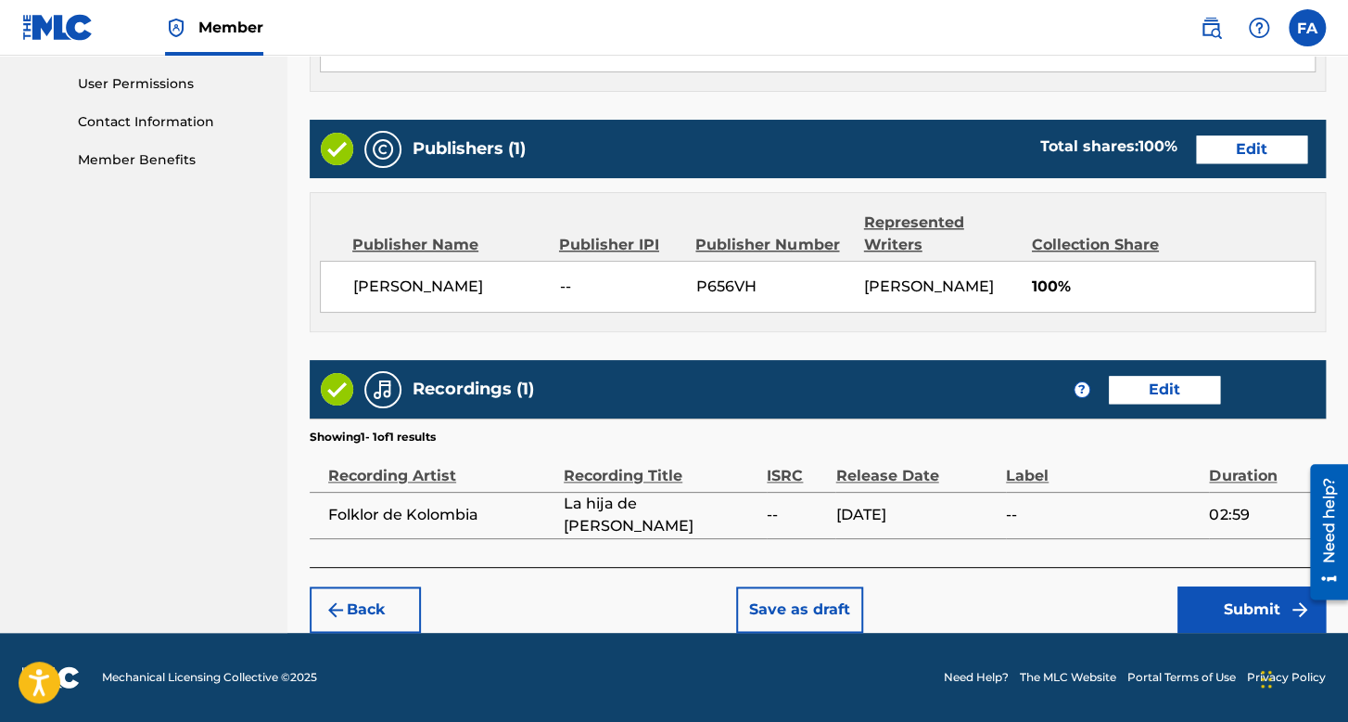
click at [1233, 602] on button "Submit" at bounding box center [1252, 609] width 148 height 46
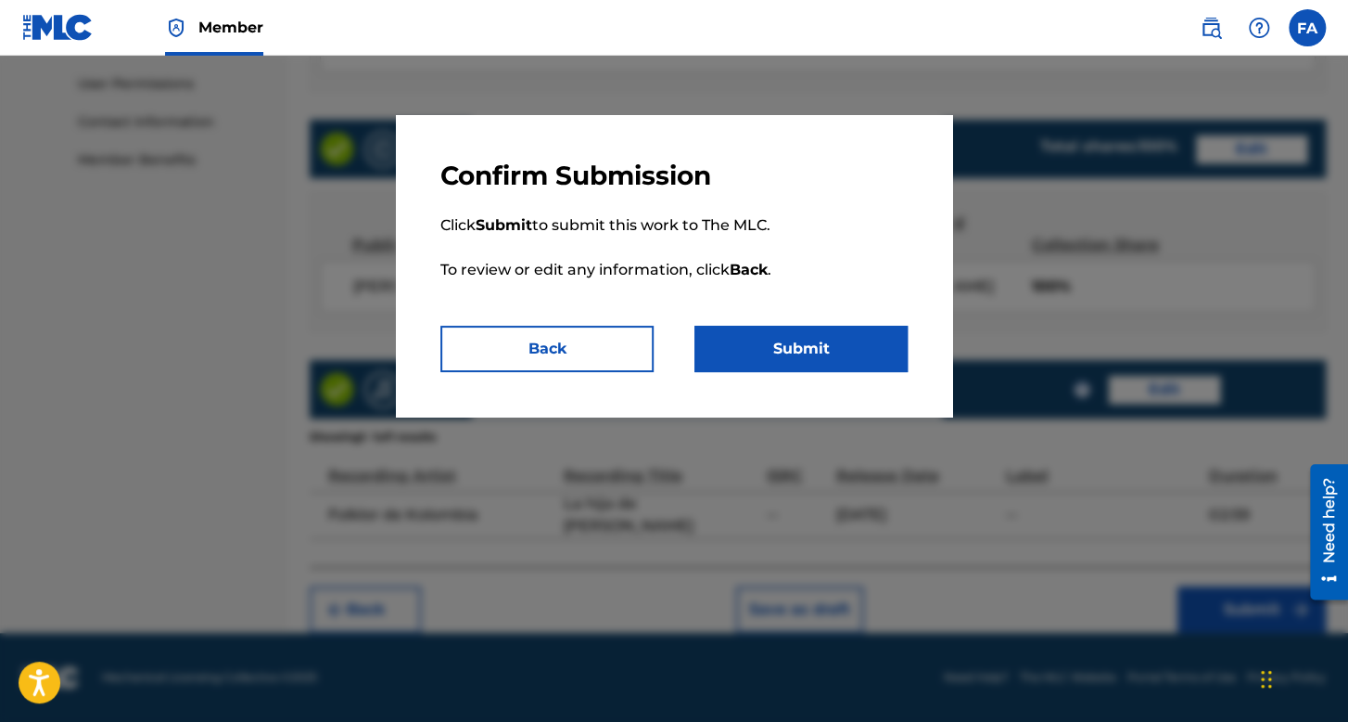
click at [760, 346] on button "Submit" at bounding box center [801, 349] width 213 height 46
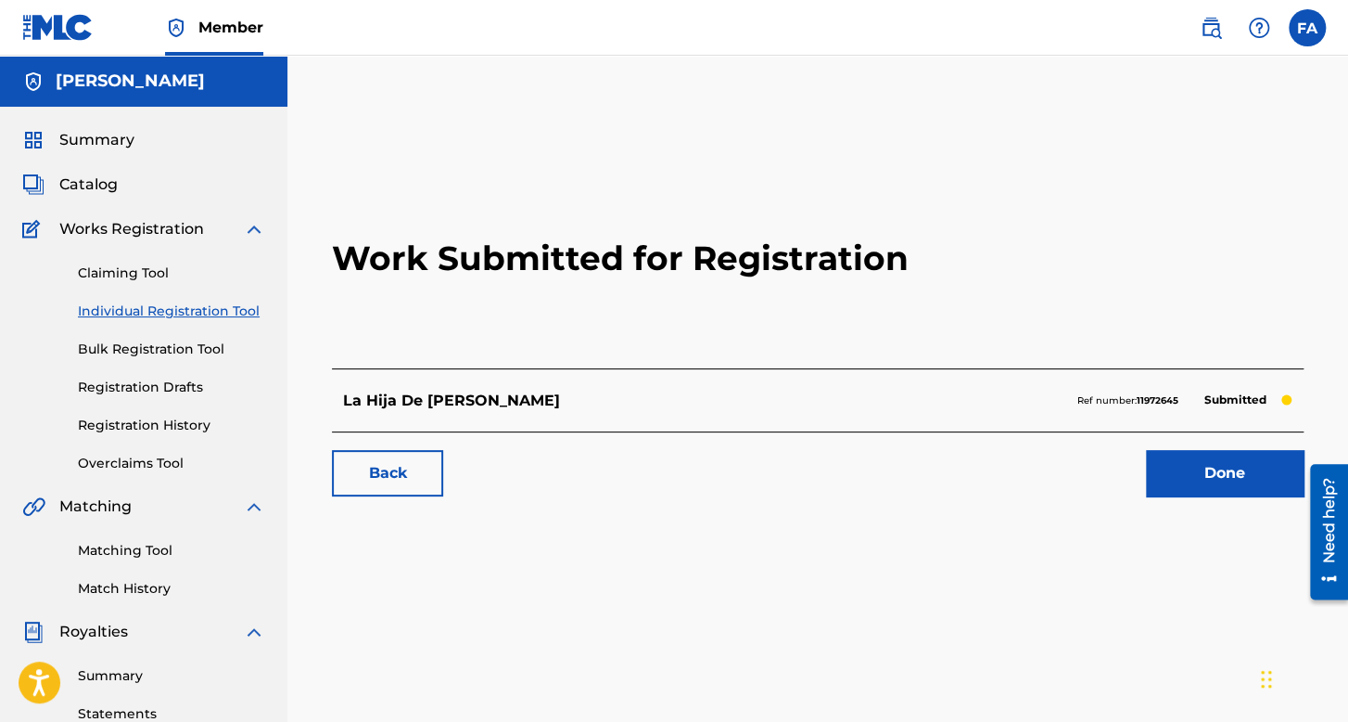
click at [211, 307] on link "Individual Registration Tool" at bounding box center [171, 310] width 187 height 19
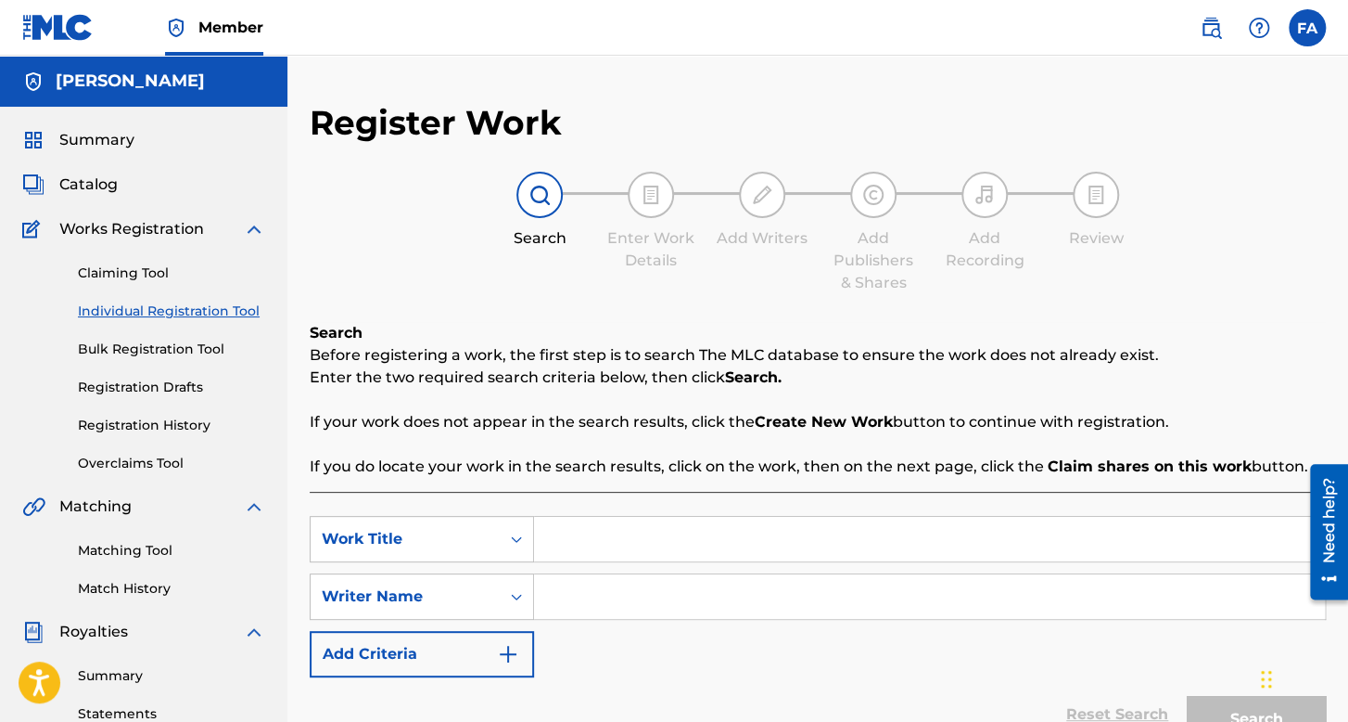
scroll to position [278, 0]
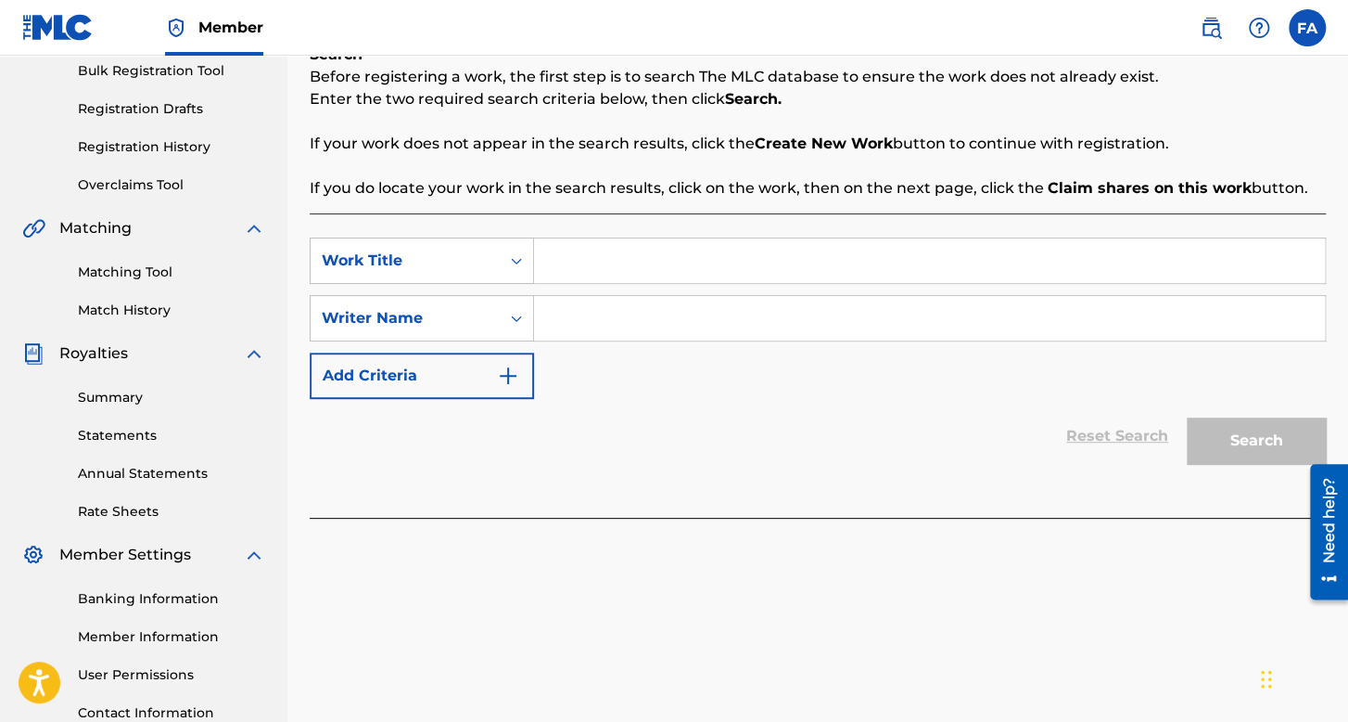
click at [623, 242] on input "Search Form" at bounding box center [929, 260] width 791 height 45
click at [723, 340] on div "Search Form" at bounding box center [930, 318] width 792 height 46
click at [727, 327] on input "Search Form" at bounding box center [929, 318] width 791 height 45
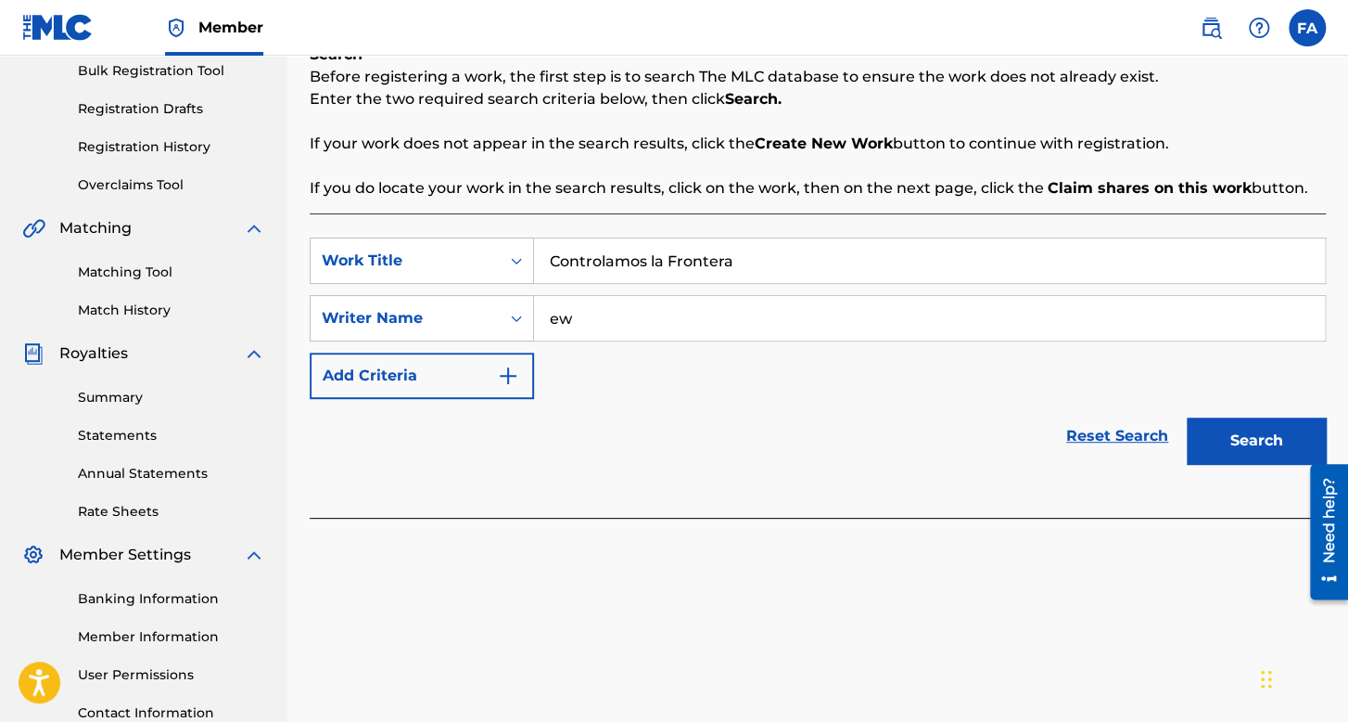
click at [1187, 417] on button "Search" at bounding box center [1256, 440] width 139 height 46
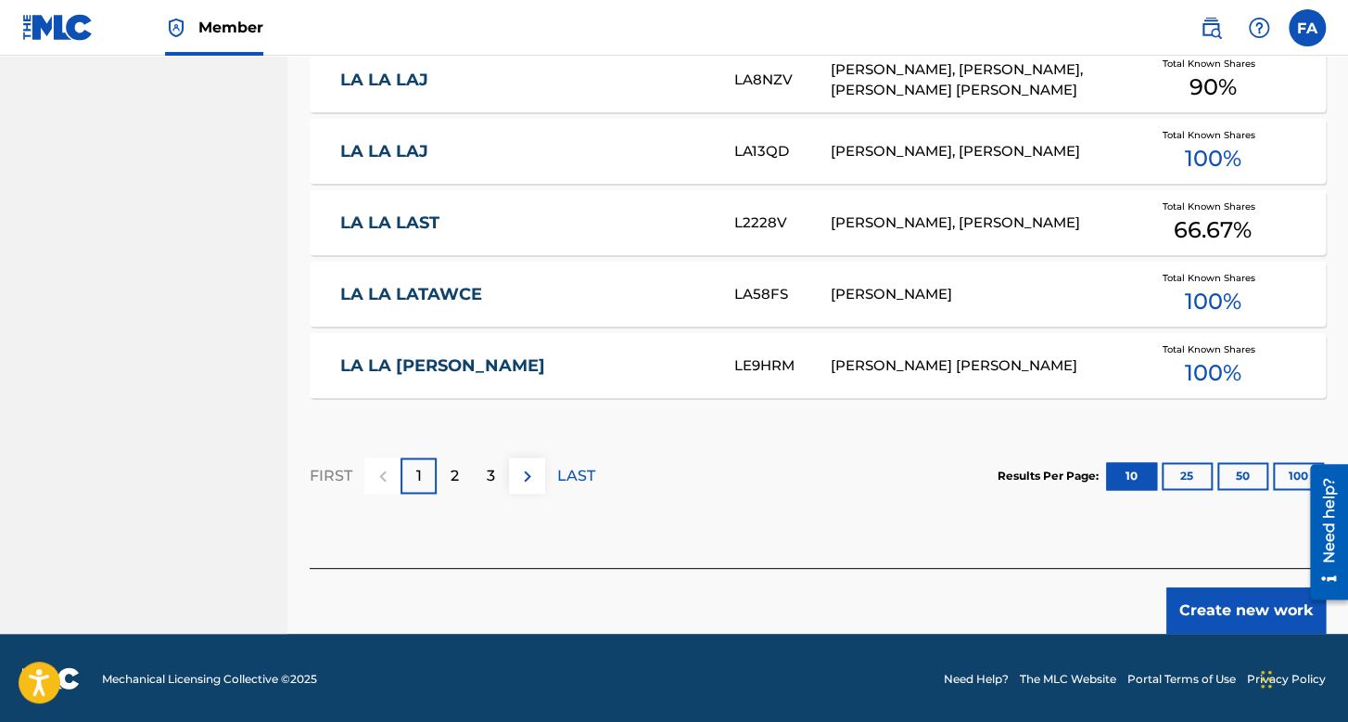
click at [1270, 593] on button "Create new work" at bounding box center [1247, 610] width 160 height 46
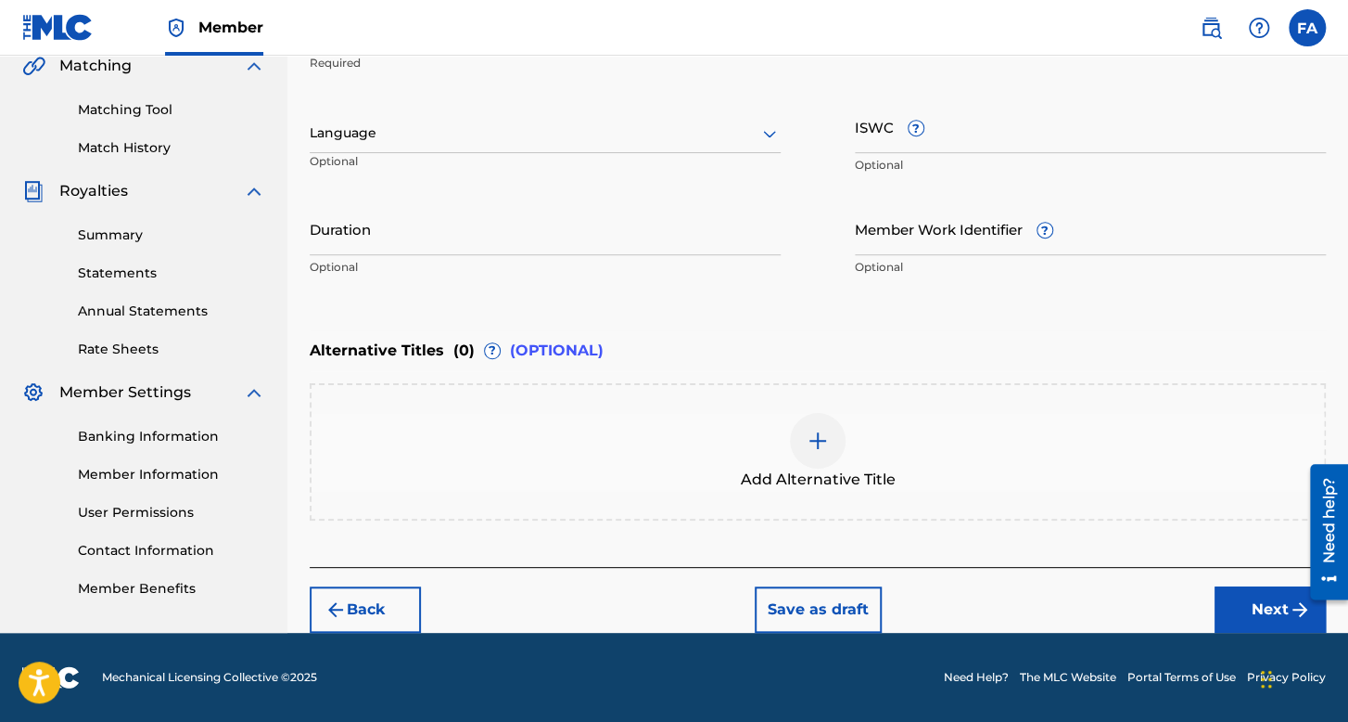
scroll to position [439, 0]
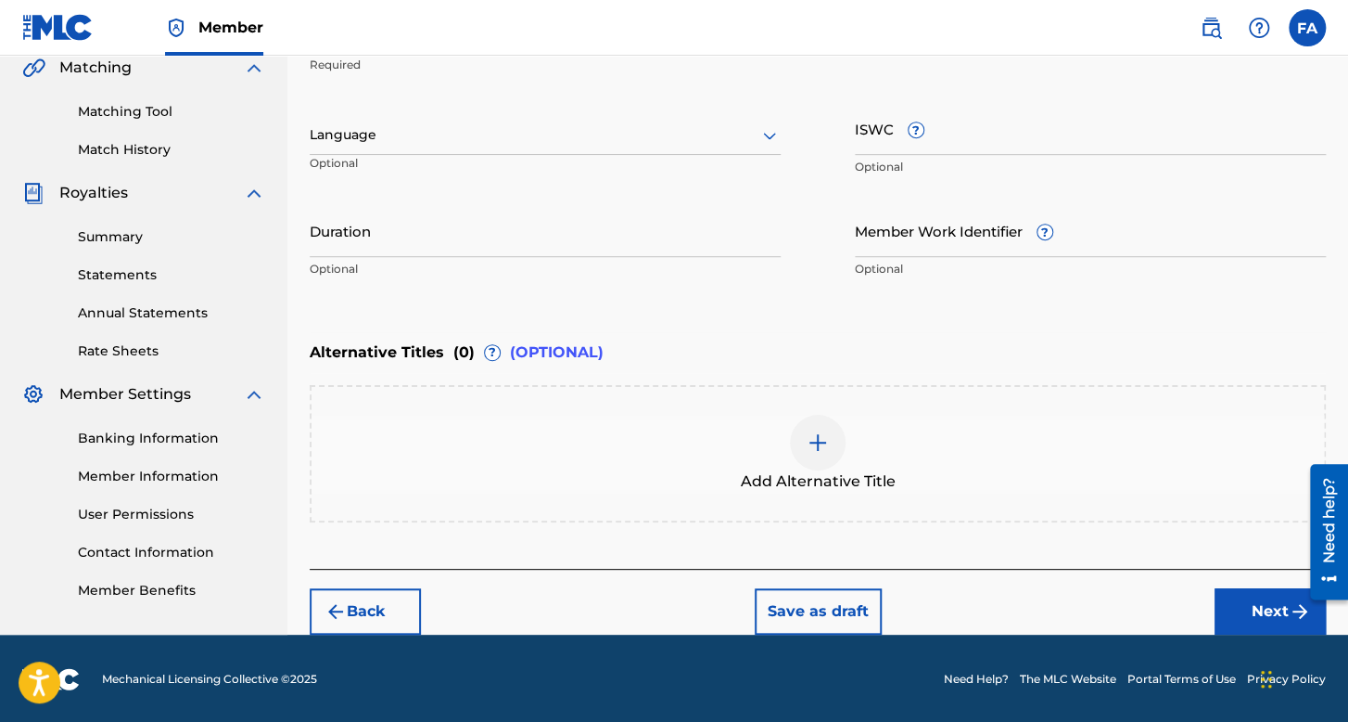
click at [519, 131] on div at bounding box center [545, 134] width 471 height 23
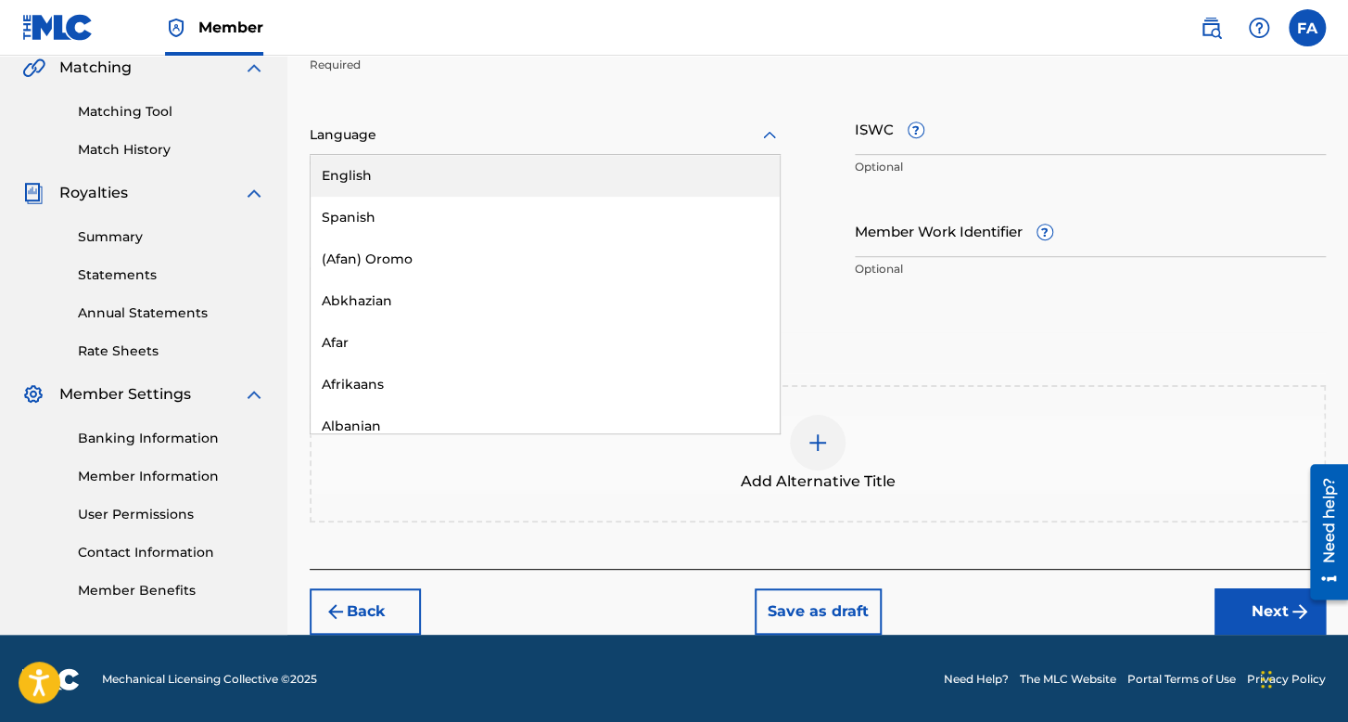
click at [354, 231] on div "Spanish" at bounding box center [545, 218] width 469 height 42
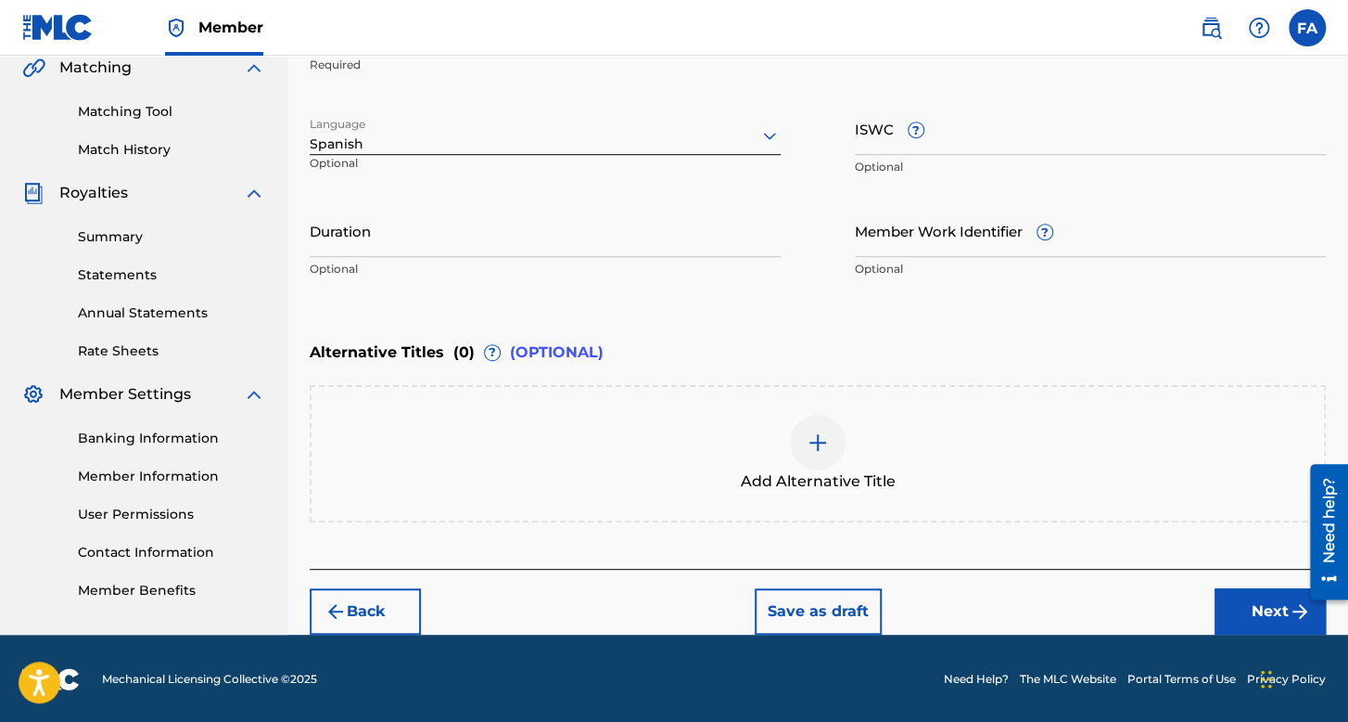
click at [354, 231] on input "Duration" at bounding box center [545, 230] width 471 height 53
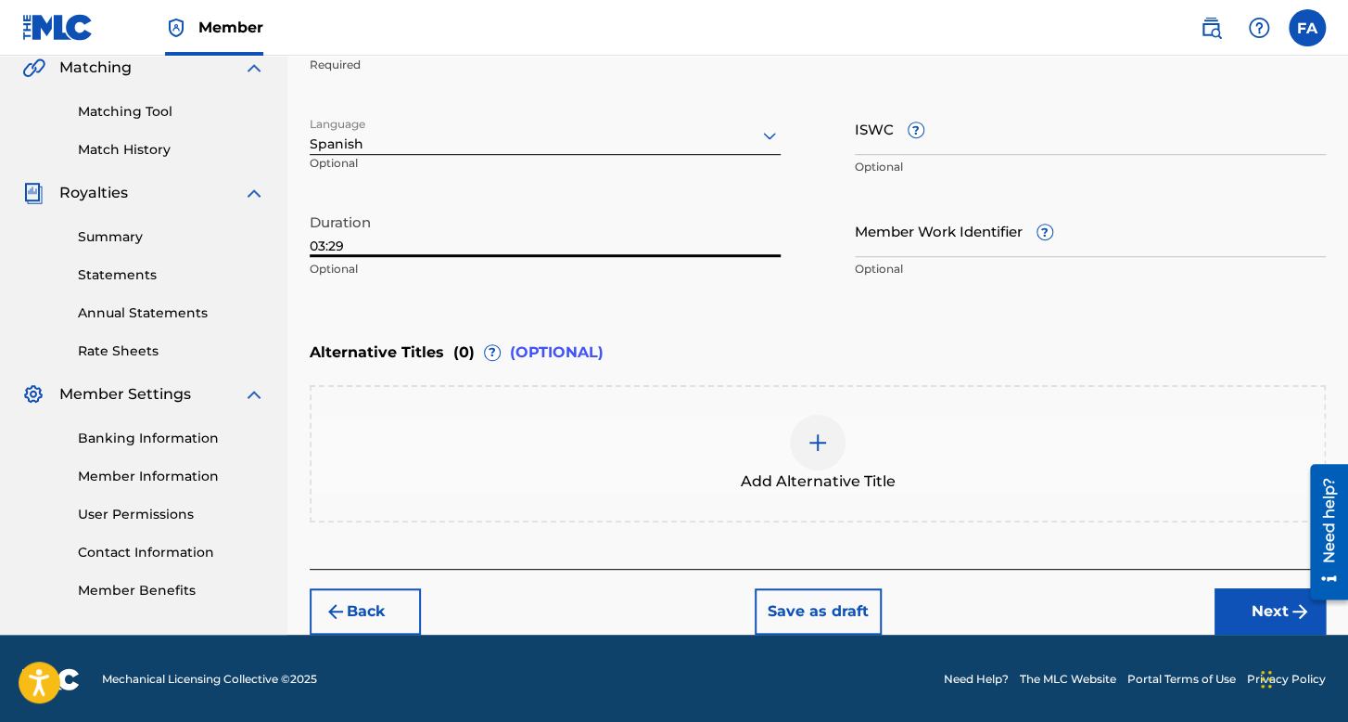
click at [1262, 619] on button "Next" at bounding box center [1270, 611] width 111 height 46
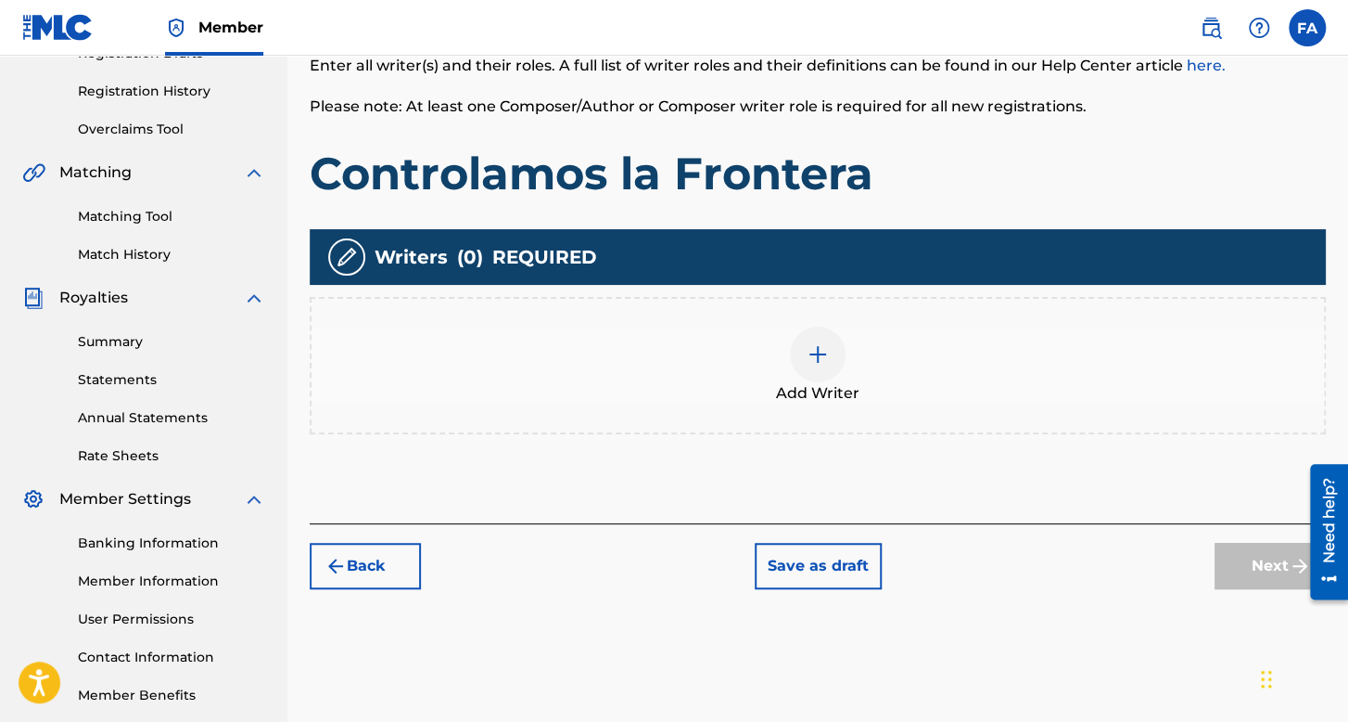
scroll to position [362, 0]
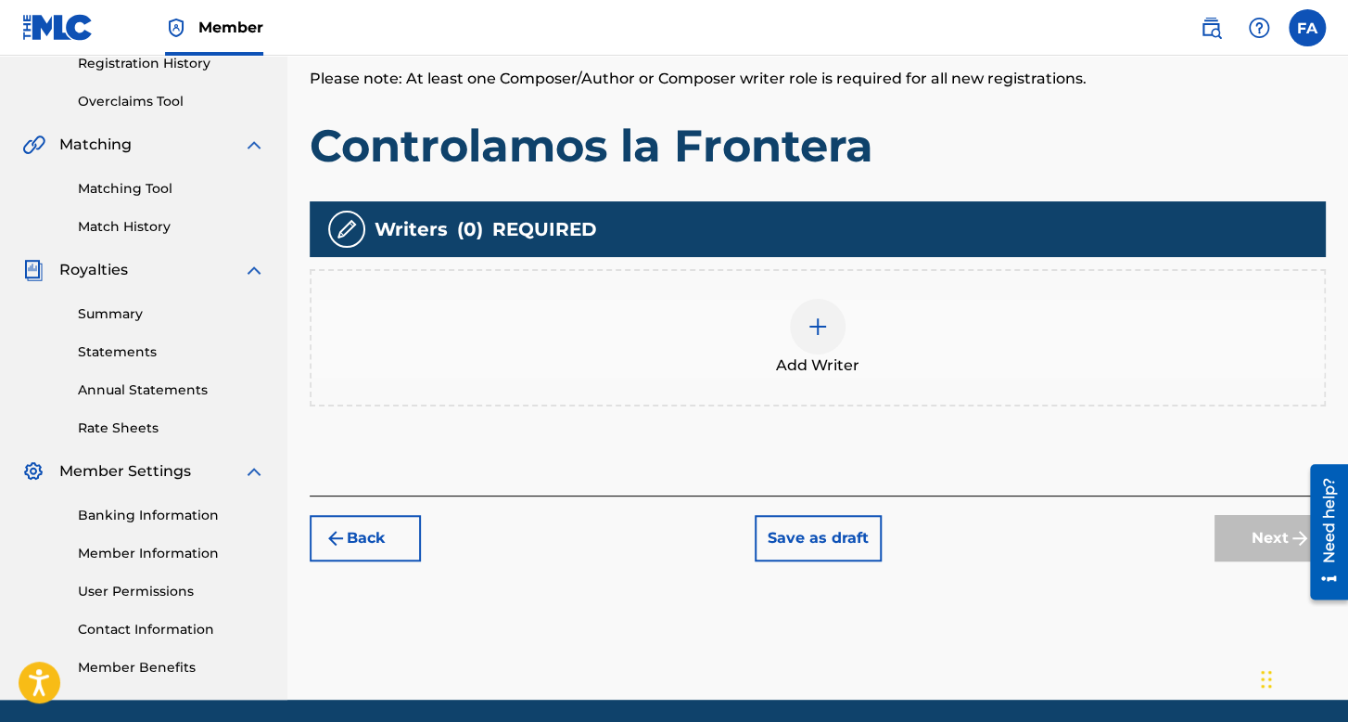
click at [875, 299] on div "Add Writer" at bounding box center [818, 338] width 1013 height 78
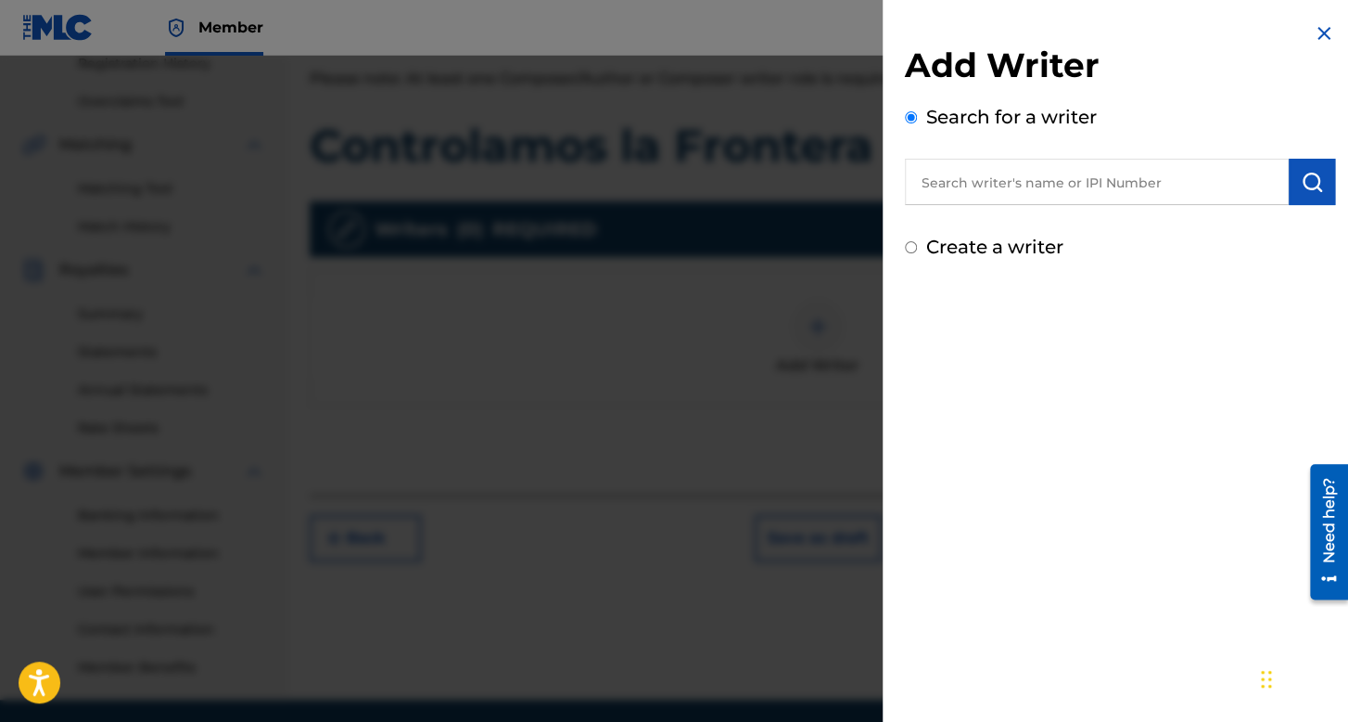
click at [900, 249] on div "Add Writer Search for a writer Create a writer" at bounding box center [1120, 141] width 475 height 283
click at [912, 249] on input "Create a writer" at bounding box center [911, 247] width 12 height 12
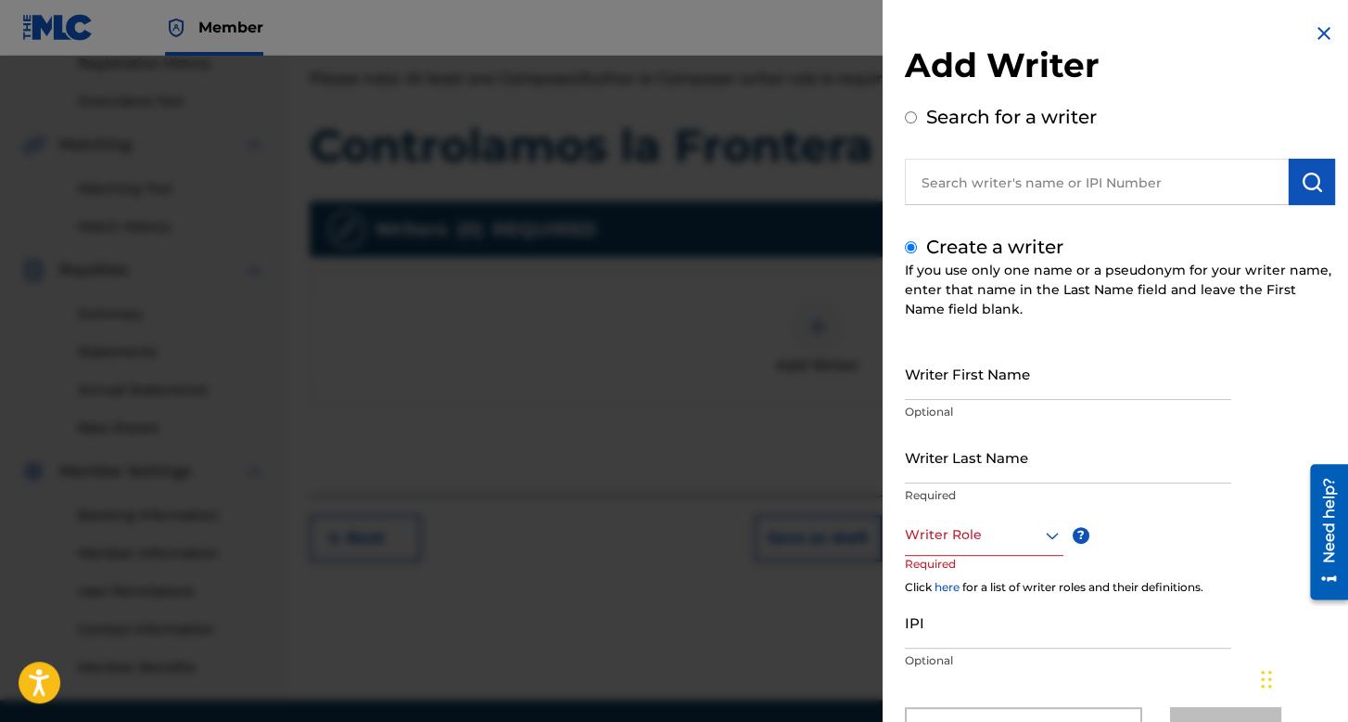
click at [990, 353] on input "Writer First Name" at bounding box center [1068, 373] width 326 height 53
click at [938, 457] on input "Writer Last Name" at bounding box center [1068, 456] width 326 height 53
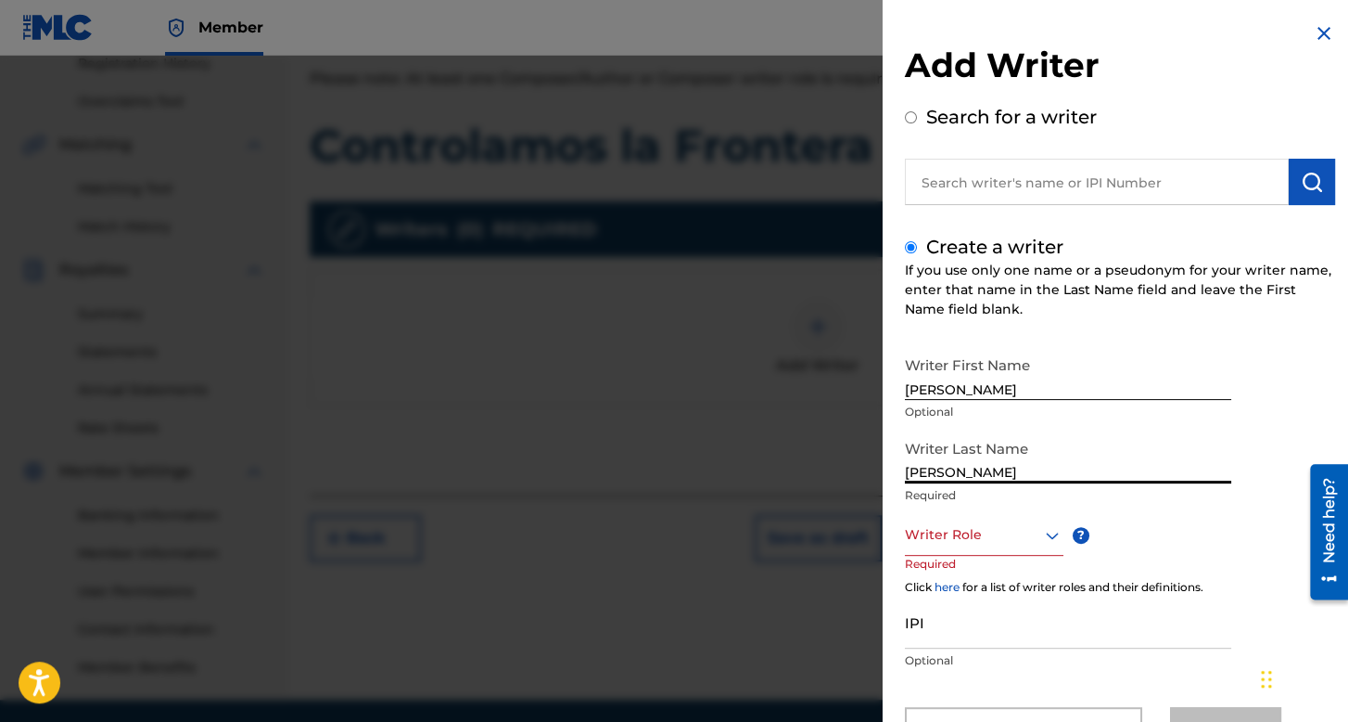
click at [995, 479] on input "[PERSON_NAME]" at bounding box center [1068, 456] width 326 height 53
click at [1017, 476] on input "[PERSON_NAME]" at bounding box center [1068, 456] width 326 height 53
click at [992, 528] on div "Writer Role" at bounding box center [984, 535] width 159 height 42
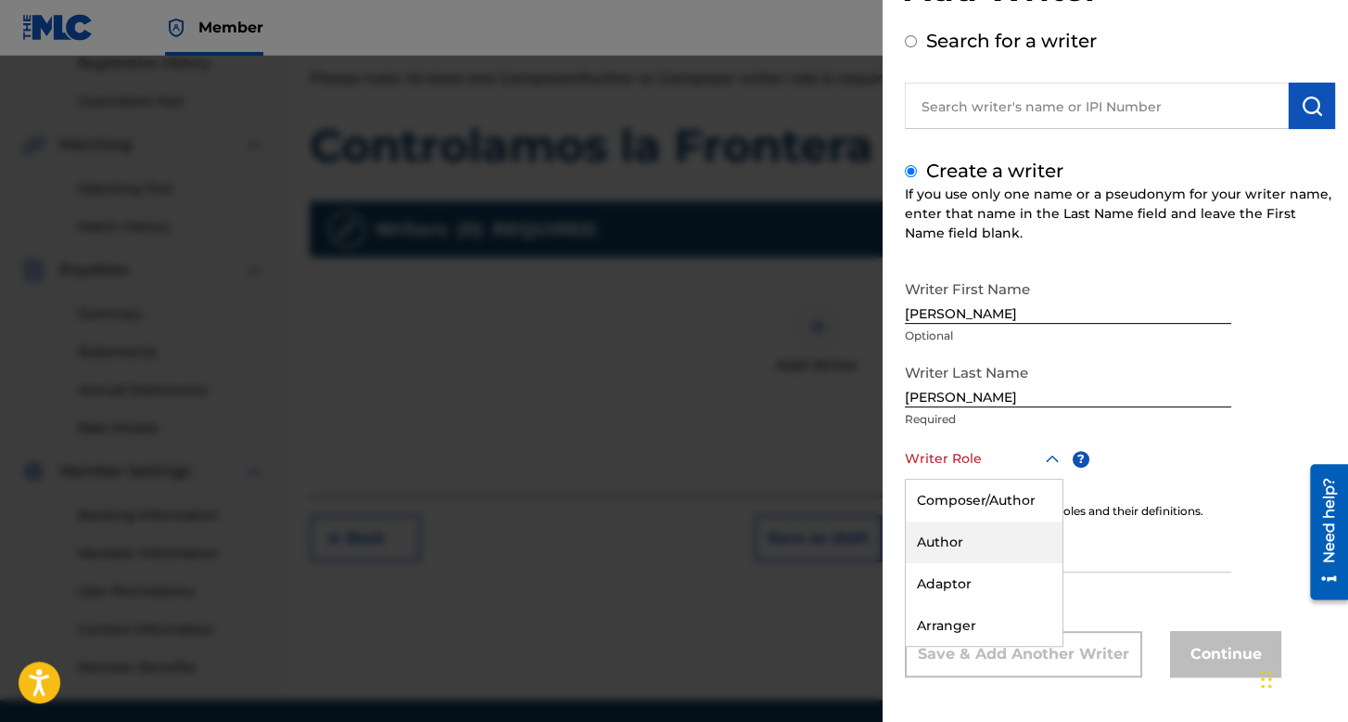
scroll to position [82, 0]
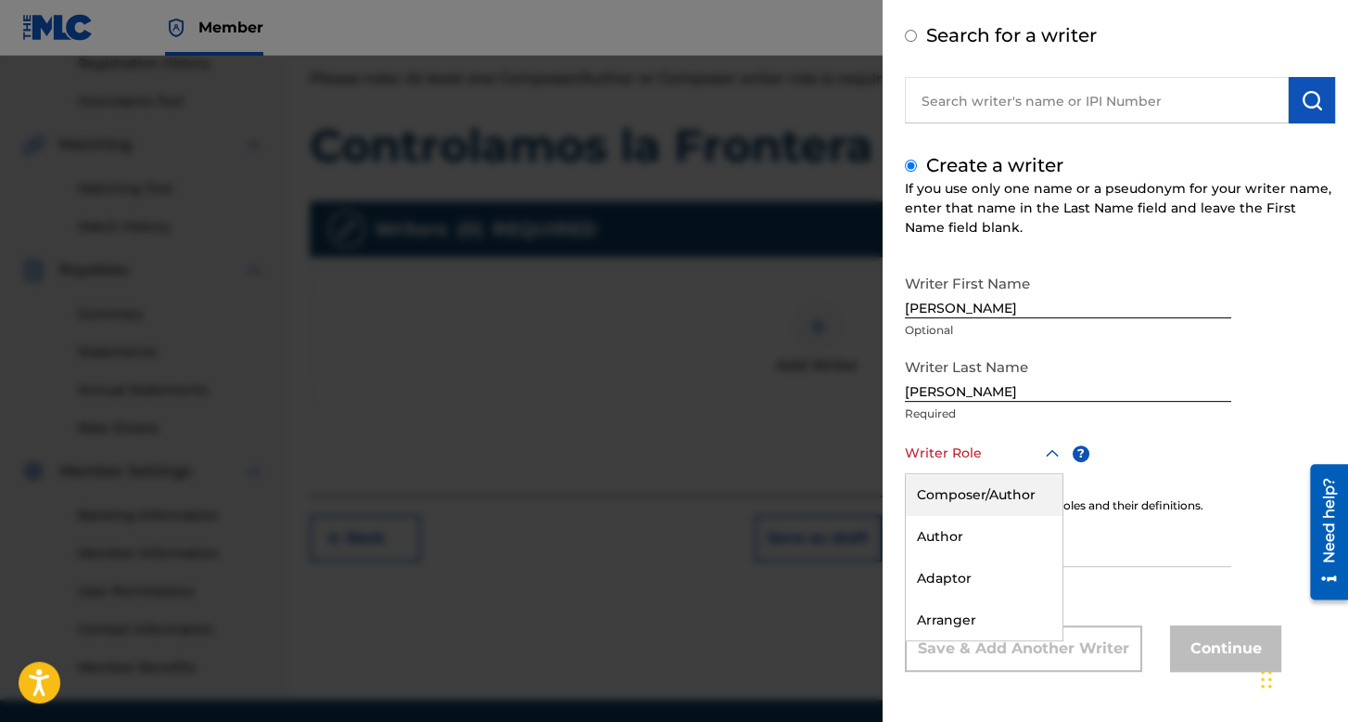
click at [987, 486] on div "Composer/Author" at bounding box center [984, 495] width 157 height 42
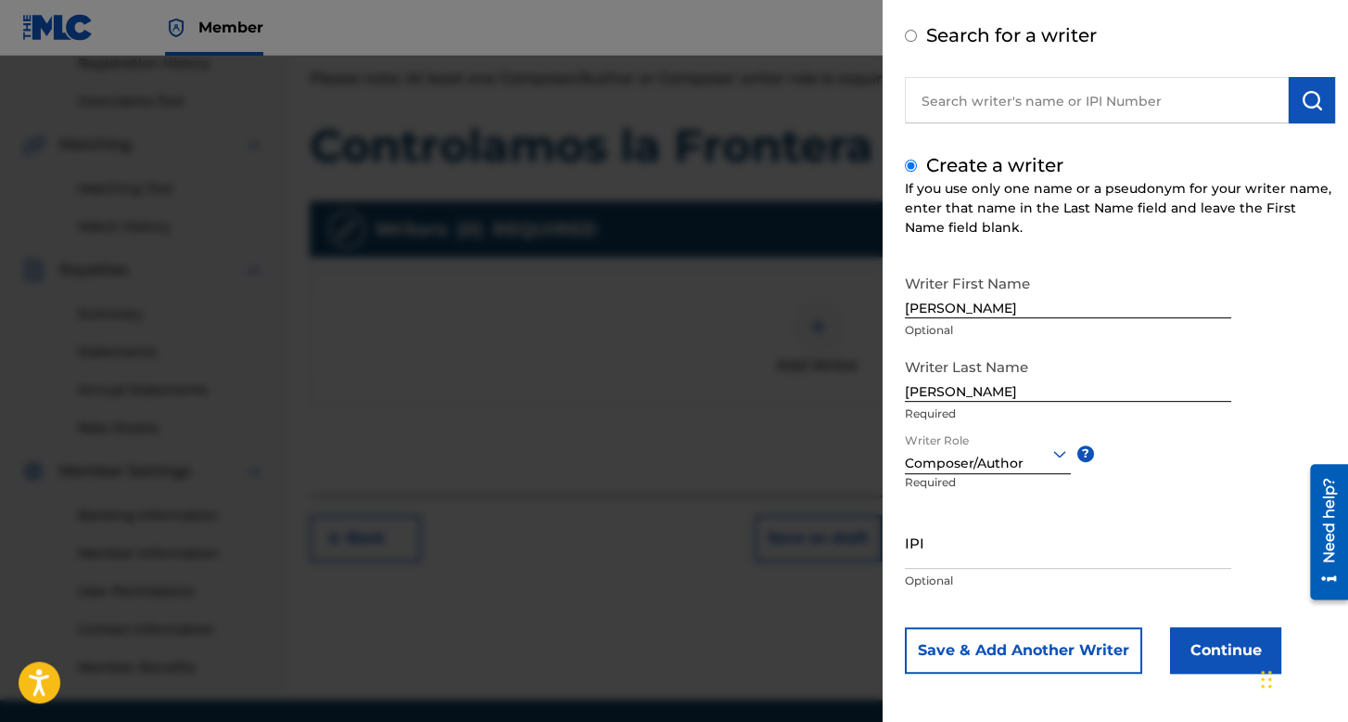
click at [1176, 648] on button "Continue" at bounding box center [1225, 650] width 111 height 46
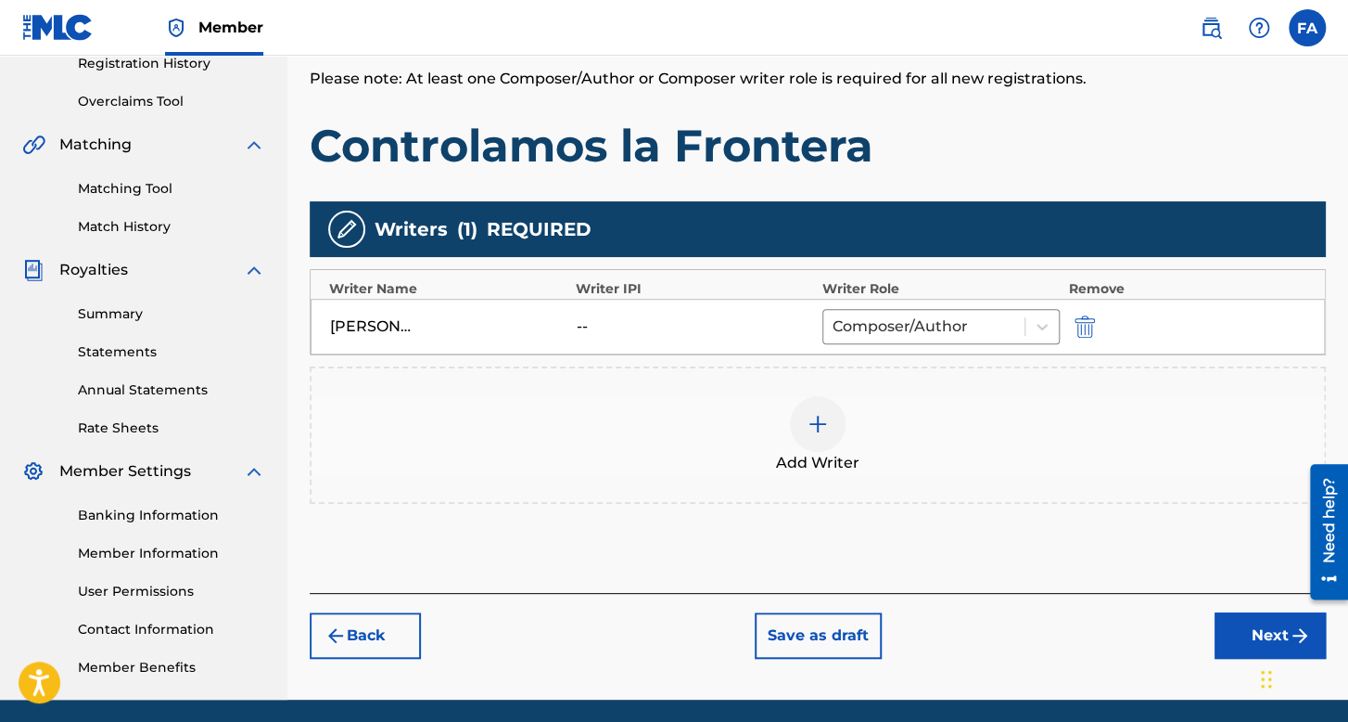
click at [1240, 633] on button "Next" at bounding box center [1270, 635] width 111 height 46
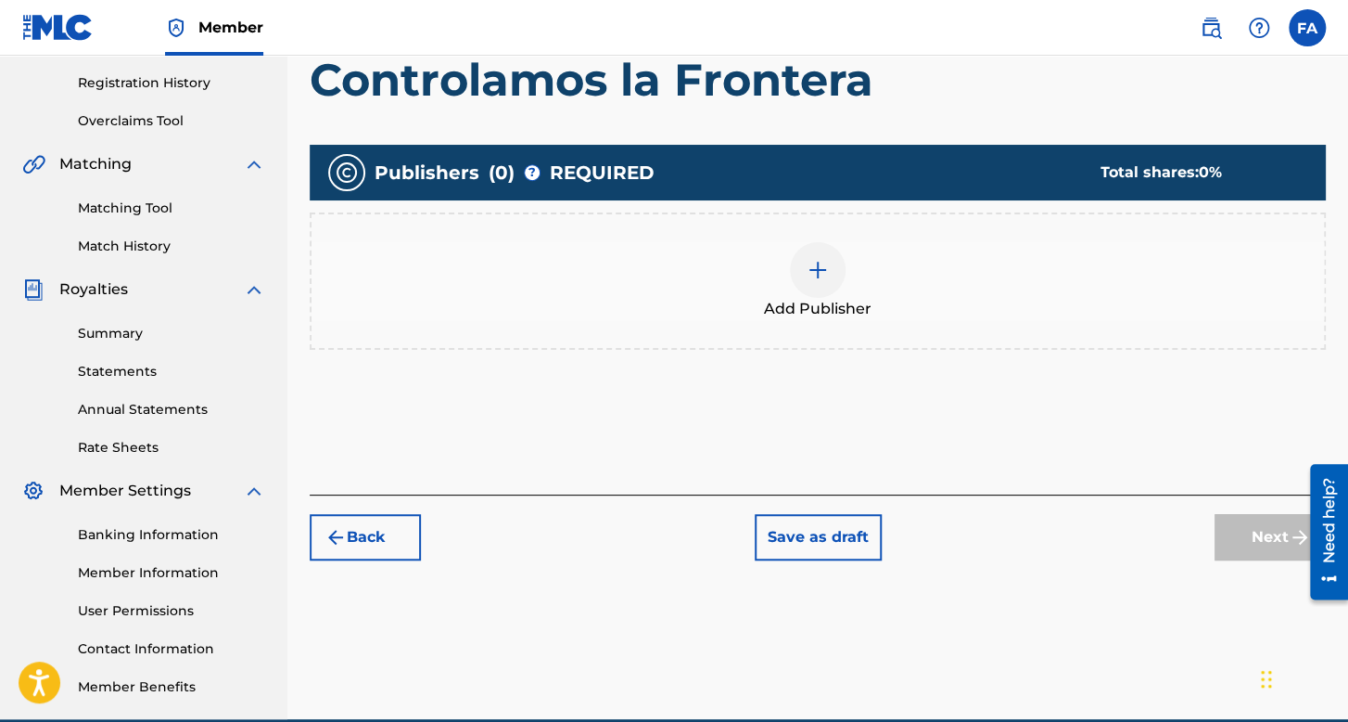
scroll to position [428, 0]
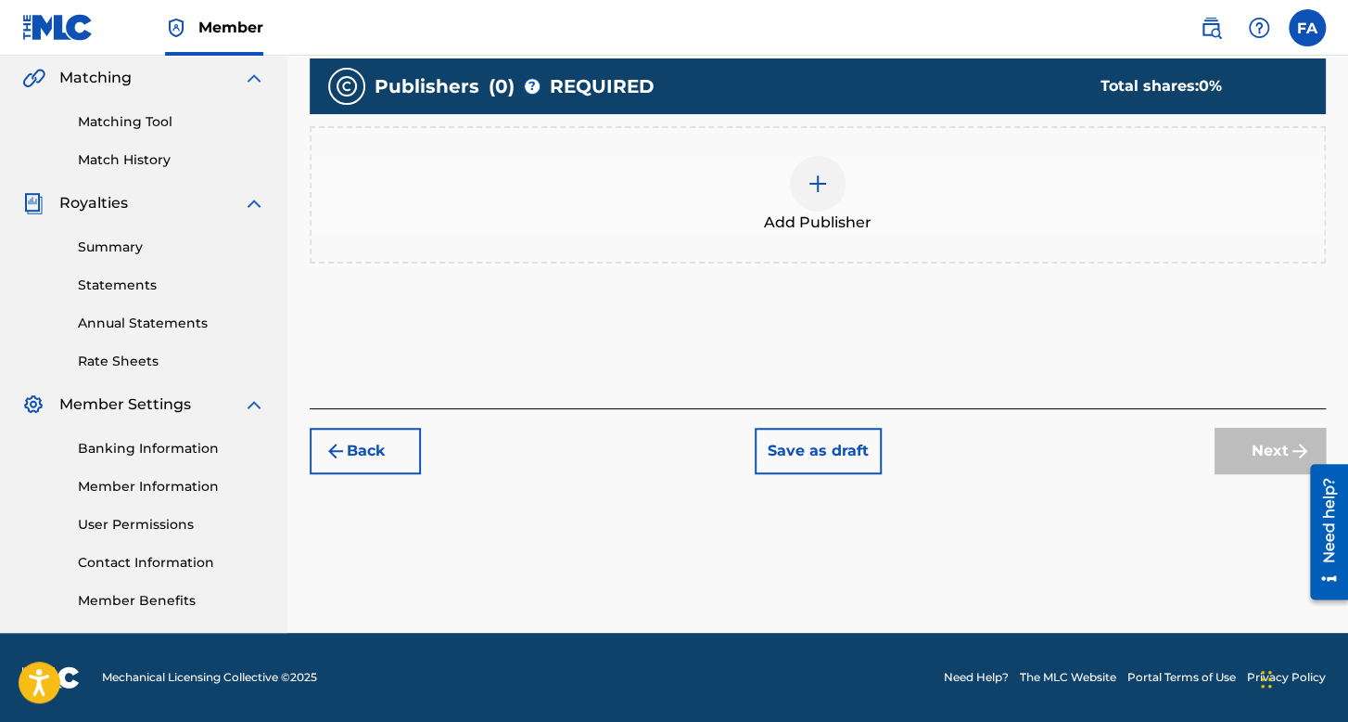
click at [845, 198] on div "Add Publisher" at bounding box center [818, 195] width 1013 height 78
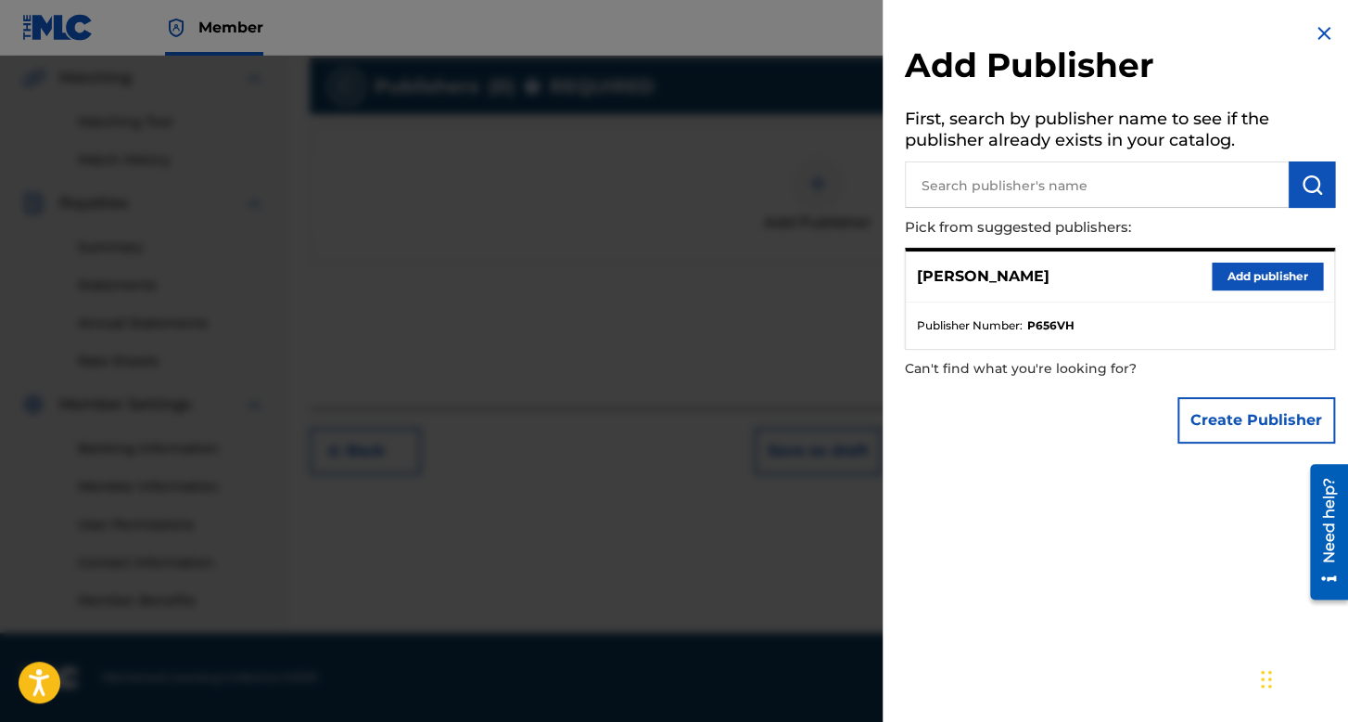
click at [1221, 279] on button "Add publisher" at bounding box center [1267, 276] width 111 height 28
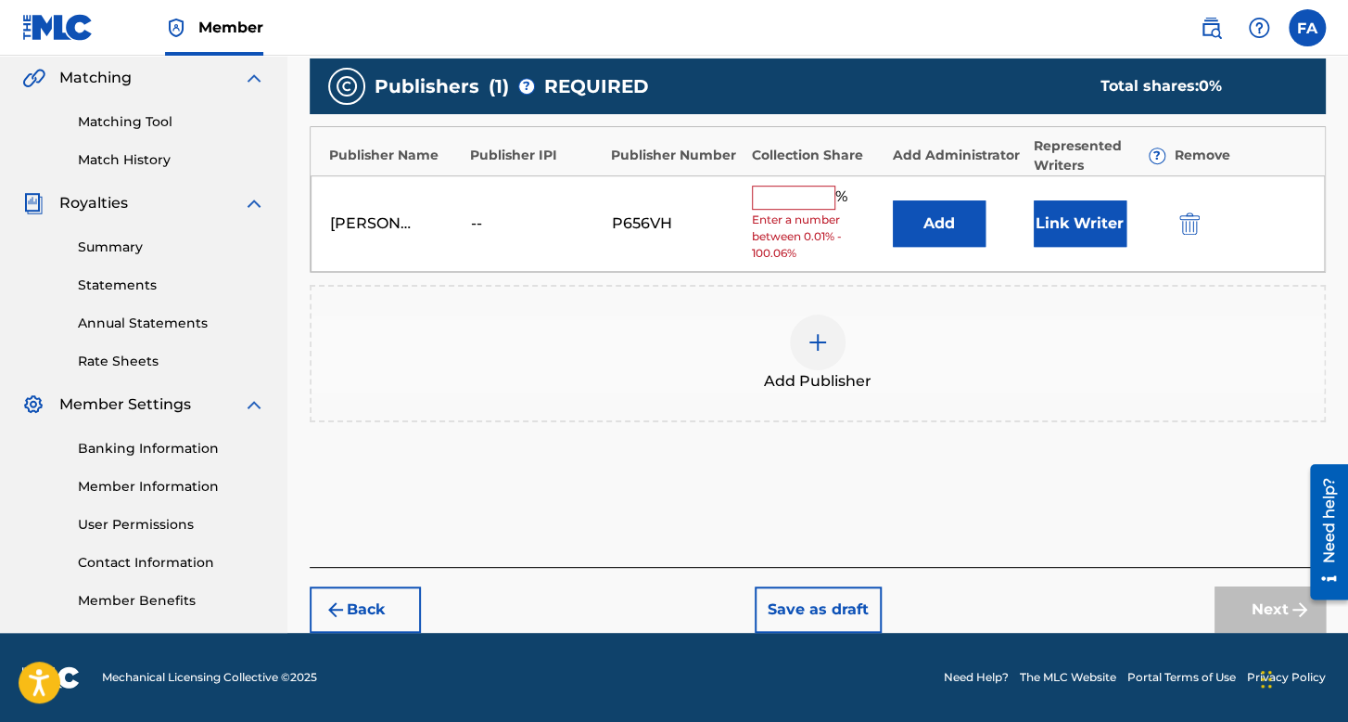
click at [809, 205] on input "text" at bounding box center [793, 197] width 83 height 24
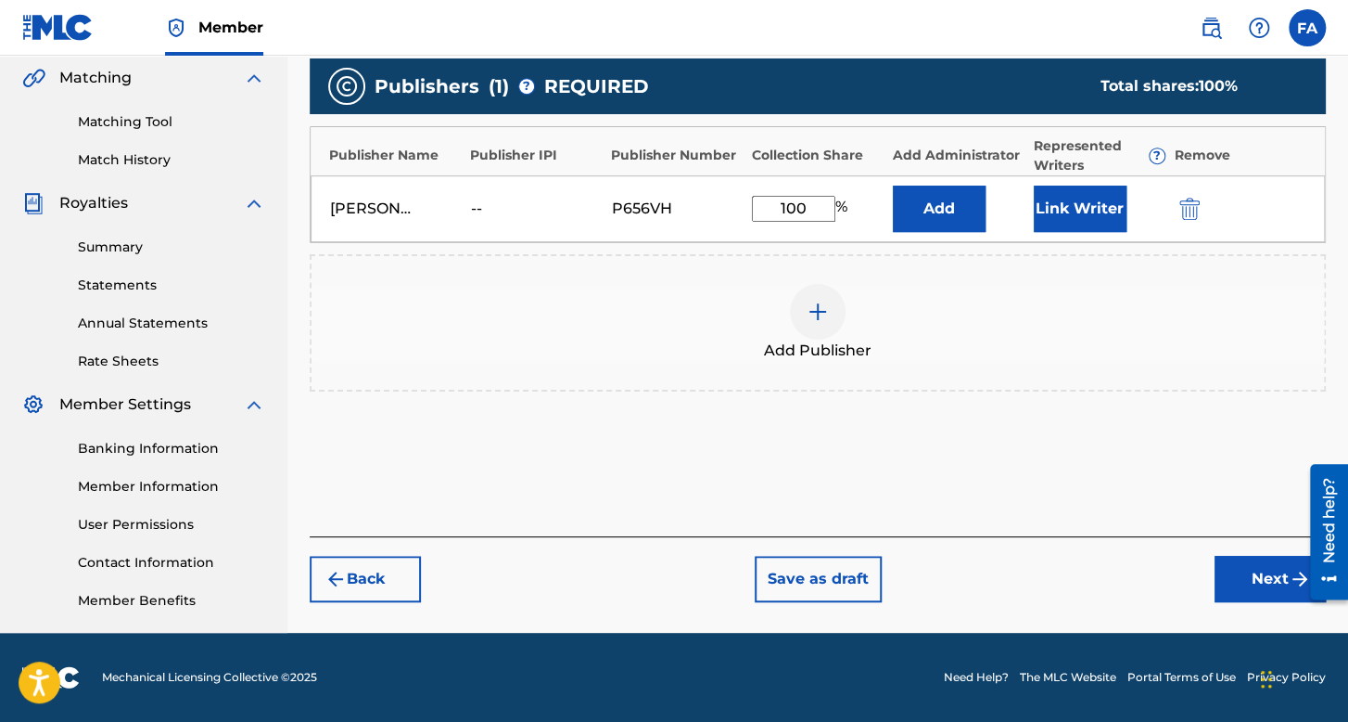
click at [1070, 220] on button "Link Writer" at bounding box center [1080, 208] width 93 height 46
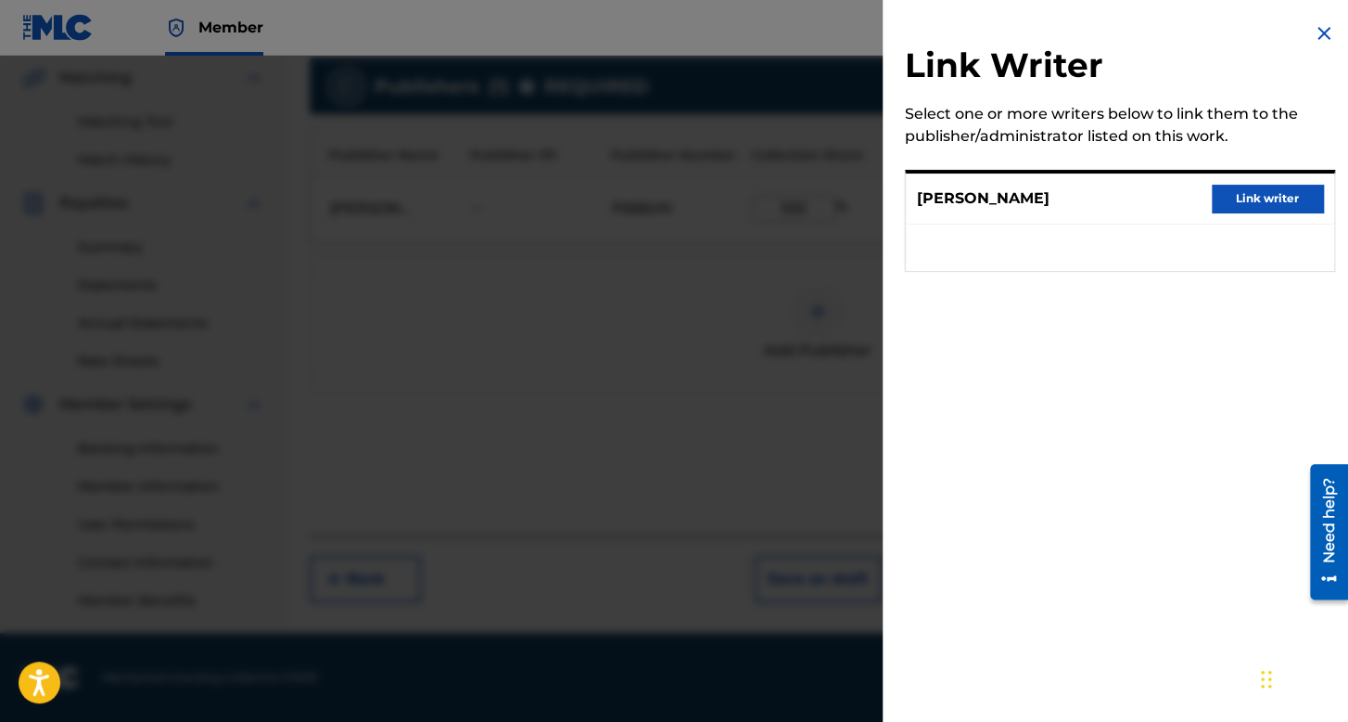
click at [1256, 197] on button "Link writer" at bounding box center [1267, 199] width 111 height 28
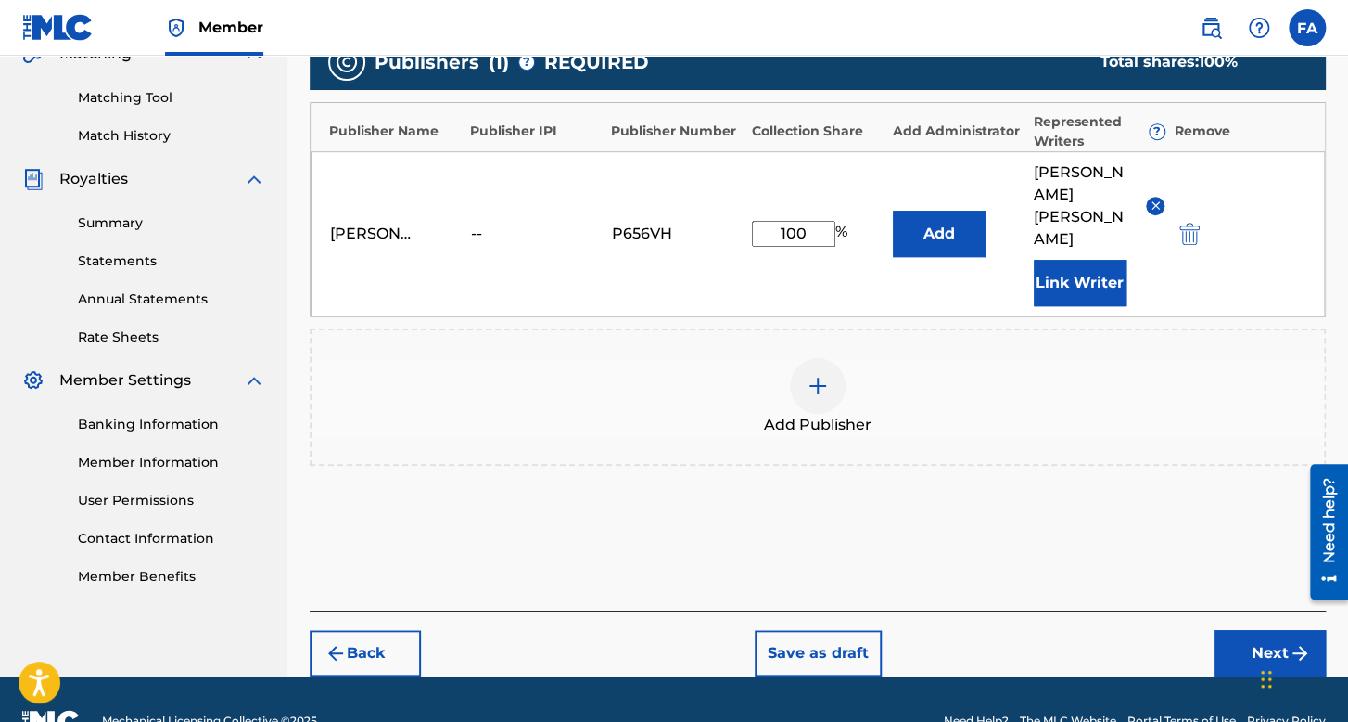
scroll to position [472, 0]
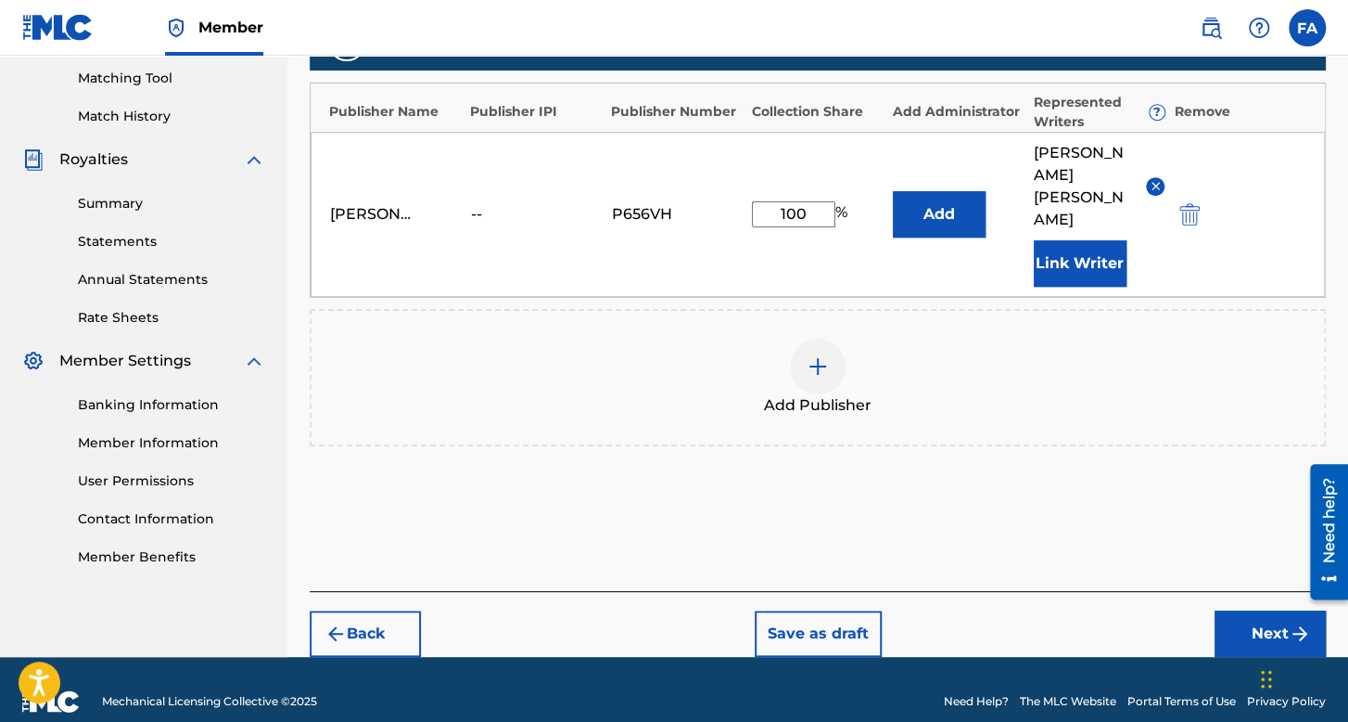
click at [1235, 610] on button "Next" at bounding box center [1270, 633] width 111 height 46
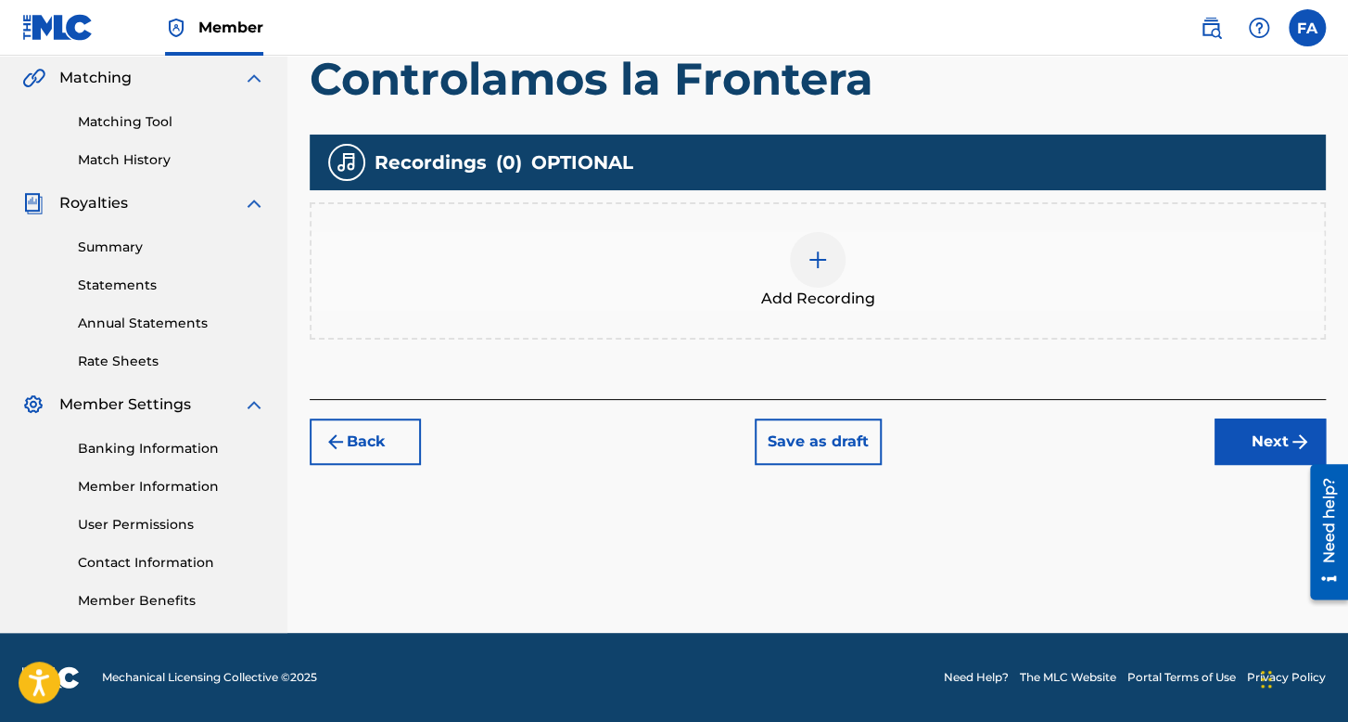
scroll to position [371, 0]
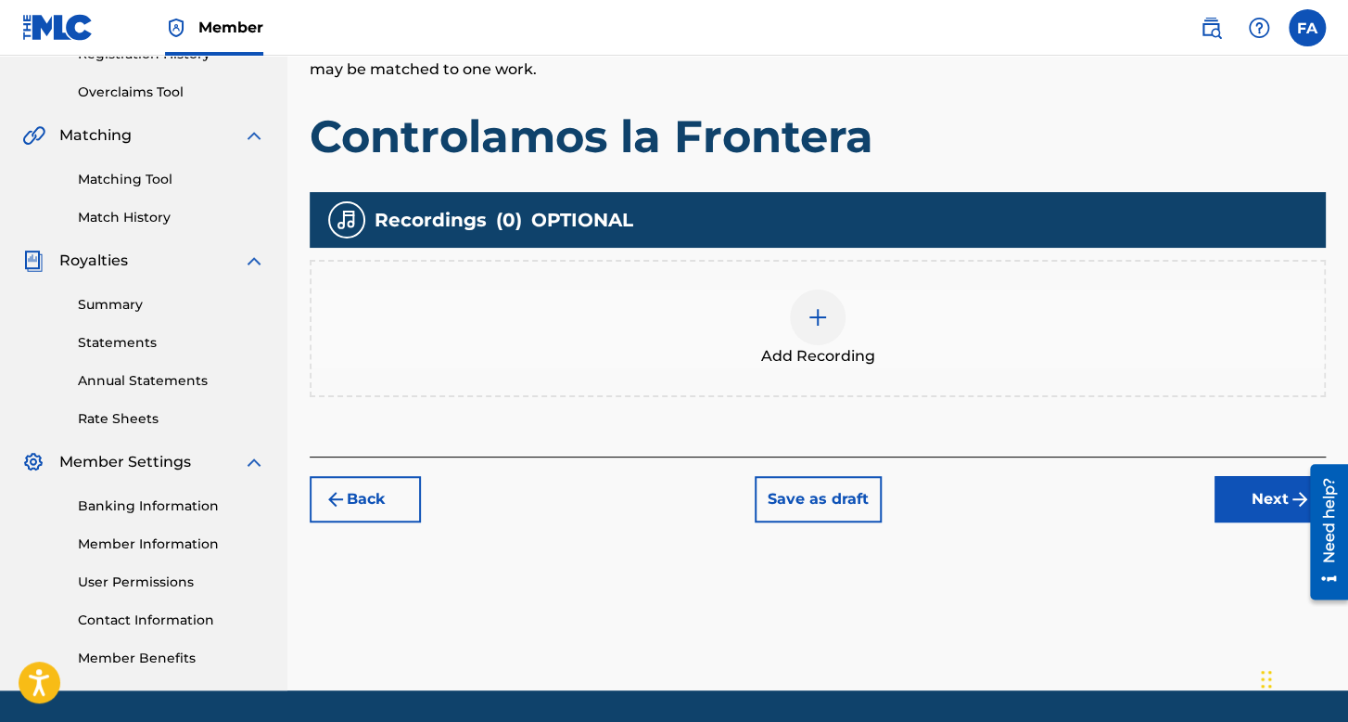
click at [834, 269] on div "Add Recording" at bounding box center [818, 328] width 1016 height 137
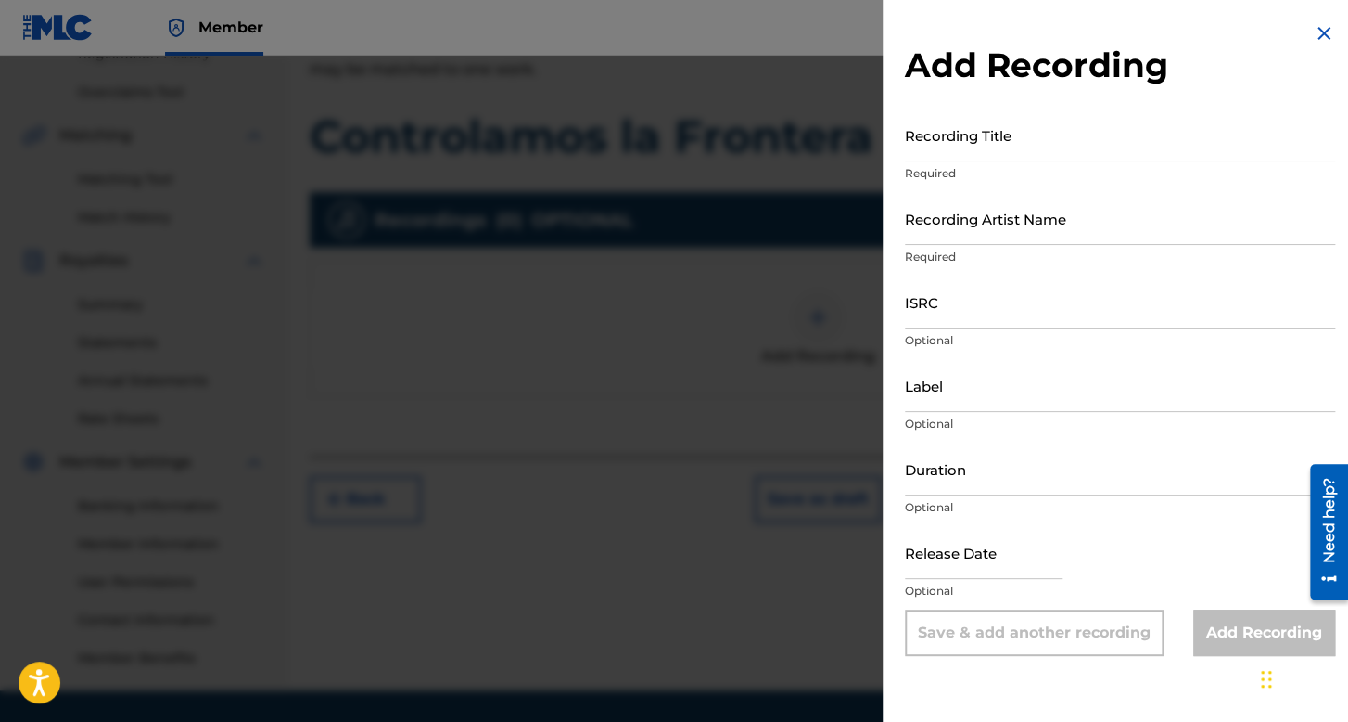
click at [1014, 127] on input "Recording Title" at bounding box center [1120, 135] width 430 height 53
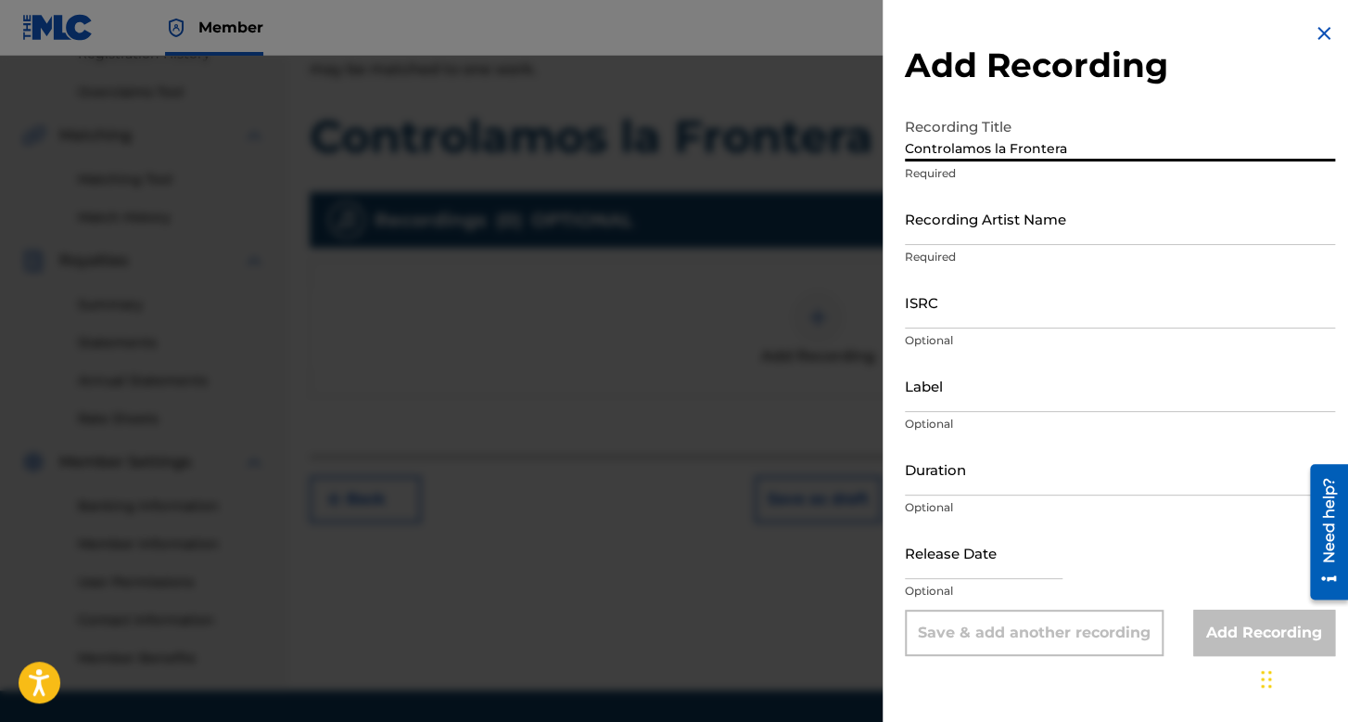
click at [1055, 220] on input "Recording Artist Name" at bounding box center [1120, 218] width 430 height 53
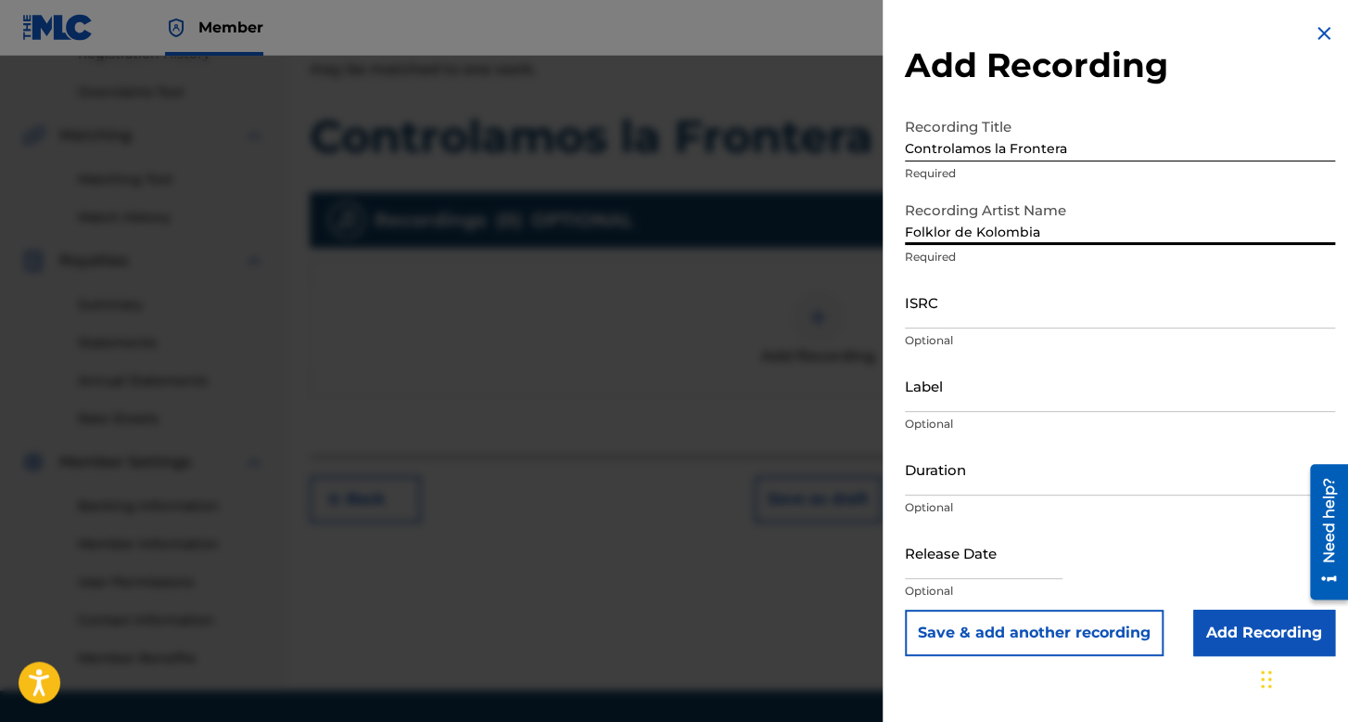
drag, startPoint x: 979, startPoint y: 307, endPoint x: 959, endPoint y: 287, distance: 28.9
click at [979, 307] on input "ISRC" at bounding box center [1120, 301] width 430 height 53
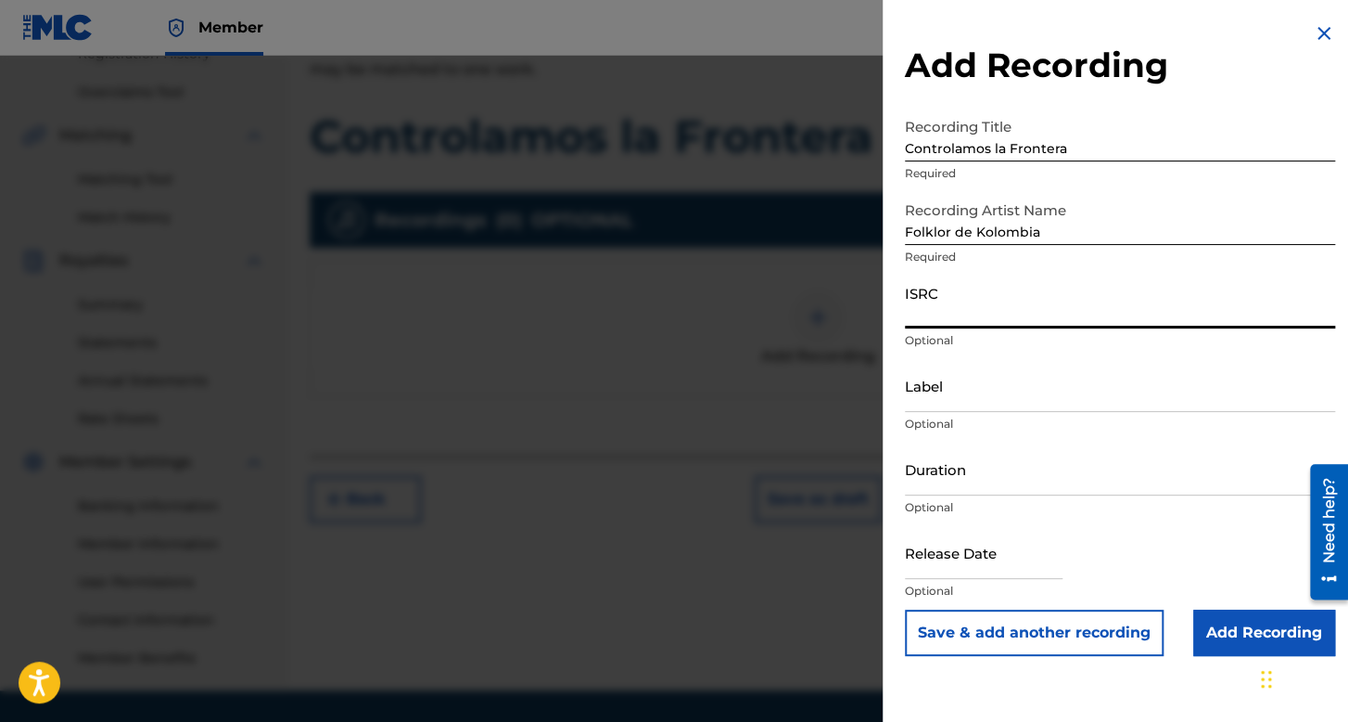
paste input "QZMEQ2535629"
drag, startPoint x: 992, startPoint y: 494, endPoint x: 298, endPoint y: 16, distance: 843.5
click at [991, 494] on input "Duration" at bounding box center [1120, 468] width 430 height 53
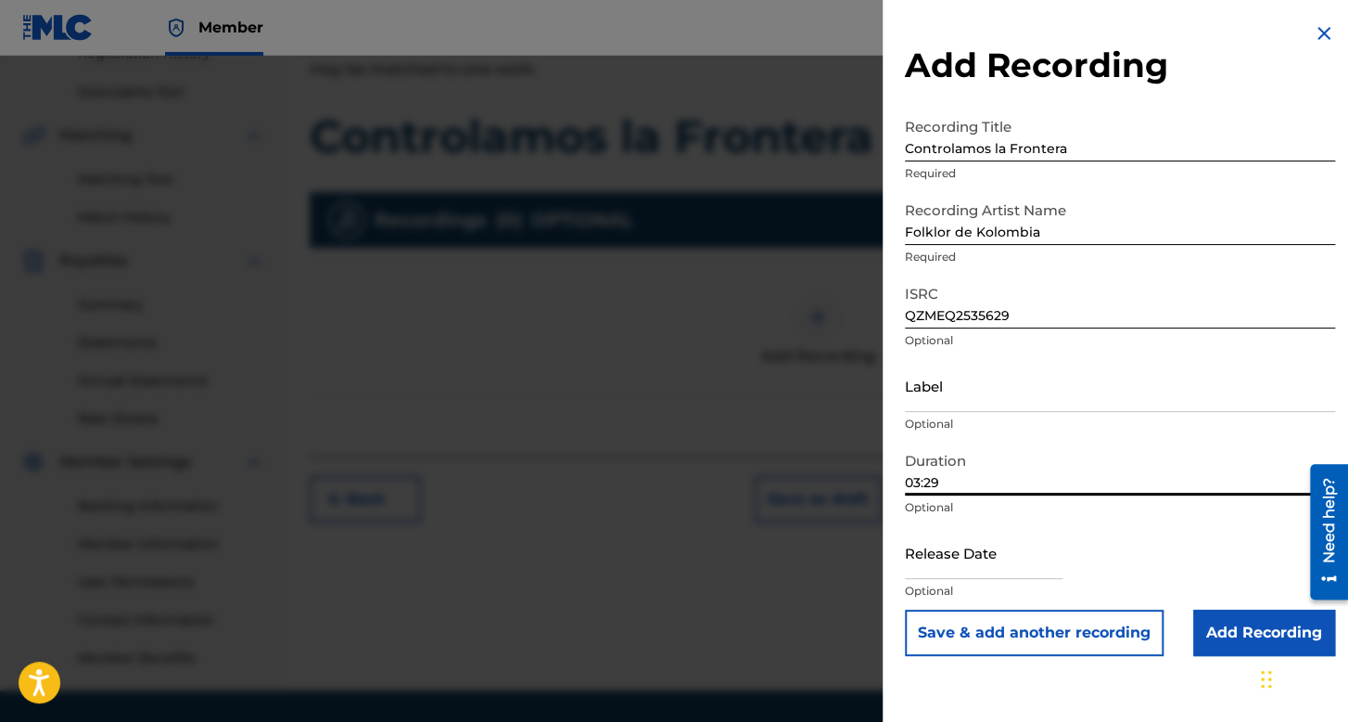
click at [934, 576] on input "text" at bounding box center [984, 552] width 158 height 53
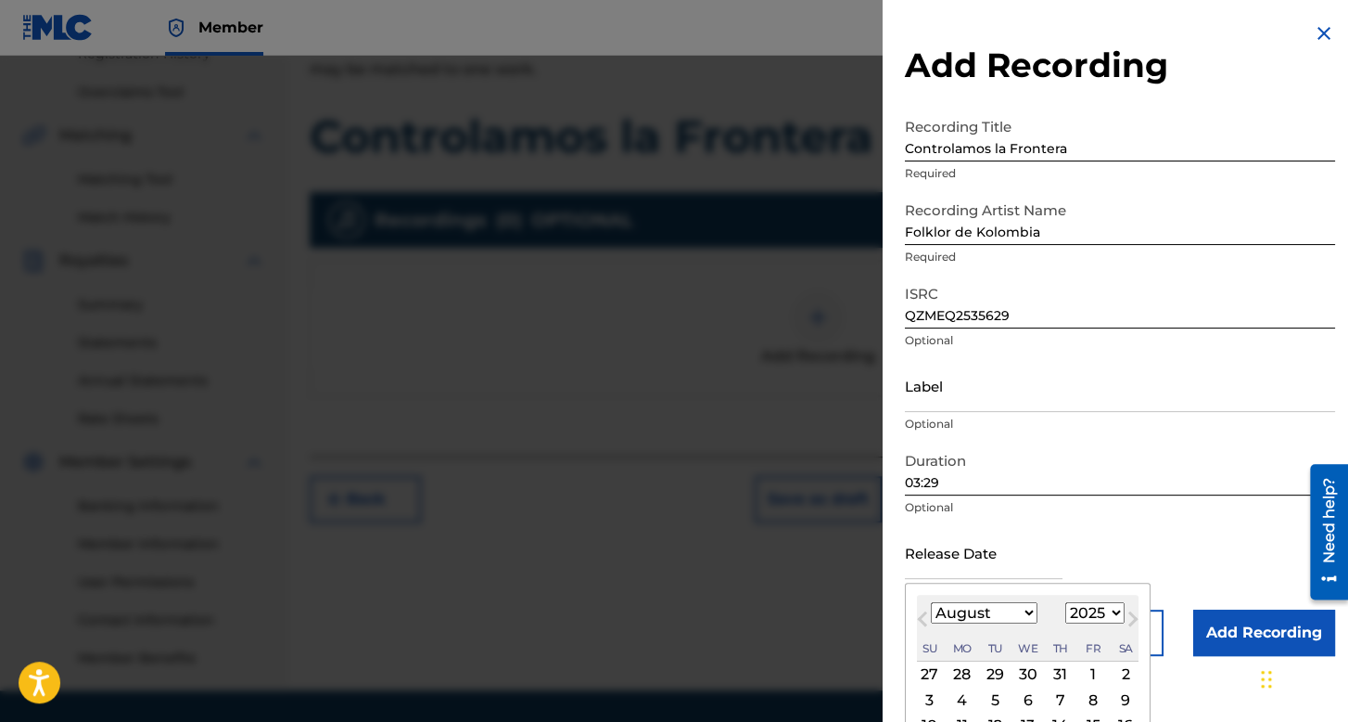
click at [1002, 623] on div "January February March April May June July August September October November De…" at bounding box center [984, 613] width 107 height 22
click at [1002, 619] on select "January February March April May June July August September October November De…" at bounding box center [984, 612] width 107 height 21
click at [931, 602] on select "January February March April May June July August September October November De…" at bounding box center [984, 612] width 107 height 21
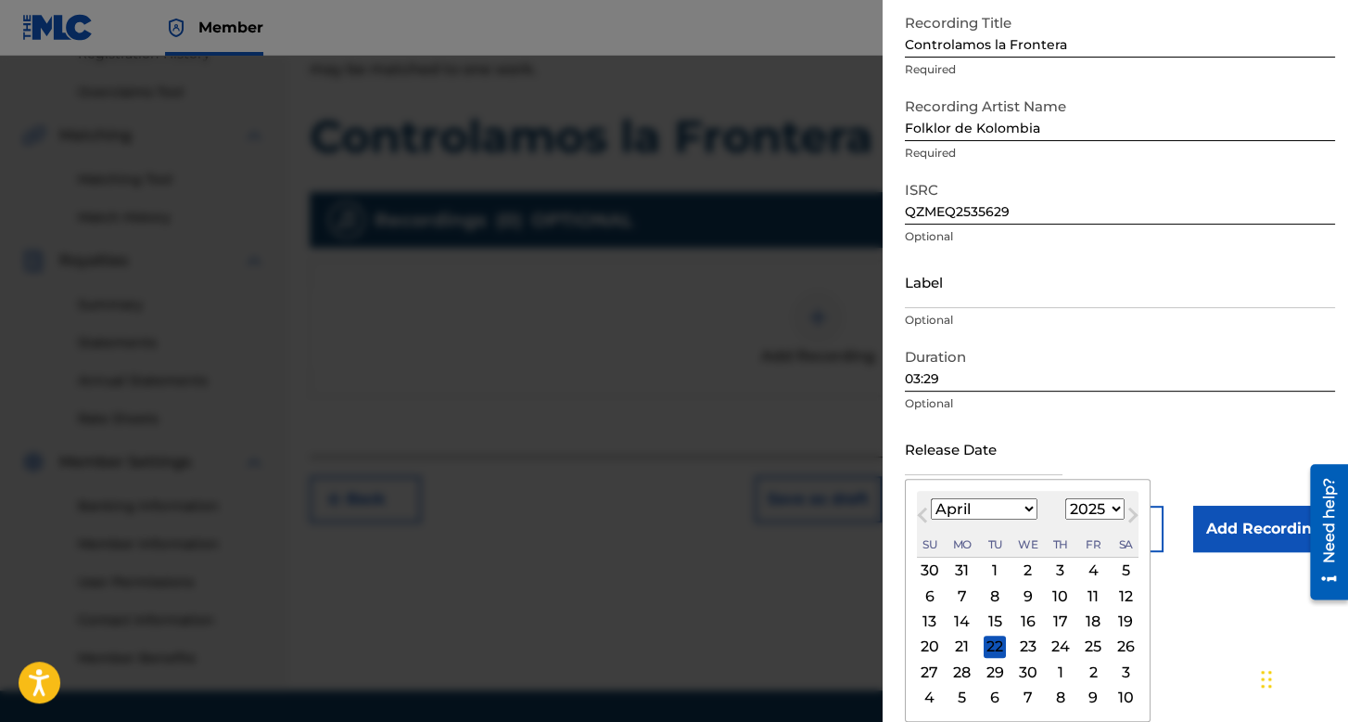
click at [1087, 619] on div "18" at bounding box center [1093, 621] width 22 height 22
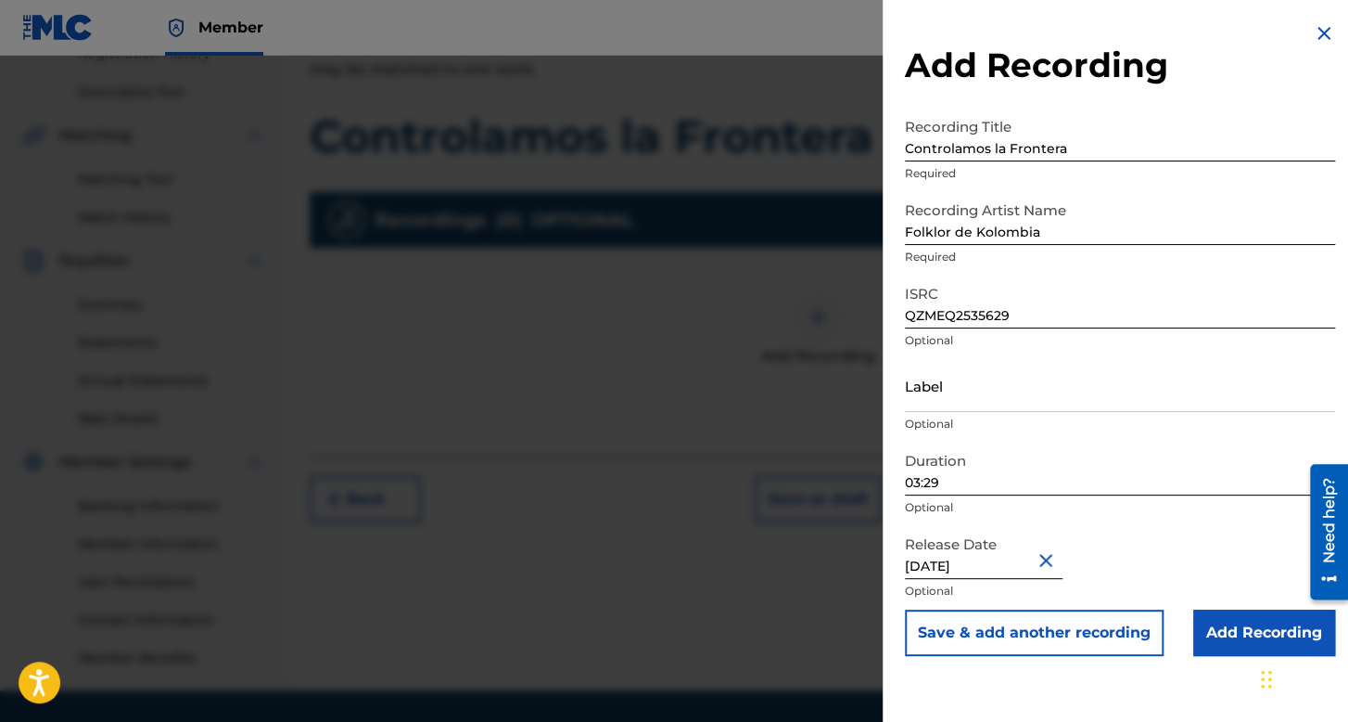
scroll to position [0, 0]
click at [1194, 635] on input "Add Recording" at bounding box center [1265, 632] width 142 height 46
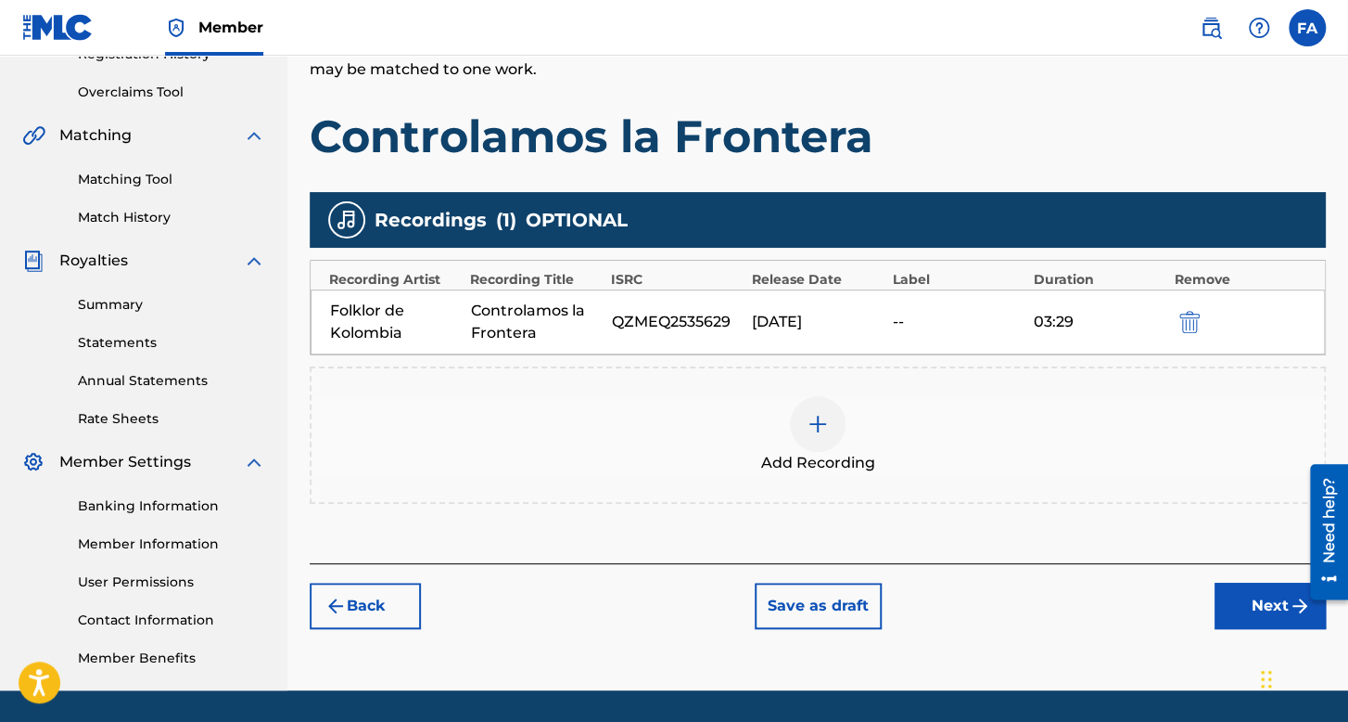
click at [1281, 581] on div "Register Work Search Enter Work Details Add Writers Add Publishers & Shares Add…" at bounding box center [818, 210] width 1061 height 959
click at [1250, 582] on button "Next" at bounding box center [1270, 605] width 111 height 46
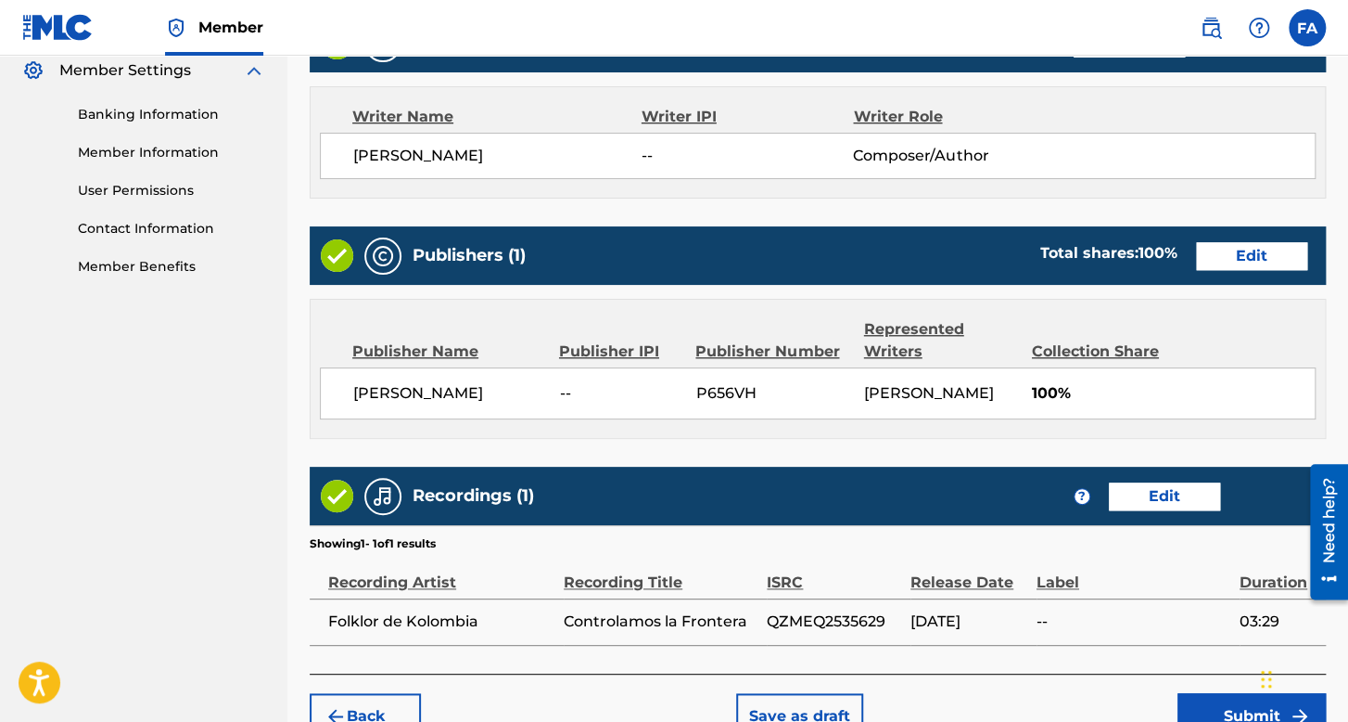
click at [1210, 693] on button "Submit" at bounding box center [1252, 716] width 148 height 46
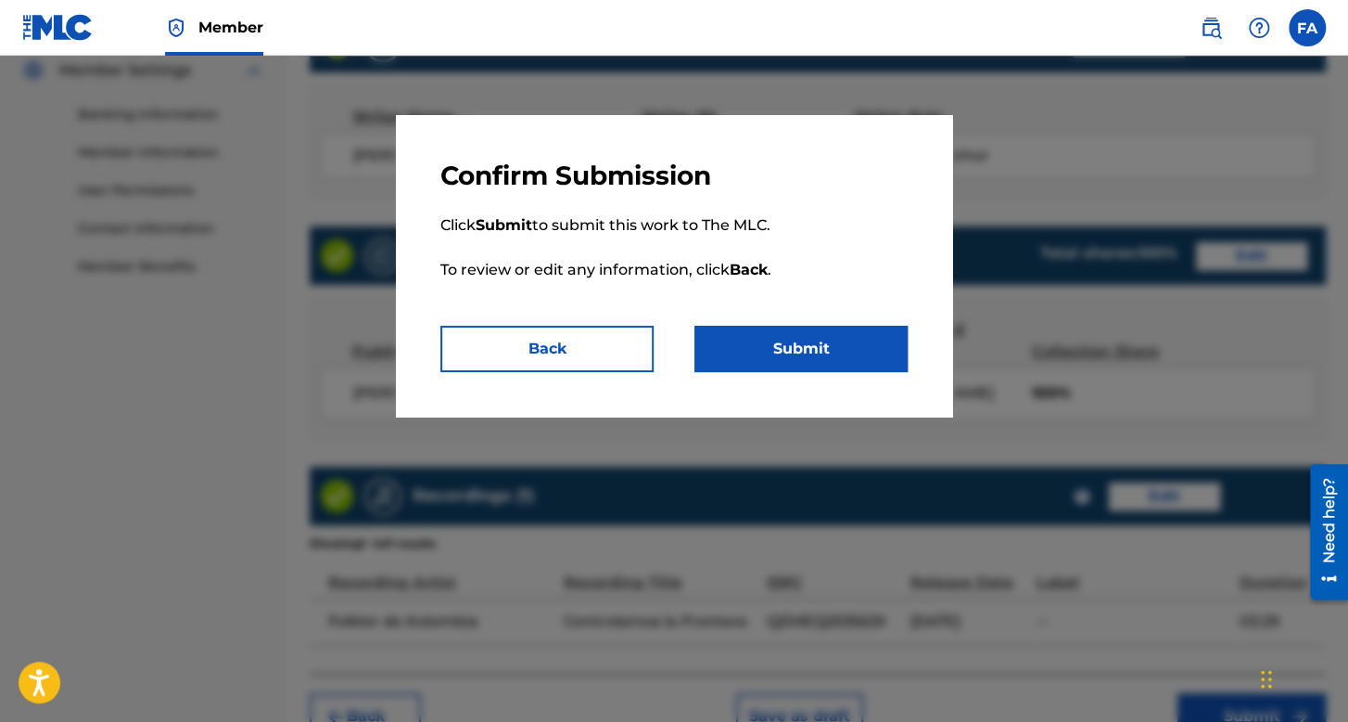
scroll to position [889, 0]
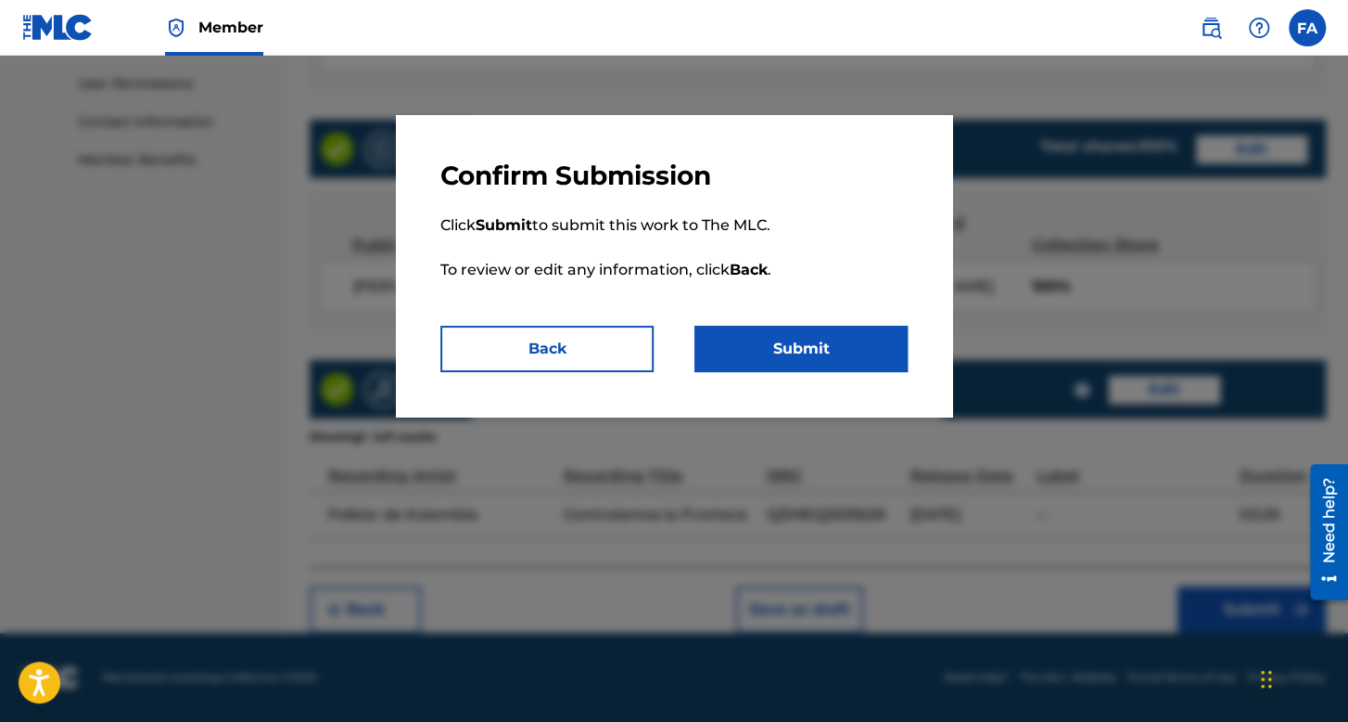
click at [797, 350] on button "Submit" at bounding box center [801, 349] width 213 height 46
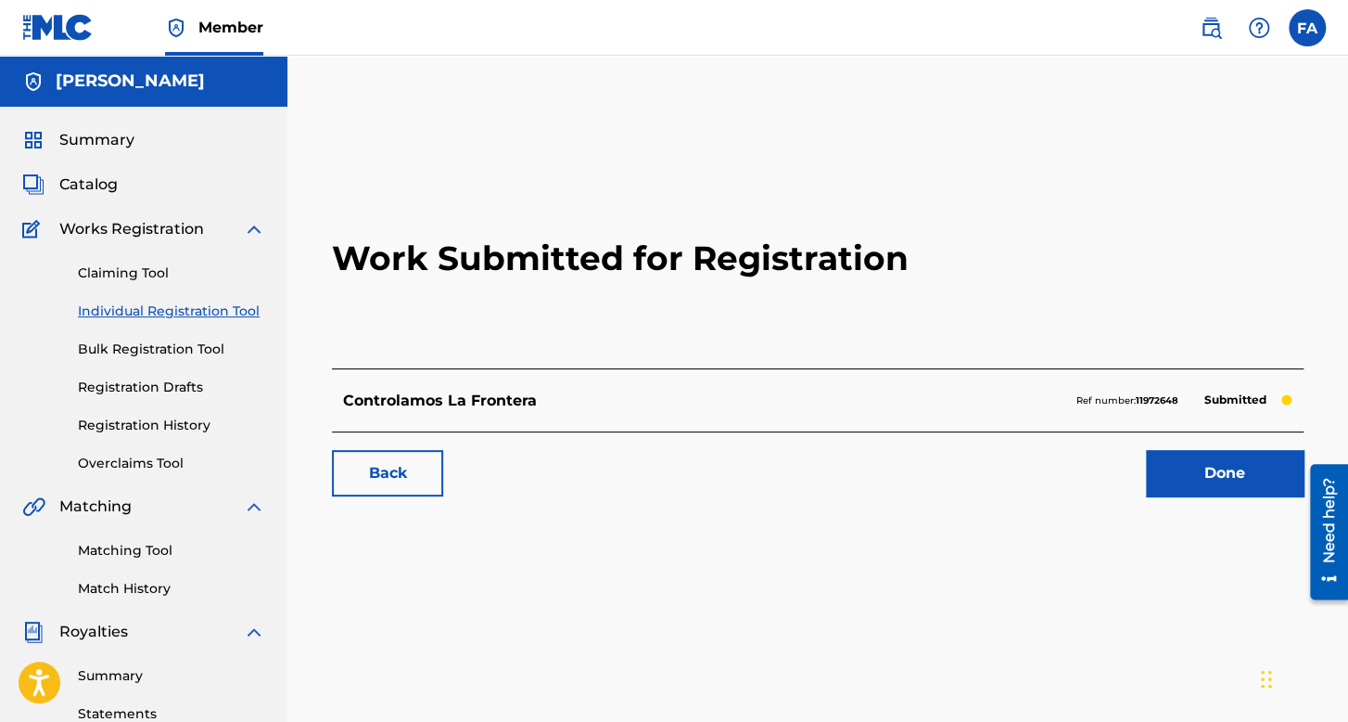
click at [223, 313] on link "Individual Registration Tool" at bounding box center [171, 310] width 187 height 19
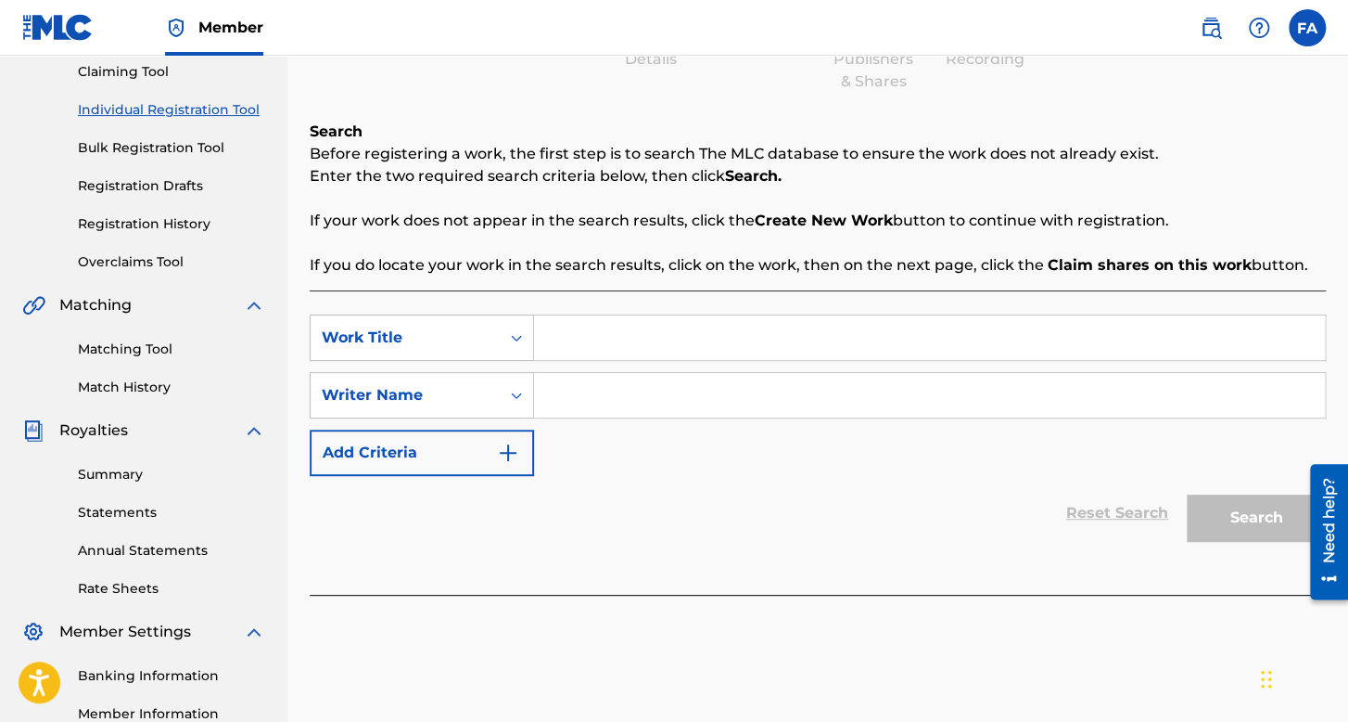
scroll to position [278, 0]
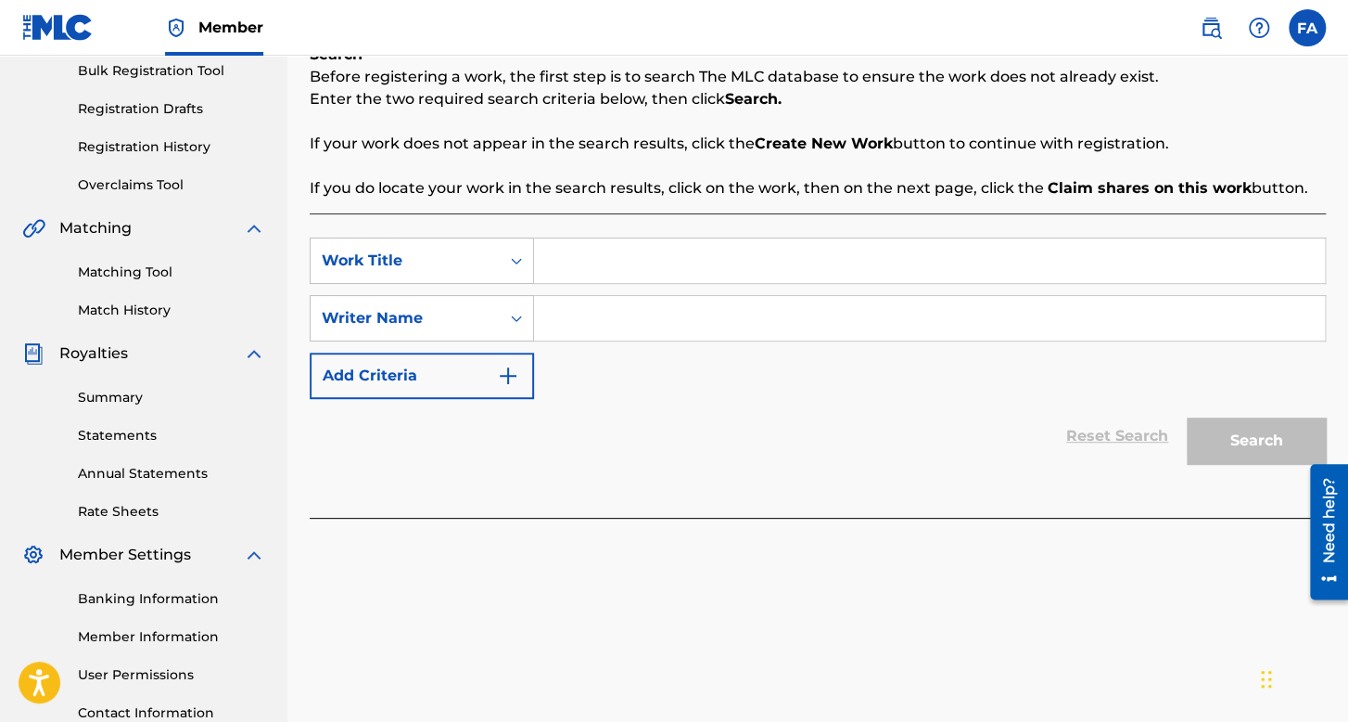
click at [619, 246] on input "Search Form" at bounding box center [929, 260] width 791 height 45
click at [679, 305] on input "Search Form" at bounding box center [929, 318] width 791 height 45
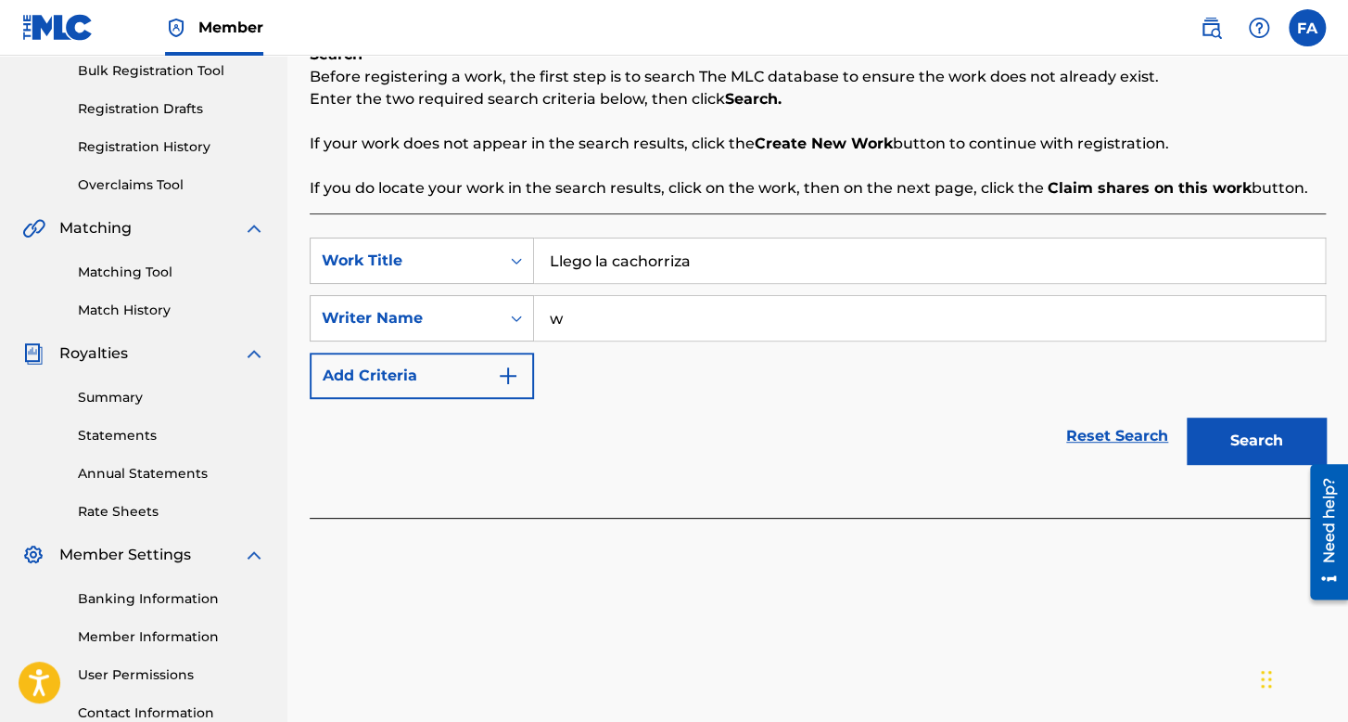
click at [1187, 417] on button "Search" at bounding box center [1256, 440] width 139 height 46
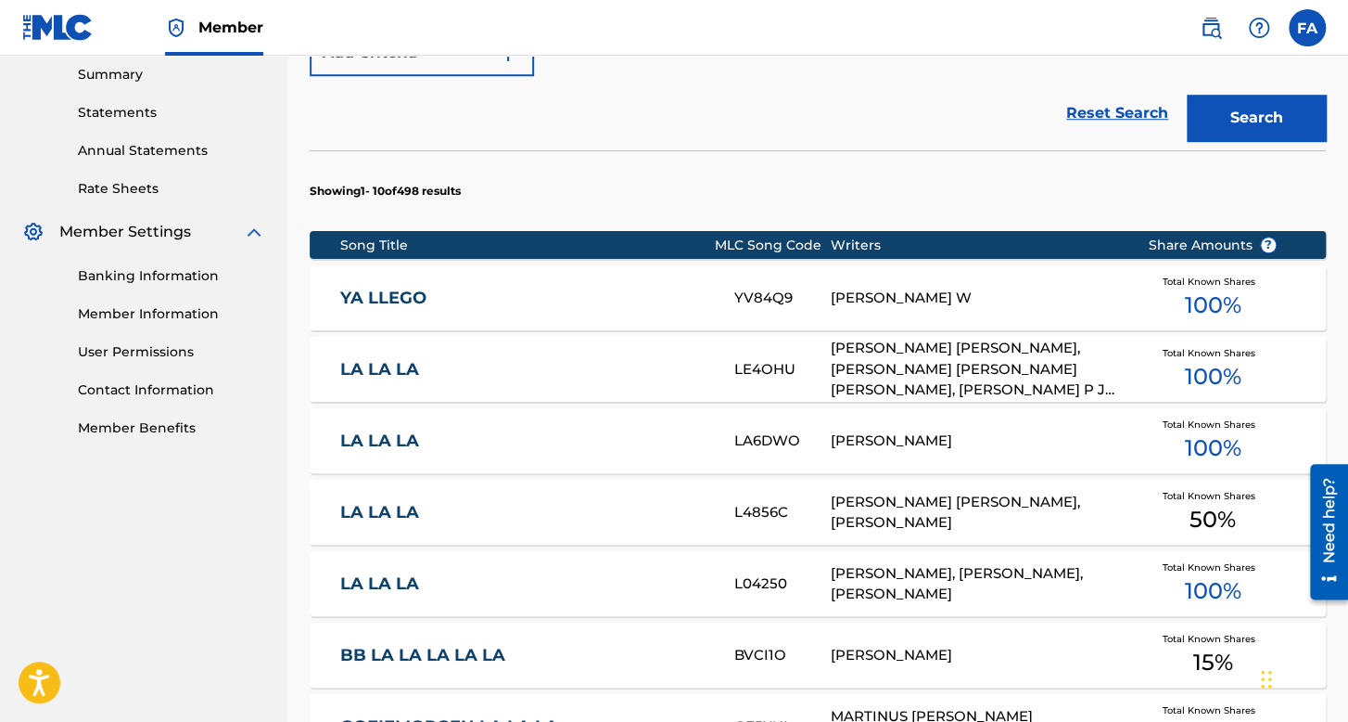
scroll to position [1176, 0]
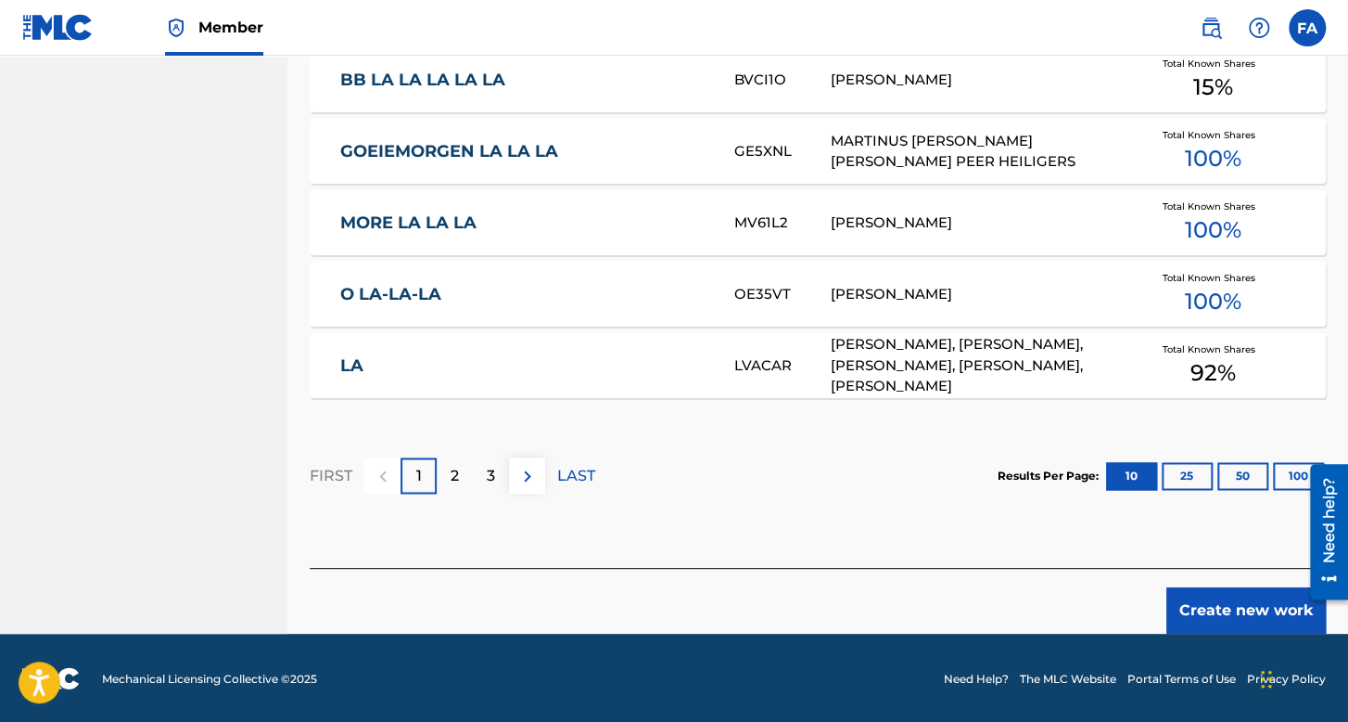
click at [1227, 598] on button "Create new work" at bounding box center [1247, 610] width 160 height 46
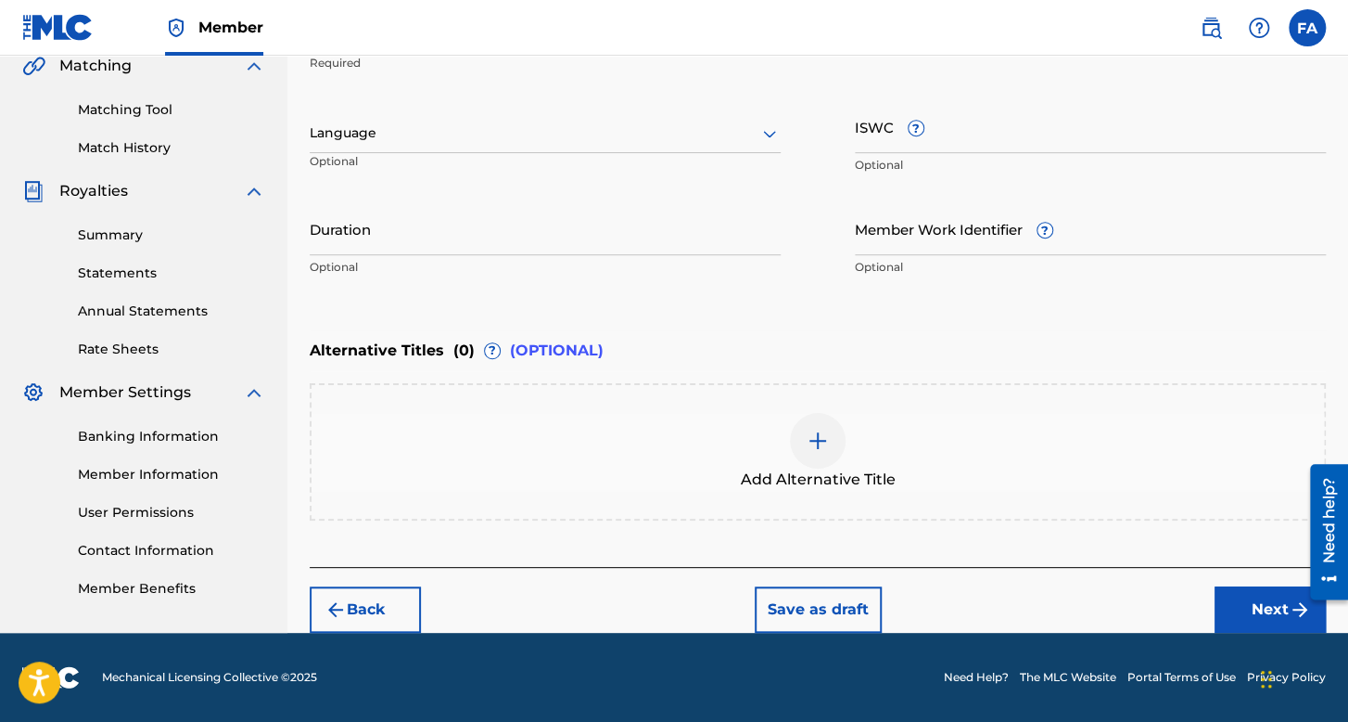
scroll to position [439, 0]
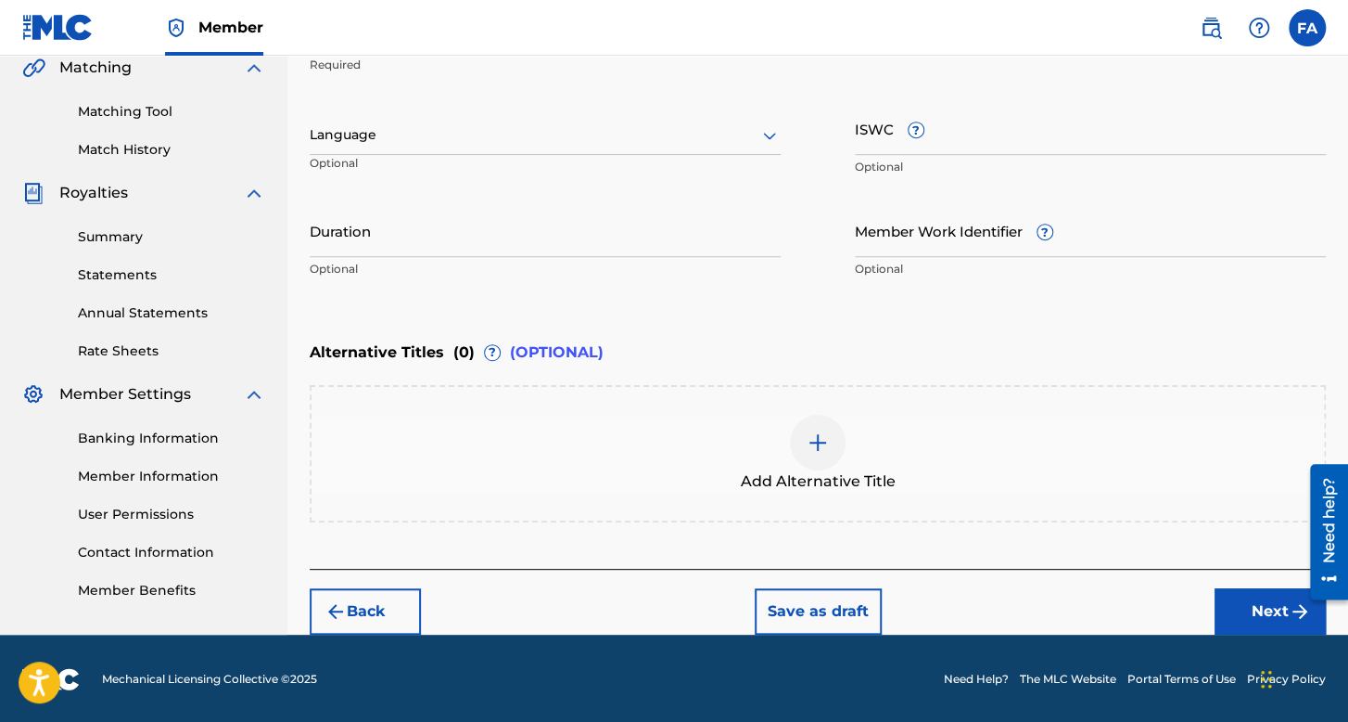
drag, startPoint x: 616, startPoint y: 125, endPoint x: 590, endPoint y: 152, distance: 37.4
click at [614, 125] on div at bounding box center [545, 134] width 471 height 23
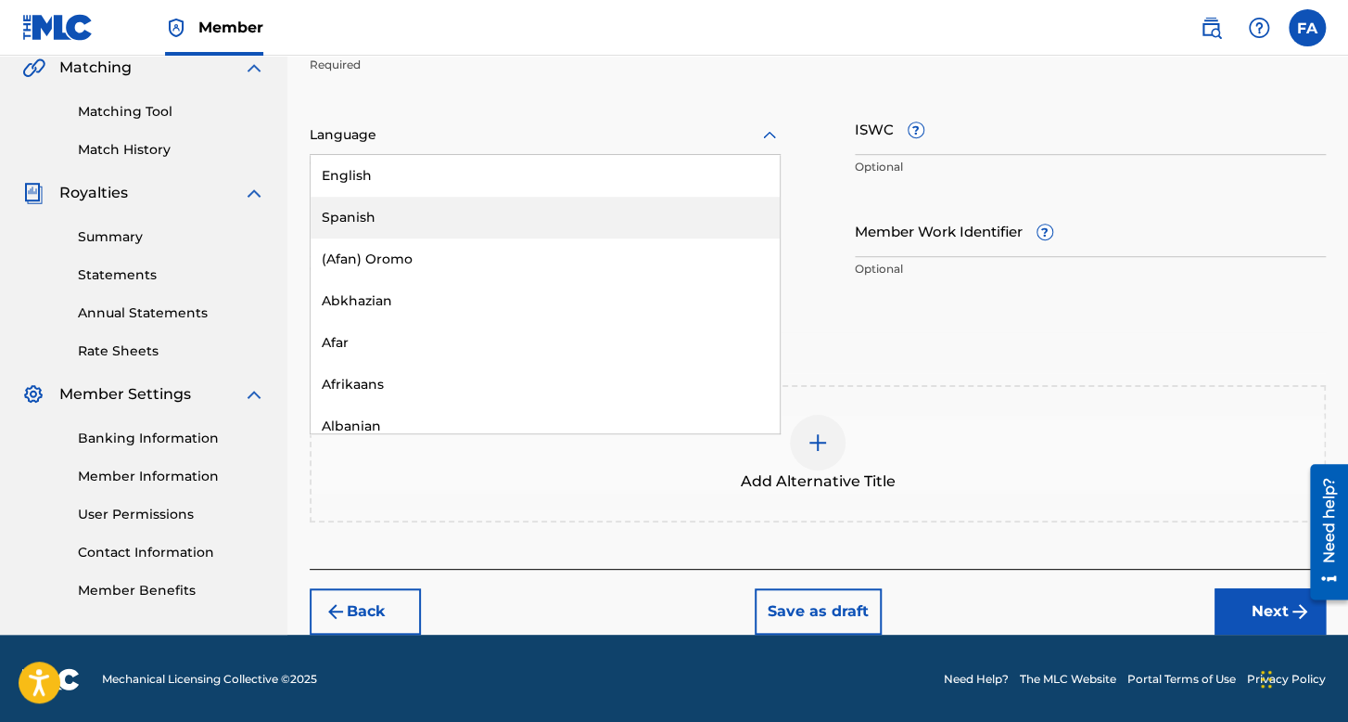
click at [486, 219] on div "Spanish" at bounding box center [545, 218] width 469 height 42
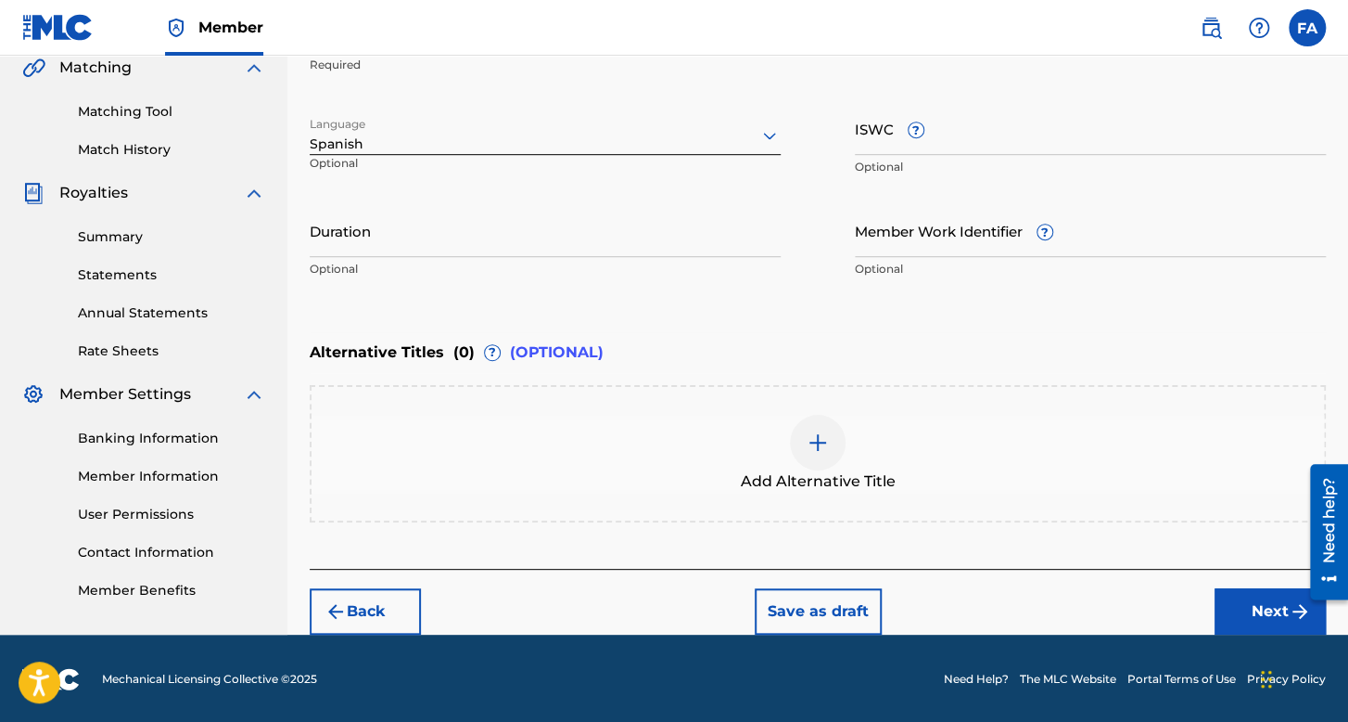
click at [471, 237] on input "Duration" at bounding box center [545, 230] width 471 height 53
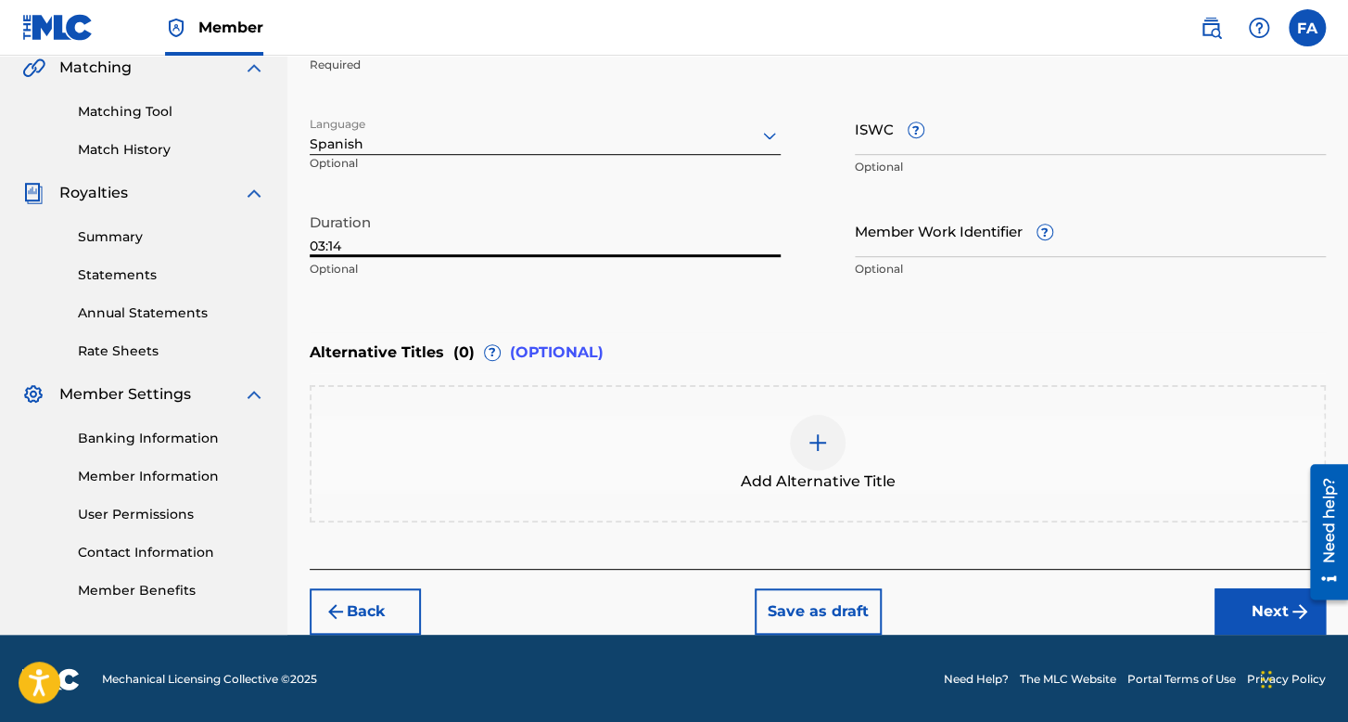
click at [1258, 607] on button "Next" at bounding box center [1270, 611] width 111 height 46
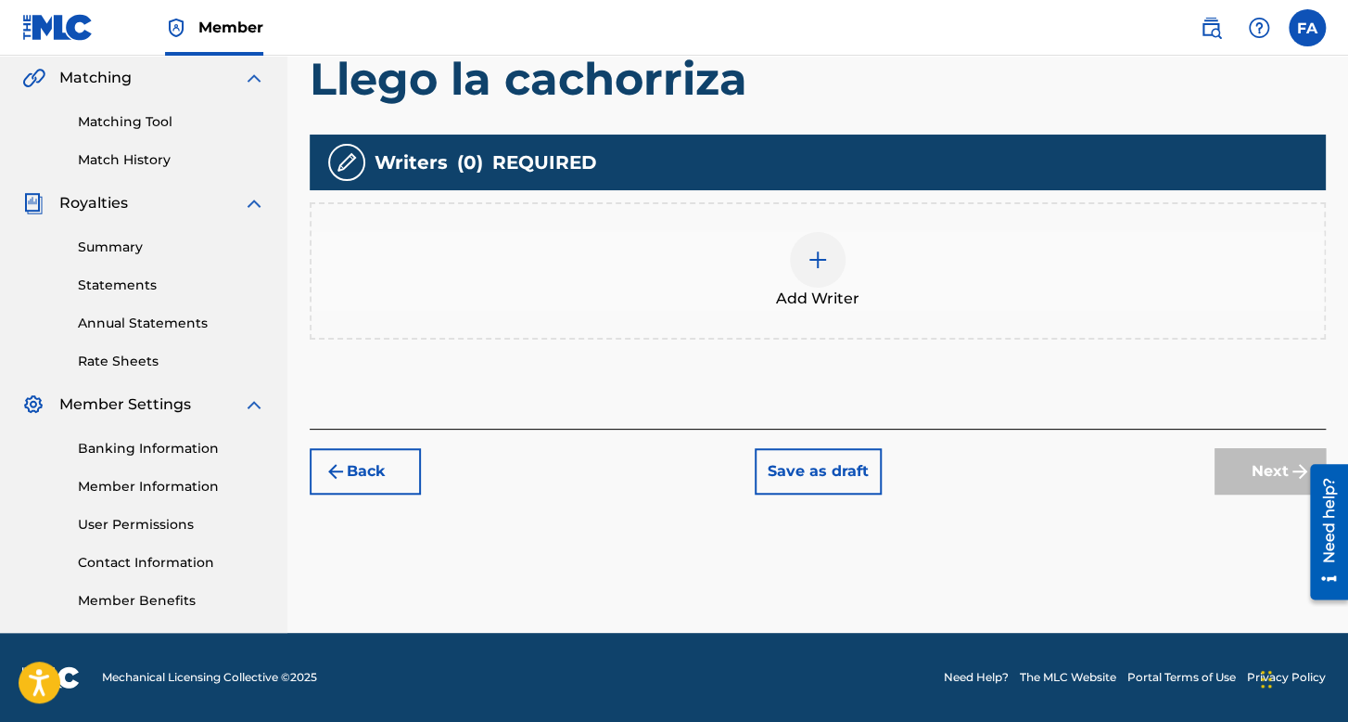
scroll to position [428, 0]
click at [817, 243] on div at bounding box center [818, 260] width 56 height 56
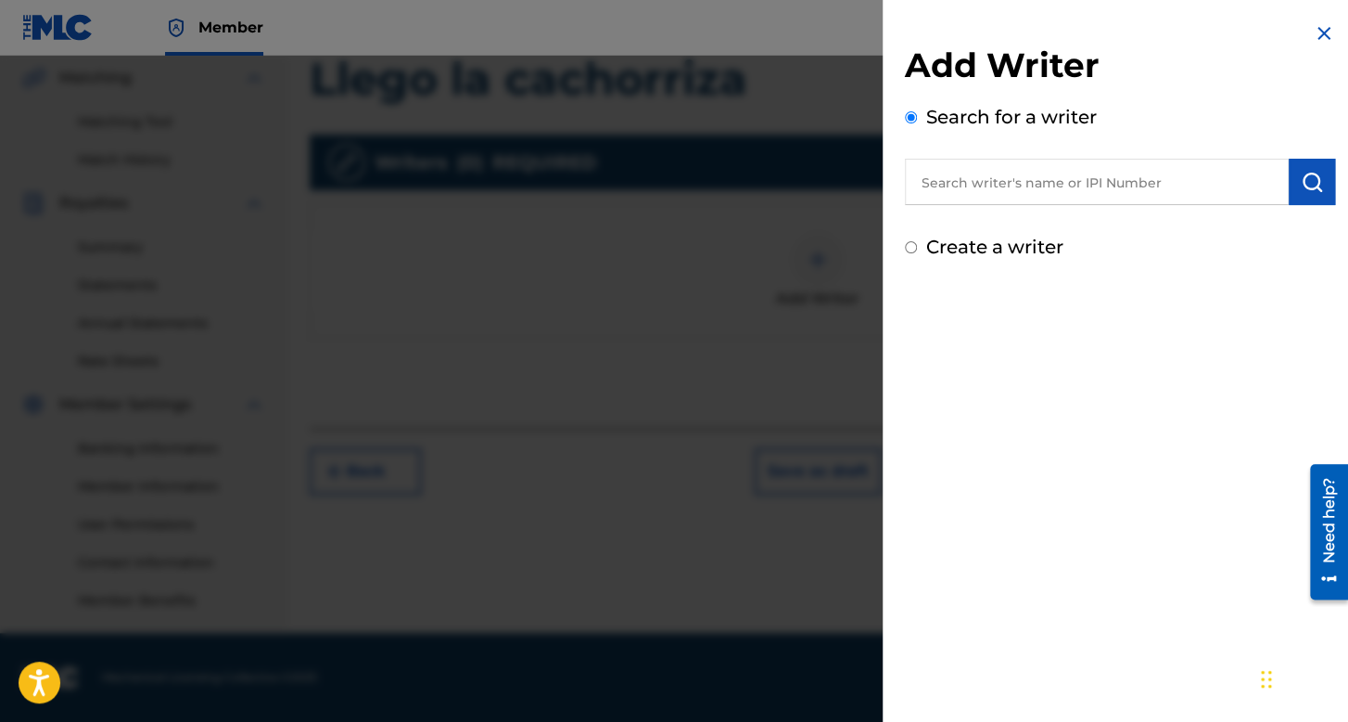
click at [909, 243] on input "Create a writer" at bounding box center [911, 247] width 12 height 12
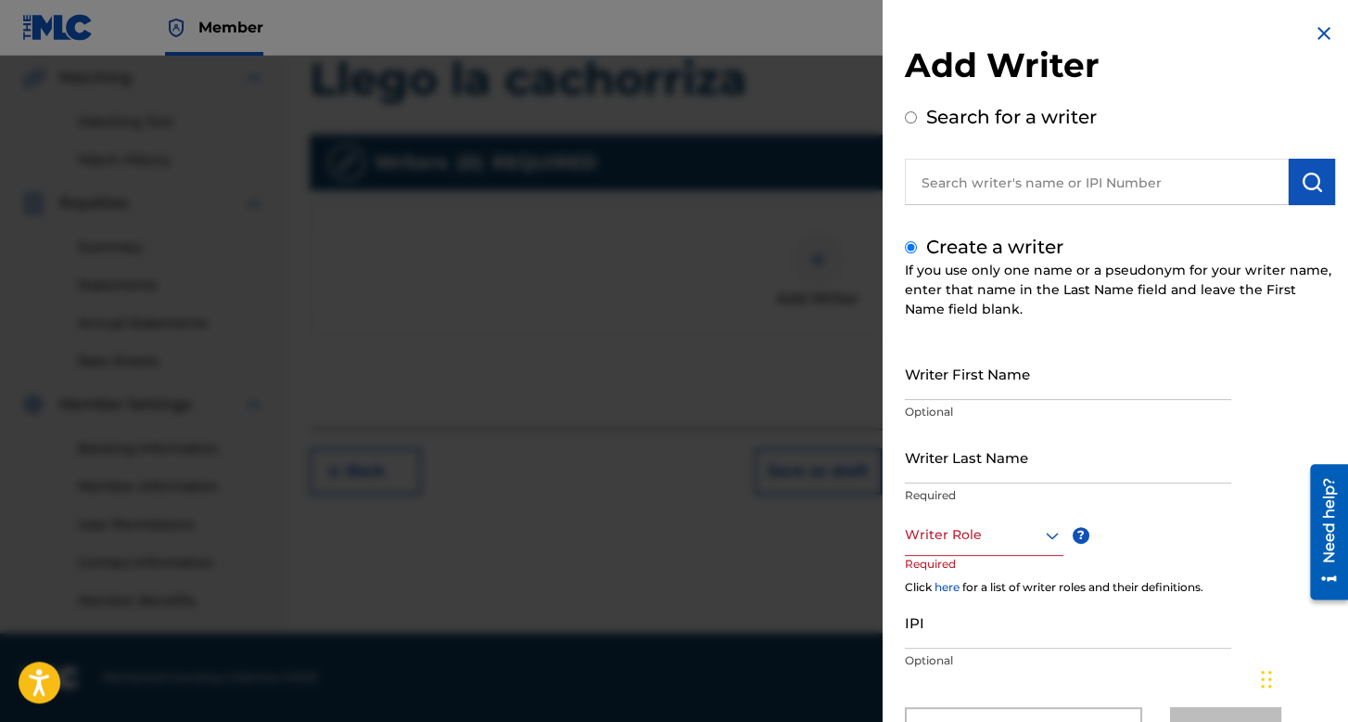
drag, startPoint x: 950, startPoint y: 322, endPoint x: 950, endPoint y: 385, distance: 63.1
click at [950, 348] on div "Create a writer If you use only one name or a pseudonym for your writer name, e…" at bounding box center [1120, 493] width 430 height 520
click at [950, 385] on input "Writer First Name" at bounding box center [1068, 373] width 326 height 53
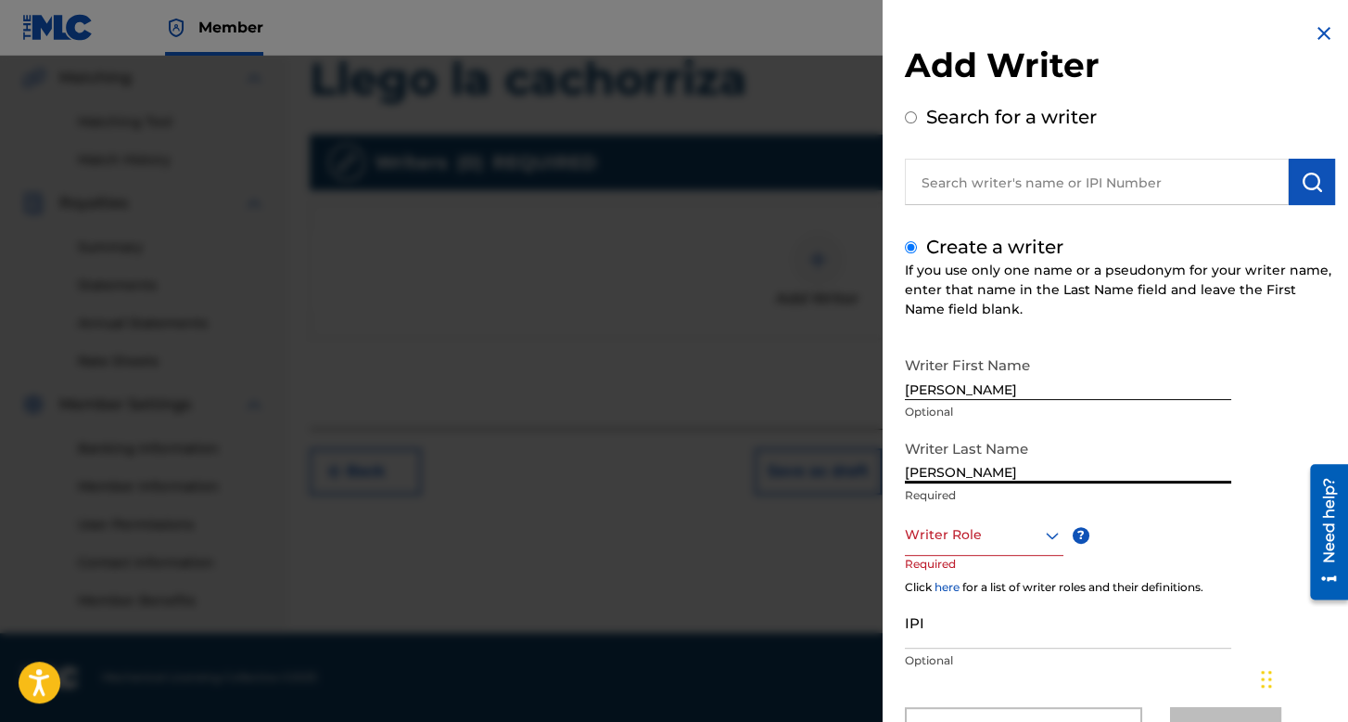
click at [763, 428] on div "Add Writer Search for a writer Create a writer If you use only one name or a ps…" at bounding box center [674, 389] width 1348 height 666
click at [958, 553] on div "Writer Role" at bounding box center [984, 535] width 159 height 42
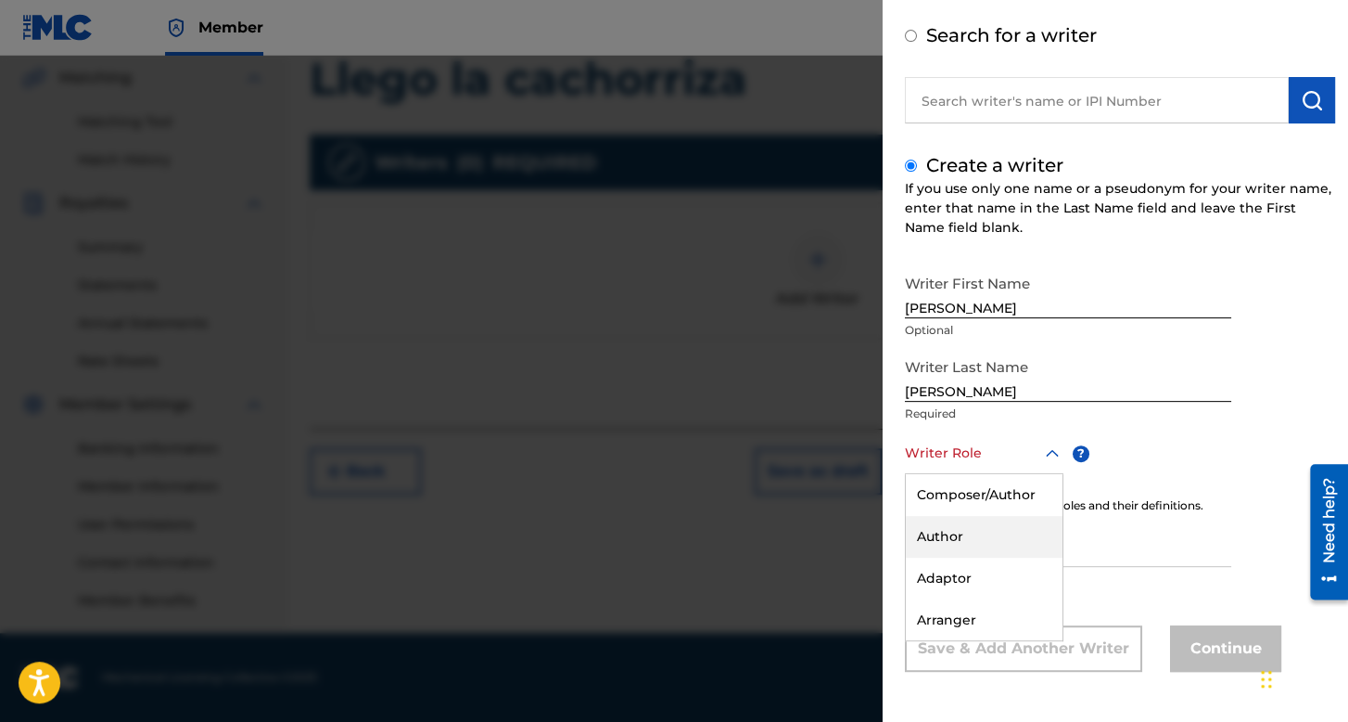
scroll to position [82, 0]
click at [987, 506] on div "Composer/Author" at bounding box center [984, 495] width 157 height 42
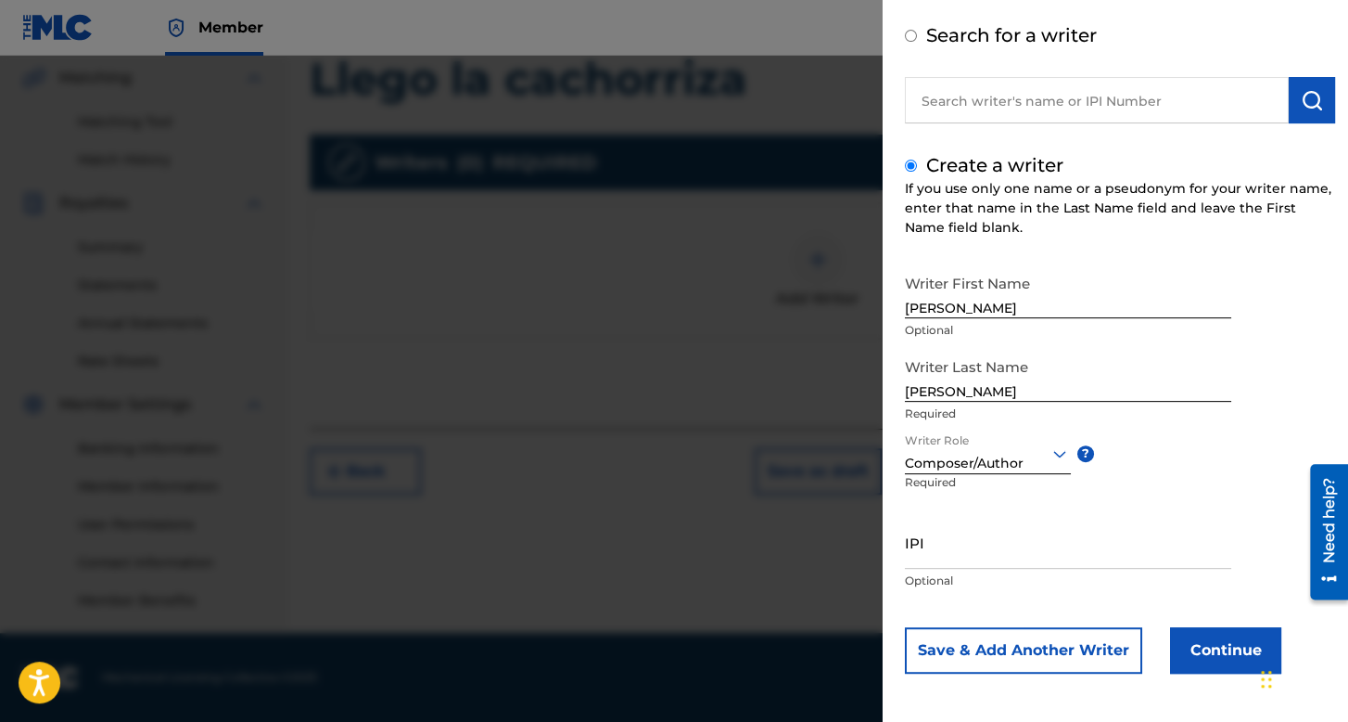
click at [1193, 647] on button "Continue" at bounding box center [1225, 650] width 111 height 46
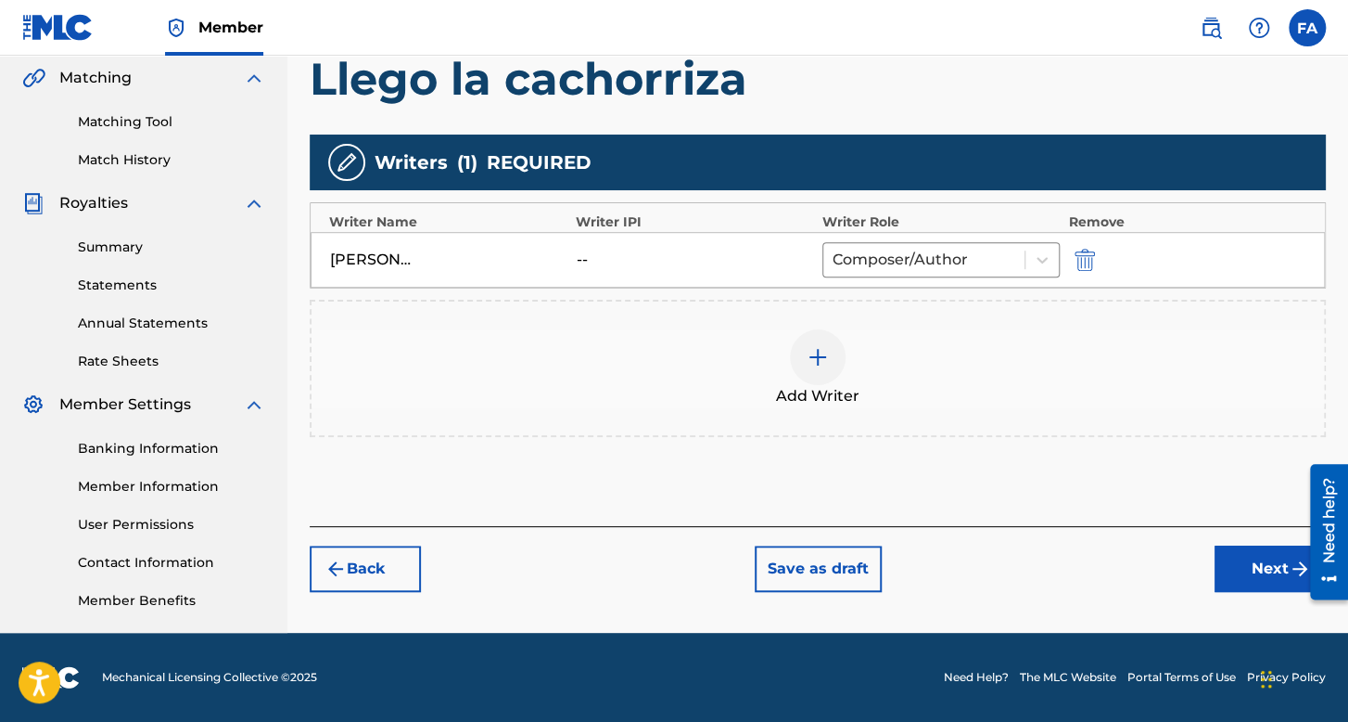
click at [1241, 581] on button "Next" at bounding box center [1270, 568] width 111 height 46
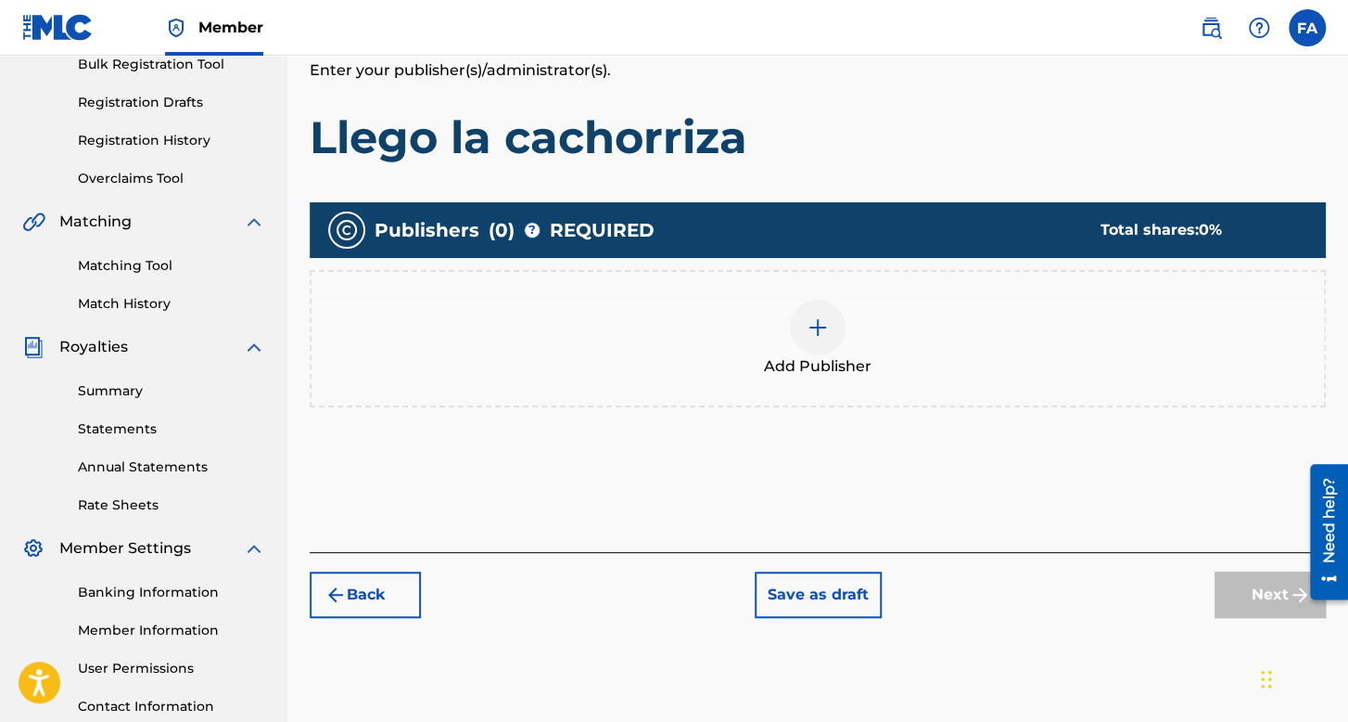
click at [815, 270] on div "Add Publisher" at bounding box center [818, 338] width 1016 height 137
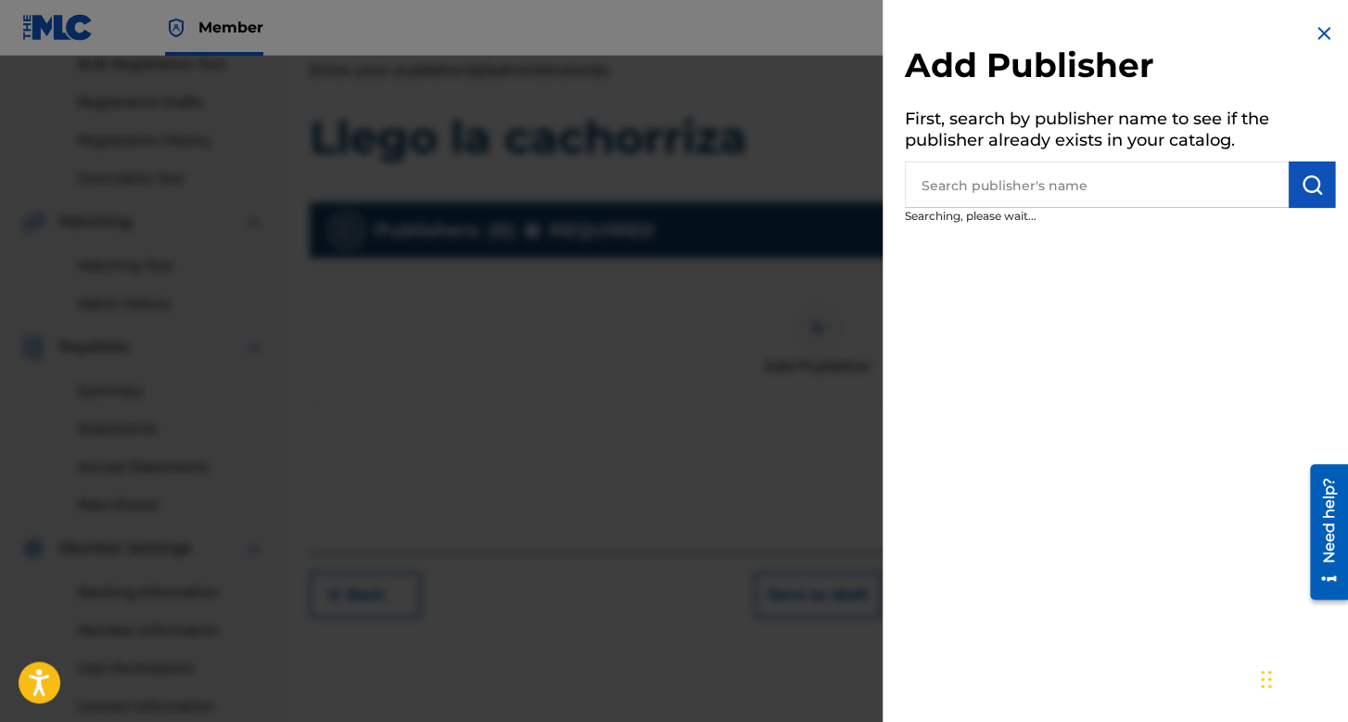
scroll to position [428, 0]
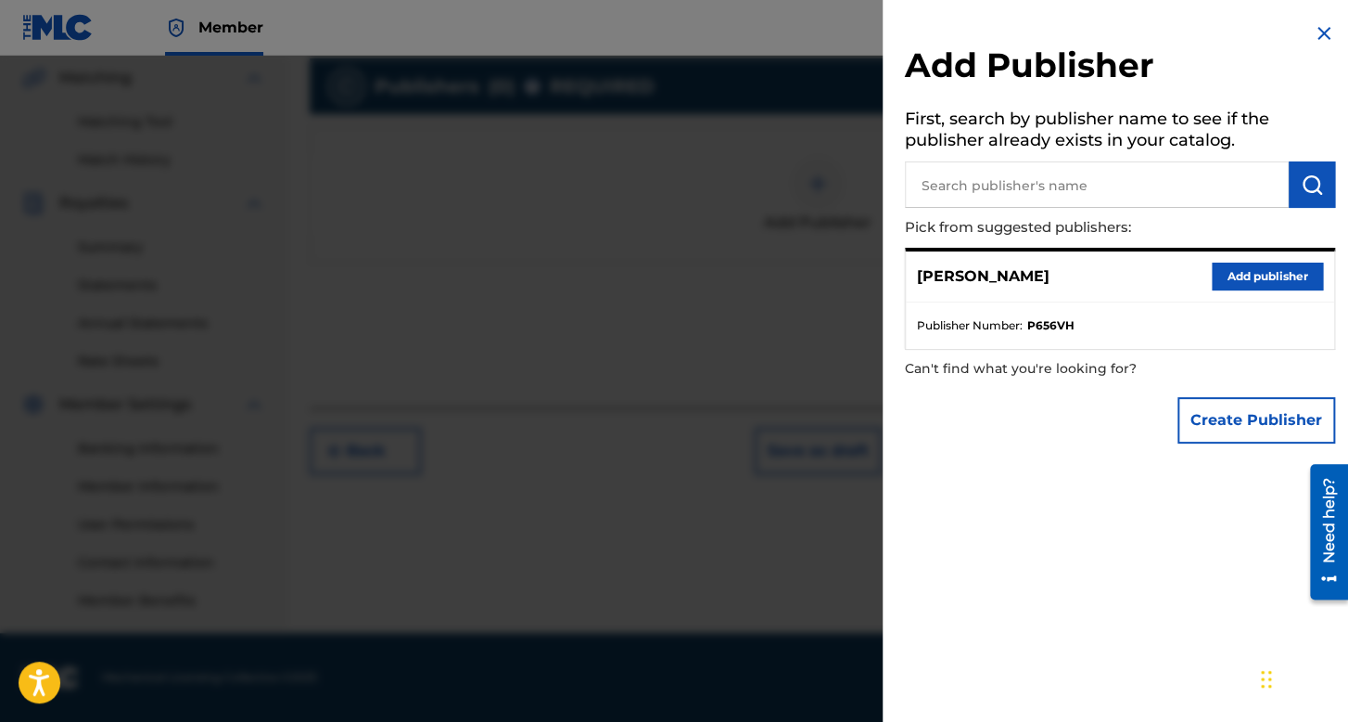
click at [1275, 283] on button "Add publisher" at bounding box center [1267, 276] width 111 height 28
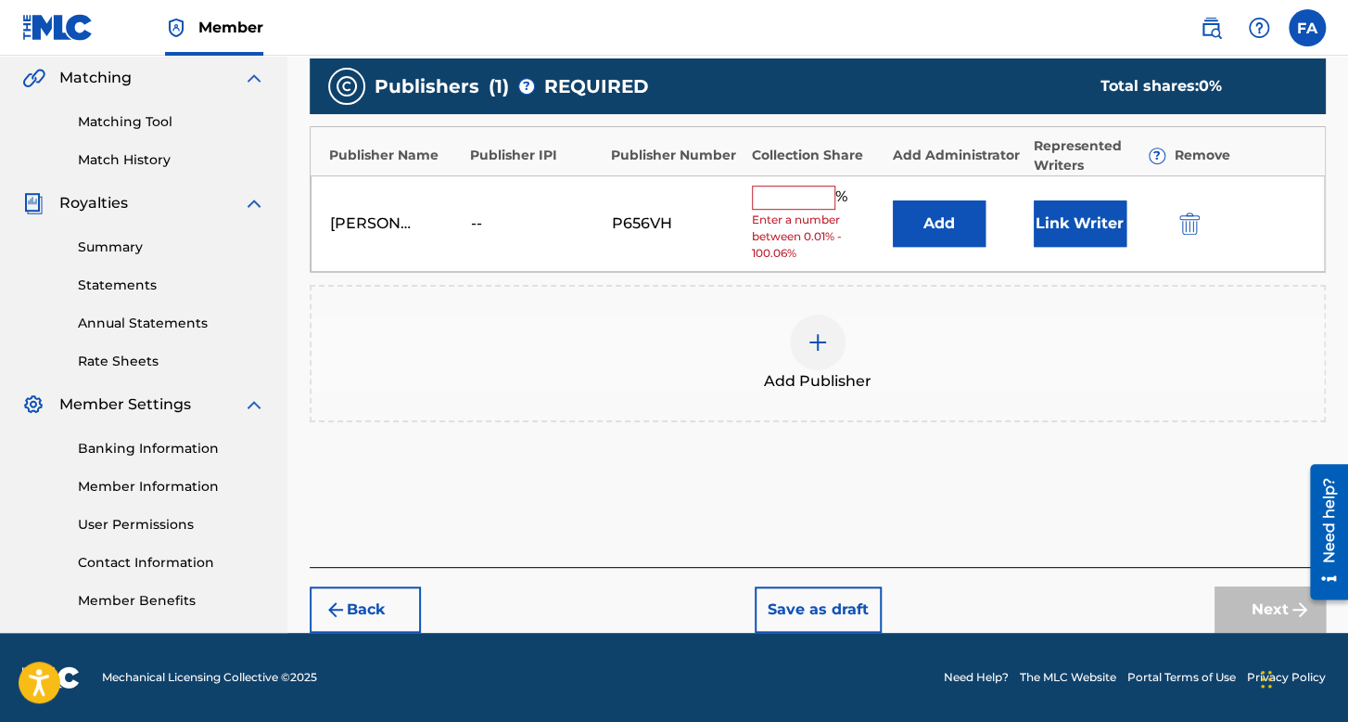
click at [794, 196] on input "text" at bounding box center [793, 197] width 83 height 24
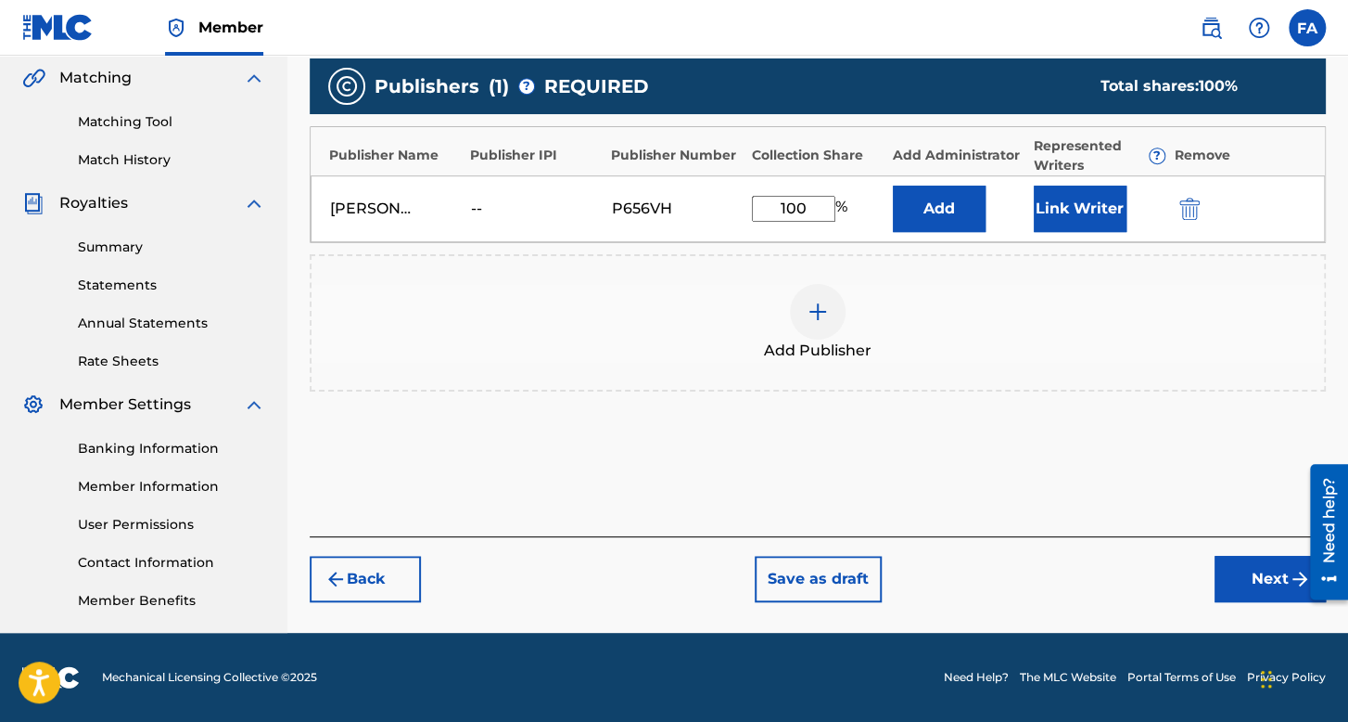
click at [1086, 224] on button "Link Writer" at bounding box center [1080, 208] width 93 height 46
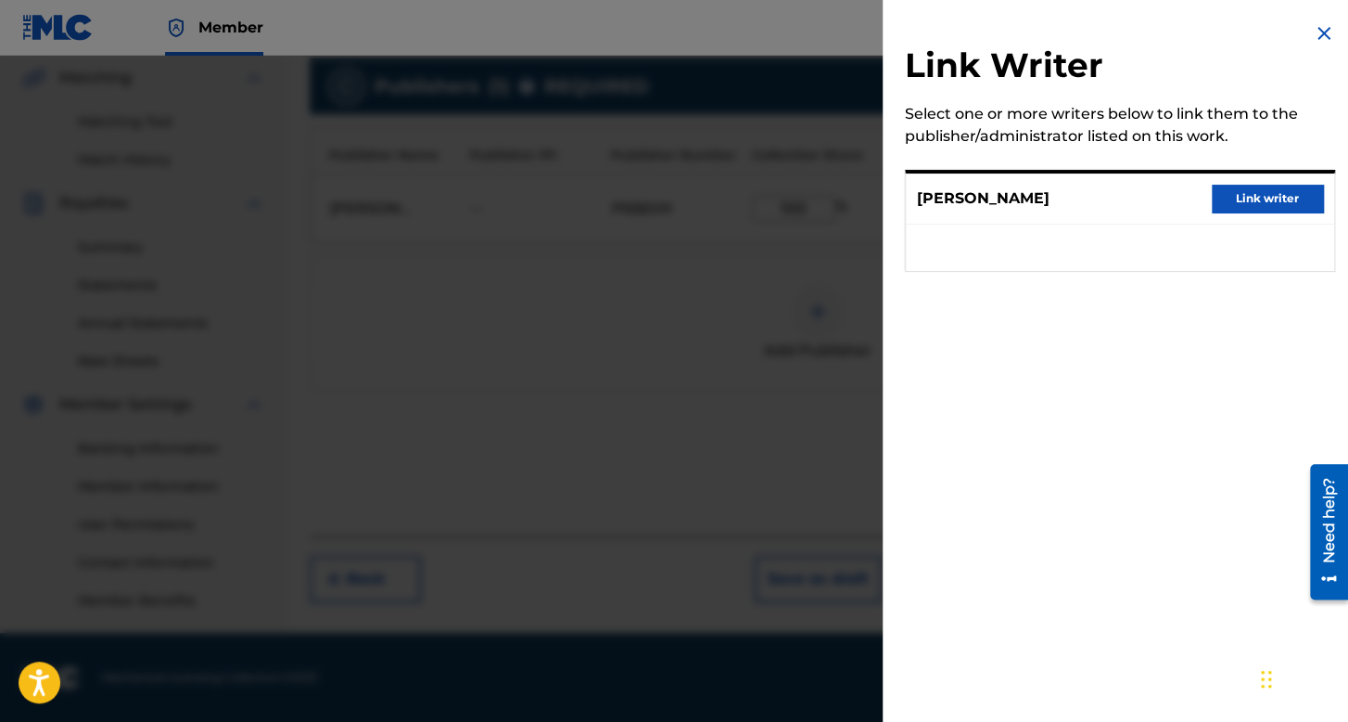
click at [1254, 209] on button "Link writer" at bounding box center [1267, 199] width 111 height 28
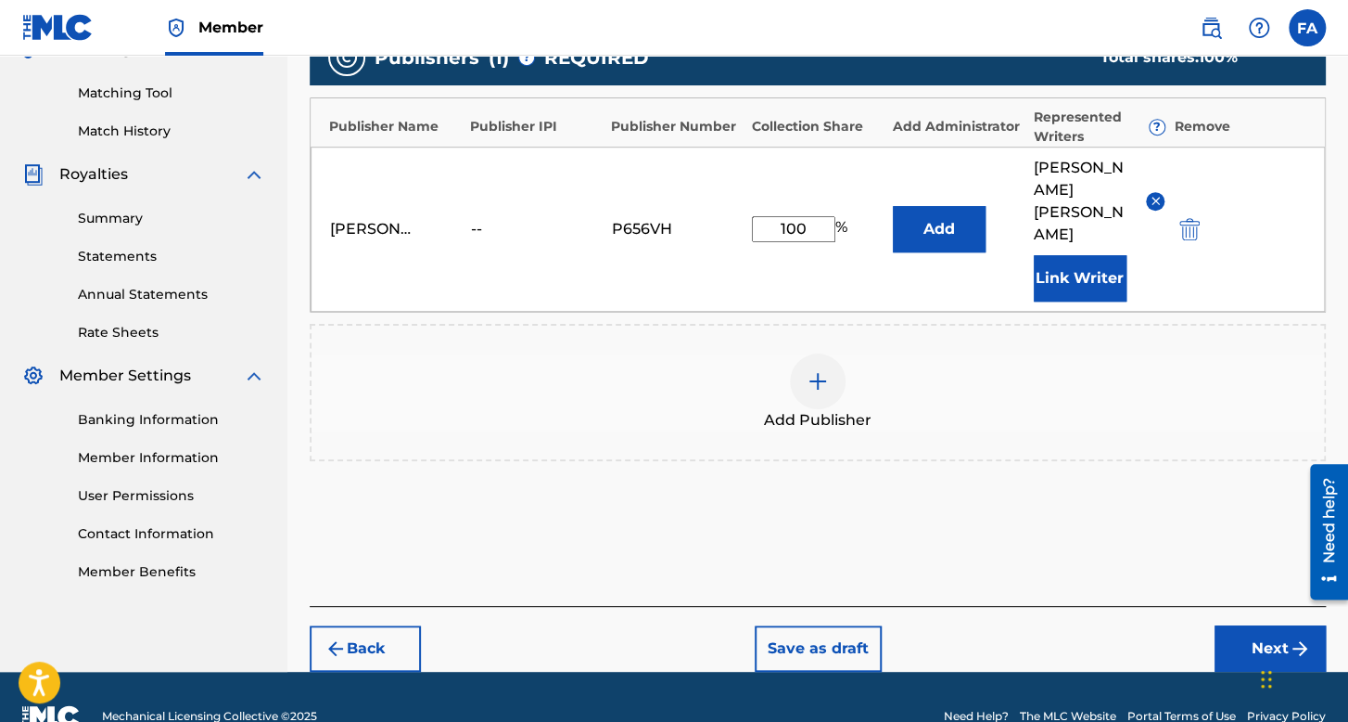
scroll to position [472, 0]
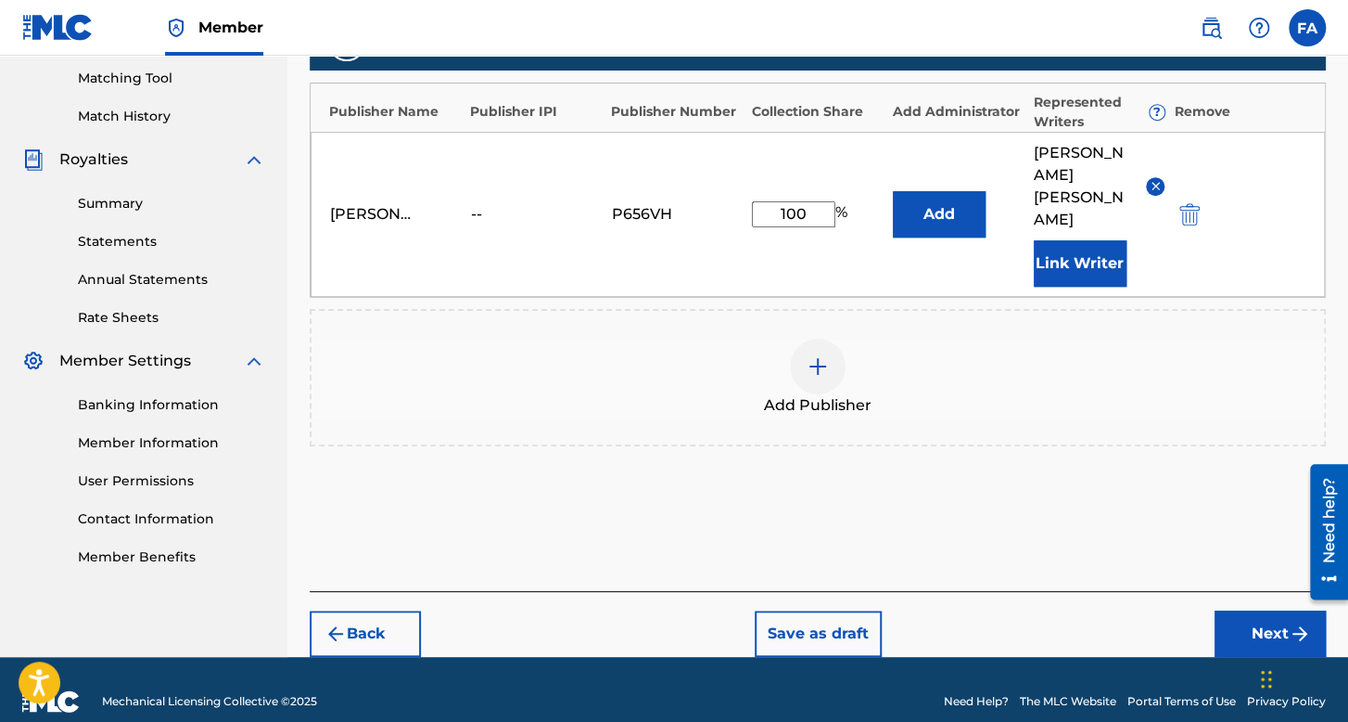
click at [1246, 610] on button "Next" at bounding box center [1270, 633] width 111 height 46
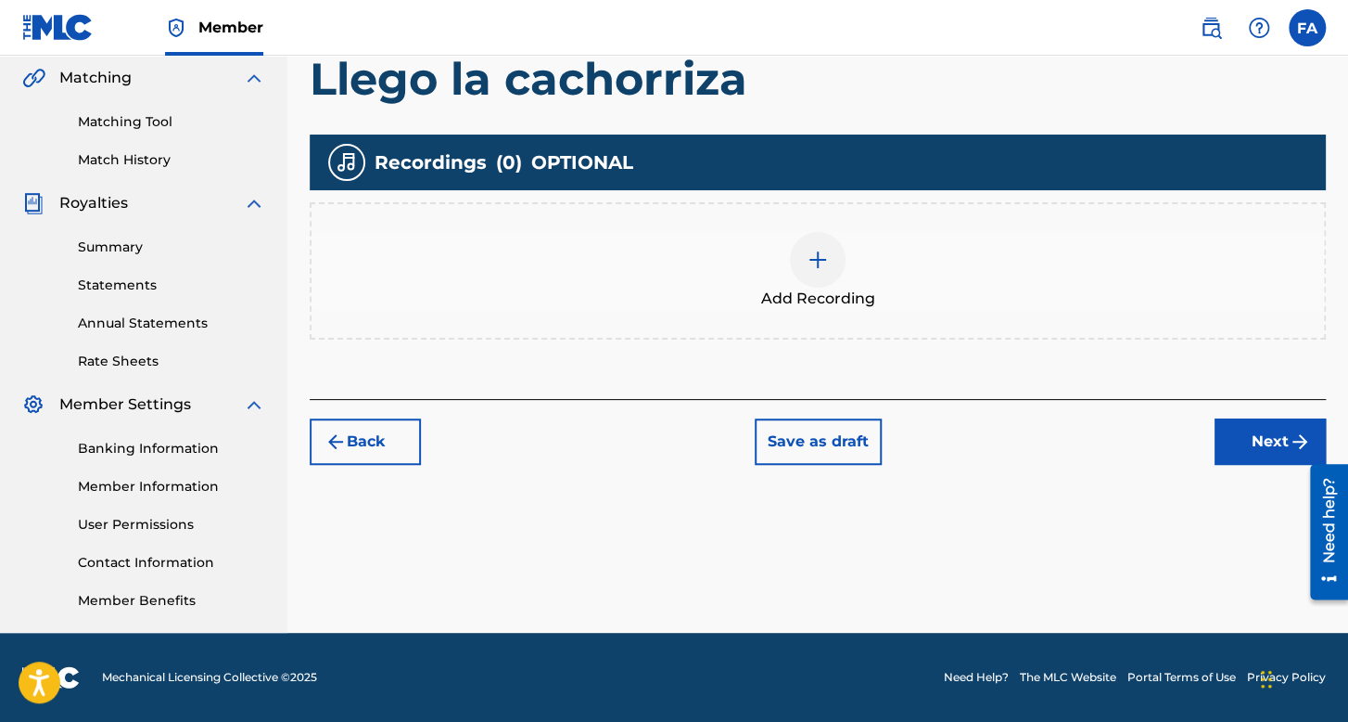
scroll to position [428, 0]
click at [809, 274] on div at bounding box center [818, 260] width 56 height 56
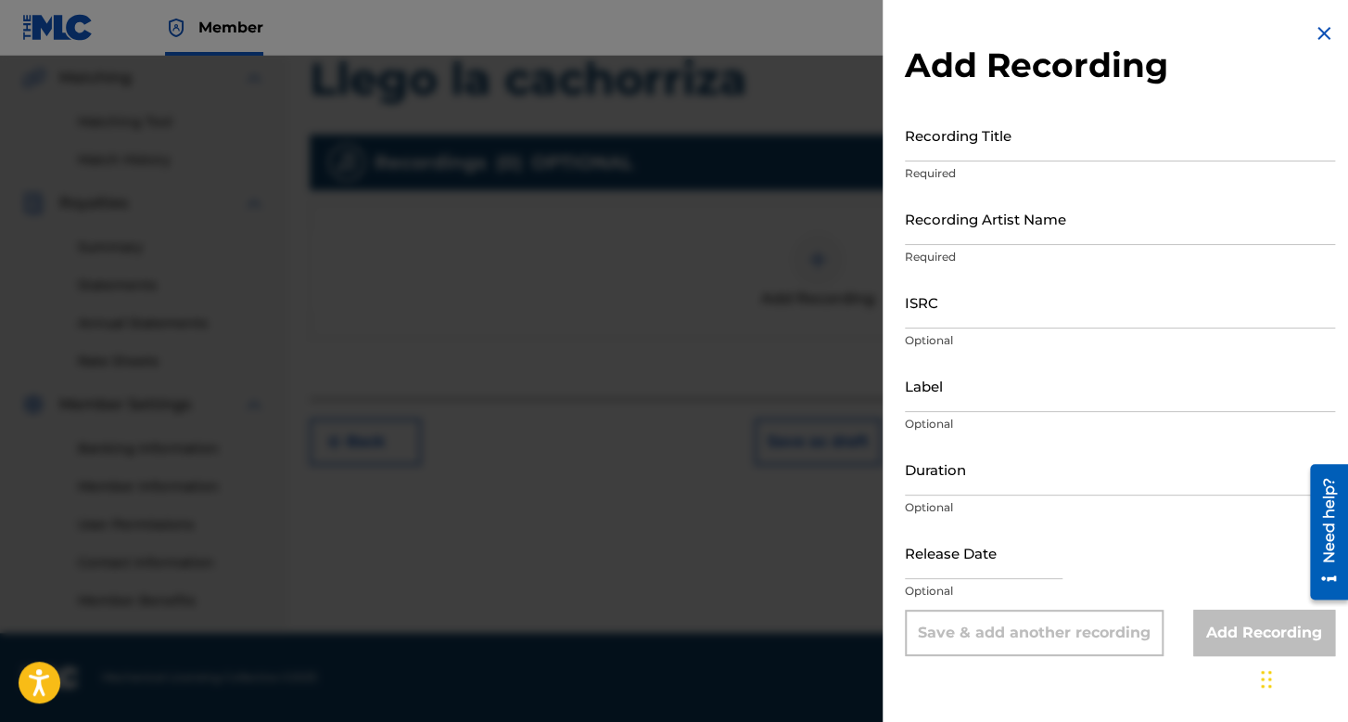
click at [983, 152] on input "Recording Title" at bounding box center [1120, 135] width 430 height 53
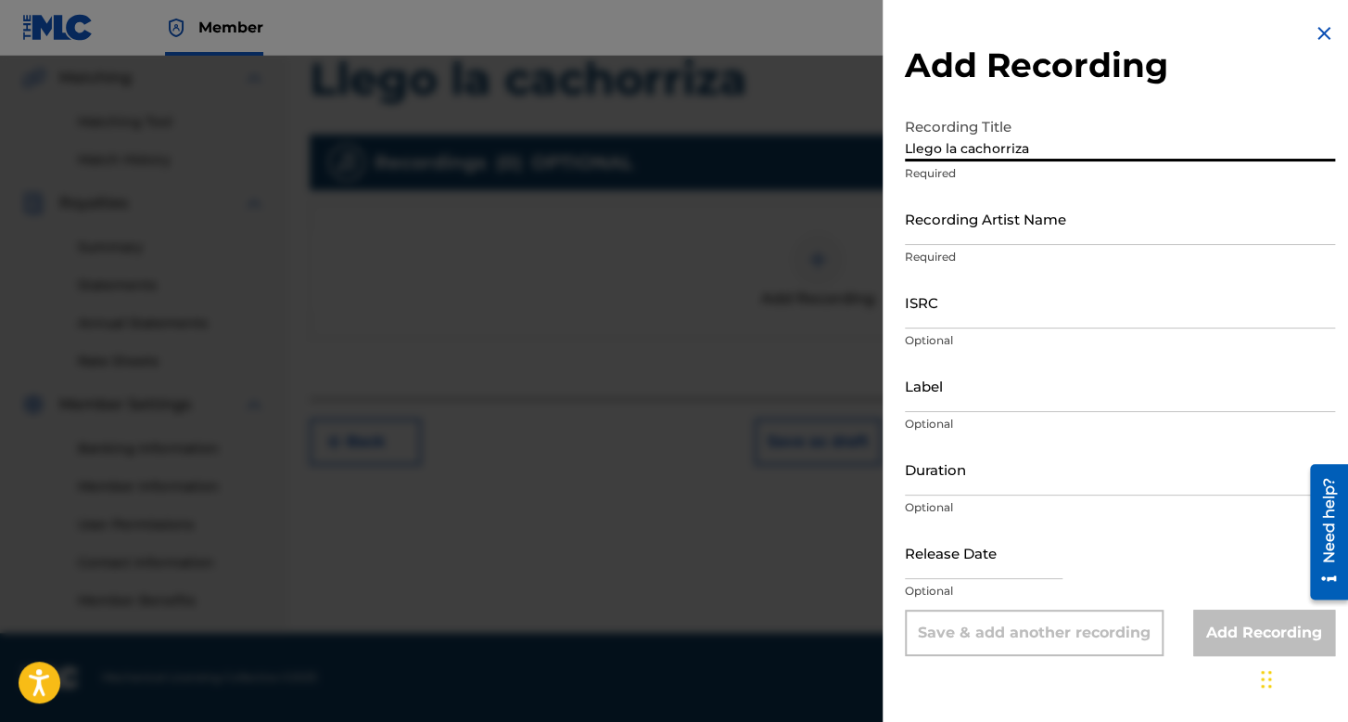
drag, startPoint x: 996, startPoint y: 198, endPoint x: 996, endPoint y: 218, distance: 20.4
click at [996, 198] on input "Recording Artist Name" at bounding box center [1120, 218] width 430 height 53
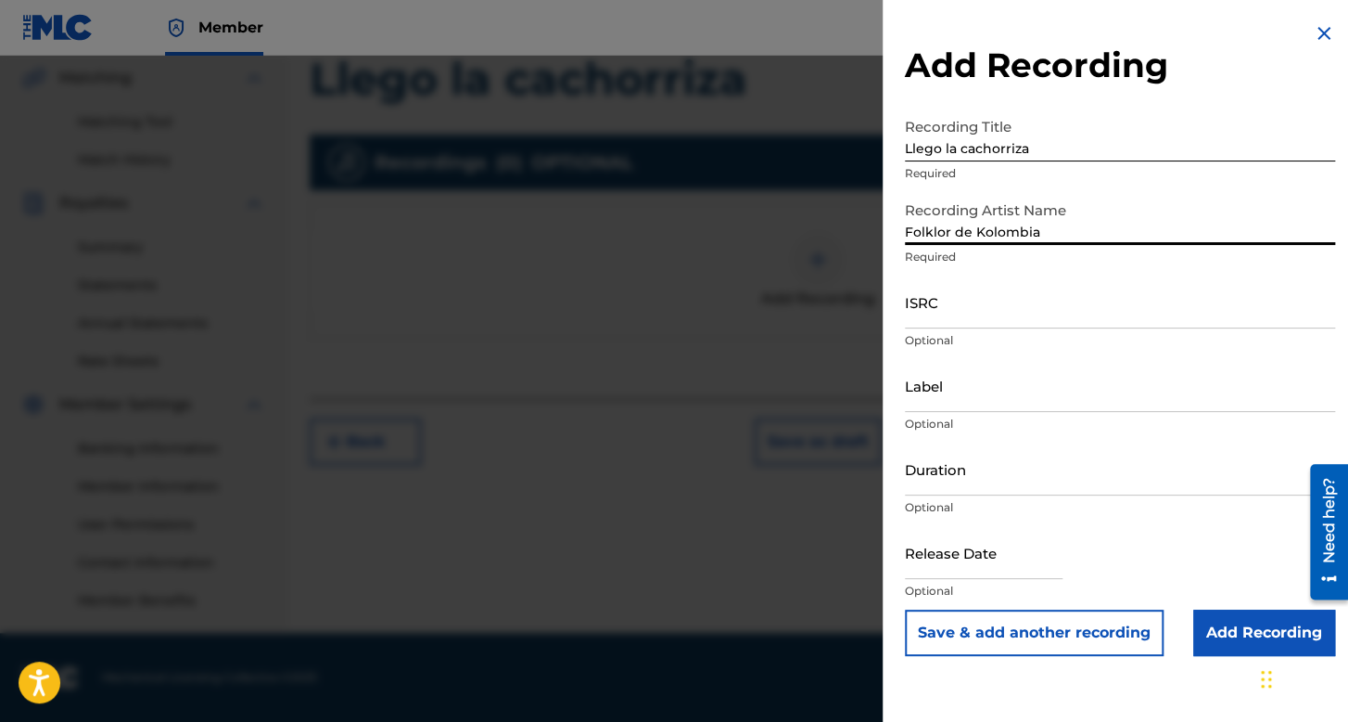
click at [976, 287] on input "ISRC" at bounding box center [1120, 301] width 430 height 53
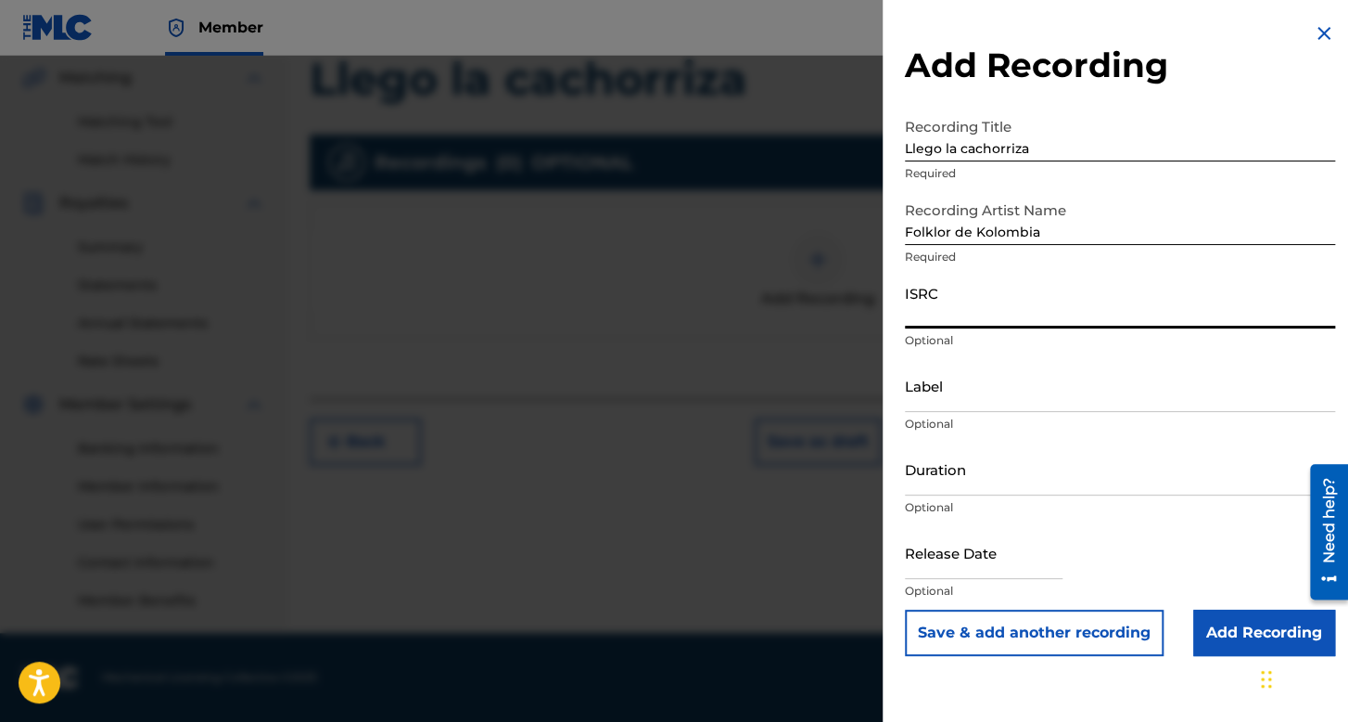
paste input "QZNWQ2532835"
drag, startPoint x: 989, startPoint y: 480, endPoint x: 934, endPoint y: 446, distance: 64.6
click at [989, 480] on input "Duration" at bounding box center [1120, 468] width 430 height 53
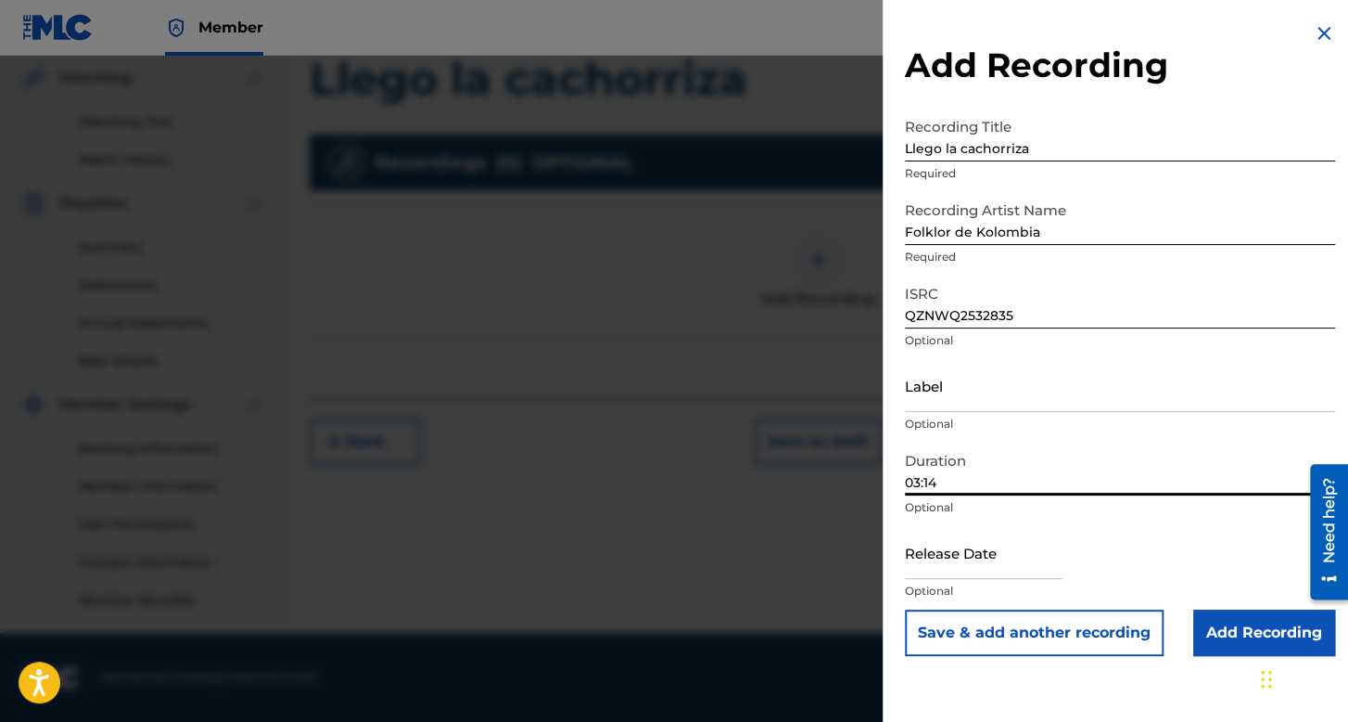
drag, startPoint x: 997, startPoint y: 565, endPoint x: 645, endPoint y: 308, distance: 435.4
click at [997, 565] on input "text" at bounding box center [984, 552] width 158 height 53
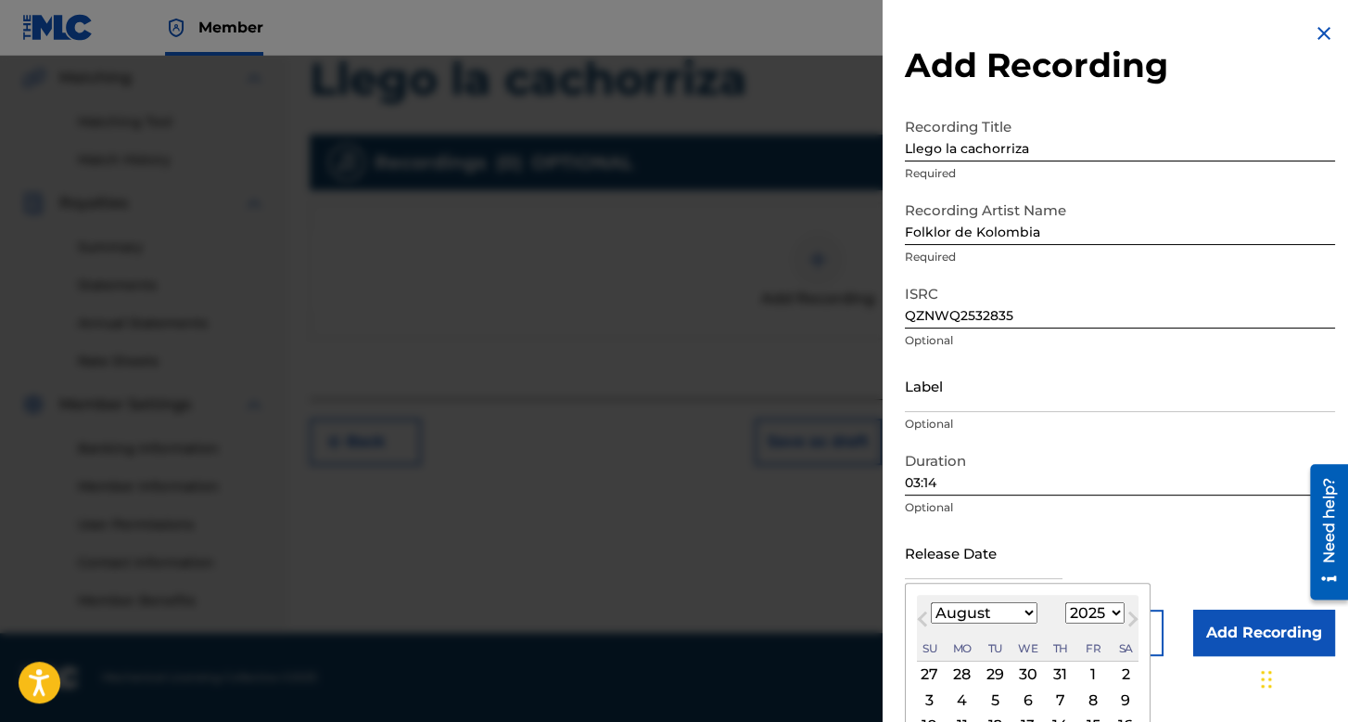
scroll to position [129, 0]
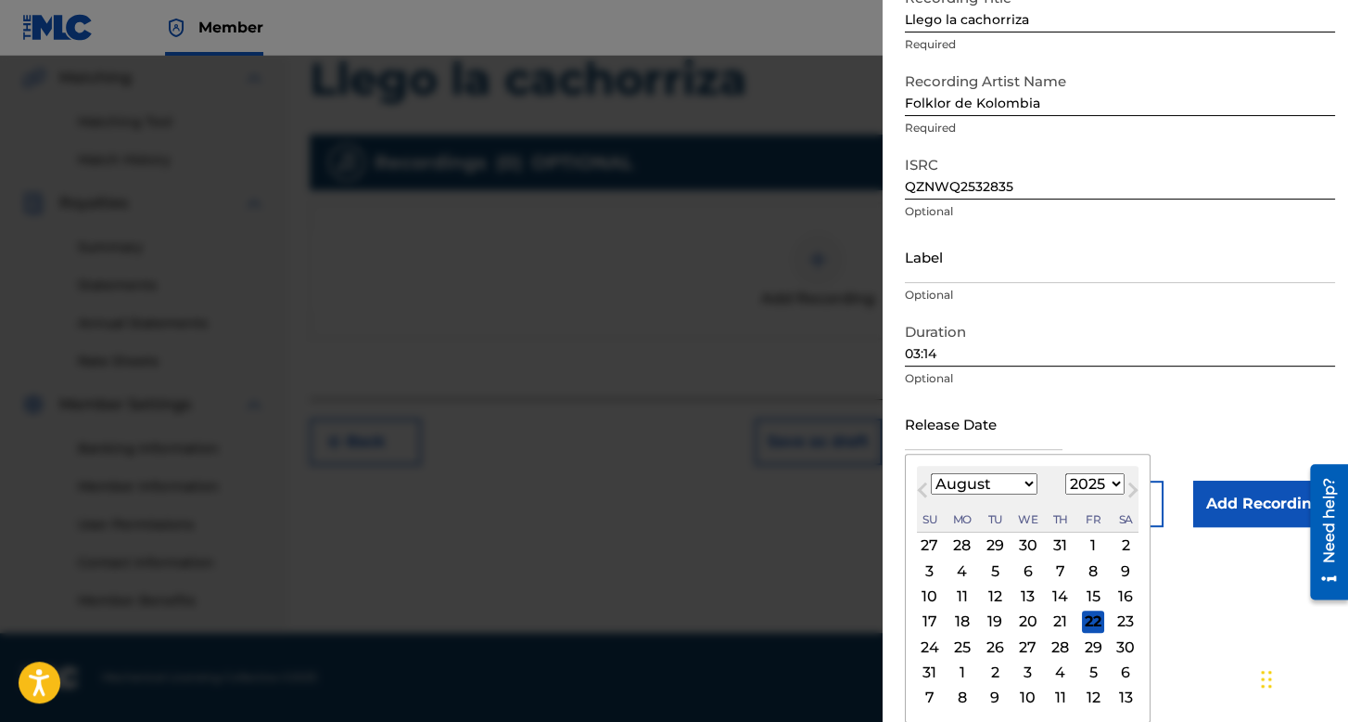
click at [1007, 480] on select "January February March April May June July August September October November De…" at bounding box center [984, 483] width 107 height 21
click at [931, 494] on select "January February March April May June July August September October November De…" at bounding box center [984, 483] width 107 height 21
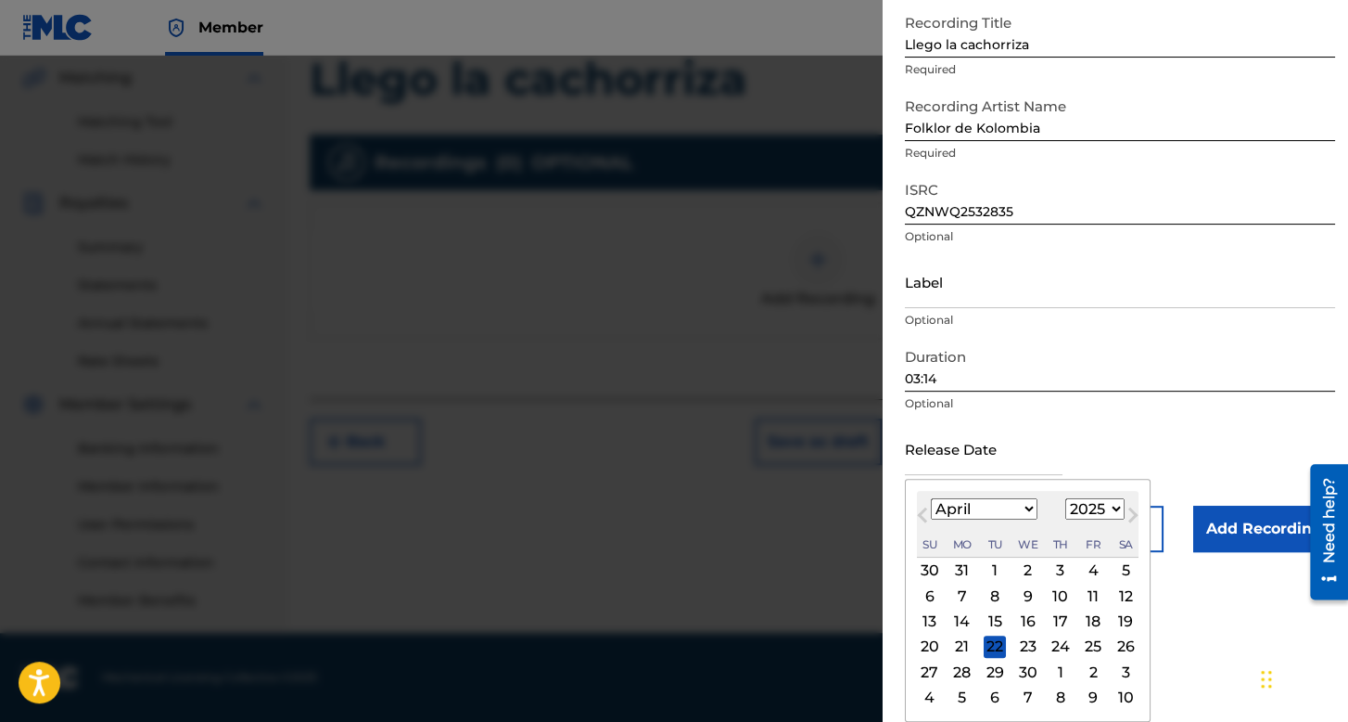
scroll to position [104, 0]
click at [1085, 641] on div "25" at bounding box center [1093, 646] width 22 height 22
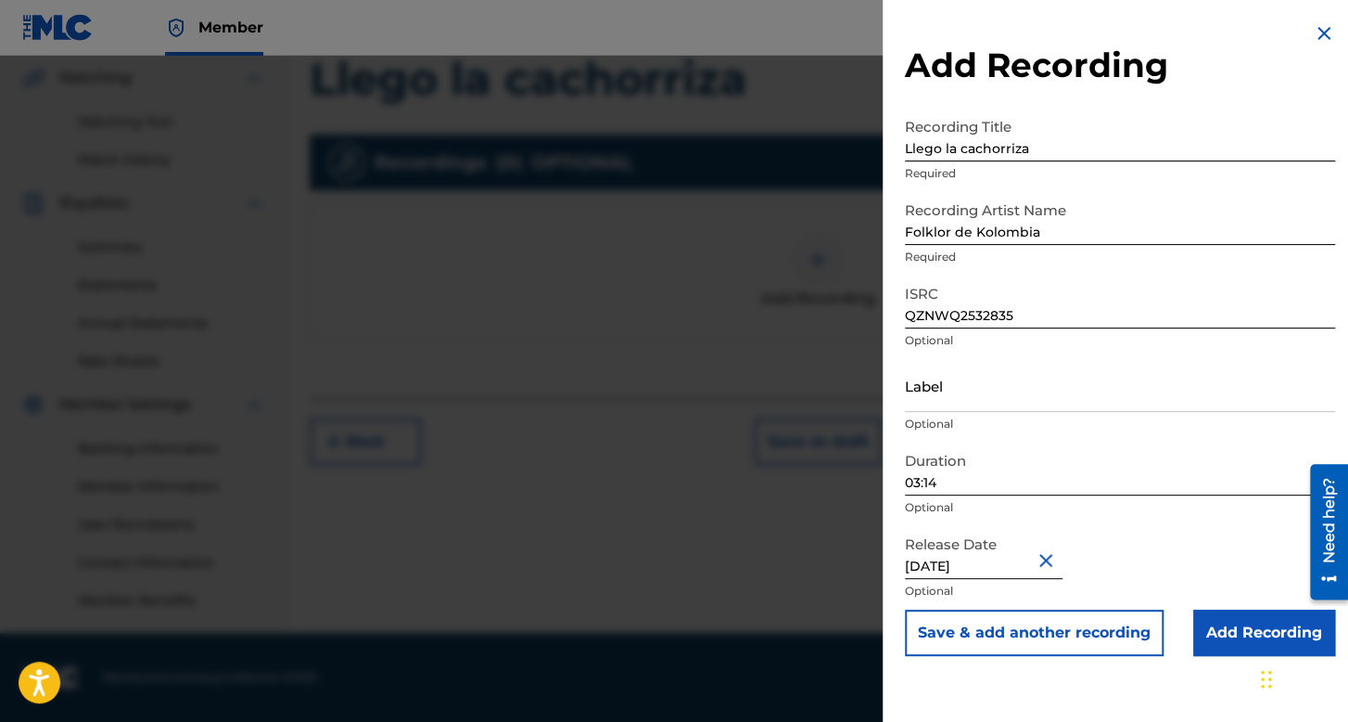
scroll to position [0, 0]
click at [1253, 648] on input "Add Recording" at bounding box center [1265, 632] width 142 height 46
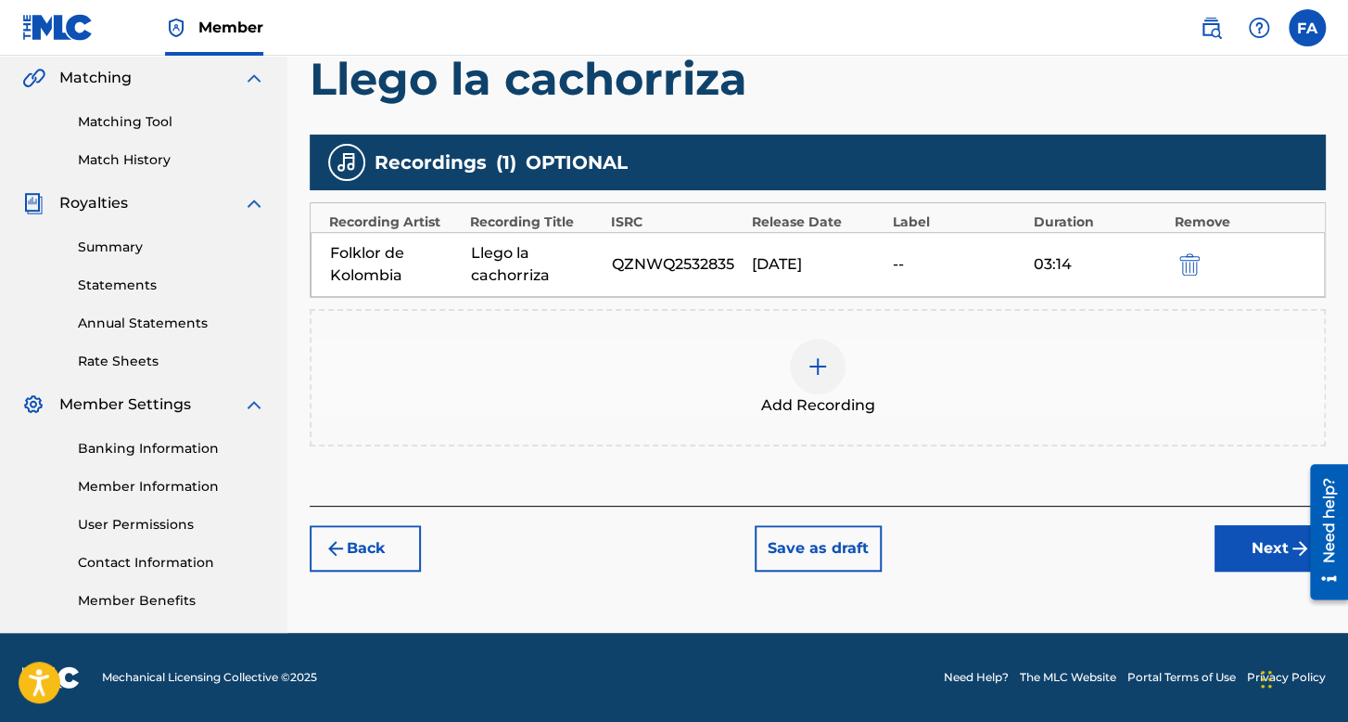
click at [1257, 543] on button "Next" at bounding box center [1270, 548] width 111 height 46
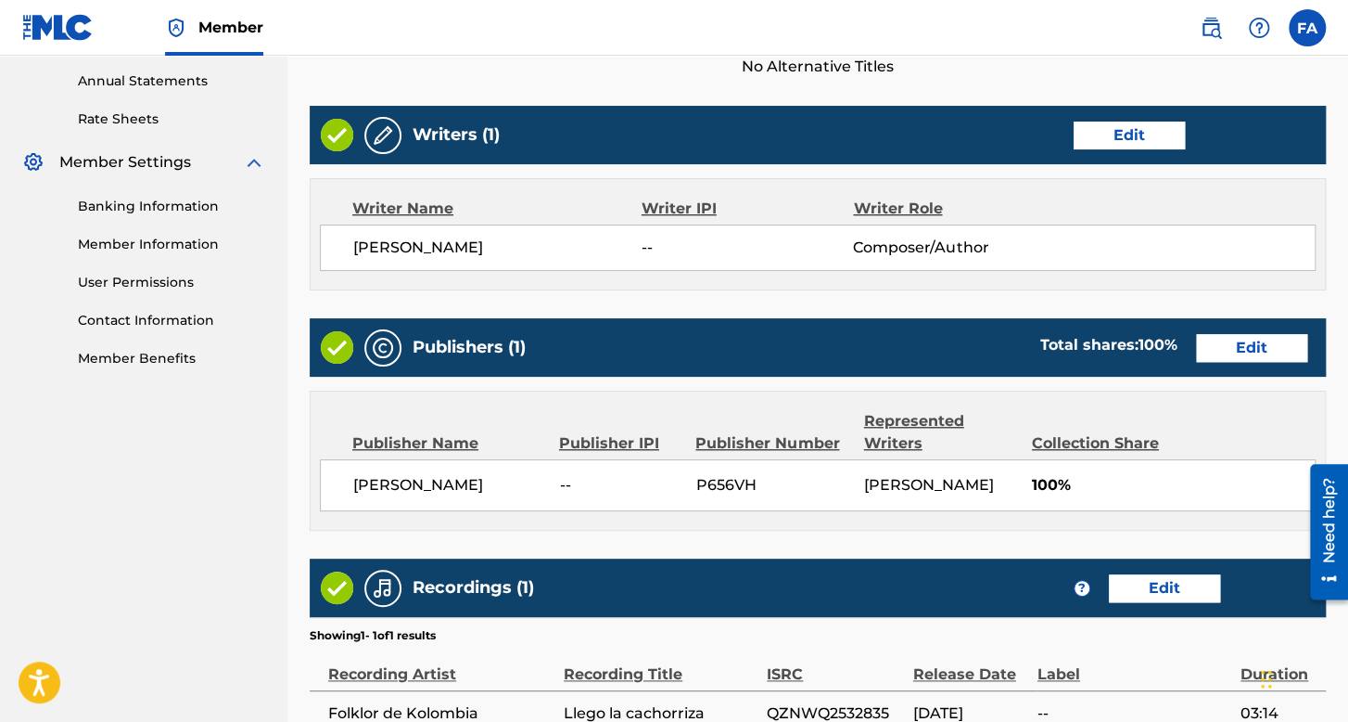
scroll to position [825, 0]
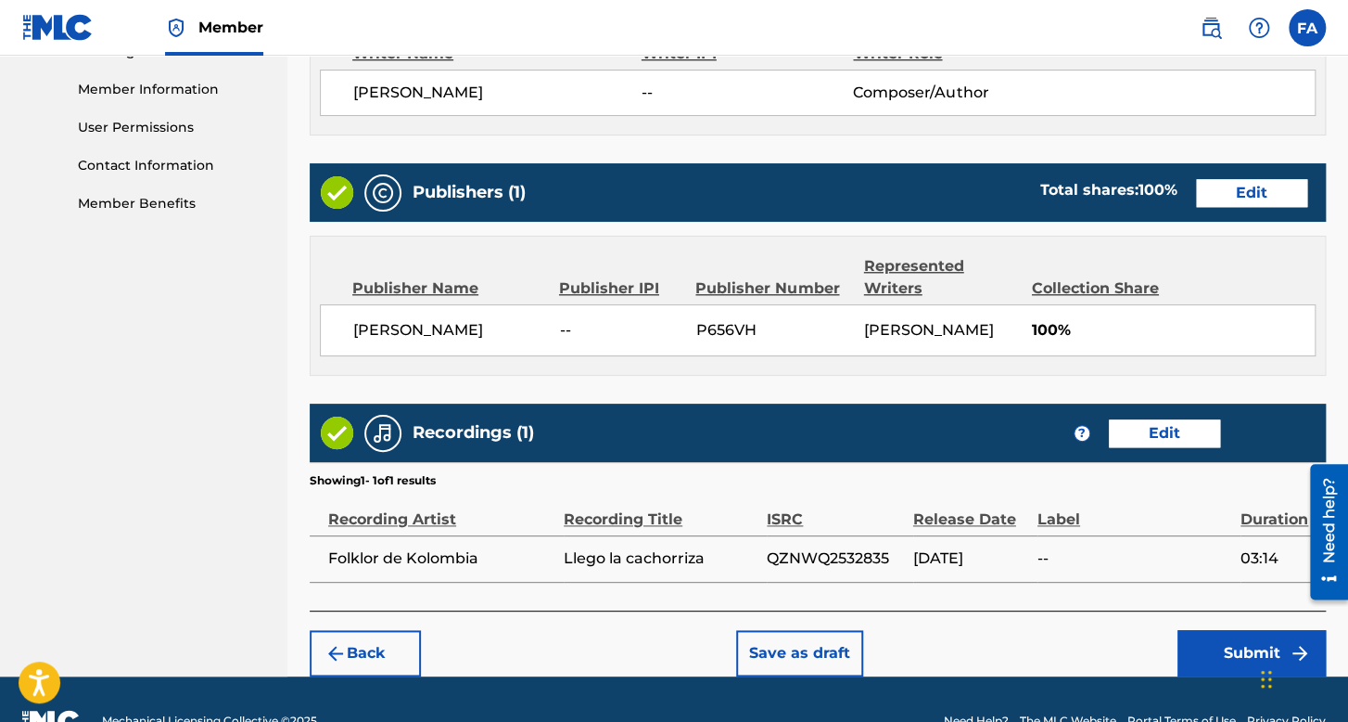
click at [1224, 676] on button "Submit" at bounding box center [1252, 653] width 148 height 46
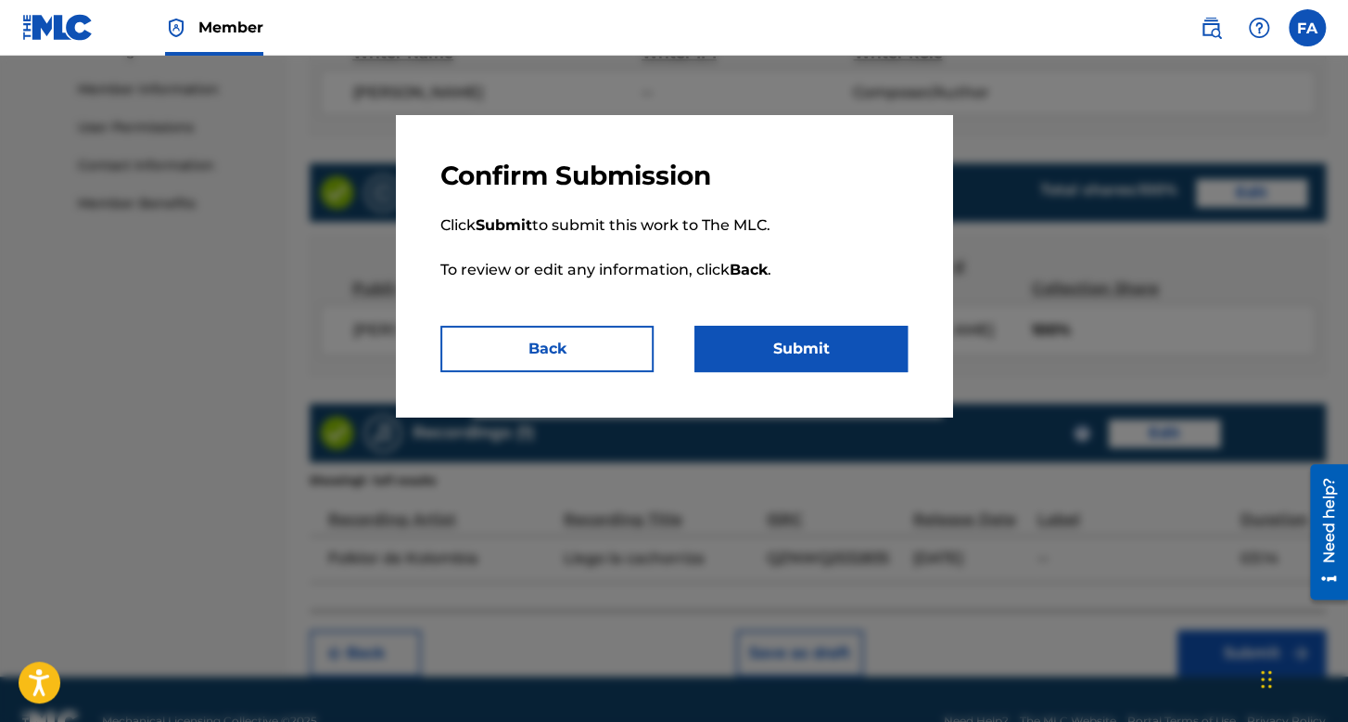
click at [834, 364] on button "Submit" at bounding box center [801, 349] width 213 height 46
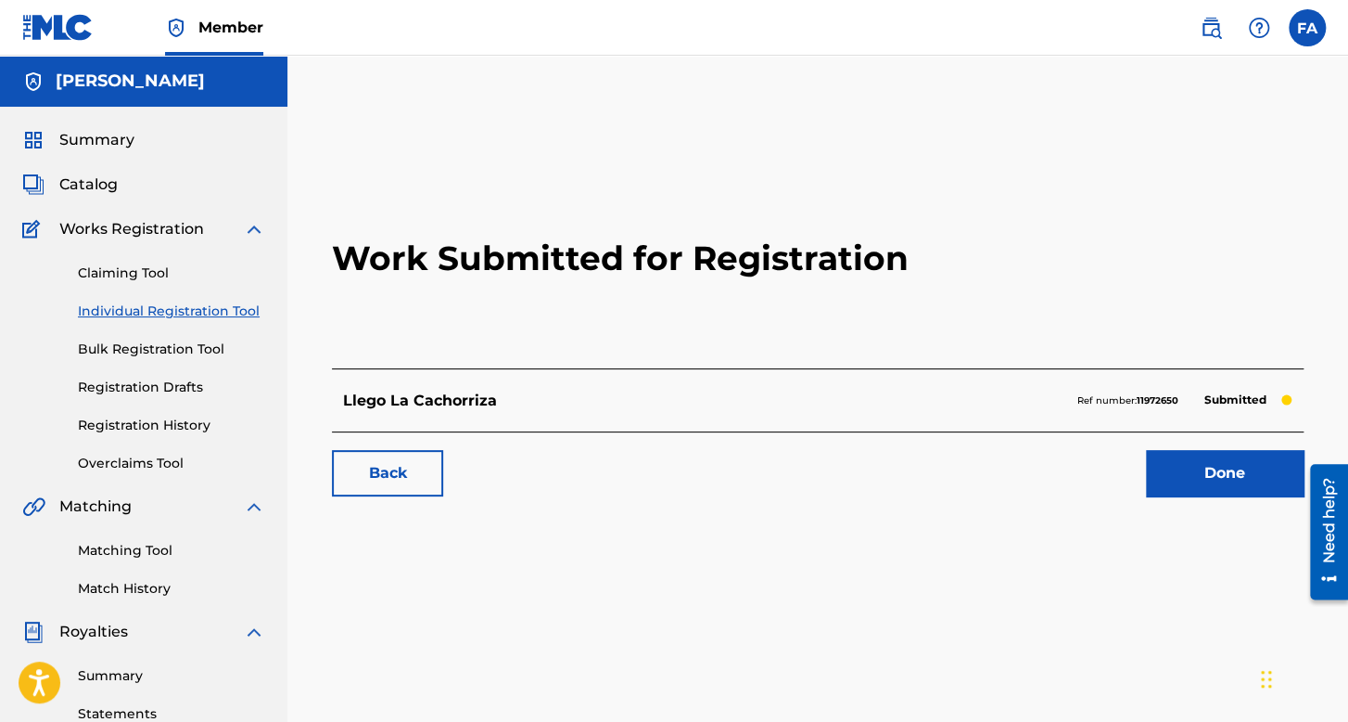
click at [160, 428] on link "Registration History" at bounding box center [171, 424] width 187 height 19
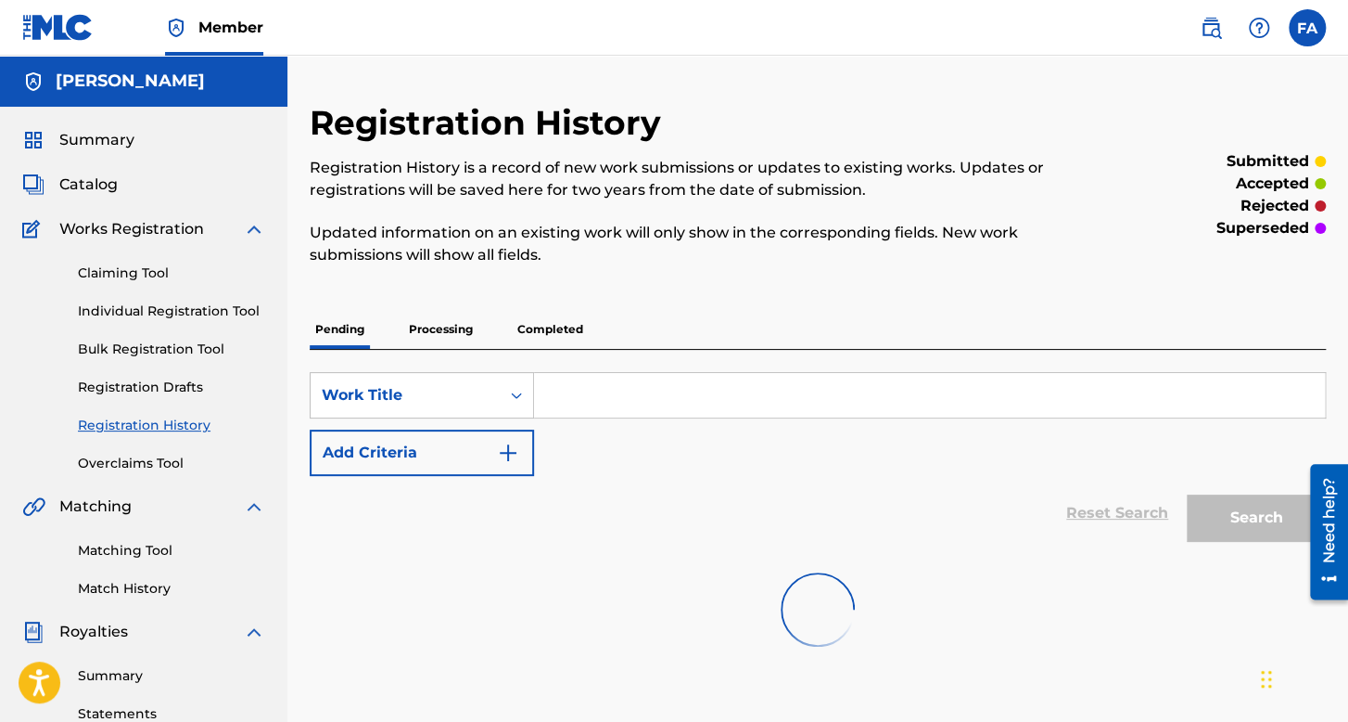
click at [580, 310] on p "Completed" at bounding box center [550, 329] width 77 height 39
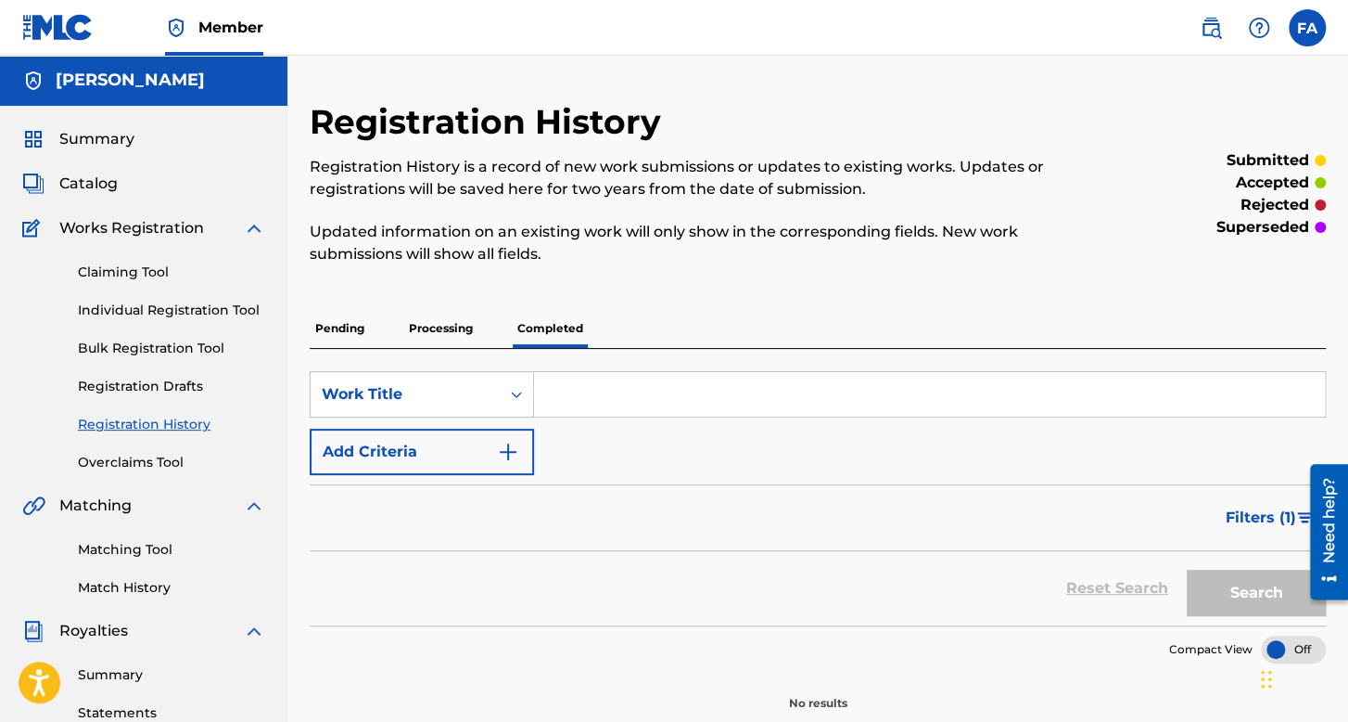
scroll to position [185, 0]
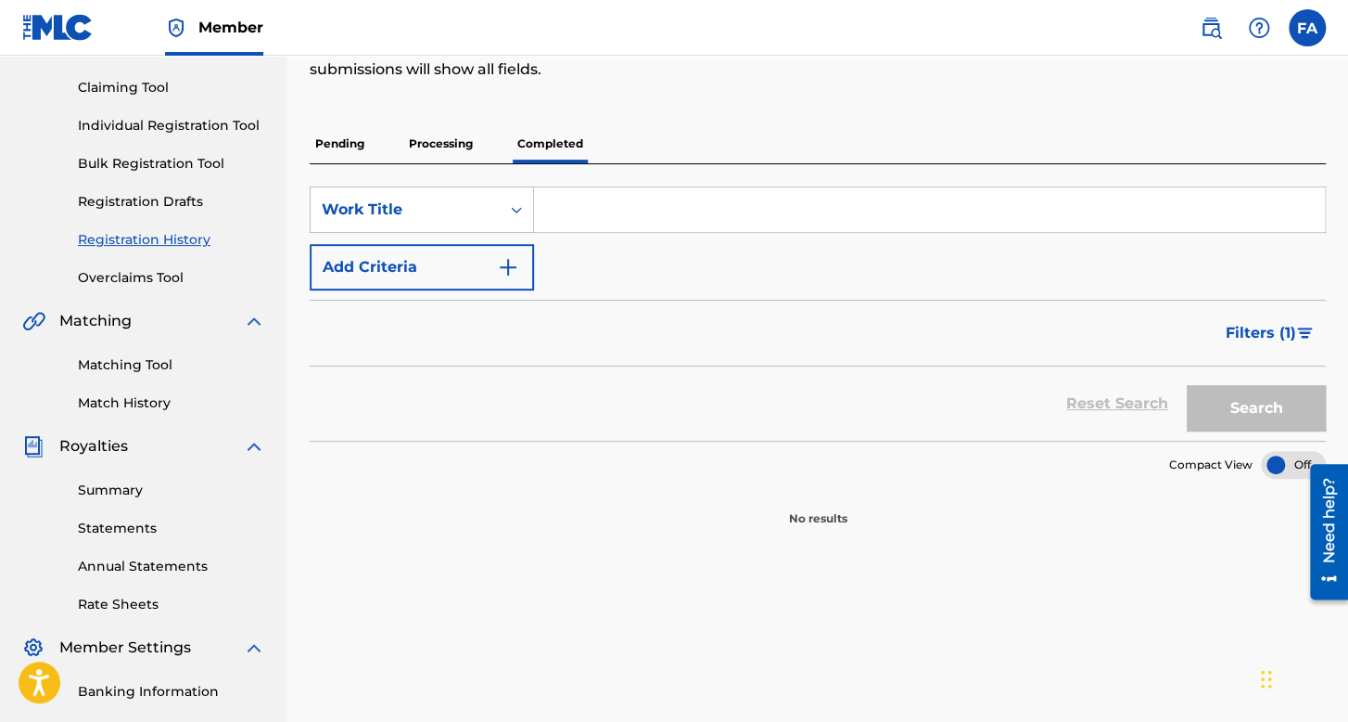
click at [453, 158] on p "Processing" at bounding box center [440, 143] width 75 height 39
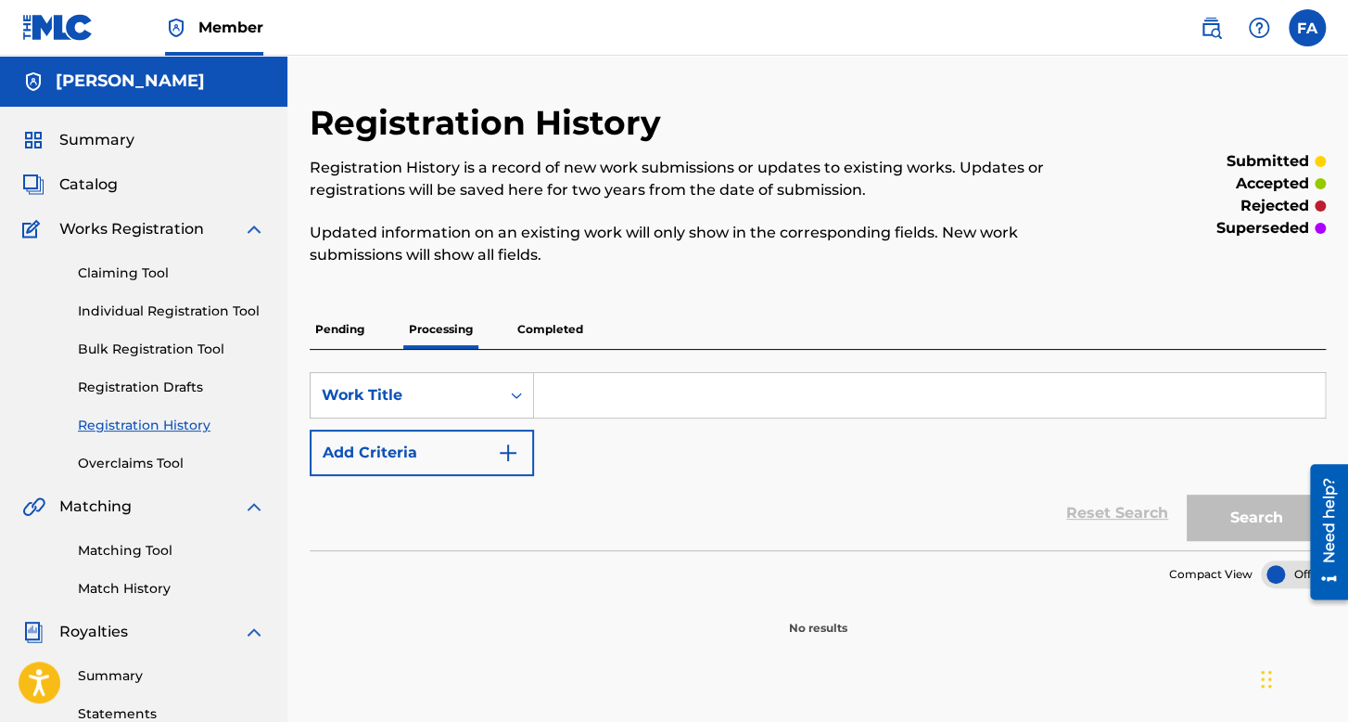
click at [323, 334] on p "Pending" at bounding box center [340, 329] width 60 height 39
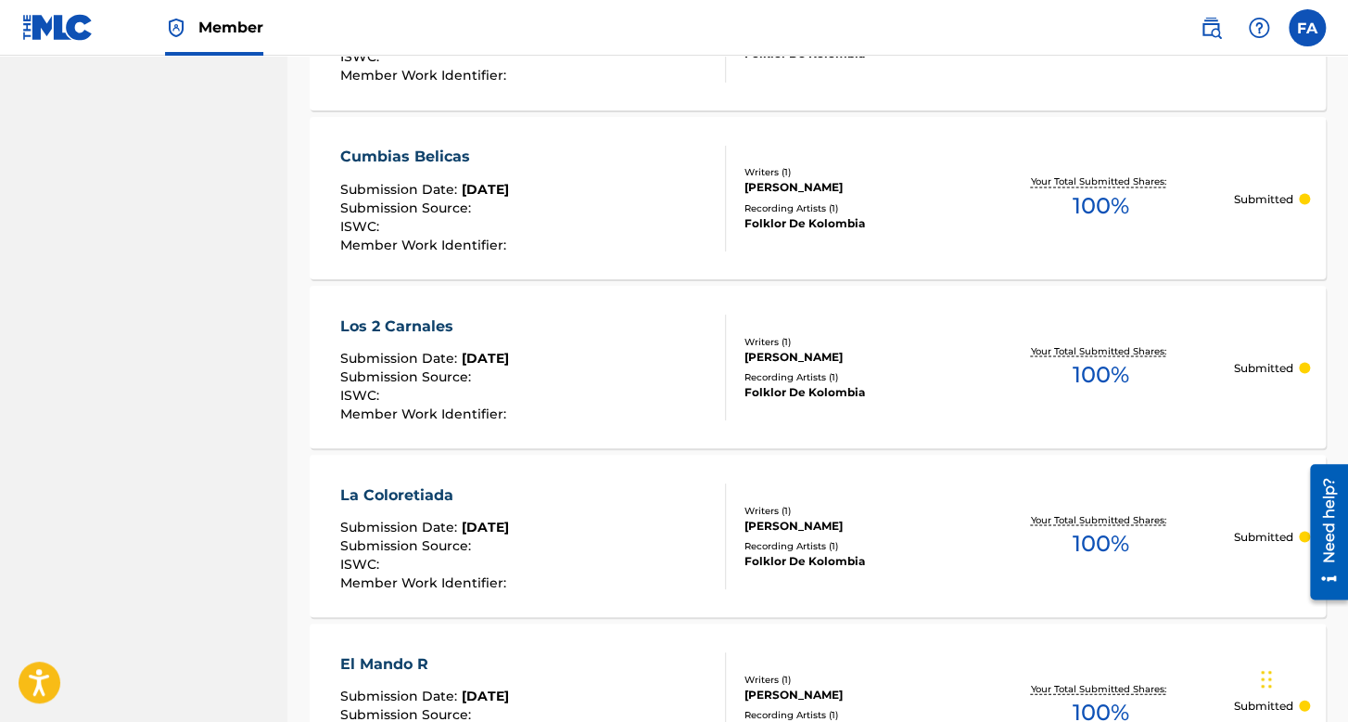
scroll to position [1771, 0]
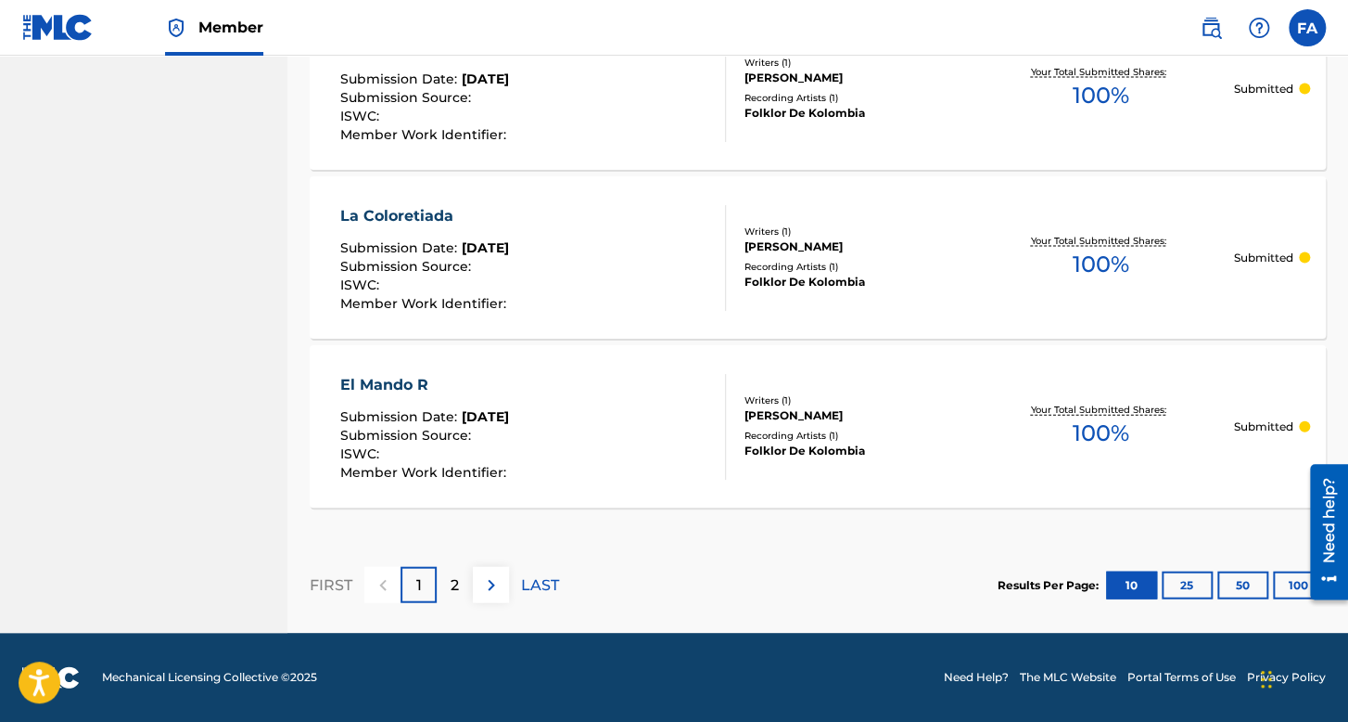
click at [1170, 587] on button "25" at bounding box center [1187, 585] width 51 height 28
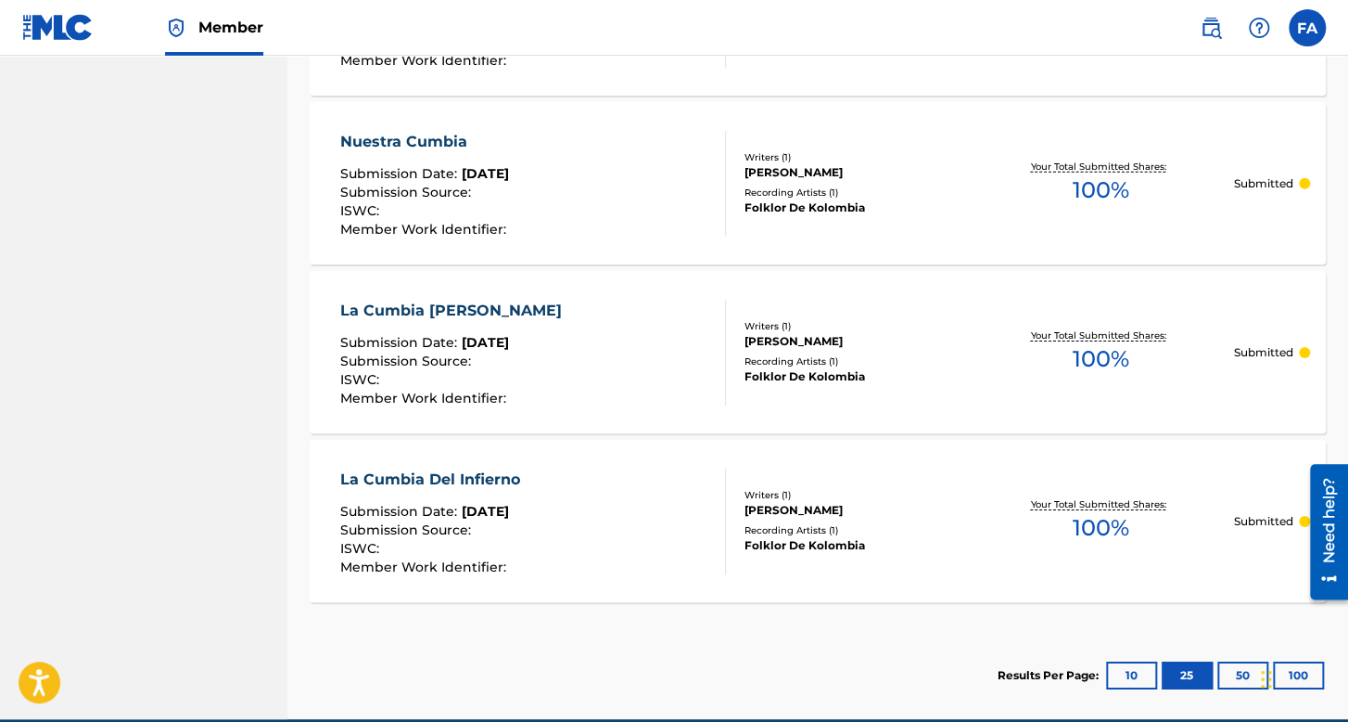
scroll to position [2775, 0]
